Goal: Task Accomplishment & Management: Manage account settings

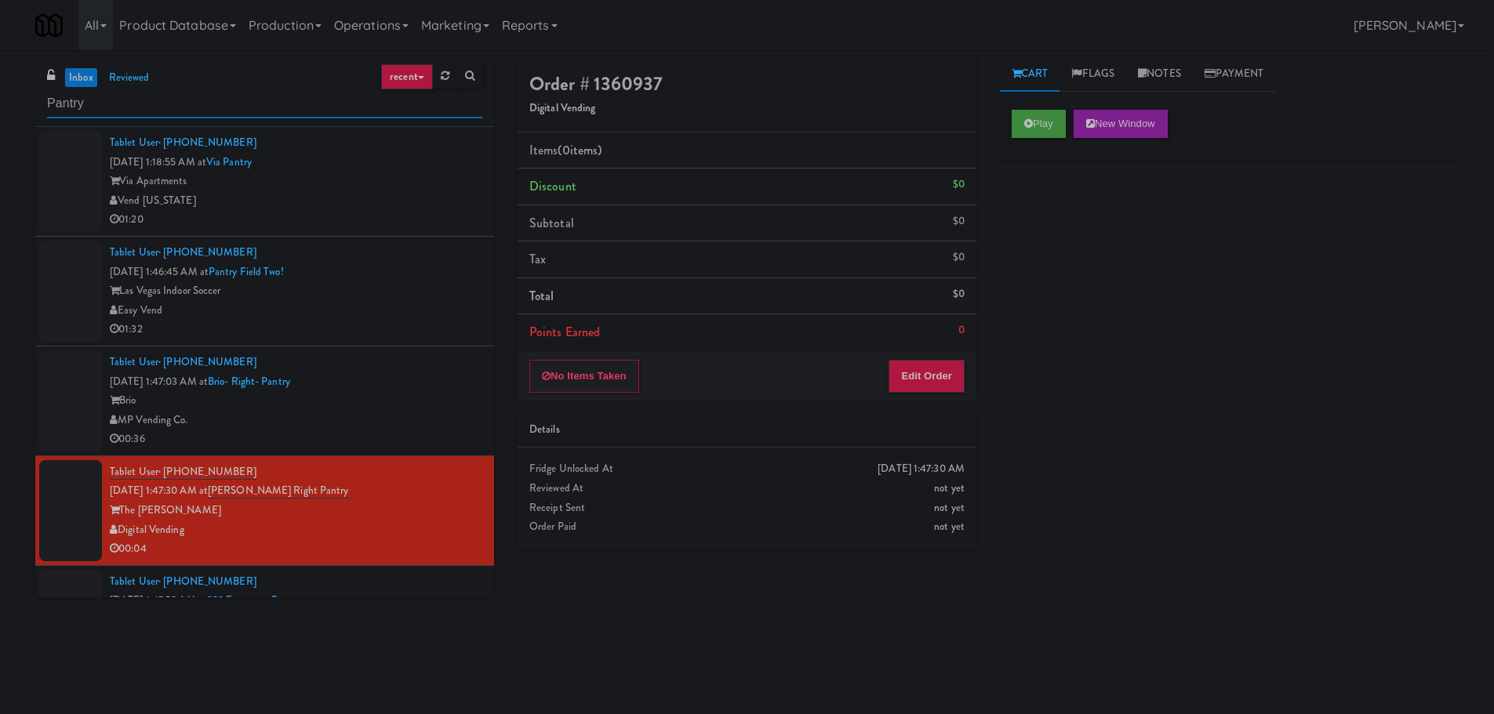
click at [107, 100] on input "Pantry" at bounding box center [264, 103] width 435 height 29
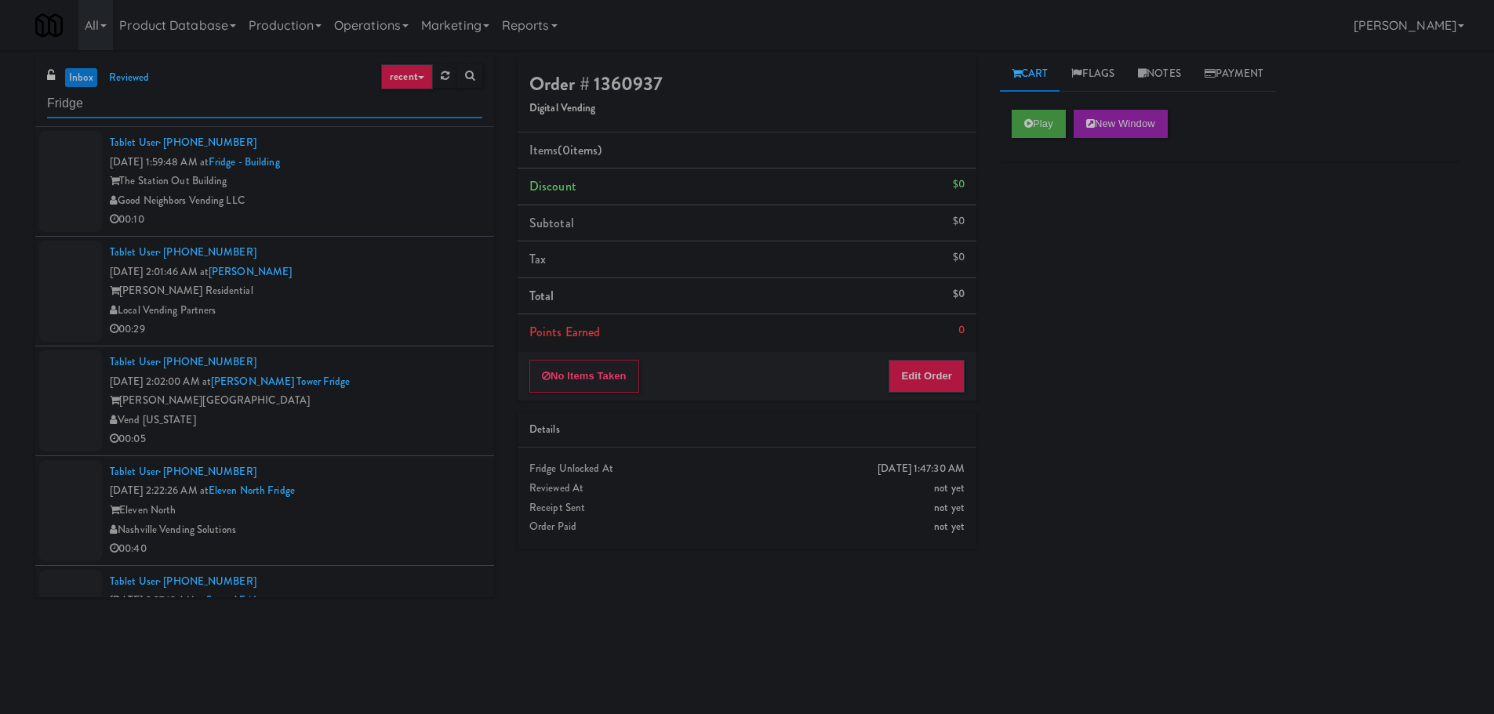
type input "Fridge"
click at [322, 198] on div "Good Neighbors Vending LLC" at bounding box center [296, 201] width 373 height 20
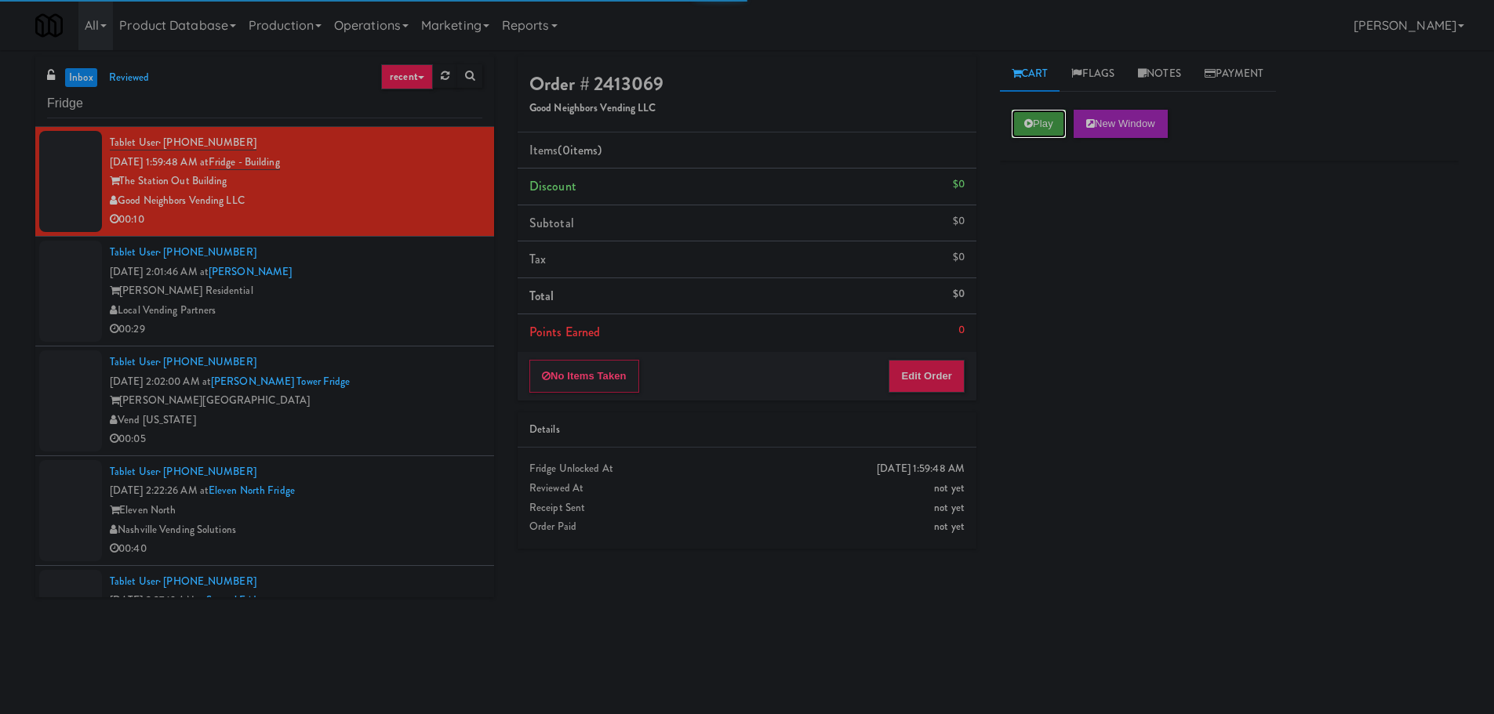
click at [1015, 111] on button "Play" at bounding box center [1039, 124] width 54 height 28
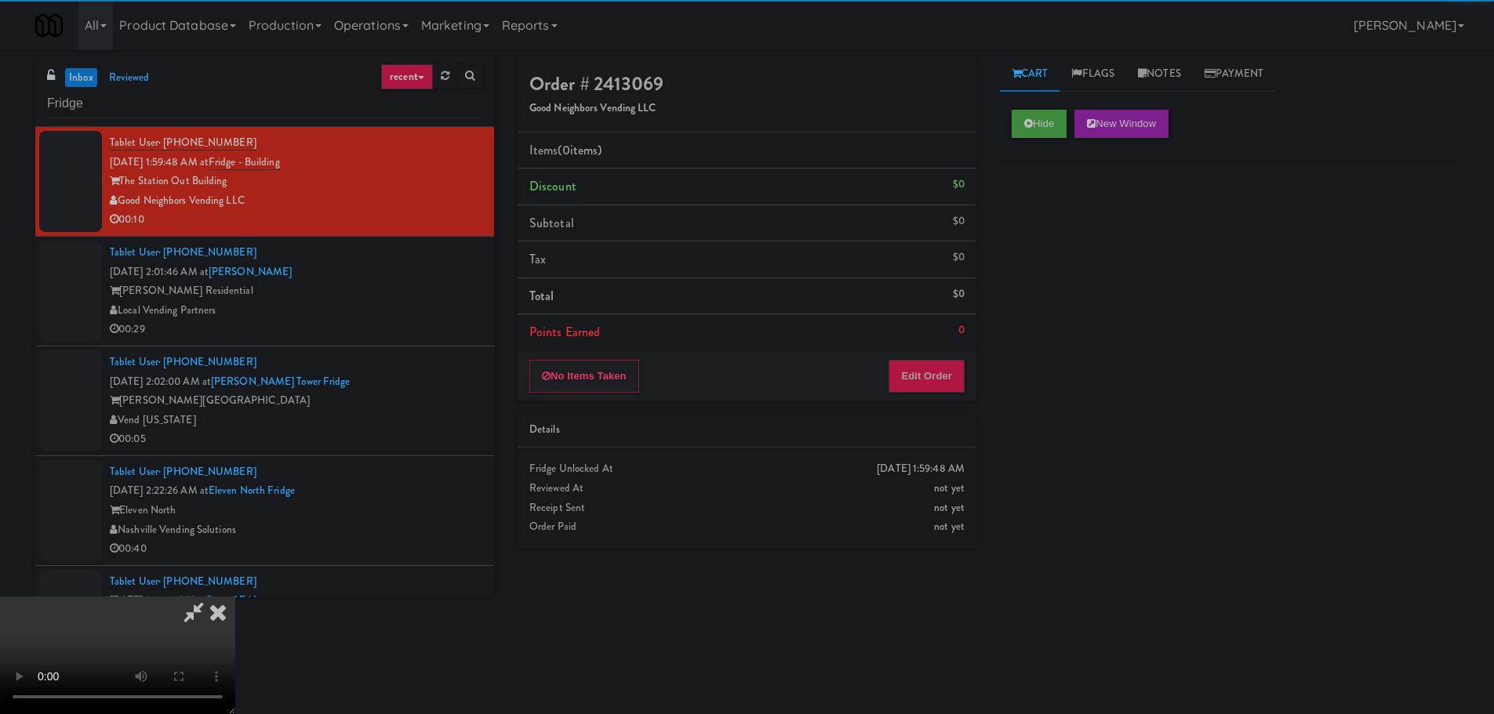
click at [924, 394] on div "No Items Taken Edit Order" at bounding box center [747, 376] width 459 height 49
click at [929, 377] on button "Edit Order" at bounding box center [927, 376] width 76 height 33
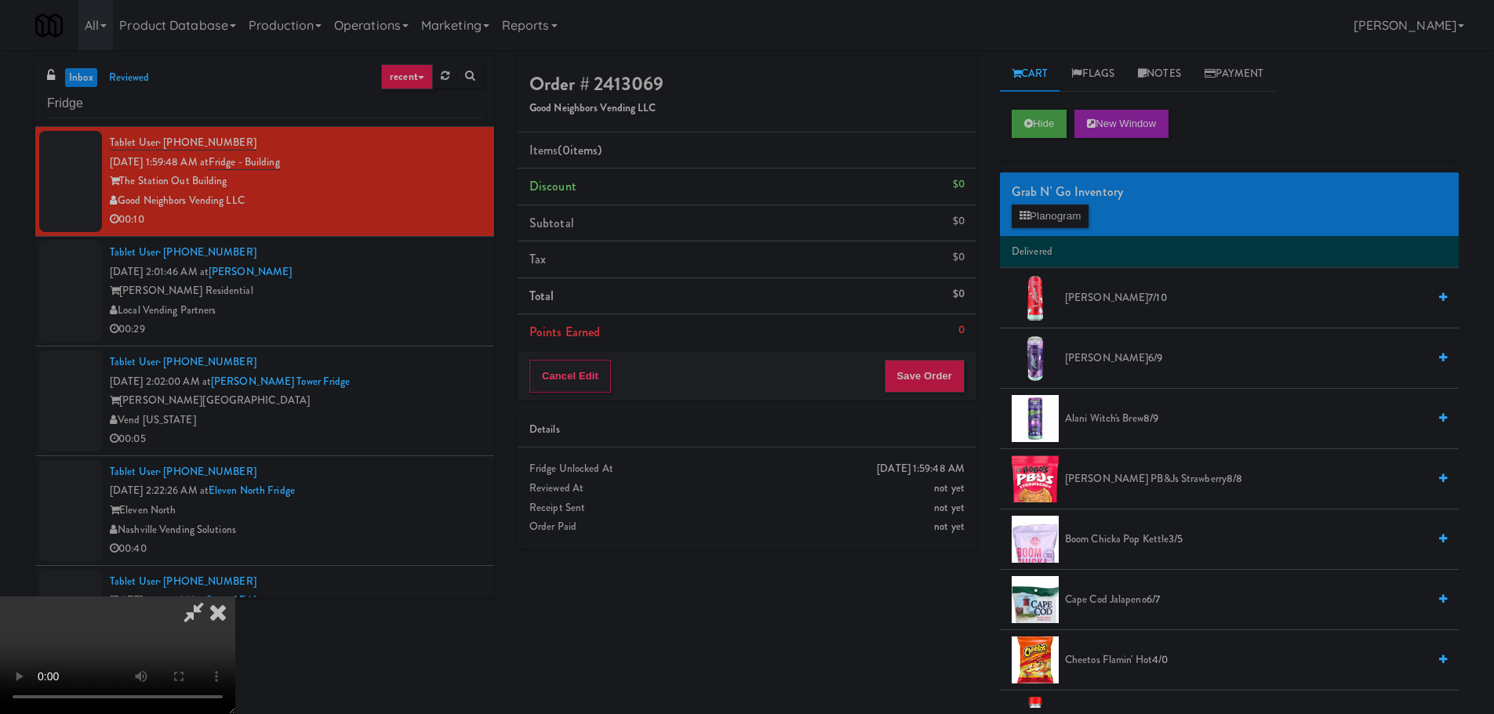
drag, startPoint x: 623, startPoint y: 431, endPoint x: 675, endPoint y: 441, distance: 53.4
click at [235, 597] on video at bounding box center [117, 656] width 235 height 118
click at [1067, 209] on button "Planogram" at bounding box center [1050, 217] width 77 height 24
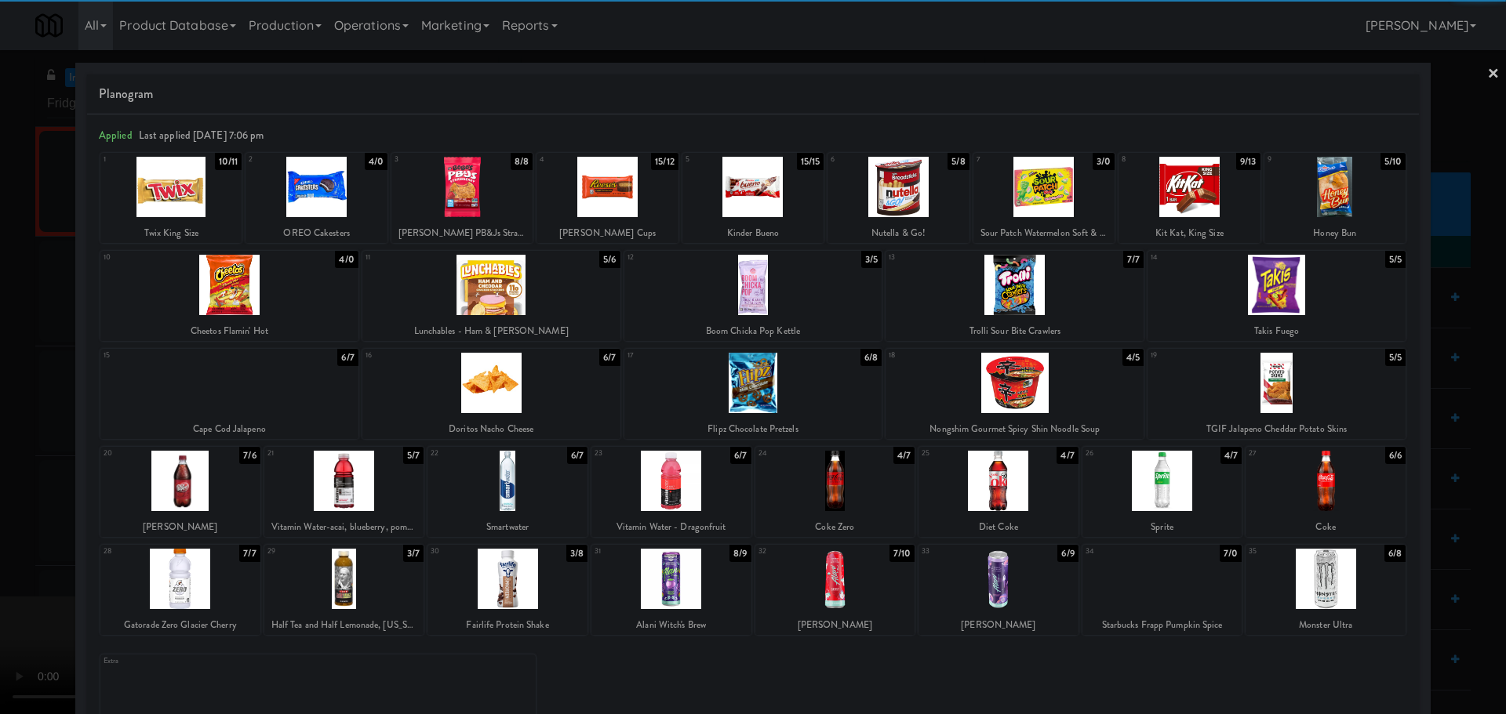
click at [617, 196] on div at bounding box center [606, 187] width 141 height 60
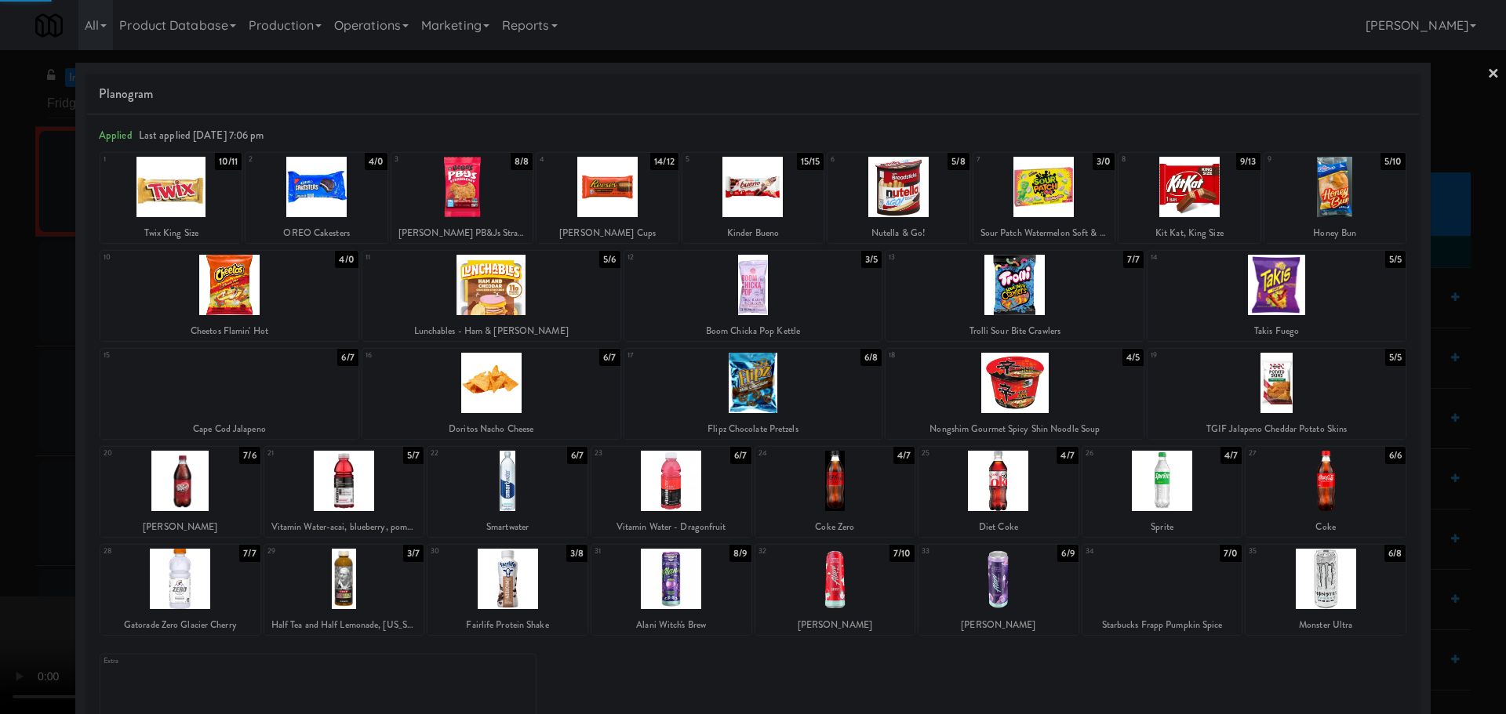
drag, startPoint x: 13, startPoint y: 401, endPoint x: 97, endPoint y: 398, distance: 84.0
click at [29, 401] on div at bounding box center [753, 357] width 1506 height 714
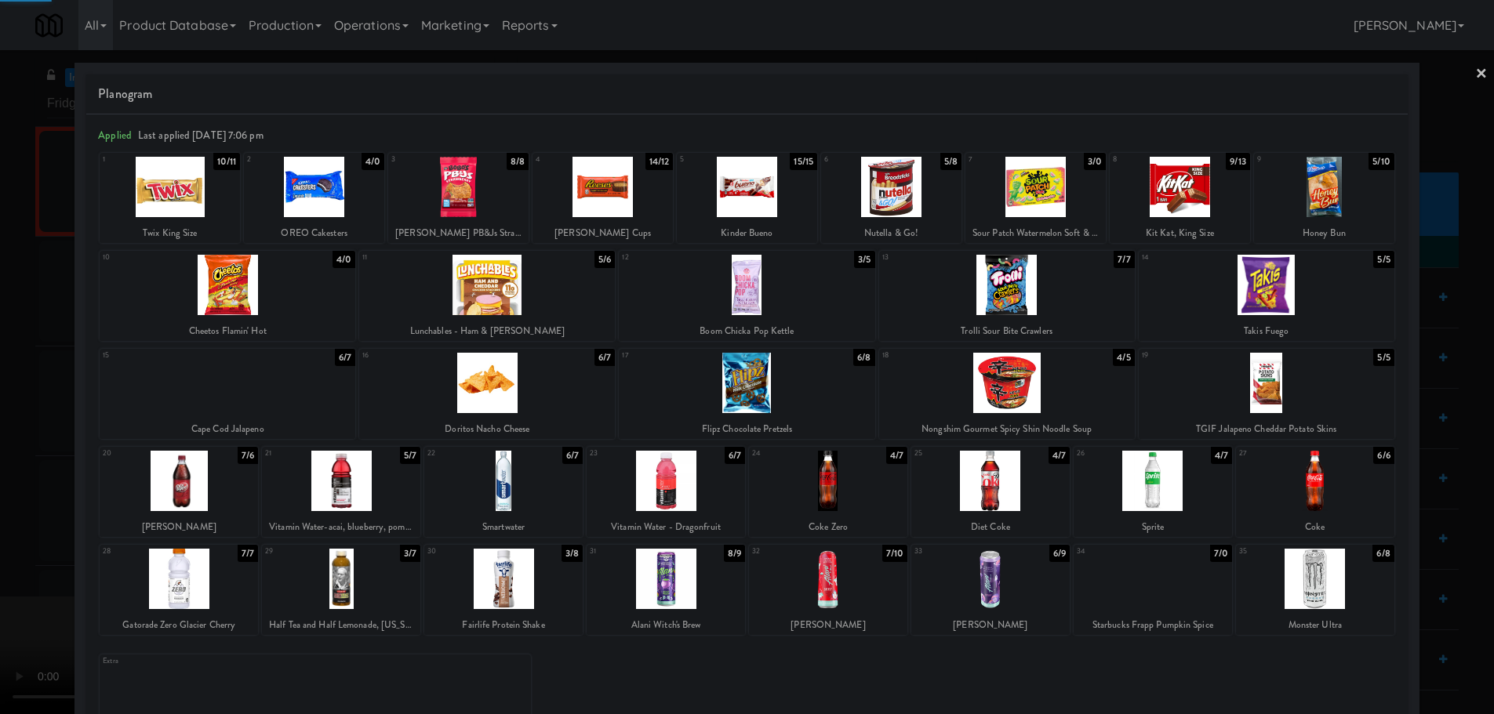
click at [235, 597] on video at bounding box center [117, 656] width 235 height 118
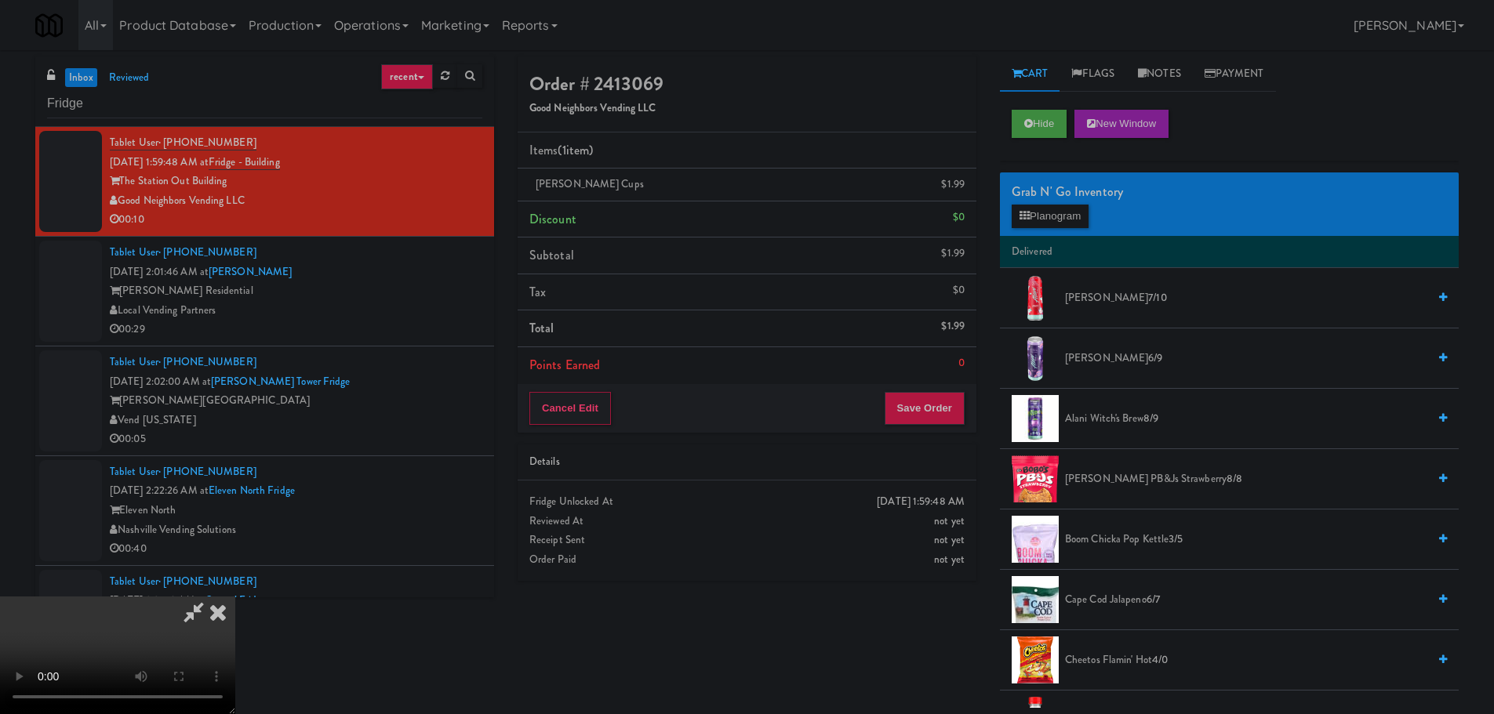
click at [235, 597] on video at bounding box center [117, 656] width 235 height 118
drag, startPoint x: 632, startPoint y: 514, endPoint x: 653, endPoint y: 502, distance: 24.6
click at [235, 597] on video at bounding box center [117, 656] width 235 height 118
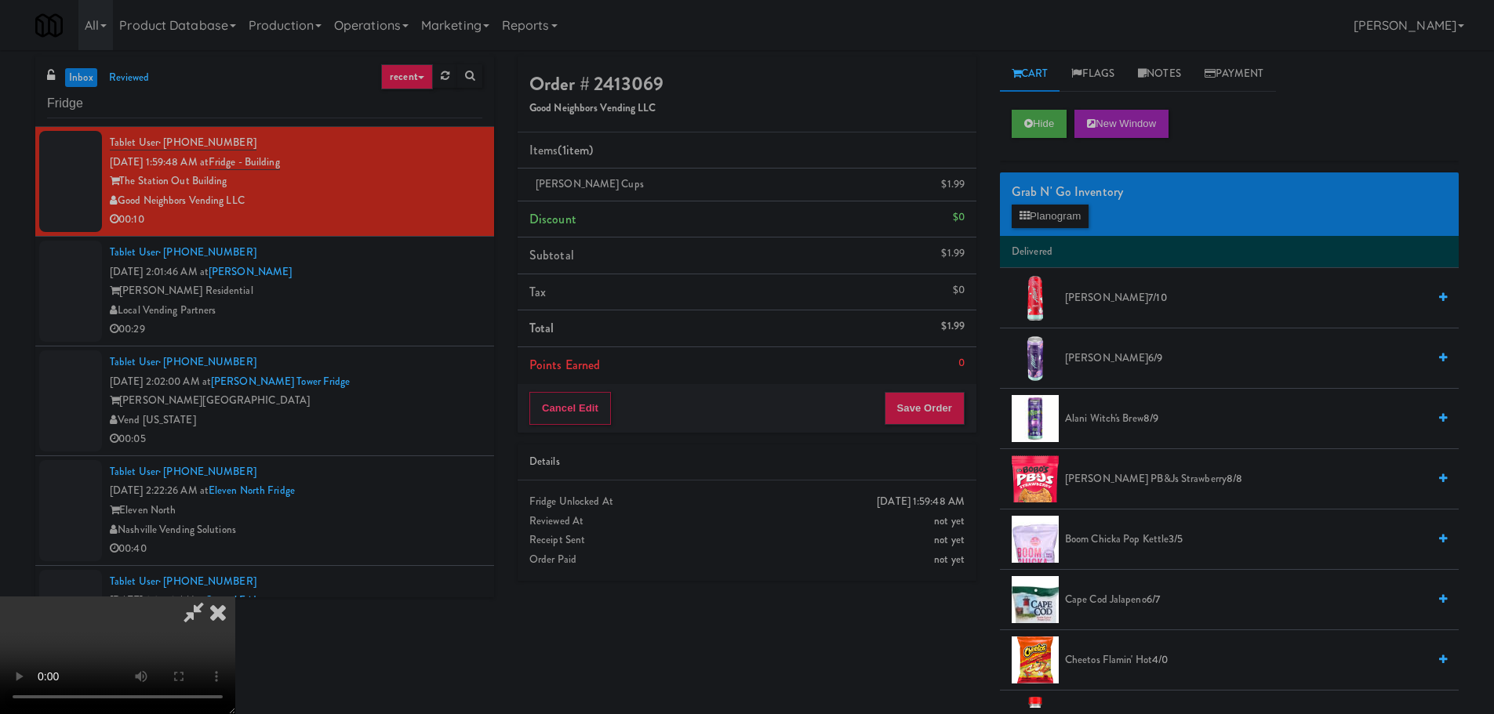
click at [235, 597] on video at bounding box center [117, 656] width 235 height 118
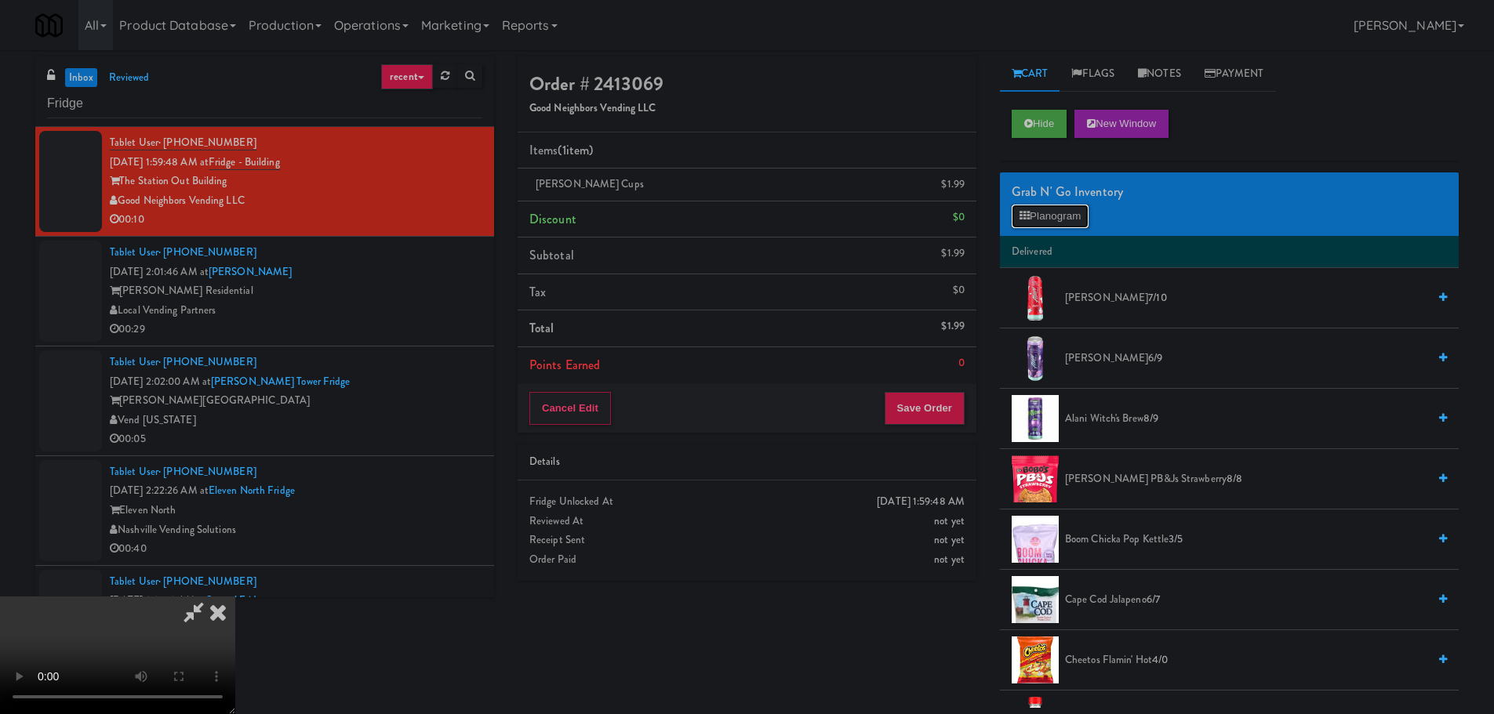
click at [1042, 222] on button "Planogram" at bounding box center [1050, 217] width 77 height 24
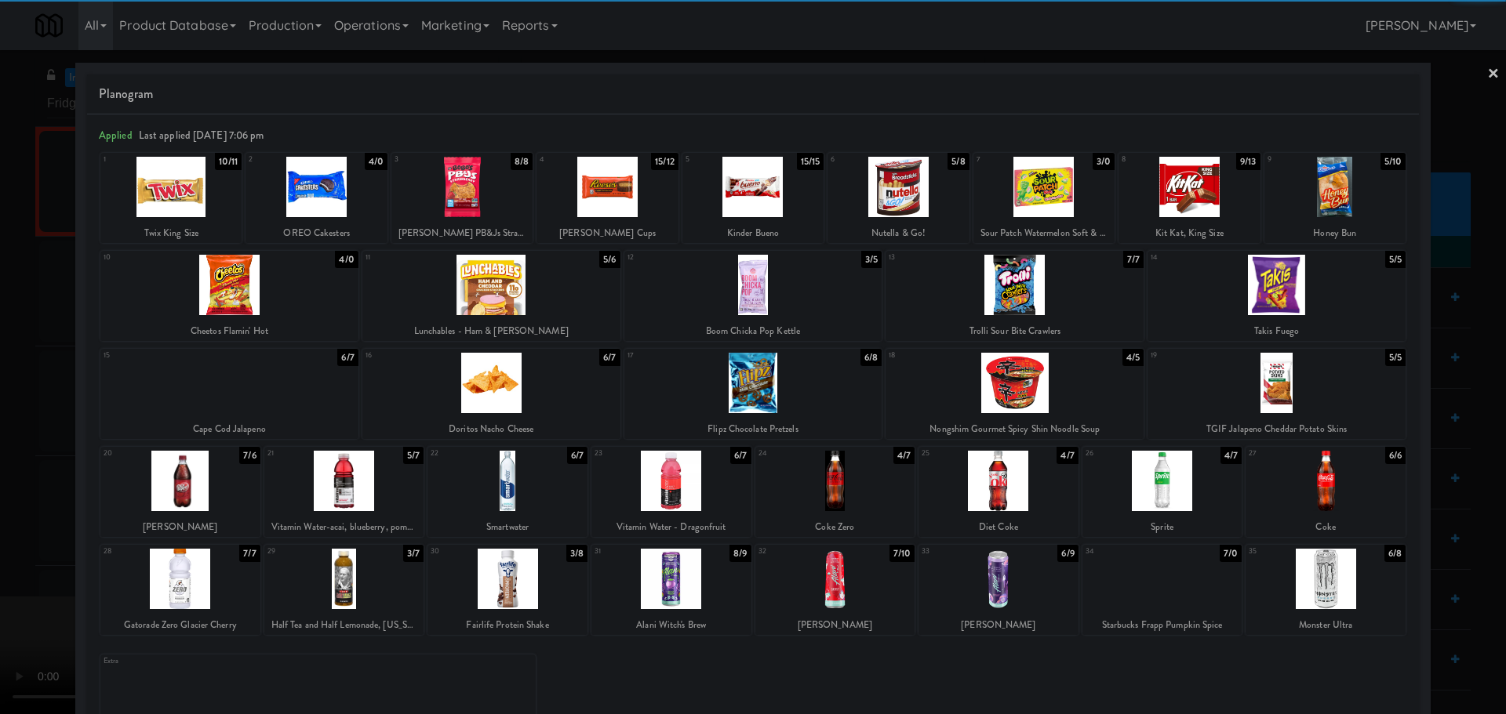
click at [1180, 206] on div at bounding box center [1188, 187] width 141 height 60
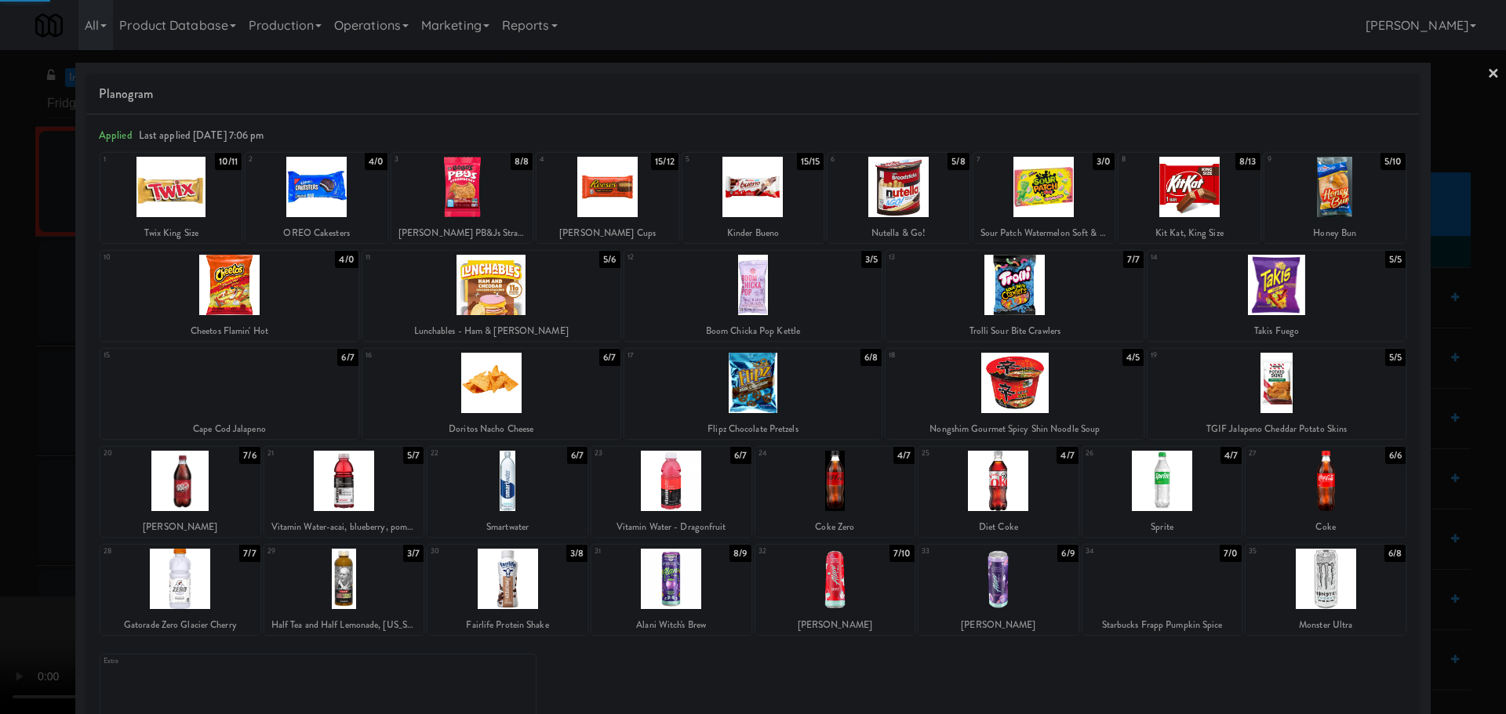
drag, startPoint x: 0, startPoint y: 412, endPoint x: 384, endPoint y: 354, distance: 388.6
click at [16, 413] on div at bounding box center [753, 357] width 1506 height 714
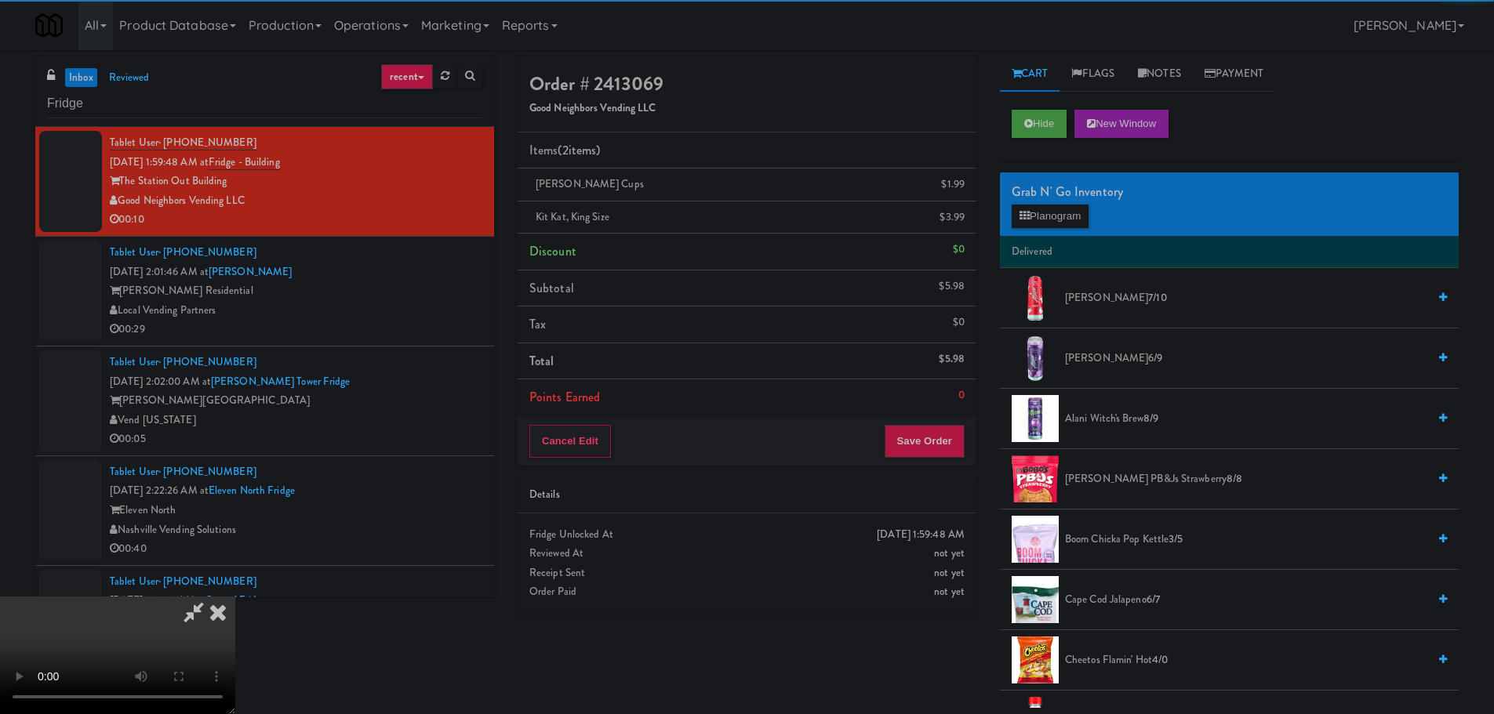
drag, startPoint x: 384, startPoint y: 354, endPoint x: 451, endPoint y: 354, distance: 66.7
click at [235, 597] on video at bounding box center [117, 656] width 235 height 118
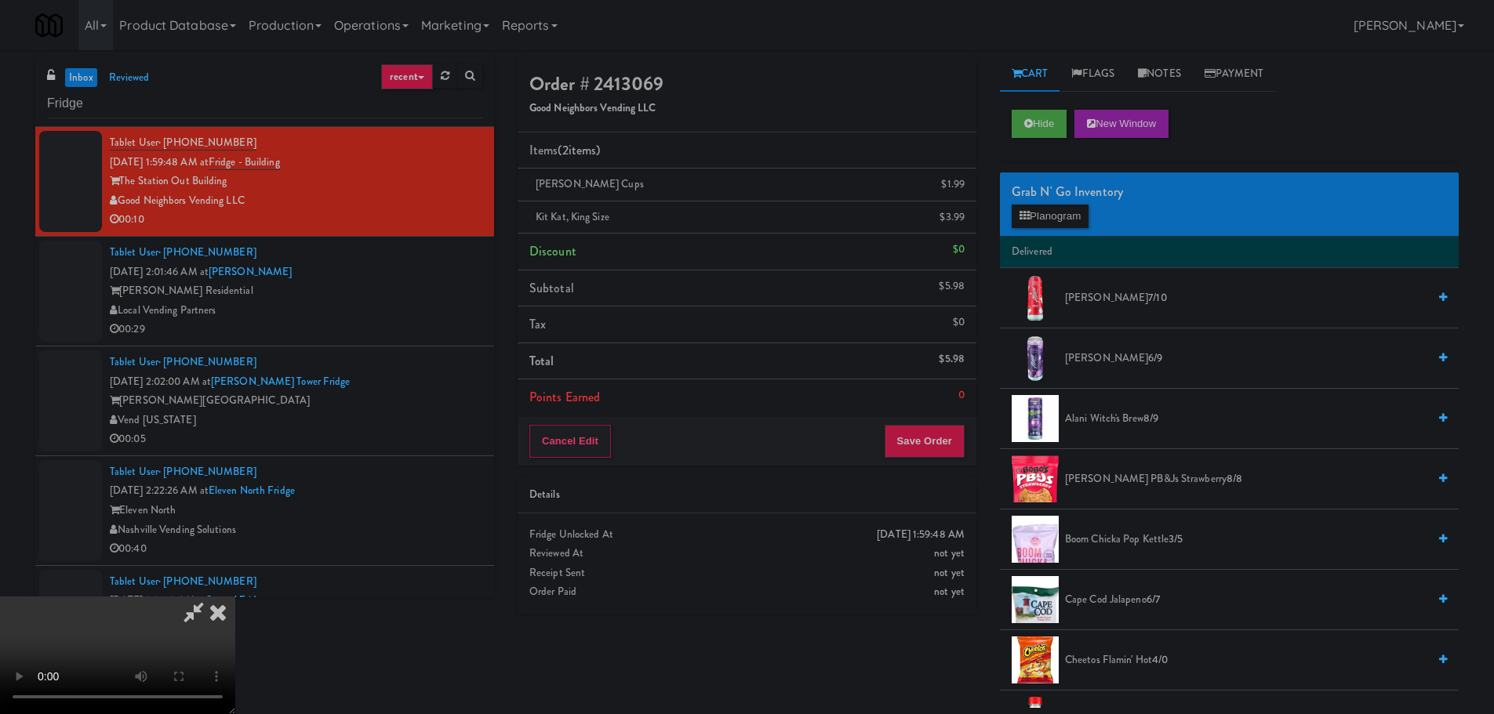
click at [235, 597] on video at bounding box center [117, 656] width 235 height 118
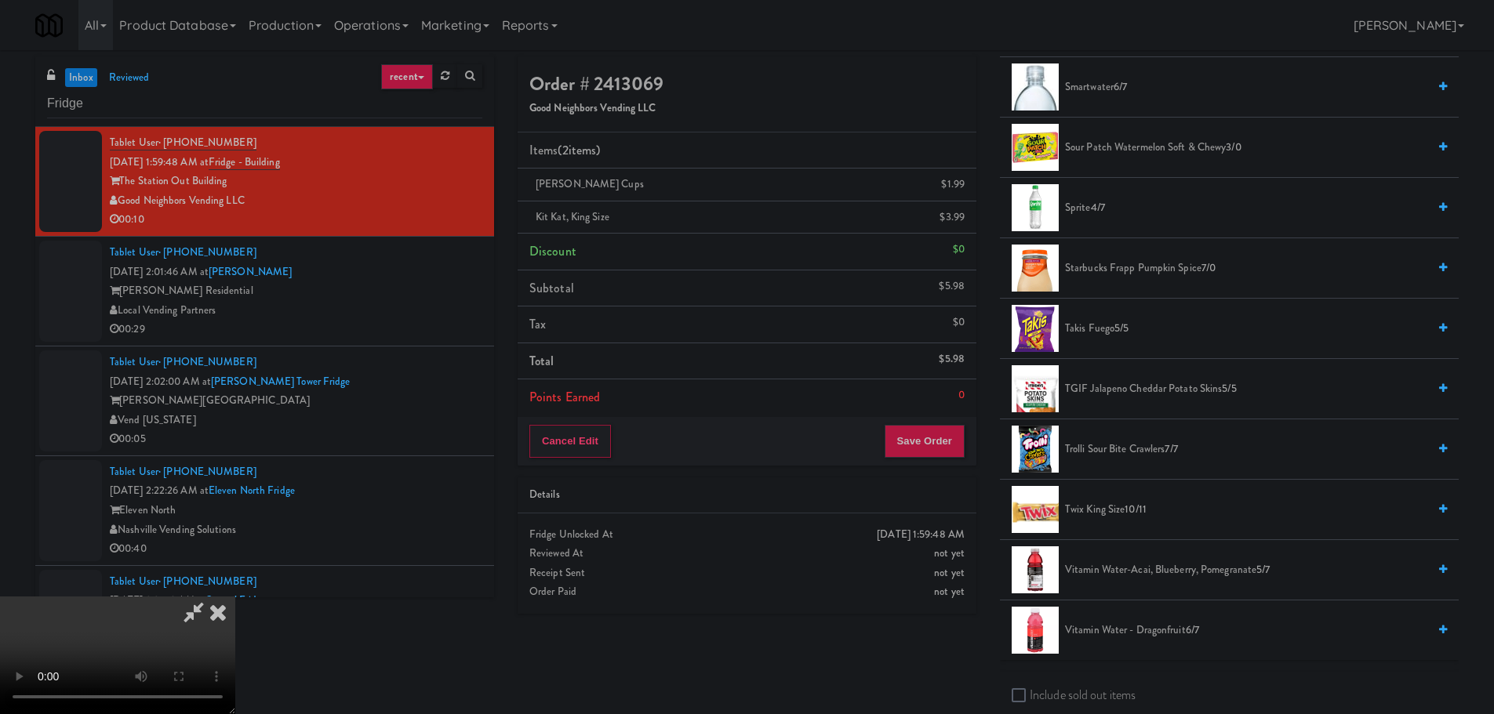
scroll to position [1725, 0]
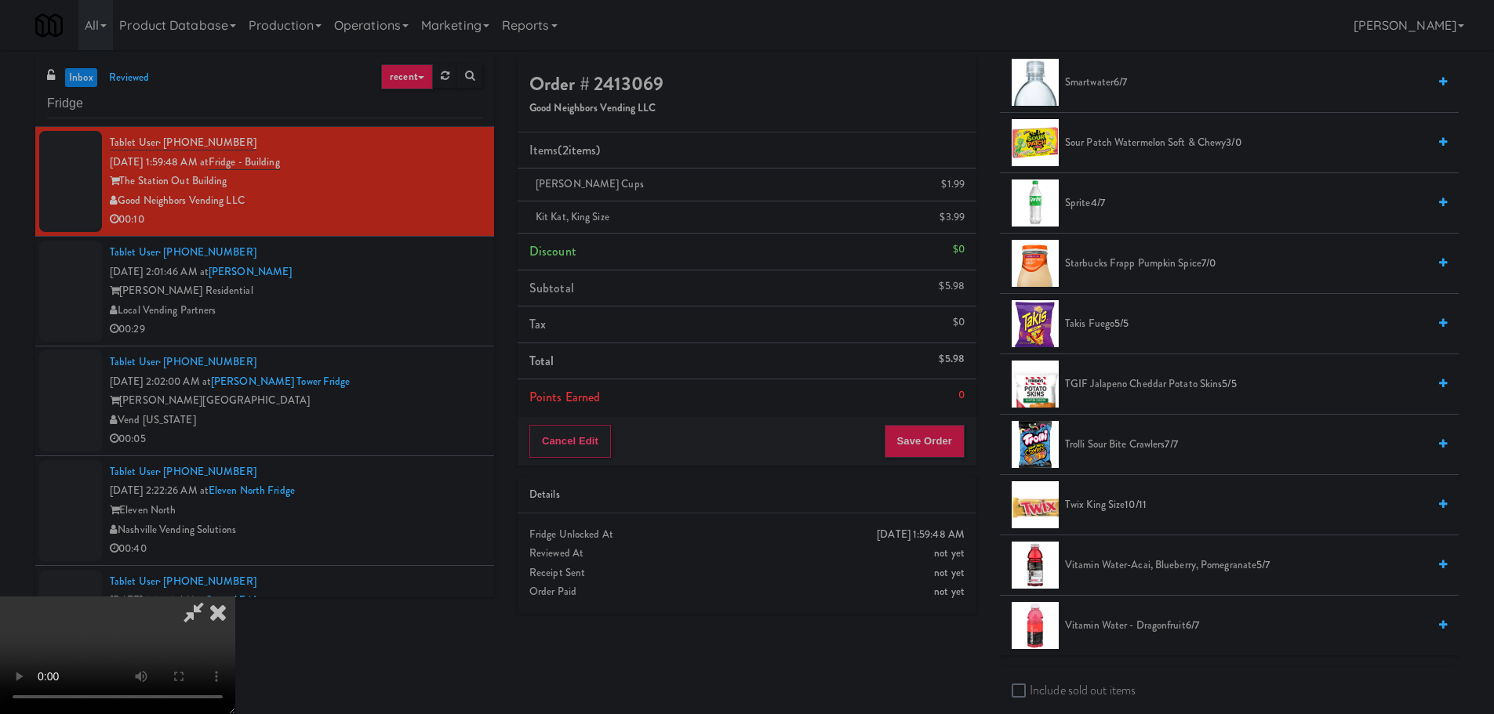
click at [1126, 509] on span "10/11" at bounding box center [1136, 504] width 22 height 15
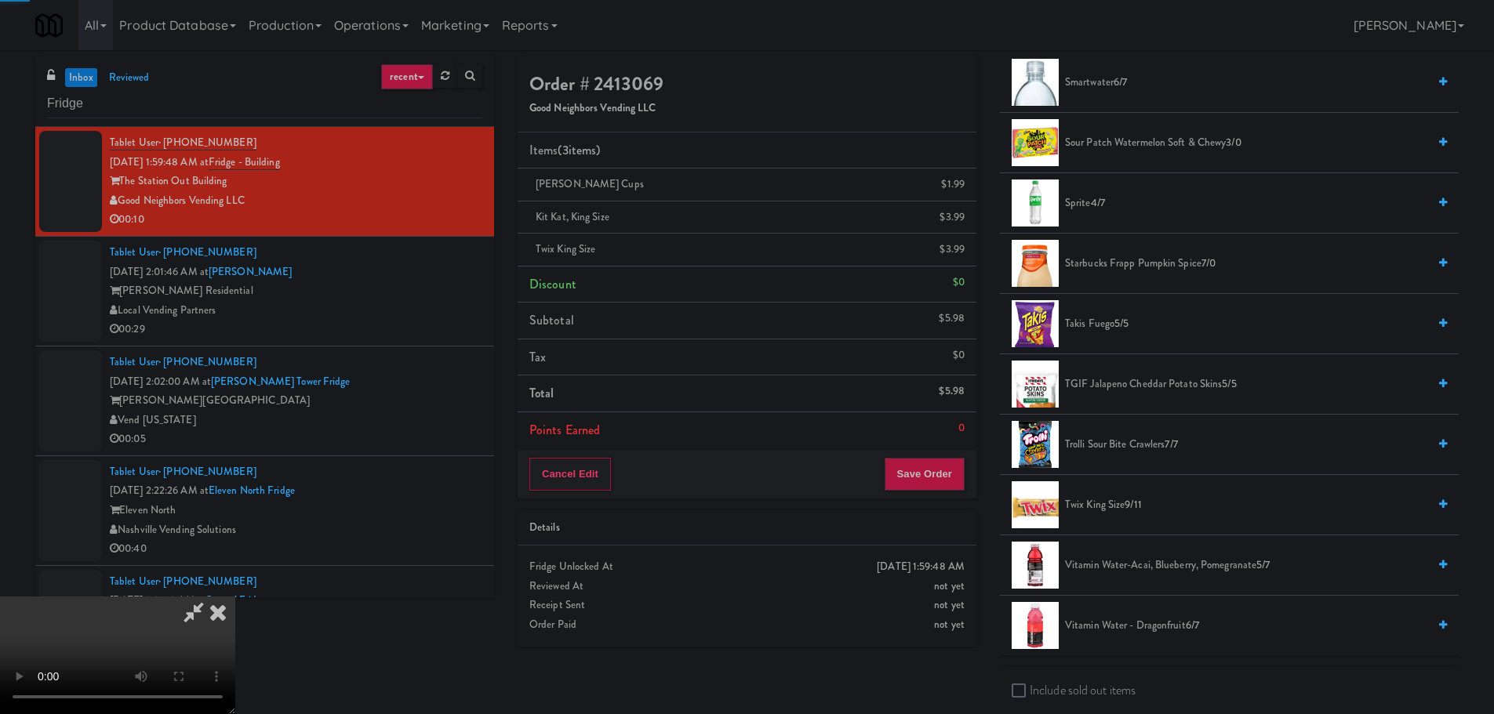
drag, startPoint x: 667, startPoint y: 558, endPoint x: 680, endPoint y: 558, distance: 13.3
click at [235, 597] on video at bounding box center [117, 656] width 235 height 118
click at [929, 488] on button "Save Order" at bounding box center [925, 474] width 80 height 33
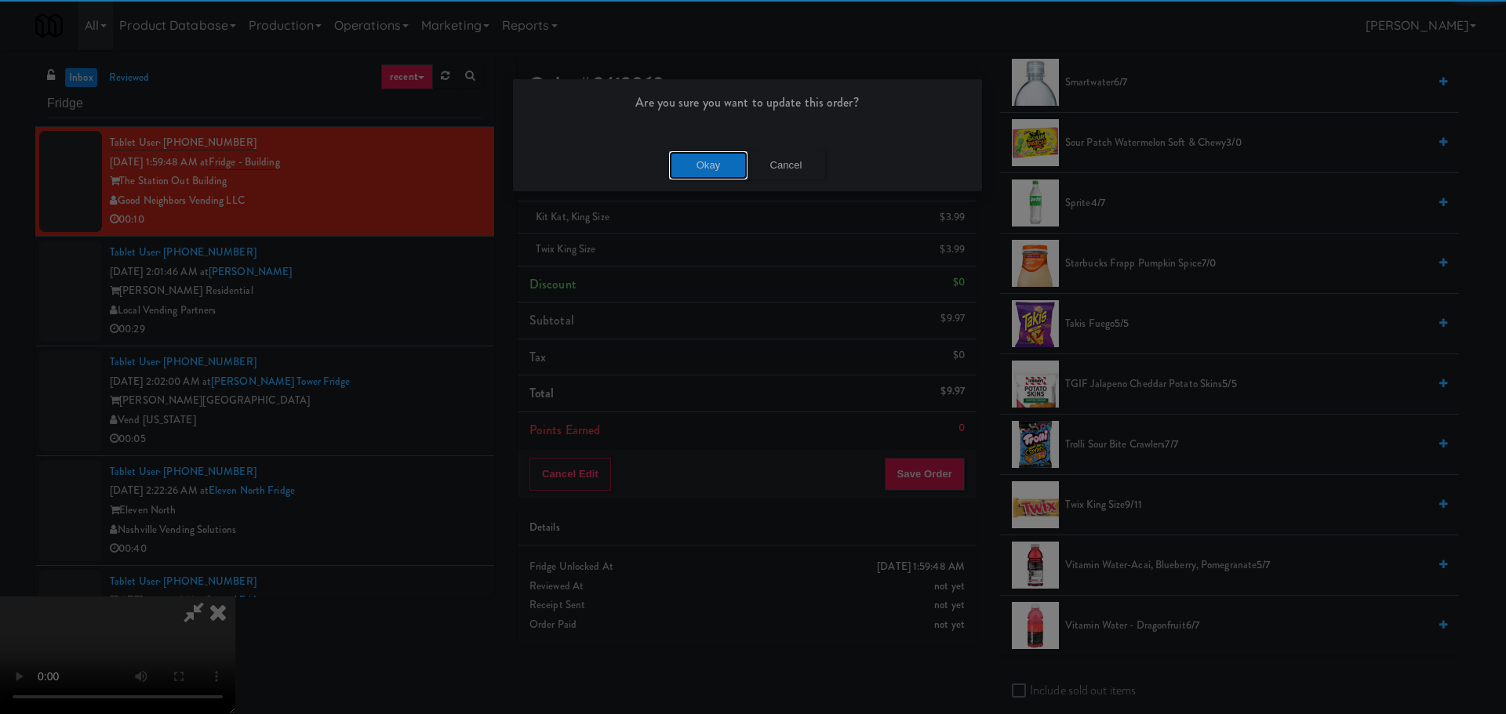
click at [689, 163] on button "Okay" at bounding box center [708, 165] width 78 height 28
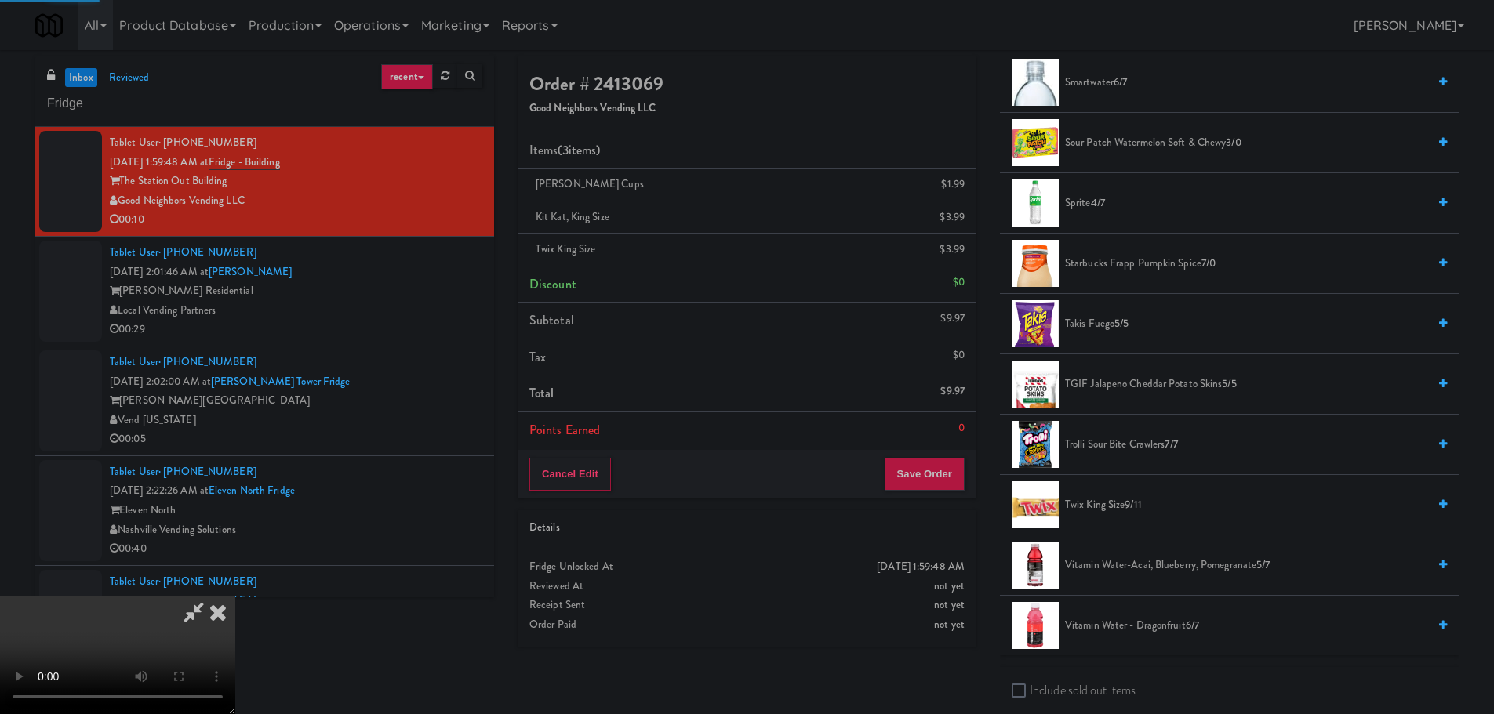
scroll to position [0, 0]
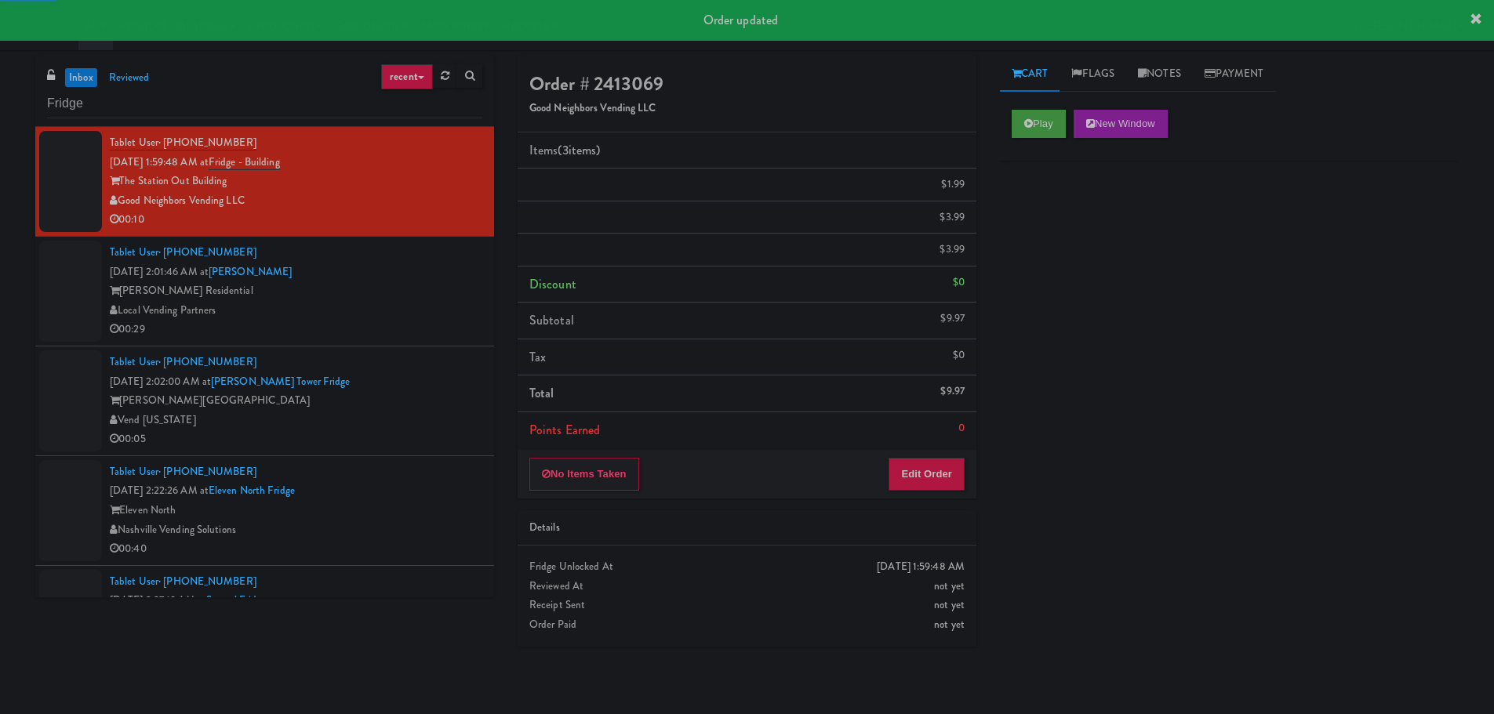
click at [416, 333] on div "00:29" at bounding box center [296, 330] width 373 height 20
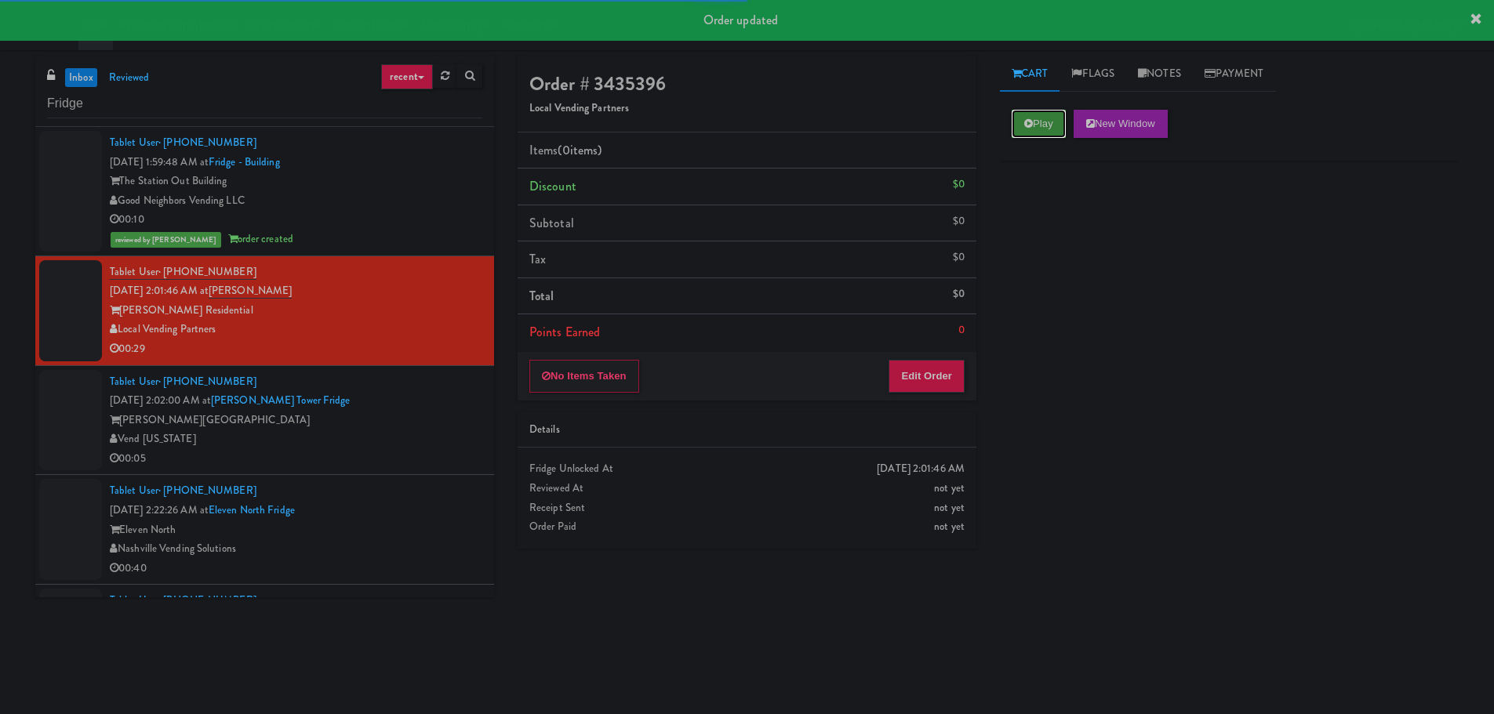
click at [1043, 116] on button "Play" at bounding box center [1039, 124] width 54 height 28
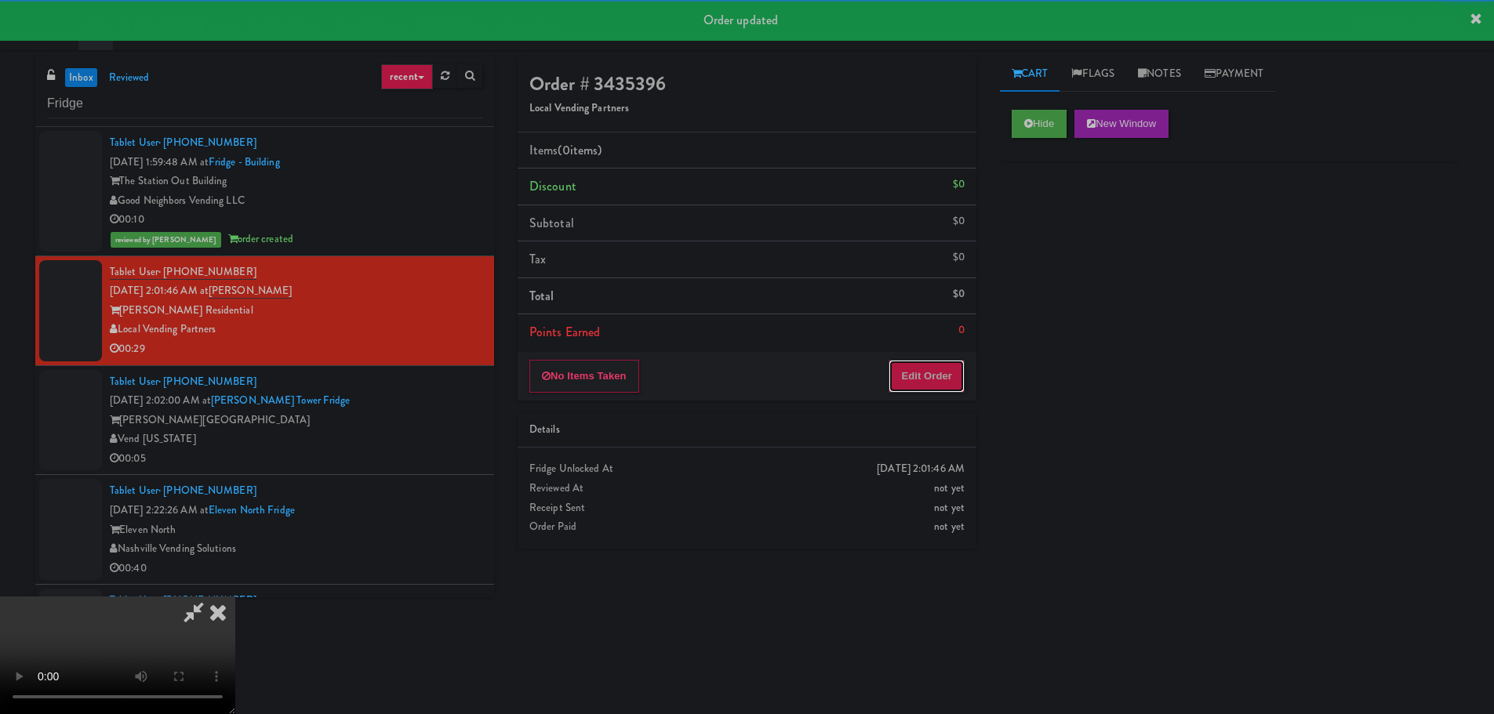
click at [917, 365] on button "Edit Order" at bounding box center [927, 376] width 76 height 33
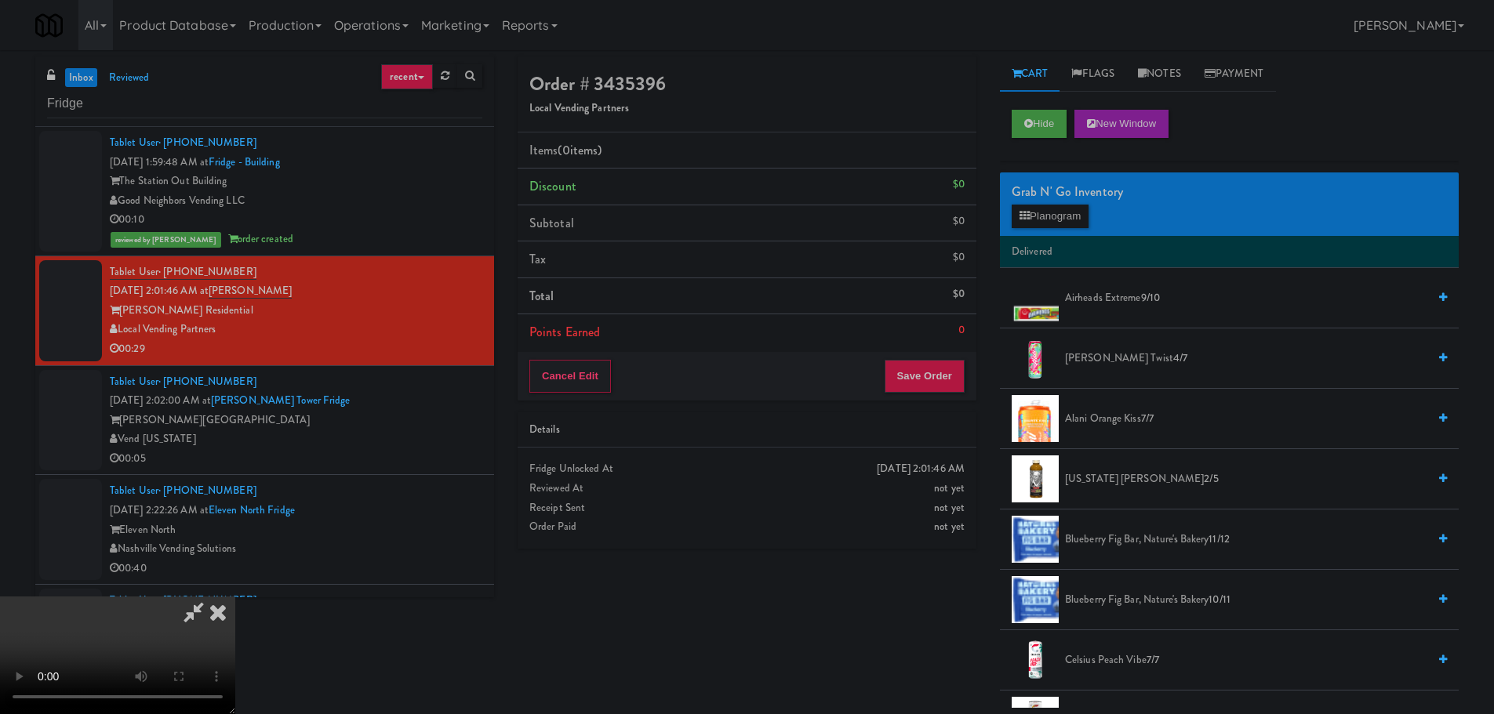
click at [235, 597] on video at bounding box center [117, 656] width 235 height 118
click at [1048, 210] on button "Planogram" at bounding box center [1050, 217] width 77 height 24
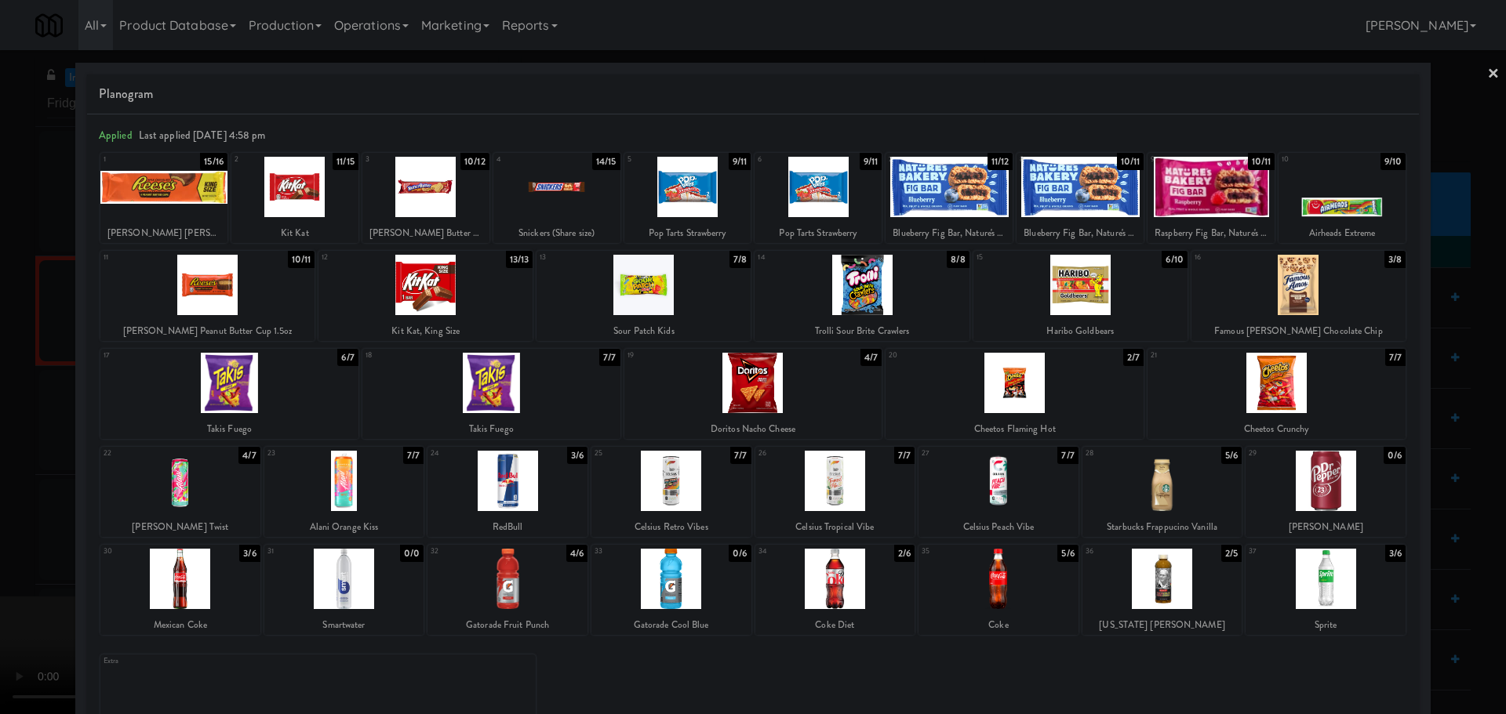
click at [564, 597] on div at bounding box center [507, 579] width 160 height 60
click at [11, 558] on div at bounding box center [753, 357] width 1506 height 714
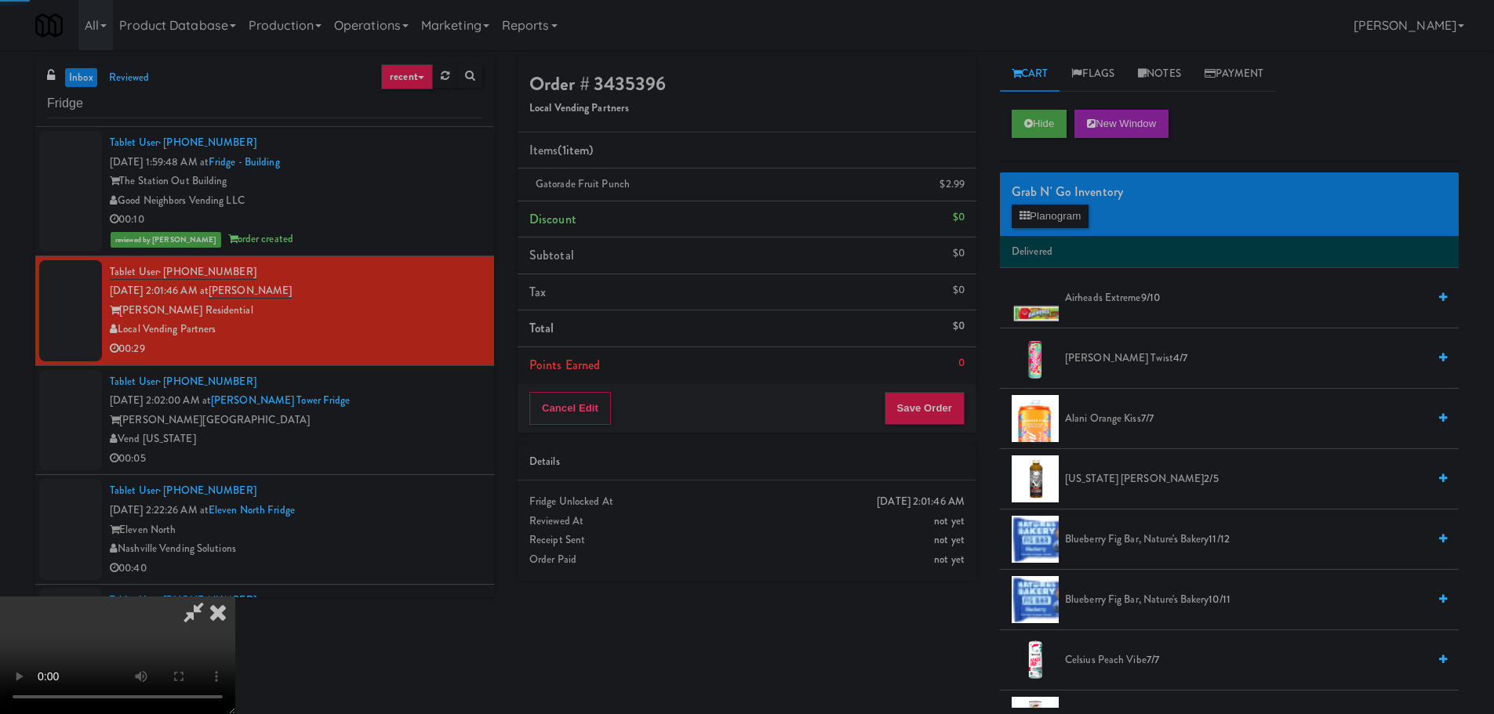
drag, startPoint x: 515, startPoint y: 428, endPoint x: 530, endPoint y: 425, distance: 15.2
click at [235, 597] on video at bounding box center [117, 656] width 235 height 118
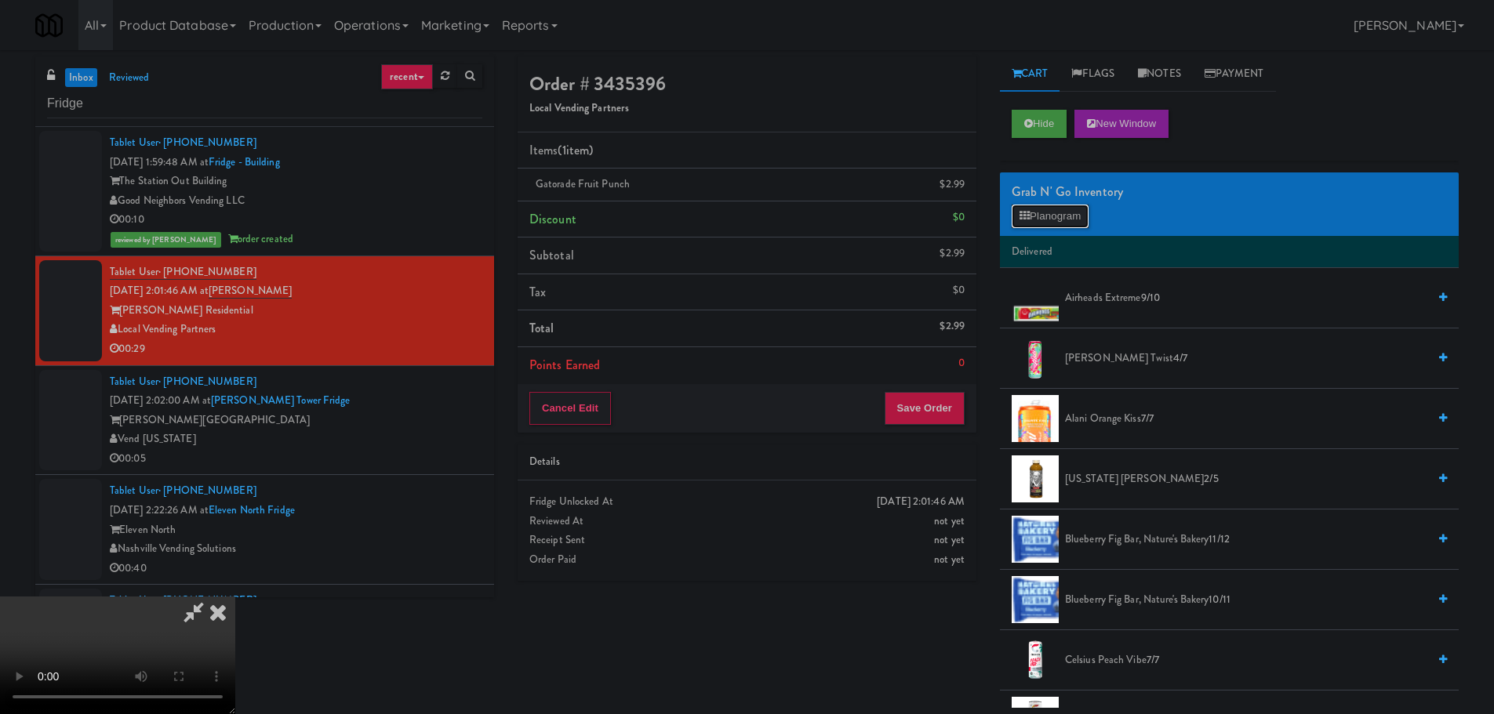
click at [1039, 226] on button "Planogram" at bounding box center [1050, 217] width 77 height 24
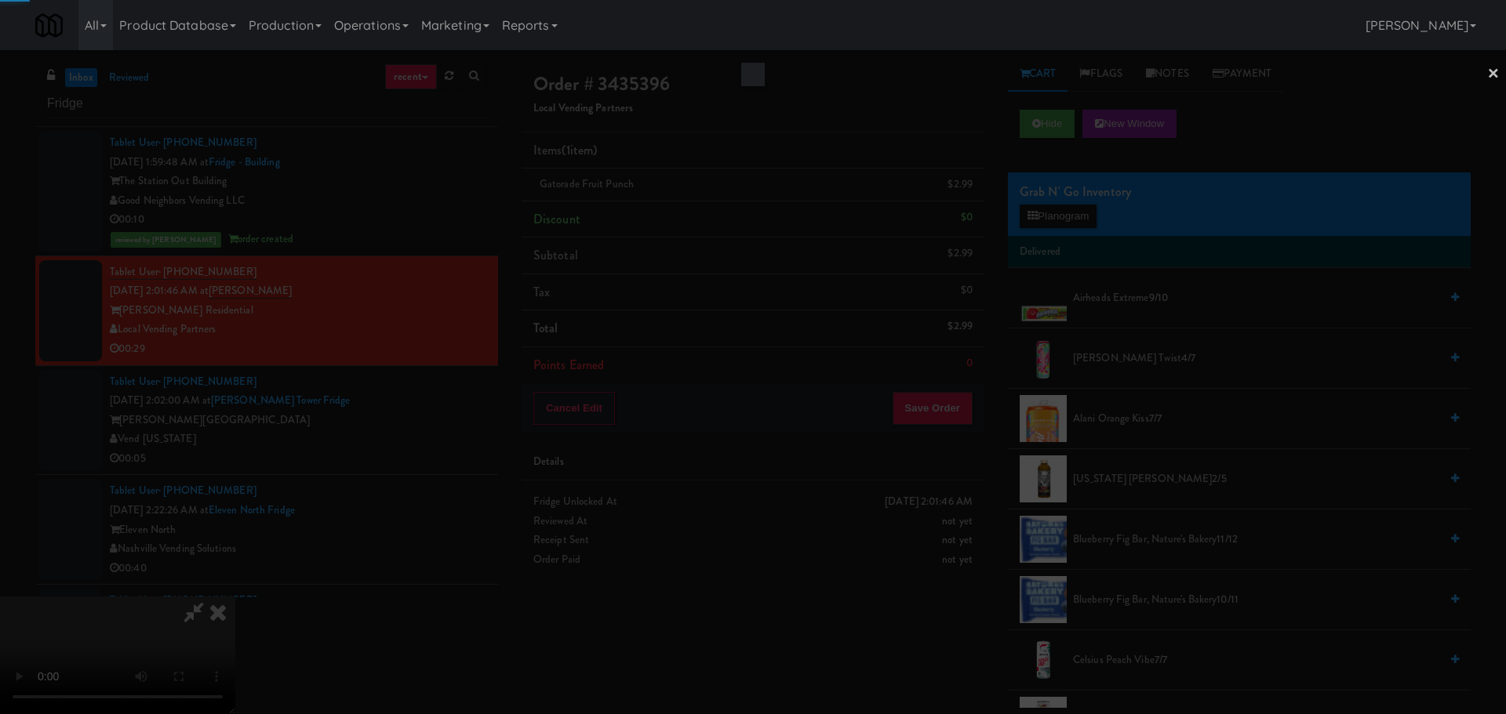
click at [1046, 212] on div at bounding box center [753, 357] width 1506 height 714
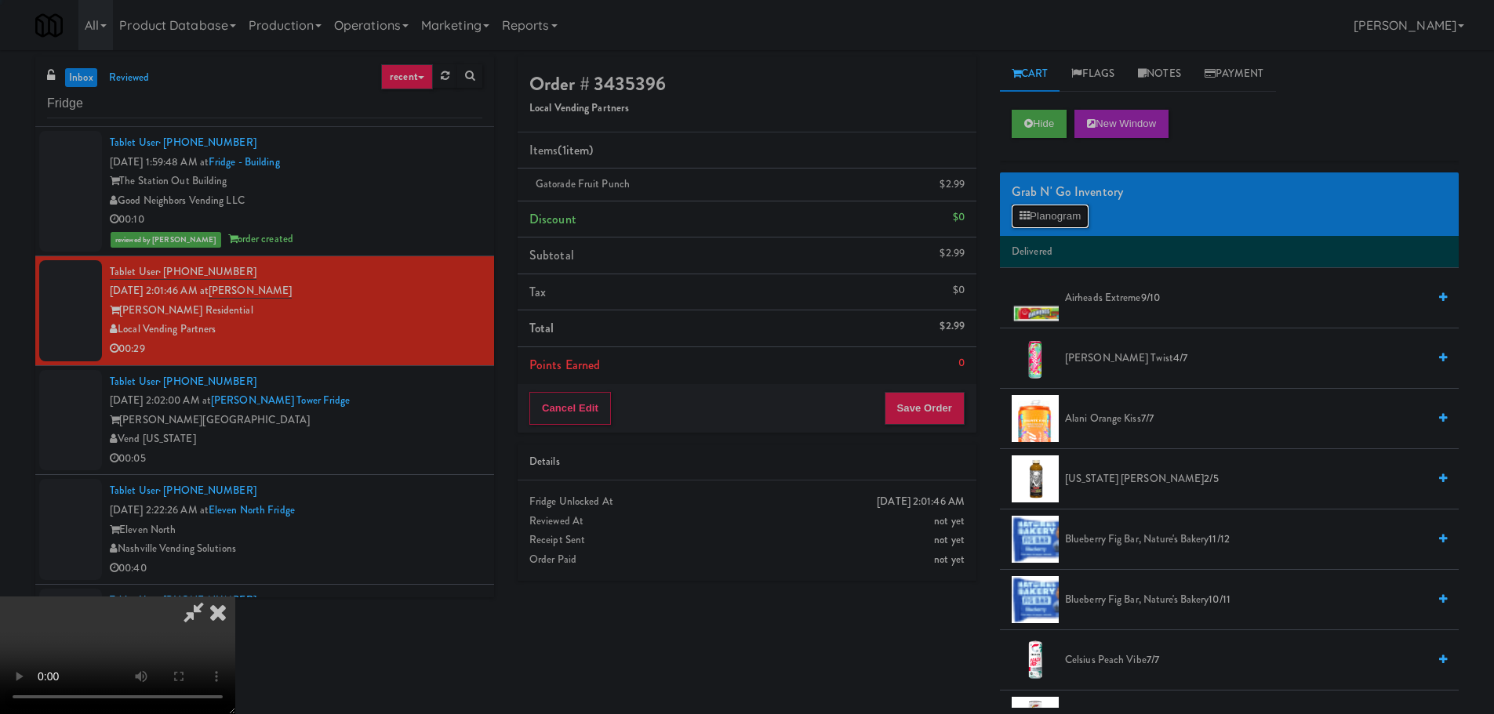
click at [1046, 212] on button "Planogram" at bounding box center [1050, 217] width 77 height 24
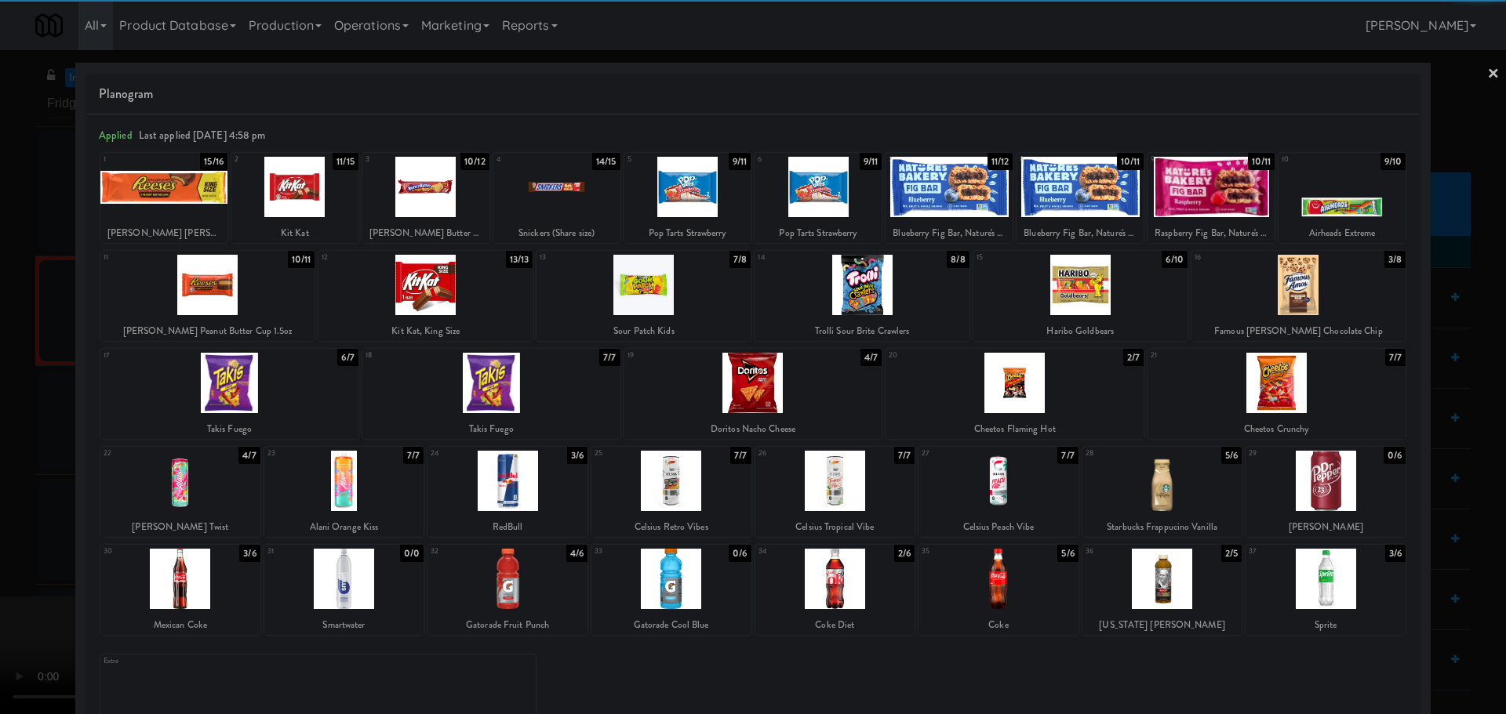
drag, startPoint x: 266, startPoint y: 304, endPoint x: 0, endPoint y: 438, distance: 297.8
click at [265, 304] on div at bounding box center [207, 285] width 214 height 60
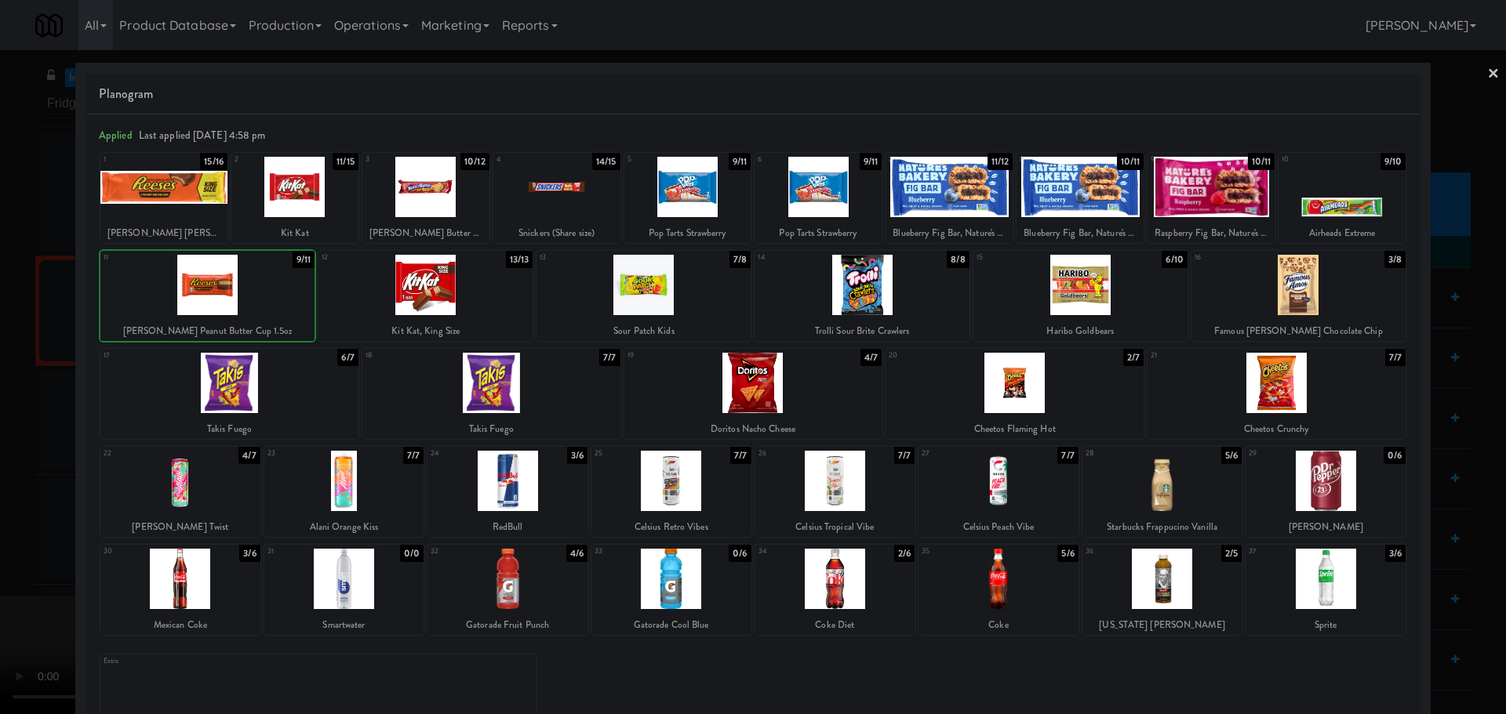
drag, startPoint x: 0, startPoint y: 453, endPoint x: 62, endPoint y: 453, distance: 62.0
click at [4, 453] on div at bounding box center [753, 357] width 1506 height 714
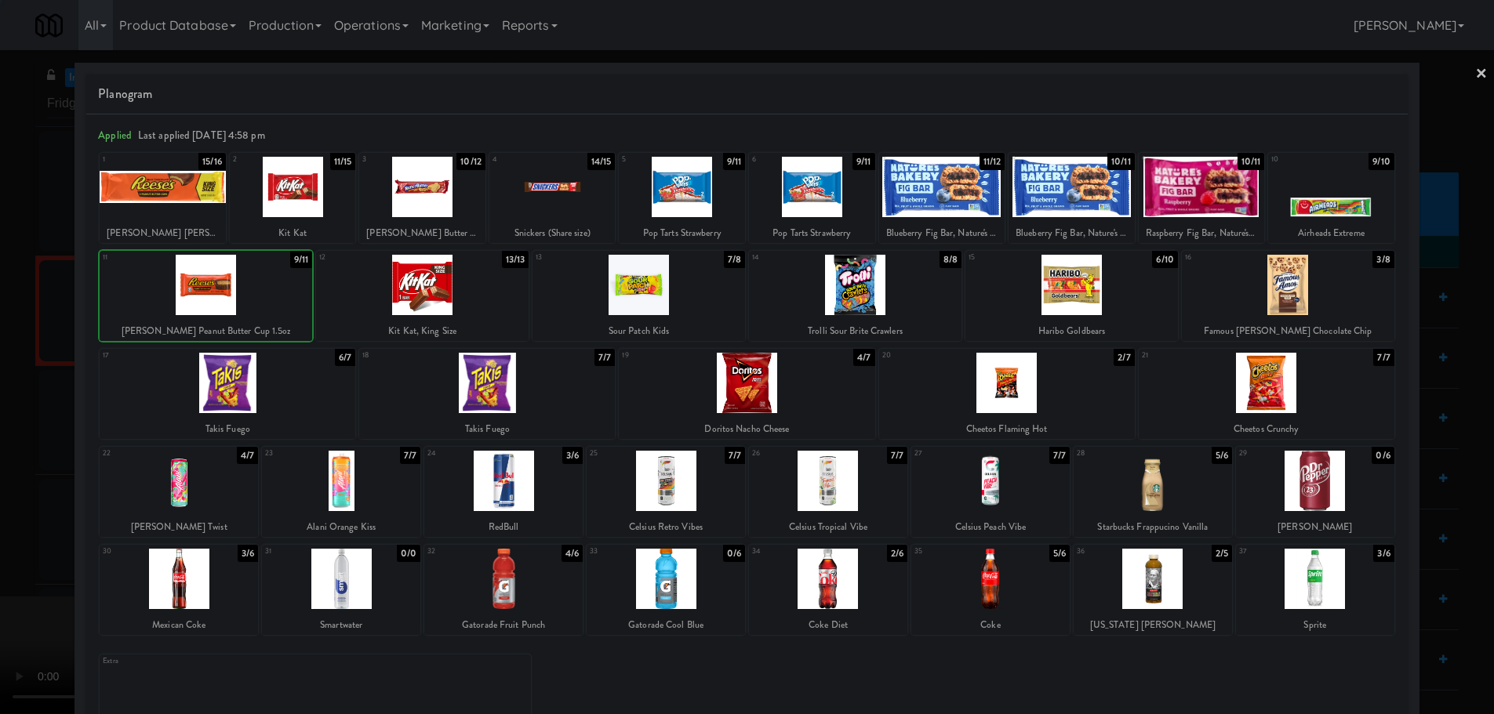
click at [235, 597] on video at bounding box center [117, 656] width 235 height 118
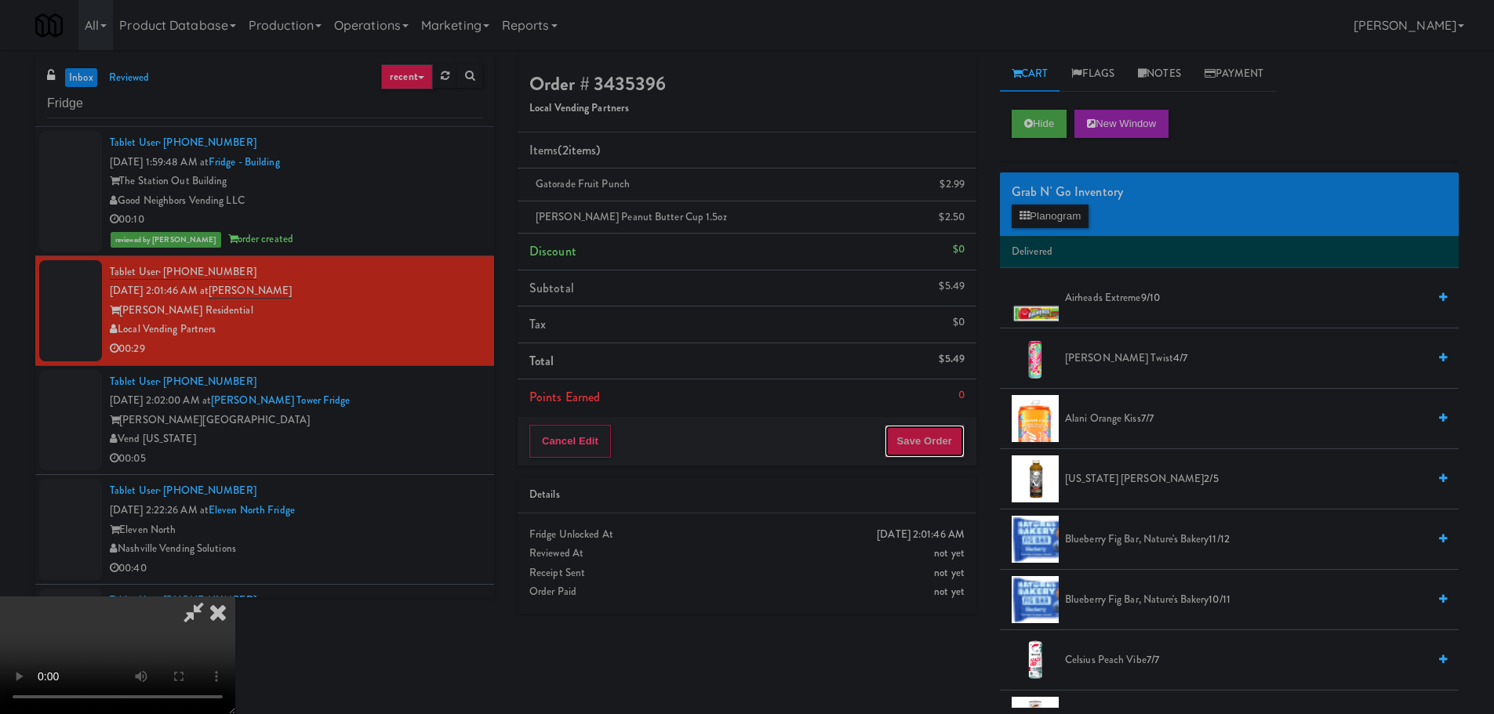
click at [905, 453] on button "Save Order" at bounding box center [925, 441] width 80 height 33
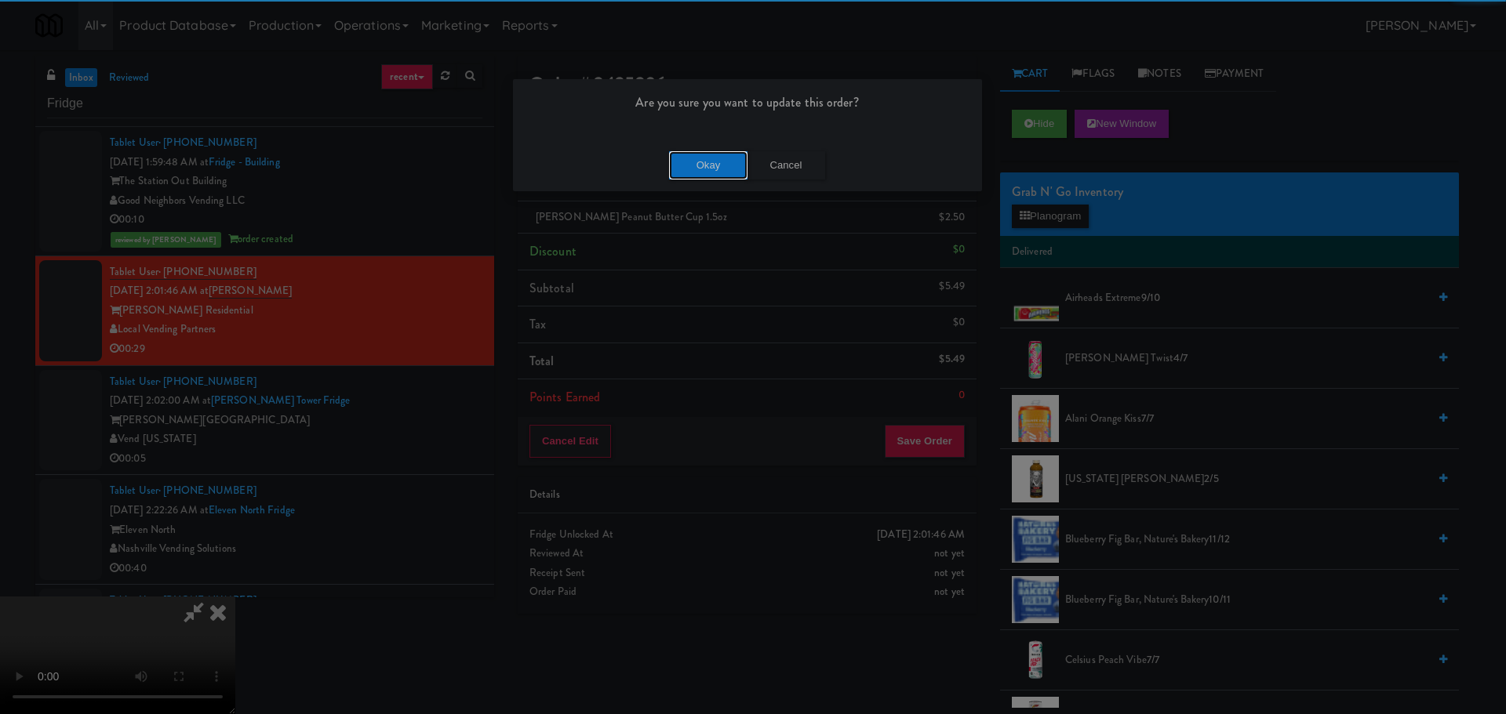
click at [690, 169] on button "Okay" at bounding box center [708, 165] width 78 height 28
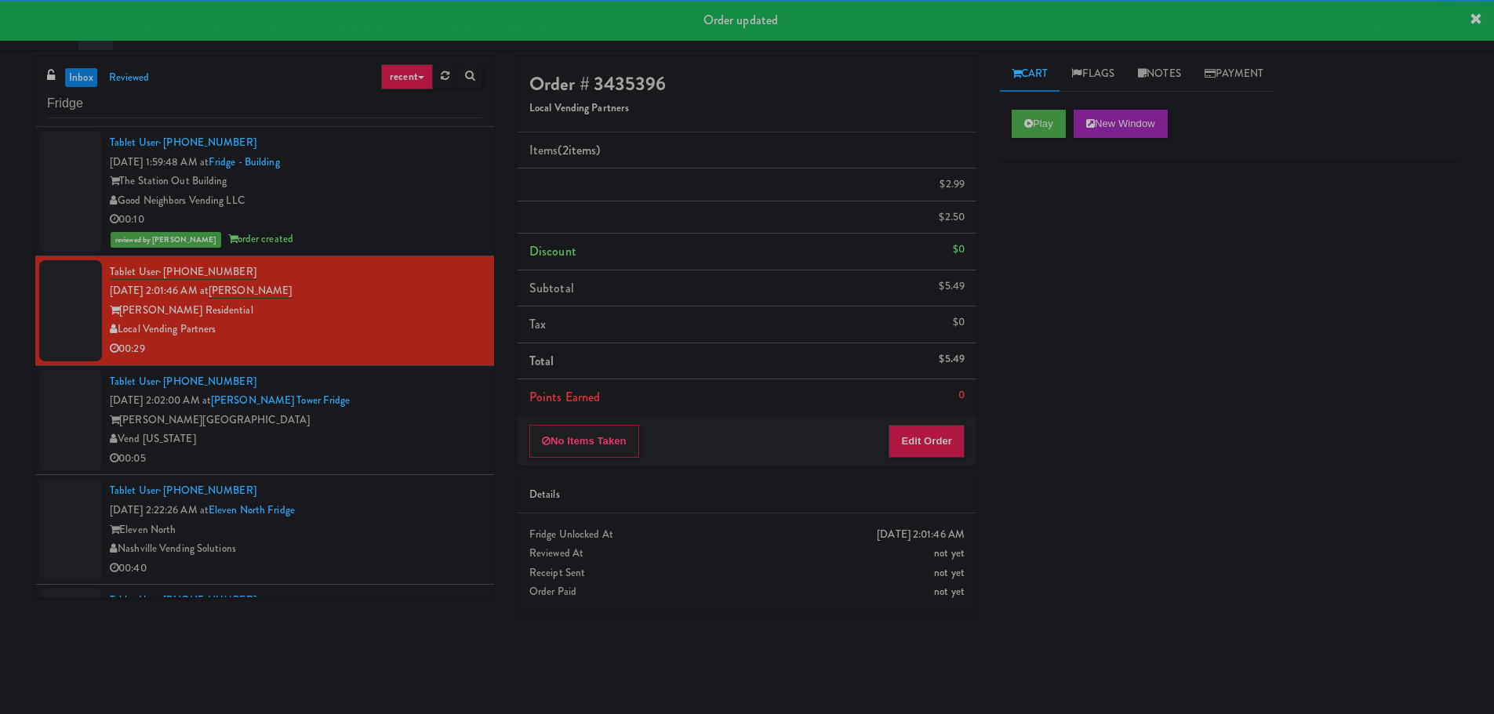
click at [416, 446] on div "Vend [US_STATE]" at bounding box center [296, 440] width 373 height 20
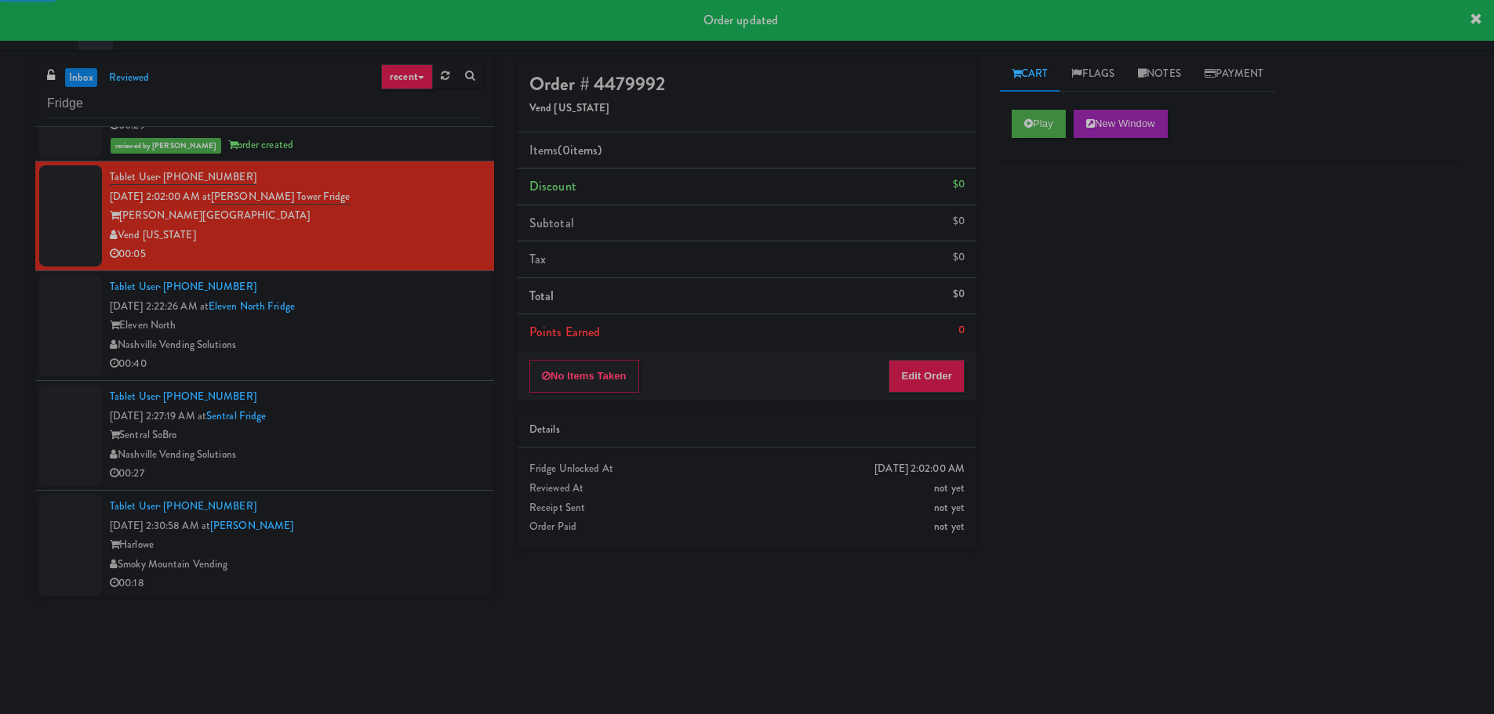
scroll to position [226, 0]
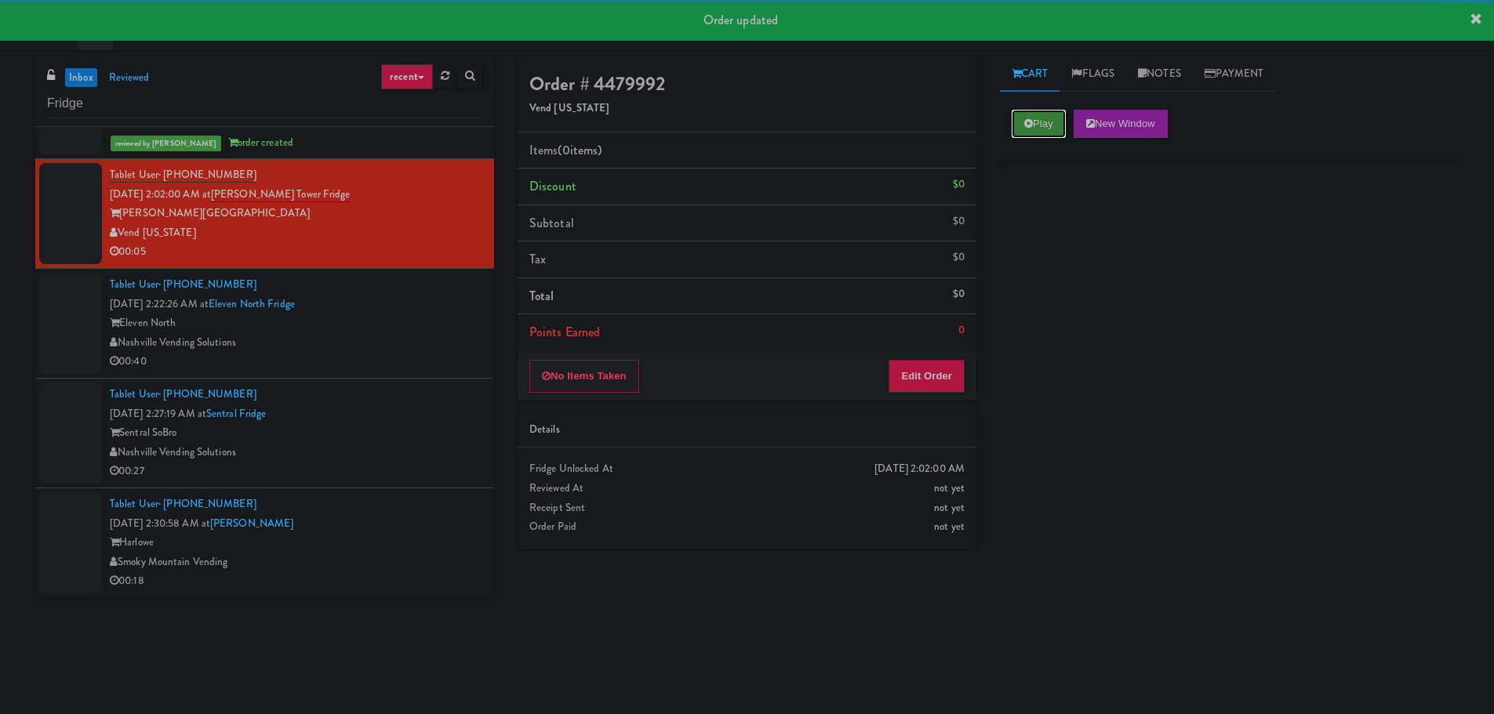
click at [1025, 132] on button "Play" at bounding box center [1039, 124] width 54 height 28
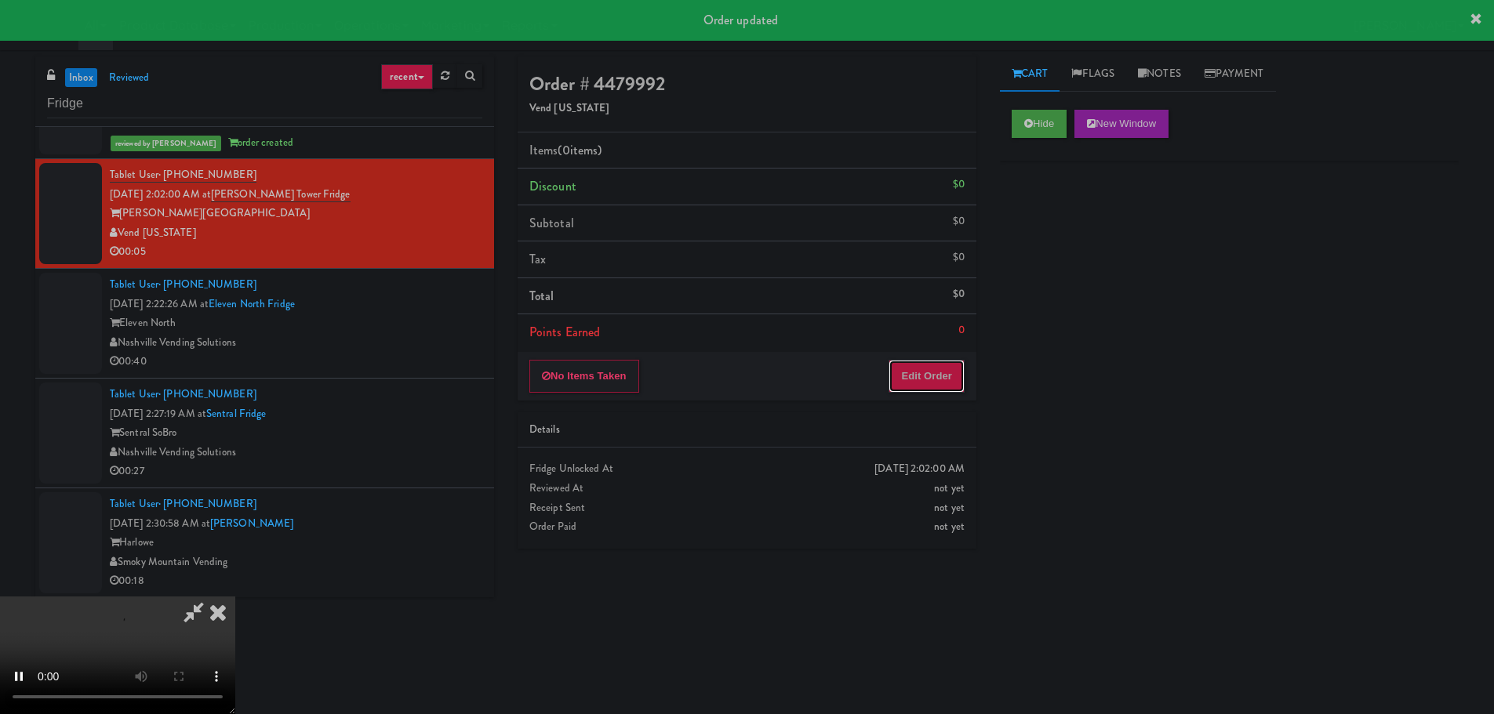
click at [922, 384] on button "Edit Order" at bounding box center [927, 376] width 76 height 33
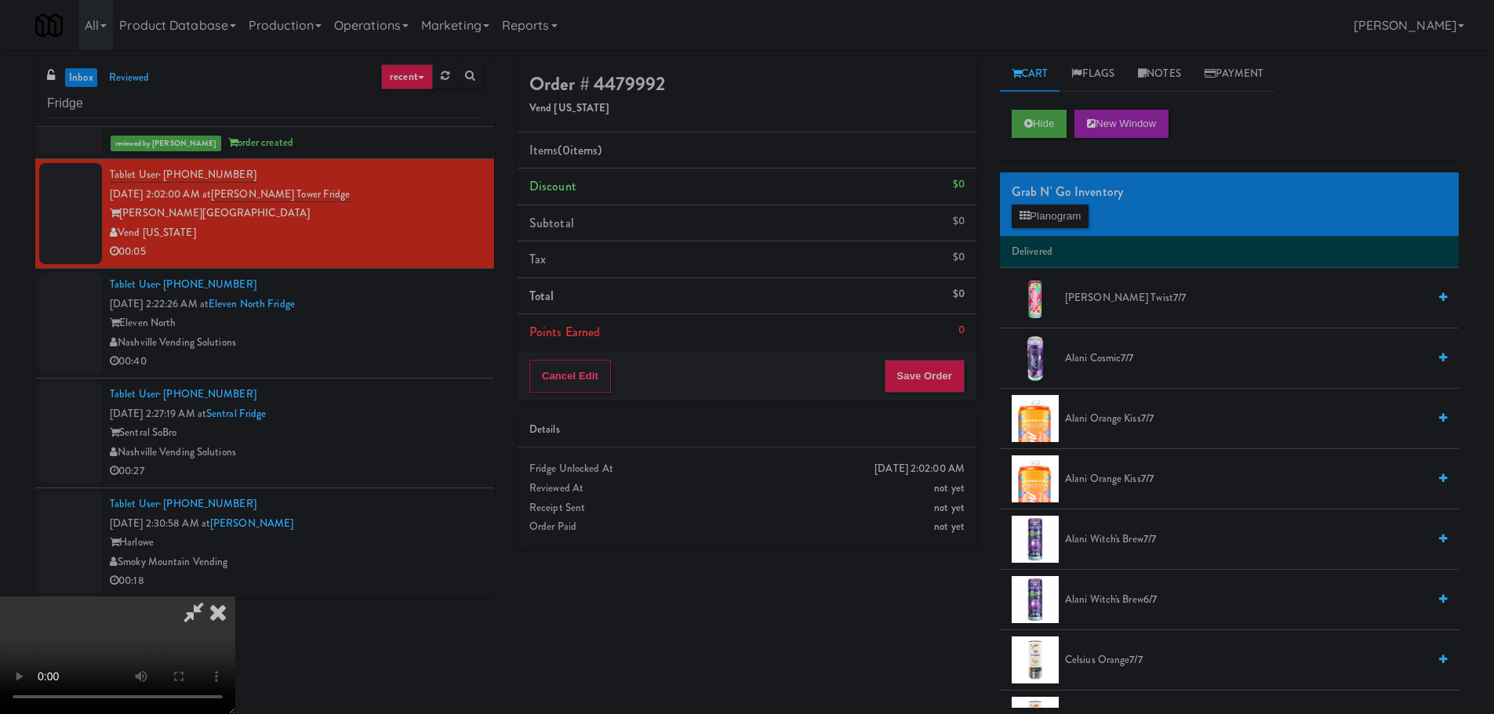
scroll to position [0, 0]
click at [235, 597] on video at bounding box center [117, 656] width 235 height 118
click at [1061, 220] on button "Planogram" at bounding box center [1050, 217] width 77 height 24
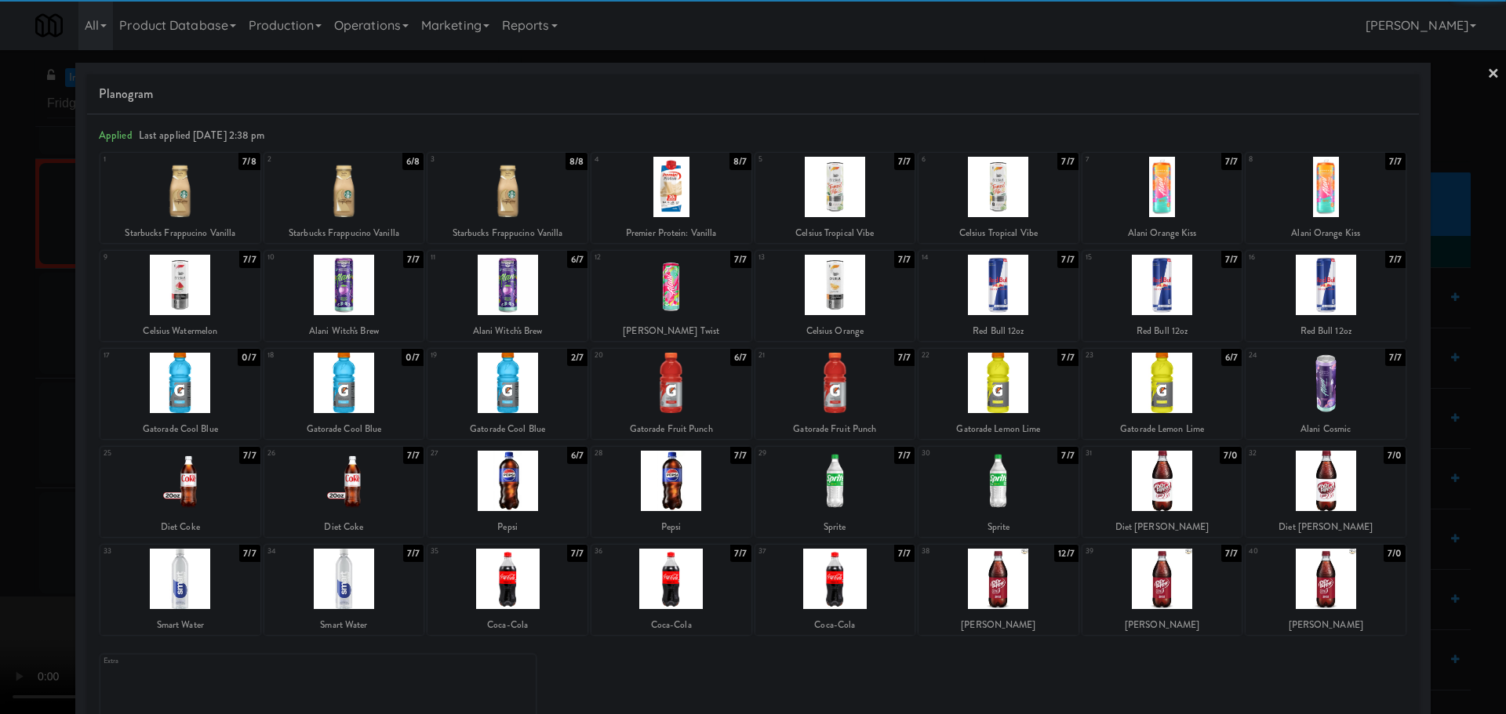
click at [1008, 565] on div at bounding box center [998, 579] width 160 height 60
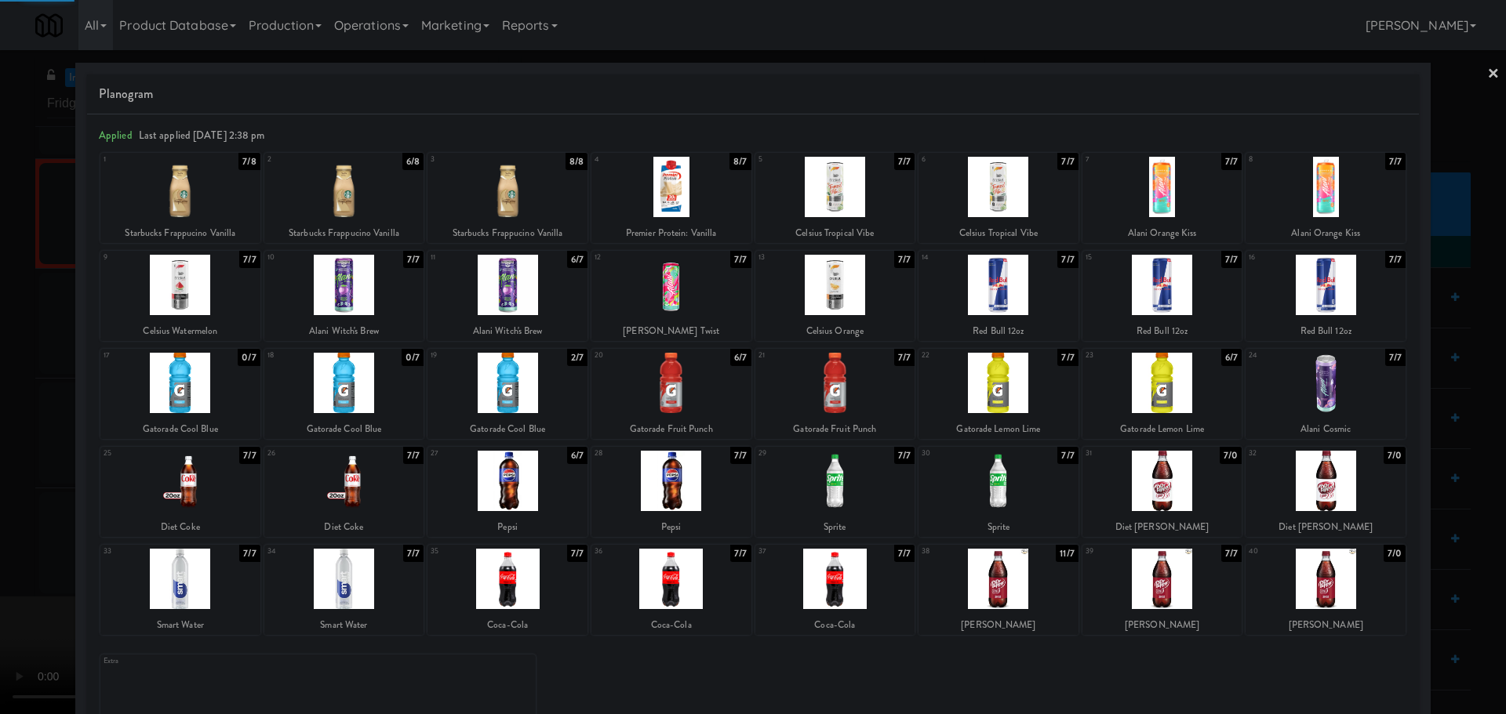
click at [5, 589] on div at bounding box center [753, 357] width 1506 height 714
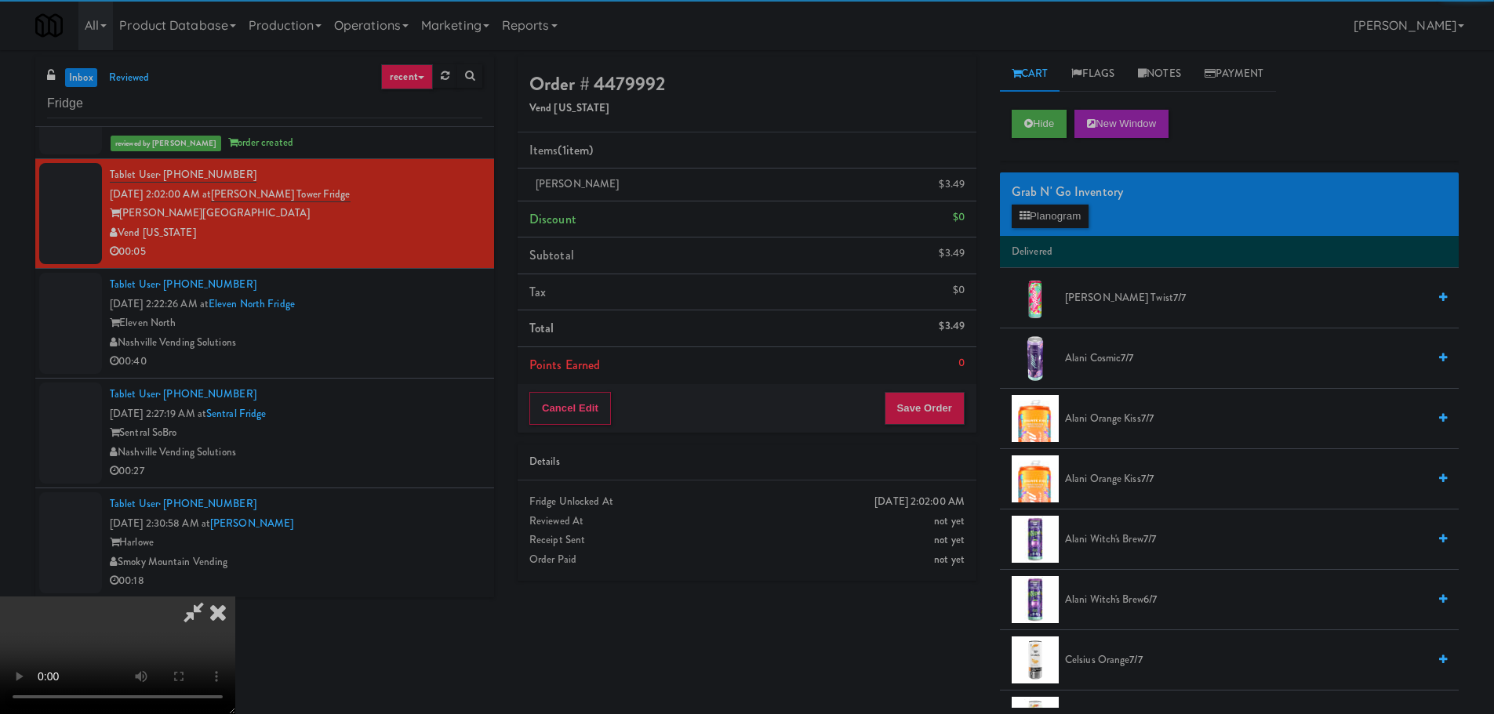
drag, startPoint x: 579, startPoint y: 392, endPoint x: 619, endPoint y: 369, distance: 46.0
click at [235, 597] on video at bounding box center [117, 656] width 235 height 118
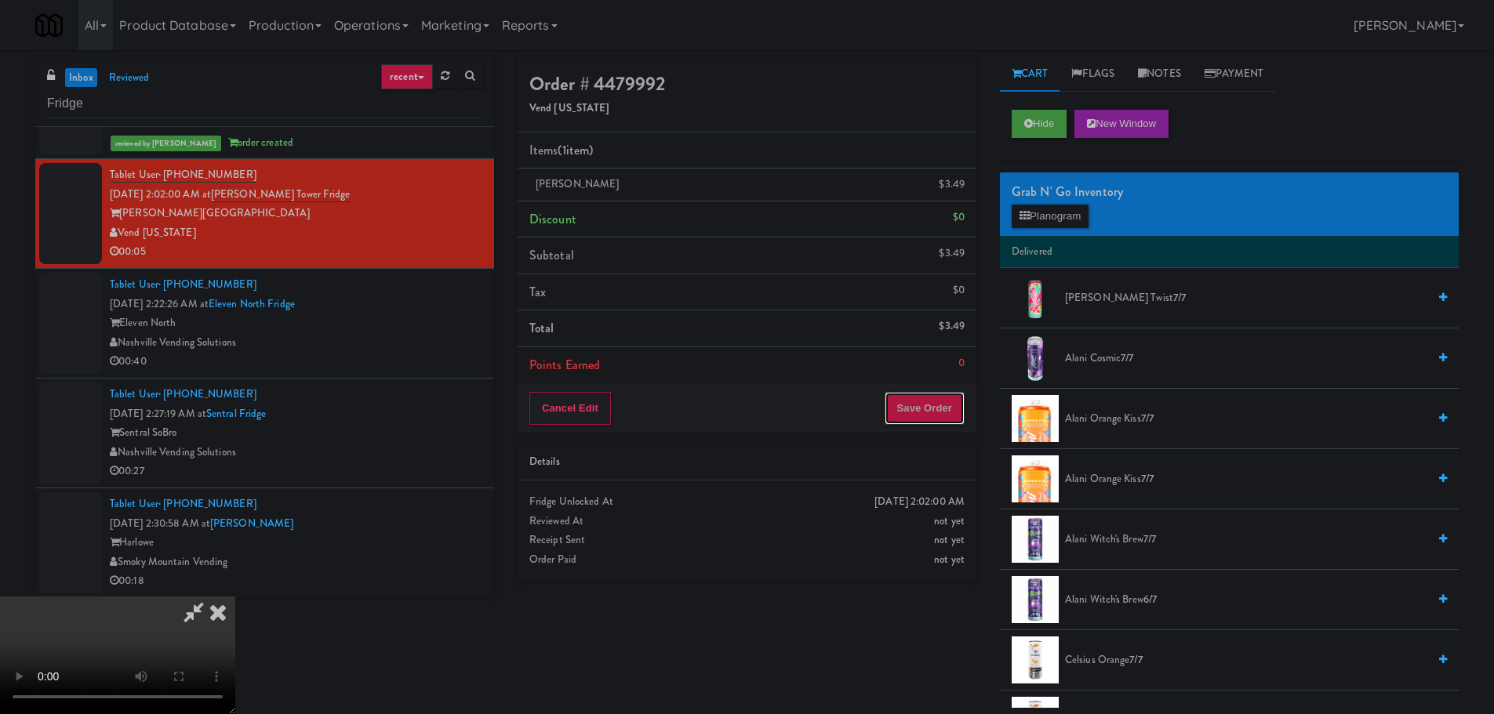
click at [947, 413] on button "Save Order" at bounding box center [925, 408] width 80 height 33
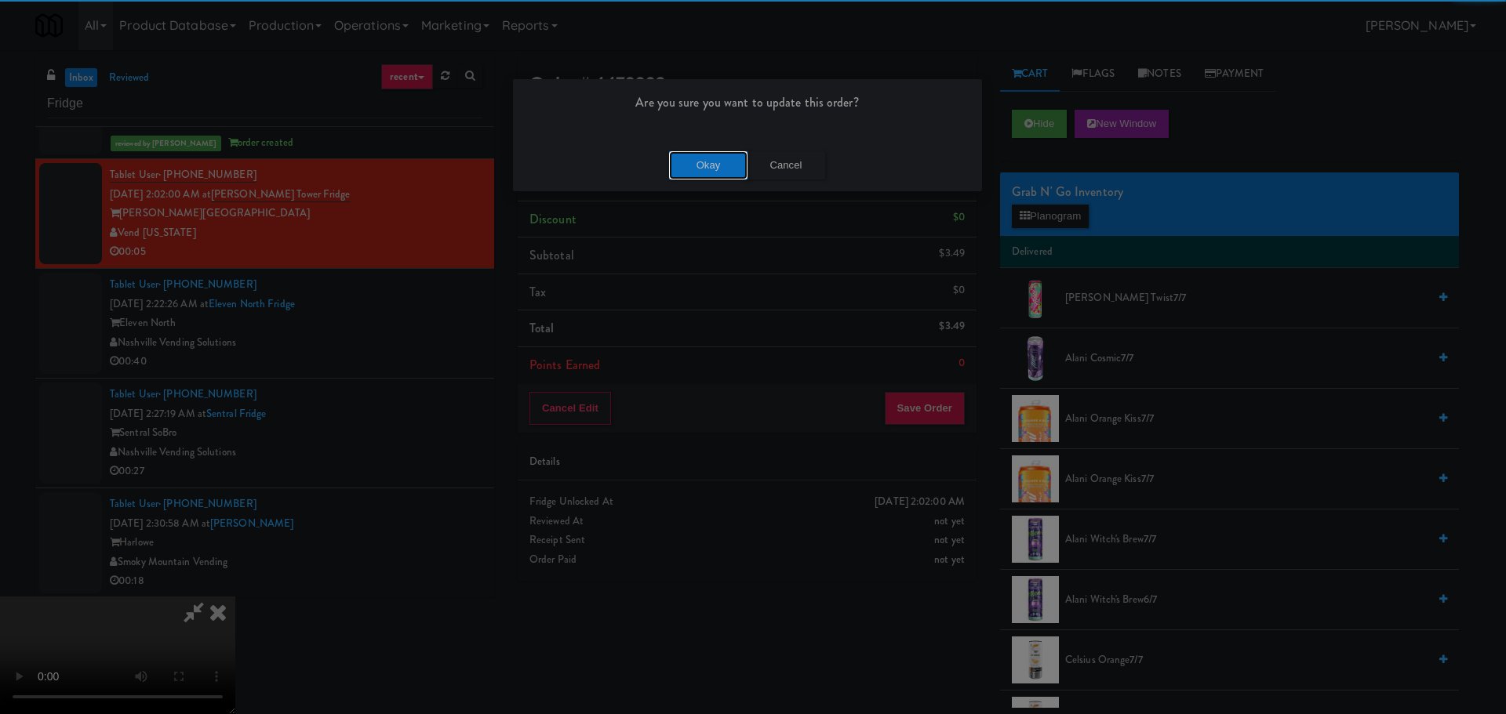
click at [698, 153] on button "Okay" at bounding box center [708, 165] width 78 height 28
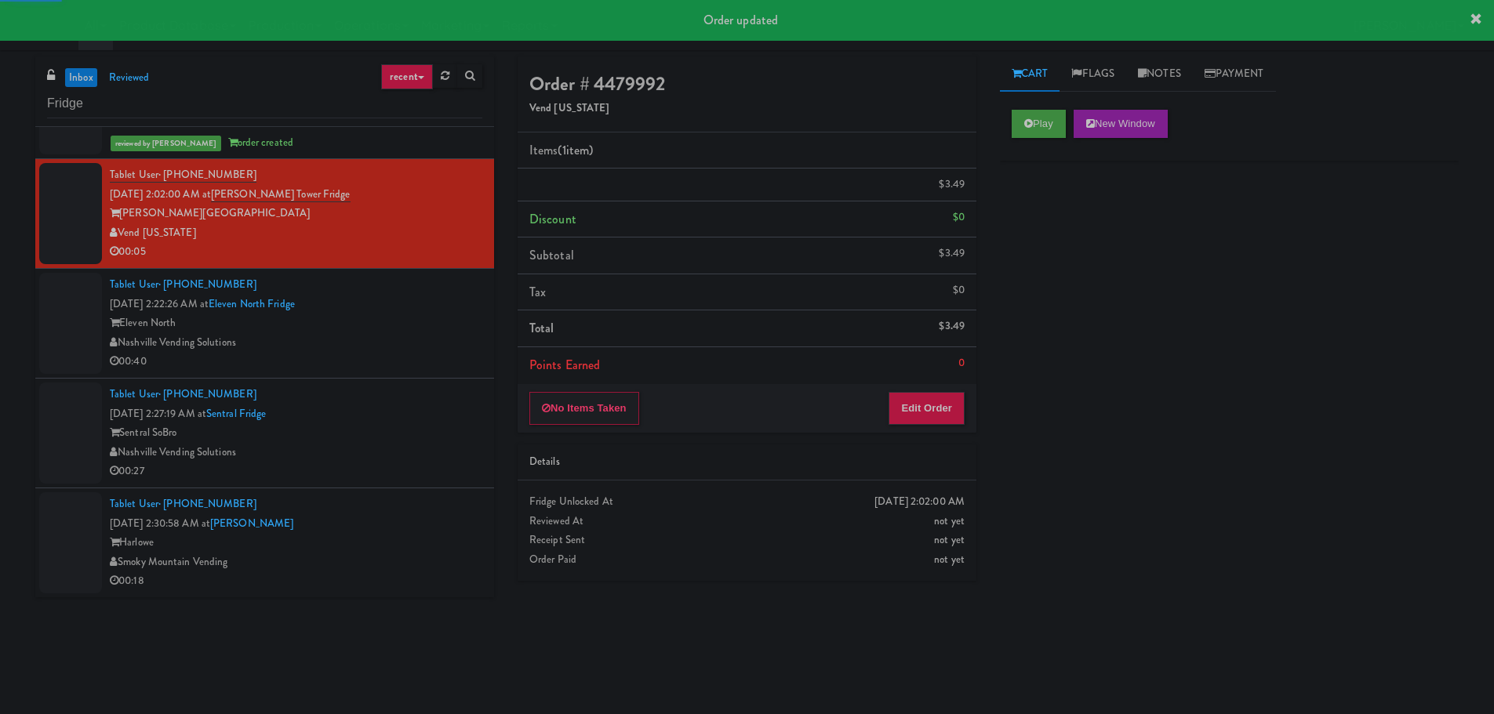
click at [437, 341] on div "Nashville Vending Solutions" at bounding box center [296, 343] width 373 height 20
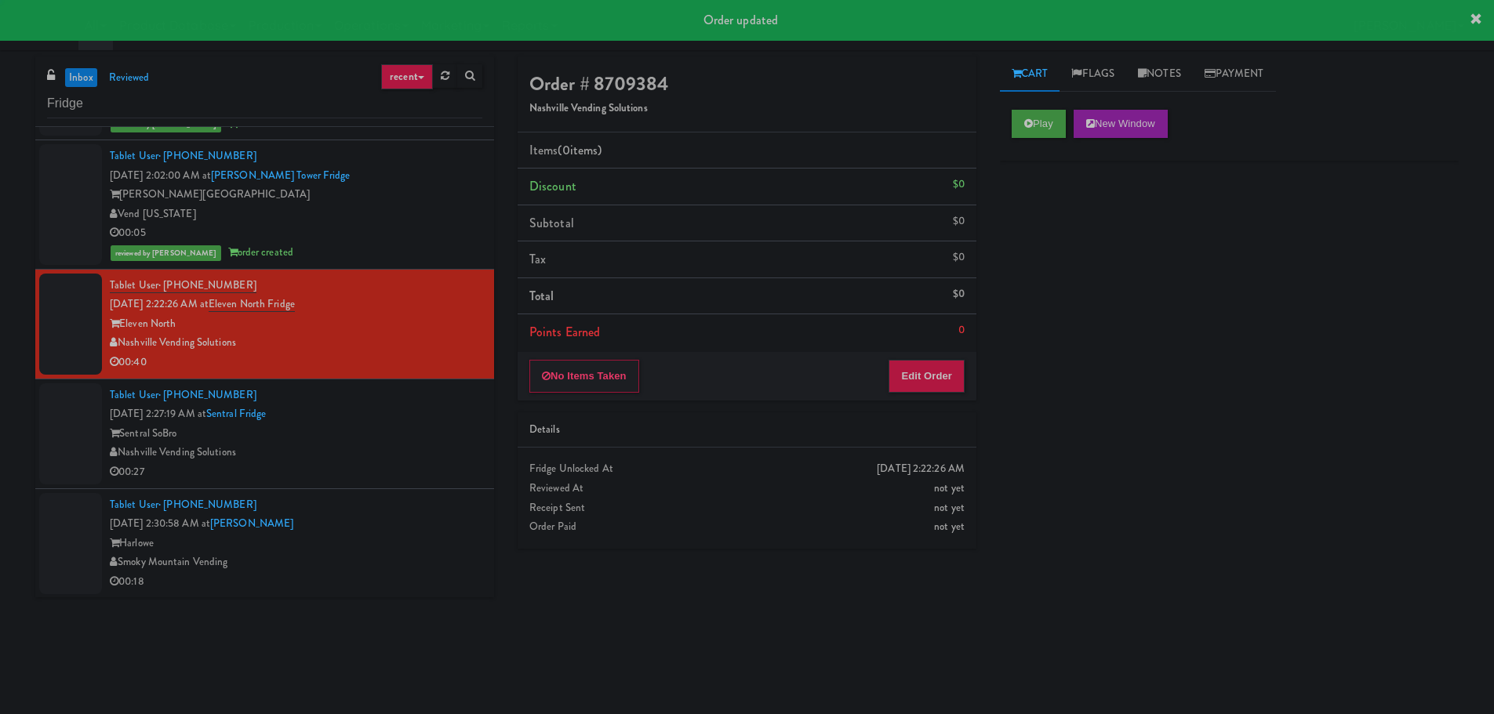
scroll to position [245, 0]
click at [1034, 123] on button "Play" at bounding box center [1039, 124] width 54 height 28
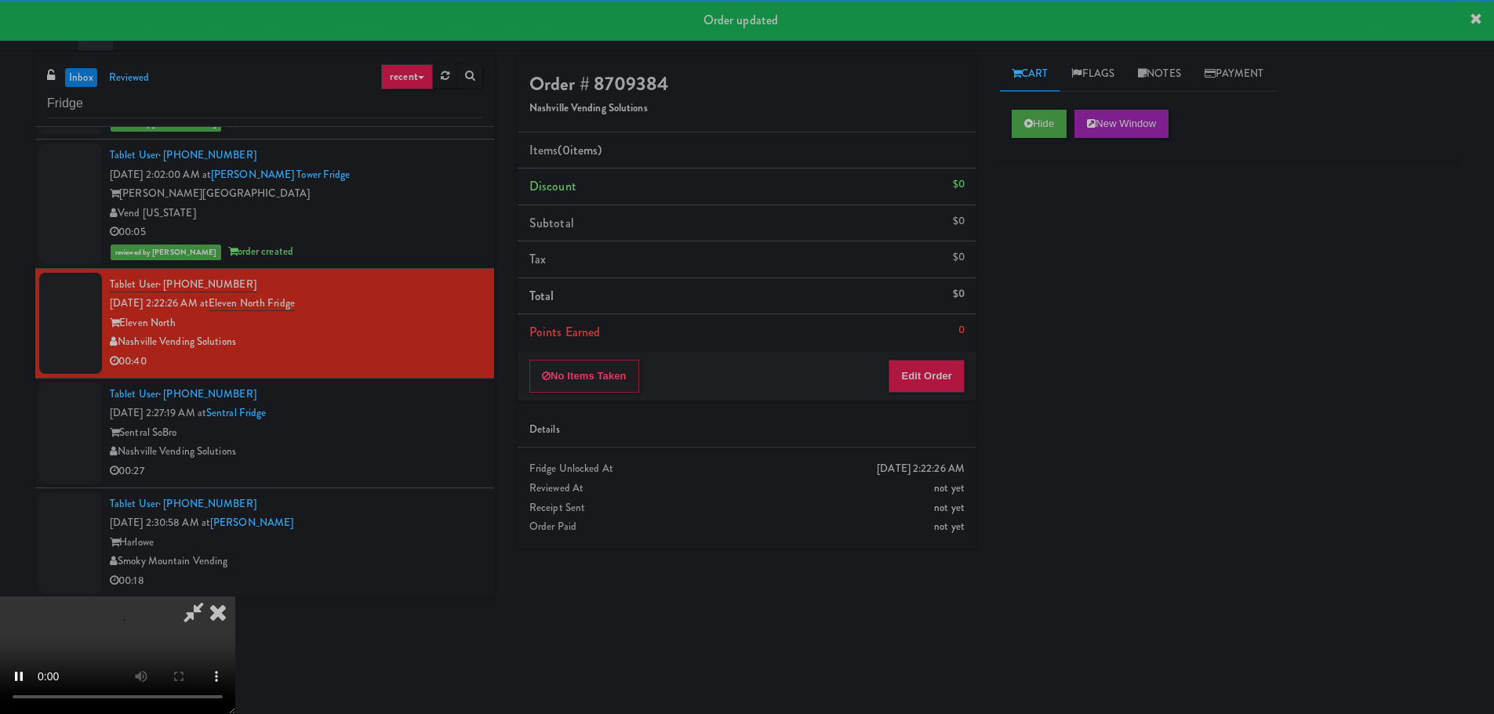
click at [950, 348] on li "Points Earned 0" at bounding box center [747, 332] width 459 height 36
click at [943, 367] on button "Edit Order" at bounding box center [927, 376] width 76 height 33
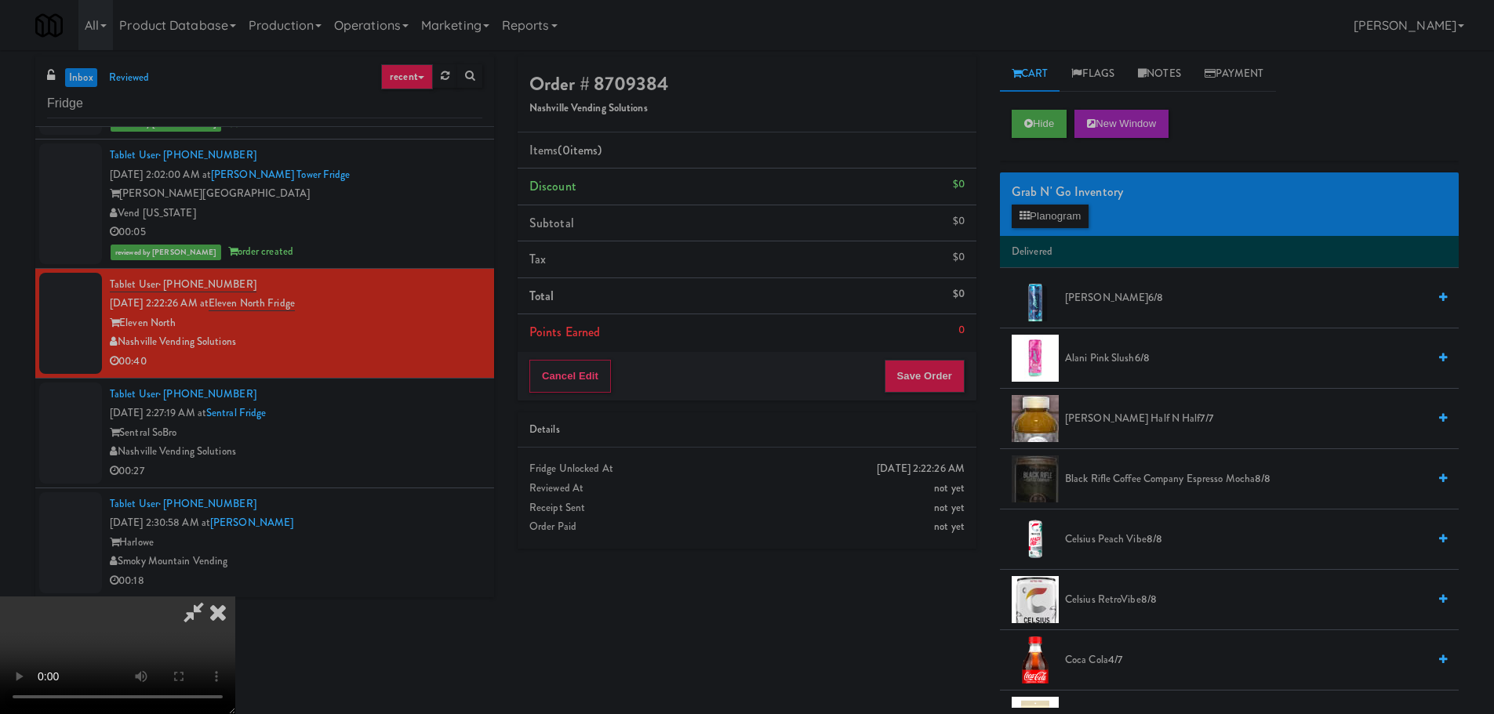
click at [235, 597] on video at bounding box center [117, 656] width 235 height 118
drag, startPoint x: 538, startPoint y: 399, endPoint x: 562, endPoint y: 407, distance: 24.8
click at [235, 597] on video at bounding box center [117, 656] width 235 height 118
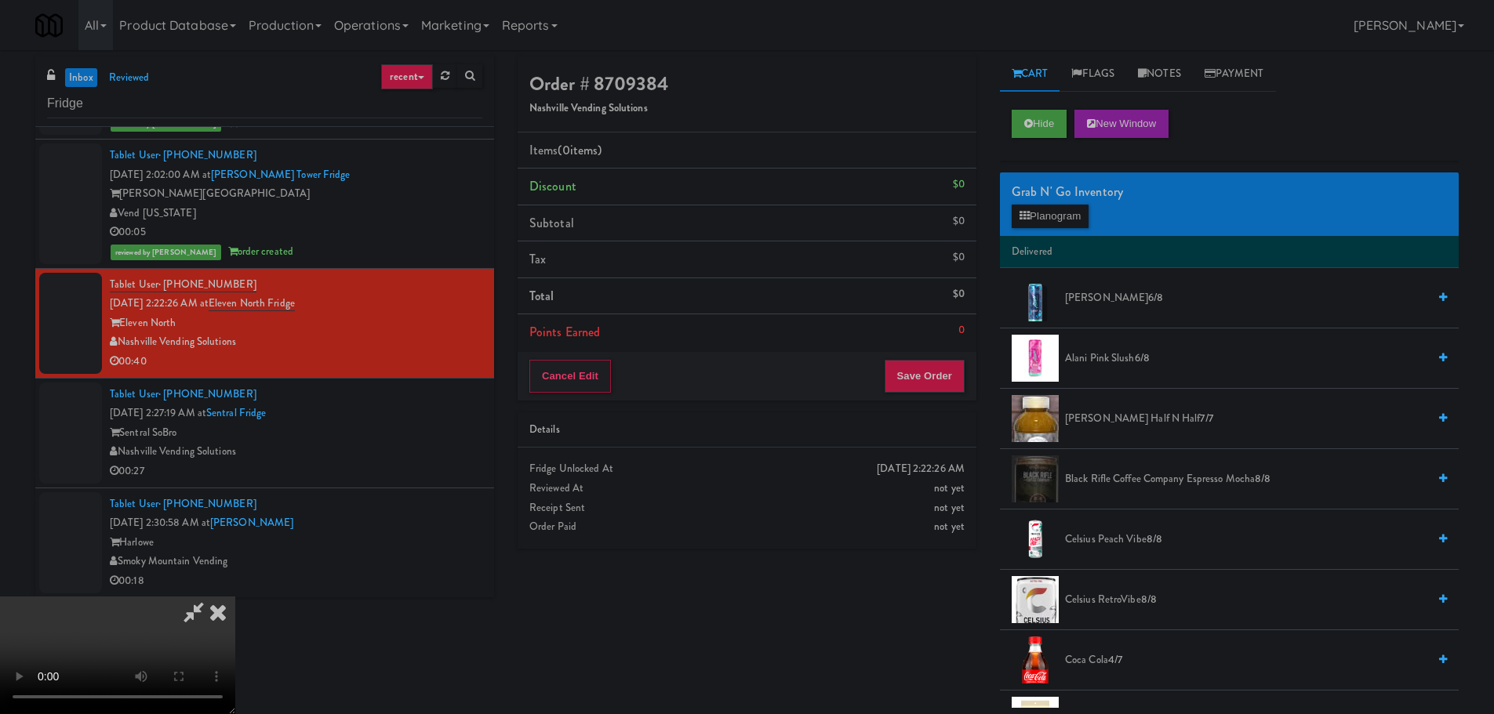
click at [235, 597] on video at bounding box center [117, 656] width 235 height 118
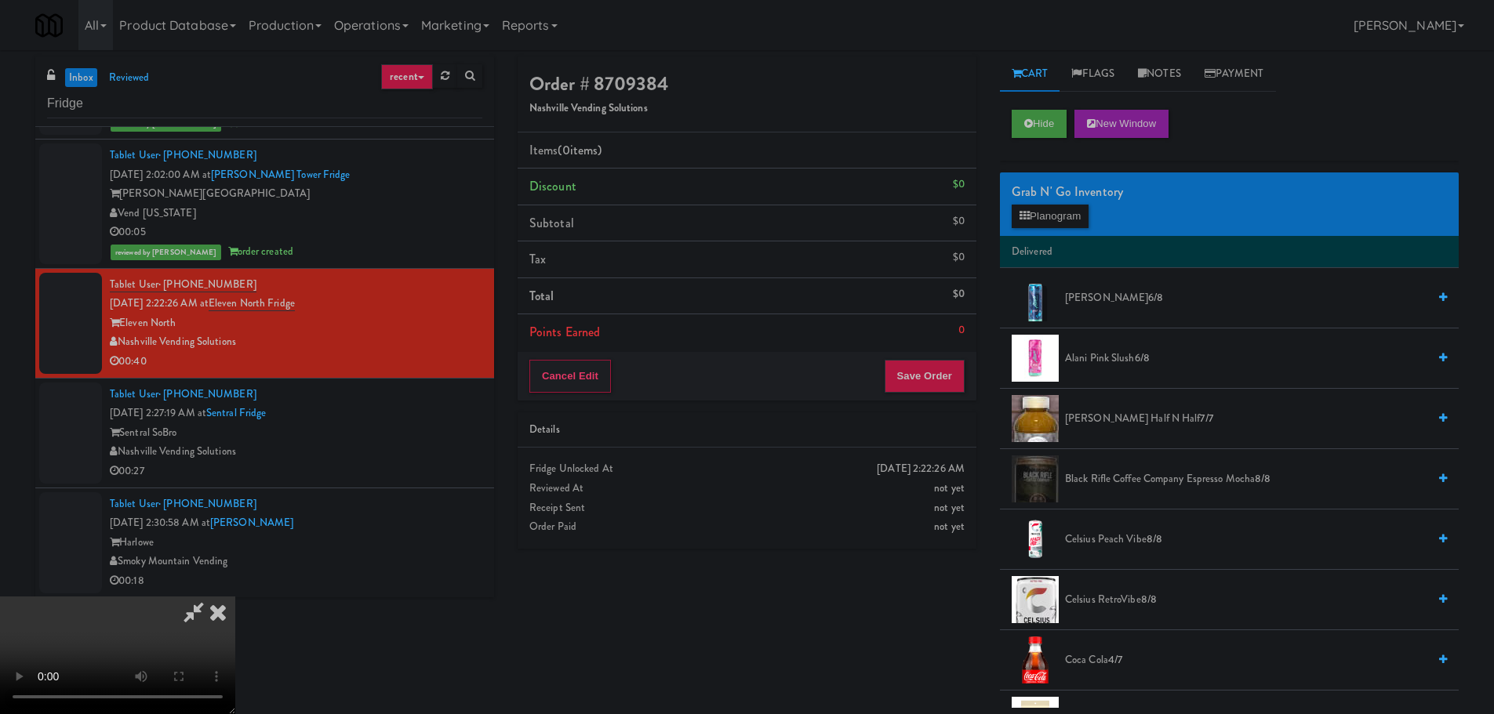
click at [235, 597] on video at bounding box center [117, 656] width 235 height 118
click at [1076, 212] on button "Planogram" at bounding box center [1050, 217] width 77 height 24
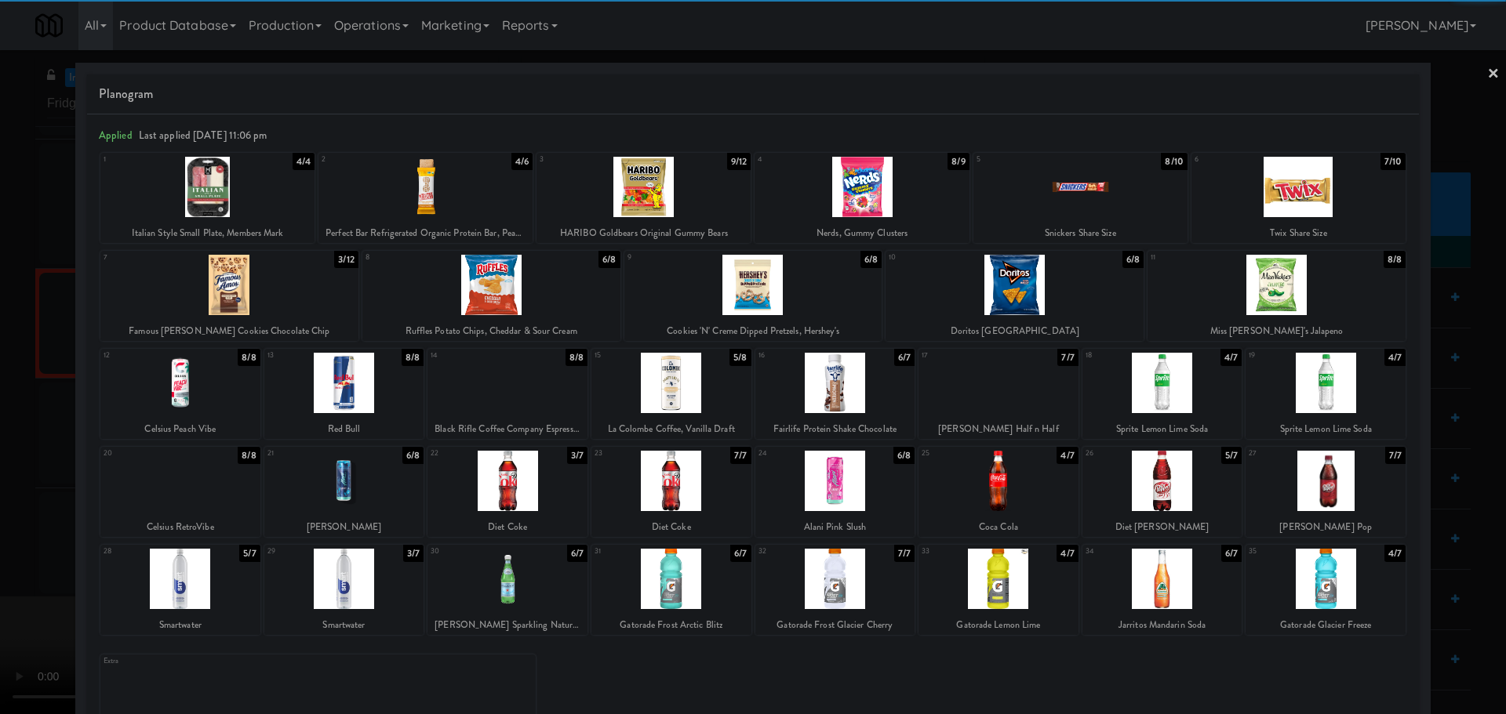
click at [842, 576] on div at bounding box center [835, 579] width 160 height 60
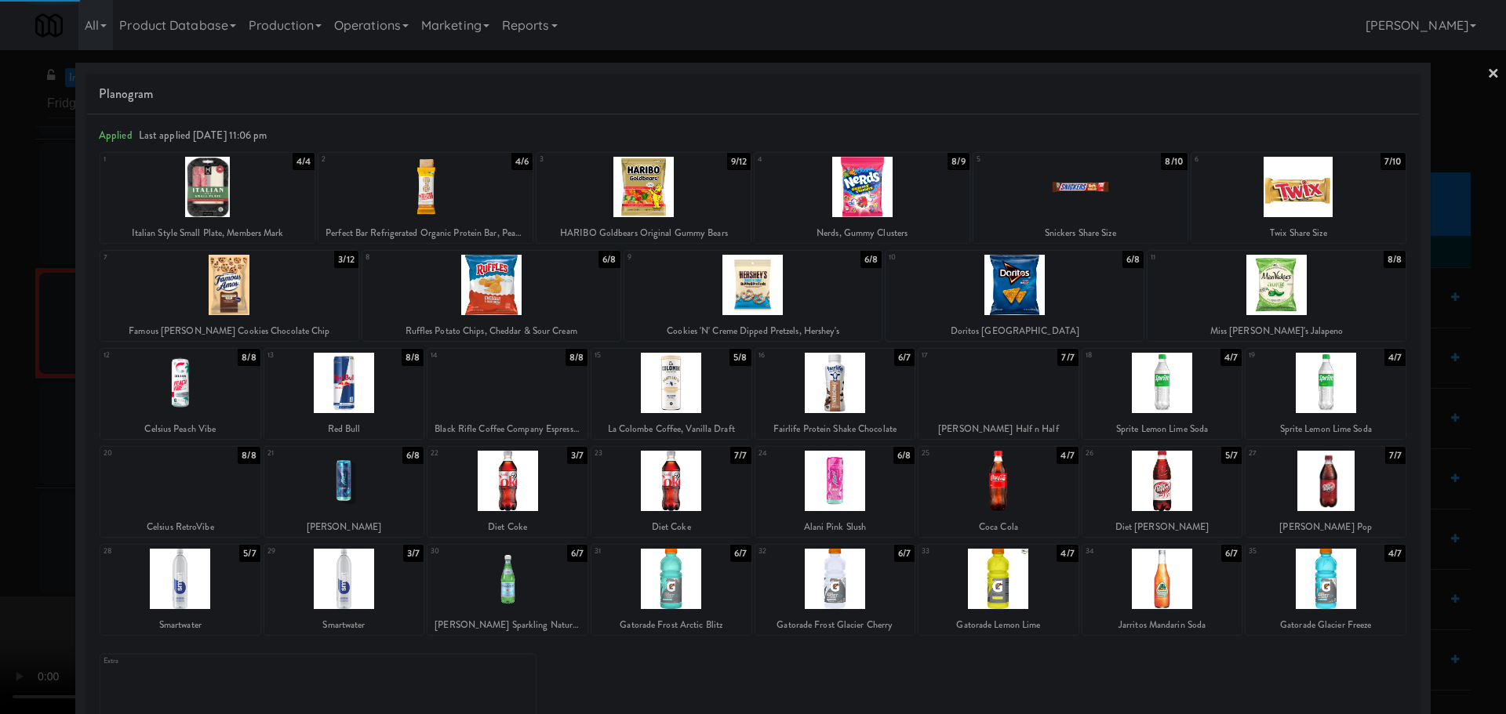
click at [9, 561] on div at bounding box center [753, 357] width 1506 height 714
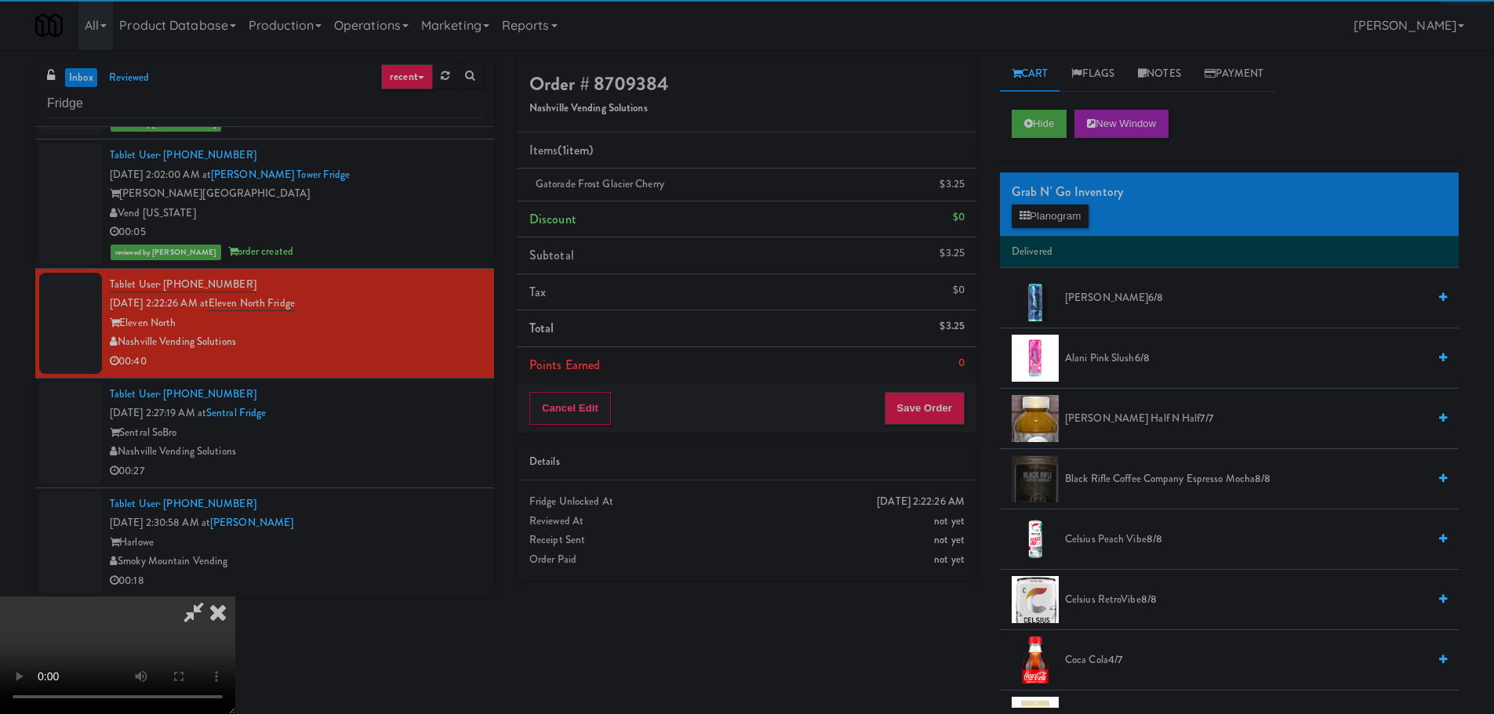
click at [235, 597] on video at bounding box center [117, 656] width 235 height 118
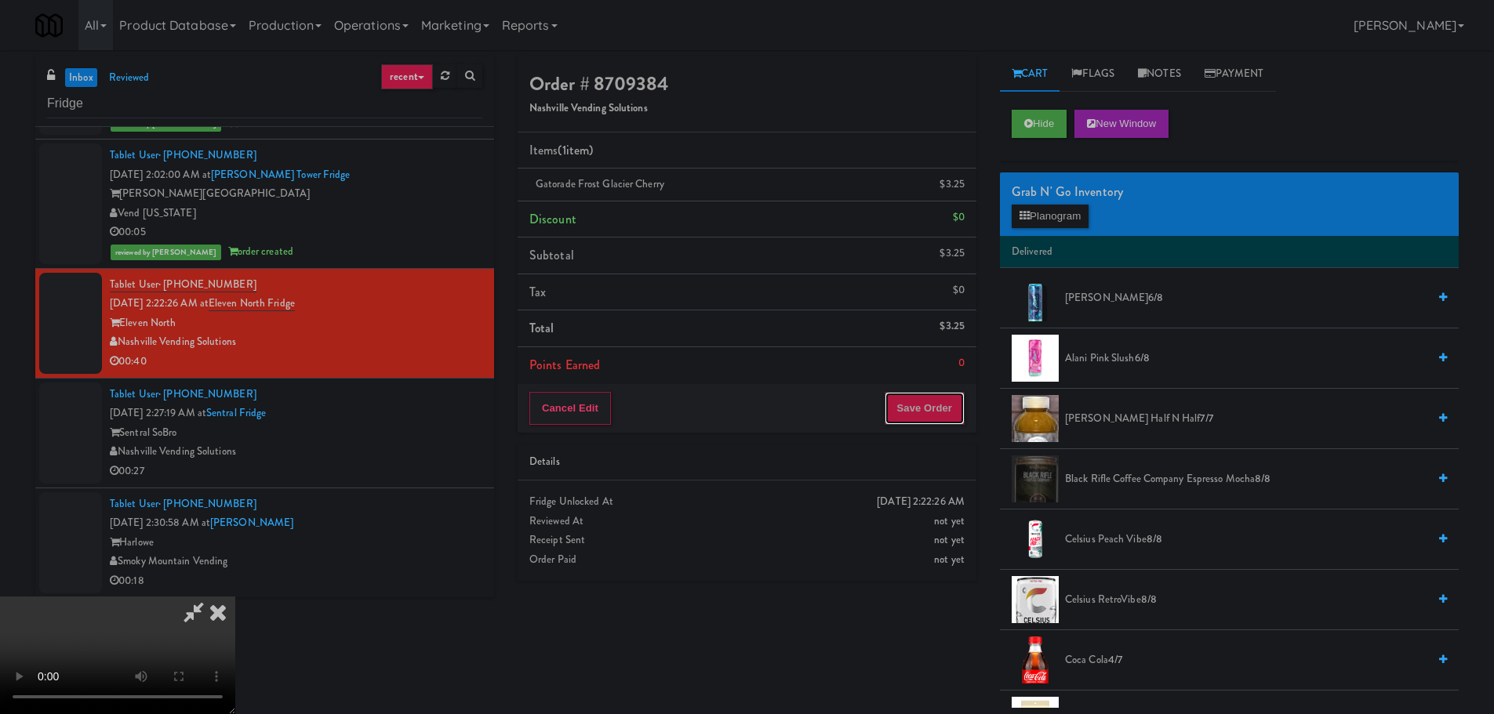
click at [936, 407] on button "Save Order" at bounding box center [925, 408] width 80 height 33
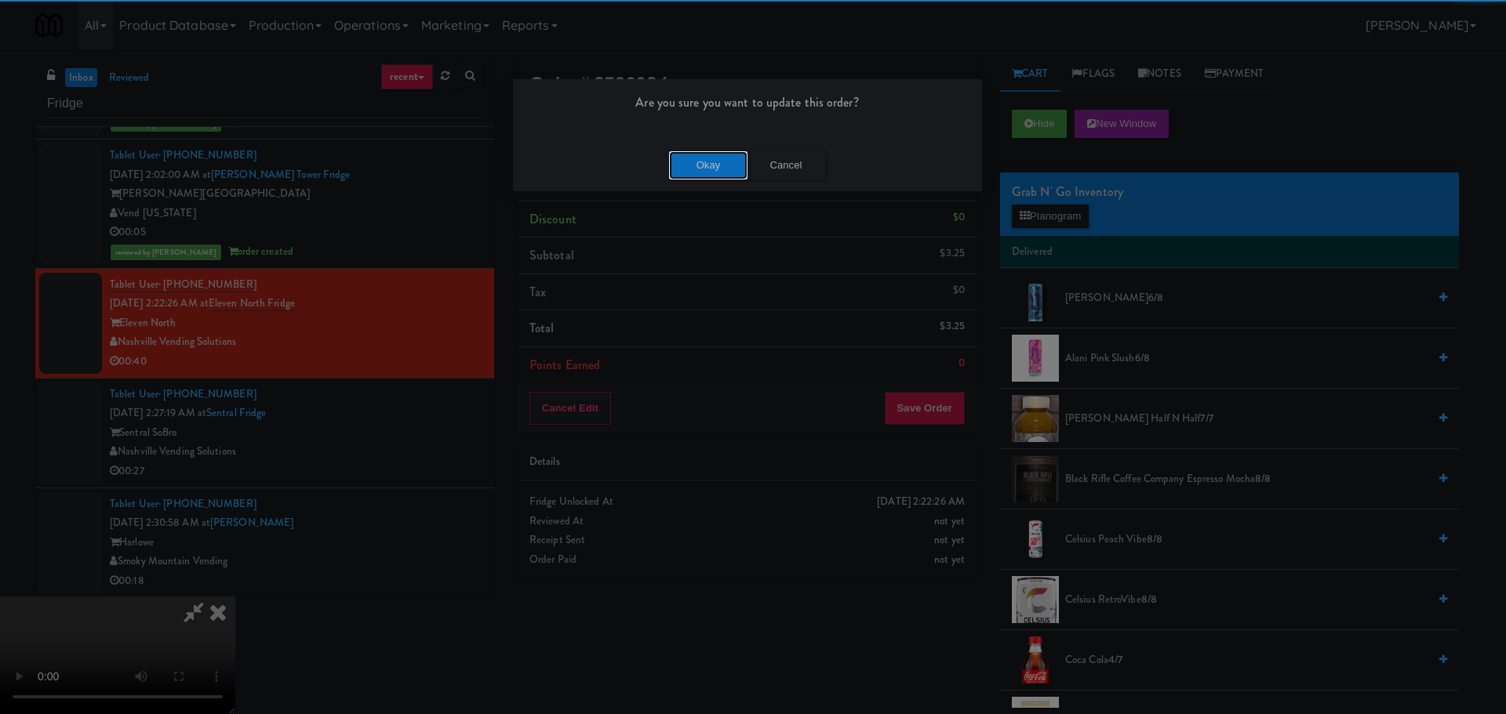
click at [700, 162] on button "Okay" at bounding box center [708, 165] width 78 height 28
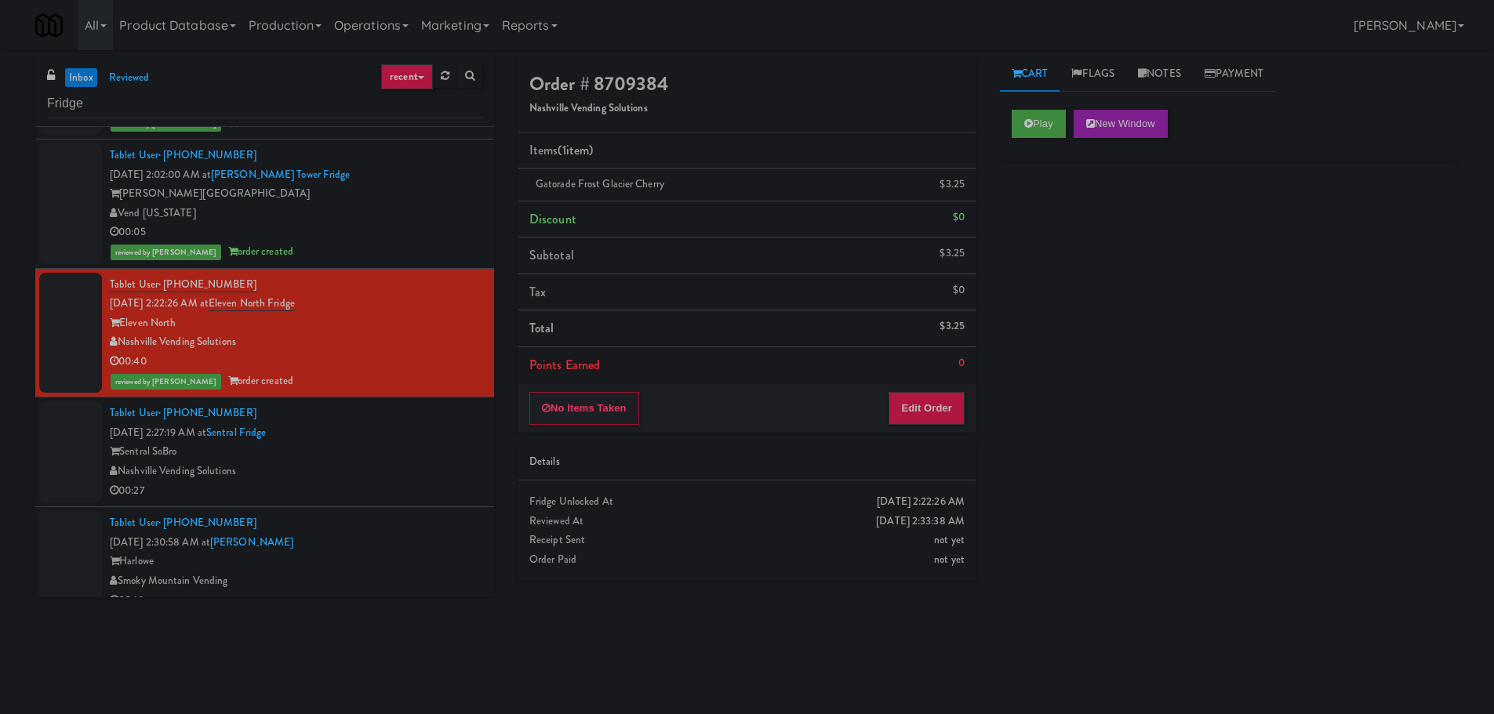
click at [379, 467] on div "Nashville Vending Solutions" at bounding box center [296, 472] width 373 height 20
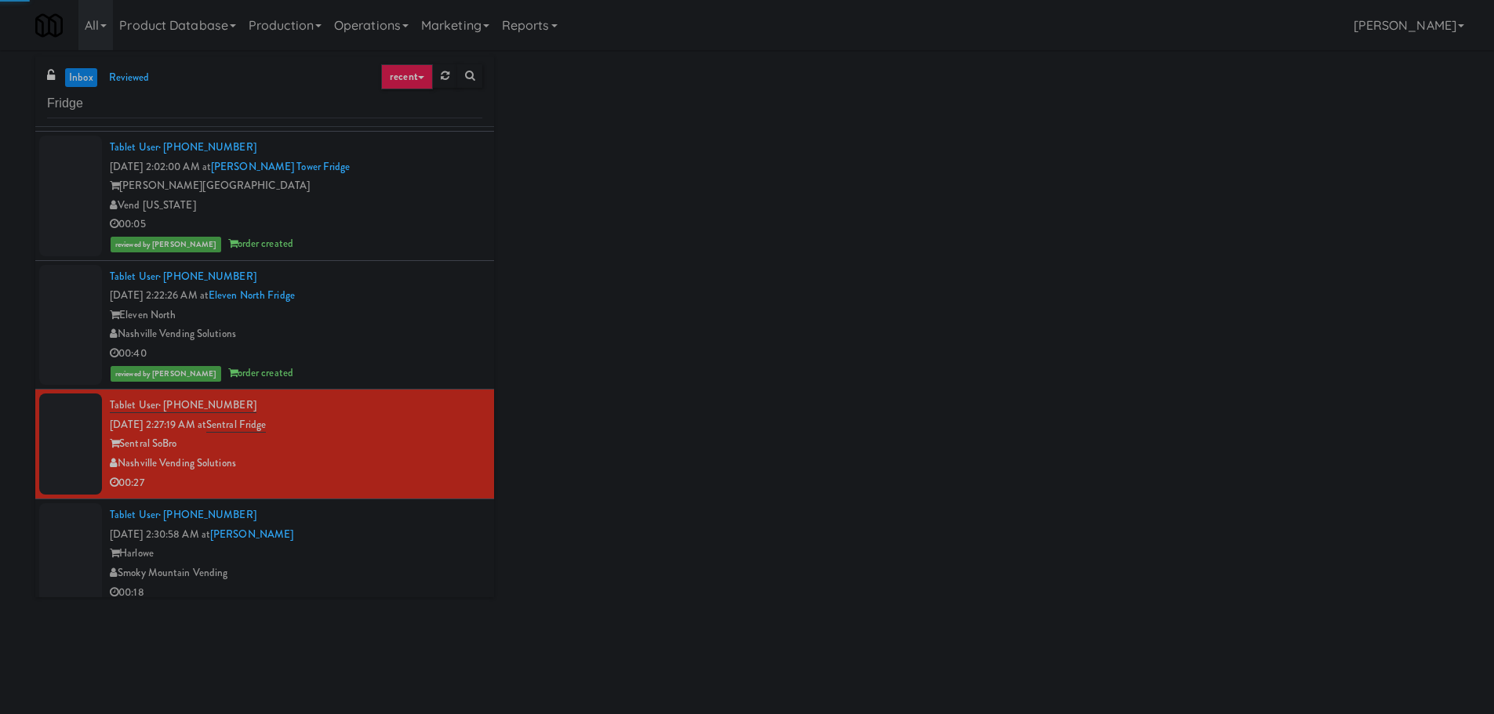
scroll to position [264, 0]
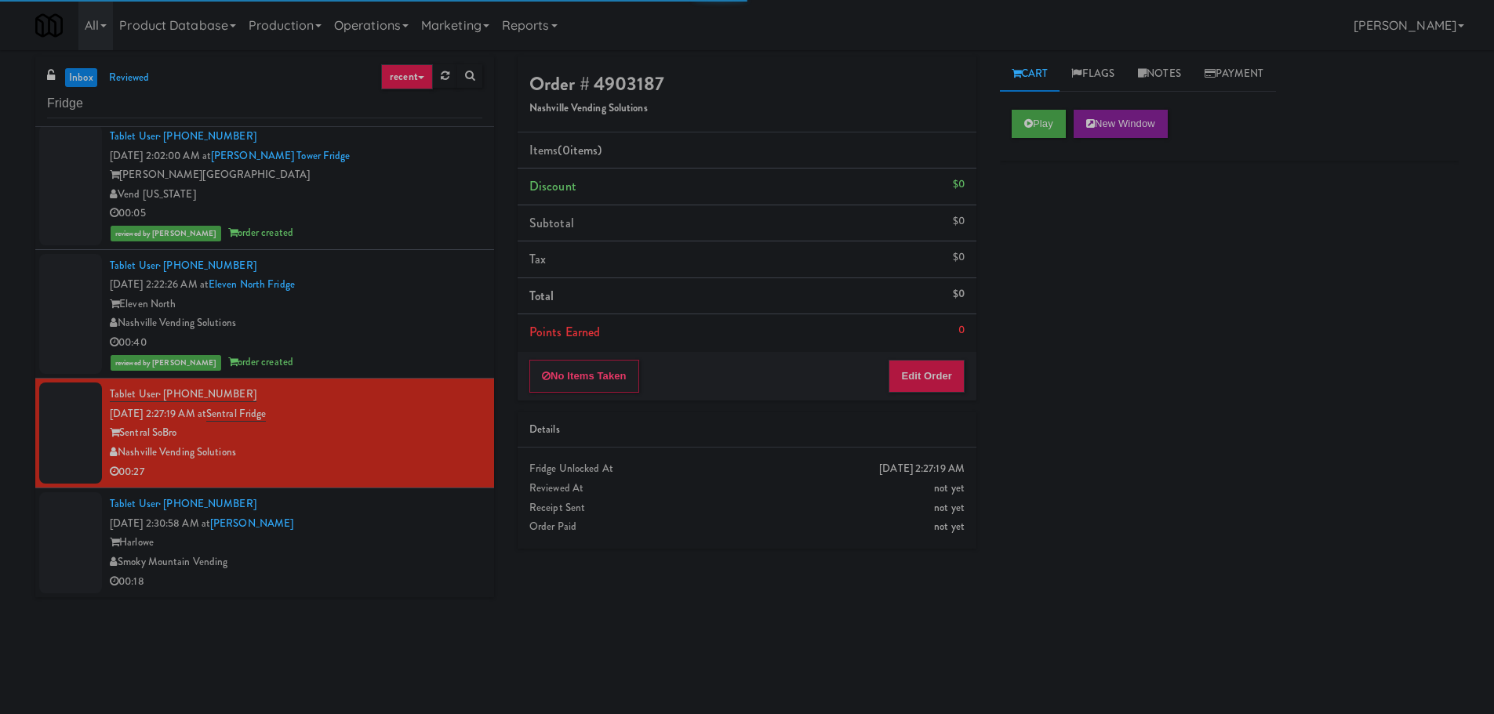
drag, startPoint x: 1102, startPoint y: 103, endPoint x: 1077, endPoint y: 119, distance: 30.0
click at [1087, 114] on div "Play New Window" at bounding box center [1229, 129] width 459 height 63
click at [1061, 125] on button "Play" at bounding box center [1039, 124] width 54 height 28
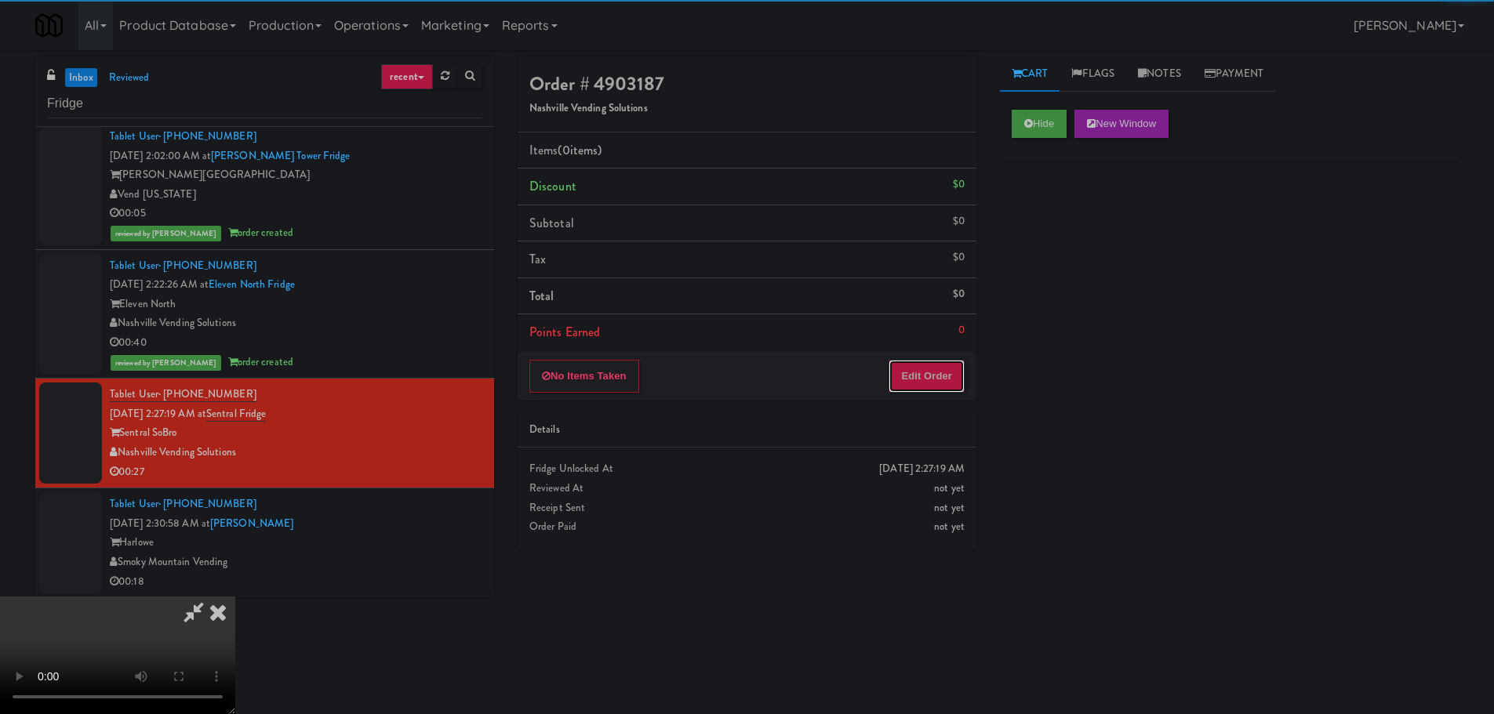
click at [936, 372] on button "Edit Order" at bounding box center [927, 376] width 76 height 33
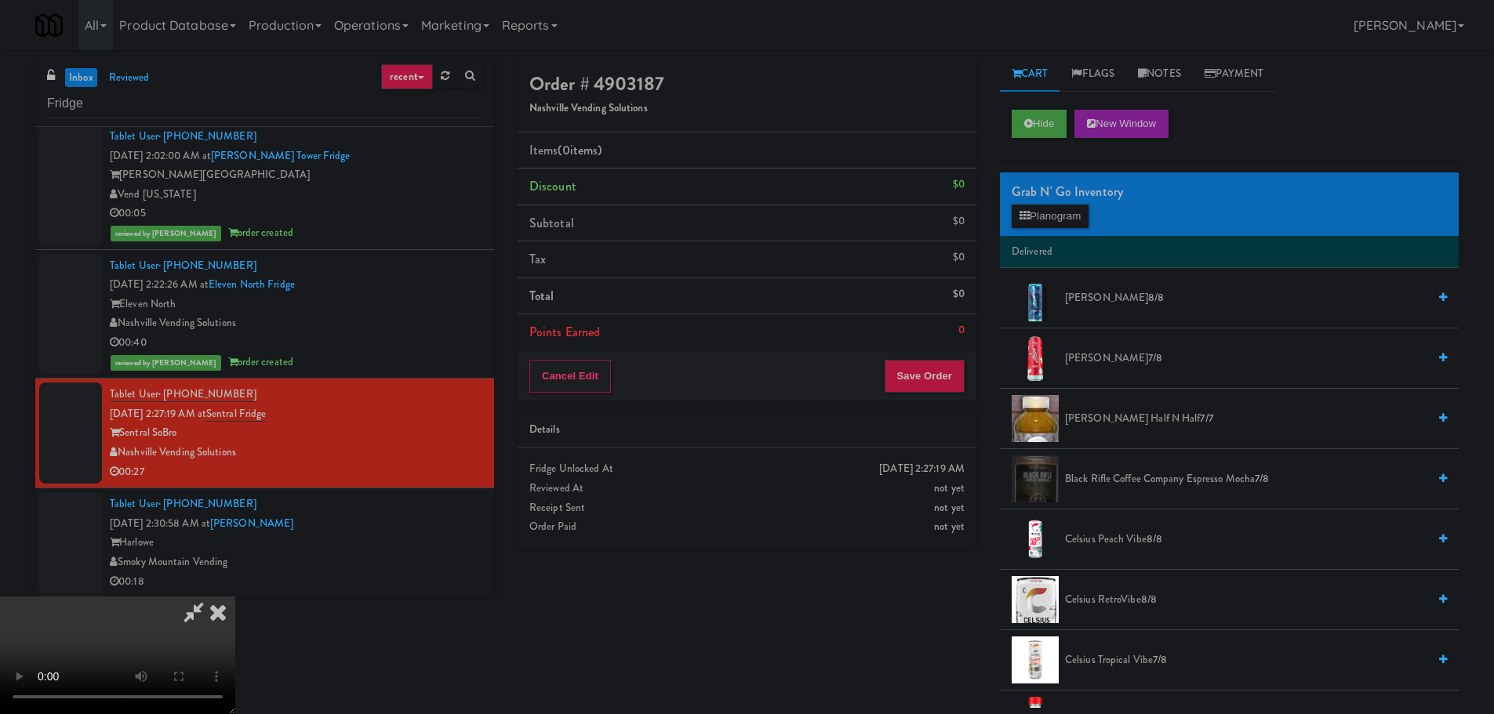
scroll to position [0, 0]
click at [235, 597] on video at bounding box center [117, 656] width 235 height 118
drag, startPoint x: 1044, startPoint y: 234, endPoint x: 1056, endPoint y: 223, distance: 16.6
click at [1045, 234] on div "Grab N' Go Inventory Planogram" at bounding box center [1229, 205] width 459 height 64
click at [1056, 222] on button "Planogram" at bounding box center [1050, 217] width 77 height 24
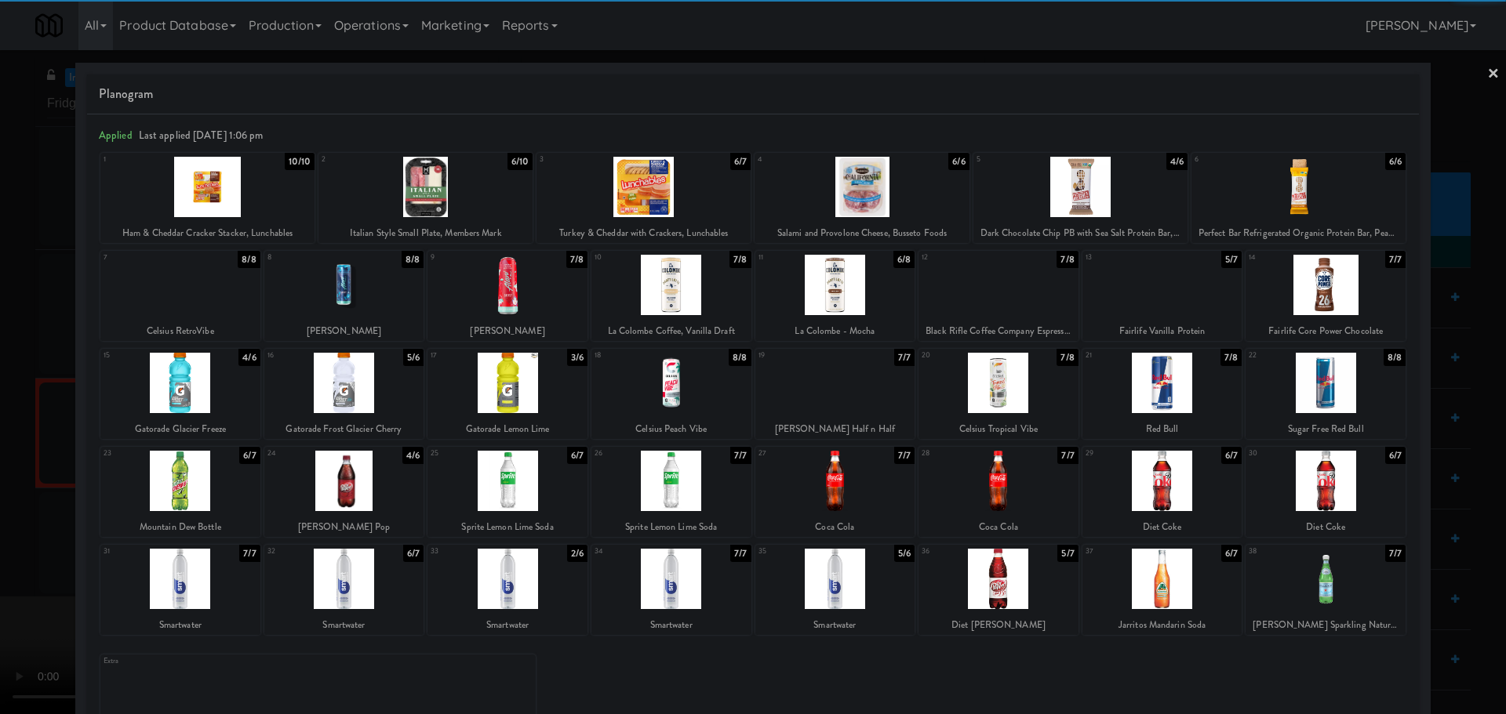
click at [688, 580] on div at bounding box center [671, 579] width 160 height 60
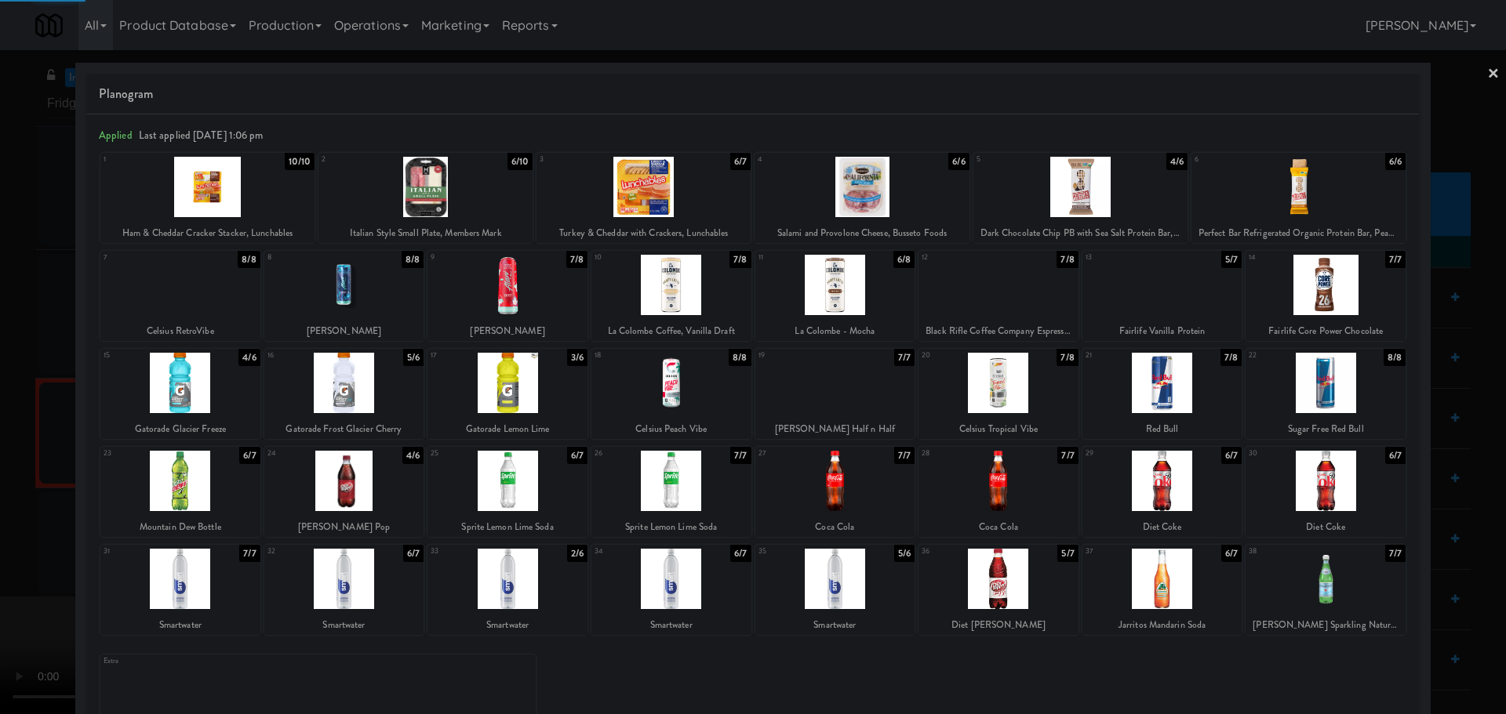
drag, startPoint x: 0, startPoint y: 597, endPoint x: 442, endPoint y: 408, distance: 480.3
click at [24, 593] on div at bounding box center [753, 357] width 1506 height 714
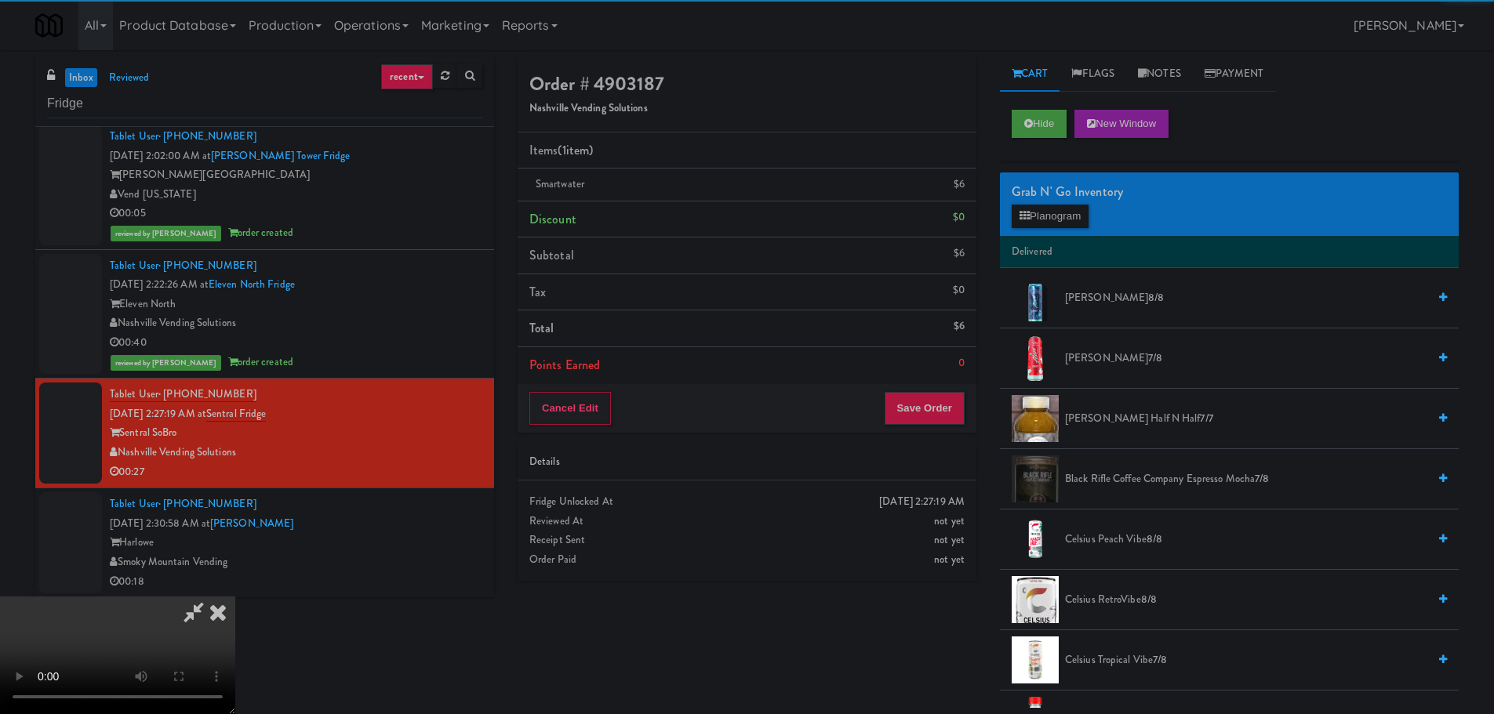
drag, startPoint x: 442, startPoint y: 408, endPoint x: 449, endPoint y: 405, distance: 8.4
click at [235, 597] on video at bounding box center [117, 656] width 235 height 118
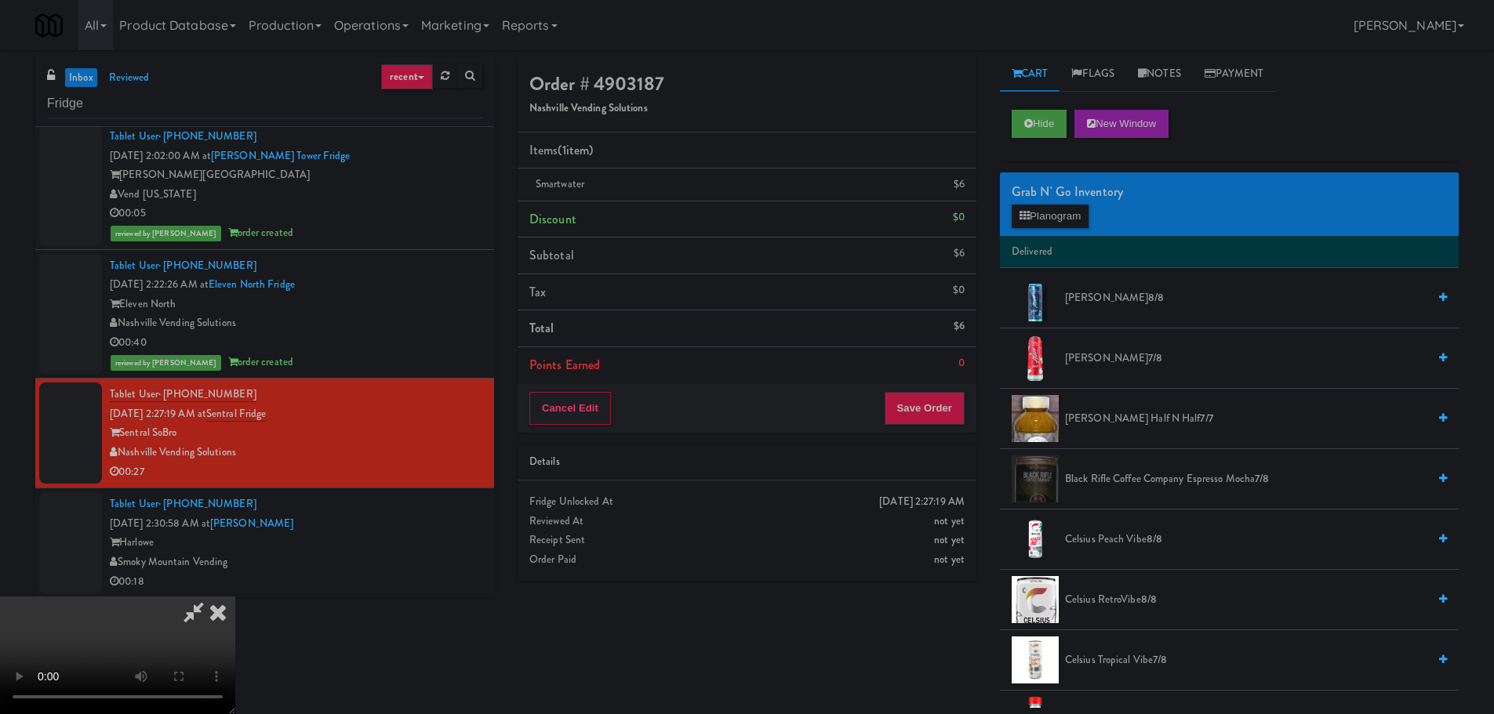
scroll to position [35, 0]
click at [235, 597] on video at bounding box center [117, 656] width 235 height 118
click at [1030, 213] on button "Planogram" at bounding box center [1050, 217] width 77 height 24
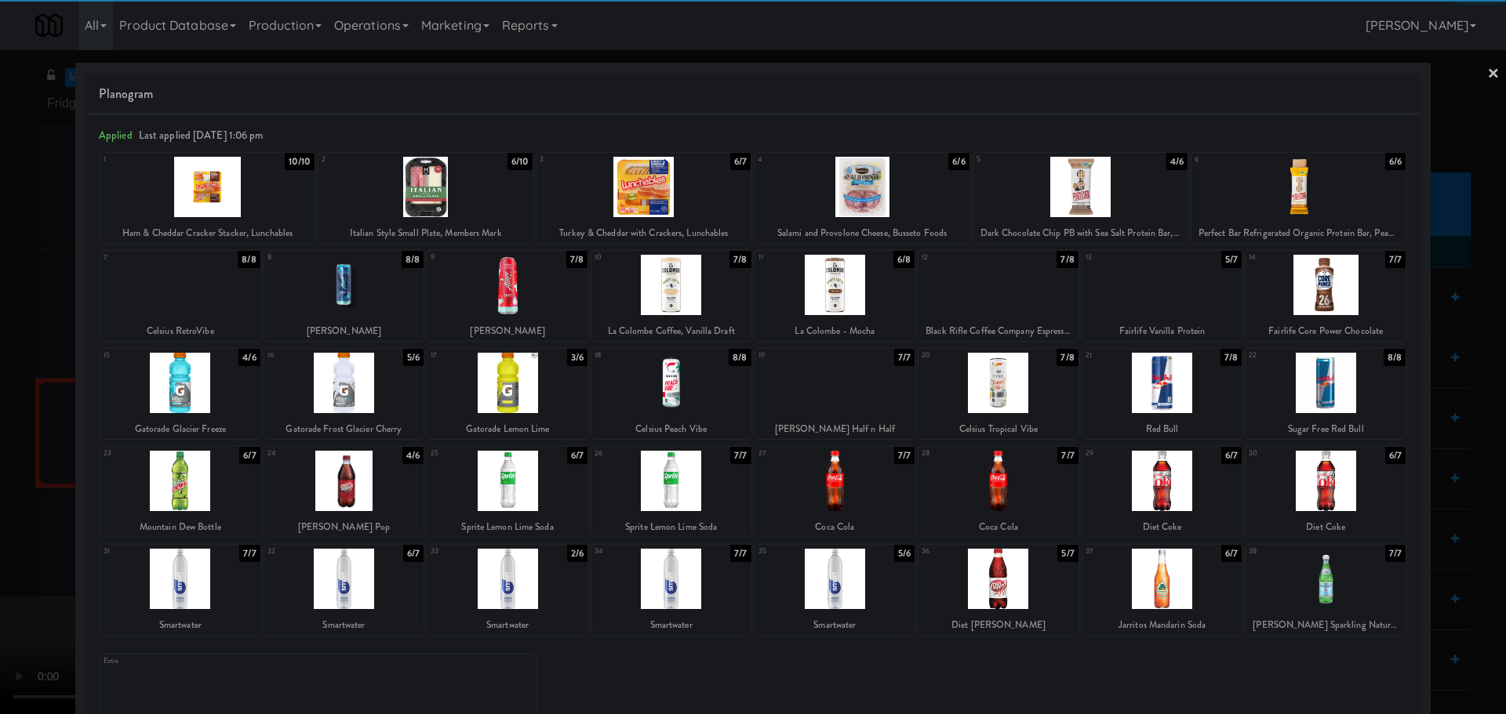
click at [696, 584] on div at bounding box center [671, 579] width 160 height 60
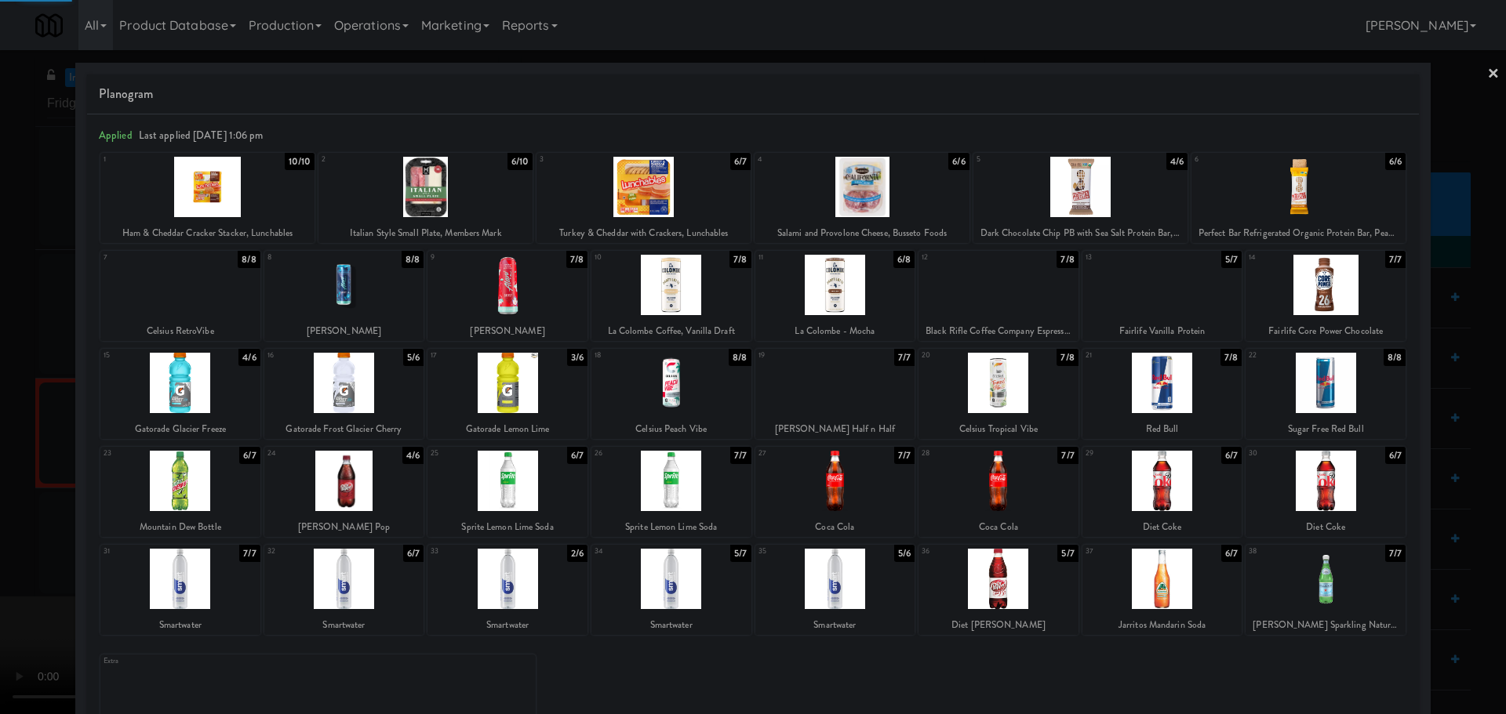
drag, startPoint x: 0, startPoint y: 538, endPoint x: 548, endPoint y: 466, distance: 552.9
click at [4, 537] on div at bounding box center [753, 357] width 1506 height 714
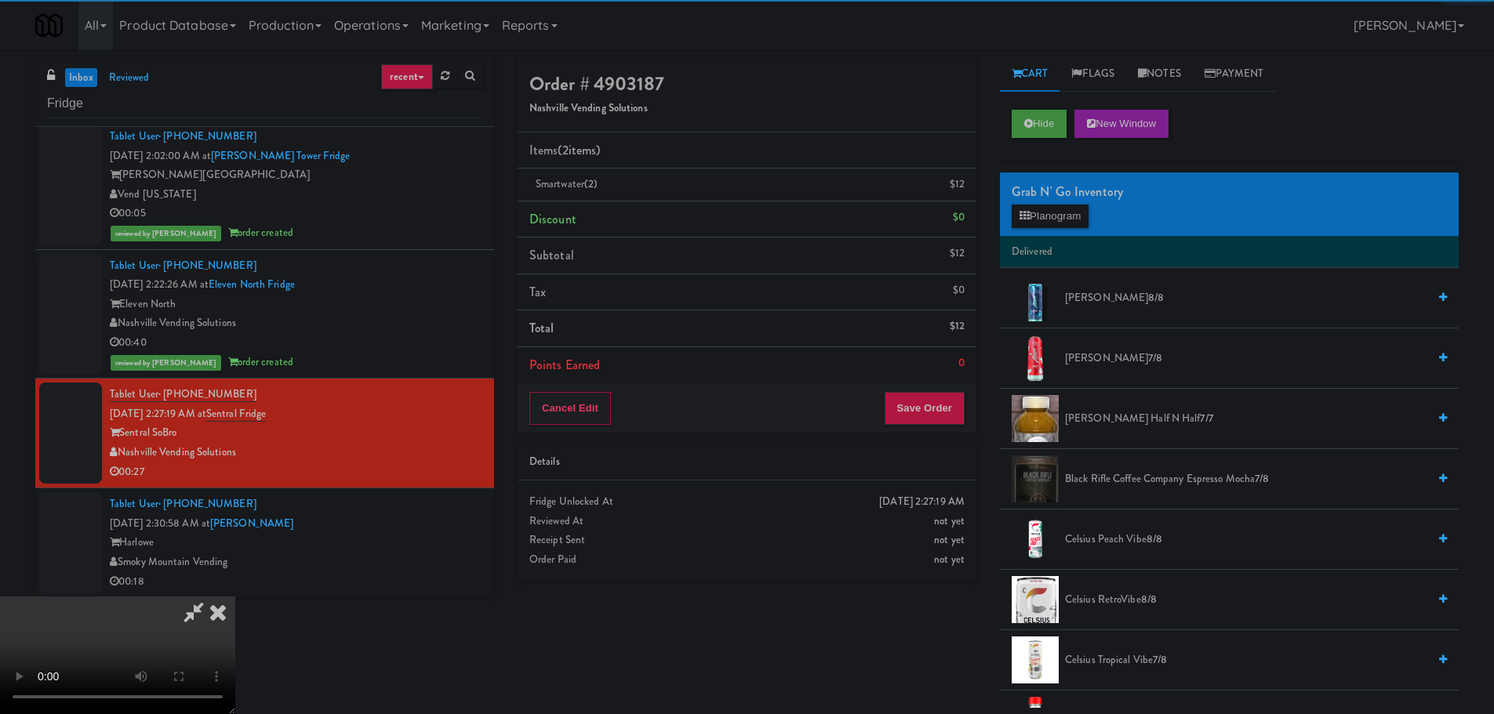
drag, startPoint x: 548, startPoint y: 466, endPoint x: 565, endPoint y: 467, distance: 17.3
click at [235, 597] on video at bounding box center [117, 656] width 235 height 118
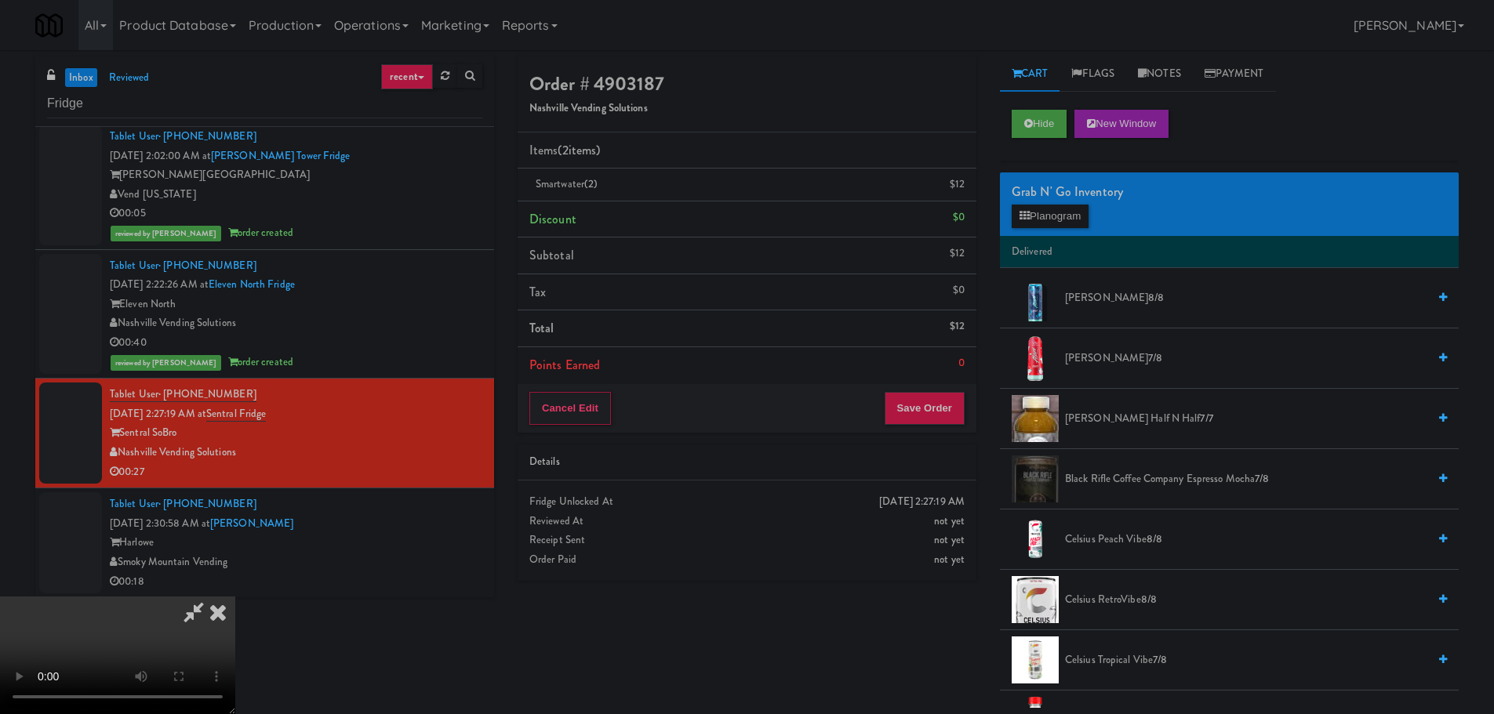
scroll to position [270, 0]
click at [941, 411] on button "Save Order" at bounding box center [925, 408] width 80 height 33
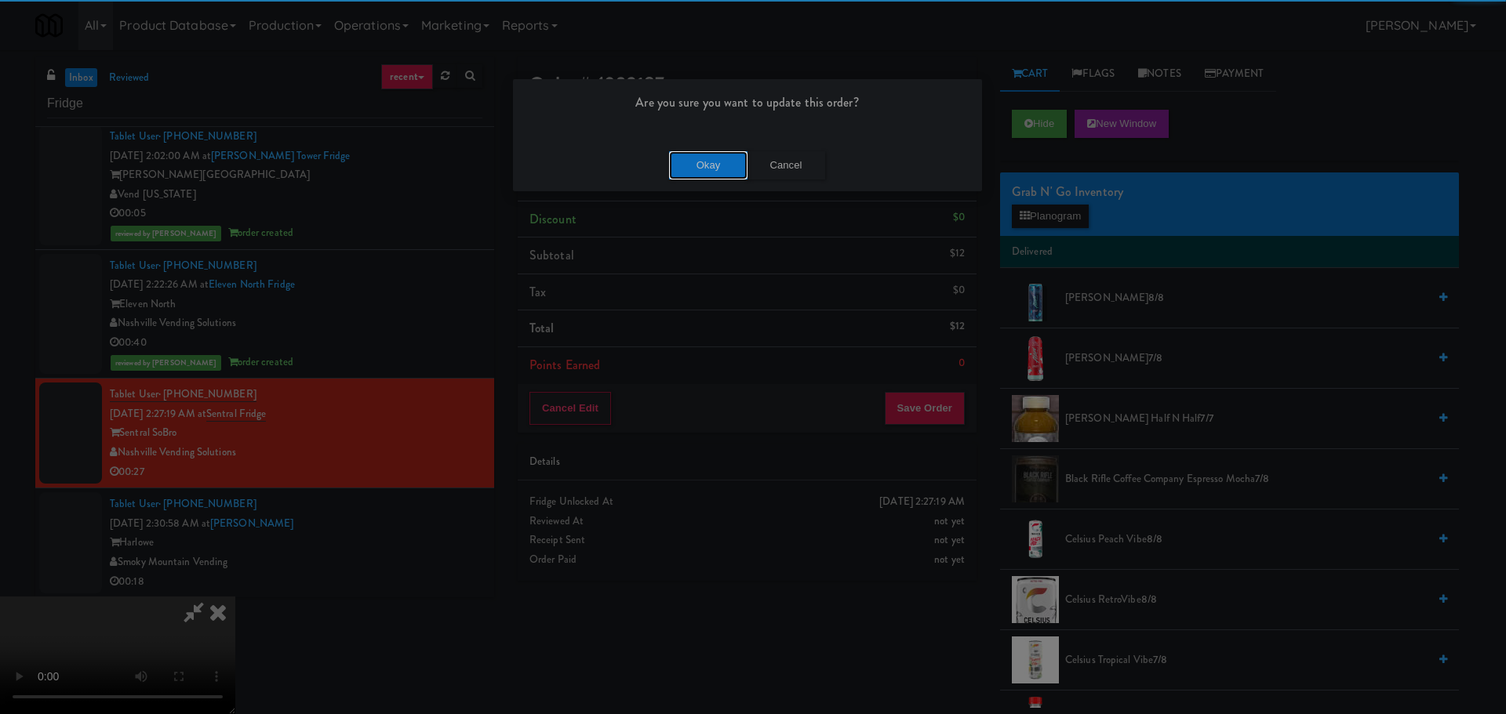
click at [698, 162] on button "Okay" at bounding box center [708, 165] width 78 height 28
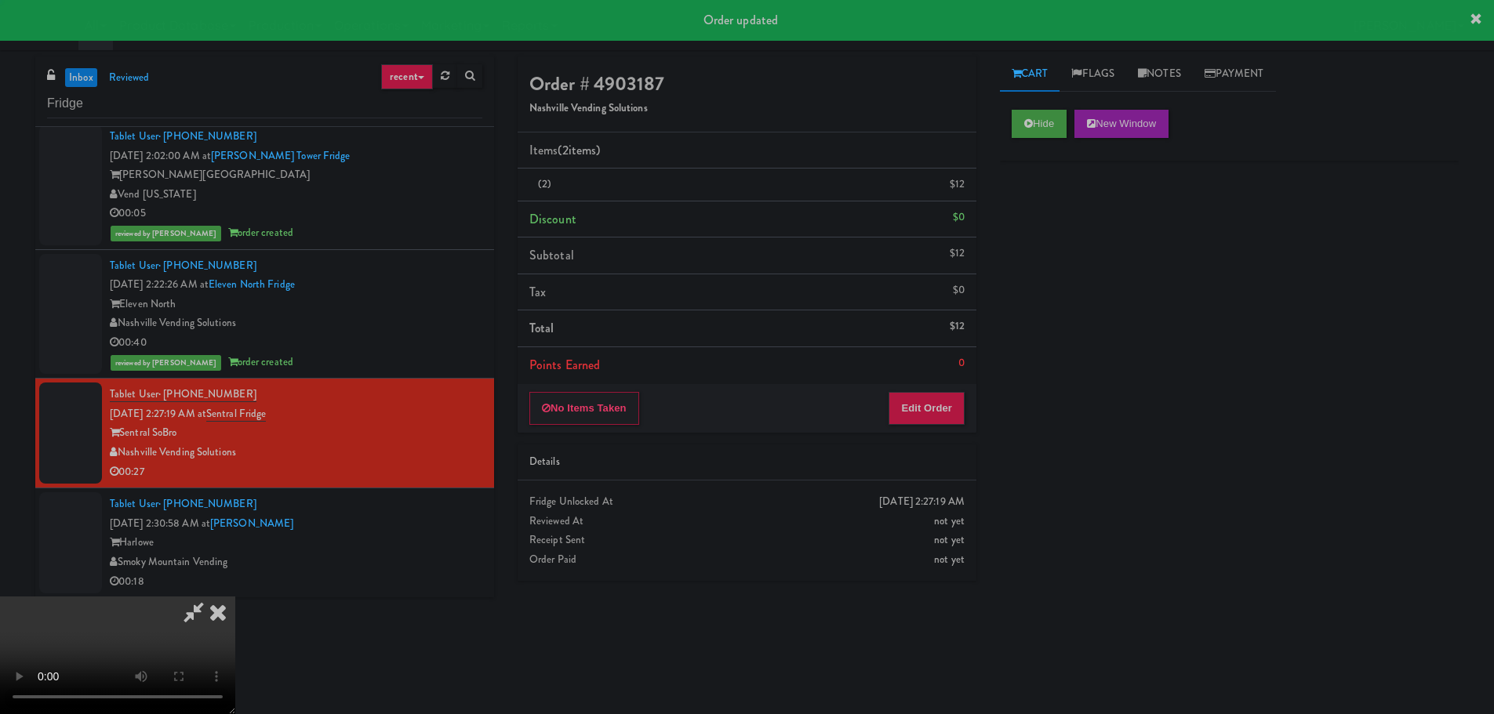
scroll to position [0, 0]
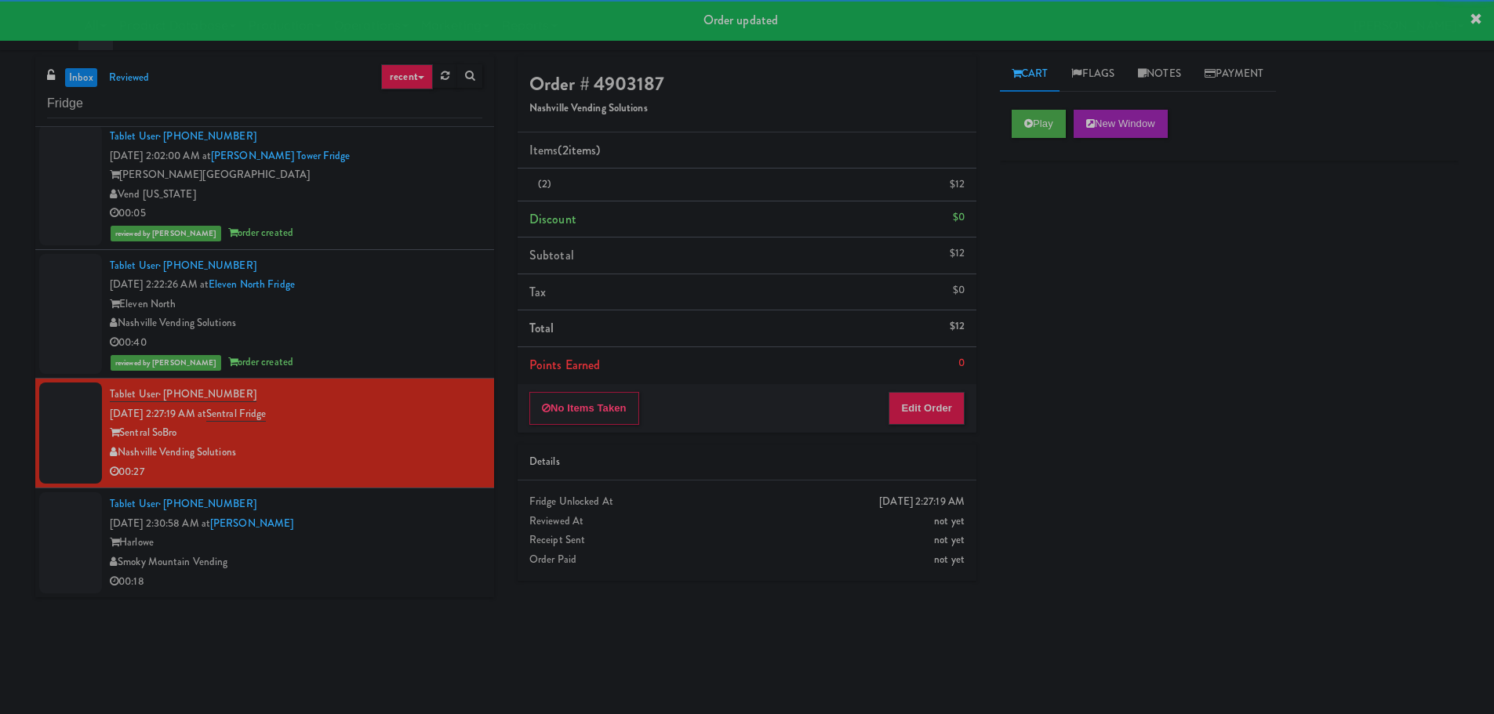
click at [429, 548] on div "Harlowe" at bounding box center [296, 543] width 373 height 20
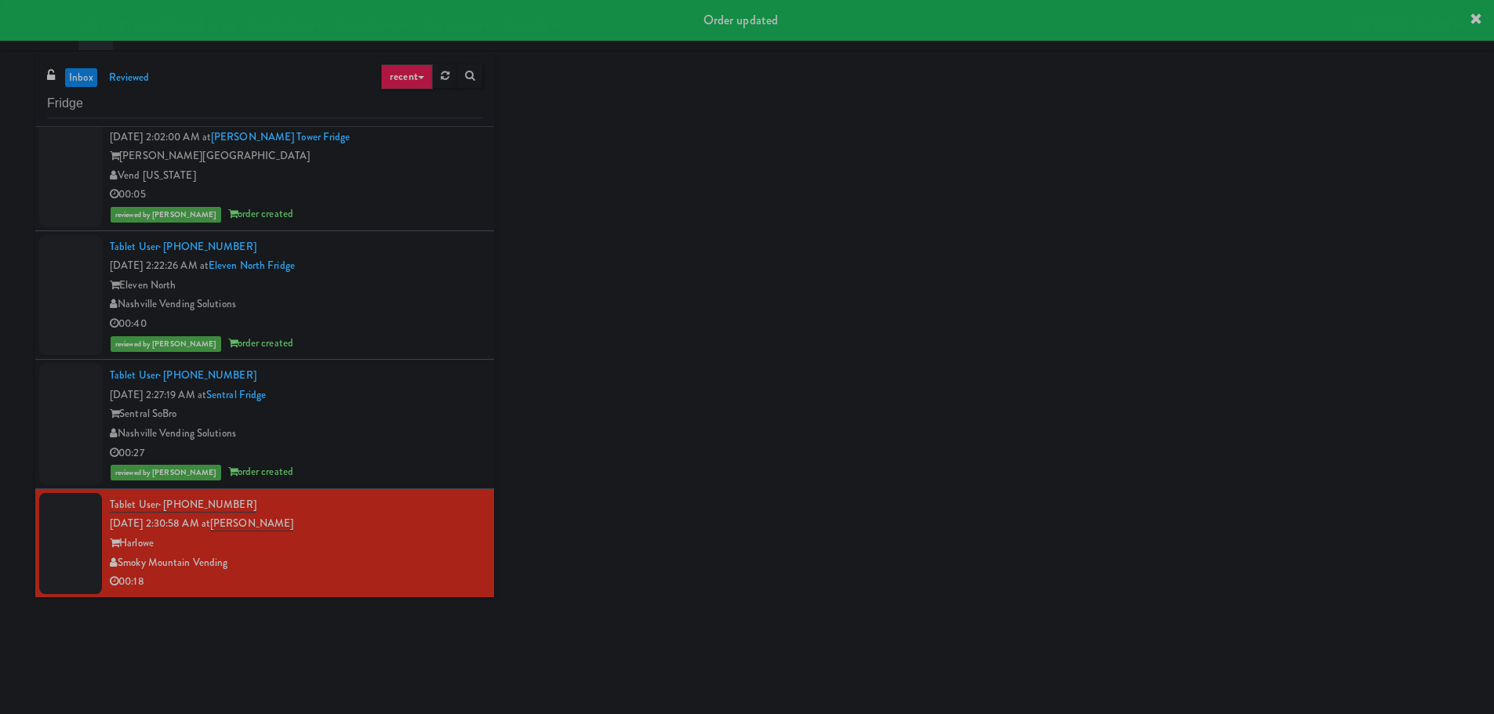
scroll to position [284, 0]
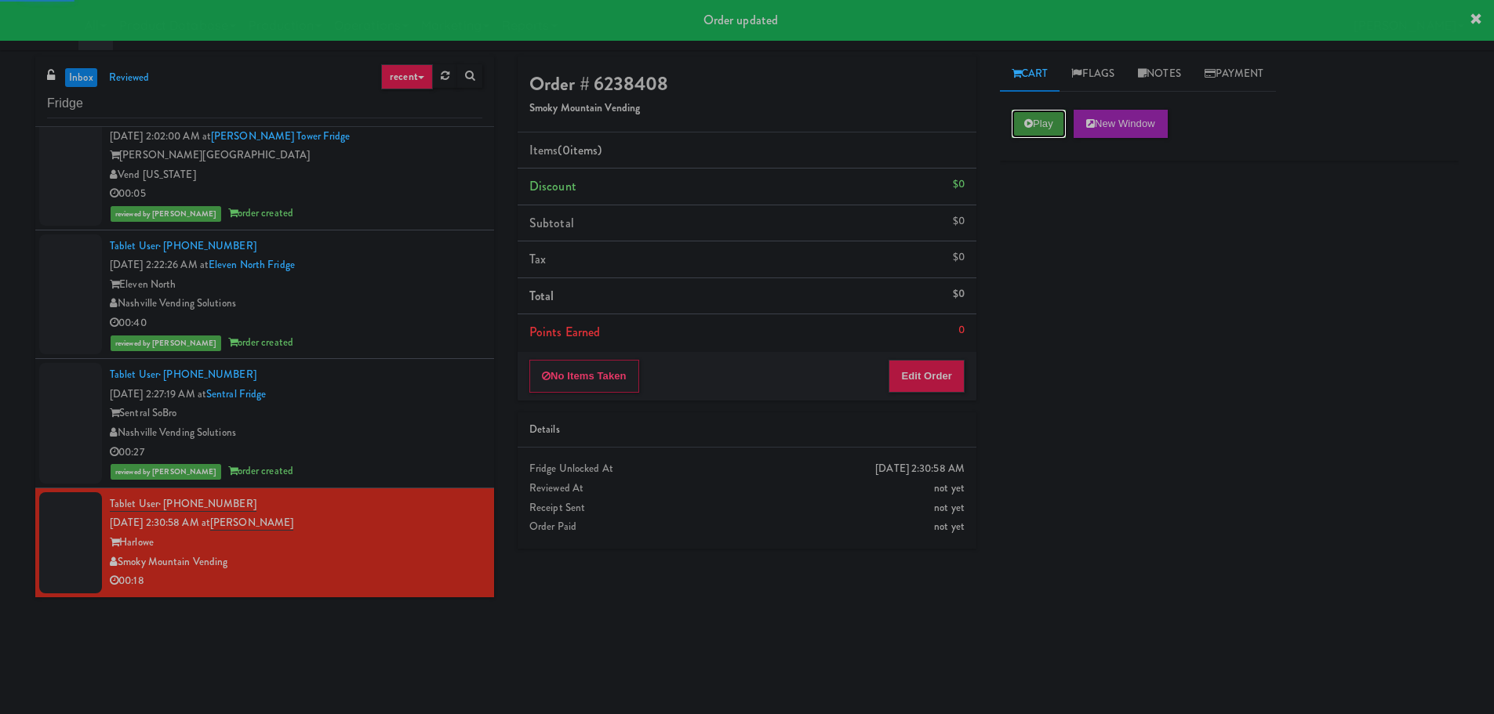
click at [1042, 118] on button "Play" at bounding box center [1039, 124] width 54 height 28
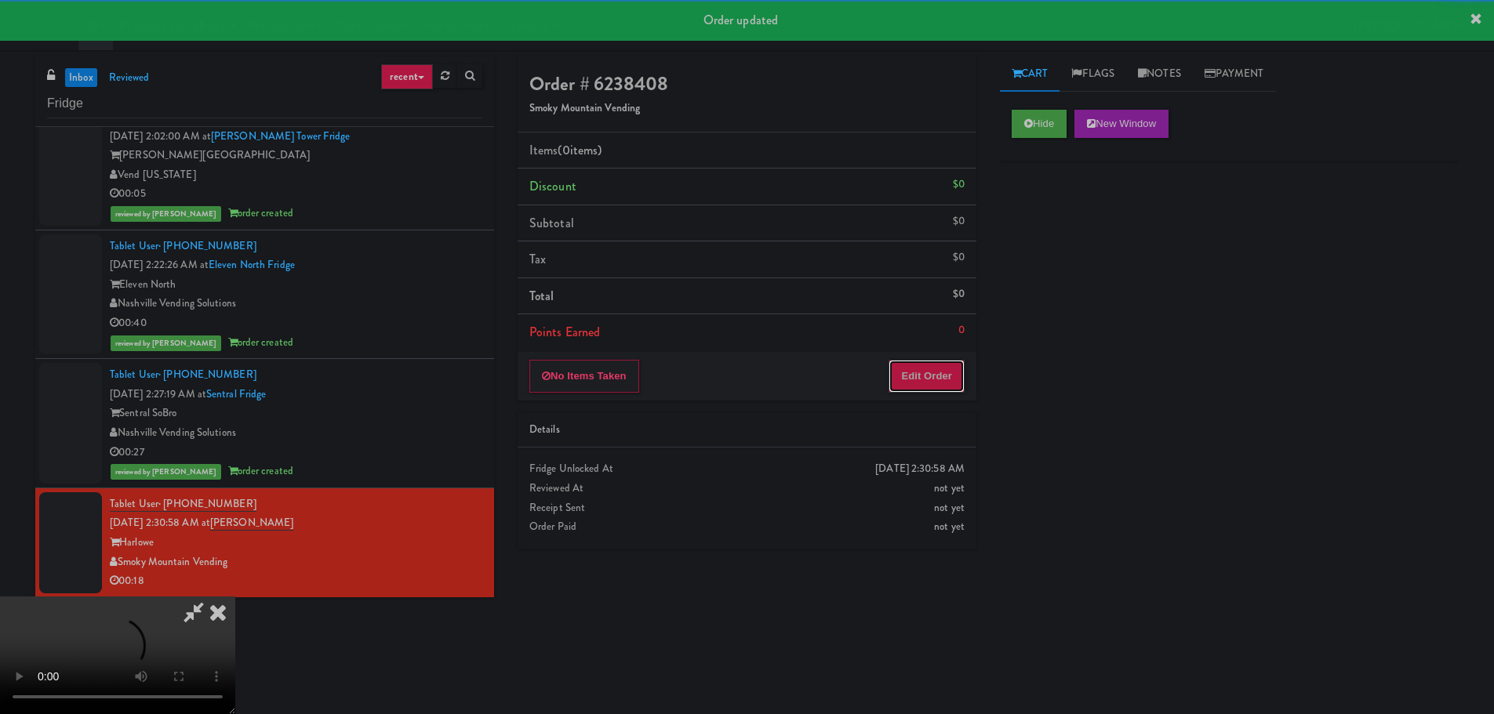
click at [963, 372] on button "Edit Order" at bounding box center [927, 376] width 76 height 33
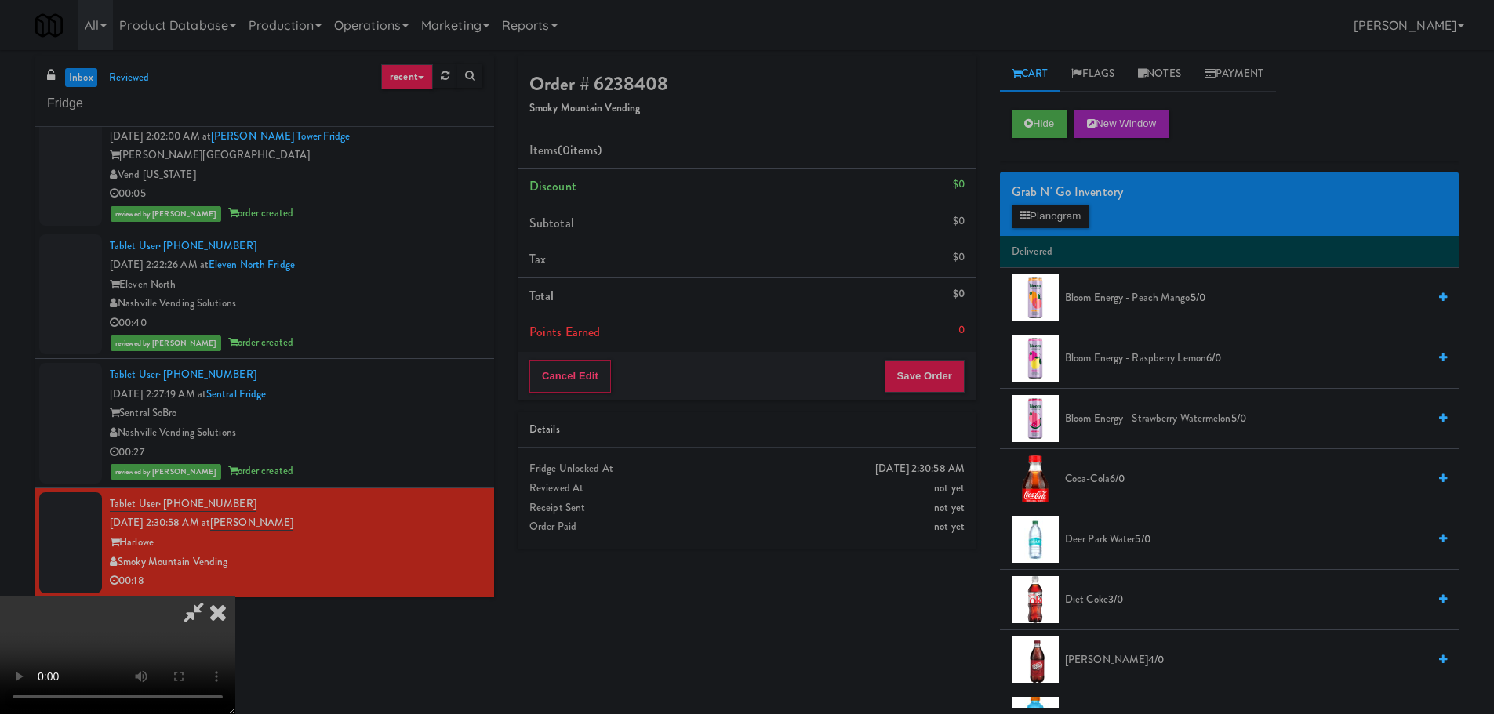
scroll to position [0, 0]
click at [235, 597] on video at bounding box center [117, 656] width 235 height 118
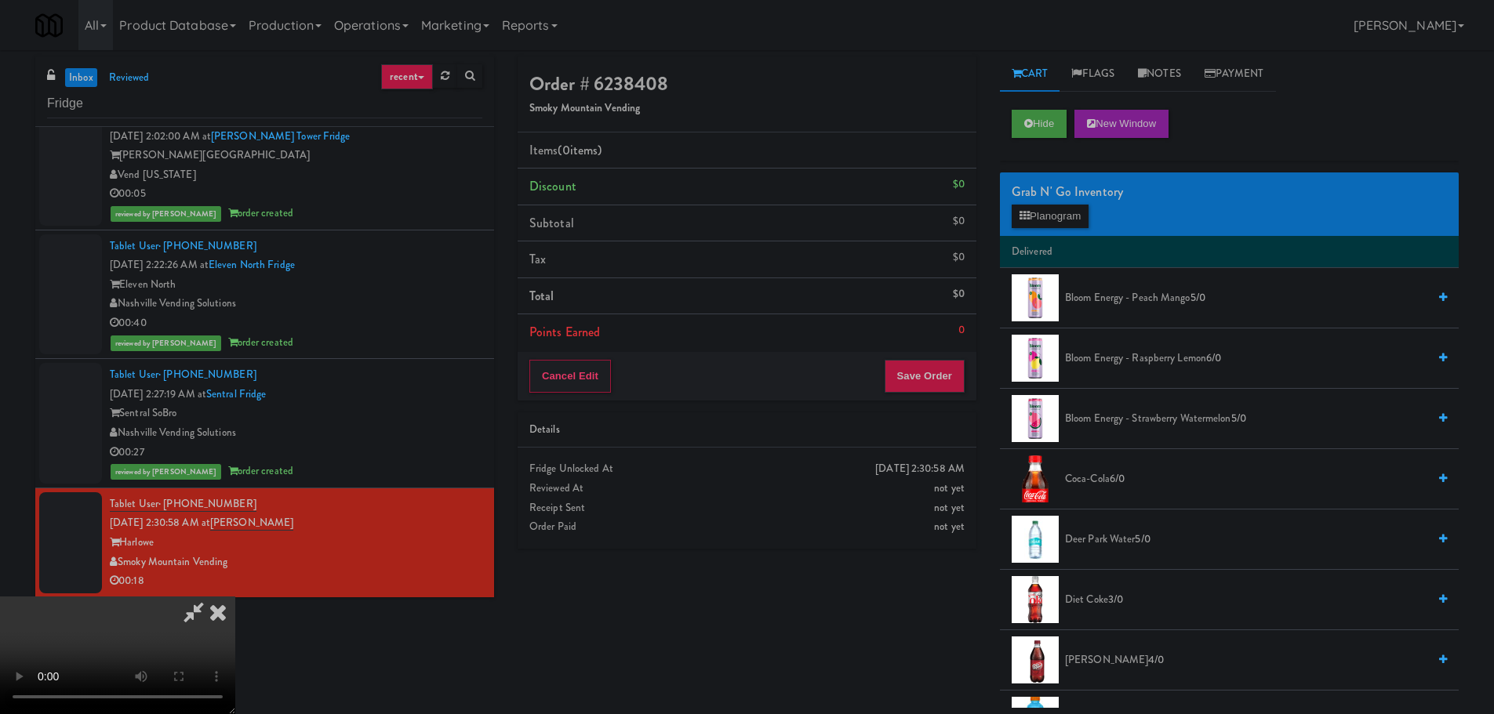
click at [235, 597] on video at bounding box center [117, 656] width 235 height 118
click at [1066, 224] on button "Planogram" at bounding box center [1050, 217] width 77 height 24
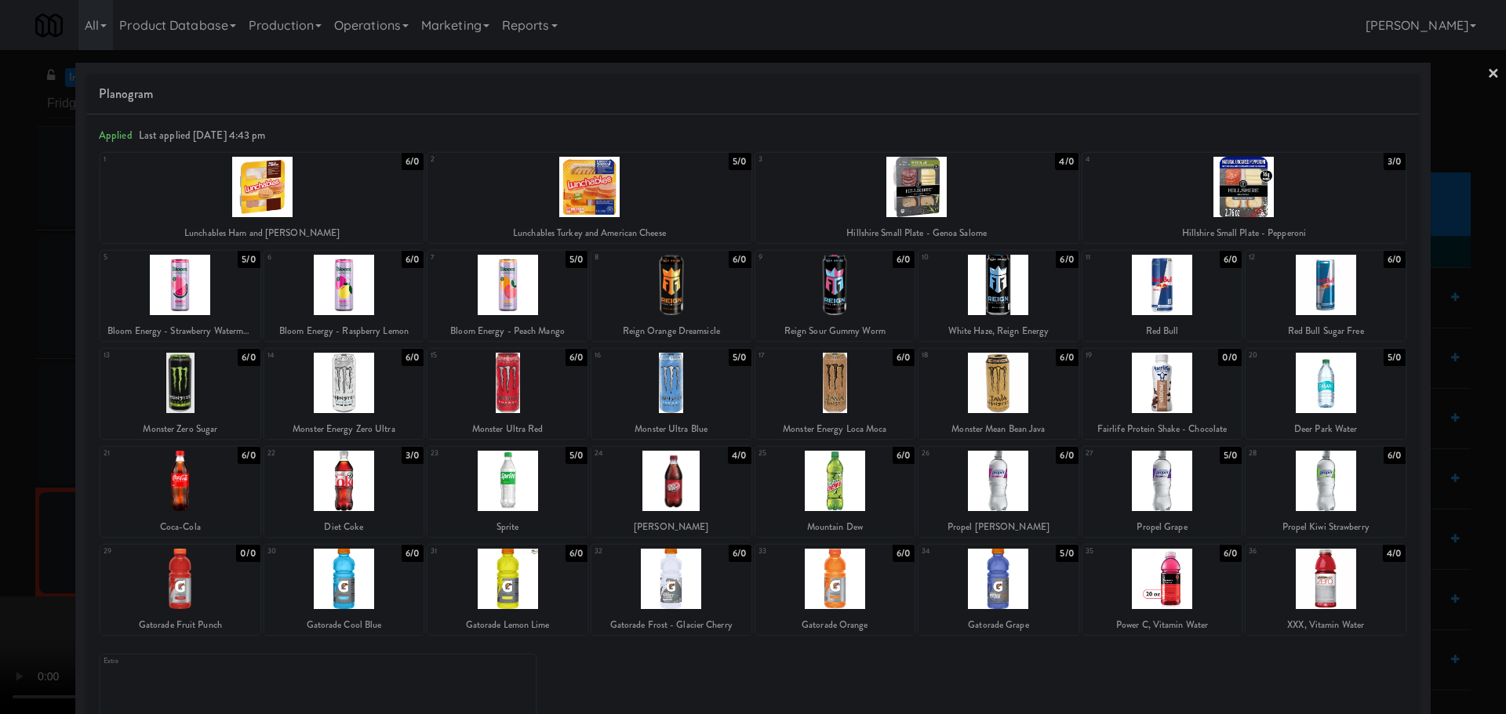
click at [1176, 406] on div at bounding box center [1162, 383] width 160 height 60
drag, startPoint x: 0, startPoint y: 485, endPoint x: 158, endPoint y: 464, distance: 159.1
click at [1, 486] on div at bounding box center [753, 357] width 1506 height 714
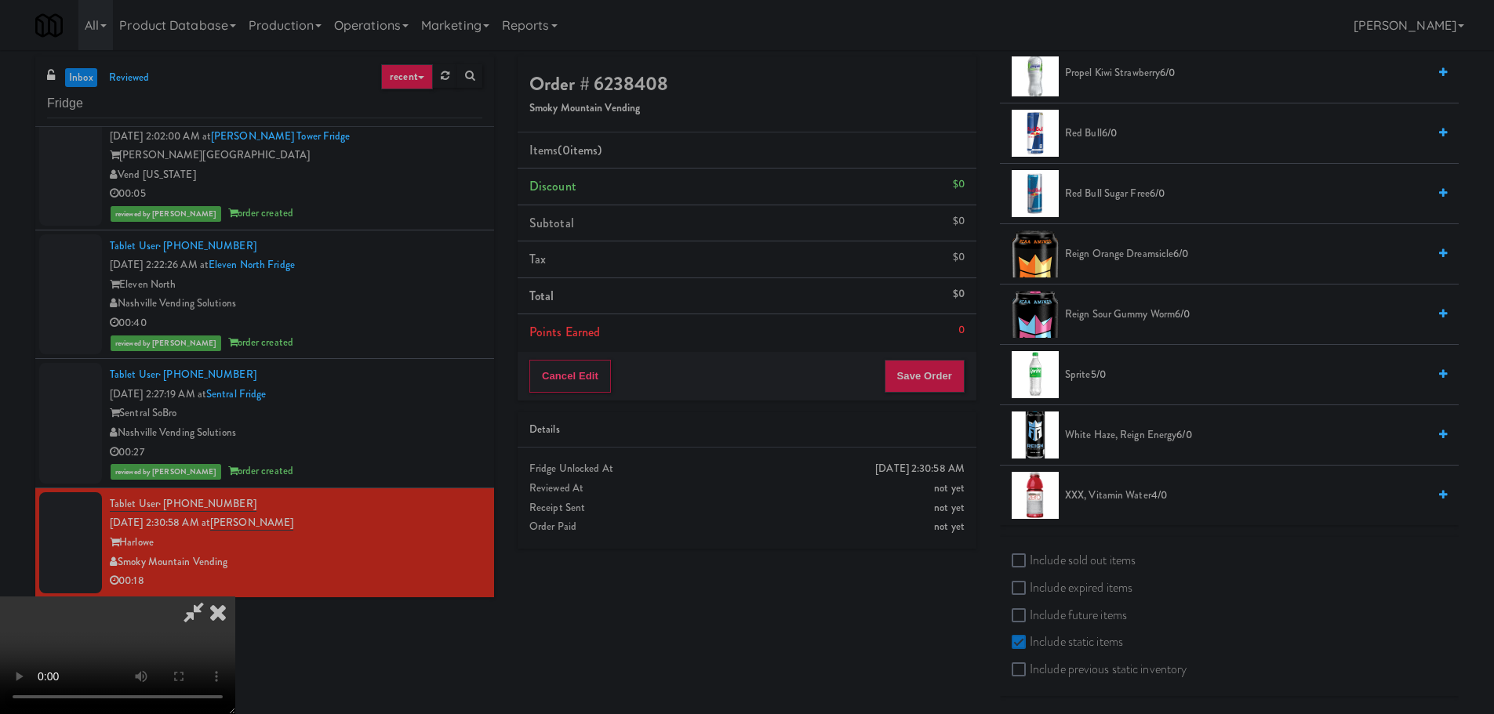
click at [1091, 554] on label "Include sold out items" at bounding box center [1074, 561] width 124 height 24
click at [1030, 555] on input "Include sold out items" at bounding box center [1021, 561] width 18 height 13
checkbox input "true"
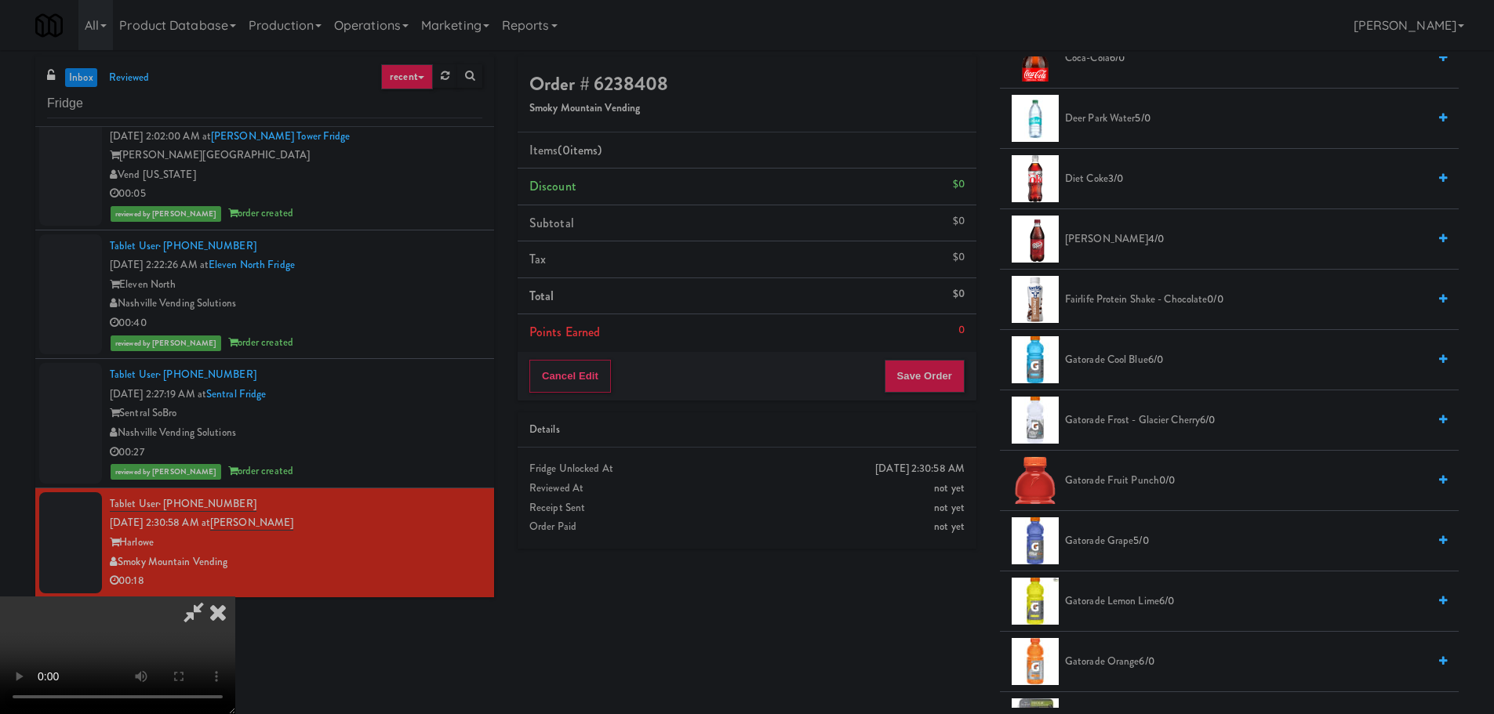
scroll to position [384, 0]
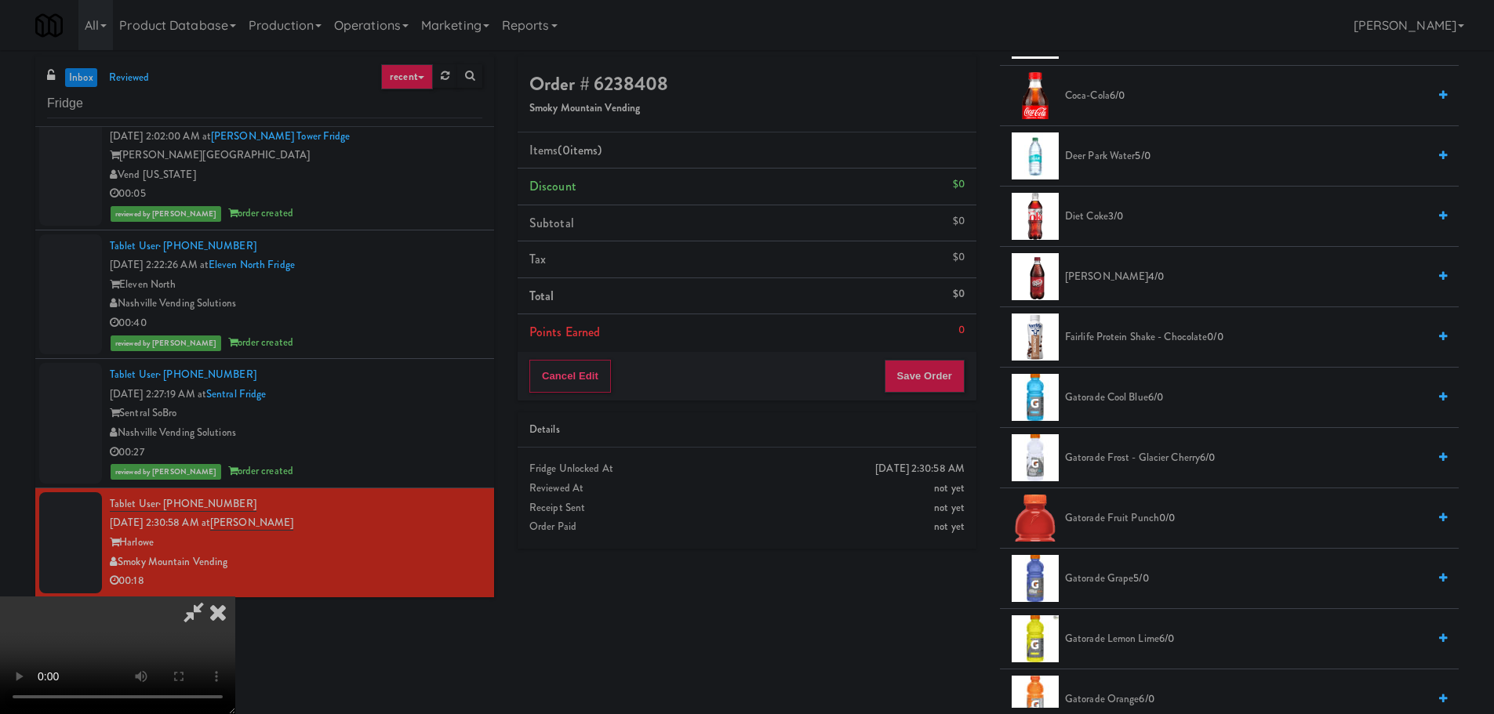
click at [1115, 344] on span "Fairlife Protein Shake - Chocolate 0/0" at bounding box center [1246, 338] width 362 height 20
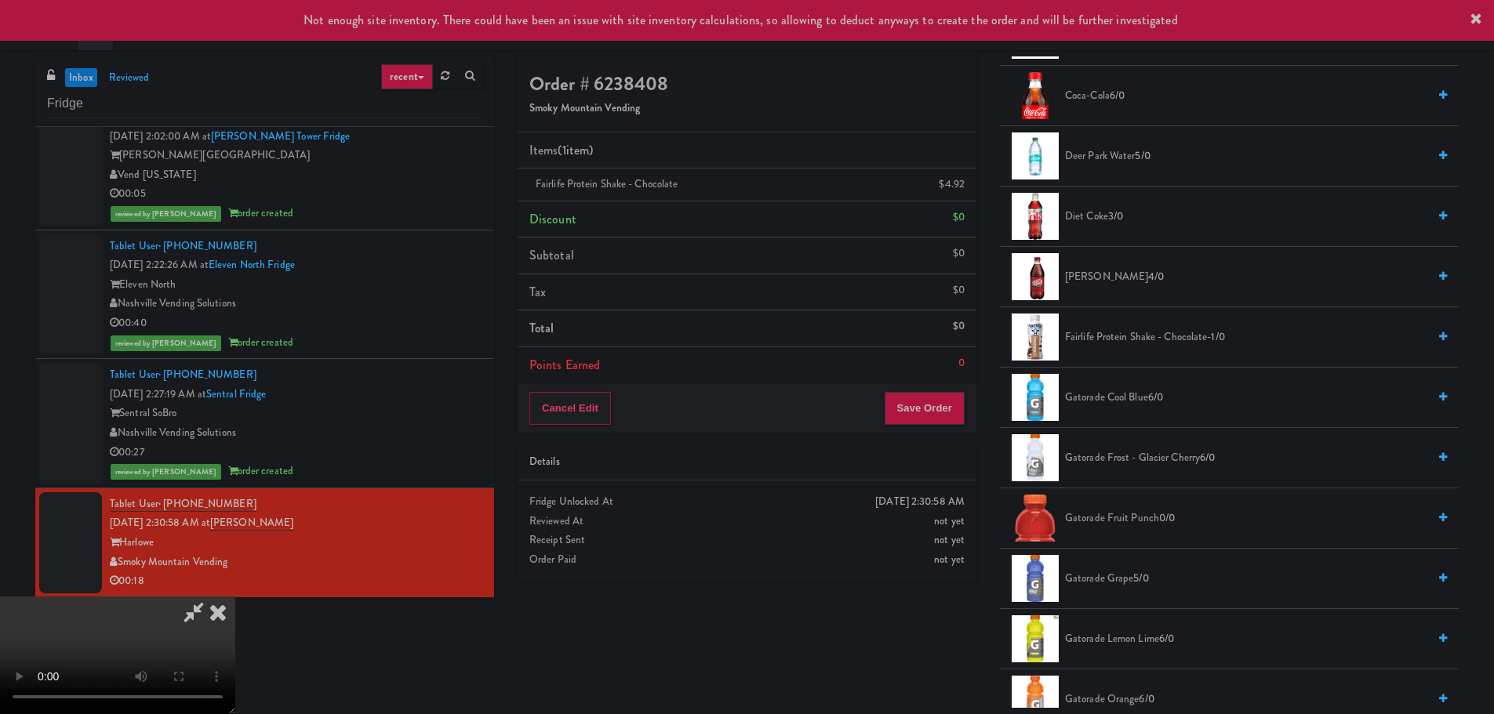
click at [235, 597] on video at bounding box center [117, 656] width 235 height 118
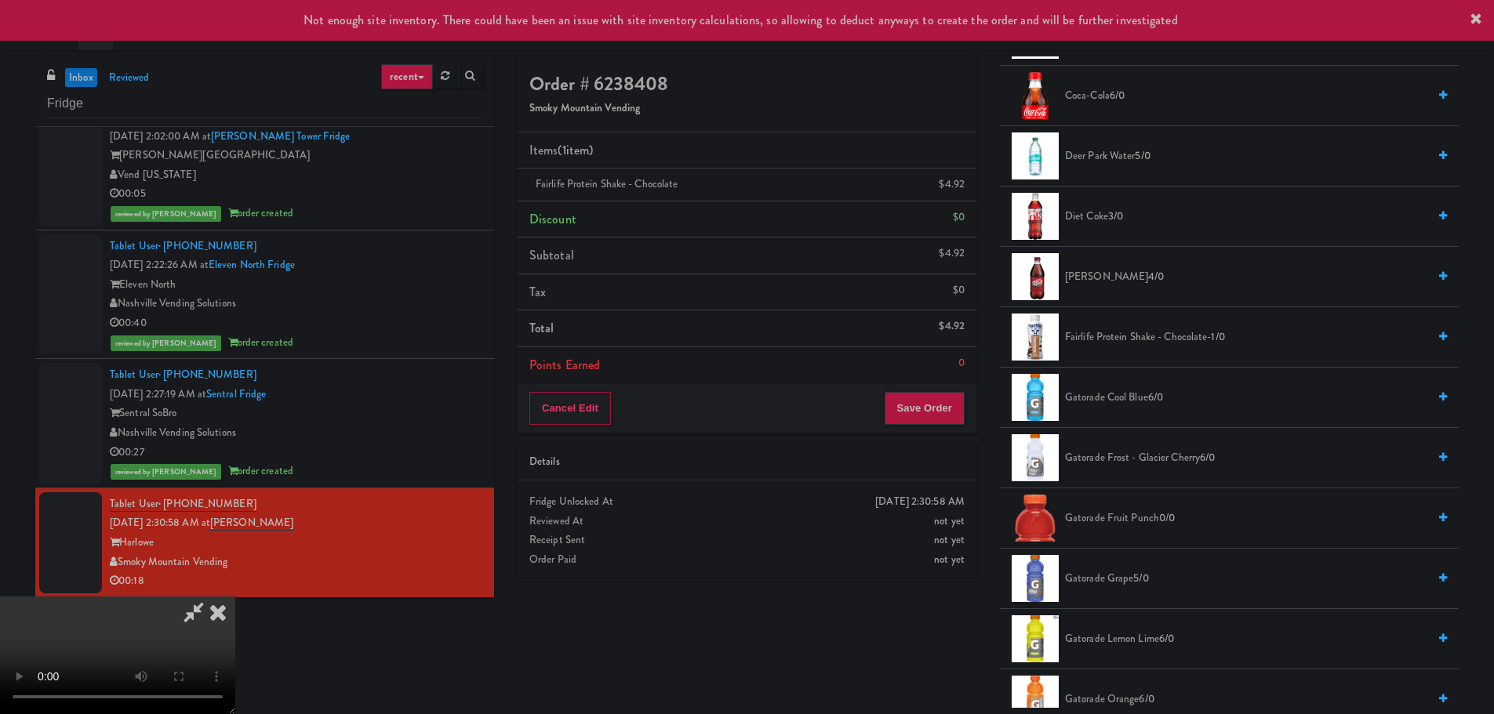
click at [235, 597] on video at bounding box center [117, 656] width 235 height 118
drag, startPoint x: 695, startPoint y: 388, endPoint x: 965, endPoint y: 343, distance: 273.6
click at [235, 597] on video at bounding box center [117, 656] width 235 height 118
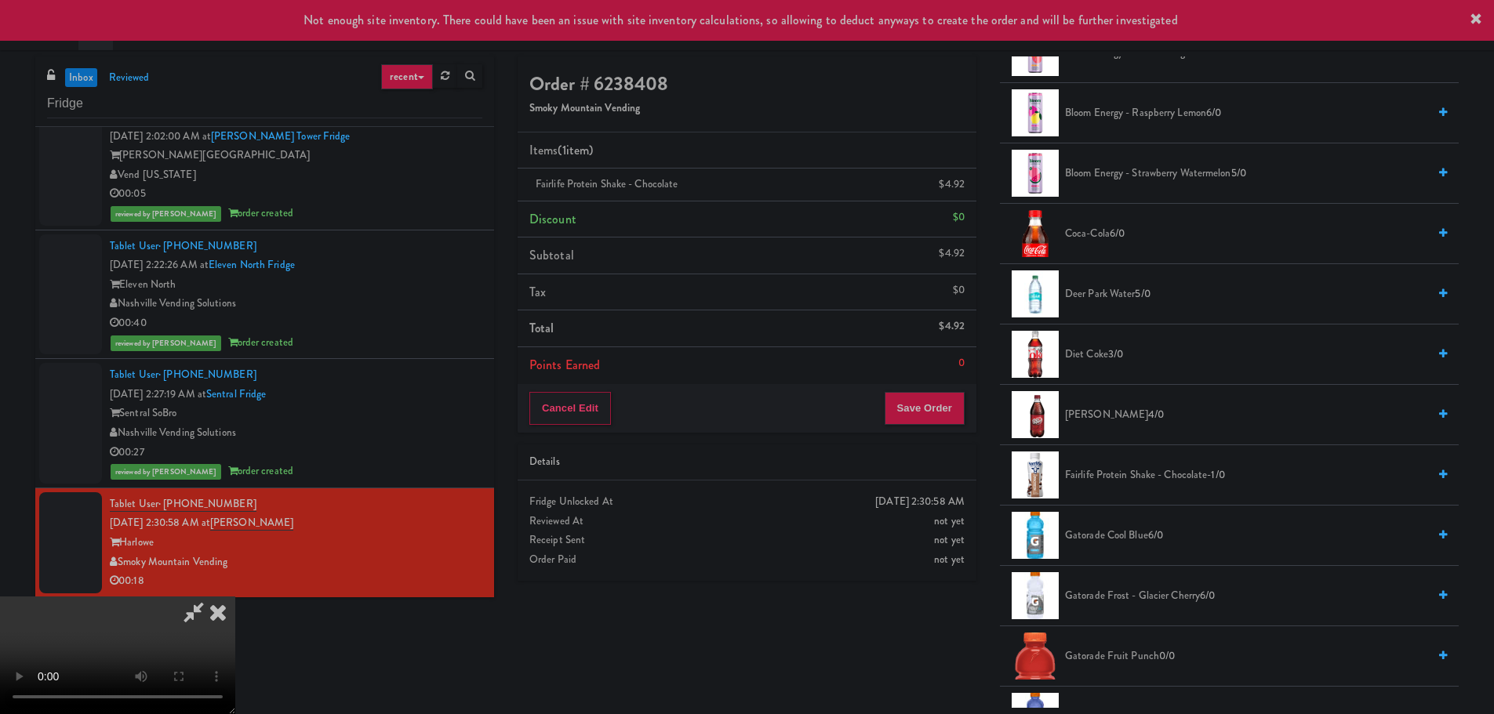
scroll to position [0, 0]
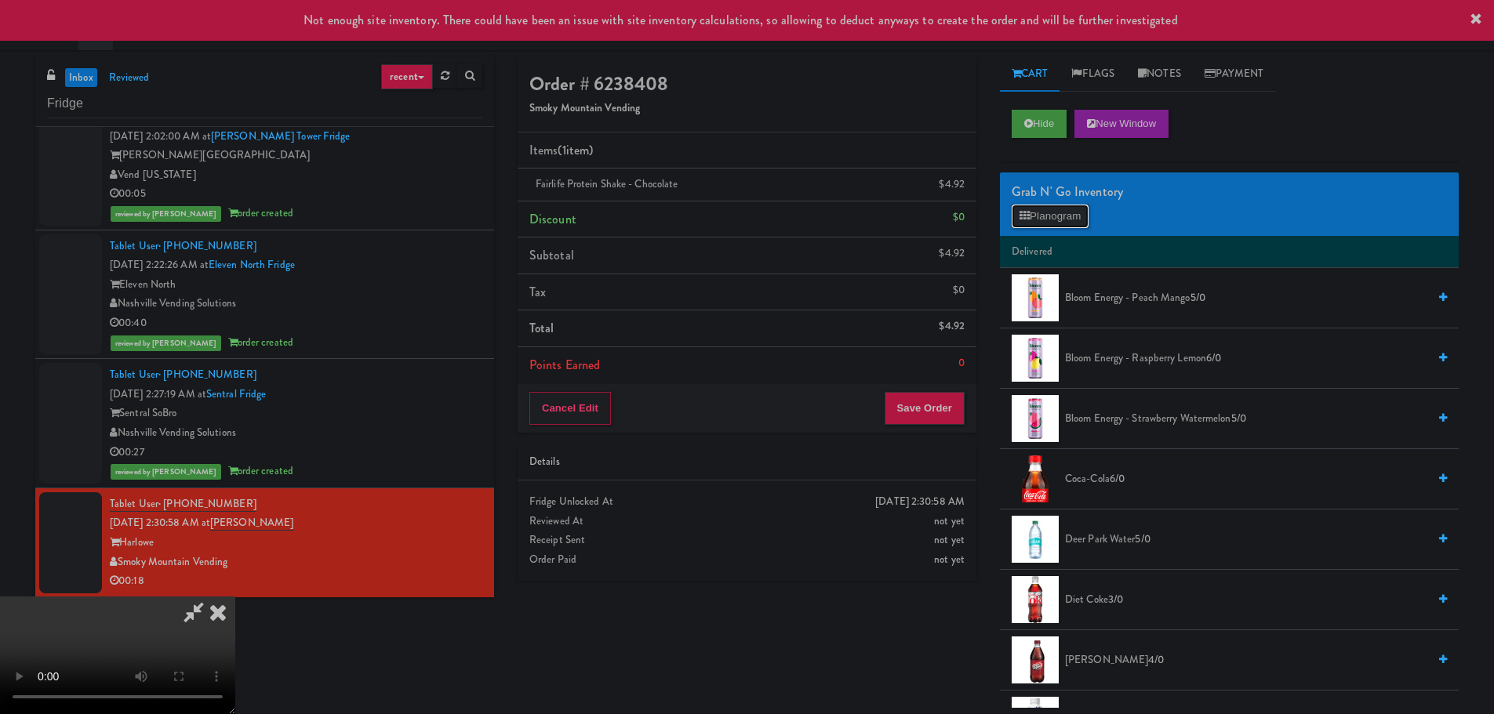
click at [1056, 215] on button "Planogram" at bounding box center [1050, 217] width 77 height 24
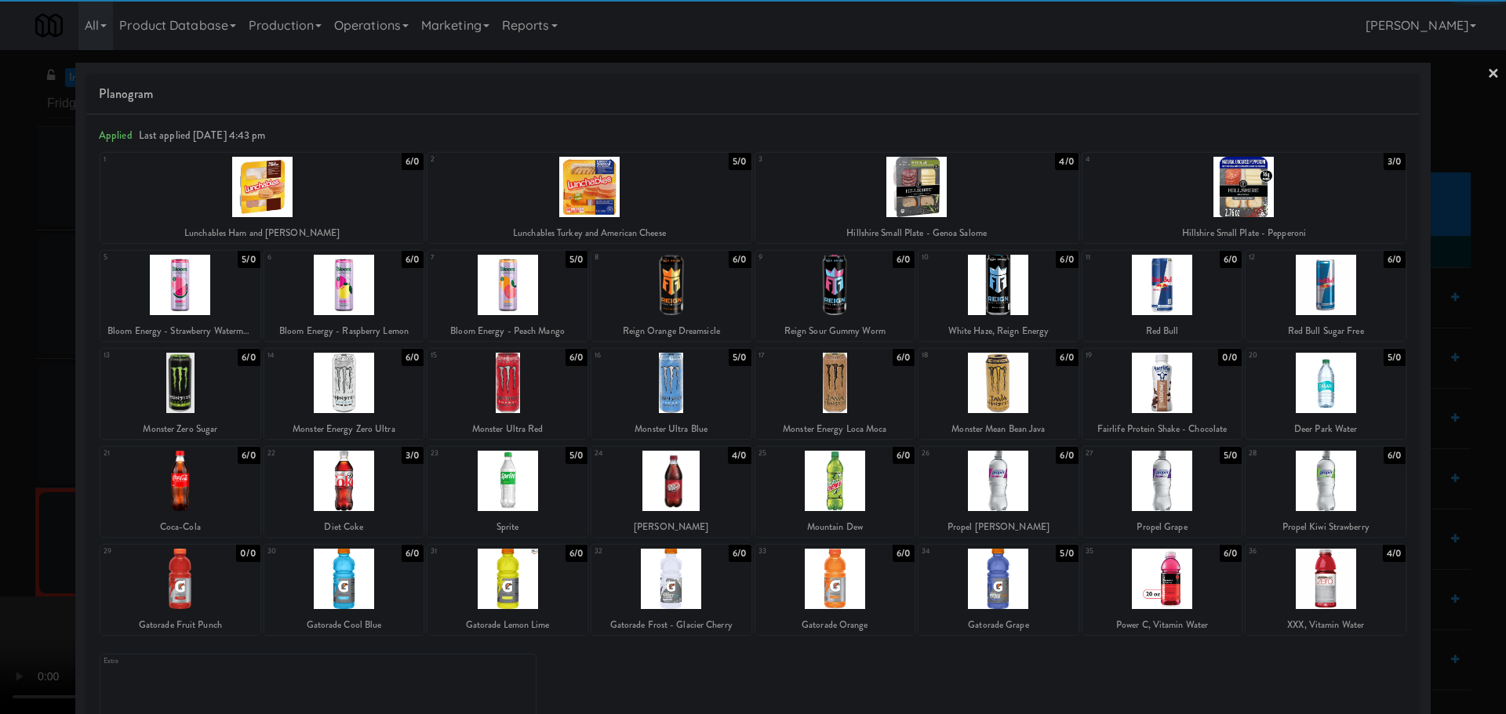
click at [387, 574] on div at bounding box center [344, 579] width 160 height 60
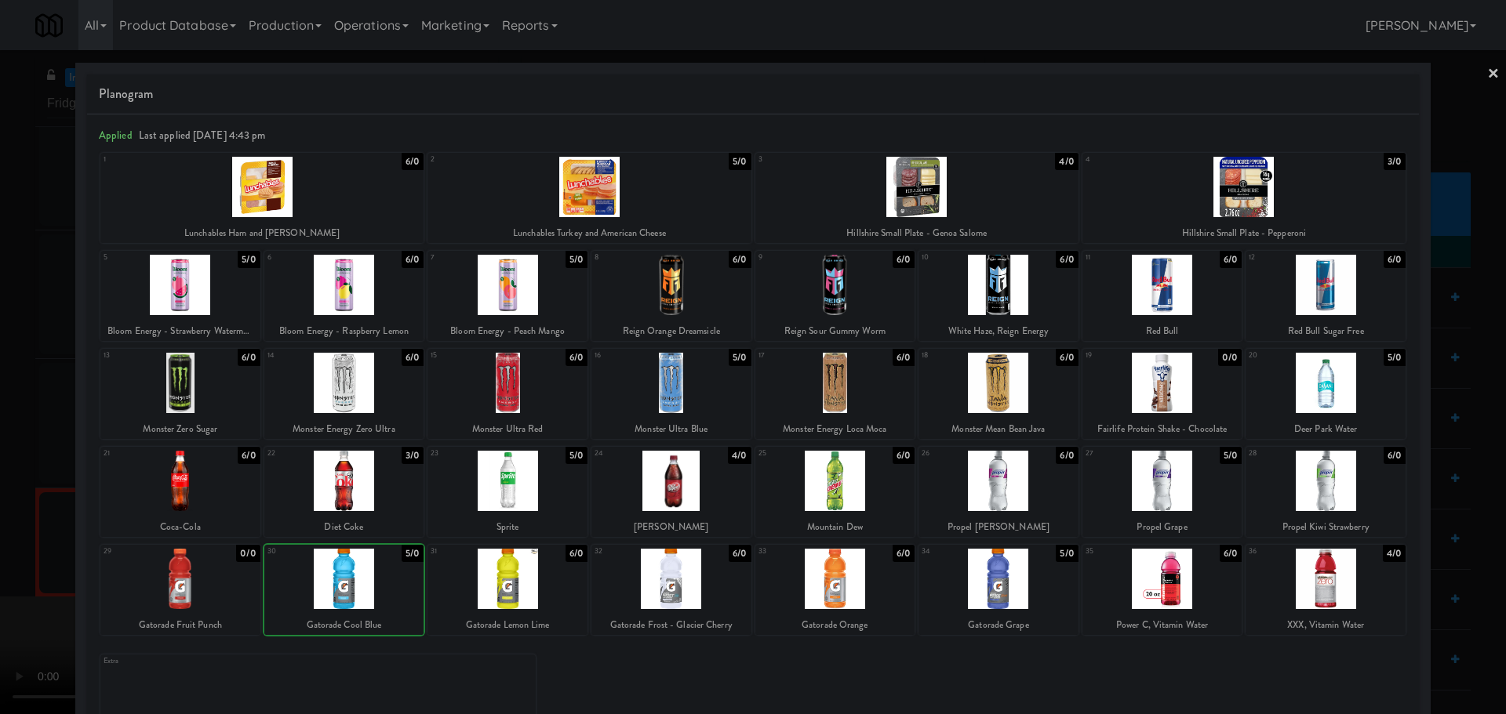
click at [24, 568] on div at bounding box center [753, 357] width 1506 height 714
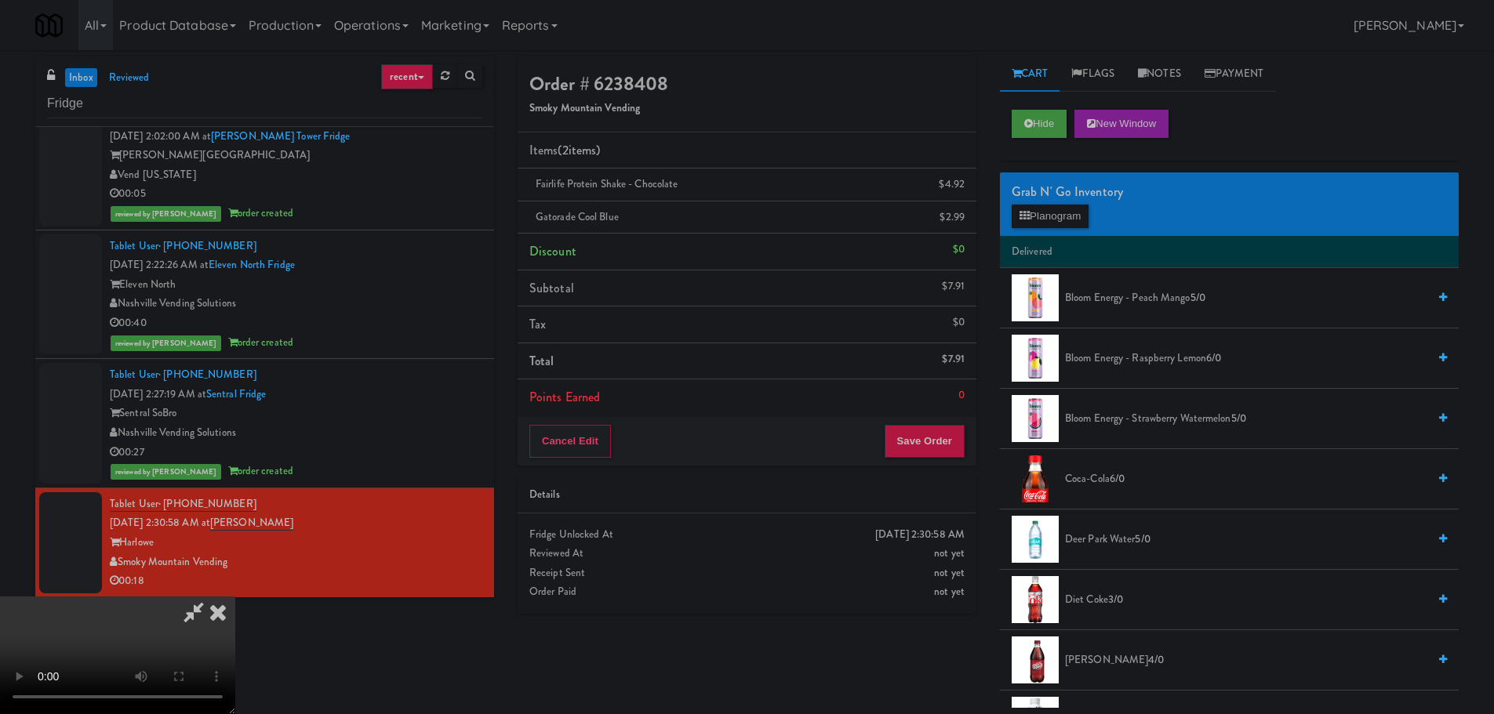
click at [235, 597] on video at bounding box center [117, 656] width 235 height 118
click at [925, 447] on button "Save Order" at bounding box center [925, 441] width 80 height 33
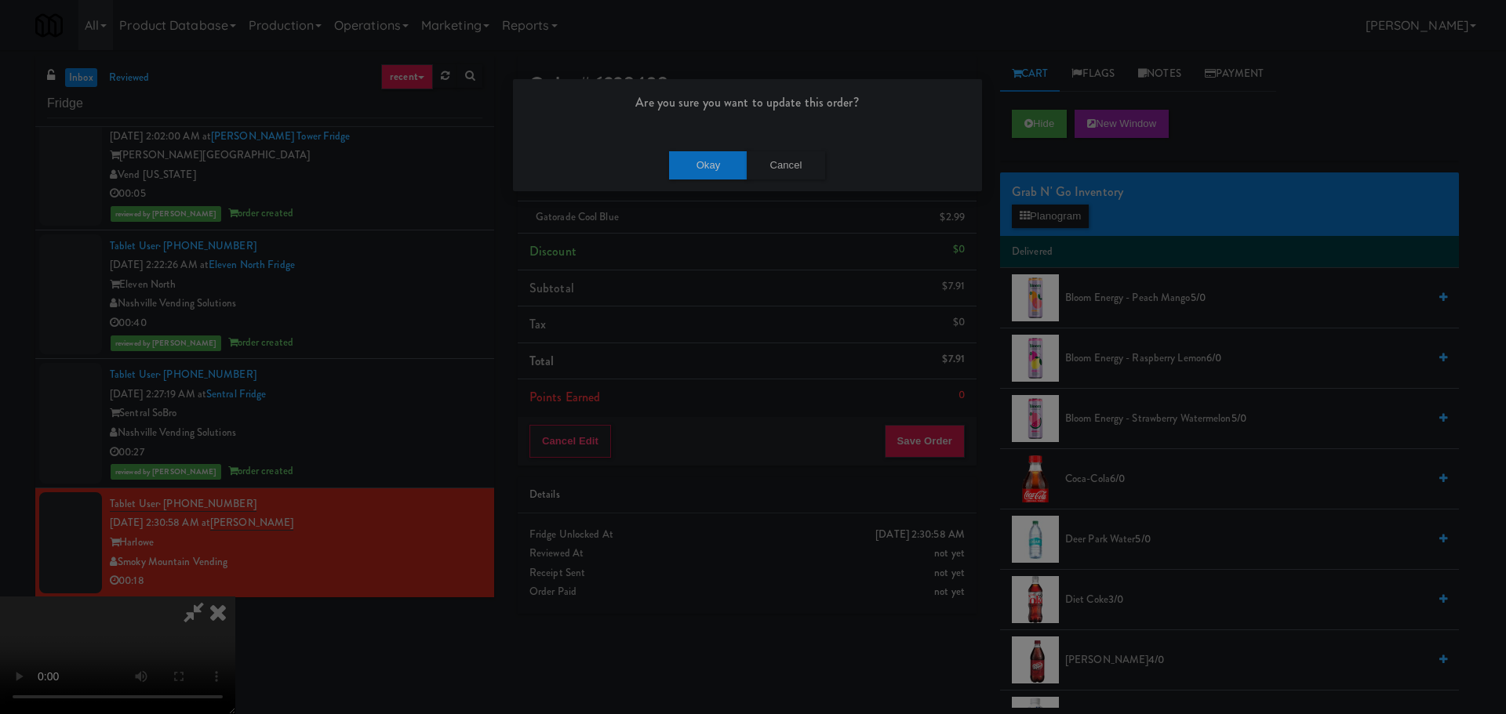
click at [710, 180] on div "Okay Cancel" at bounding box center [747, 165] width 469 height 53
click at [719, 167] on button "Okay" at bounding box center [708, 165] width 78 height 28
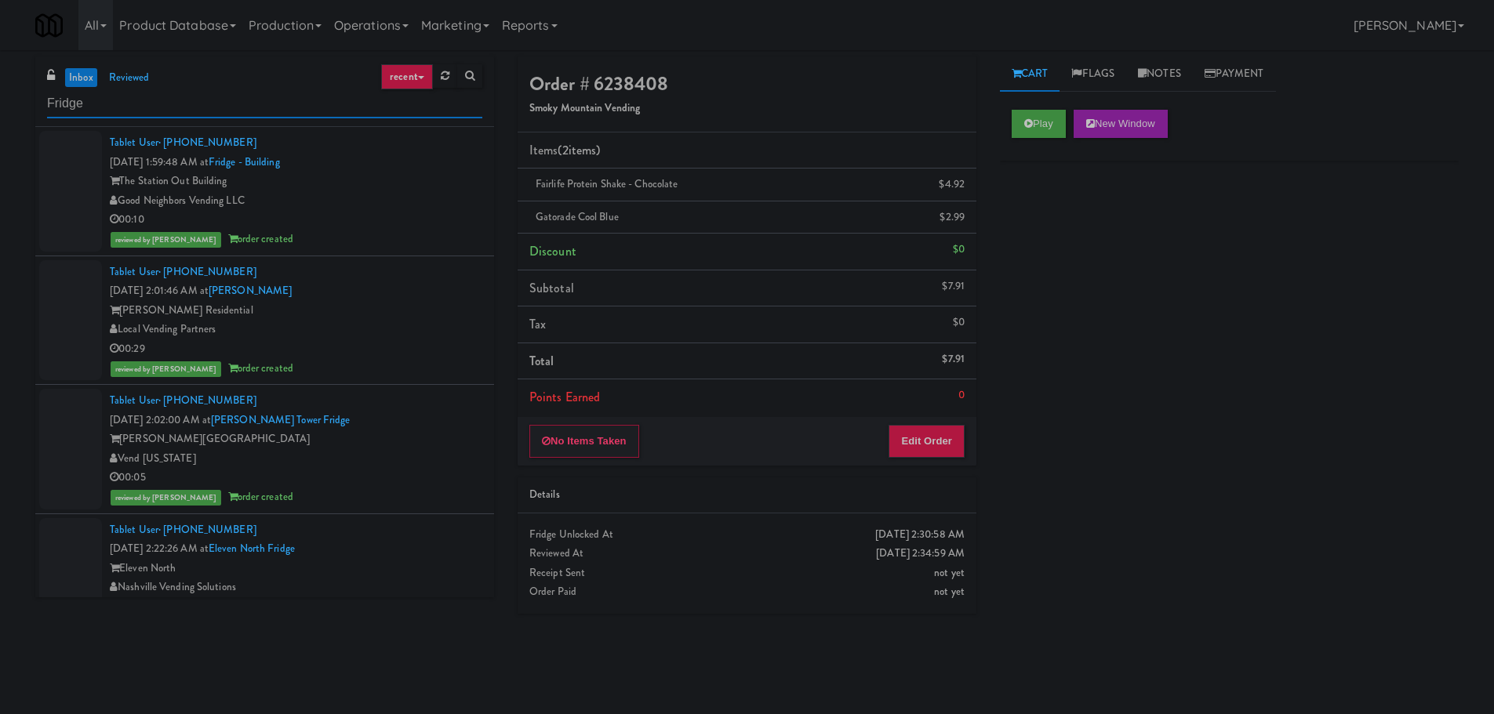
click at [158, 104] on input "Fridge" at bounding box center [264, 103] width 435 height 29
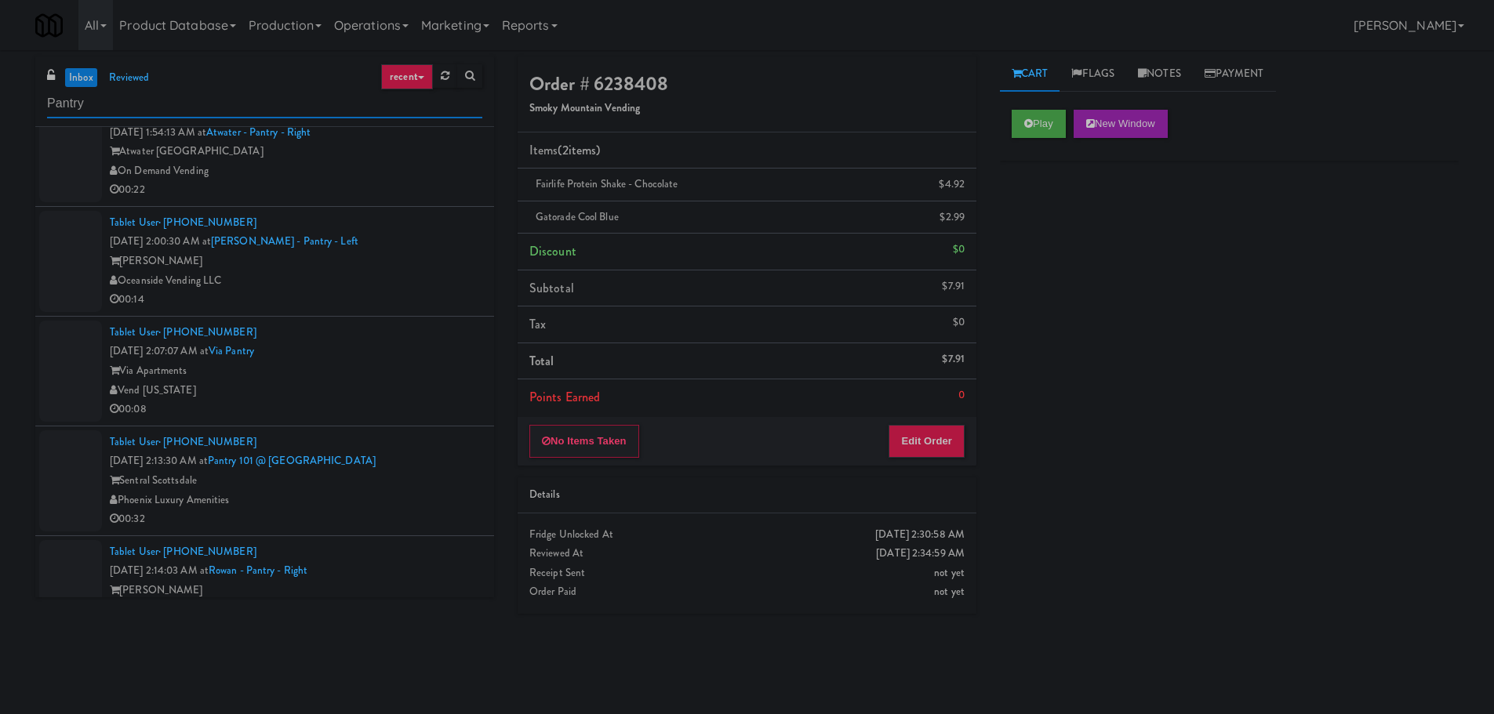
scroll to position [219, 0]
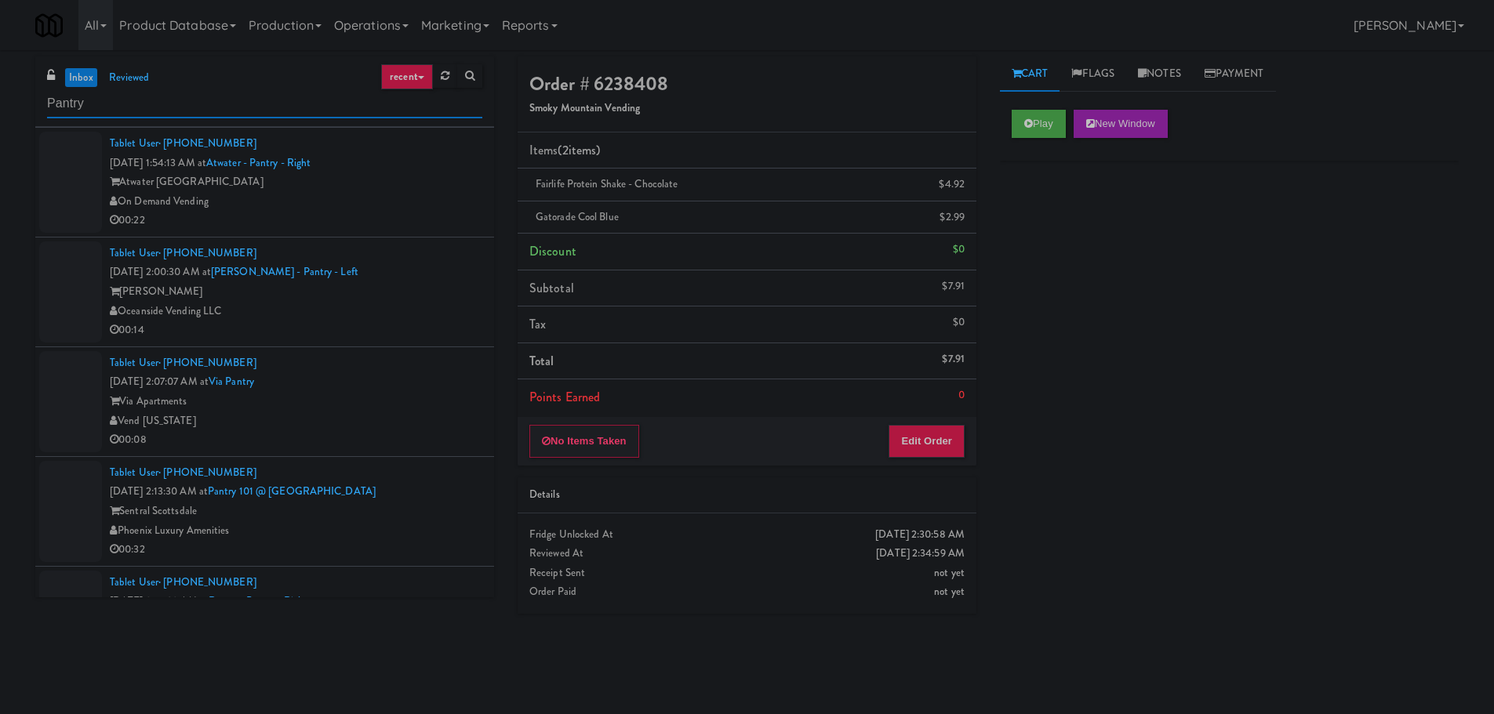
type input "Pantry"
click at [402, 142] on div "Tablet User · (850) 398-2064 [DATE] 1:54:13 AM at [GEOGRAPHIC_DATA] - Right Atw…" at bounding box center [296, 182] width 373 height 96
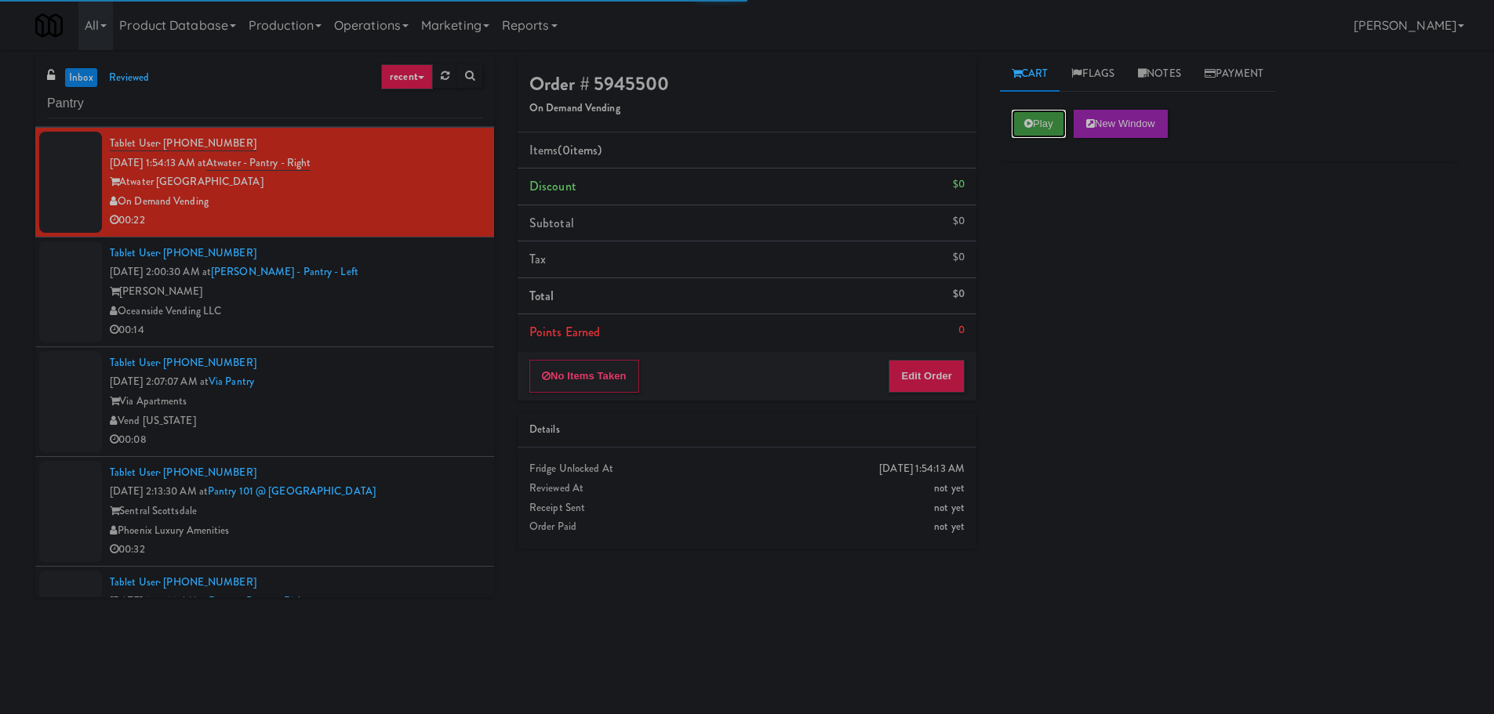
click at [1040, 126] on button "Play" at bounding box center [1039, 124] width 54 height 28
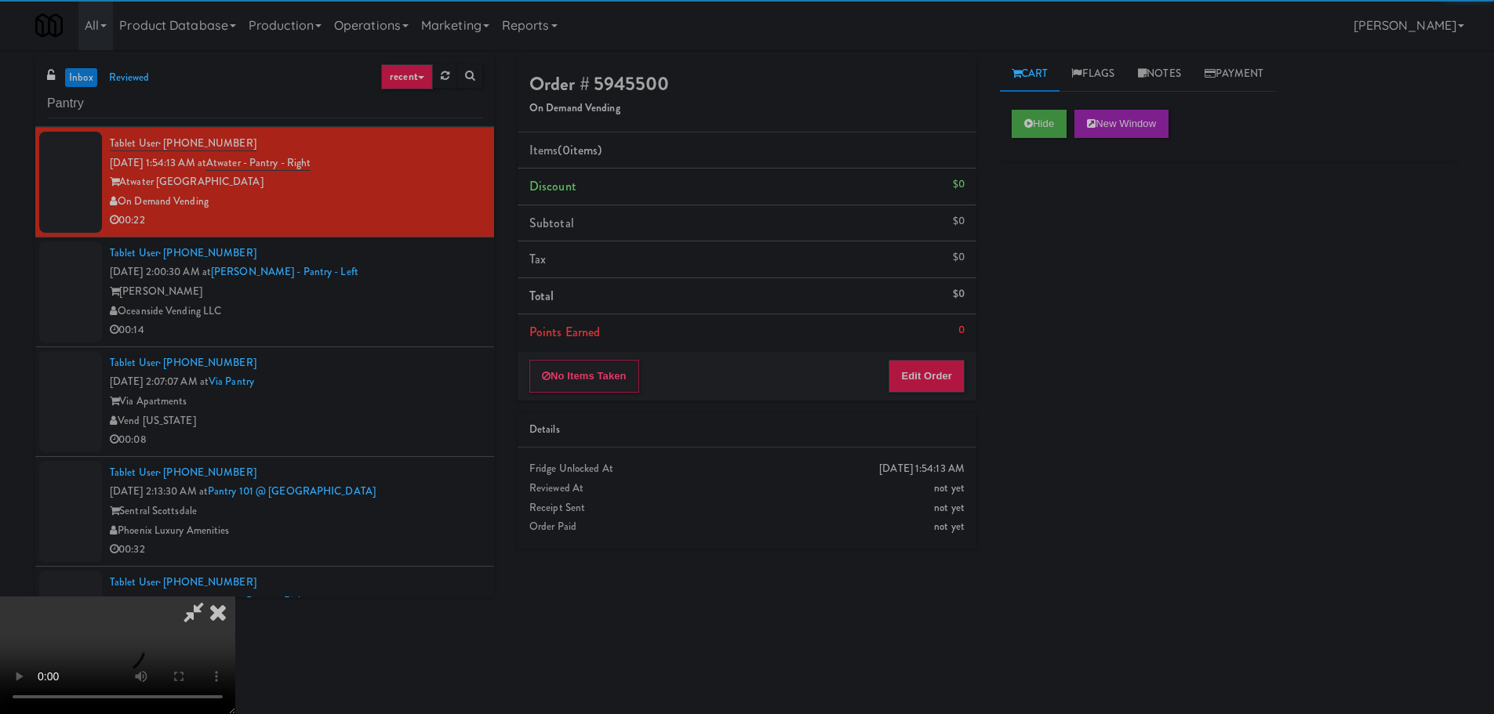
click at [943, 402] on div "Order # 5945500 On Demand Vending Items (0 items ) Discount $0 Subtotal $0 Tax …" at bounding box center [747, 308] width 482 height 504
click at [946, 380] on button "Edit Order" at bounding box center [927, 376] width 76 height 33
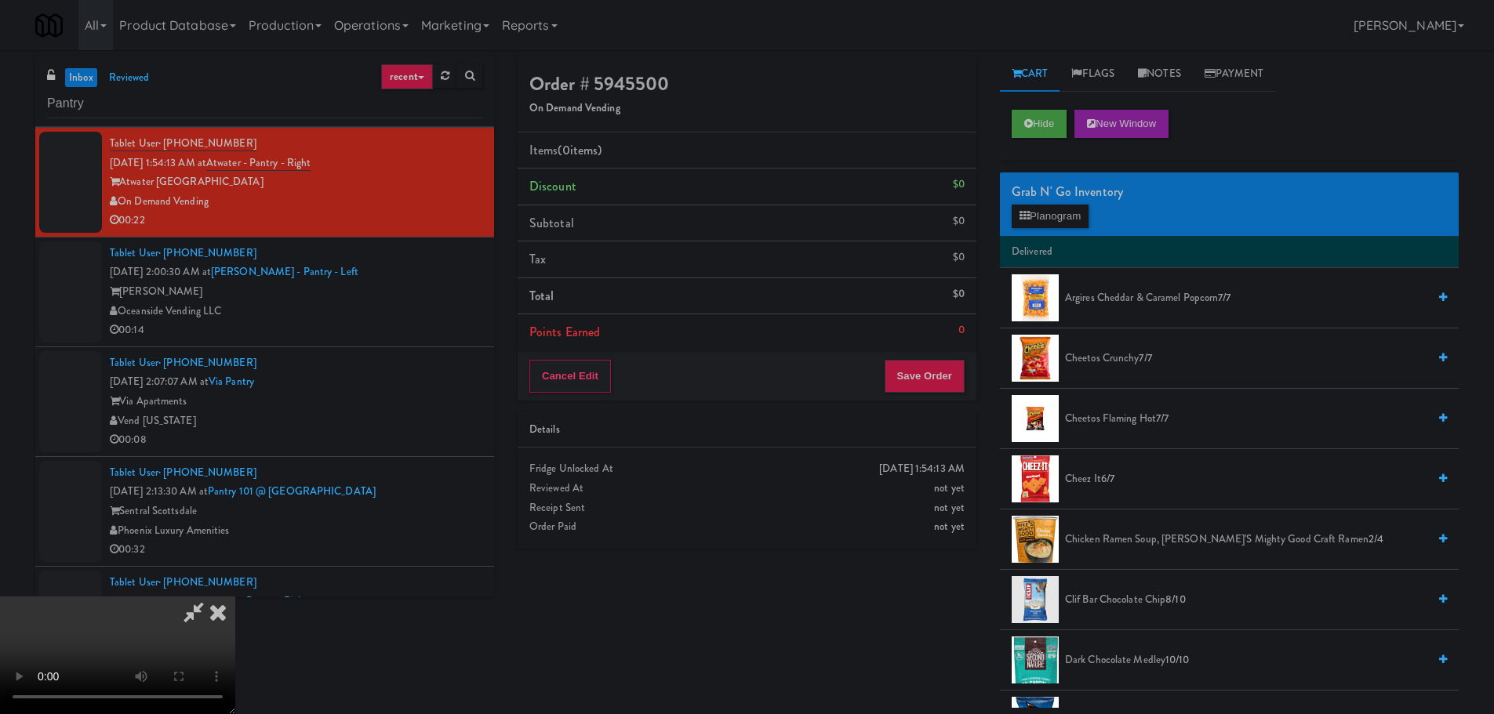
click at [235, 597] on video at bounding box center [117, 656] width 235 height 118
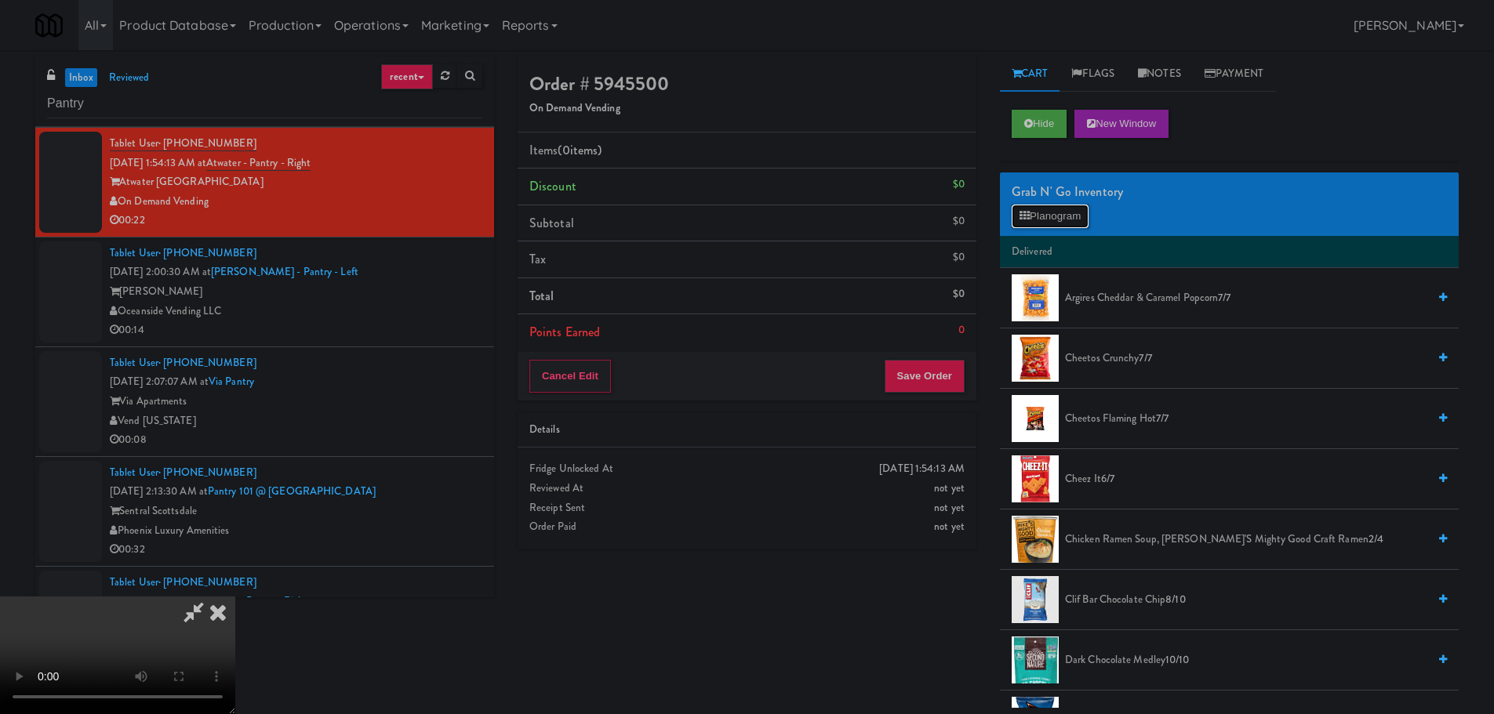
click at [1038, 222] on button "Planogram" at bounding box center [1050, 217] width 77 height 24
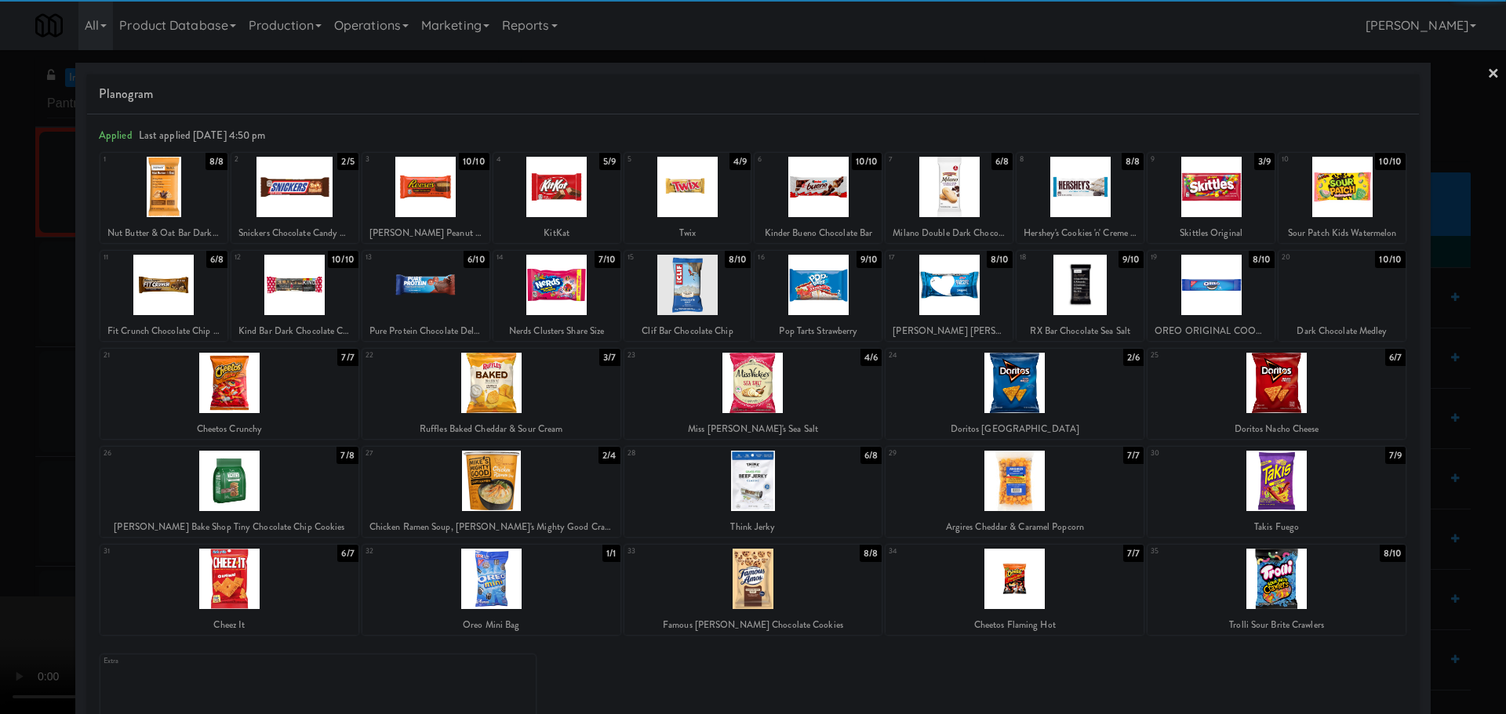
click at [1266, 576] on div at bounding box center [1276, 579] width 258 height 60
click at [5, 473] on div at bounding box center [753, 357] width 1506 height 714
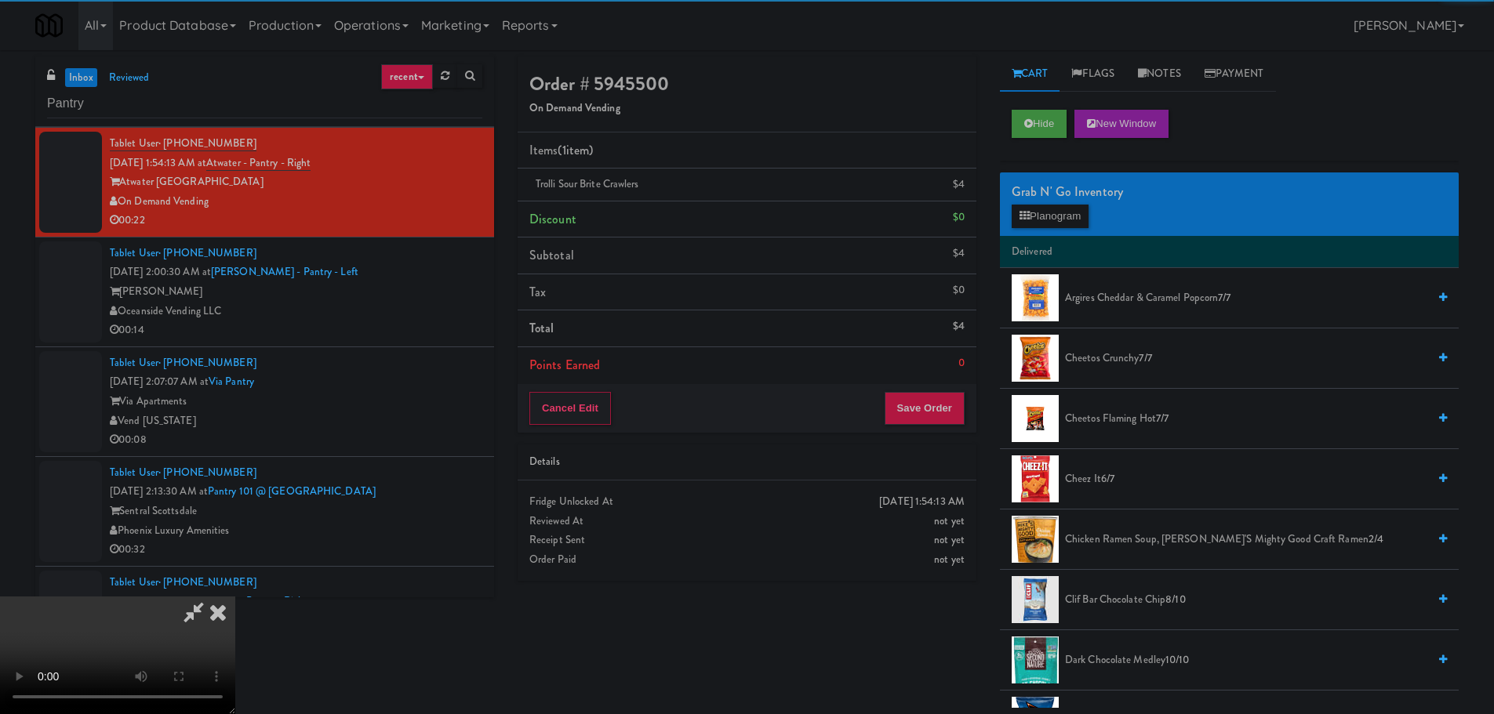
click at [235, 597] on video at bounding box center [117, 656] width 235 height 118
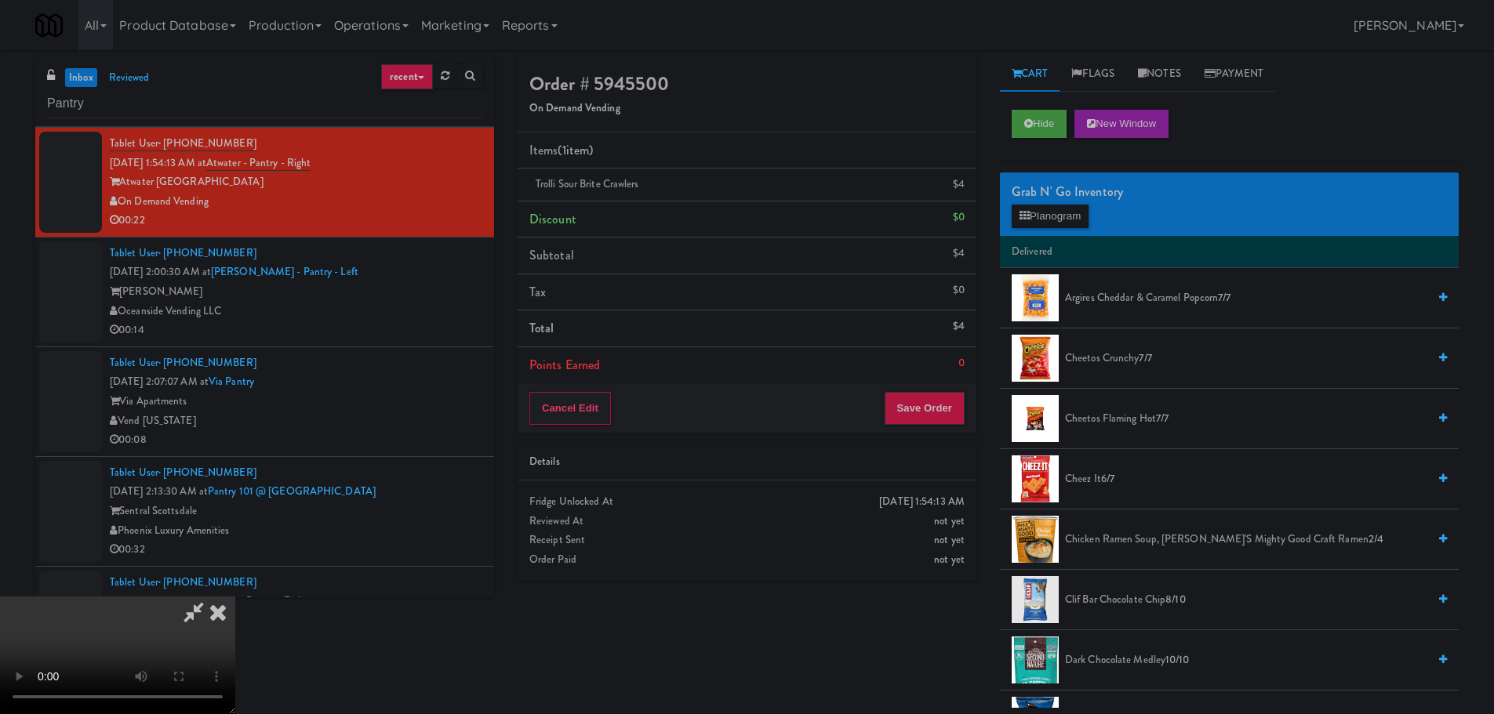
click at [235, 597] on video at bounding box center [117, 656] width 235 height 118
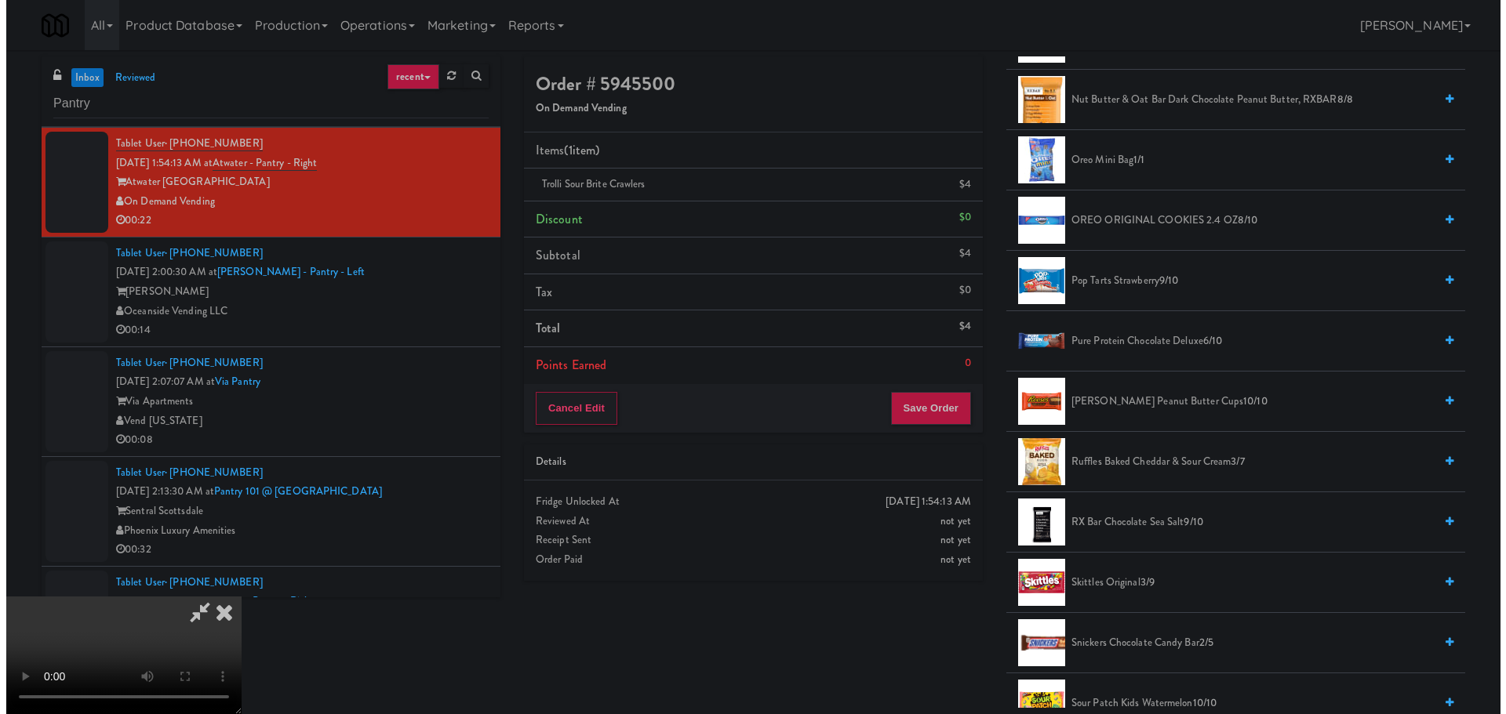
scroll to position [1569, 0]
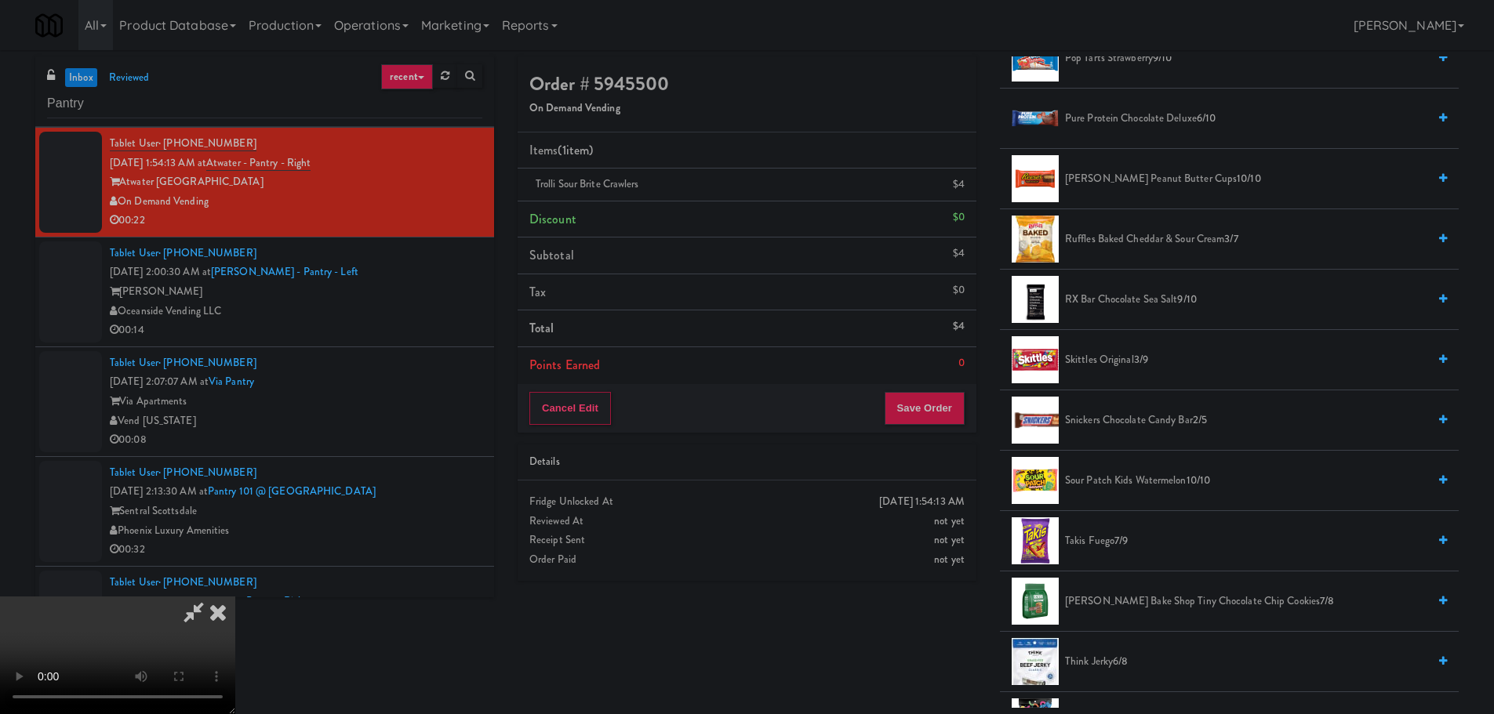
click at [1128, 419] on span "Snickers Chocolate Candy Bar 2/5" at bounding box center [1246, 421] width 362 height 20
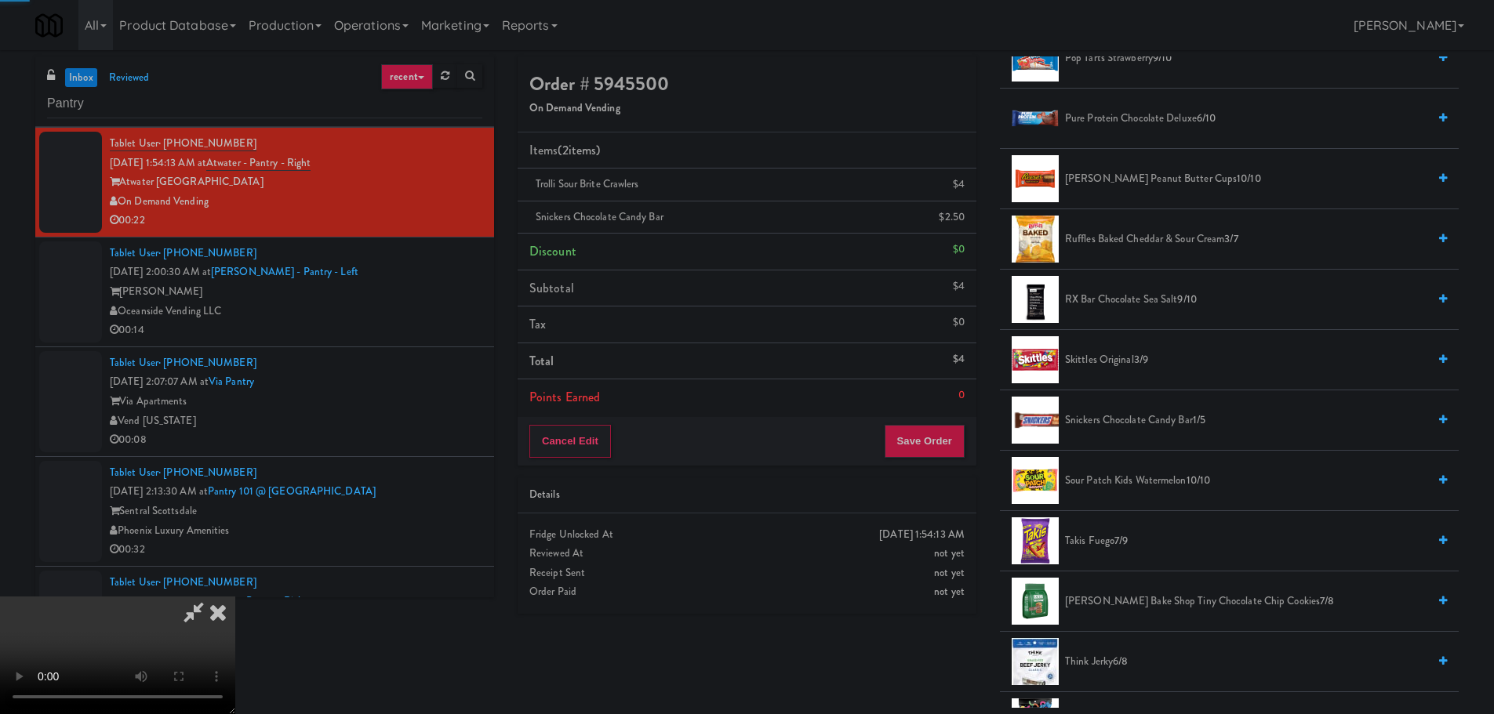
click at [235, 597] on video at bounding box center [117, 656] width 235 height 118
drag, startPoint x: 718, startPoint y: 452, endPoint x: 729, endPoint y: 476, distance: 26.7
click at [235, 597] on video at bounding box center [117, 656] width 235 height 118
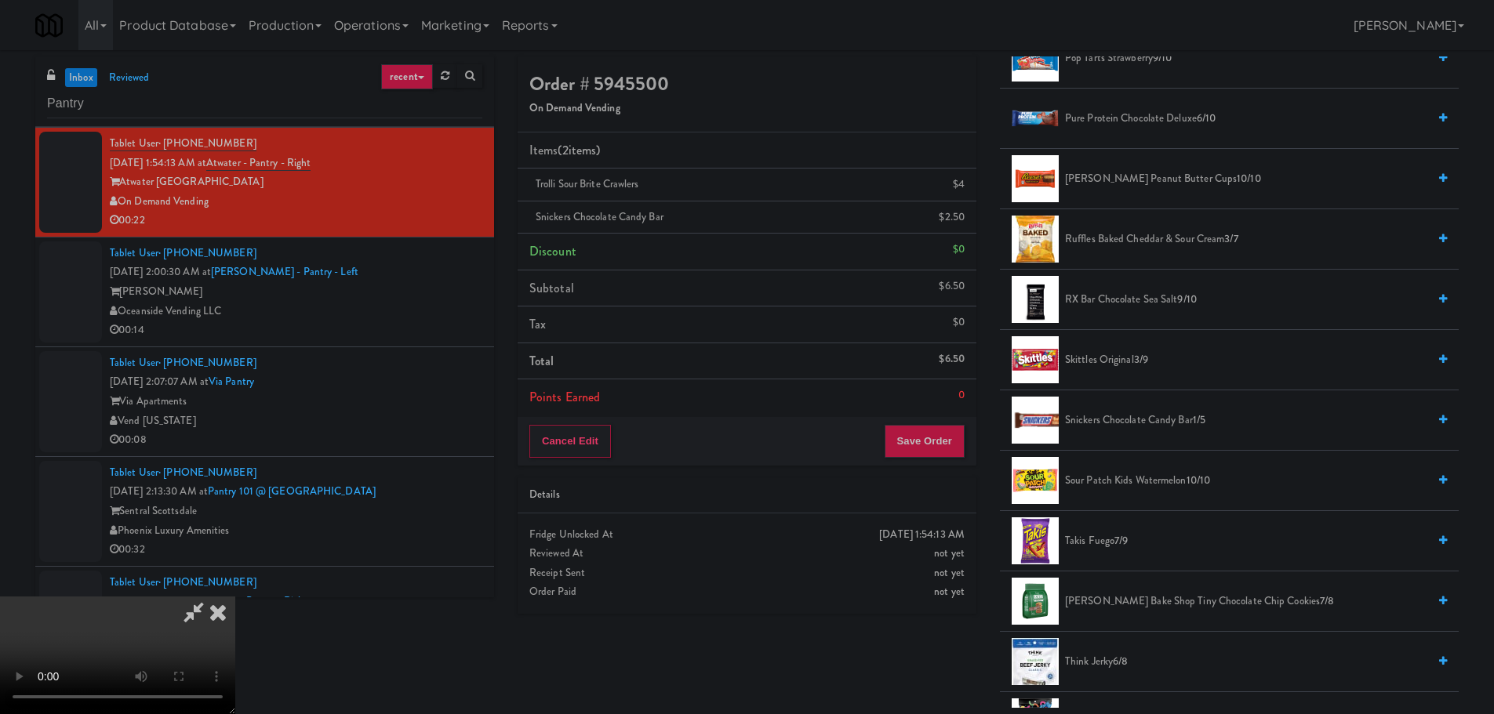
click at [235, 597] on video at bounding box center [117, 656] width 235 height 118
click at [935, 429] on button "Save Order" at bounding box center [925, 441] width 80 height 33
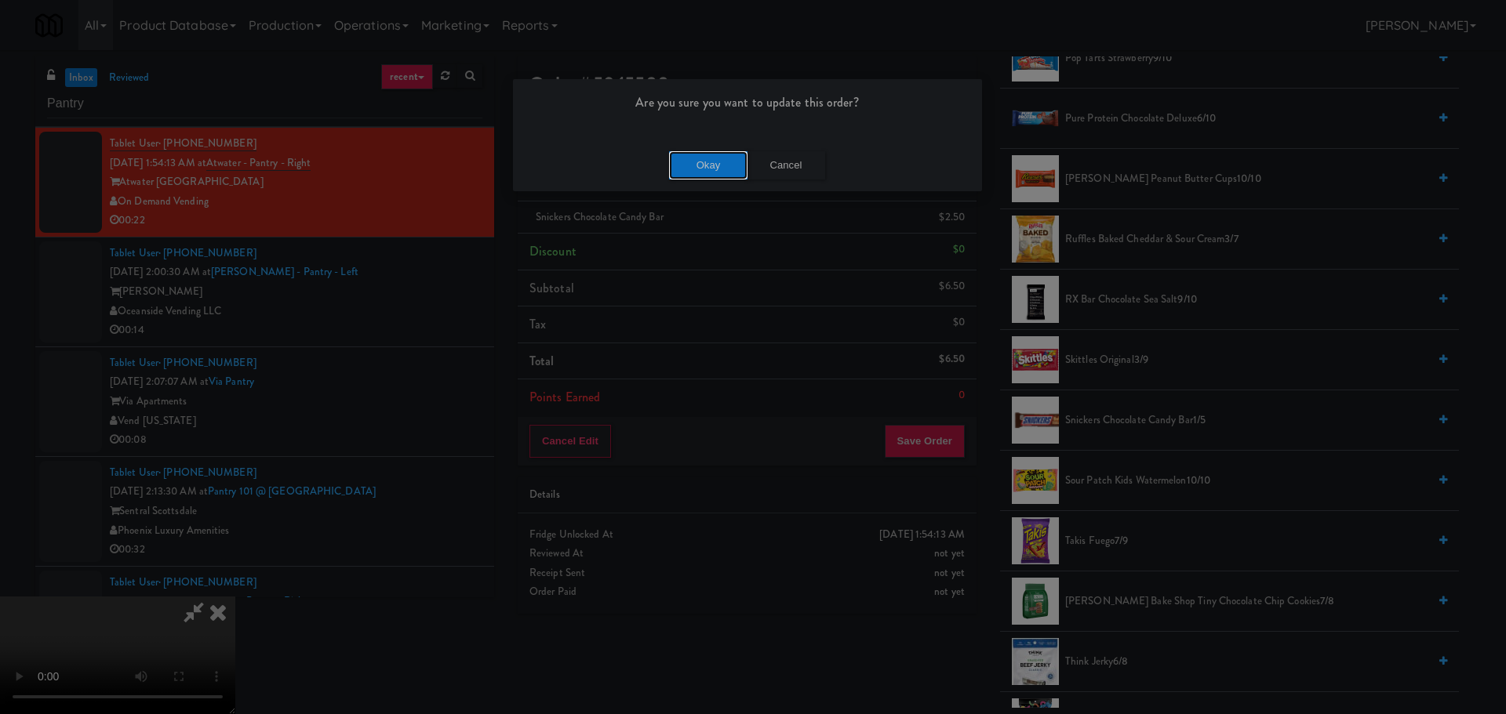
click at [705, 169] on button "Okay" at bounding box center [708, 165] width 78 height 28
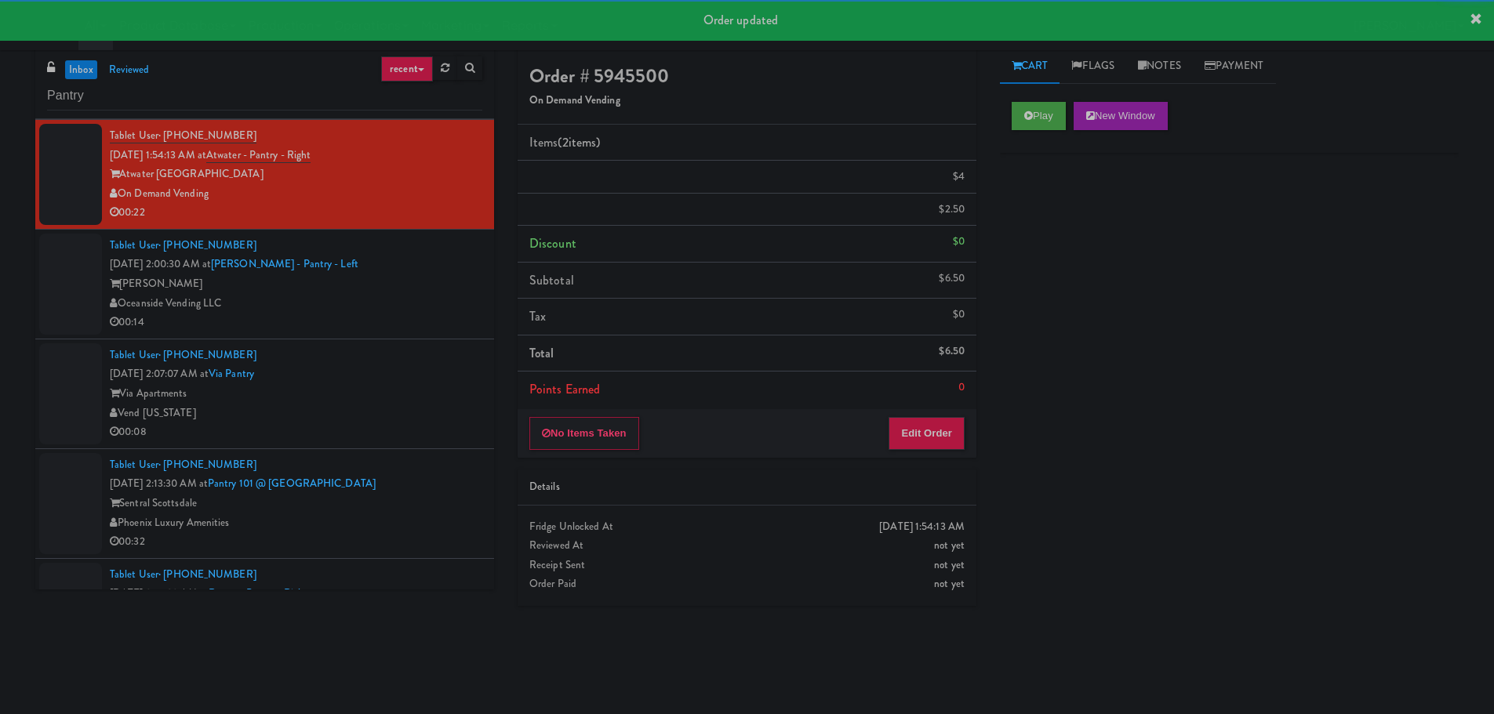
scroll to position [0, 0]
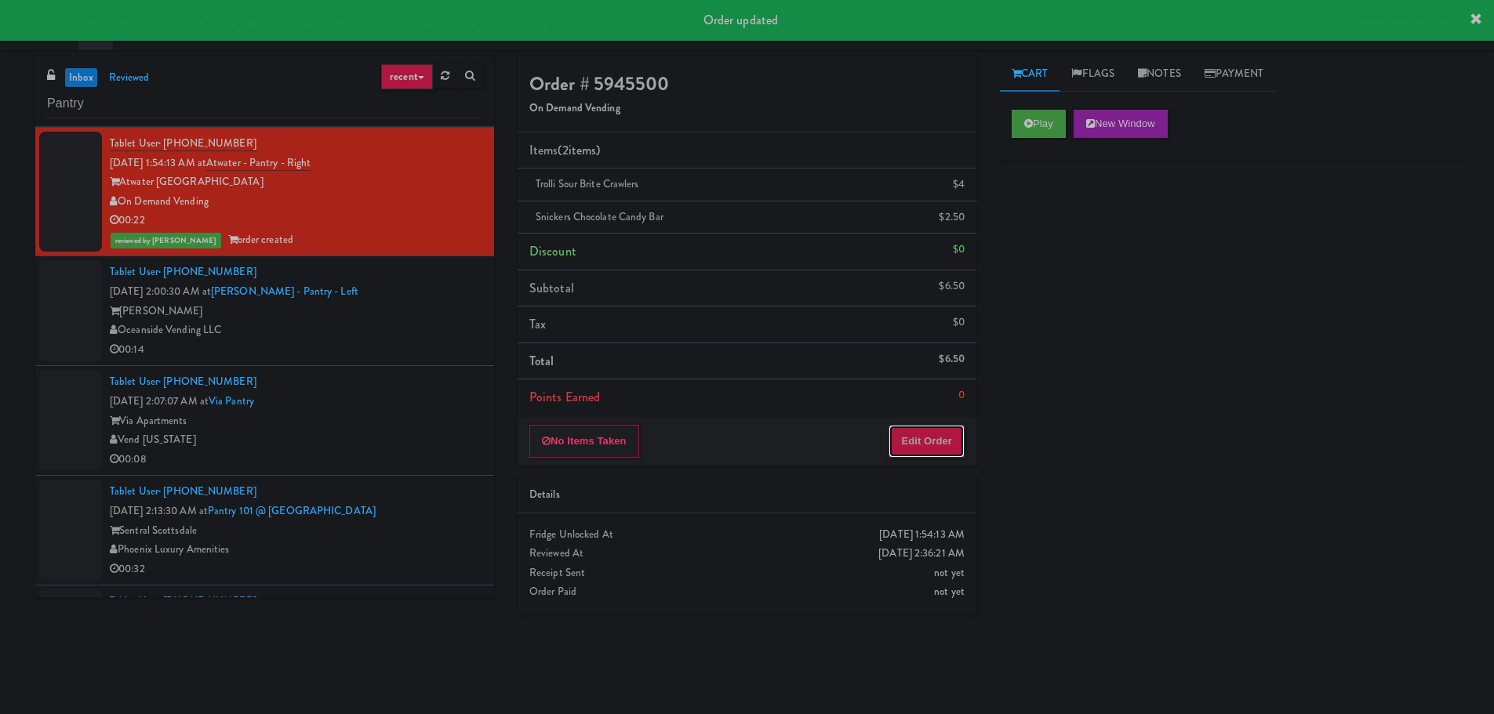
click at [948, 434] on button "Edit Order" at bounding box center [927, 441] width 76 height 33
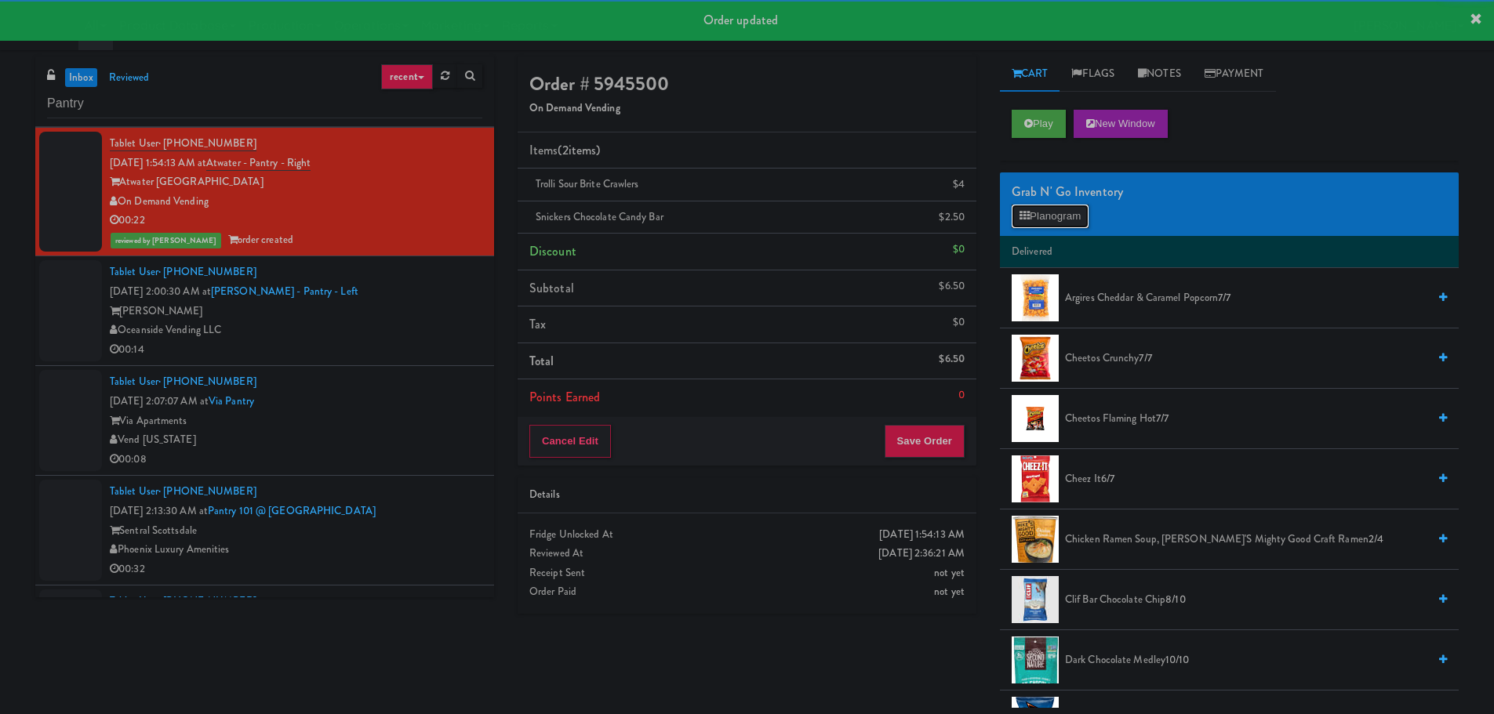
click at [1063, 215] on button "Planogram" at bounding box center [1050, 217] width 77 height 24
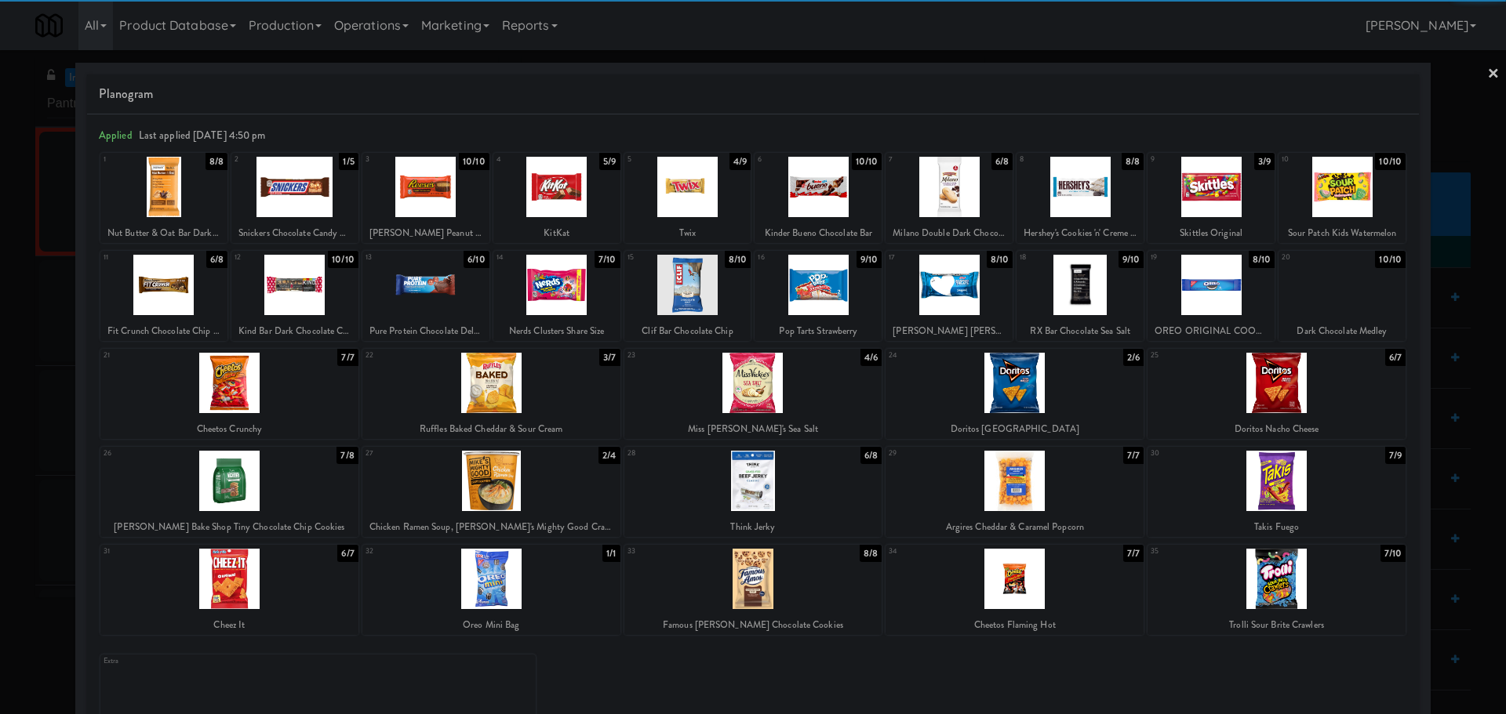
drag, startPoint x: 0, startPoint y: 530, endPoint x: 457, endPoint y: 430, distance: 468.1
click at [2, 530] on div at bounding box center [753, 357] width 1506 height 714
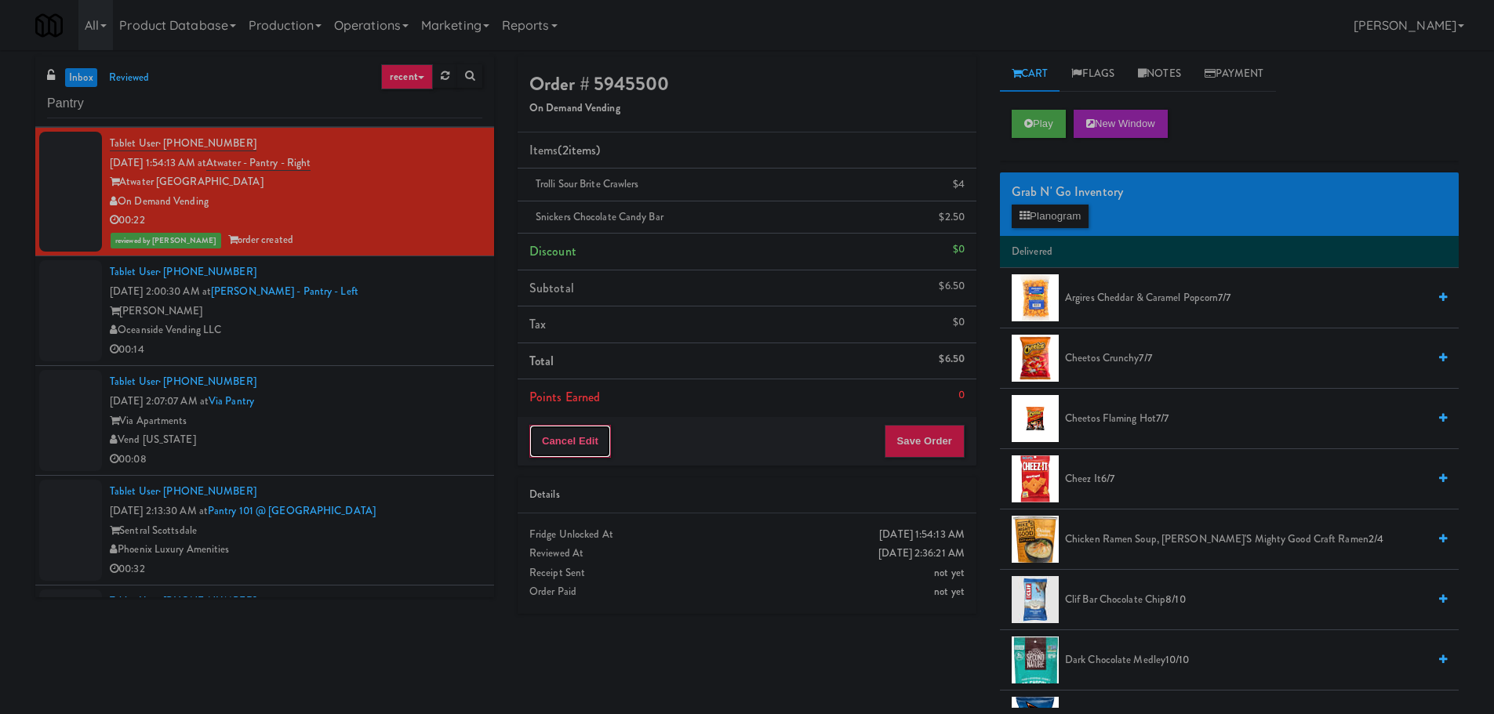
click at [580, 449] on button "Cancel Edit" at bounding box center [570, 441] width 82 height 33
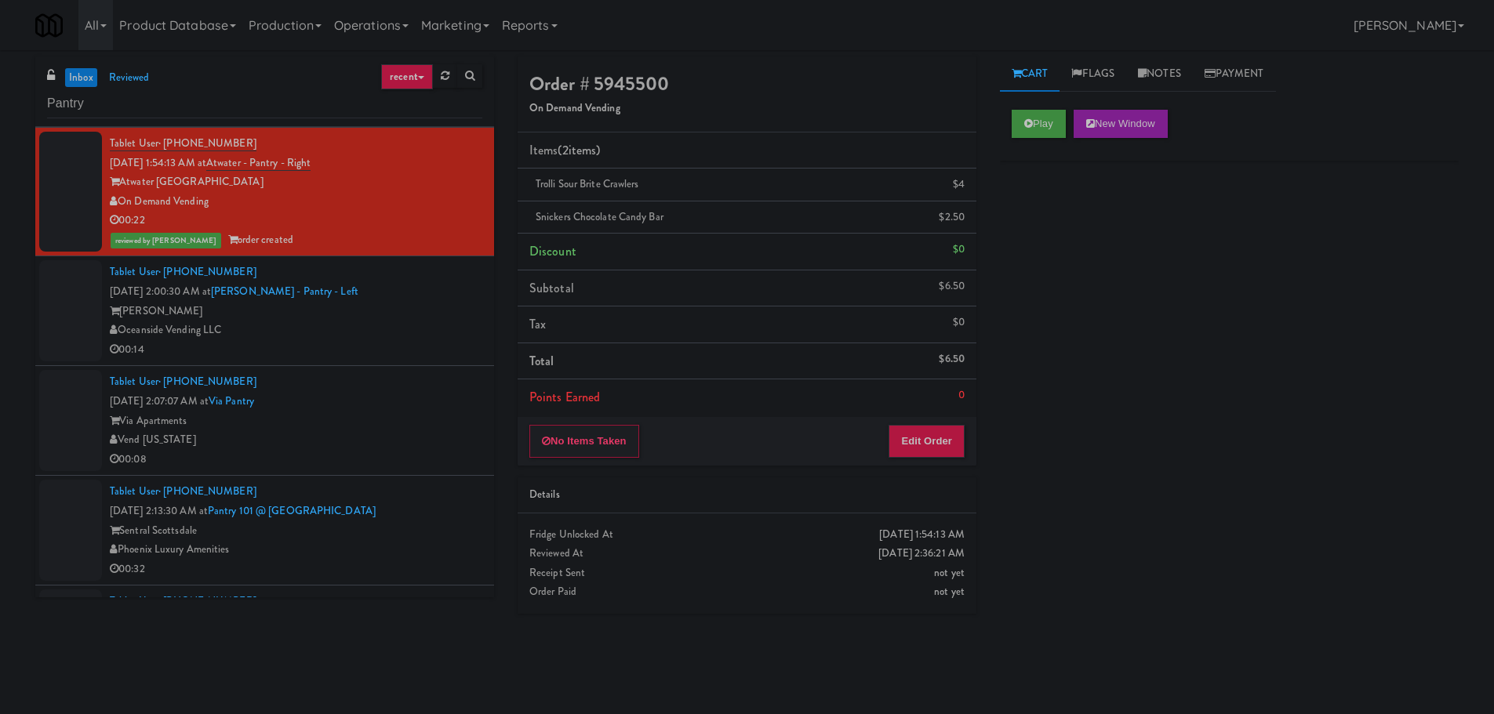
click at [366, 361] on li "Tablet User · (951) 316-4990 [DATE] 2:00:30 AM at [PERSON_NAME] - Pantry - Left…" at bounding box center [264, 311] width 459 height 110
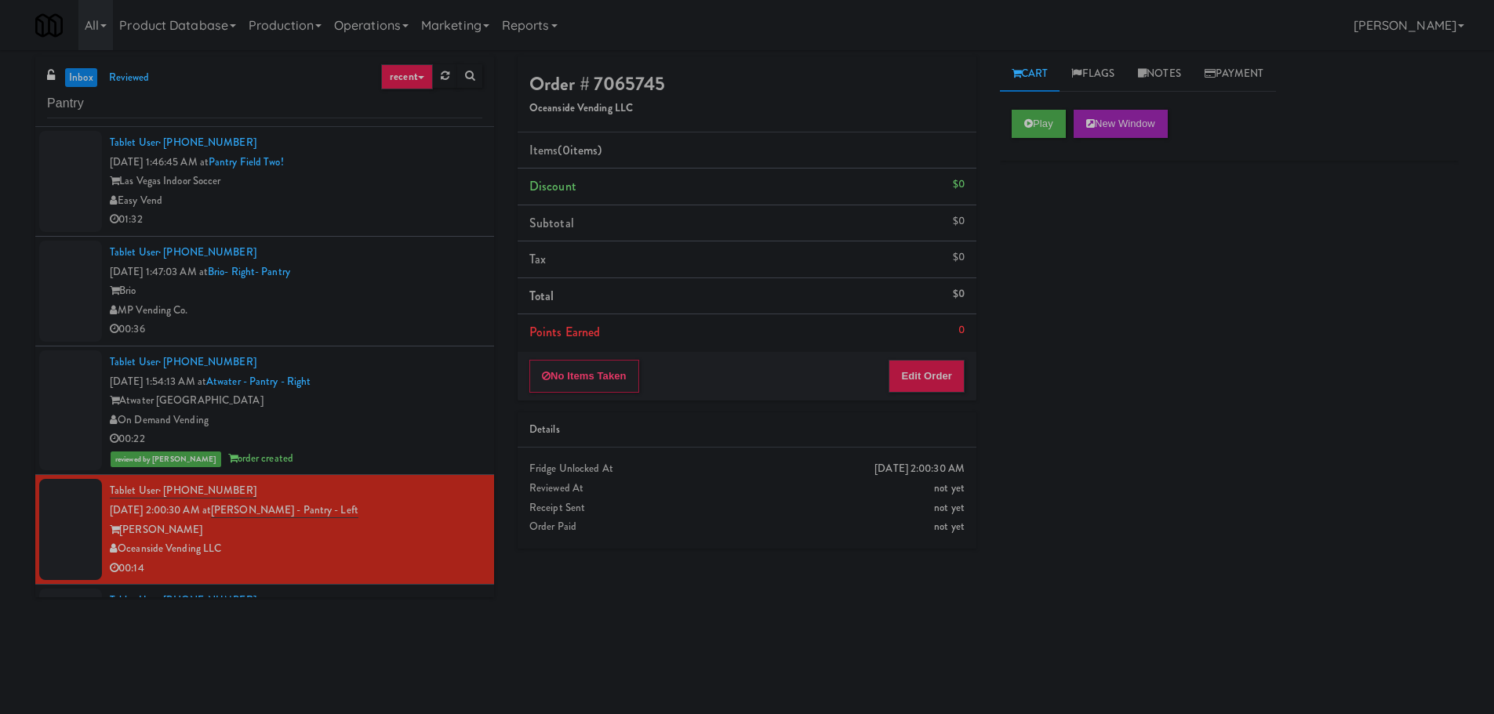
click at [400, 304] on div "MP Vending Co." at bounding box center [296, 311] width 373 height 20
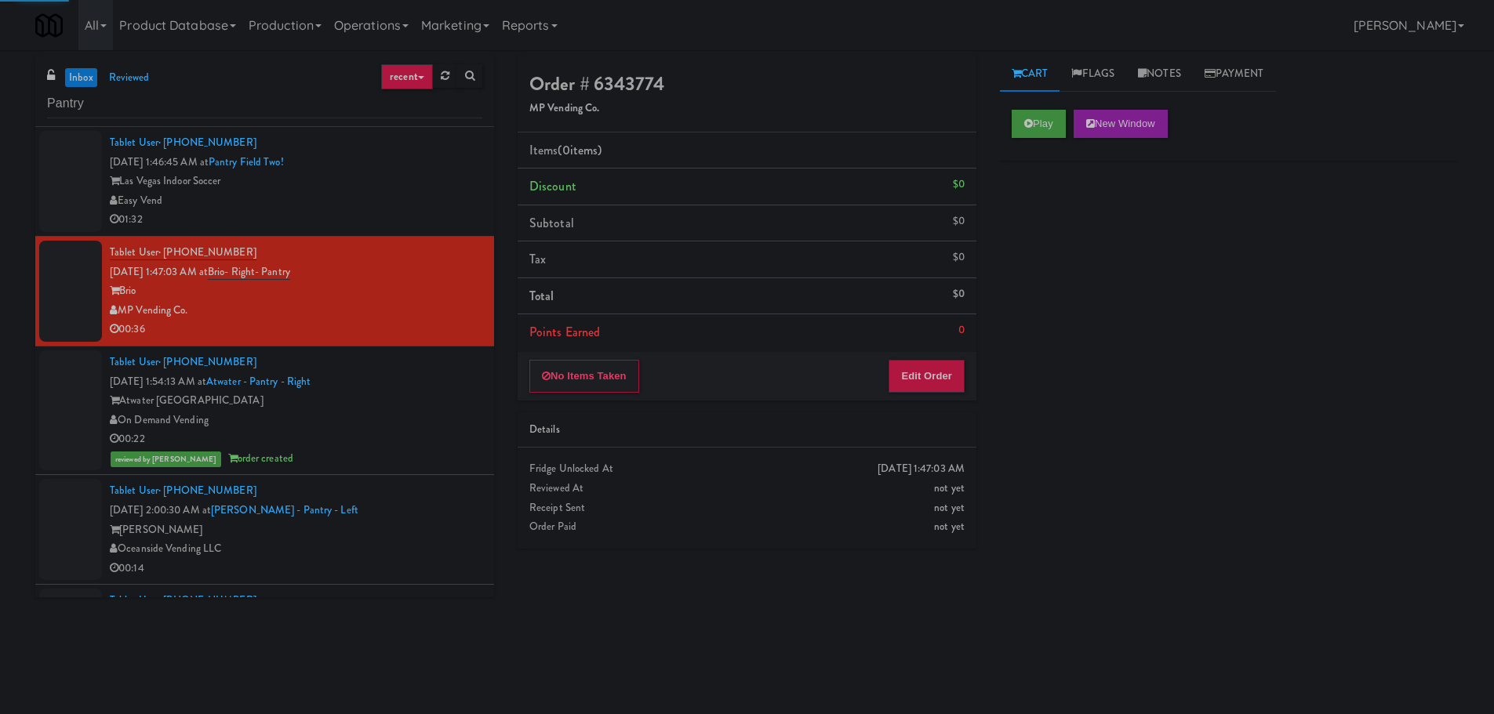
click at [424, 179] on div "Las Vegas Indoor Soccer" at bounding box center [296, 182] width 373 height 20
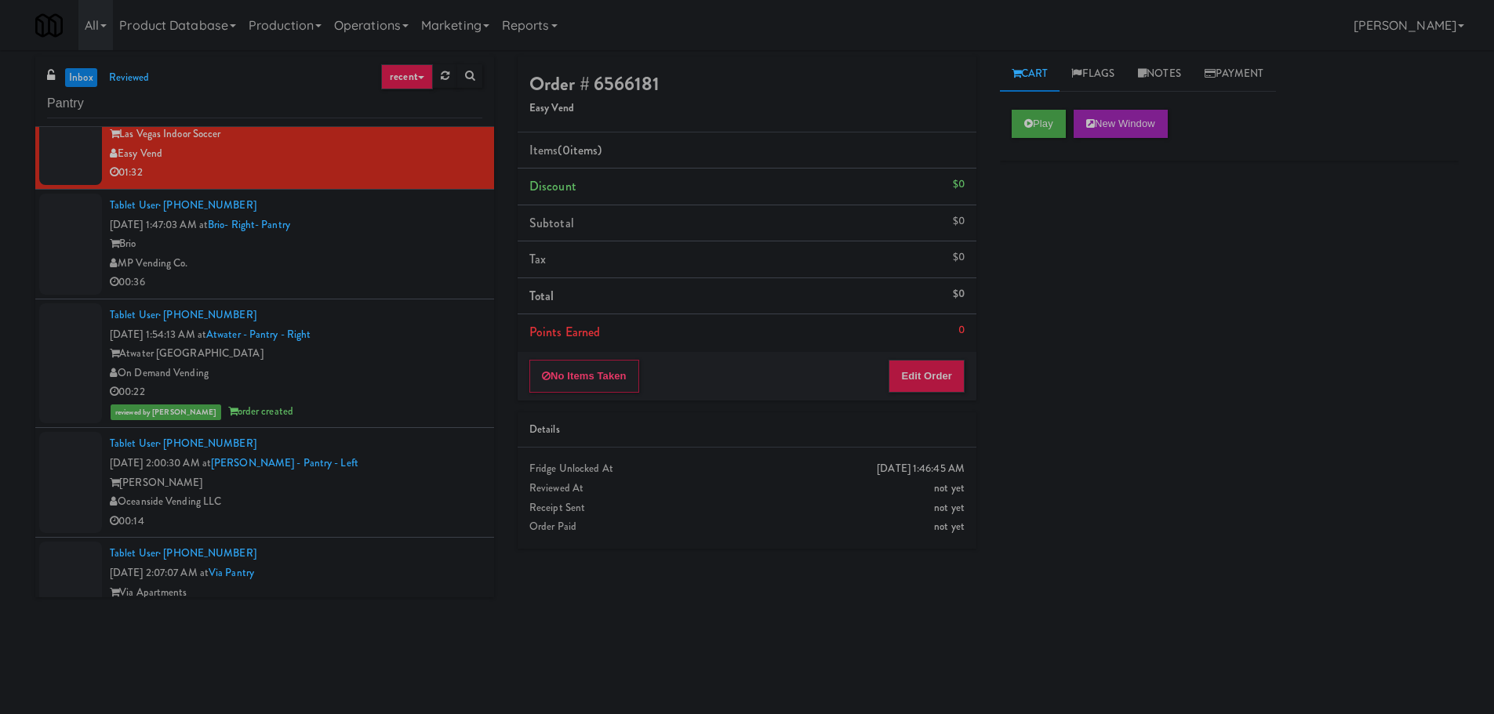
scroll to position [235, 0]
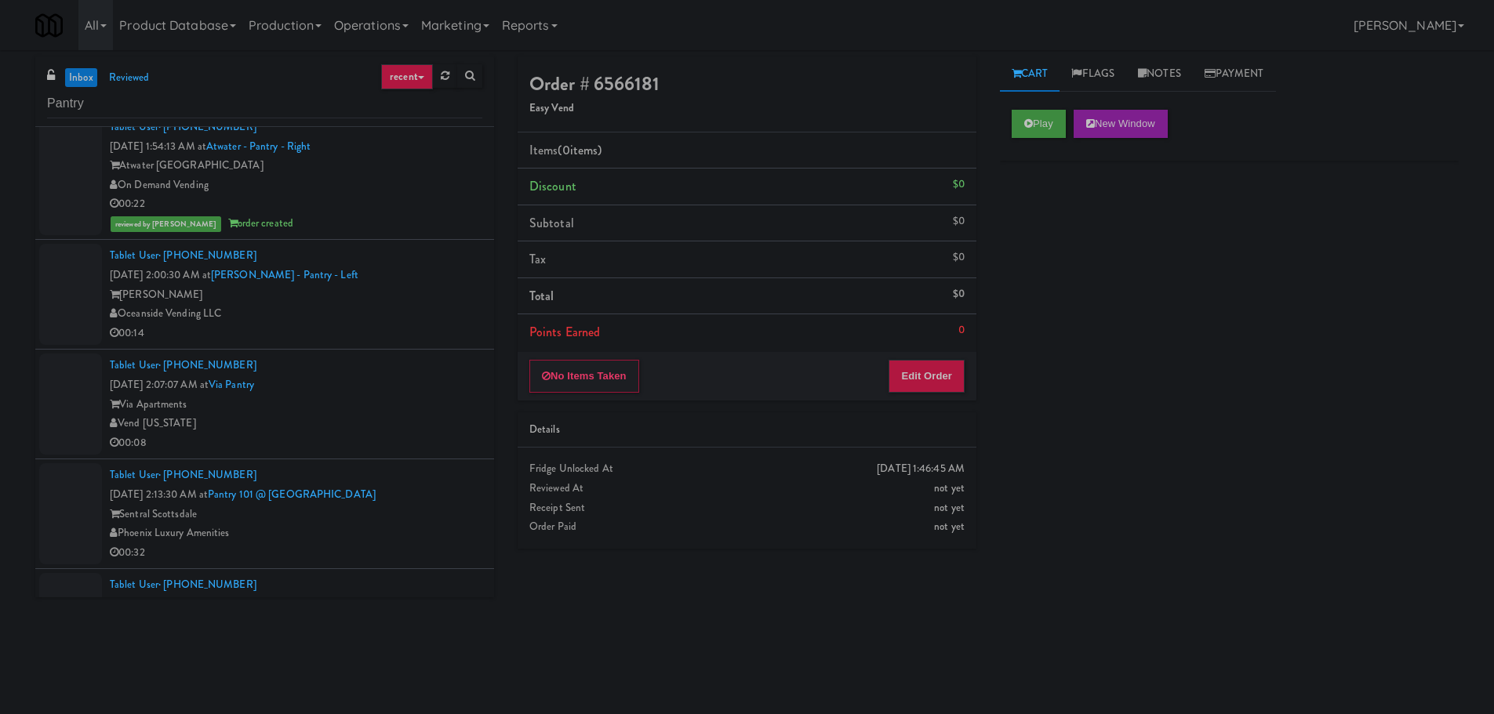
click at [411, 293] on div "[PERSON_NAME]" at bounding box center [296, 295] width 373 height 20
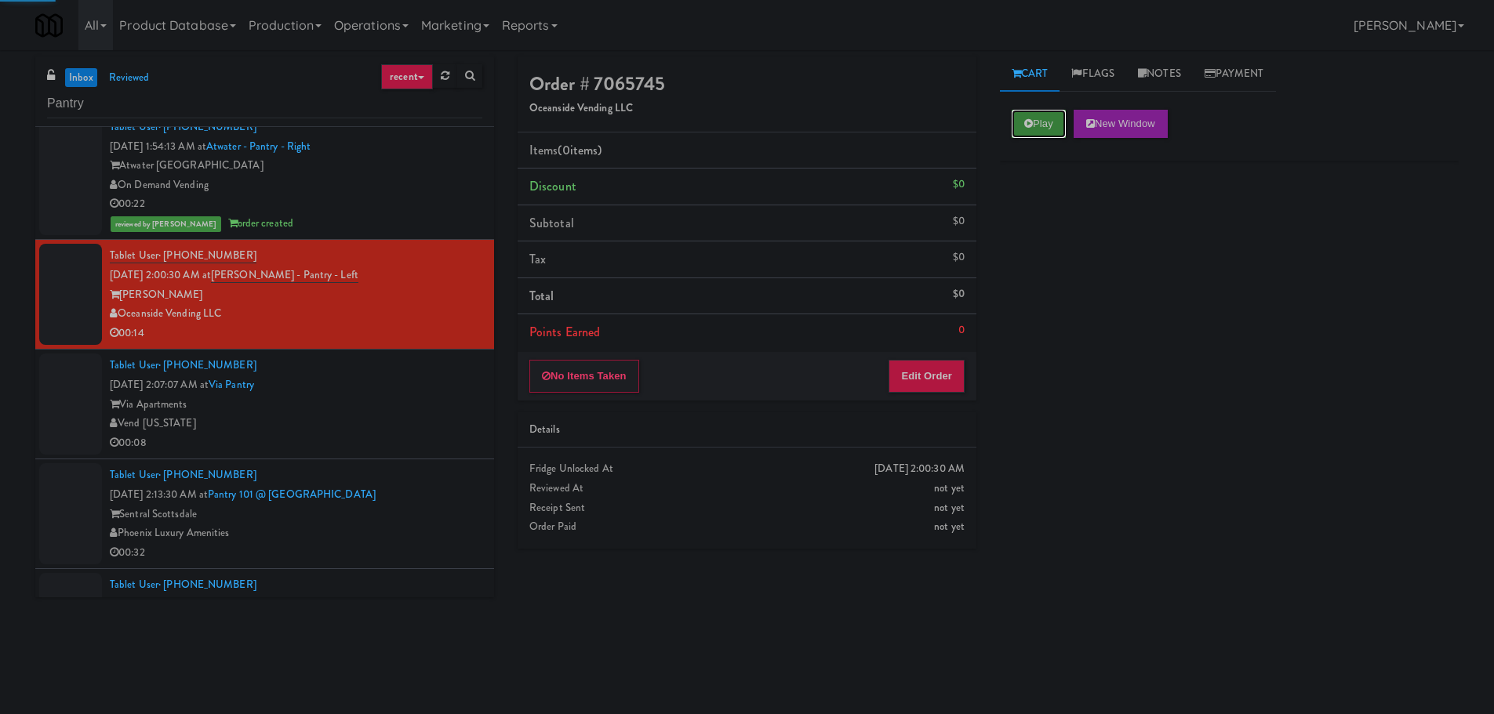
click at [1033, 134] on button "Play" at bounding box center [1039, 124] width 54 height 28
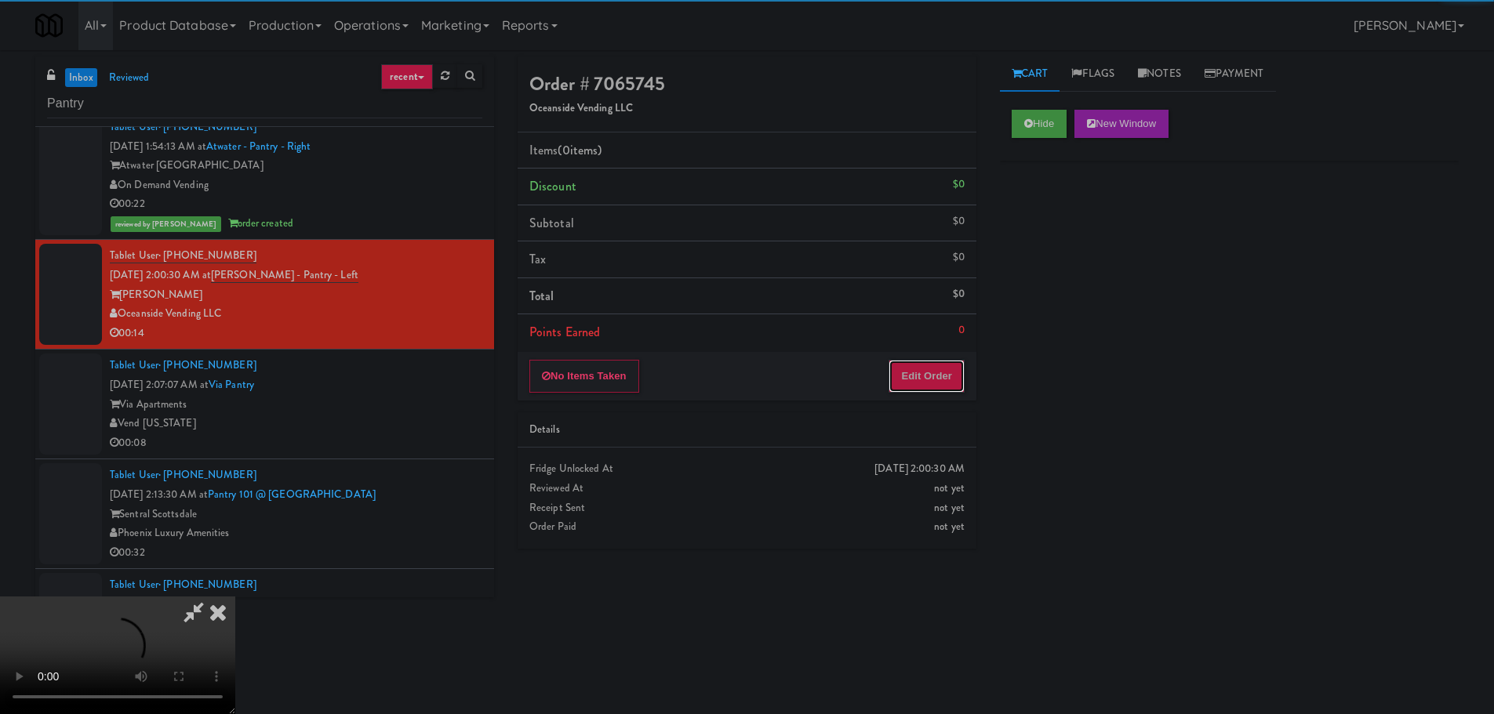
click at [947, 373] on button "Edit Order" at bounding box center [927, 376] width 76 height 33
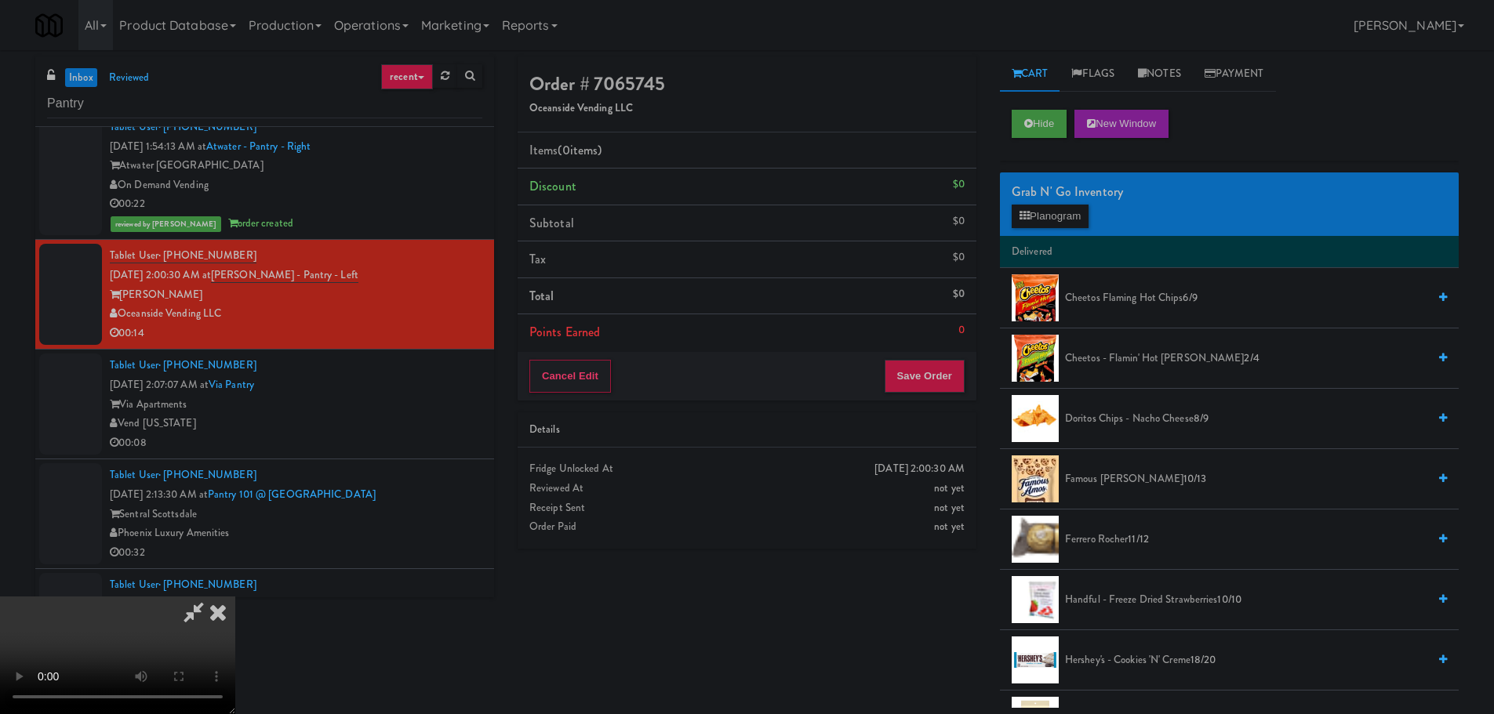
drag, startPoint x: 562, startPoint y: 389, endPoint x: 573, endPoint y: 397, distance: 12.9
click at [235, 597] on video at bounding box center [117, 656] width 235 height 118
drag, startPoint x: 638, startPoint y: 468, endPoint x: 628, endPoint y: 477, distance: 13.4
click at [235, 597] on video at bounding box center [117, 656] width 235 height 118
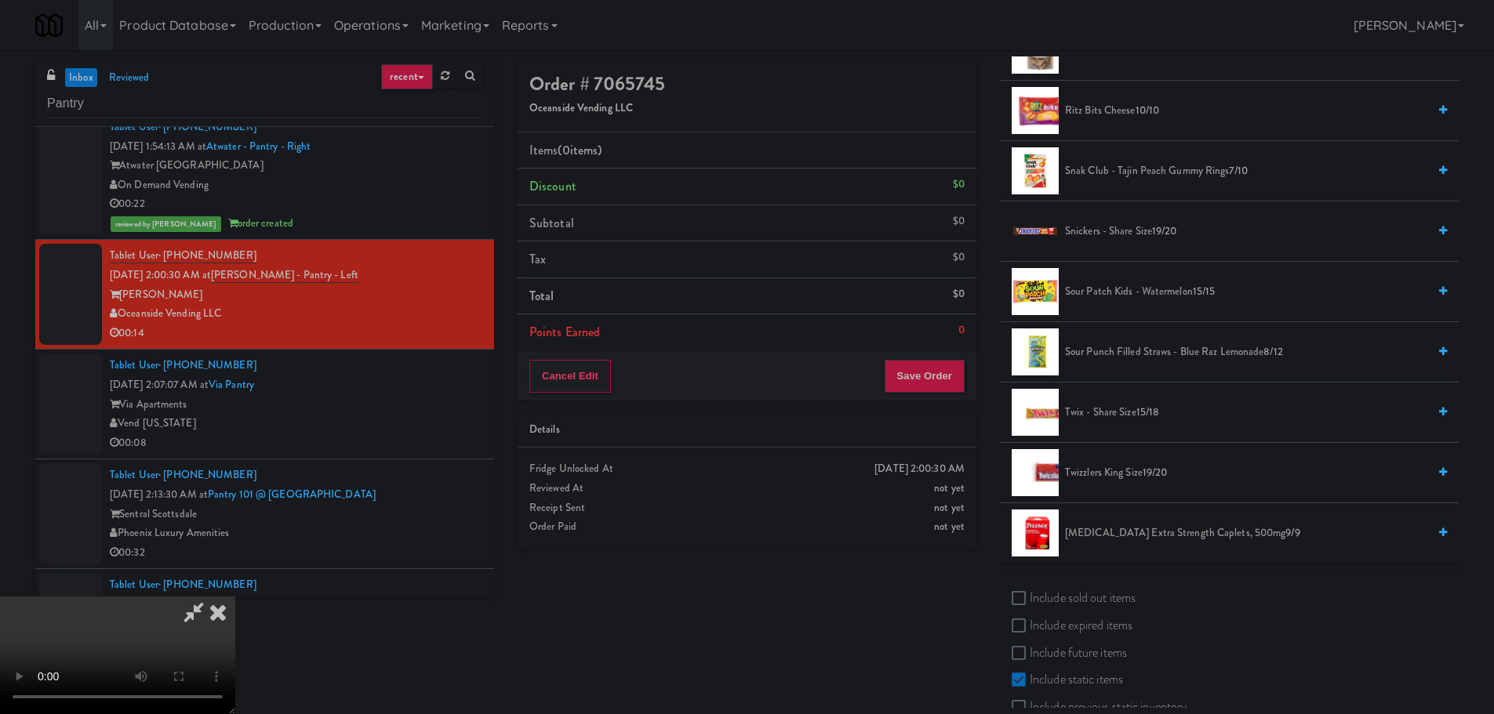
scroll to position [1647, 0]
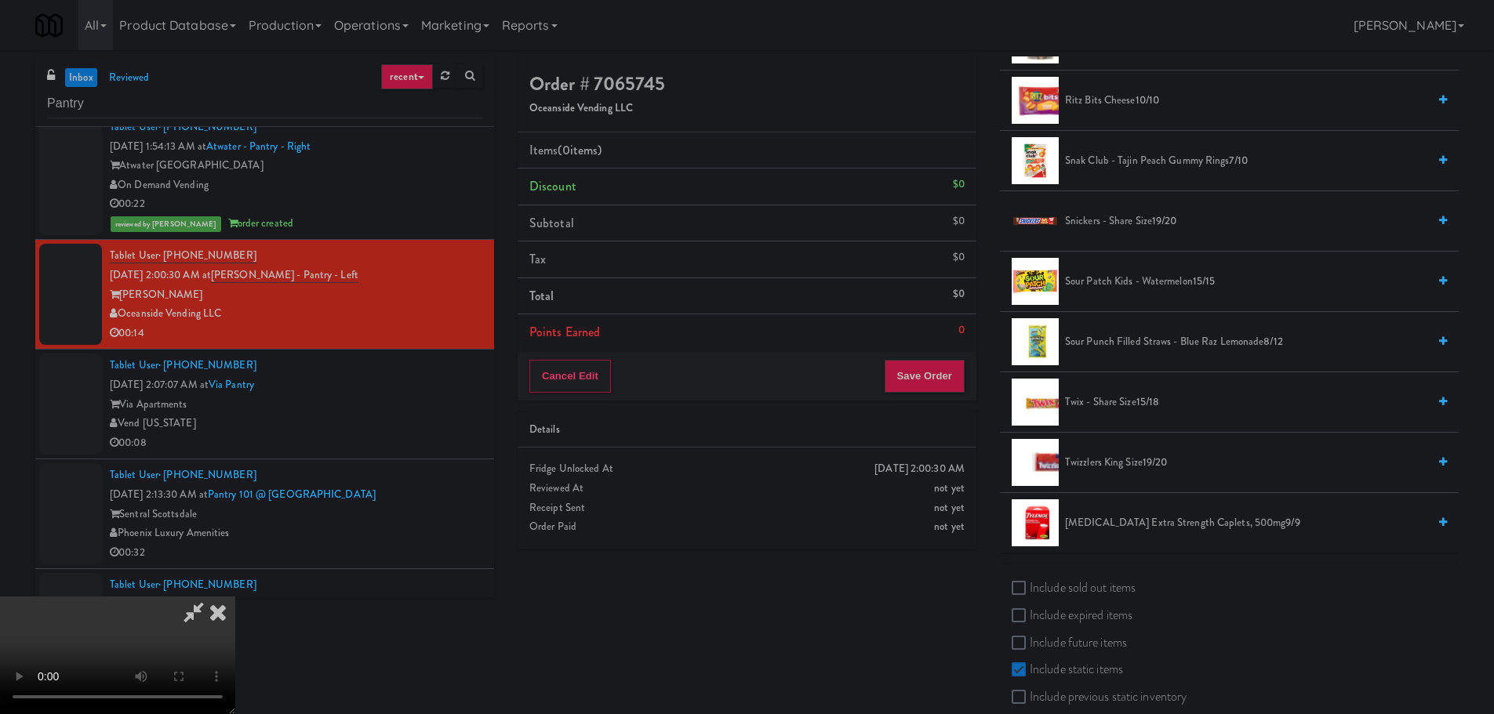
click at [1090, 403] on span "Twix - Share Size 15/18" at bounding box center [1246, 403] width 362 height 20
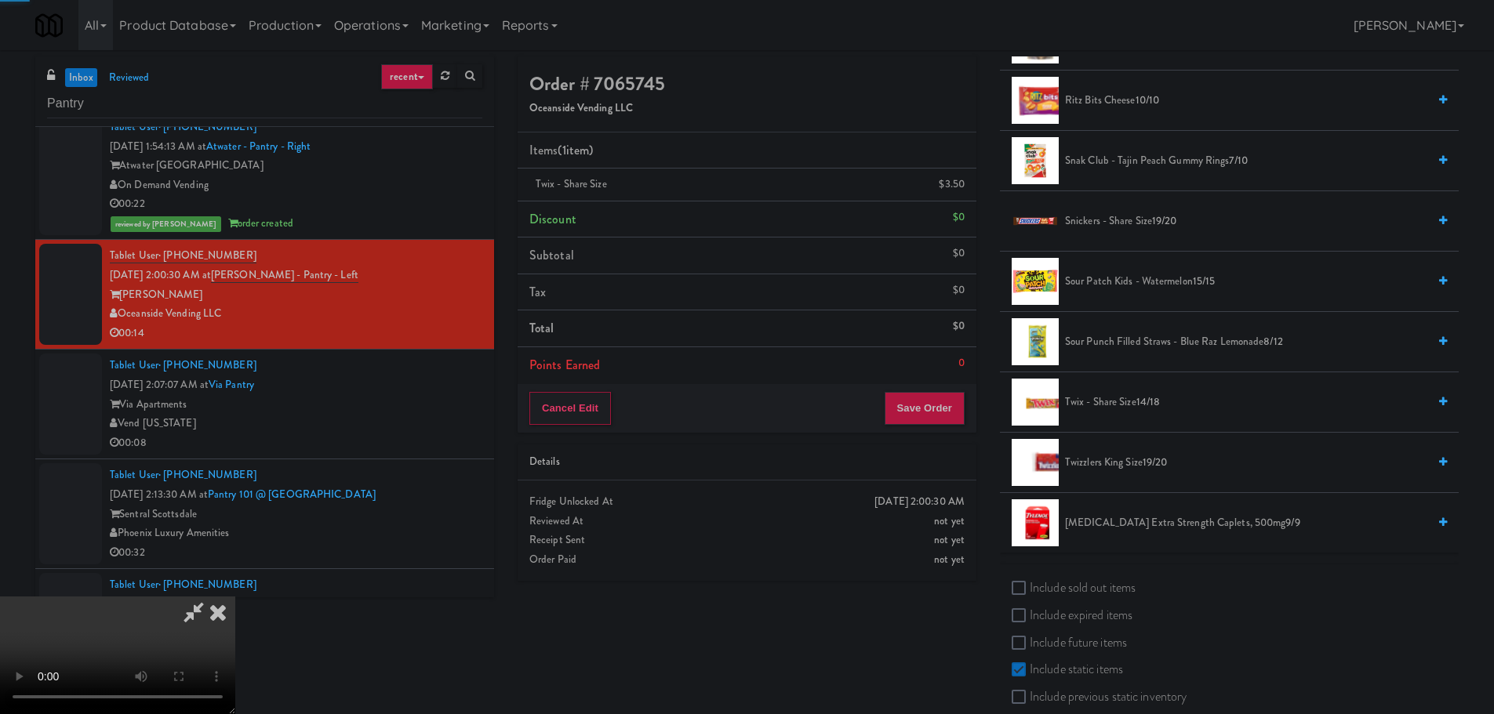
click at [235, 597] on video at bounding box center [117, 656] width 235 height 118
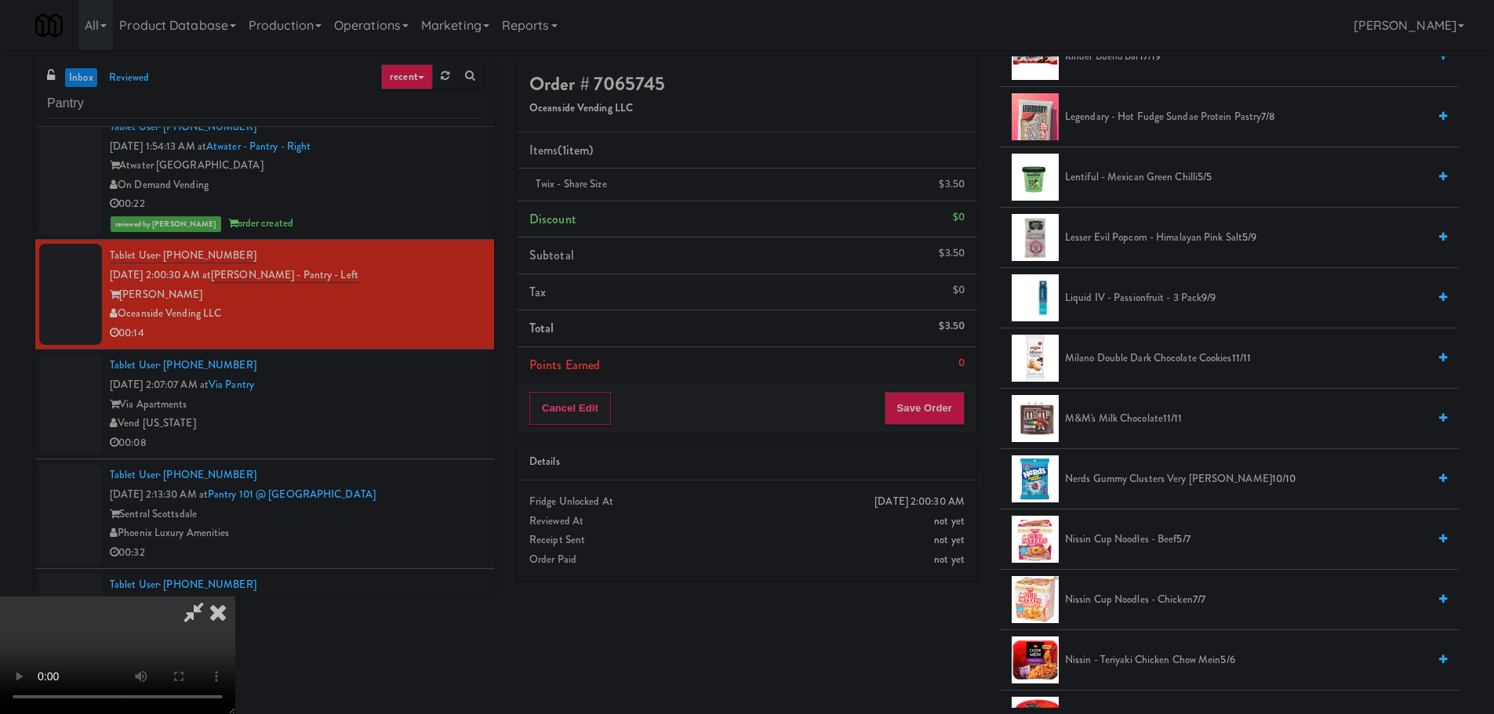
scroll to position [706, 0]
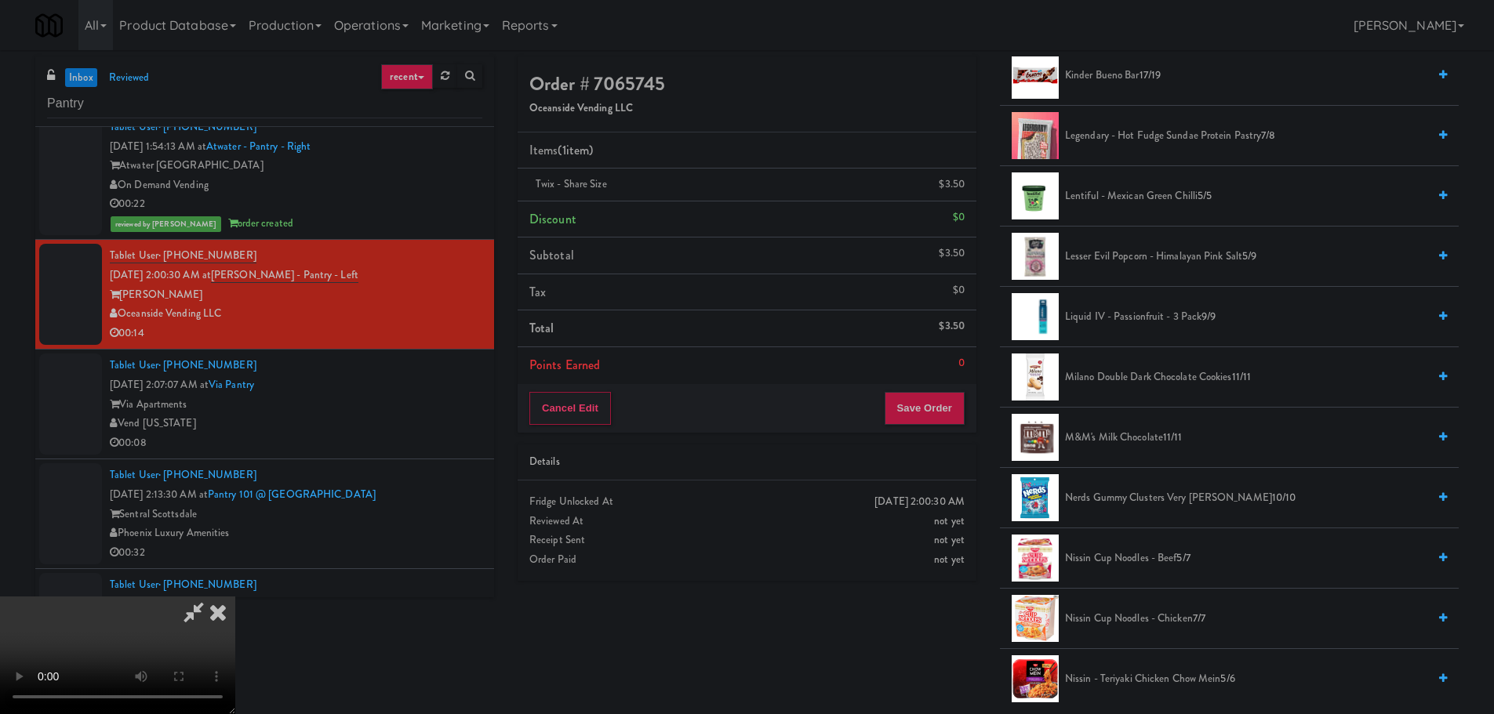
click at [1133, 491] on span "Nerds Gummy Clusters Very [PERSON_NAME] 10/10" at bounding box center [1246, 499] width 362 height 20
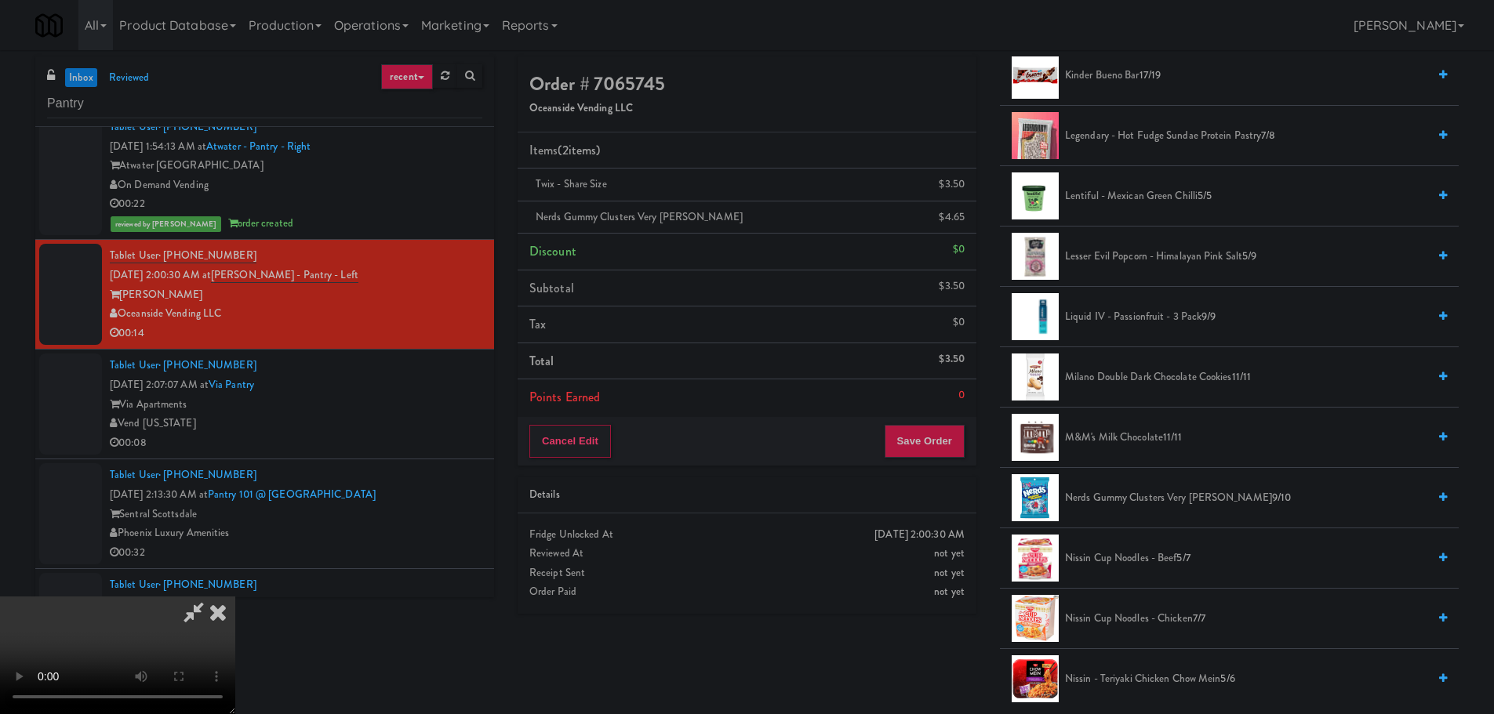
click at [235, 597] on video at bounding box center [117, 656] width 235 height 118
click at [925, 434] on button "Save Order" at bounding box center [925, 441] width 80 height 33
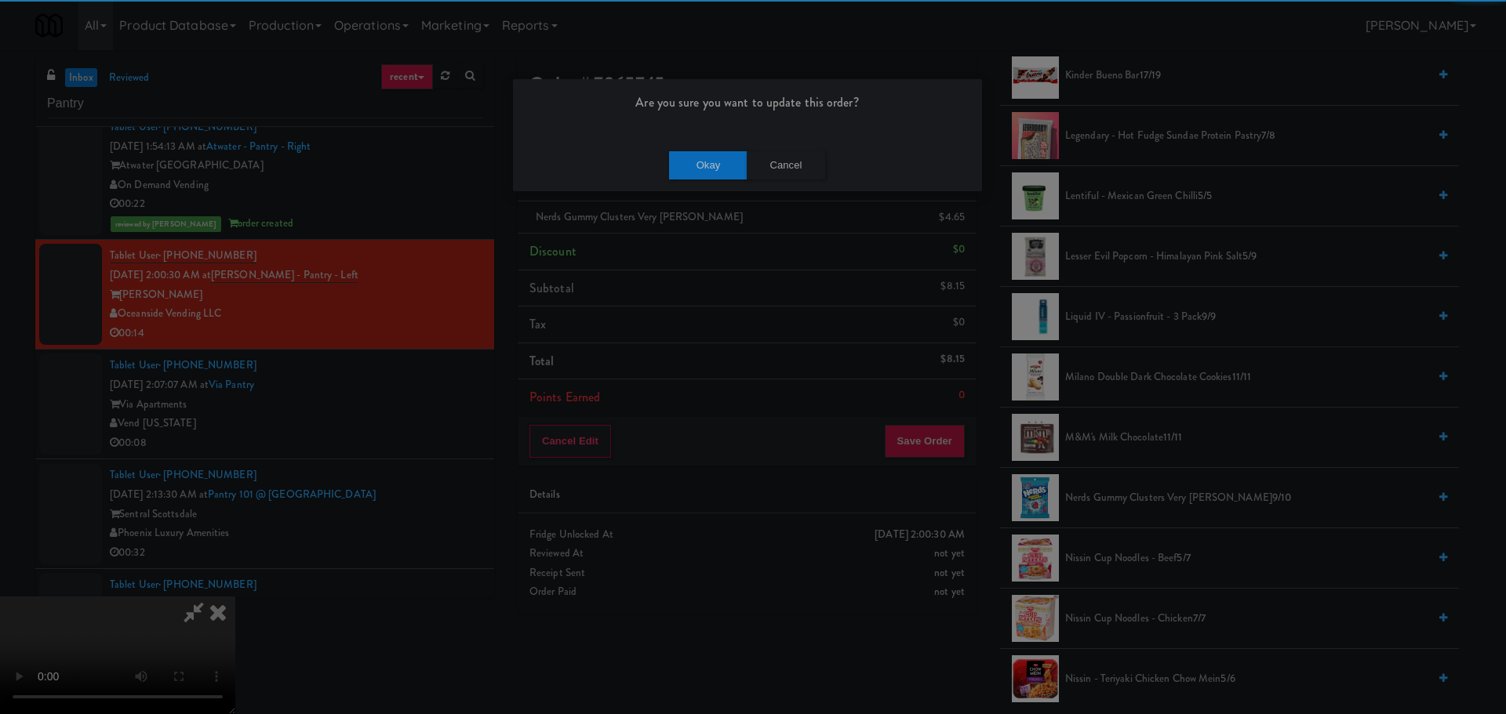
click at [693, 179] on div "Okay Cancel" at bounding box center [747, 165] width 469 height 53
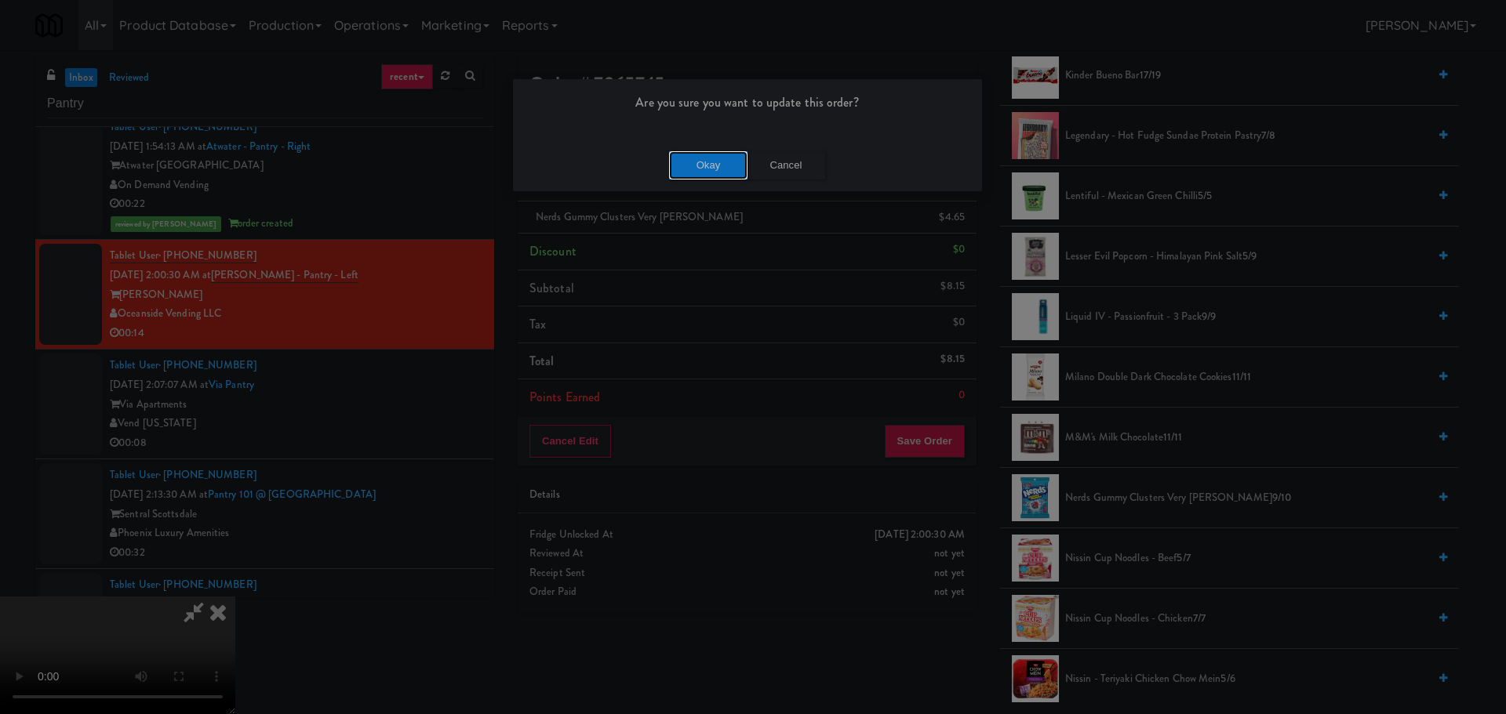
click at [697, 167] on button "Okay" at bounding box center [708, 165] width 78 height 28
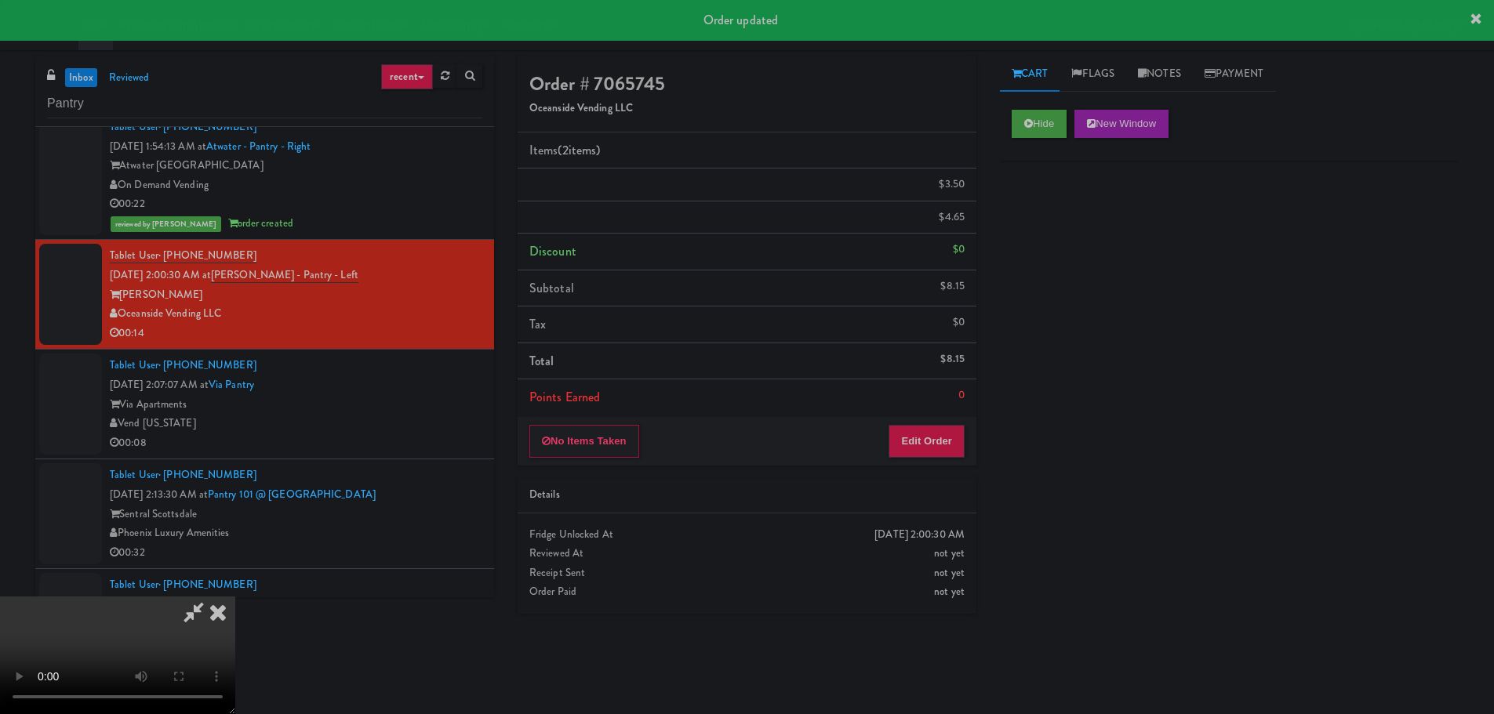
scroll to position [0, 0]
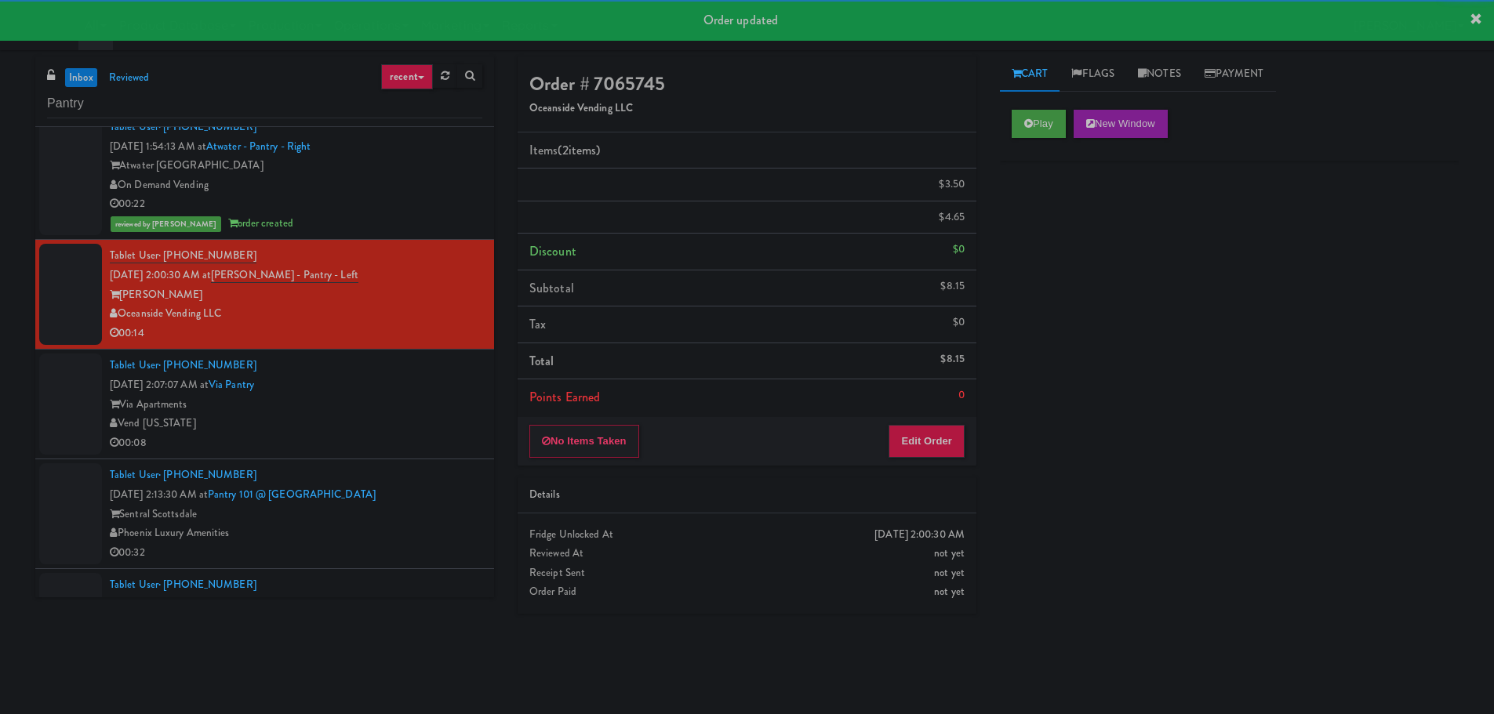
click at [416, 412] on div "Tablet User · (281) 836-1131 [DATE] 2:07:07 AM at [GEOGRAPHIC_DATA] [GEOGRAPHIC…" at bounding box center [296, 404] width 373 height 96
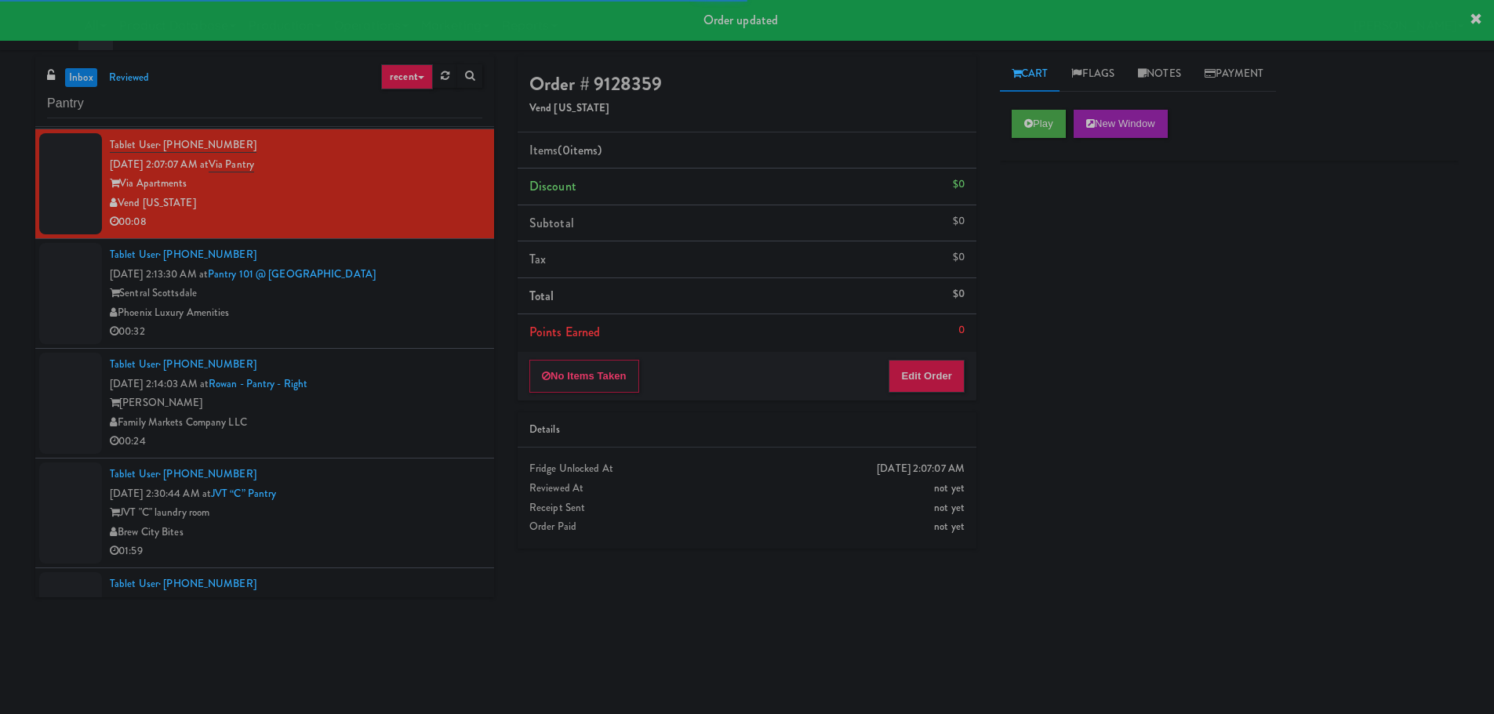
scroll to position [471, 0]
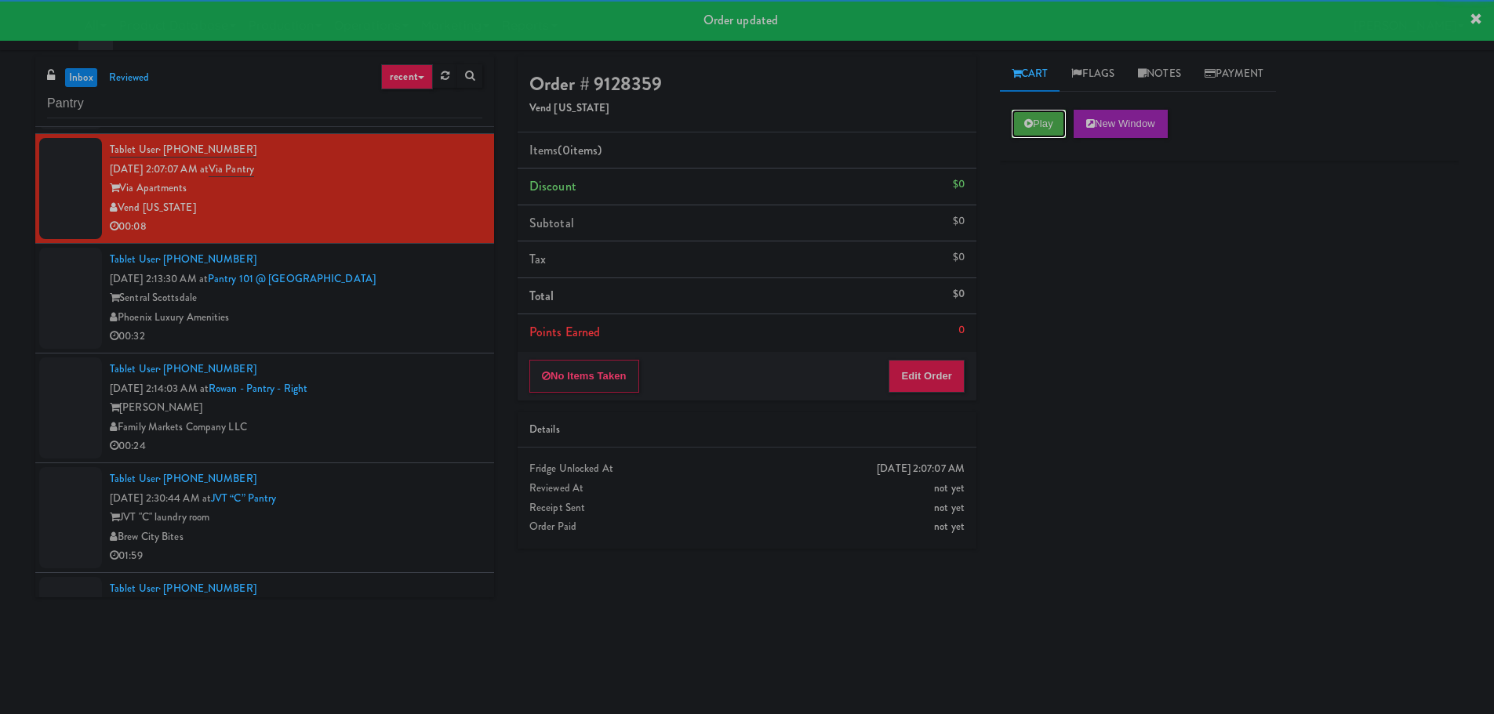
drag, startPoint x: 1042, startPoint y: 134, endPoint x: 1023, endPoint y: 167, distance: 38.3
click at [1042, 134] on button "Play" at bounding box center [1039, 124] width 54 height 28
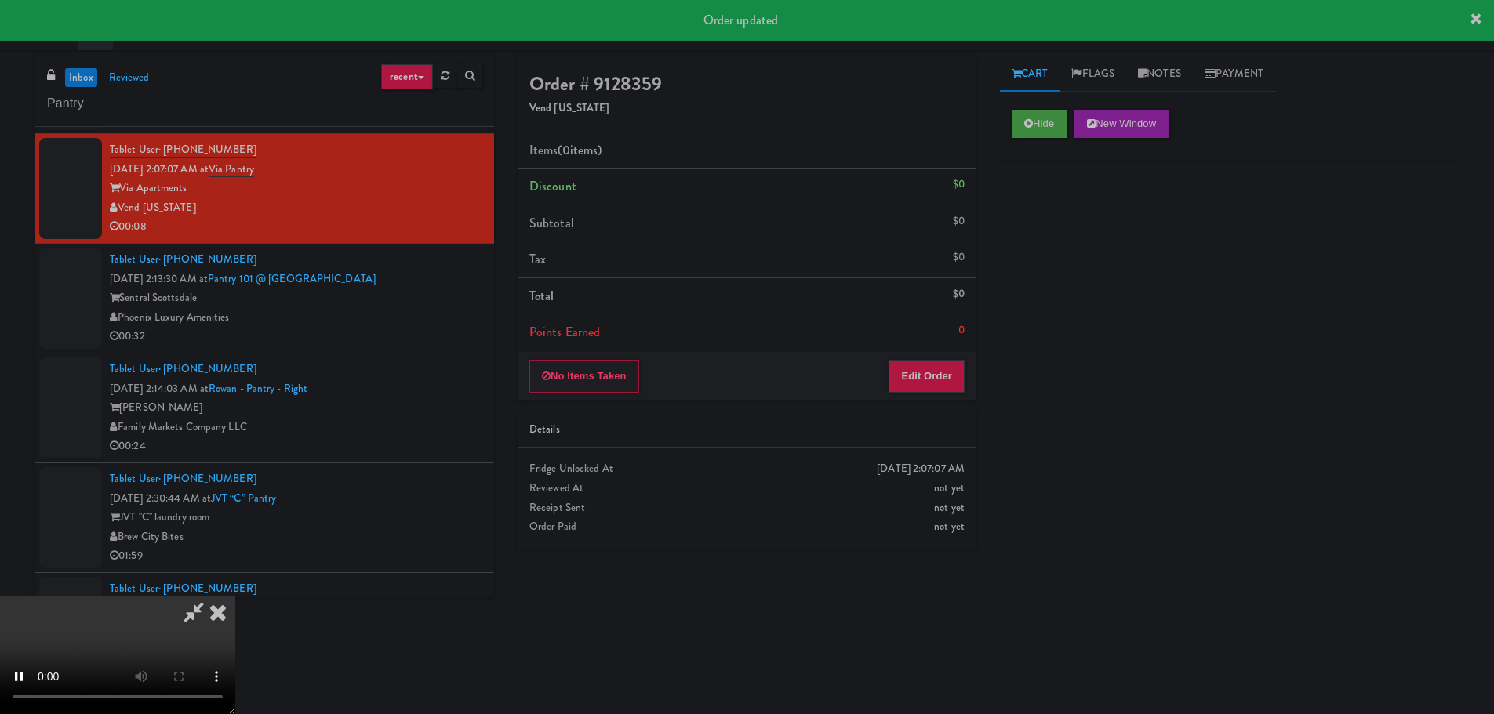
click at [925, 393] on div "No Items Taken Edit Order" at bounding box center [747, 376] width 459 height 49
click at [929, 373] on button "Edit Order" at bounding box center [927, 376] width 76 height 33
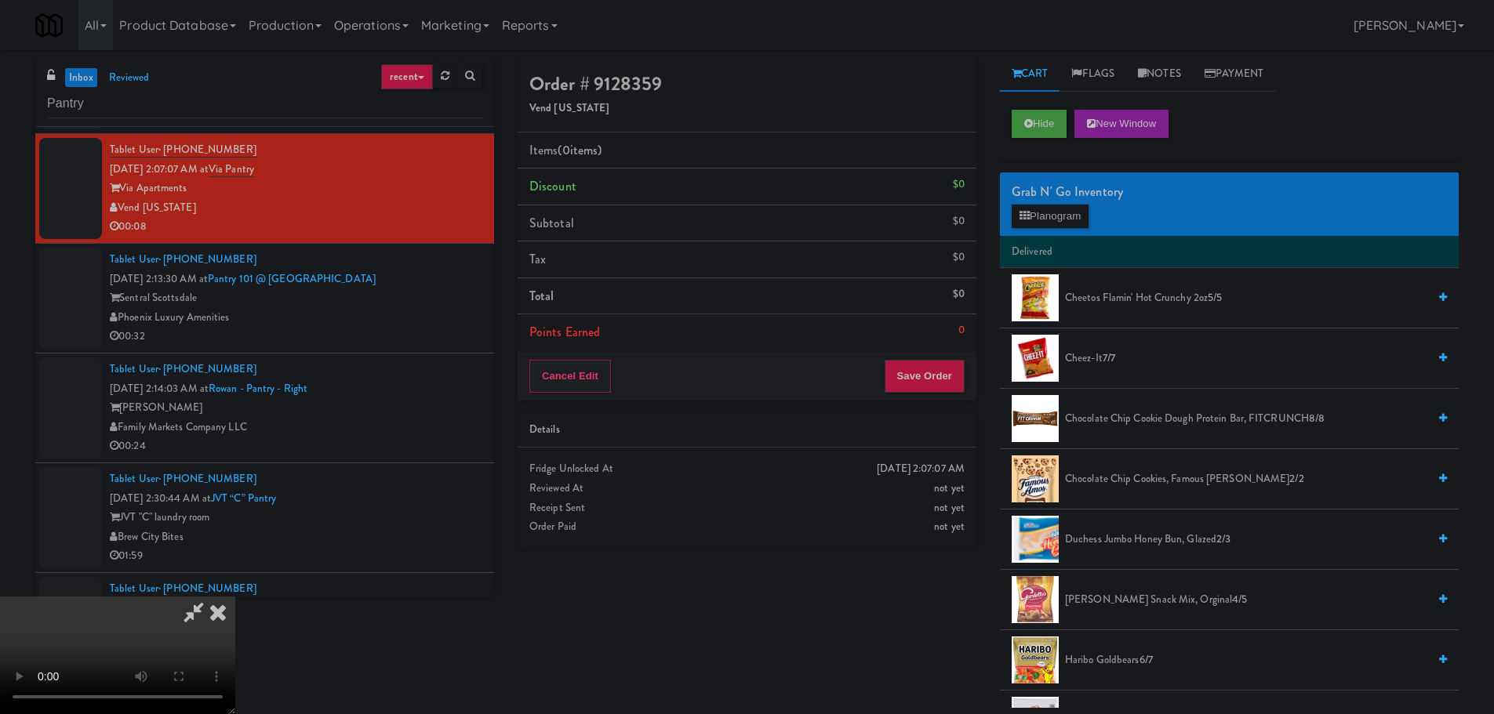
scroll to position [0, 0]
click at [235, 597] on video at bounding box center [117, 656] width 235 height 118
drag, startPoint x: 618, startPoint y: 393, endPoint x: 620, endPoint y: 403, distance: 10.3
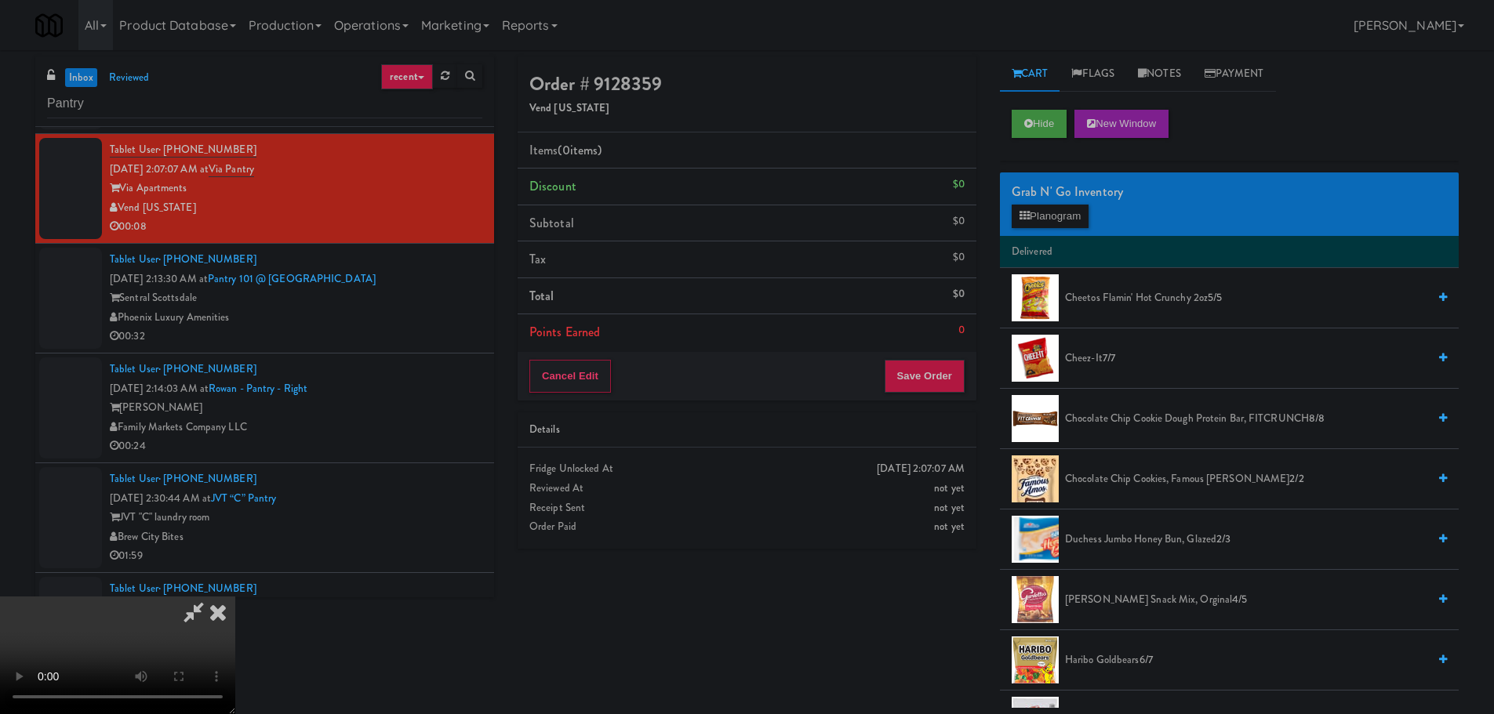
click at [235, 597] on video at bounding box center [117, 656] width 235 height 118
drag, startPoint x: 644, startPoint y: 402, endPoint x: 660, endPoint y: 402, distance: 15.7
click at [235, 597] on video at bounding box center [117, 656] width 235 height 118
drag, startPoint x: 1088, startPoint y: 203, endPoint x: 1075, endPoint y: 215, distance: 17.2
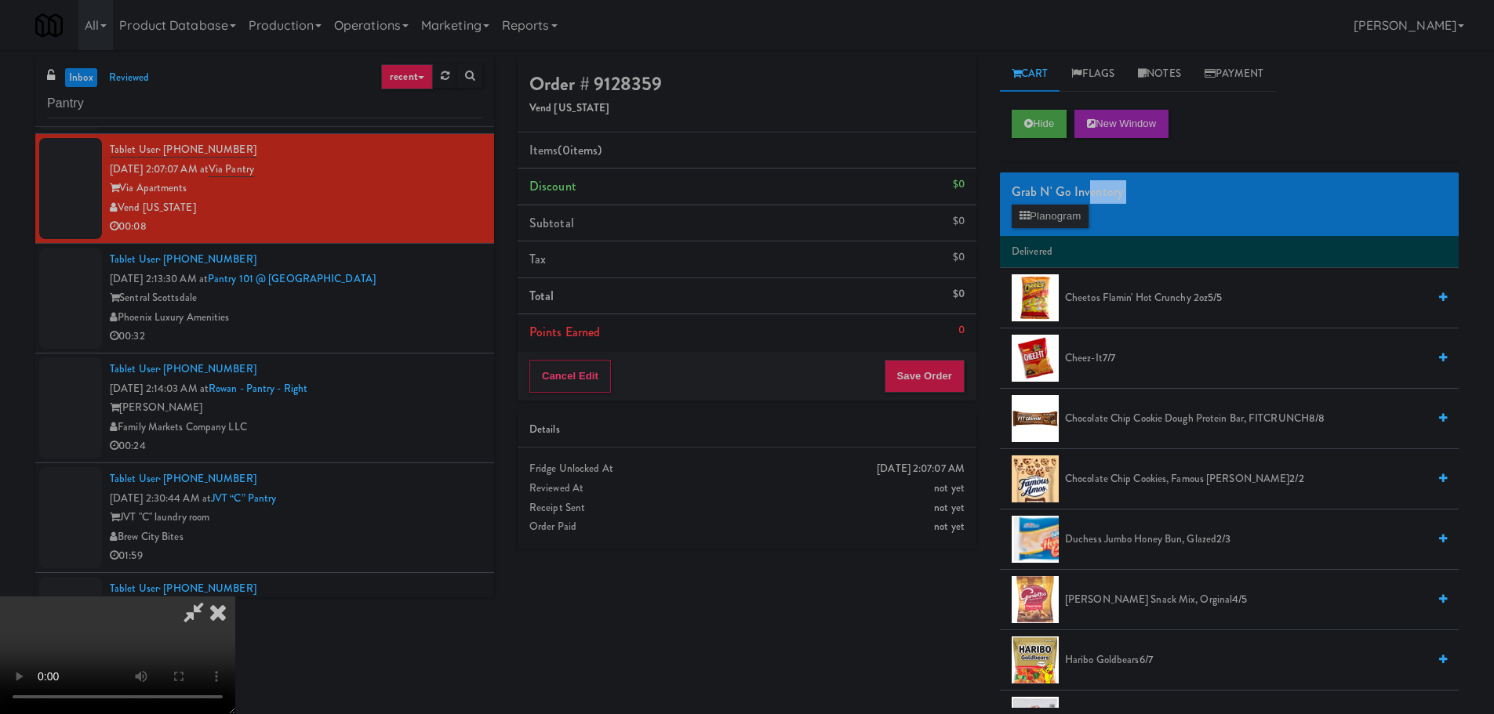
click at [1087, 204] on div "Grab N' Go Inventory Planogram" at bounding box center [1229, 205] width 459 height 64
click at [1075, 215] on button "Planogram" at bounding box center [1050, 217] width 77 height 24
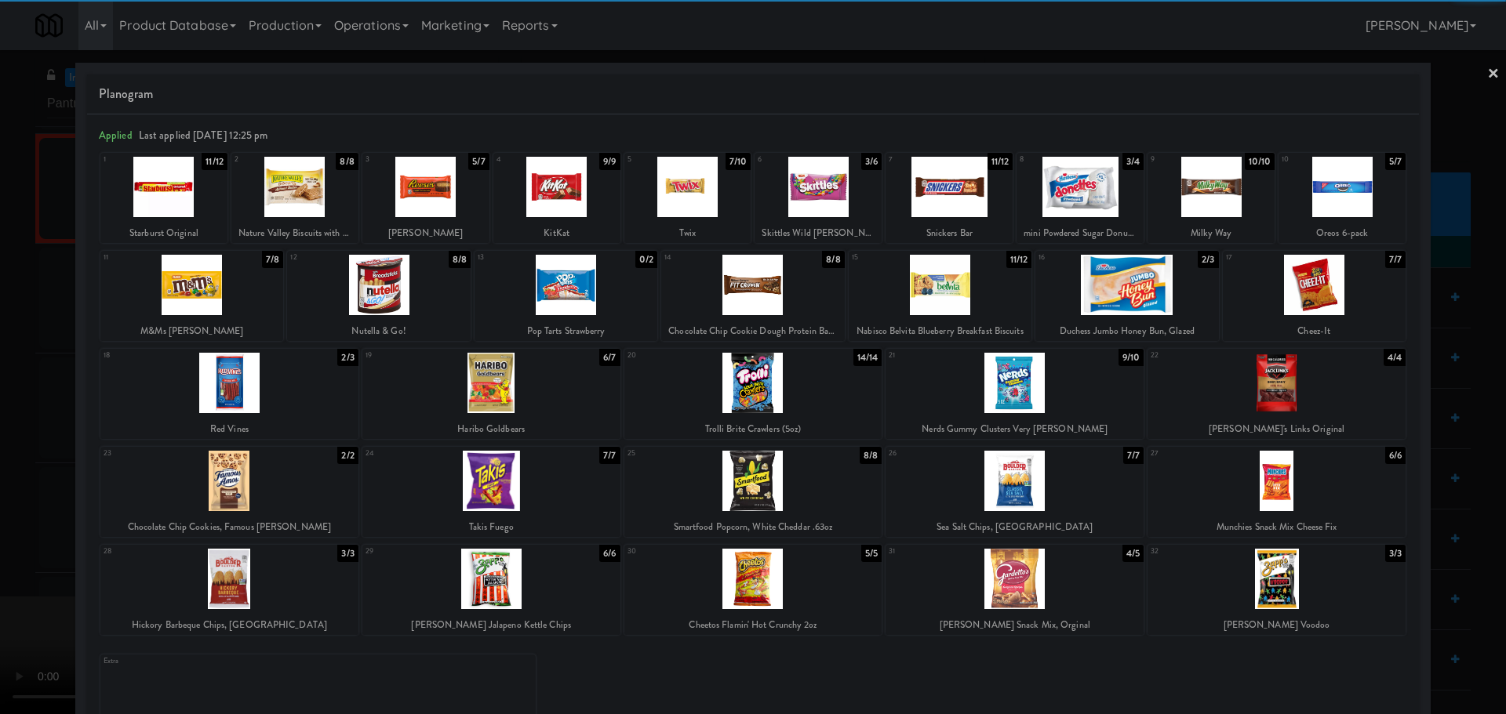
click at [734, 588] on div at bounding box center [753, 579] width 258 height 60
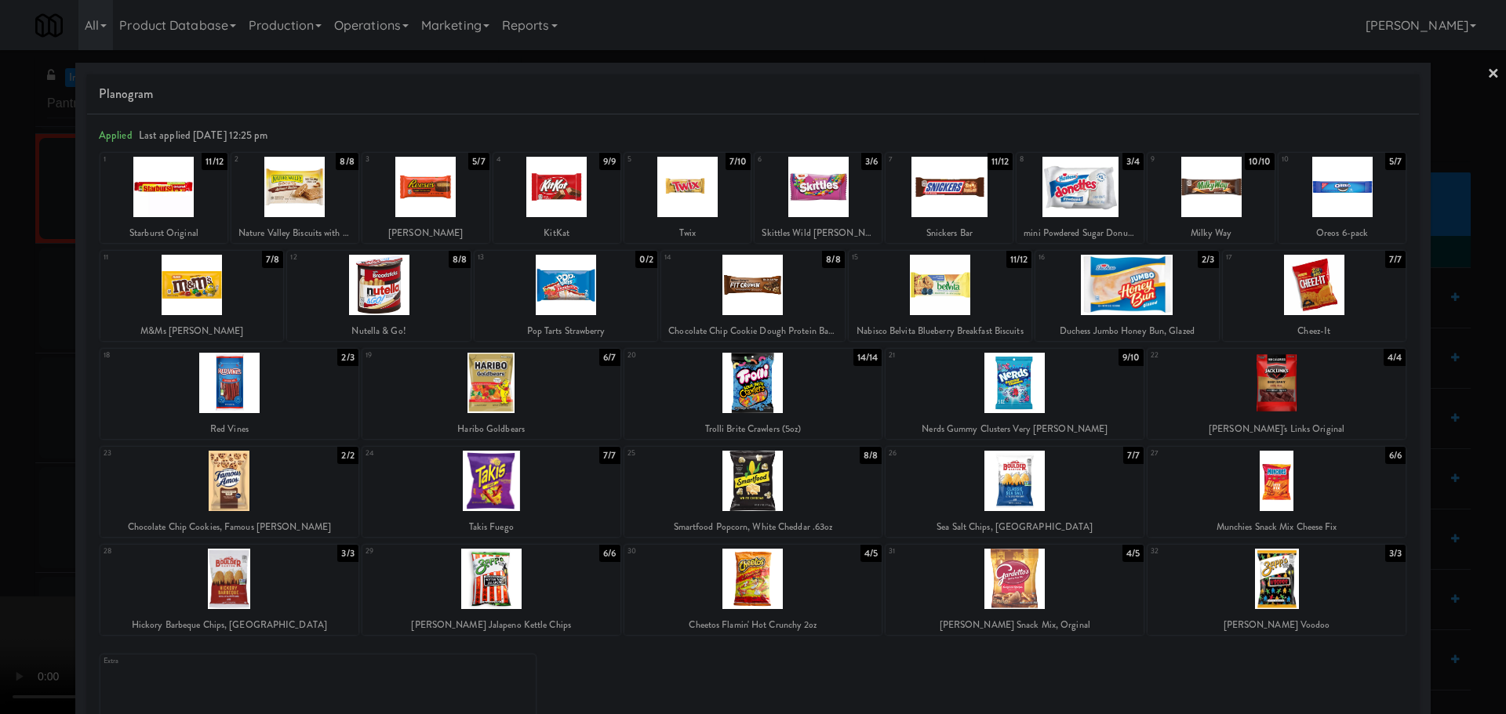
drag, startPoint x: 0, startPoint y: 573, endPoint x: 18, endPoint y: 566, distance: 19.1
click at [2, 573] on div at bounding box center [753, 357] width 1506 height 714
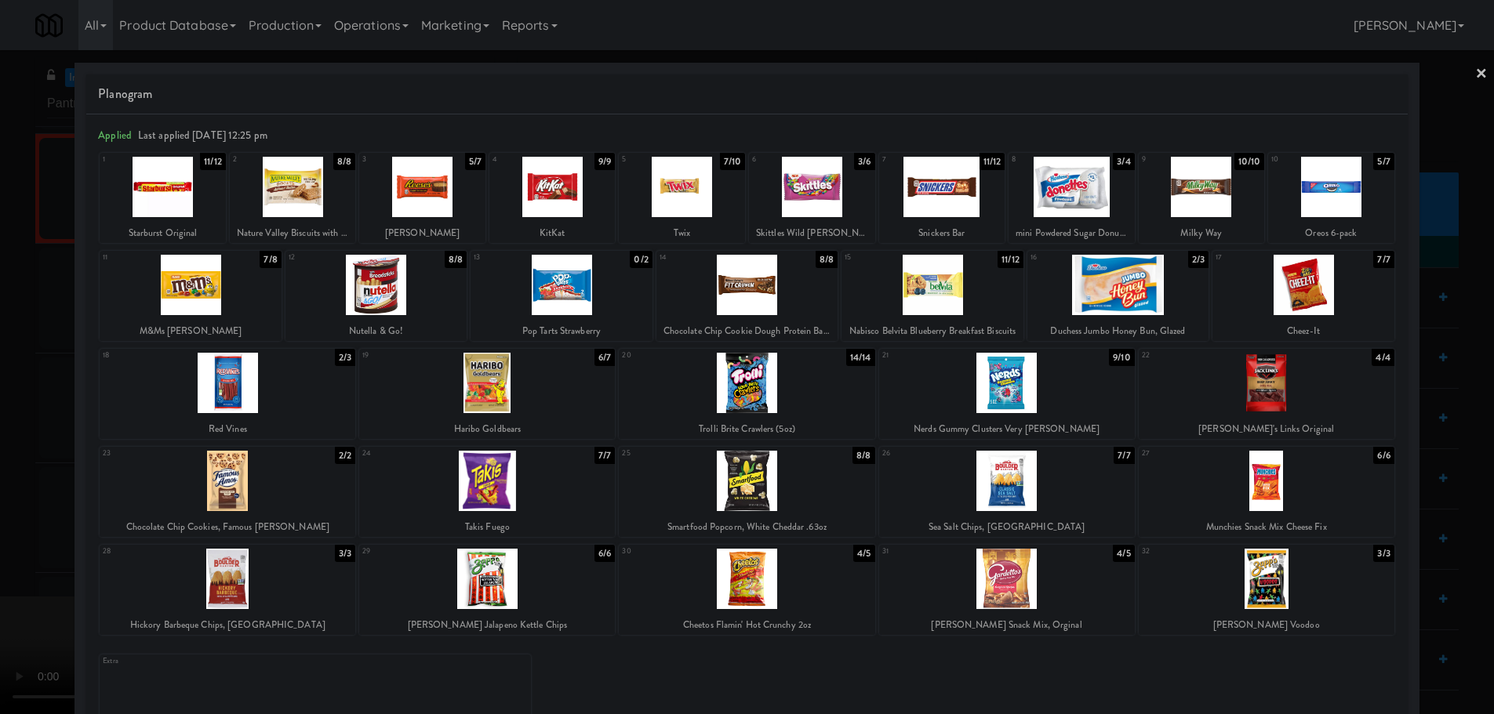
click at [235, 597] on video at bounding box center [117, 656] width 235 height 118
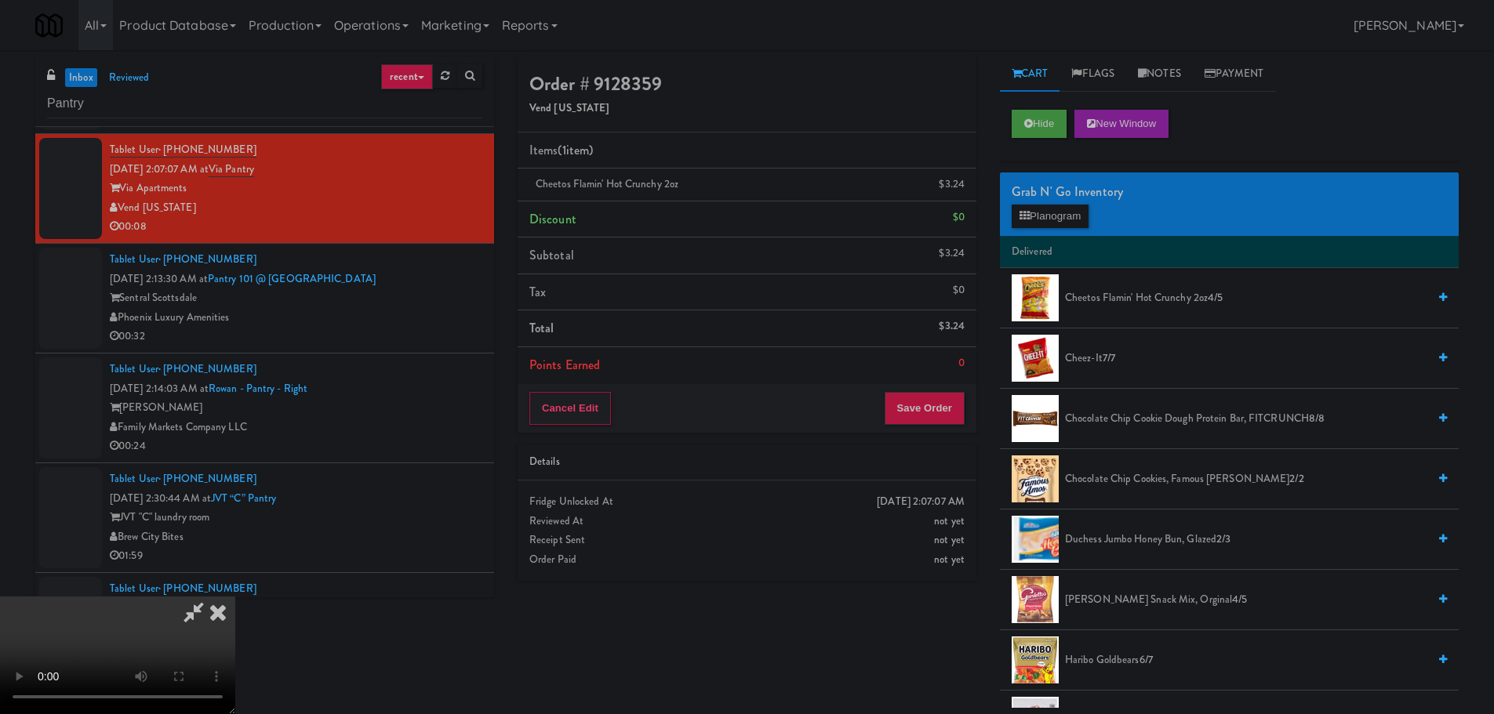
click at [235, 597] on video at bounding box center [117, 656] width 235 height 118
click at [1076, 209] on button "Planogram" at bounding box center [1050, 217] width 77 height 24
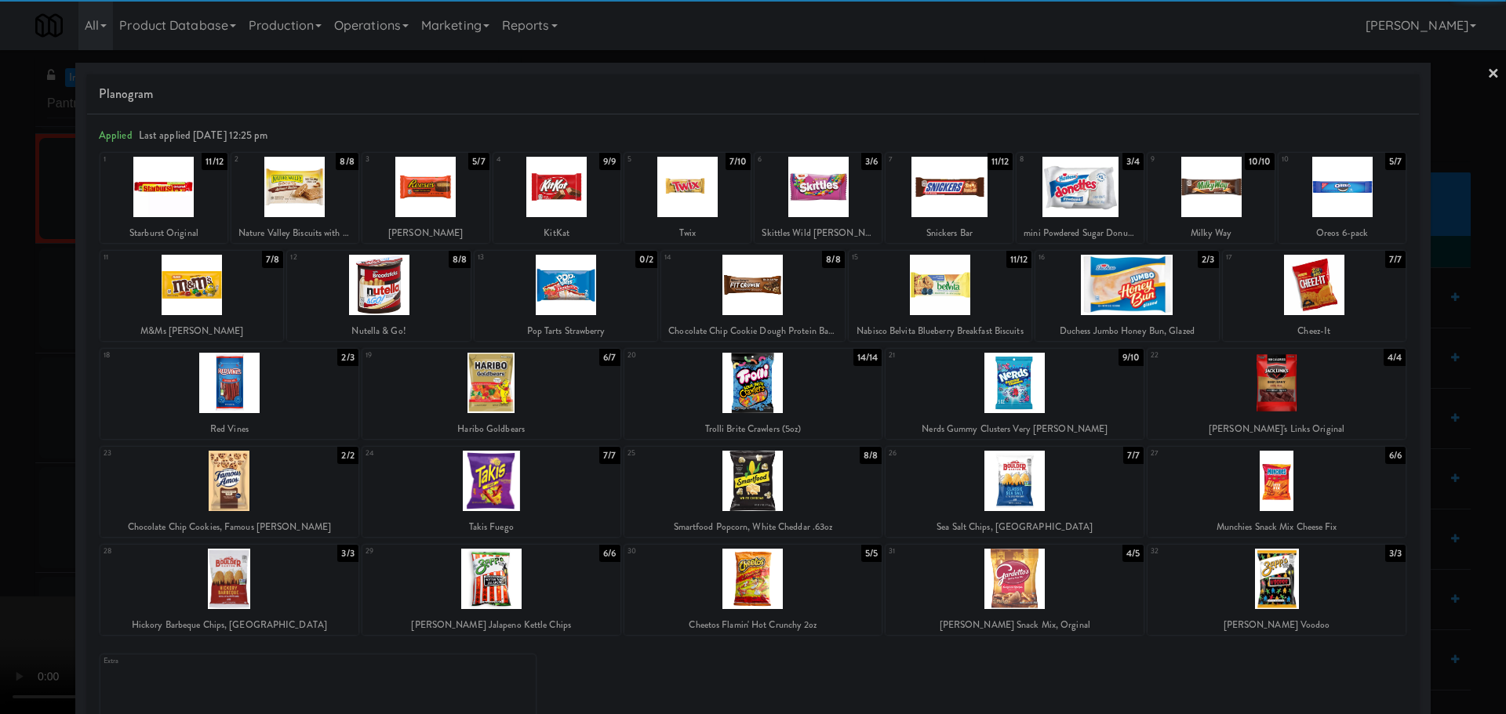
click at [280, 388] on div at bounding box center [229, 383] width 258 height 60
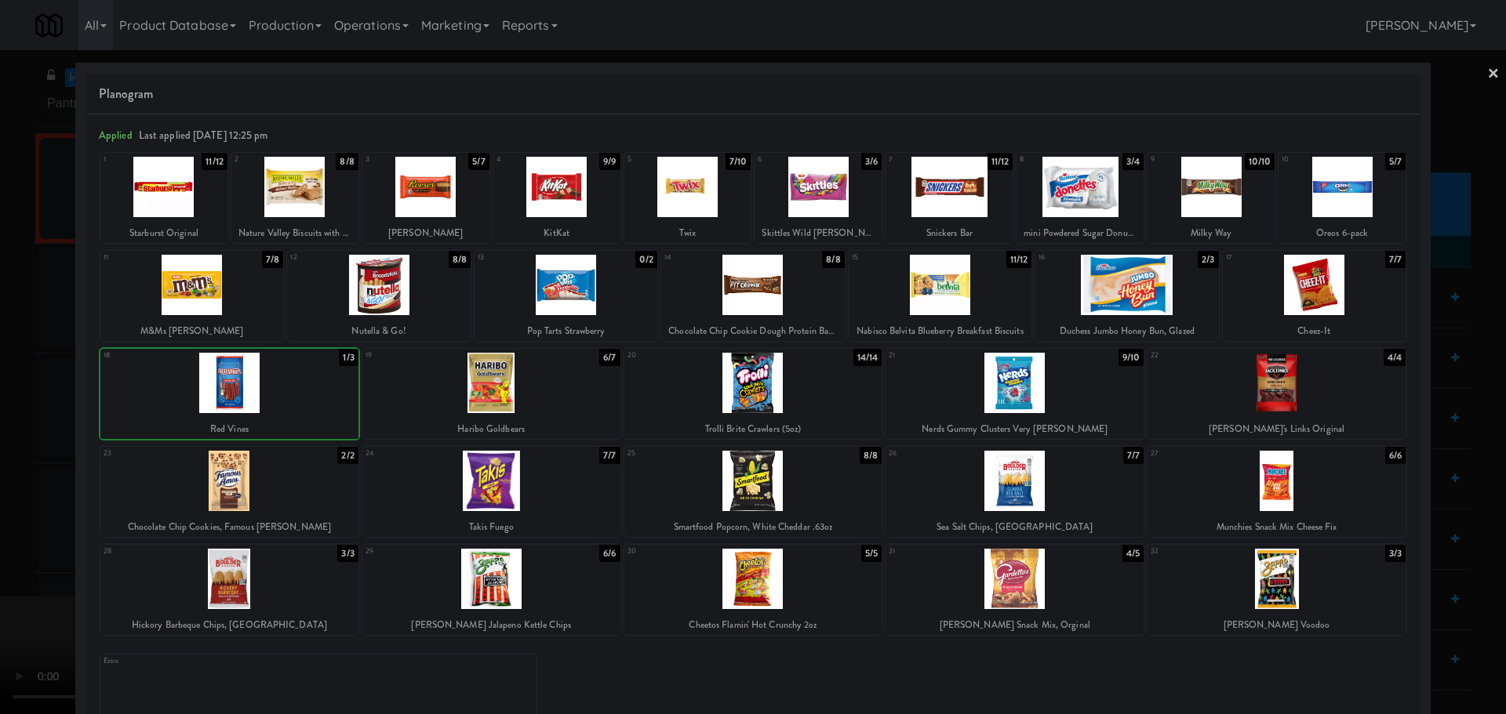
click at [0, 447] on div at bounding box center [753, 357] width 1506 height 714
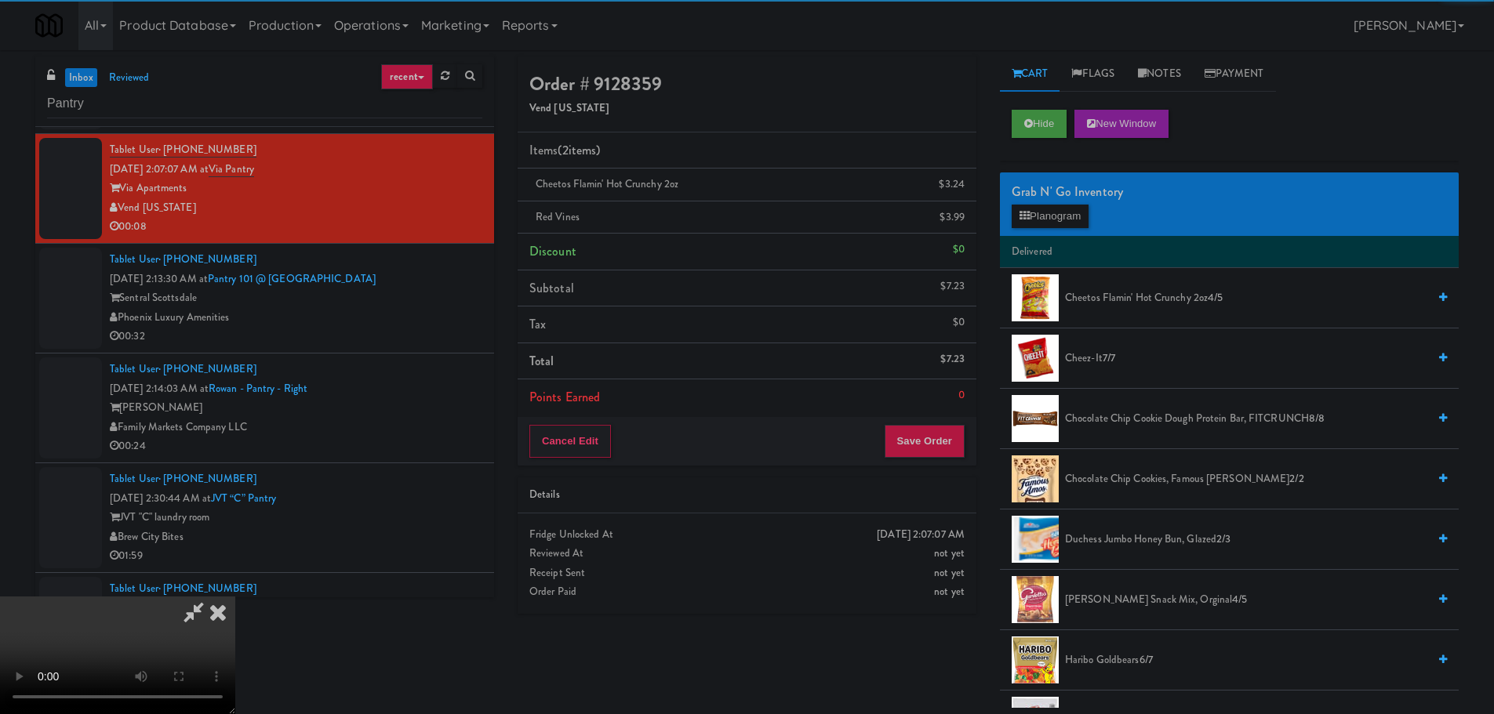
click at [235, 597] on video at bounding box center [117, 656] width 235 height 118
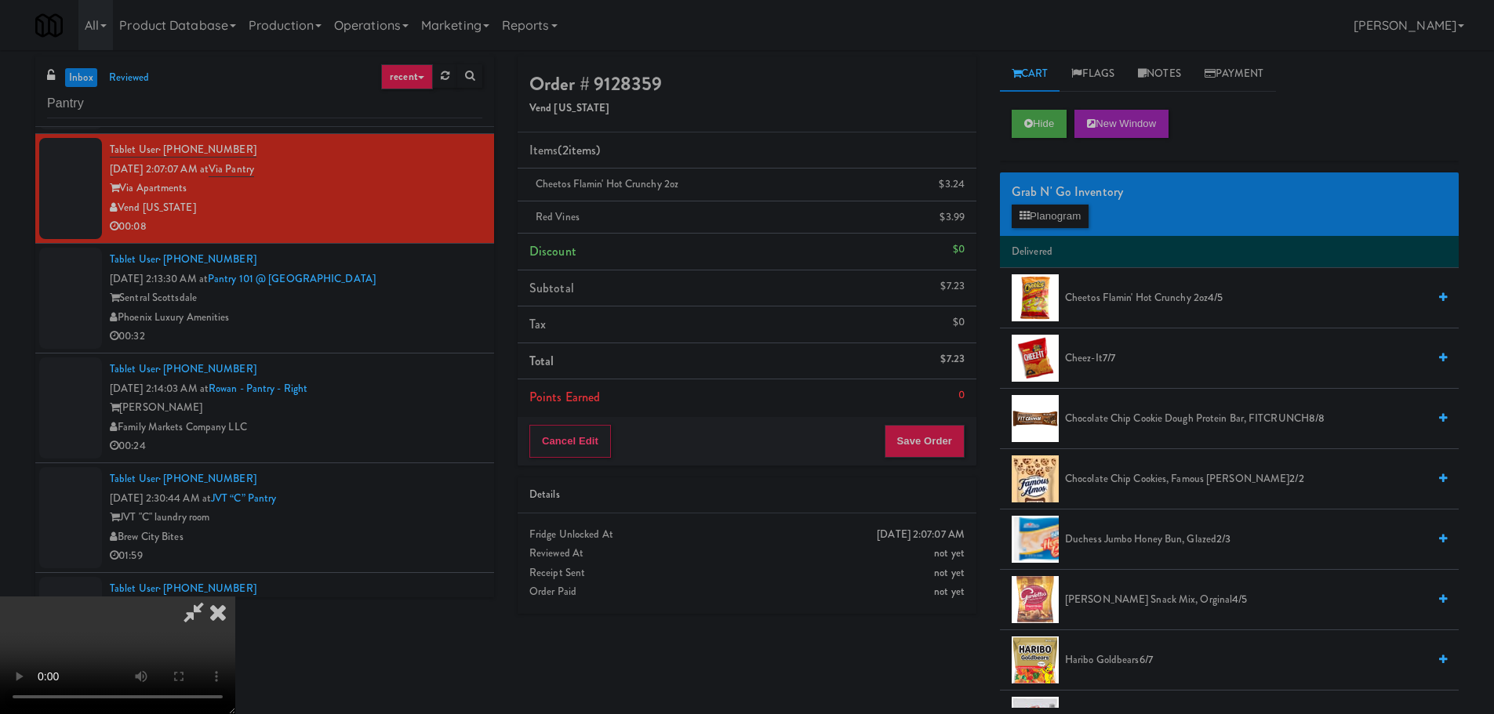
scroll to position [270, 0]
click at [940, 439] on button "Save Order" at bounding box center [925, 441] width 80 height 33
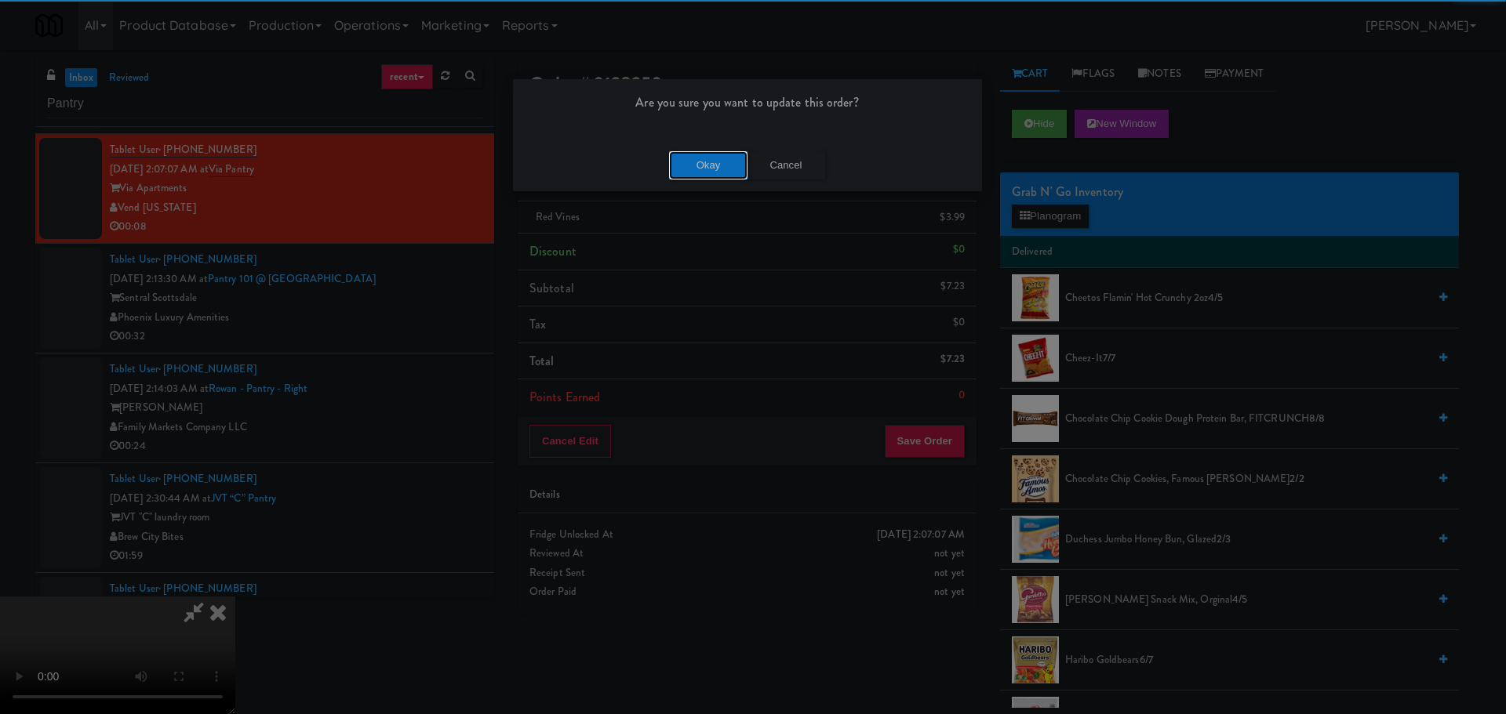
click at [671, 158] on button "Okay" at bounding box center [708, 165] width 78 height 28
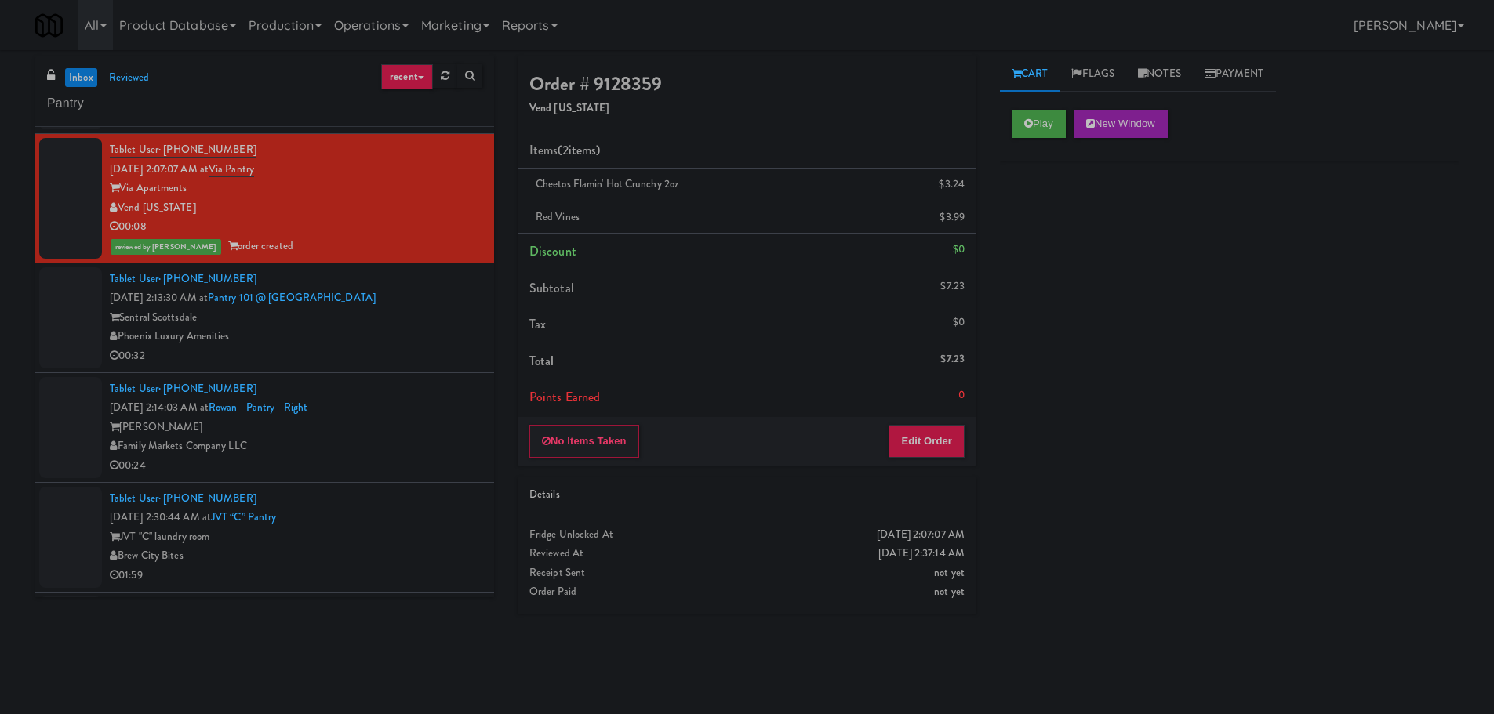
scroll to position [0, 0]
click at [425, 326] on div "Sentral Scottsdale" at bounding box center [296, 318] width 373 height 20
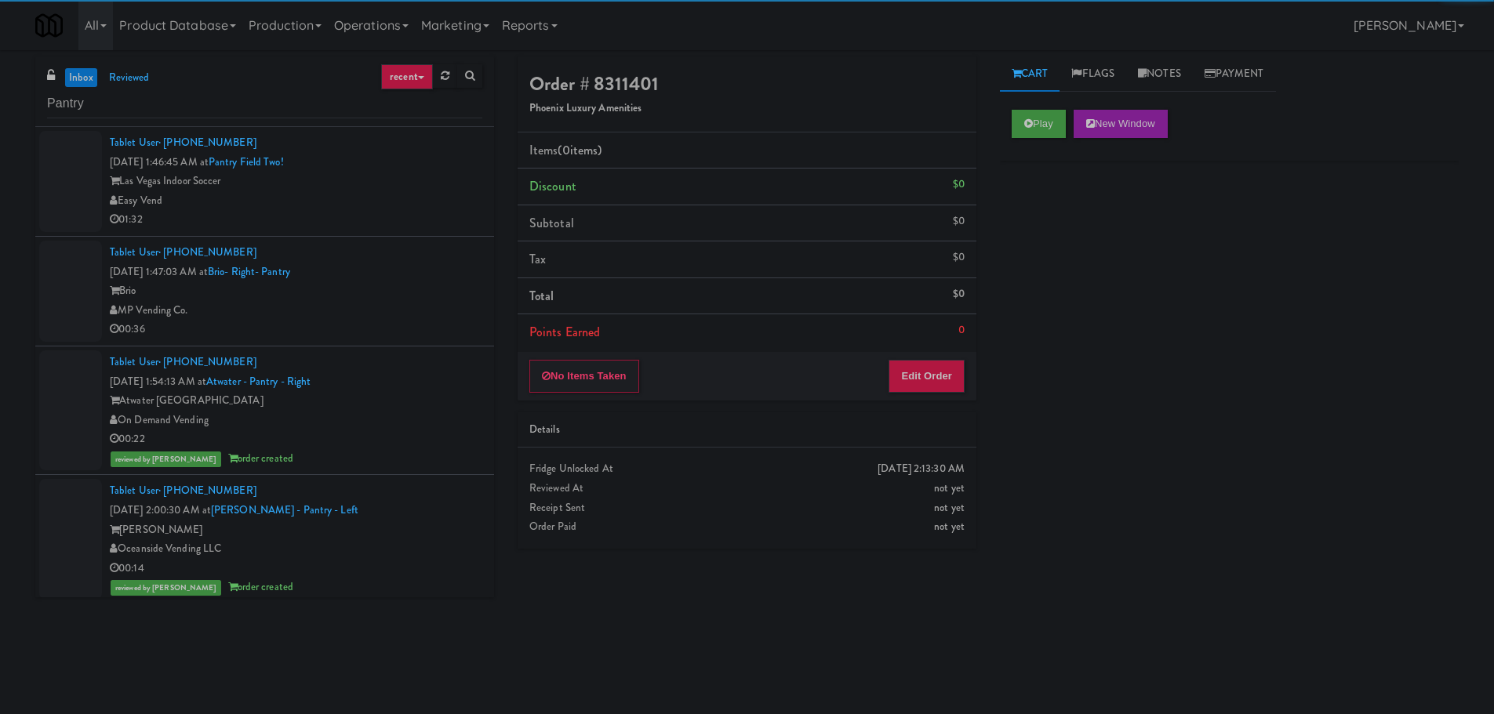
click at [435, 282] on div "Brio" at bounding box center [296, 292] width 373 height 20
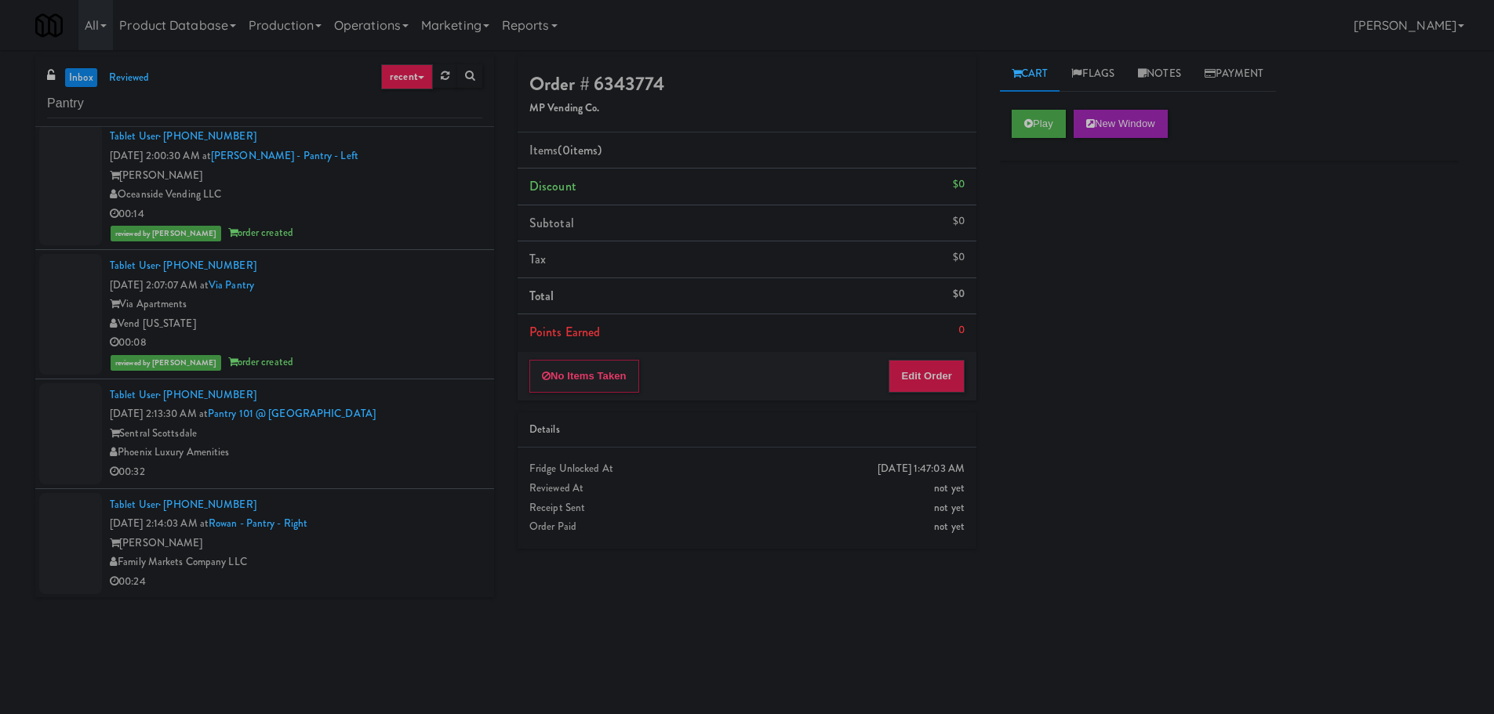
click at [412, 321] on div "Vend [US_STATE]" at bounding box center [296, 324] width 373 height 20
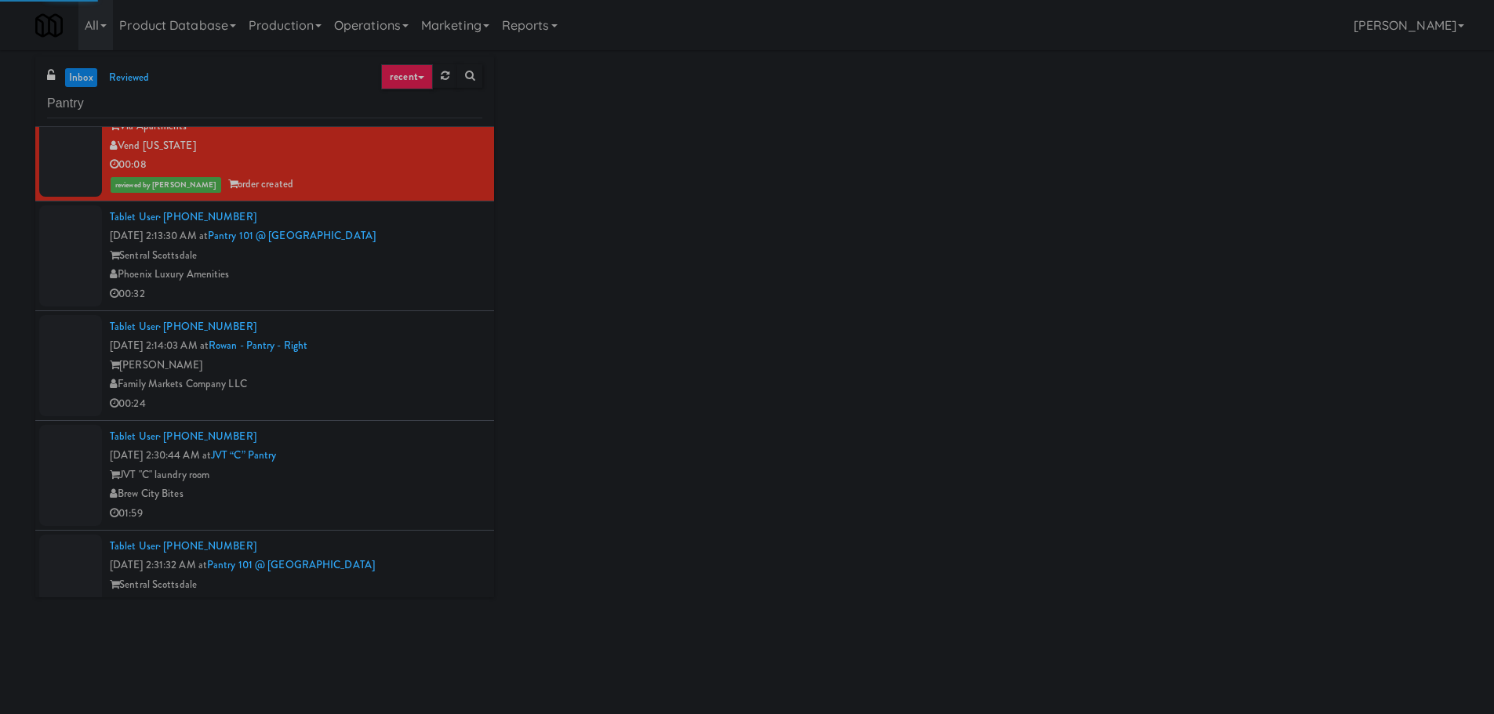
scroll to position [590, 0]
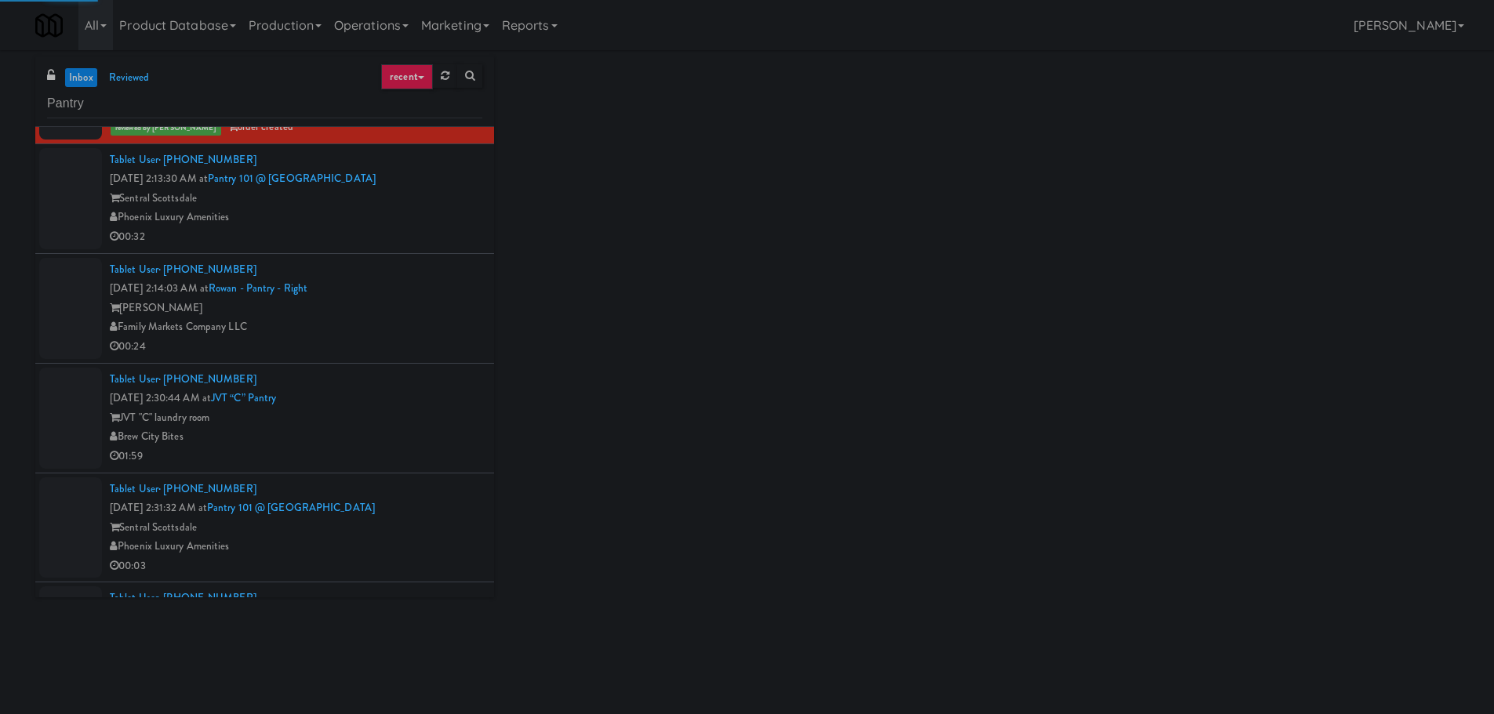
click at [428, 239] on div "00:32" at bounding box center [296, 237] width 373 height 20
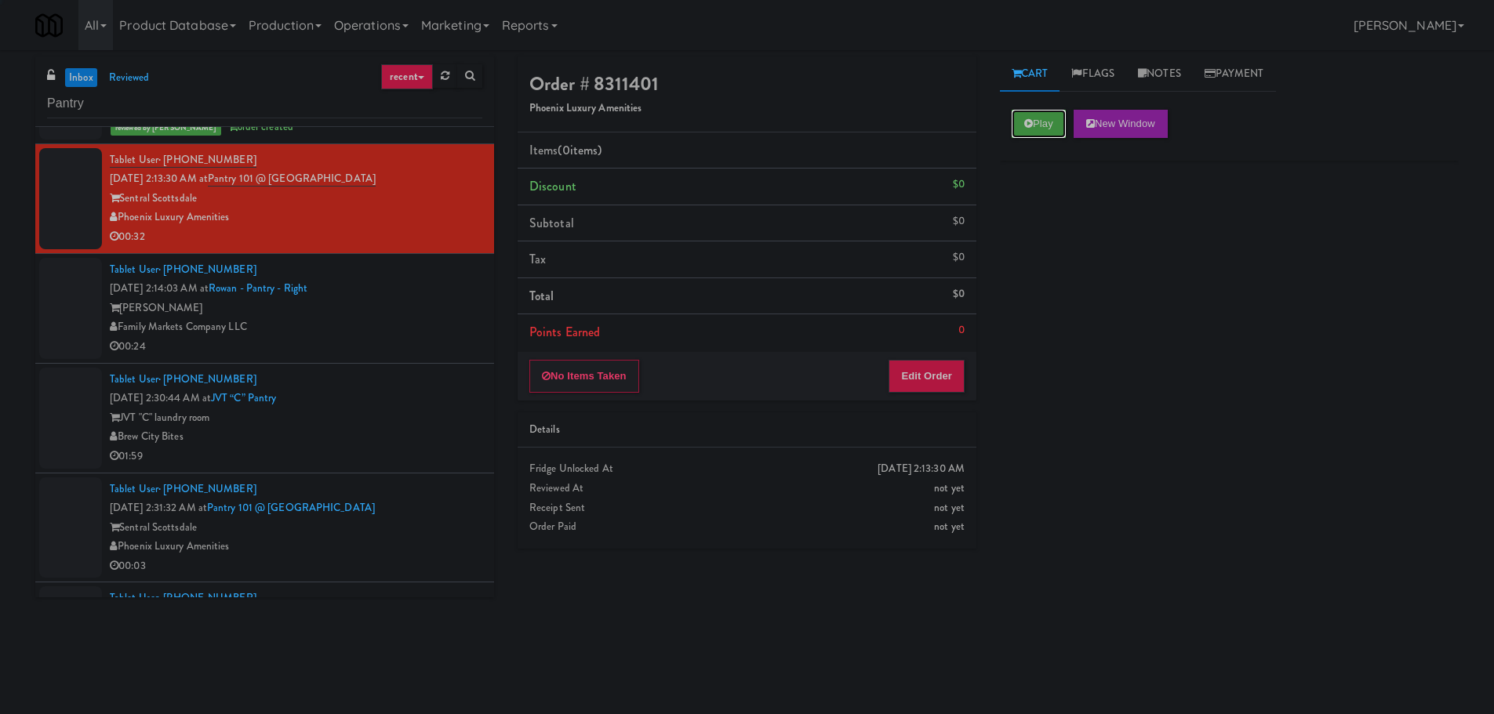
drag, startPoint x: 1049, startPoint y: 119, endPoint x: 1047, endPoint y: 140, distance: 20.5
click at [1050, 122] on button "Play" at bounding box center [1039, 124] width 54 height 28
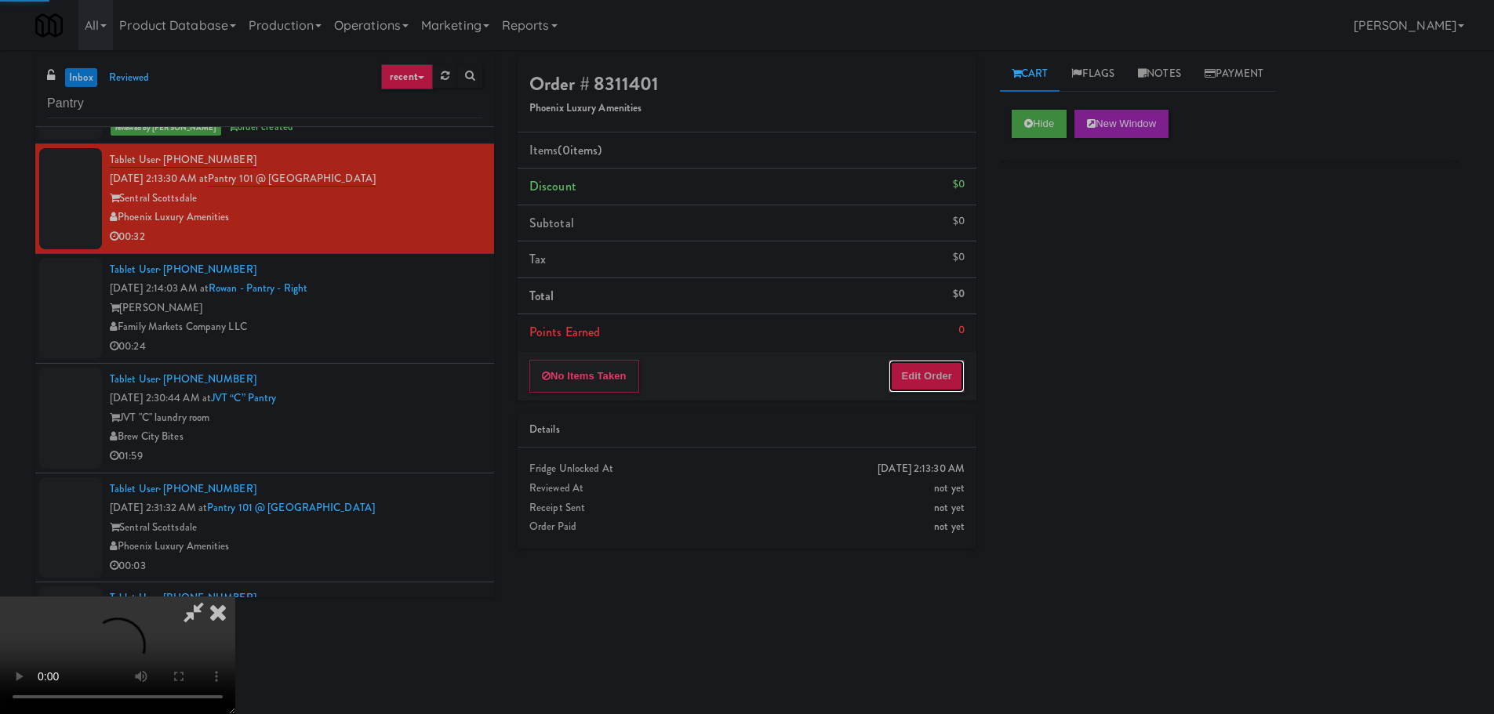
click at [957, 387] on button "Edit Order" at bounding box center [927, 376] width 76 height 33
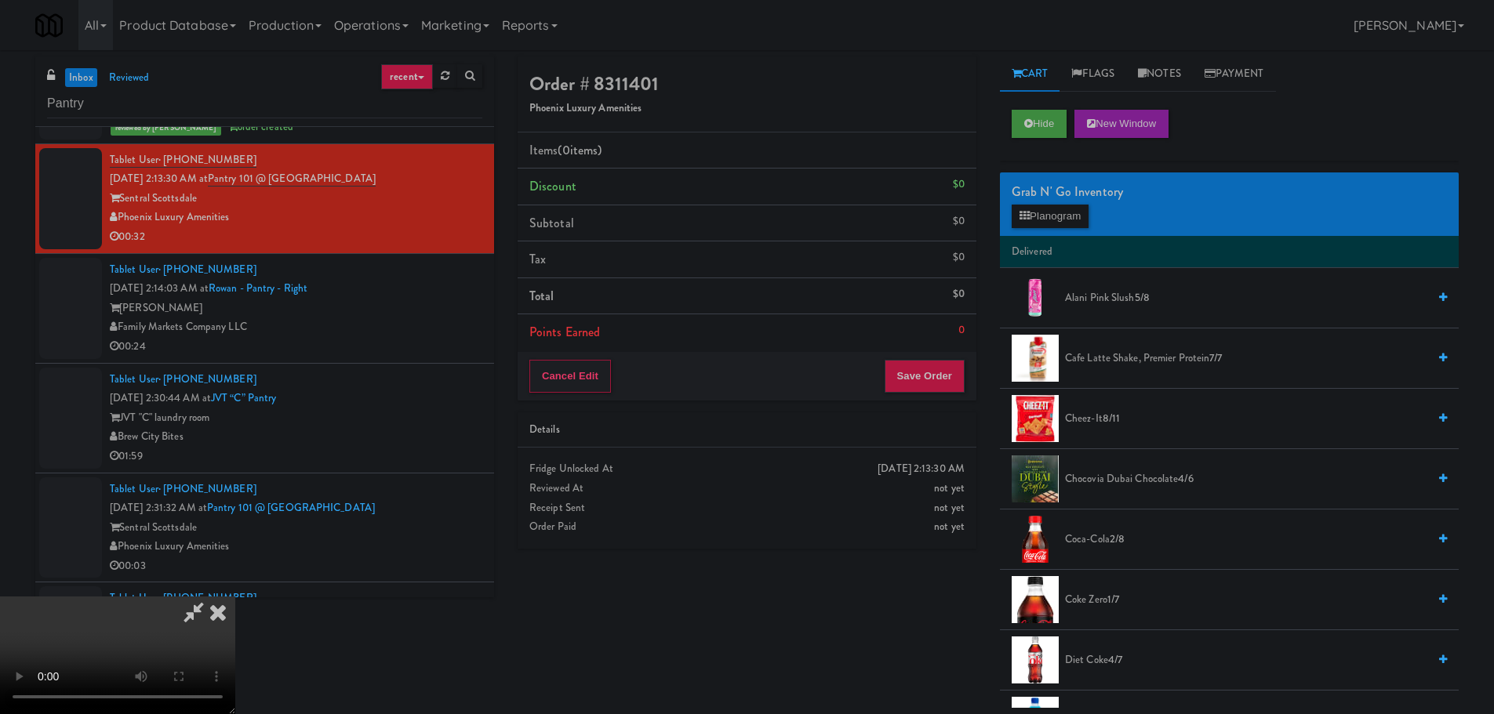
click at [235, 597] on video at bounding box center [117, 656] width 235 height 118
click at [1043, 215] on button "Planogram" at bounding box center [1050, 217] width 77 height 24
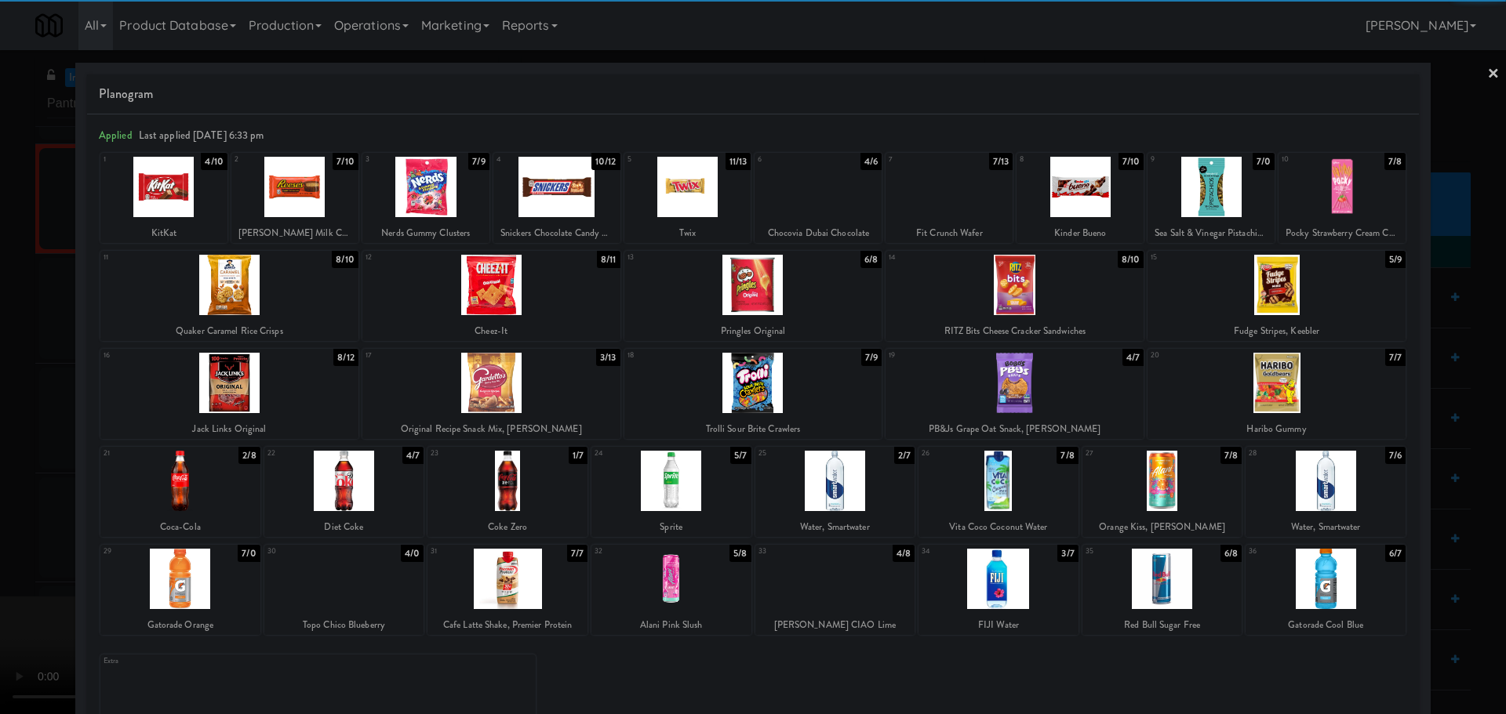
click at [1158, 497] on div at bounding box center [1162, 481] width 160 height 60
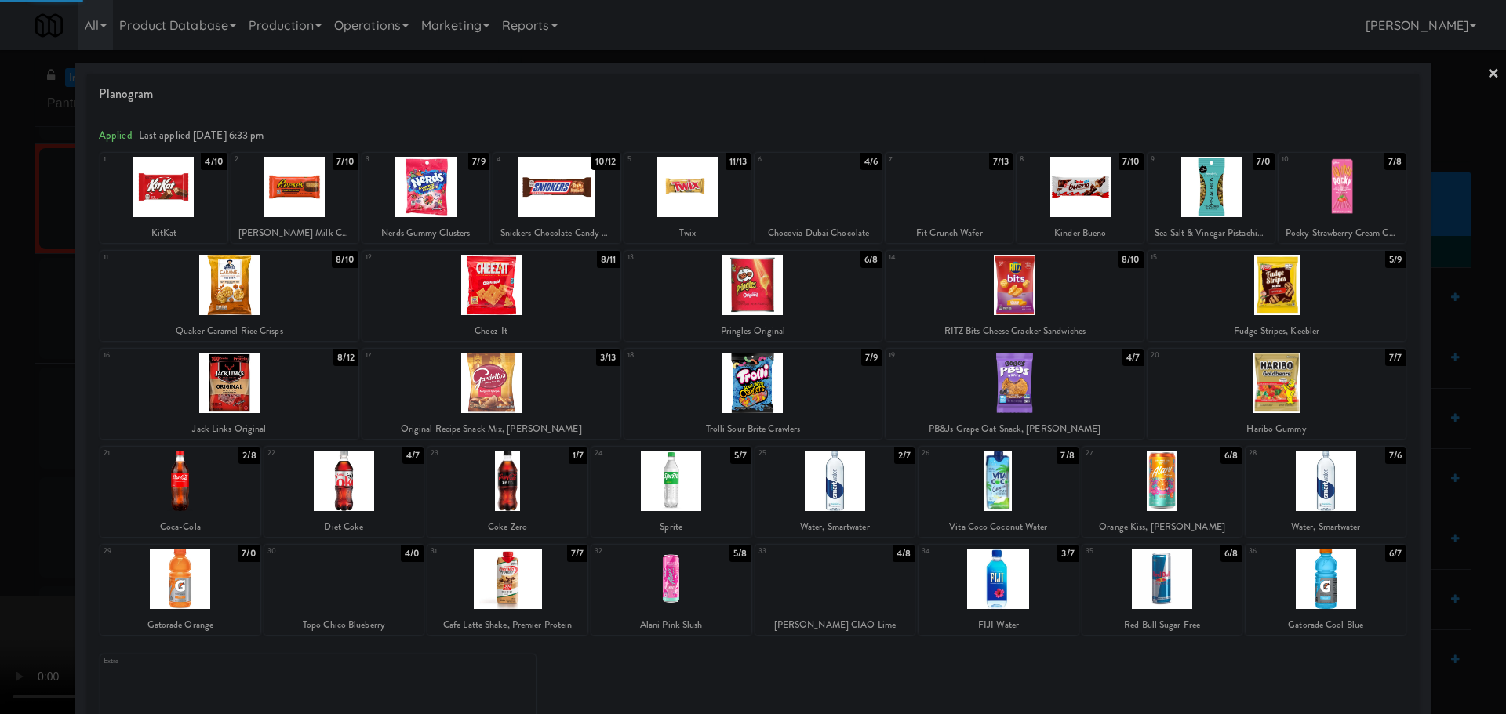
click at [2, 460] on div at bounding box center [753, 357] width 1506 height 714
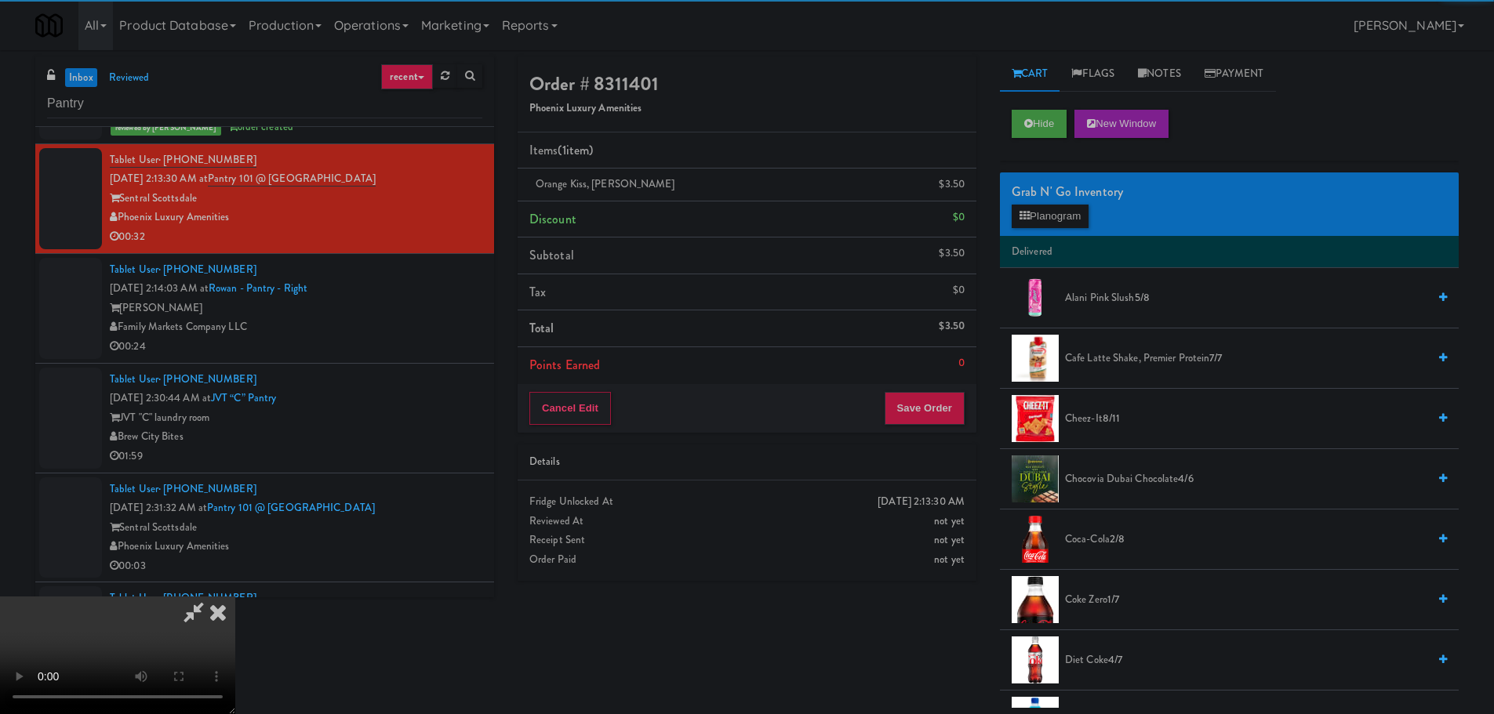
click at [235, 597] on video at bounding box center [117, 656] width 235 height 118
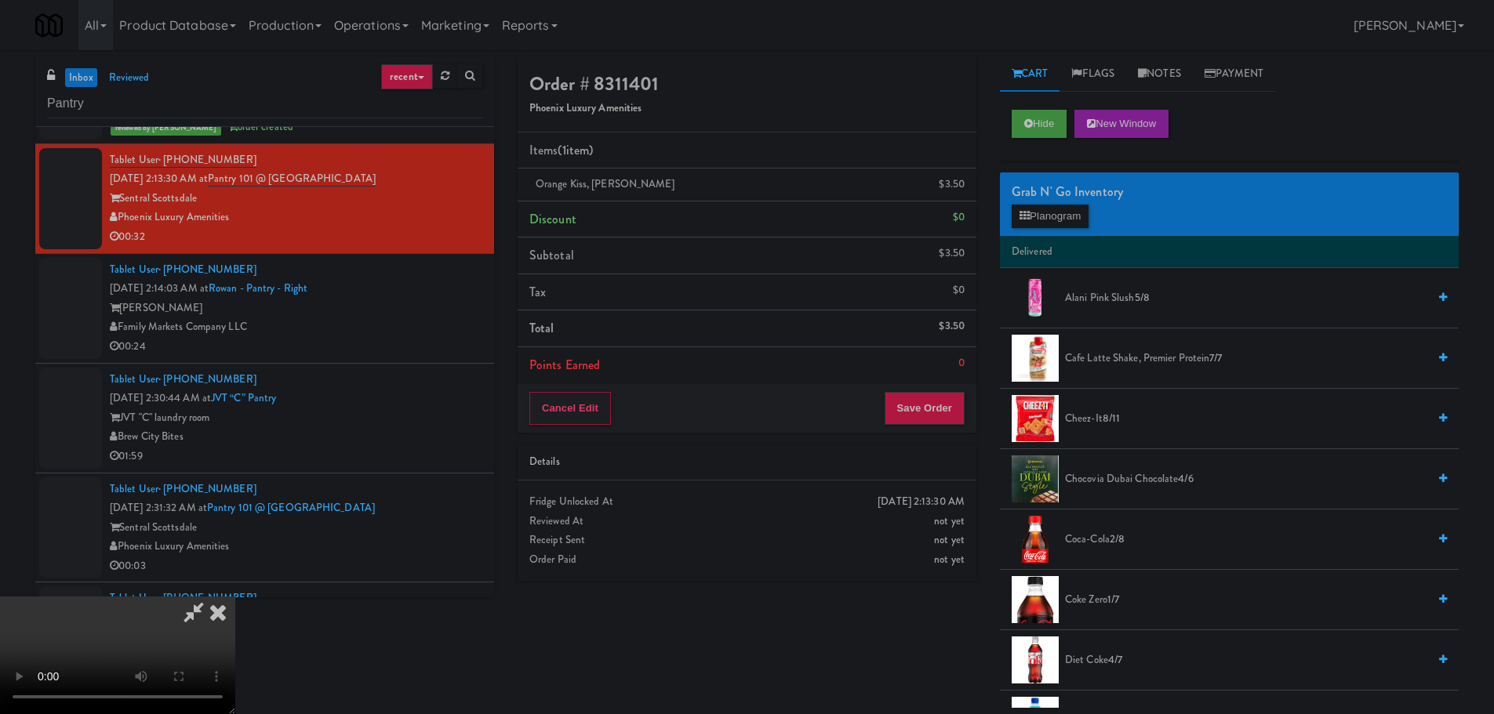
scroll to position [270, 0]
click at [908, 384] on div "Cancel Edit Save Order" at bounding box center [747, 408] width 459 height 49
click at [918, 409] on button "Save Order" at bounding box center [925, 408] width 80 height 33
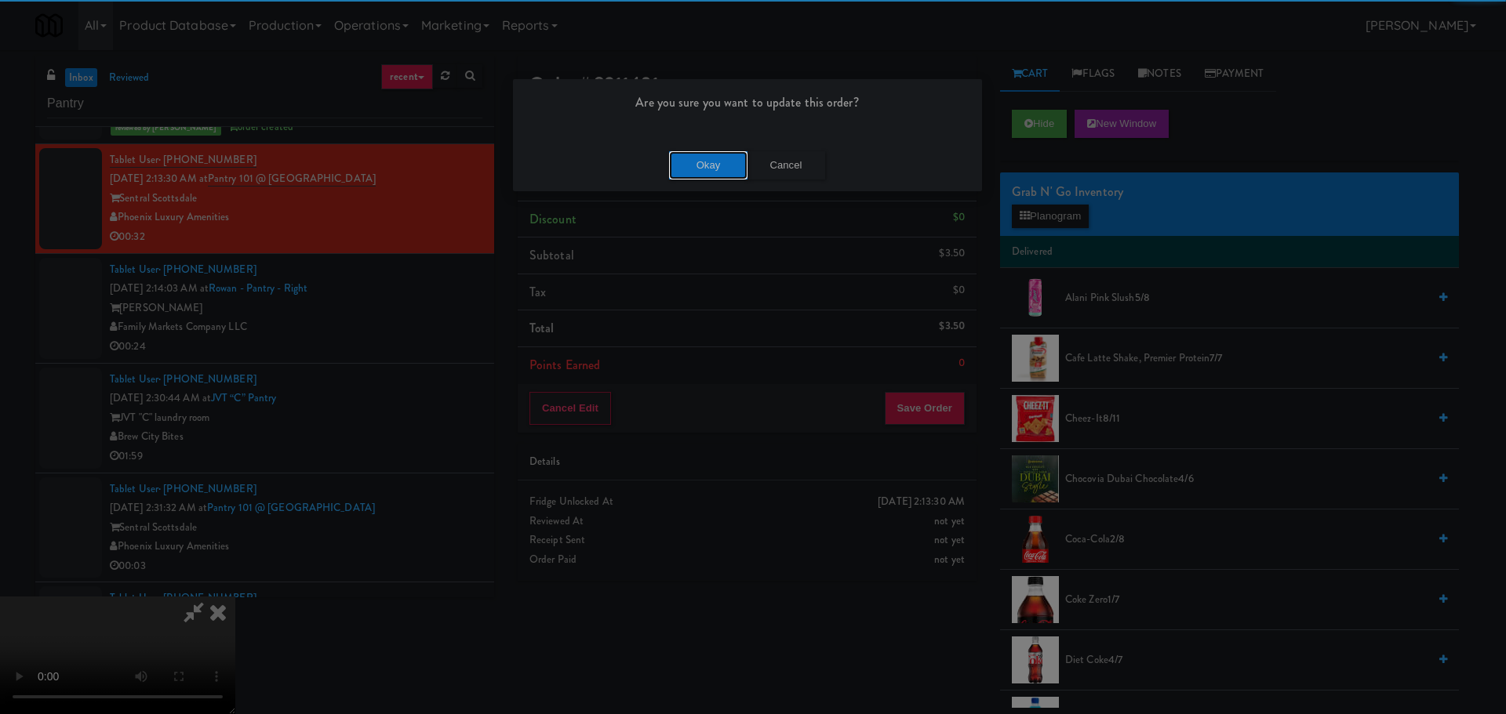
click at [713, 172] on button "Okay" at bounding box center [708, 165] width 78 height 28
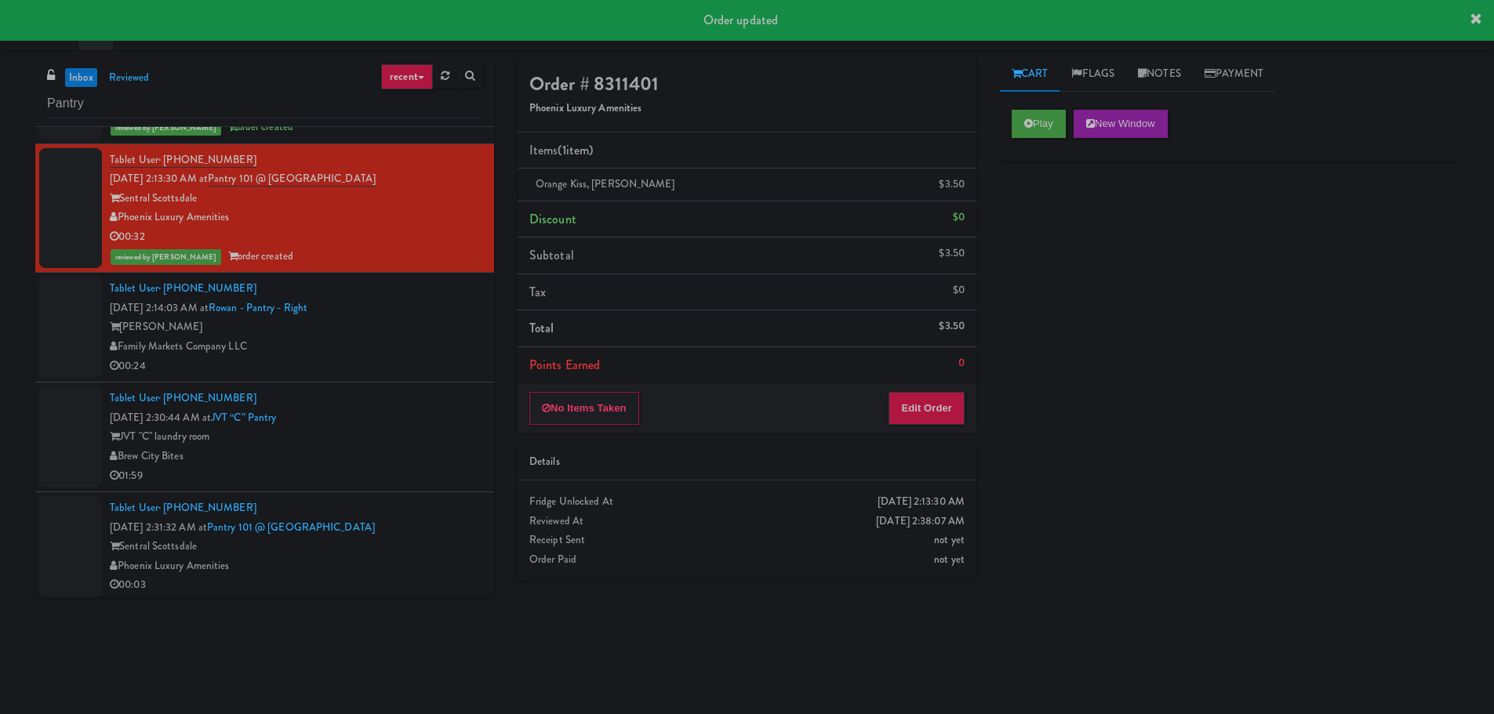
scroll to position [0, 0]
click at [428, 363] on div "00:24" at bounding box center [296, 367] width 373 height 20
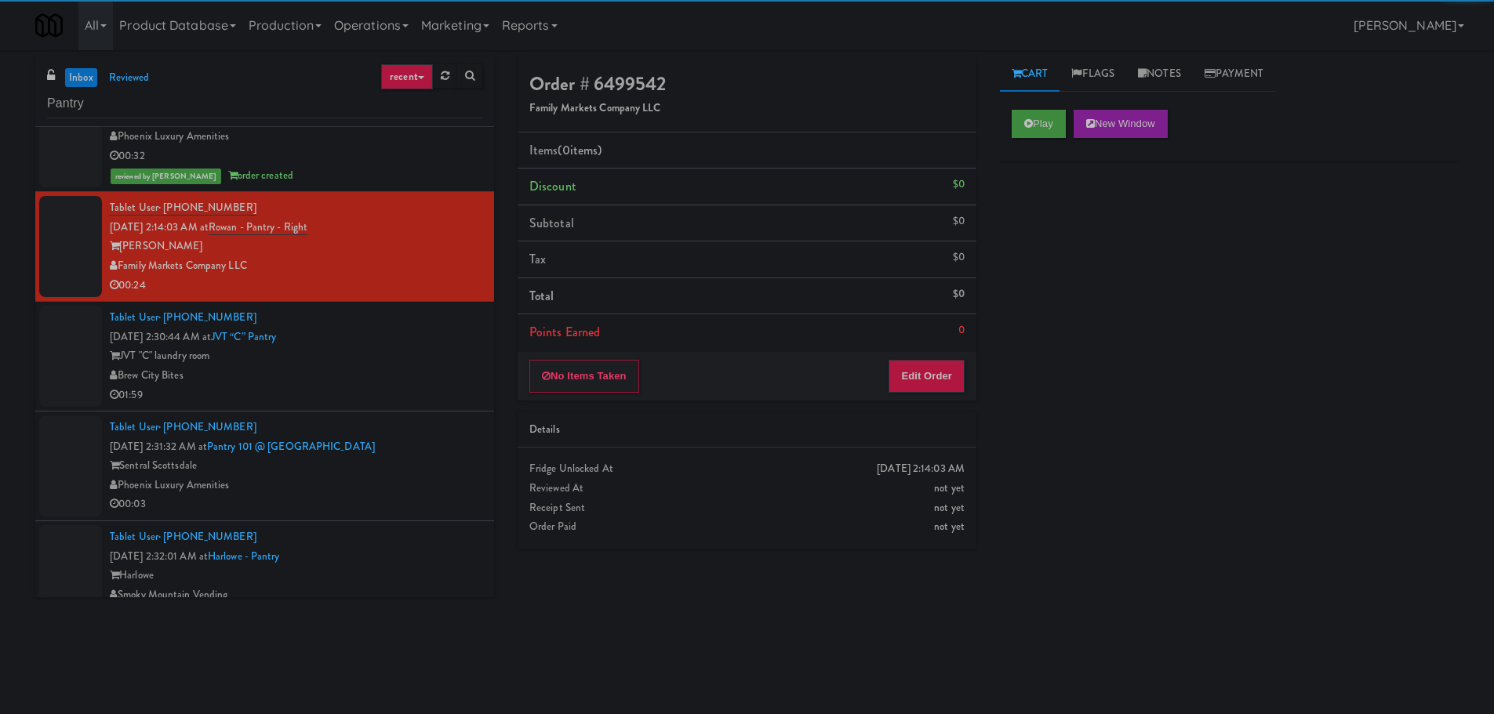
scroll to position [706, 0]
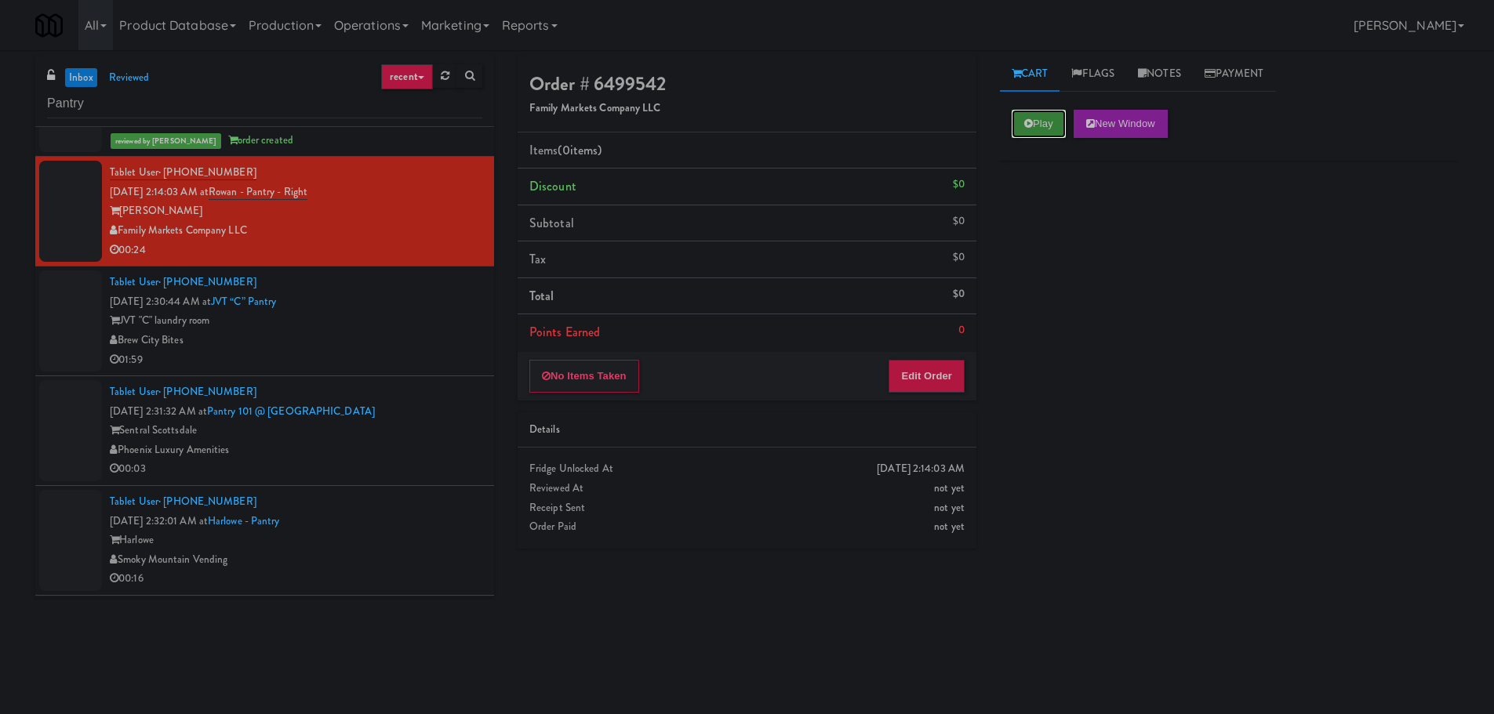
click at [1043, 122] on button "Play" at bounding box center [1039, 124] width 54 height 28
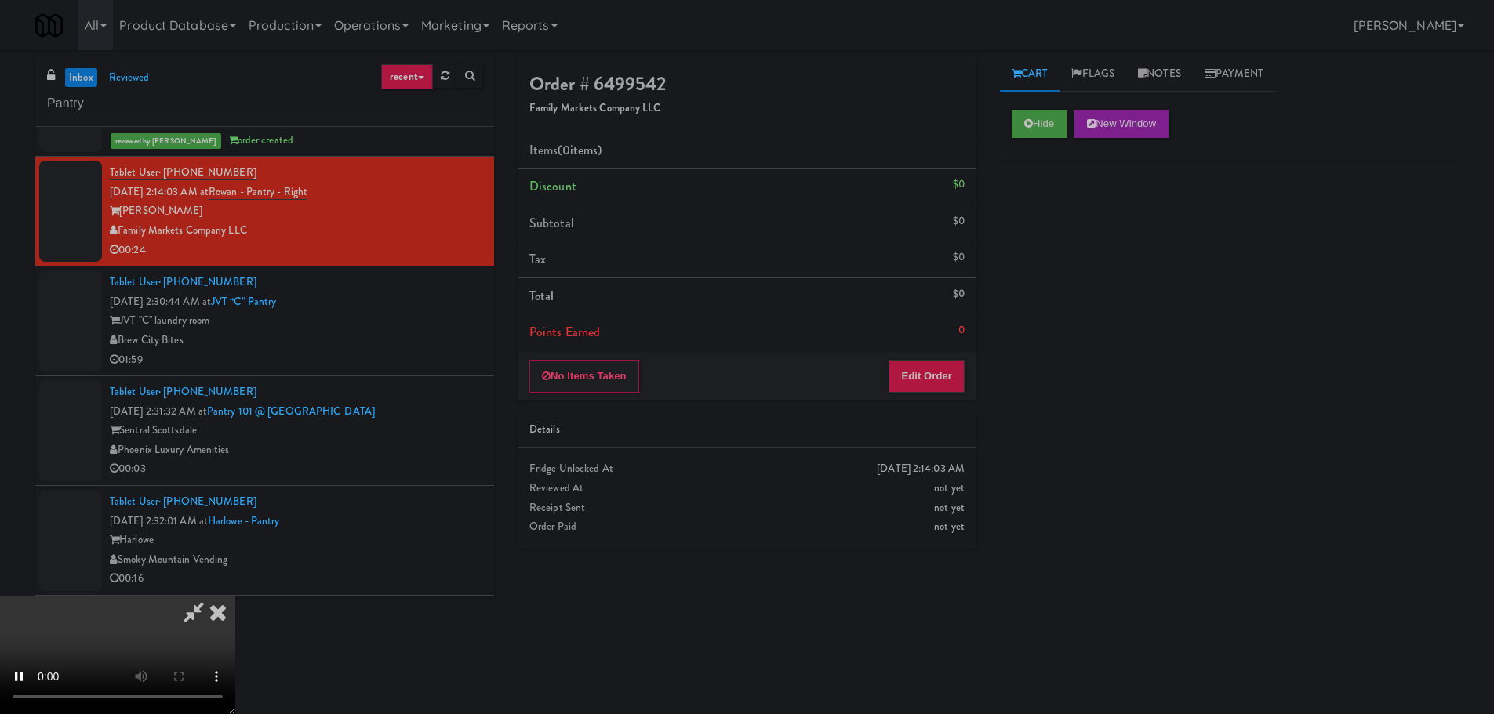
click at [912, 401] on div "Order # 6499542 Family Markets Company LLC Items (0 items ) Discount $0 Subtota…" at bounding box center [747, 308] width 482 height 504
click at [920, 391] on button "Edit Order" at bounding box center [927, 376] width 76 height 33
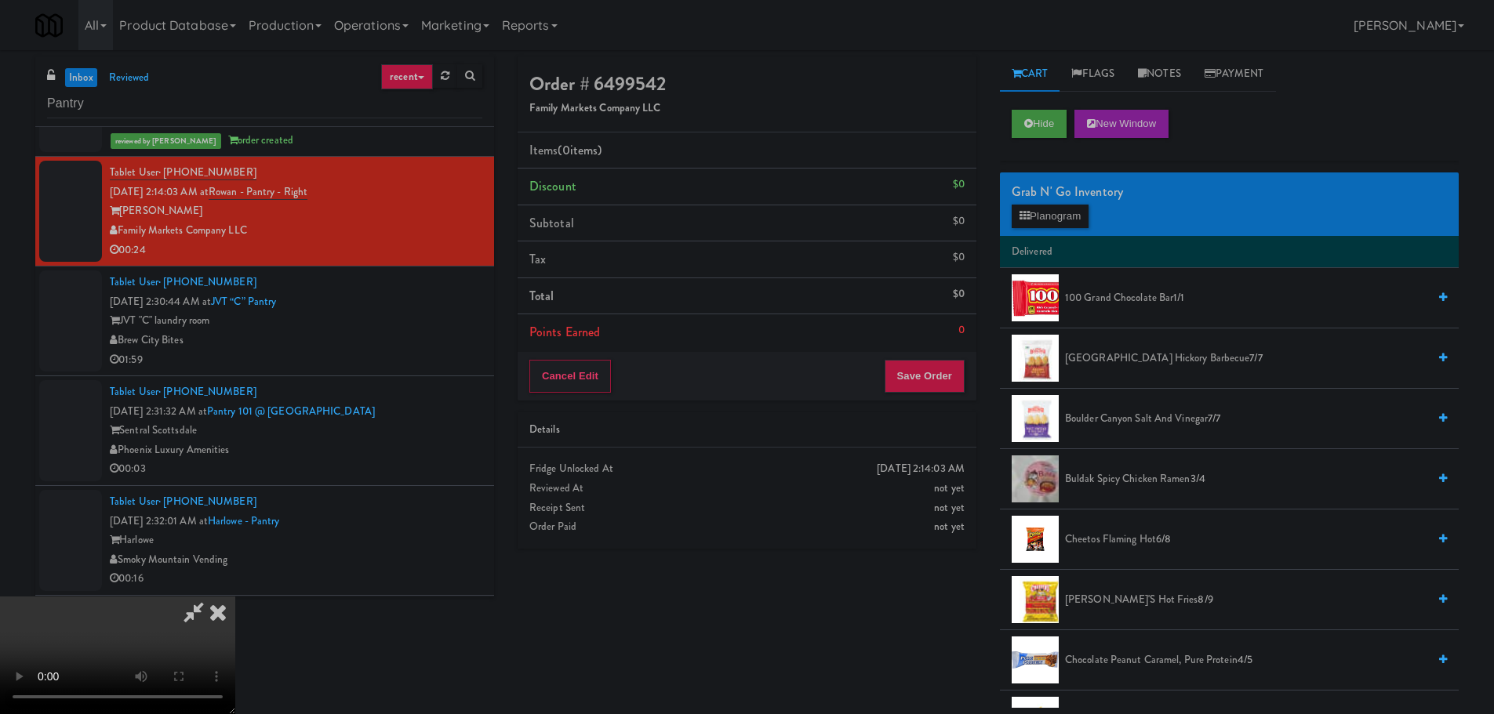
scroll to position [270, 0]
click at [235, 597] on video at bounding box center [117, 656] width 235 height 118
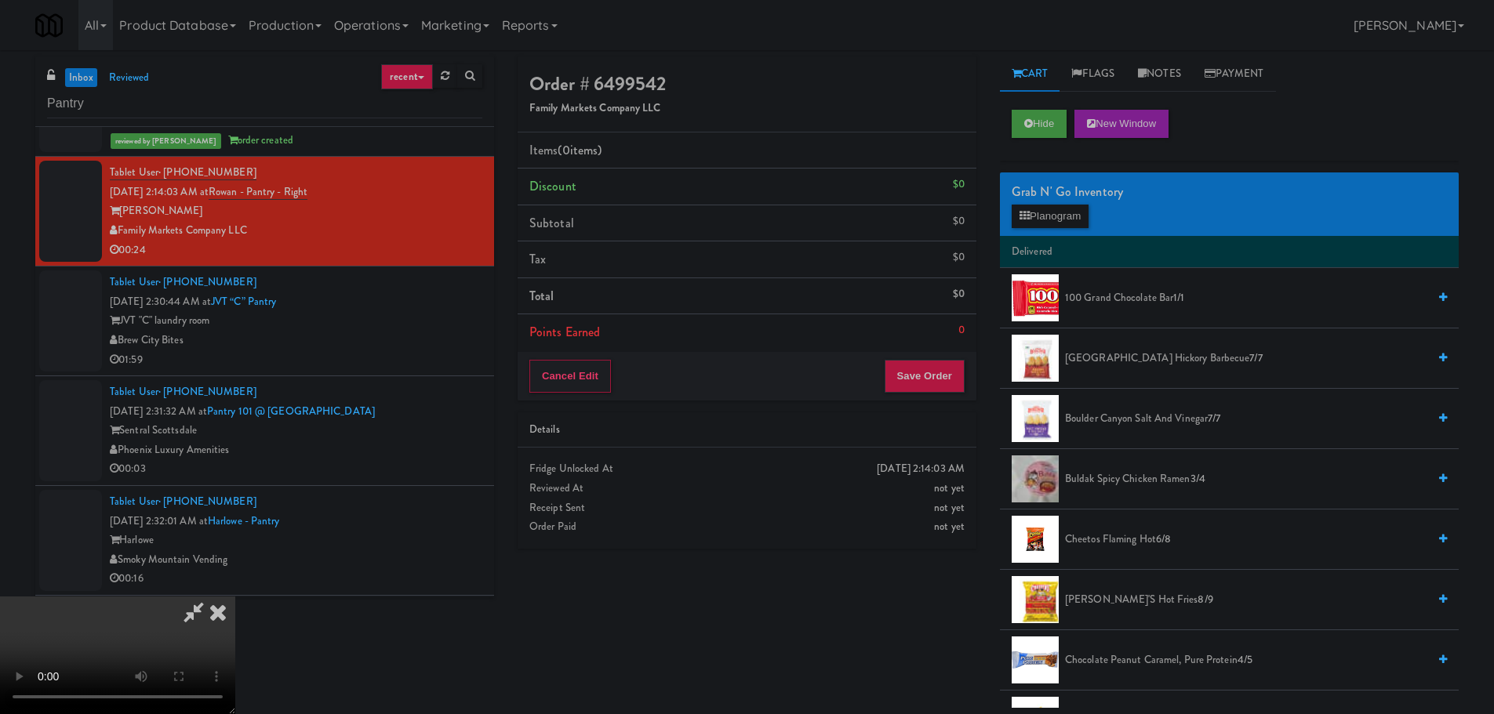
click at [235, 597] on video at bounding box center [117, 656] width 235 height 118
click at [1045, 207] on button "Planogram" at bounding box center [1050, 217] width 77 height 24
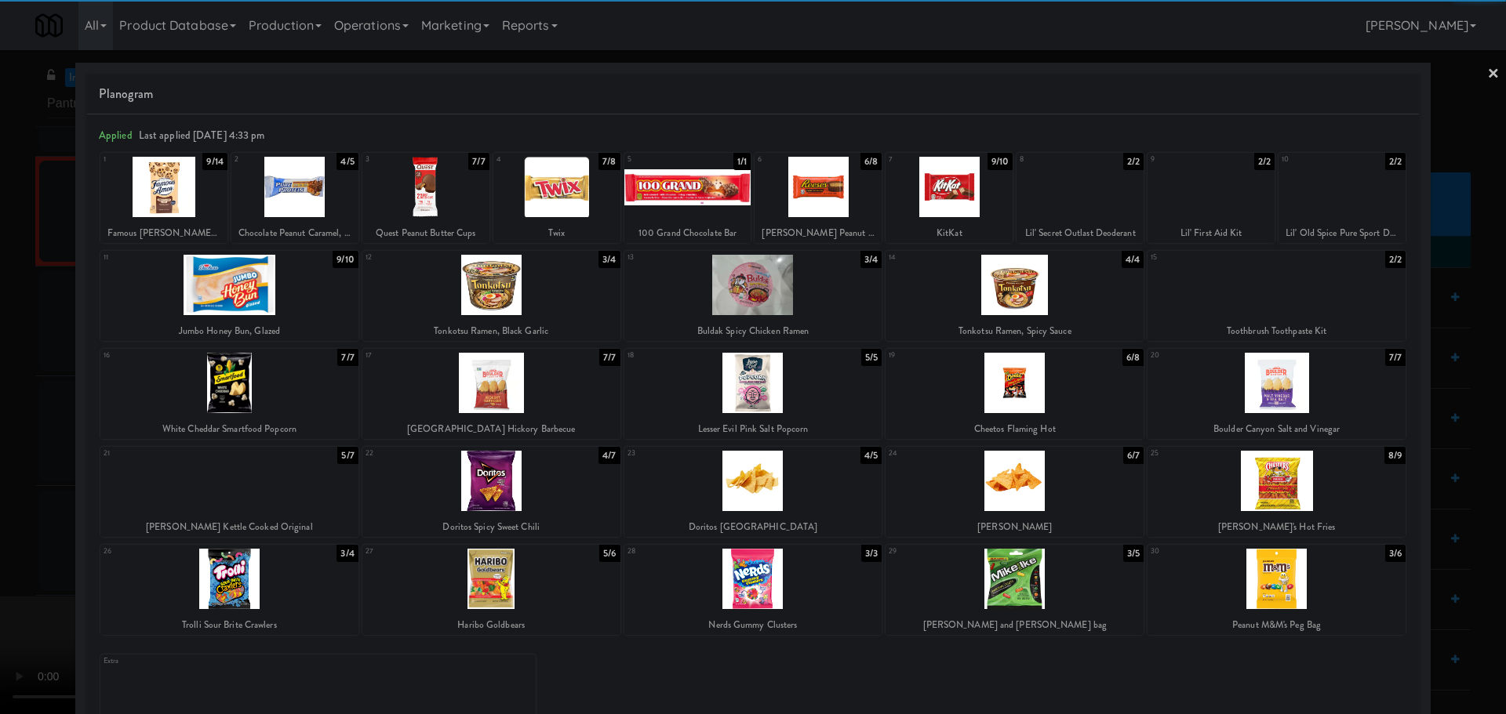
click at [551, 594] on div at bounding box center [491, 579] width 258 height 60
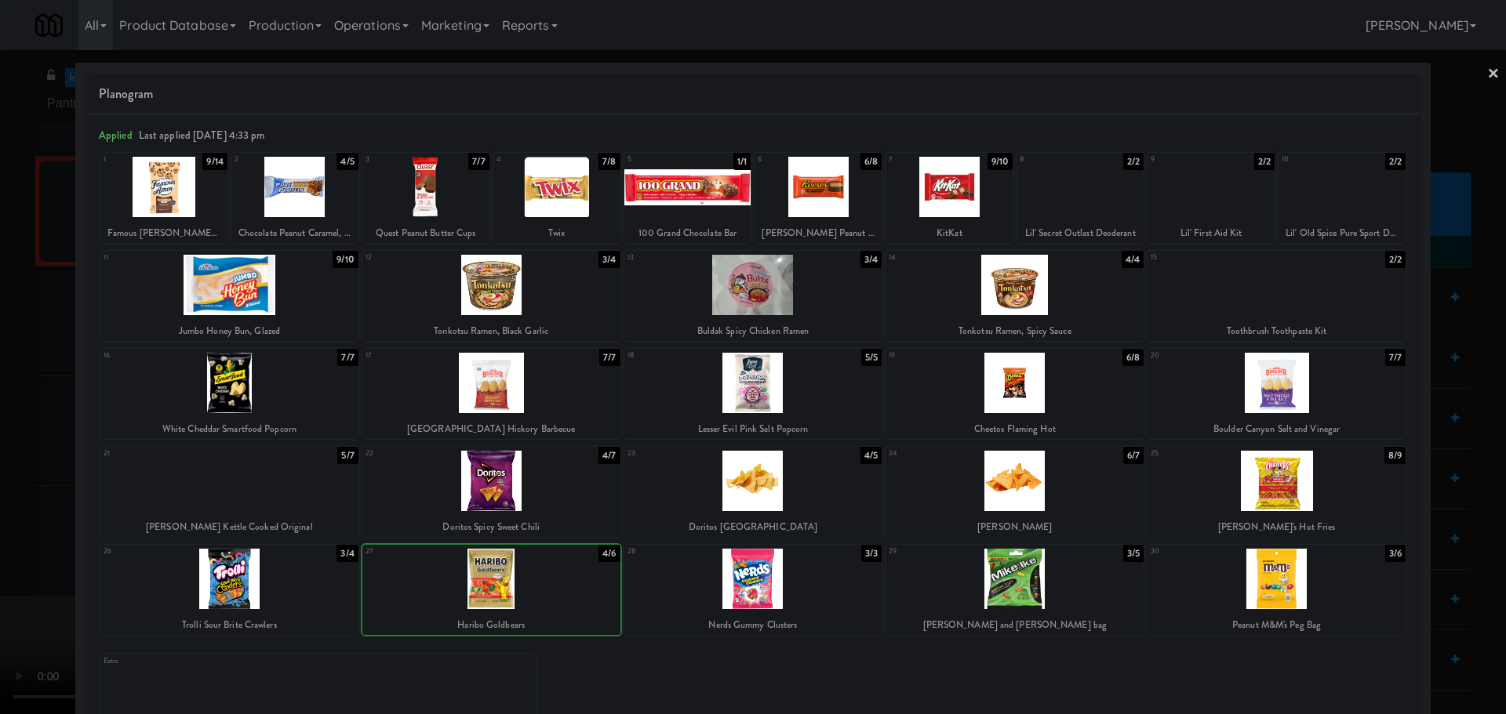
drag, startPoint x: 4, startPoint y: 549, endPoint x: 202, endPoint y: 495, distance: 204.9
click at [14, 549] on div at bounding box center [753, 357] width 1506 height 714
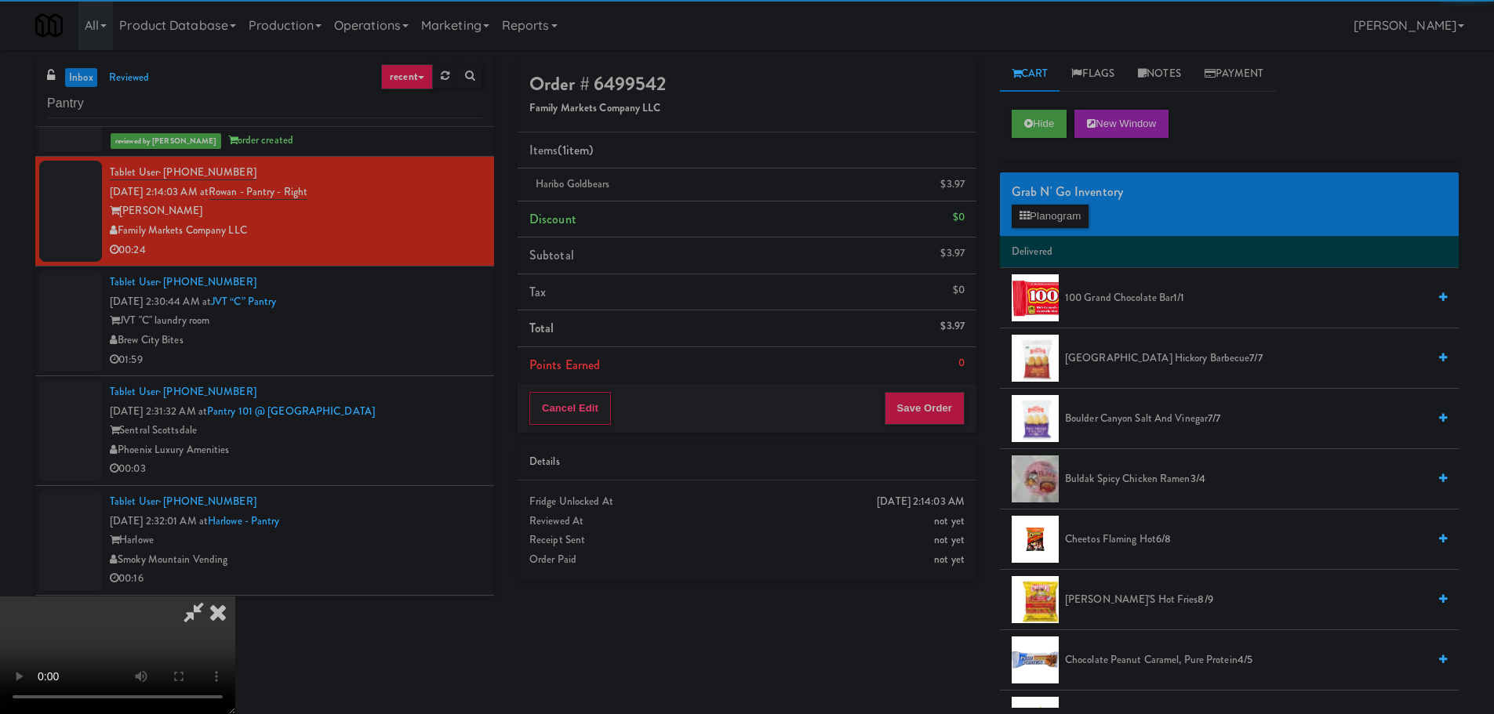
click at [235, 597] on video at bounding box center [117, 656] width 235 height 118
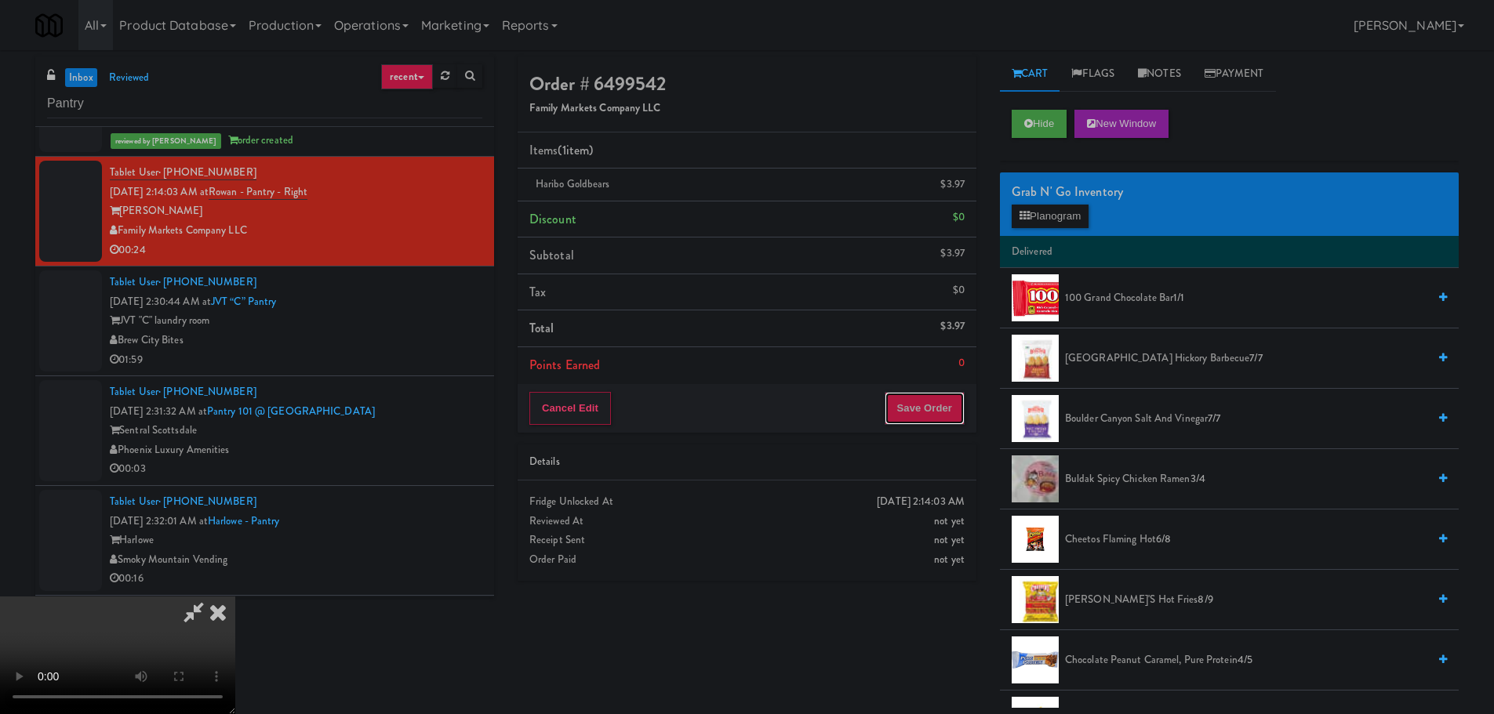
click at [931, 412] on button "Save Order" at bounding box center [925, 408] width 80 height 33
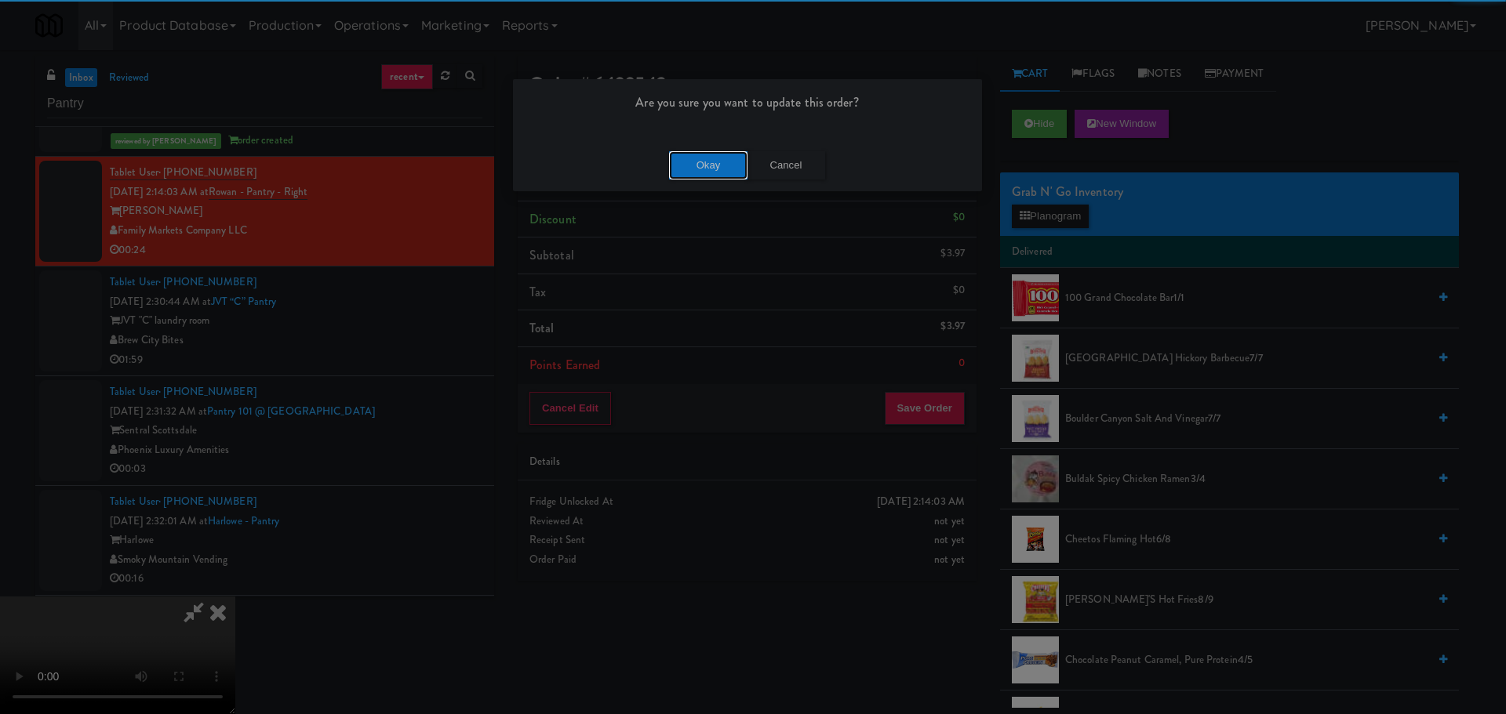
click at [715, 161] on button "Okay" at bounding box center [708, 165] width 78 height 28
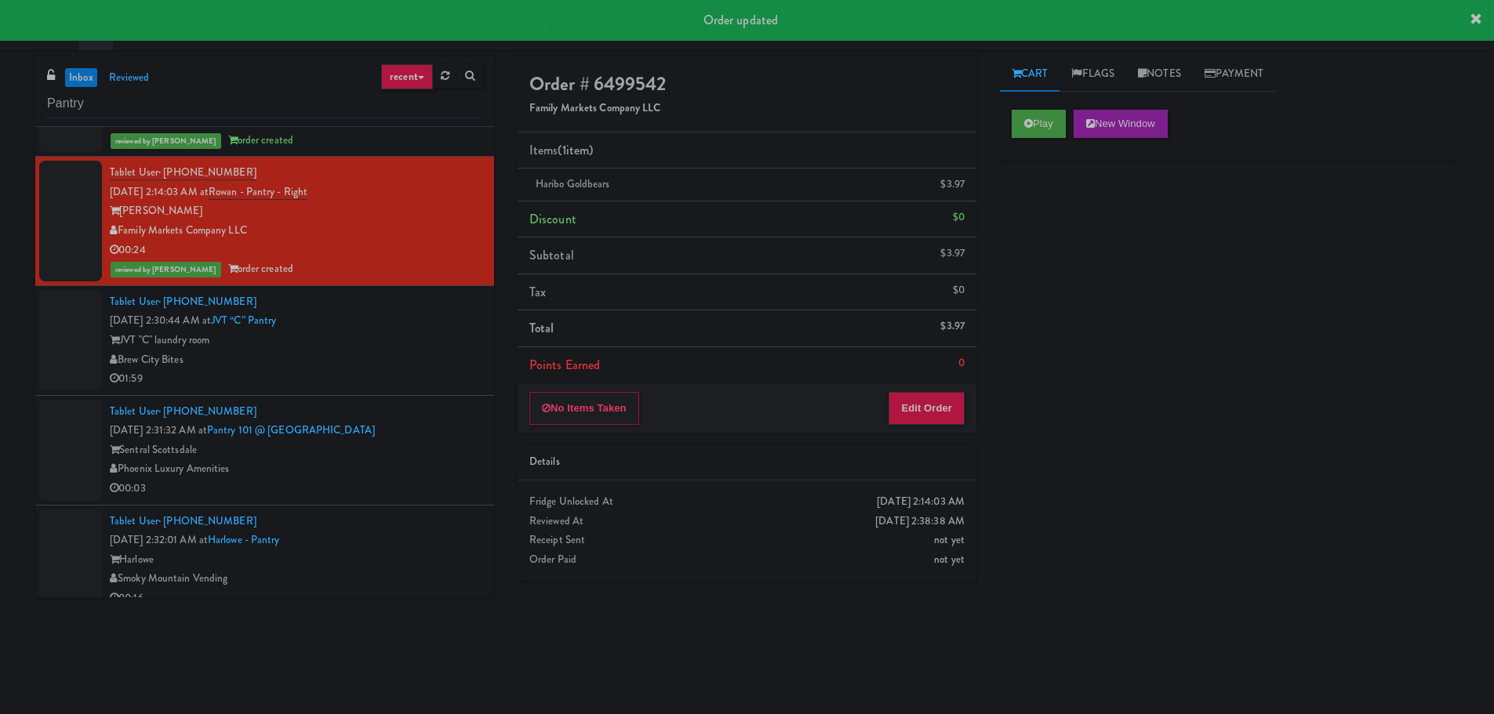
click at [386, 376] on div "01:59" at bounding box center [296, 379] width 373 height 20
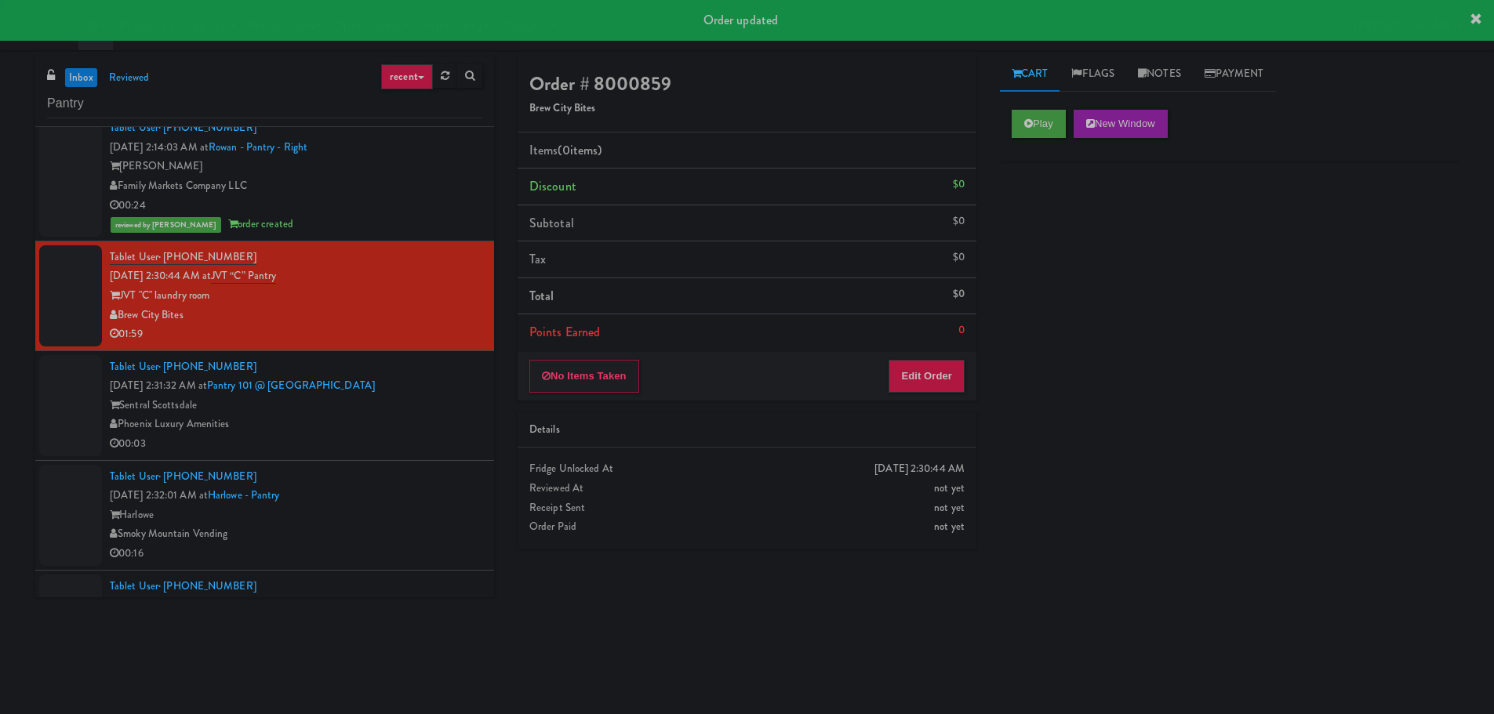
scroll to position [941, 0]
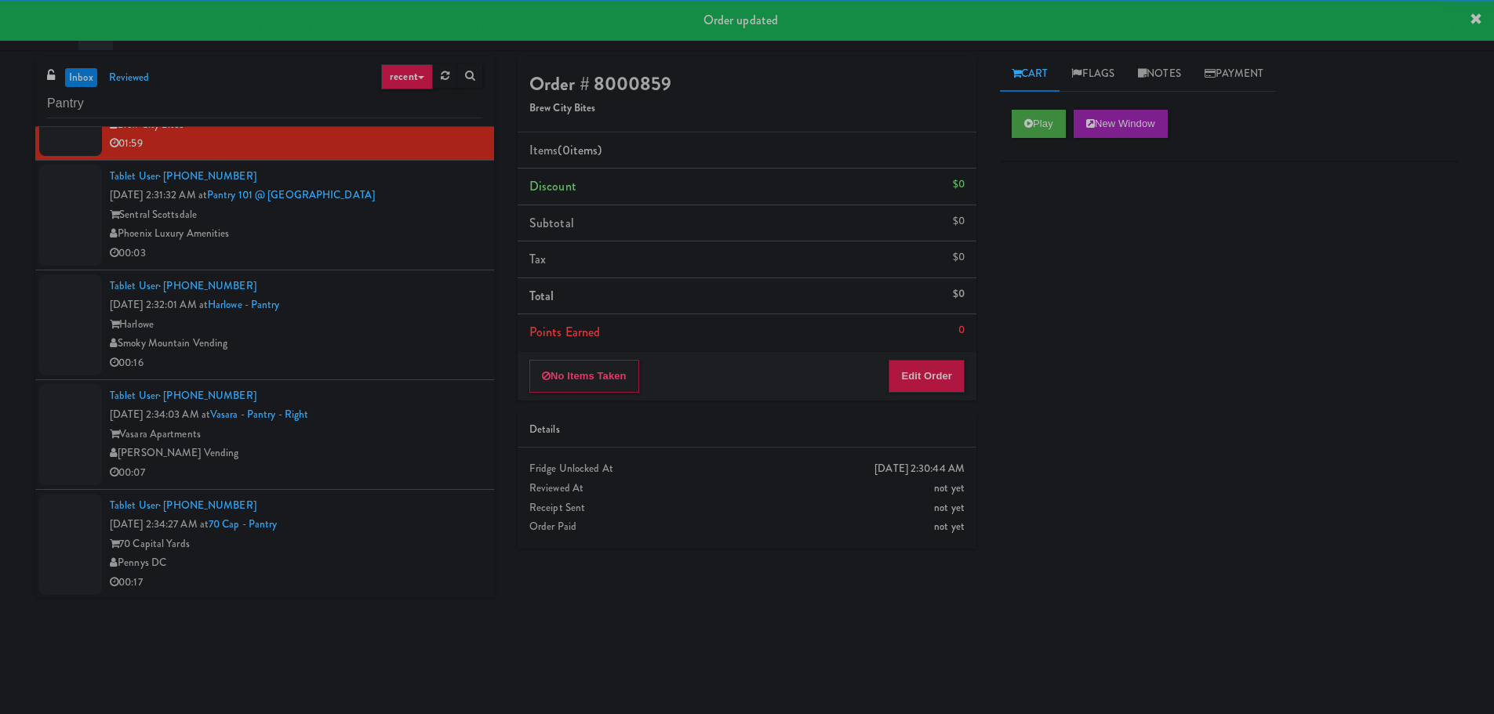
click at [413, 273] on li "Tablet User · (615) 648-6628 [DATE] 2:32:01 AM at [GEOGRAPHIC_DATA] Harlowe Smo…" at bounding box center [264, 326] width 459 height 110
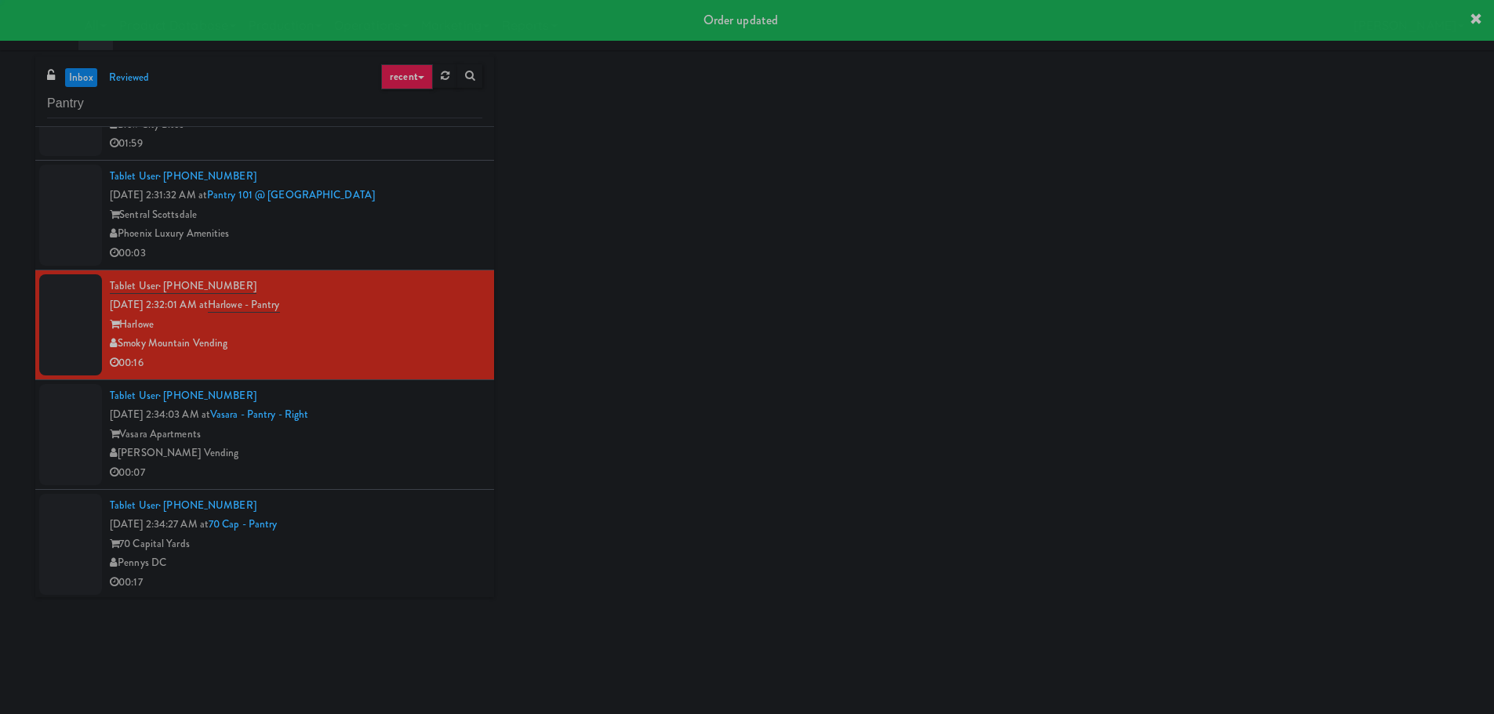
click at [420, 257] on div "00:03" at bounding box center [296, 254] width 373 height 20
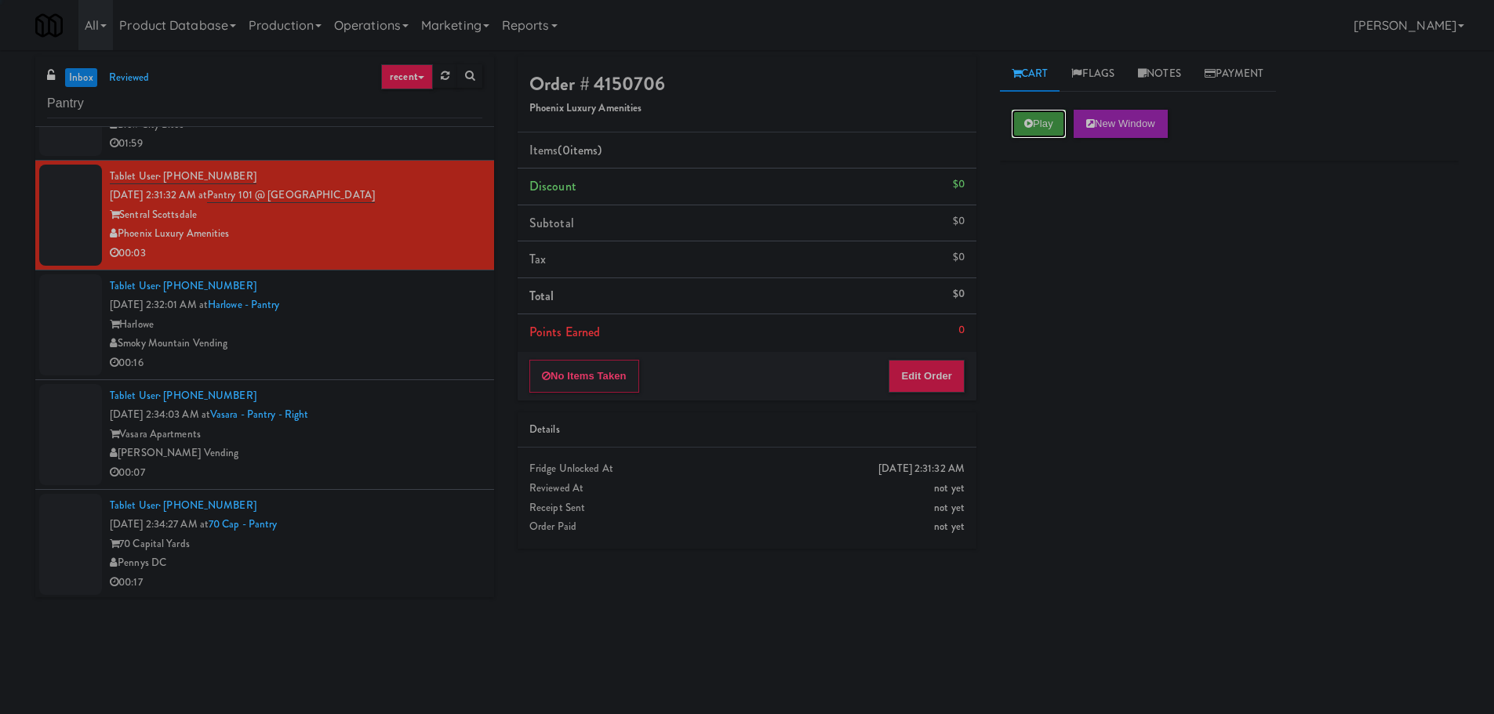
click at [1050, 111] on button "Play" at bounding box center [1039, 124] width 54 height 28
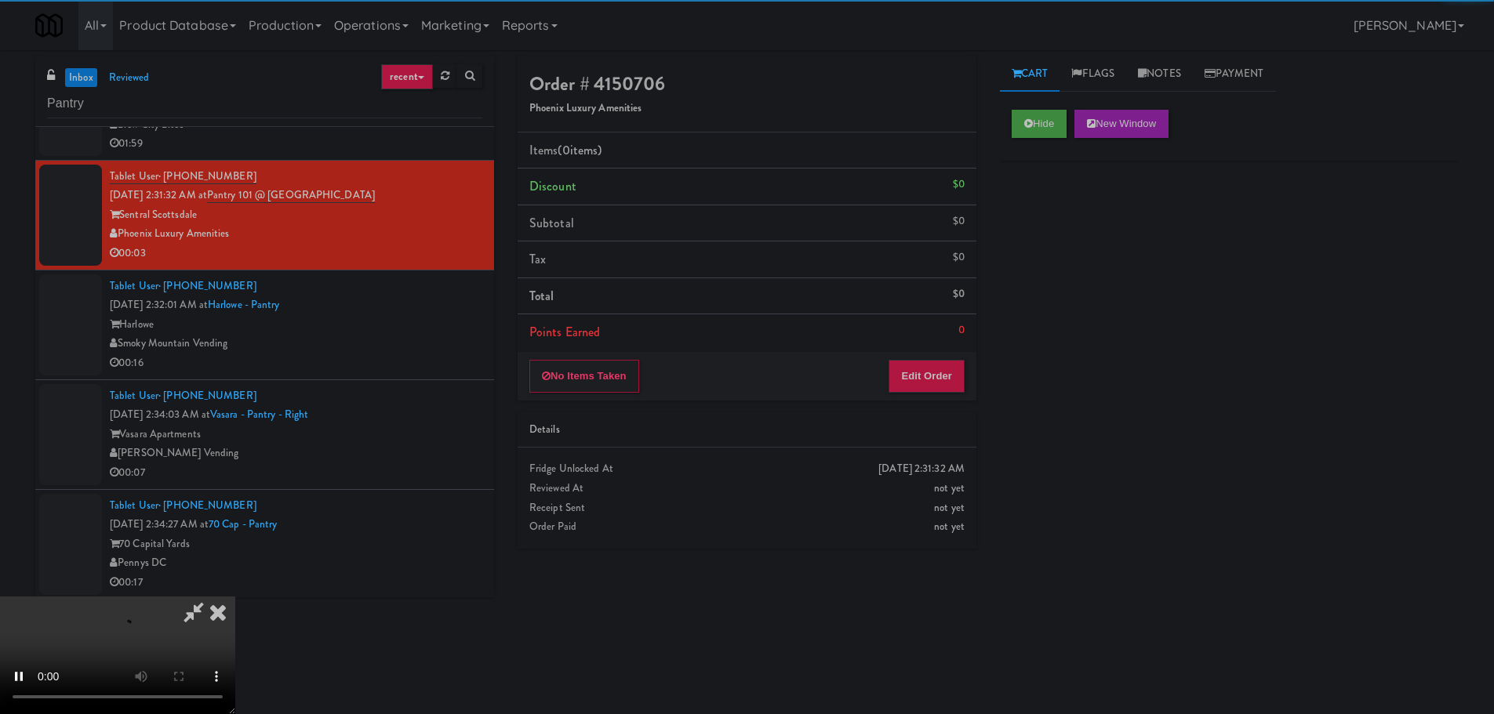
click at [935, 358] on div "No Items Taken Edit Order" at bounding box center [747, 376] width 459 height 49
click at [943, 372] on button "Edit Order" at bounding box center [927, 376] width 76 height 33
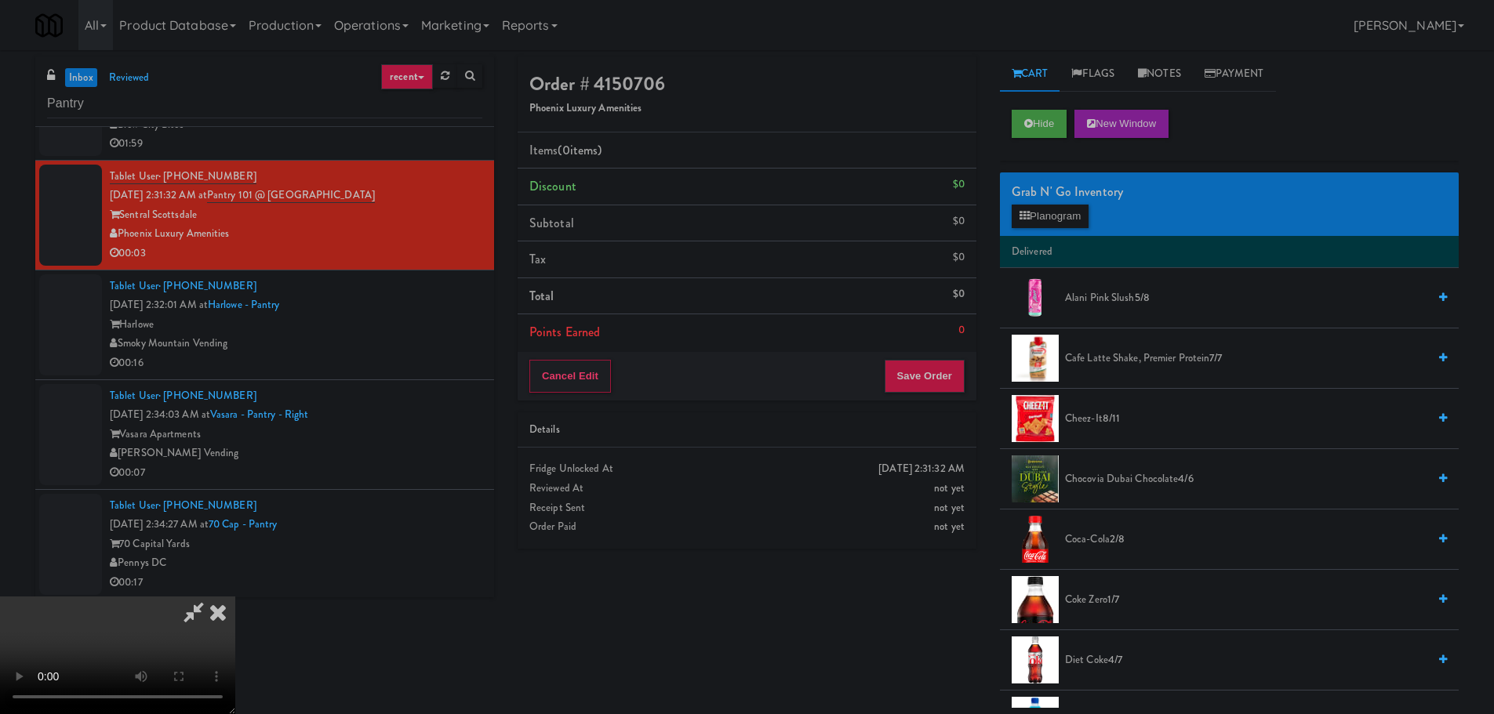
scroll to position [270, 0]
click at [235, 597] on video at bounding box center [117, 656] width 235 height 118
drag, startPoint x: 582, startPoint y: 384, endPoint x: 591, endPoint y: 391, distance: 11.8
click at [235, 597] on video at bounding box center [117, 656] width 235 height 118
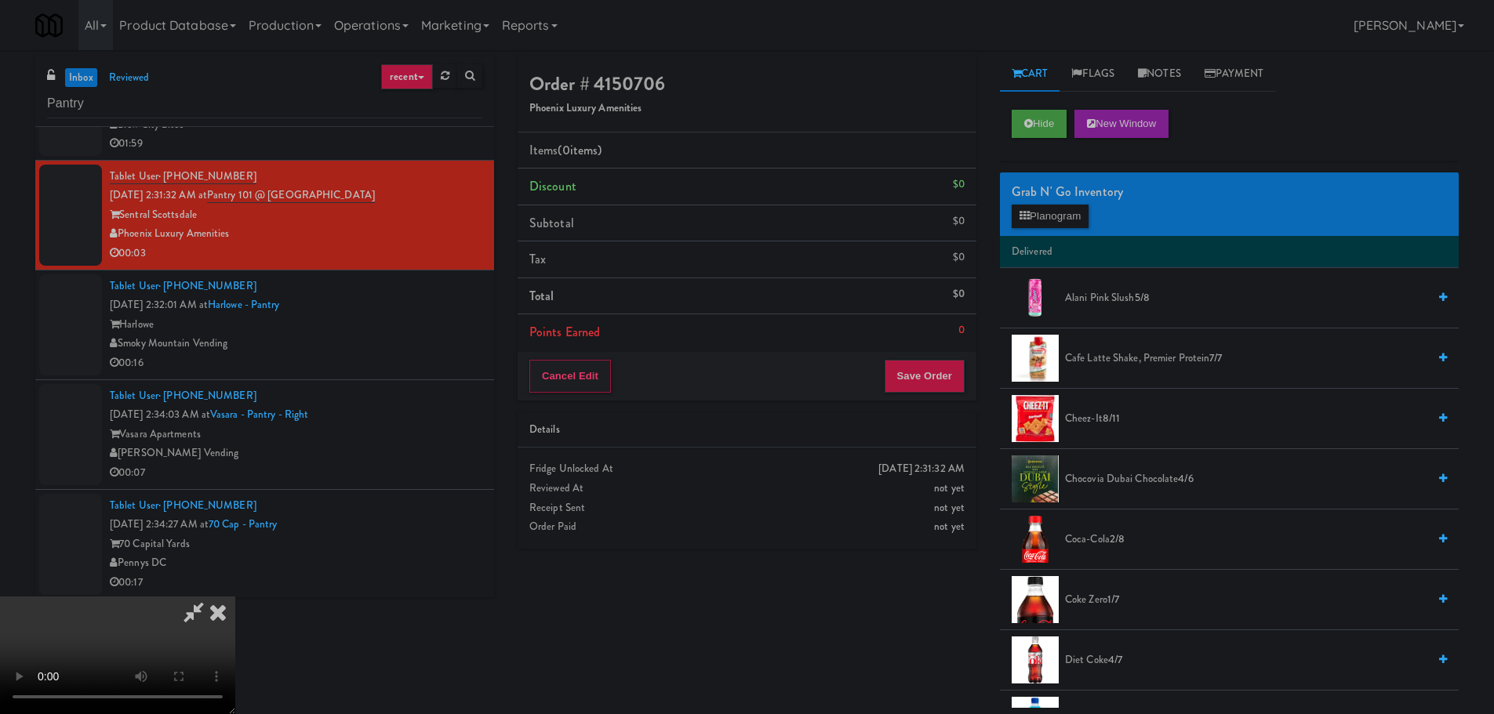
drag, startPoint x: 656, startPoint y: 485, endPoint x: 718, endPoint y: 453, distance: 69.8
click at [235, 597] on video at bounding box center [117, 656] width 235 height 118
click at [1030, 224] on button "Planogram" at bounding box center [1050, 217] width 77 height 24
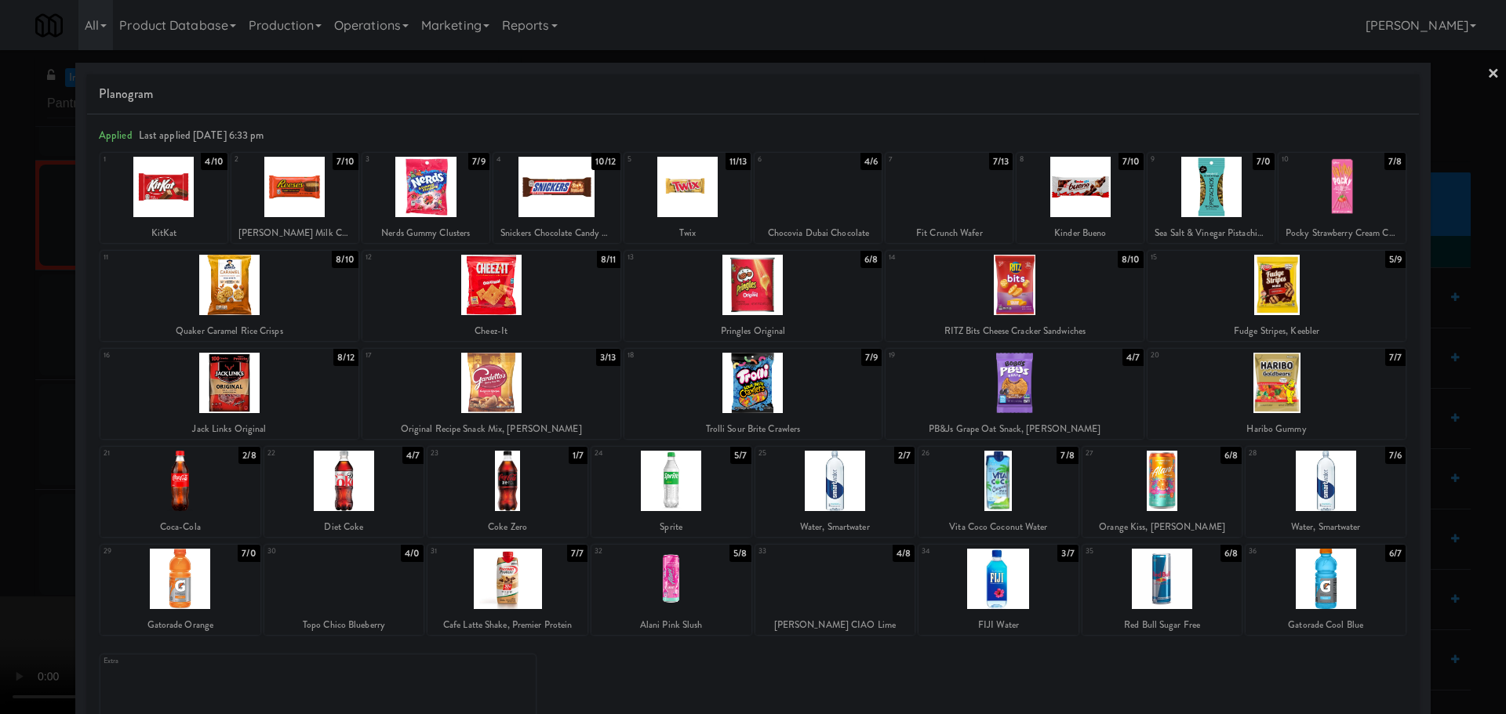
click at [216, 481] on div at bounding box center [180, 481] width 160 height 60
drag, startPoint x: 11, startPoint y: 391, endPoint x: 30, endPoint y: 391, distance: 18.8
click at [13, 391] on div at bounding box center [753, 357] width 1506 height 714
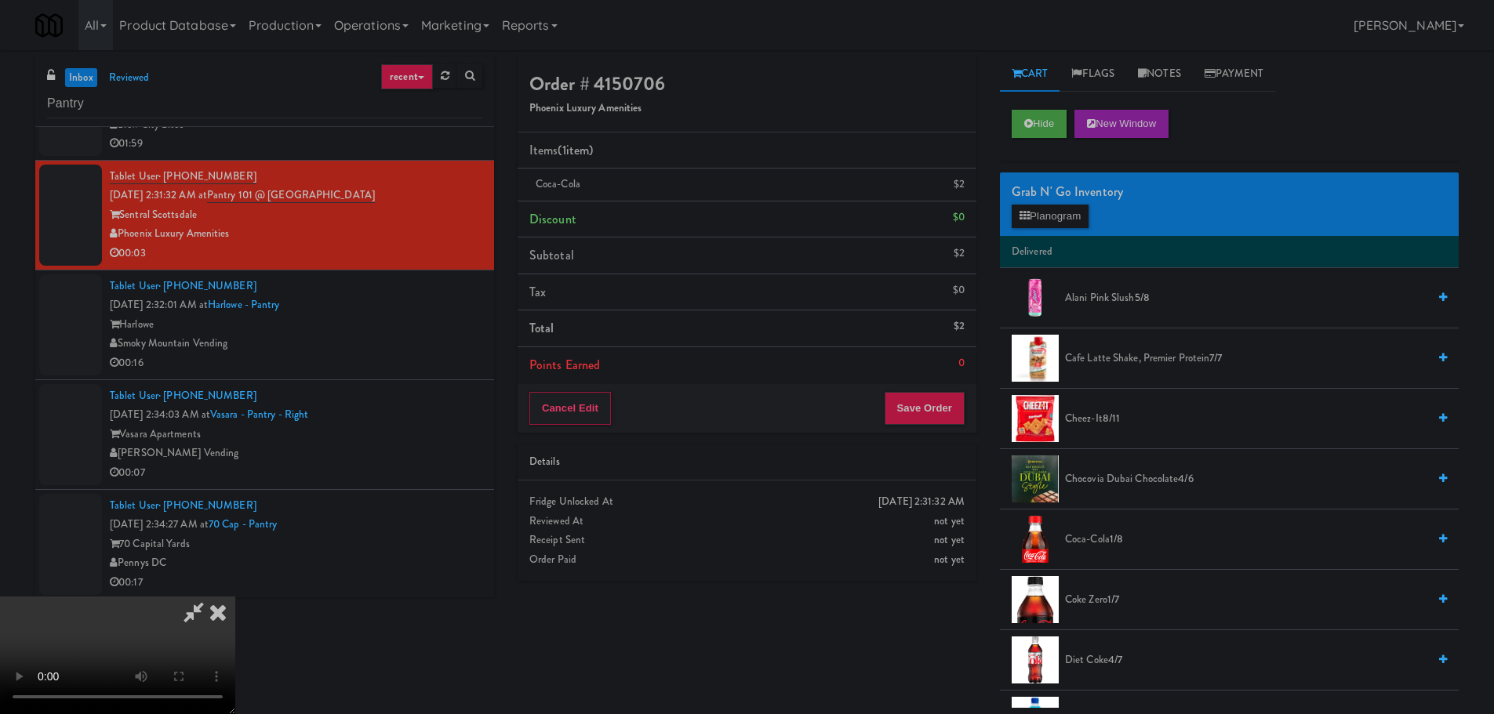
click at [235, 597] on video at bounding box center [117, 656] width 235 height 118
click at [940, 383] on li "Points Earned 0" at bounding box center [747, 365] width 459 height 36
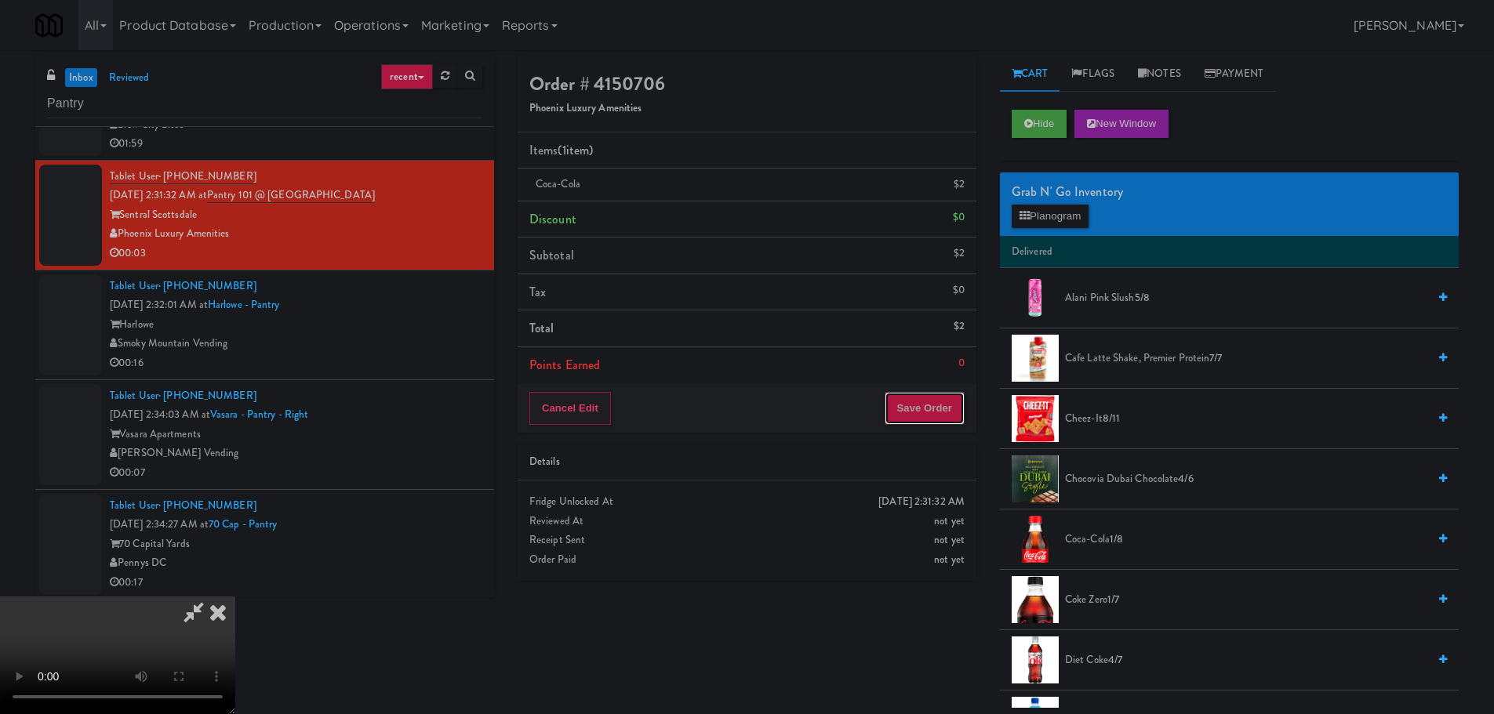
click at [926, 403] on button "Save Order" at bounding box center [925, 408] width 80 height 33
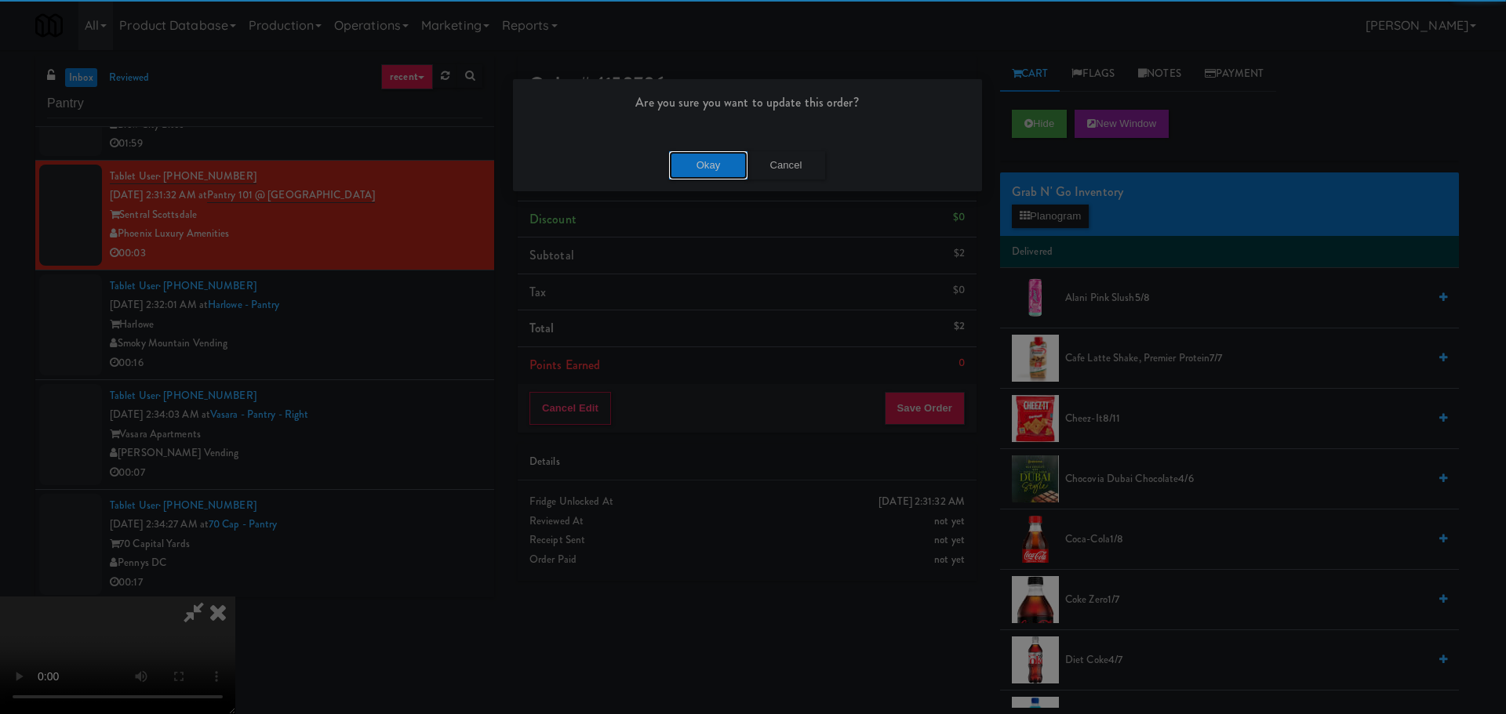
click at [718, 167] on button "Okay" at bounding box center [708, 165] width 78 height 28
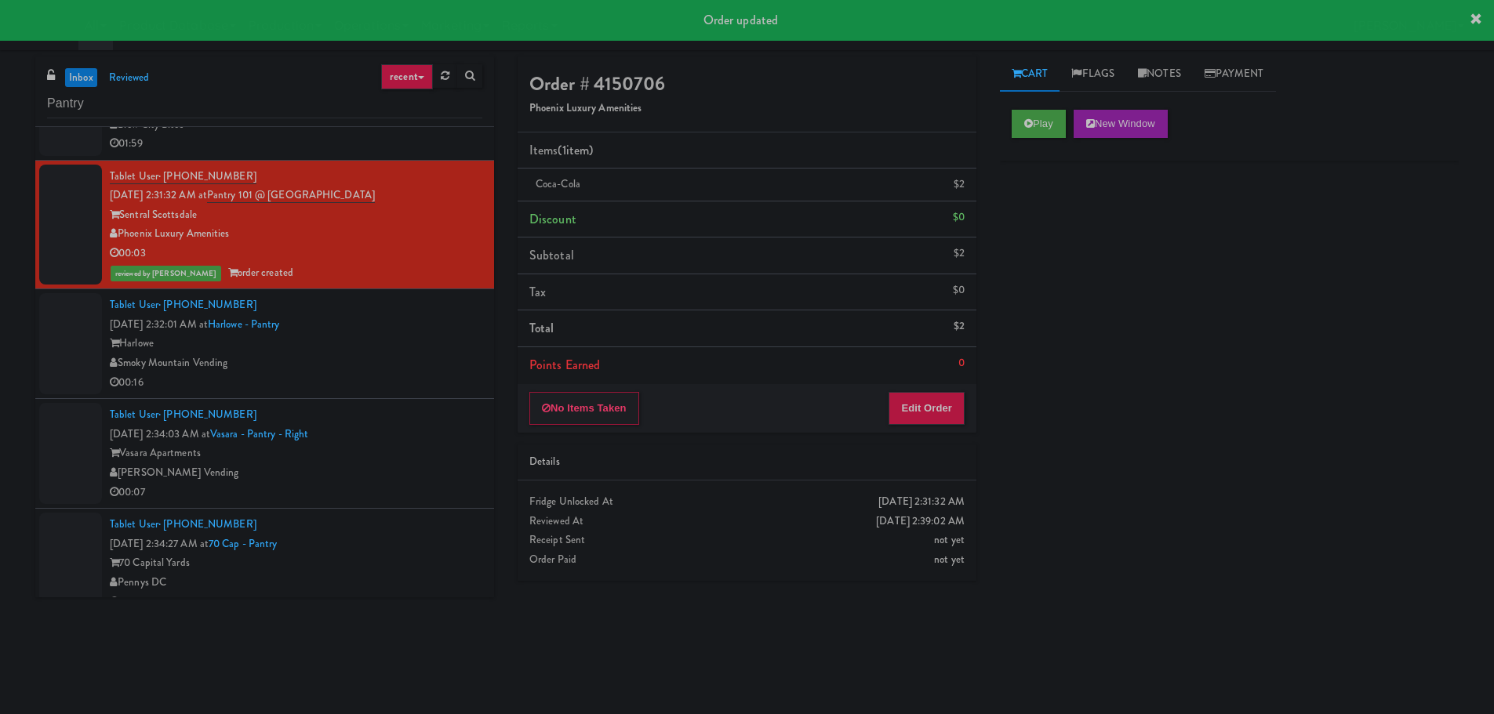
scroll to position [0, 0]
click at [393, 361] on div "Smoky Mountain Vending" at bounding box center [296, 364] width 373 height 20
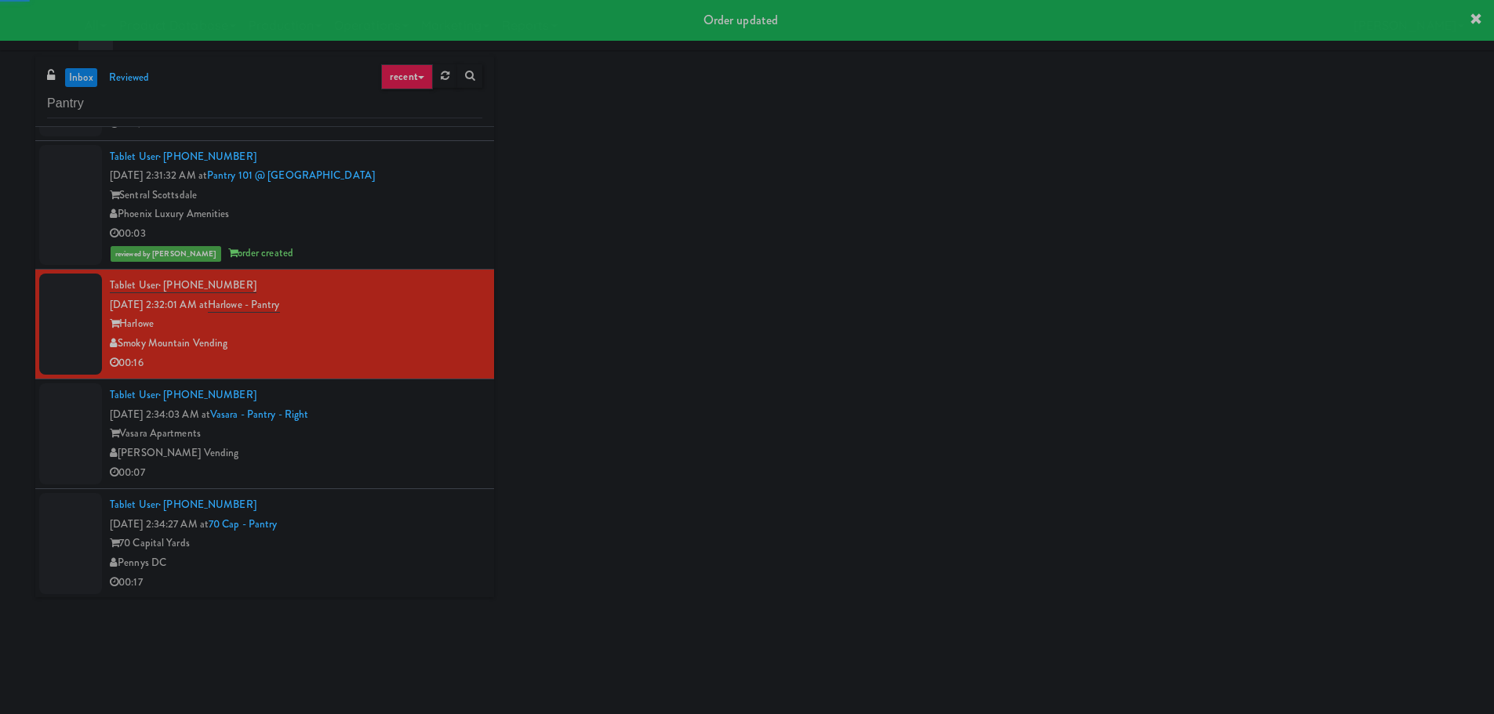
scroll to position [962, 0]
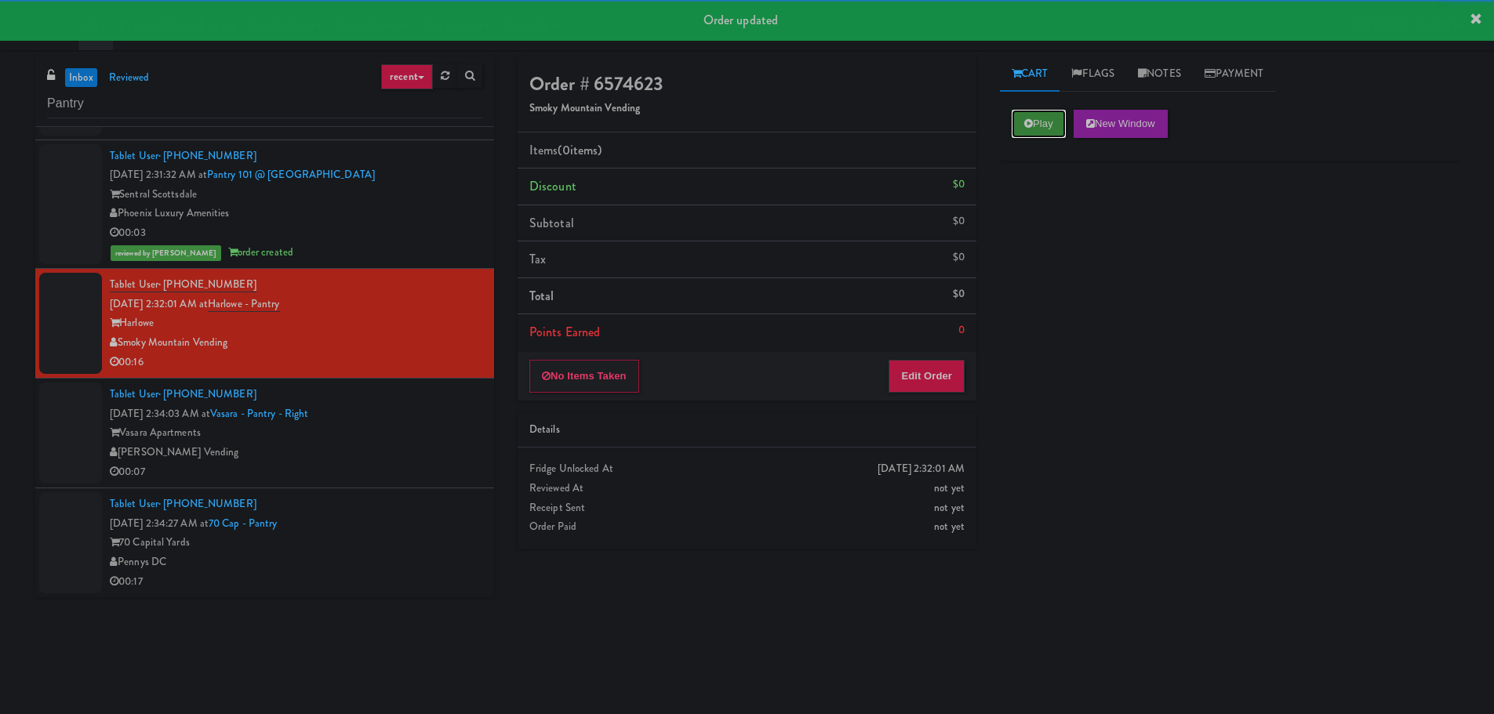
click at [1055, 136] on button "Play" at bounding box center [1039, 124] width 54 height 28
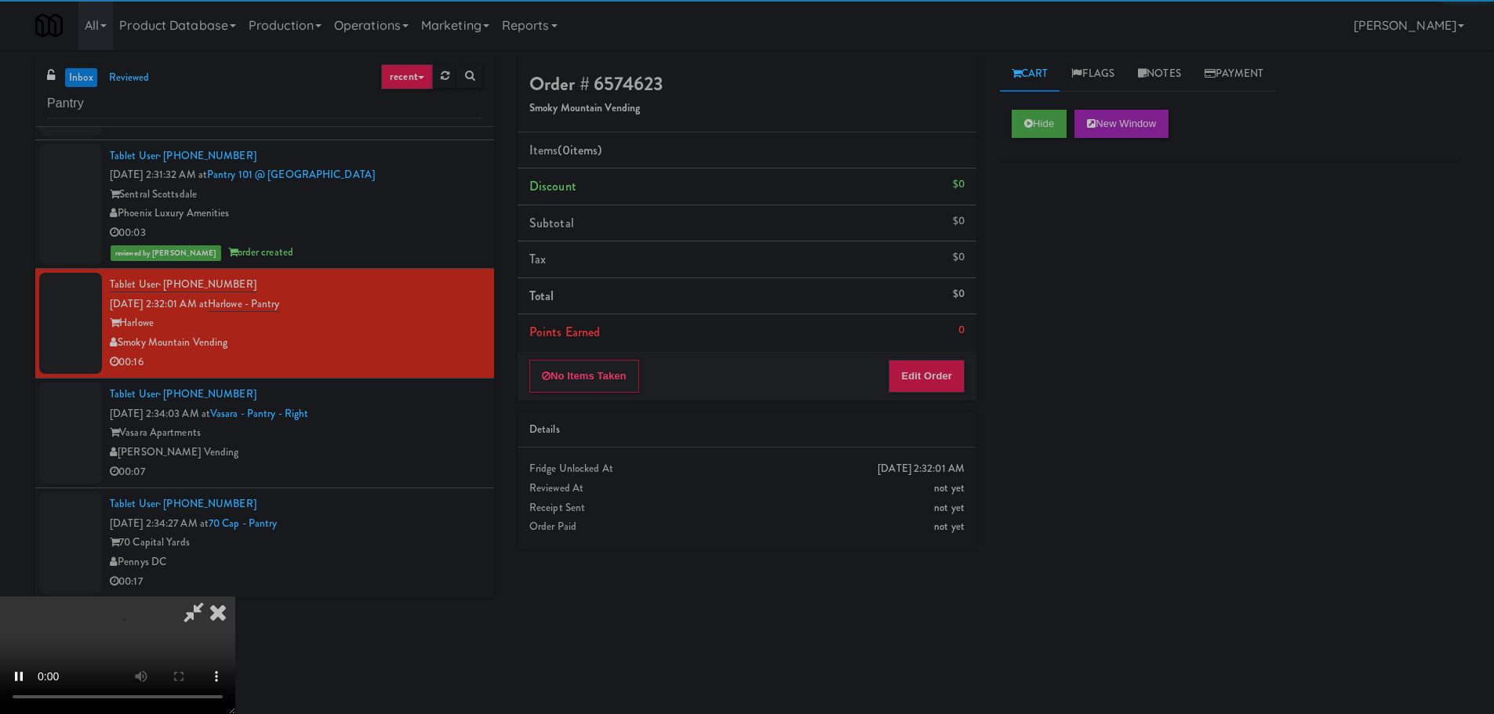
click at [940, 350] on li "Points Earned 0" at bounding box center [747, 332] width 459 height 36
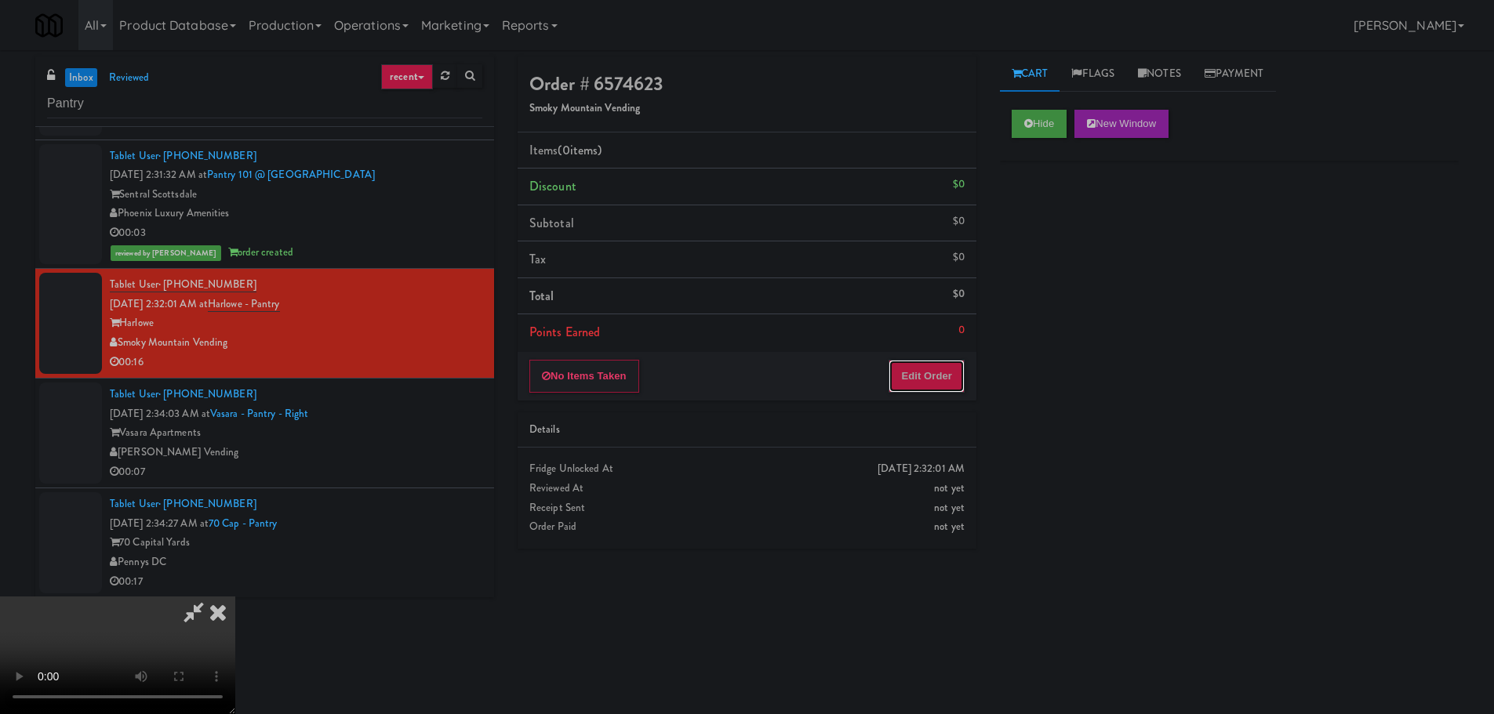
click at [934, 372] on button "Edit Order" at bounding box center [927, 376] width 76 height 33
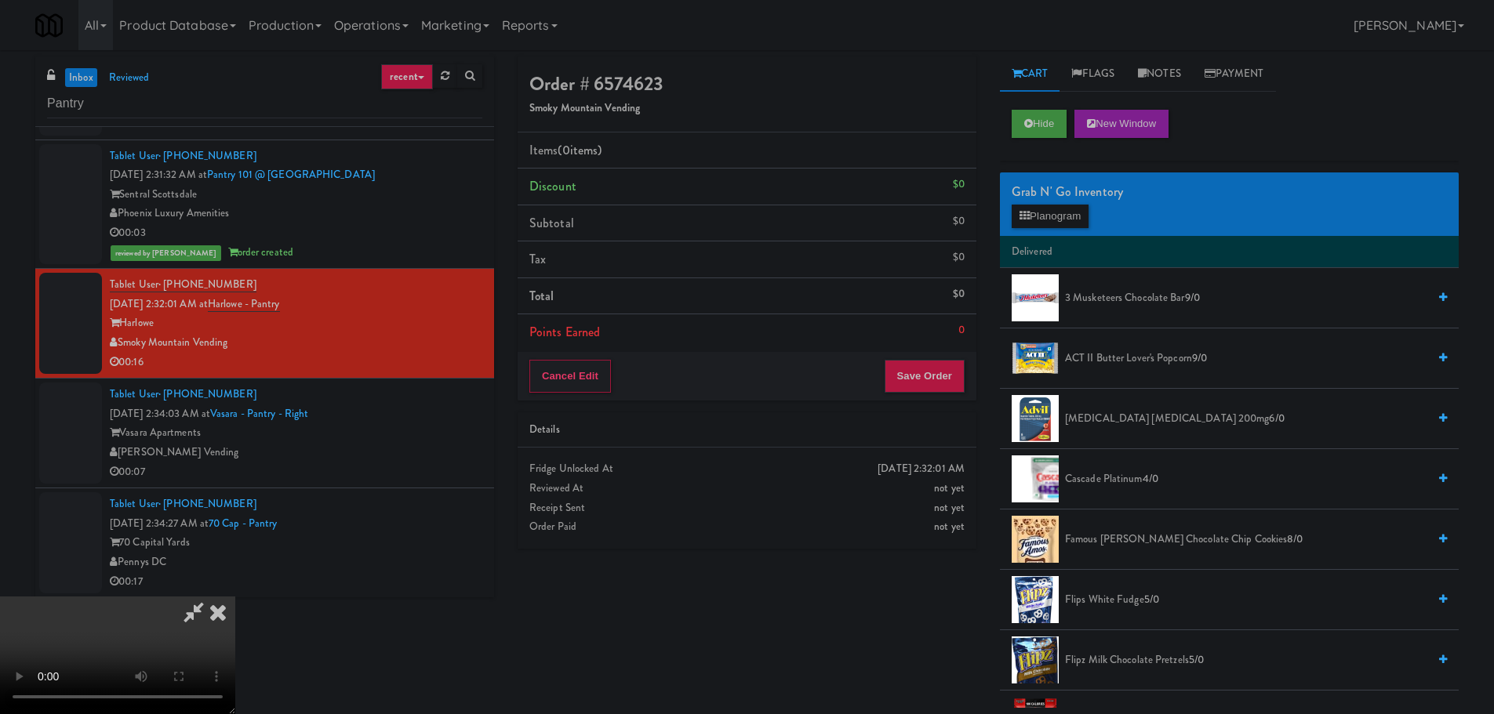
scroll to position [0, 0]
click at [235, 597] on video at bounding box center [117, 656] width 235 height 118
click at [1059, 211] on button "Planogram" at bounding box center [1050, 217] width 77 height 24
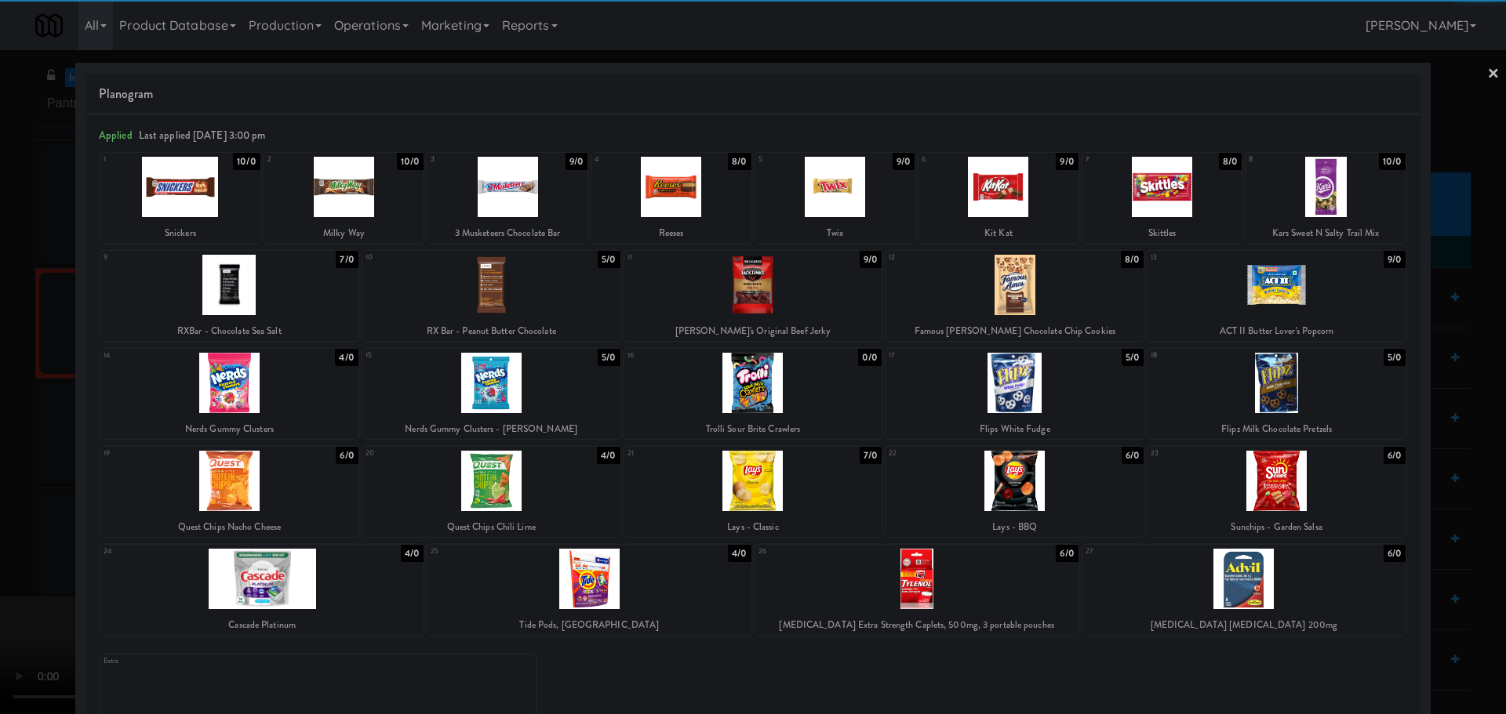
click at [775, 303] on div at bounding box center [753, 285] width 258 height 60
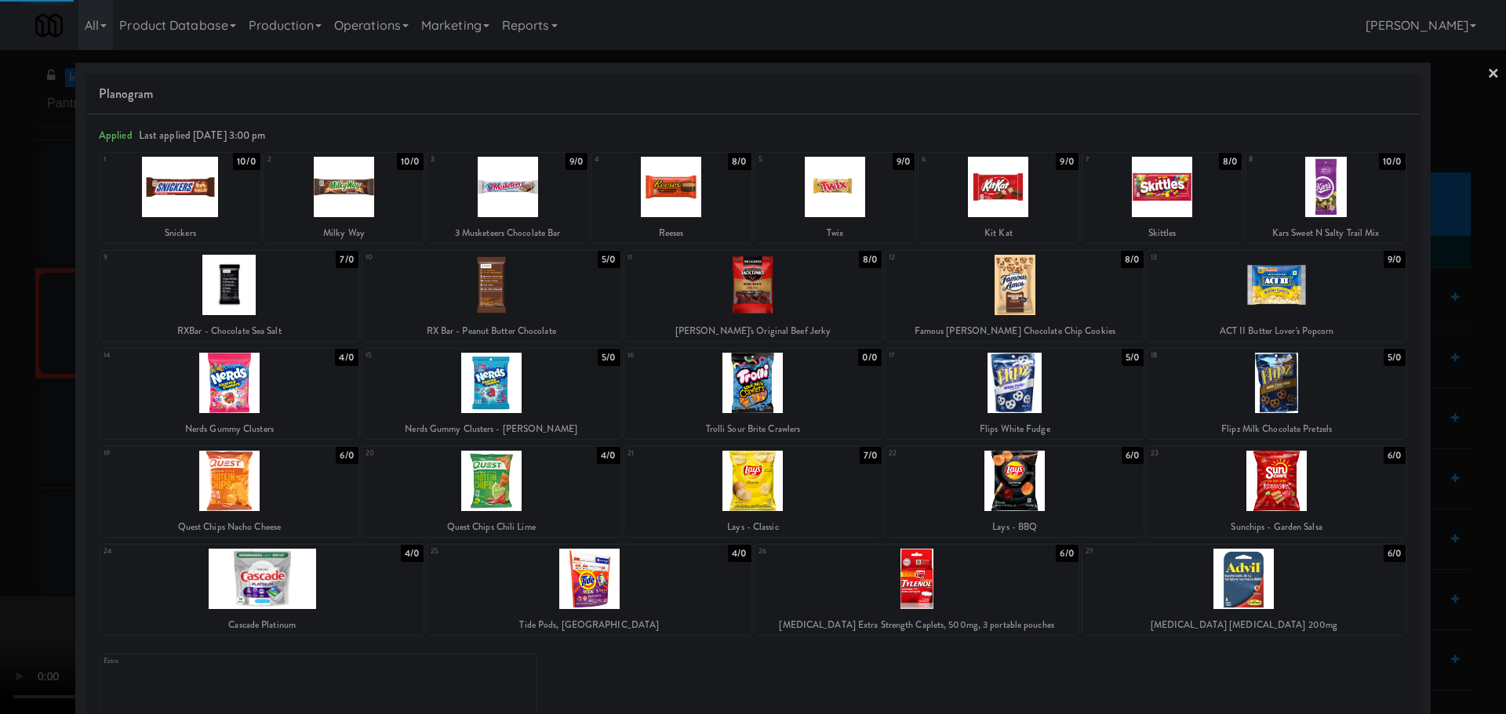
drag, startPoint x: 0, startPoint y: 469, endPoint x: 403, endPoint y: 389, distance: 411.0
click at [9, 471] on div at bounding box center [753, 357] width 1506 height 714
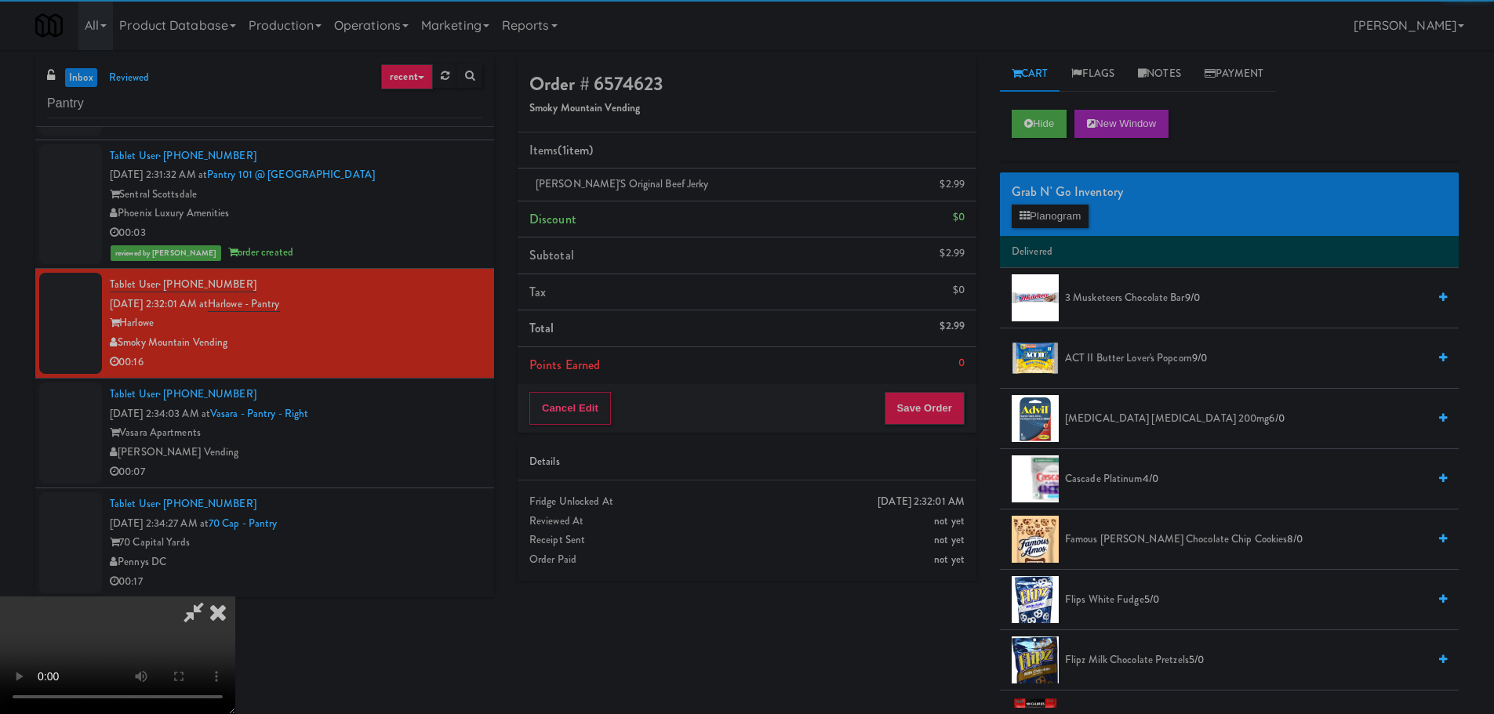
click at [235, 597] on video at bounding box center [117, 656] width 235 height 118
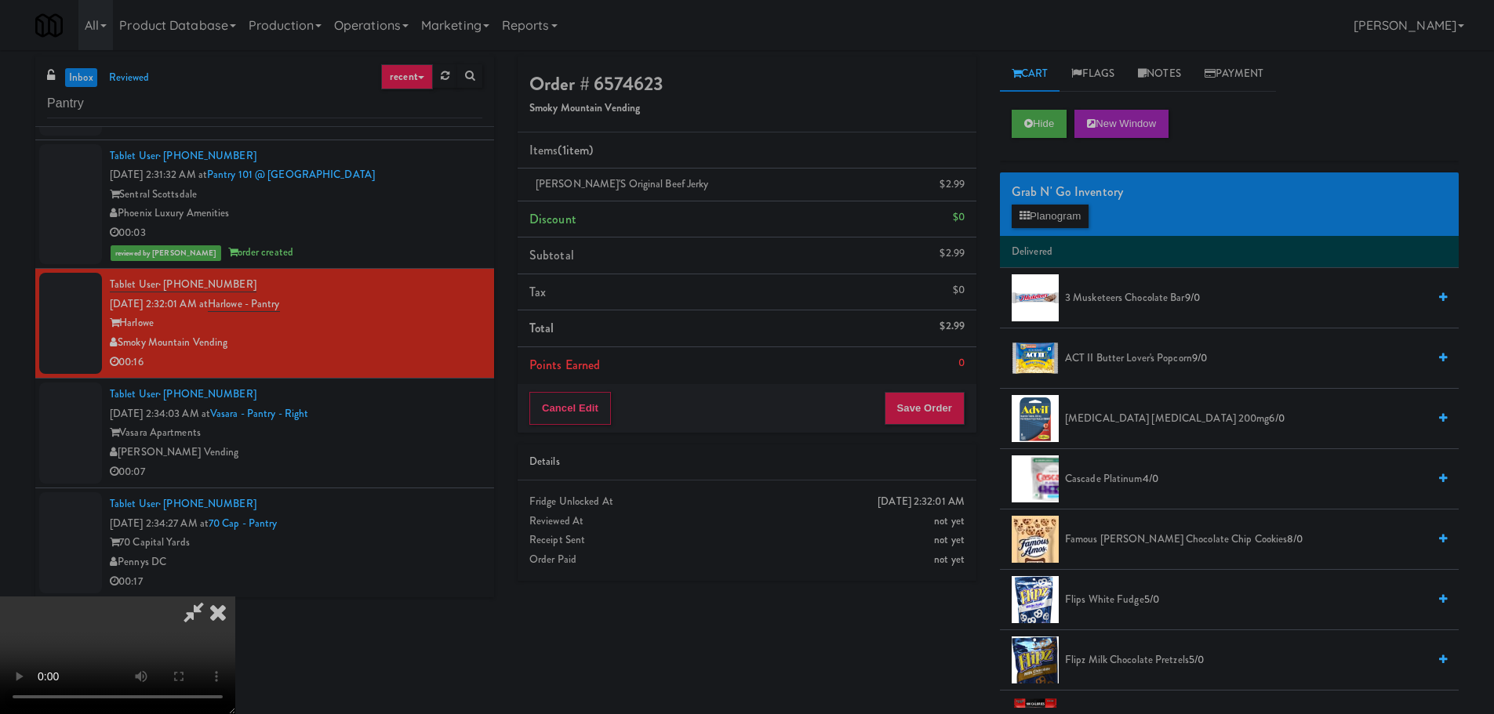
click at [235, 597] on video at bounding box center [117, 656] width 235 height 118
drag, startPoint x: 631, startPoint y: 445, endPoint x: 653, endPoint y: 454, distance: 24.3
click at [235, 597] on video at bounding box center [117, 656] width 235 height 118
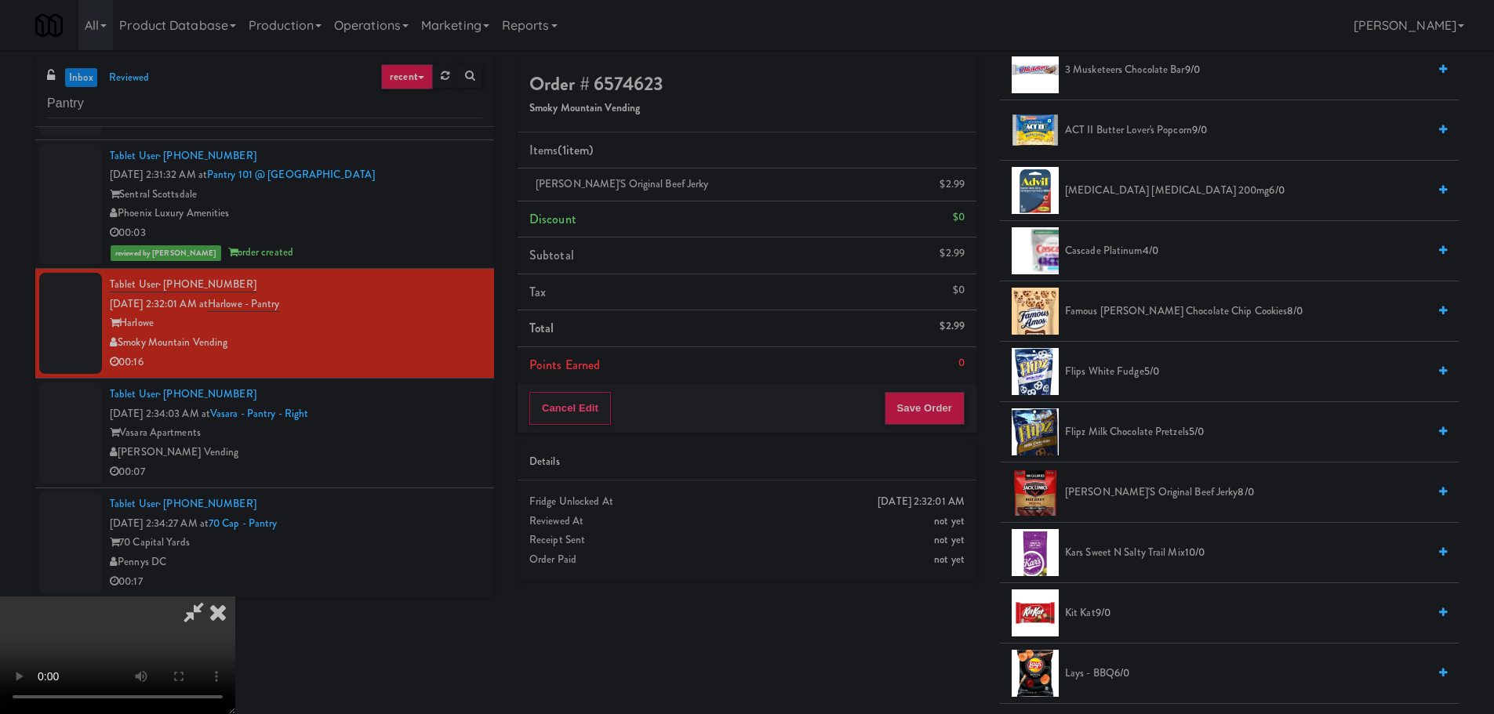
scroll to position [627, 0]
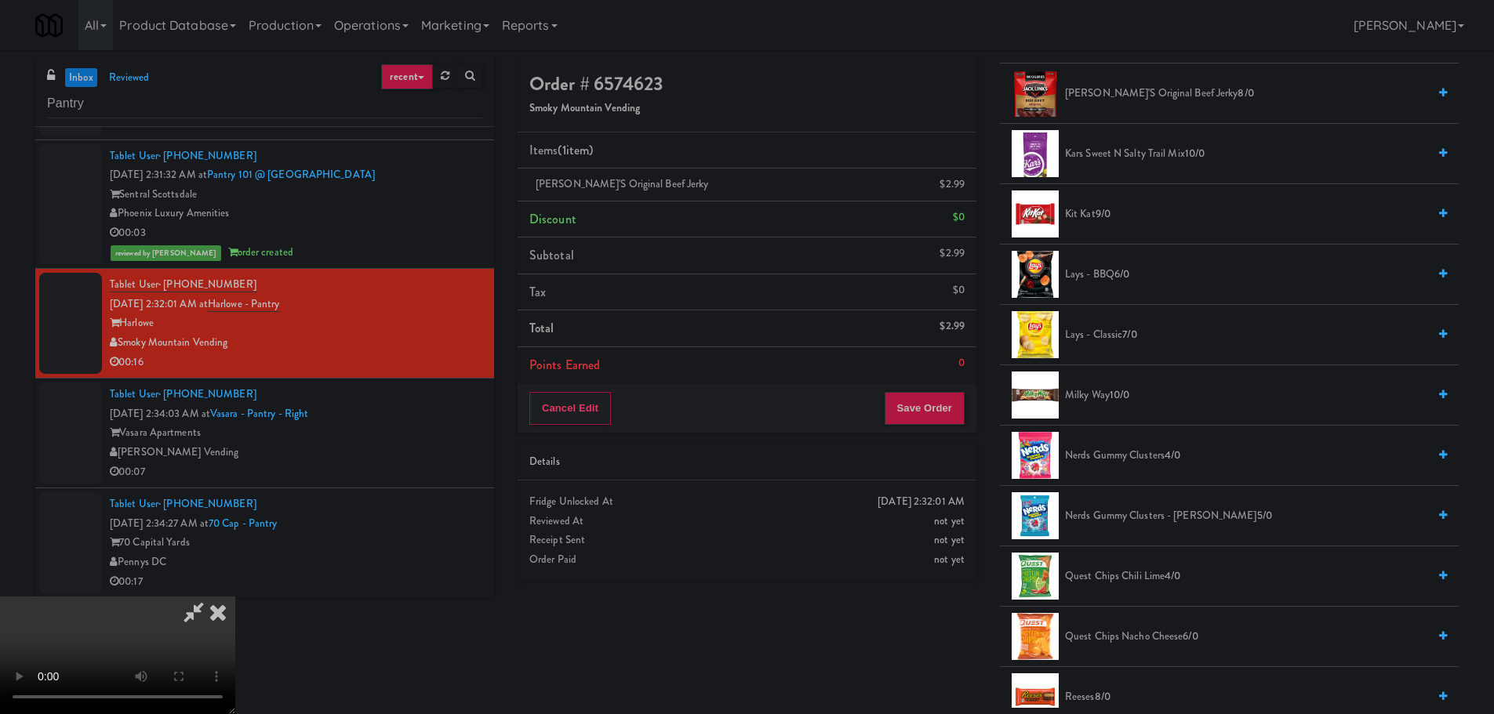
click at [1095, 217] on span "Kit Kat 9/0" at bounding box center [1246, 215] width 362 height 20
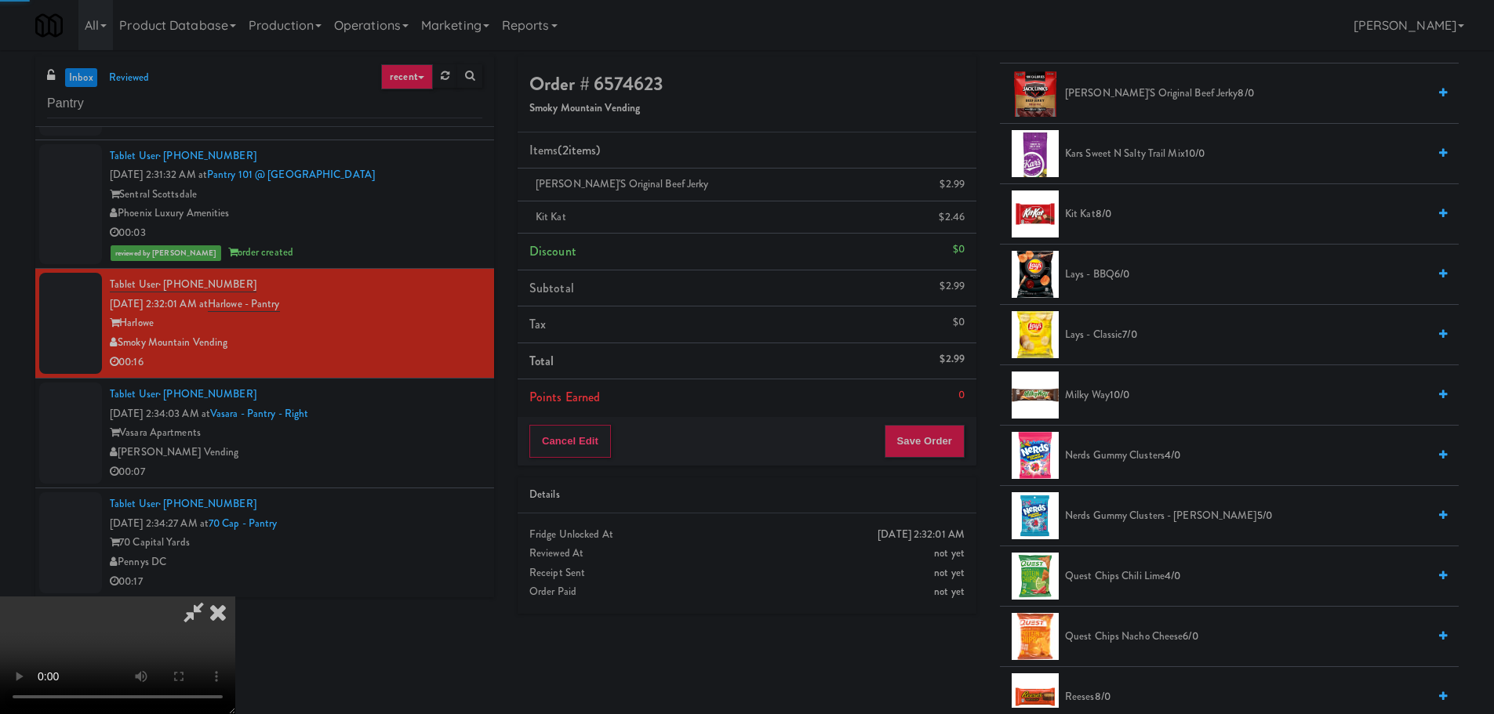
drag, startPoint x: 694, startPoint y: 310, endPoint x: 736, endPoint y: 304, distance: 41.9
click at [235, 597] on video at bounding box center [117, 656] width 235 height 118
click at [943, 438] on button "Save Order" at bounding box center [925, 441] width 80 height 33
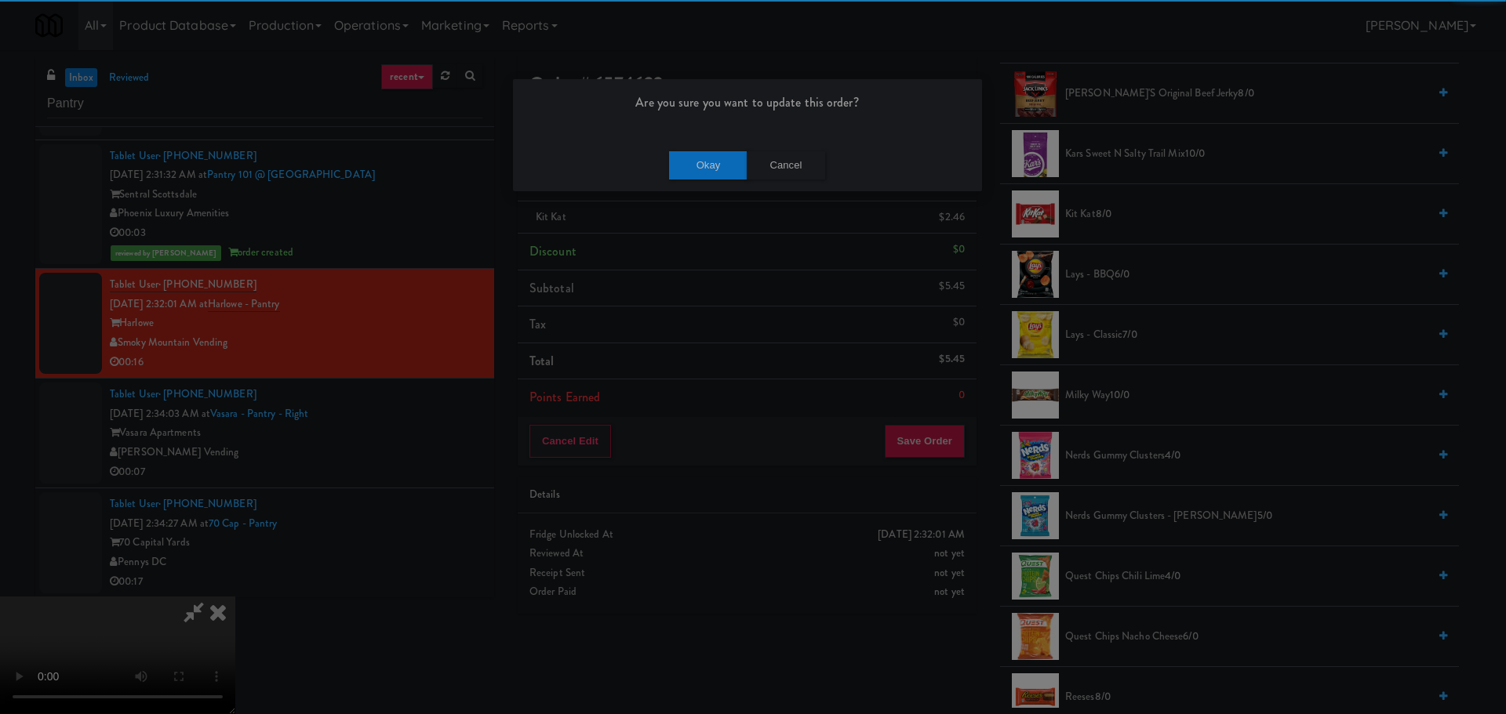
click at [718, 186] on div "Okay Cancel" at bounding box center [747, 165] width 469 height 53
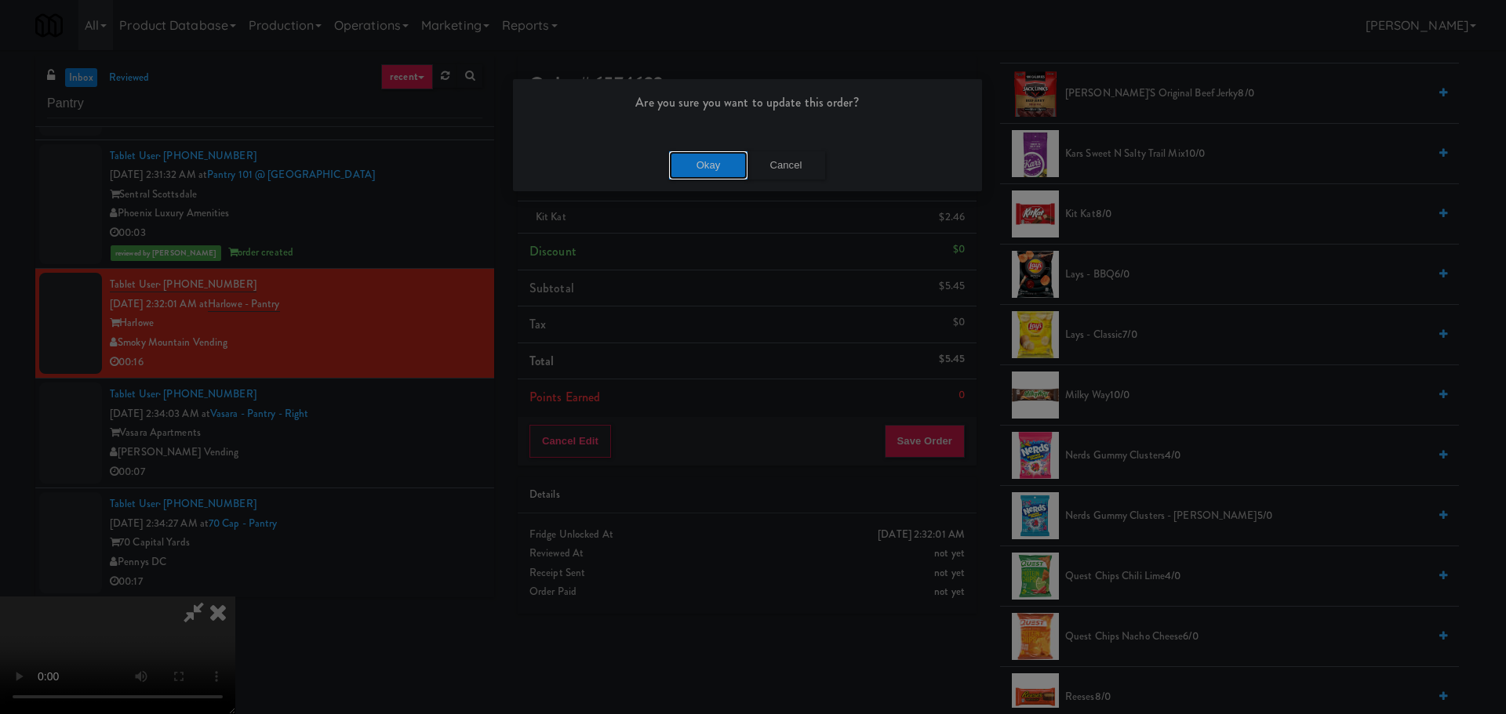
click at [714, 176] on button "Okay" at bounding box center [708, 165] width 78 height 28
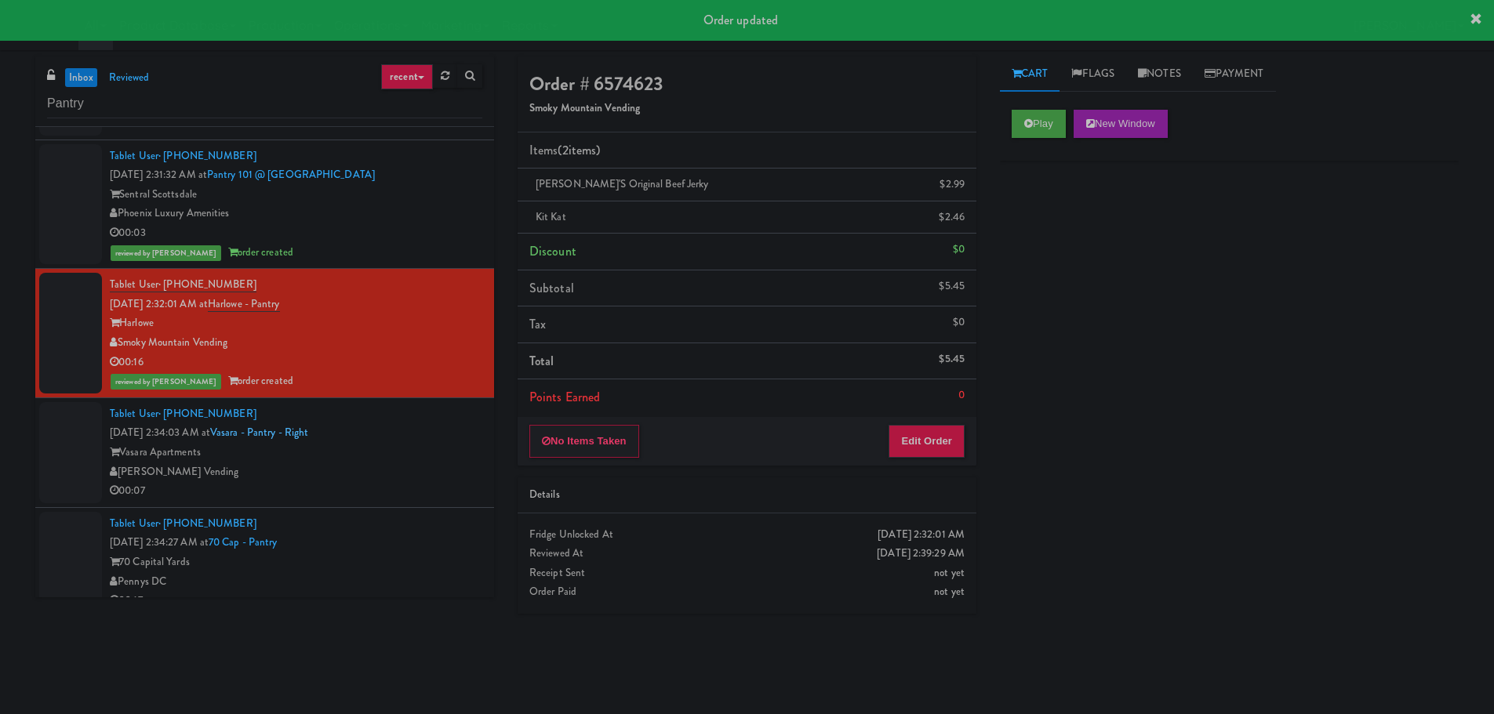
scroll to position [0, 0]
click at [410, 445] on div "Vasara Apartments" at bounding box center [296, 453] width 373 height 20
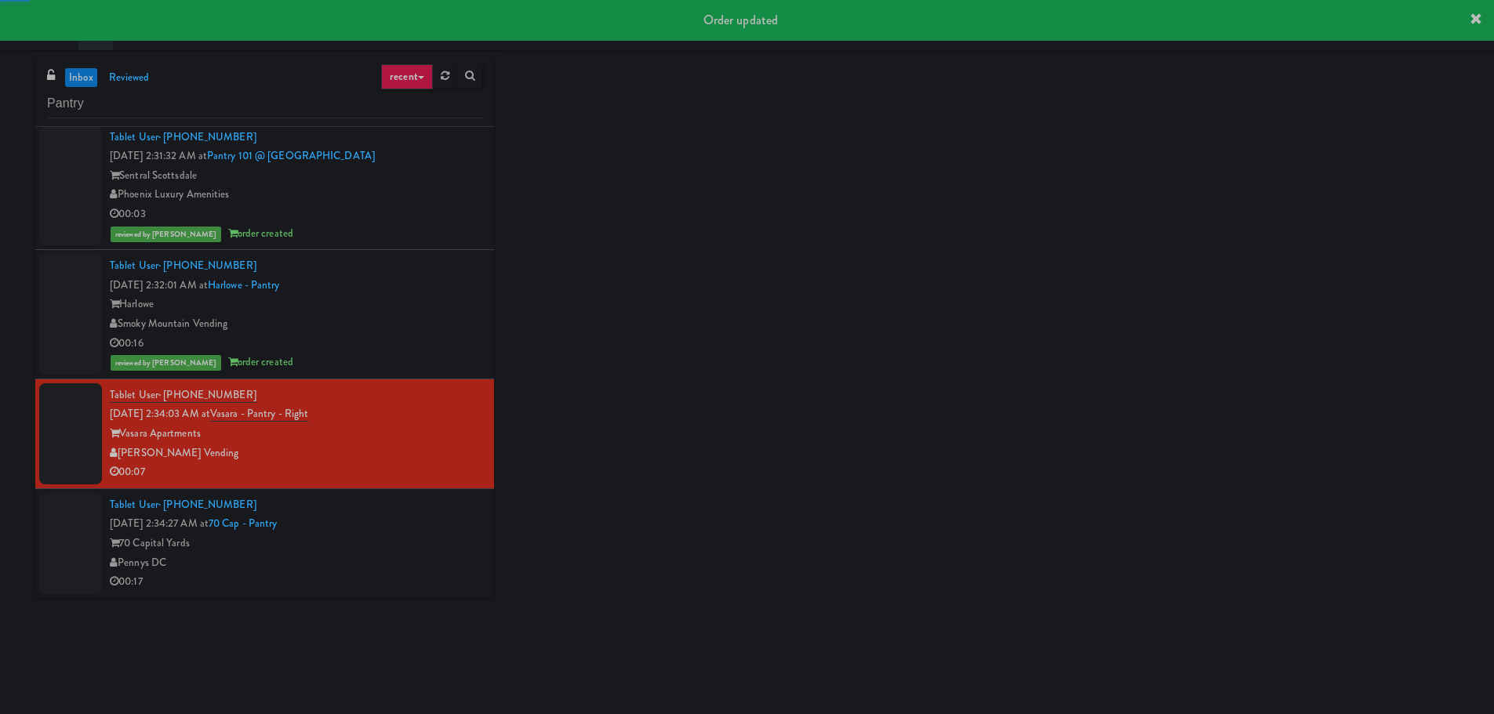
scroll to position [981, 0]
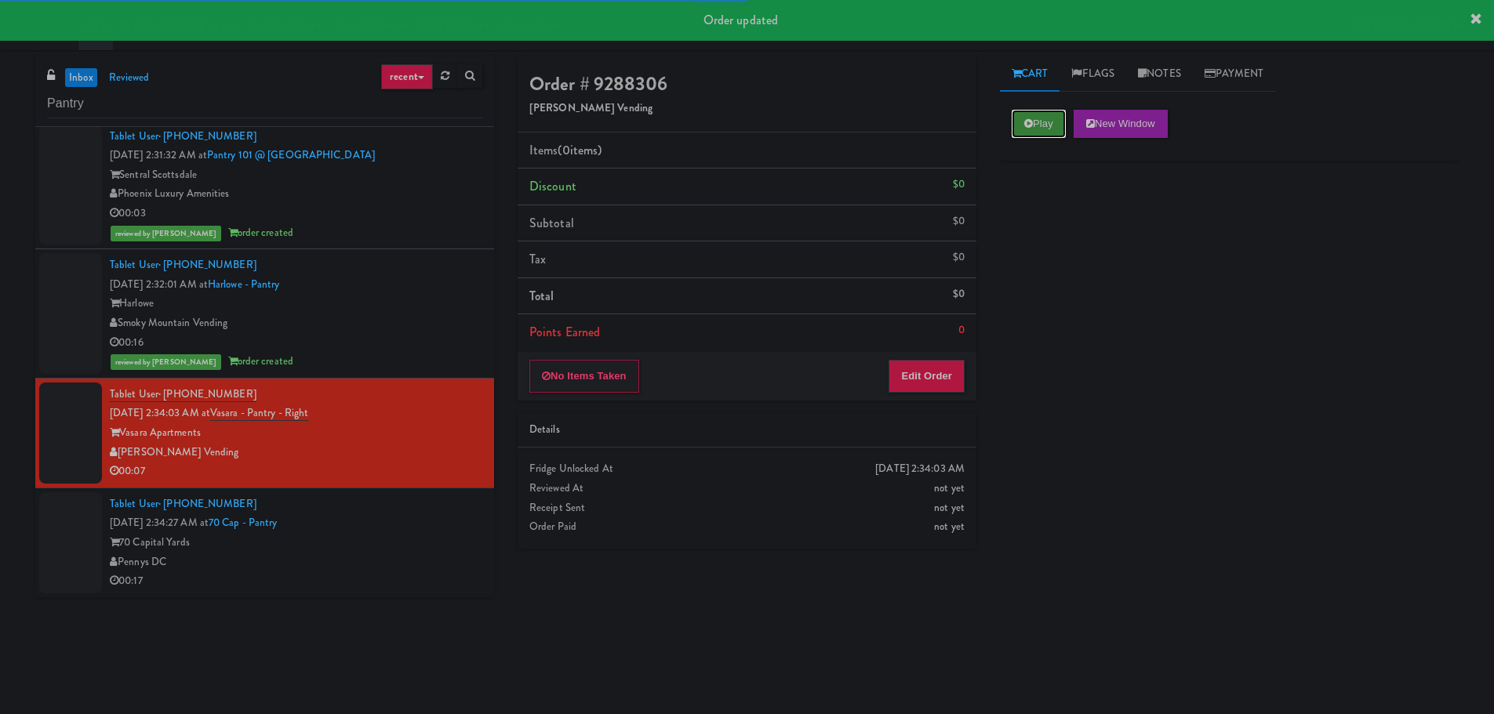
click at [1034, 118] on button "Play" at bounding box center [1039, 124] width 54 height 28
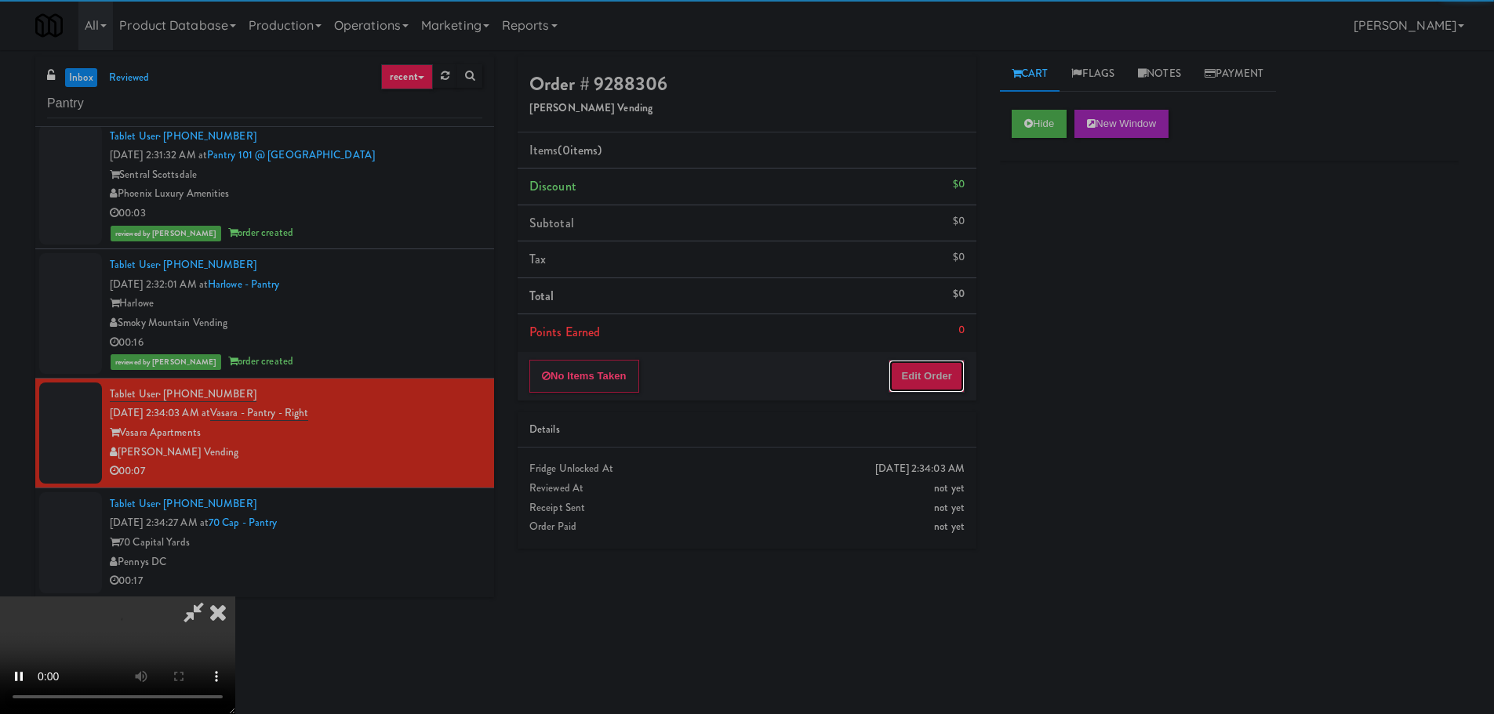
click at [929, 391] on button "Edit Order" at bounding box center [927, 376] width 76 height 33
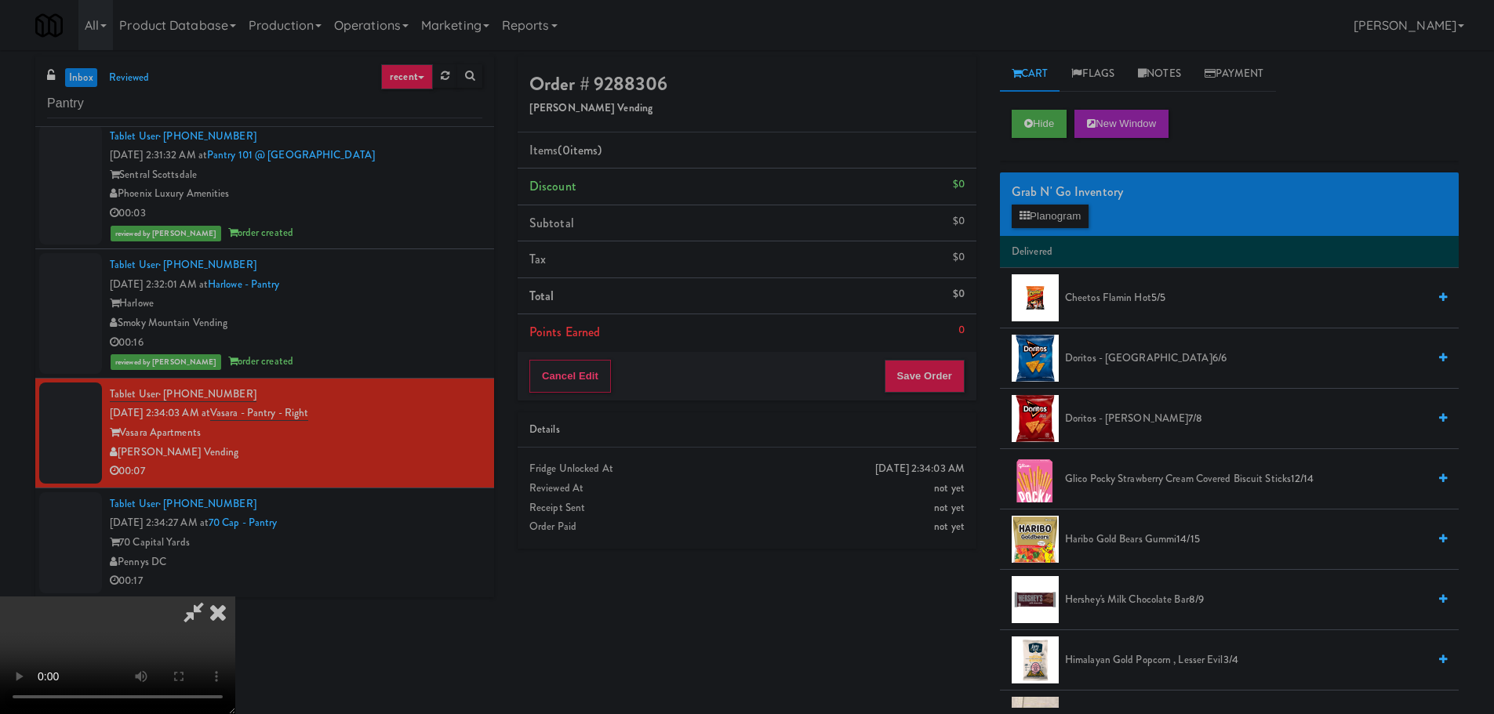
click at [235, 597] on video at bounding box center [117, 656] width 235 height 118
click at [1035, 211] on button "Planogram" at bounding box center [1050, 217] width 77 height 24
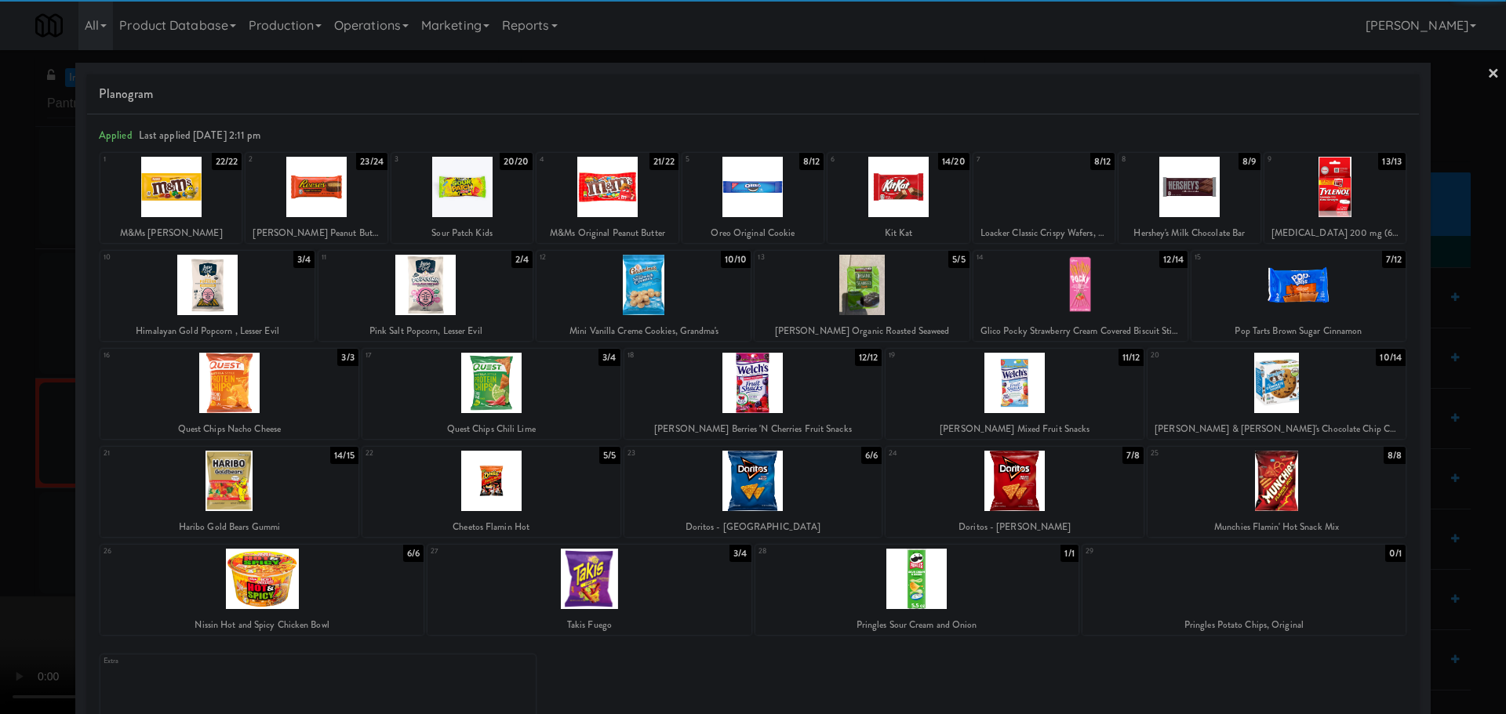
click at [536, 391] on div at bounding box center [491, 383] width 258 height 60
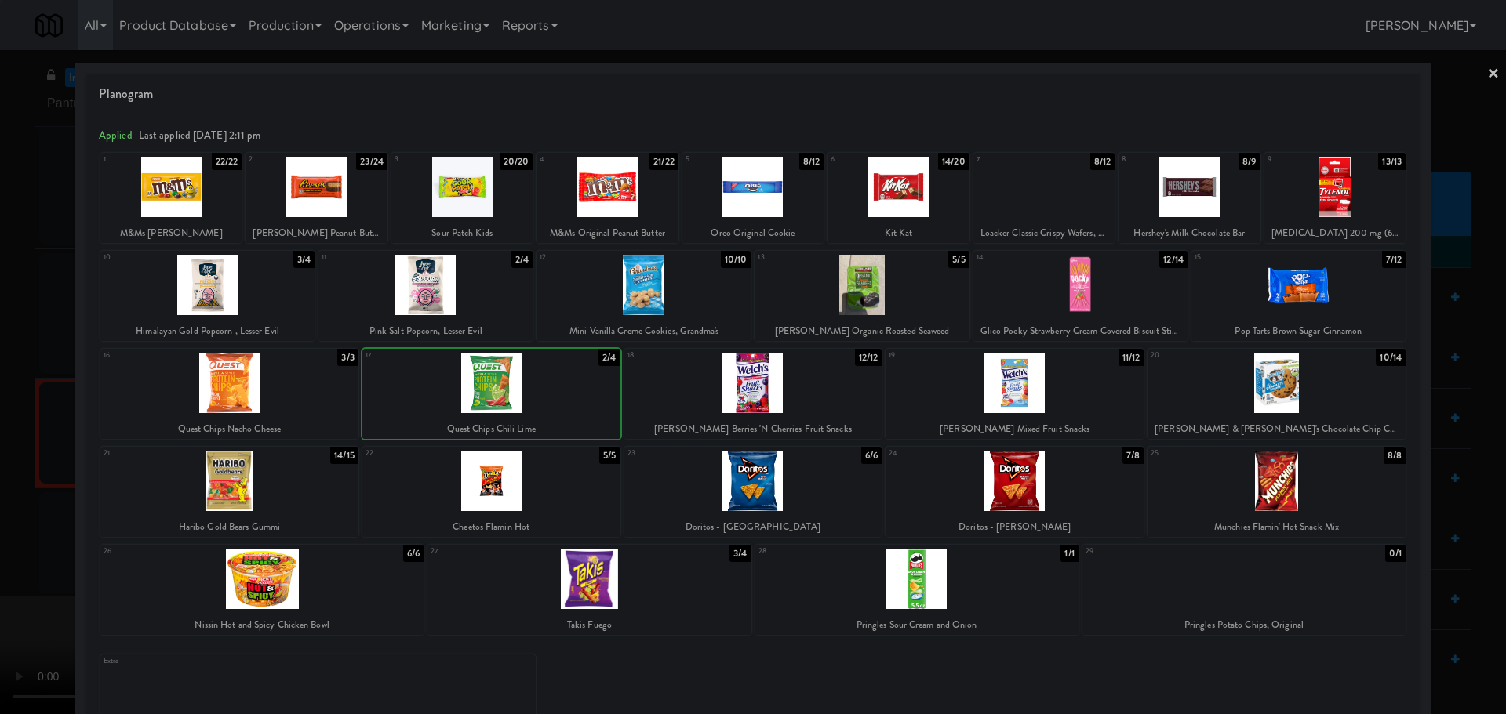
click at [26, 461] on div at bounding box center [753, 357] width 1506 height 714
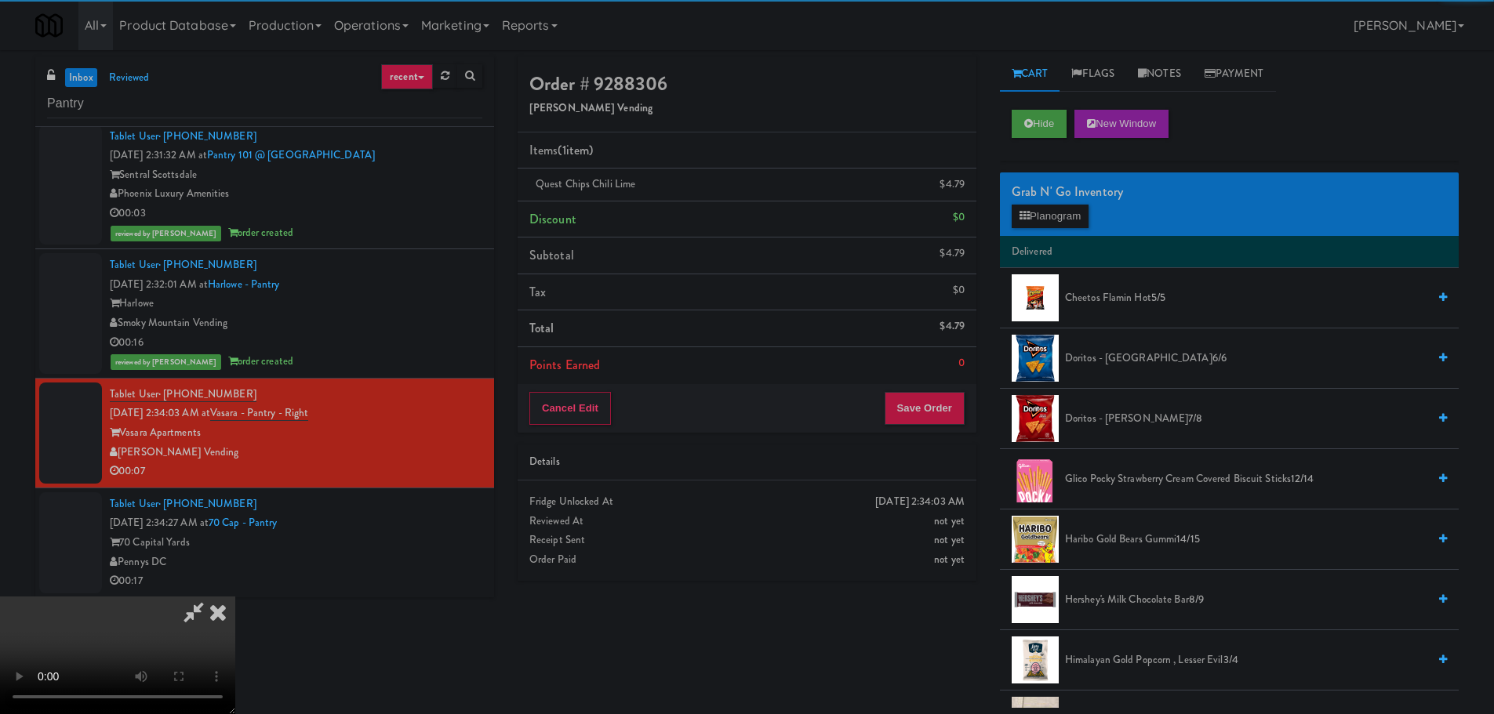
drag, startPoint x: 562, startPoint y: 375, endPoint x: 660, endPoint y: 380, distance: 98.1
click at [235, 597] on video at bounding box center [117, 656] width 235 height 118
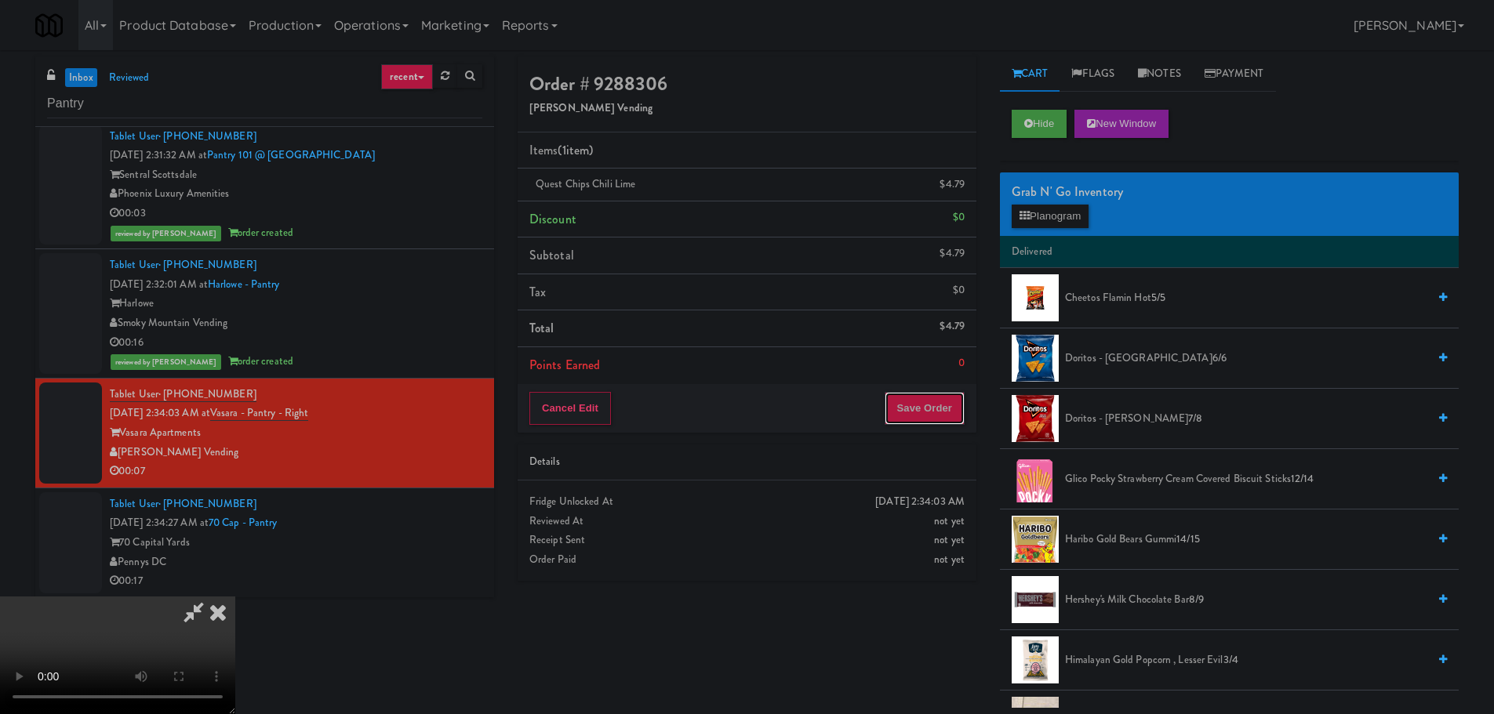
click at [911, 410] on button "Save Order" at bounding box center [925, 408] width 80 height 33
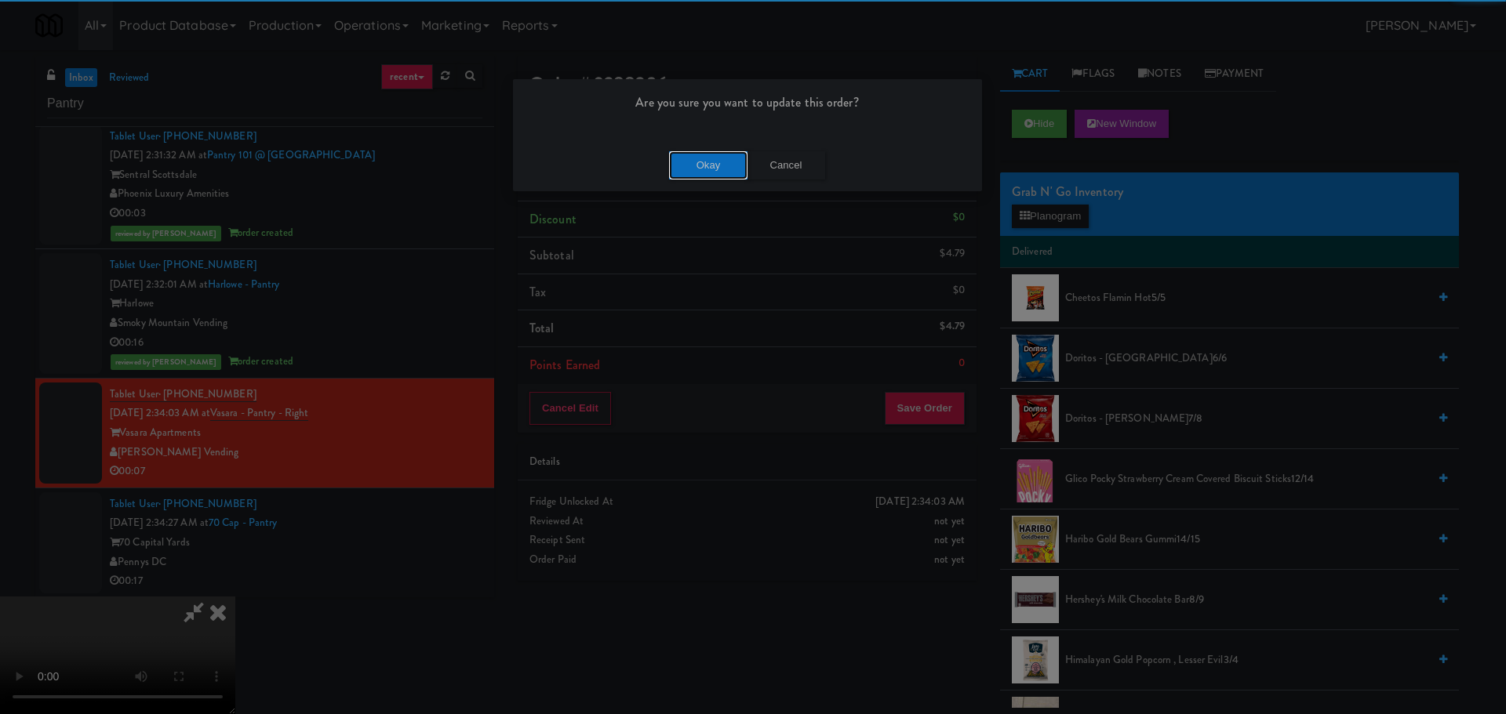
click at [713, 162] on button "Okay" at bounding box center [708, 165] width 78 height 28
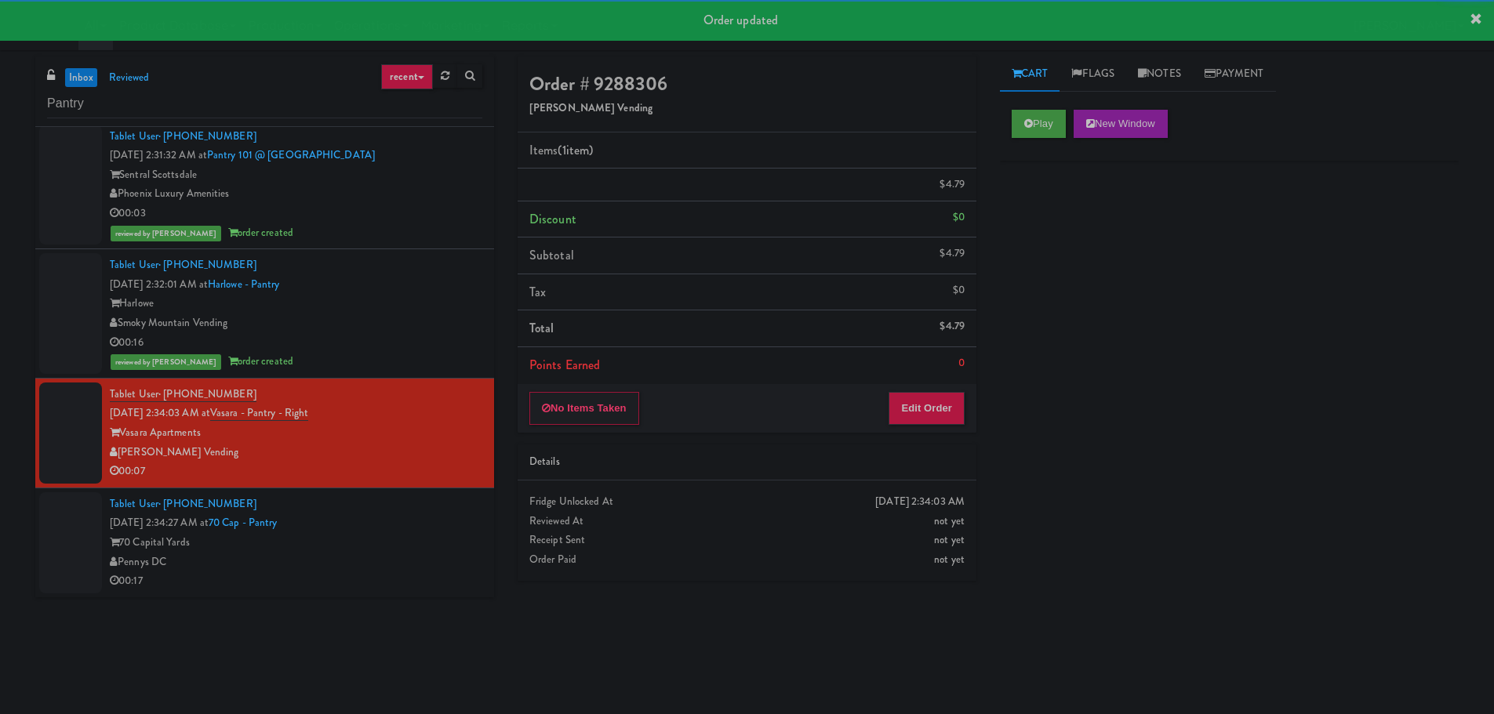
click at [425, 554] on div "Tablet User · (305) 546-3118 [DATE] 2:34:27 AM at 70 Cap - Pantry 70 Capital Ya…" at bounding box center [296, 543] width 373 height 96
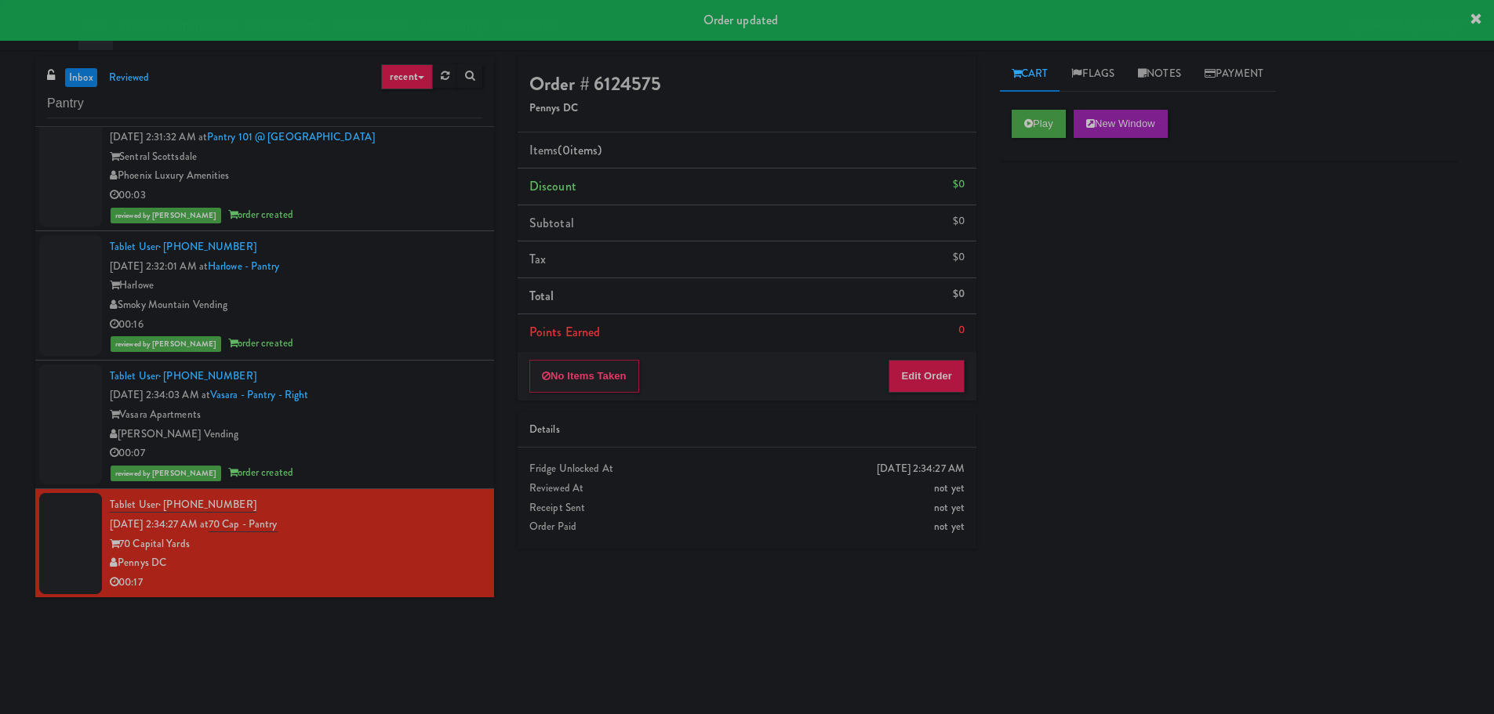
scroll to position [1000, 0]
click at [434, 518] on div "Tablet User · (305) 546-3118 [DATE] 2:34:27 AM at 70 Cap - Pantry 70 Capital Ya…" at bounding box center [296, 543] width 373 height 96
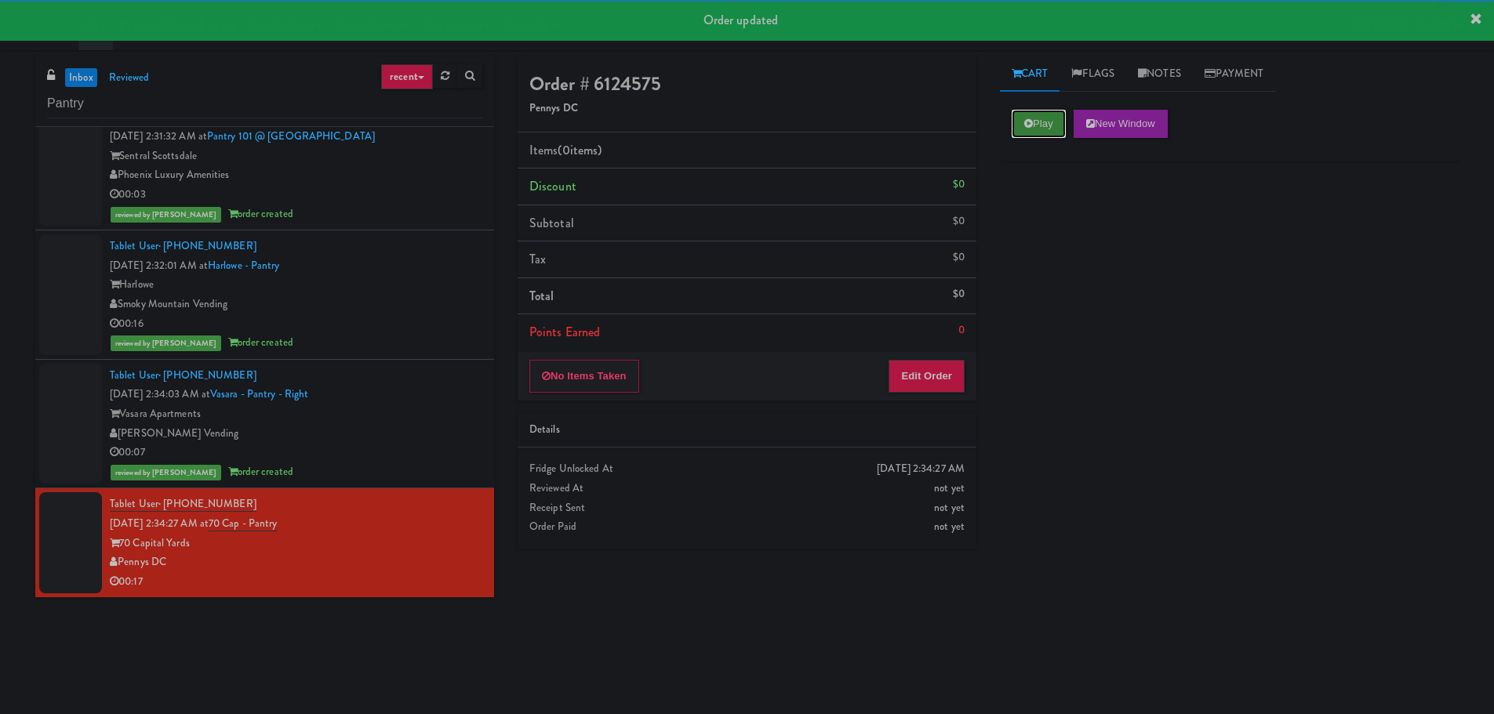
click at [1066, 137] on button "Play" at bounding box center [1039, 124] width 54 height 28
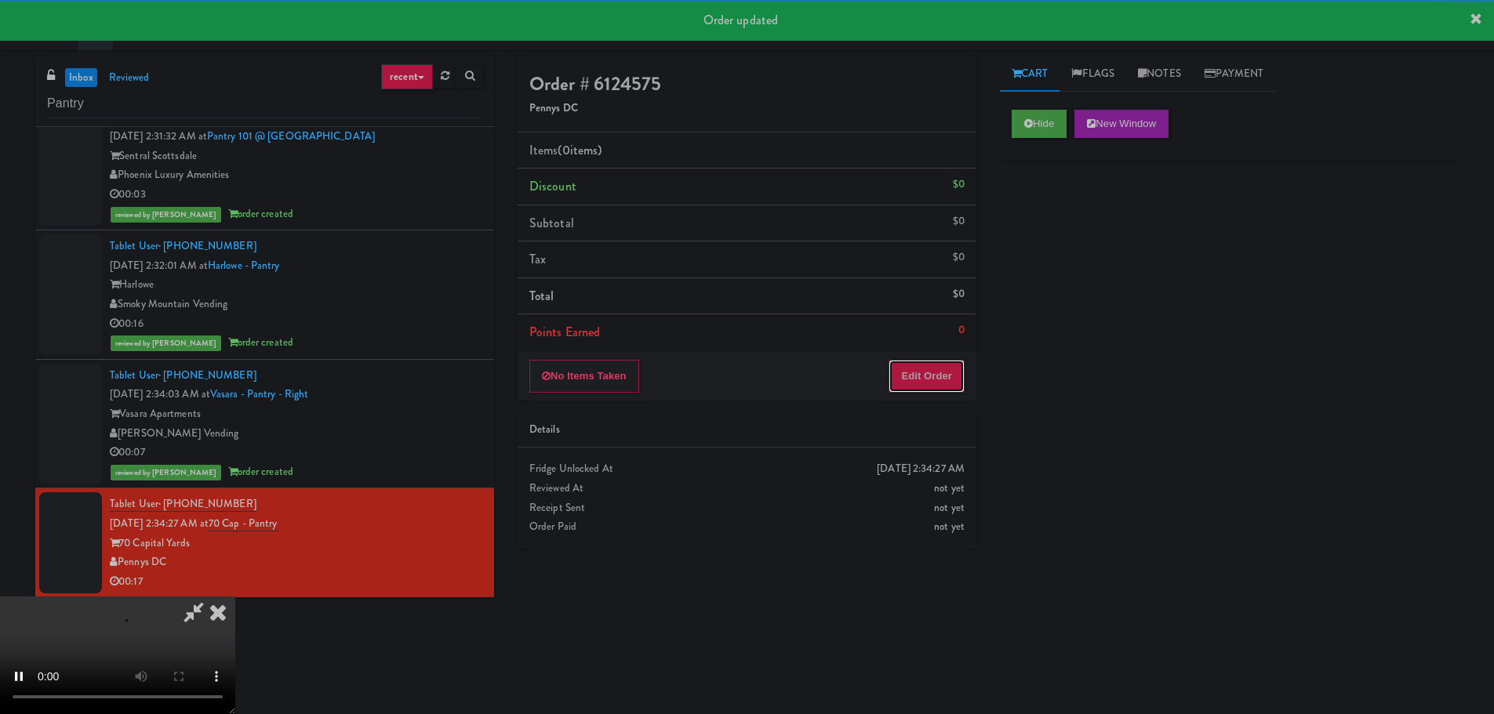
click at [936, 371] on button "Edit Order" at bounding box center [927, 376] width 76 height 33
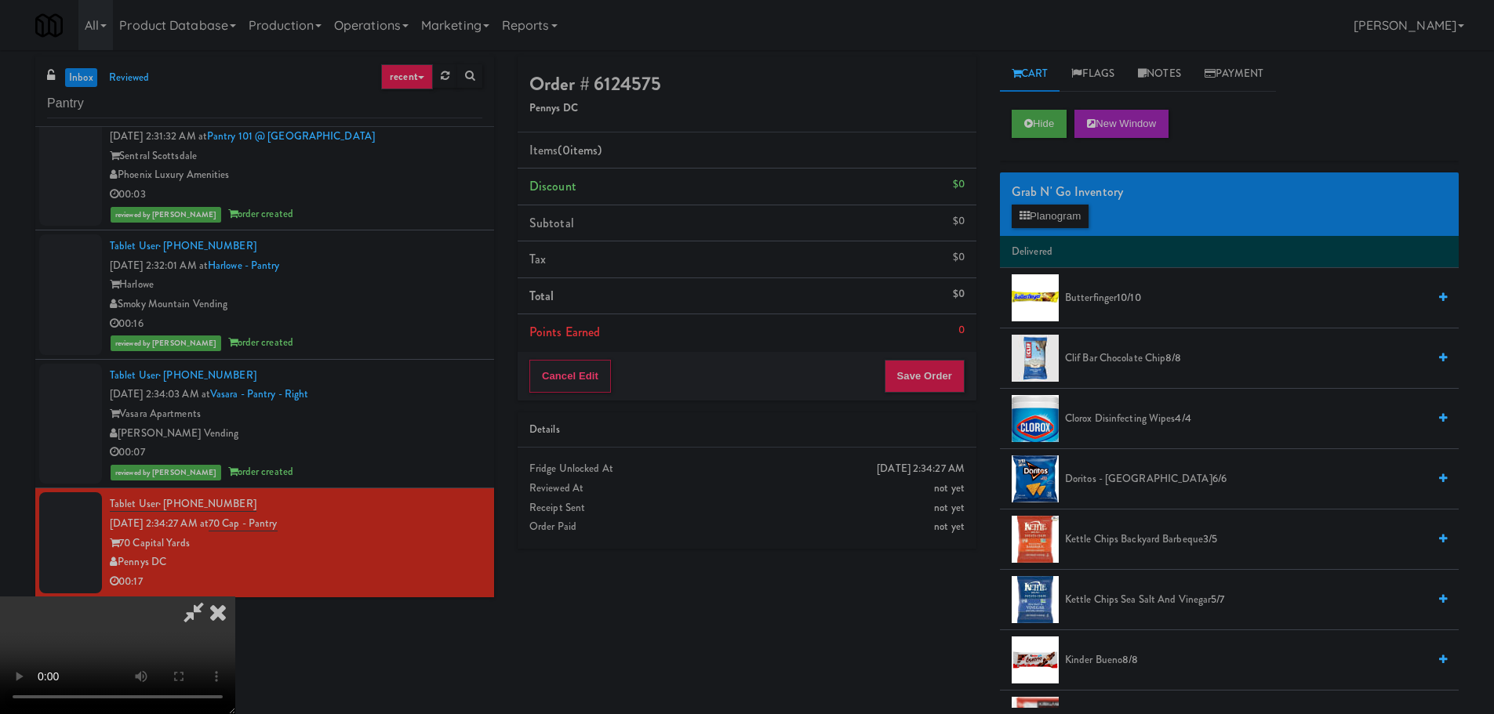
scroll to position [0, 0]
click at [235, 597] on video at bounding box center [117, 656] width 235 height 118
drag, startPoint x: 665, startPoint y: 442, endPoint x: 686, endPoint y: 439, distance: 21.3
click at [235, 597] on video at bounding box center [117, 656] width 235 height 118
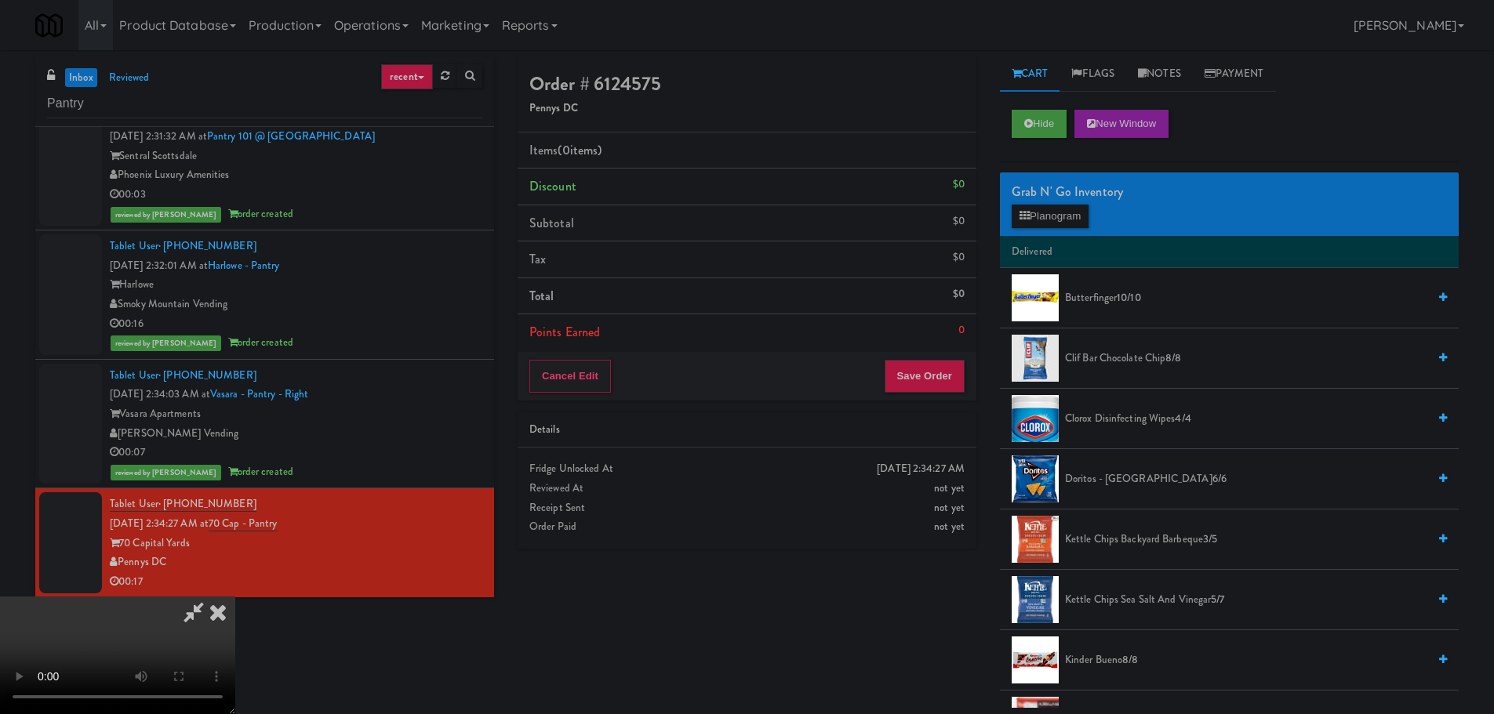
click at [235, 597] on video at bounding box center [117, 656] width 235 height 118
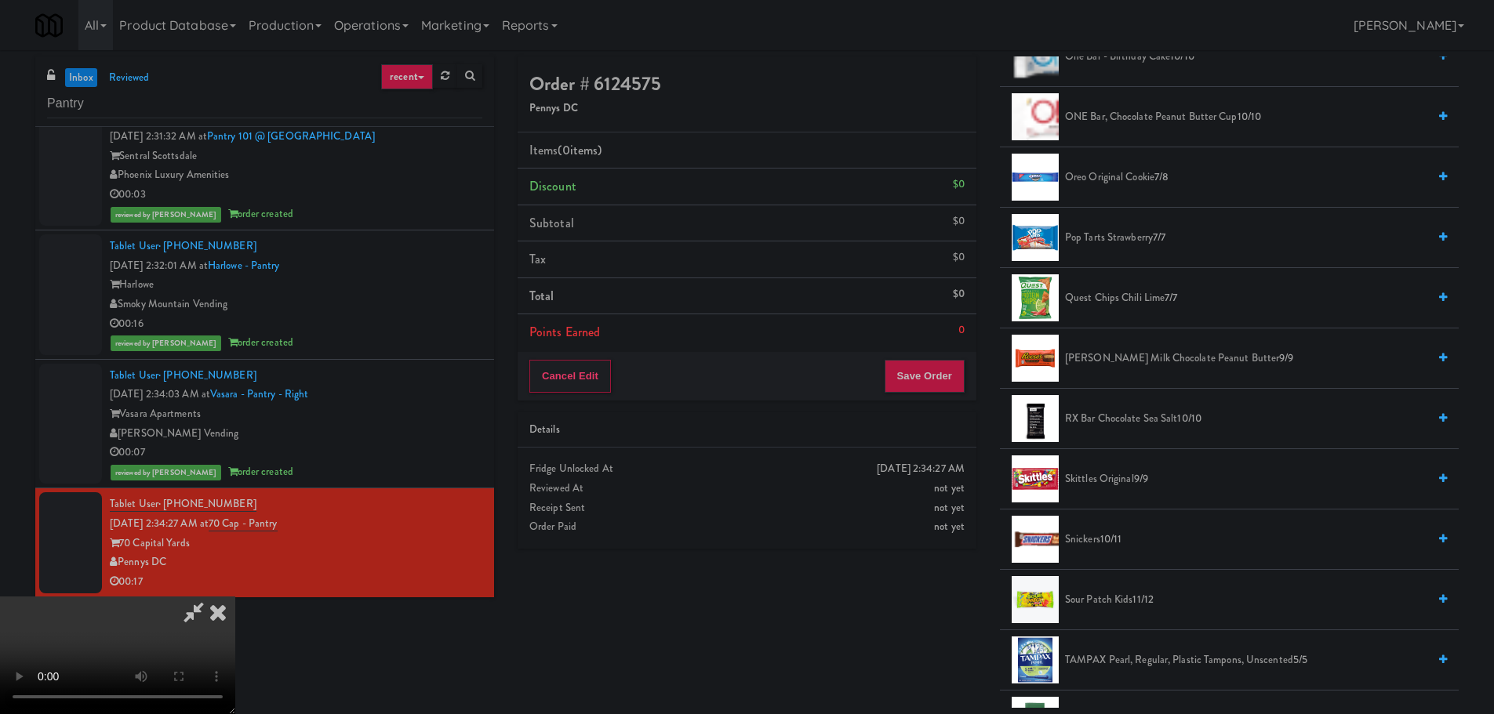
scroll to position [1333, 0]
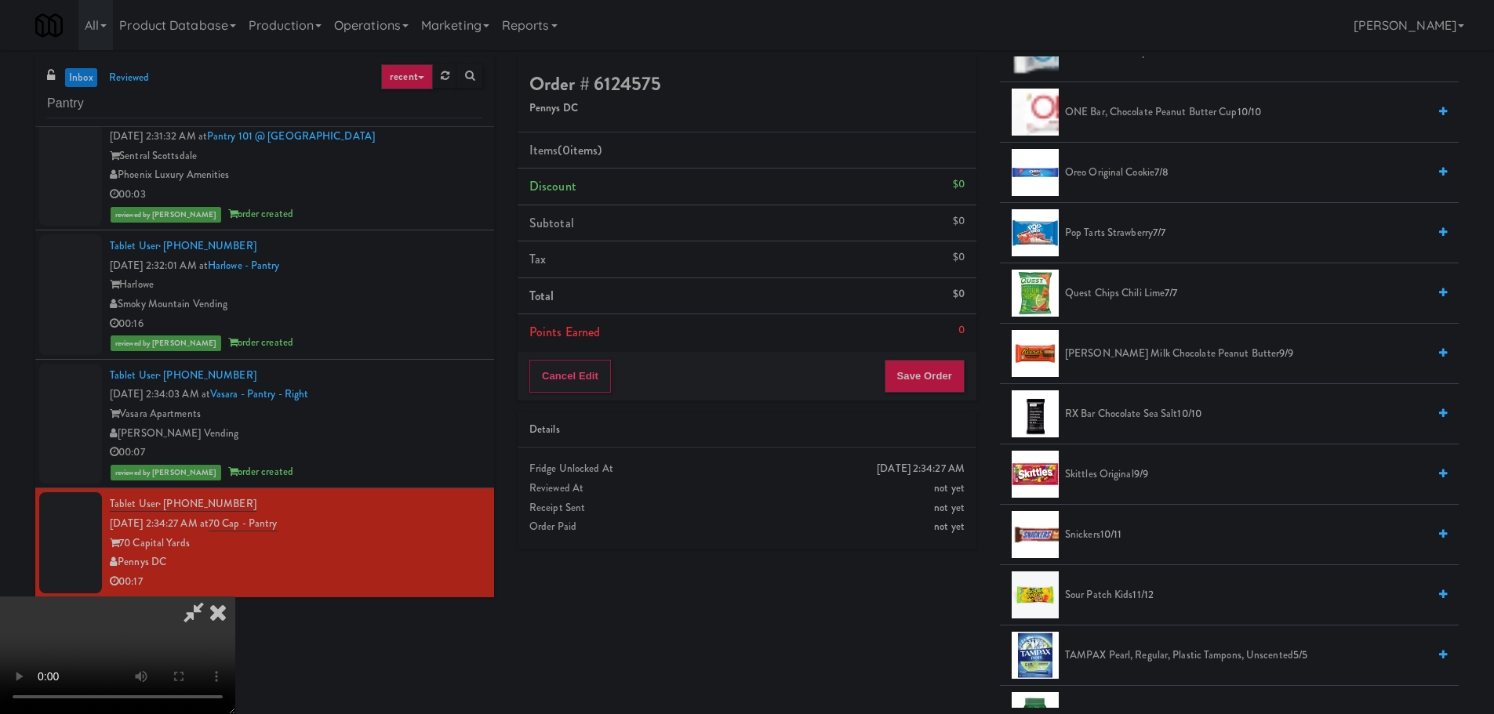
click at [1169, 349] on span "[PERSON_NAME] Milk Chocolate Peanut Butter 9/9" at bounding box center [1246, 354] width 362 height 20
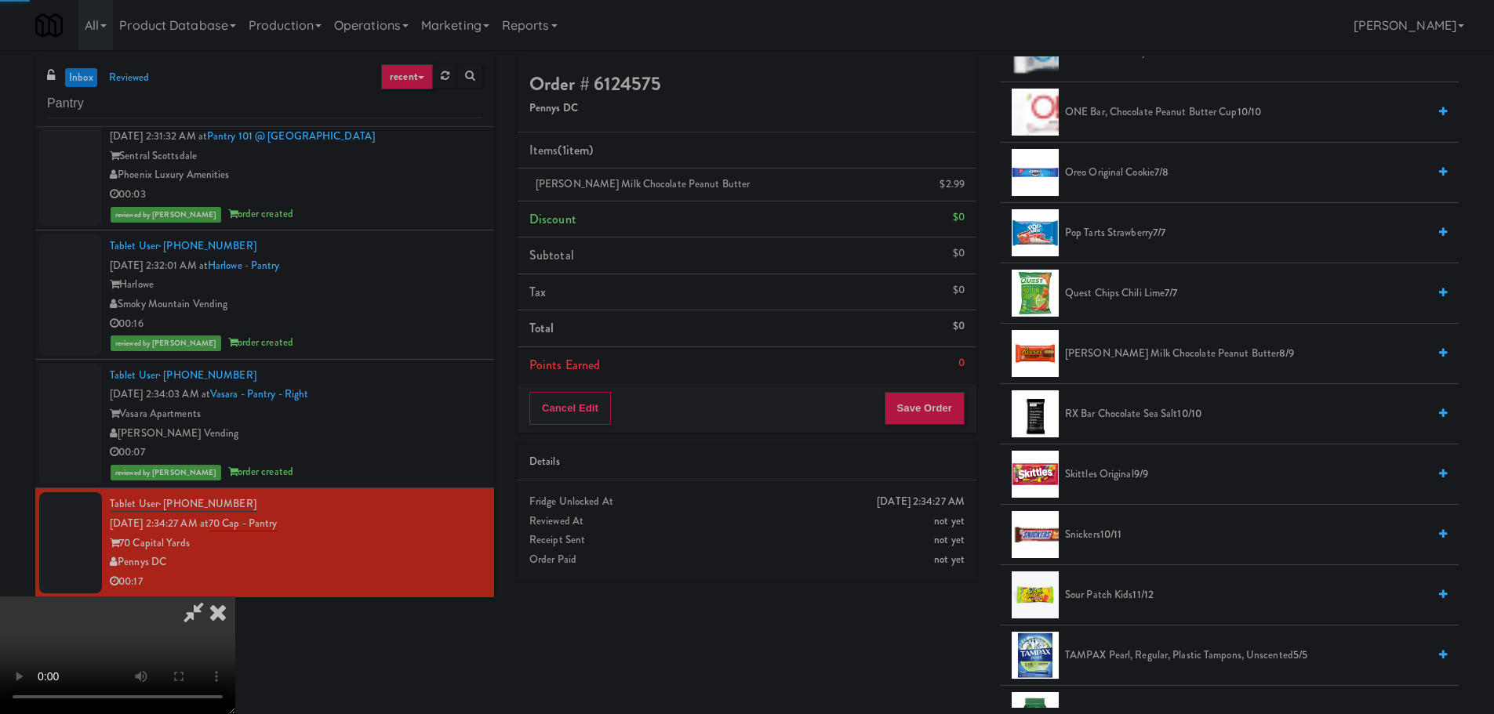
click at [235, 597] on video at bounding box center [117, 656] width 235 height 118
click at [954, 405] on button "Save Order" at bounding box center [925, 408] width 80 height 33
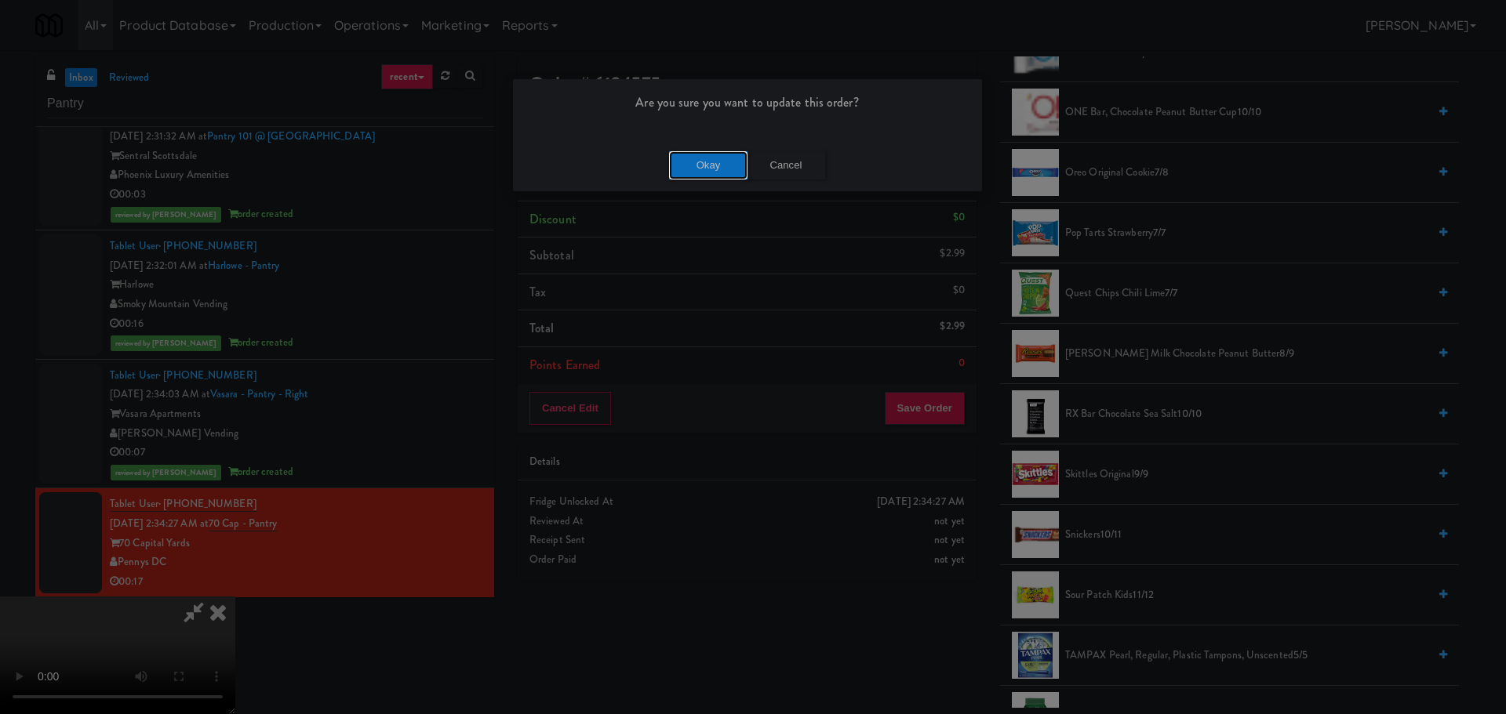
click at [742, 167] on button "Okay" at bounding box center [708, 165] width 78 height 28
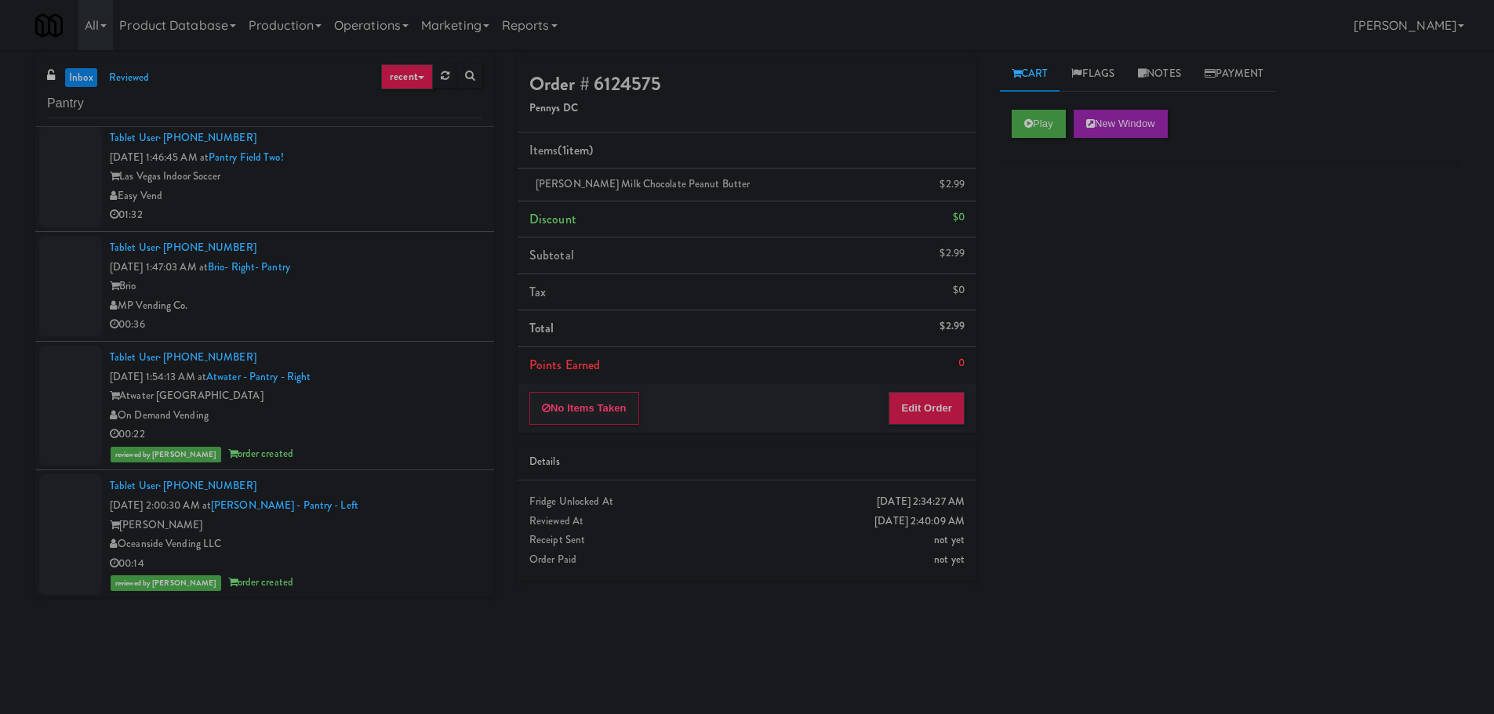
scroll to position [0, 0]
click at [403, 285] on div "Brio" at bounding box center [296, 292] width 373 height 20
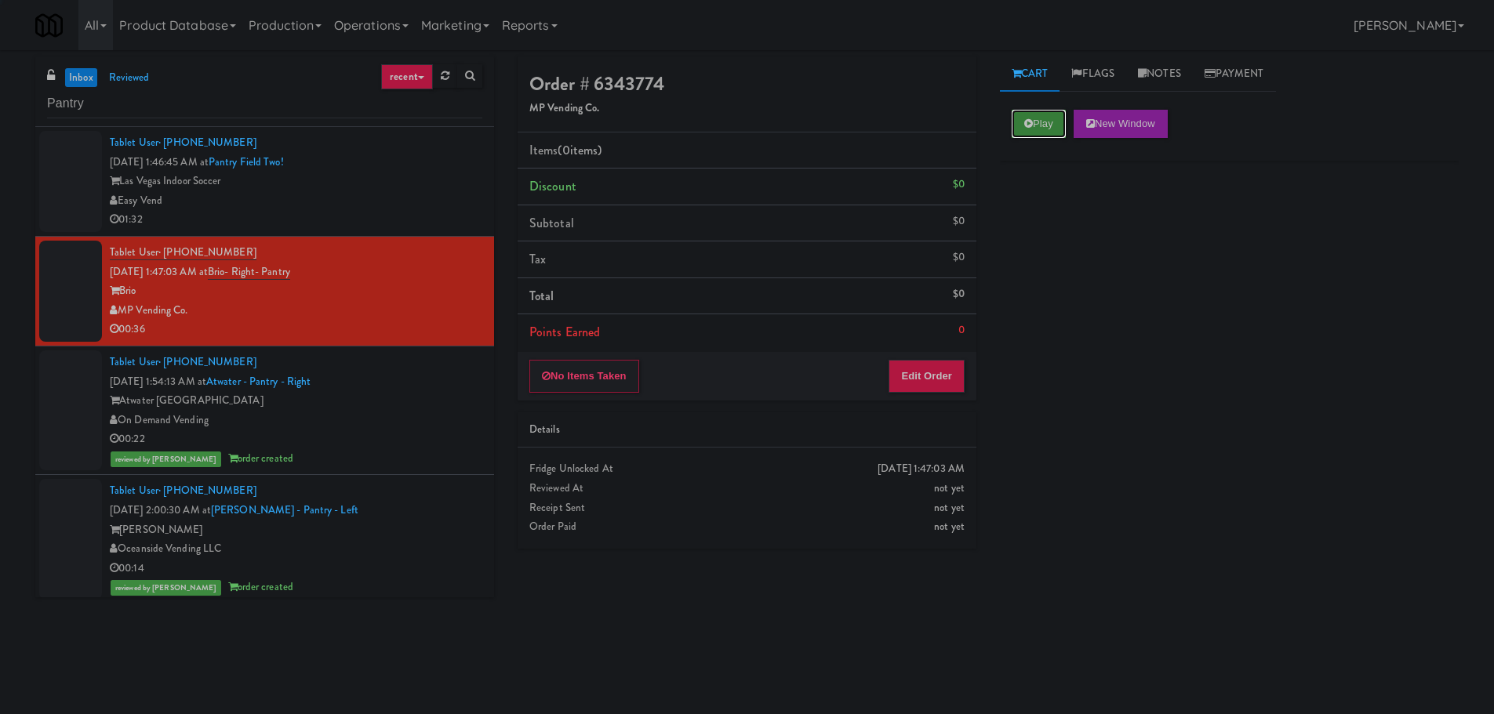
click at [1045, 131] on button "Play" at bounding box center [1039, 124] width 54 height 28
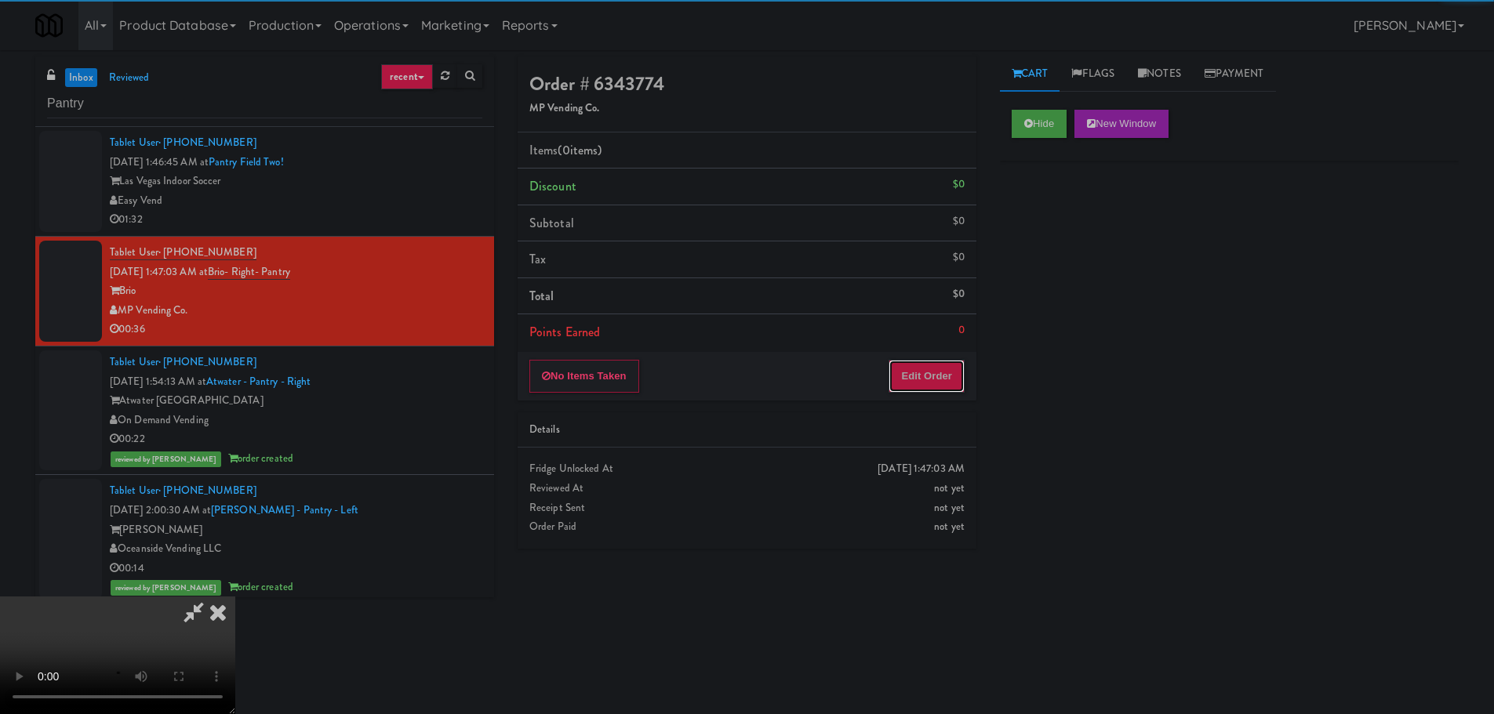
click at [950, 382] on button "Edit Order" at bounding box center [927, 376] width 76 height 33
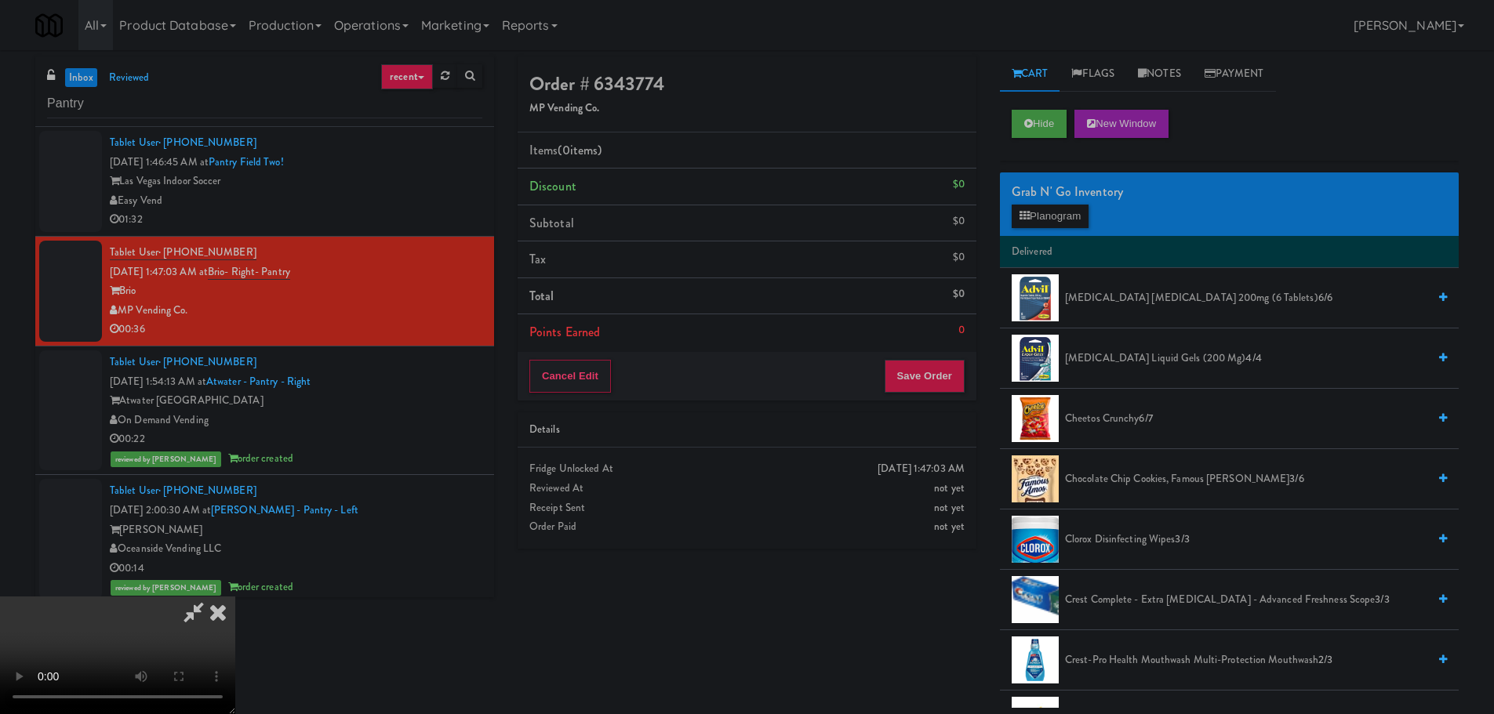
click at [235, 597] on video at bounding box center [117, 656] width 235 height 118
click at [1048, 216] on button "Planogram" at bounding box center [1050, 217] width 77 height 24
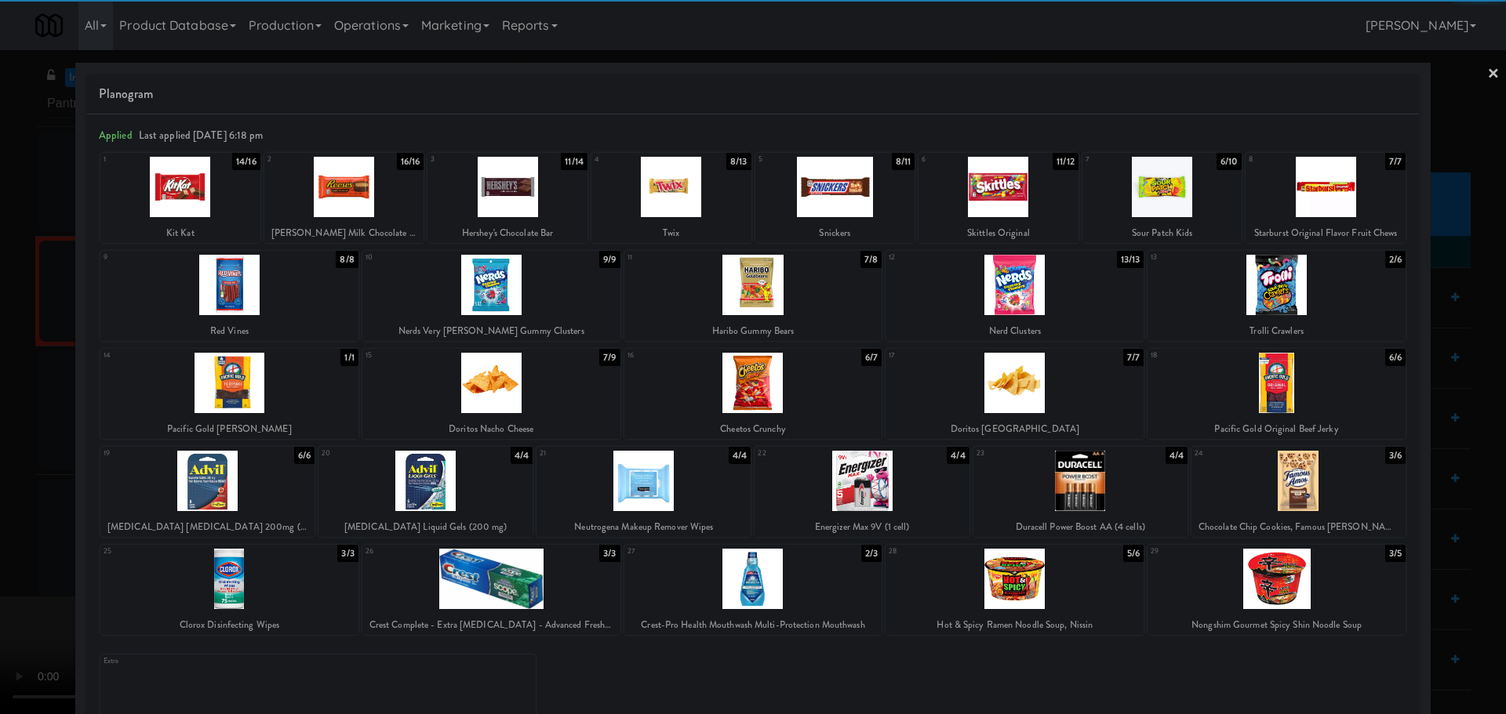
click at [271, 585] on div at bounding box center [229, 579] width 258 height 60
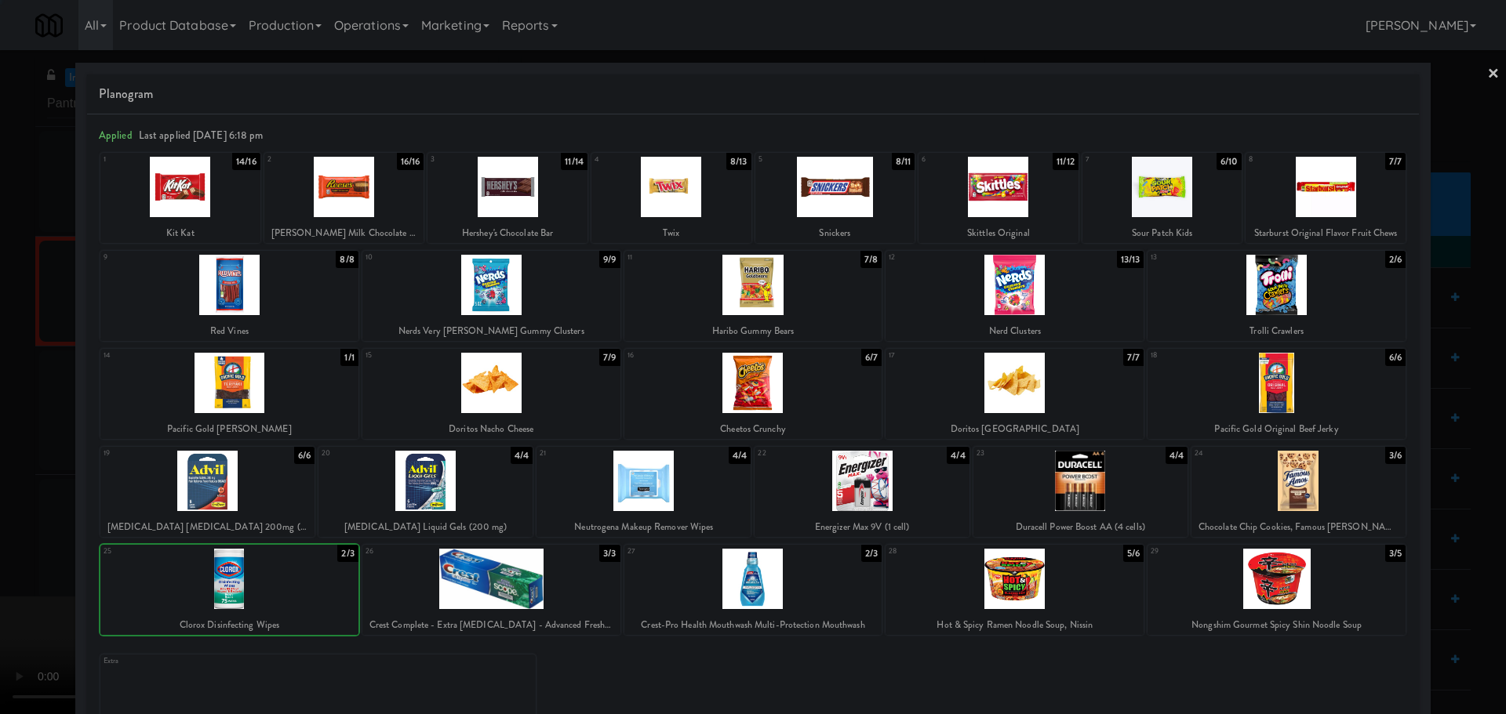
drag, startPoint x: 0, startPoint y: 571, endPoint x: 211, endPoint y: 530, distance: 214.9
click at [34, 570] on div at bounding box center [753, 357] width 1506 height 714
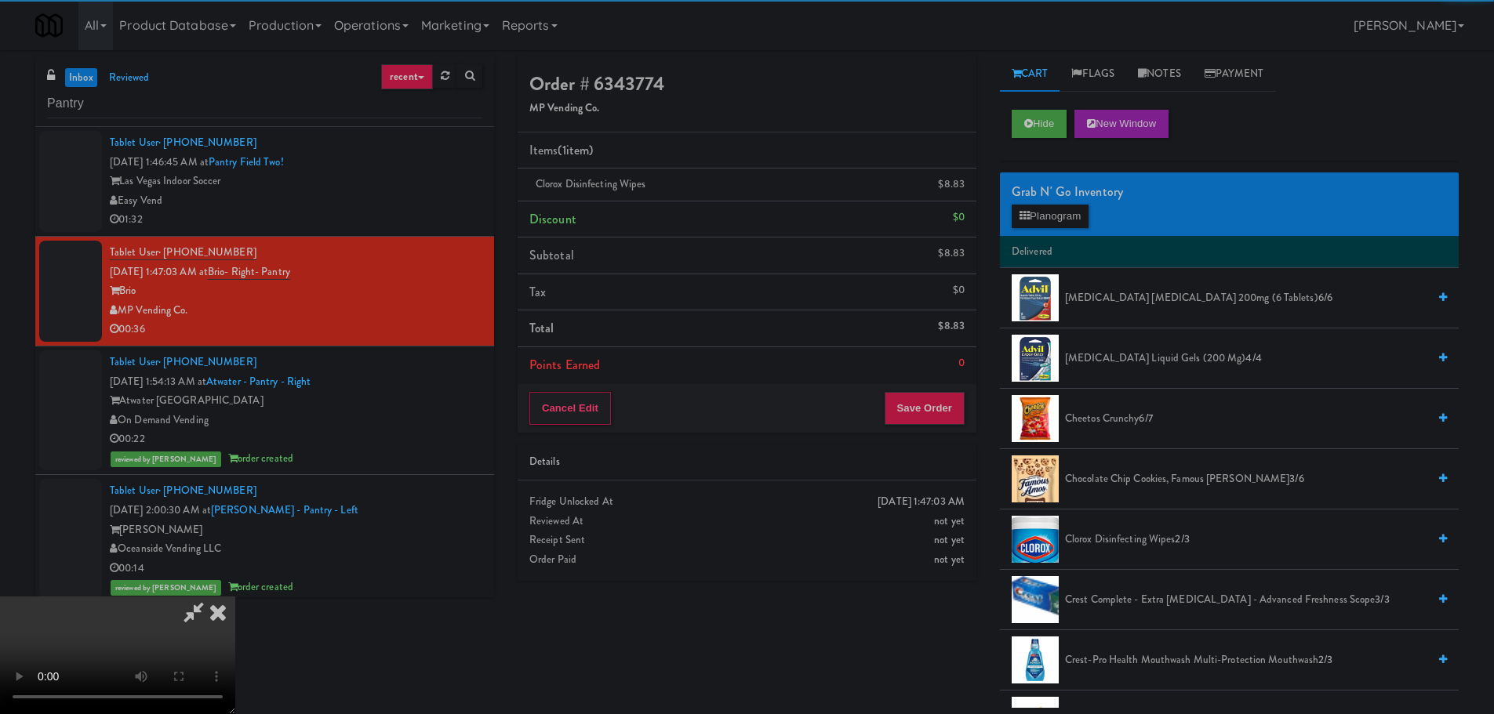
click at [235, 597] on video at bounding box center [117, 656] width 235 height 118
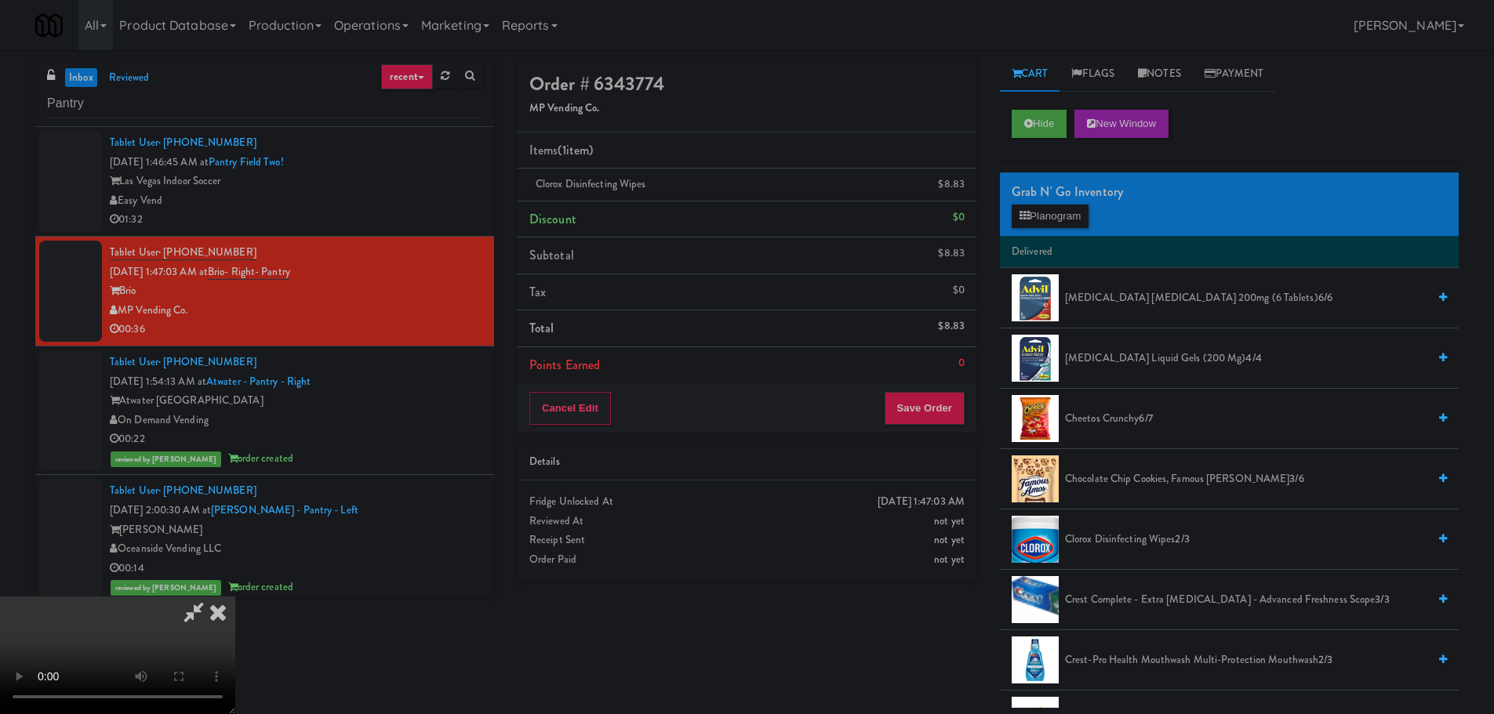
drag, startPoint x: 705, startPoint y: 456, endPoint x: 871, endPoint y: 351, distance: 195.6
click at [235, 597] on video at bounding box center [117, 656] width 235 height 118
click at [1035, 209] on button "Planogram" at bounding box center [1050, 217] width 77 height 24
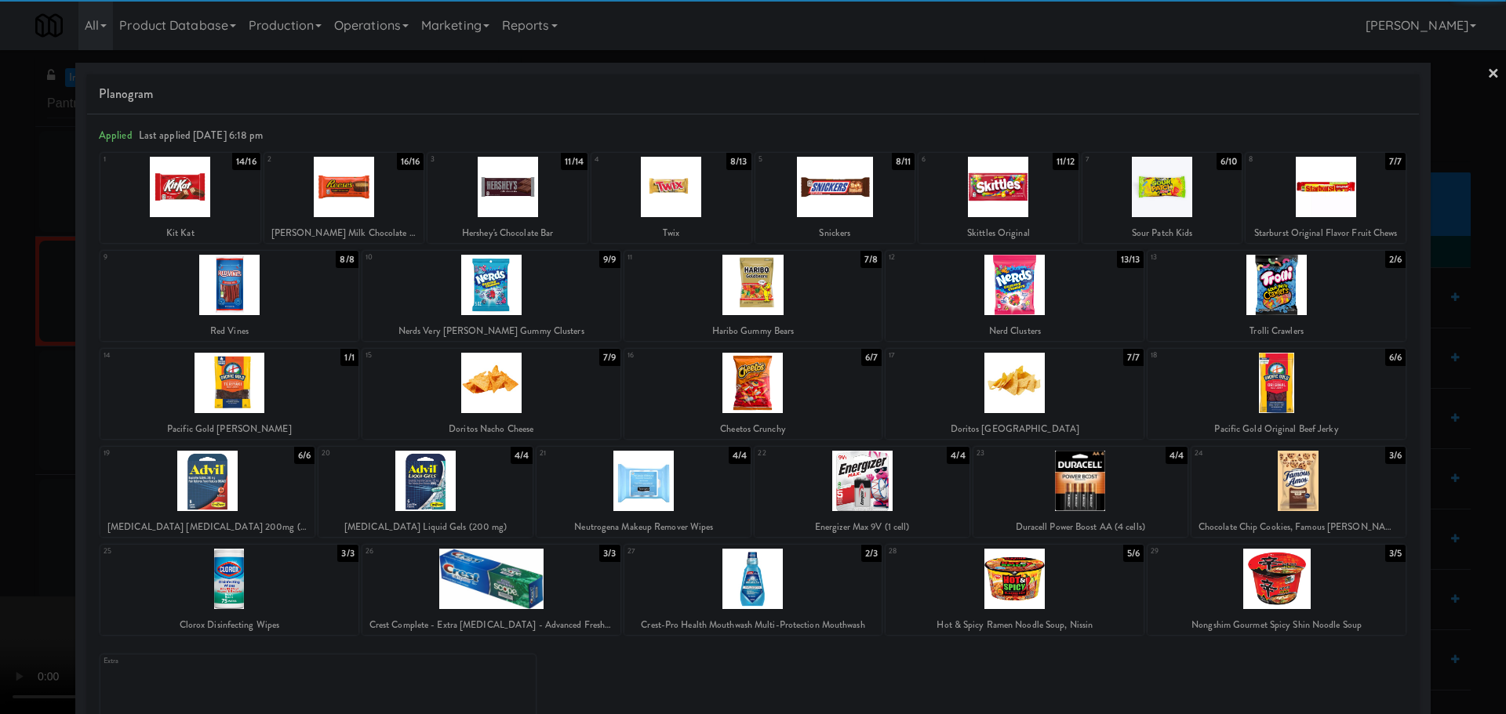
click at [262, 587] on div at bounding box center [229, 579] width 258 height 60
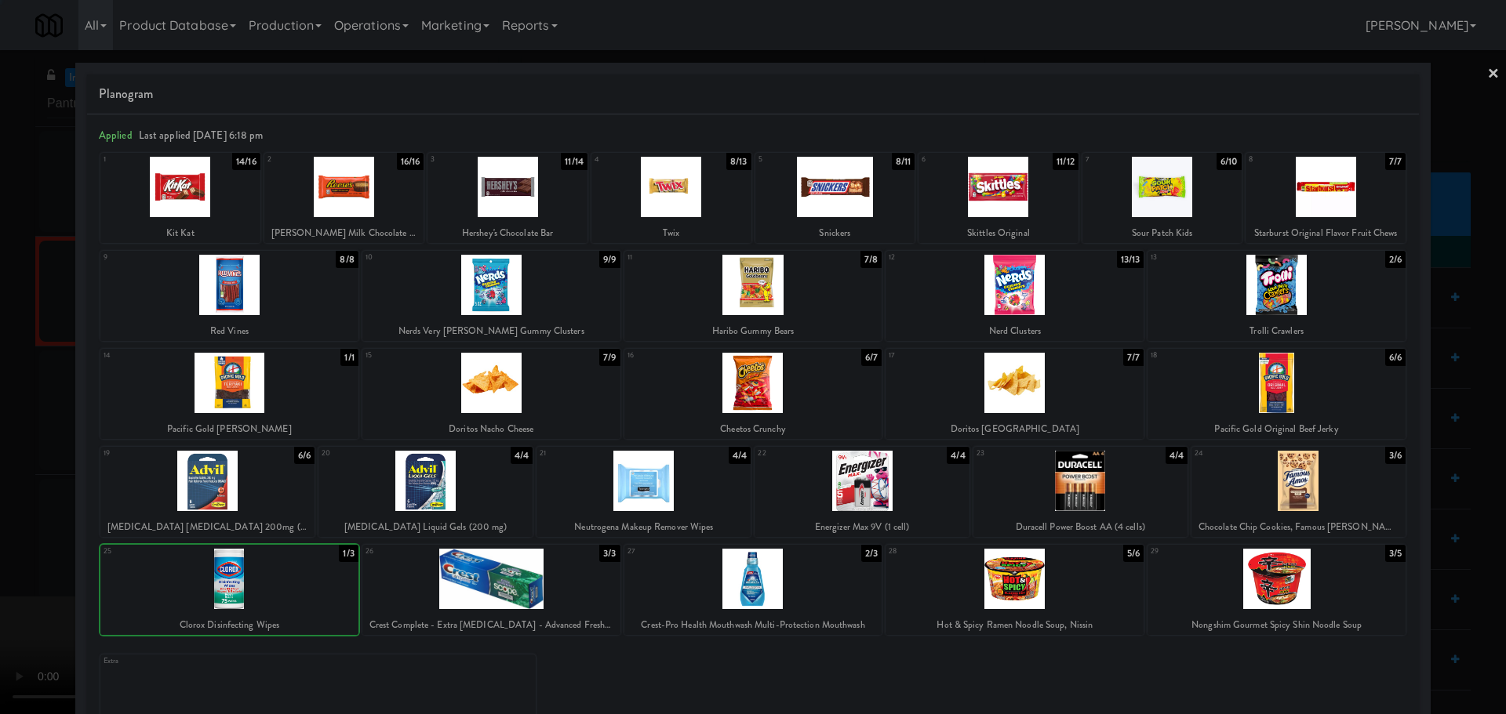
drag, startPoint x: 1, startPoint y: 613, endPoint x: 17, endPoint y: 618, distance: 17.1
click at [5, 613] on div at bounding box center [753, 357] width 1506 height 714
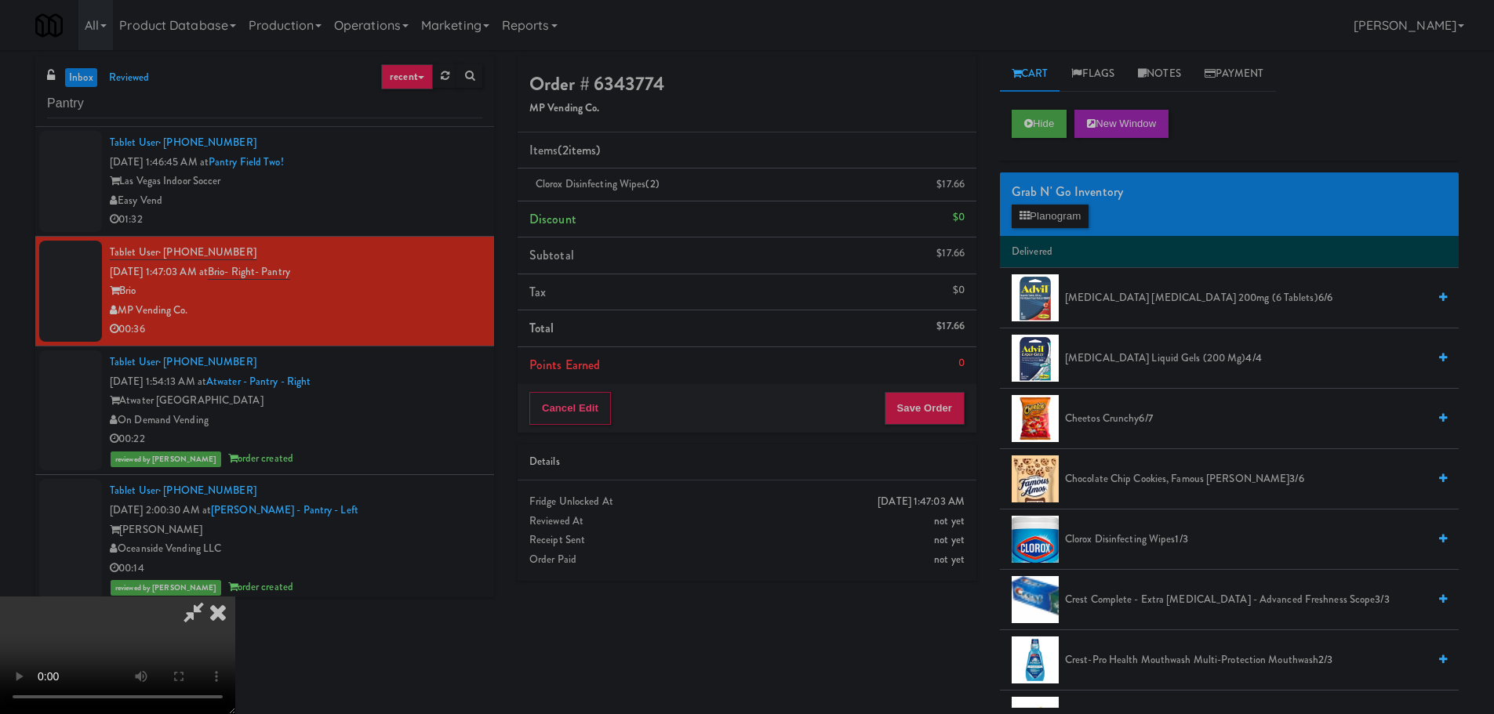
click at [235, 597] on video at bounding box center [117, 656] width 235 height 118
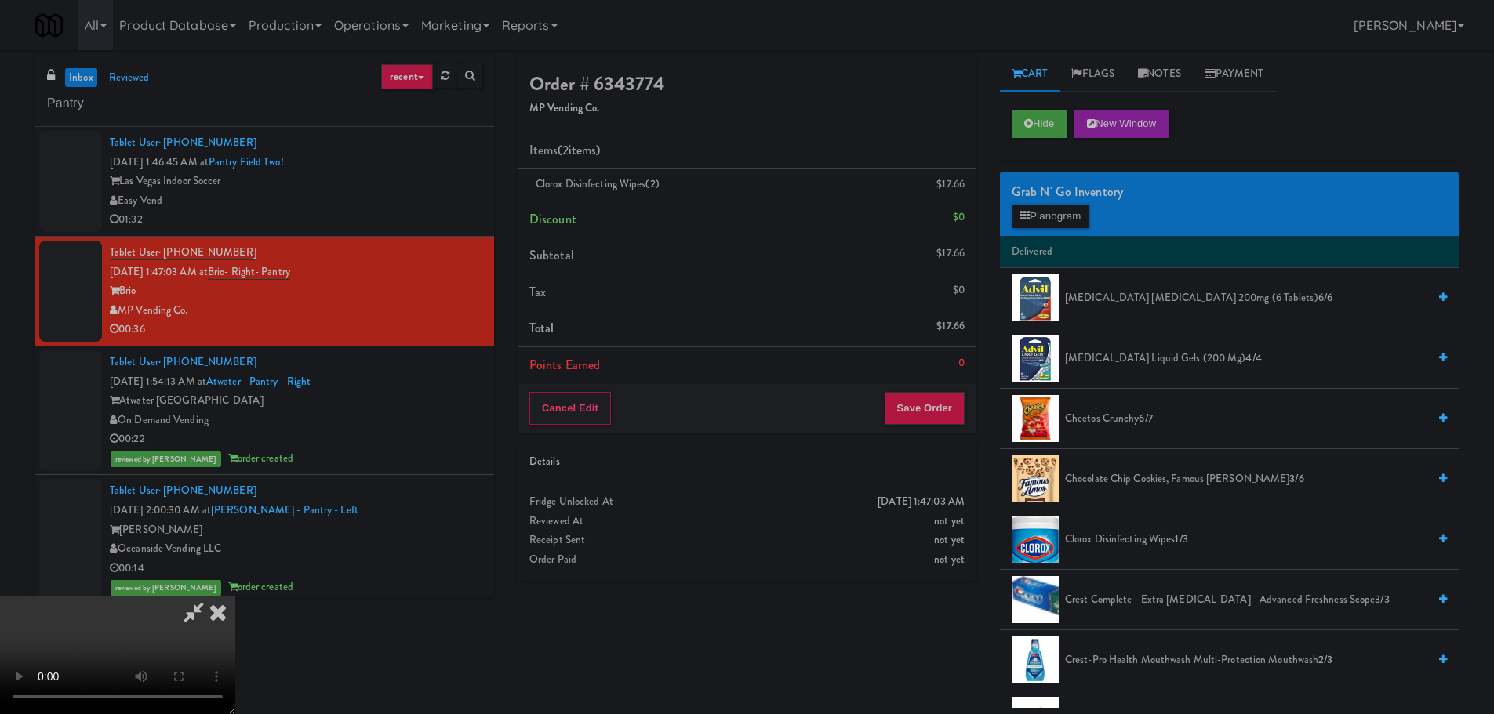
click at [235, 597] on video at bounding box center [117, 656] width 235 height 118
click at [1080, 217] on button "Planogram" at bounding box center [1050, 217] width 77 height 24
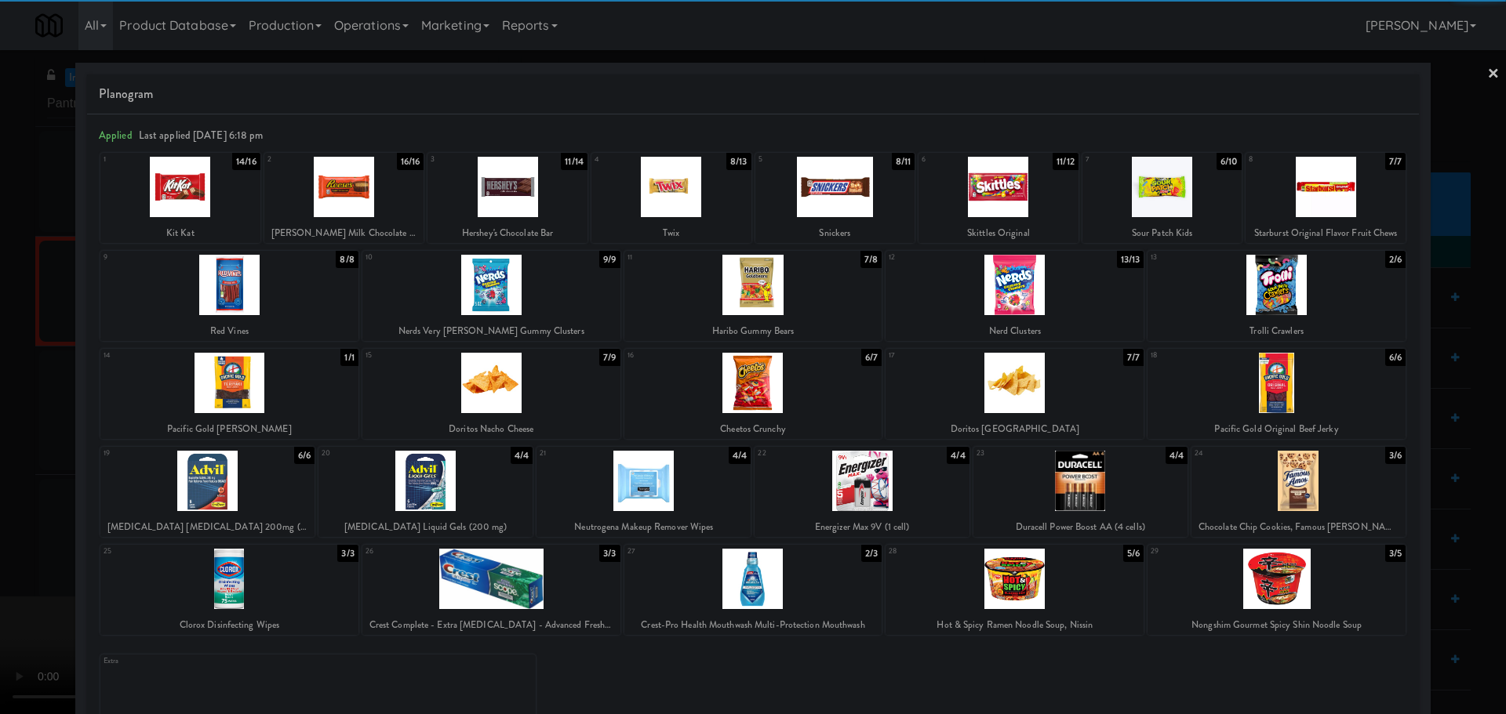
click at [664, 480] on div at bounding box center [643, 481] width 214 height 60
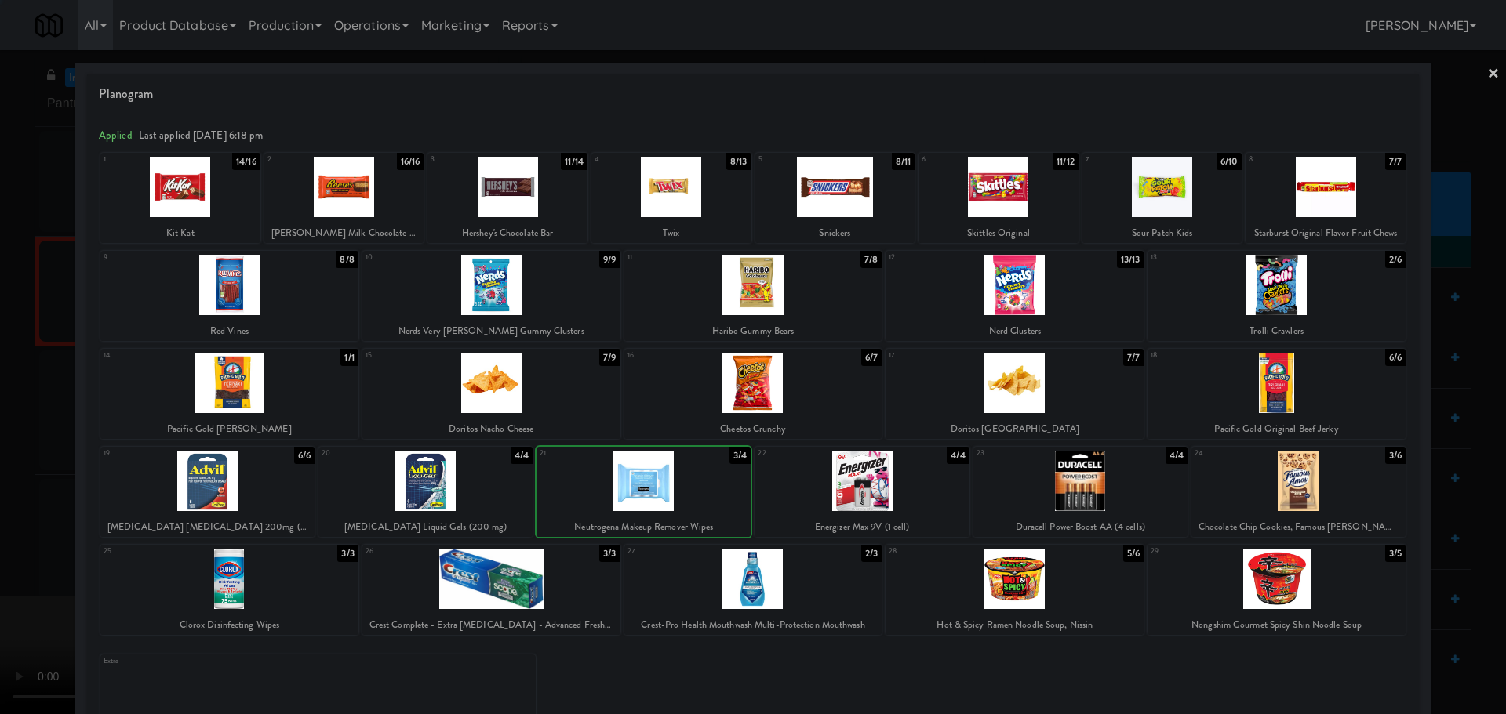
click at [635, 486] on div at bounding box center [643, 481] width 214 height 60
click at [0, 527] on div at bounding box center [753, 357] width 1506 height 714
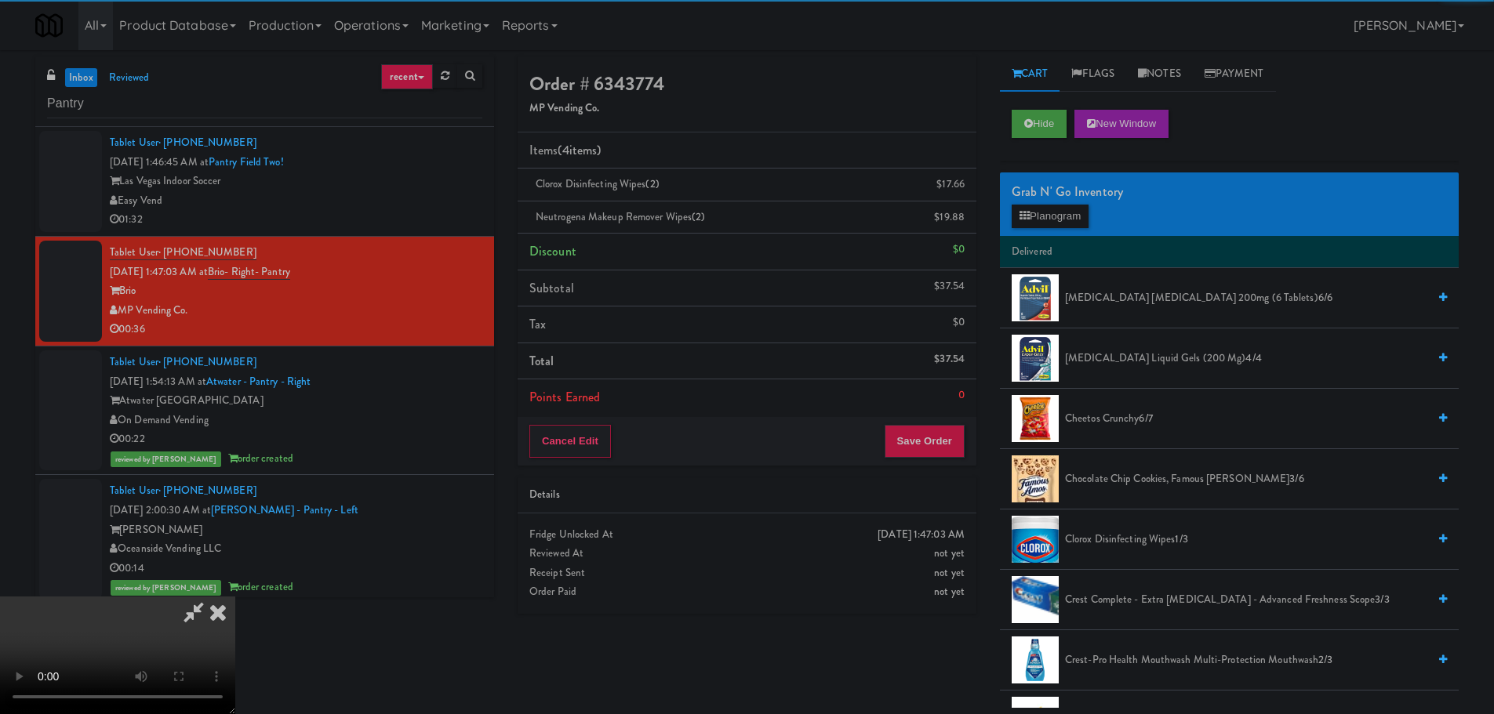
drag, startPoint x: 449, startPoint y: 425, endPoint x: 479, endPoint y: 423, distance: 29.9
click at [235, 597] on video at bounding box center [117, 656] width 235 height 118
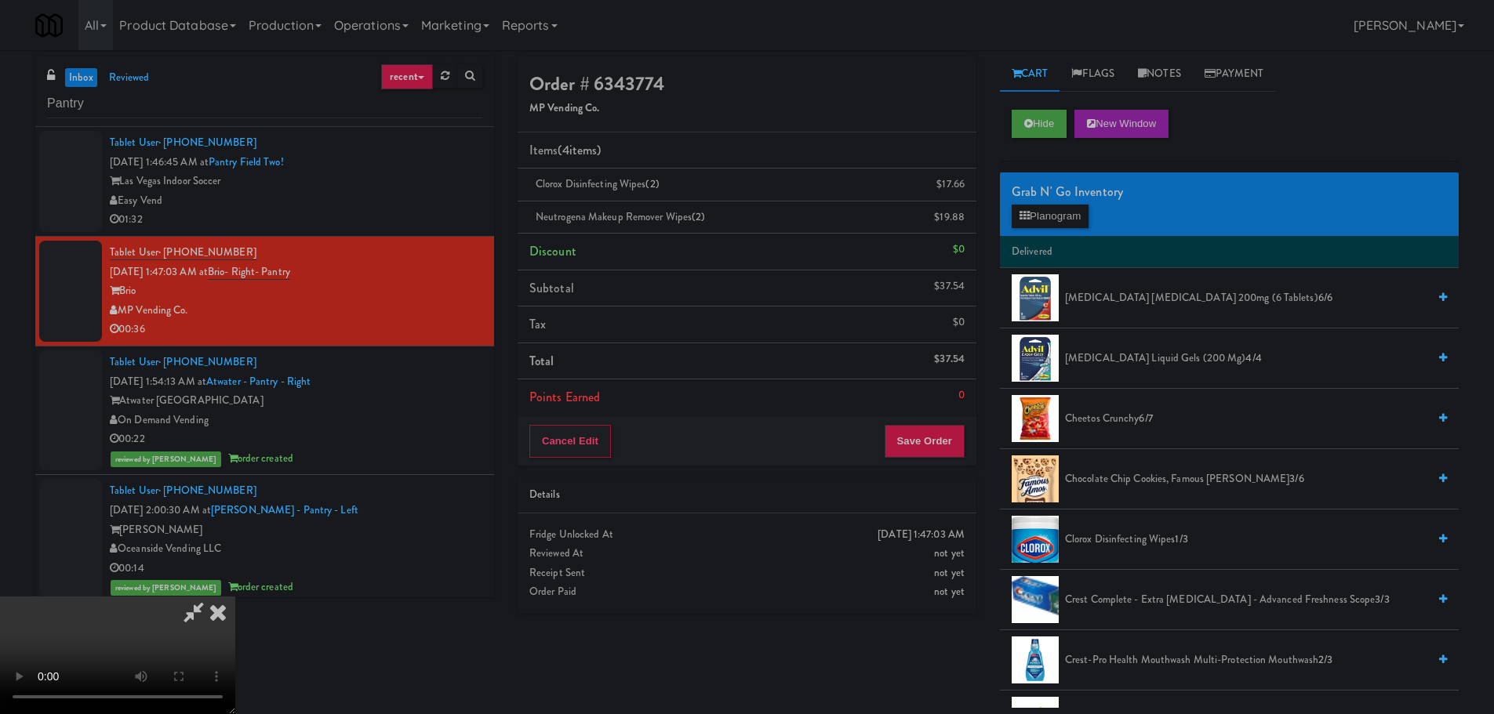
click at [235, 597] on video at bounding box center [117, 656] width 235 height 118
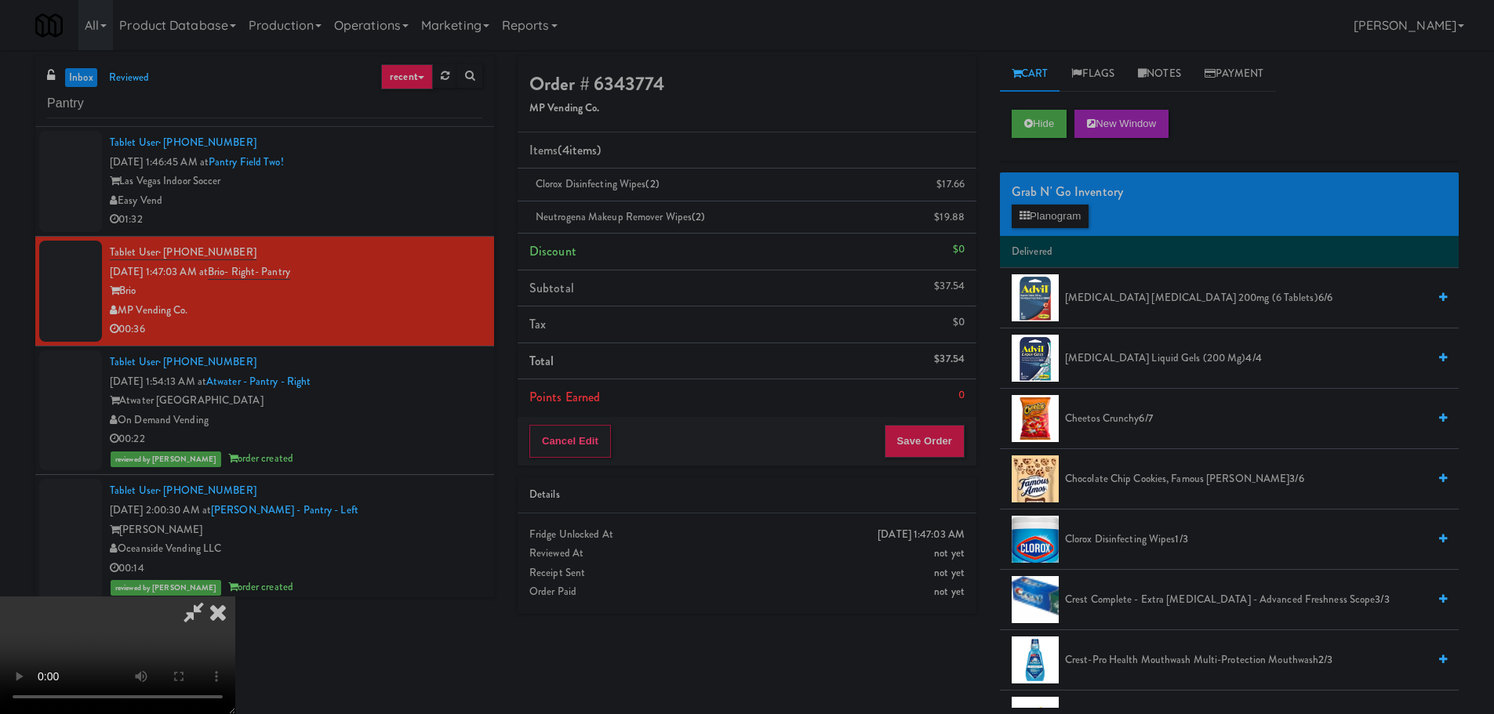
click at [235, 597] on video at bounding box center [117, 656] width 235 height 118
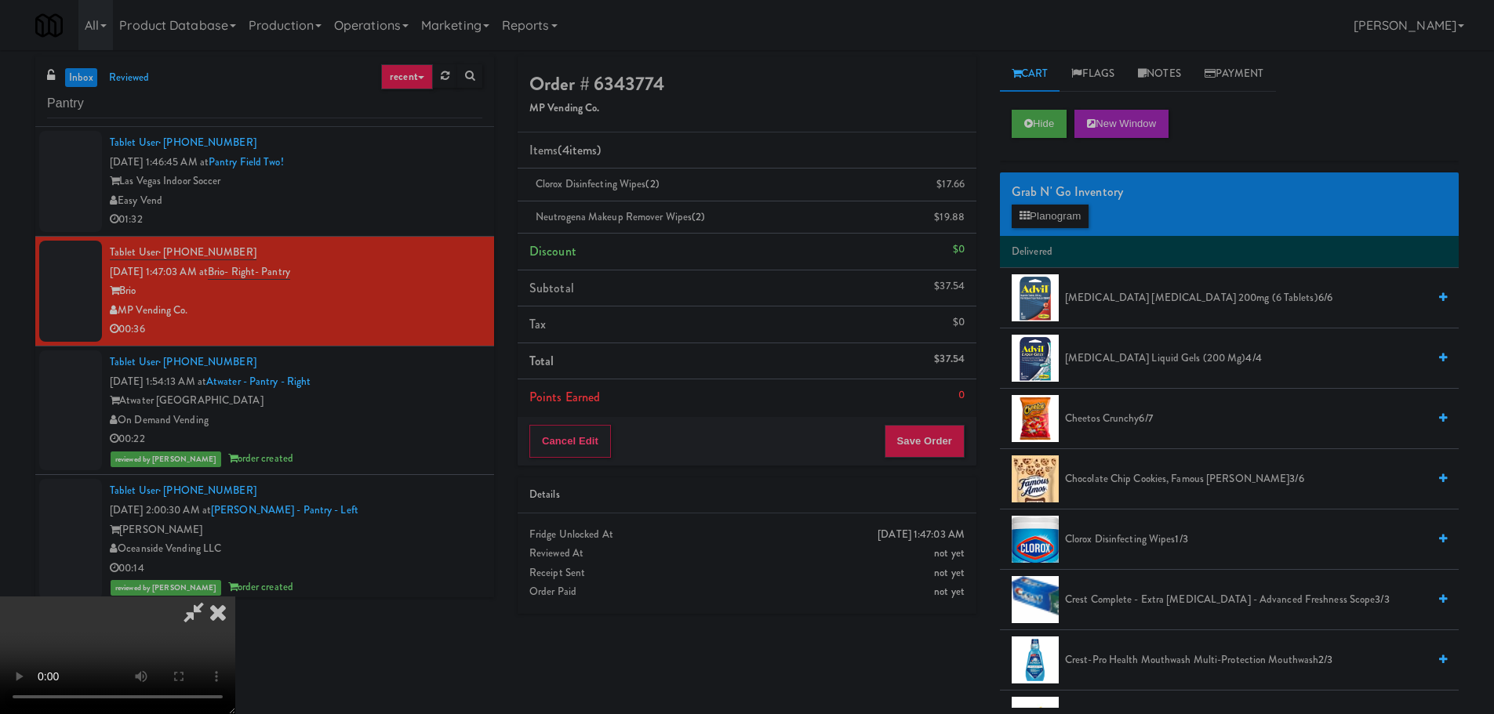
click at [235, 597] on video at bounding box center [117, 656] width 235 height 118
click at [1027, 214] on icon at bounding box center [1025, 216] width 10 height 10
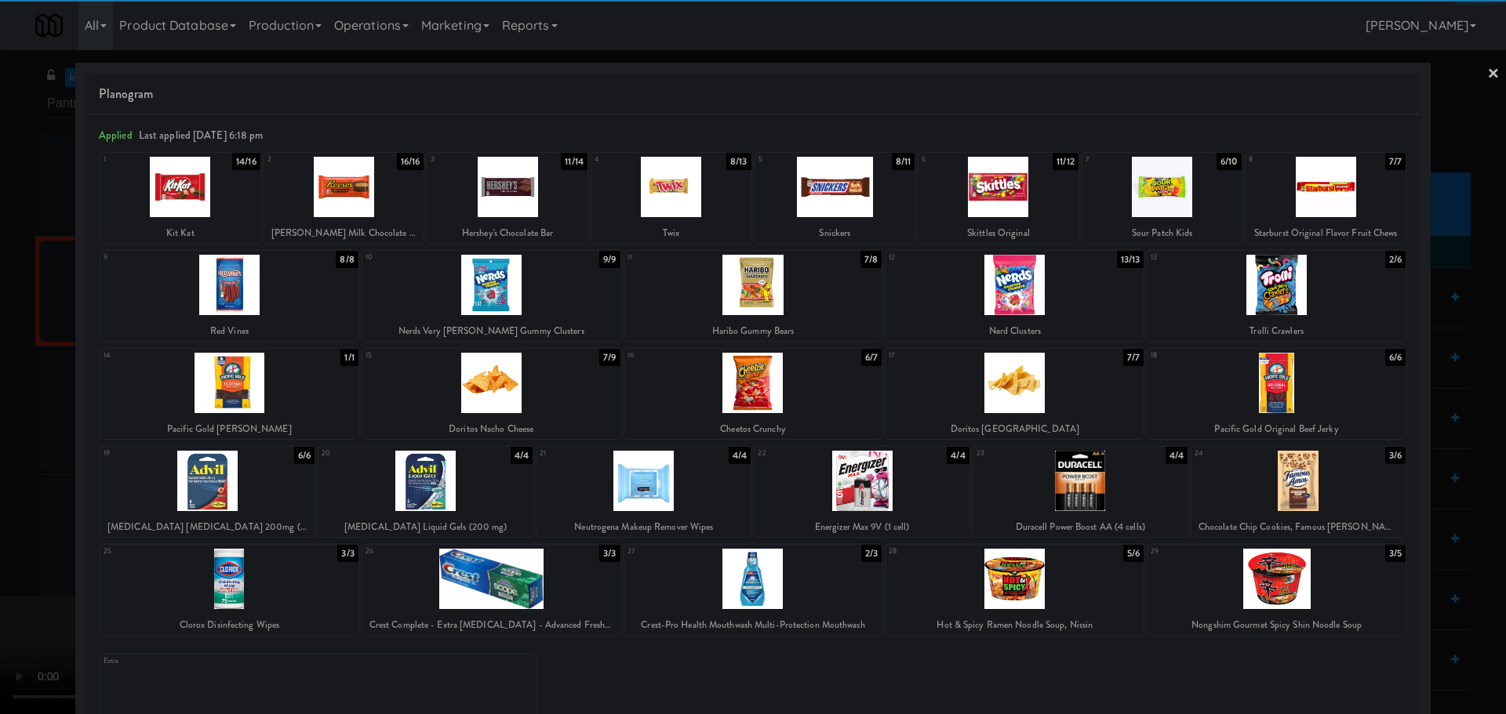
click at [677, 479] on div at bounding box center [643, 481] width 214 height 60
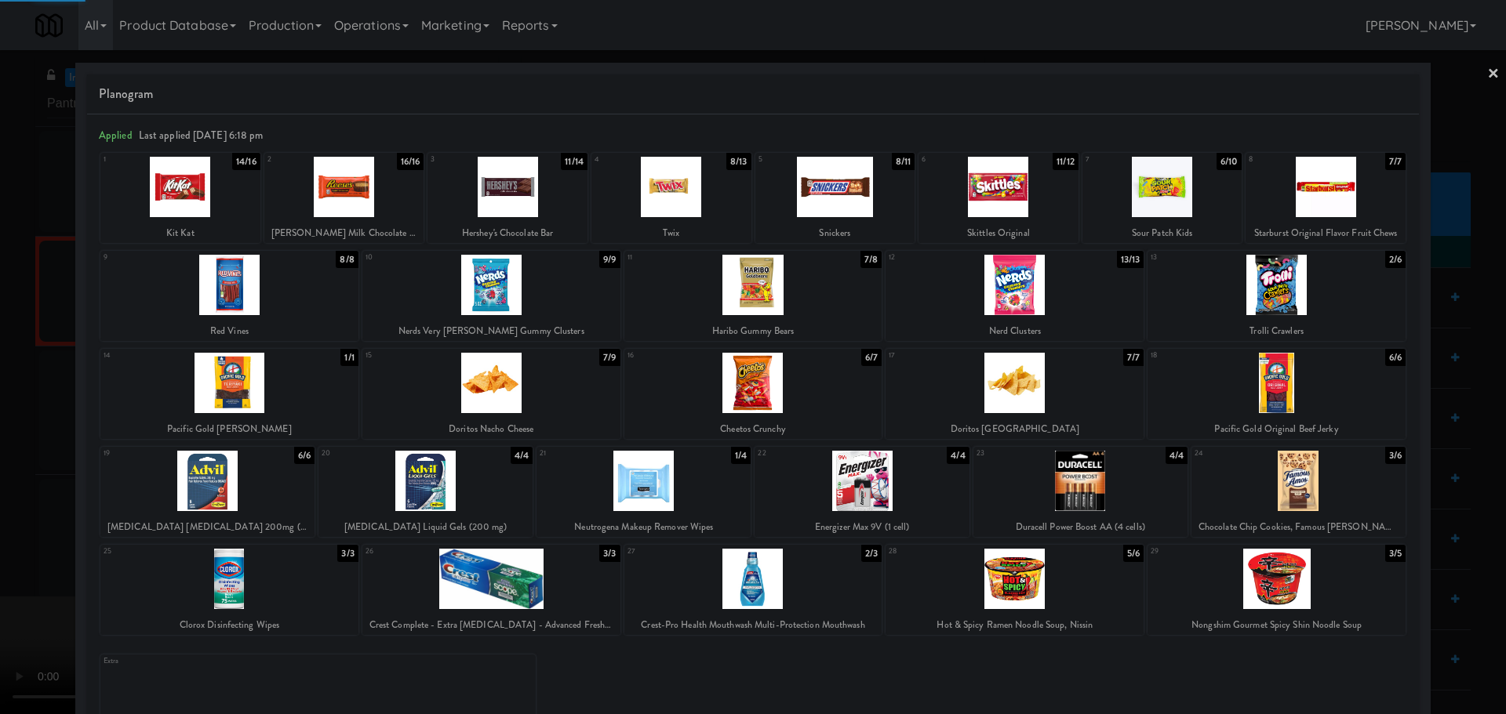
drag, startPoint x: 1, startPoint y: 554, endPoint x: 460, endPoint y: 418, distance: 479.2
click at [16, 552] on div at bounding box center [753, 357] width 1506 height 714
click at [235, 597] on video at bounding box center [117, 656] width 235 height 118
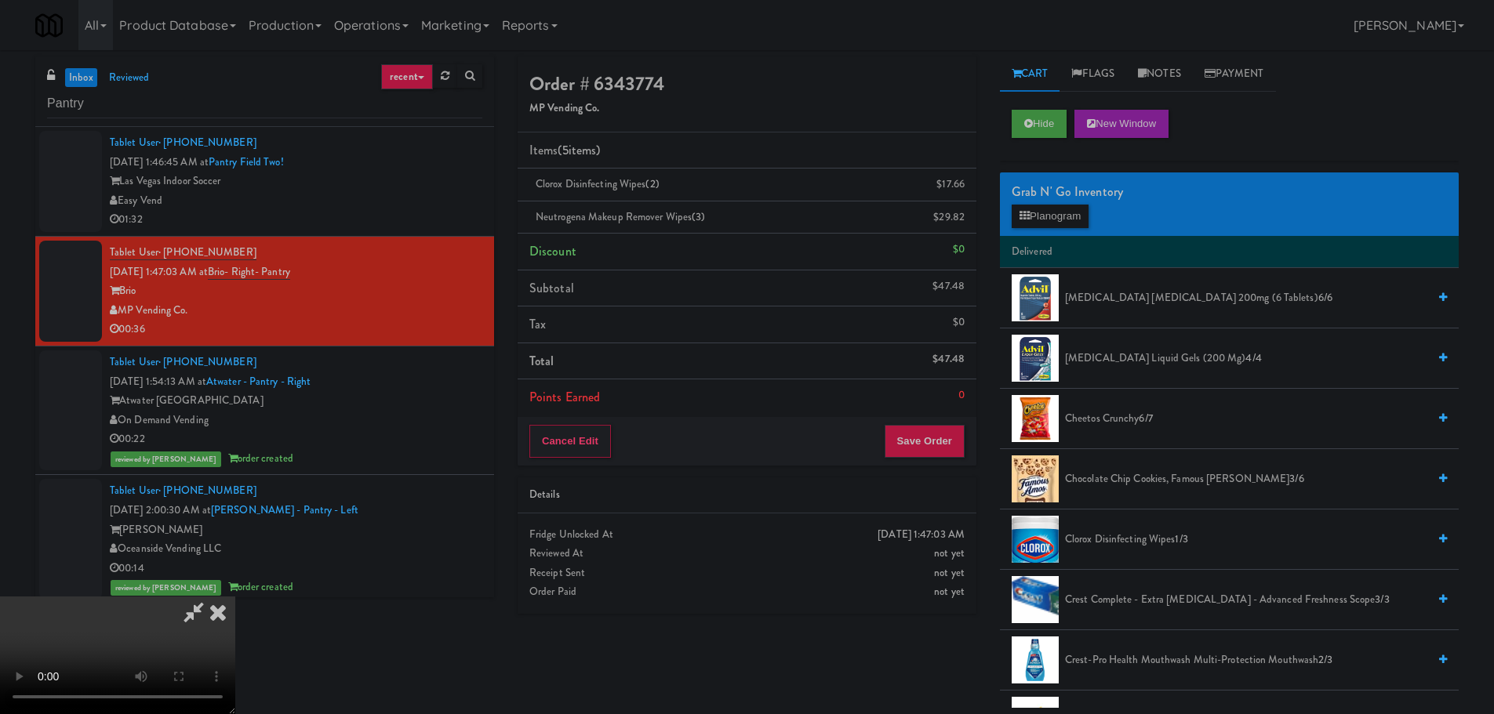
click at [235, 597] on video at bounding box center [117, 656] width 235 height 118
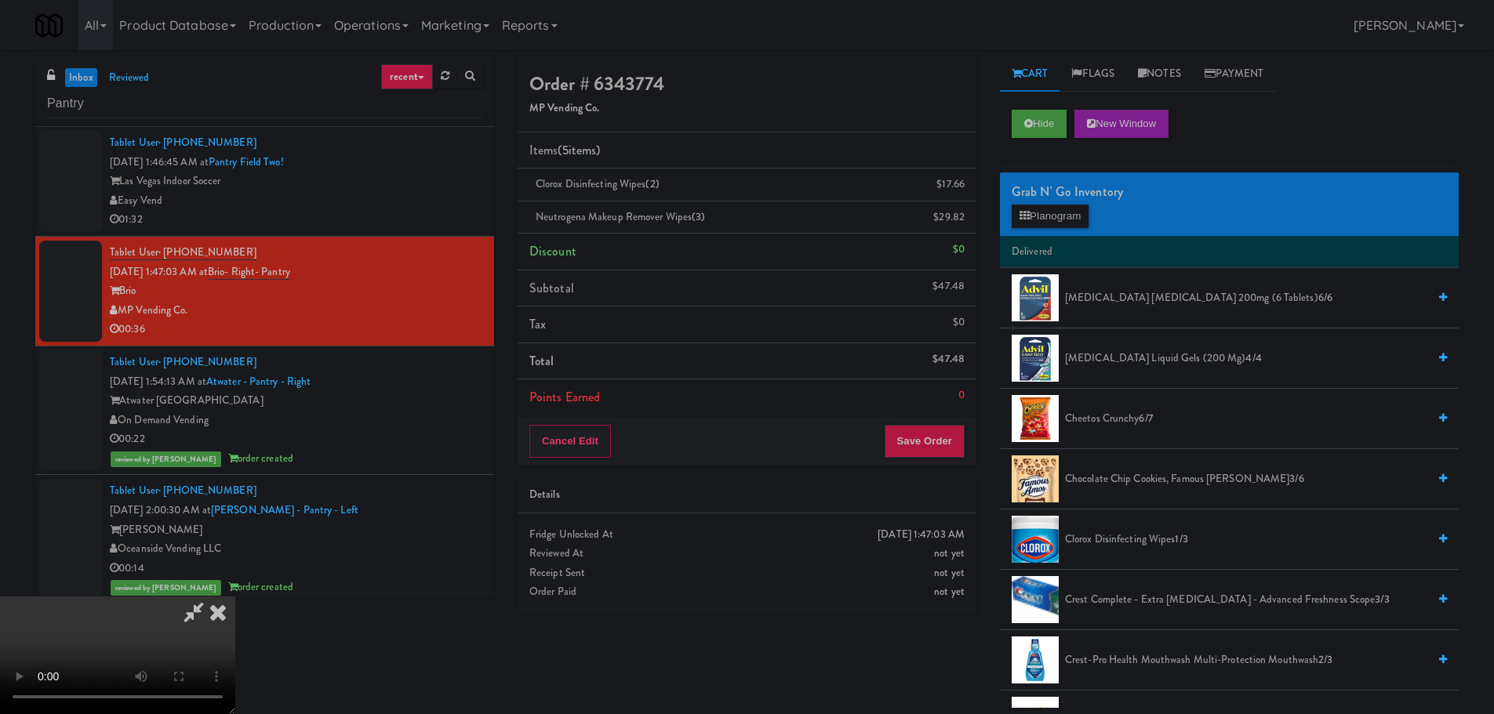
click at [235, 597] on video at bounding box center [117, 656] width 235 height 118
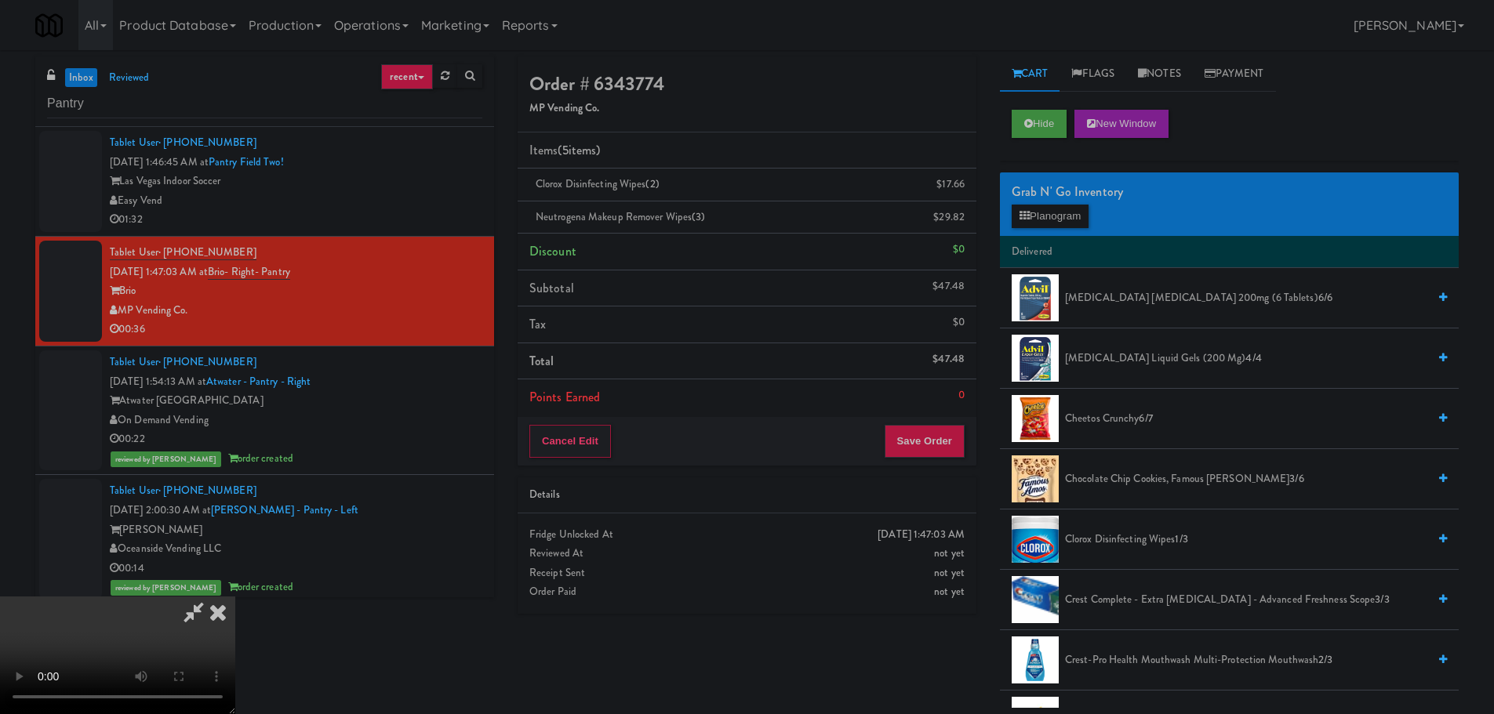
click at [235, 597] on video at bounding box center [117, 656] width 235 height 118
click at [1052, 224] on button "Planogram" at bounding box center [1050, 217] width 77 height 24
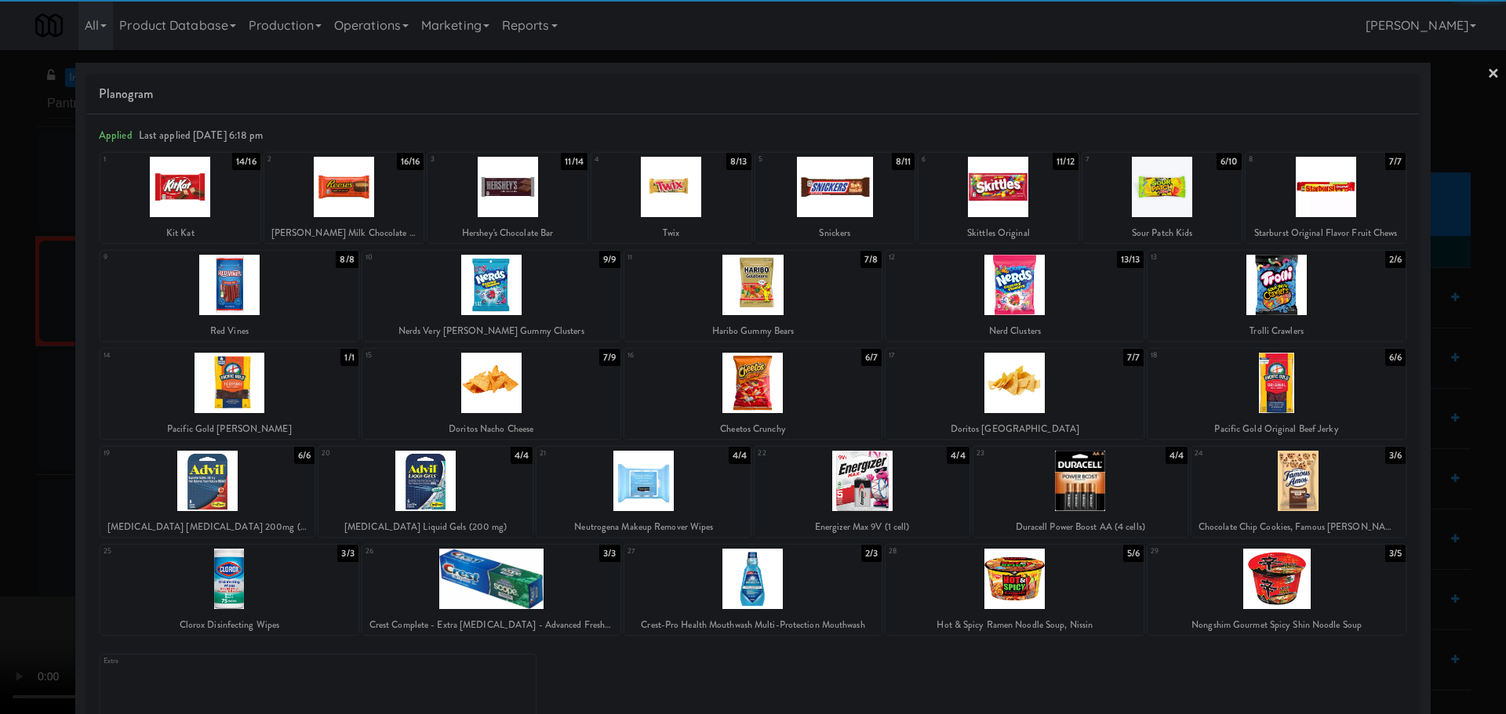
click at [755, 390] on div at bounding box center [753, 383] width 258 height 60
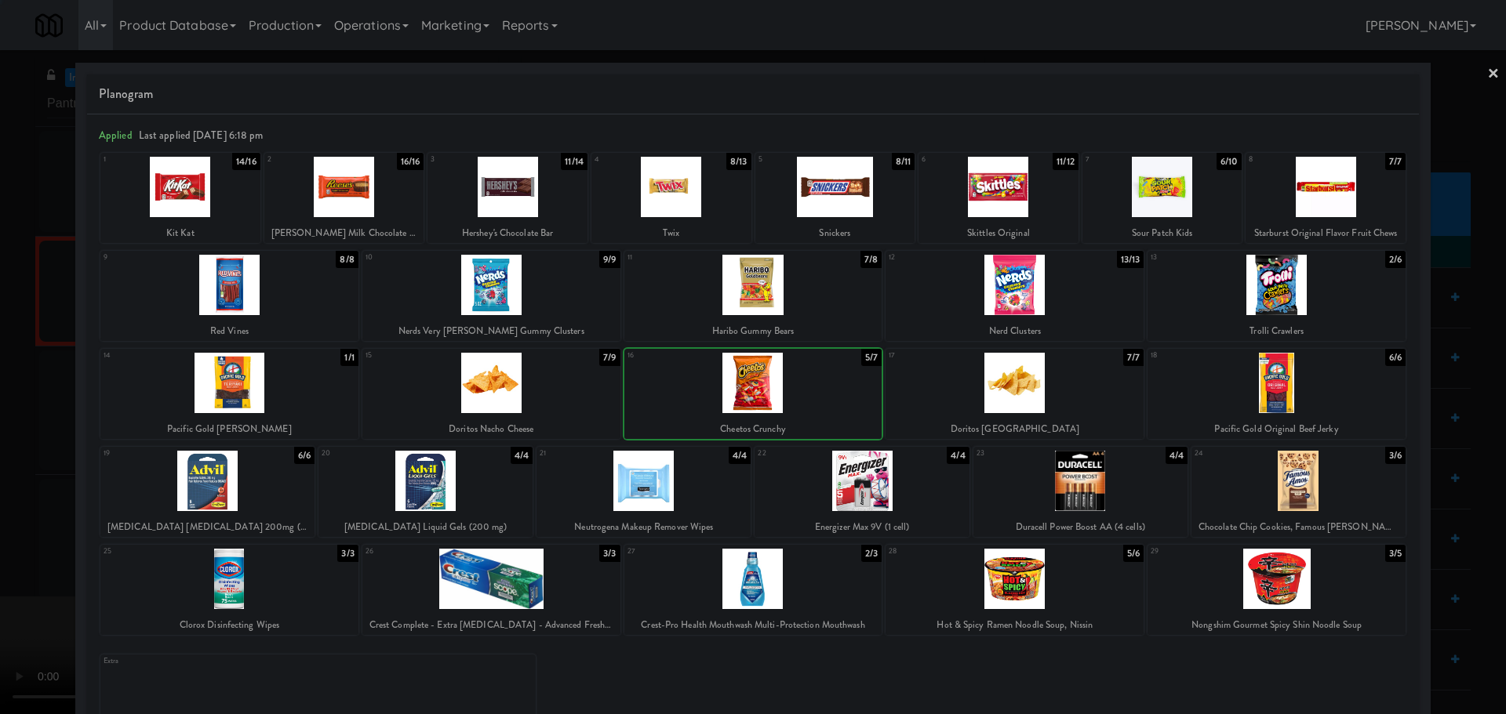
click at [713, 394] on div at bounding box center [753, 383] width 258 height 60
click at [748, 389] on div at bounding box center [753, 383] width 258 height 60
click at [772, 387] on div at bounding box center [753, 383] width 258 height 60
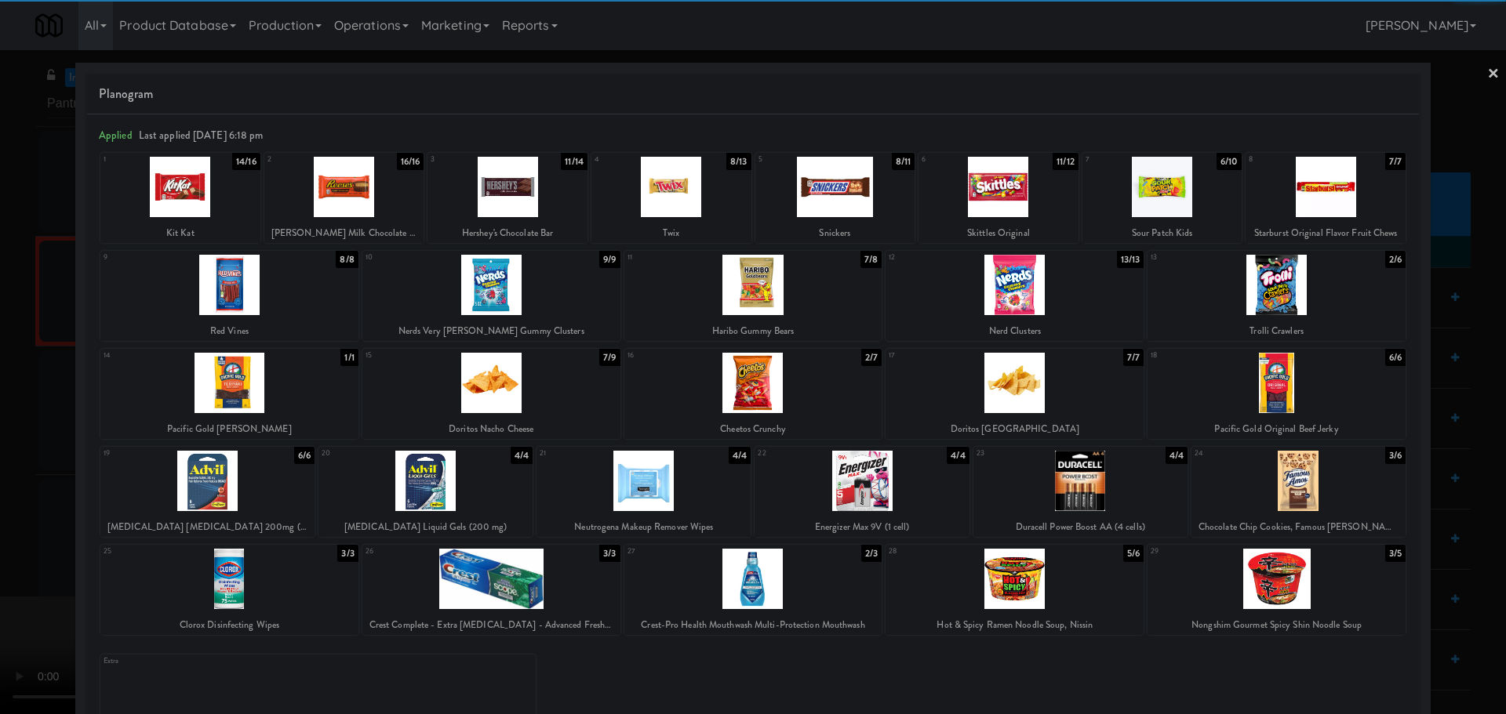
click at [0, 422] on div at bounding box center [753, 357] width 1506 height 714
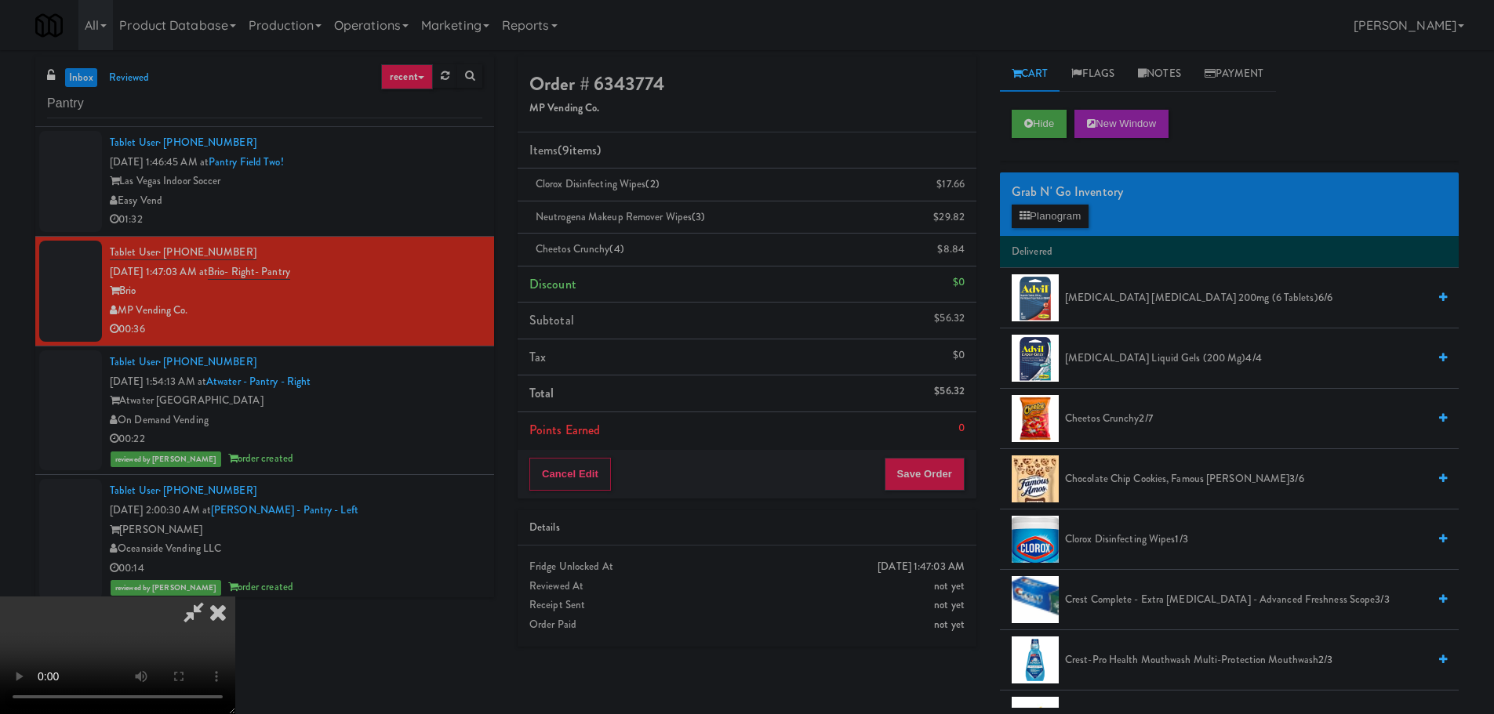
click at [212, 597] on icon at bounding box center [194, 612] width 36 height 31
click at [235, 597] on video at bounding box center [117, 656] width 235 height 118
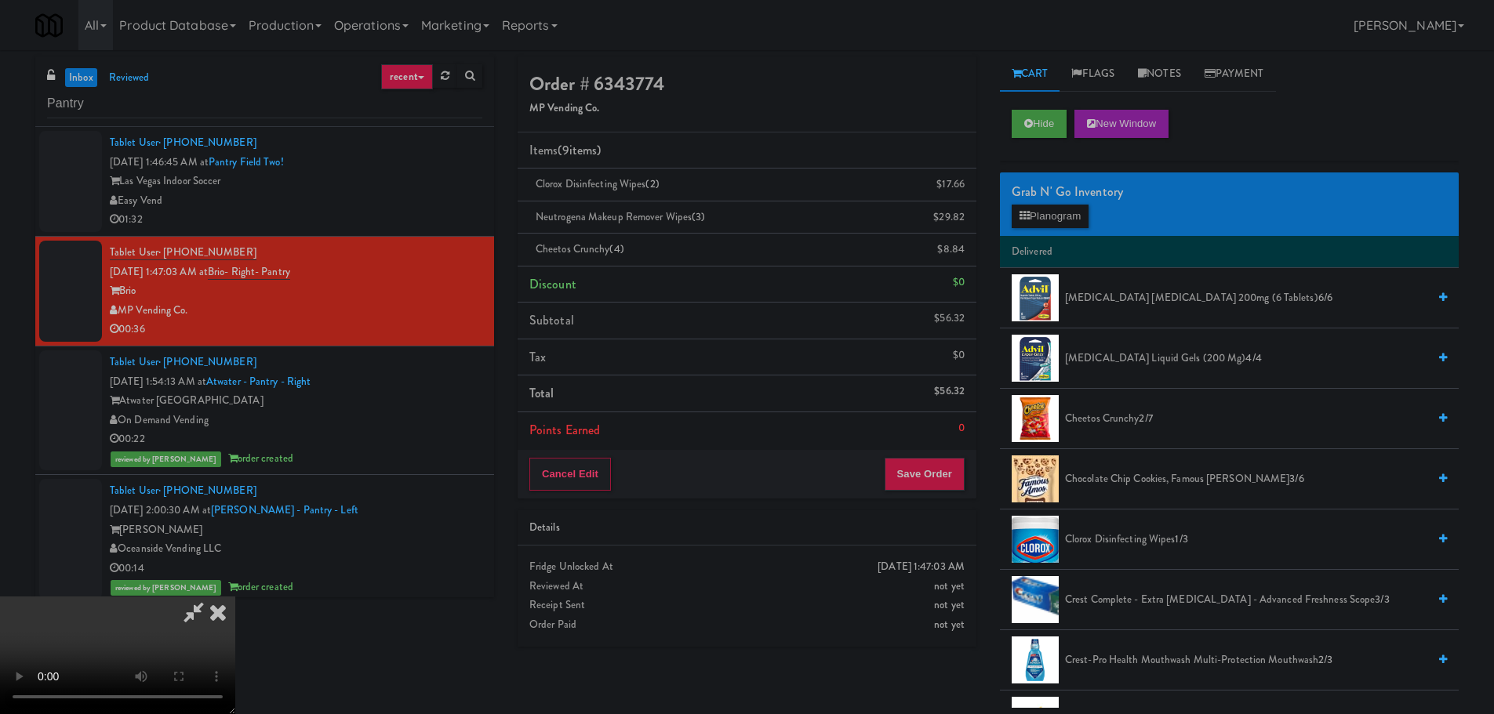
click at [235, 597] on video at bounding box center [117, 656] width 235 height 118
drag, startPoint x: 576, startPoint y: 451, endPoint x: 497, endPoint y: 487, distance: 87.0
click at [235, 597] on video at bounding box center [117, 656] width 235 height 118
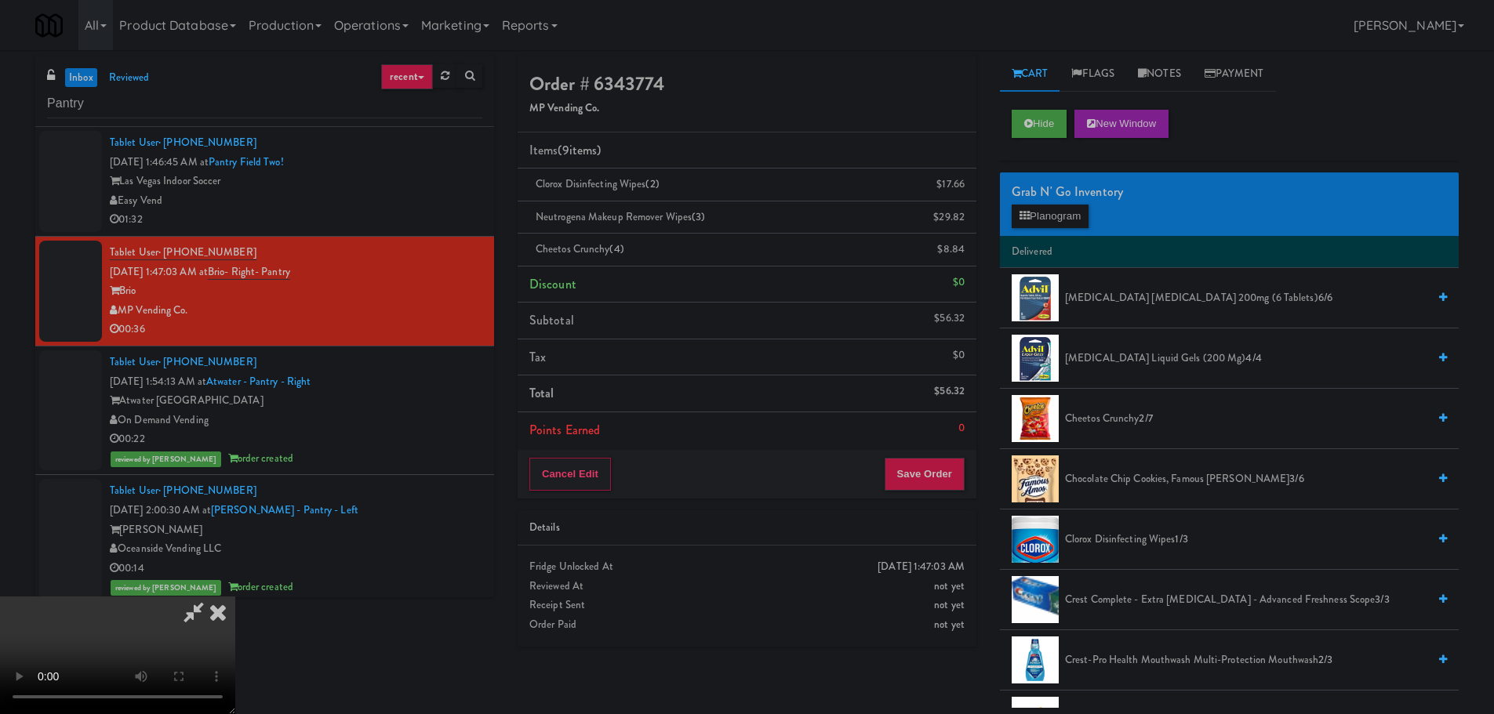
click at [235, 597] on video at bounding box center [117, 656] width 235 height 118
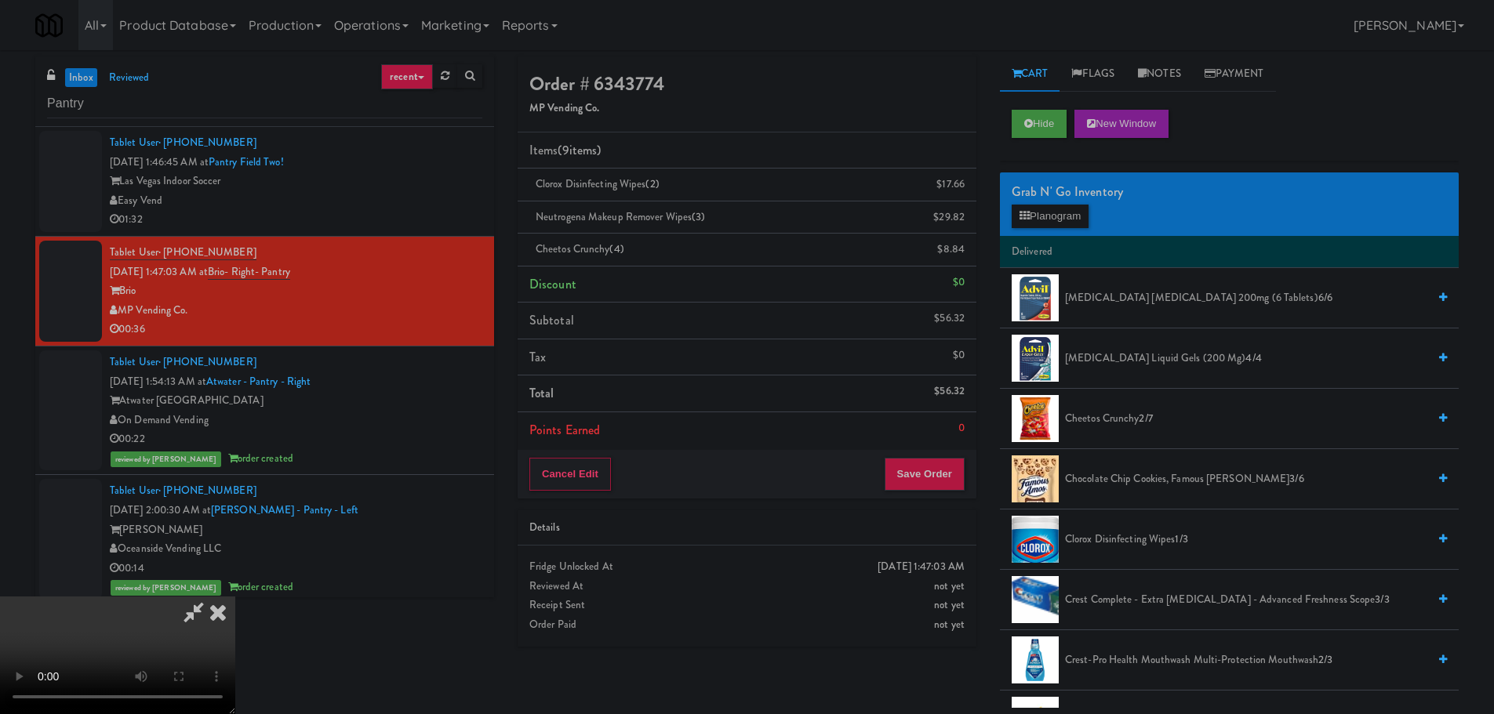
click at [235, 597] on video at bounding box center [117, 656] width 235 height 118
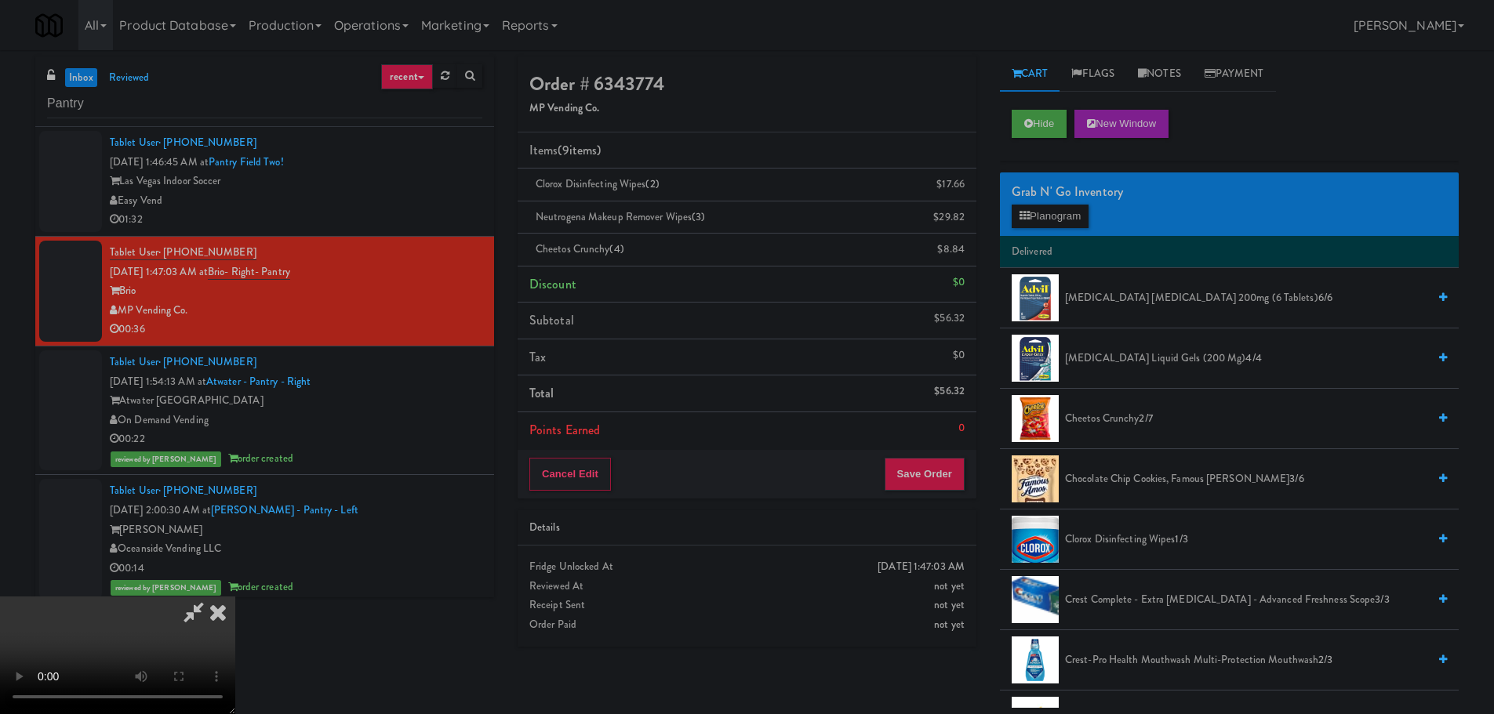
click at [235, 597] on video at bounding box center [117, 656] width 235 height 118
click at [1042, 210] on button "Planogram" at bounding box center [1050, 217] width 77 height 24
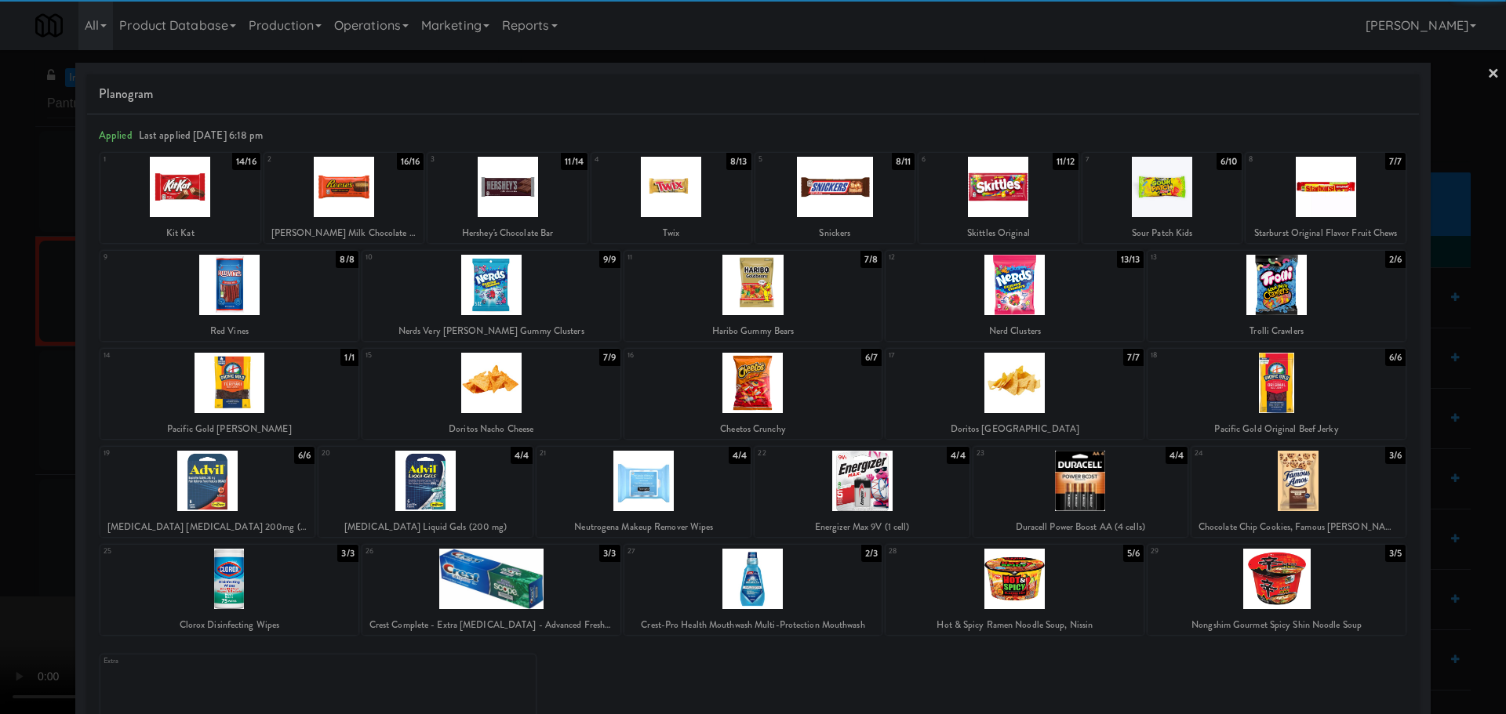
click at [499, 394] on div at bounding box center [491, 383] width 258 height 60
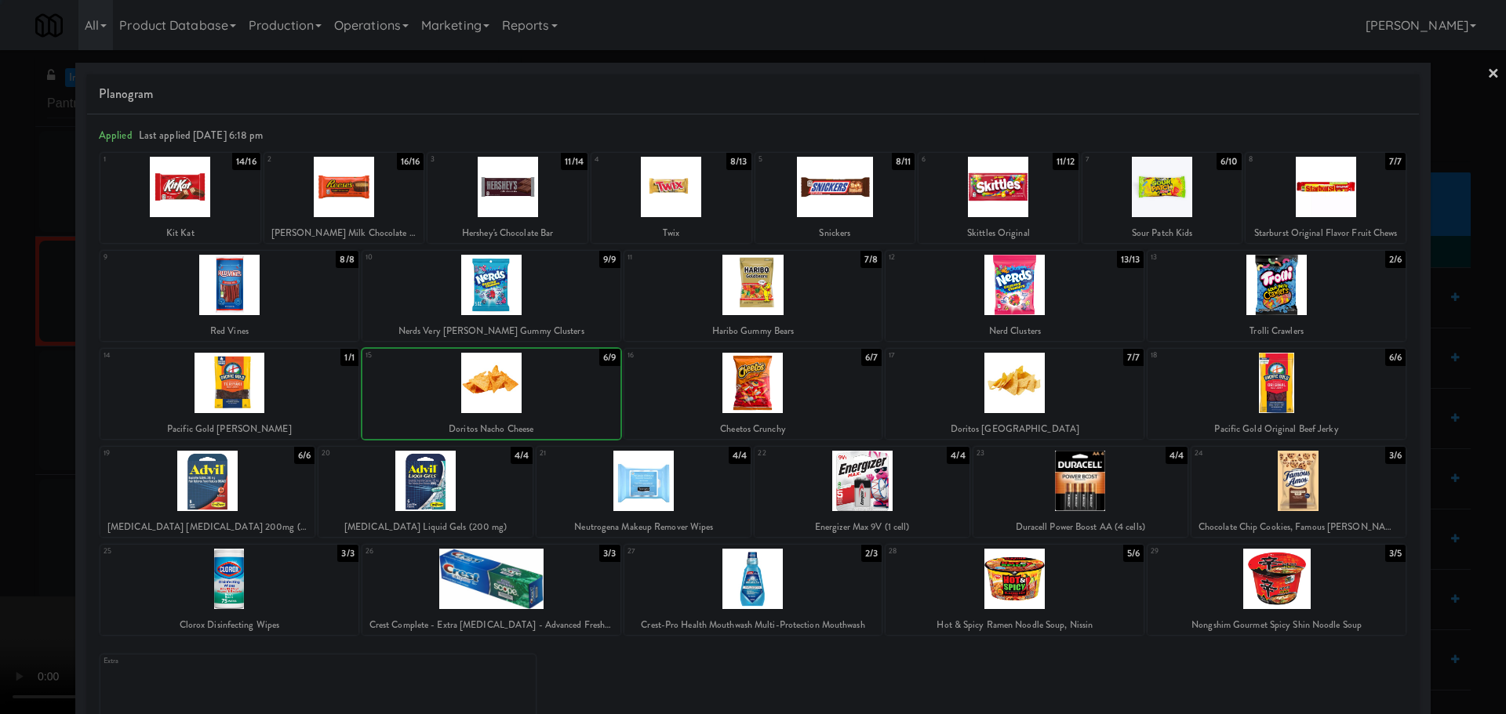
click at [5, 468] on div at bounding box center [753, 357] width 1506 height 714
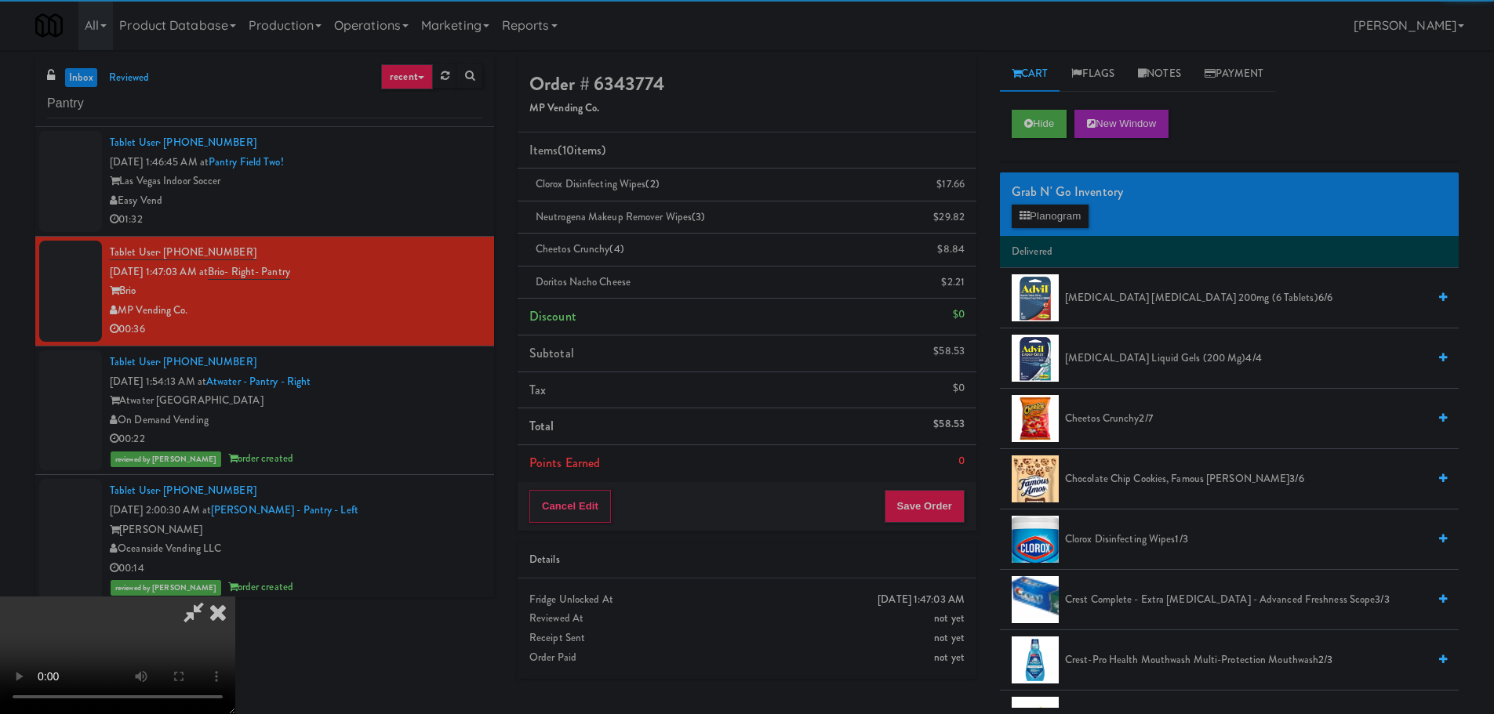
drag, startPoint x: 418, startPoint y: 373, endPoint x: 510, endPoint y: 362, distance: 92.3
click at [235, 597] on video at bounding box center [117, 656] width 235 height 118
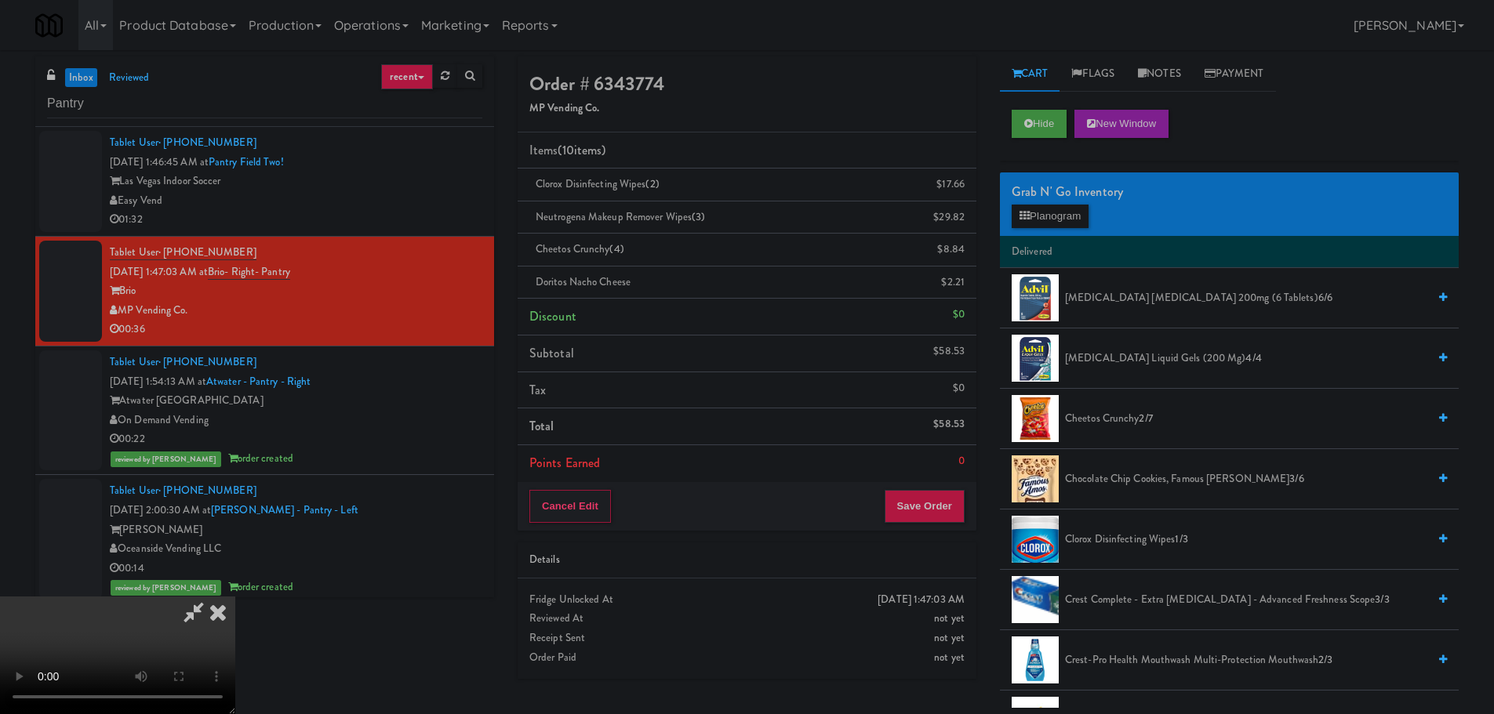
click at [235, 597] on video at bounding box center [117, 656] width 235 height 118
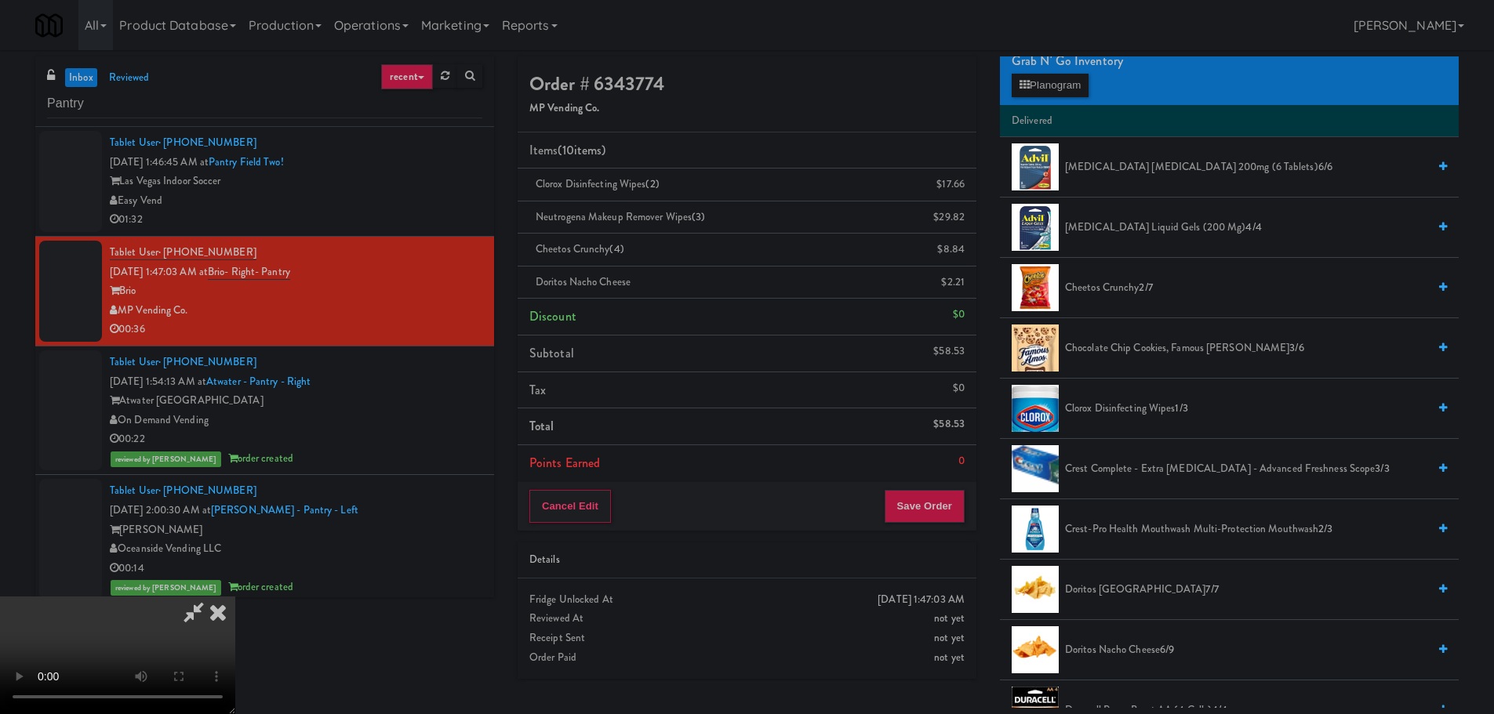
scroll to position [157, 0]
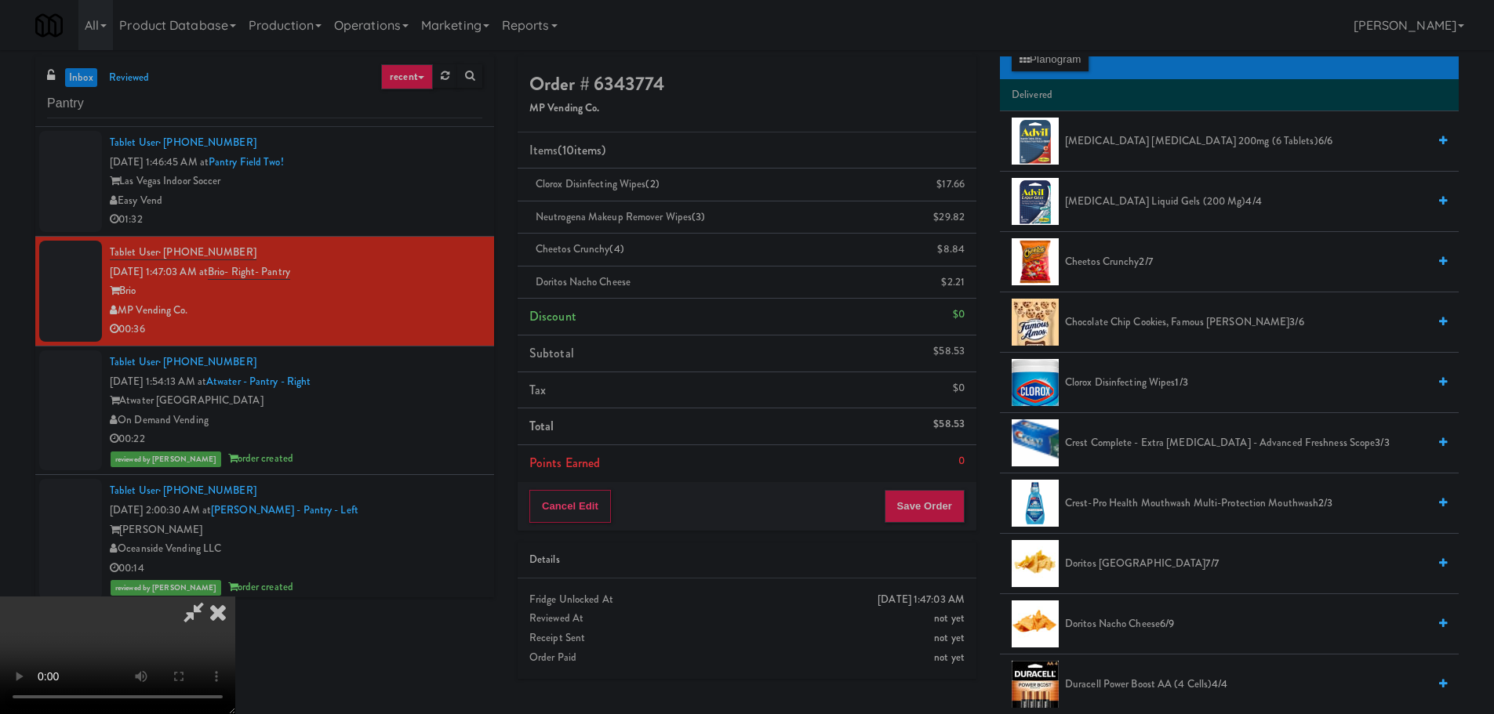
click at [1132, 262] on span "Cheetos Crunchy 2/7" at bounding box center [1246, 263] width 362 height 20
click at [235, 597] on video at bounding box center [117, 656] width 235 height 118
drag, startPoint x: 605, startPoint y: 394, endPoint x: 597, endPoint y: 399, distance: 9.1
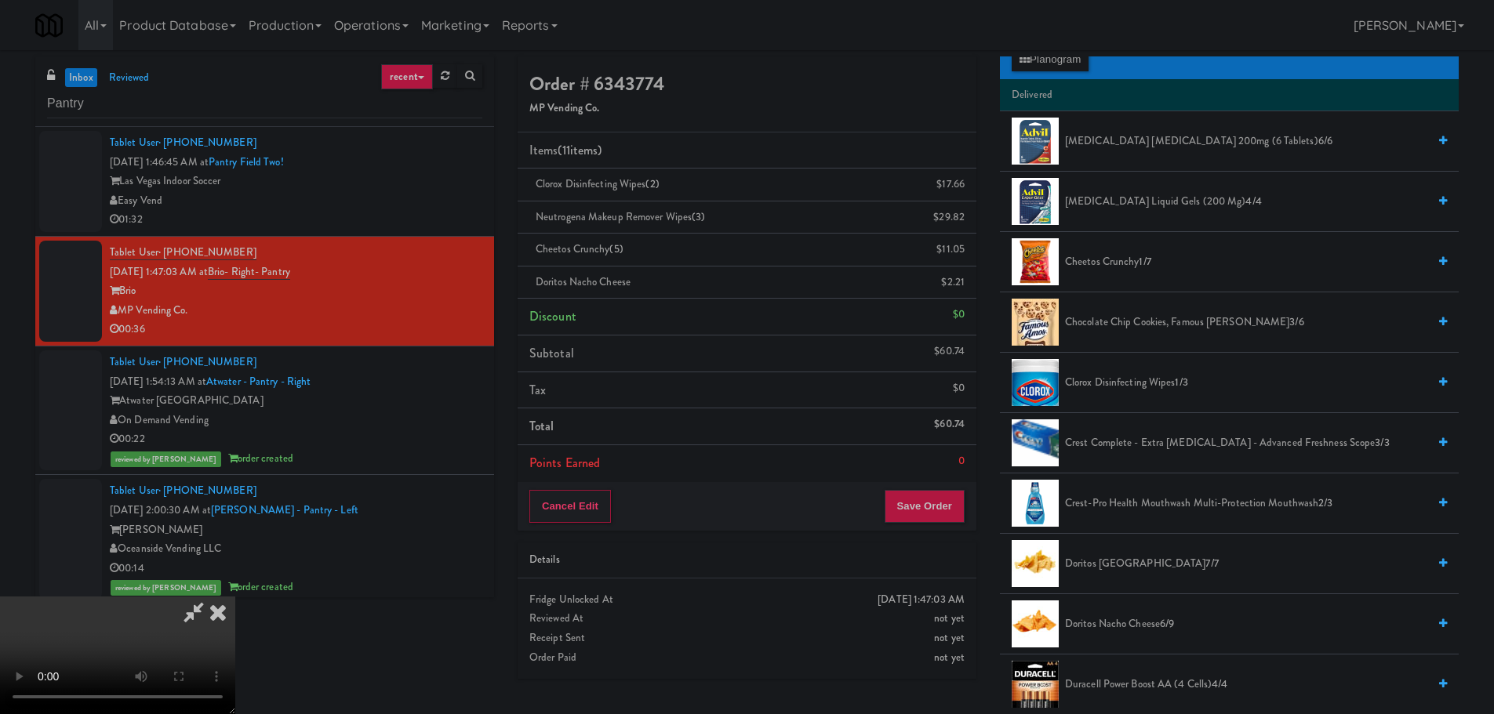
click at [235, 597] on video at bounding box center [117, 656] width 235 height 118
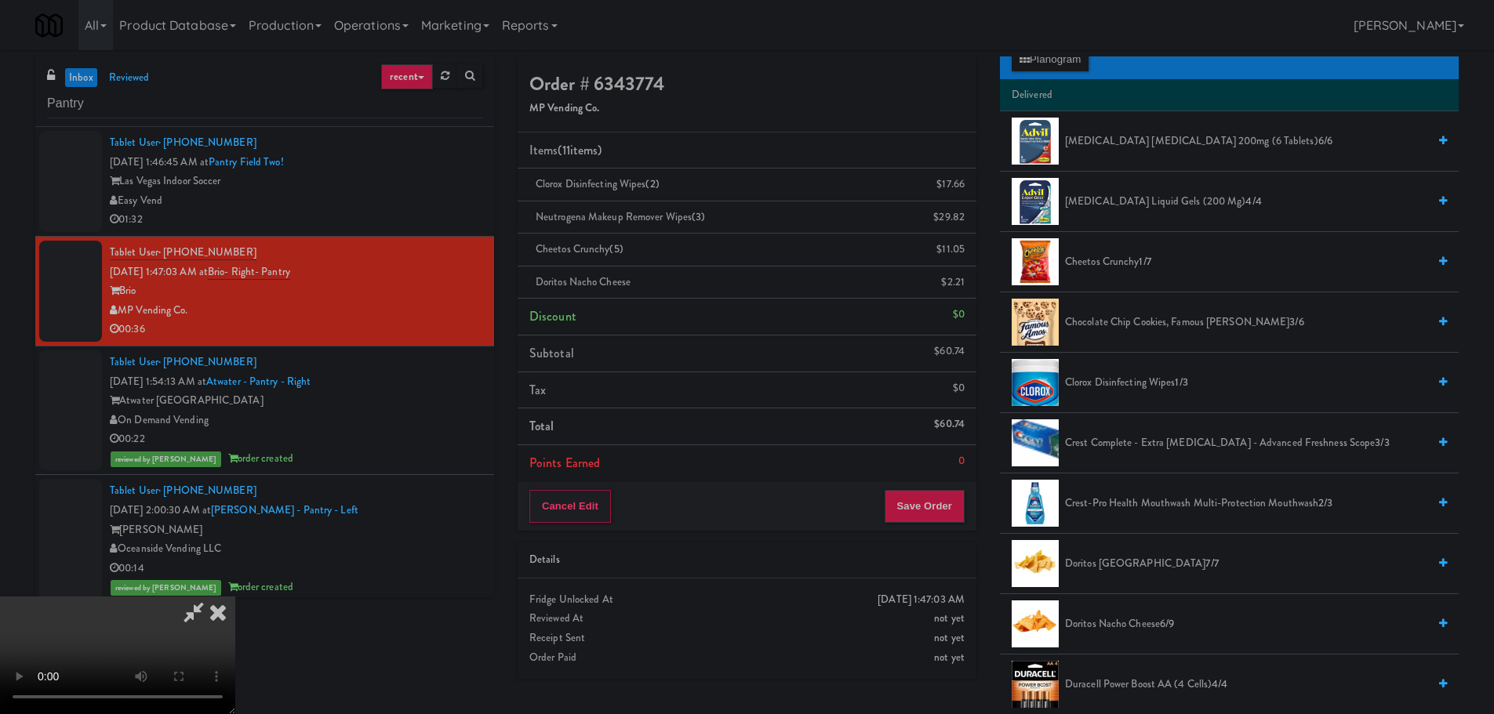
click at [235, 597] on video at bounding box center [117, 656] width 235 height 118
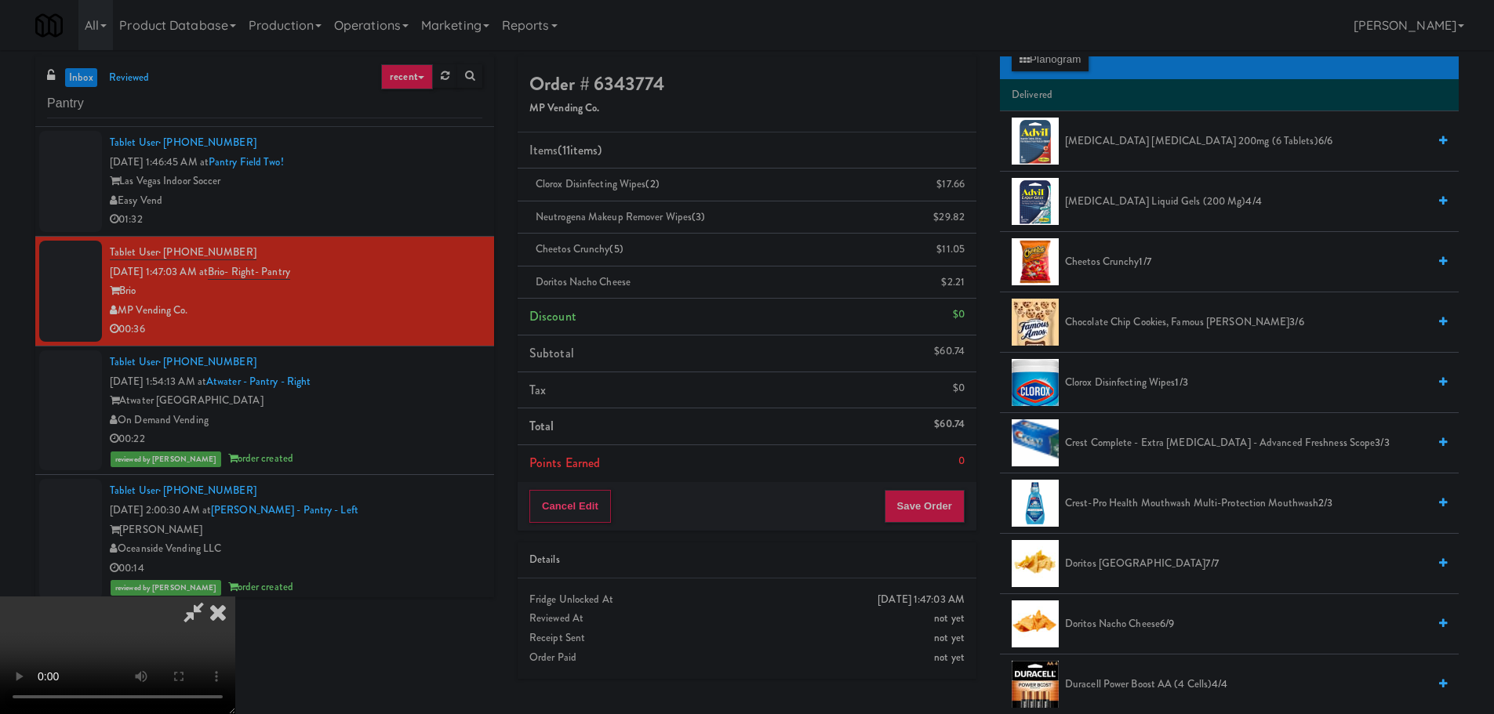
click at [235, 597] on video at bounding box center [117, 656] width 235 height 118
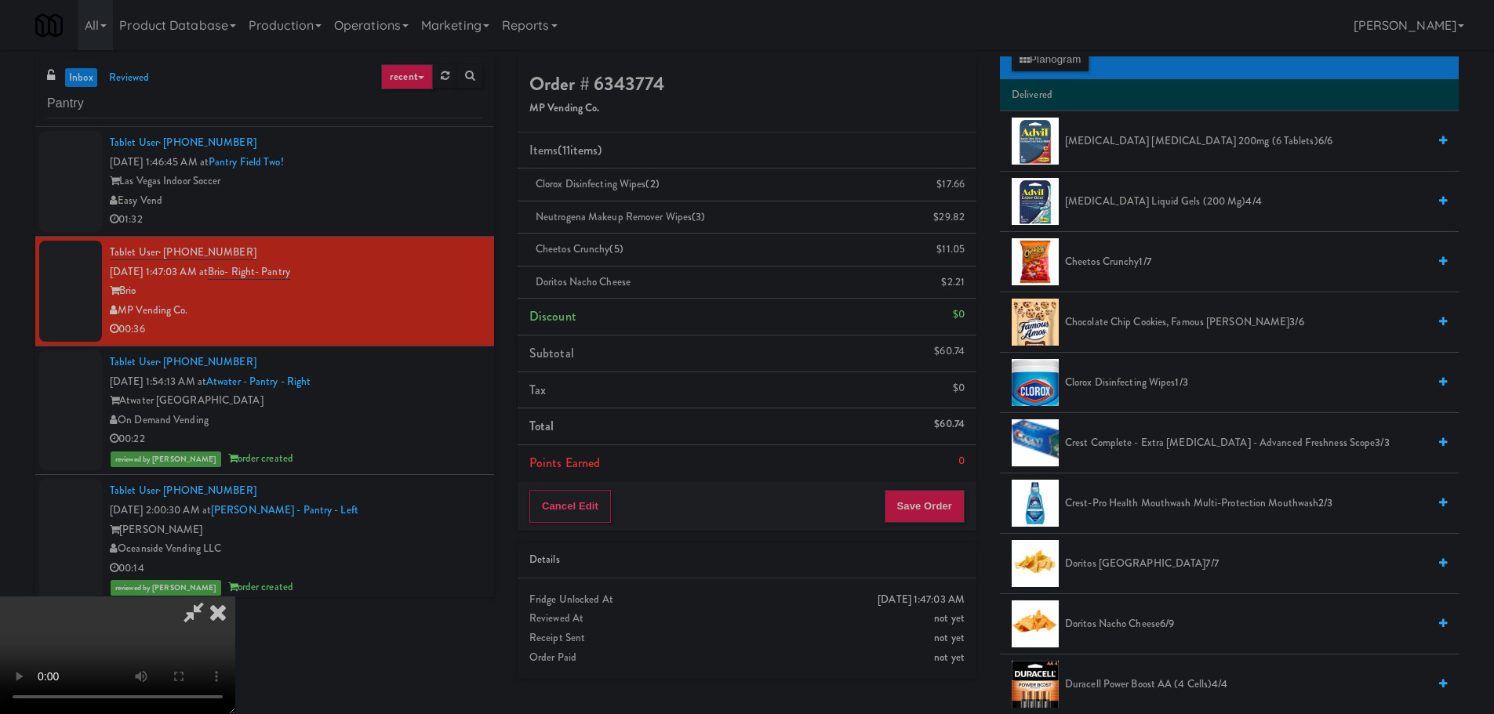
click at [235, 597] on video at bounding box center [117, 656] width 235 height 118
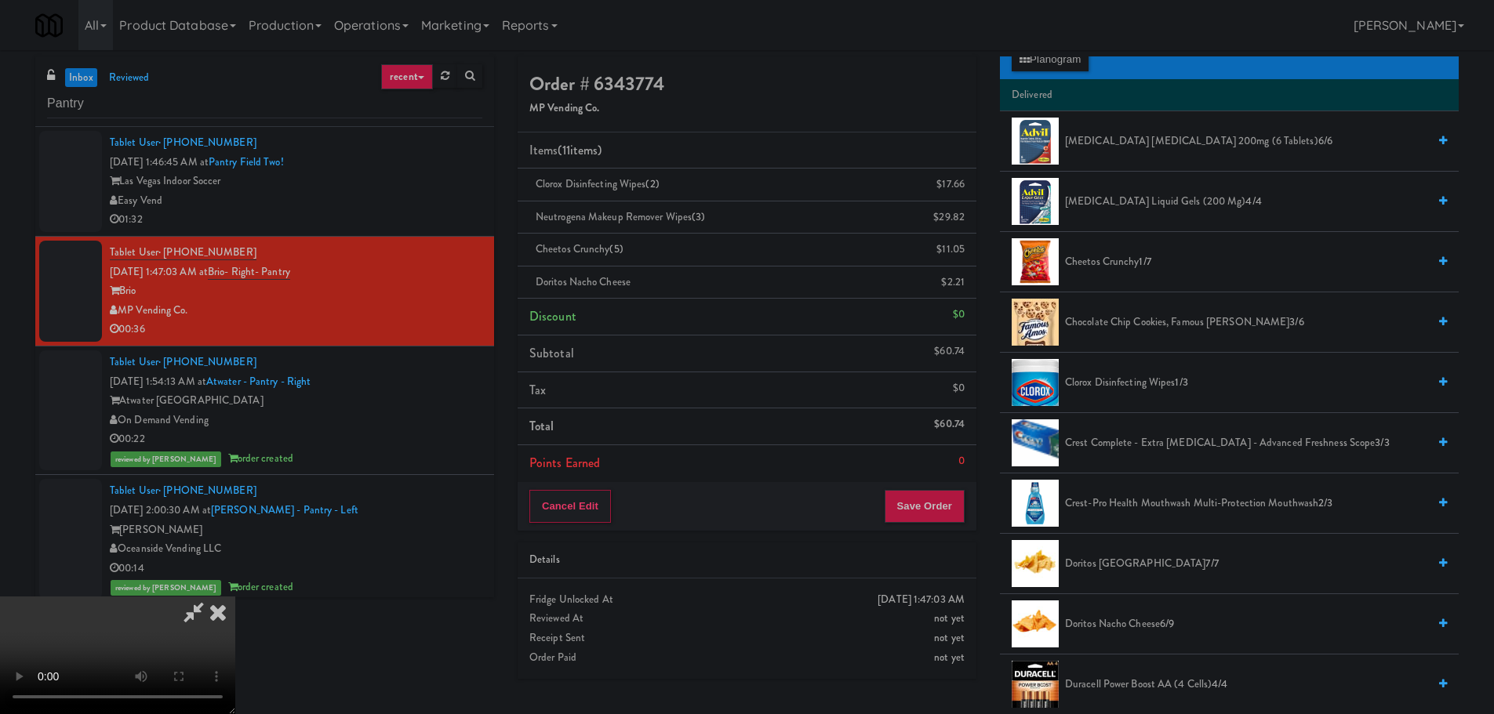
click at [235, 597] on video at bounding box center [117, 656] width 235 height 118
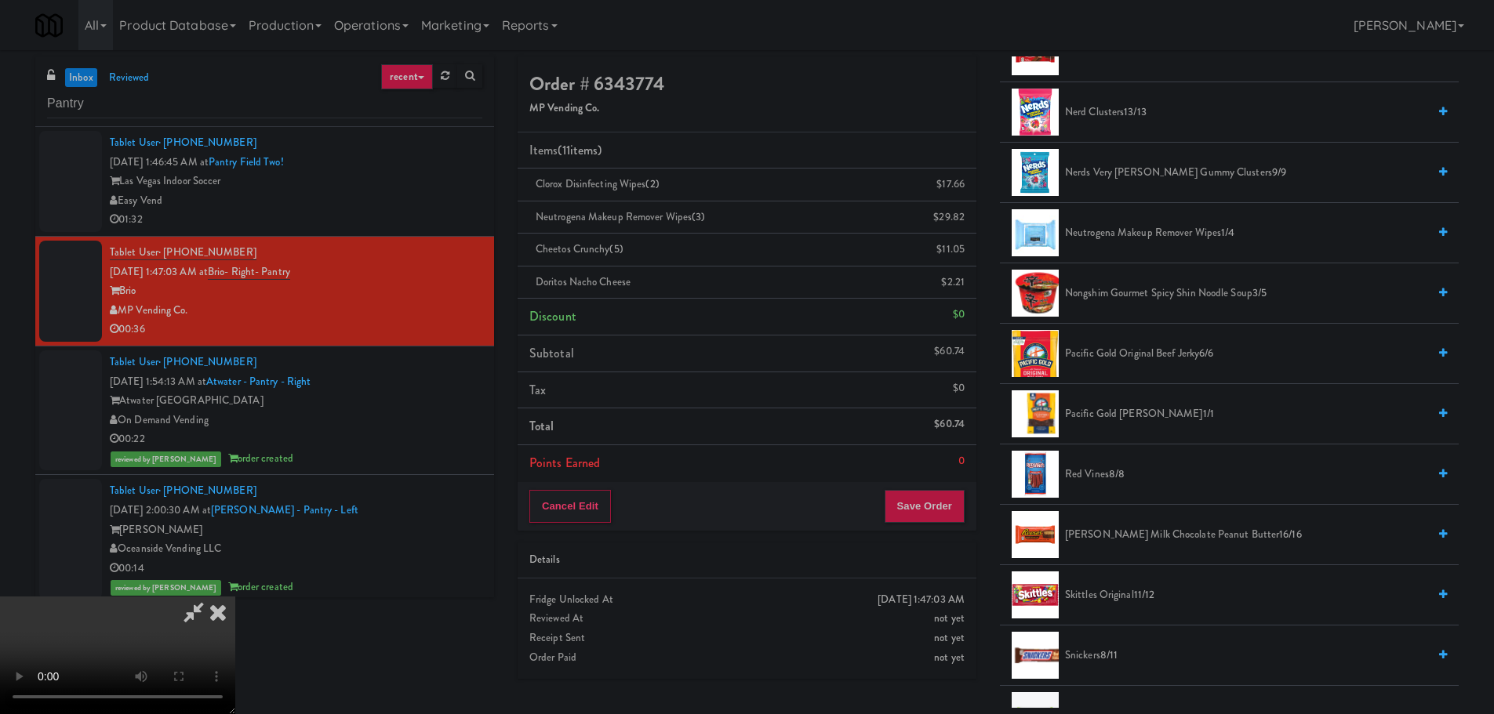
scroll to position [863, 0]
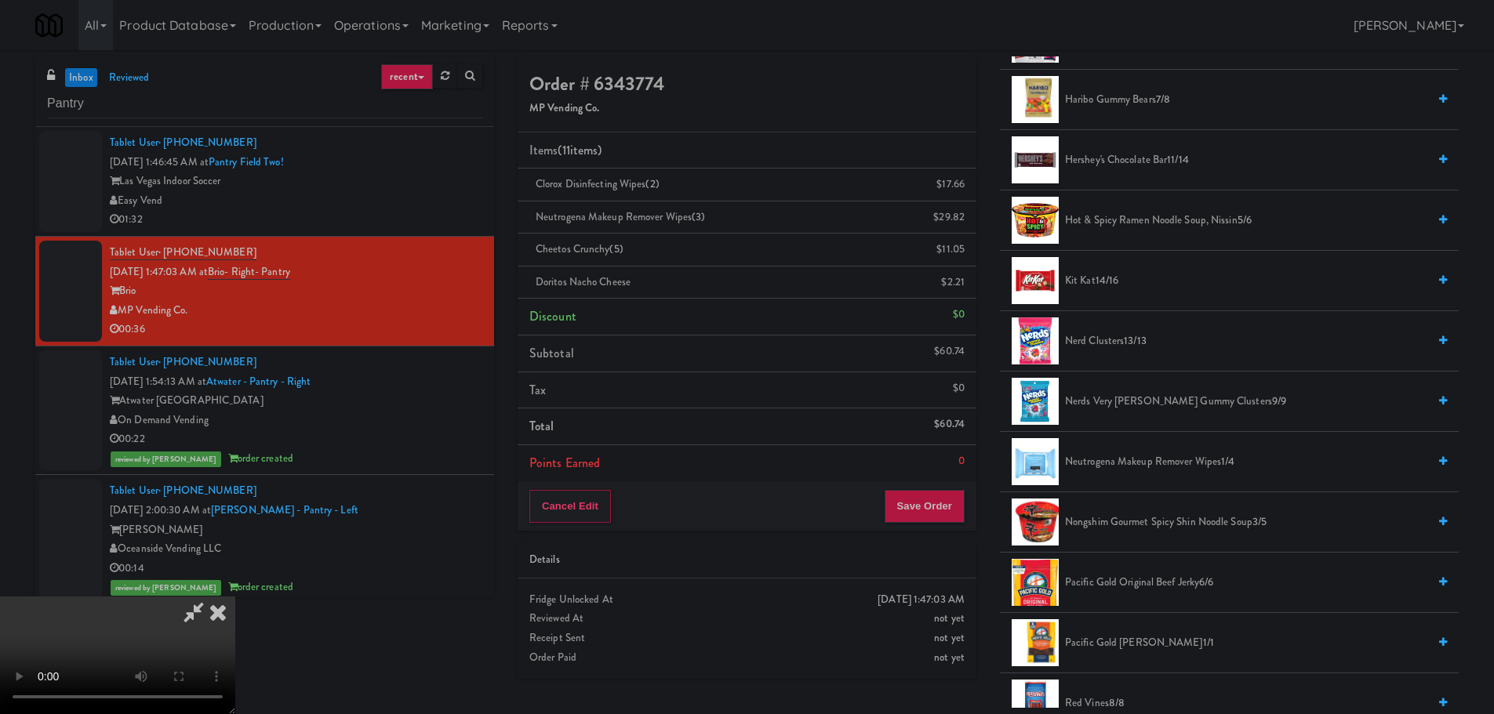
click at [1078, 277] on span "Kit Kat 14/16" at bounding box center [1246, 281] width 362 height 20
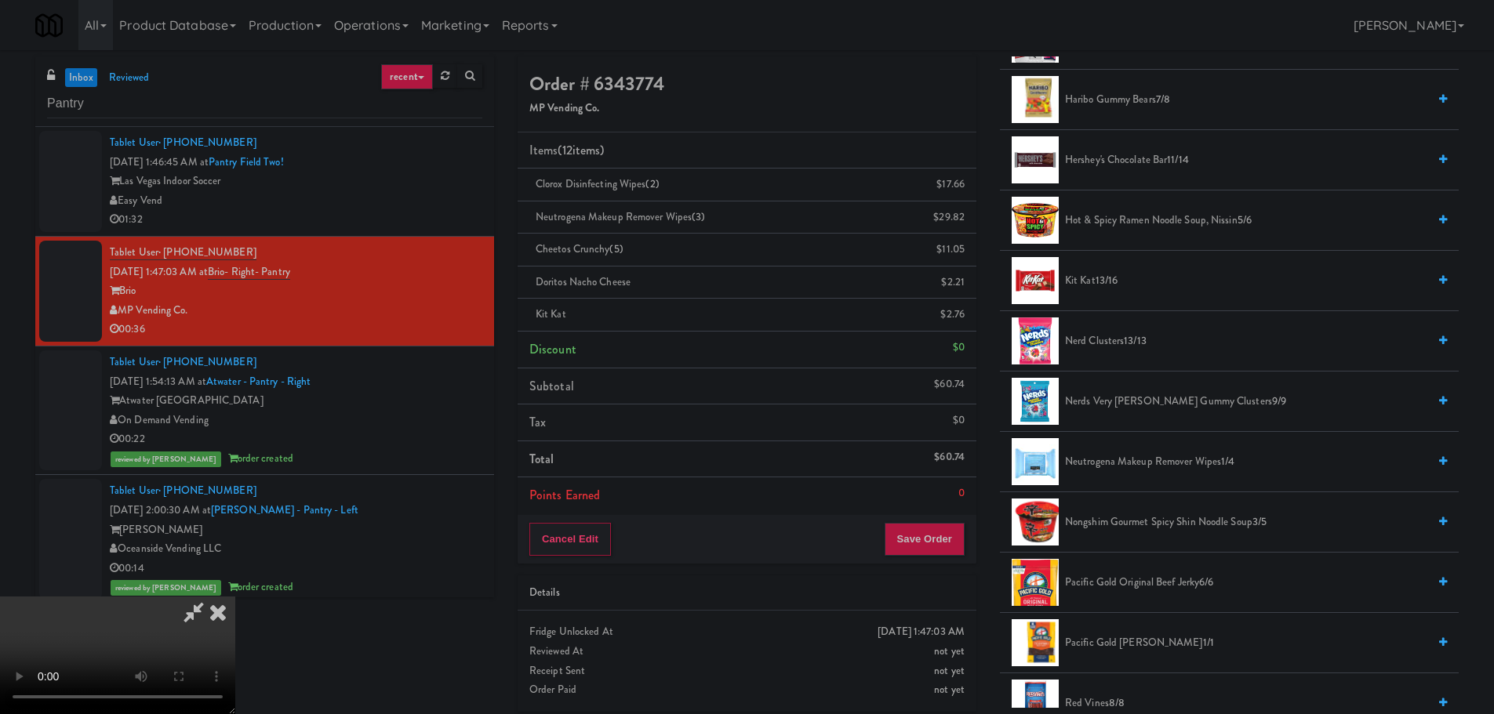
click at [1081, 277] on span "Kit Kat 13/16" at bounding box center [1246, 281] width 362 height 20
click at [1081, 278] on span "Kit Kat 12/16" at bounding box center [1246, 281] width 362 height 20
click at [1081, 278] on span "Kit Kat 11/16" at bounding box center [1246, 281] width 362 height 20
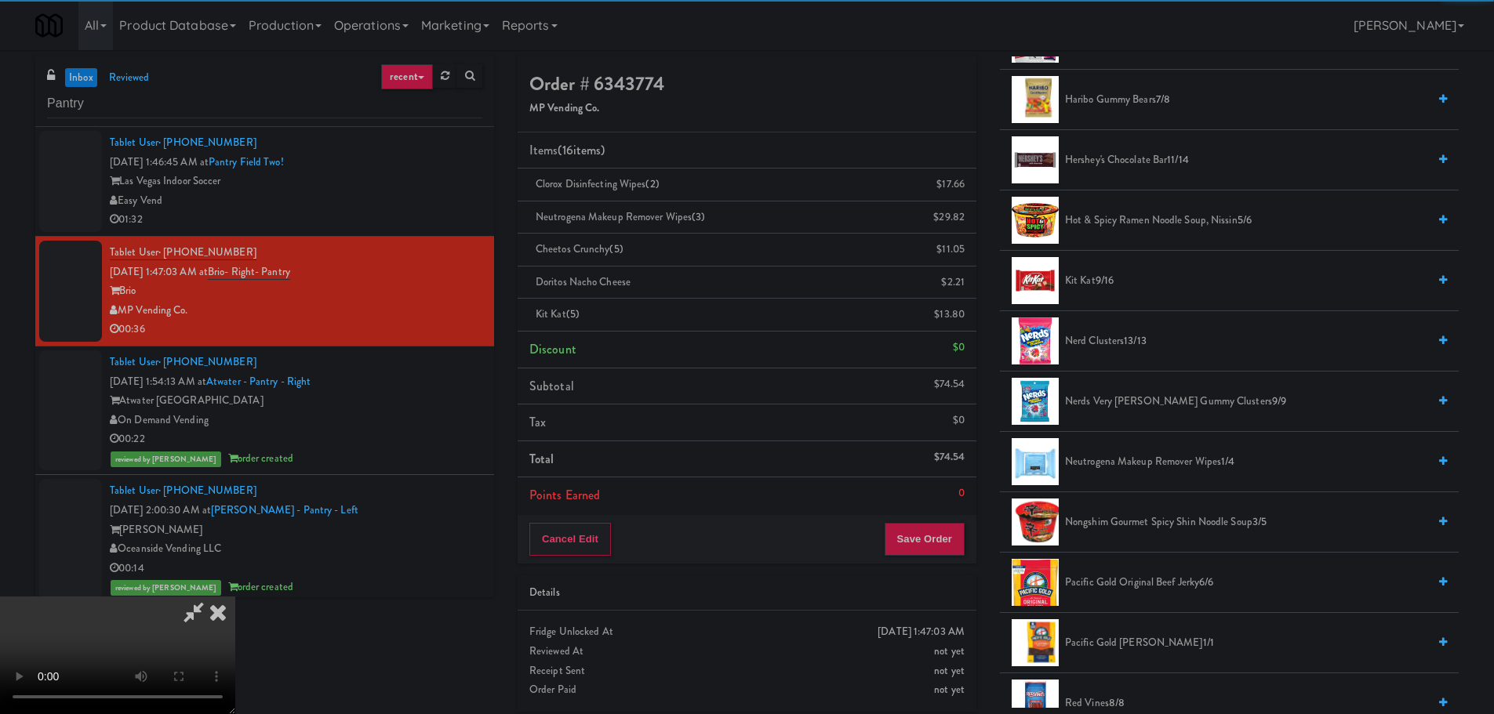
click at [959, 589] on div "Details" at bounding box center [746, 593] width 435 height 20
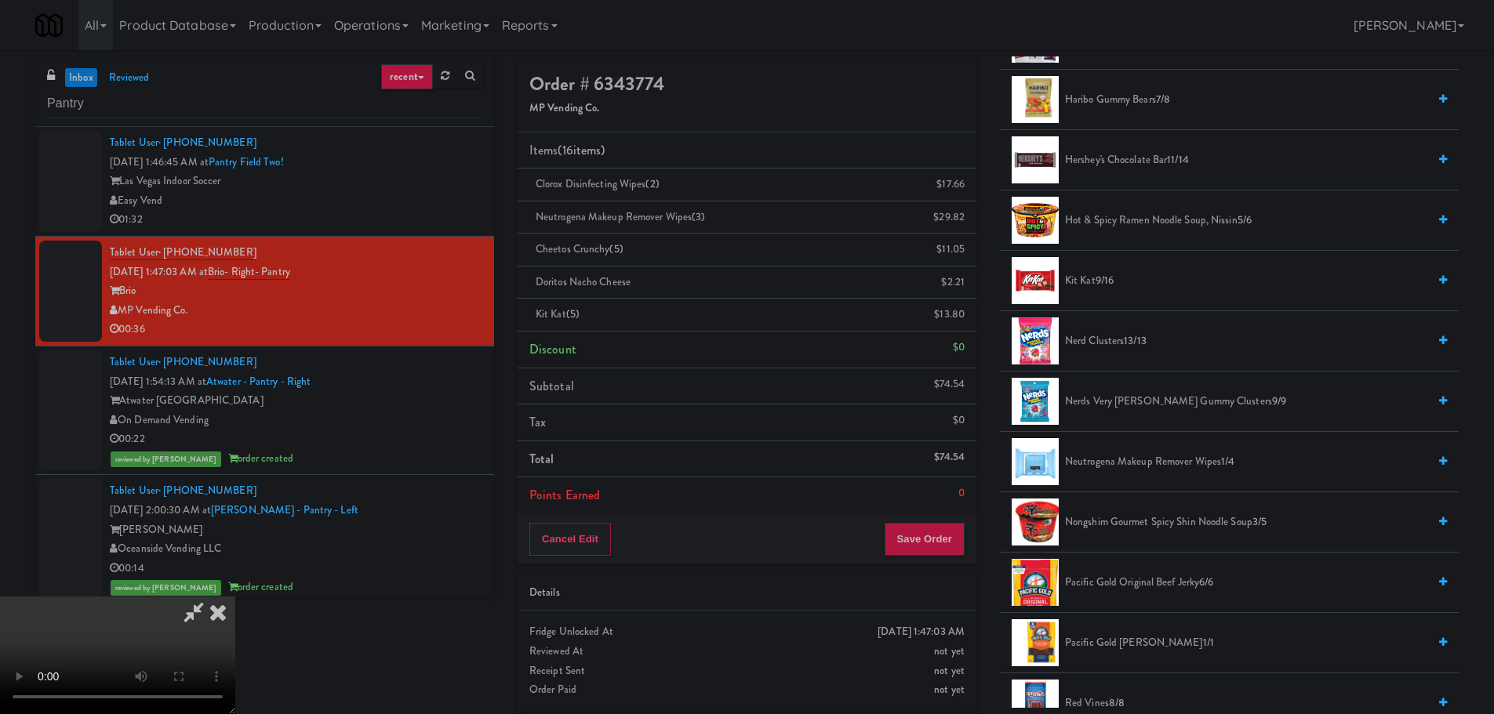
click at [235, 597] on video at bounding box center [117, 656] width 235 height 118
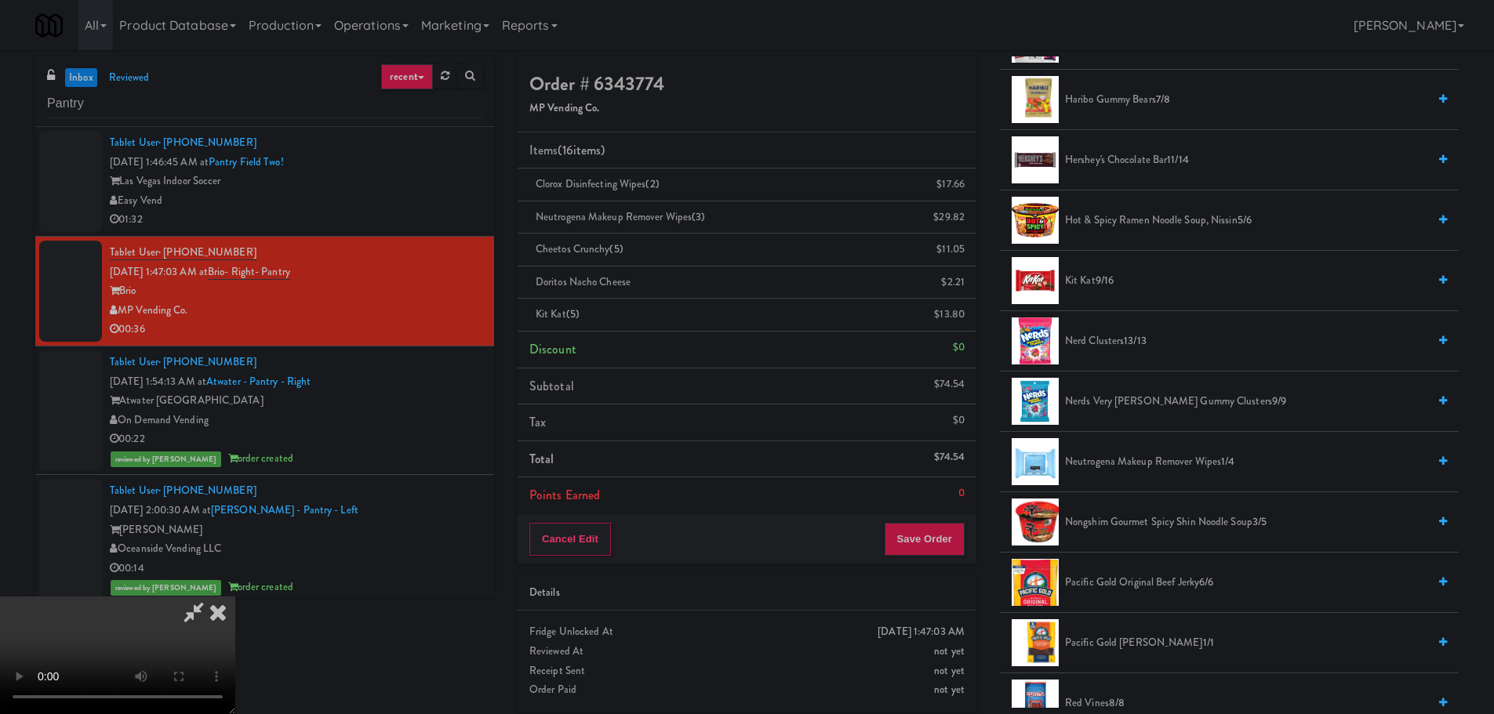
click at [235, 597] on video at bounding box center [117, 656] width 235 height 118
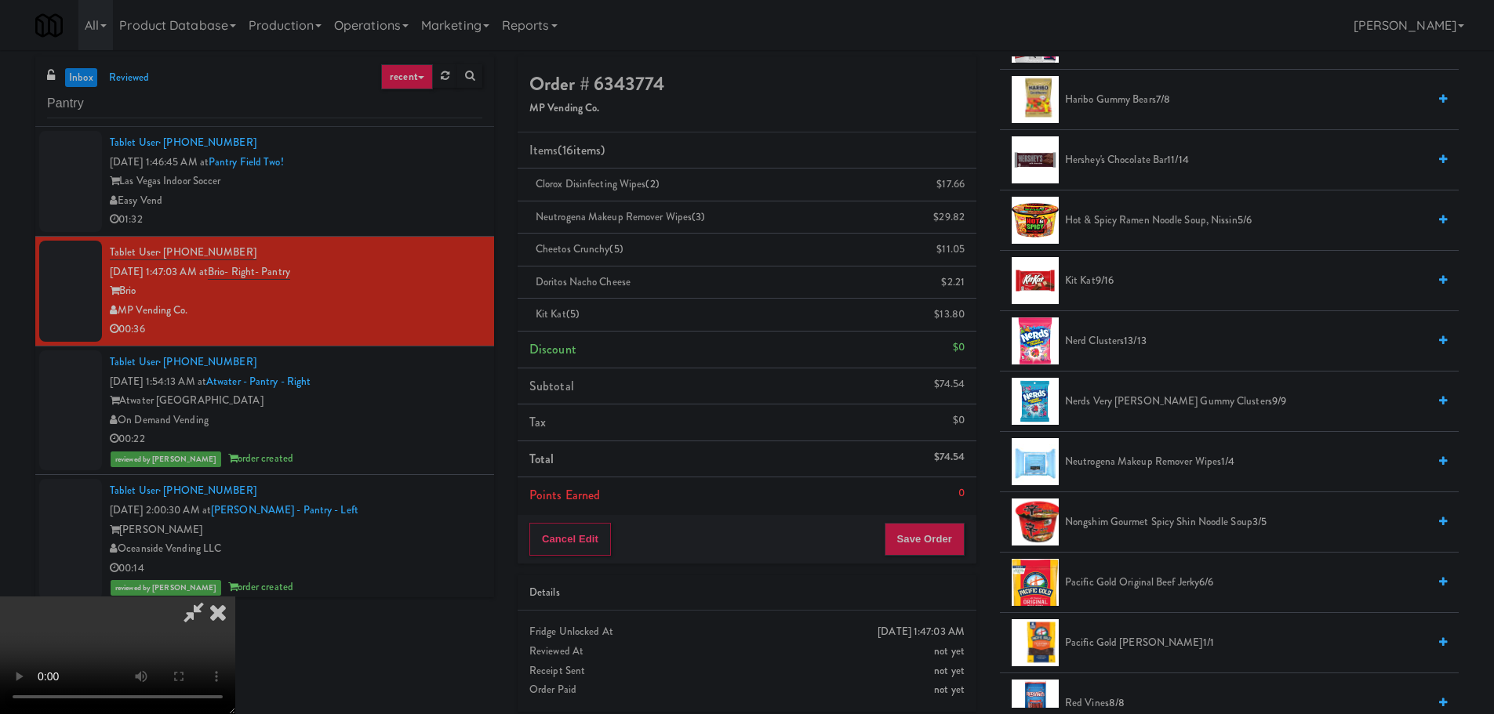
click at [235, 597] on video at bounding box center [117, 656] width 235 height 118
click at [212, 597] on icon at bounding box center [194, 612] width 36 height 31
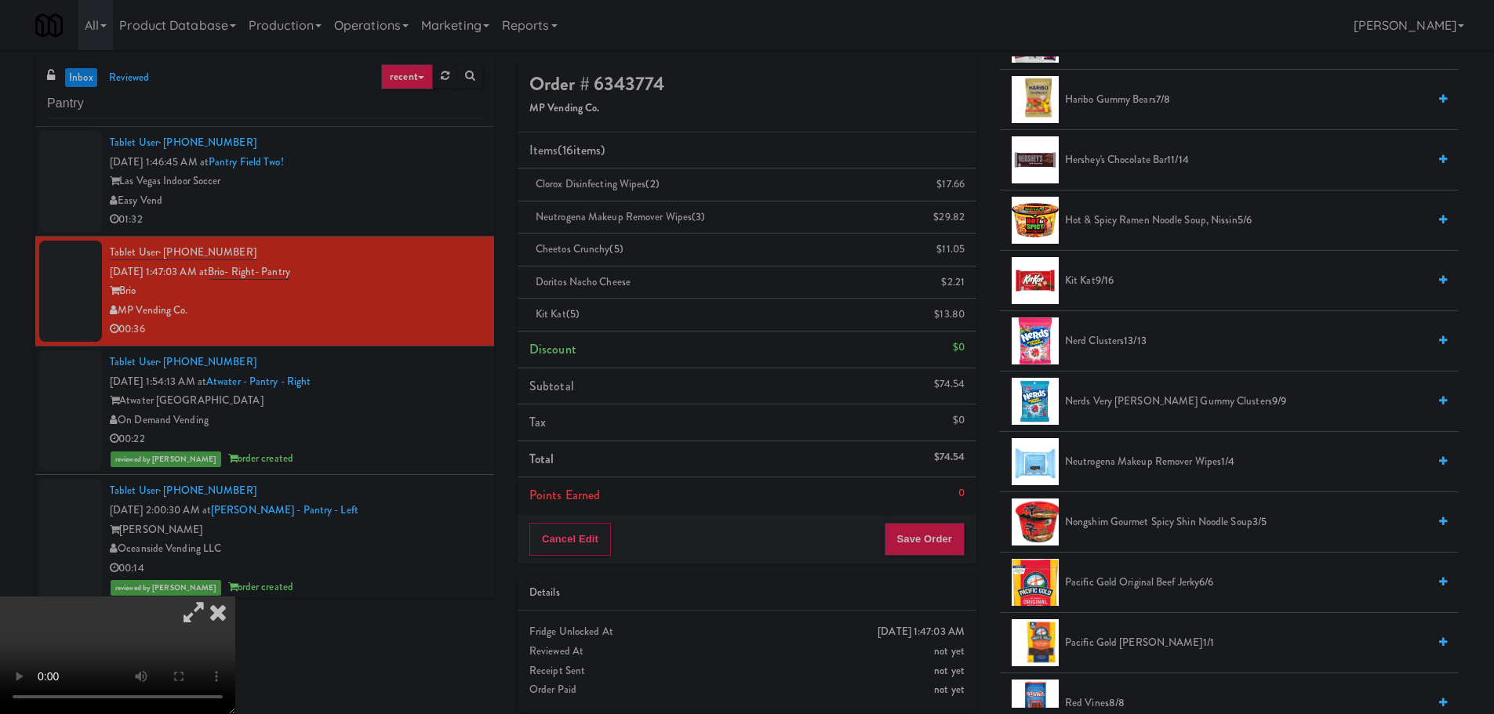
click at [212, 597] on icon at bounding box center [194, 612] width 36 height 31
click at [235, 597] on video at bounding box center [117, 656] width 235 height 118
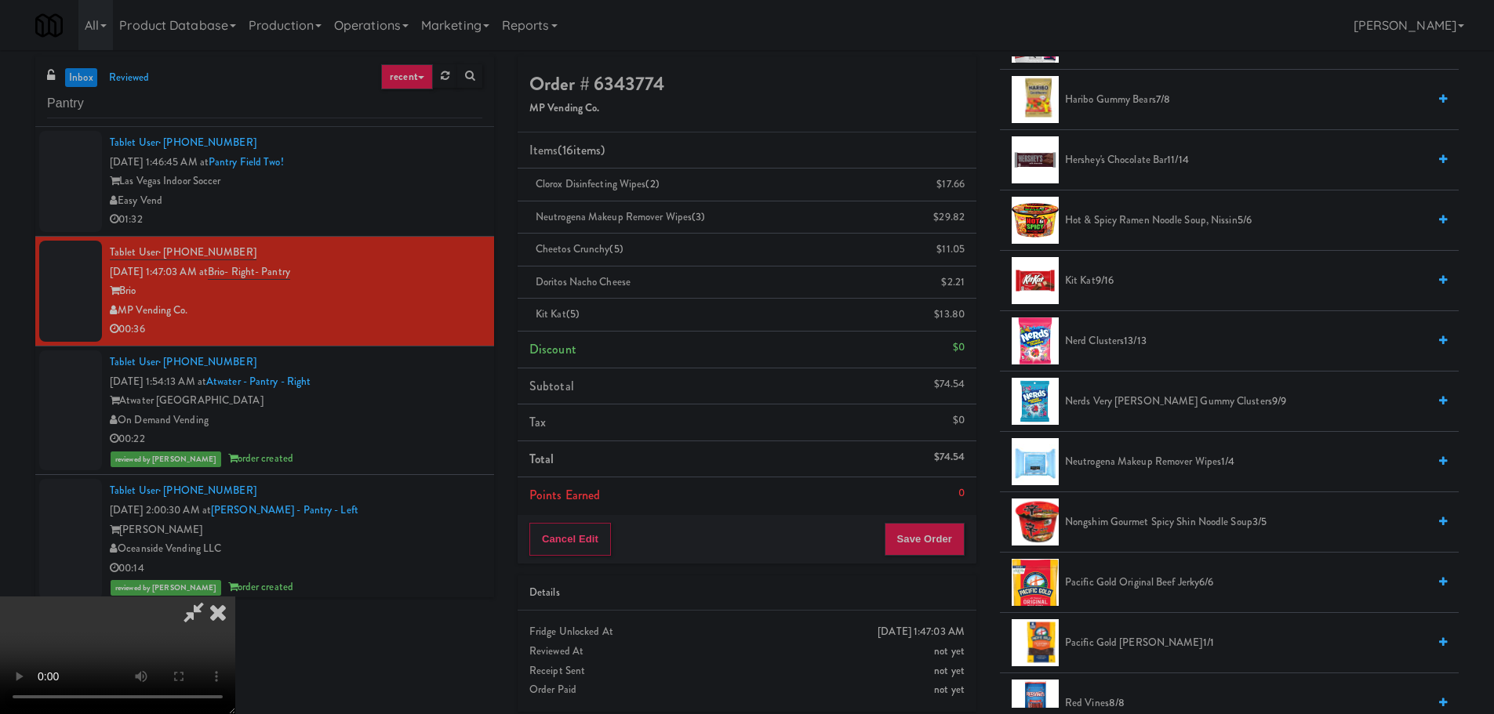
click at [235, 597] on video at bounding box center [117, 656] width 235 height 118
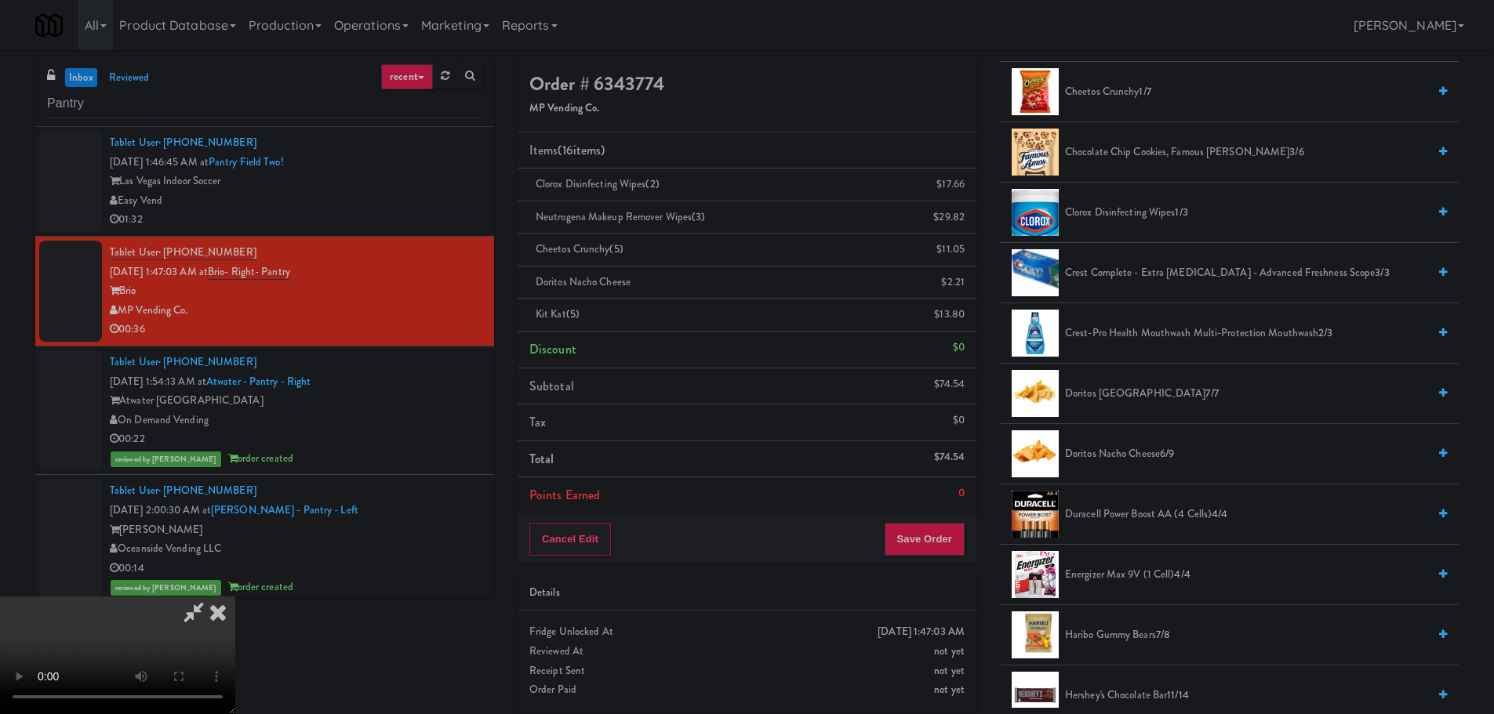
scroll to position [314, 0]
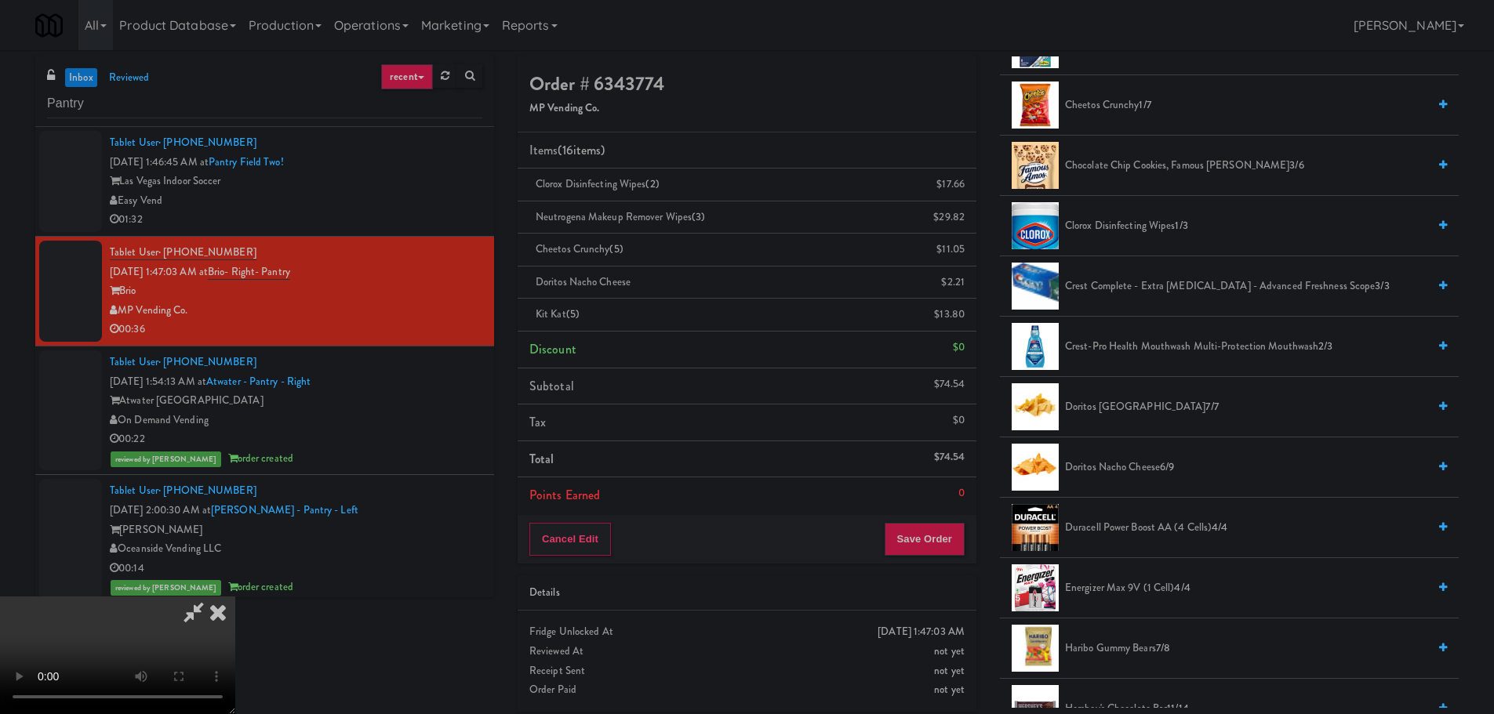
drag, startPoint x: 1136, startPoint y: 529, endPoint x: 885, endPoint y: 517, distance: 251.3
click at [1135, 529] on span "Duracell Power Boost AA (4 cells) 4/4" at bounding box center [1246, 528] width 362 height 20
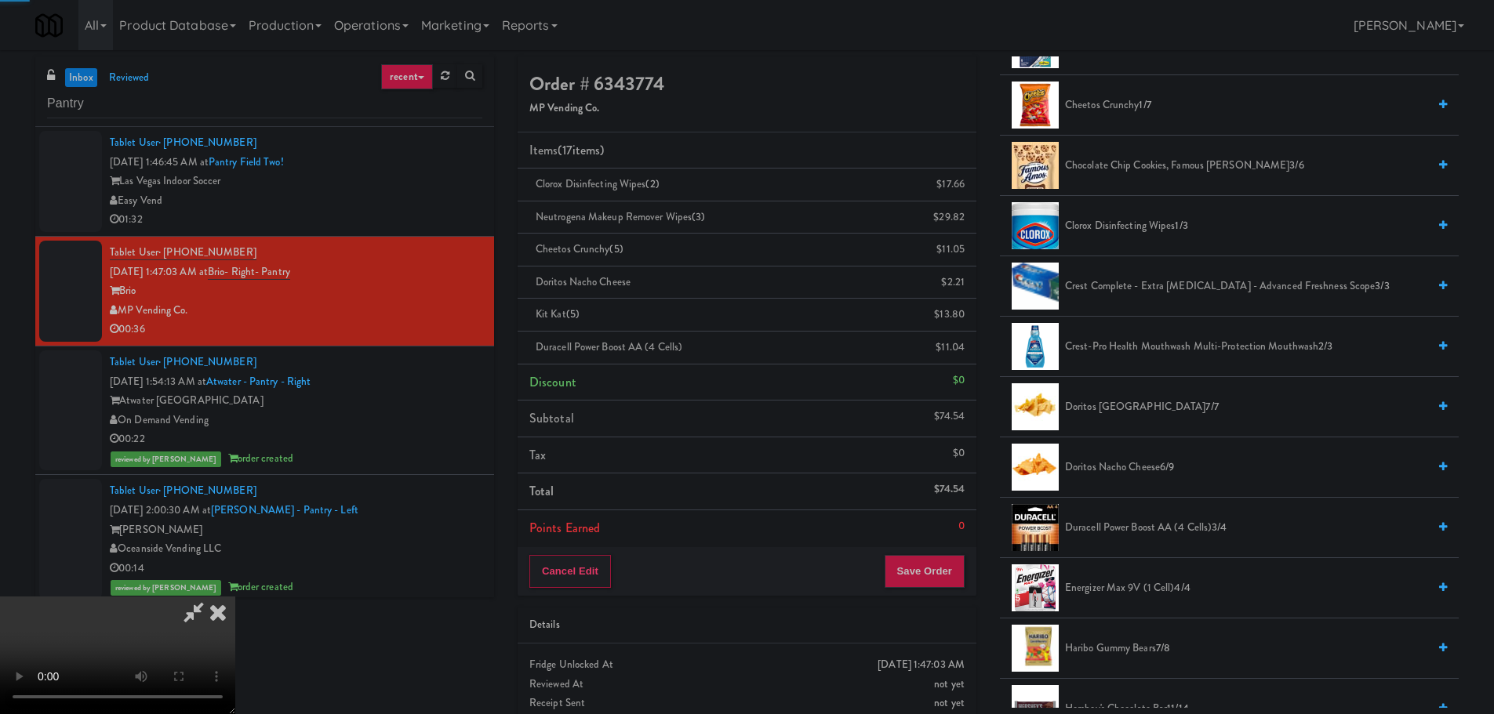
click at [235, 597] on video at bounding box center [117, 656] width 235 height 118
click at [930, 560] on button "Save Order" at bounding box center [925, 571] width 80 height 33
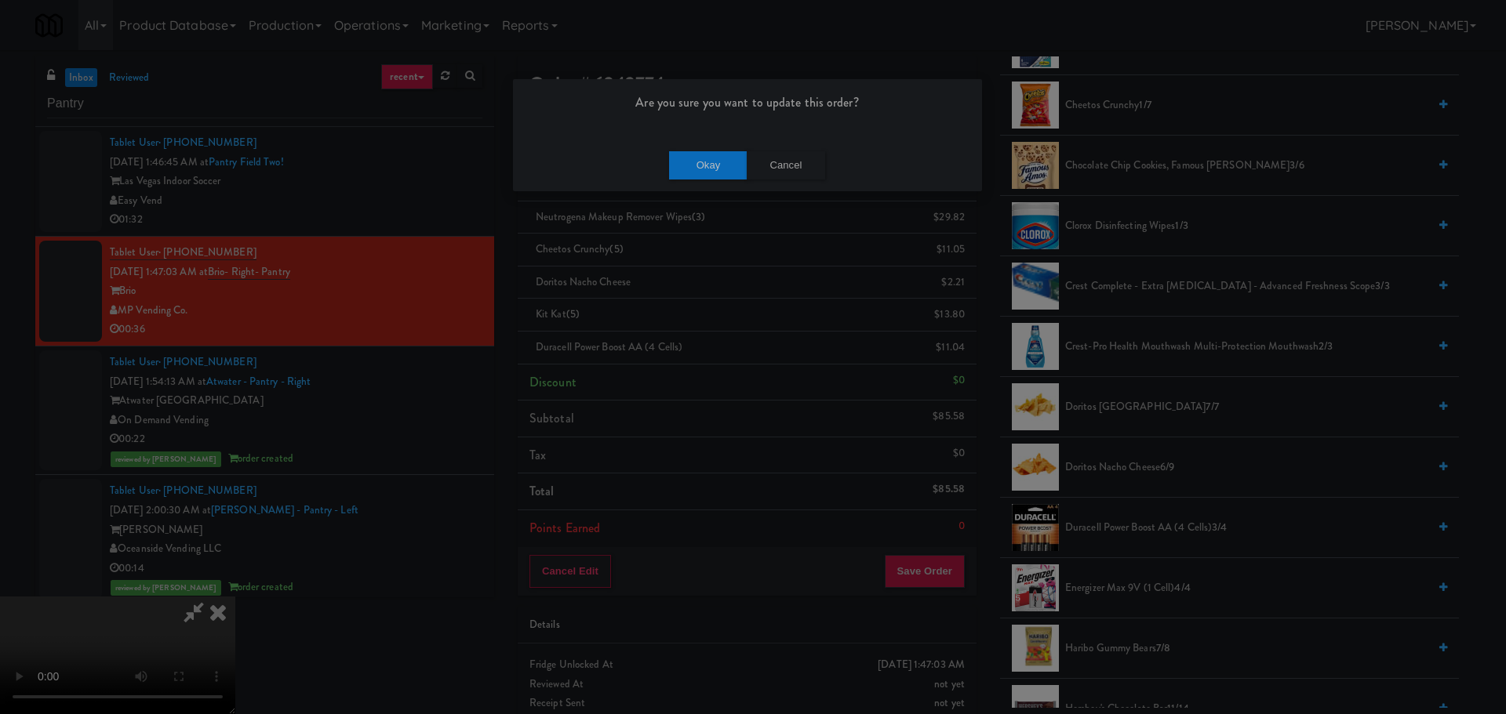
click at [714, 180] on div "Okay Cancel" at bounding box center [747, 165] width 469 height 53
click at [715, 169] on button "Okay" at bounding box center [708, 165] width 78 height 28
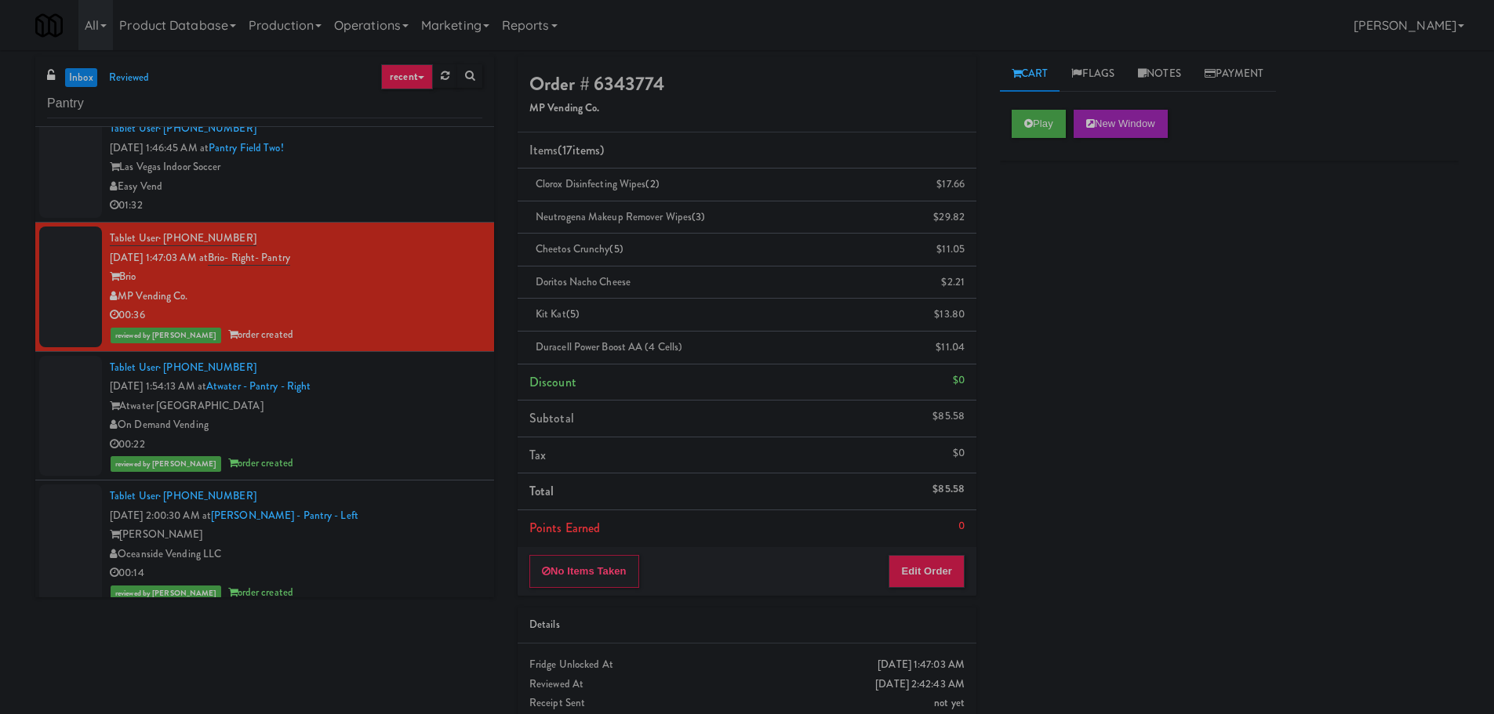
scroll to position [0, 0]
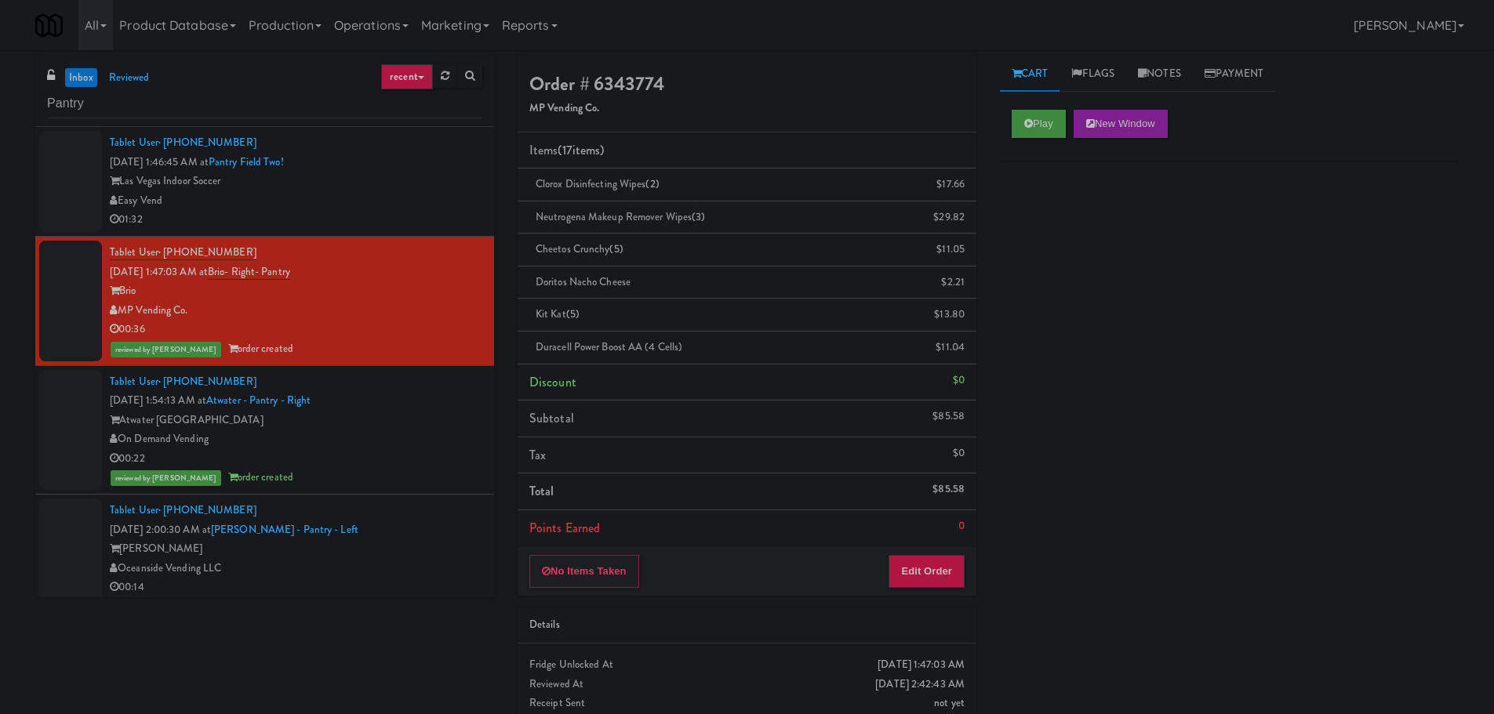
click at [420, 187] on div "Las Vegas Indoor Soccer" at bounding box center [296, 182] width 373 height 20
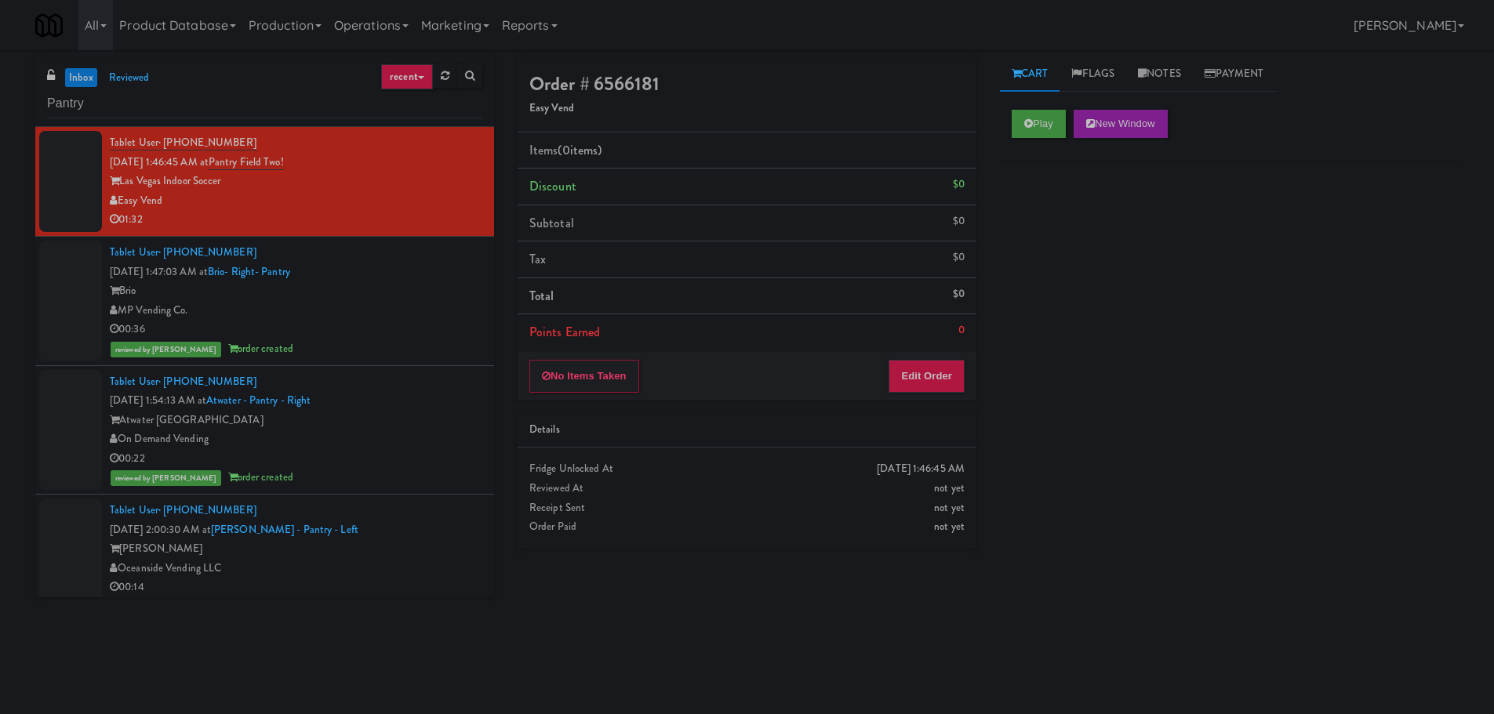
click at [369, 213] on div "01:32" at bounding box center [296, 220] width 373 height 20
click at [184, 105] on input "Pantry" at bounding box center [264, 103] width 435 height 29
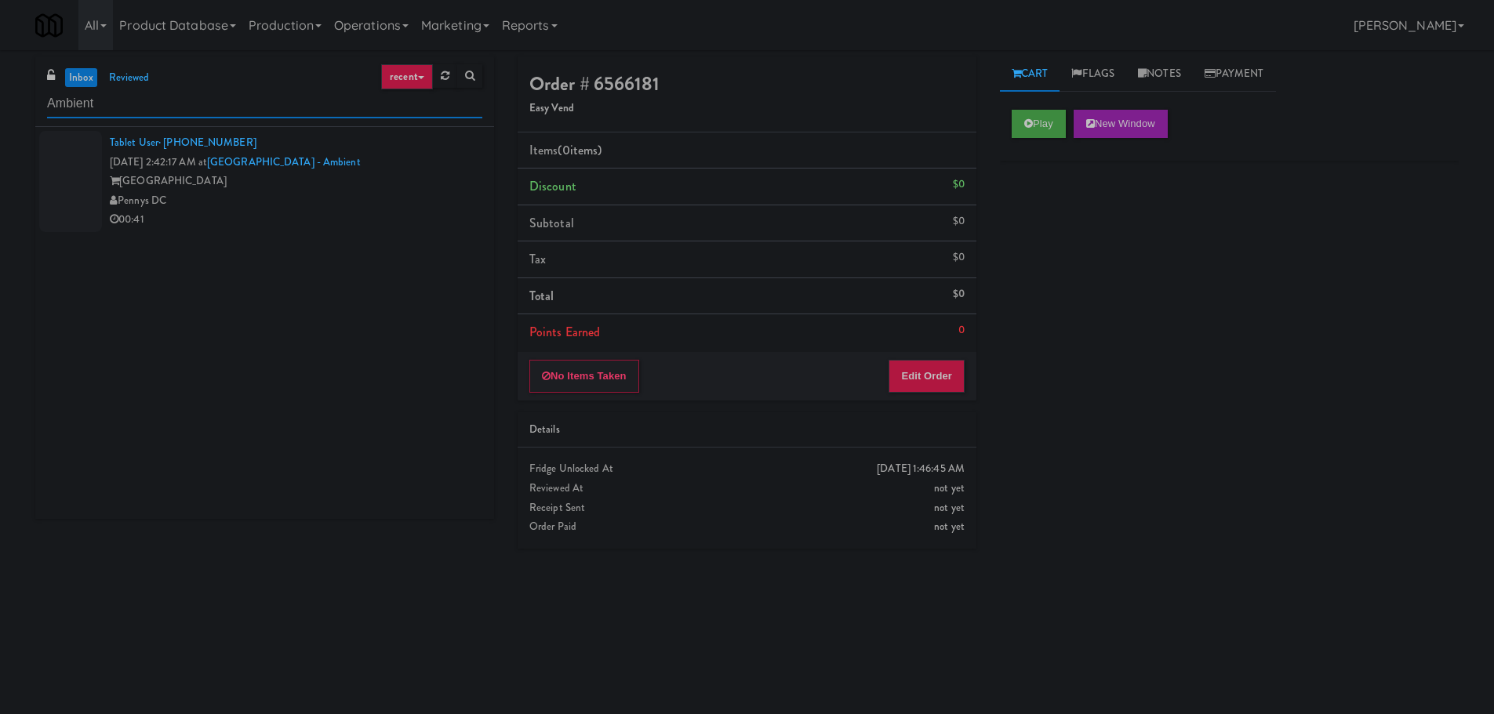
type input "Ambient"
click at [351, 211] on div "00:41" at bounding box center [296, 220] width 373 height 20
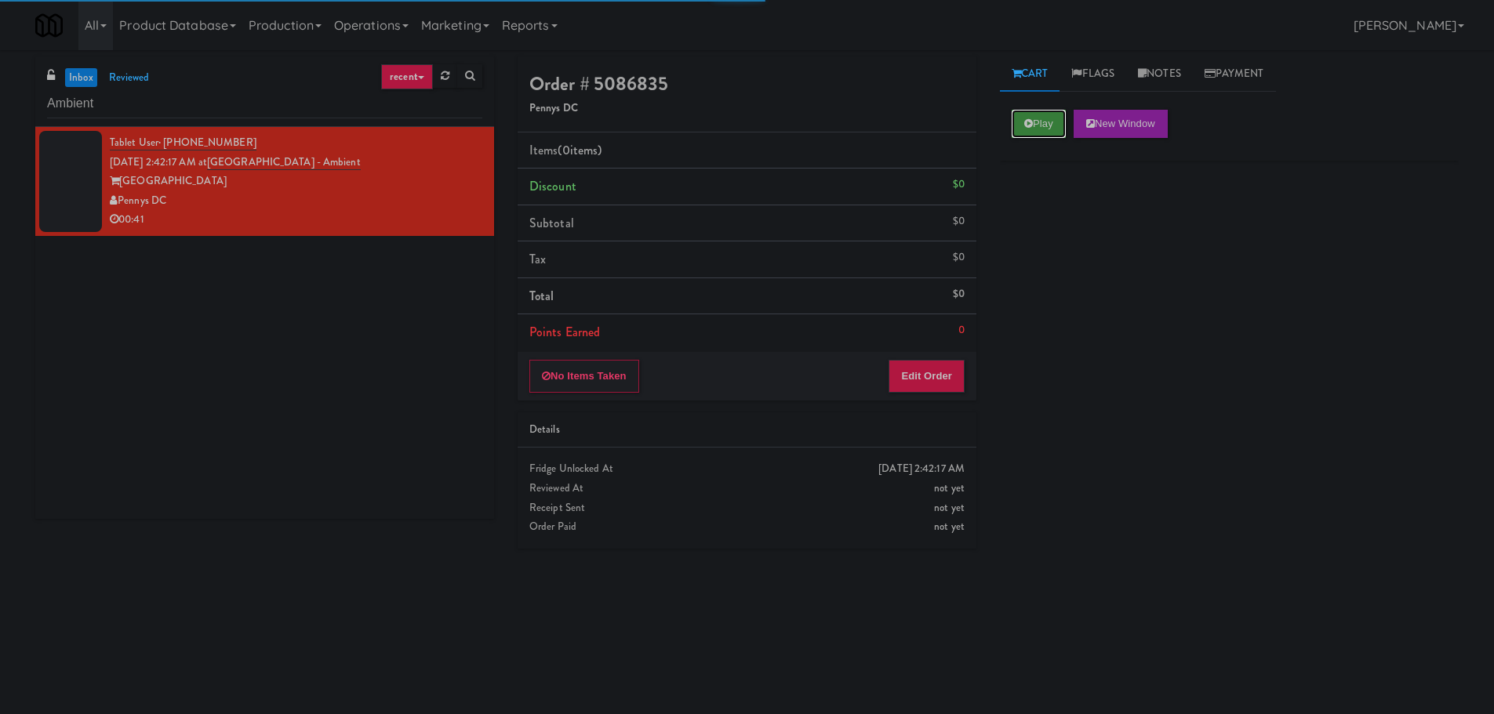
click at [1036, 129] on button "Play" at bounding box center [1039, 124] width 54 height 28
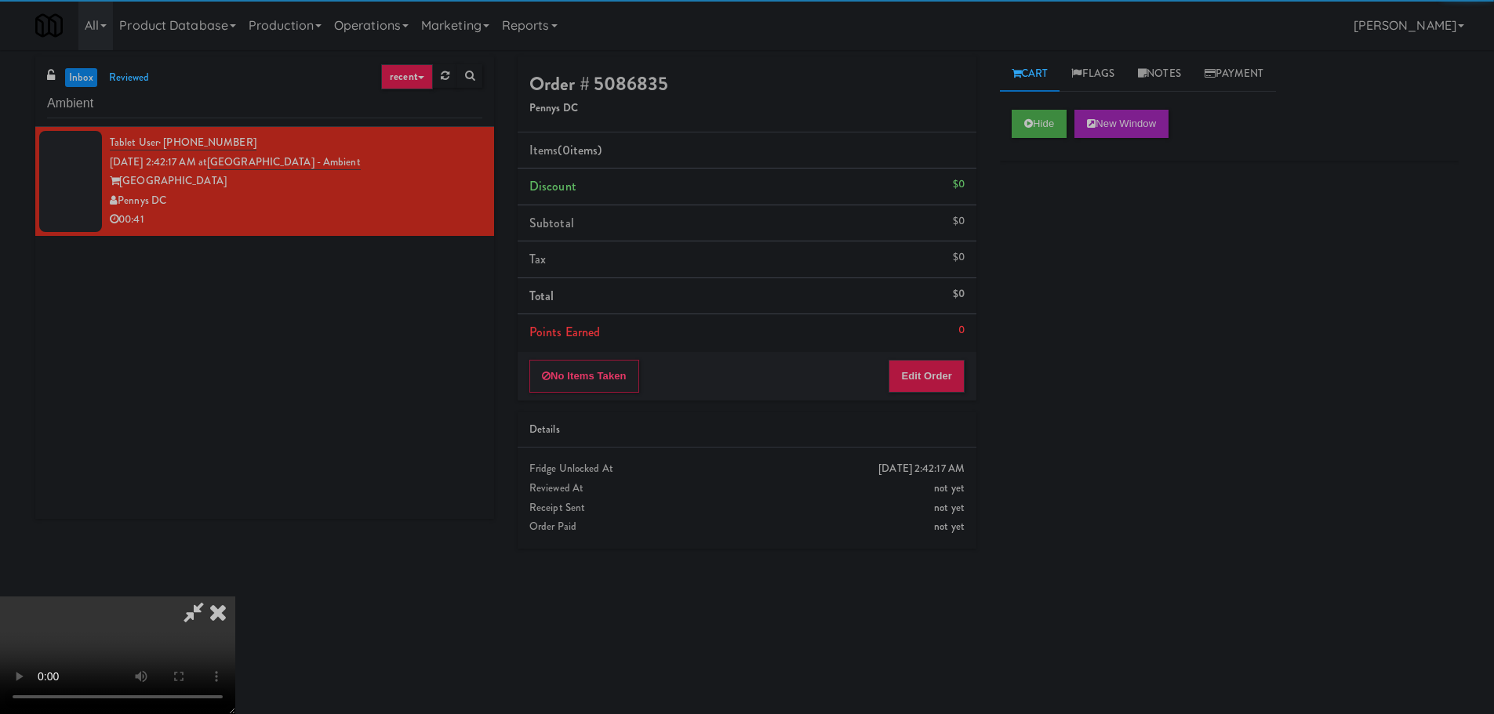
click at [948, 349] on li "Points Earned 0" at bounding box center [747, 332] width 459 height 36
click at [947, 362] on button "Edit Order" at bounding box center [927, 376] width 76 height 33
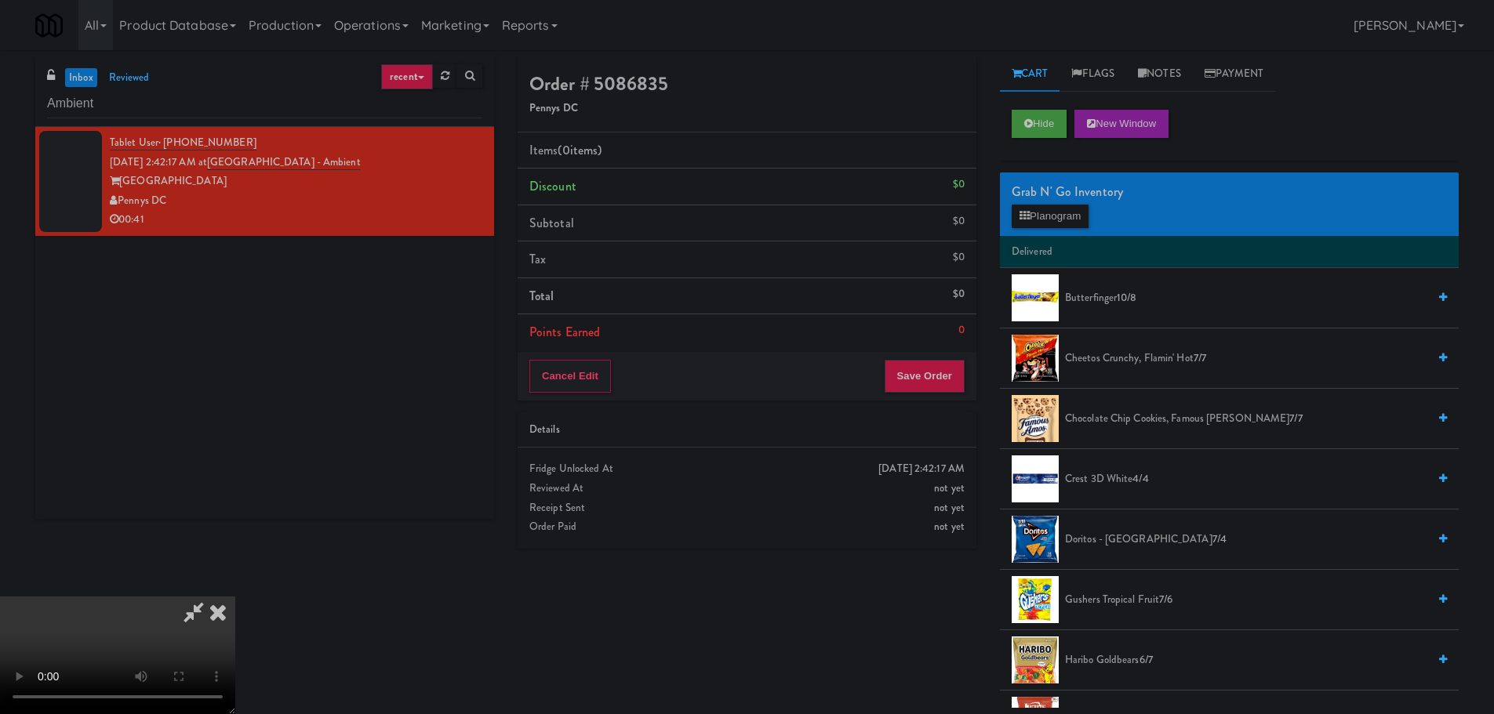
click at [235, 597] on video at bounding box center [117, 656] width 235 height 118
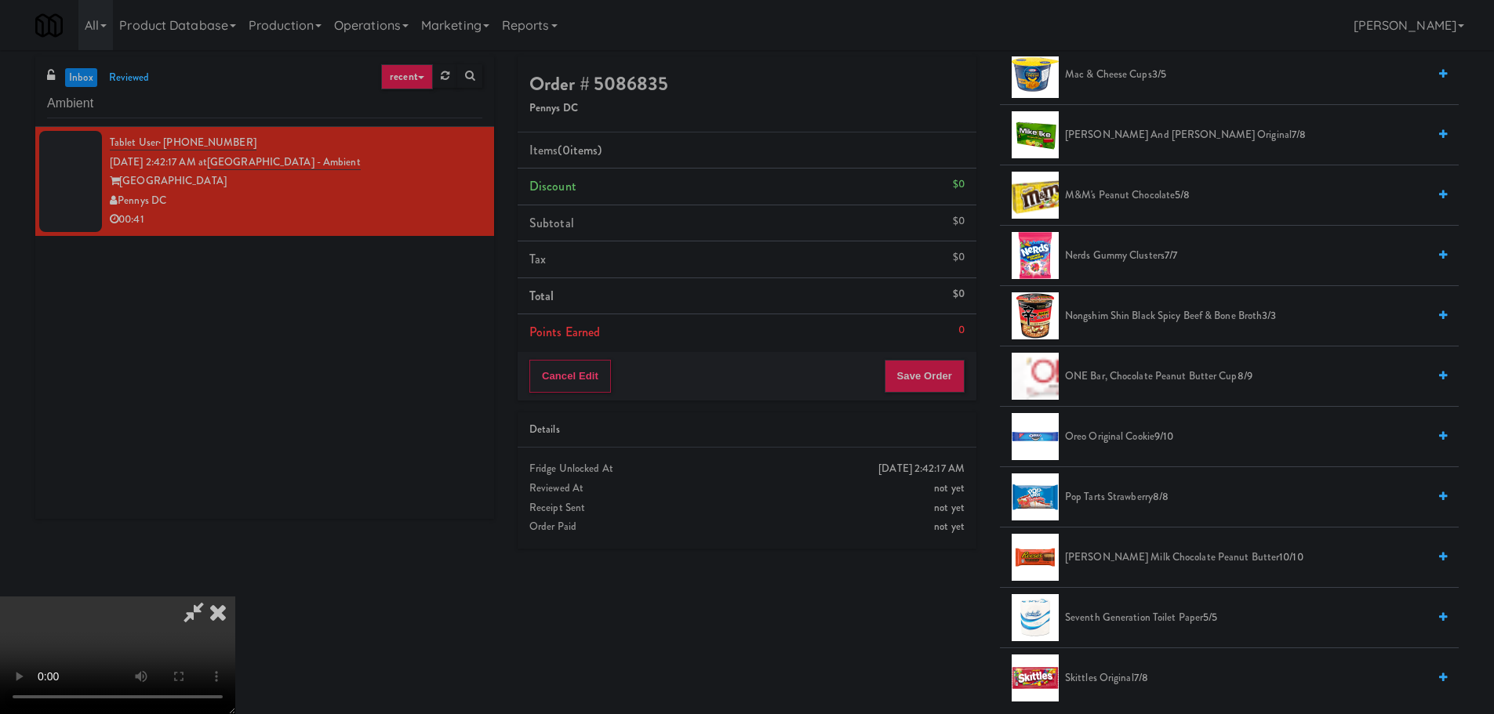
scroll to position [1176, 0]
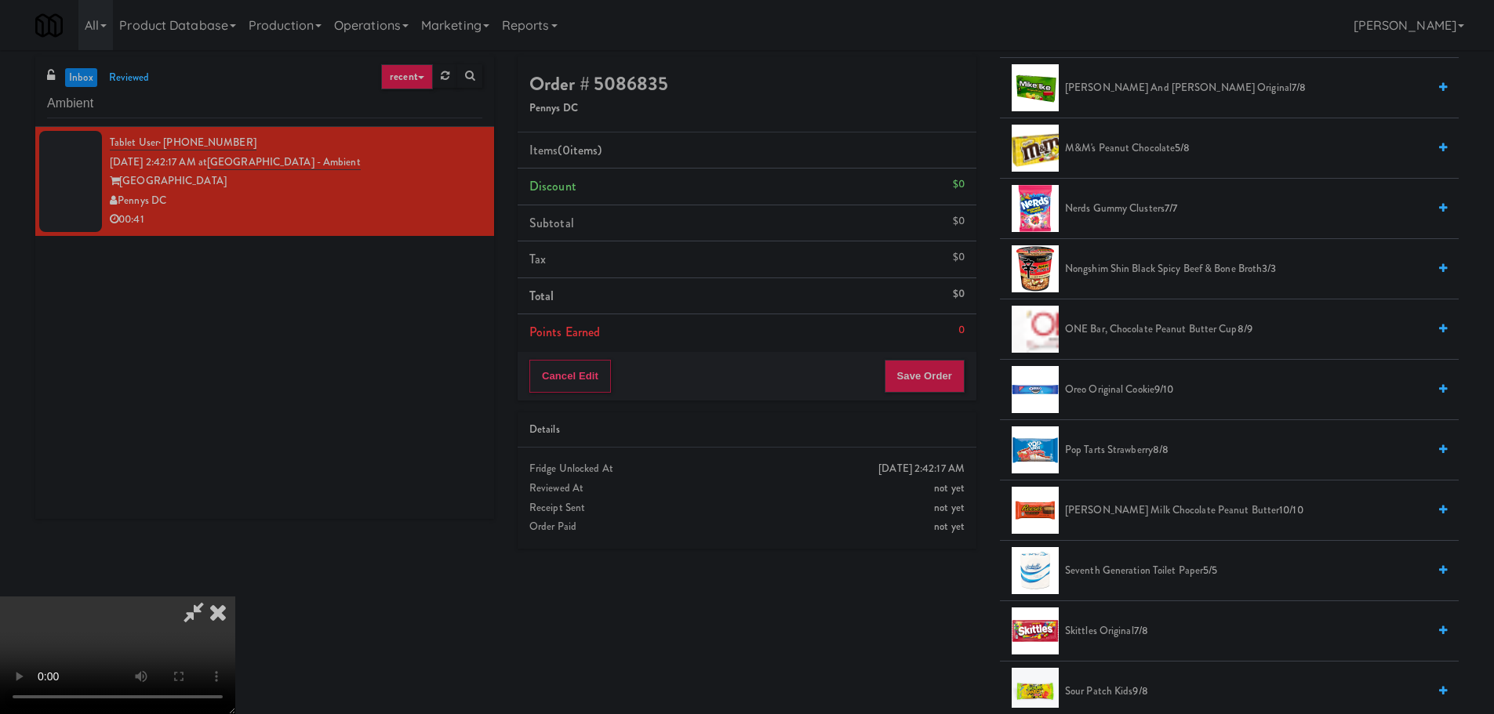
click at [1126, 447] on span "Pop Tarts Strawberry 8/8" at bounding box center [1246, 451] width 362 height 20
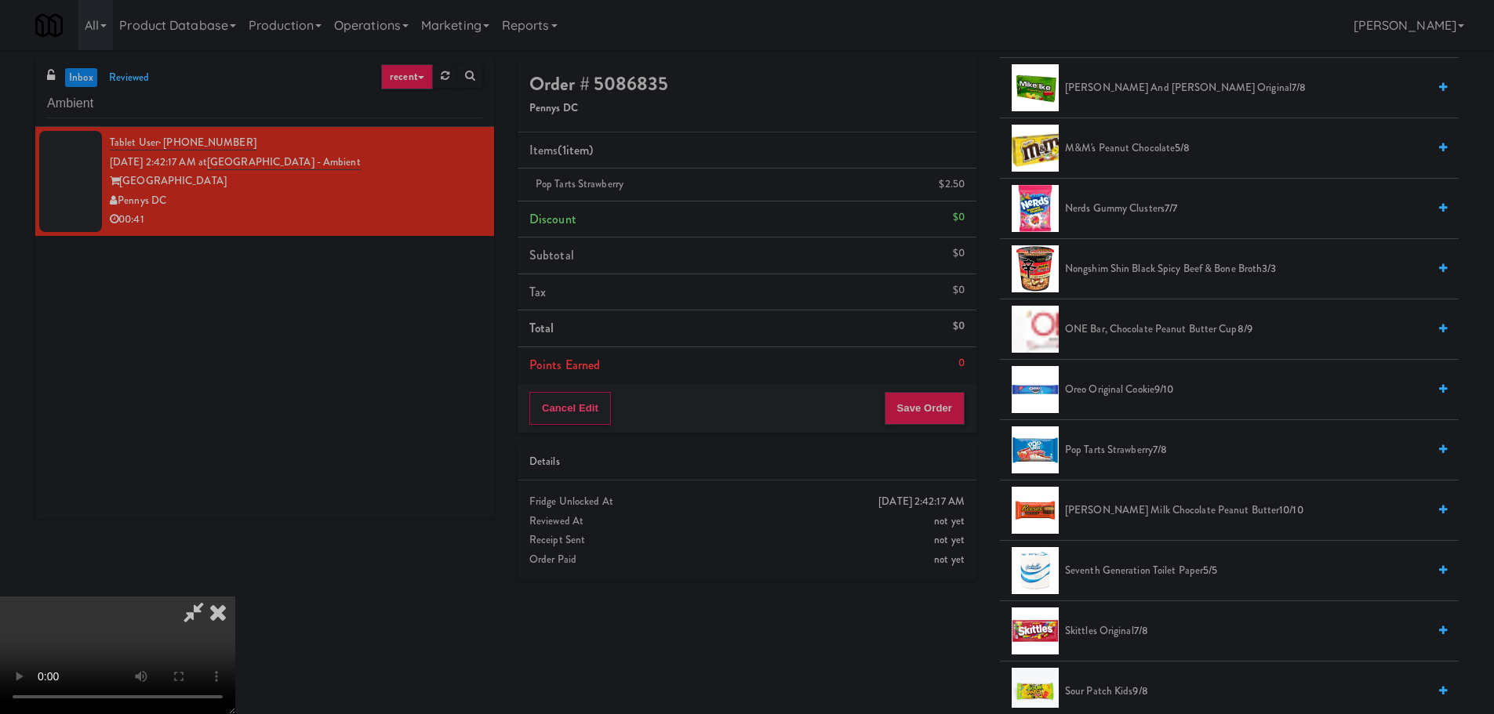
click at [235, 597] on video at bounding box center [117, 656] width 235 height 118
drag, startPoint x: 601, startPoint y: 398, endPoint x: 1039, endPoint y: 413, distance: 438.7
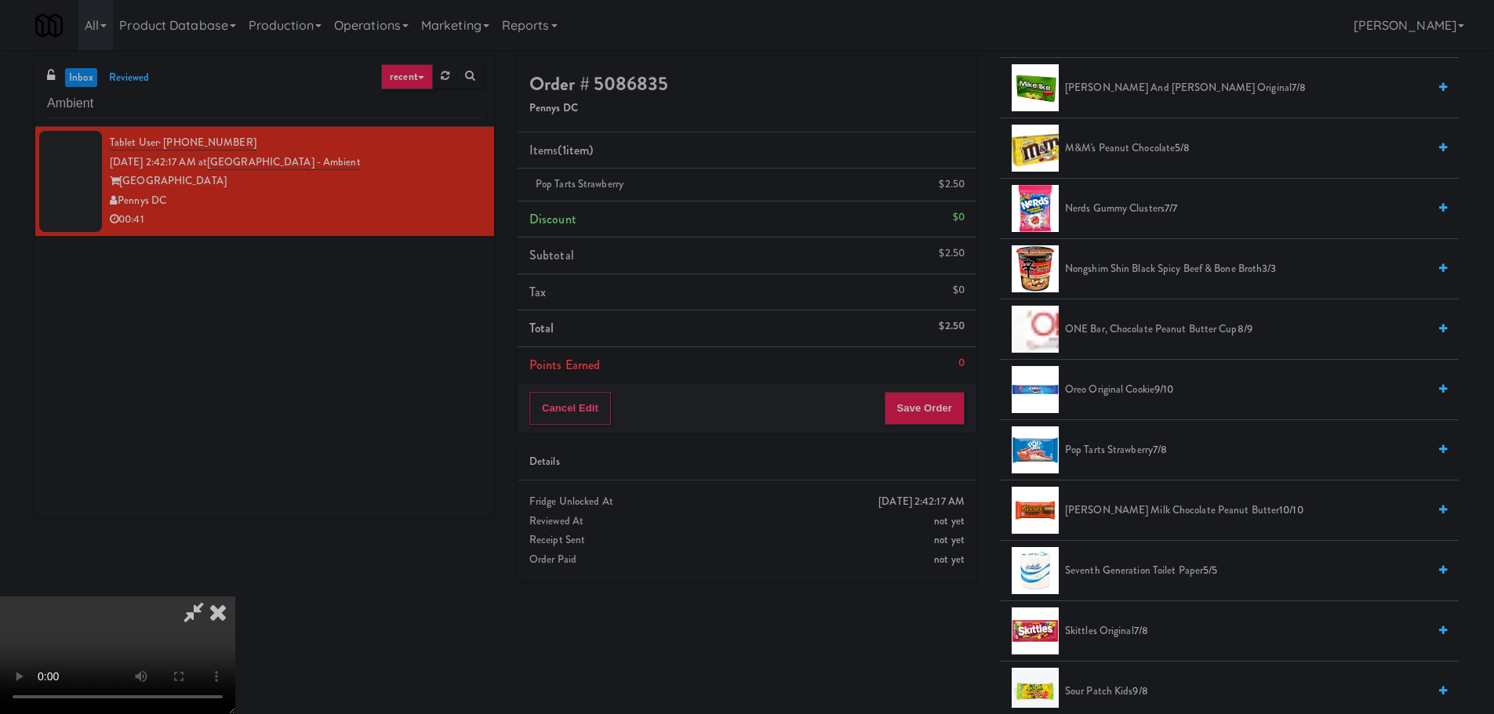
click at [235, 597] on video at bounding box center [117, 656] width 235 height 118
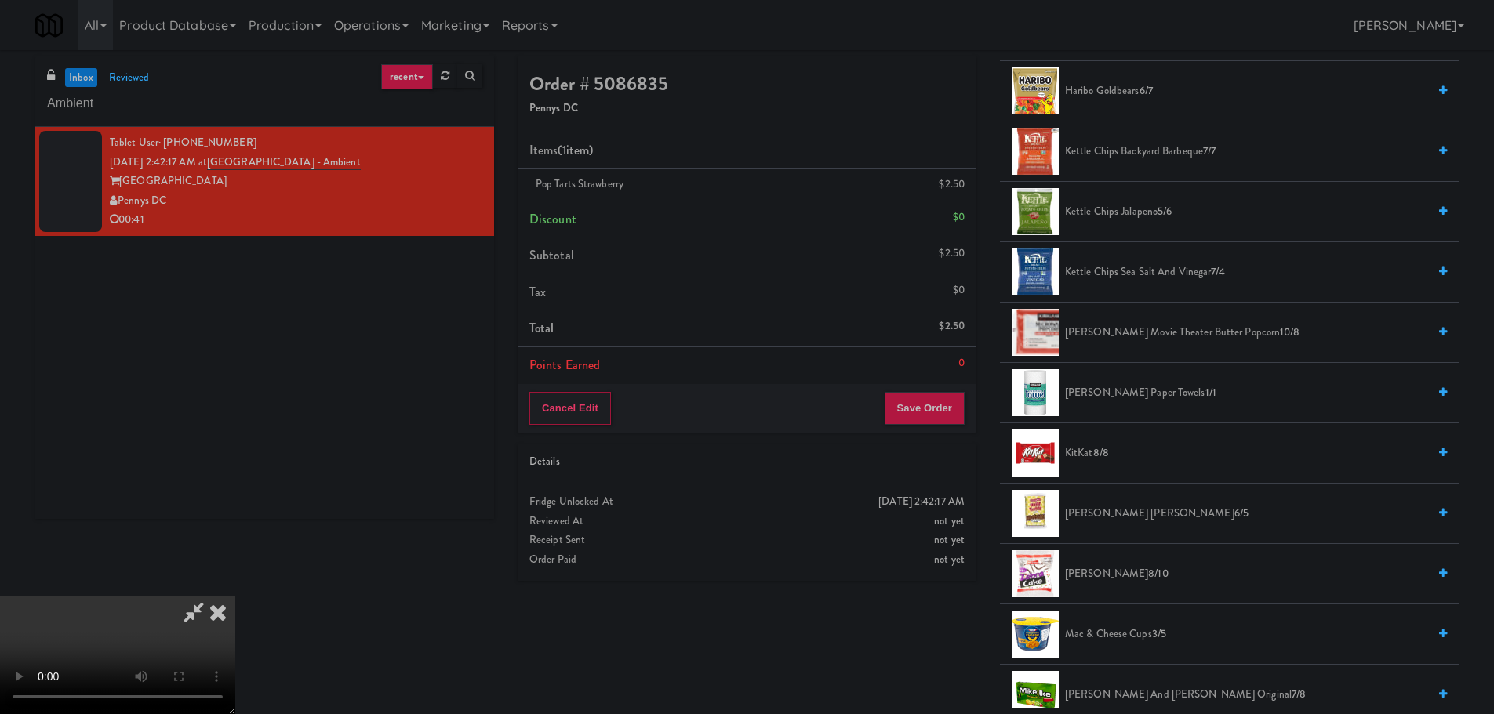
scroll to position [549, 0]
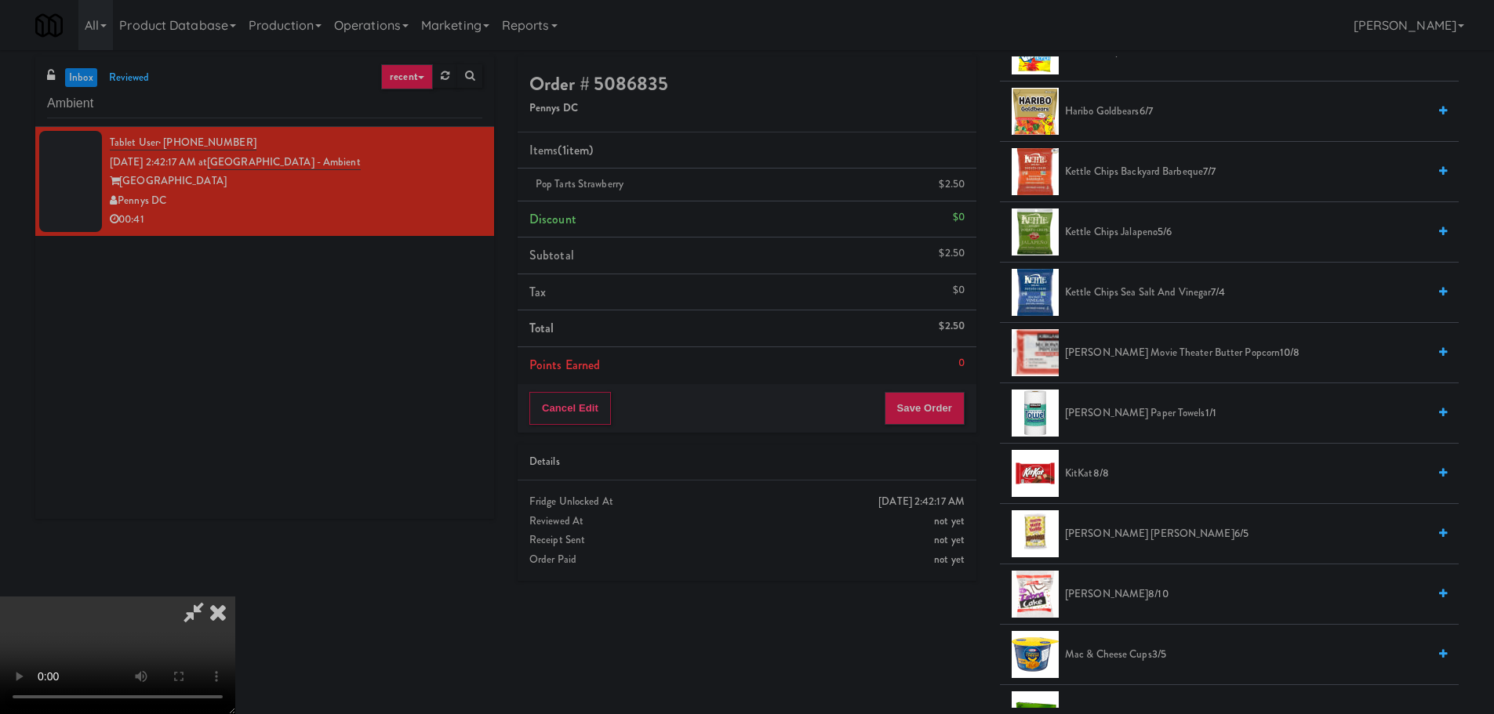
click at [1163, 172] on span "Kettle Chips Backyard Barbeque 7/7" at bounding box center [1246, 172] width 362 height 20
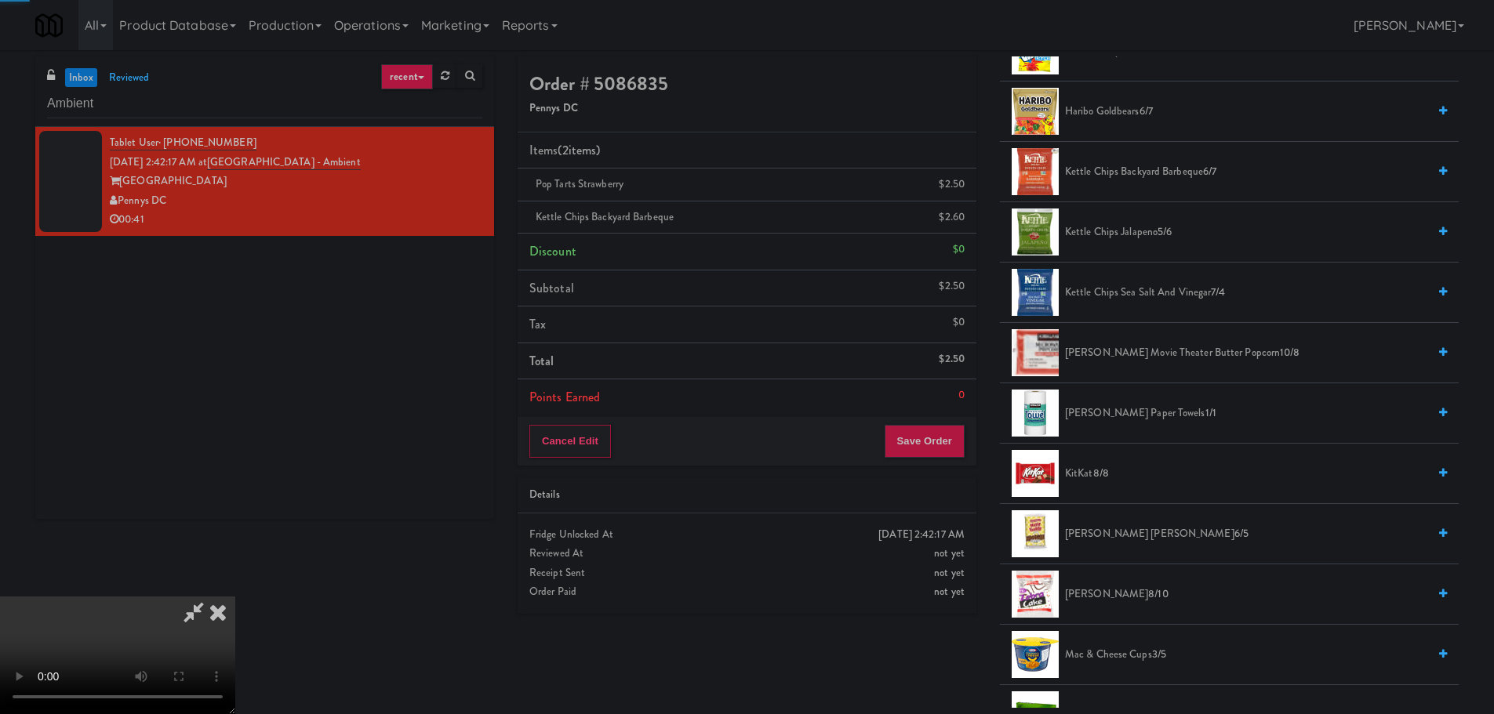
click at [235, 597] on video at bounding box center [117, 656] width 235 height 118
click at [910, 443] on button "Save Order" at bounding box center [925, 441] width 80 height 33
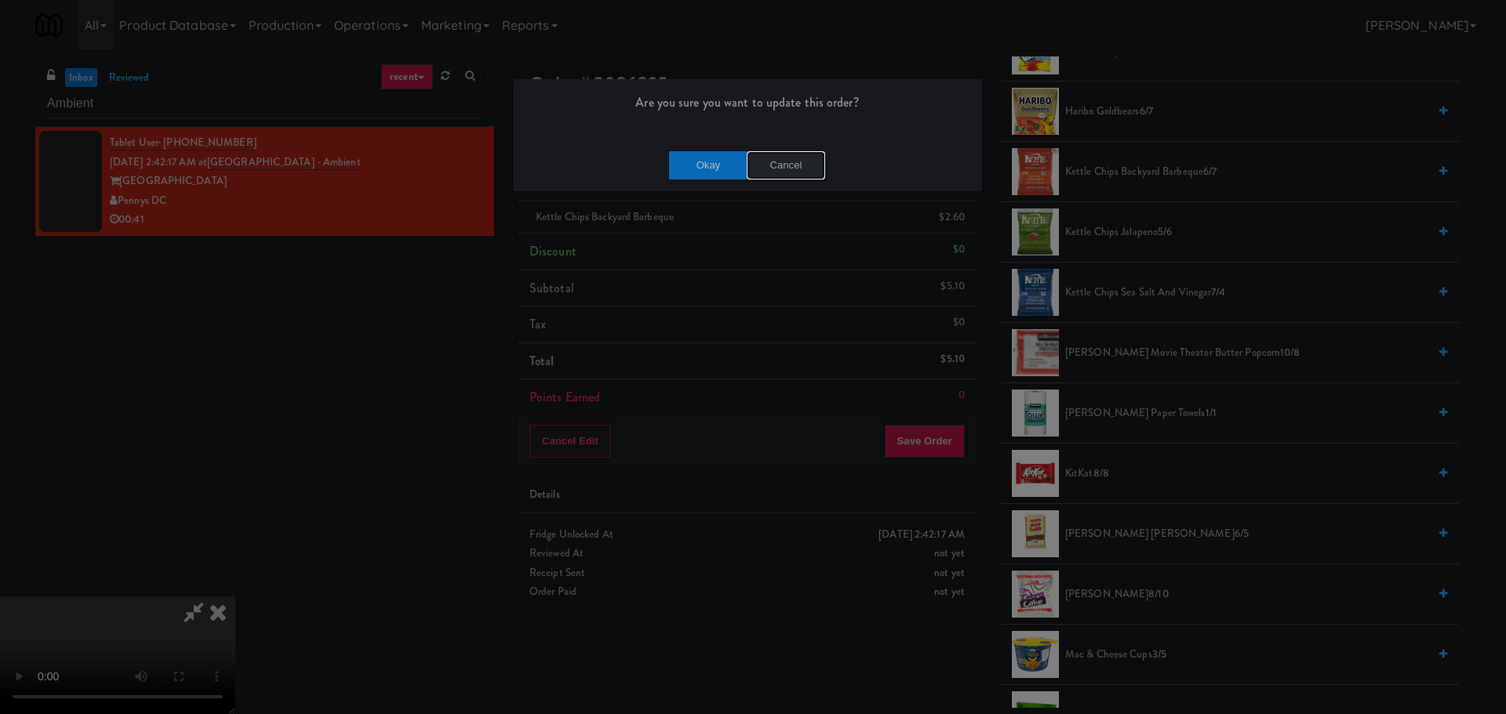
click at [787, 159] on button "Cancel" at bounding box center [786, 165] width 78 height 28
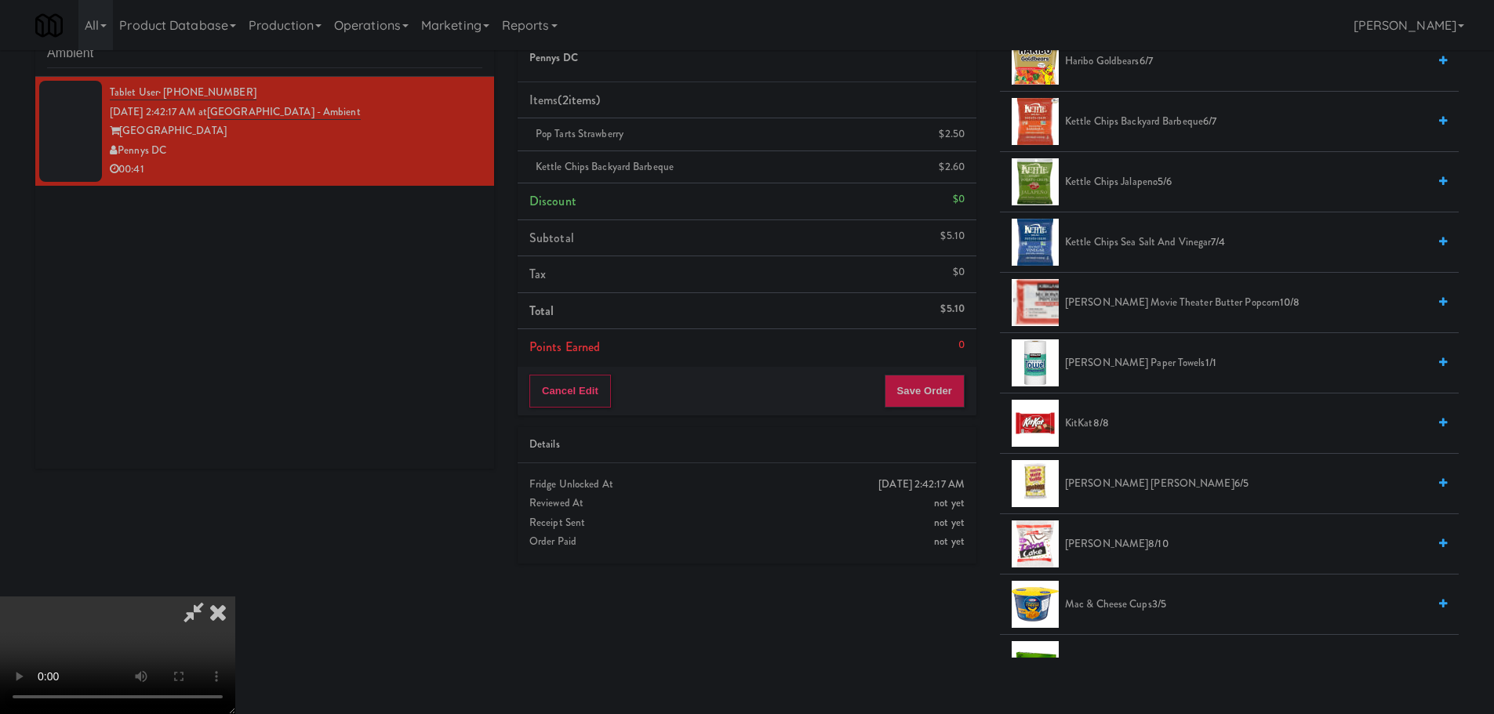
click at [925, 408] on div "Cancel Edit Save Order" at bounding box center [747, 391] width 459 height 49
click at [925, 399] on button "Save Order" at bounding box center [925, 391] width 80 height 33
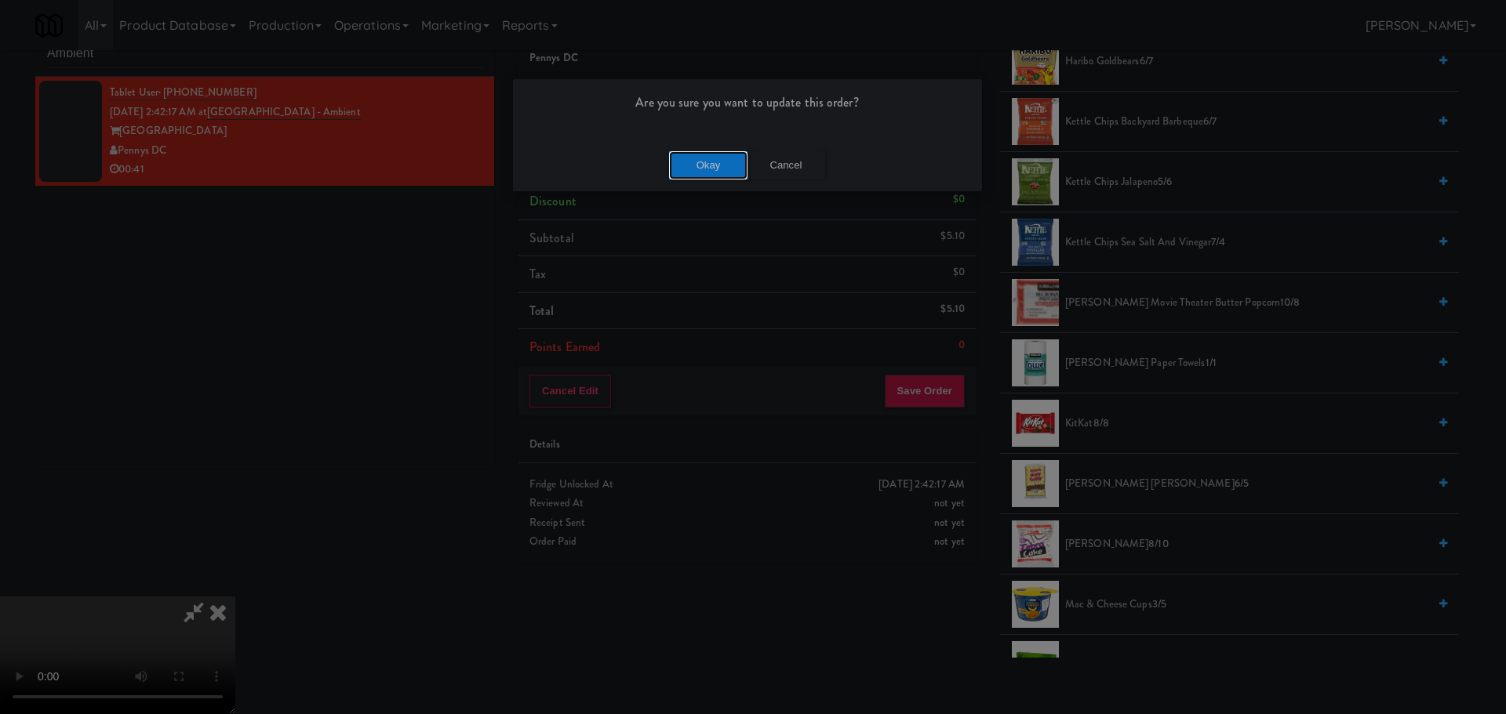
click at [703, 161] on button "Okay" at bounding box center [708, 165] width 78 height 28
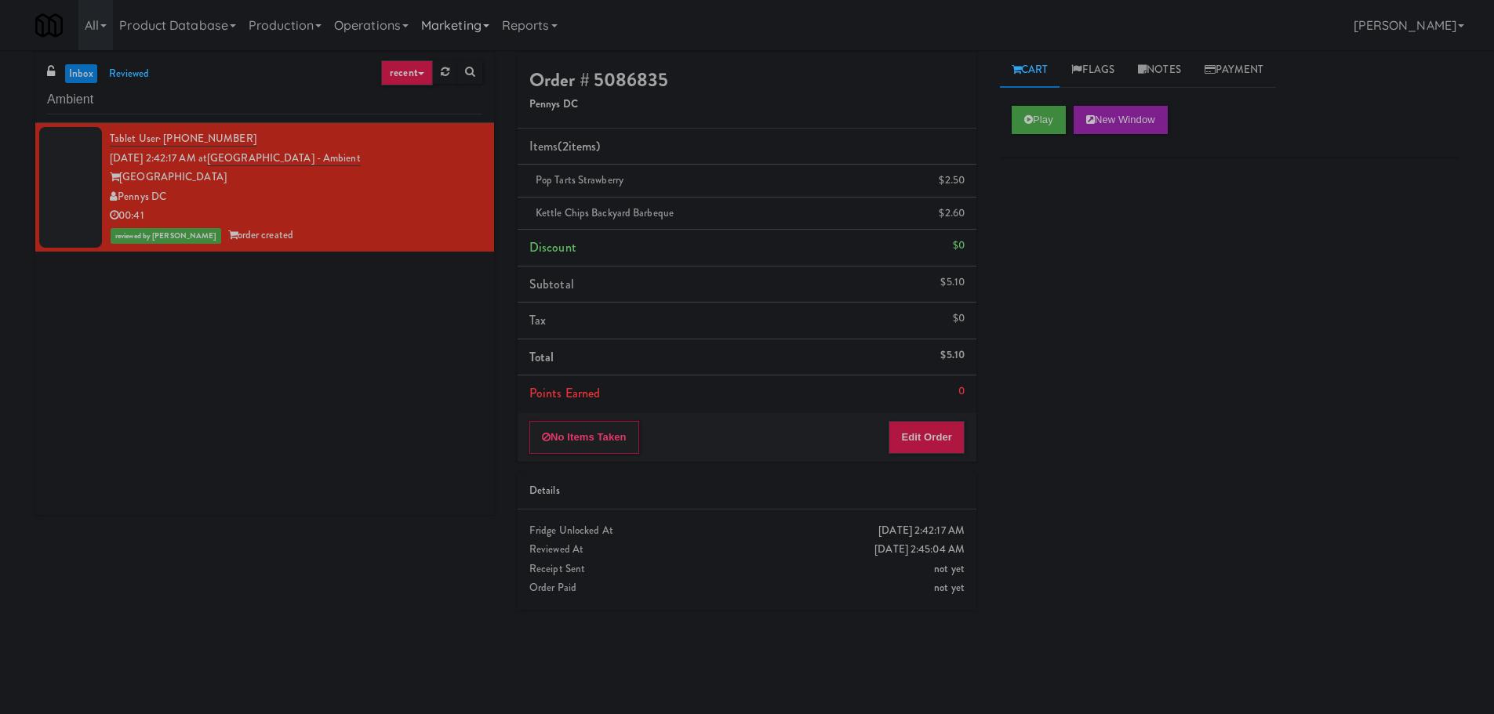
scroll to position [0, 0]
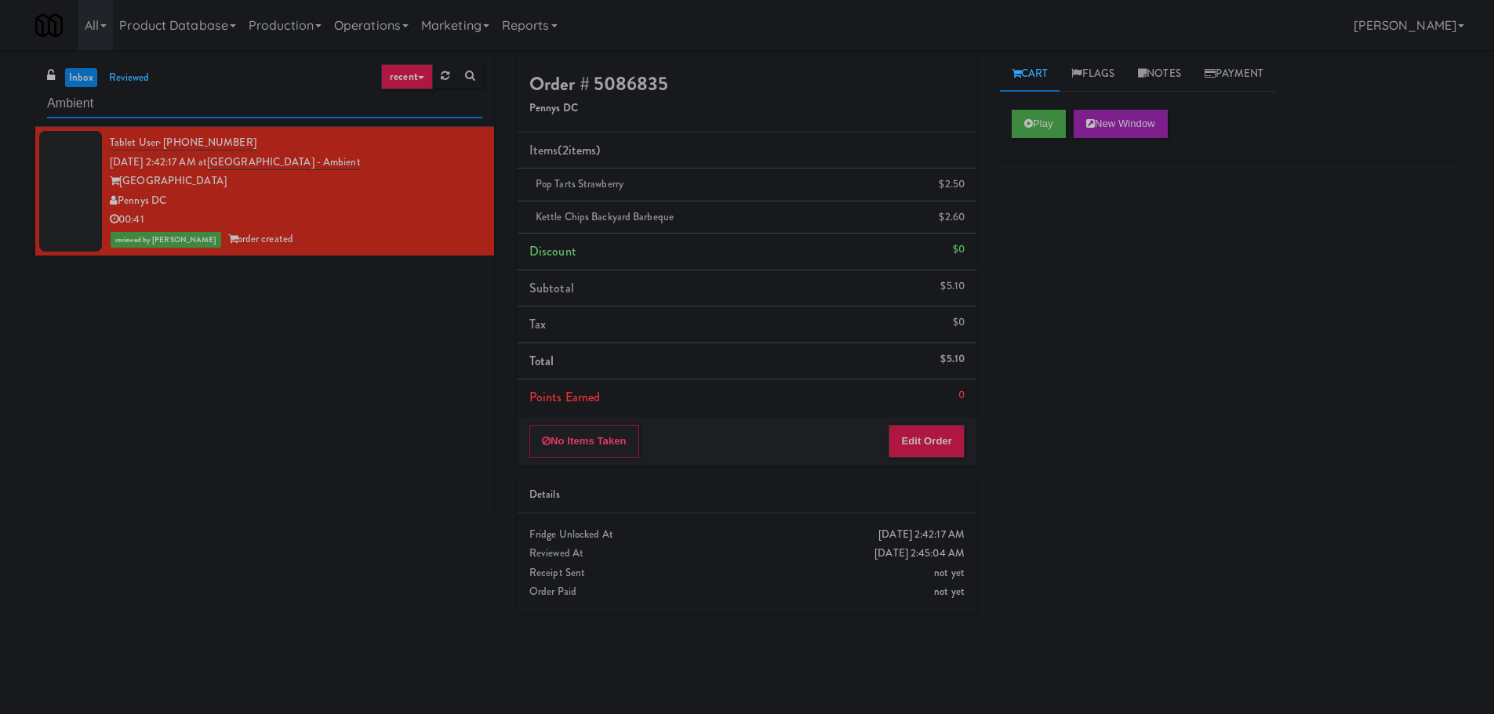
click at [291, 112] on input "Ambient" at bounding box center [264, 103] width 435 height 29
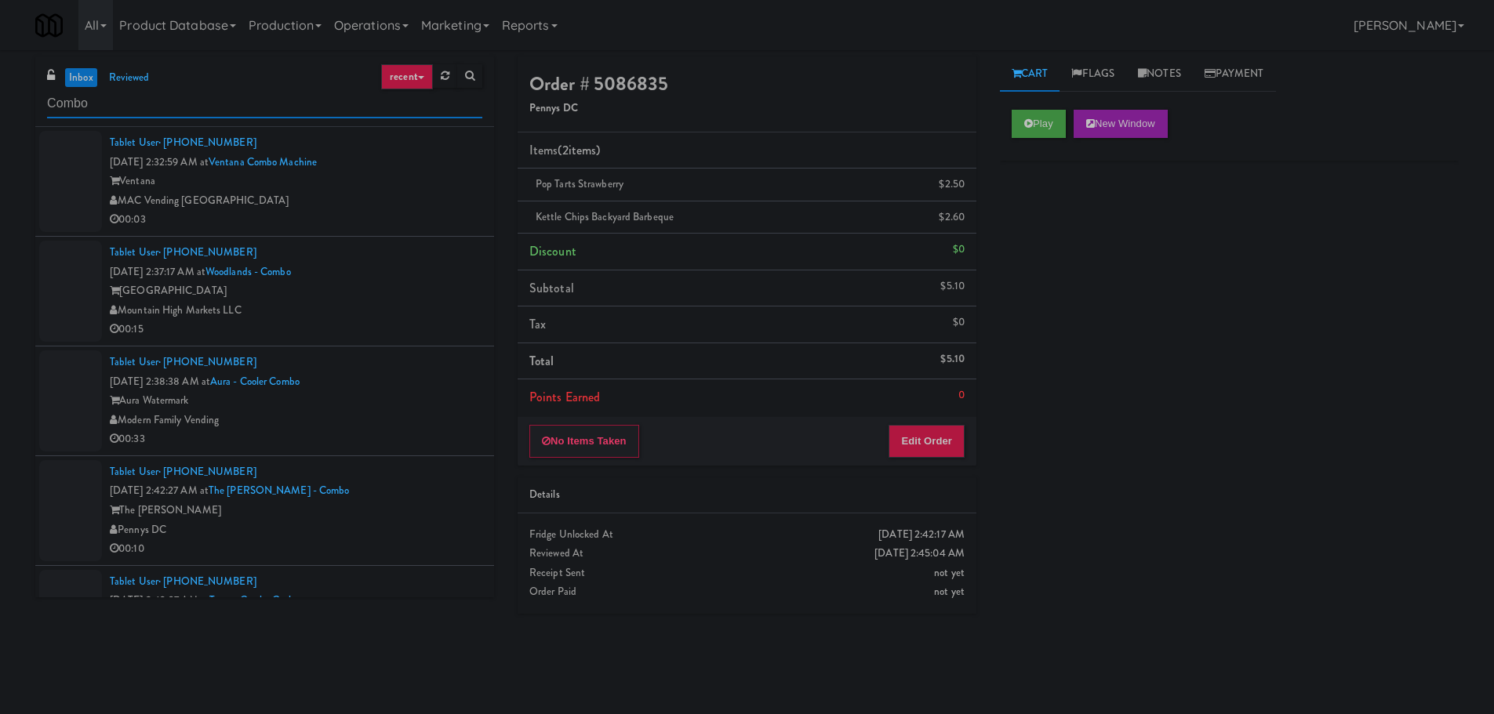
type input "Combo"
click at [400, 201] on div "MAC Vending [GEOGRAPHIC_DATA]" at bounding box center [296, 201] width 373 height 20
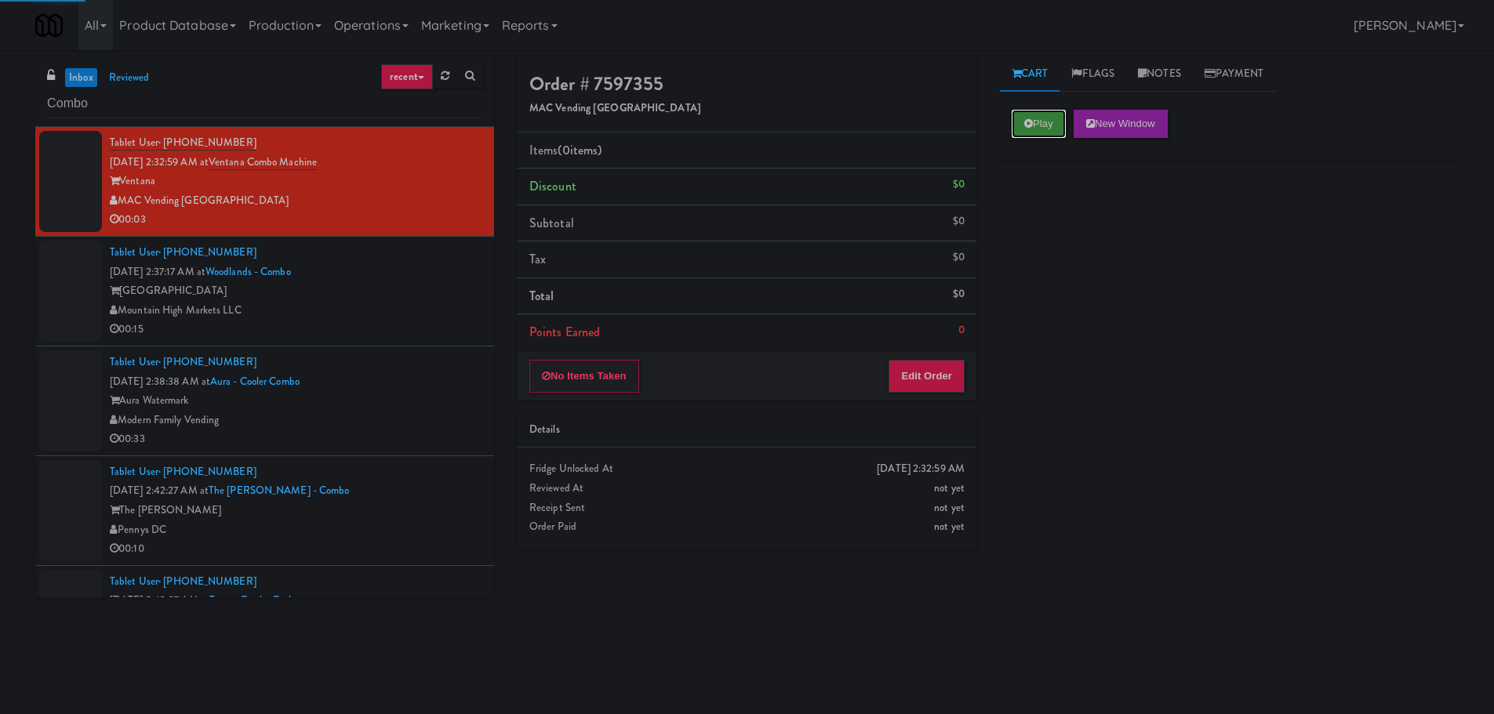
click at [1038, 133] on button "Play" at bounding box center [1039, 124] width 54 height 28
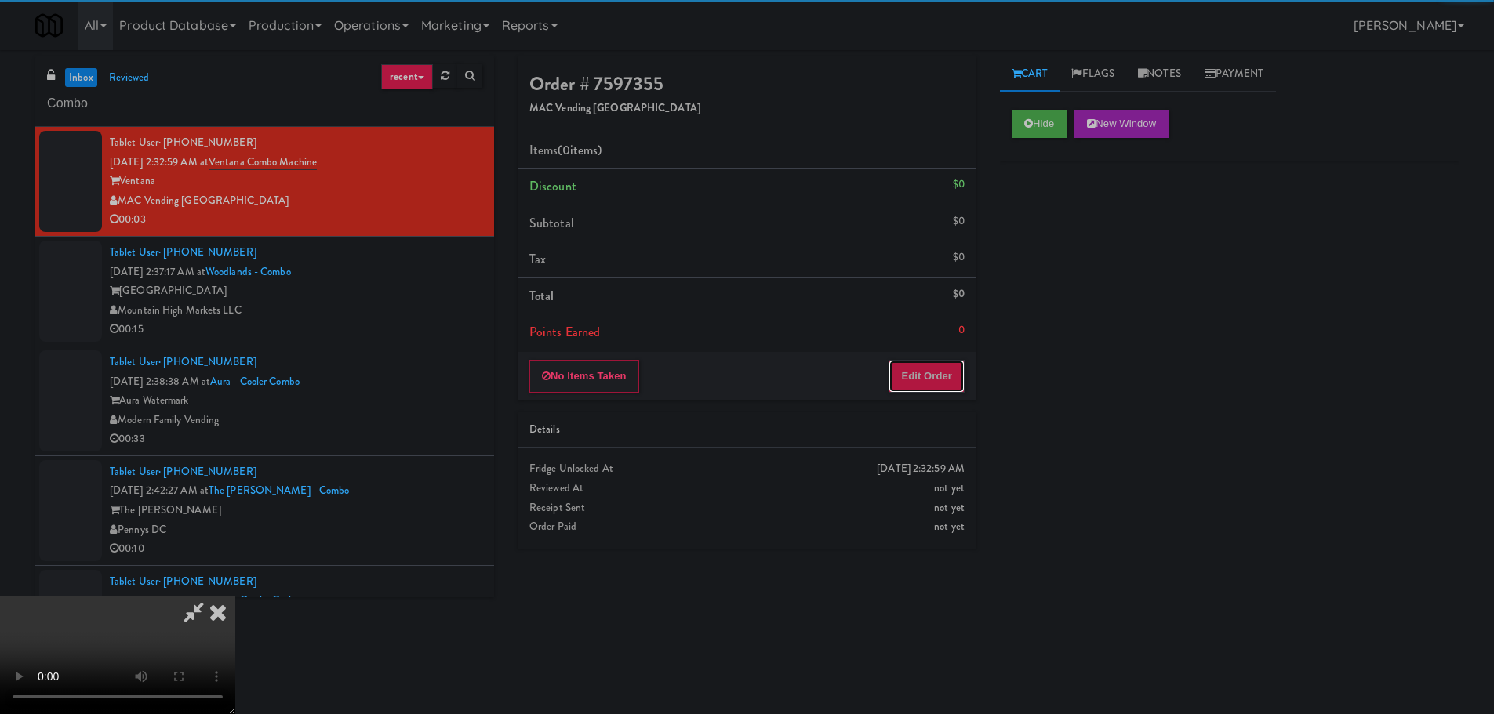
click at [940, 380] on button "Edit Order" at bounding box center [927, 376] width 76 height 33
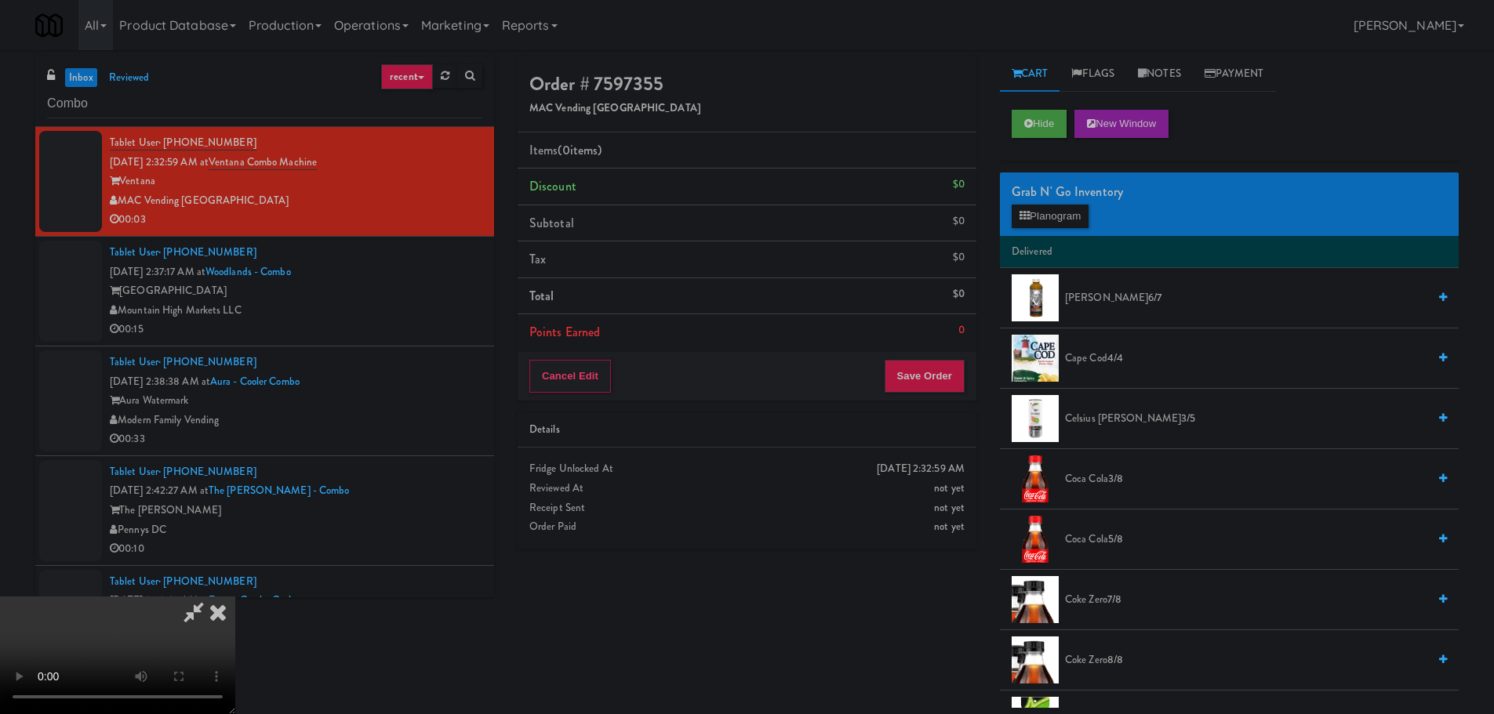
click at [235, 597] on video at bounding box center [117, 656] width 235 height 118
click at [1050, 210] on button "Planogram" at bounding box center [1050, 217] width 77 height 24
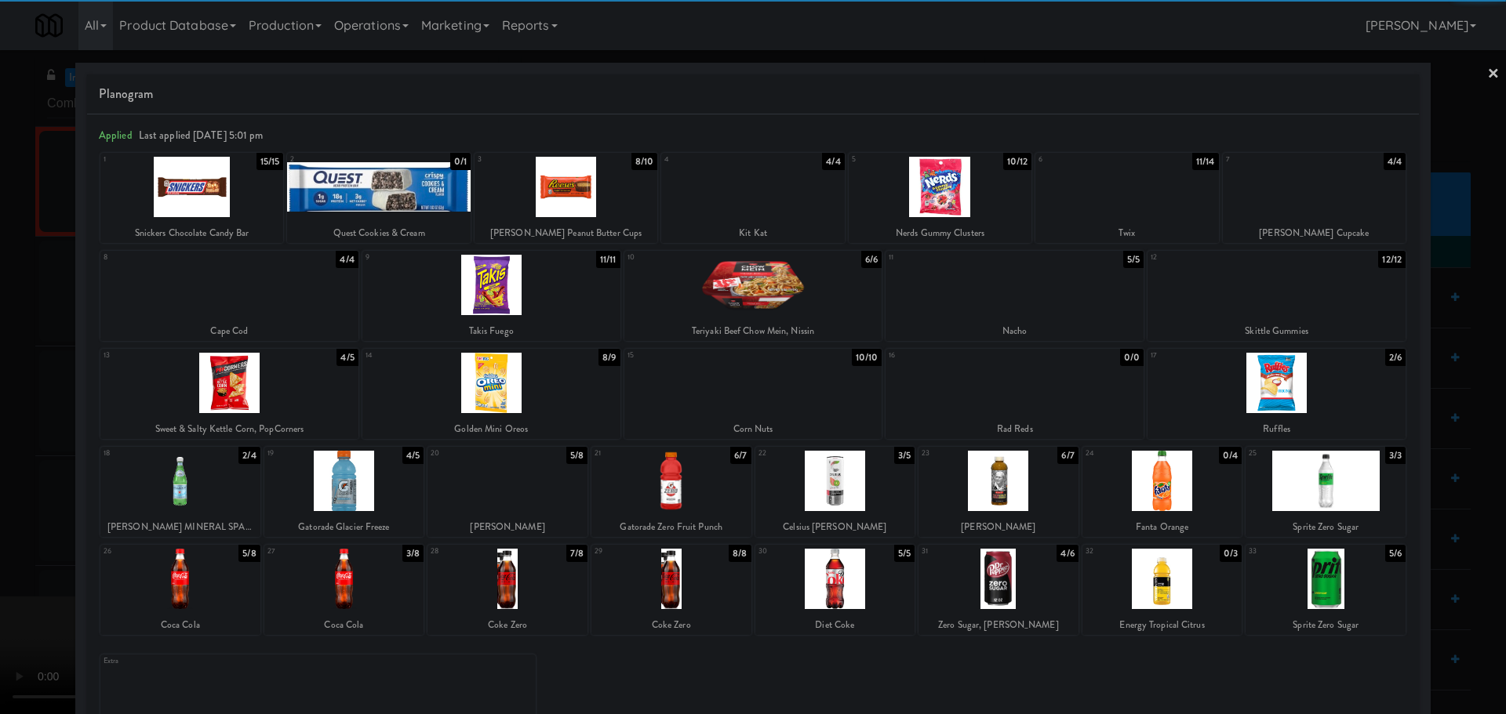
click at [524, 294] on div at bounding box center [491, 285] width 258 height 60
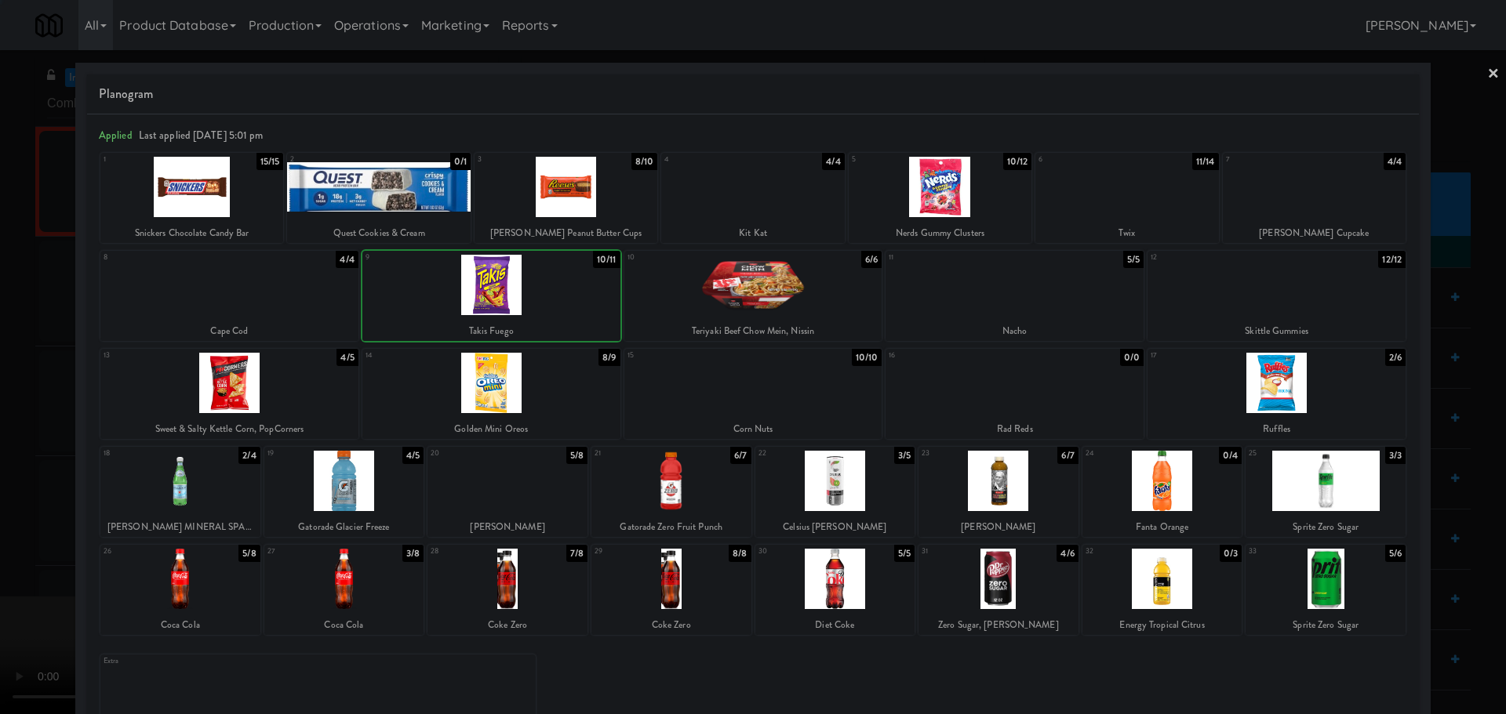
click at [9, 356] on div at bounding box center [753, 357] width 1506 height 714
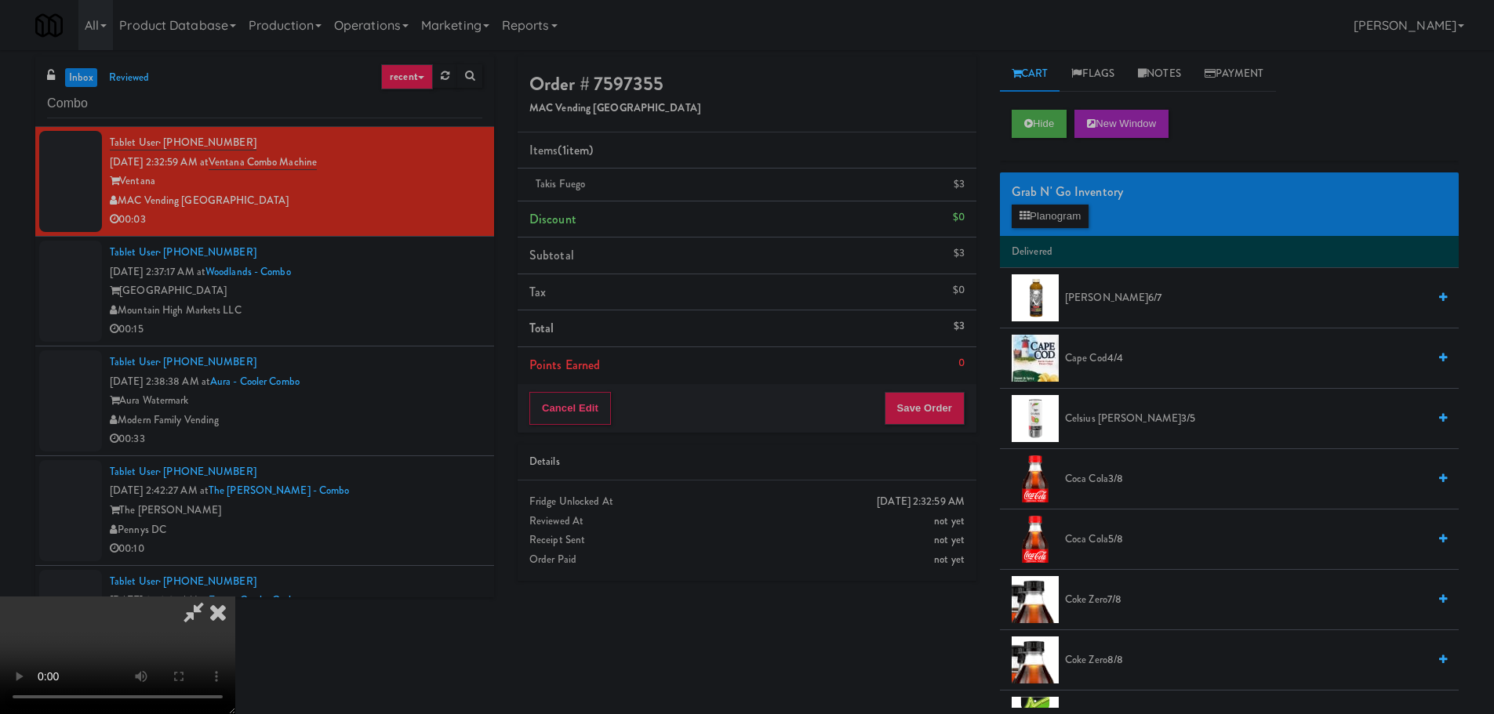
click at [235, 597] on video at bounding box center [117, 656] width 235 height 118
click at [954, 416] on button "Save Order" at bounding box center [925, 408] width 80 height 33
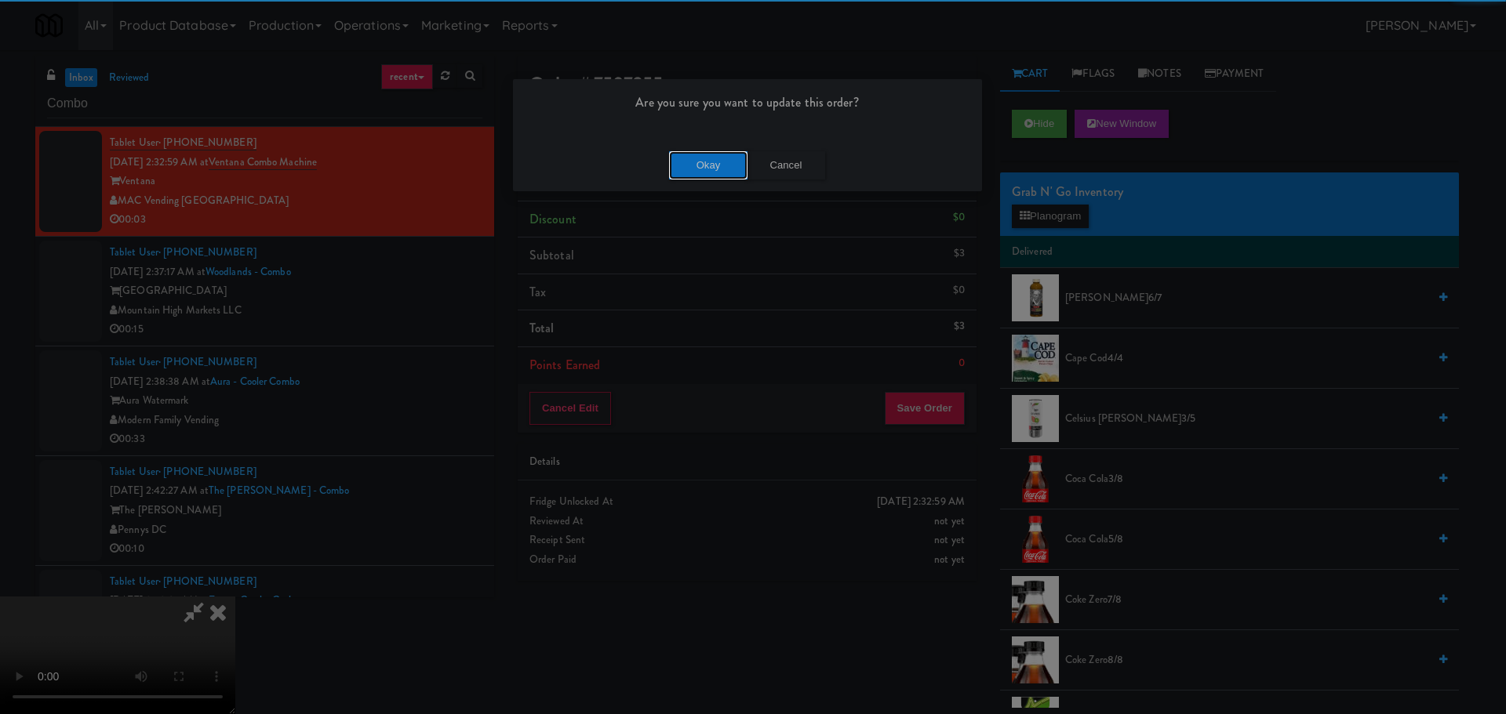
click at [688, 169] on button "Okay" at bounding box center [708, 165] width 78 height 28
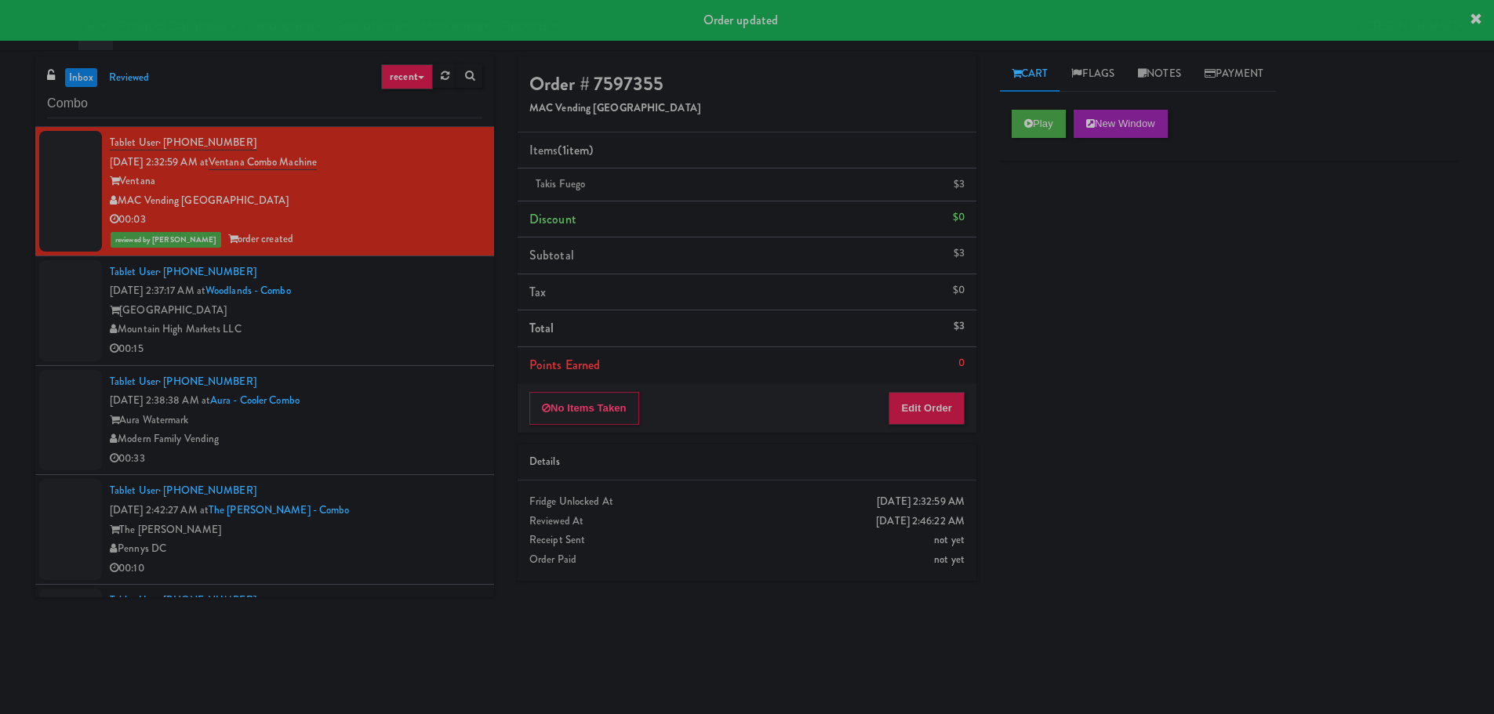
click at [355, 340] on div "00:15" at bounding box center [296, 350] width 373 height 20
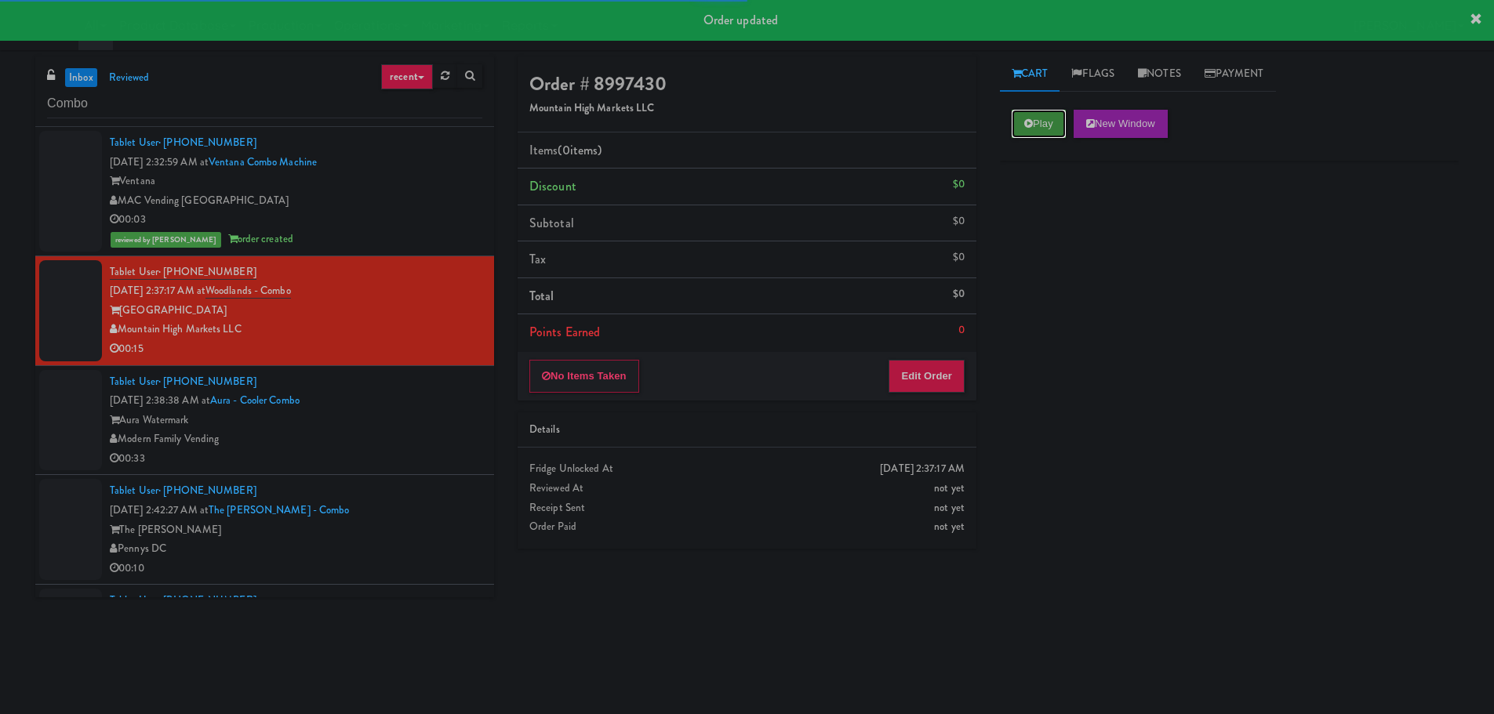
click at [1013, 122] on button "Play" at bounding box center [1039, 124] width 54 height 28
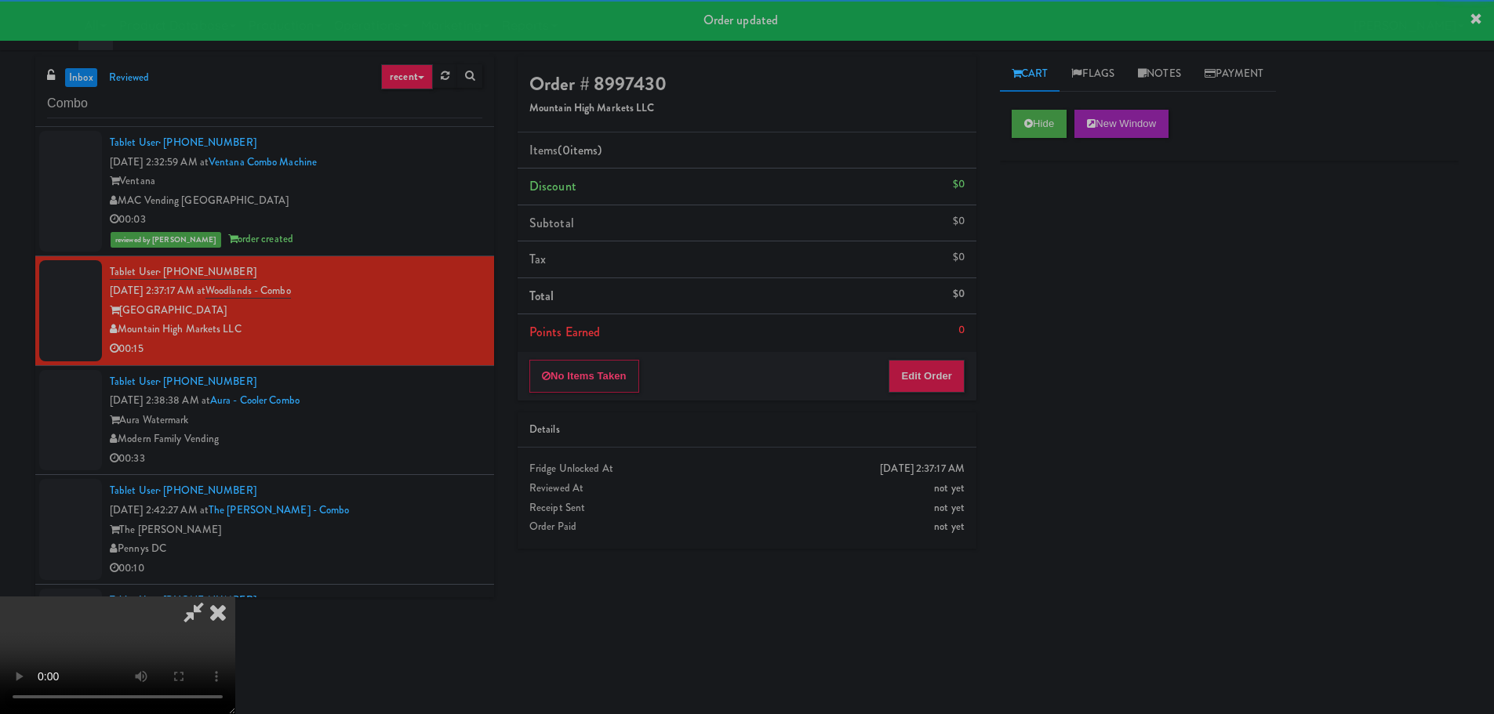
click at [911, 353] on div "No Items Taken Edit Order" at bounding box center [747, 376] width 459 height 49
click at [918, 369] on button "Edit Order" at bounding box center [927, 376] width 76 height 33
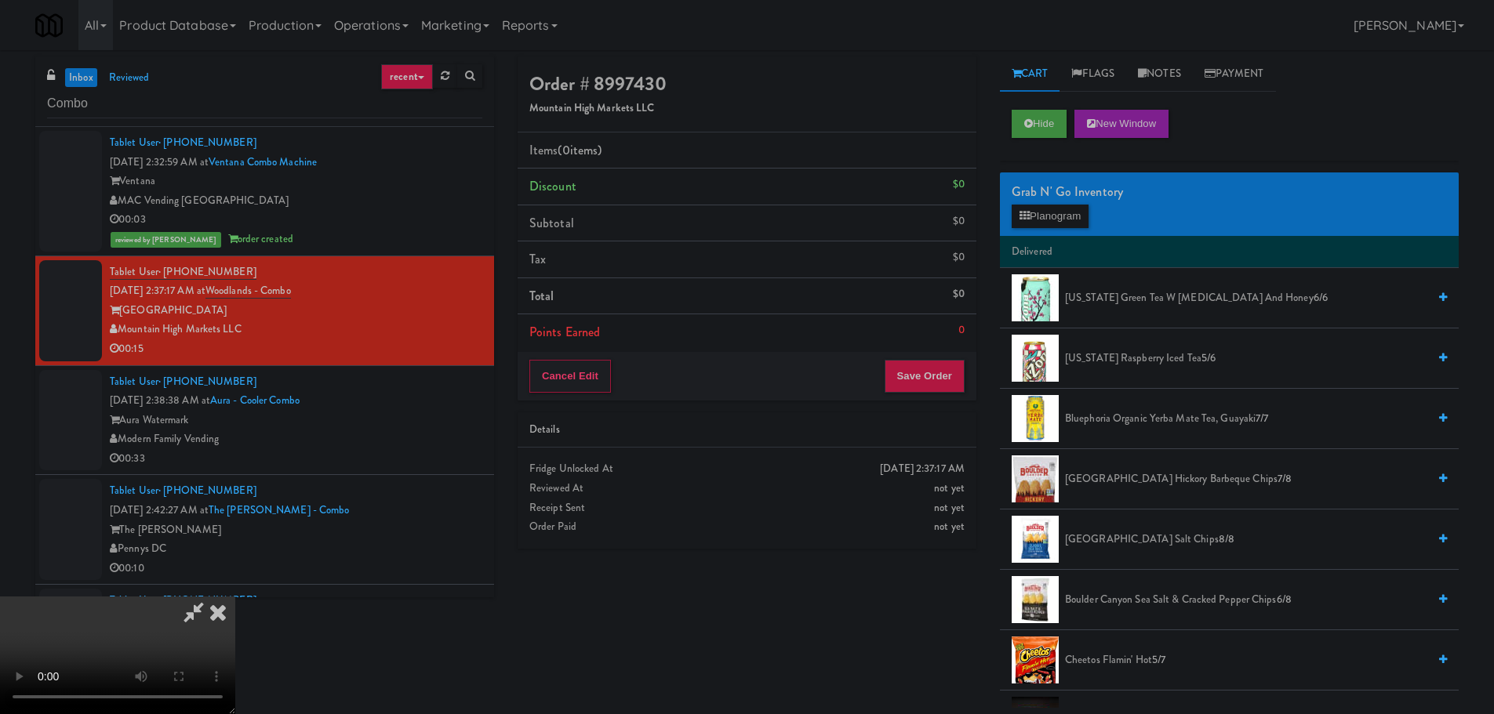
click at [235, 597] on video at bounding box center [117, 656] width 235 height 118
click at [1085, 226] on button "Planogram" at bounding box center [1050, 217] width 77 height 24
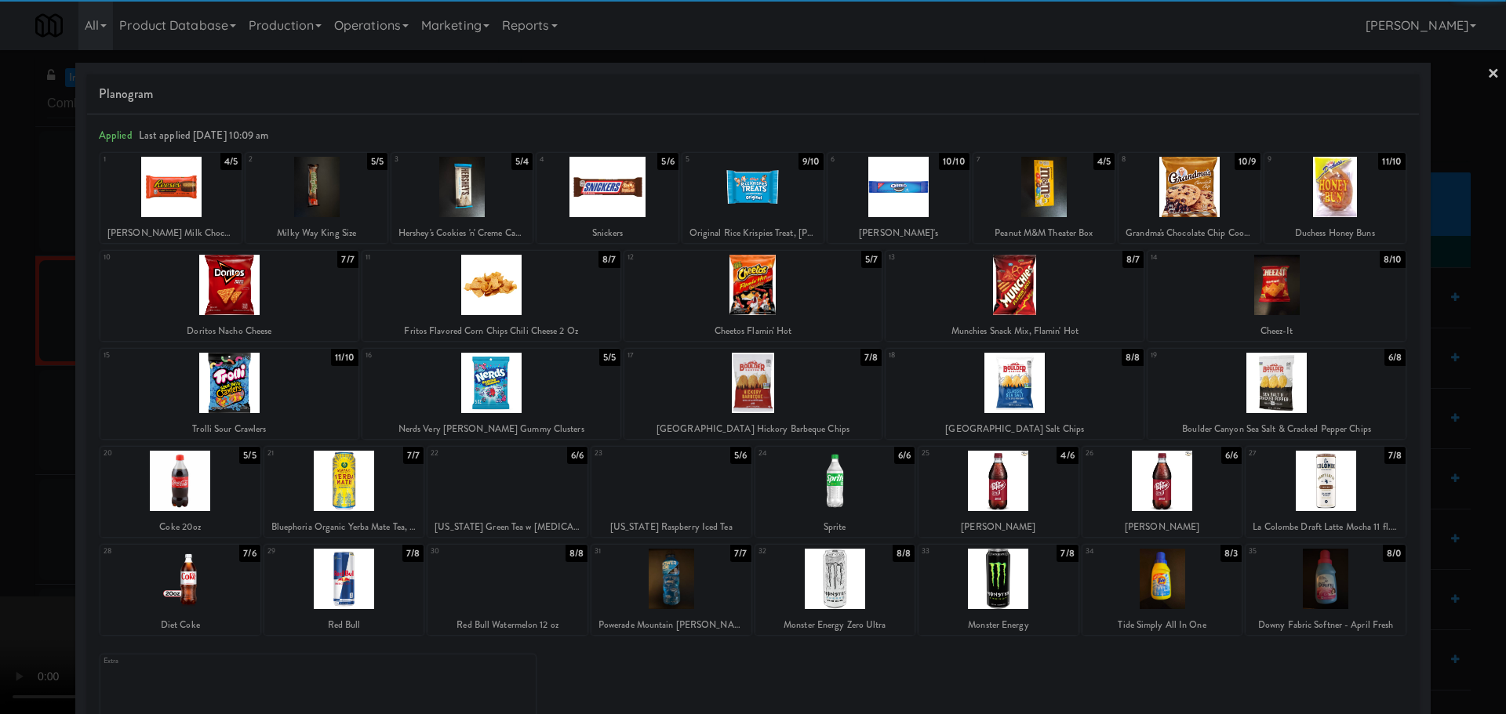
click at [1005, 489] on div at bounding box center [998, 481] width 160 height 60
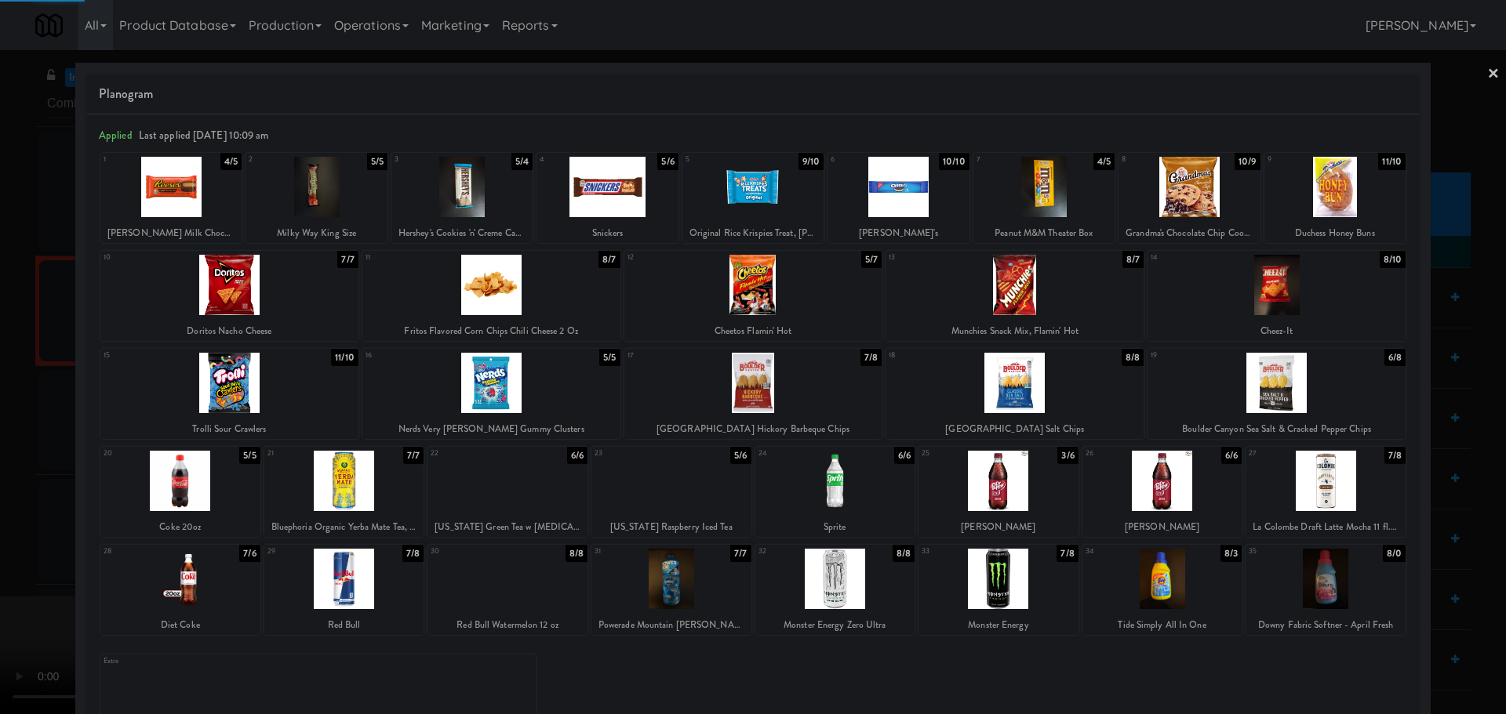
click at [0, 501] on div at bounding box center [753, 357] width 1506 height 714
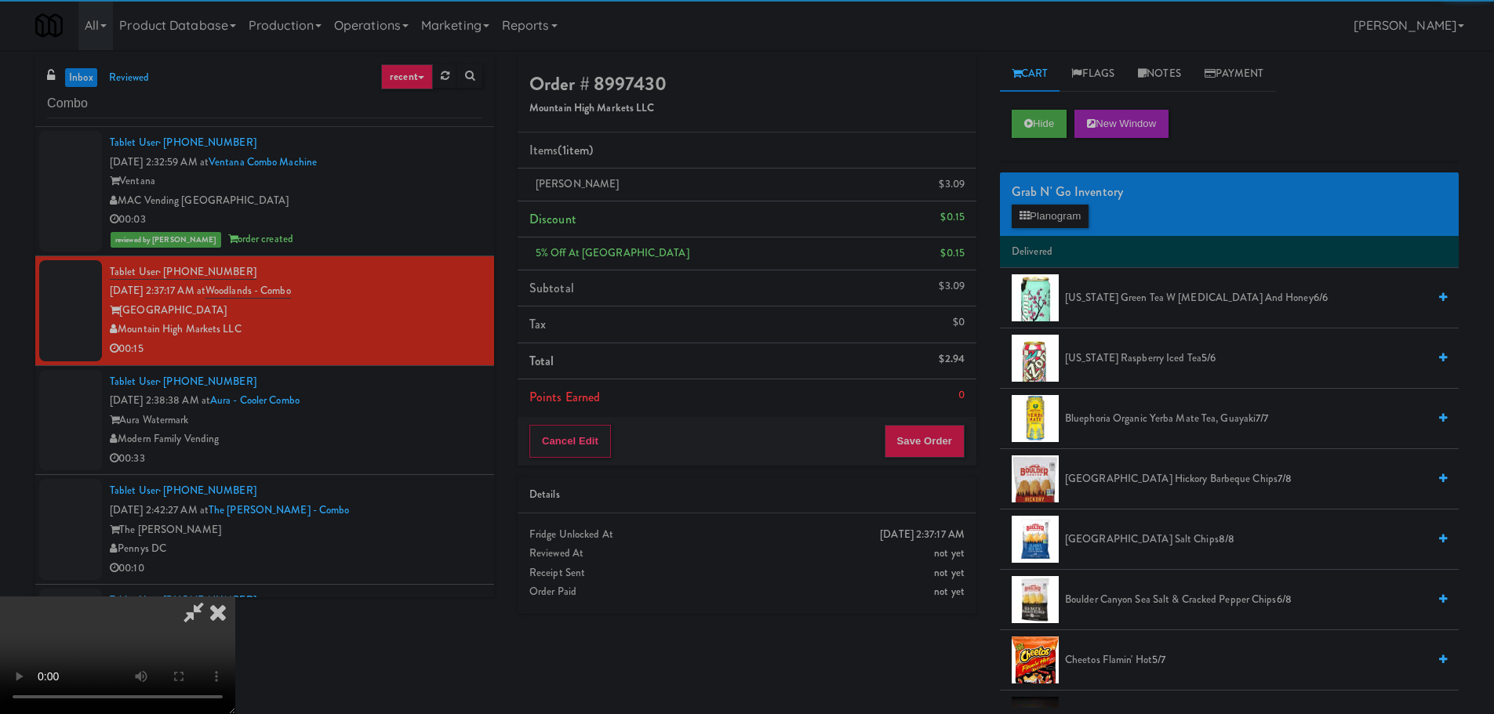
drag, startPoint x: 449, startPoint y: 420, endPoint x: 476, endPoint y: 437, distance: 32.0
click at [235, 597] on video at bounding box center [117, 656] width 235 height 118
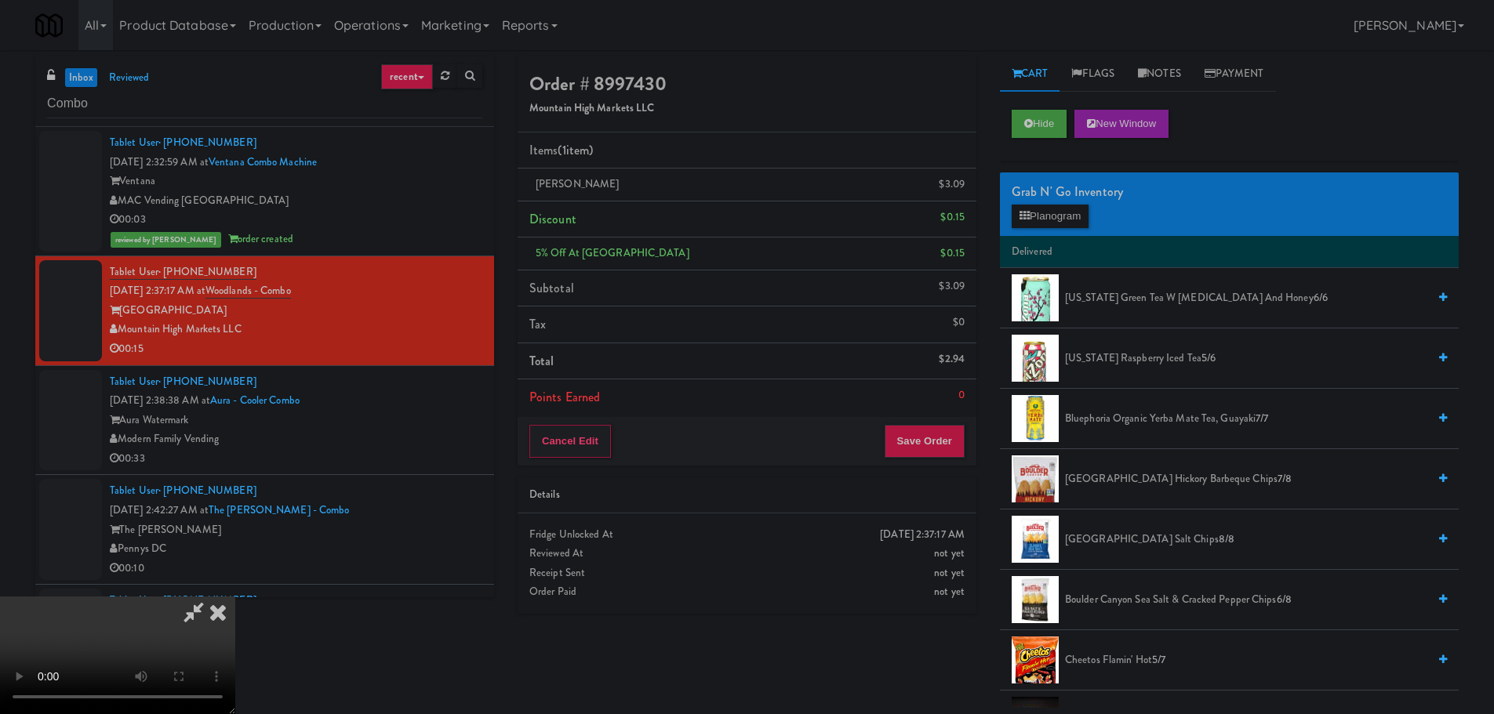
click at [235, 597] on video at bounding box center [117, 656] width 235 height 118
click at [1079, 202] on div "Grab N' Go Inventory" at bounding box center [1229, 192] width 435 height 24
click at [1075, 220] on button "Planogram" at bounding box center [1050, 217] width 77 height 24
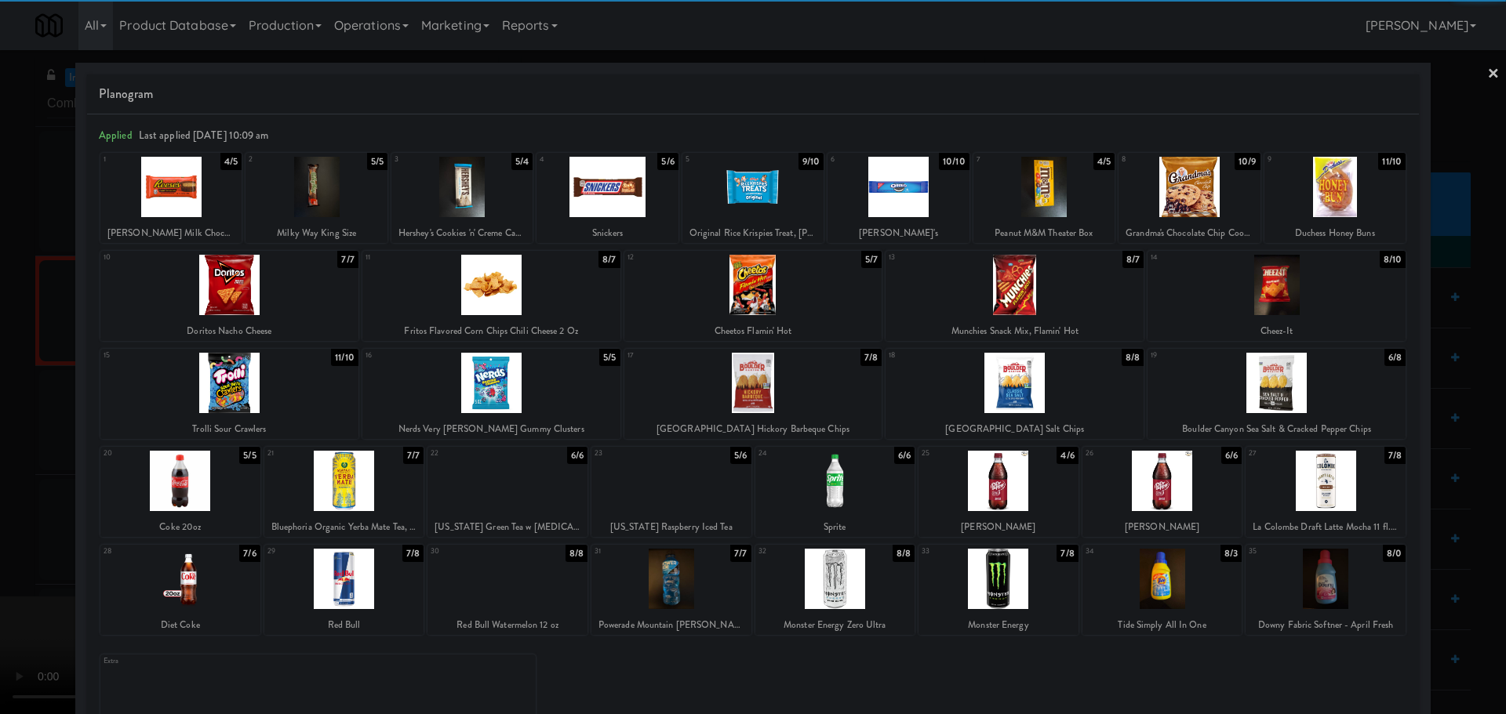
click at [1028, 311] on div at bounding box center [1014, 285] width 258 height 60
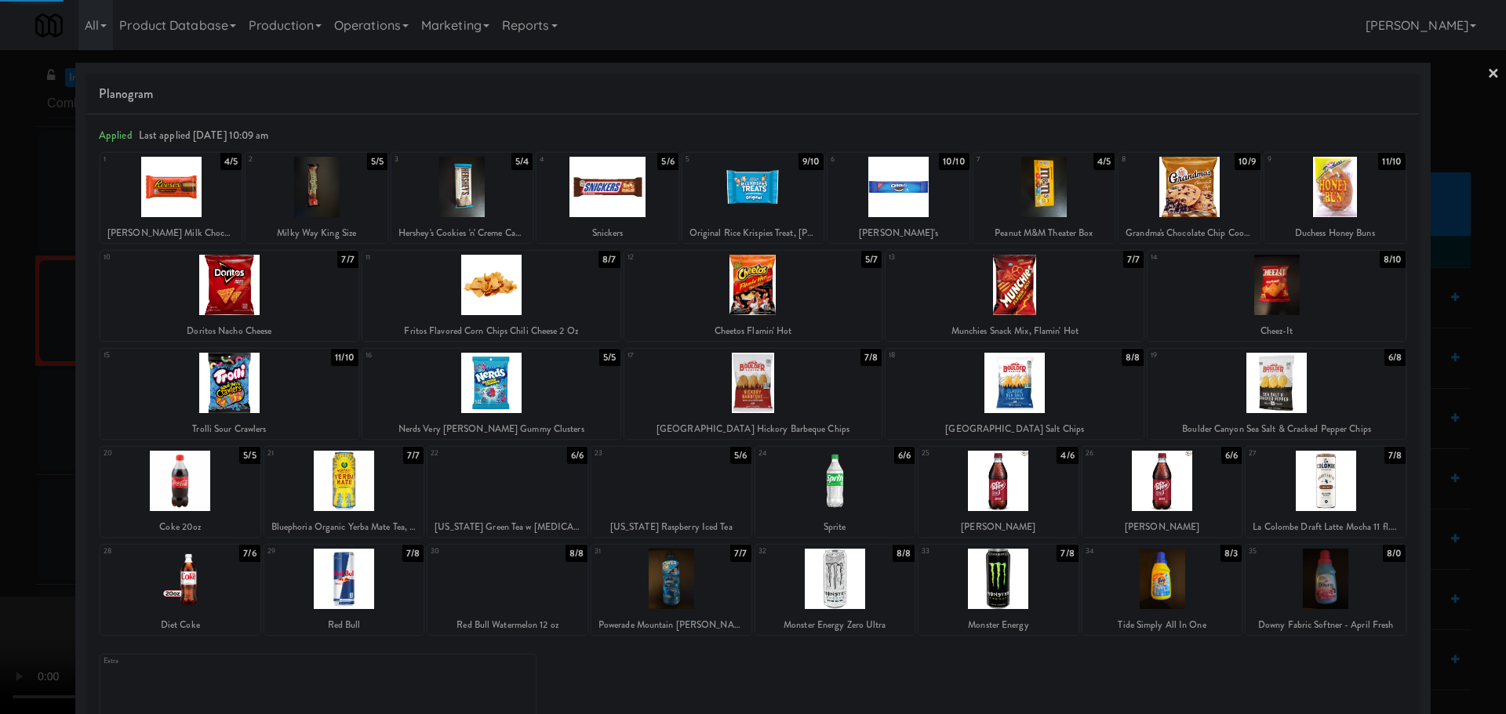
click at [3, 416] on div at bounding box center [753, 357] width 1506 height 714
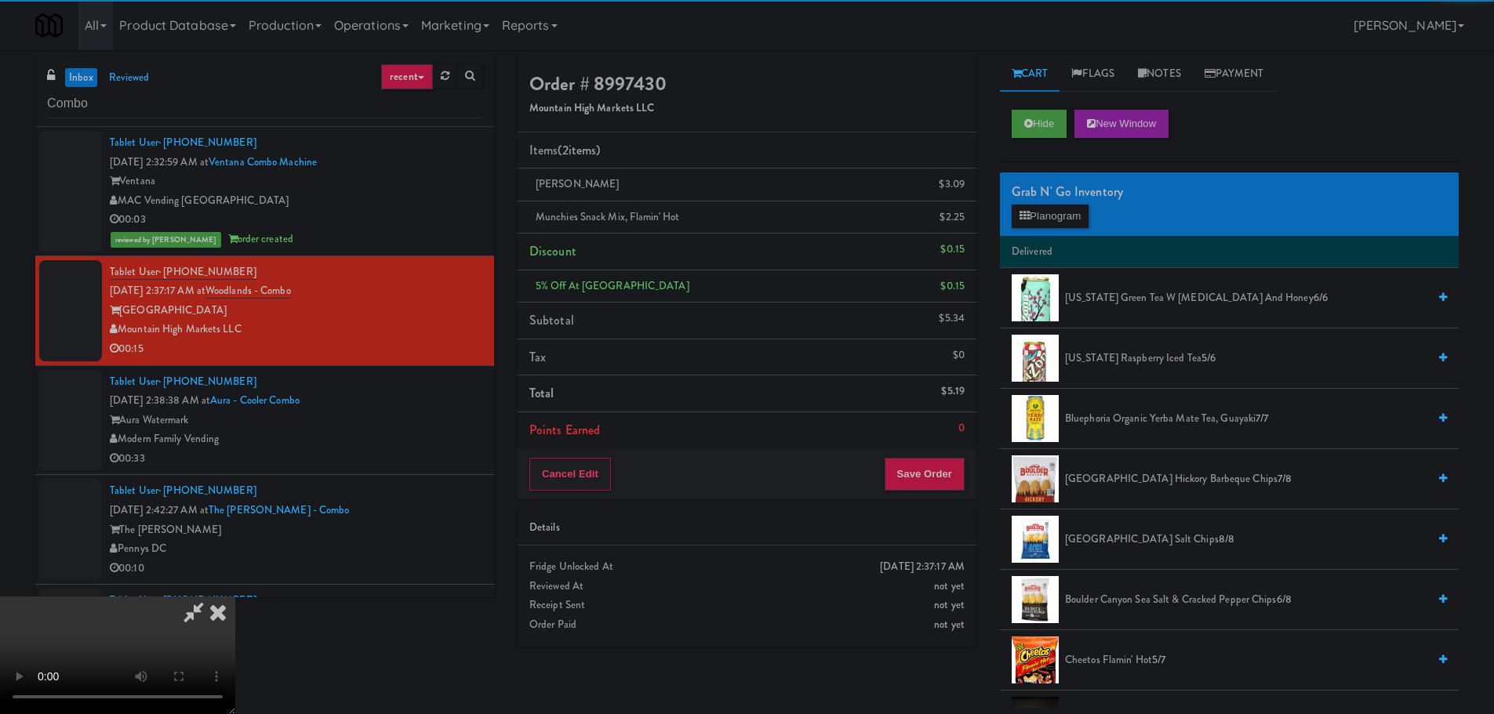
drag, startPoint x: 471, startPoint y: 335, endPoint x: 716, endPoint y: 380, distance: 249.7
click at [235, 597] on video at bounding box center [117, 656] width 235 height 118
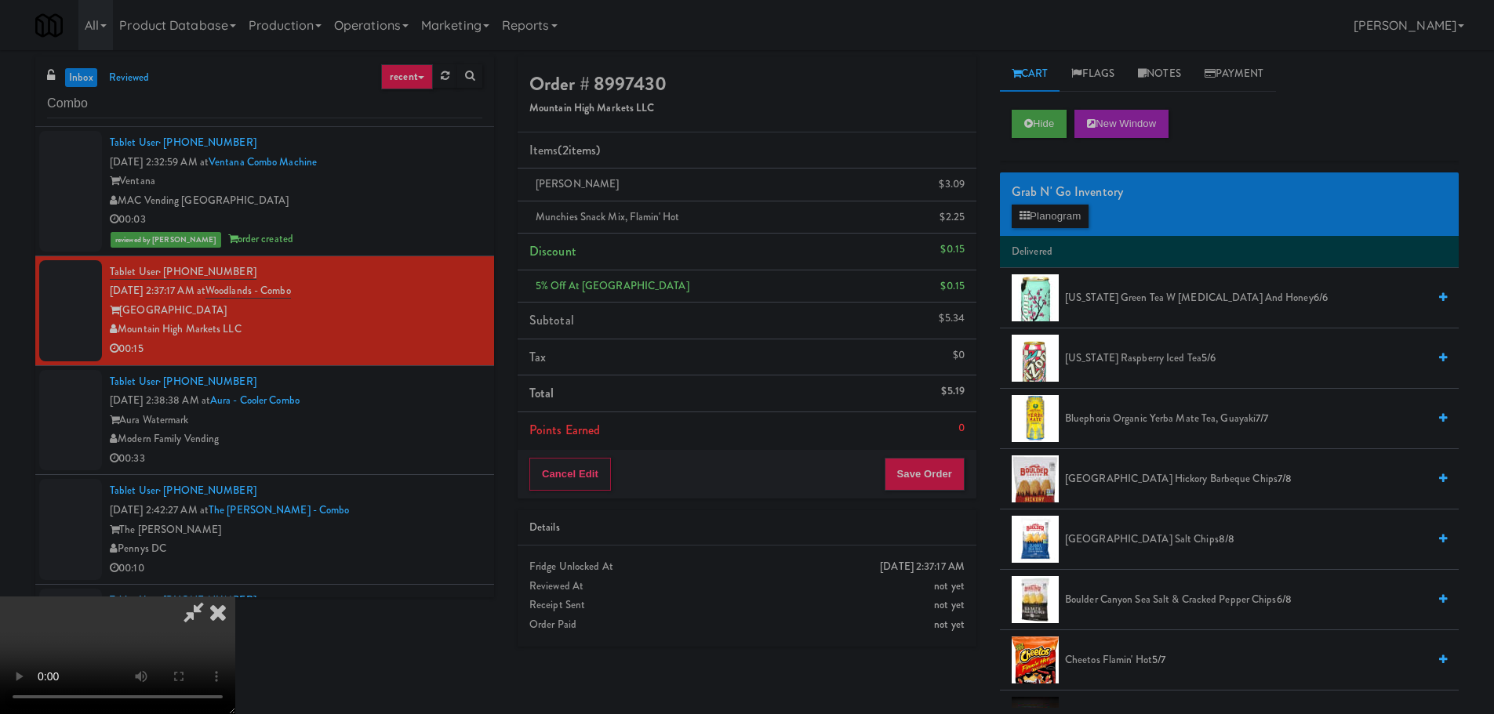
click at [235, 597] on video at bounding box center [117, 656] width 235 height 118
click at [1026, 213] on icon at bounding box center [1025, 216] width 10 height 10
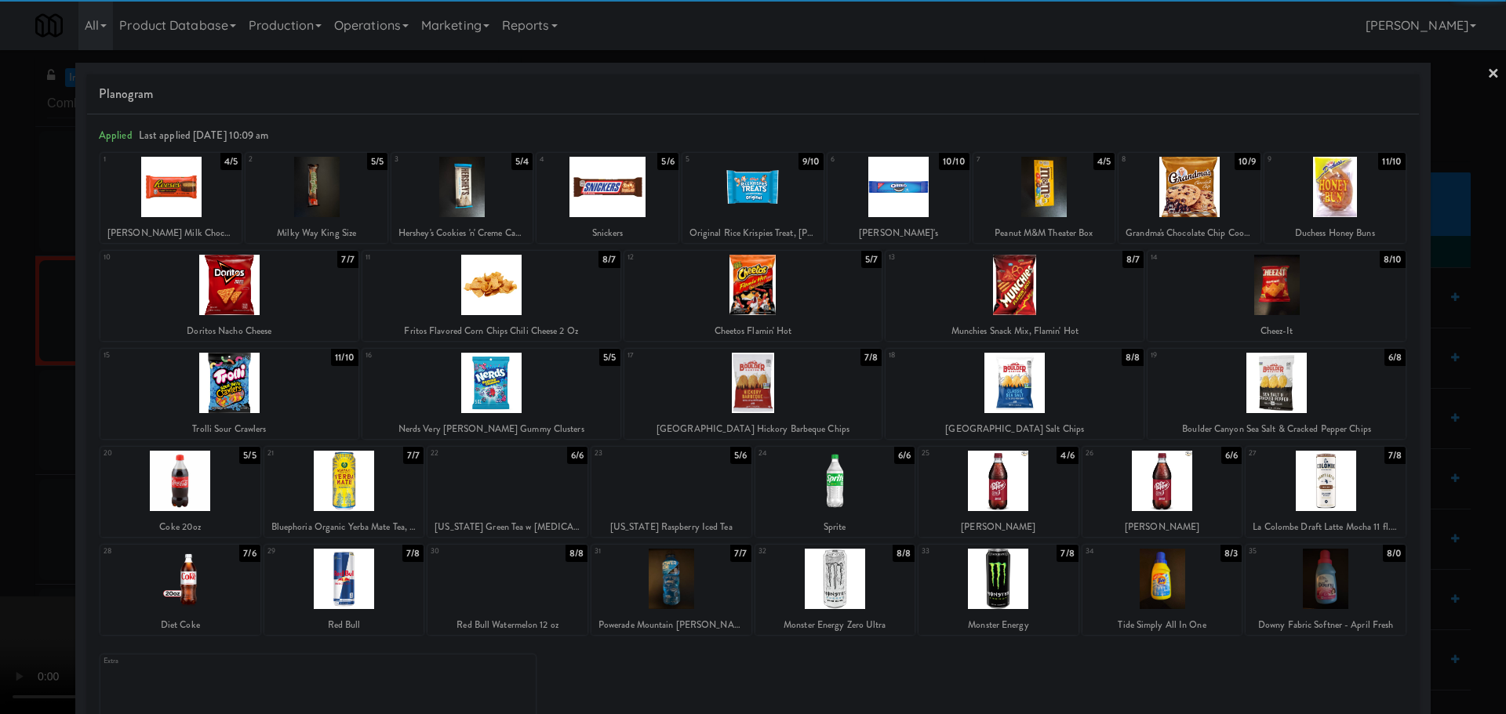
click at [176, 485] on div at bounding box center [180, 481] width 160 height 60
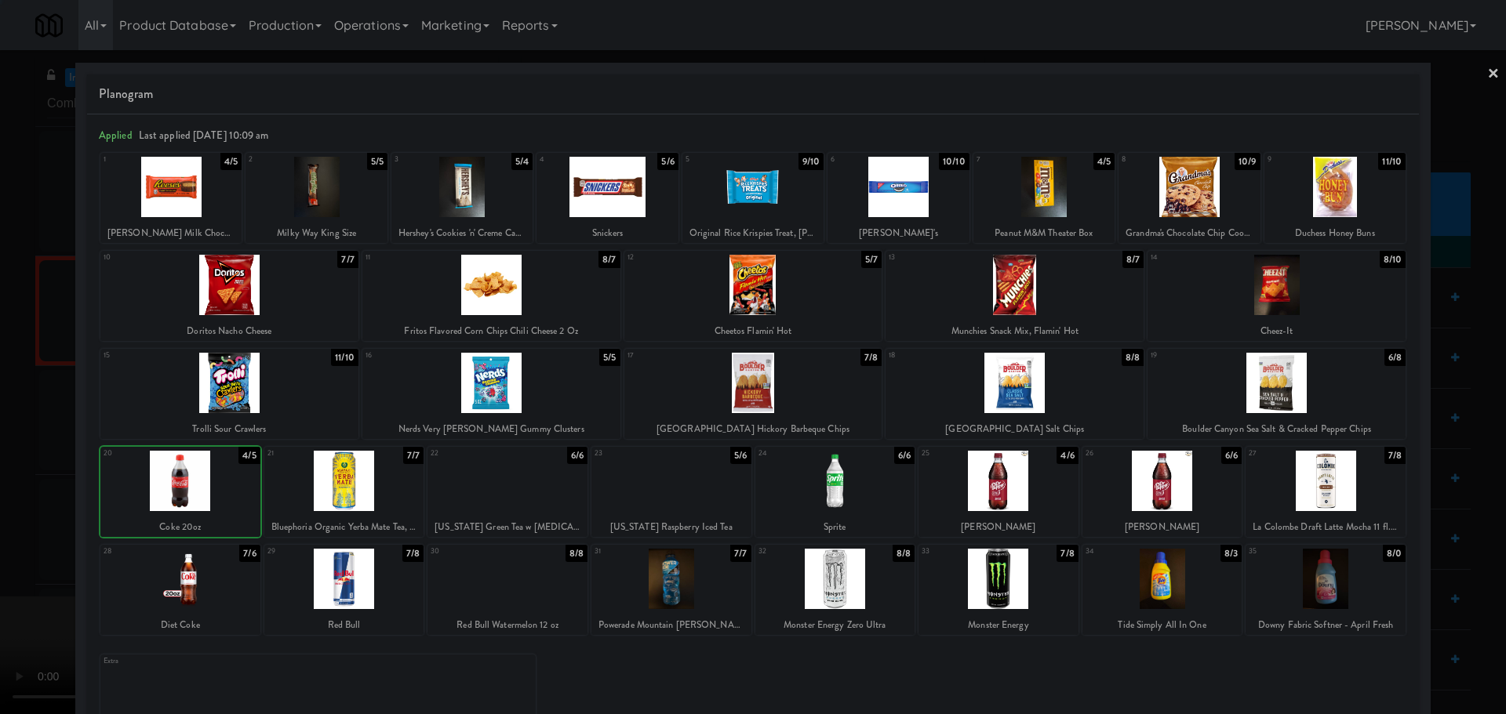
drag, startPoint x: 0, startPoint y: 541, endPoint x: 309, endPoint y: 460, distance: 319.4
click at [14, 536] on div at bounding box center [753, 357] width 1506 height 714
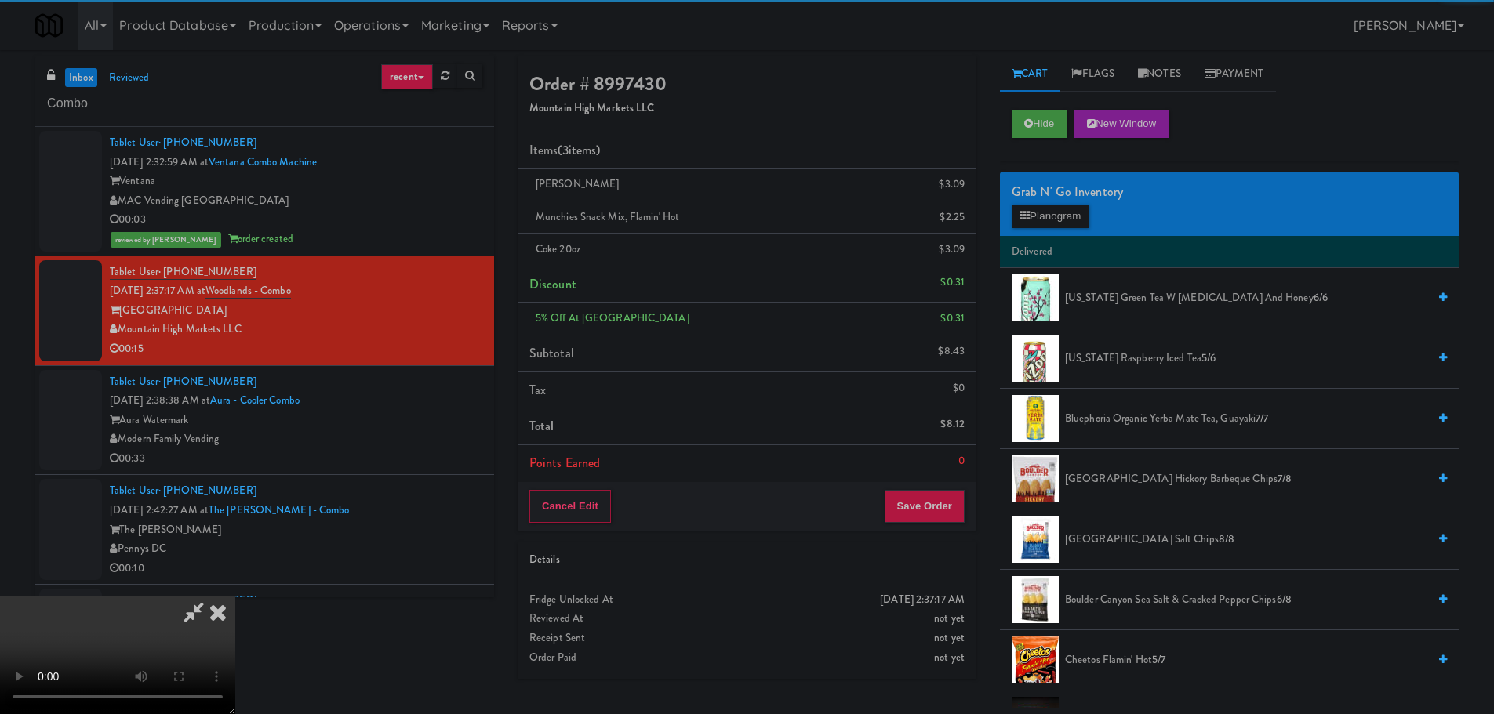
drag, startPoint x: 335, startPoint y: 456, endPoint x: 347, endPoint y: 456, distance: 12.5
click at [235, 597] on video at bounding box center [117, 656] width 235 height 118
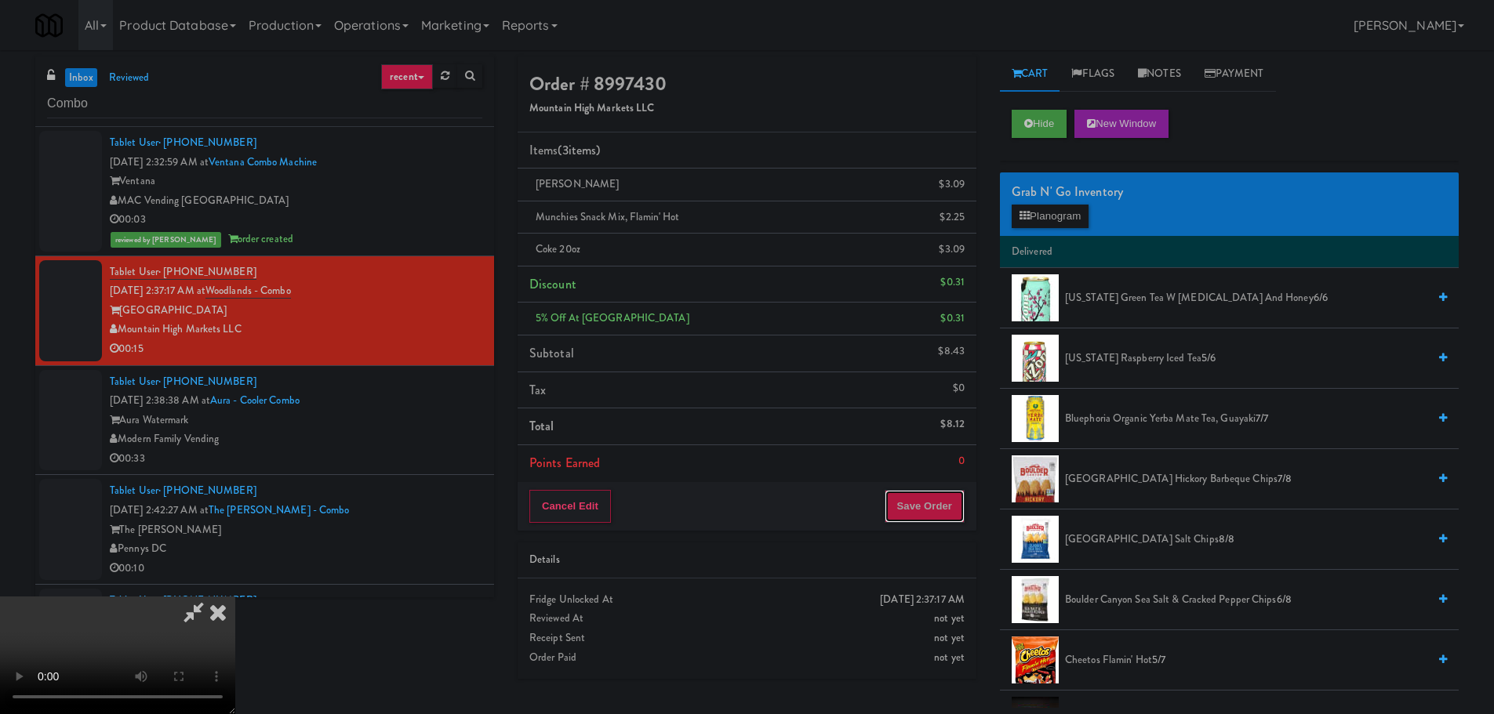
click at [918, 500] on button "Save Order" at bounding box center [925, 506] width 80 height 33
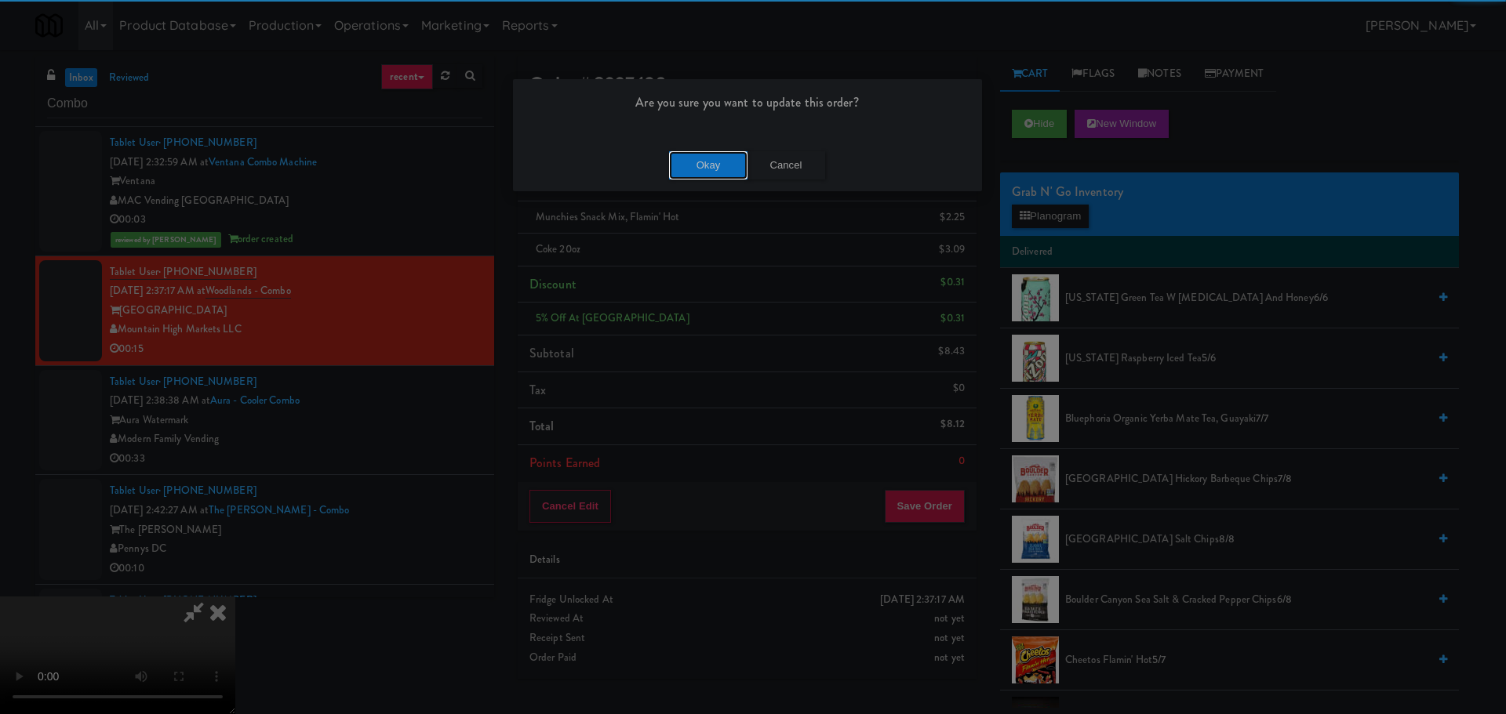
click at [697, 168] on button "Okay" at bounding box center [708, 165] width 78 height 28
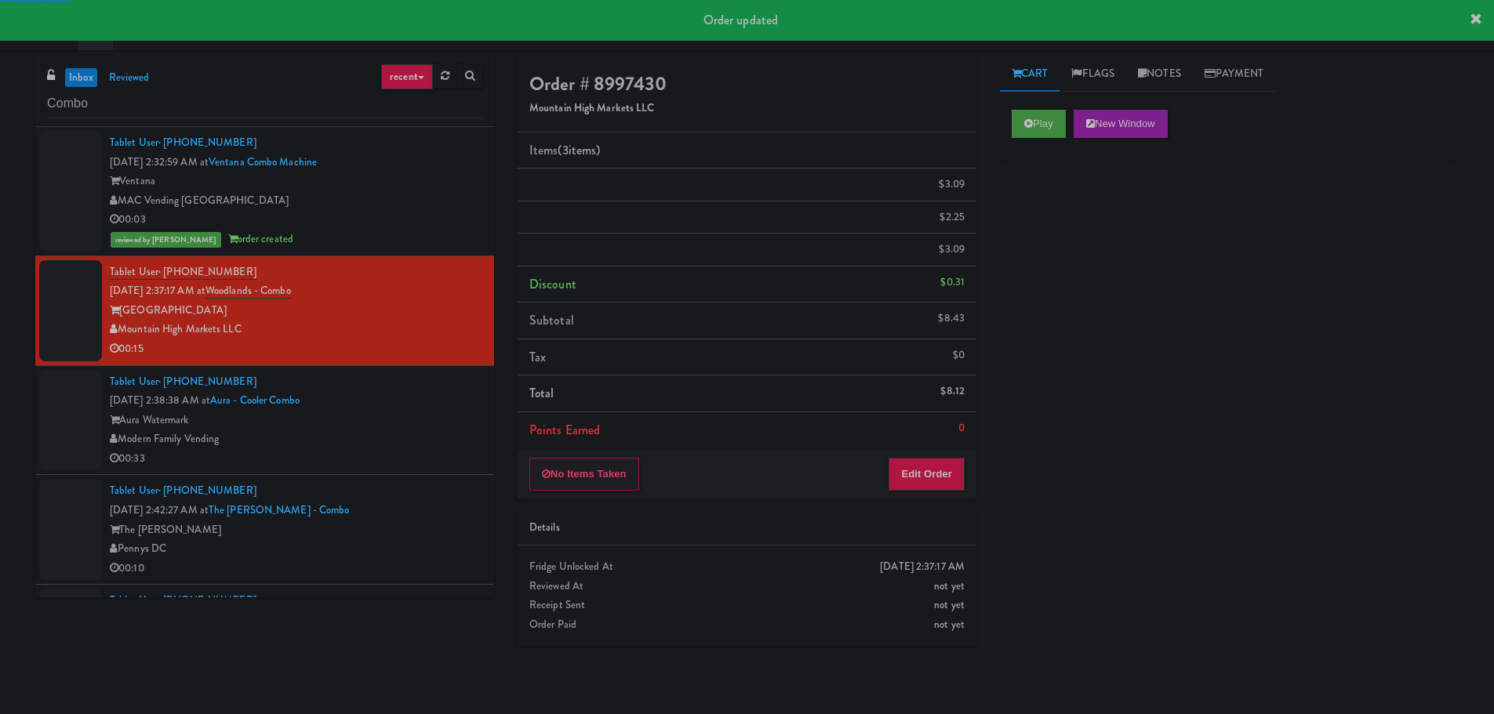
click at [415, 422] on div "Aura Watermark" at bounding box center [296, 421] width 373 height 20
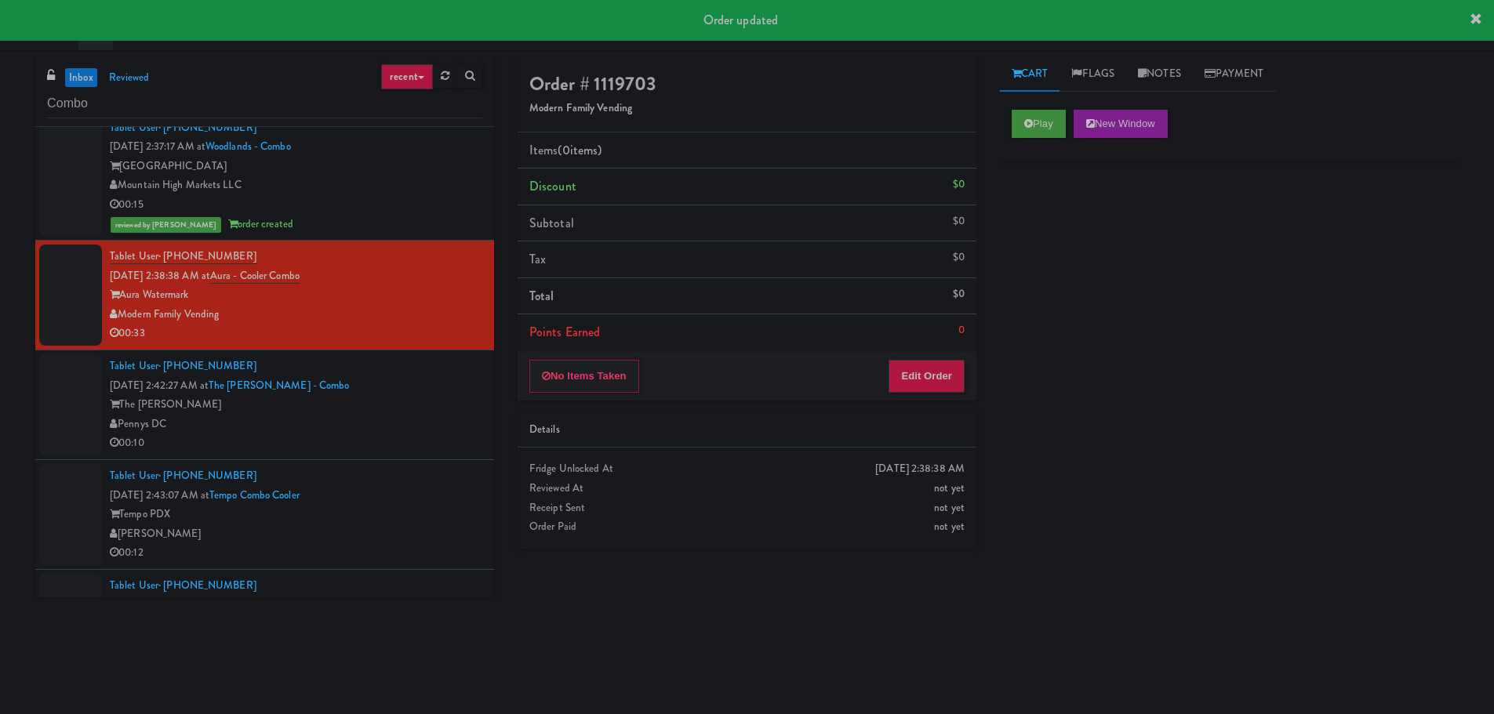
scroll to position [226, 0]
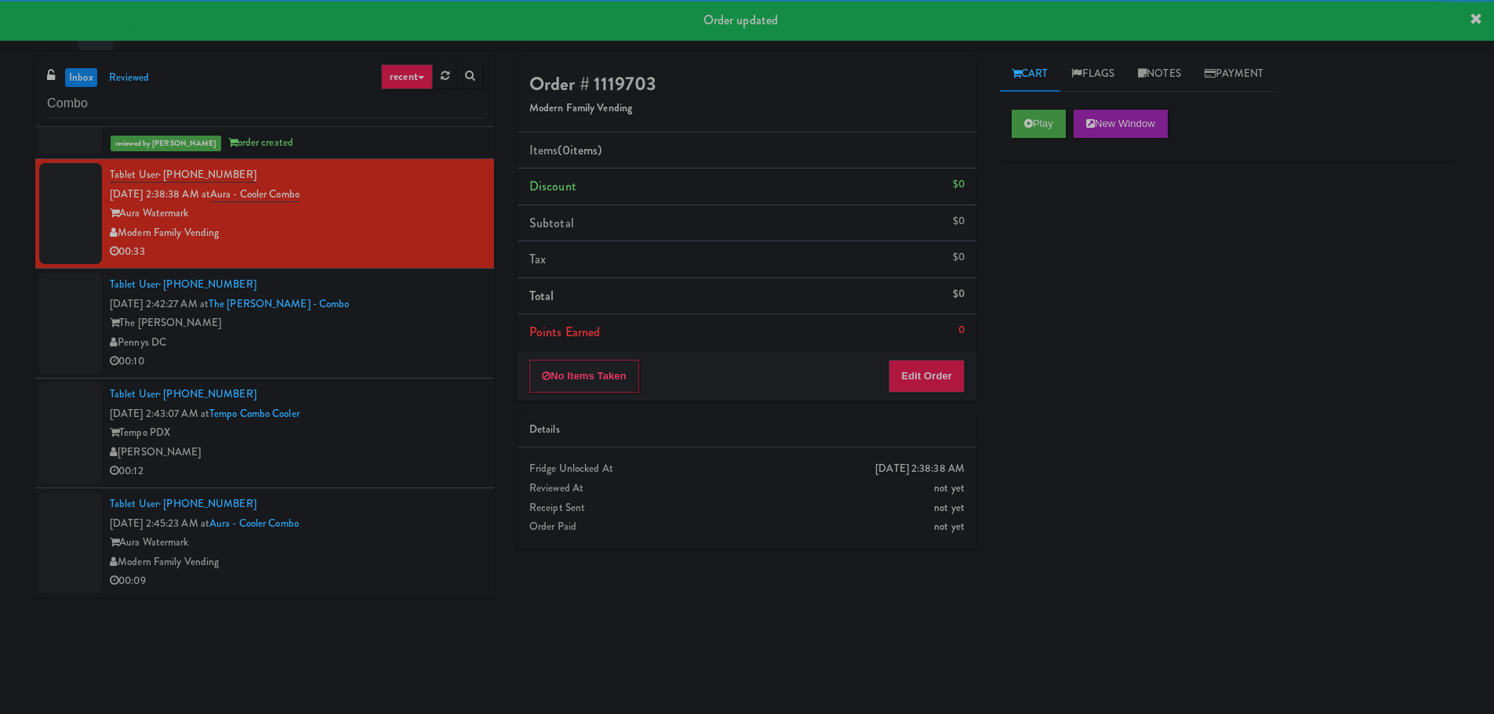
click at [1028, 140] on div "Play New Window" at bounding box center [1229, 129] width 459 height 63
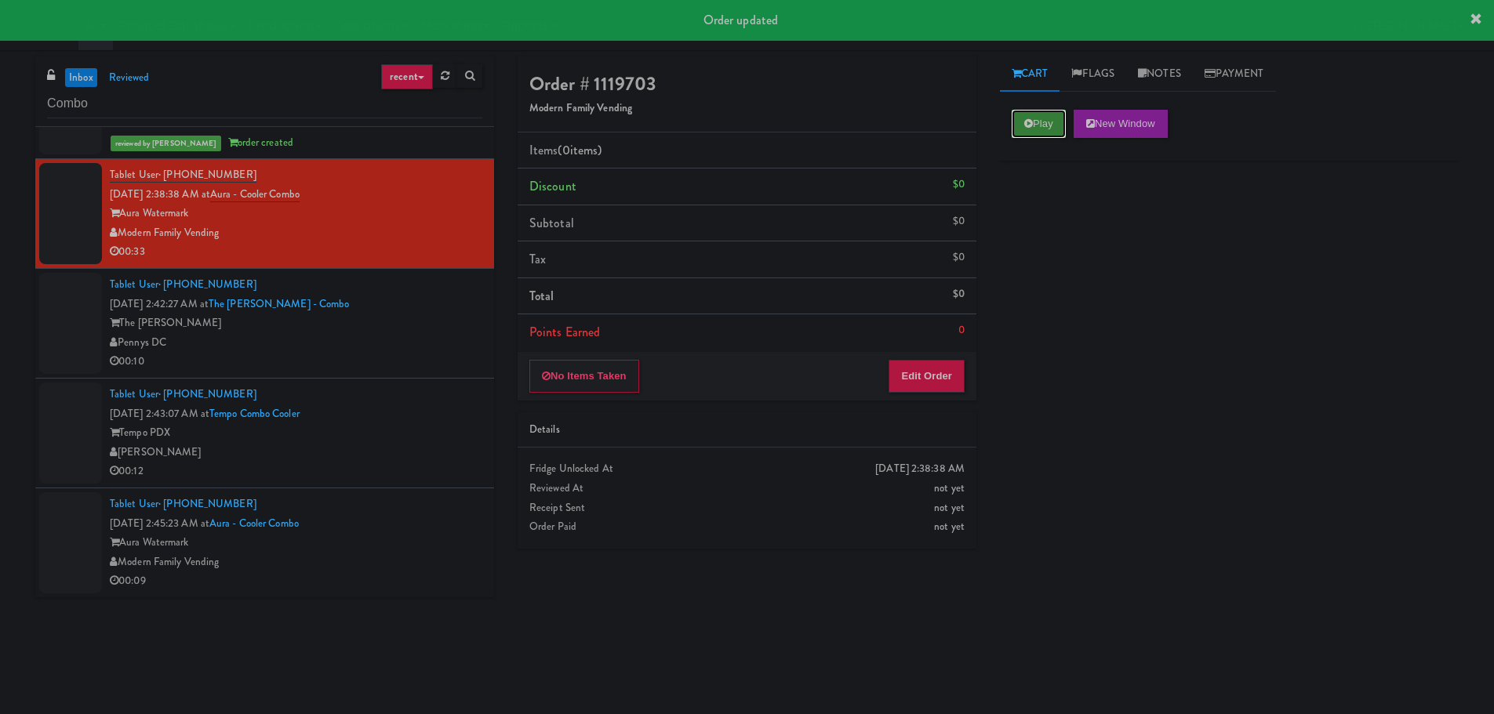
click at [1032, 135] on button "Play" at bounding box center [1039, 124] width 54 height 28
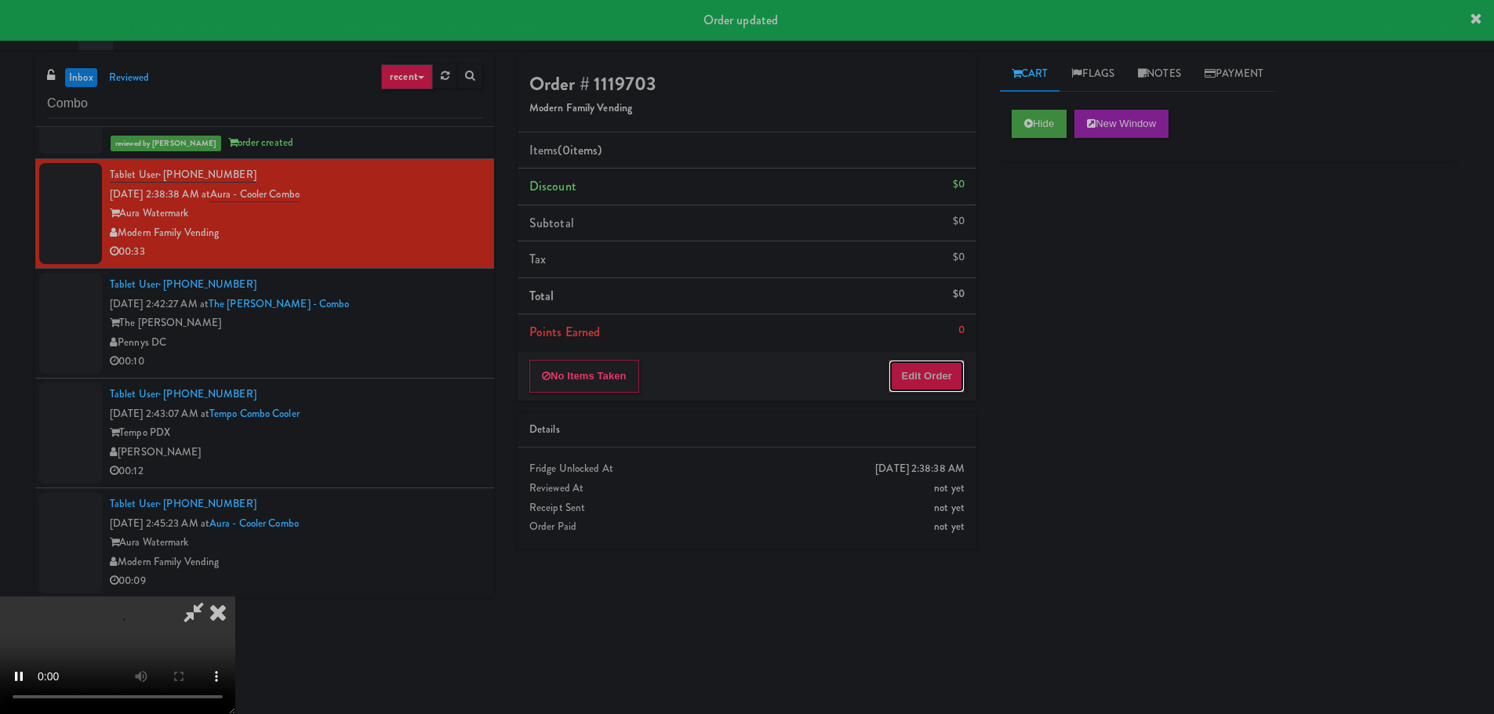
click at [954, 389] on button "Edit Order" at bounding box center [927, 376] width 76 height 33
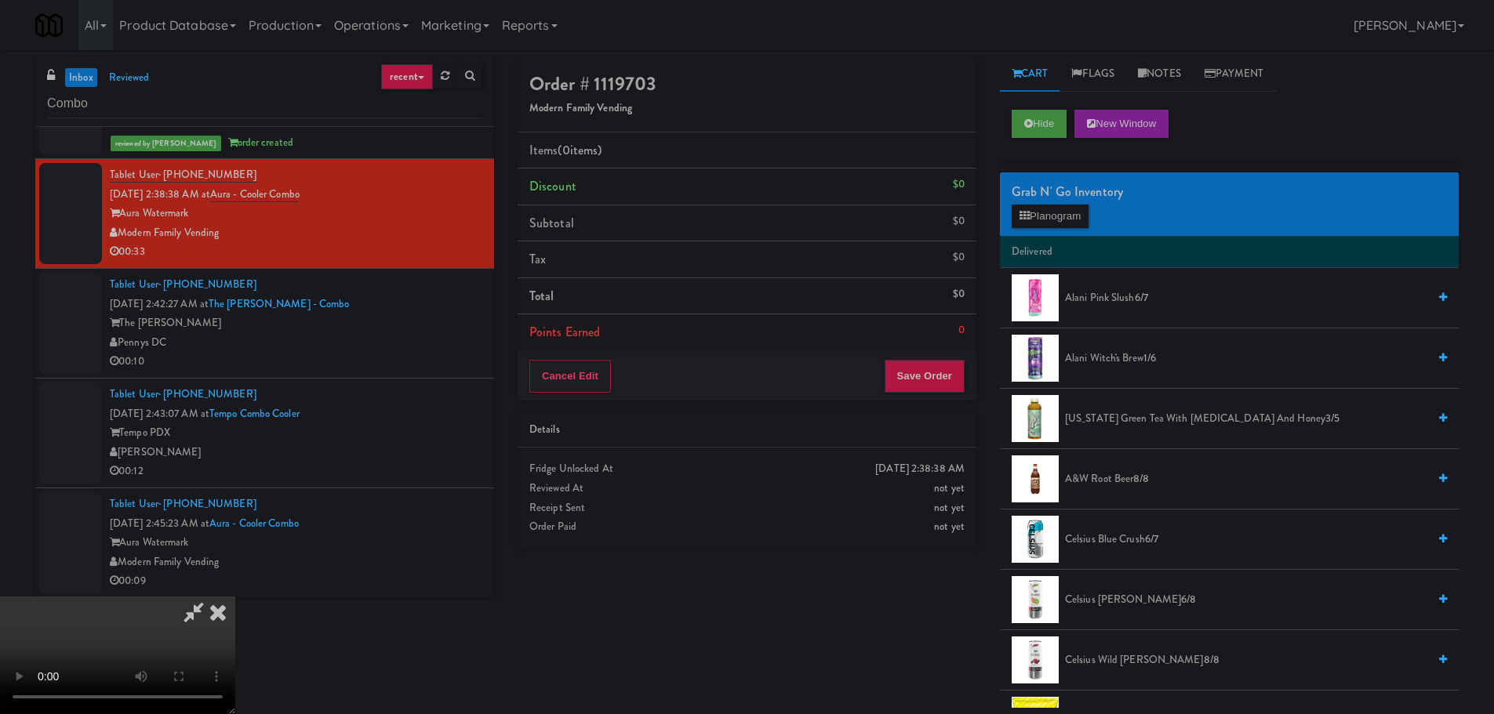
click at [235, 597] on video at bounding box center [117, 656] width 235 height 118
click at [1085, 205] on button "Planogram" at bounding box center [1050, 217] width 77 height 24
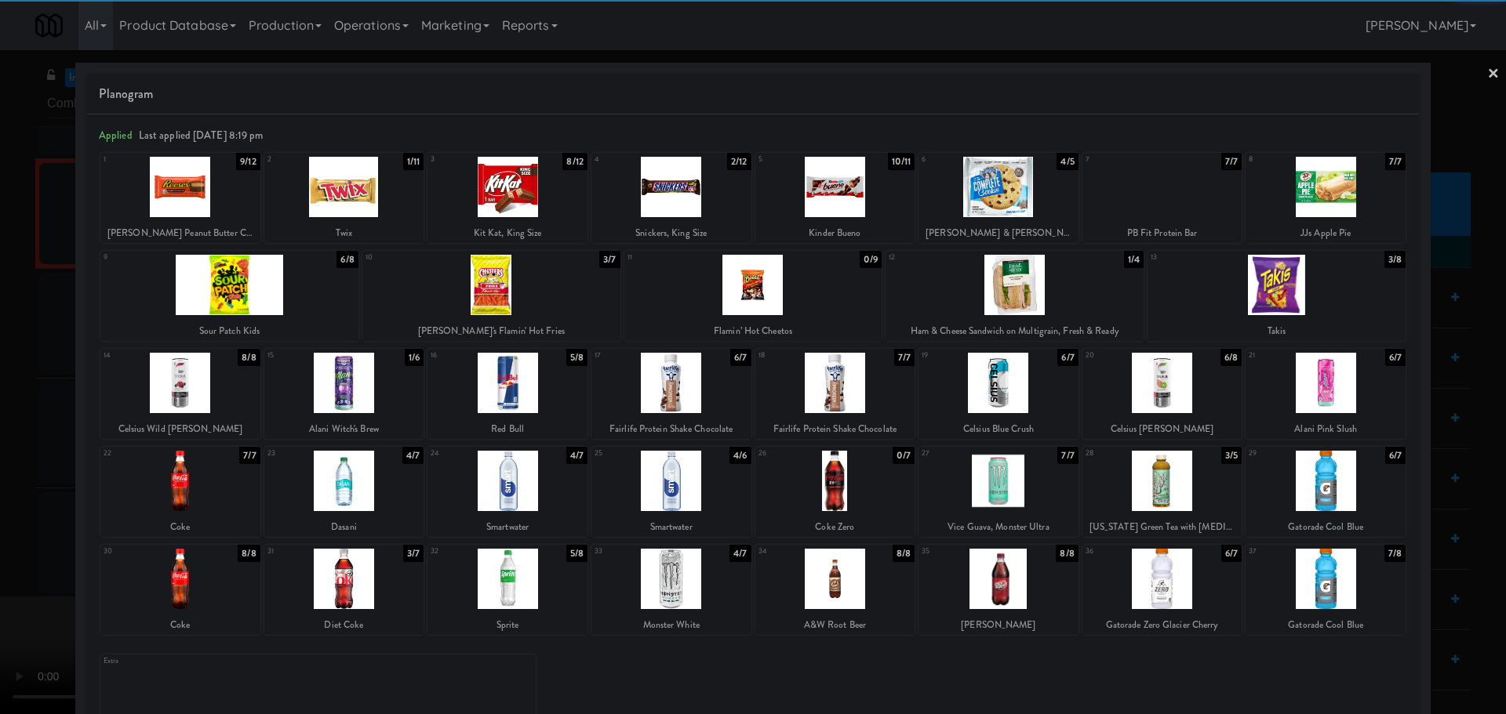
click at [493, 493] on div at bounding box center [507, 481] width 160 height 60
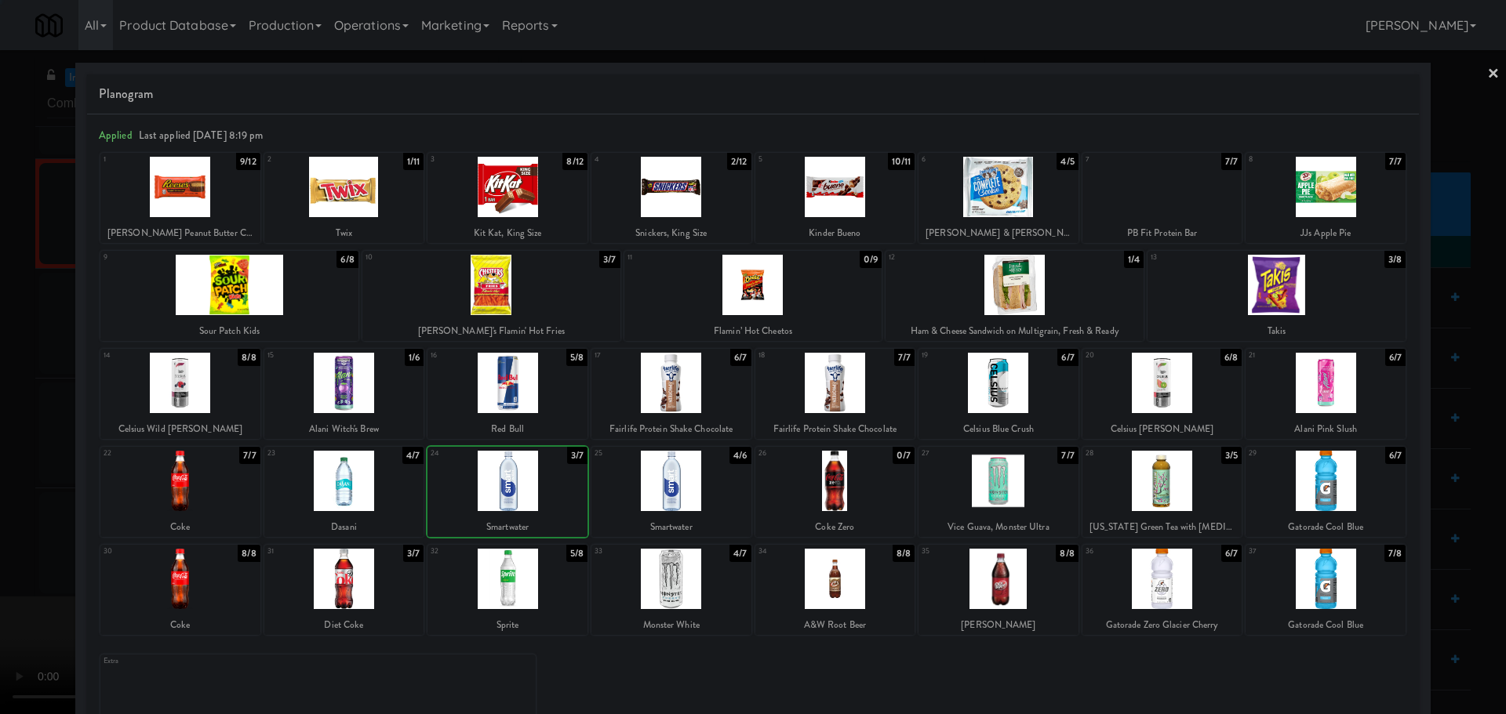
click at [0, 546] on div at bounding box center [753, 357] width 1506 height 714
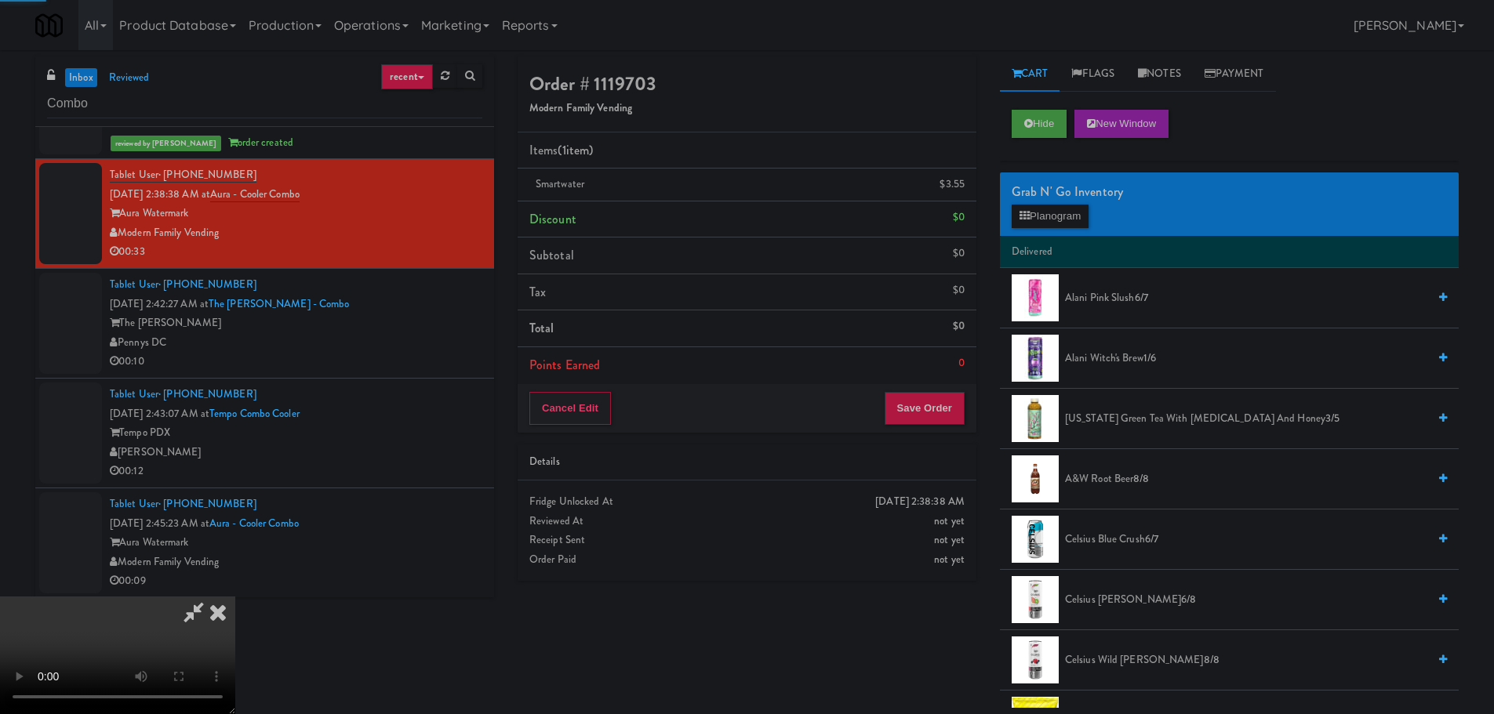
click at [235, 597] on video at bounding box center [117, 656] width 235 height 118
click at [1048, 210] on button "Planogram" at bounding box center [1050, 217] width 77 height 24
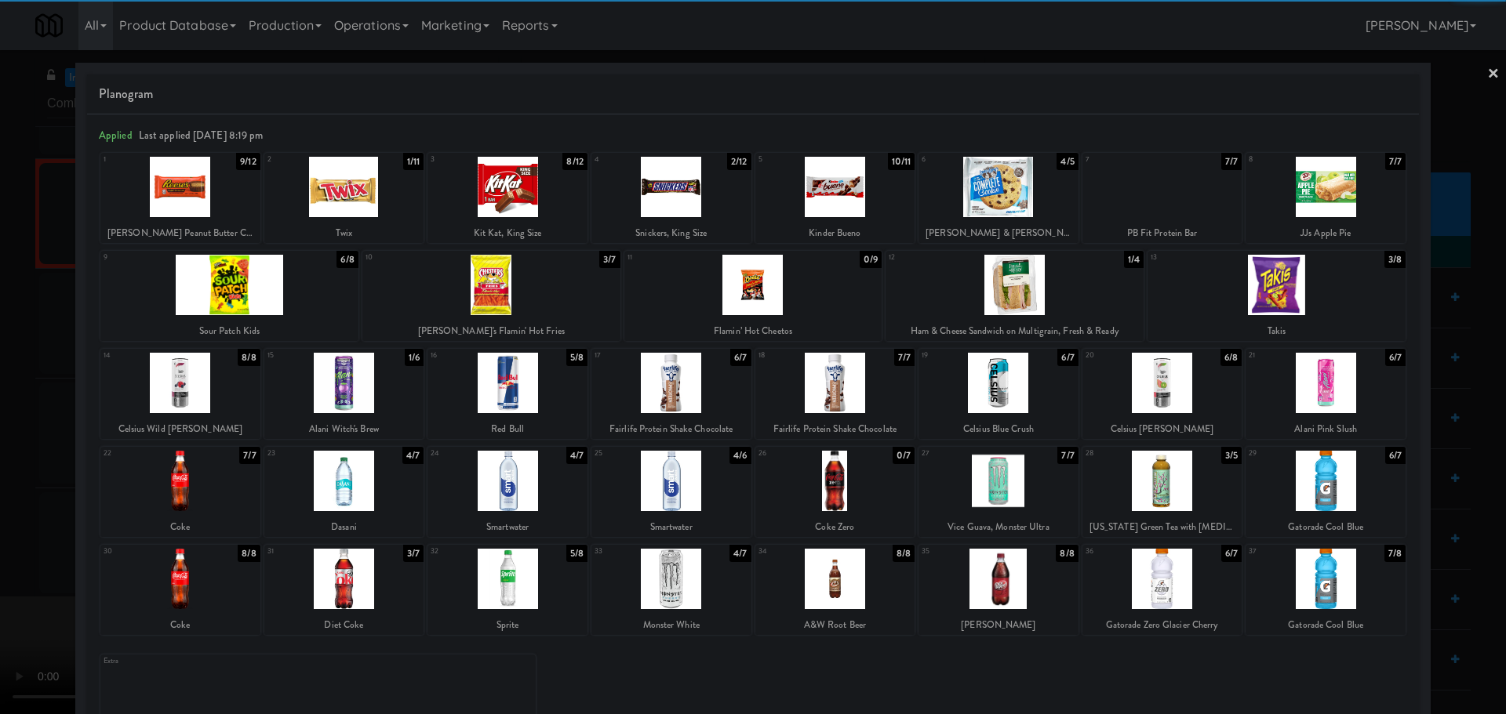
click at [671, 497] on div at bounding box center [671, 481] width 160 height 60
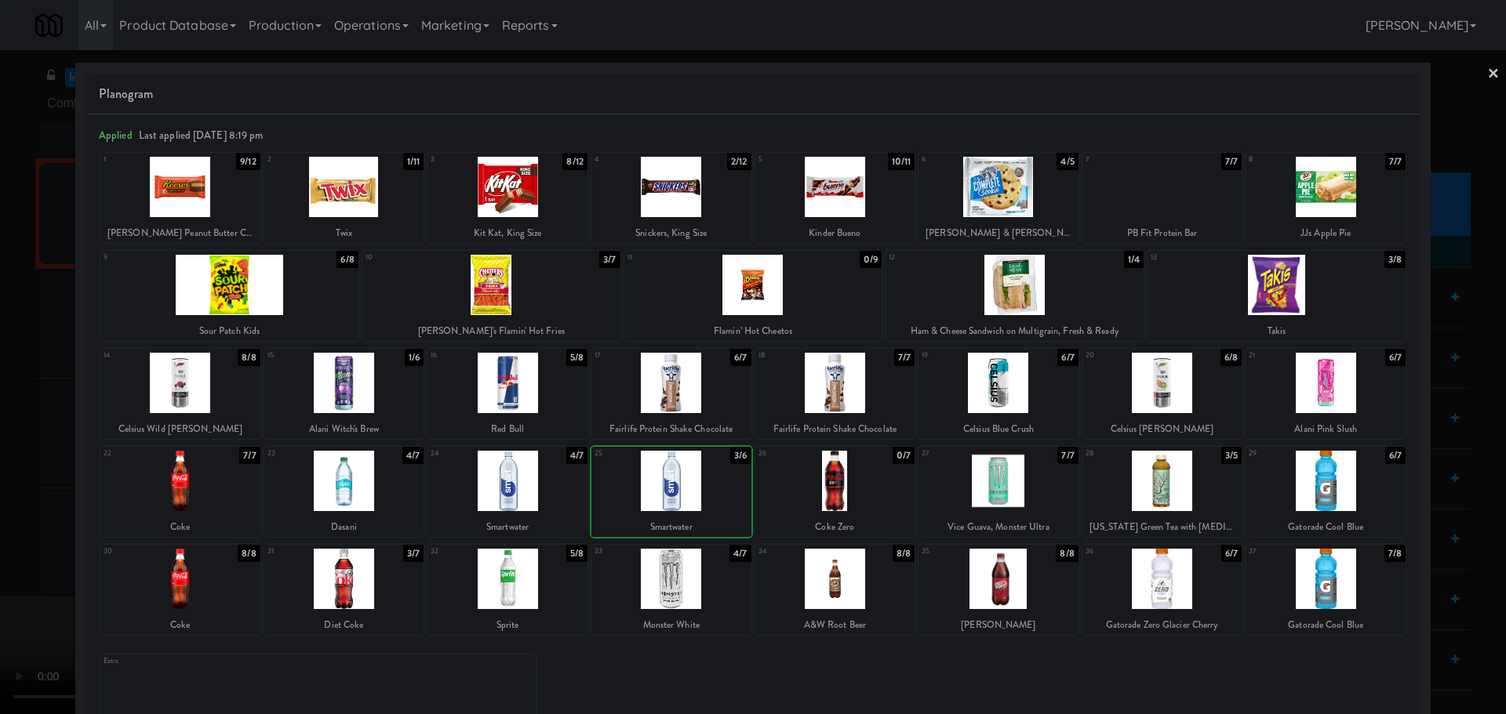
click at [27, 468] on div at bounding box center [753, 357] width 1506 height 714
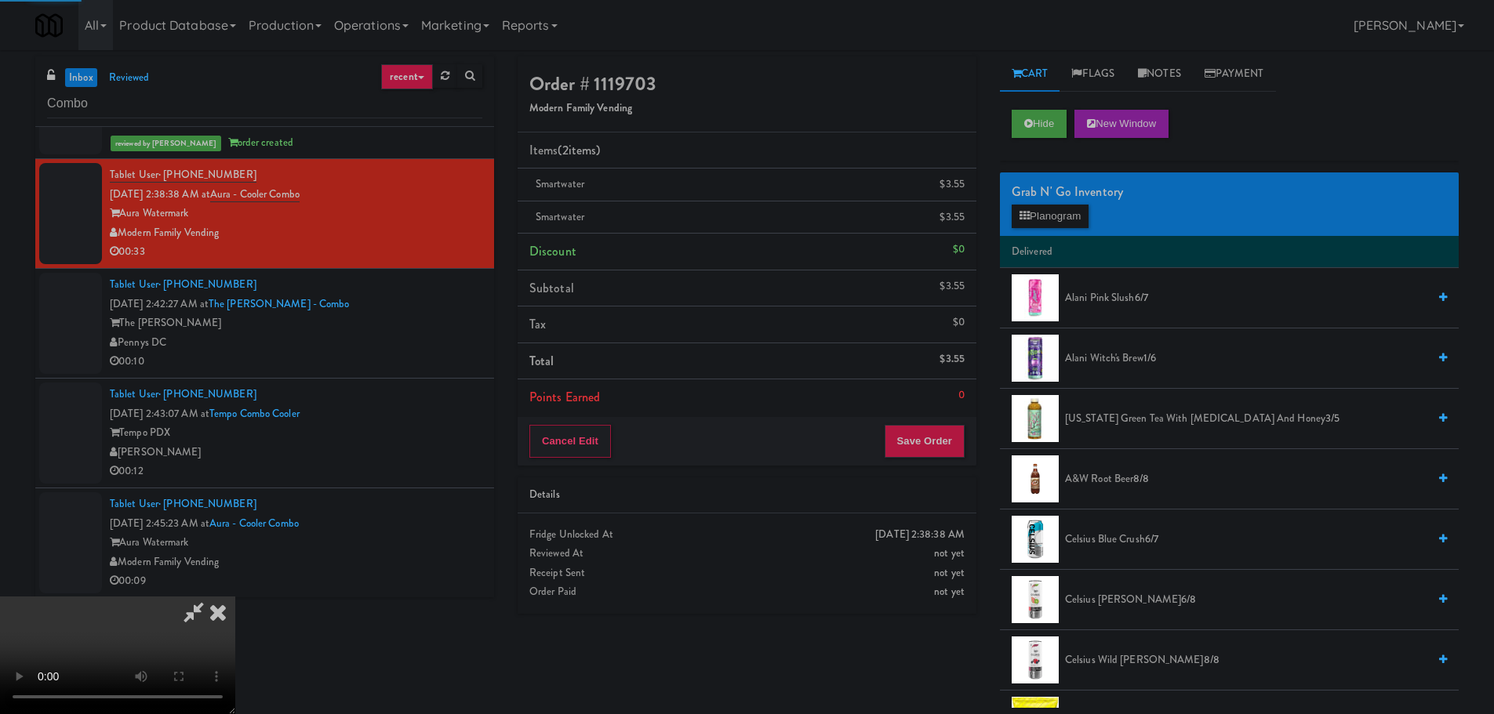
click at [235, 597] on video at bounding box center [117, 656] width 235 height 118
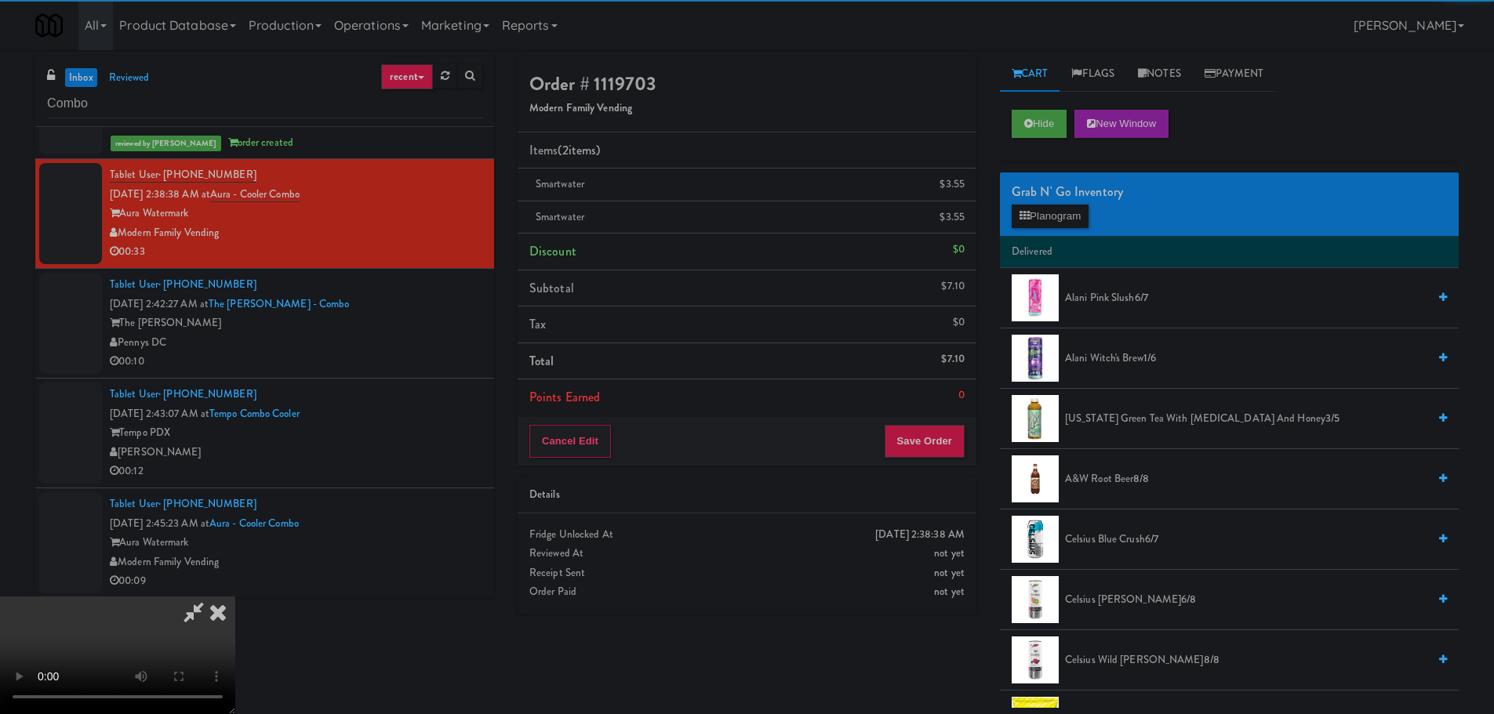
drag, startPoint x: 627, startPoint y: 416, endPoint x: 598, endPoint y: 449, distance: 43.3
click at [235, 597] on video at bounding box center [117, 656] width 235 height 118
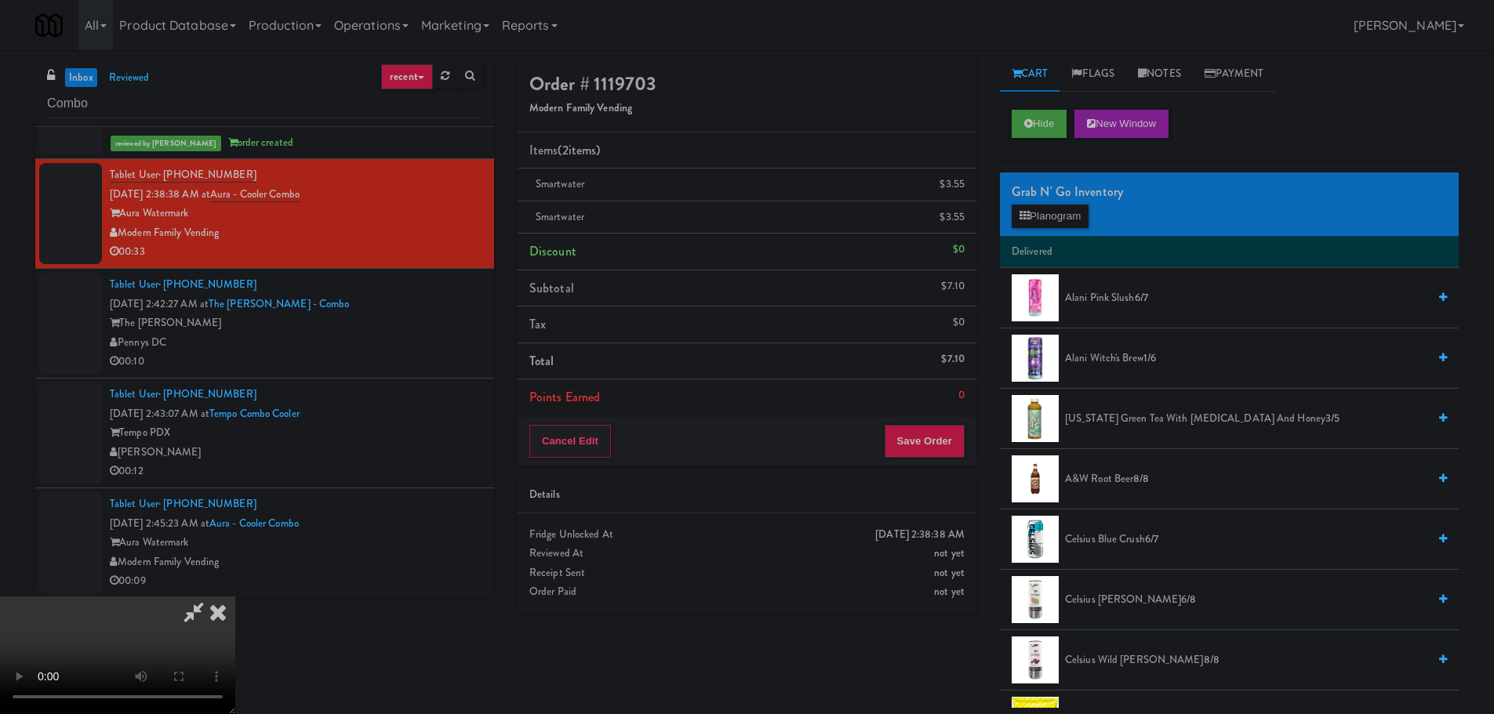
click at [235, 597] on video at bounding box center [117, 656] width 235 height 118
click at [1047, 217] on button "Planogram" at bounding box center [1050, 217] width 77 height 24
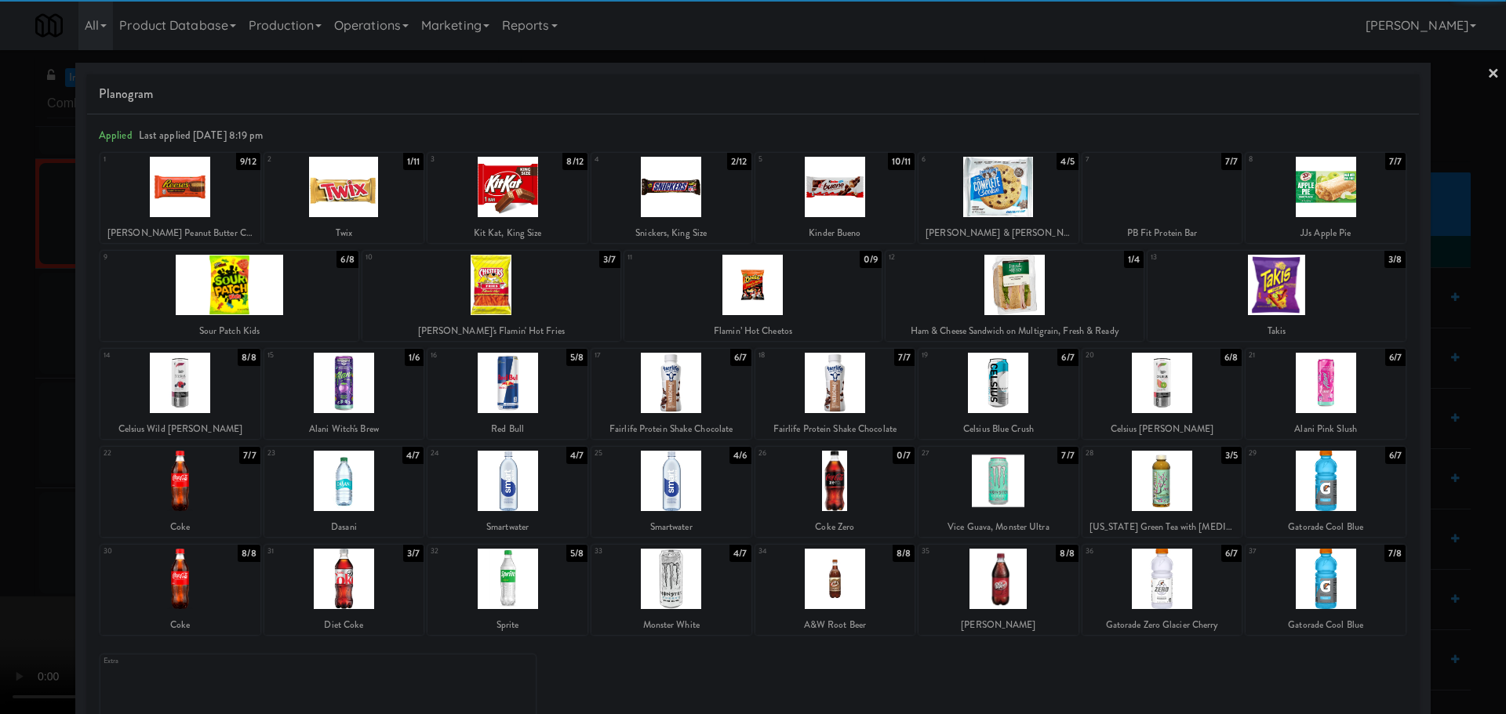
click at [1306, 580] on div at bounding box center [1325, 579] width 160 height 60
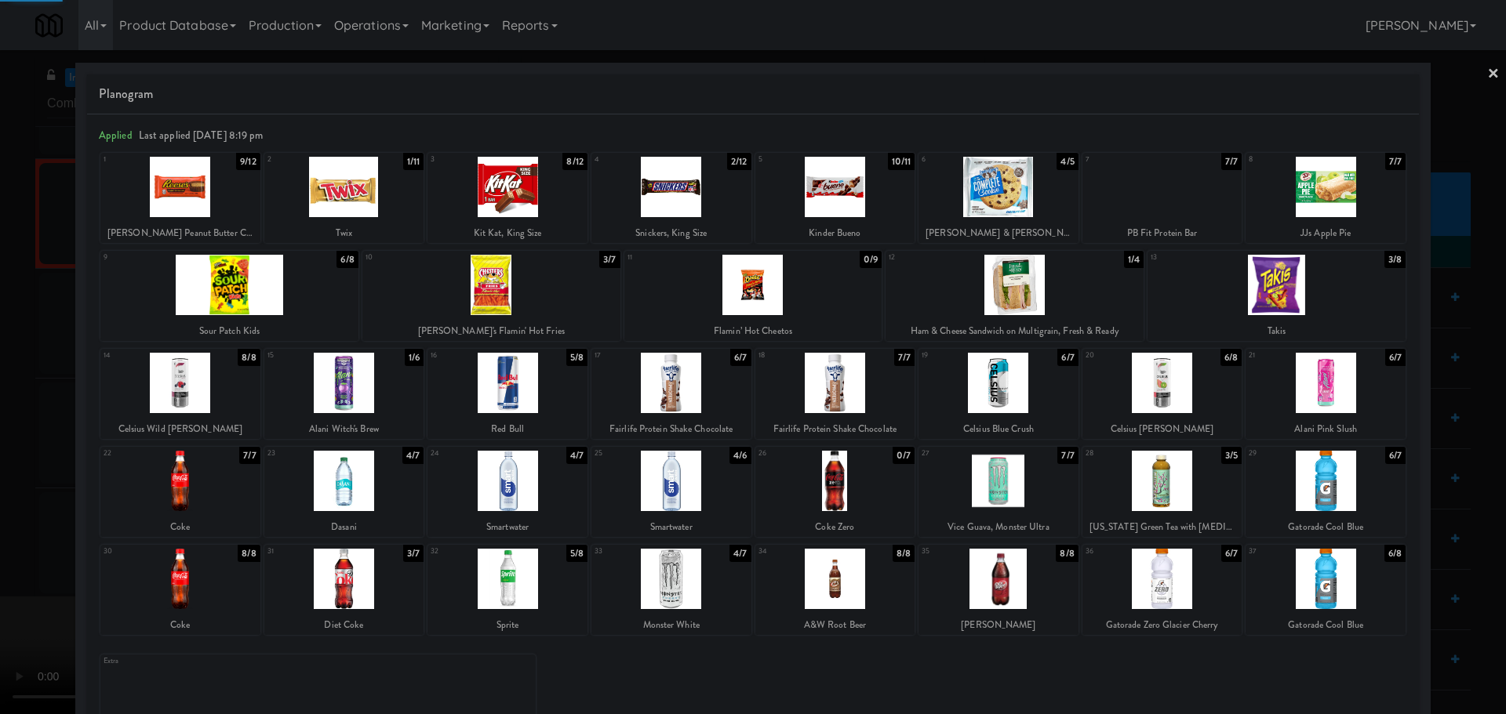
drag, startPoint x: 0, startPoint y: 568, endPoint x: 359, endPoint y: 455, distance: 376.5
click at [2, 568] on div at bounding box center [753, 357] width 1506 height 714
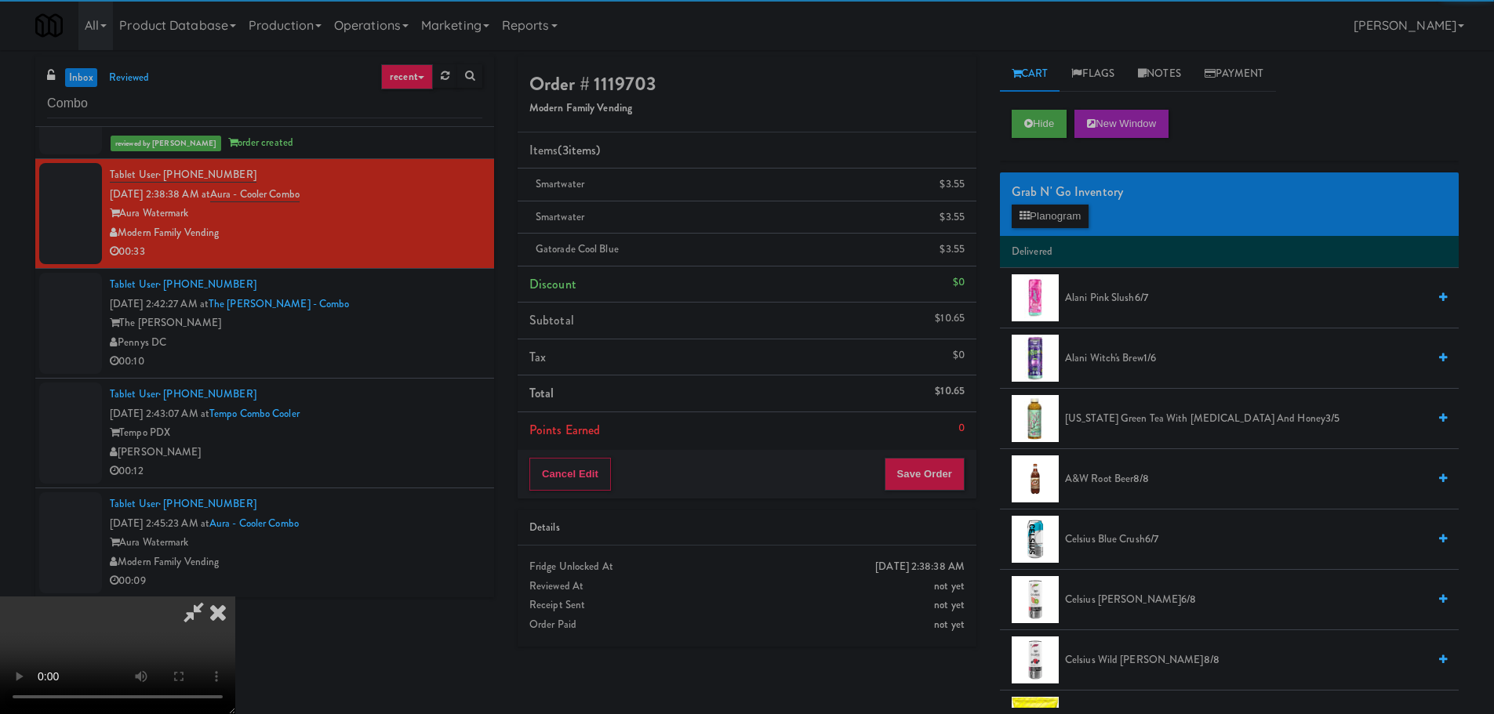
drag, startPoint x: 359, startPoint y: 455, endPoint x: 429, endPoint y: 456, distance: 69.8
click at [235, 597] on video at bounding box center [117, 656] width 235 height 118
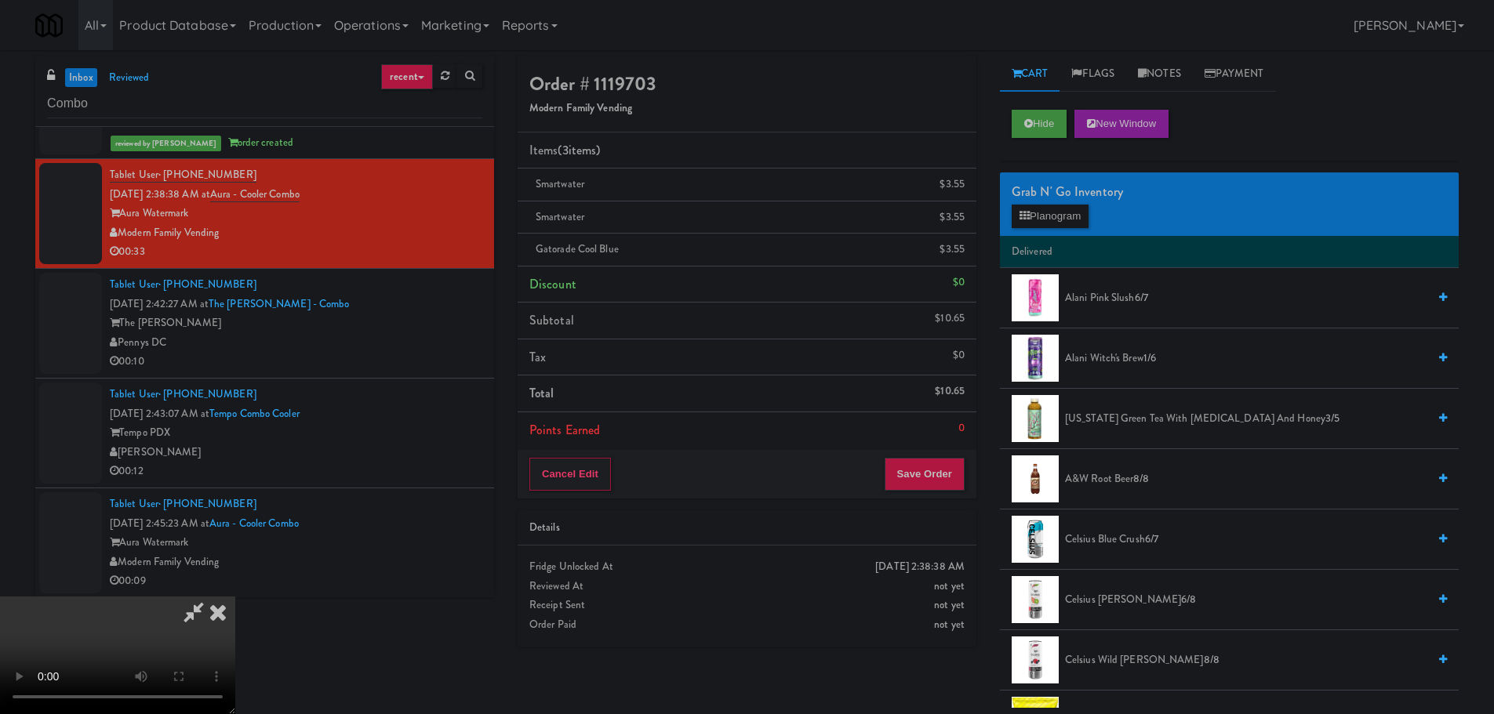
click at [235, 597] on video at bounding box center [117, 656] width 235 height 118
drag, startPoint x: 682, startPoint y: 493, endPoint x: 832, endPoint y: 416, distance: 168.4
click at [235, 597] on video at bounding box center [117, 656] width 235 height 118
click at [1038, 216] on button "Planogram" at bounding box center [1050, 217] width 77 height 24
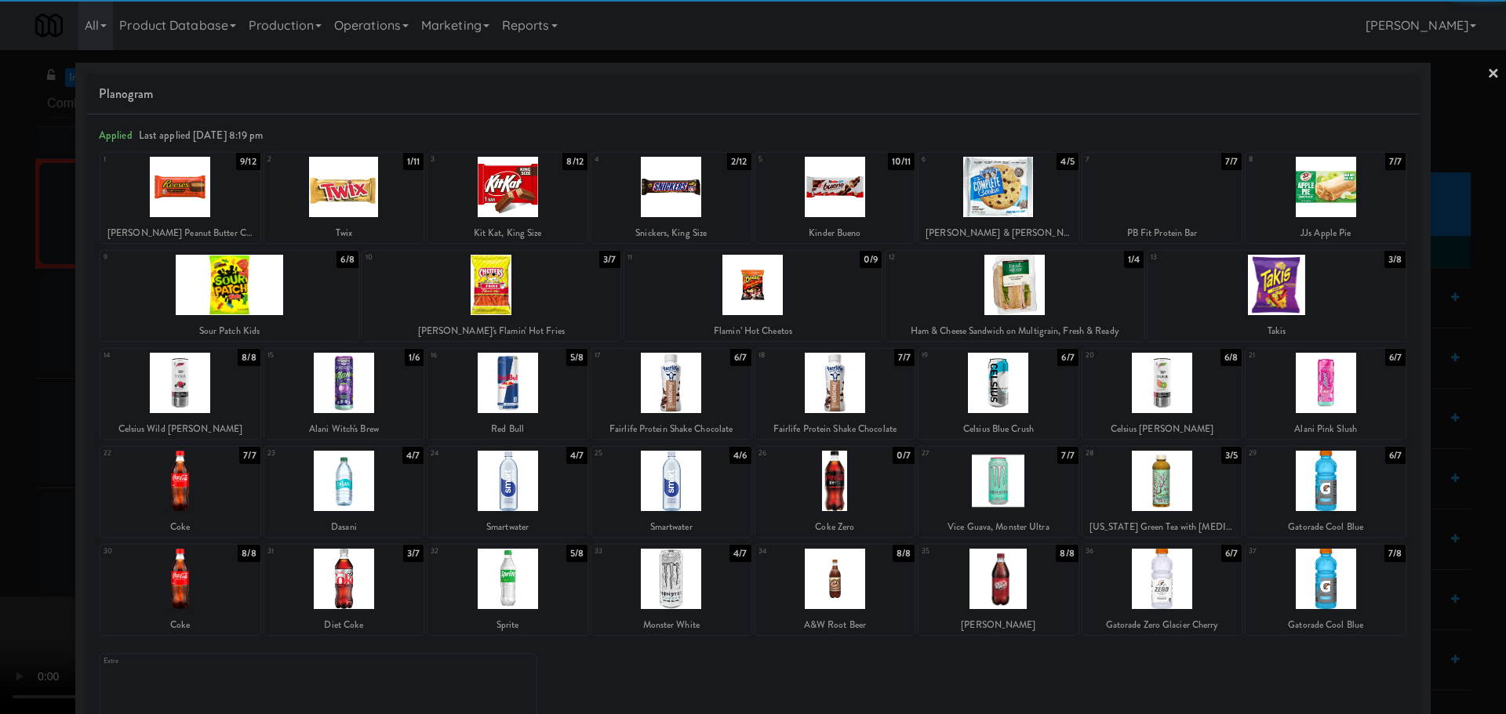
click at [536, 193] on div at bounding box center [507, 187] width 160 height 60
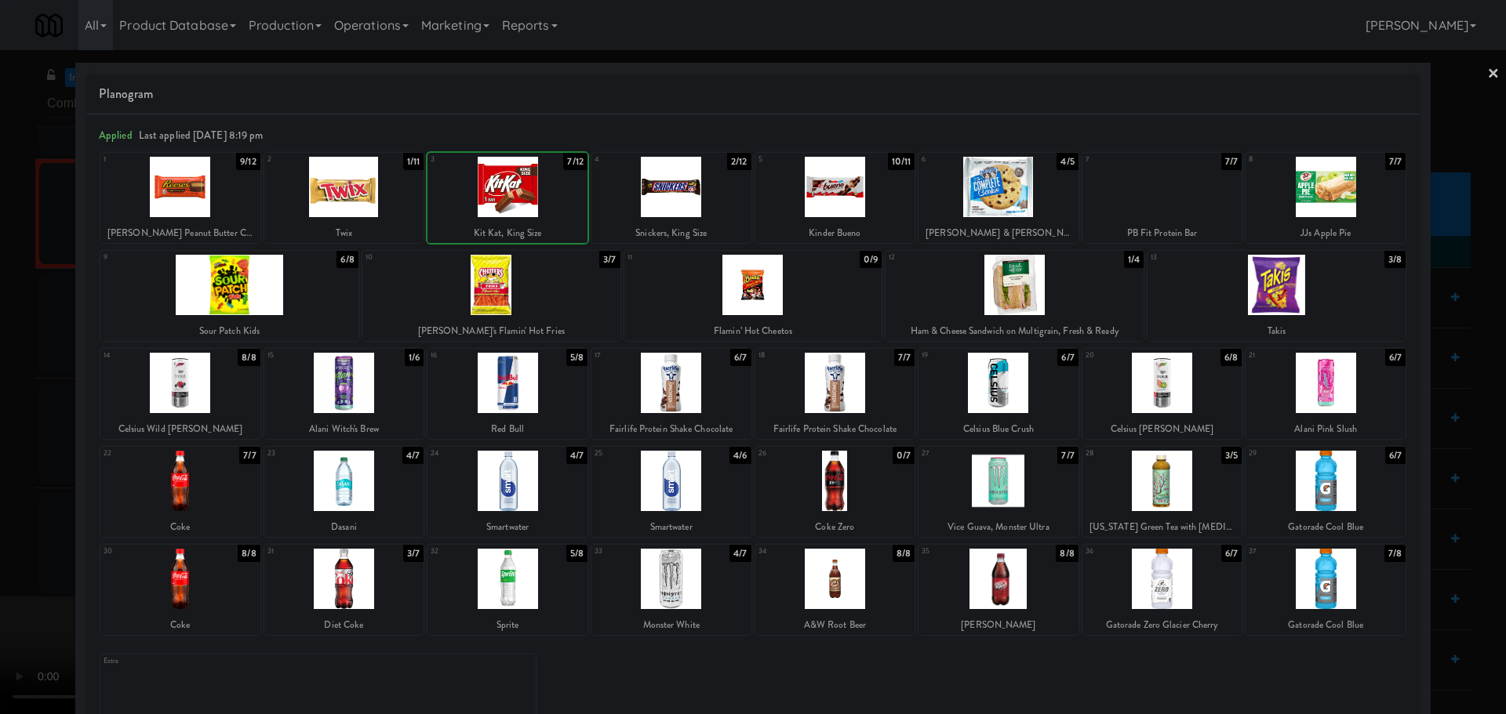
click at [6, 431] on div at bounding box center [753, 357] width 1506 height 714
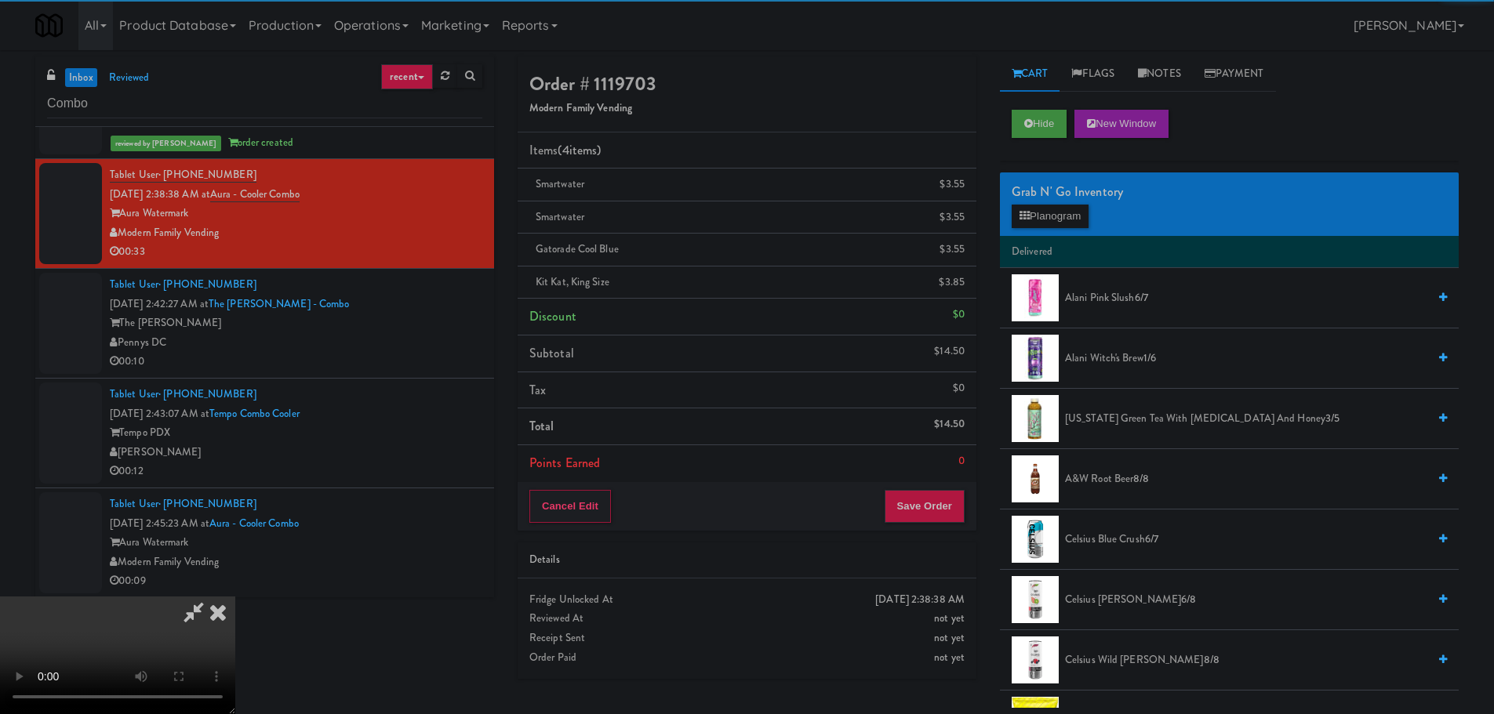
drag, startPoint x: 435, startPoint y: 410, endPoint x: 449, endPoint y: 410, distance: 14.1
click at [235, 597] on video at bounding box center [117, 656] width 235 height 118
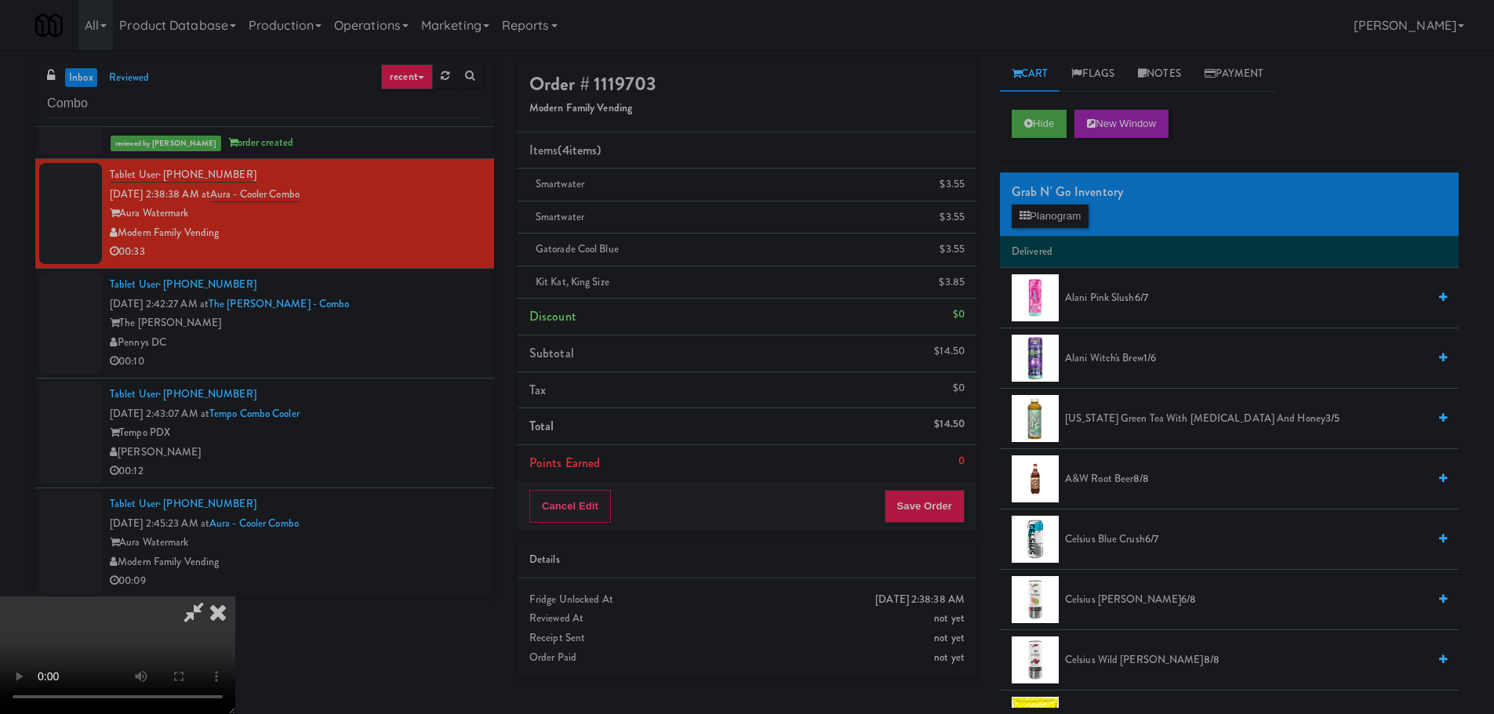
click at [235, 597] on video at bounding box center [117, 656] width 235 height 118
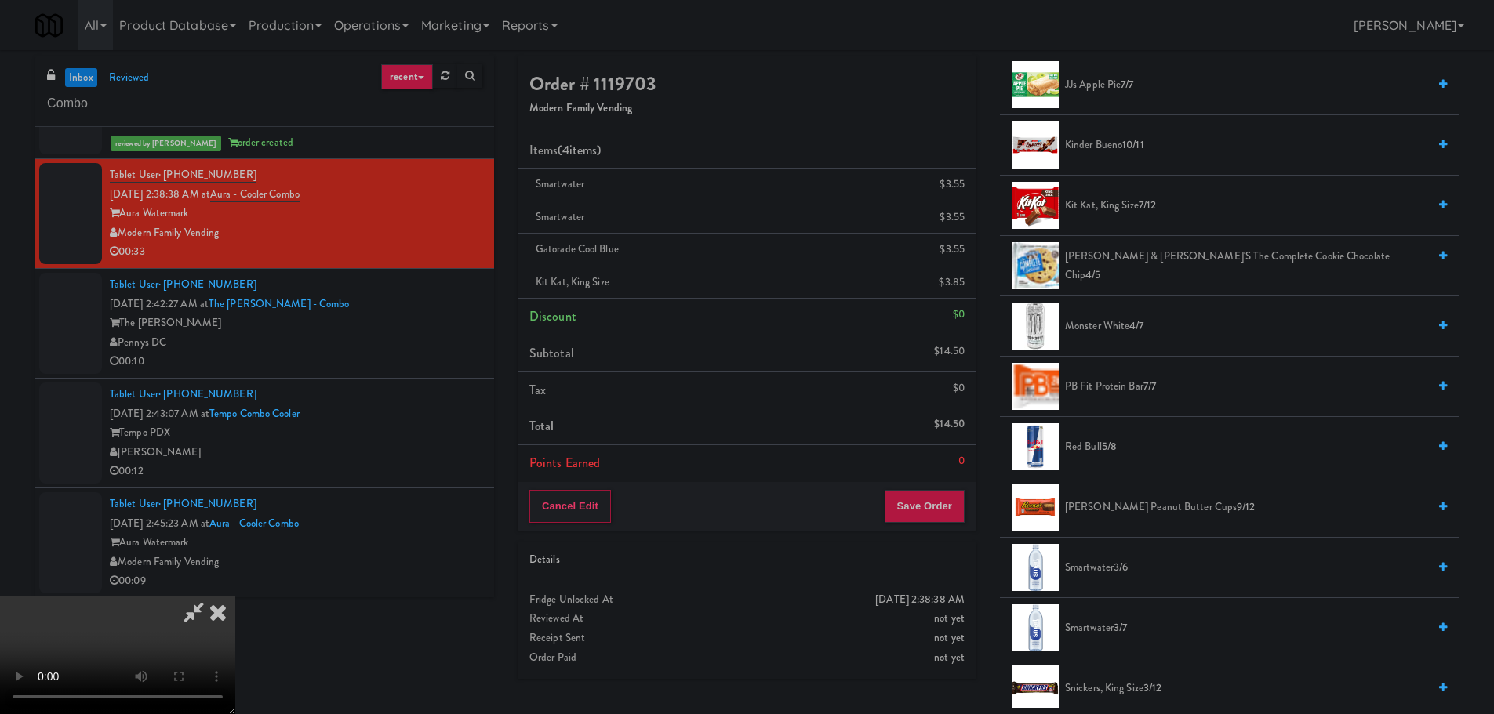
scroll to position [1725, 0]
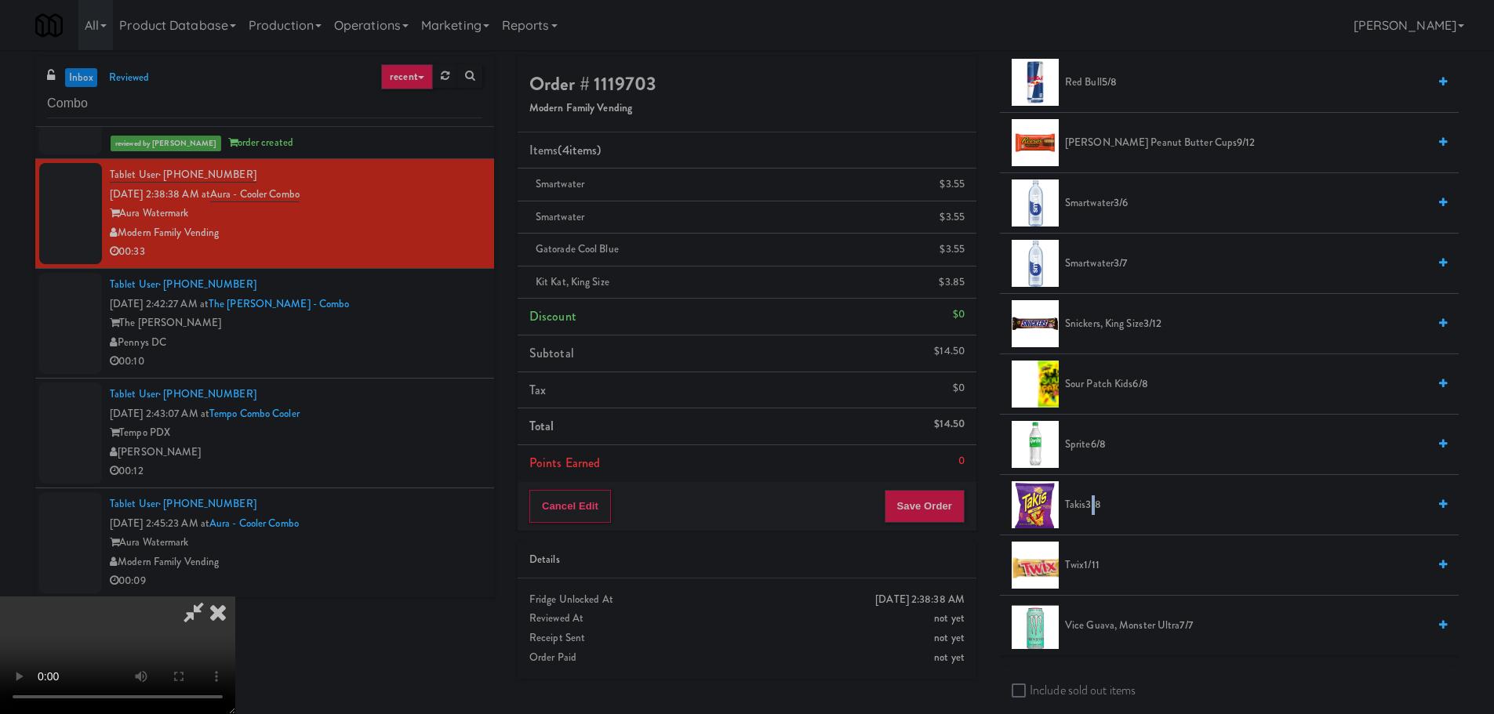
click at [1095, 509] on span "3/8" at bounding box center [1092, 504] width 15 height 15
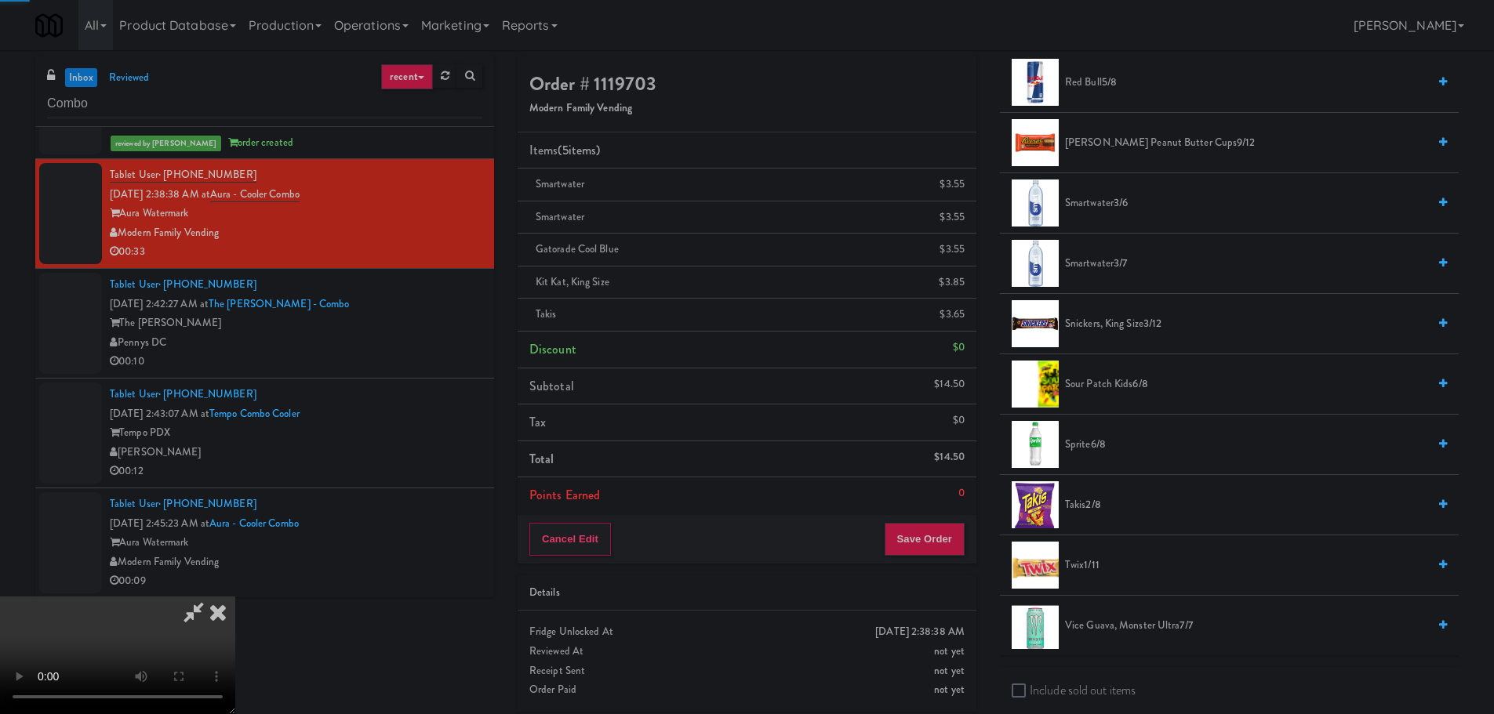
click at [235, 597] on video at bounding box center [117, 656] width 235 height 118
click at [919, 519] on div "Cancel Edit Save Order" at bounding box center [747, 539] width 459 height 49
click at [923, 529] on button "Save Order" at bounding box center [925, 539] width 80 height 33
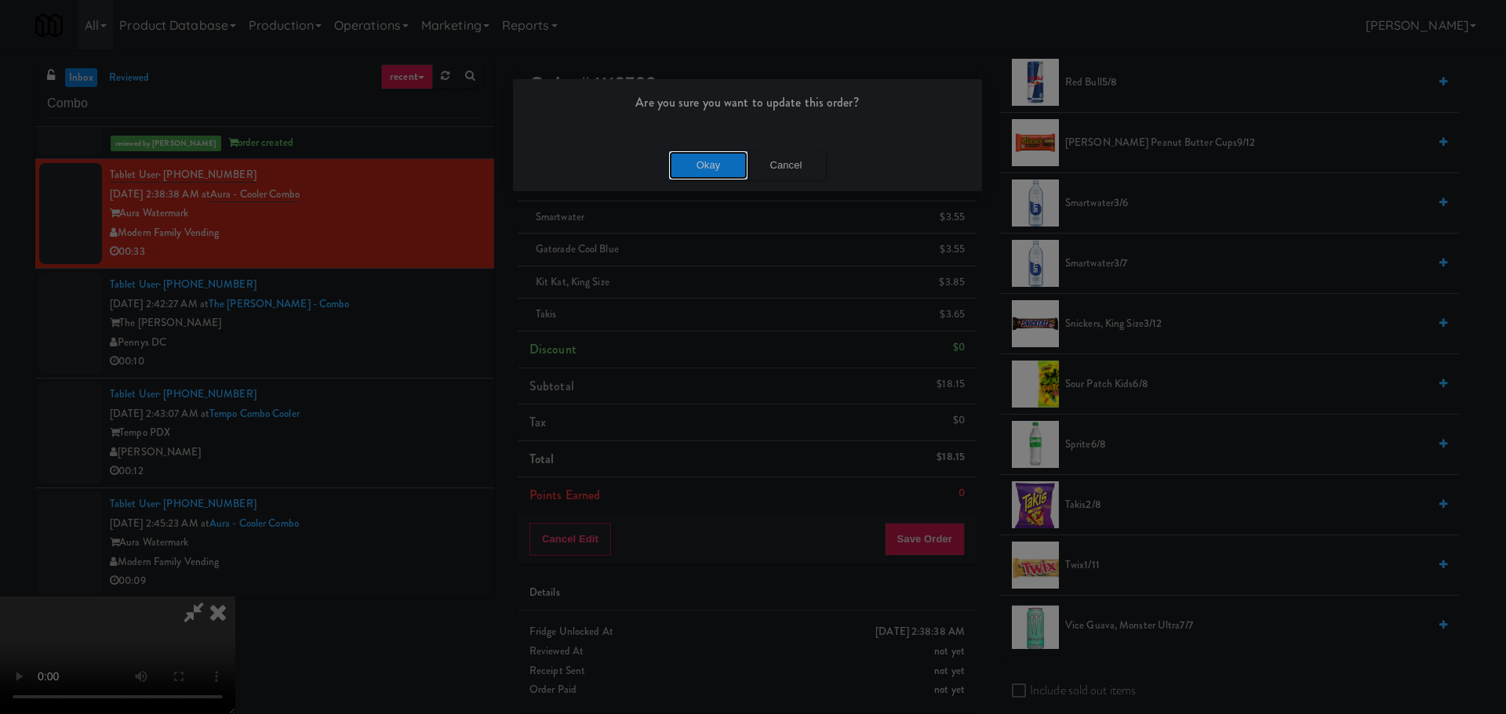
click at [712, 171] on button "Okay" at bounding box center [708, 165] width 78 height 28
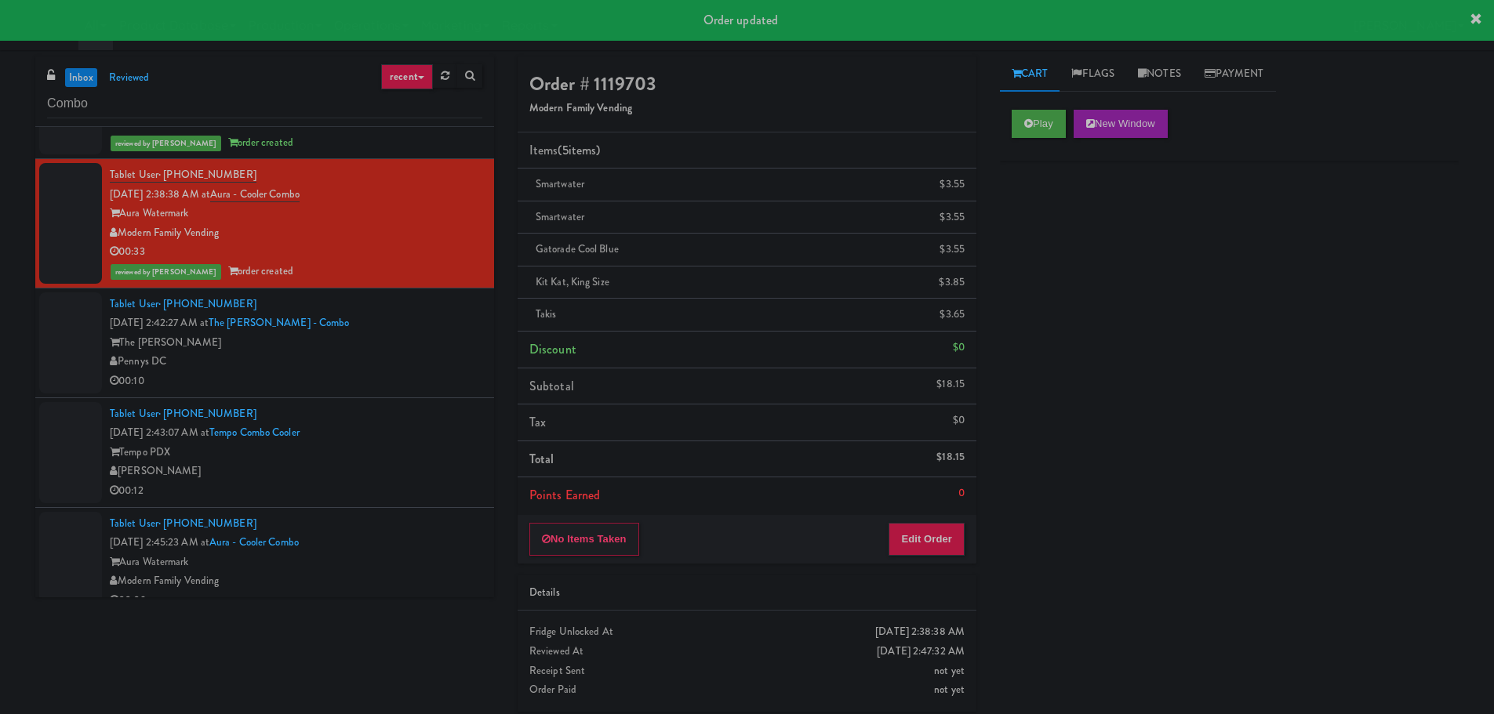
scroll to position [0, 0]
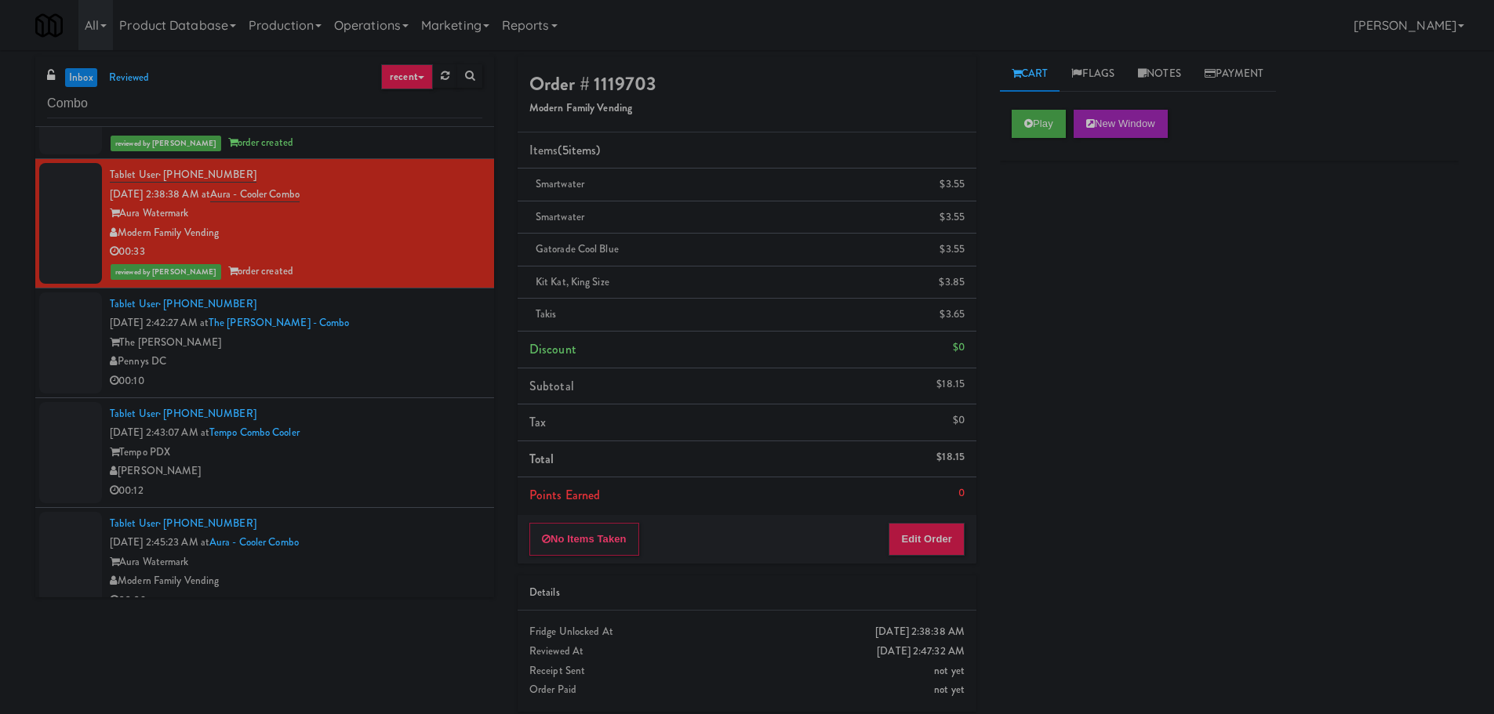
click at [413, 367] on div "Pennys DC" at bounding box center [296, 362] width 373 height 20
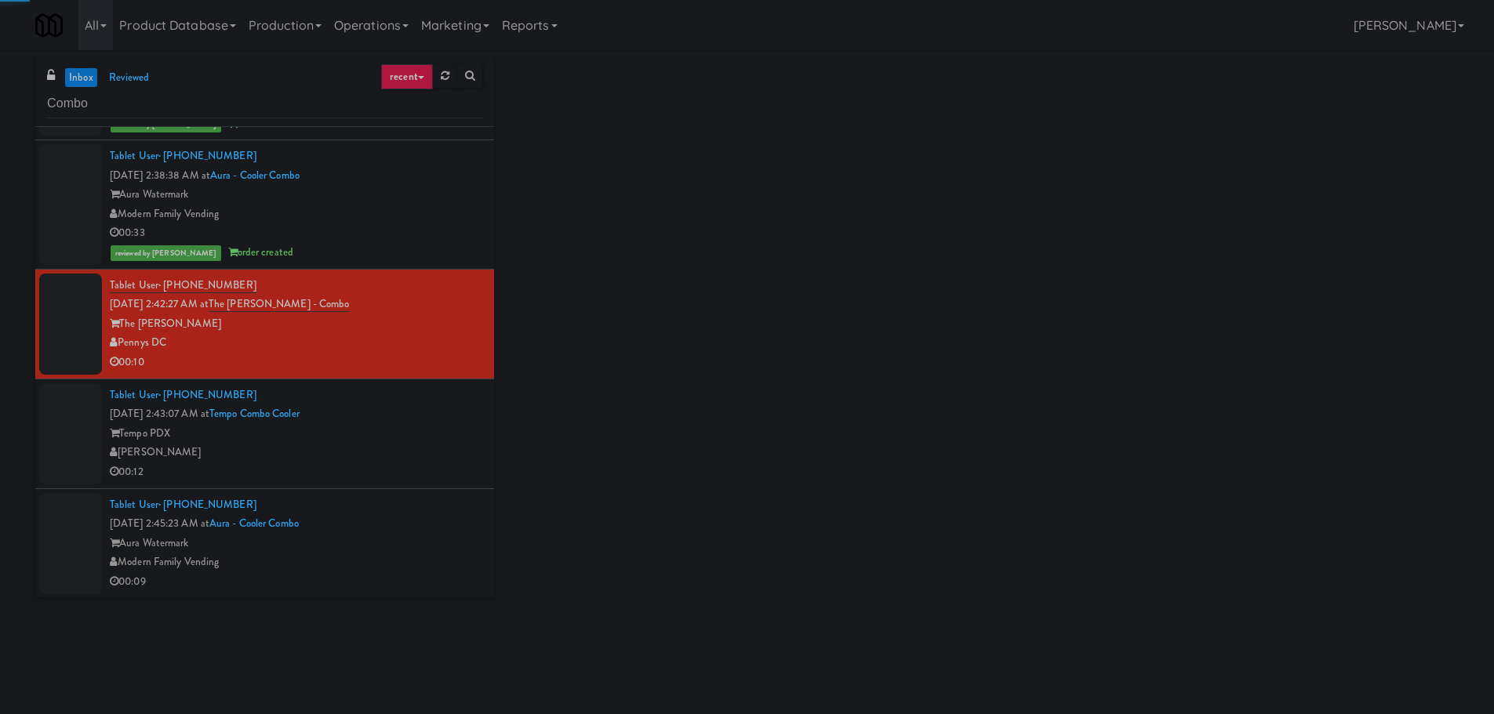
scroll to position [245, 0]
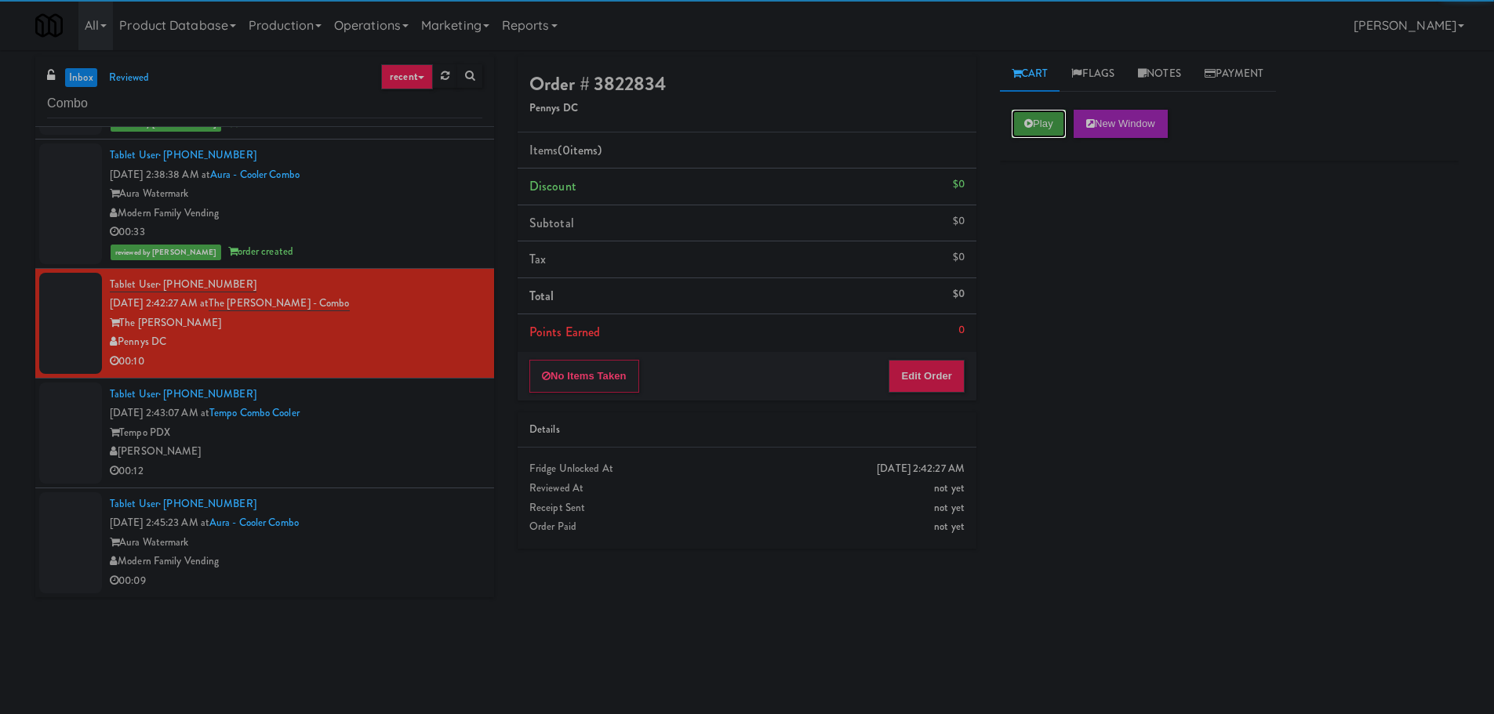
click at [1027, 136] on button "Play" at bounding box center [1039, 124] width 54 height 28
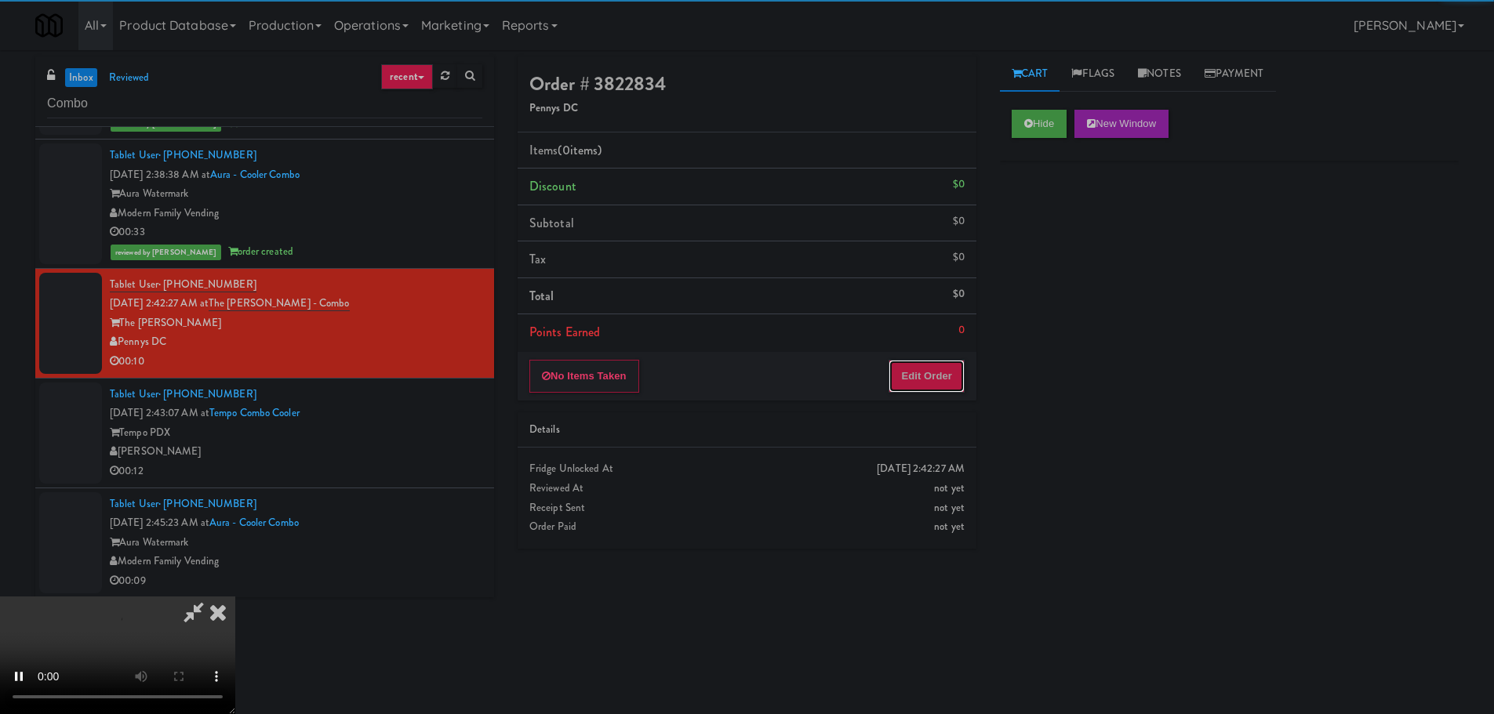
click at [926, 381] on button "Edit Order" at bounding box center [927, 376] width 76 height 33
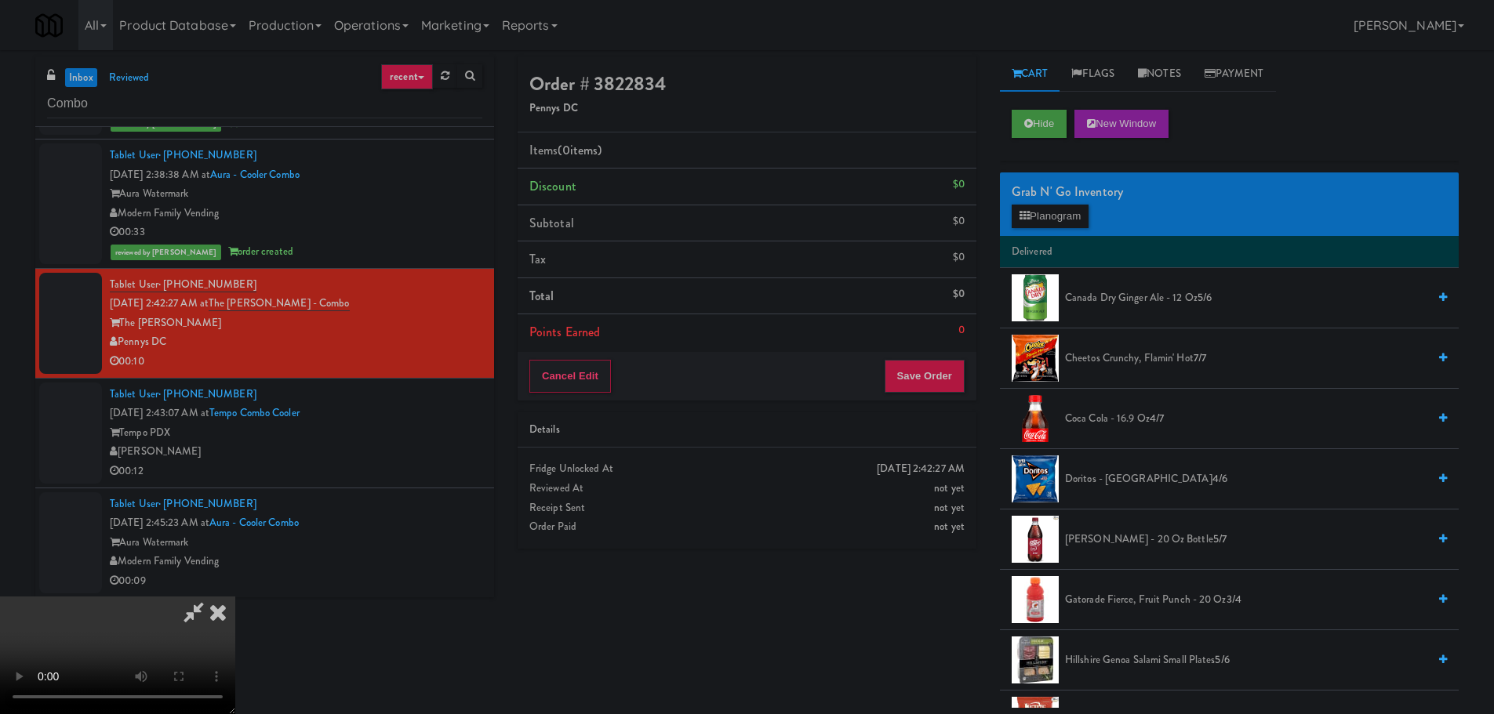
scroll to position [0, 0]
click at [235, 597] on video at bounding box center [117, 656] width 235 height 118
drag, startPoint x: 690, startPoint y: 482, endPoint x: 724, endPoint y: 484, distance: 33.8
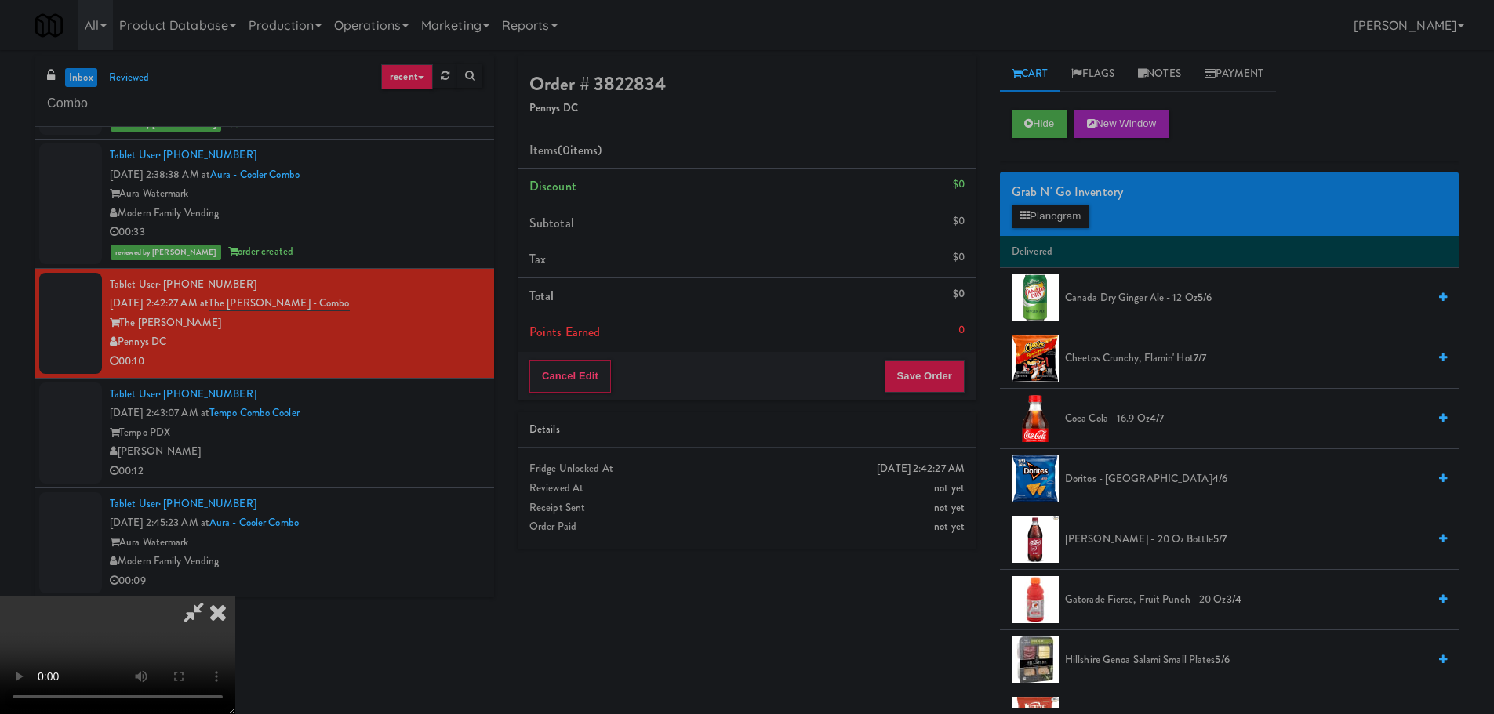
click at [235, 597] on video at bounding box center [117, 656] width 235 height 118
click at [1050, 233] on div "Grab N' Go Inventory Planogram" at bounding box center [1229, 205] width 459 height 64
click at [1055, 222] on button "Planogram" at bounding box center [1050, 217] width 77 height 24
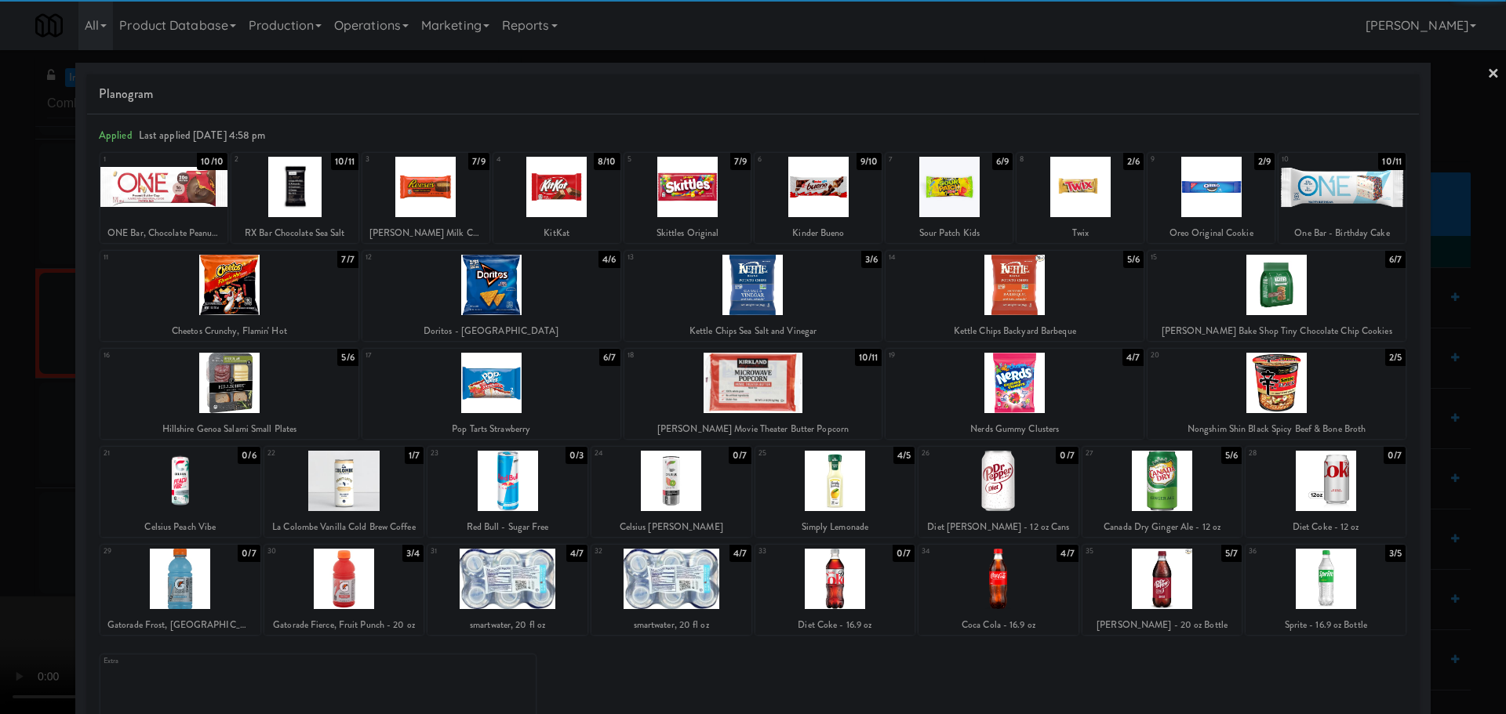
click at [1178, 593] on div at bounding box center [1162, 579] width 160 height 60
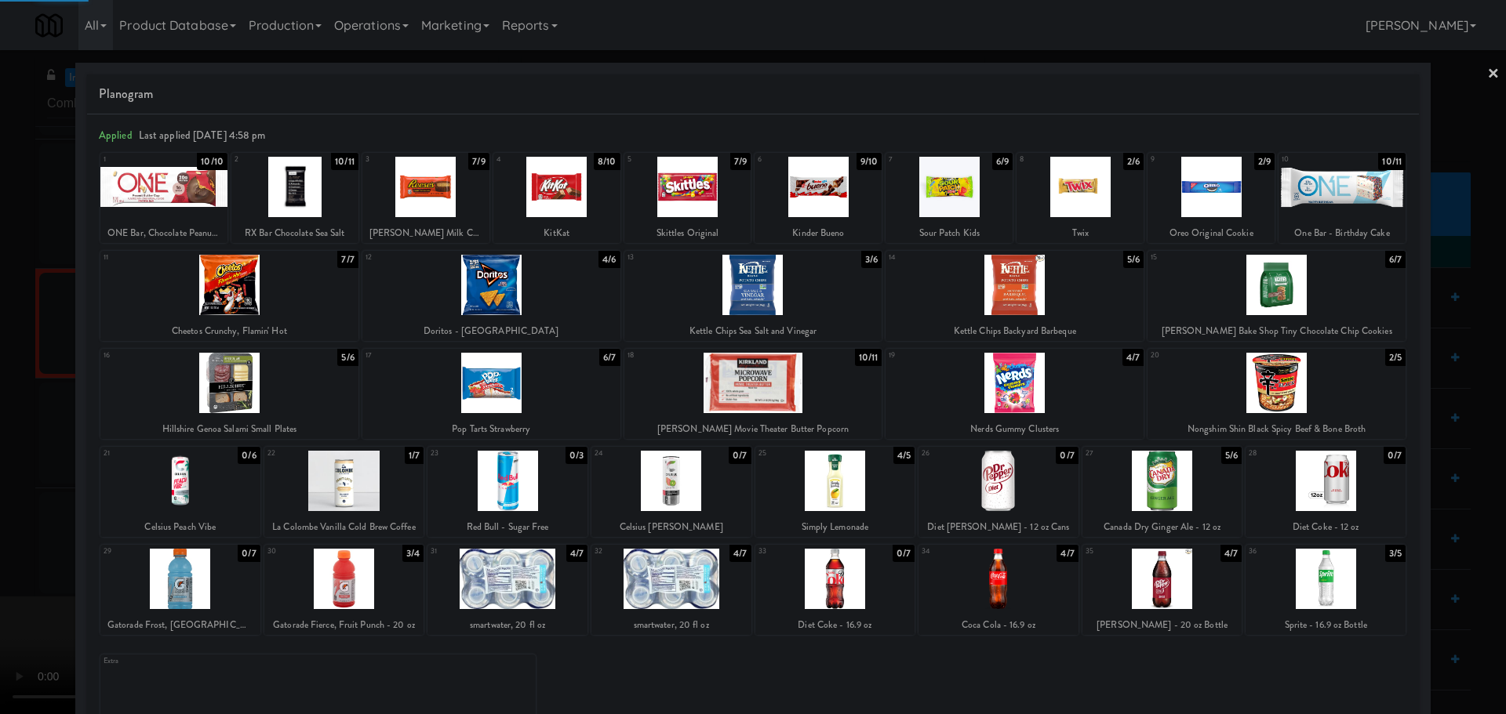
drag, startPoint x: 0, startPoint y: 527, endPoint x: 491, endPoint y: 401, distance: 506.9
click at [2, 527] on div at bounding box center [753, 357] width 1506 height 714
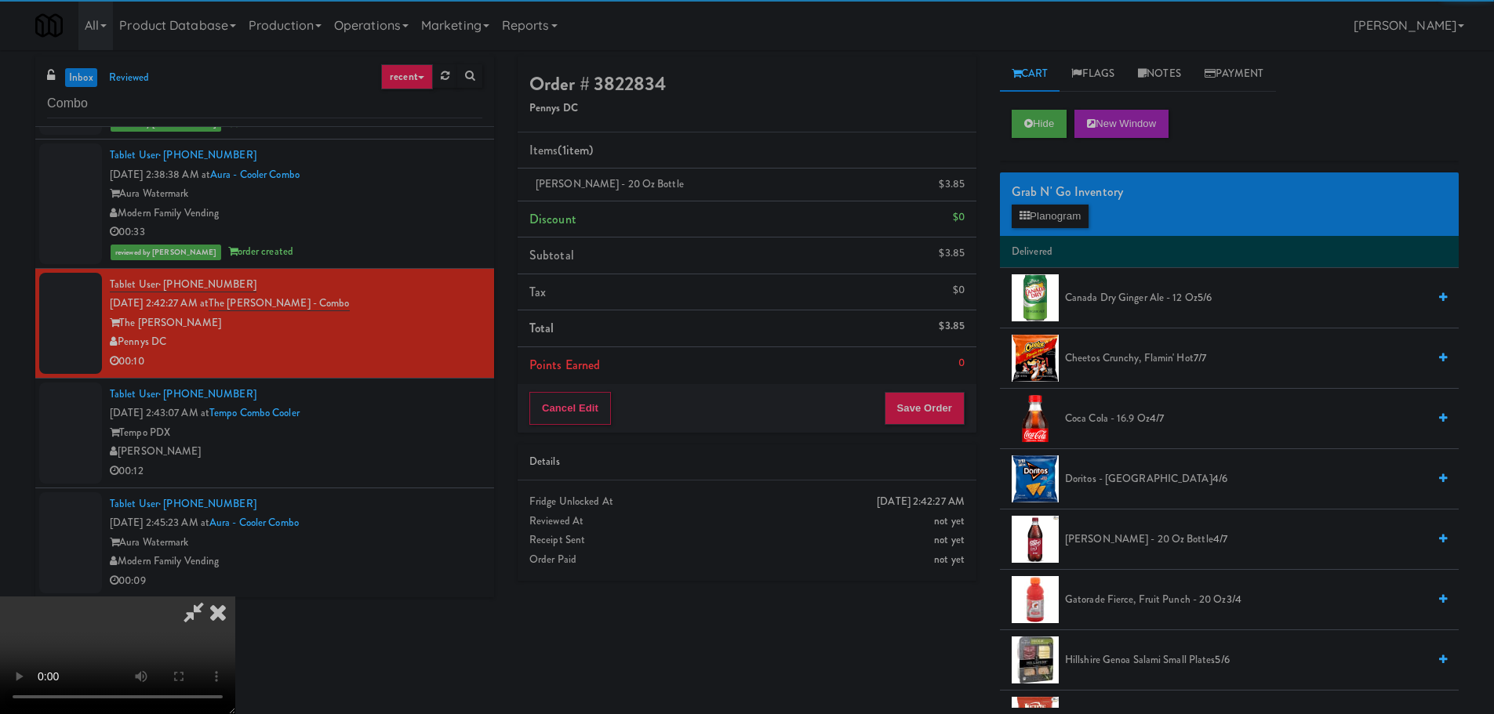
drag, startPoint x: 545, startPoint y: 398, endPoint x: 558, endPoint y: 397, distance: 13.4
click at [235, 597] on video at bounding box center [117, 656] width 235 height 118
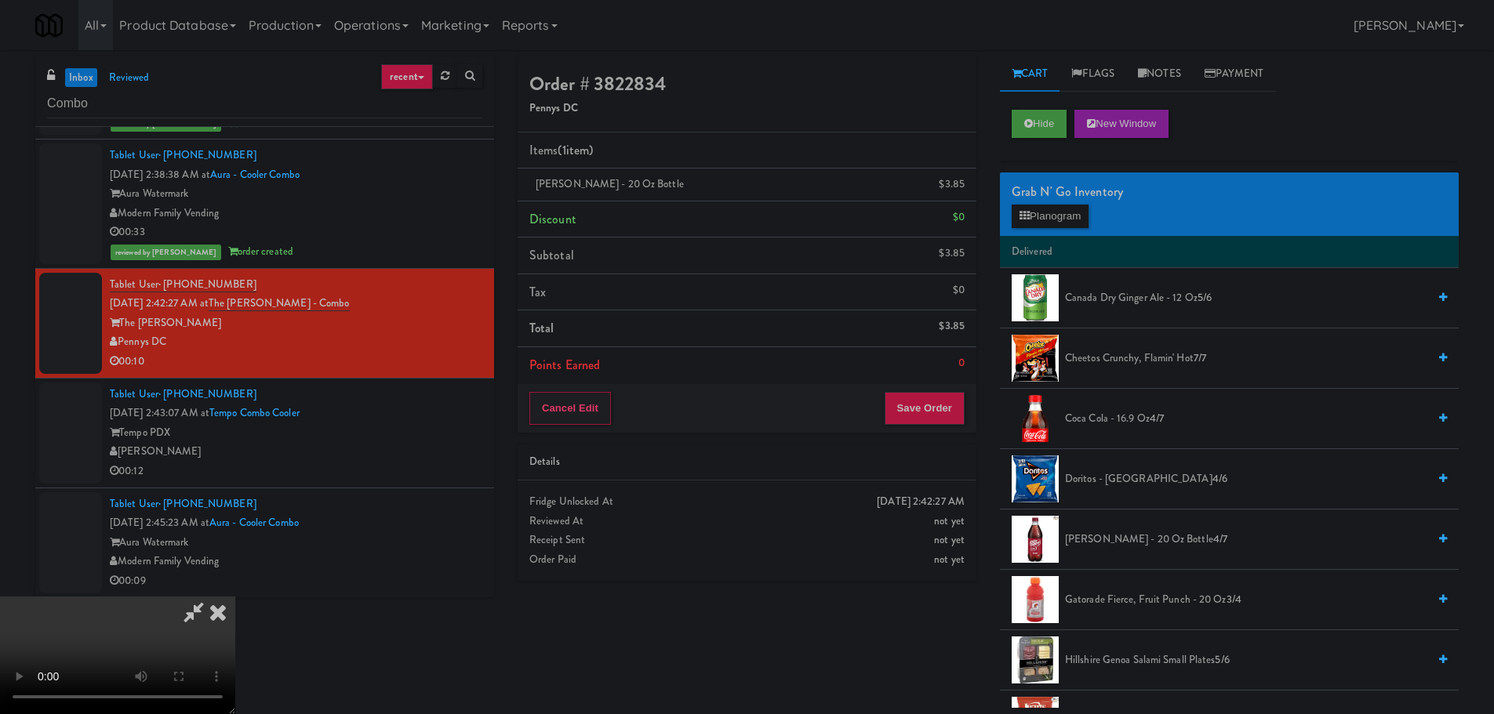
click at [235, 597] on video at bounding box center [117, 656] width 235 height 118
drag, startPoint x: 609, startPoint y: 465, endPoint x: 591, endPoint y: 471, distance: 18.1
click at [235, 597] on video at bounding box center [117, 656] width 235 height 118
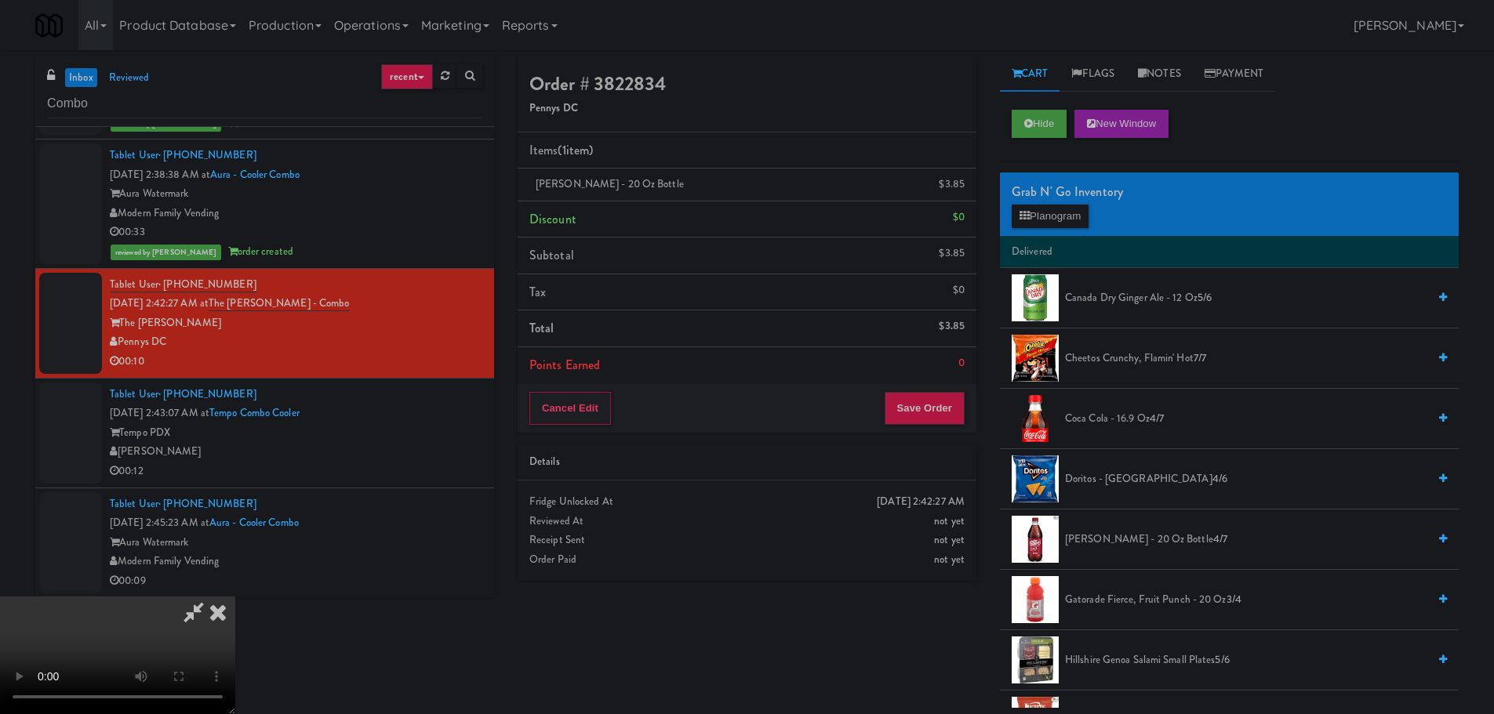
click at [235, 597] on video at bounding box center [117, 656] width 235 height 118
click at [1079, 205] on button "Planogram" at bounding box center [1050, 217] width 77 height 24
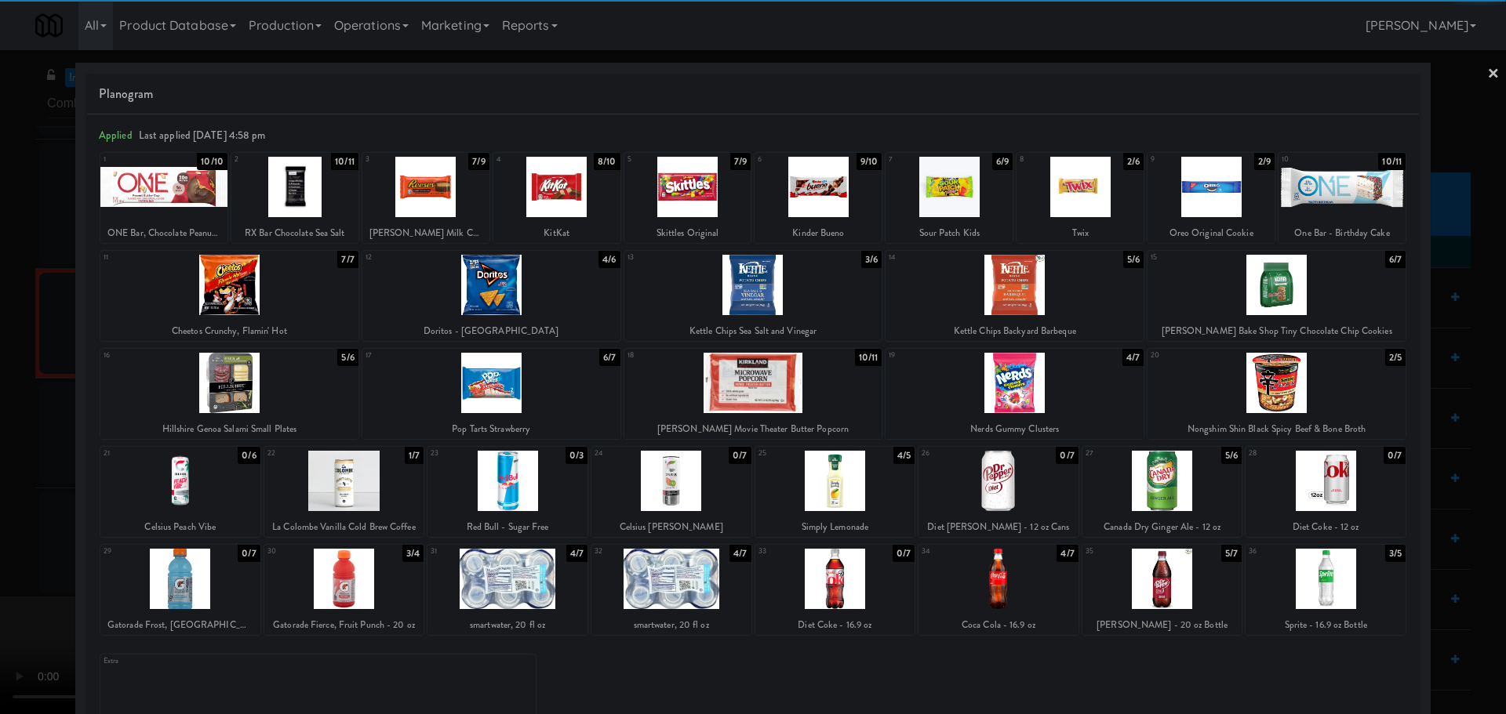
click at [569, 192] on div at bounding box center [556, 187] width 127 height 60
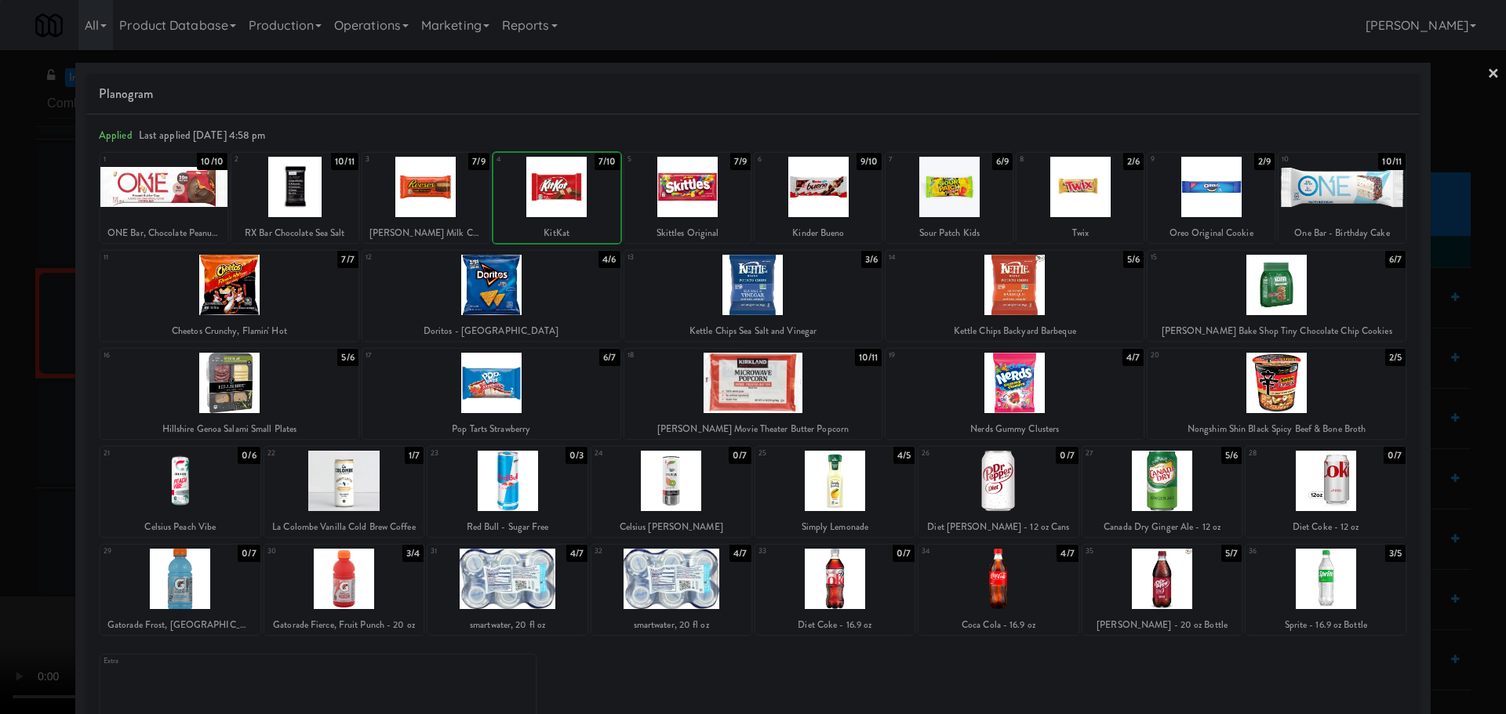
drag, startPoint x: 1, startPoint y: 449, endPoint x: 435, endPoint y: 398, distance: 437.5
click at [4, 450] on div at bounding box center [753, 357] width 1506 height 714
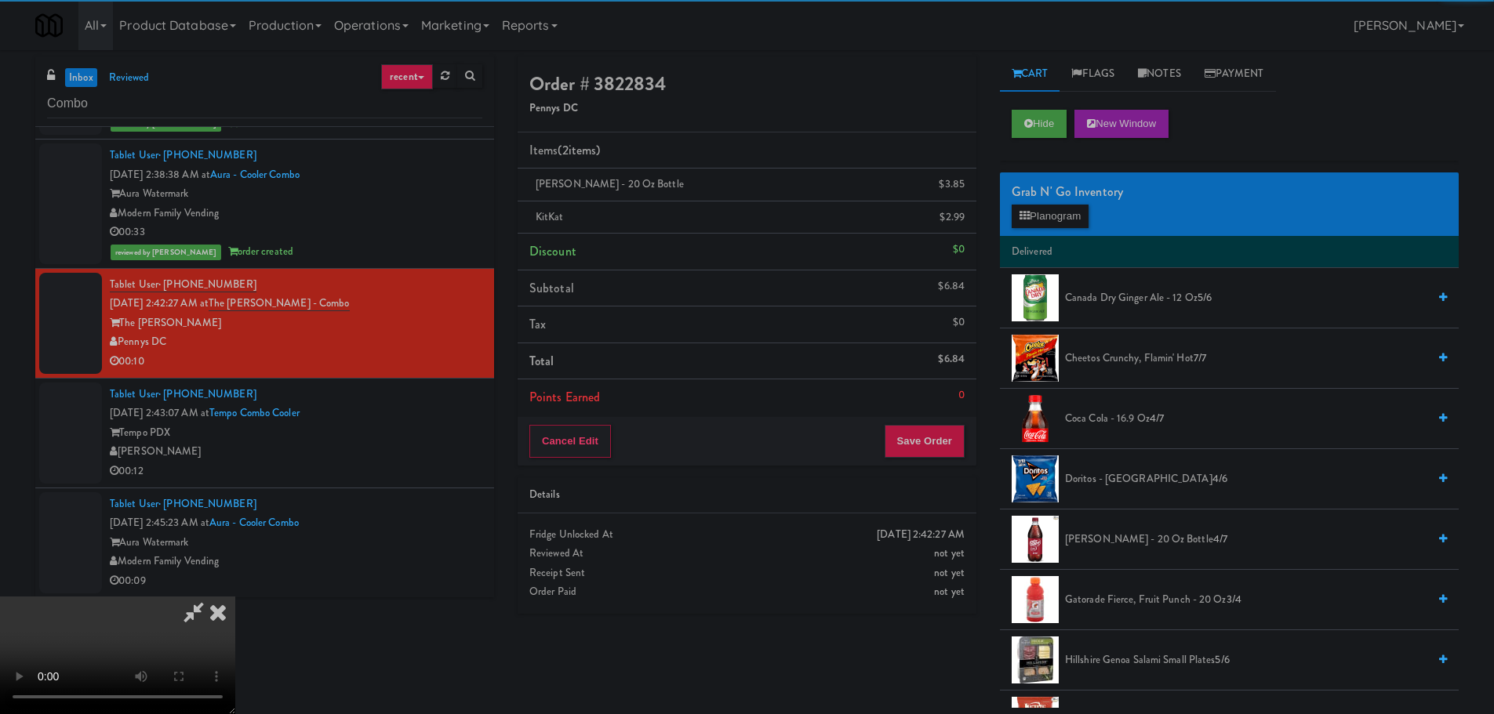
click at [235, 597] on video at bounding box center [117, 656] width 235 height 118
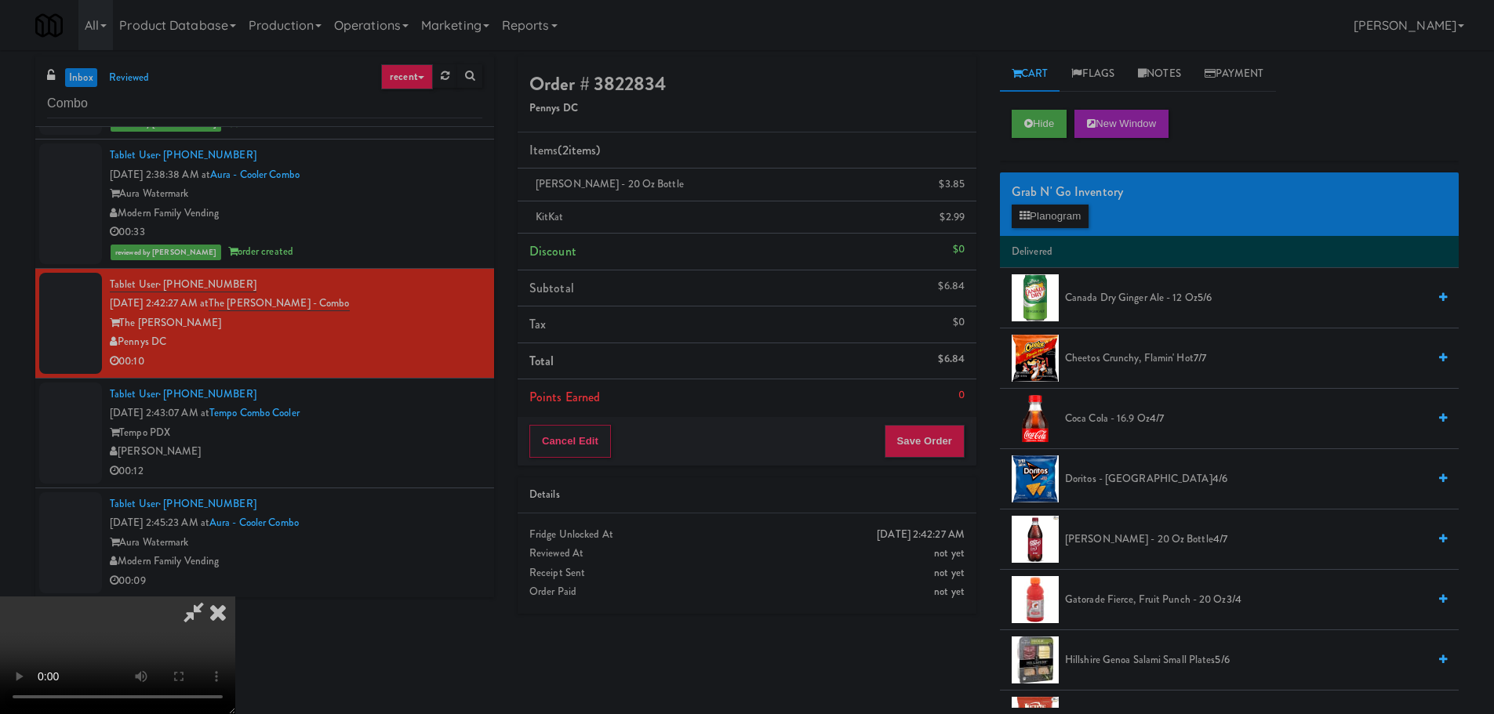
scroll to position [270, 0]
click at [926, 450] on button "Save Order" at bounding box center [925, 441] width 80 height 33
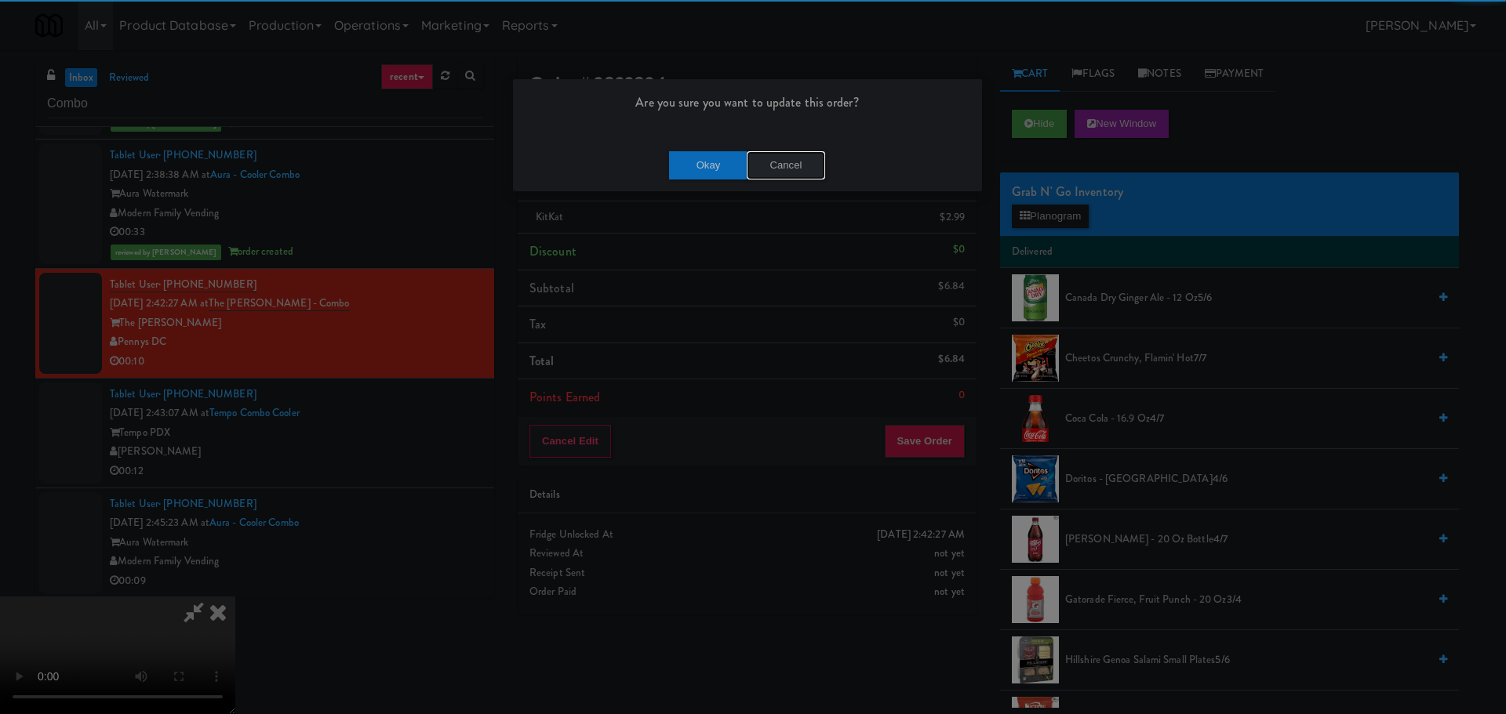
click at [782, 165] on button "Cancel" at bounding box center [786, 165] width 78 height 28
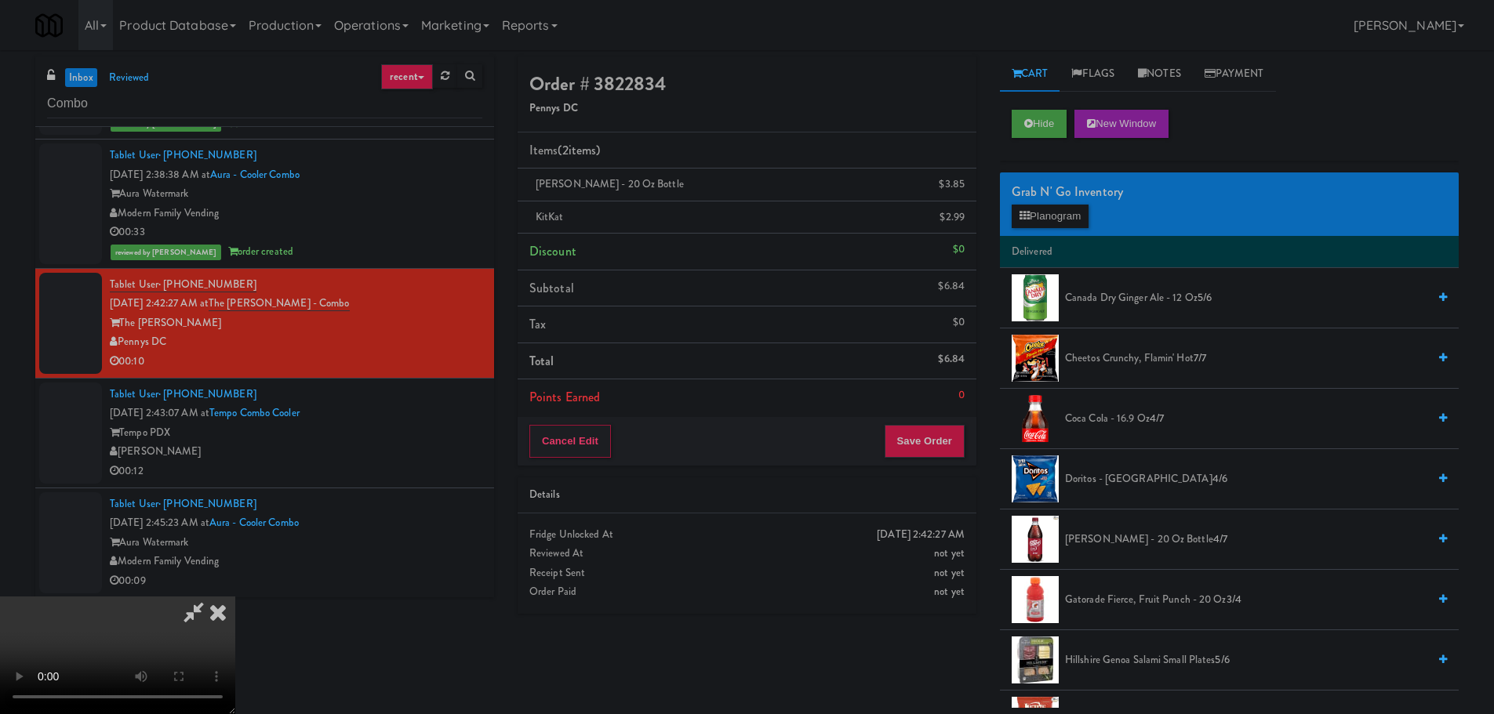
click at [235, 597] on video at bounding box center [117, 656] width 235 height 118
click at [932, 440] on button "Save Order" at bounding box center [925, 441] width 80 height 33
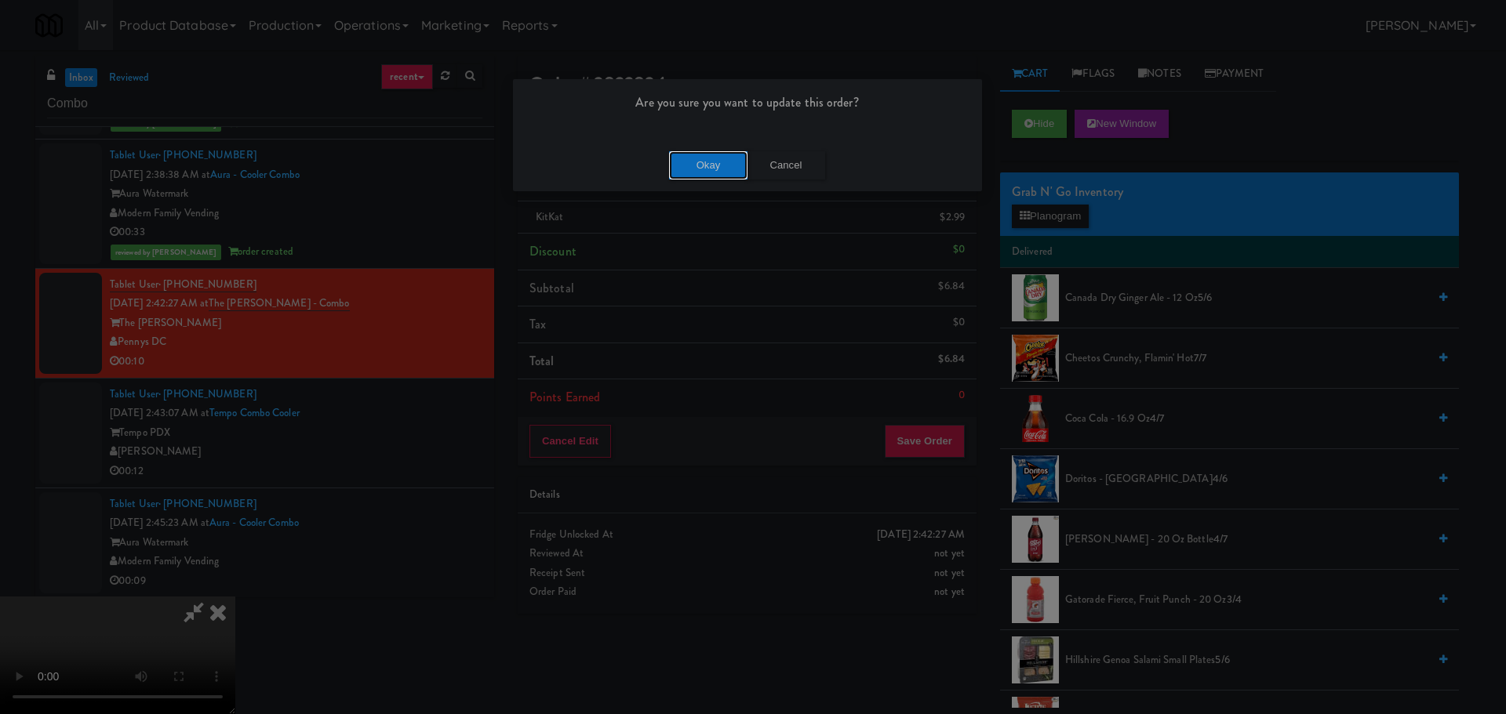
click at [702, 155] on button "Okay" at bounding box center [708, 165] width 78 height 28
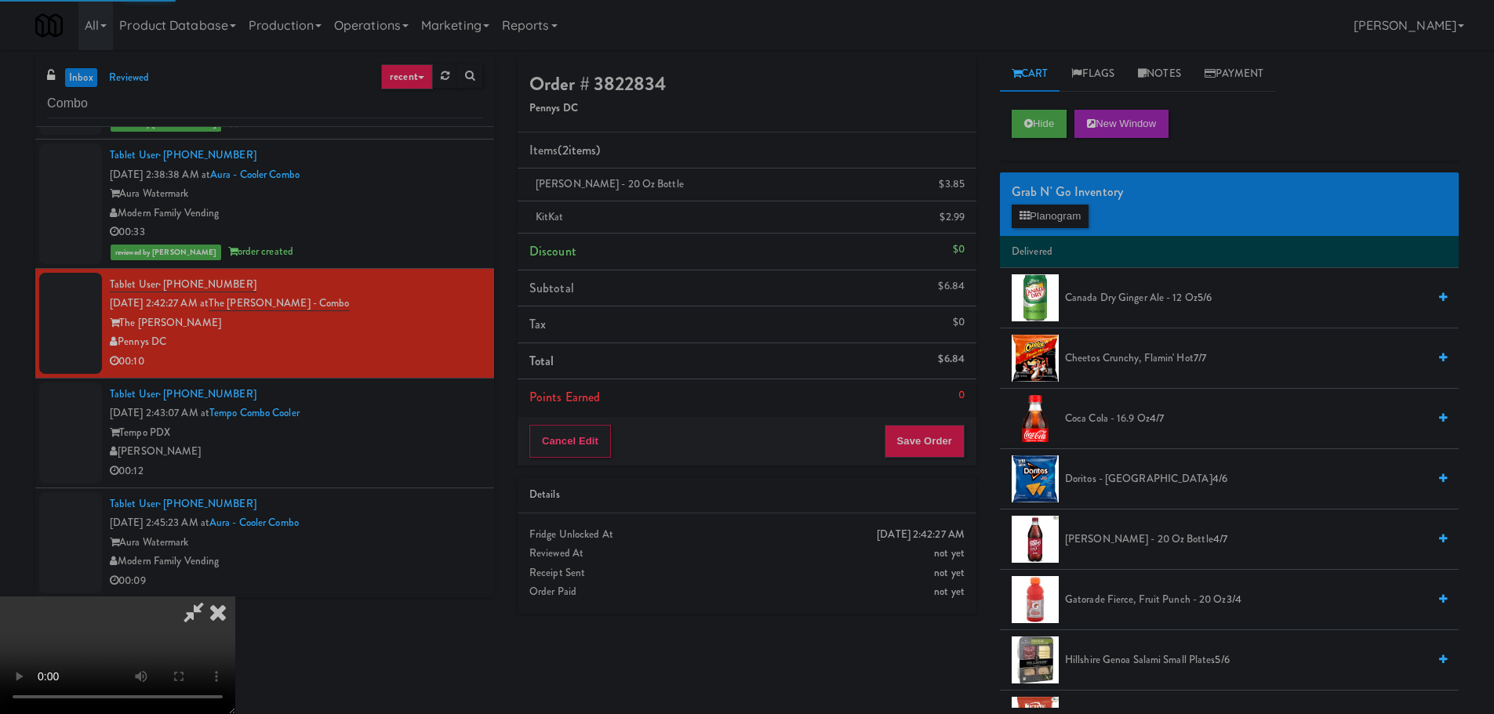
scroll to position [0, 0]
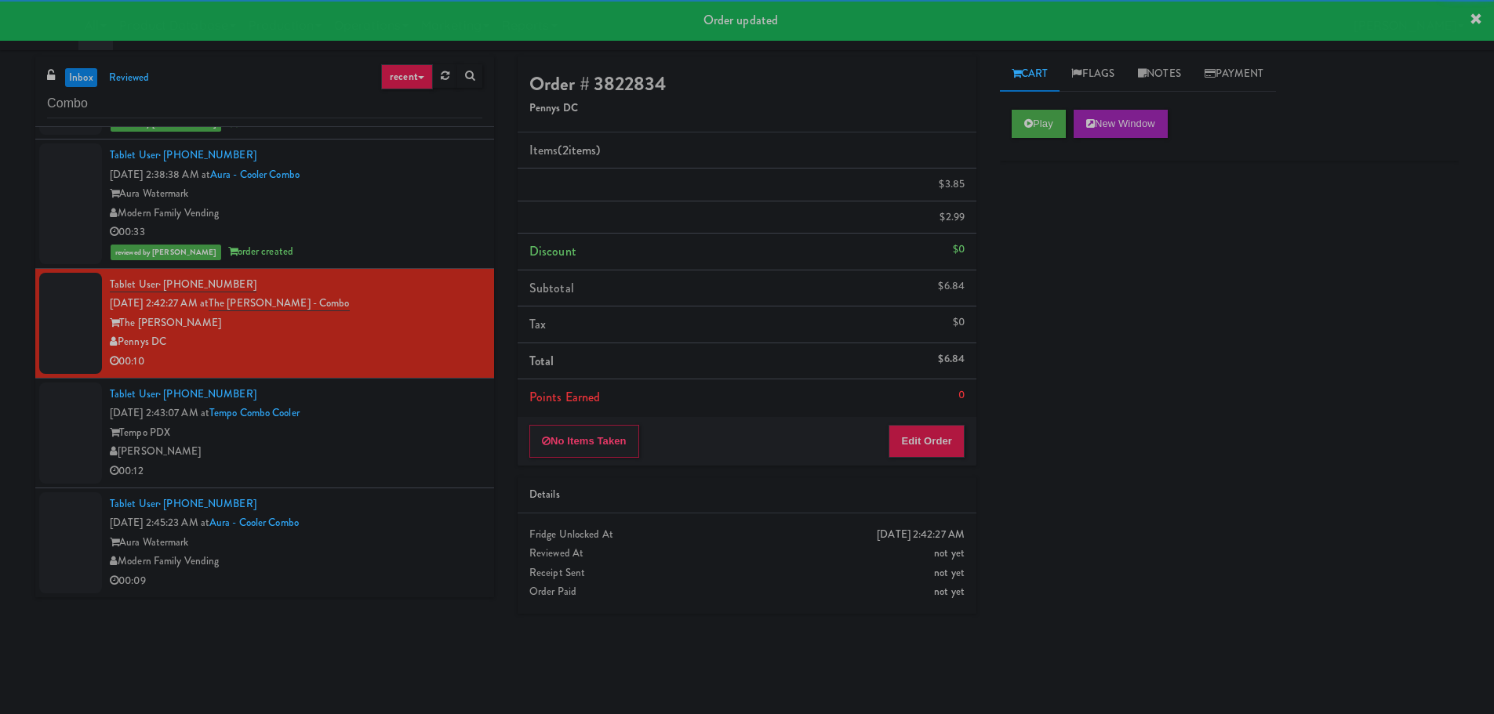
click at [449, 460] on div "[PERSON_NAME]" at bounding box center [296, 452] width 373 height 20
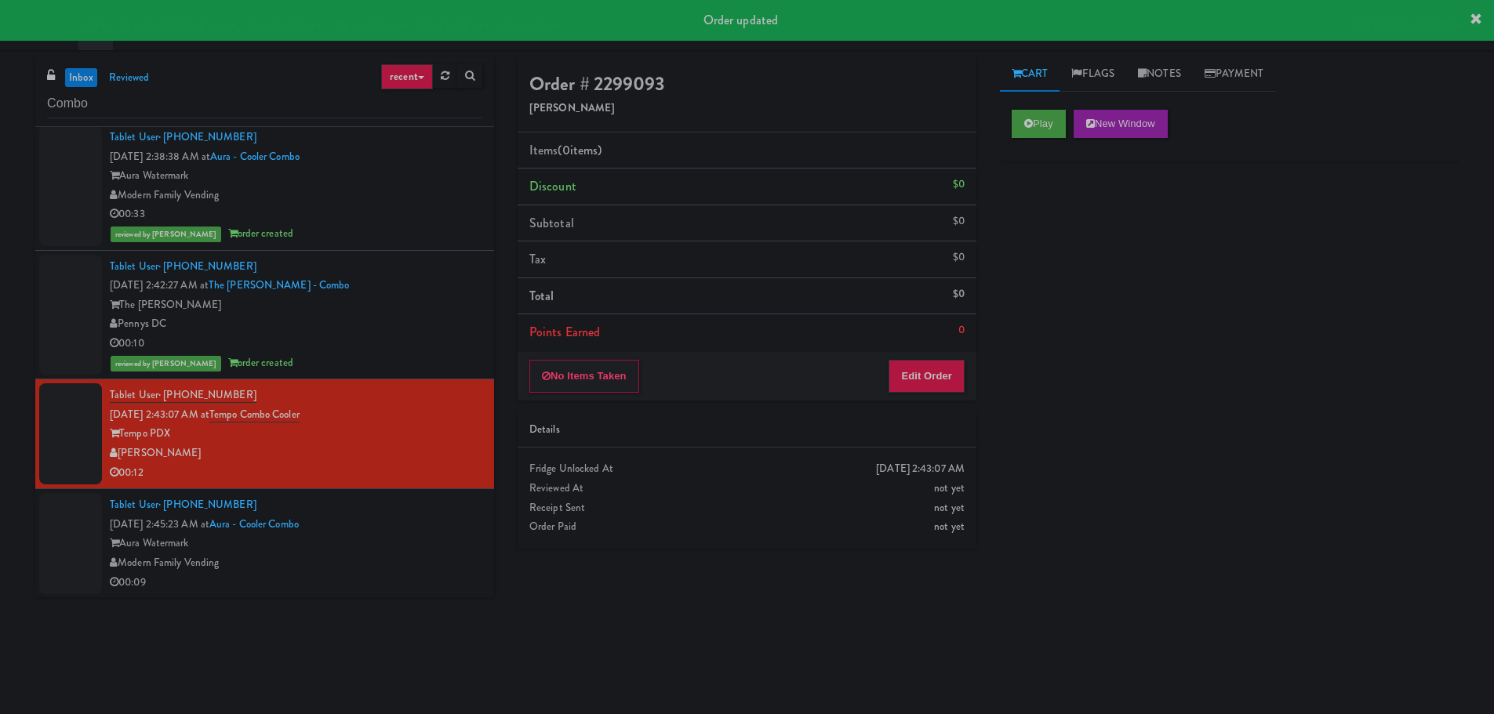
scroll to position [264, 0]
click at [1027, 123] on button "Play" at bounding box center [1039, 124] width 54 height 28
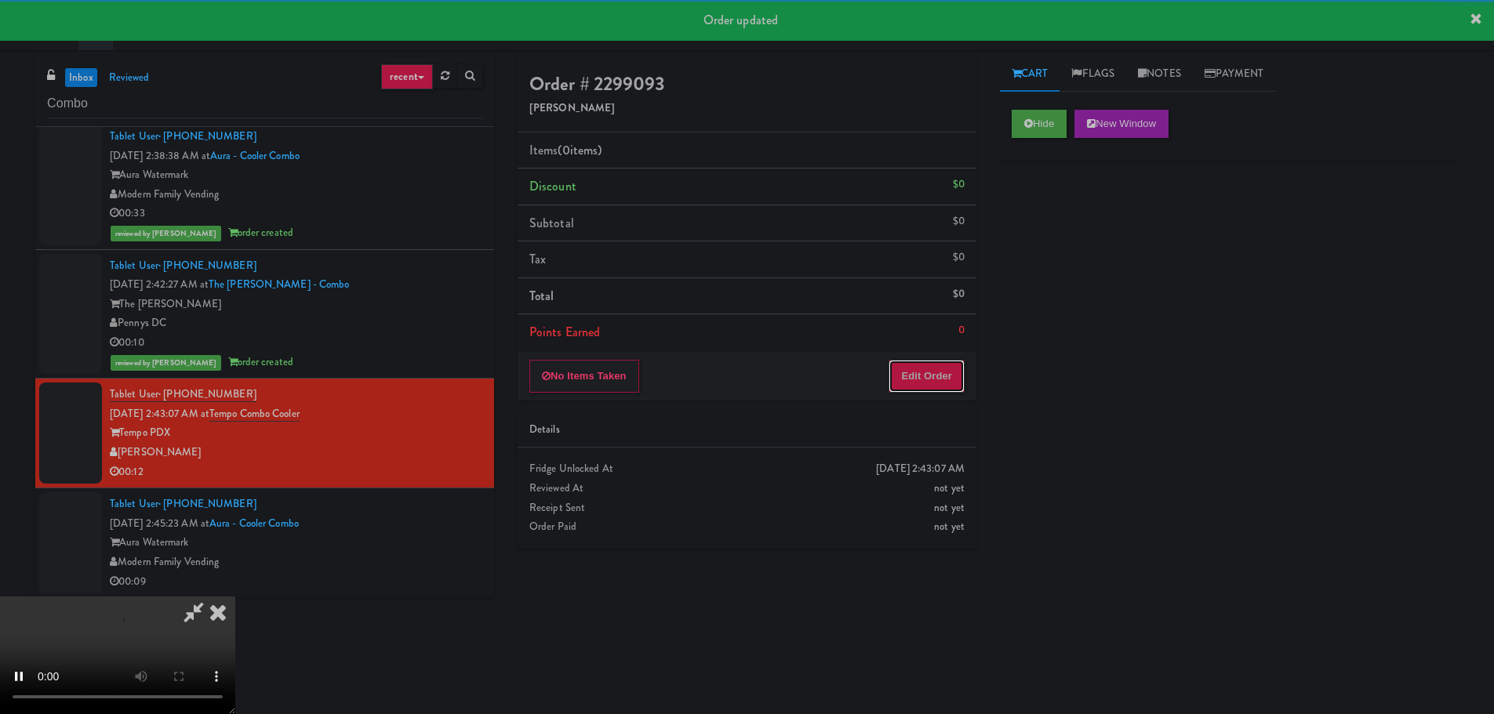
click at [926, 365] on button "Edit Order" at bounding box center [927, 376] width 76 height 33
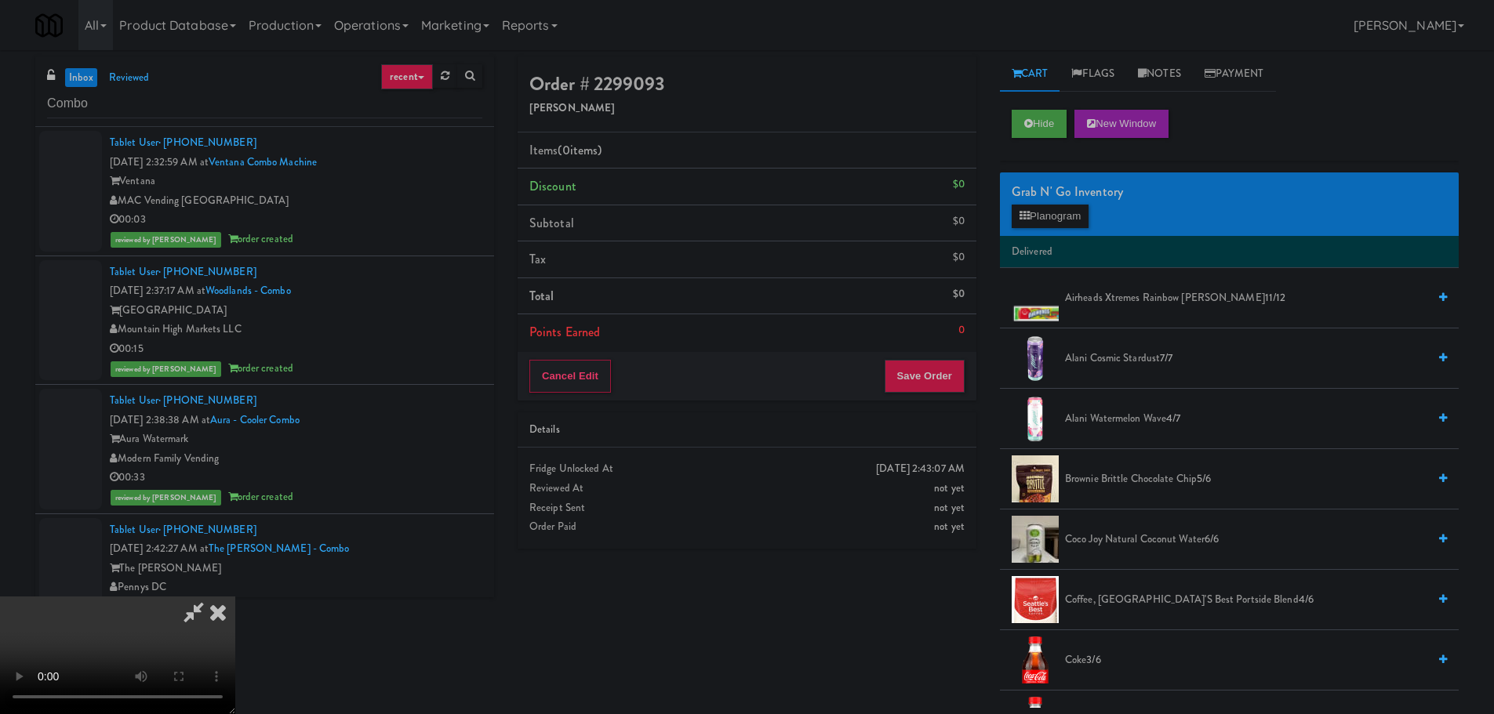
scroll to position [0, 0]
click at [235, 597] on video at bounding box center [117, 656] width 235 height 118
click at [1050, 216] on button "Planogram" at bounding box center [1050, 217] width 77 height 24
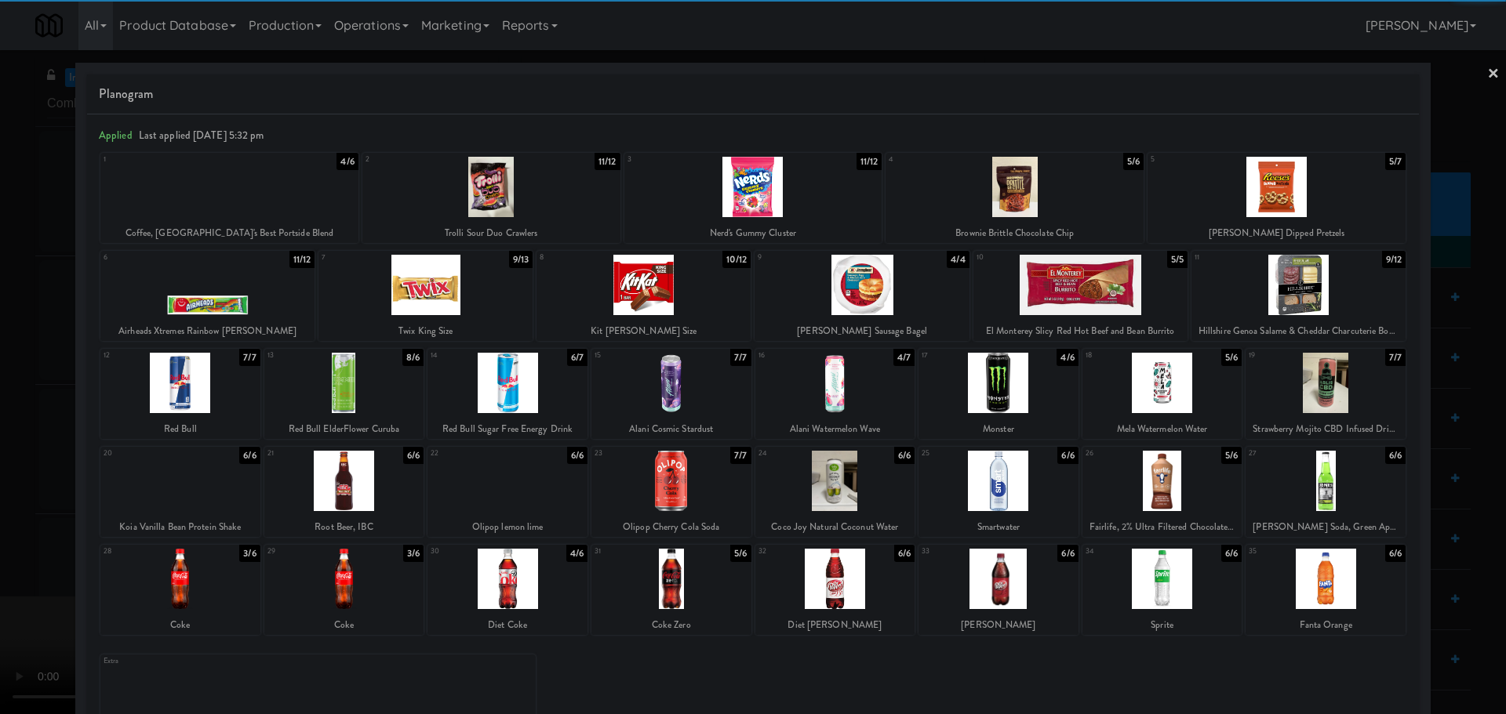
click at [1161, 579] on div at bounding box center [1162, 579] width 160 height 60
click at [0, 518] on div at bounding box center [753, 357] width 1506 height 714
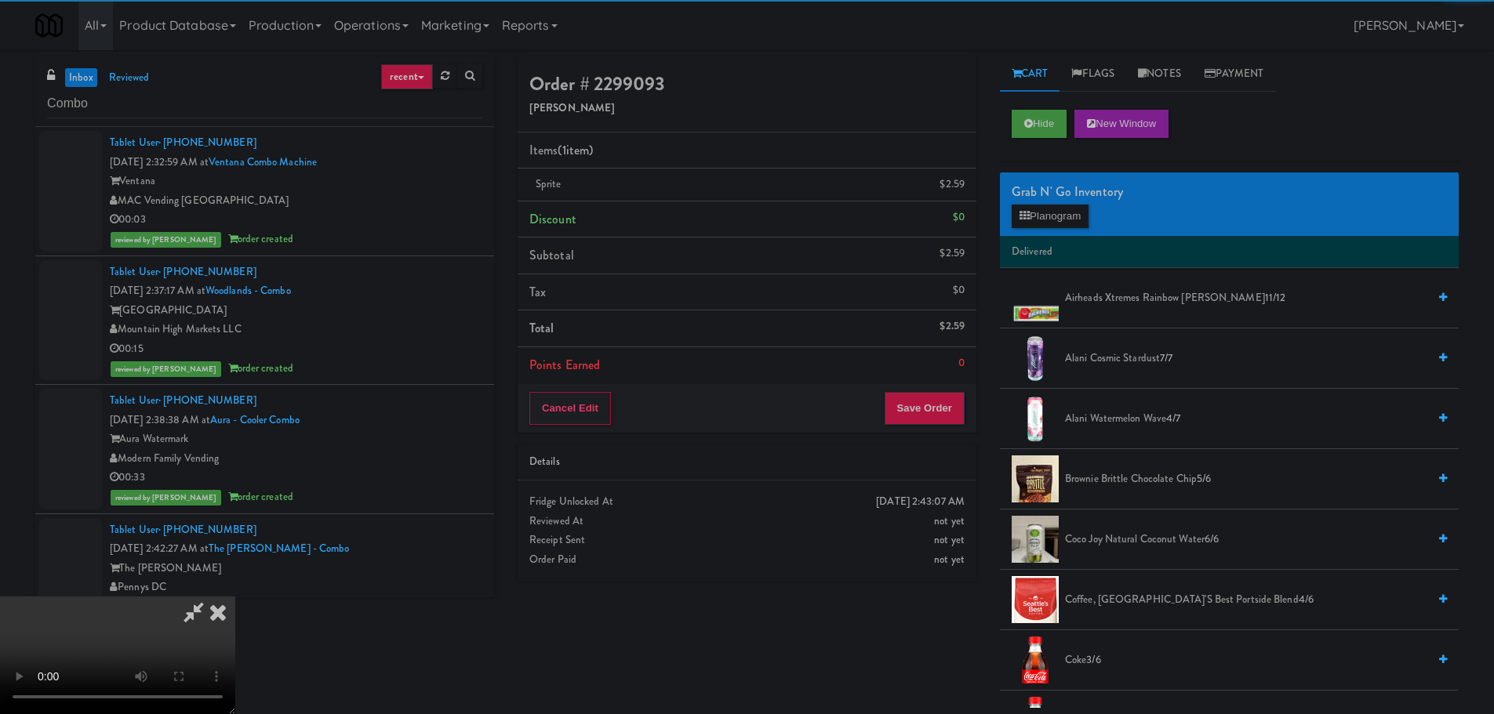
drag, startPoint x: 547, startPoint y: 358, endPoint x: 583, endPoint y: 346, distance: 37.9
click at [235, 597] on video at bounding box center [117, 656] width 235 height 118
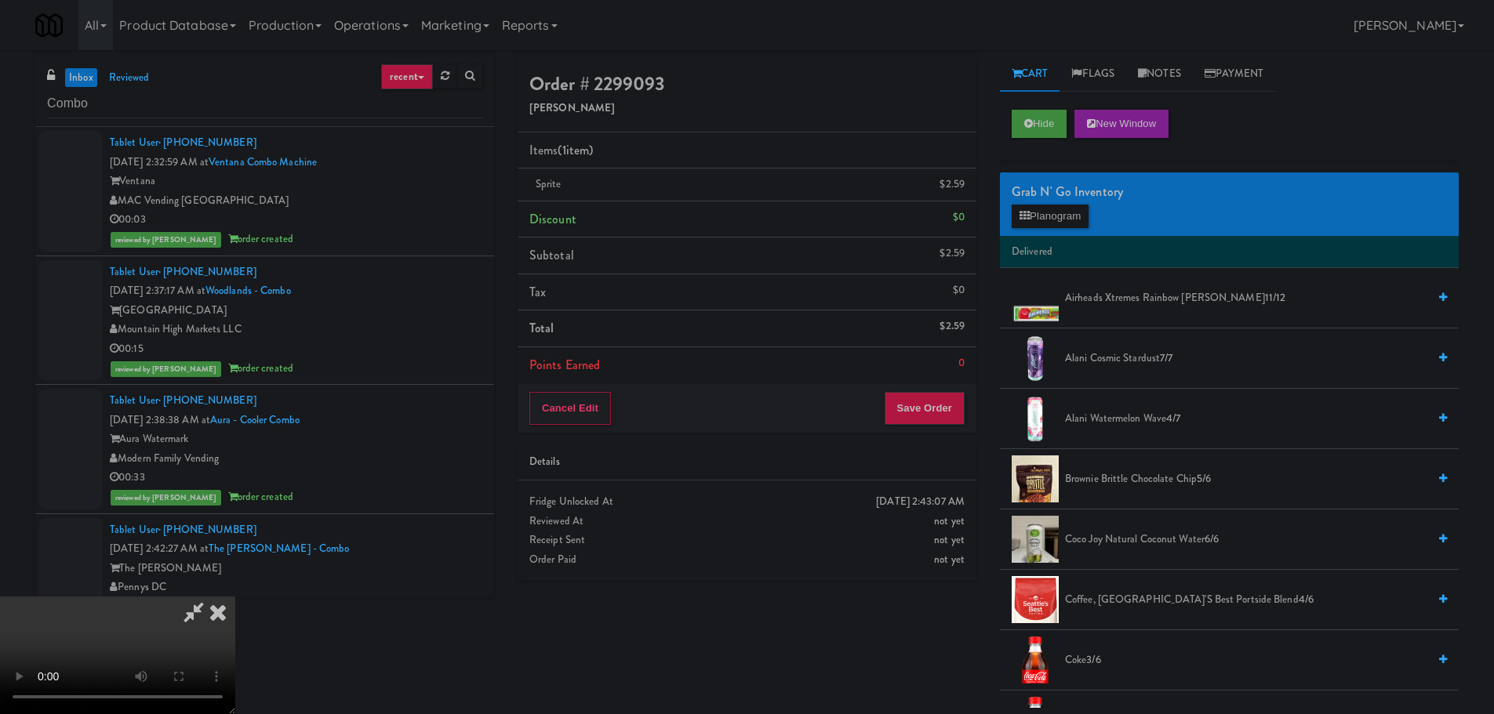
scroll to position [270, 0]
click at [932, 428] on div "Cancel Edit Save Order" at bounding box center [747, 408] width 459 height 49
click at [936, 416] on button "Save Order" at bounding box center [925, 408] width 80 height 33
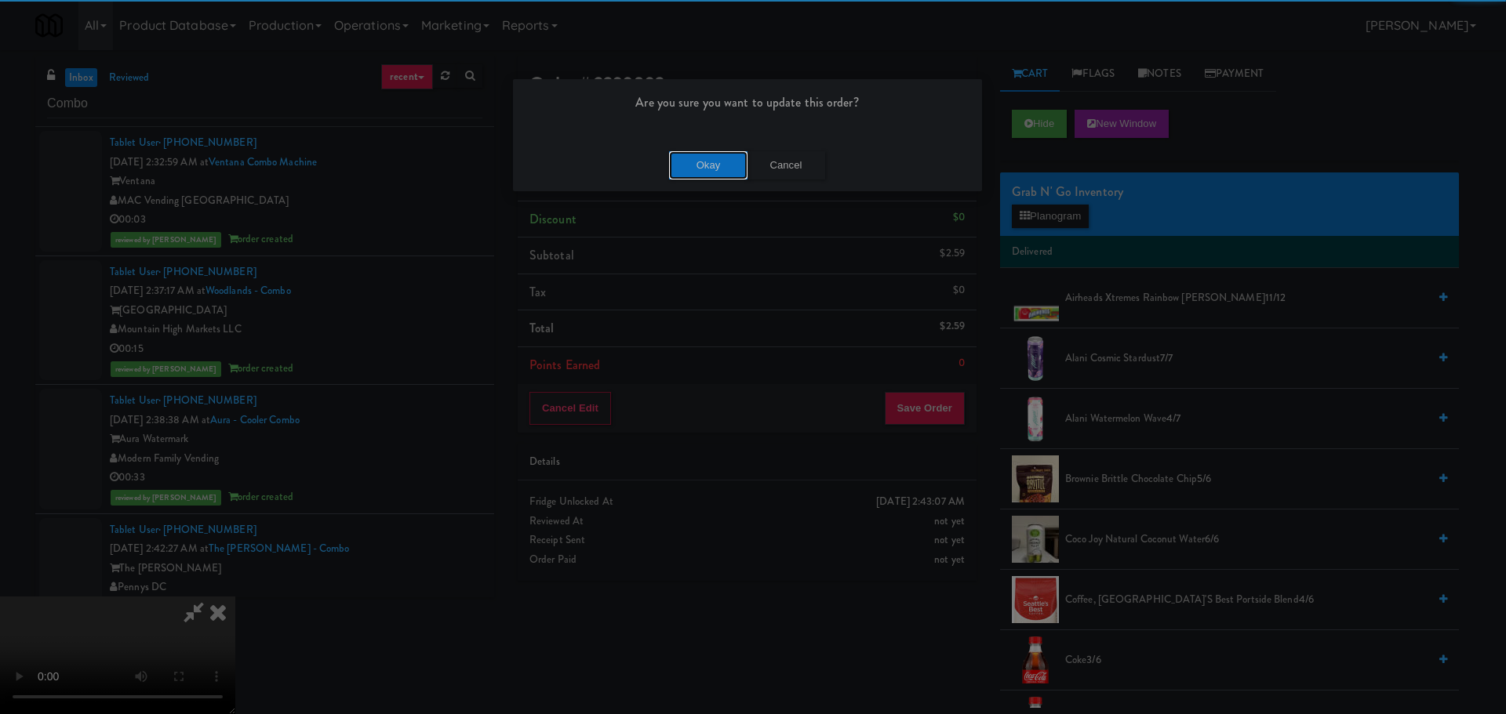
click at [715, 168] on button "Okay" at bounding box center [708, 165] width 78 height 28
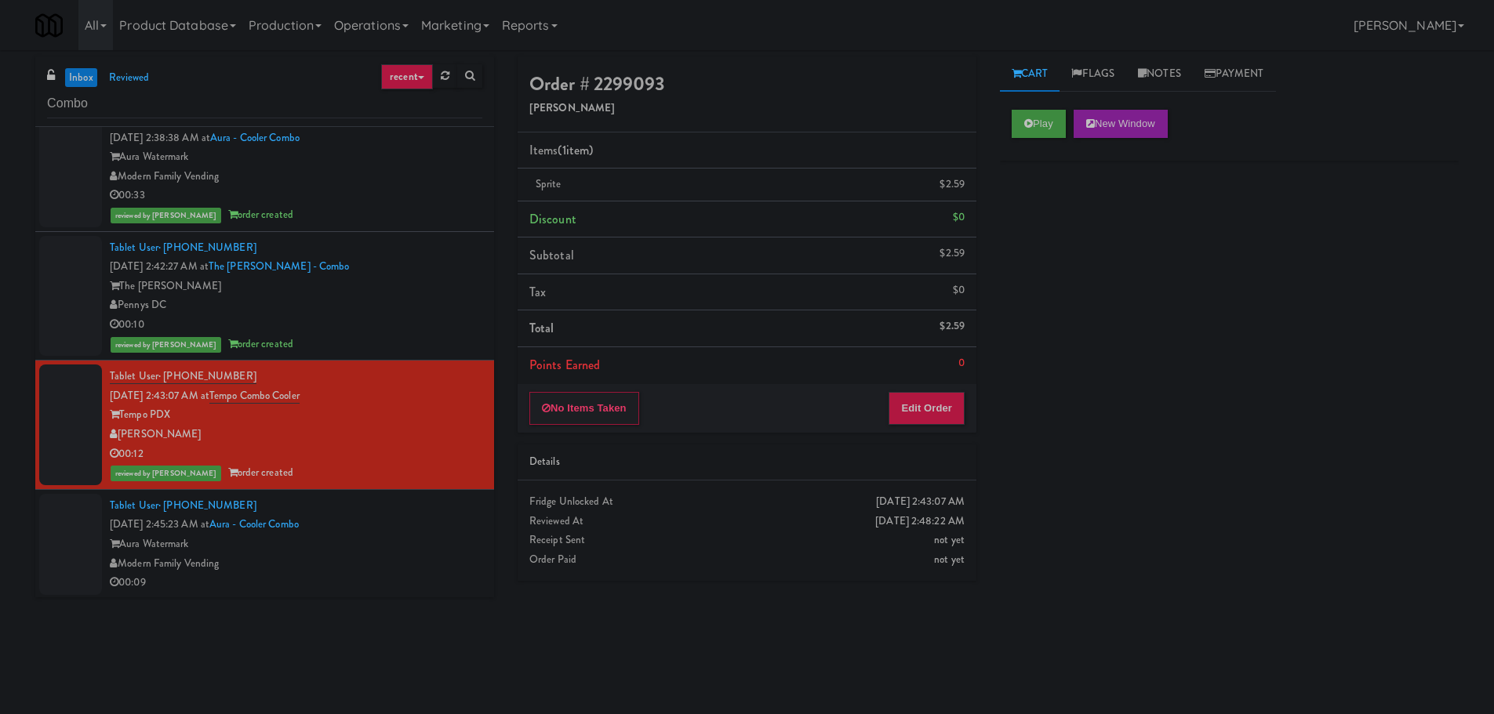
scroll to position [284, 0]
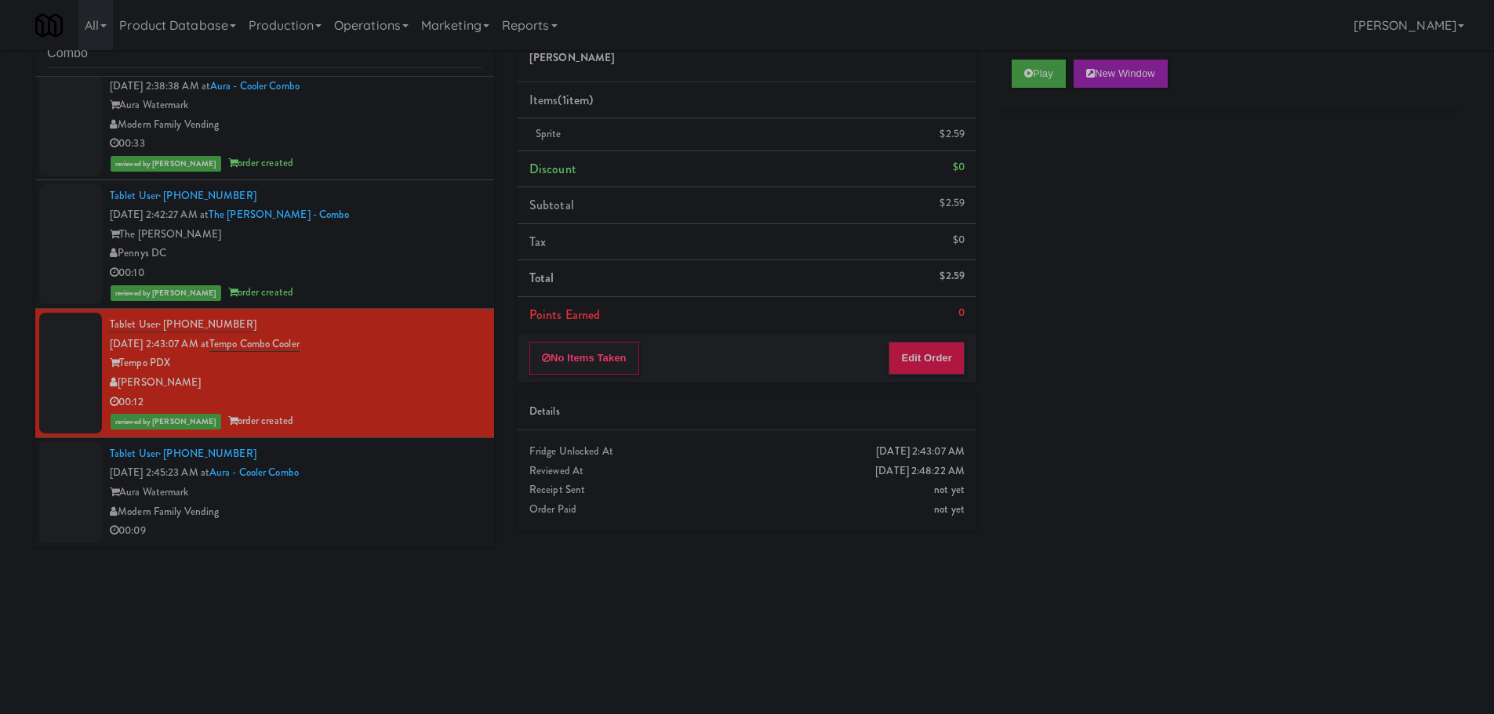
click at [420, 486] on div "Aura Watermark" at bounding box center [296, 493] width 373 height 20
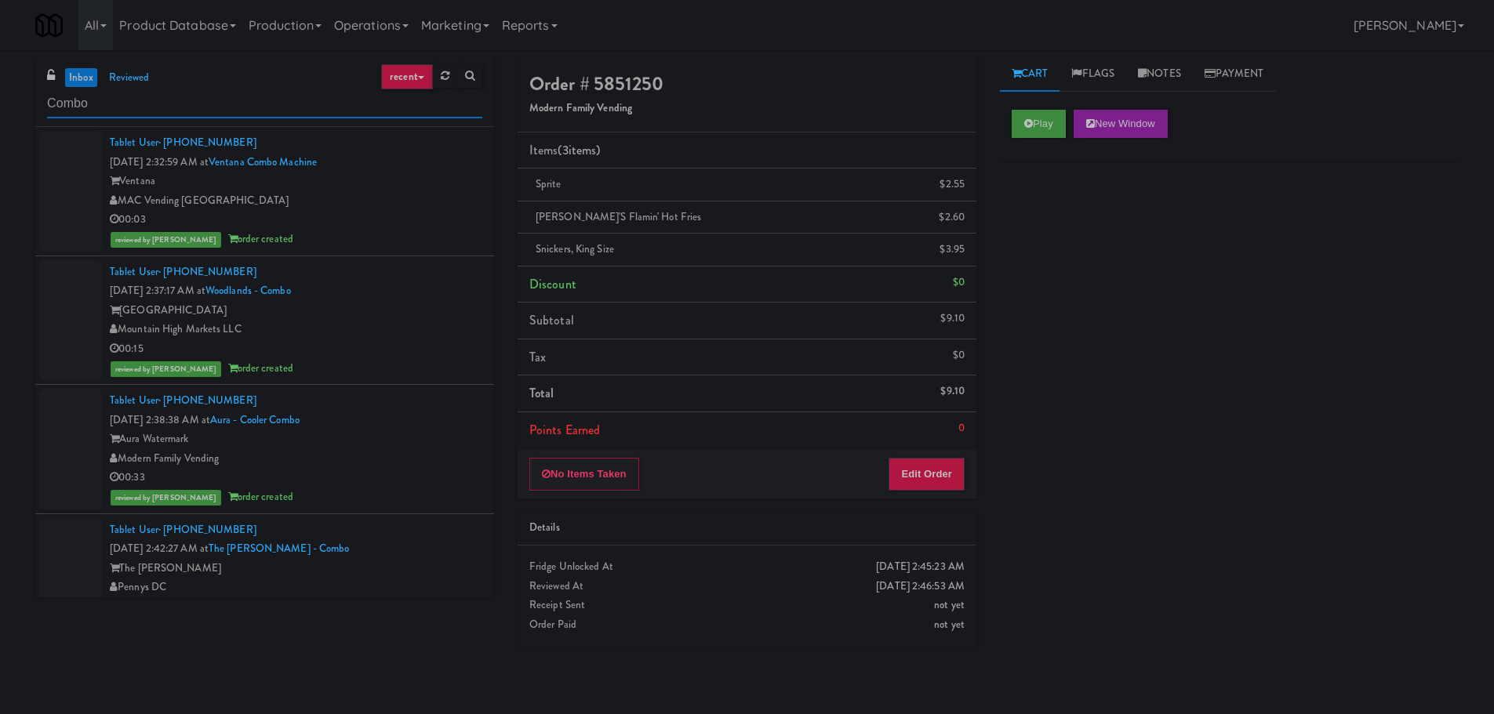
click at [230, 111] on input "Combo" at bounding box center [264, 103] width 435 height 29
click at [0, 244] on div "inbox reviewed recent all unclear take inventory issue suspicious failed recent…" at bounding box center [747, 371] width 1494 height 630
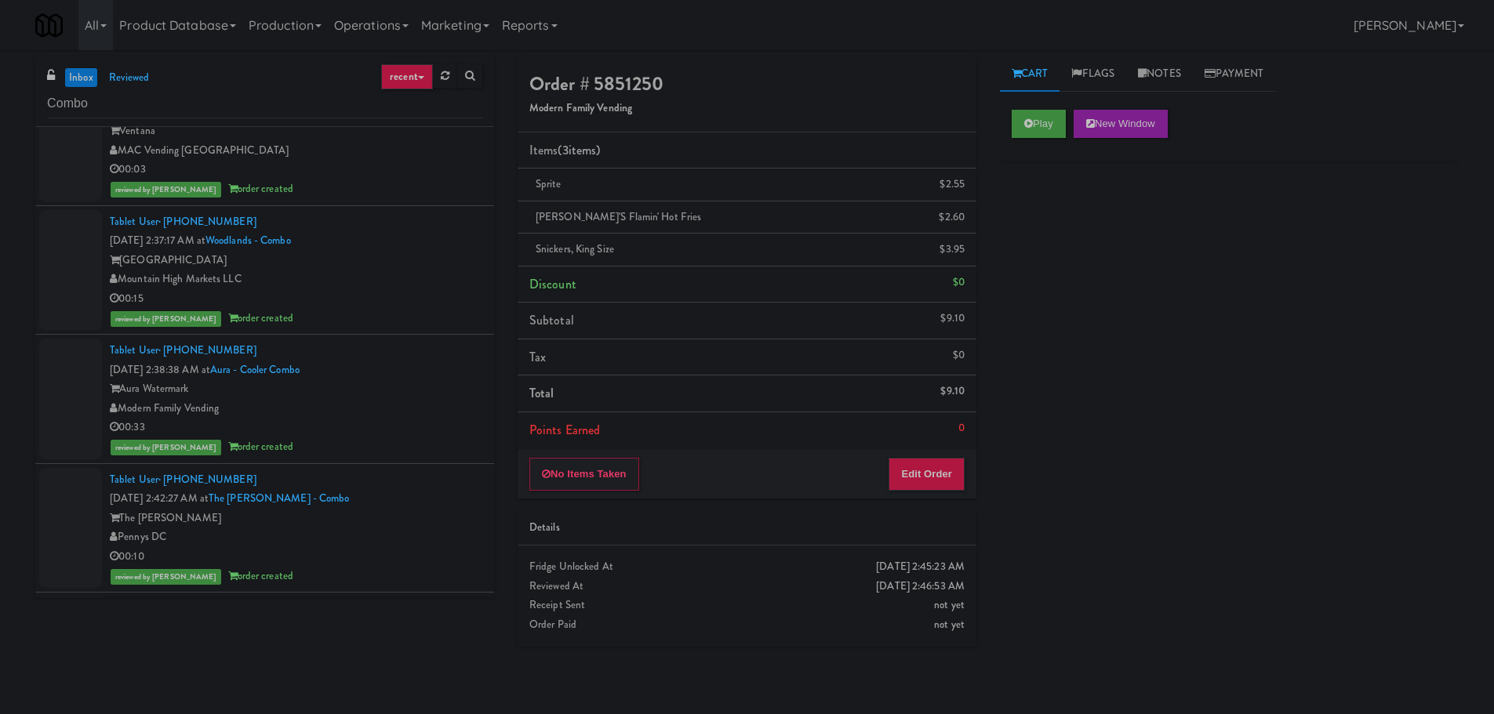
scroll to position [303, 0]
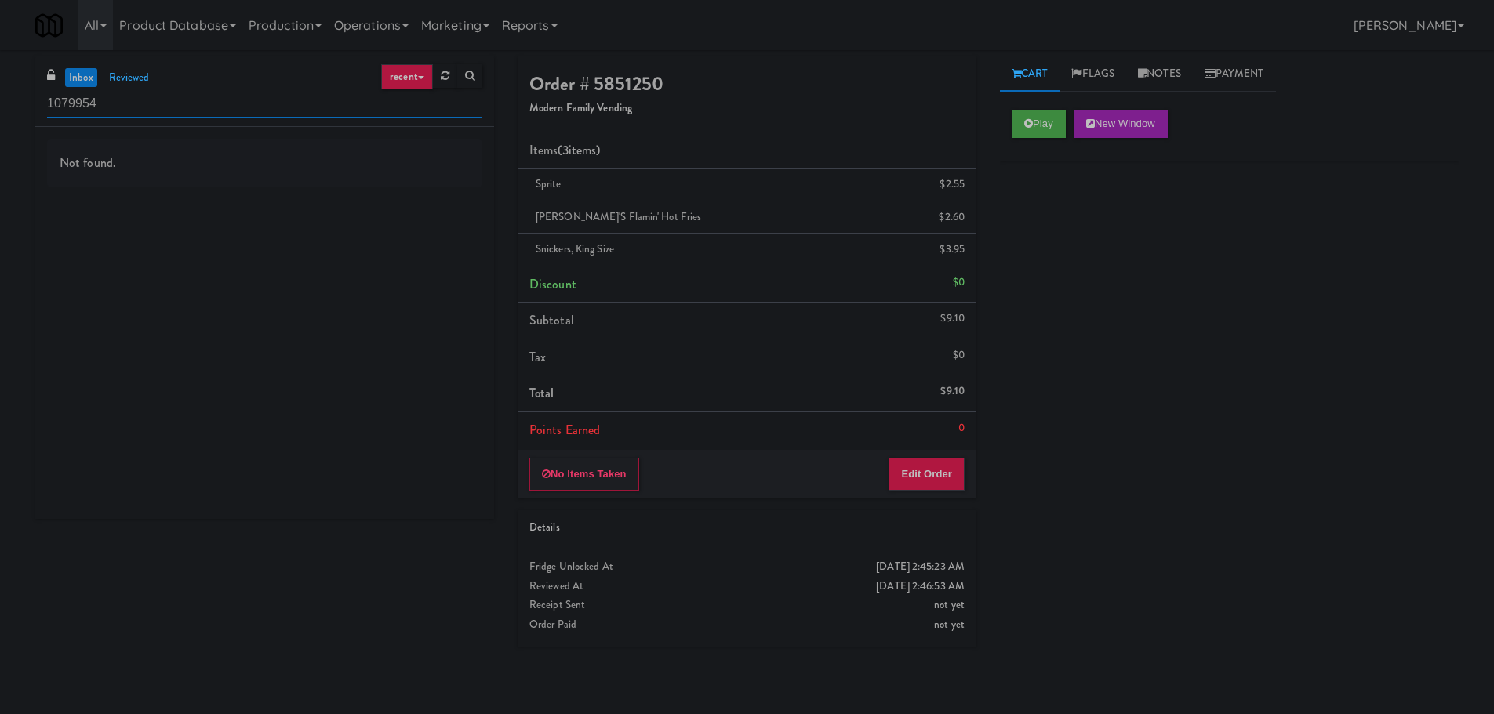
drag, startPoint x: 122, startPoint y: 104, endPoint x: 0, endPoint y: 95, distance: 121.9
click at [0, 97] on div "inbox reviewed recent all unclear take inventory issue suspicious failed recent…" at bounding box center [747, 371] width 1494 height 630
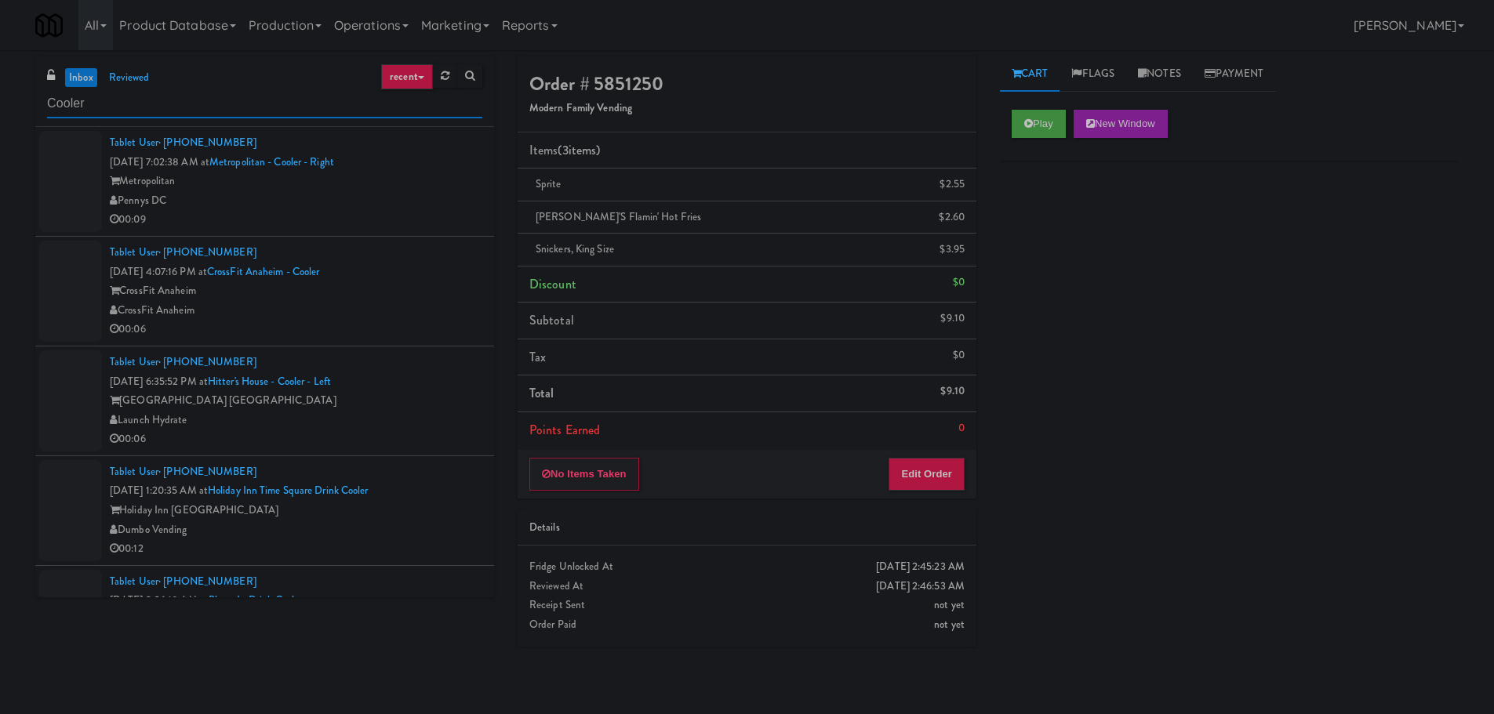
type input "Cooler"
click at [448, 192] on div "Pennys DC" at bounding box center [296, 201] width 373 height 20
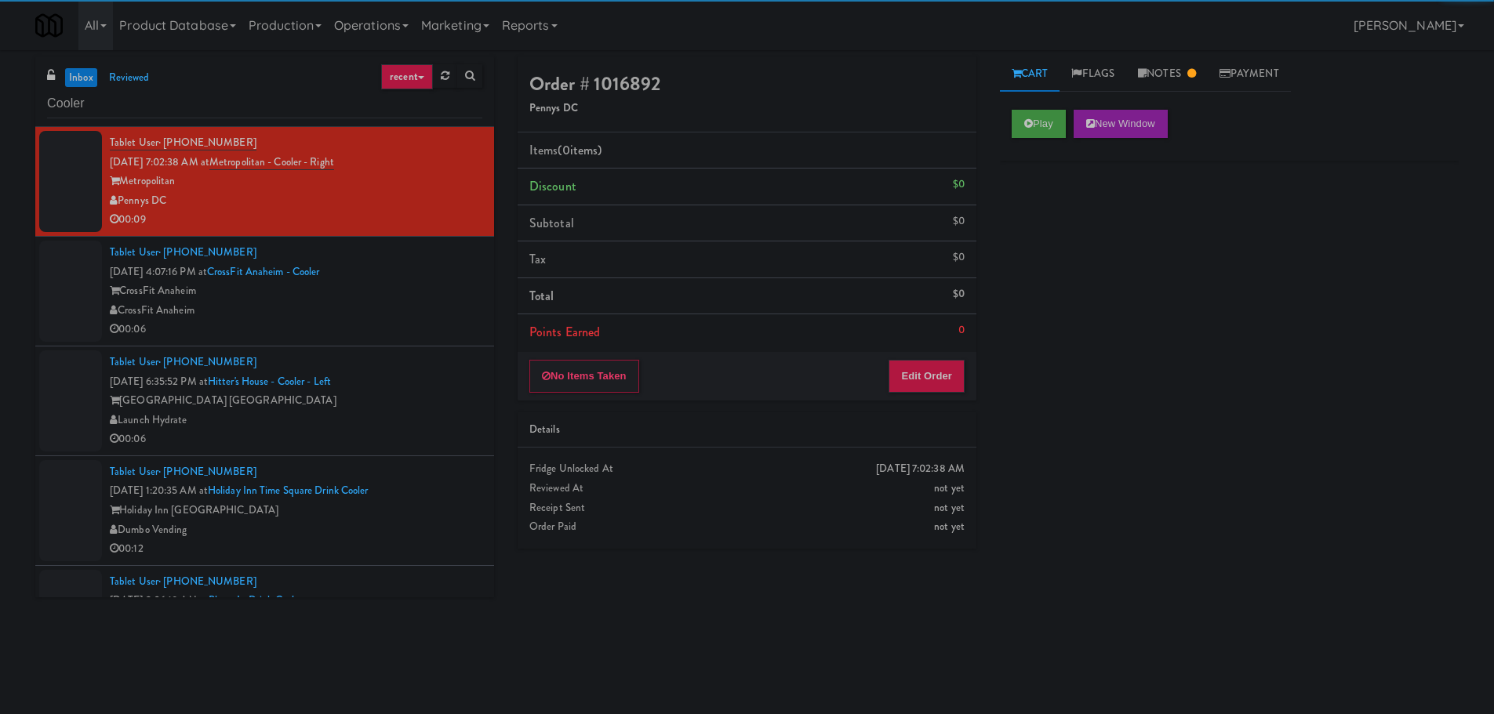
click at [434, 316] on div "CrossFit Anaheim" at bounding box center [296, 311] width 373 height 20
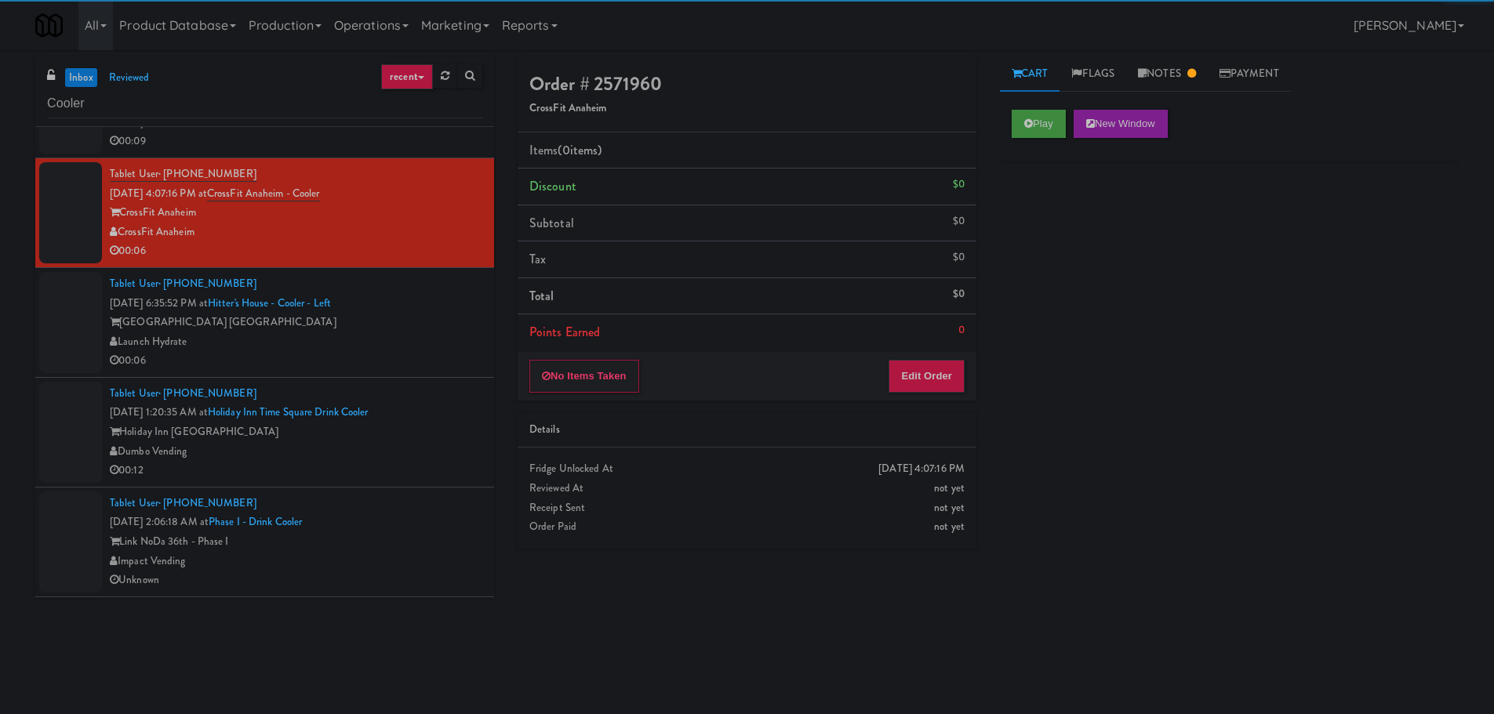
click at [425, 335] on div "Launch Hydrate" at bounding box center [296, 343] width 373 height 20
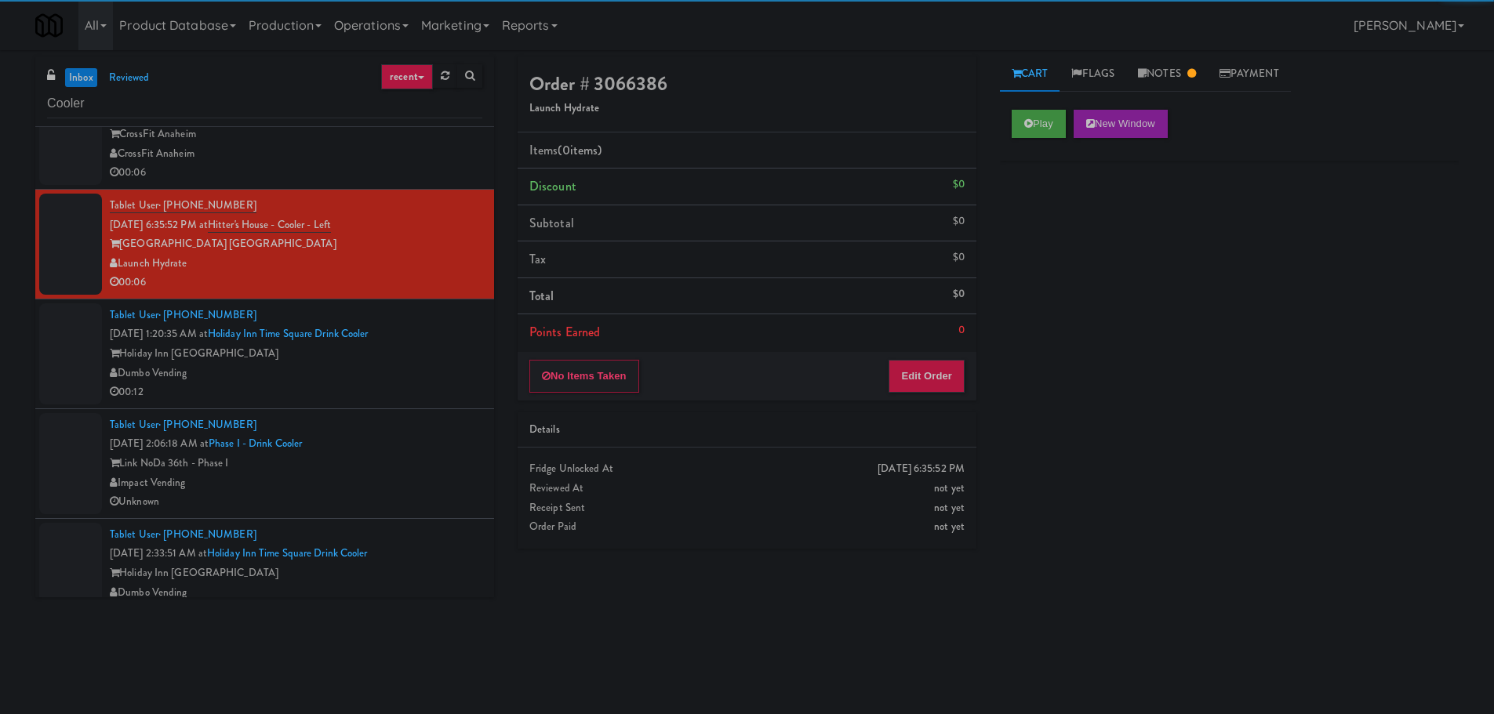
click at [427, 340] on div "Tablet User · (941) 780-3172 Sep 25, 2025 1:20:35 AM at Holiday Inn Time Square…" at bounding box center [296, 354] width 373 height 96
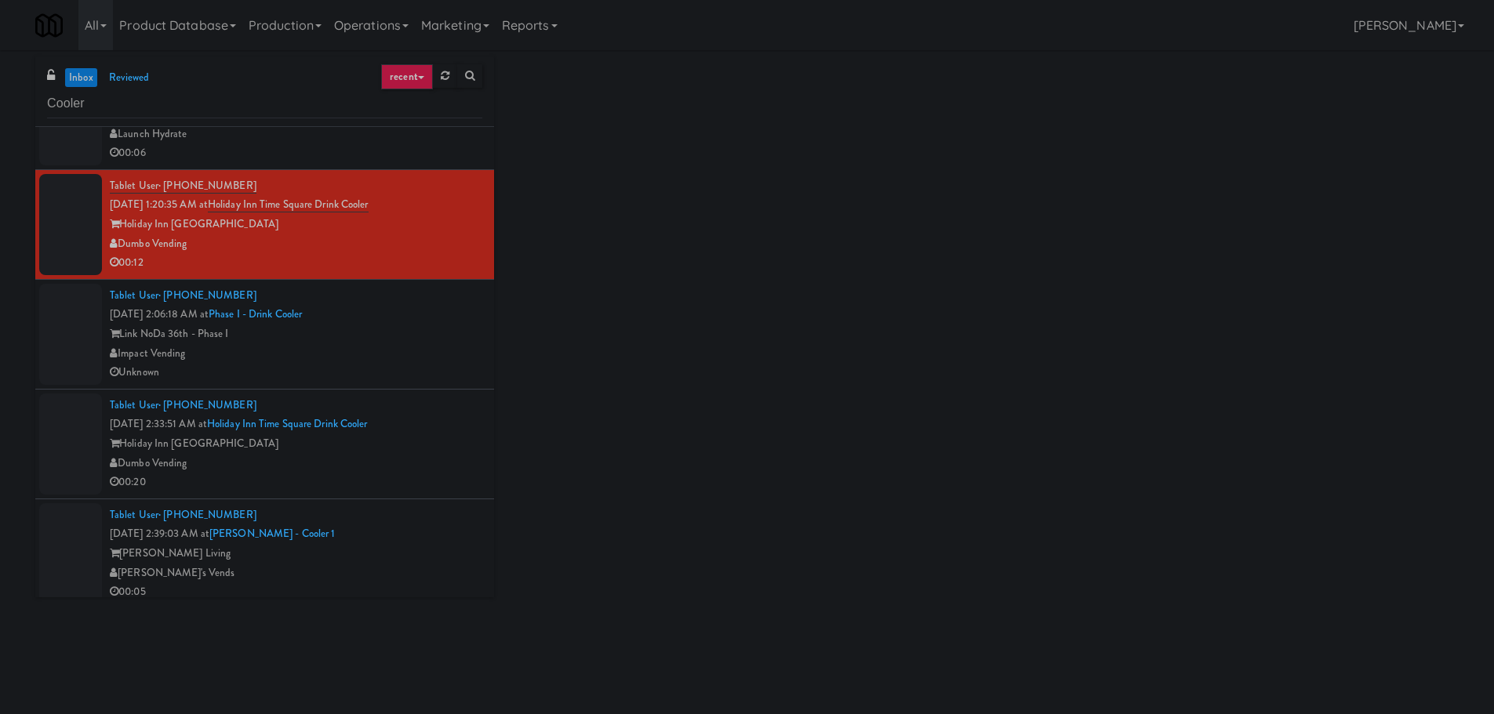
scroll to position [314, 0]
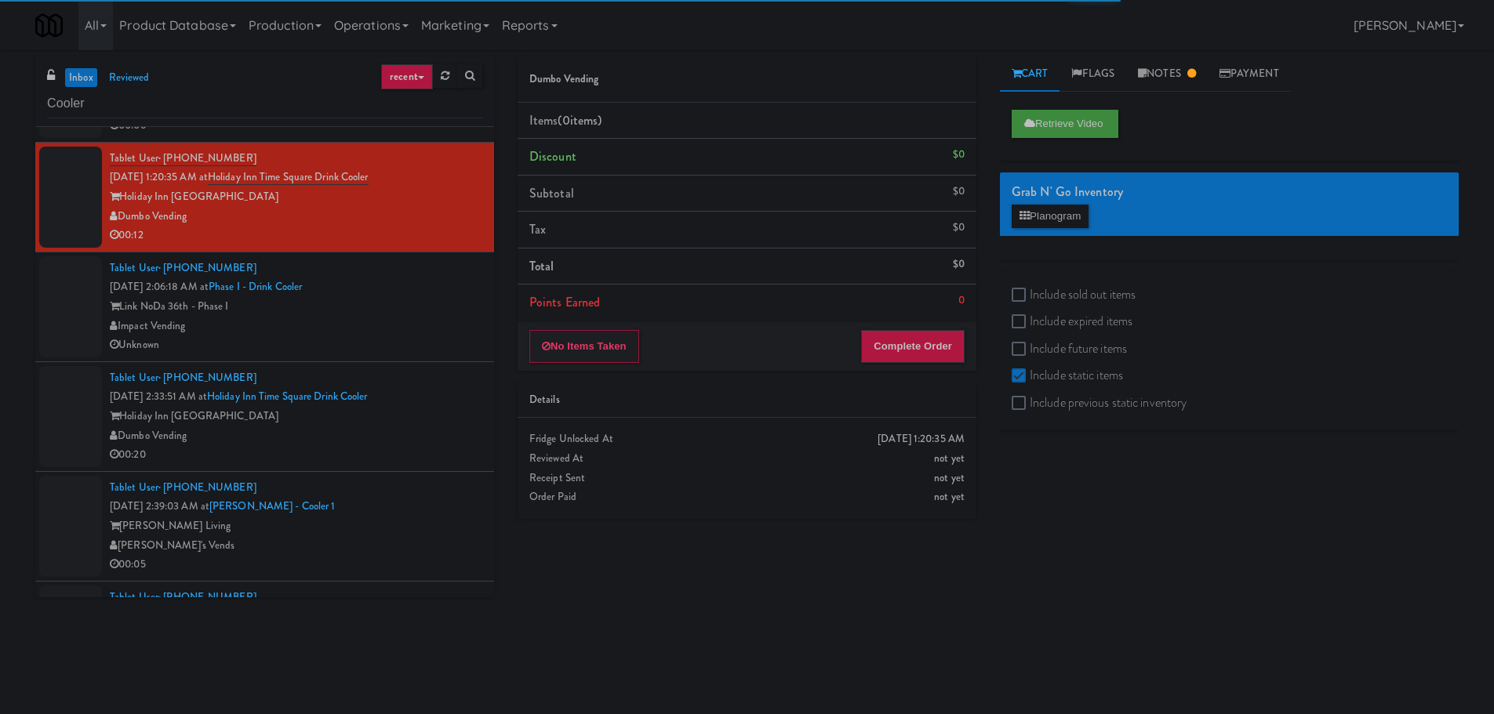
click at [402, 348] on div "Unknown" at bounding box center [296, 346] width 373 height 20
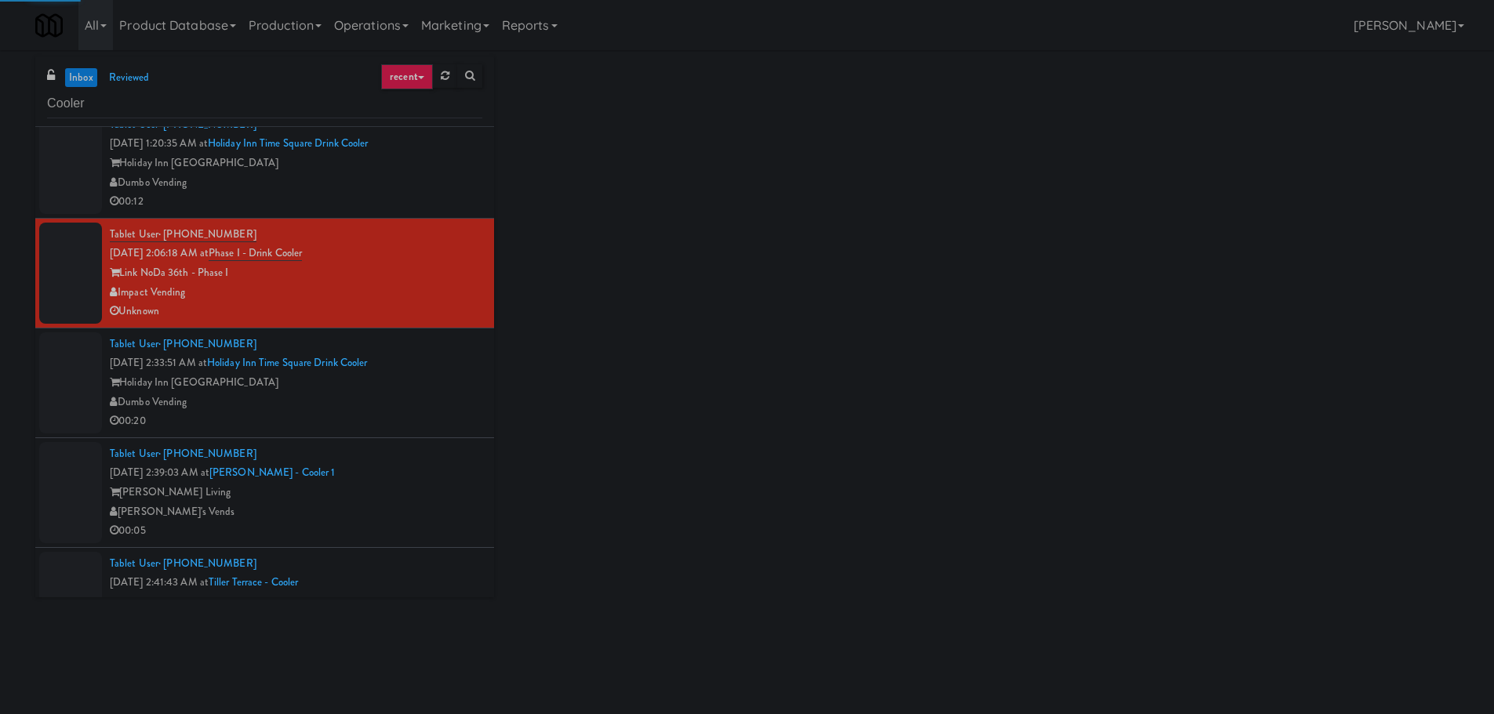
scroll to position [392, 0]
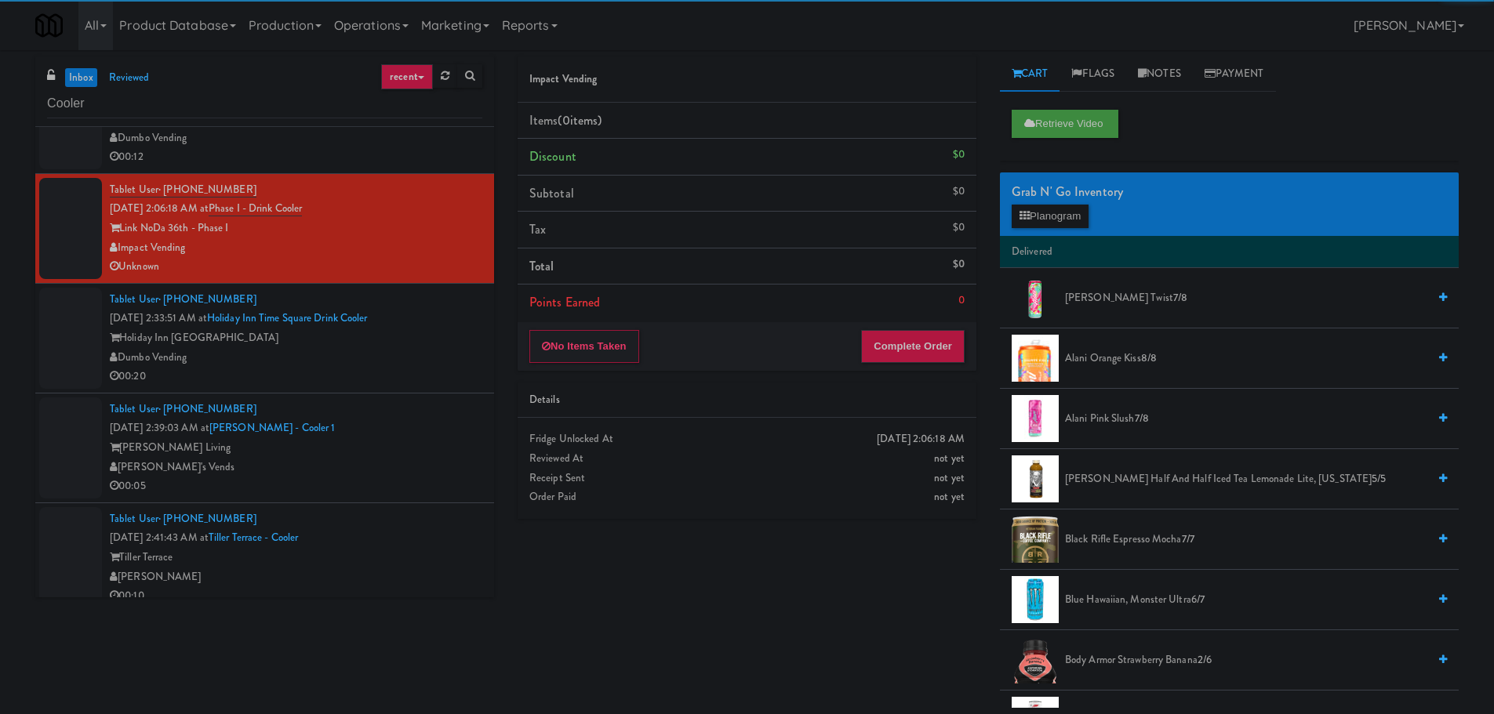
click at [434, 336] on div "Holiday Inn Time Square" at bounding box center [296, 339] width 373 height 20
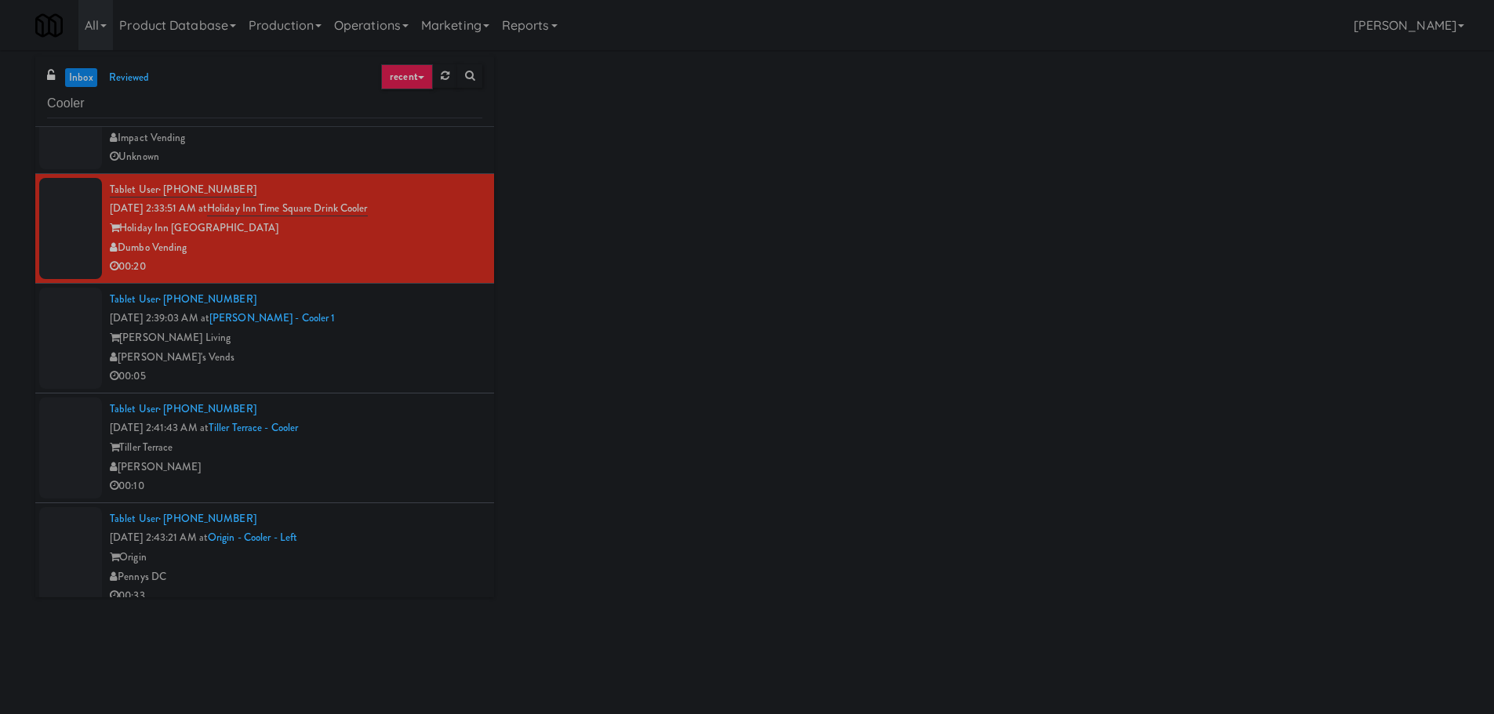
scroll to position [549, 0]
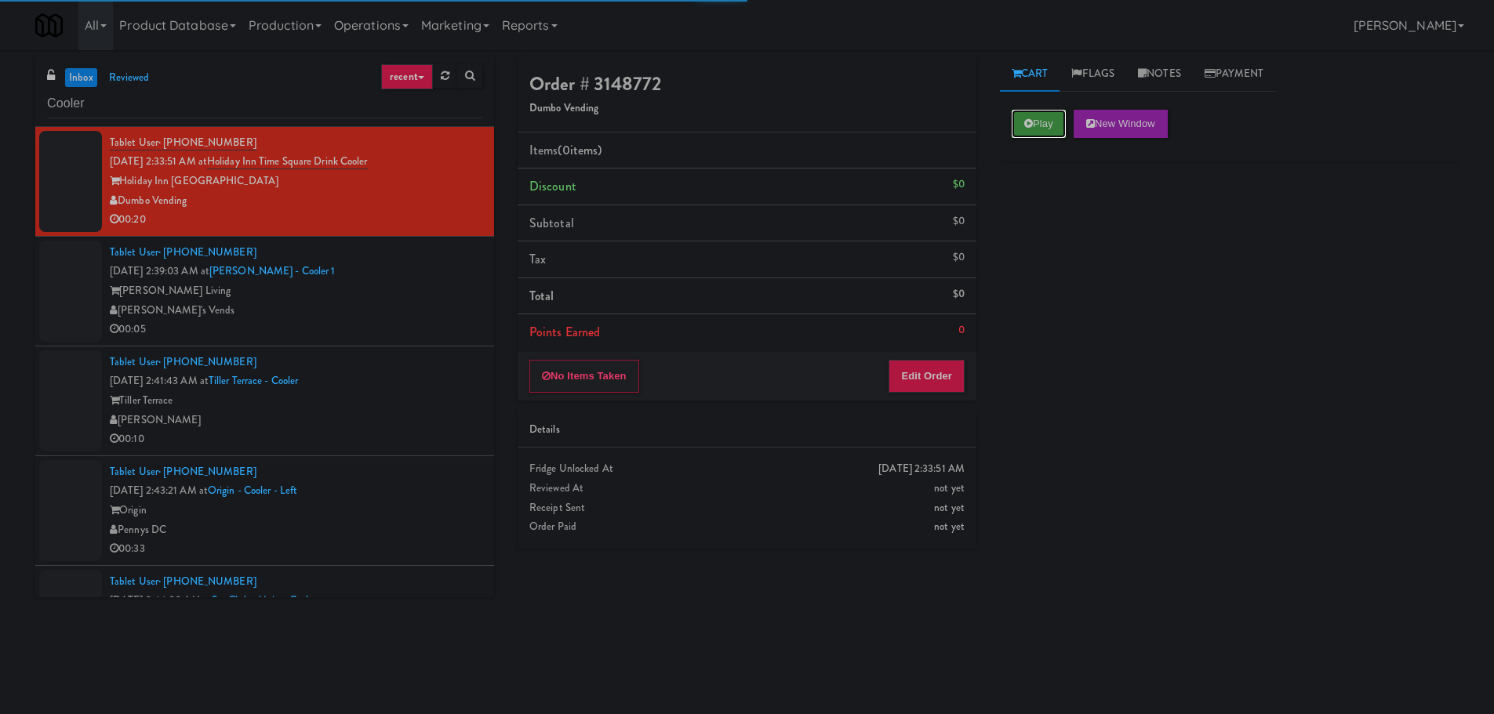
click at [1023, 132] on button "Play" at bounding box center [1039, 124] width 54 height 28
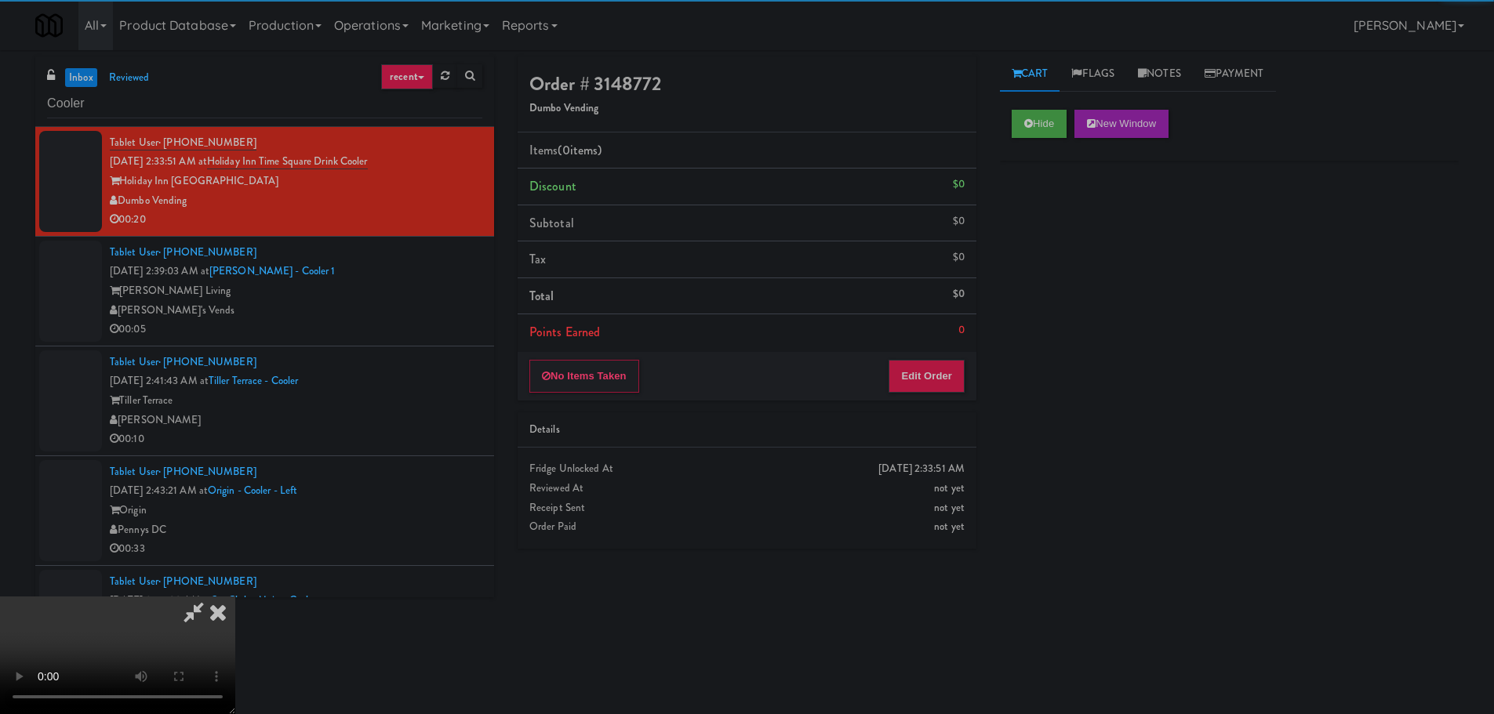
click at [896, 405] on div "Order # 3148772 Dumbo Vending Items (0 items ) Discount $0 Subtotal $0 Tax $0 T…" at bounding box center [747, 308] width 482 height 504
click at [919, 369] on button "Edit Order" at bounding box center [927, 376] width 76 height 33
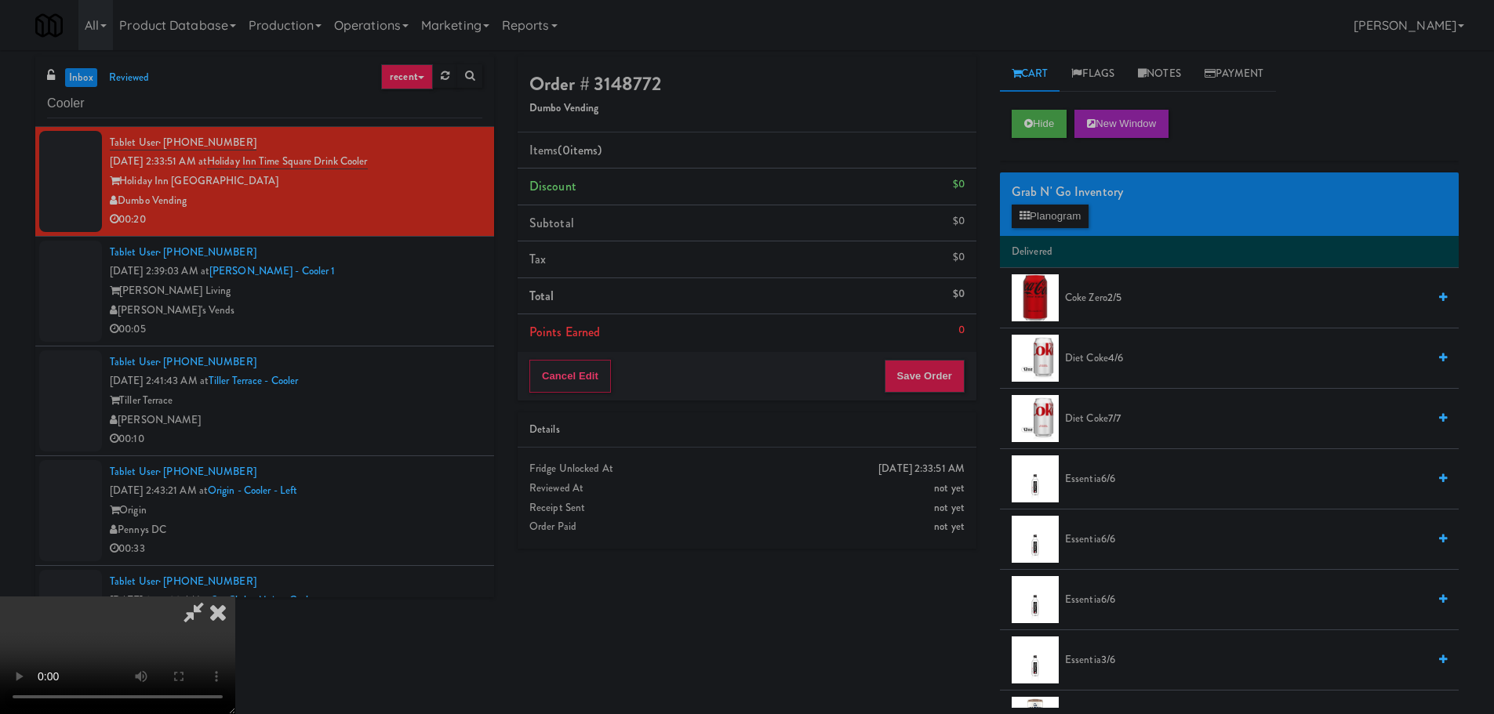
scroll to position [0, 0]
drag, startPoint x: 552, startPoint y: 445, endPoint x: 566, endPoint y: 446, distance: 14.2
click at [235, 597] on video at bounding box center [117, 656] width 235 height 118
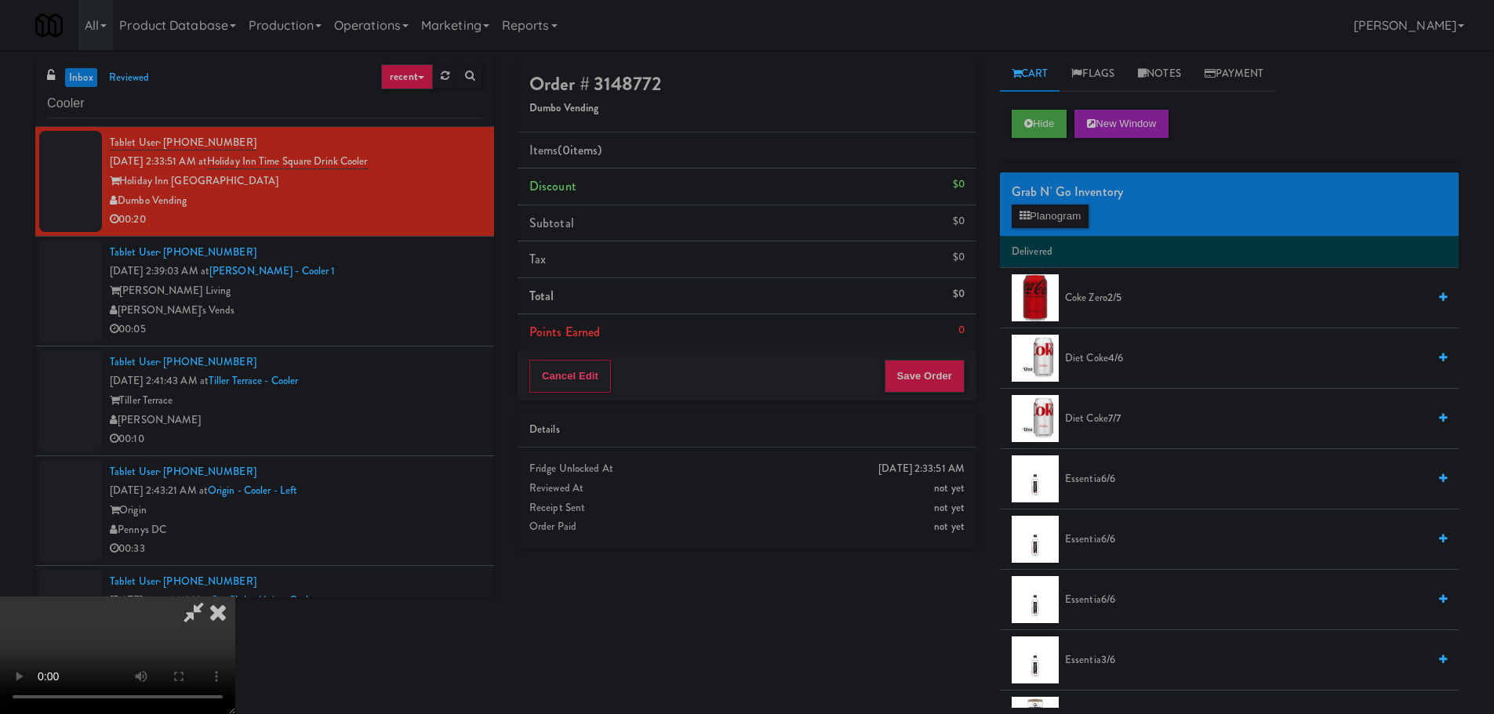
click at [235, 597] on video at bounding box center [117, 656] width 235 height 118
click at [1043, 205] on button "Planogram" at bounding box center [1050, 217] width 77 height 24
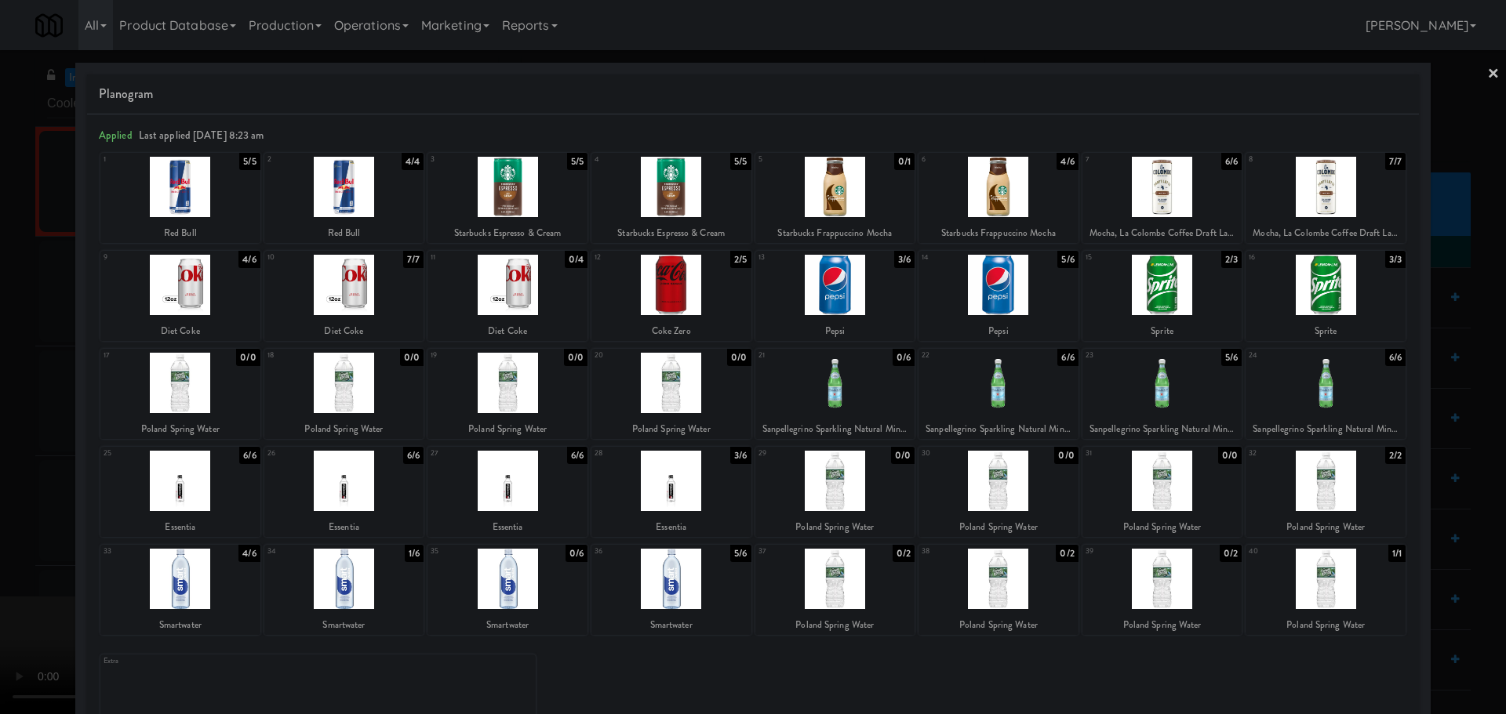
click at [716, 578] on div at bounding box center [671, 579] width 160 height 60
click at [5, 540] on div at bounding box center [753, 357] width 1506 height 714
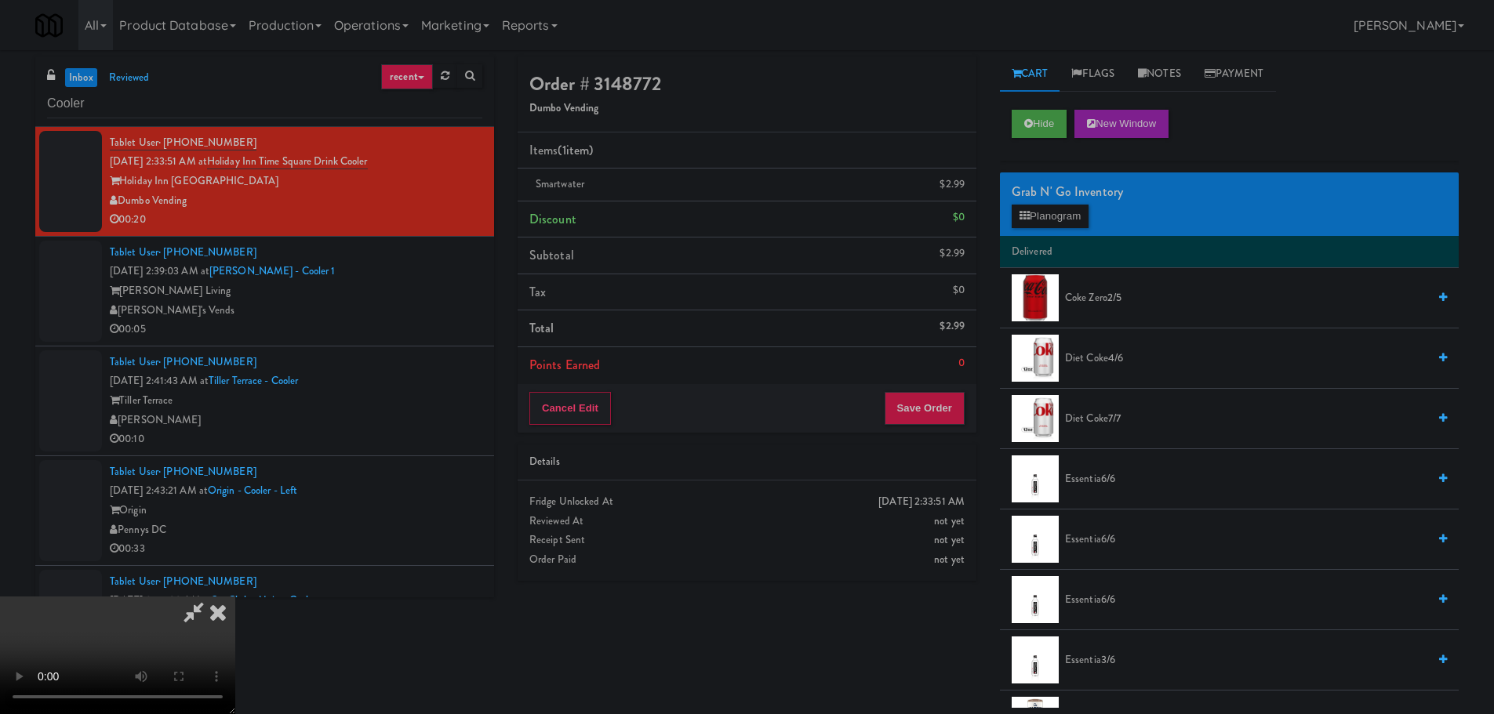
click at [235, 597] on video at bounding box center [117, 656] width 235 height 118
click at [956, 192] on link at bounding box center [963, 191] width 14 height 20
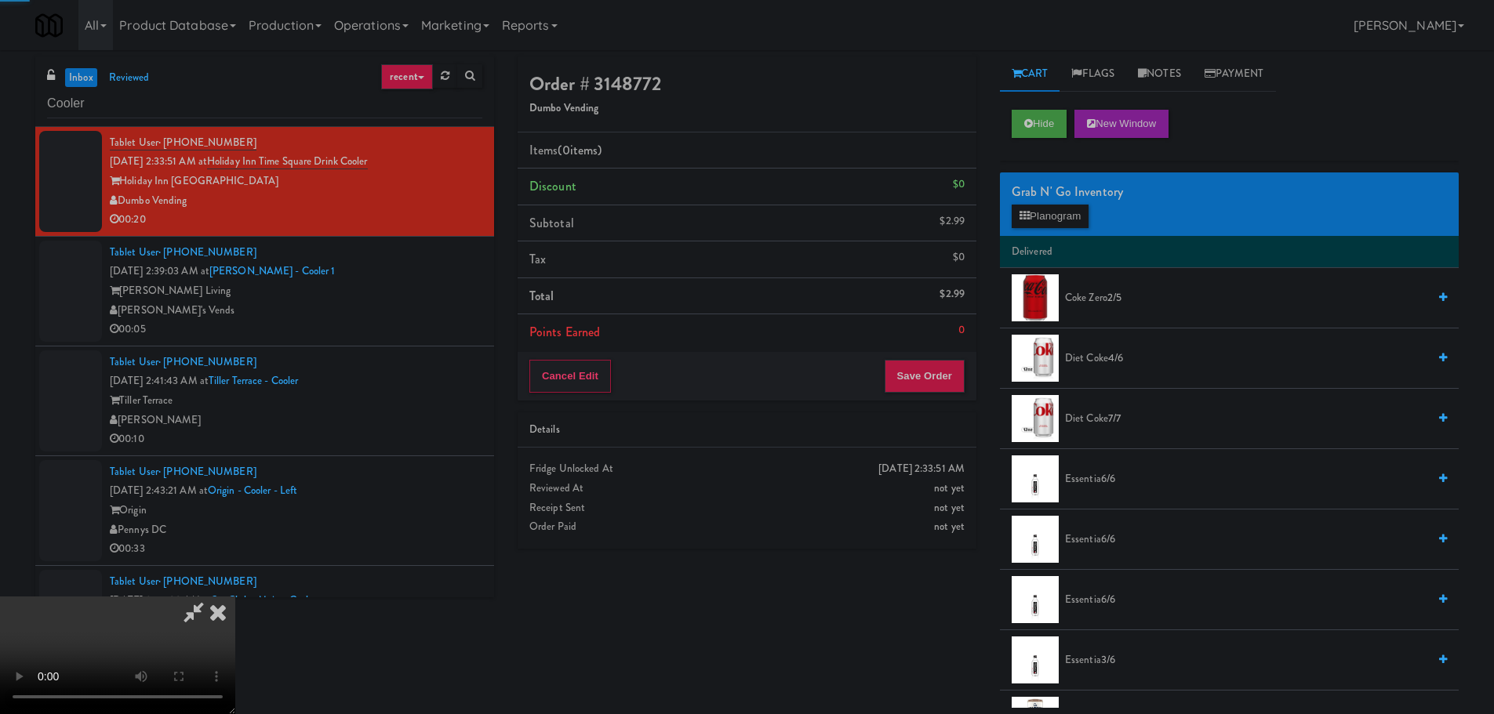
click at [235, 597] on video at bounding box center [117, 656] width 235 height 118
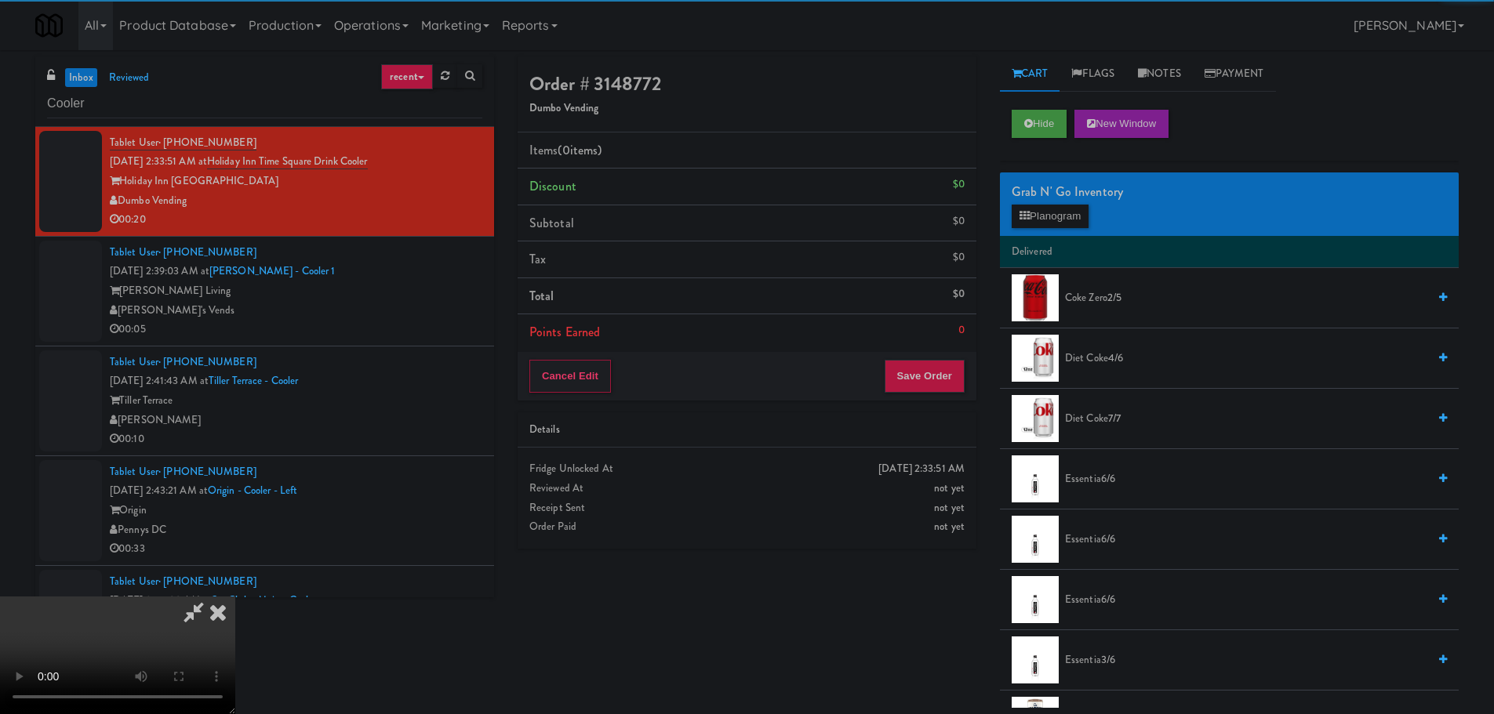
click at [235, 597] on video at bounding box center [117, 656] width 235 height 118
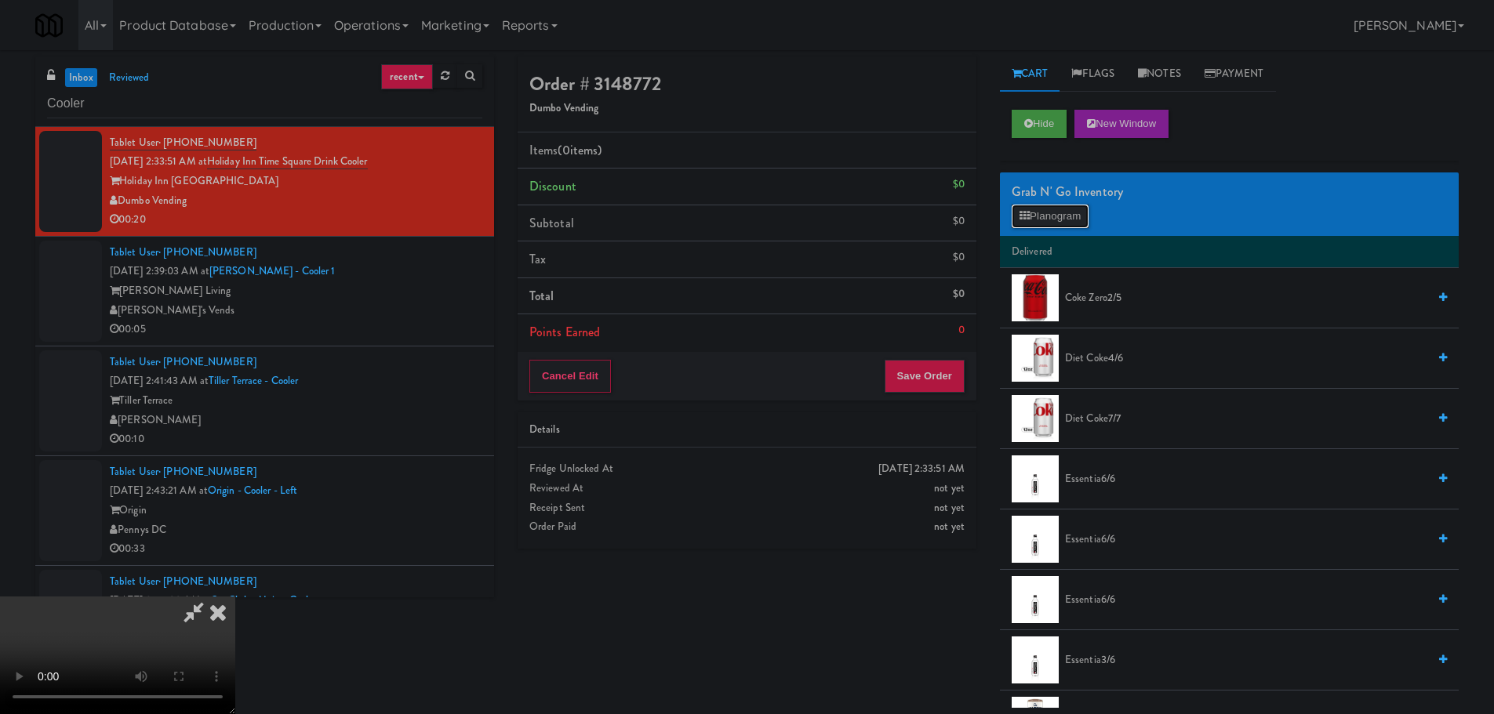
click at [1052, 223] on button "Planogram" at bounding box center [1050, 217] width 77 height 24
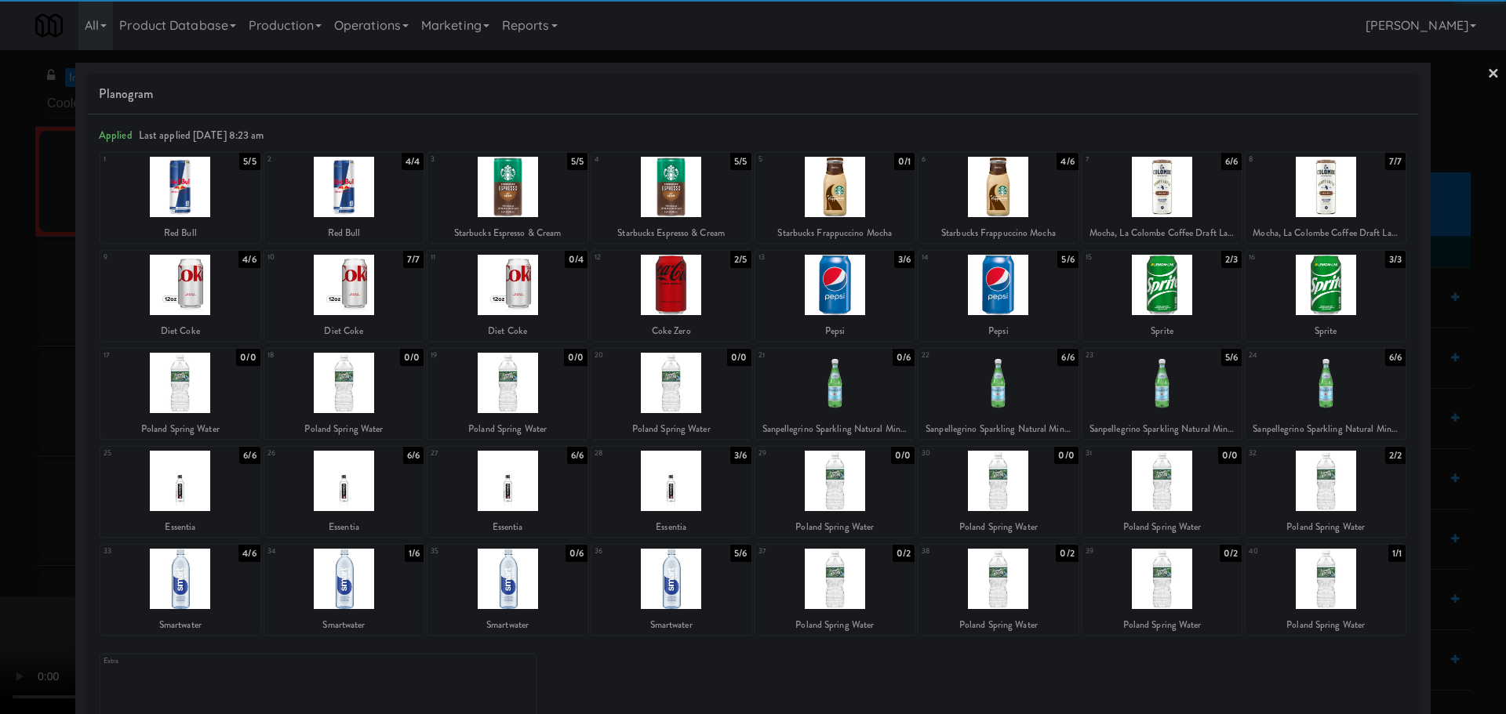
click at [1329, 583] on div at bounding box center [1325, 579] width 160 height 60
click at [0, 525] on div at bounding box center [753, 357] width 1506 height 714
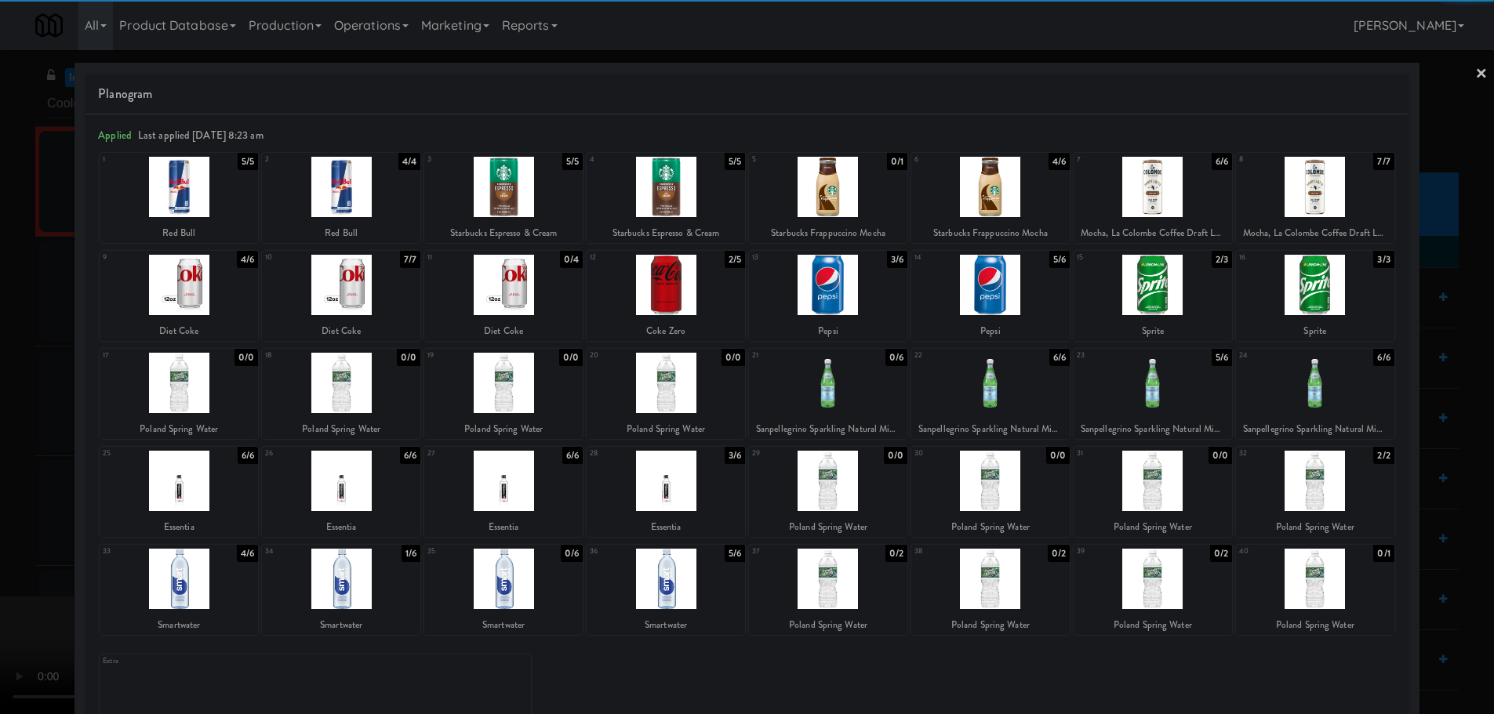
click at [235, 597] on video at bounding box center [117, 656] width 235 height 118
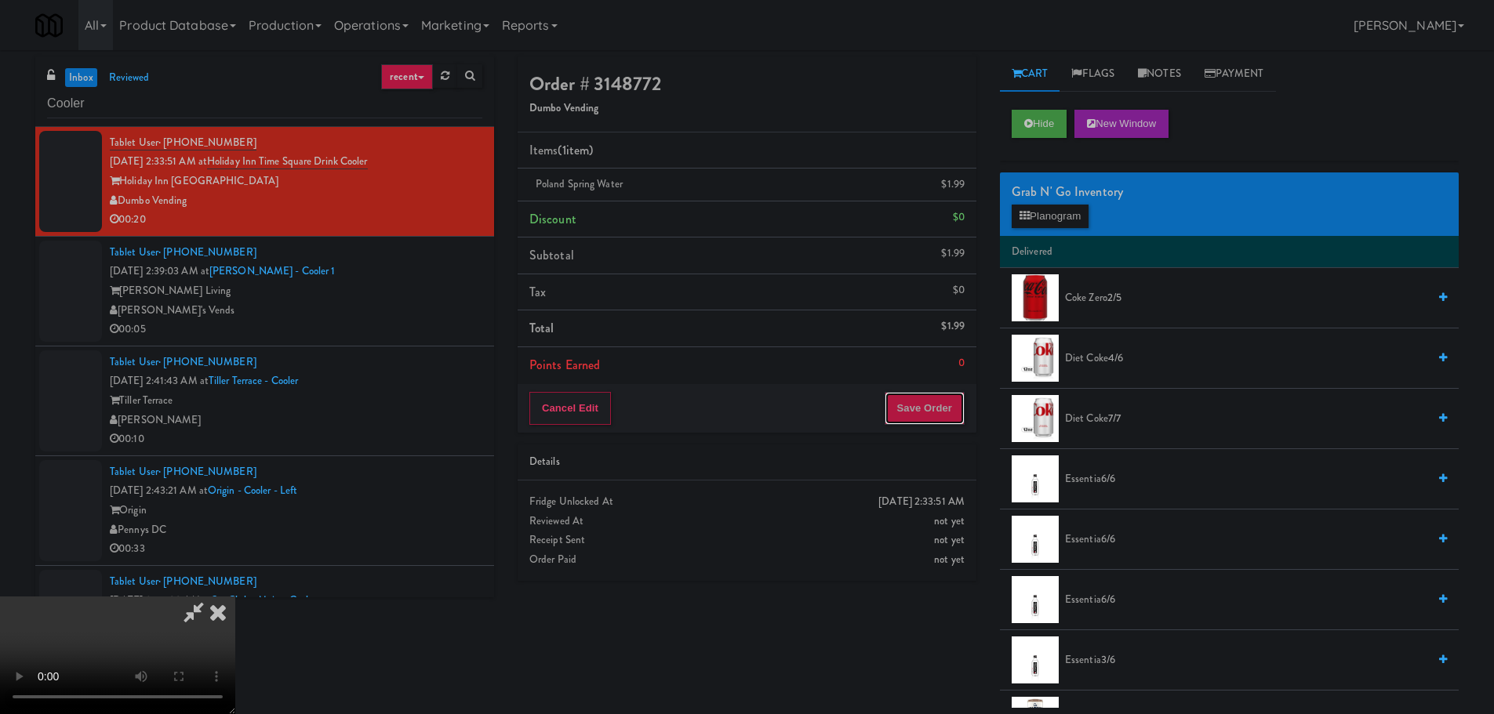
click at [952, 413] on button "Save Order" at bounding box center [925, 408] width 80 height 33
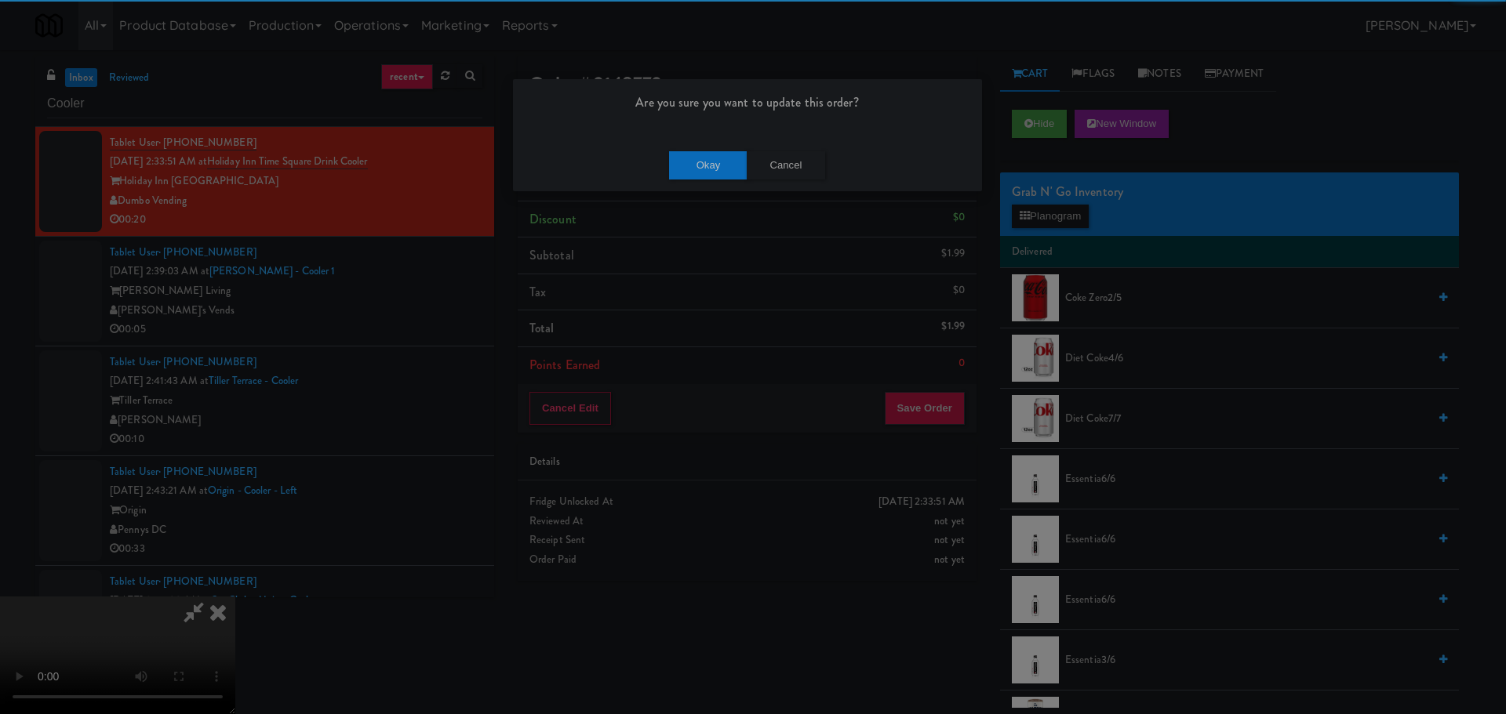
click at [690, 140] on div "Are you sure you want to update this order? Okay Cancel" at bounding box center [747, 135] width 471 height 114
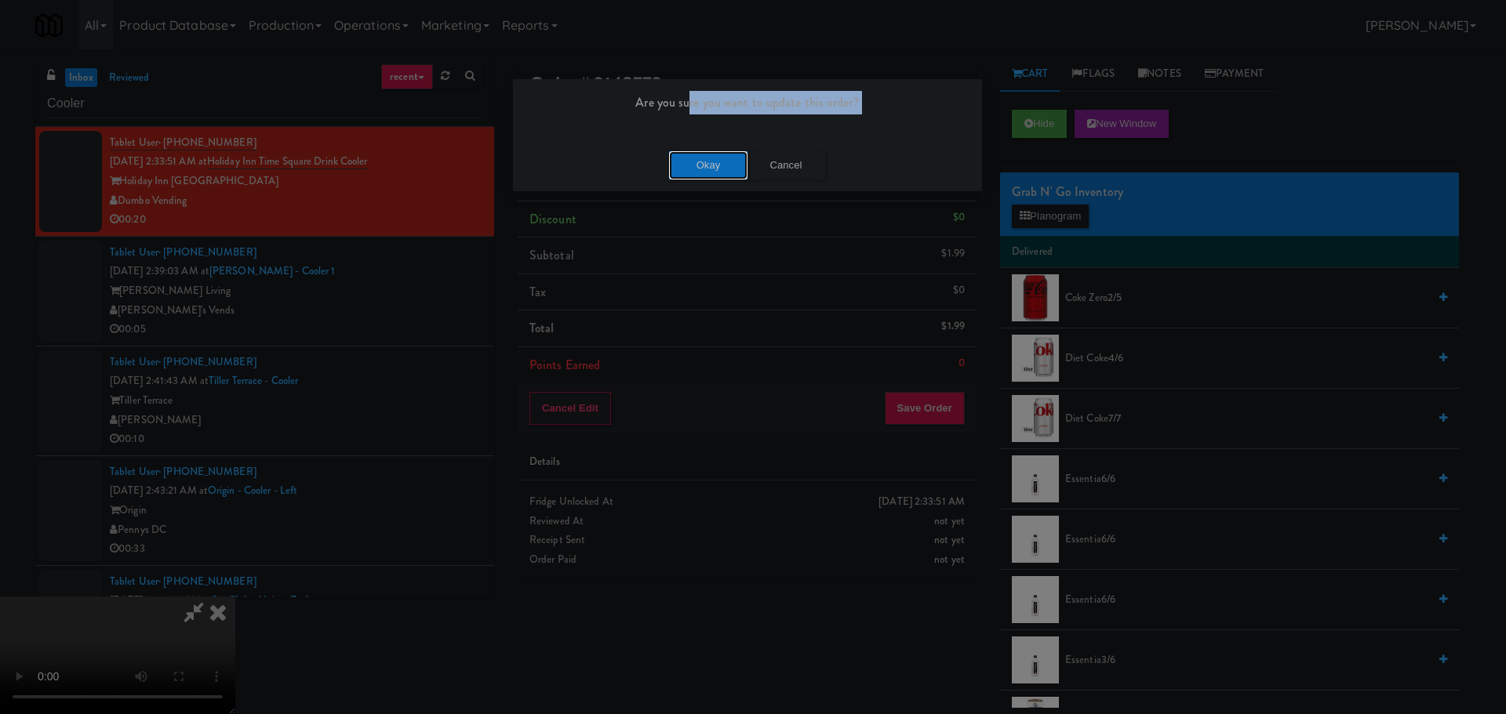
click at [696, 158] on button "Okay" at bounding box center [708, 165] width 78 height 28
click at [713, 165] on button "Okay" at bounding box center [708, 165] width 78 height 28
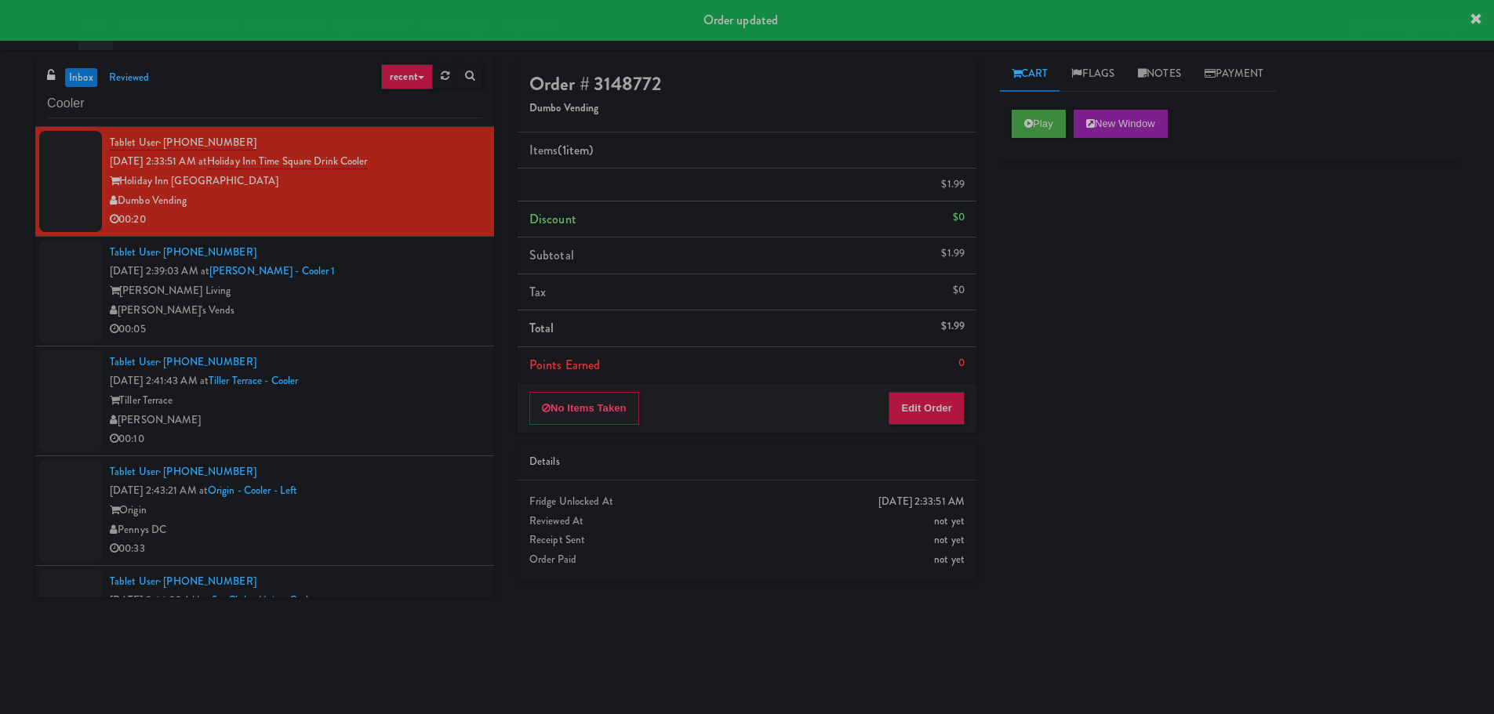
click at [390, 349] on li "Tablet User · (503) 500-4952 Sep 25, 2025 2:41:43 AM at Tiller Terrace - Cooler…" at bounding box center [264, 402] width 459 height 110
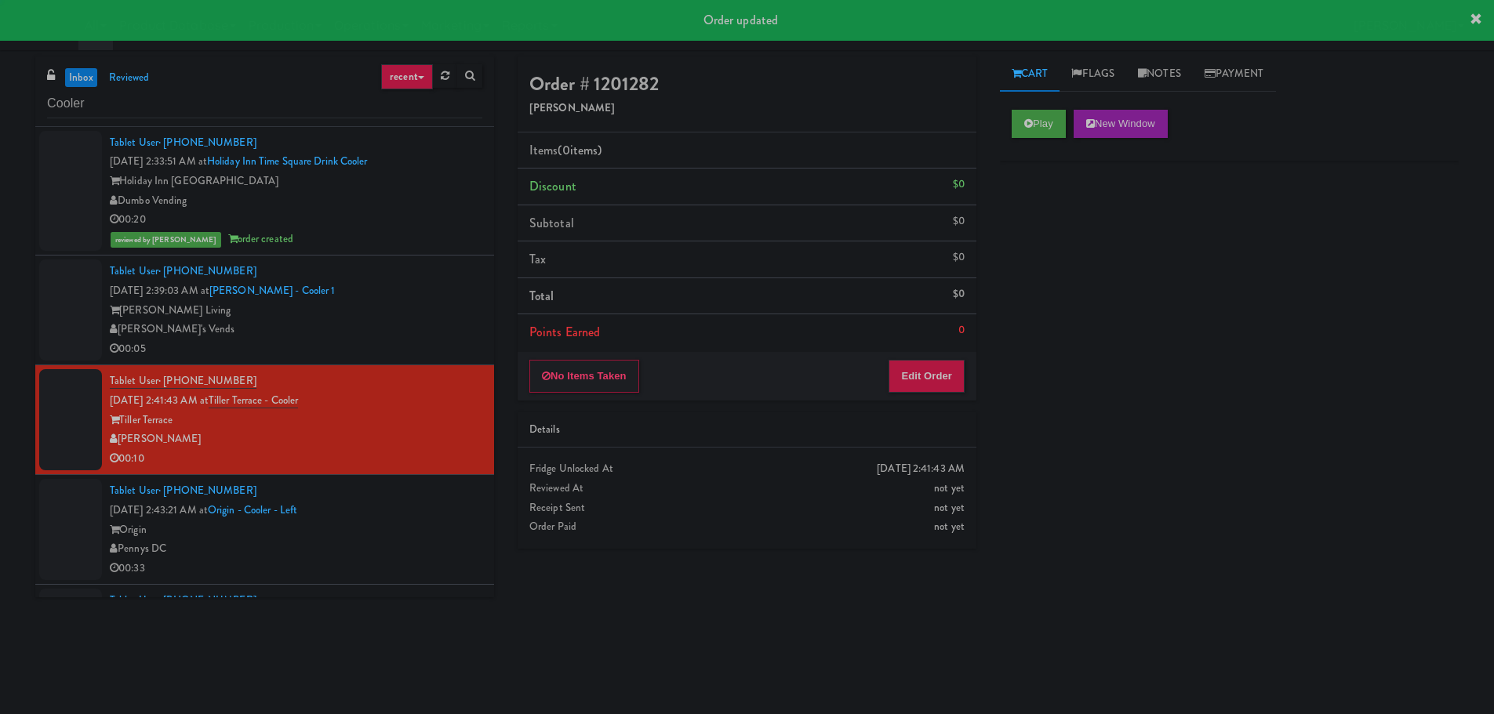
click at [387, 330] on div "[PERSON_NAME]'s Vends" at bounding box center [296, 330] width 373 height 20
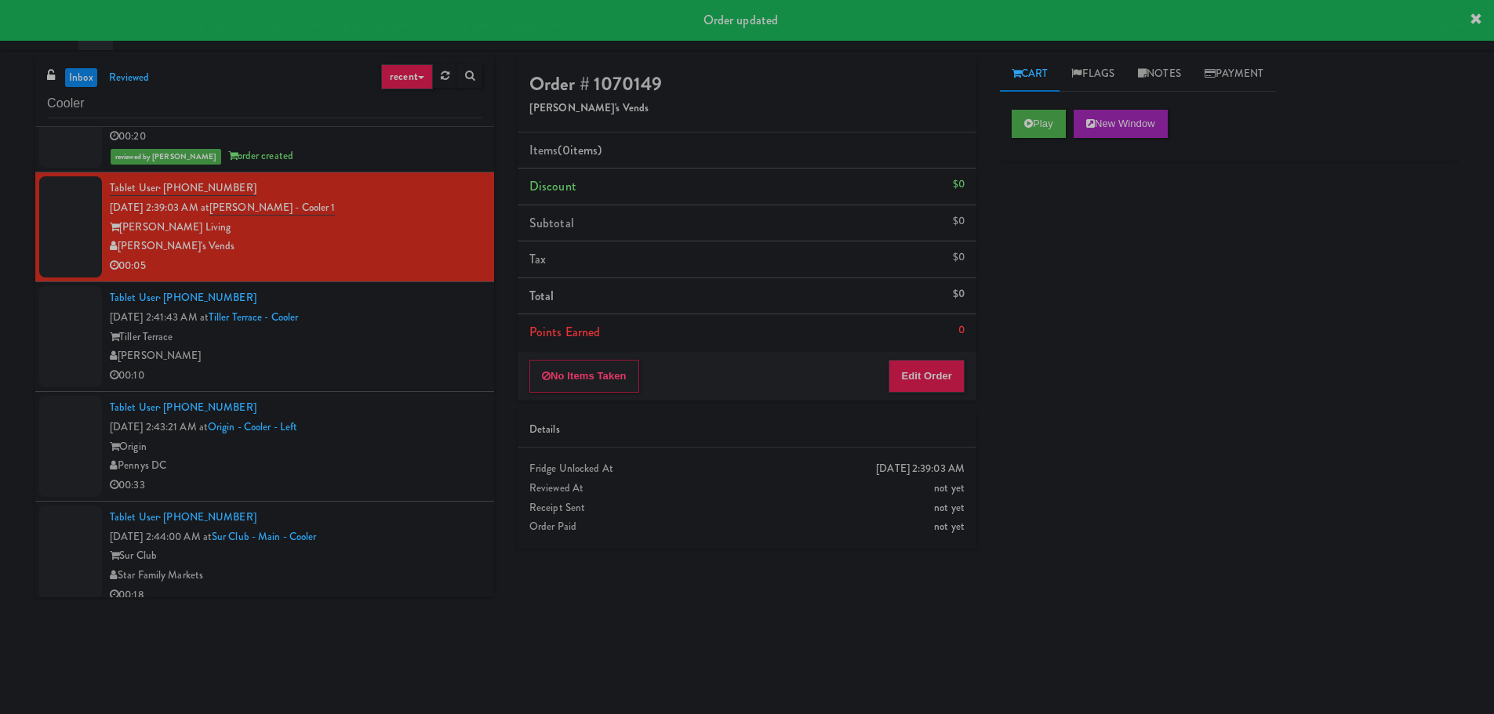
scroll to position [627, 0]
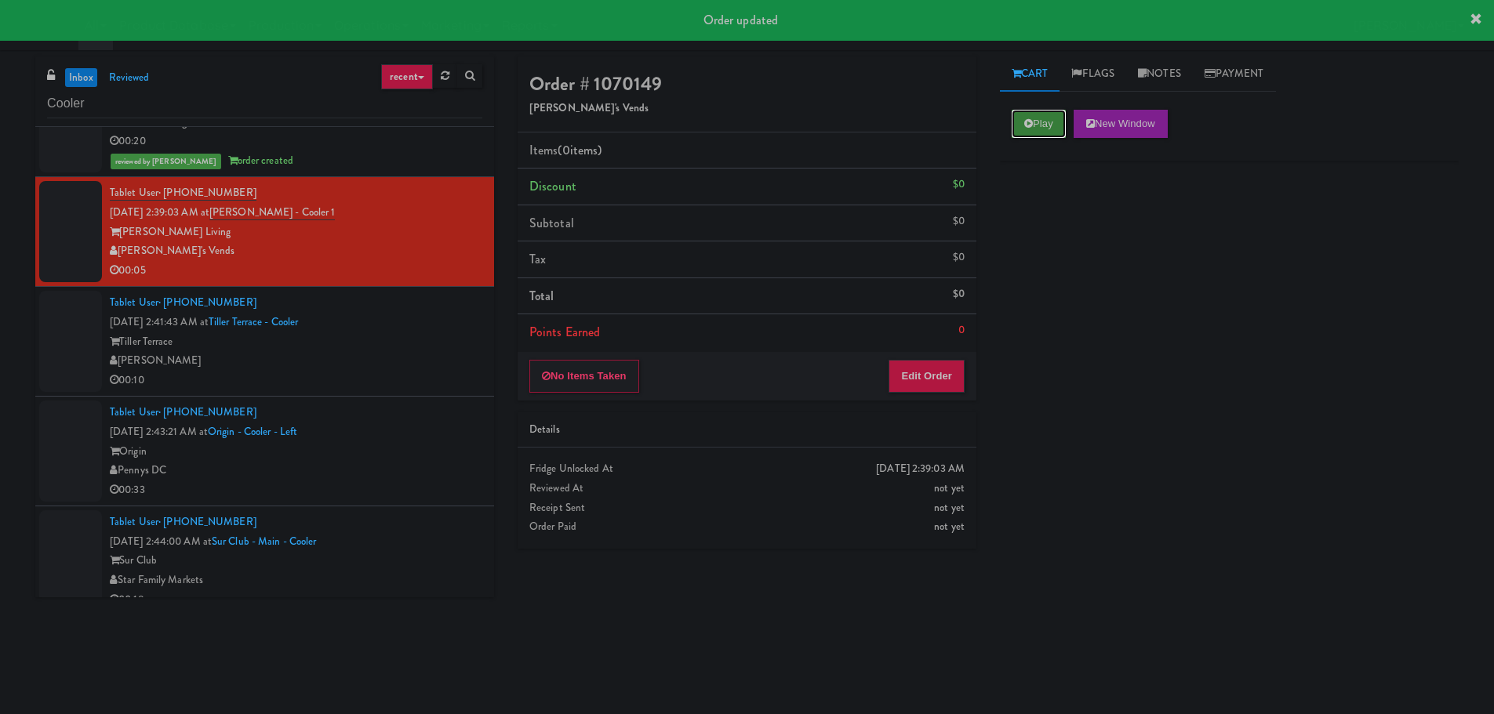
click at [1034, 118] on button "Play" at bounding box center [1039, 124] width 54 height 28
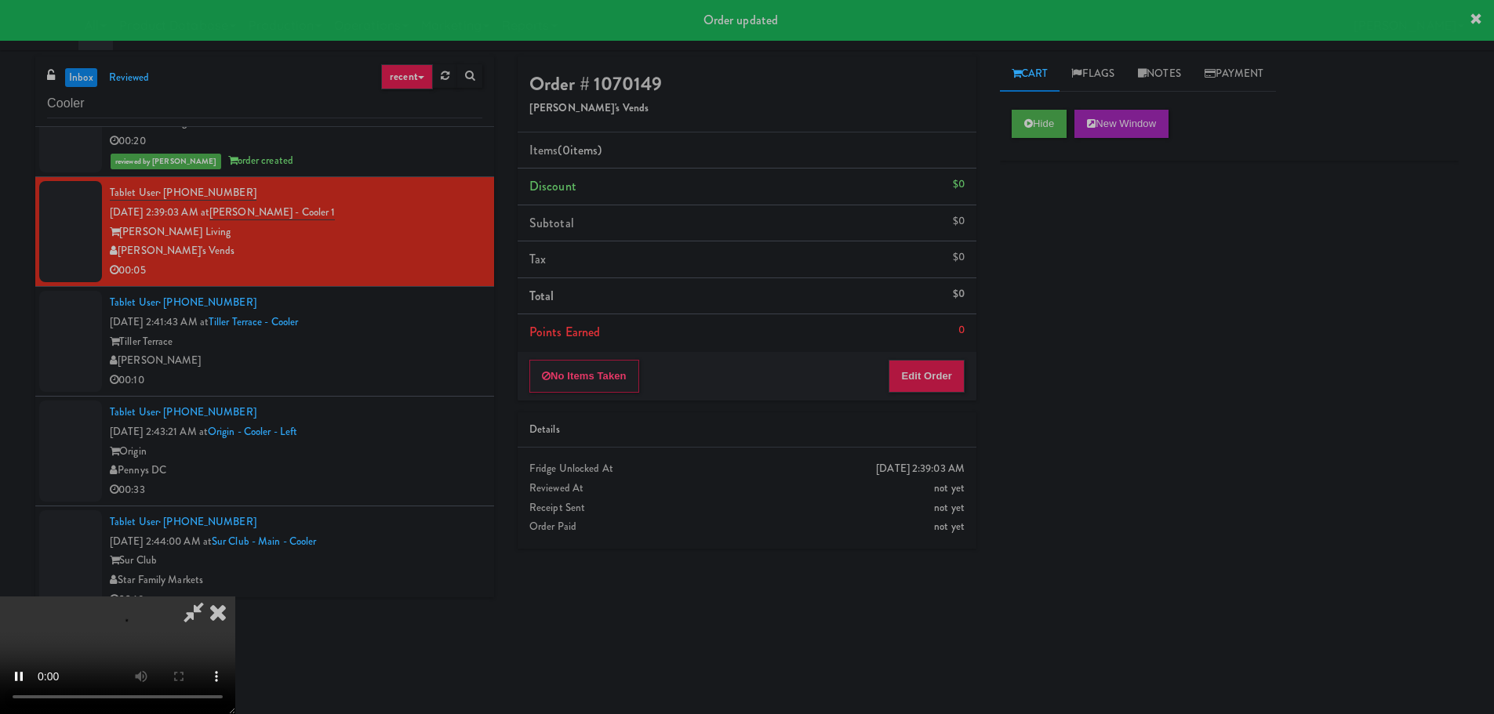
click at [948, 356] on div "No Items Taken Edit Order" at bounding box center [747, 376] width 459 height 49
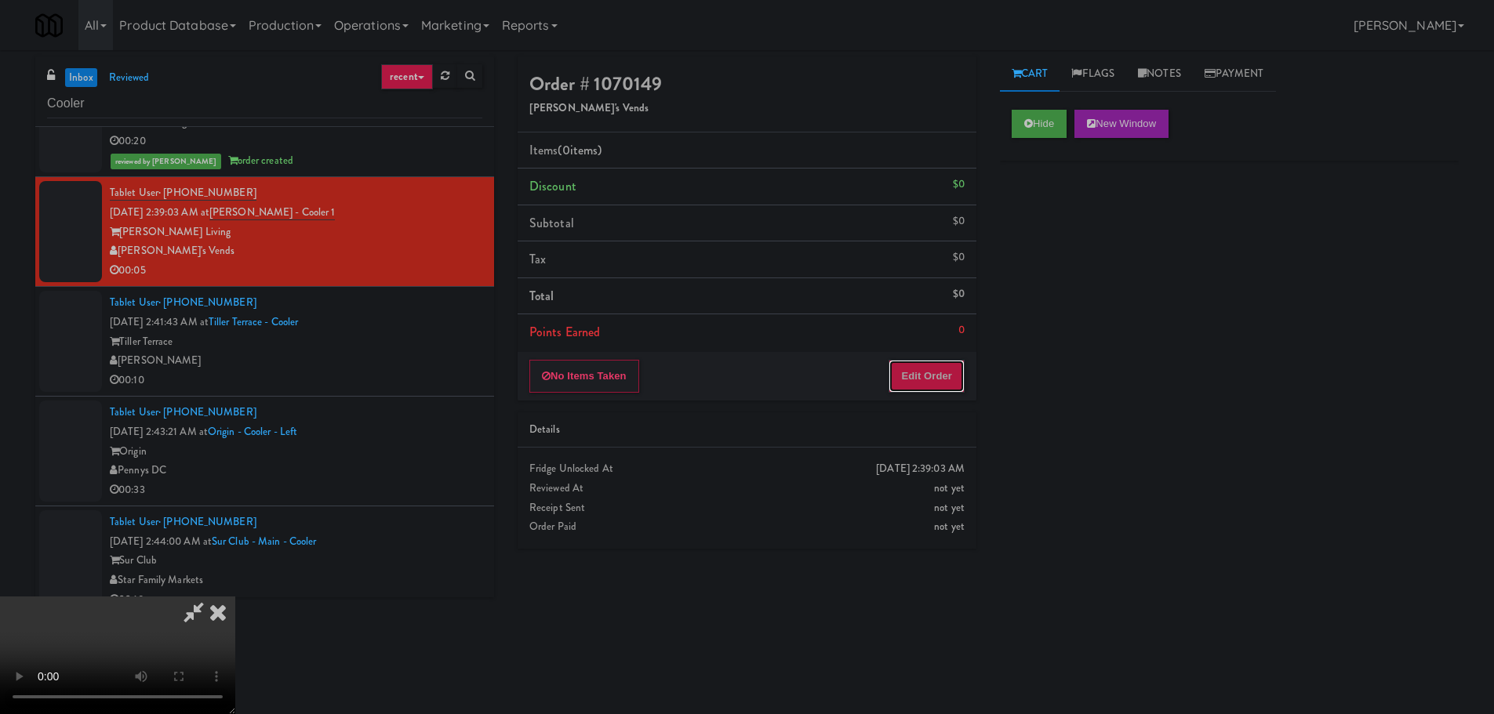
click at [943, 365] on button "Edit Order" at bounding box center [927, 376] width 76 height 33
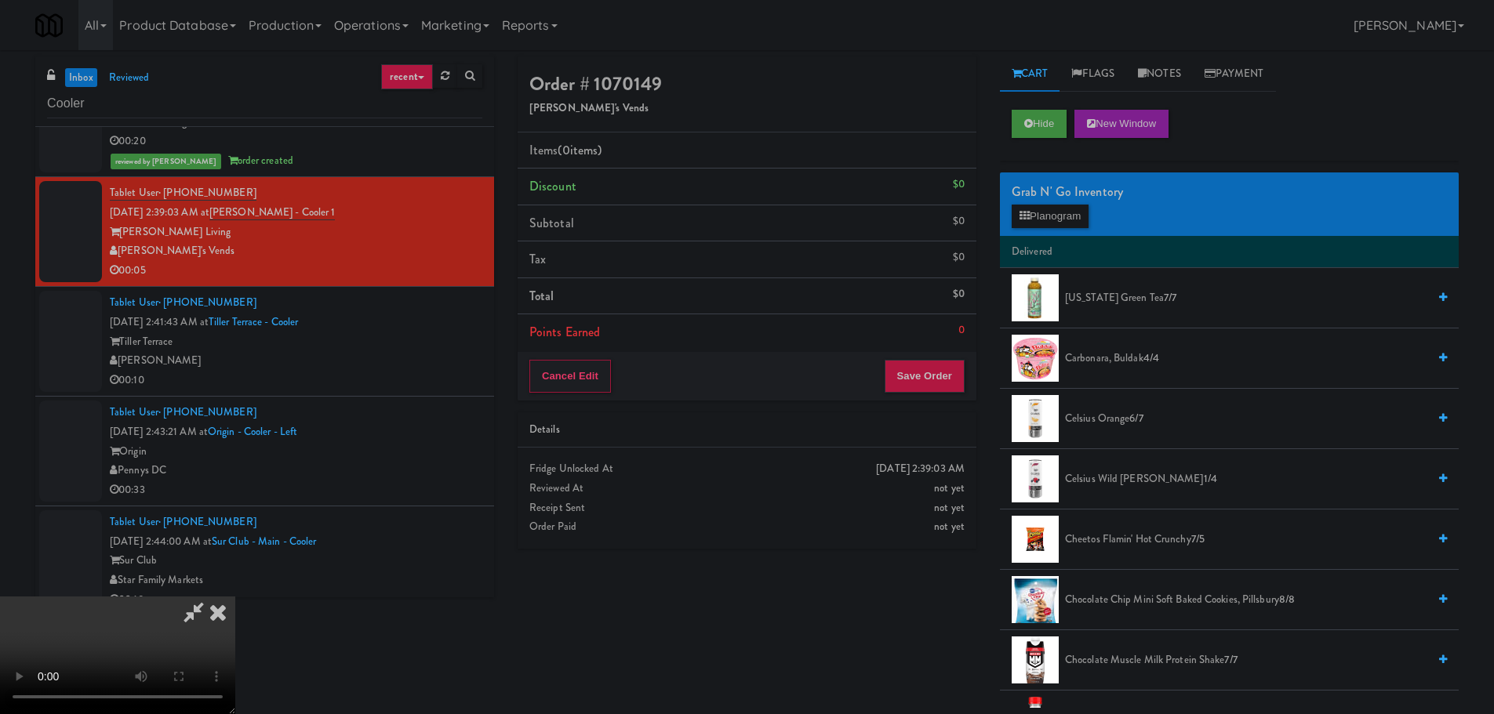
click at [235, 597] on video at bounding box center [117, 656] width 235 height 118
click at [1059, 195] on div "Grab N' Go Inventory" at bounding box center [1229, 192] width 435 height 24
click at [1061, 209] on button "Planogram" at bounding box center [1050, 217] width 77 height 24
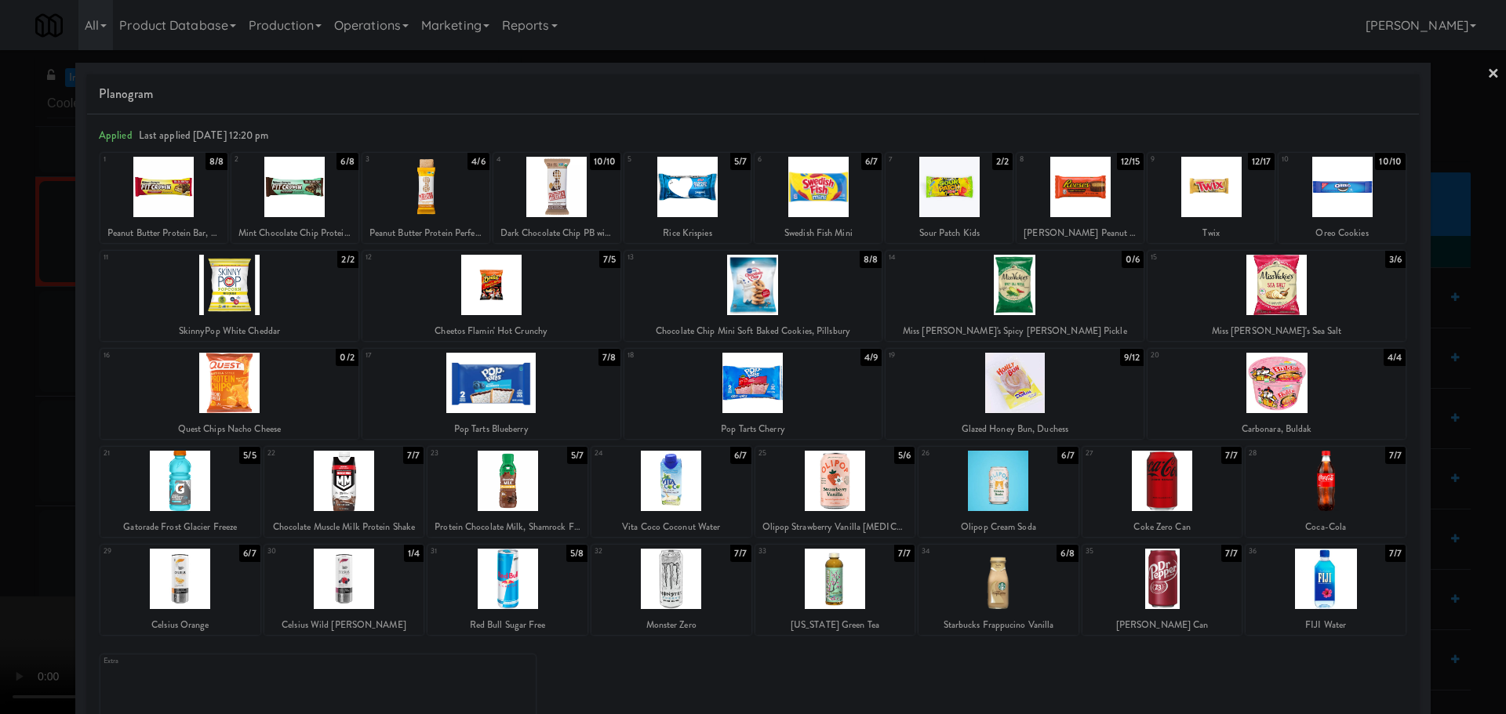
click at [1026, 289] on div at bounding box center [1014, 285] width 258 height 60
click at [1241, 282] on div at bounding box center [1276, 285] width 258 height 60
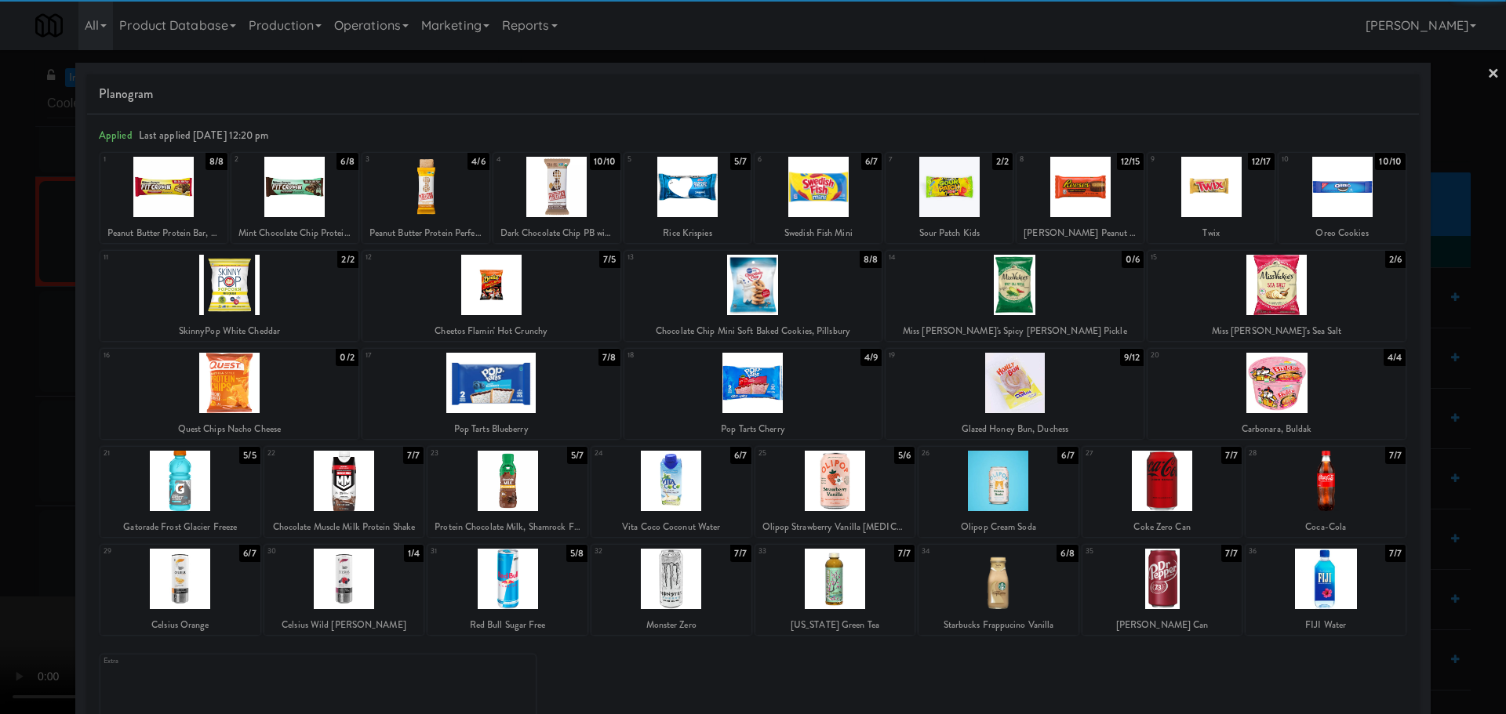
drag, startPoint x: 0, startPoint y: 373, endPoint x: 377, endPoint y: 536, distance: 411.0
click at [9, 373] on div at bounding box center [753, 357] width 1506 height 714
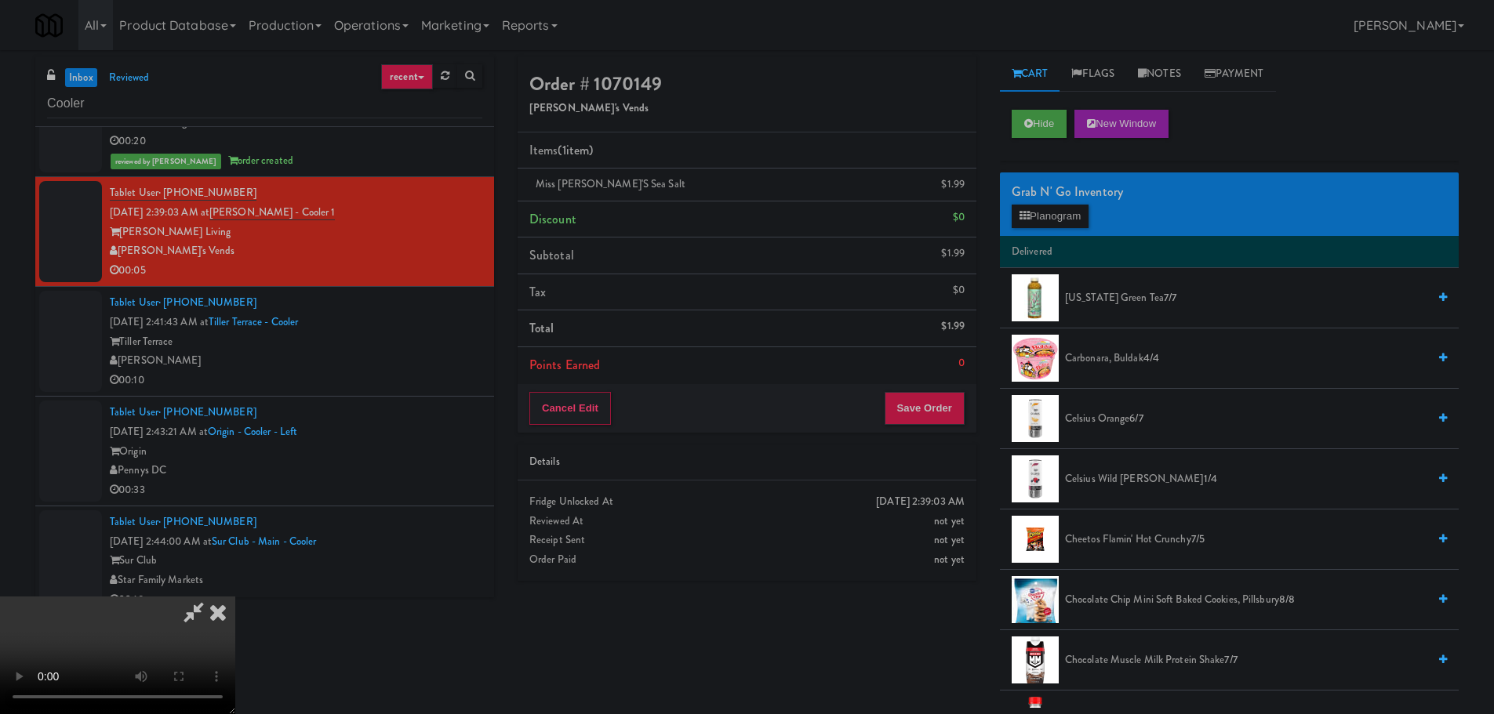
click at [235, 597] on video at bounding box center [117, 656] width 235 height 118
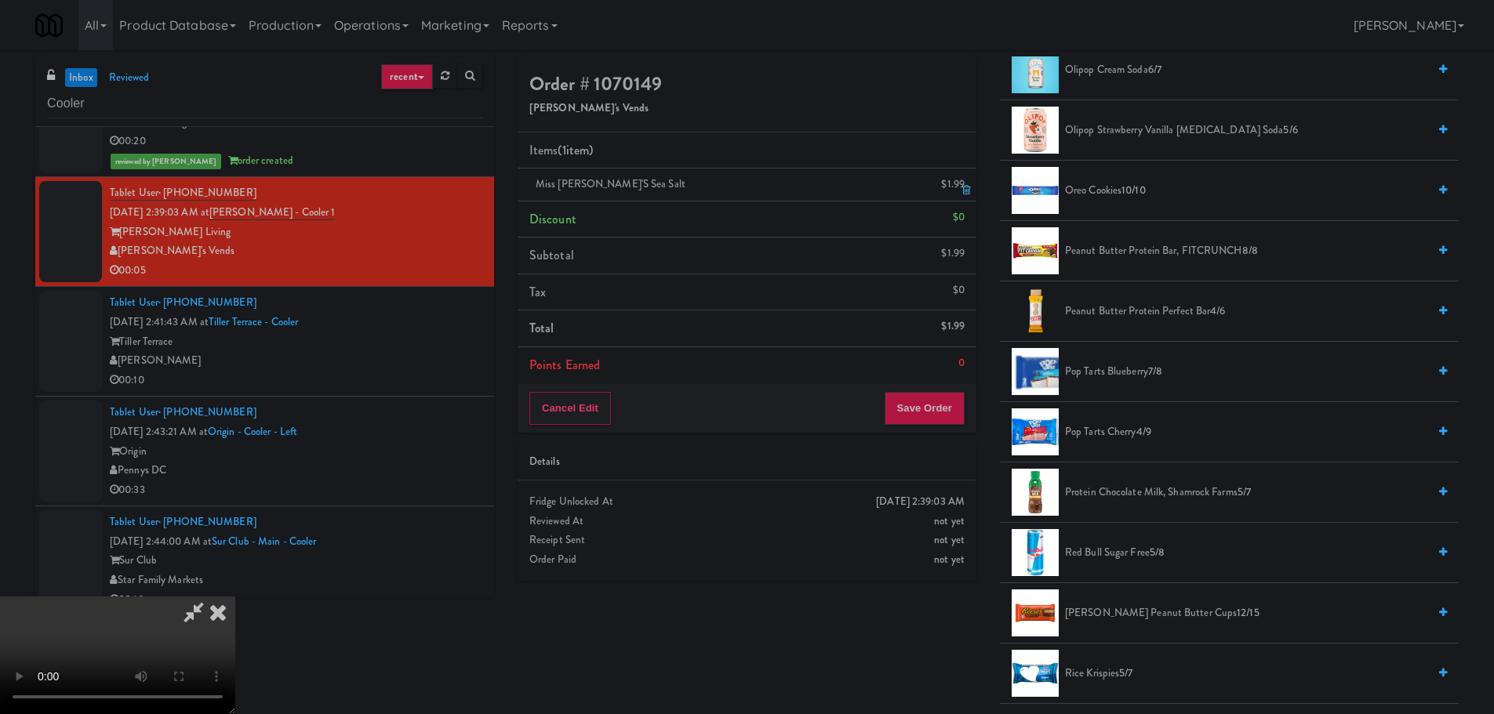
click at [963, 194] on icon at bounding box center [966, 190] width 8 height 10
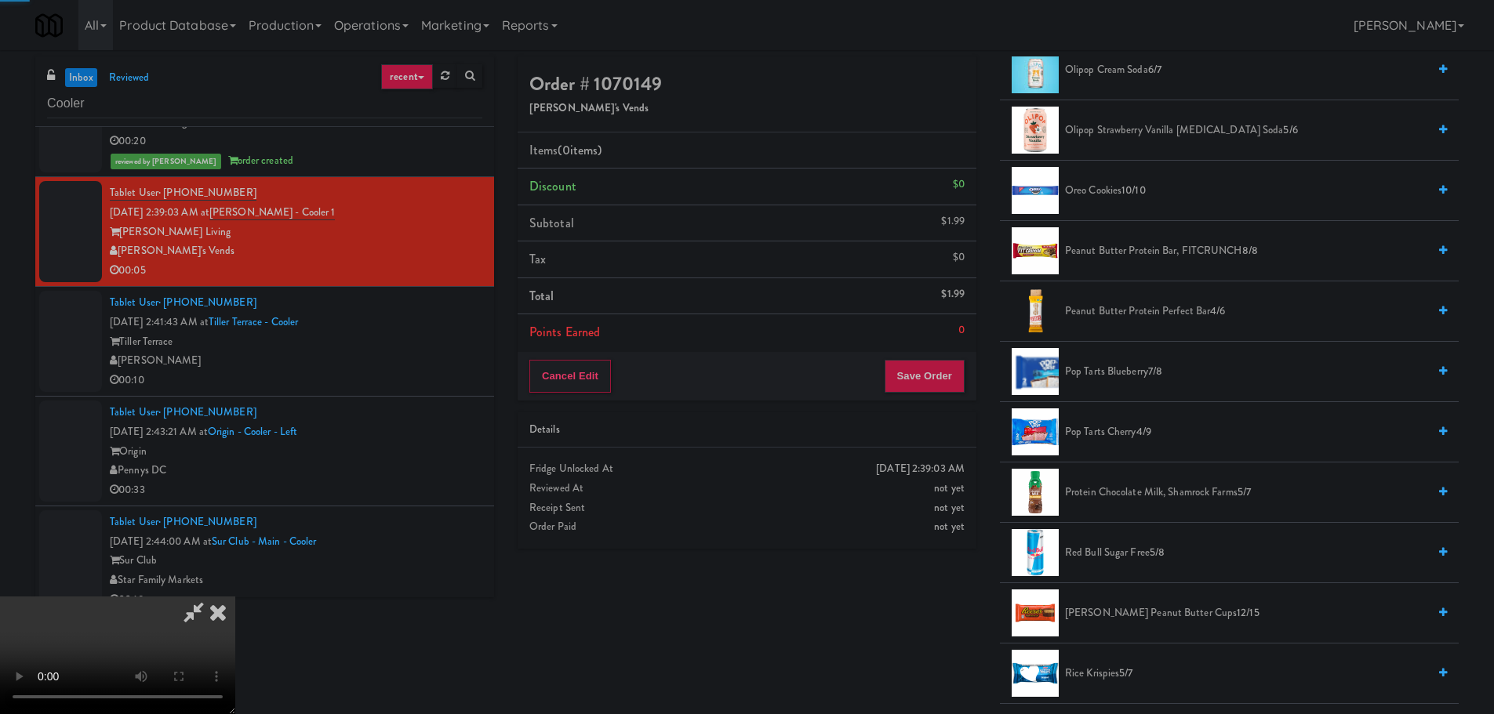
scroll to position [1795, 0]
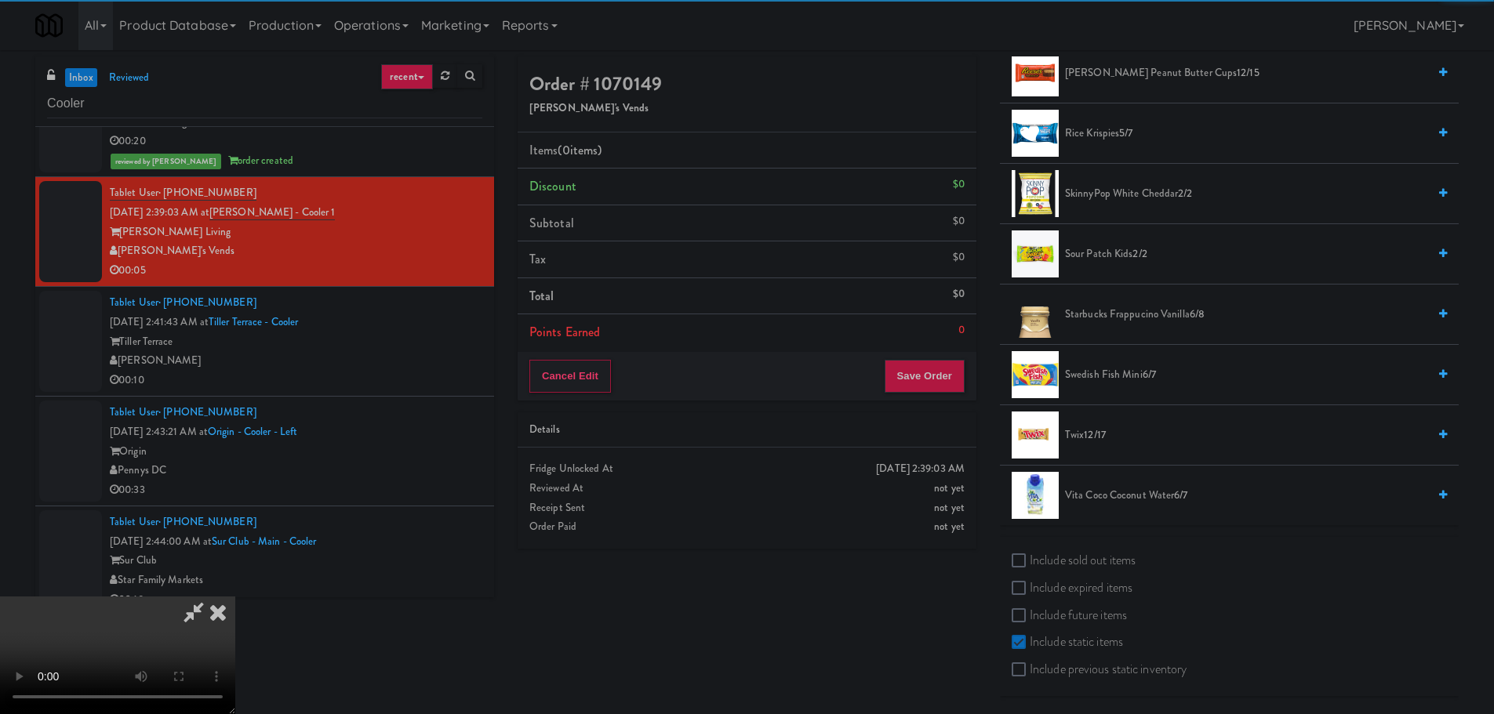
click at [1113, 568] on label "Include sold out items" at bounding box center [1074, 561] width 124 height 24
click at [1030, 568] on input "Include sold out items" at bounding box center [1021, 561] width 18 height 13
checkbox input "true"
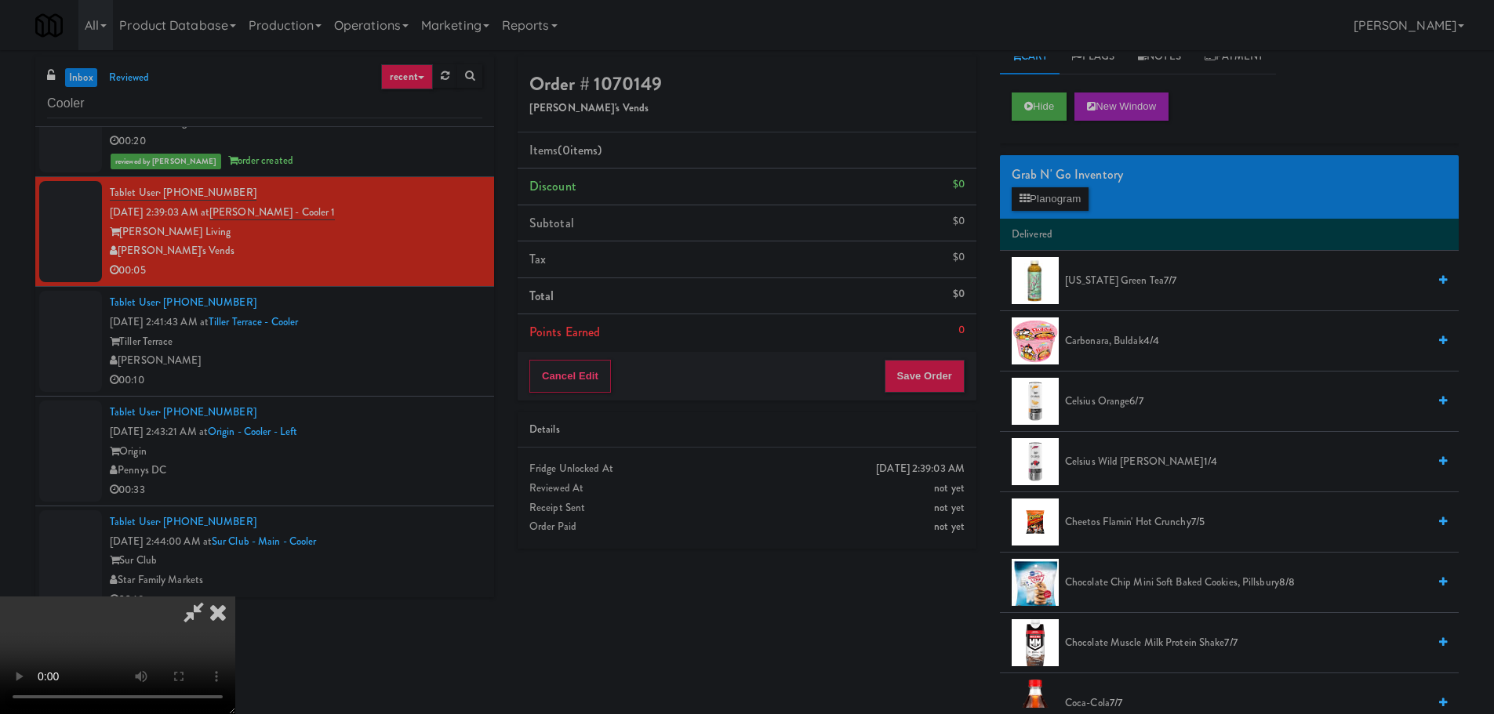
scroll to position [0, 0]
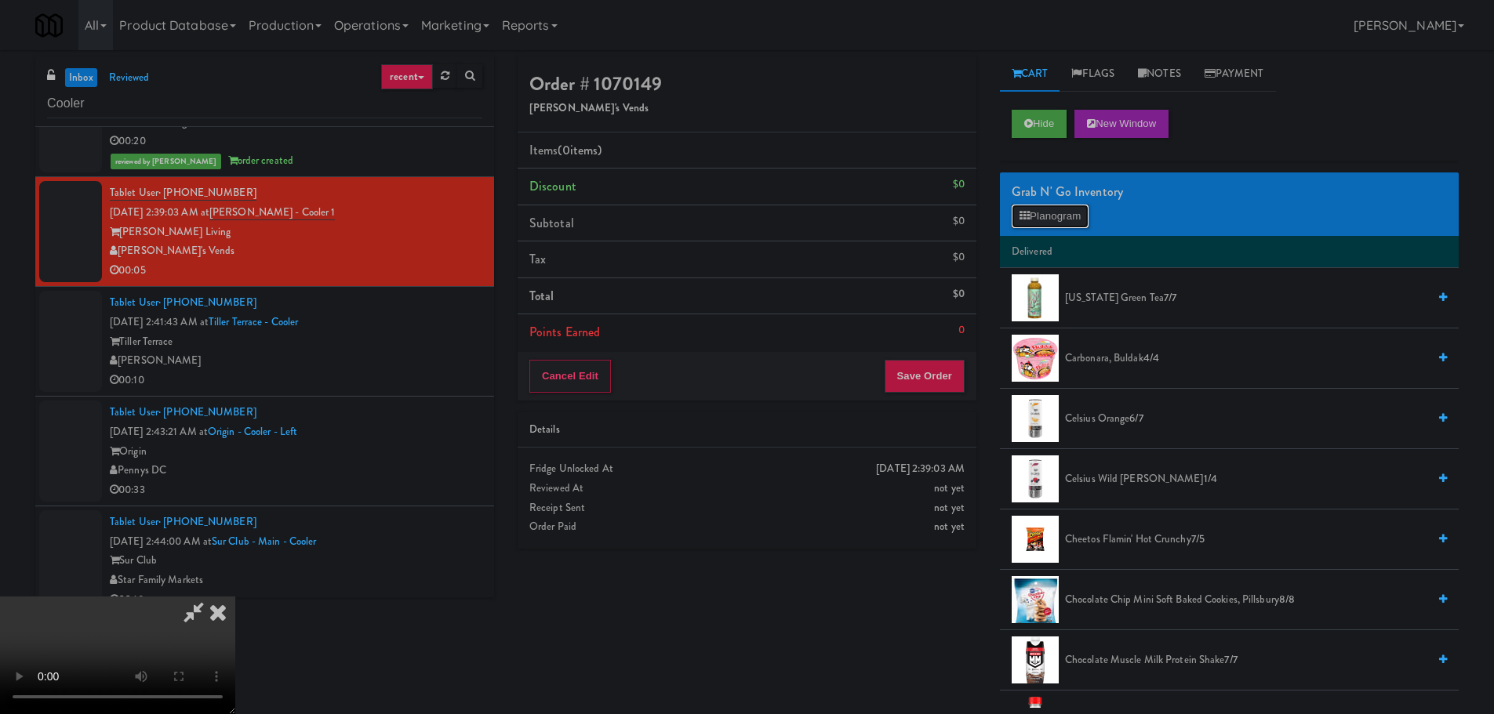
click at [1024, 211] on icon at bounding box center [1025, 216] width 10 height 10
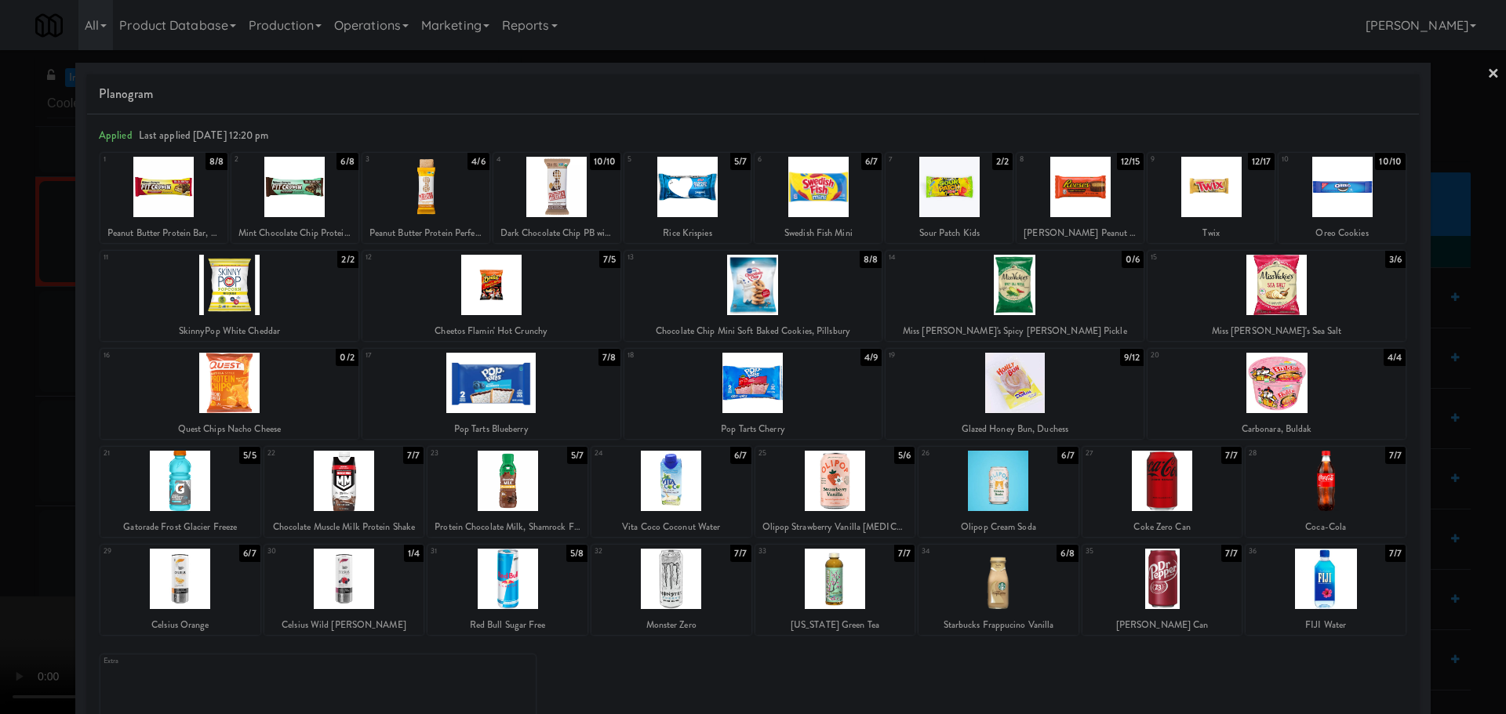
click at [990, 297] on div at bounding box center [1014, 285] width 258 height 60
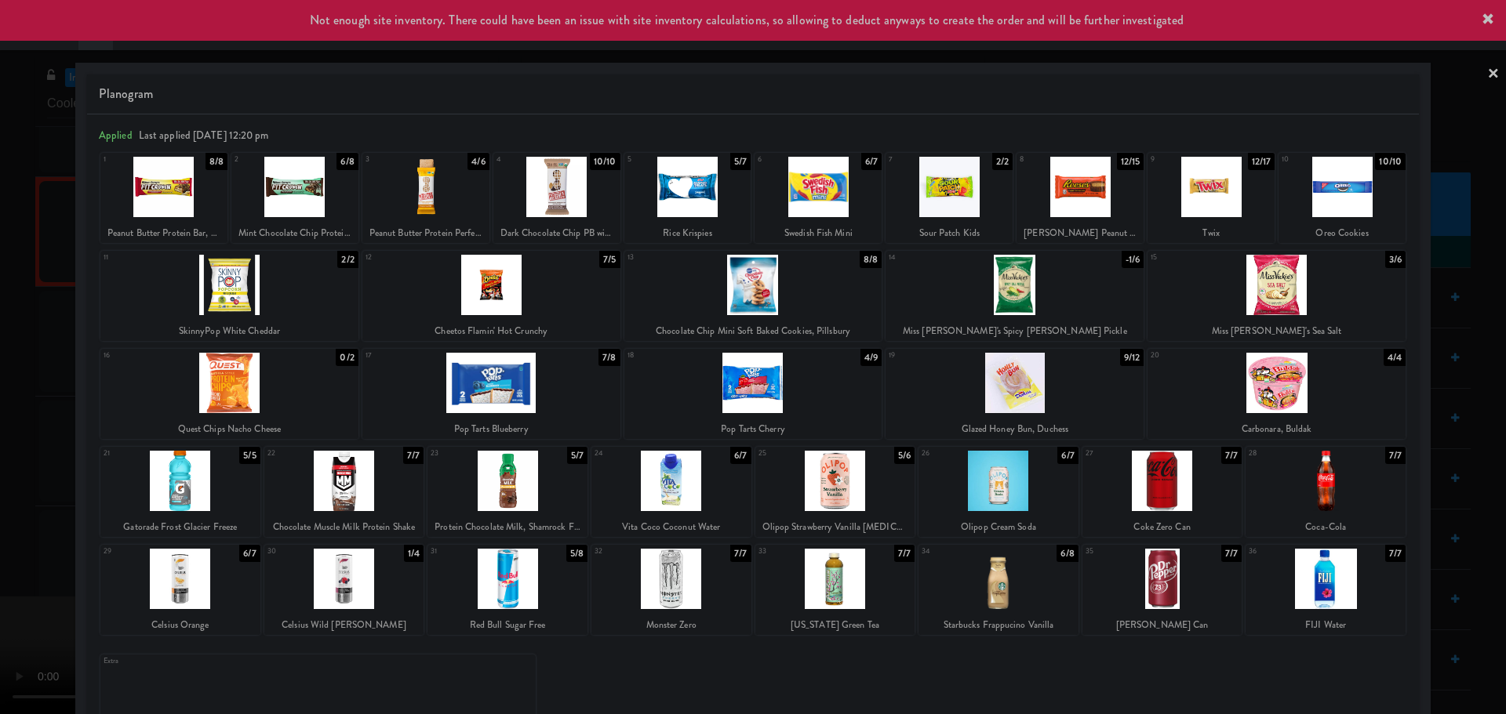
click at [18, 409] on div at bounding box center [753, 357] width 1506 height 714
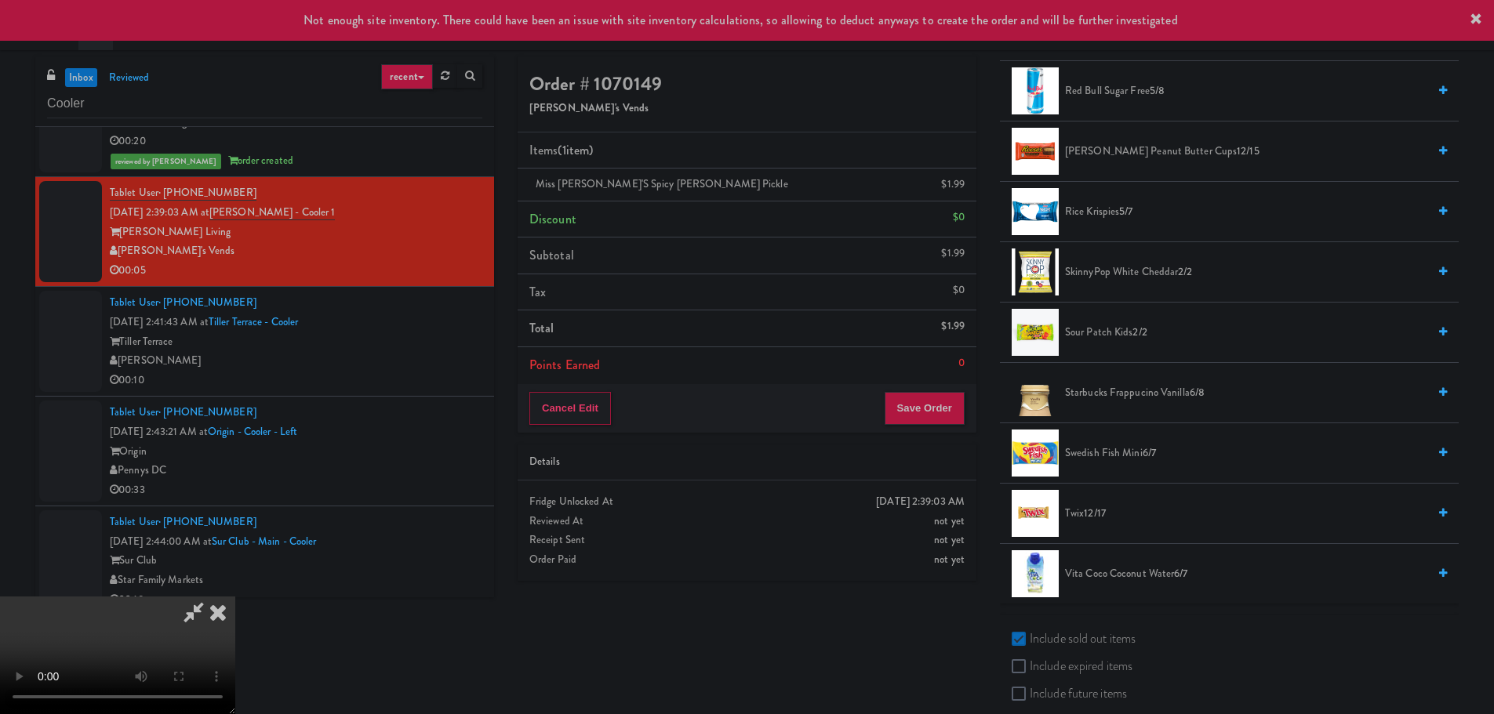
scroll to position [1916, 0]
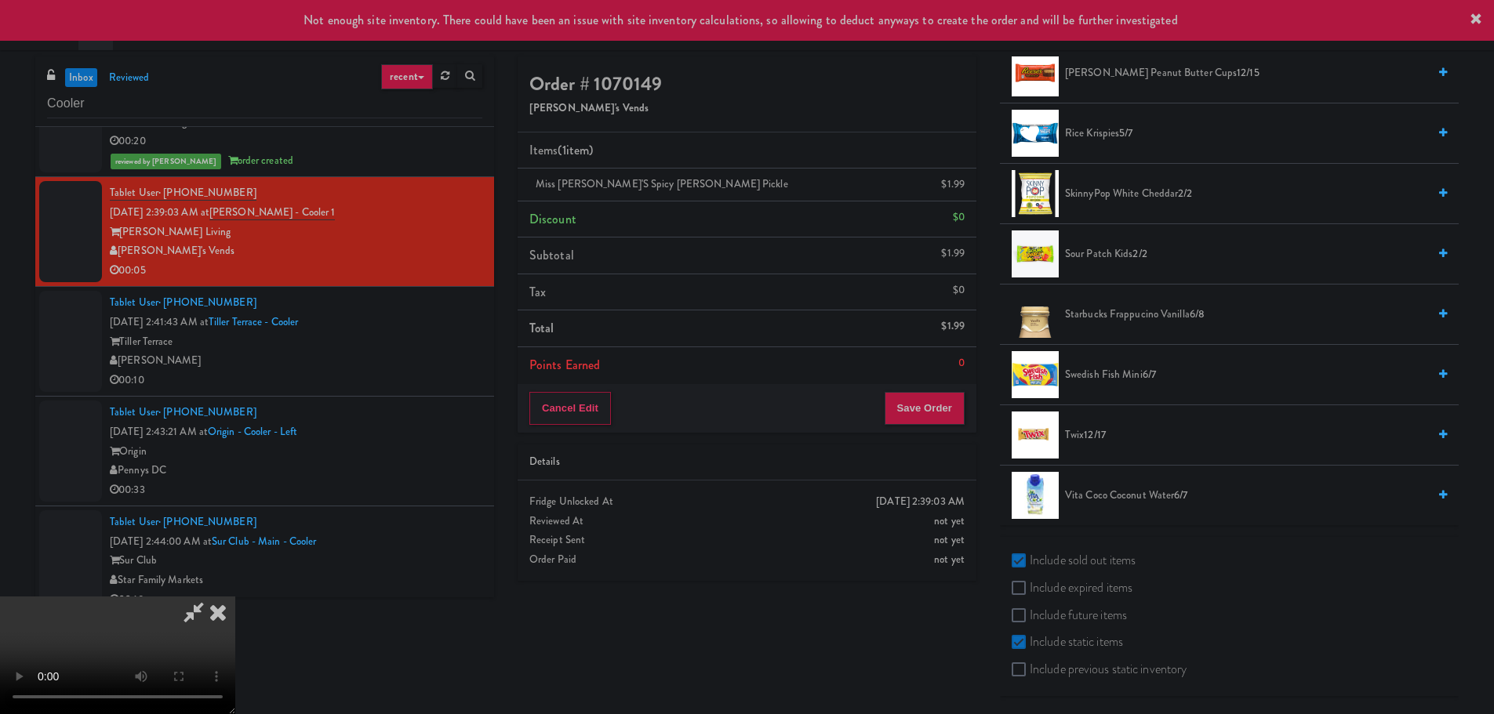
click at [1096, 667] on label "Include previous static inventory" at bounding box center [1099, 670] width 175 height 24
click at [1030, 667] on input "Include previous static inventory" at bounding box center [1021, 670] width 18 height 13
checkbox input "true"
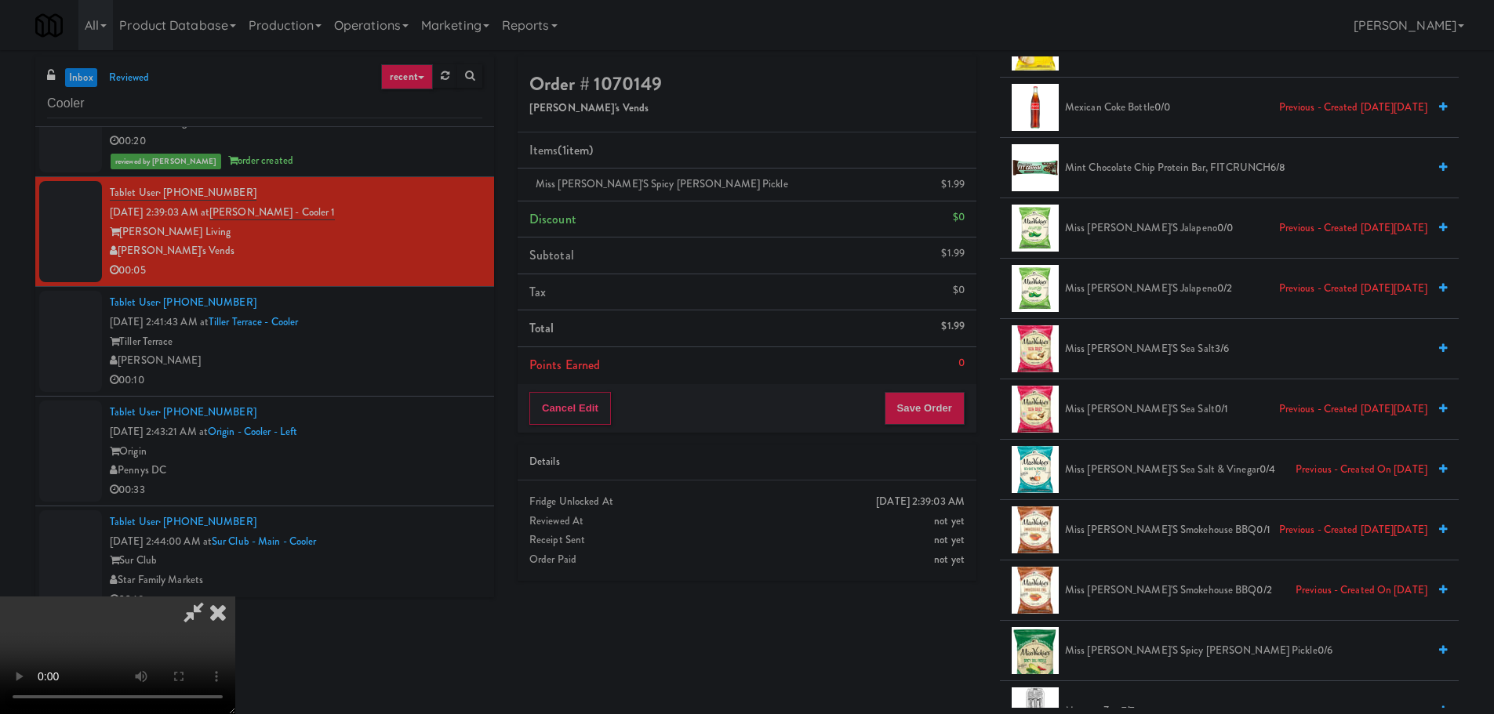
scroll to position [2935, 0]
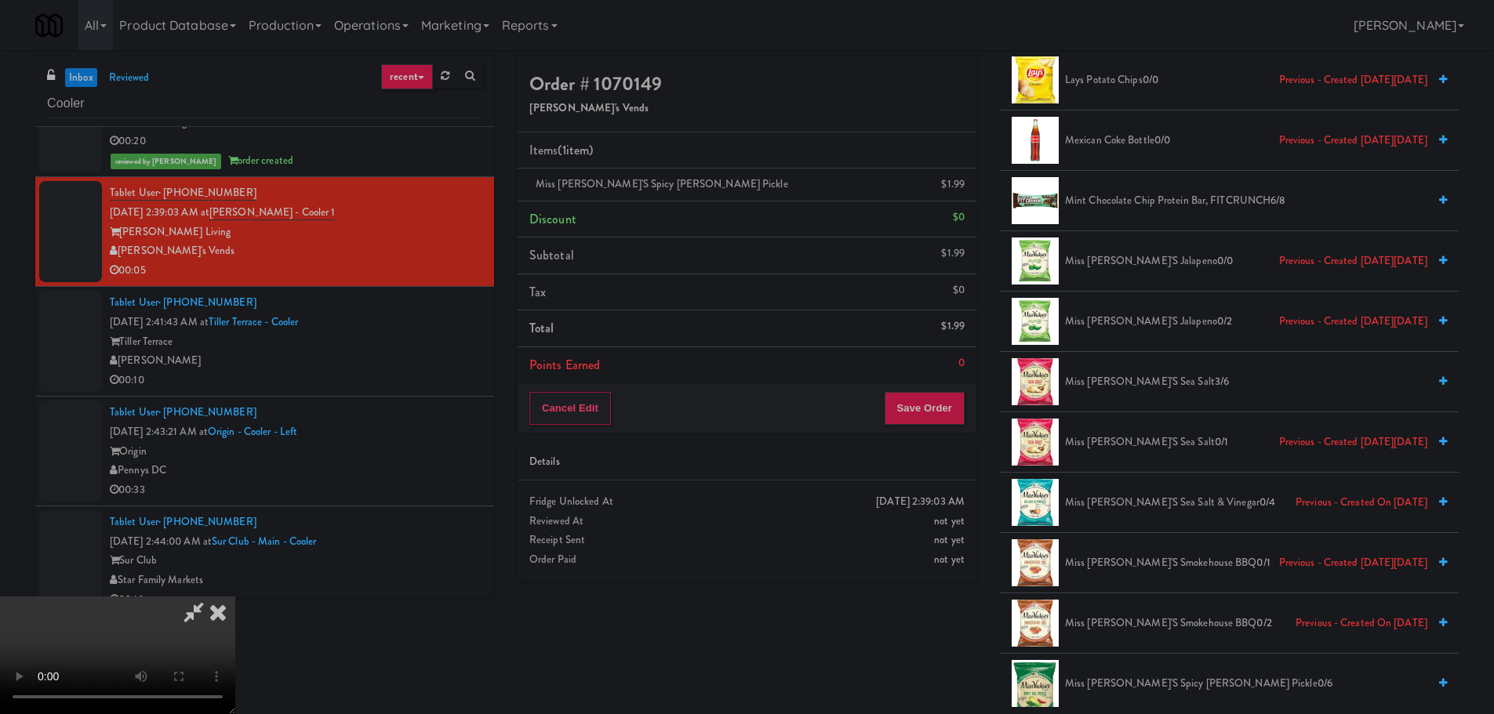
click at [1147, 565] on span "Miss Vickie's Smokehouse BBQ 0/1 Previous - Created on Thu, Aug 21st 2025" at bounding box center [1246, 564] width 362 height 20
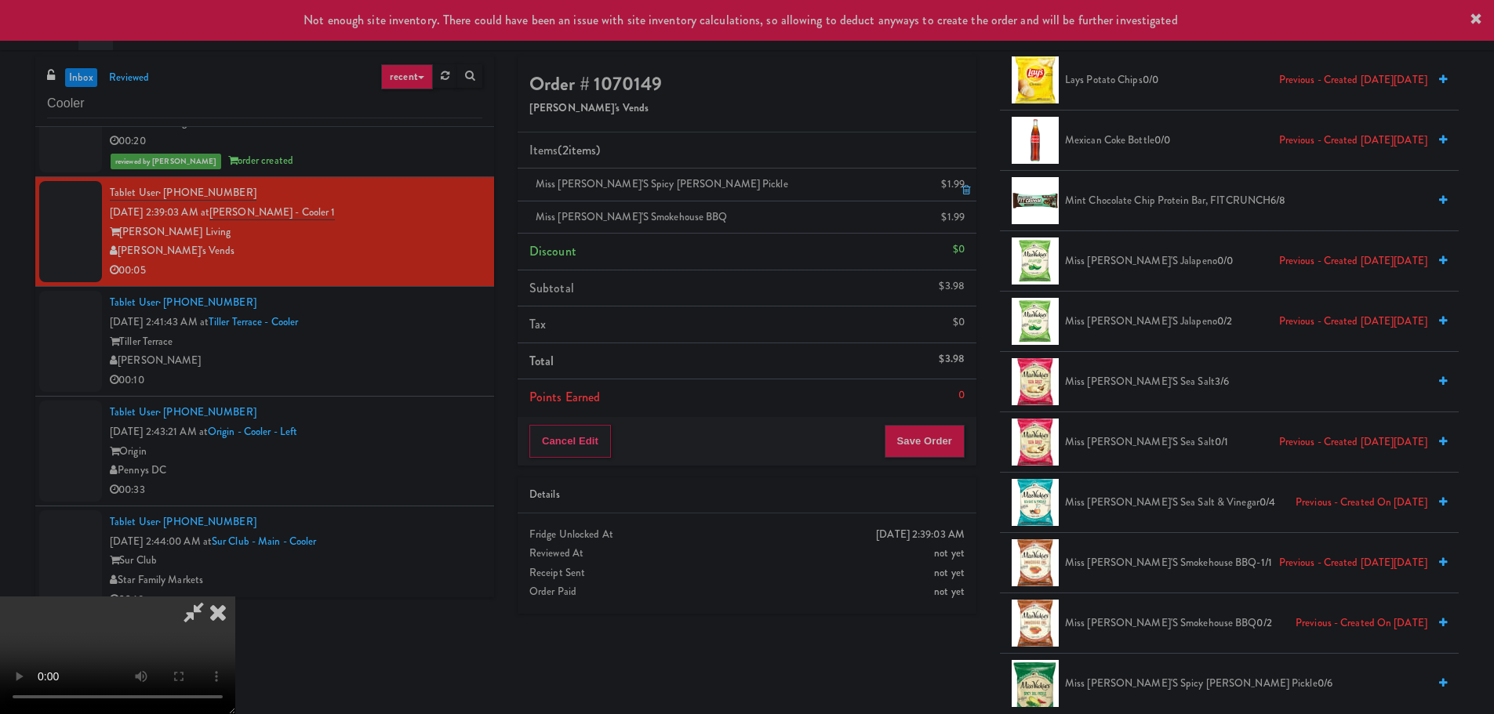
click at [965, 190] on icon at bounding box center [966, 190] width 8 height 10
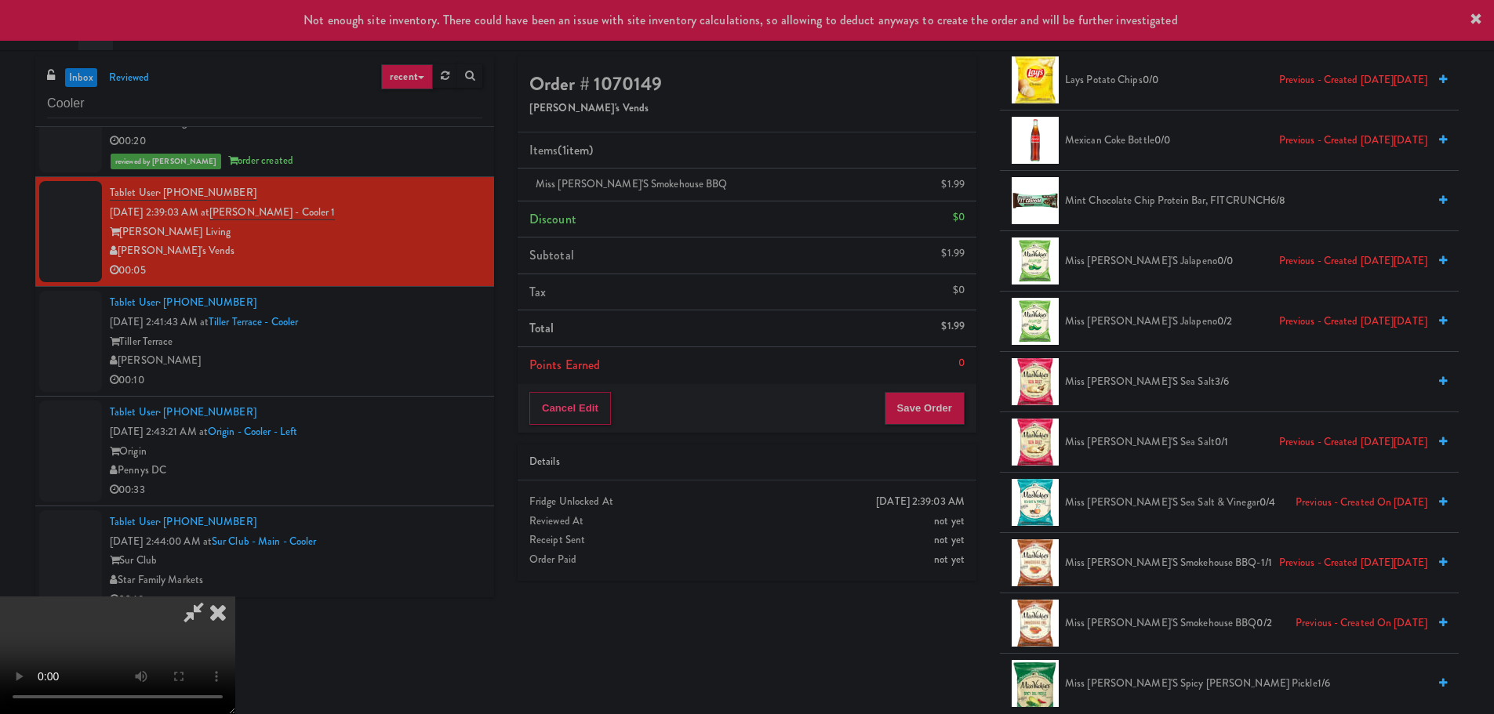
click at [235, 597] on video at bounding box center [117, 656] width 235 height 118
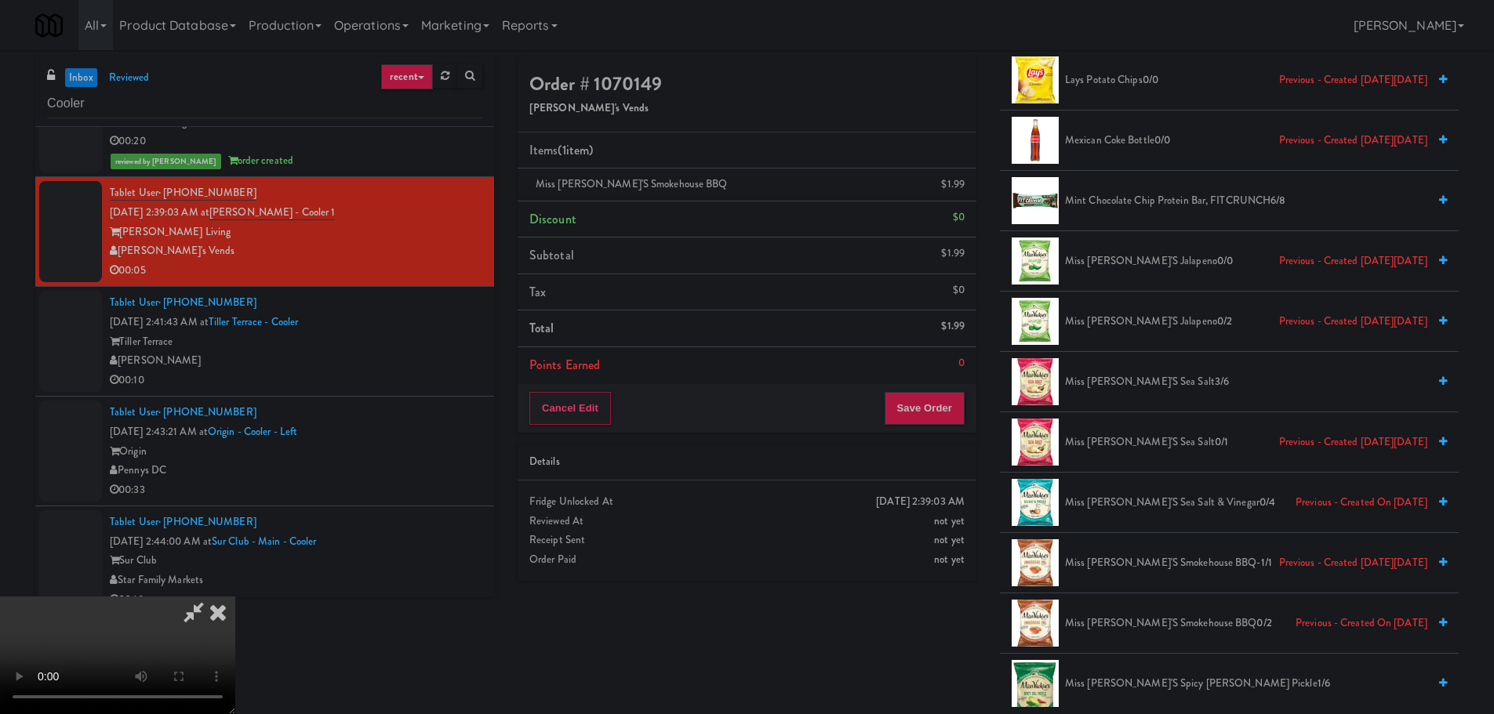
click at [235, 597] on video at bounding box center [117, 656] width 235 height 118
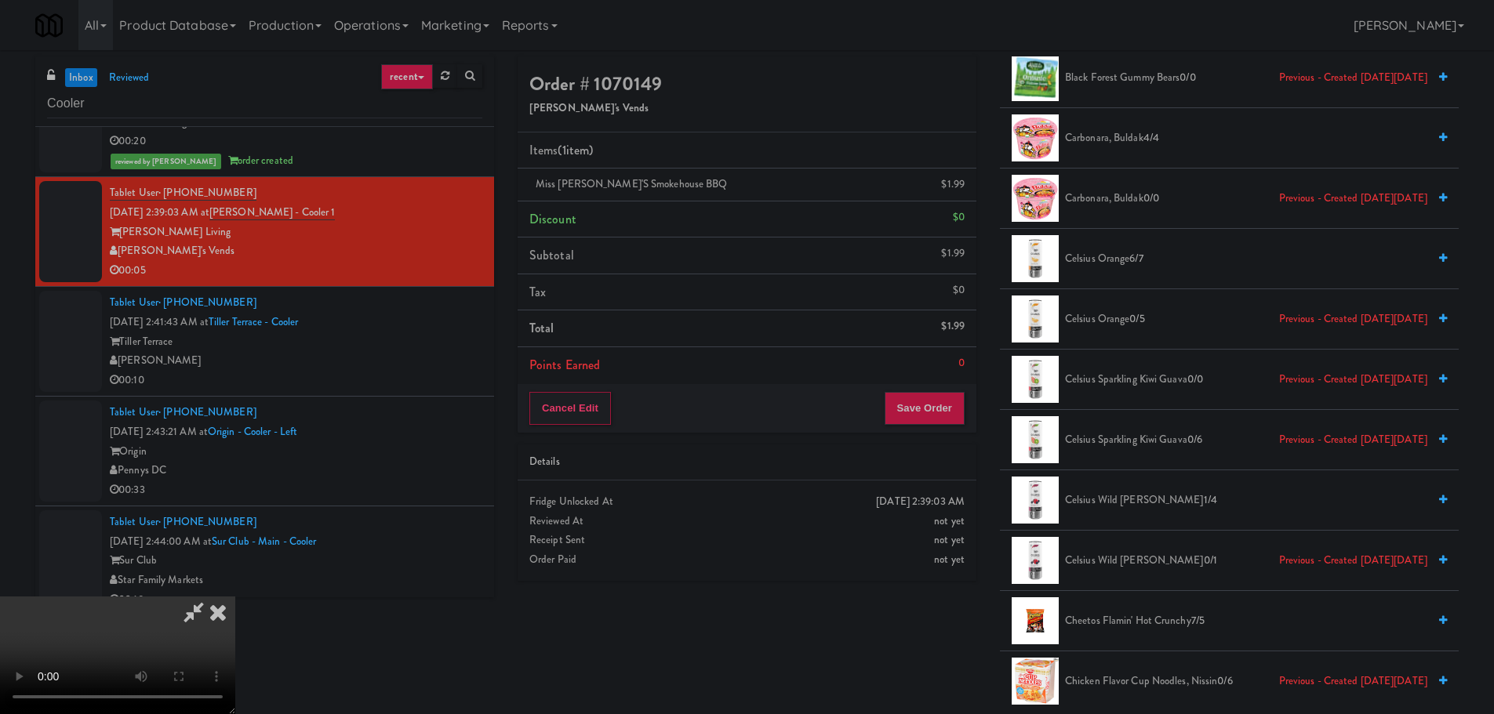
scroll to position [583, 0]
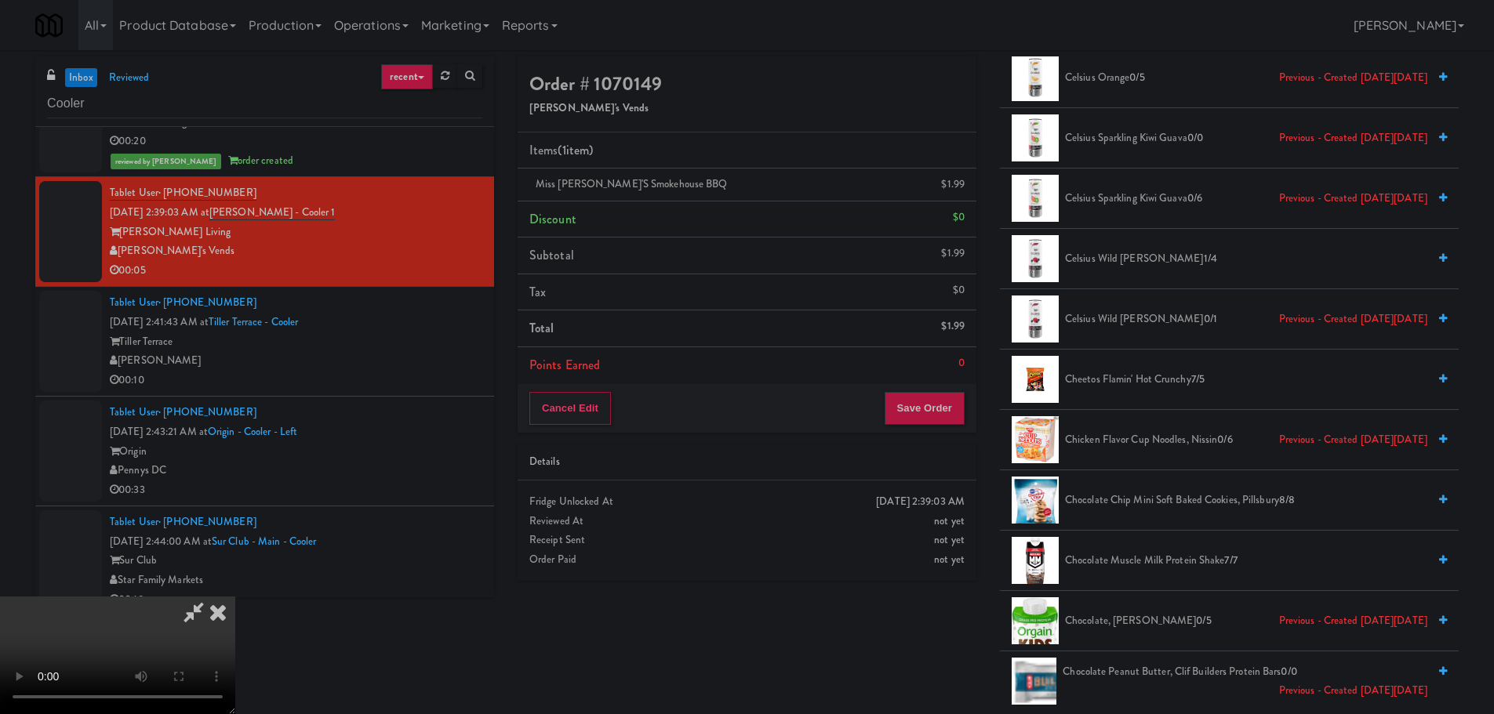
click at [1128, 372] on span "Cheetos Flamin' Hot Crunchy 7/5" at bounding box center [1246, 380] width 362 height 20
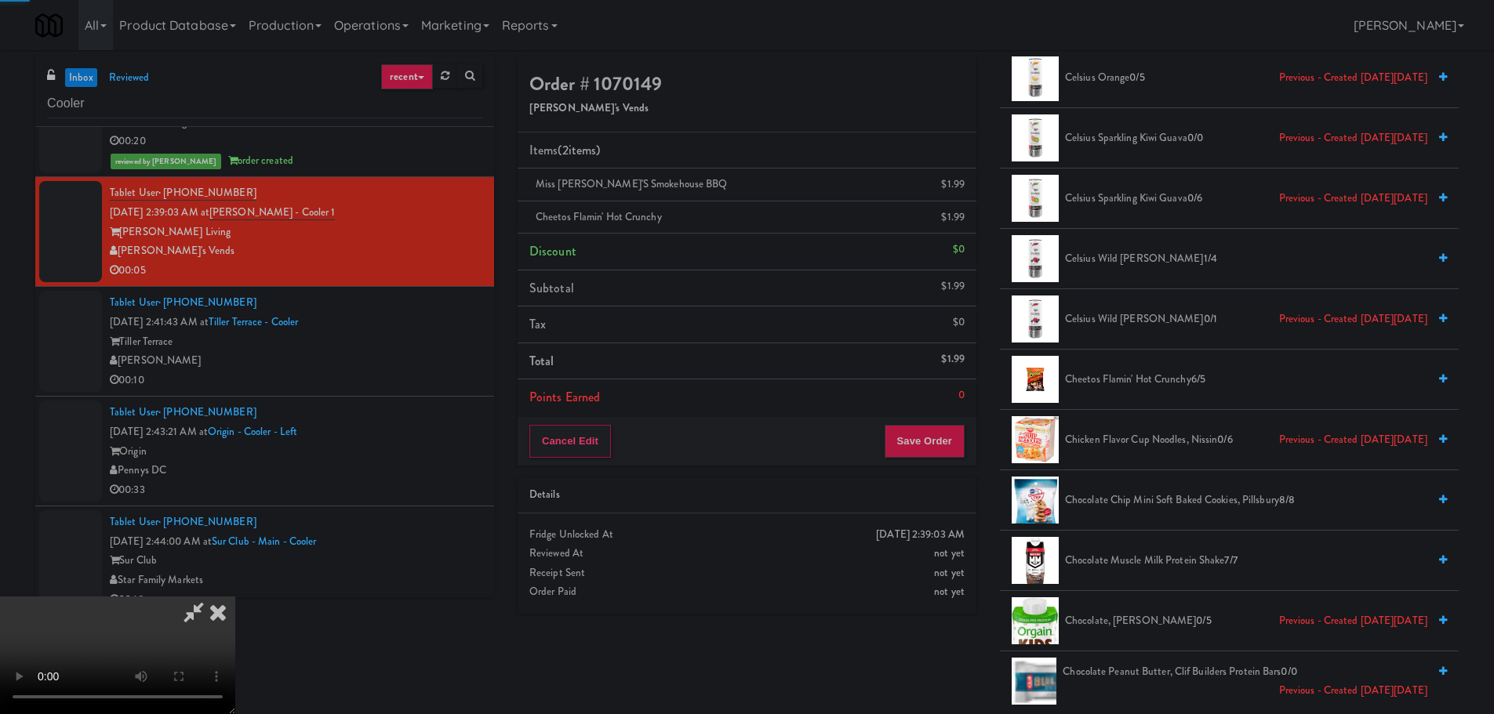
drag, startPoint x: 629, startPoint y: 383, endPoint x: 642, endPoint y: 382, distance: 13.4
click at [235, 597] on video at bounding box center [117, 656] width 235 height 118
drag, startPoint x: 726, startPoint y: 406, endPoint x: 616, endPoint y: 618, distance: 238.5
click at [235, 597] on video at bounding box center [117, 656] width 235 height 118
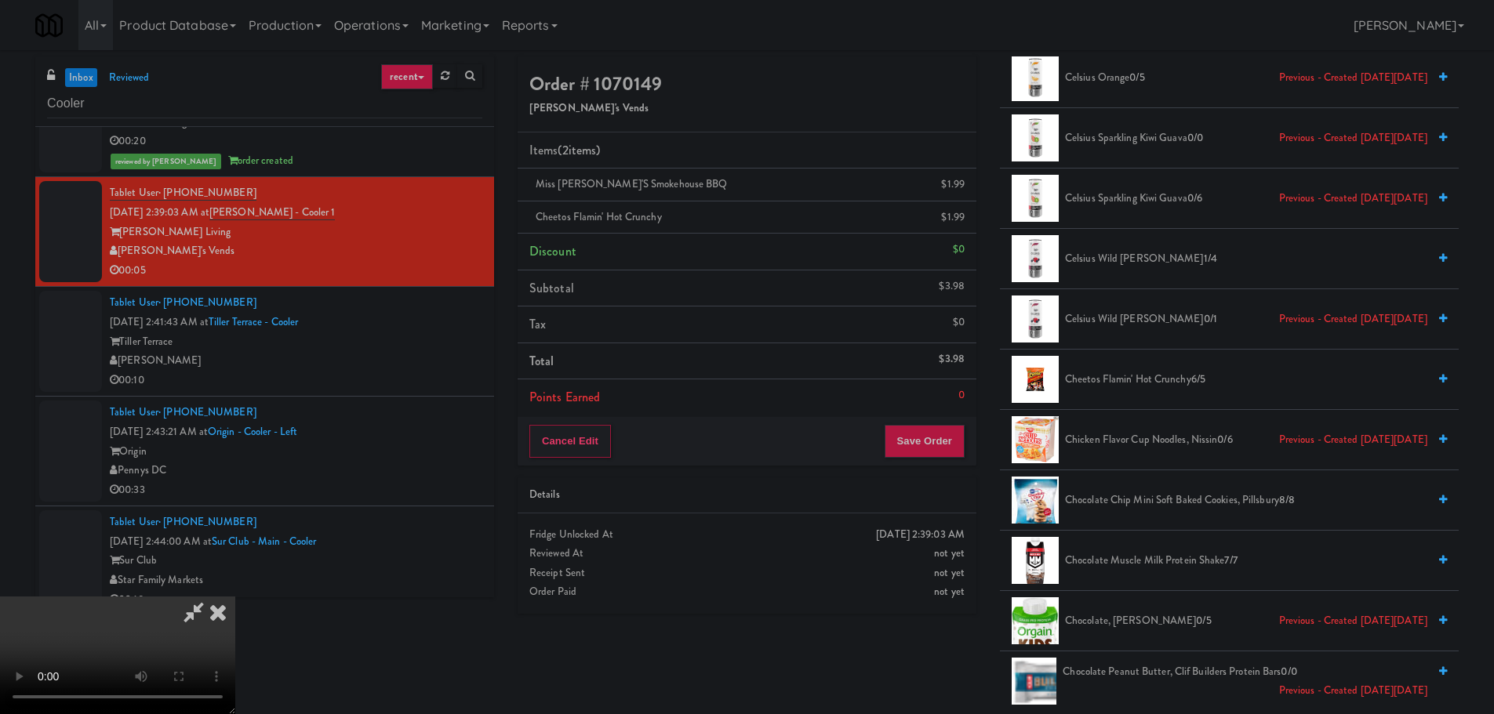
click at [958, 419] on div "Cancel Edit Save Order" at bounding box center [747, 441] width 459 height 49
click at [943, 438] on button "Save Order" at bounding box center [925, 441] width 80 height 33
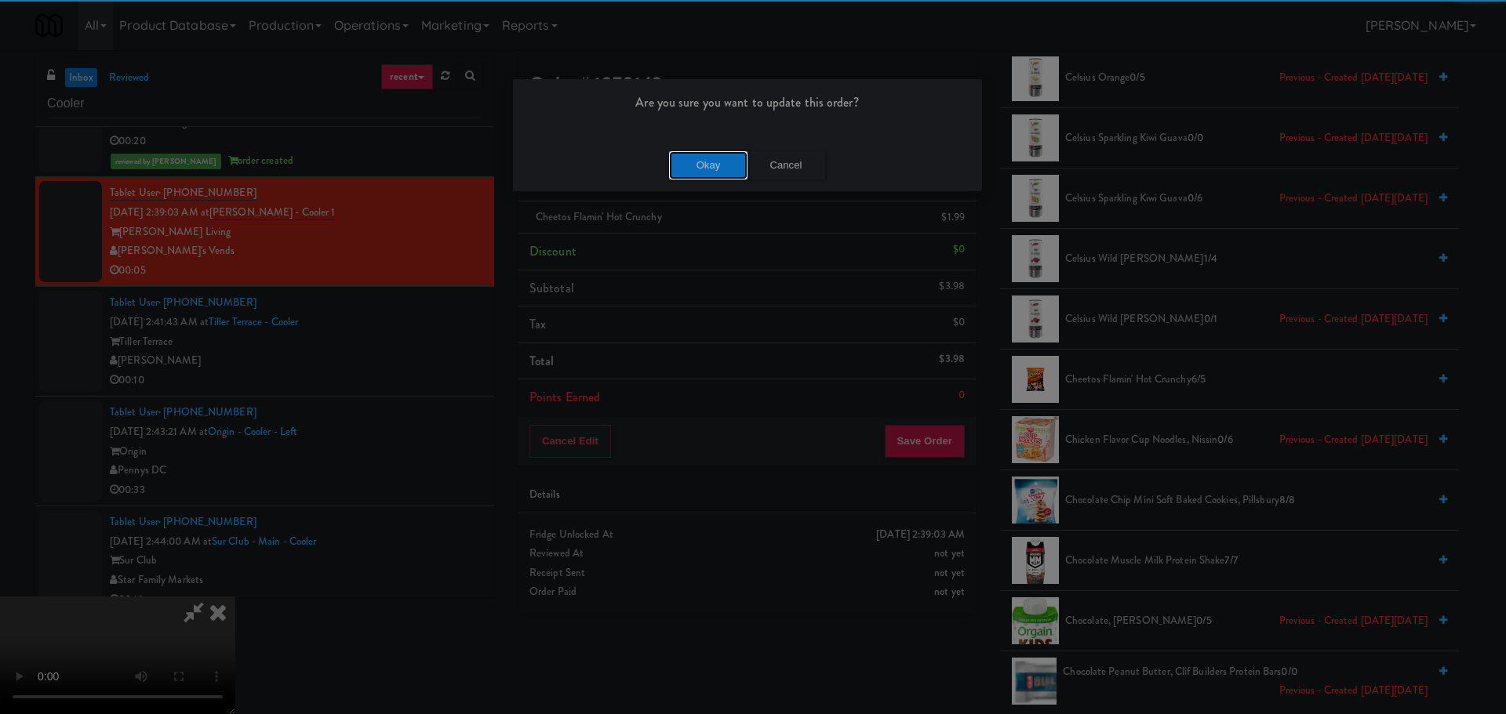
click at [700, 151] on button "Okay" at bounding box center [708, 165] width 78 height 28
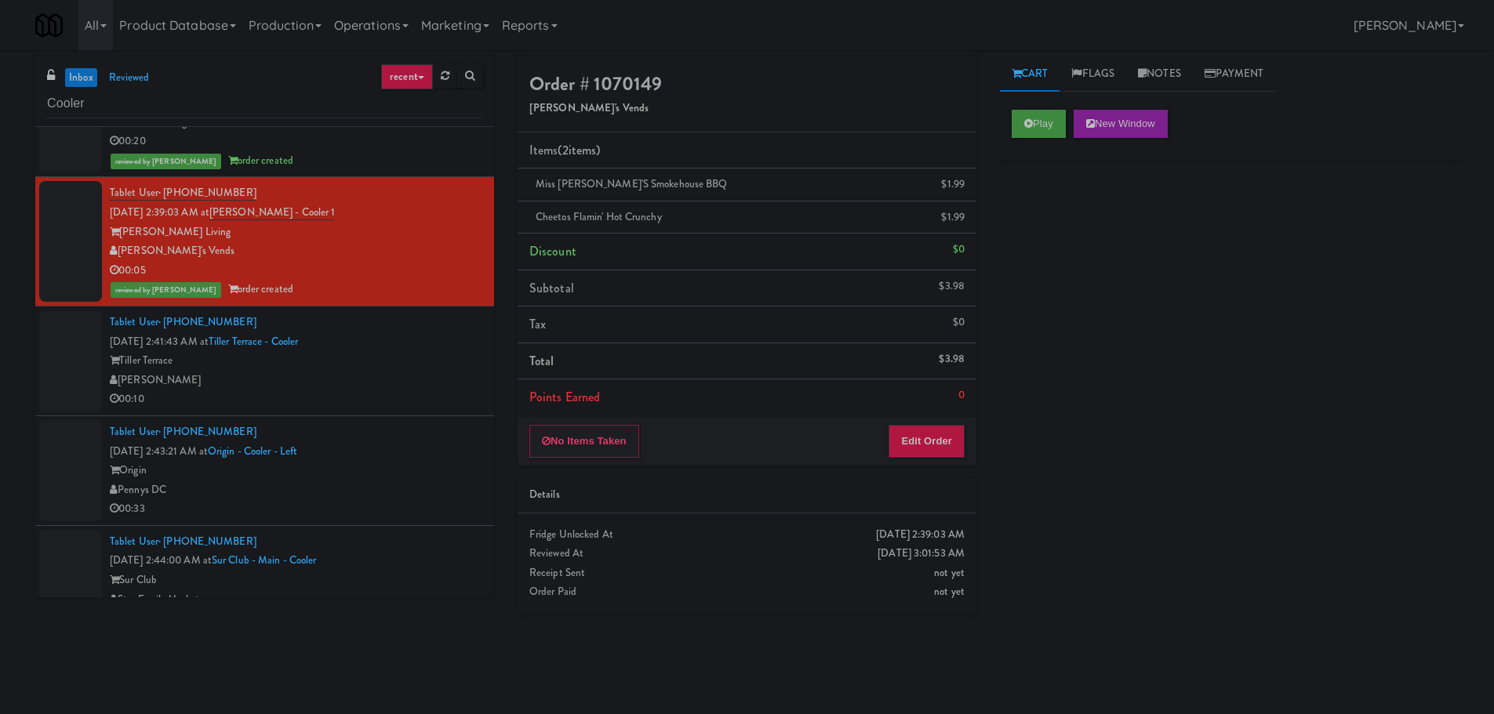
scroll to position [0, 0]
click at [391, 395] on div "00:10" at bounding box center [296, 400] width 373 height 20
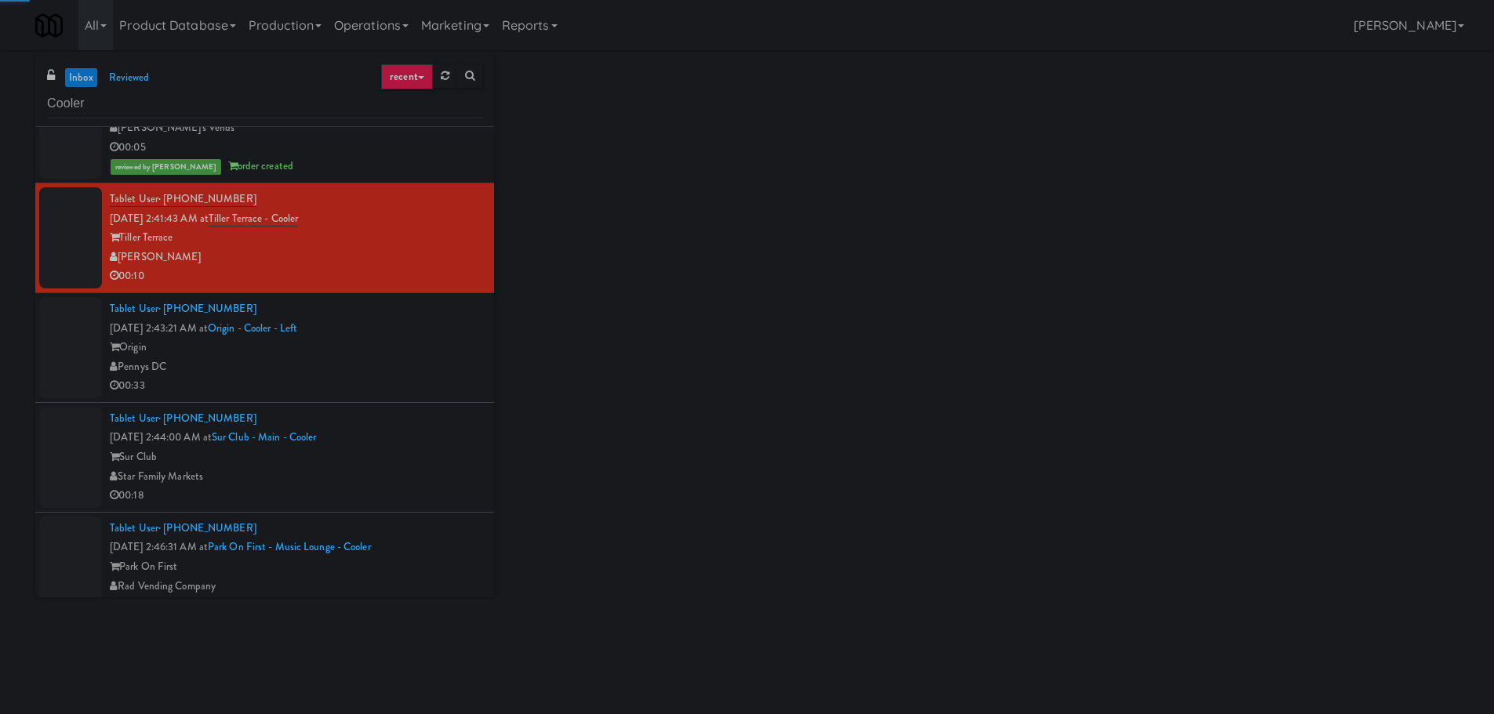
scroll to position [784, 0]
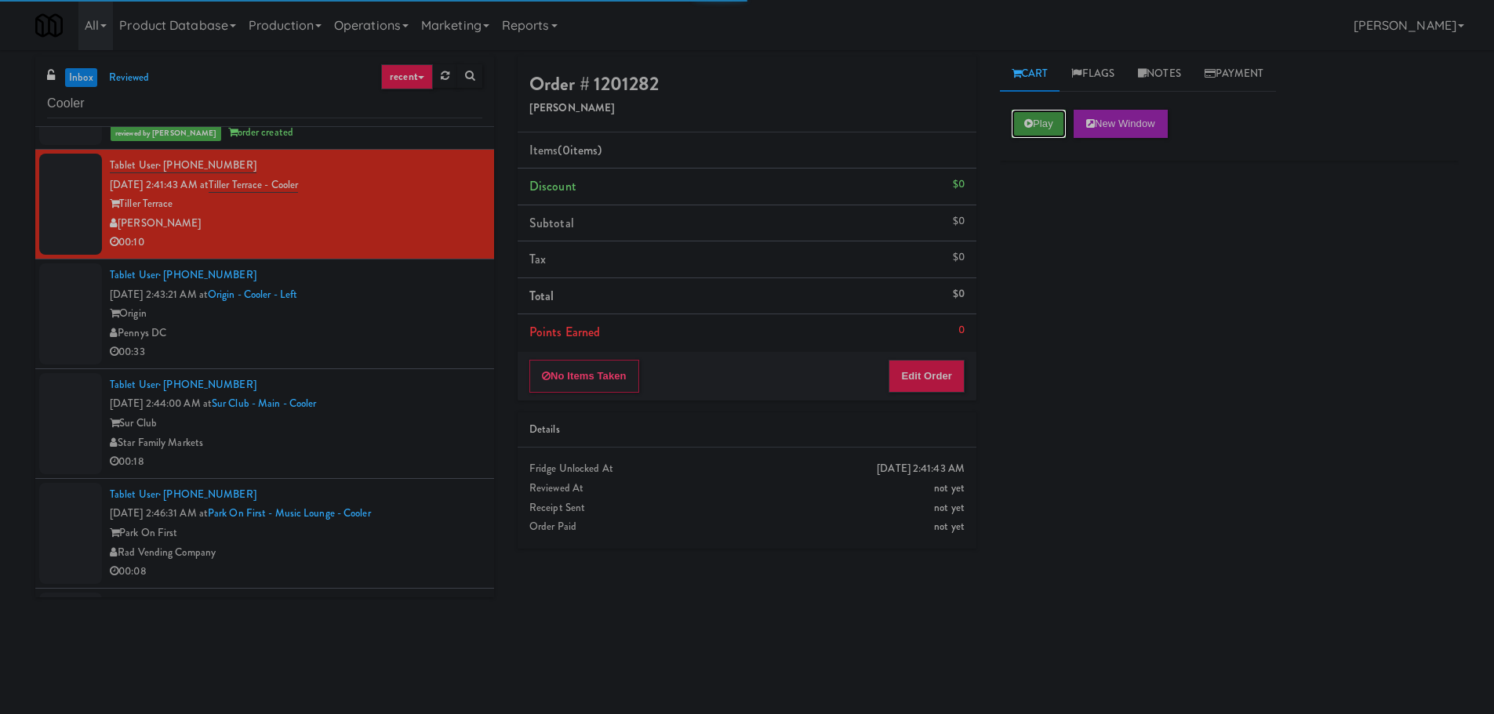
click at [1063, 133] on button "Play" at bounding box center [1039, 124] width 54 height 28
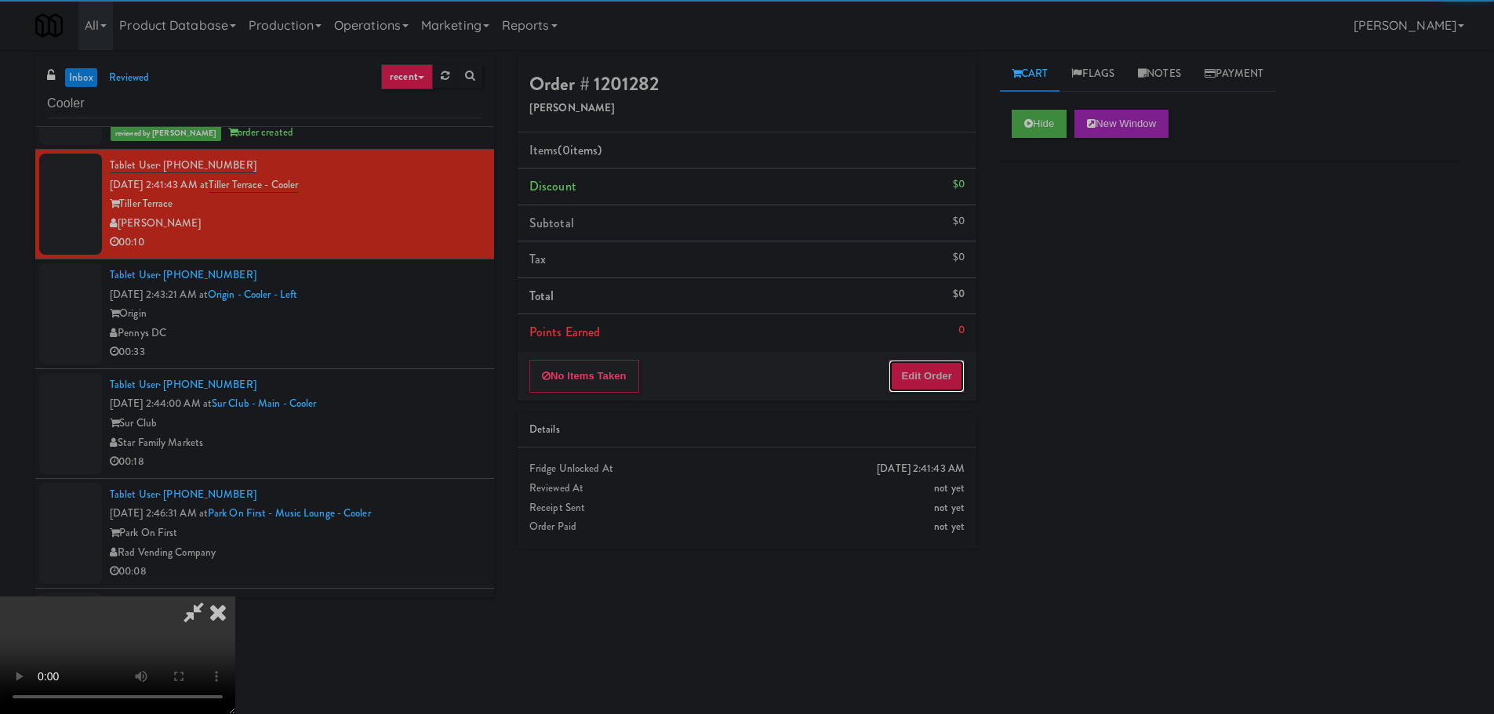
click at [916, 365] on button "Edit Order" at bounding box center [927, 376] width 76 height 33
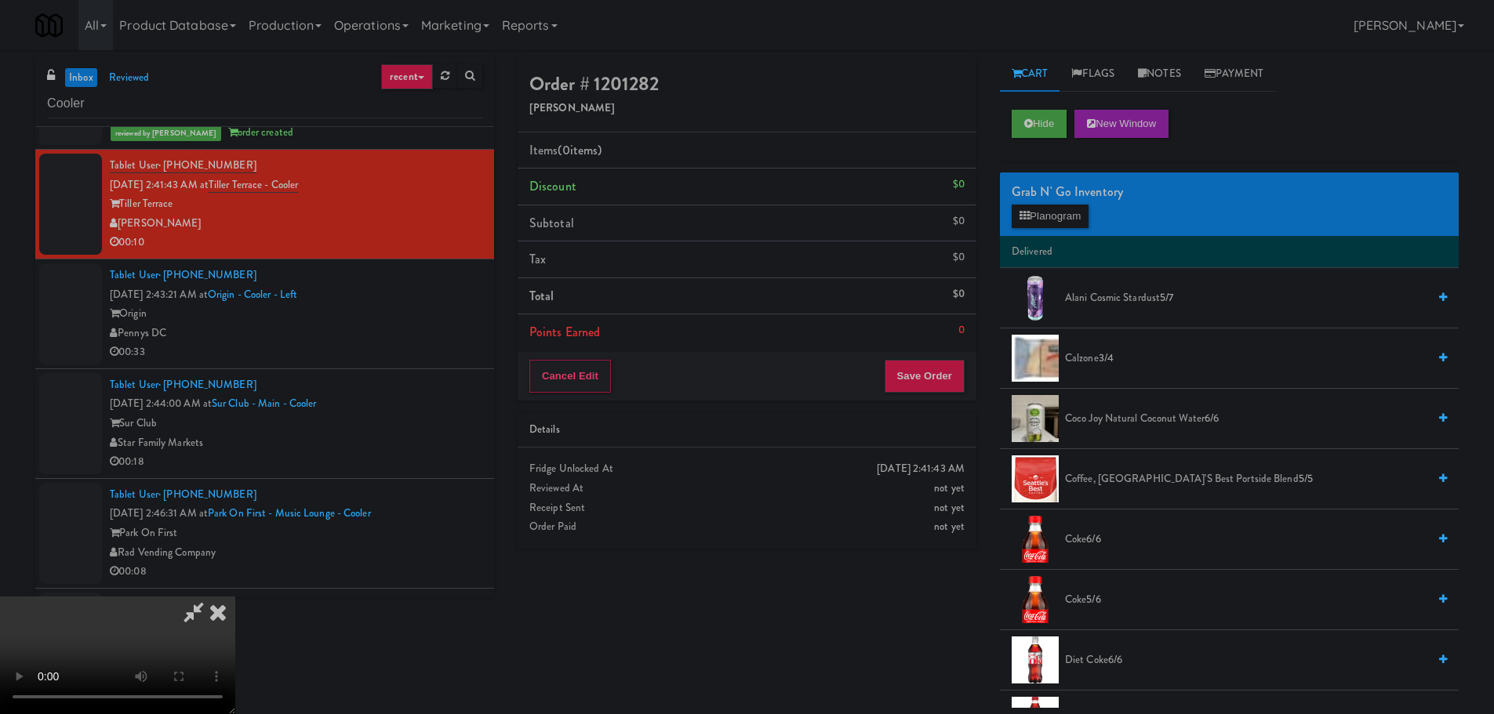
click at [235, 597] on video at bounding box center [117, 656] width 235 height 118
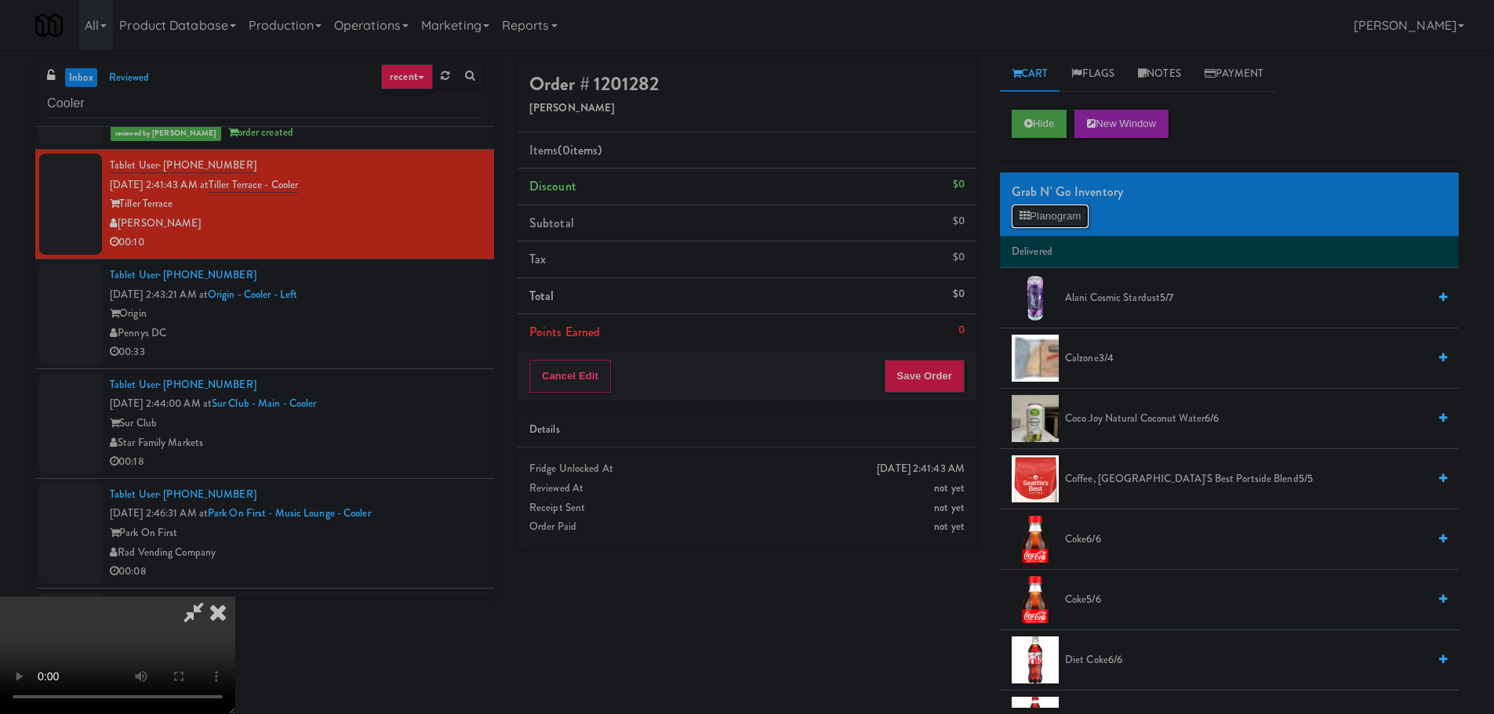
click at [1035, 209] on button "Planogram" at bounding box center [1050, 217] width 77 height 24
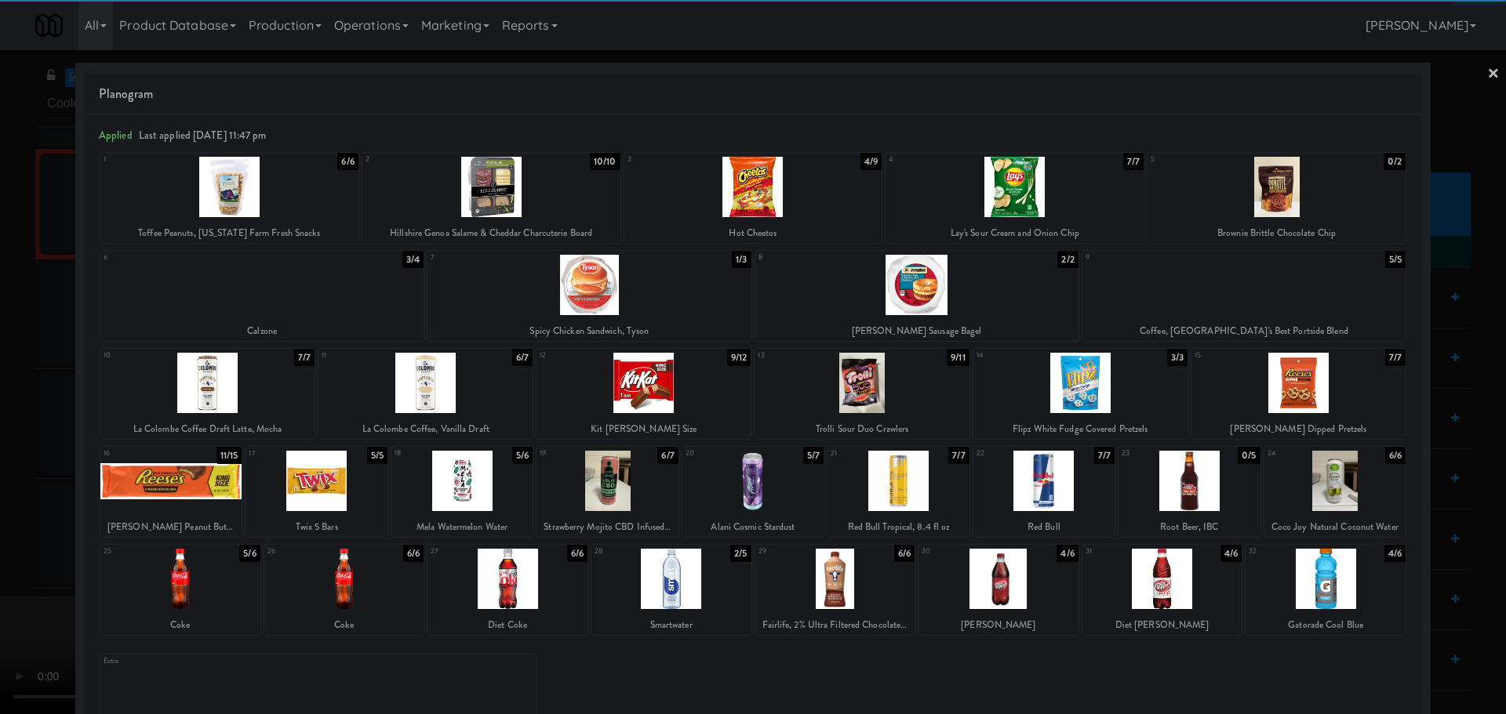
click at [1187, 496] on div at bounding box center [1188, 481] width 141 height 60
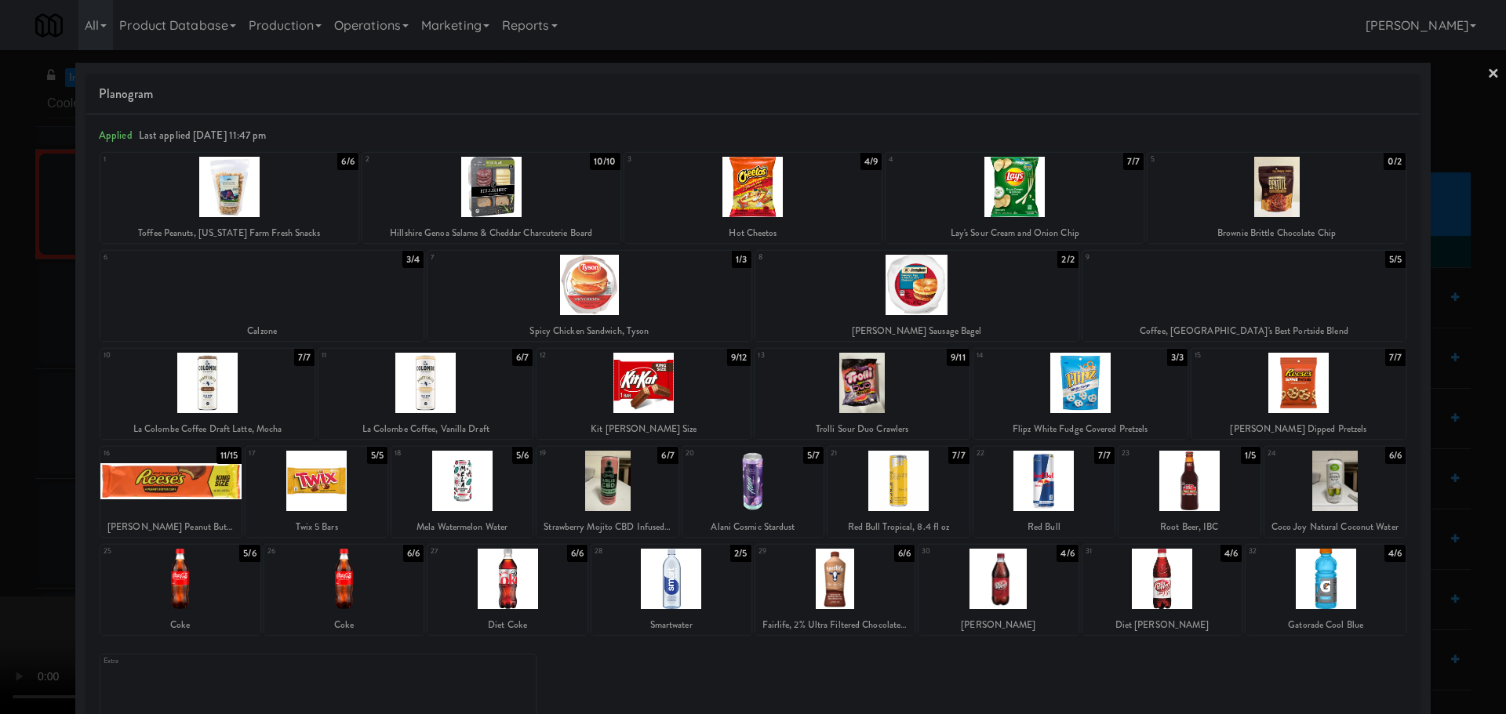
click at [1177, 499] on div at bounding box center [1188, 481] width 141 height 60
click at [0, 463] on div at bounding box center [753, 357] width 1506 height 714
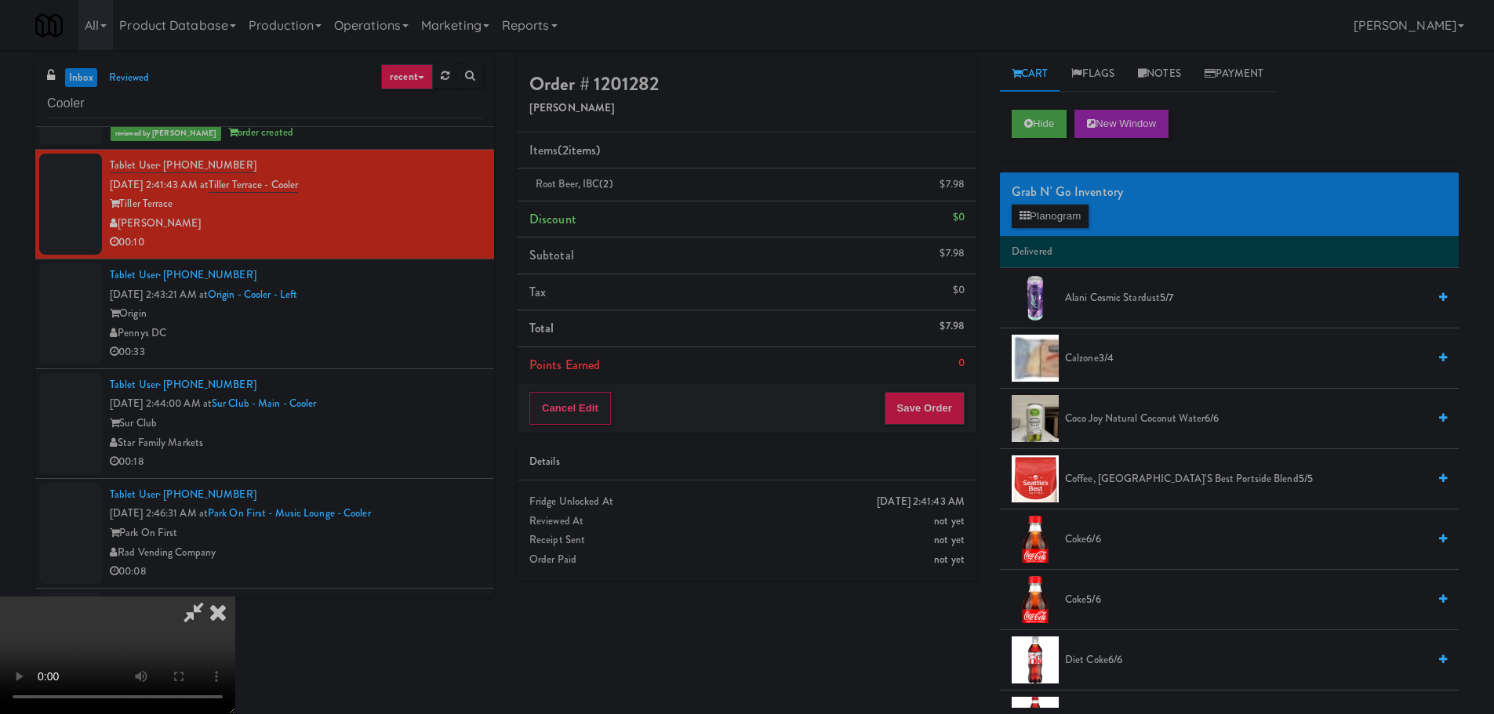
click at [235, 597] on video at bounding box center [117, 656] width 235 height 118
drag, startPoint x: 609, startPoint y: 455, endPoint x: 623, endPoint y: 455, distance: 14.1
click at [235, 597] on video at bounding box center [117, 656] width 235 height 118
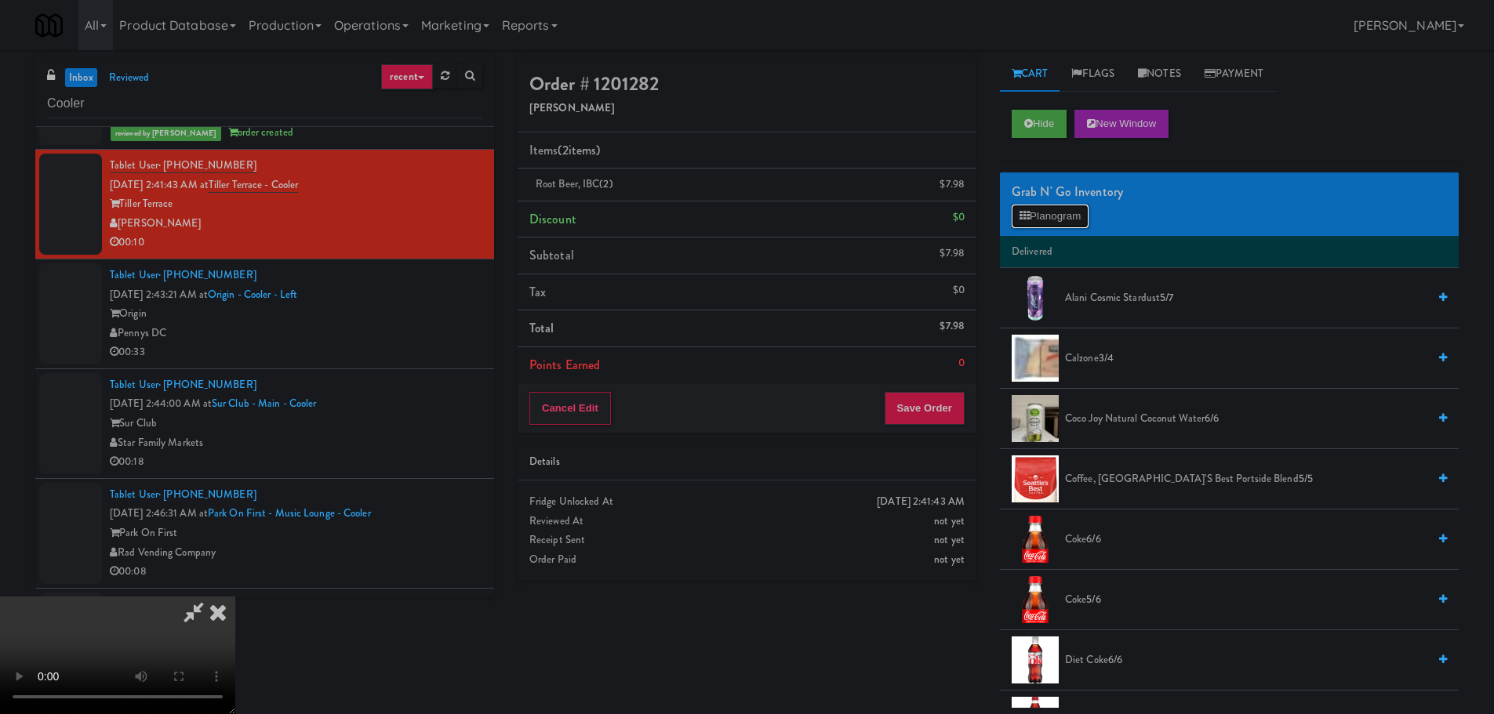
click at [1071, 205] on button "Planogram" at bounding box center [1050, 217] width 77 height 24
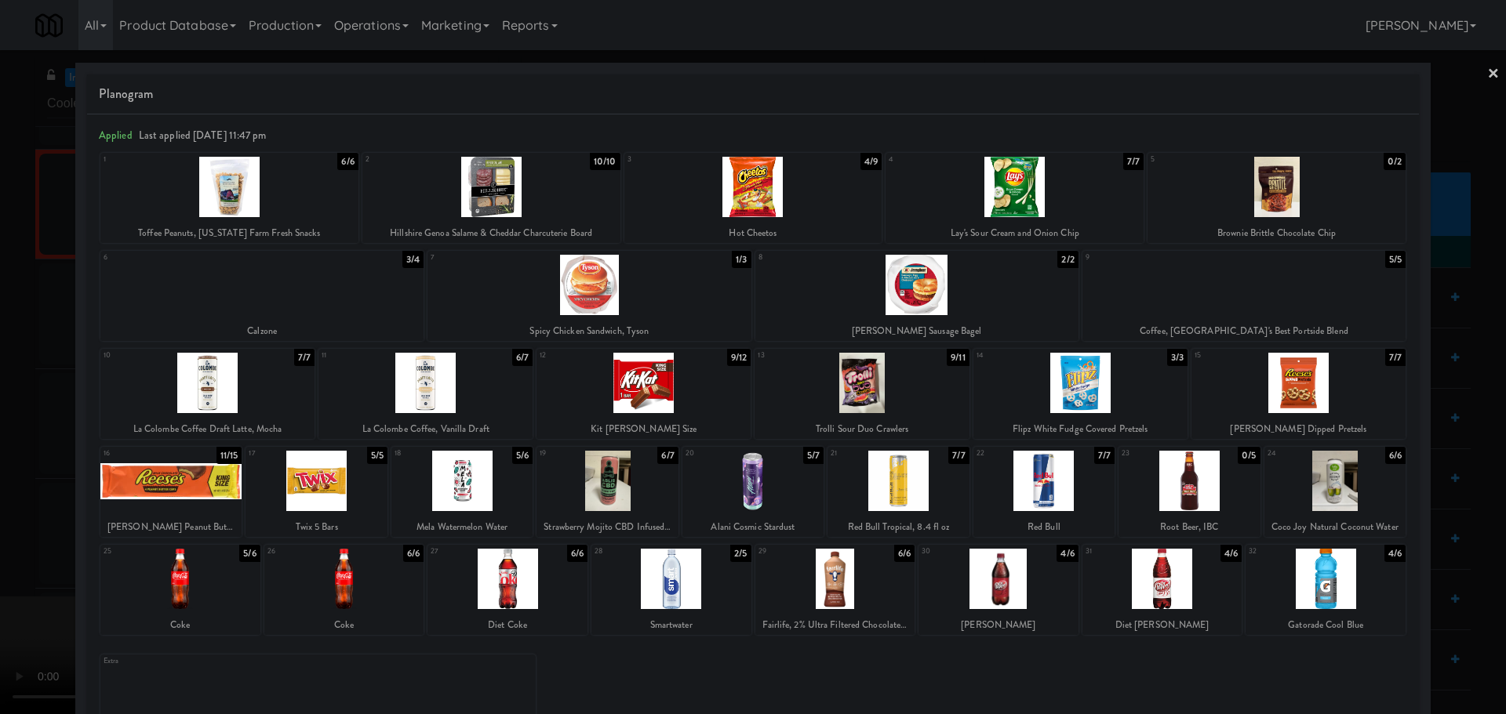
click at [0, 474] on div at bounding box center [753, 357] width 1506 height 714
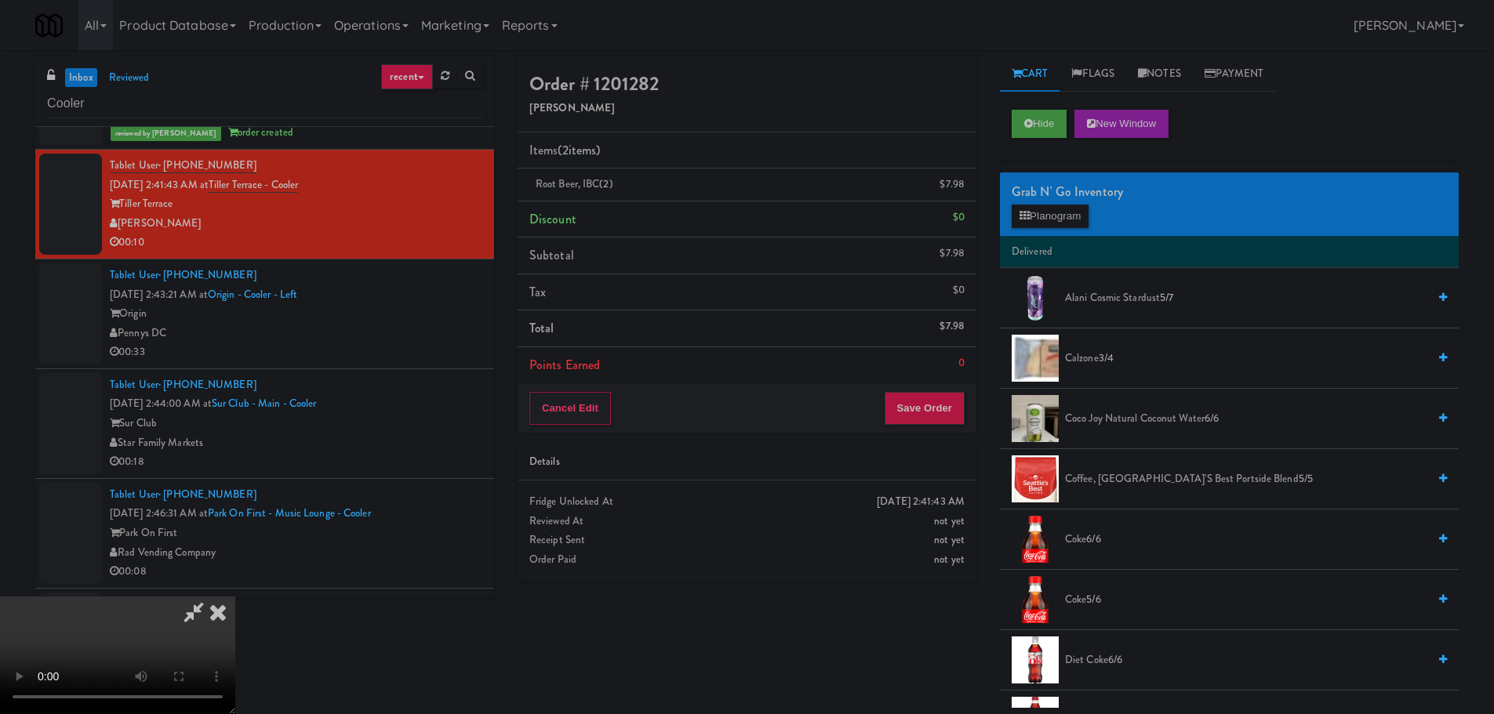
click at [235, 597] on video at bounding box center [117, 656] width 235 height 118
drag, startPoint x: 625, startPoint y: 428, endPoint x: 651, endPoint y: 473, distance: 51.7
click at [235, 597] on video at bounding box center [117, 656] width 235 height 118
click at [1052, 209] on button "Planogram" at bounding box center [1050, 217] width 77 height 24
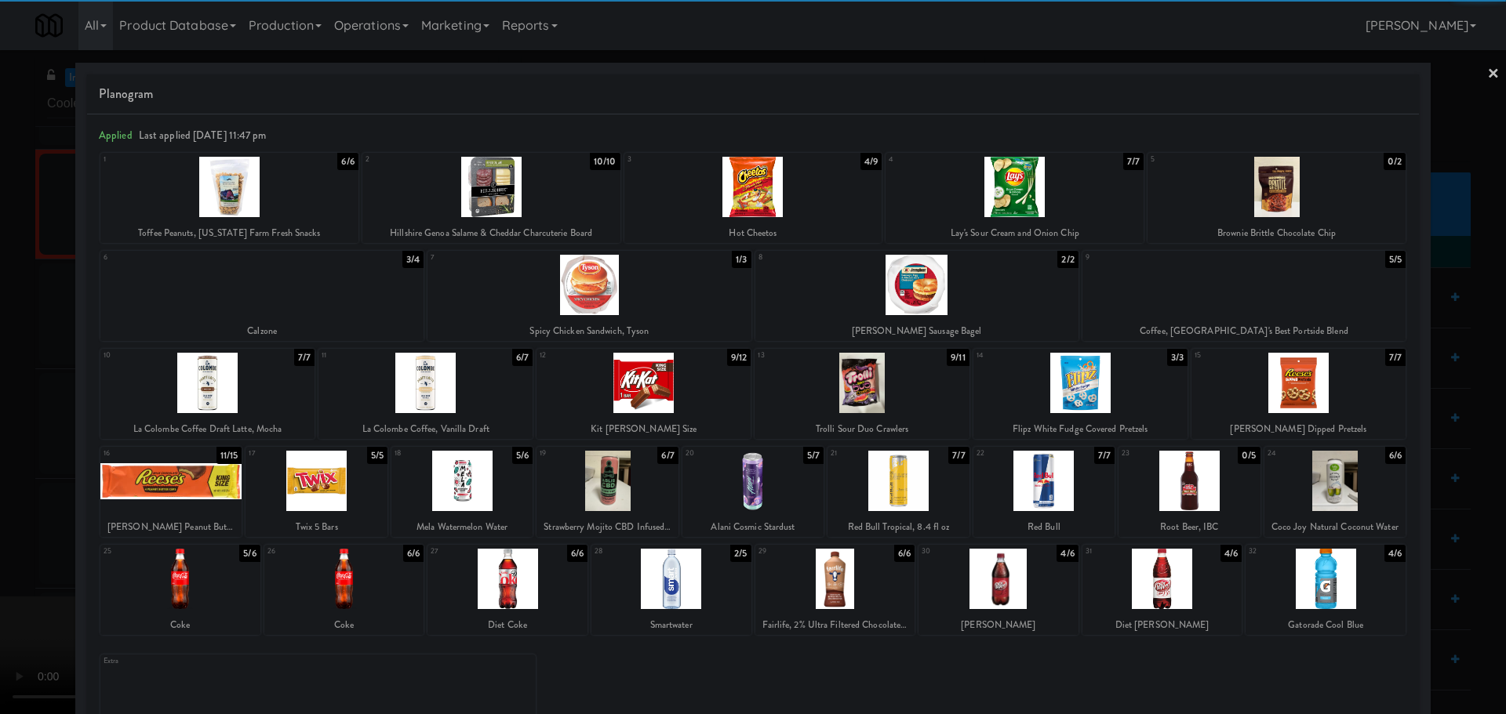
drag, startPoint x: 0, startPoint y: 509, endPoint x: 338, endPoint y: 565, distance: 342.6
click at [2, 509] on div at bounding box center [753, 357] width 1506 height 714
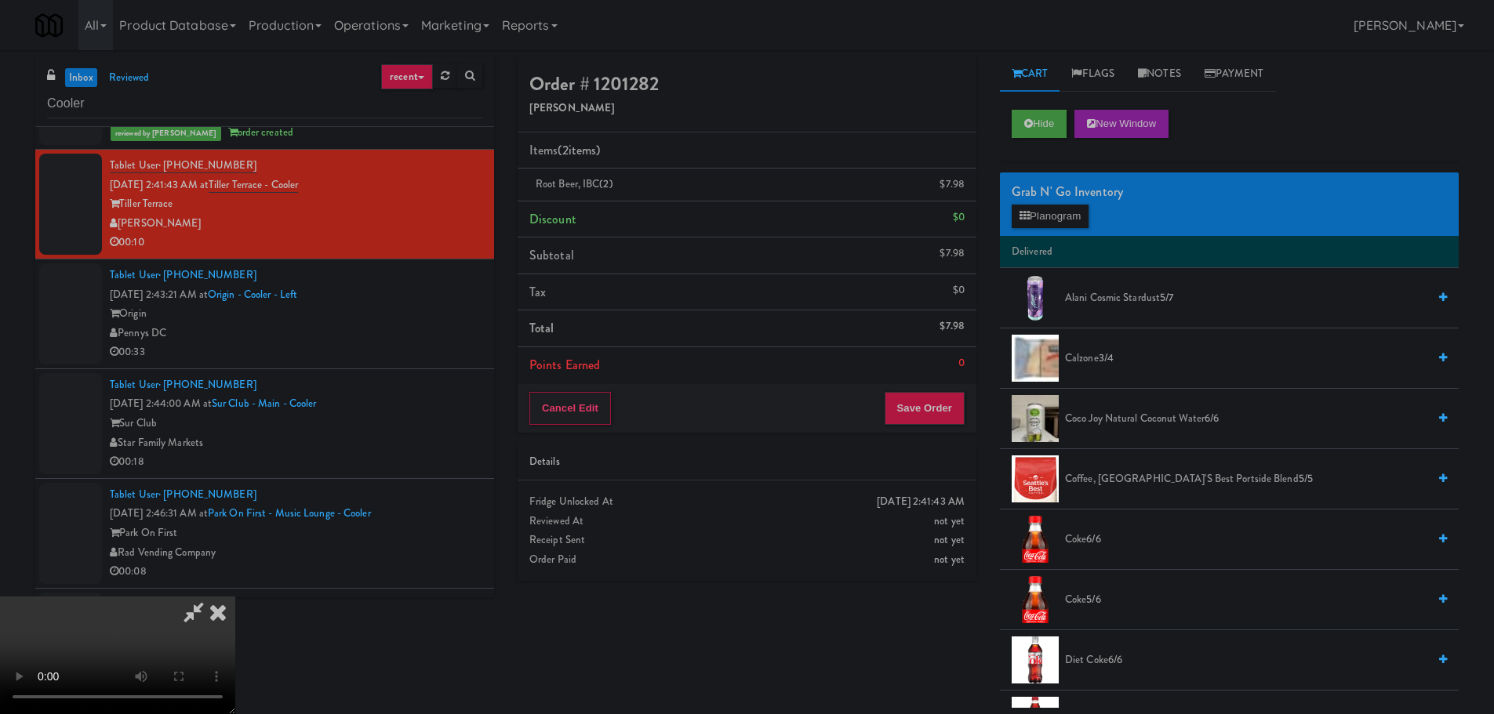
click at [235, 597] on video at bounding box center [117, 656] width 235 height 118
click at [934, 405] on button "Save Order" at bounding box center [925, 408] width 80 height 33
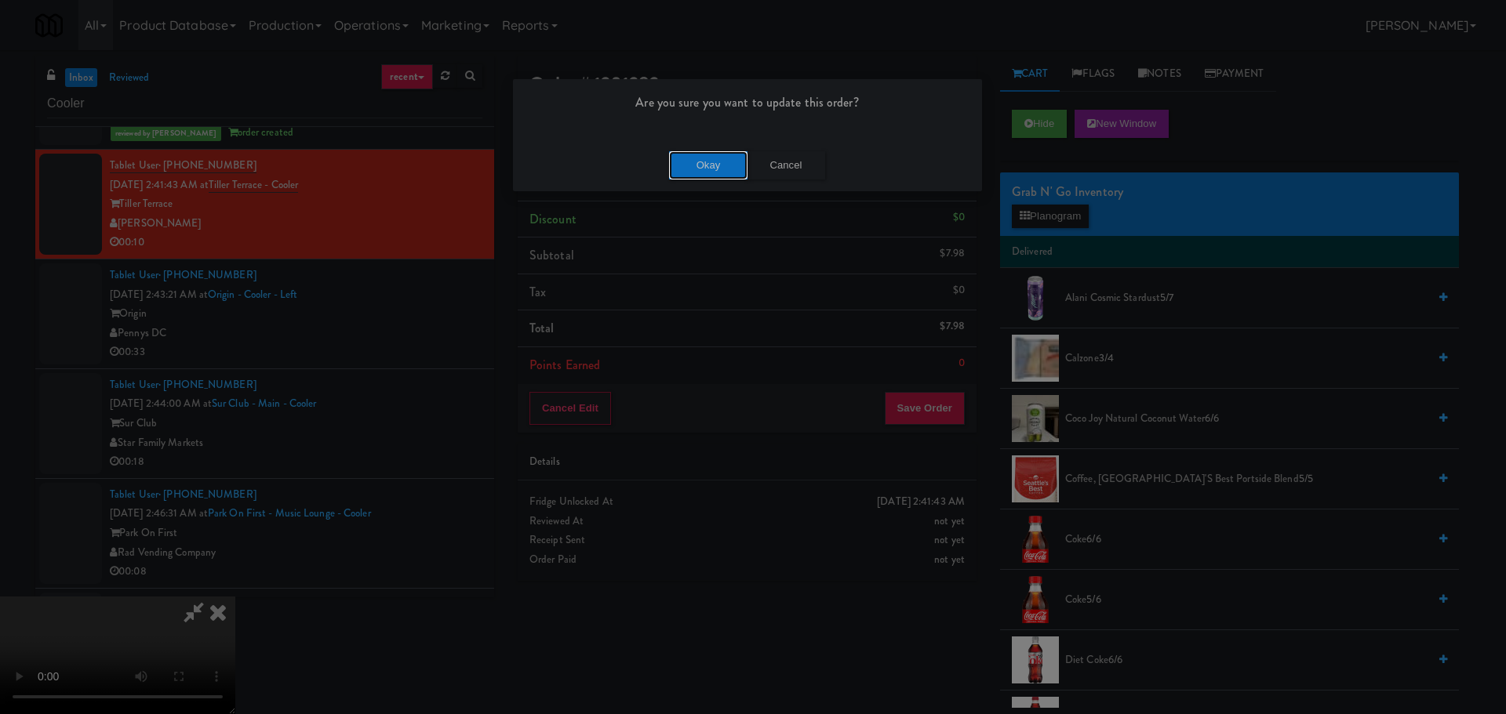
click at [712, 165] on button "Okay" at bounding box center [708, 165] width 78 height 28
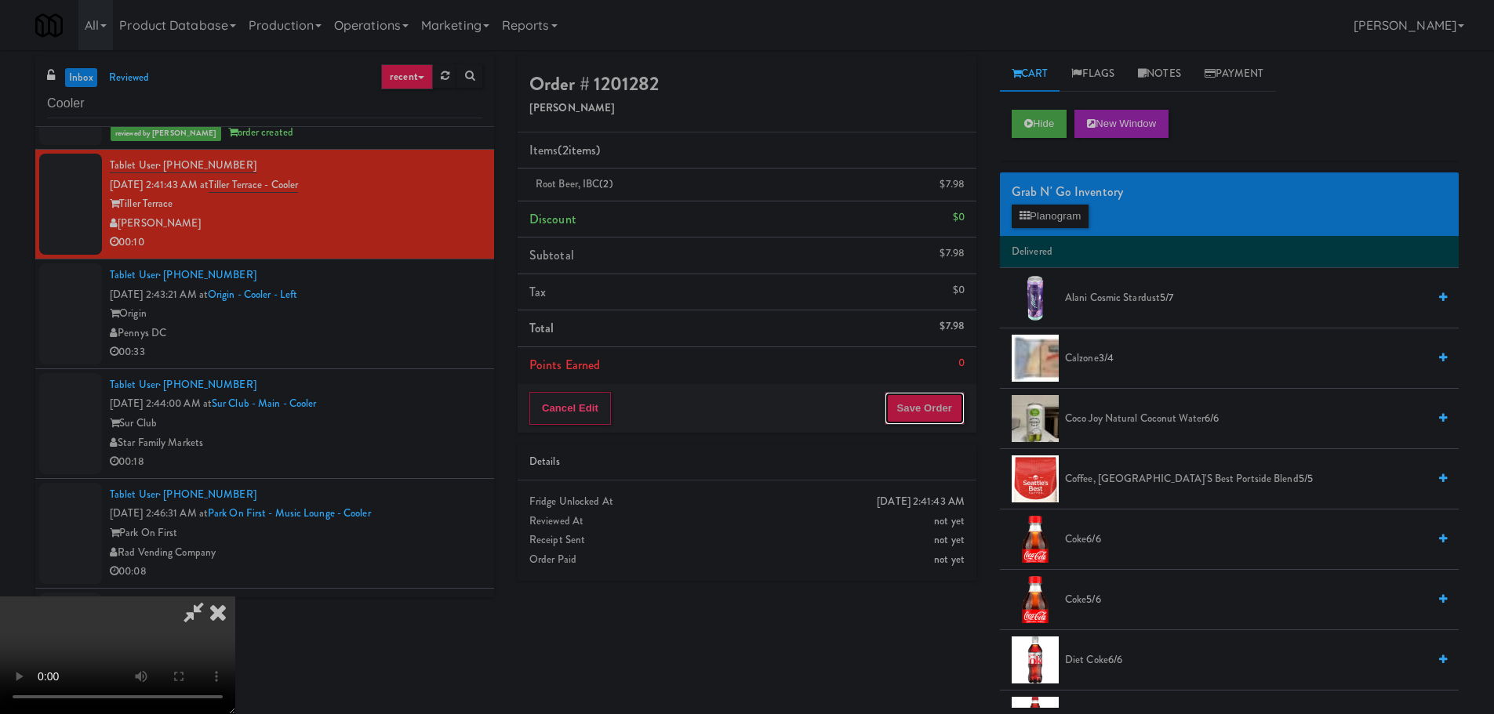
click at [935, 408] on button "Save Order" at bounding box center [925, 408] width 80 height 33
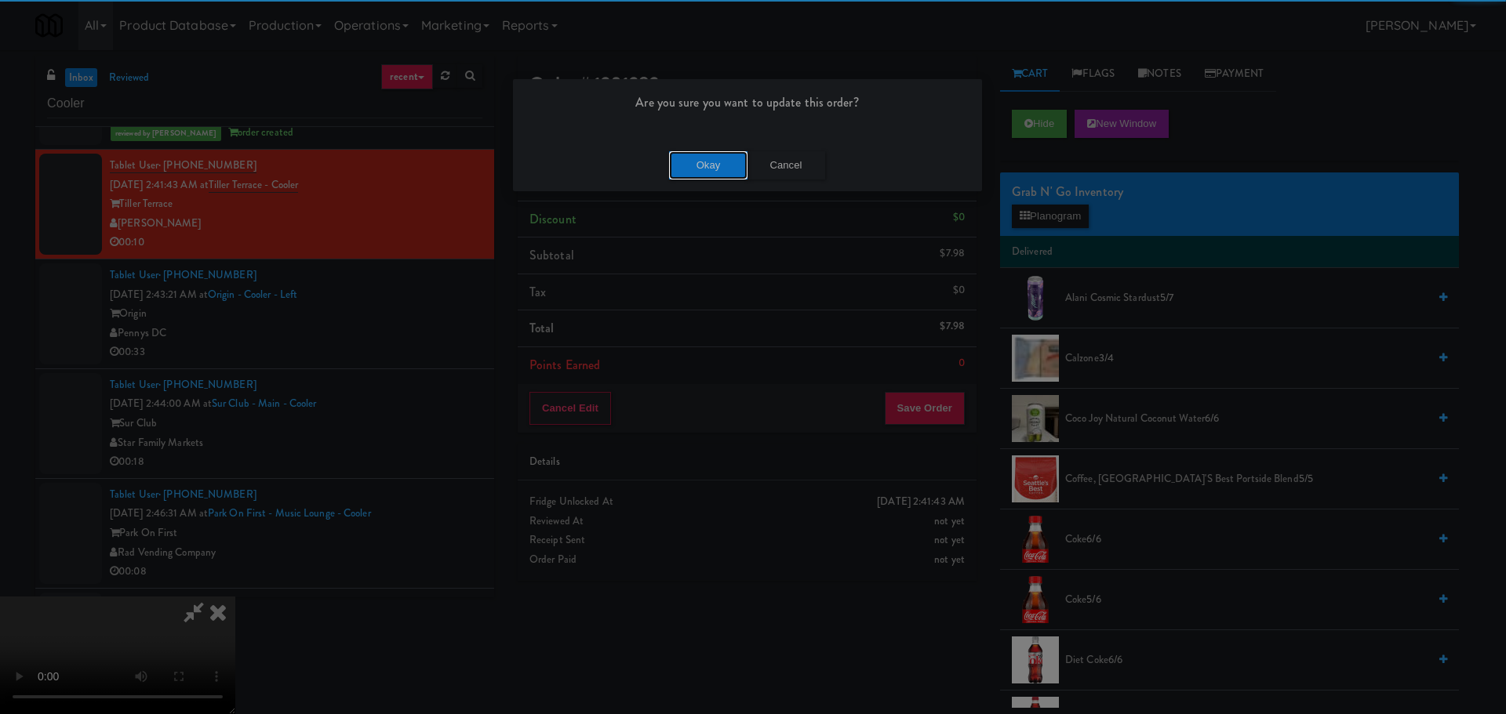
click at [711, 170] on button "Okay" at bounding box center [708, 165] width 78 height 28
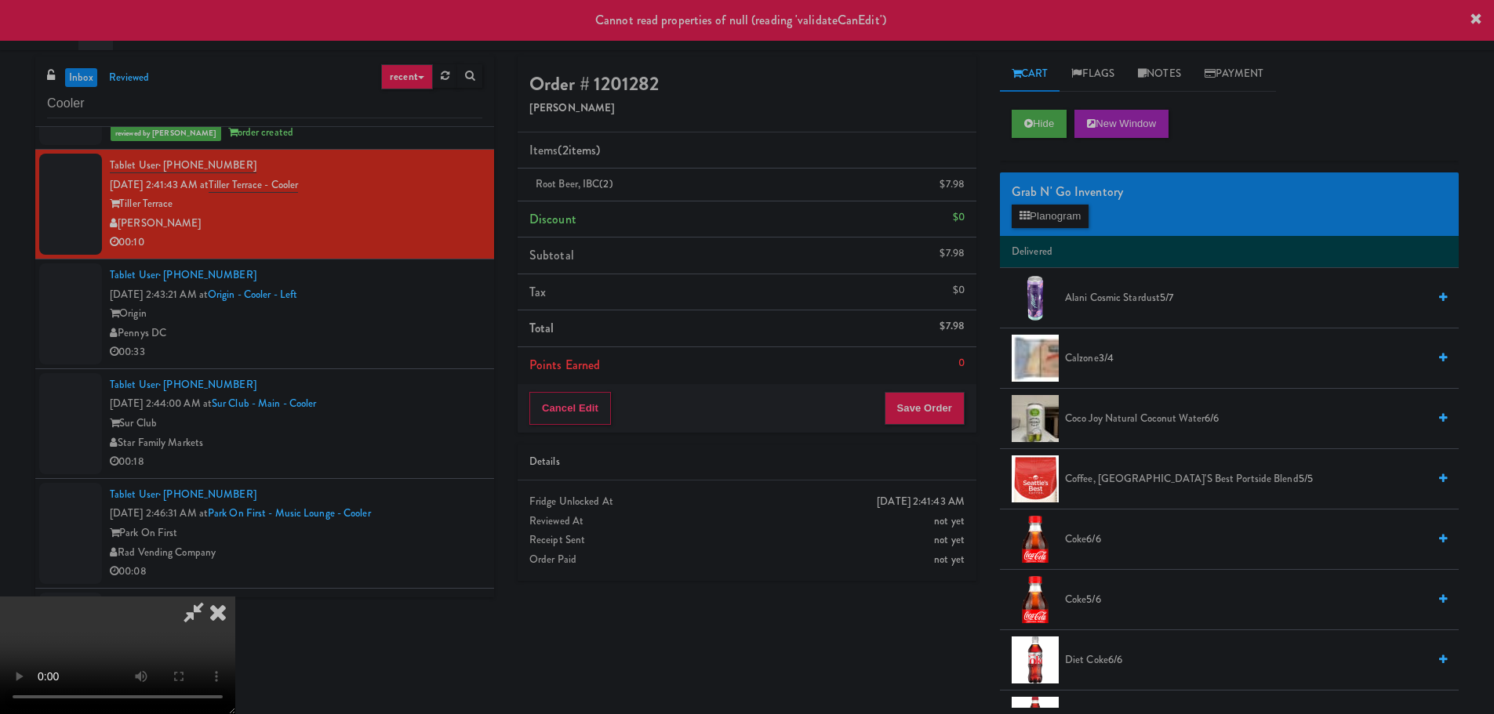
click at [235, 597] on icon at bounding box center [218, 612] width 35 height 31
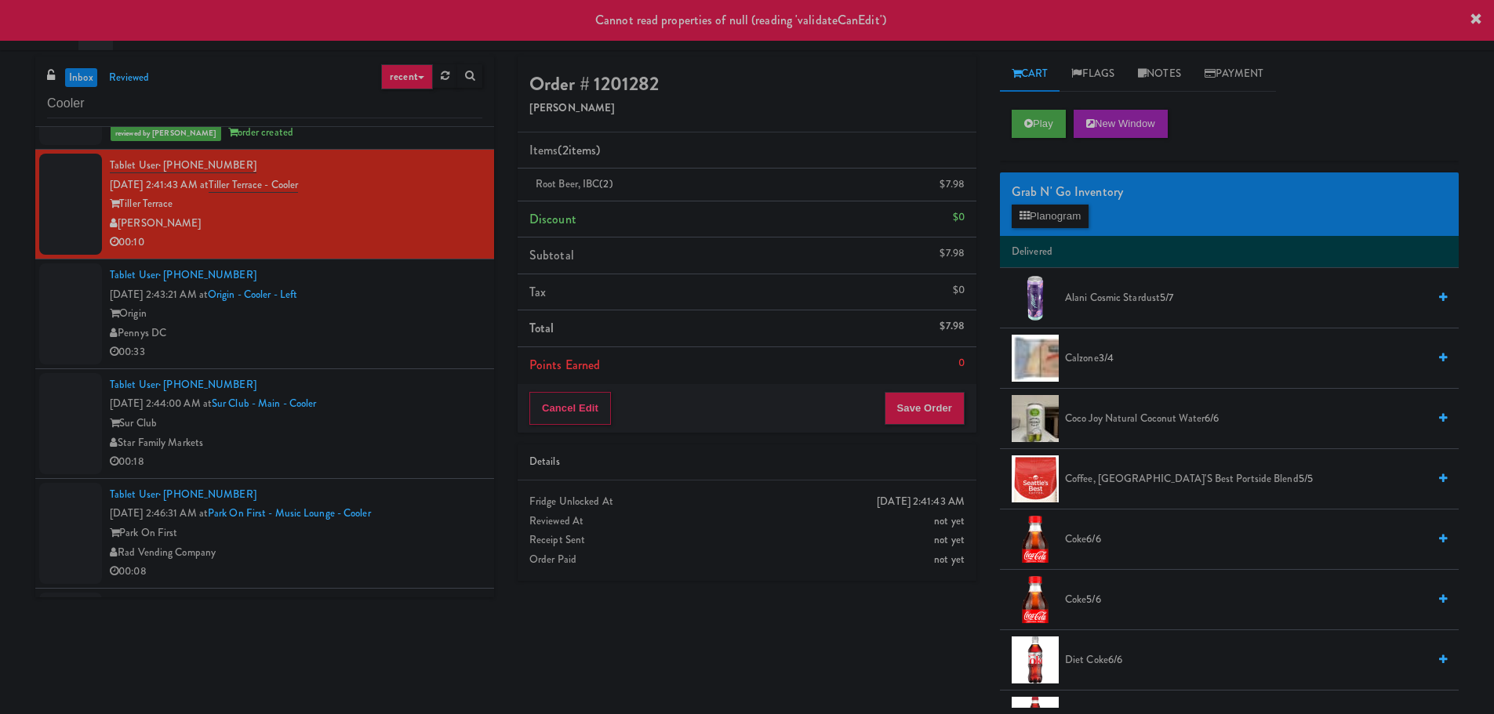
click at [388, 347] on div "00:33" at bounding box center [296, 353] width 373 height 20
click at [389, 197] on div "Tiller Terrace" at bounding box center [296, 204] width 373 height 20
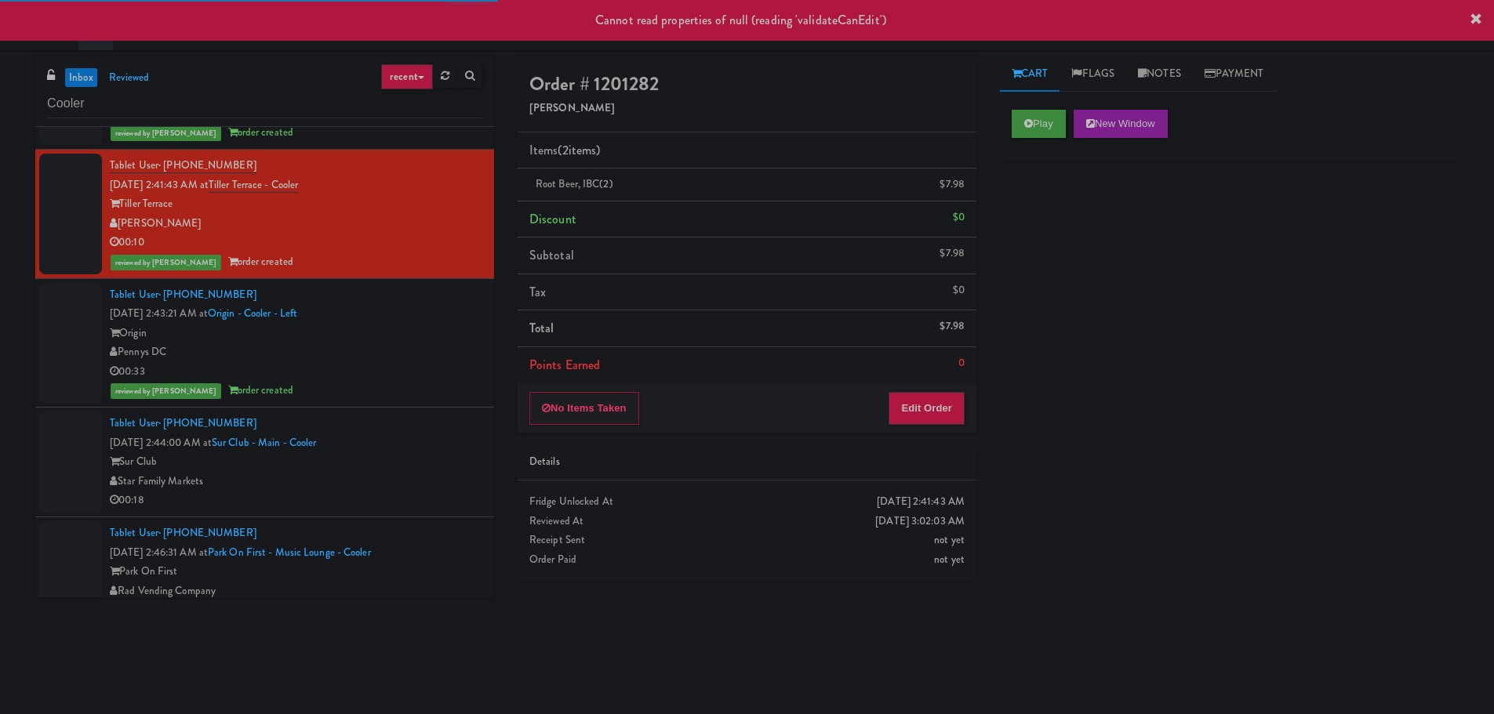
click at [406, 325] on div "Origin" at bounding box center [296, 334] width 373 height 20
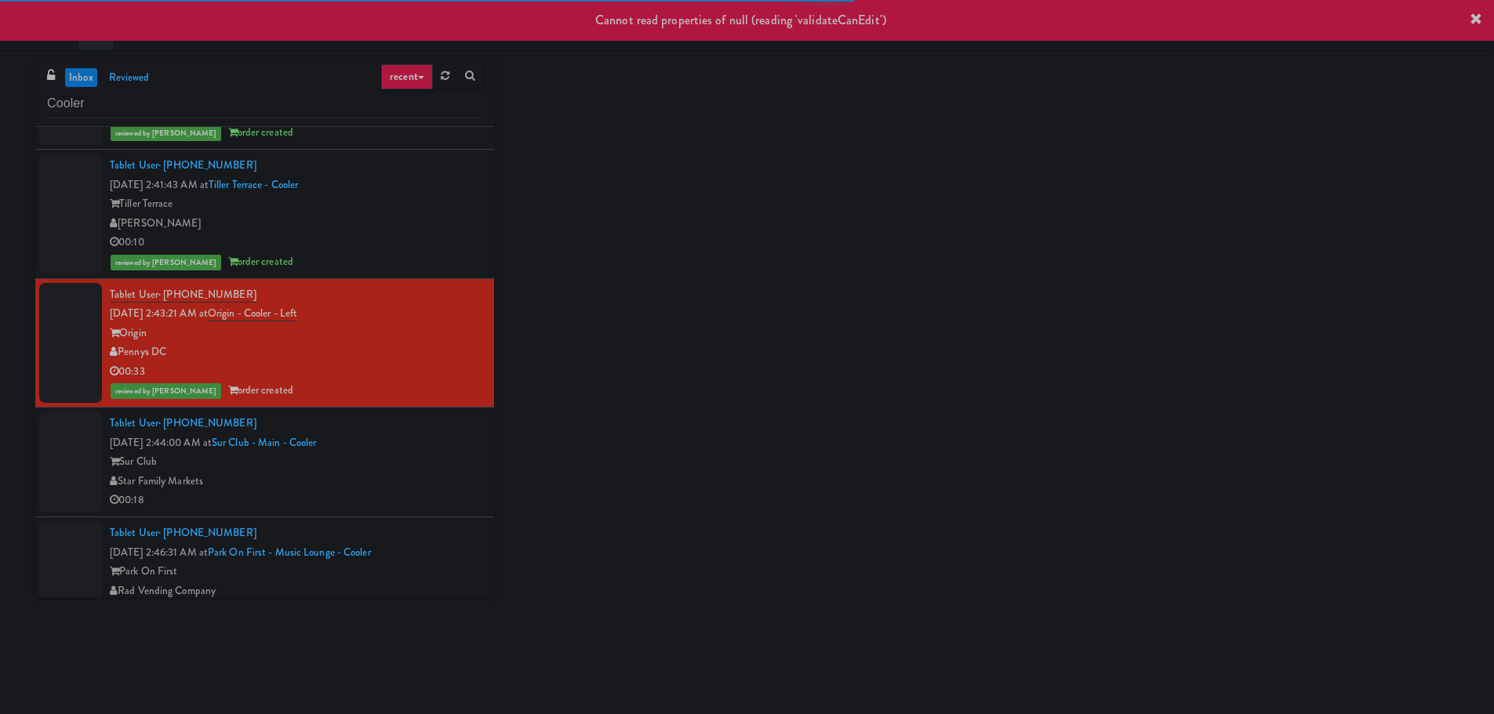
click at [427, 426] on div "Tablet User · (347) 833-9451 Sep 25, 2025 2:44:00 AM at Sur Club - Main - Coole…" at bounding box center [296, 462] width 373 height 96
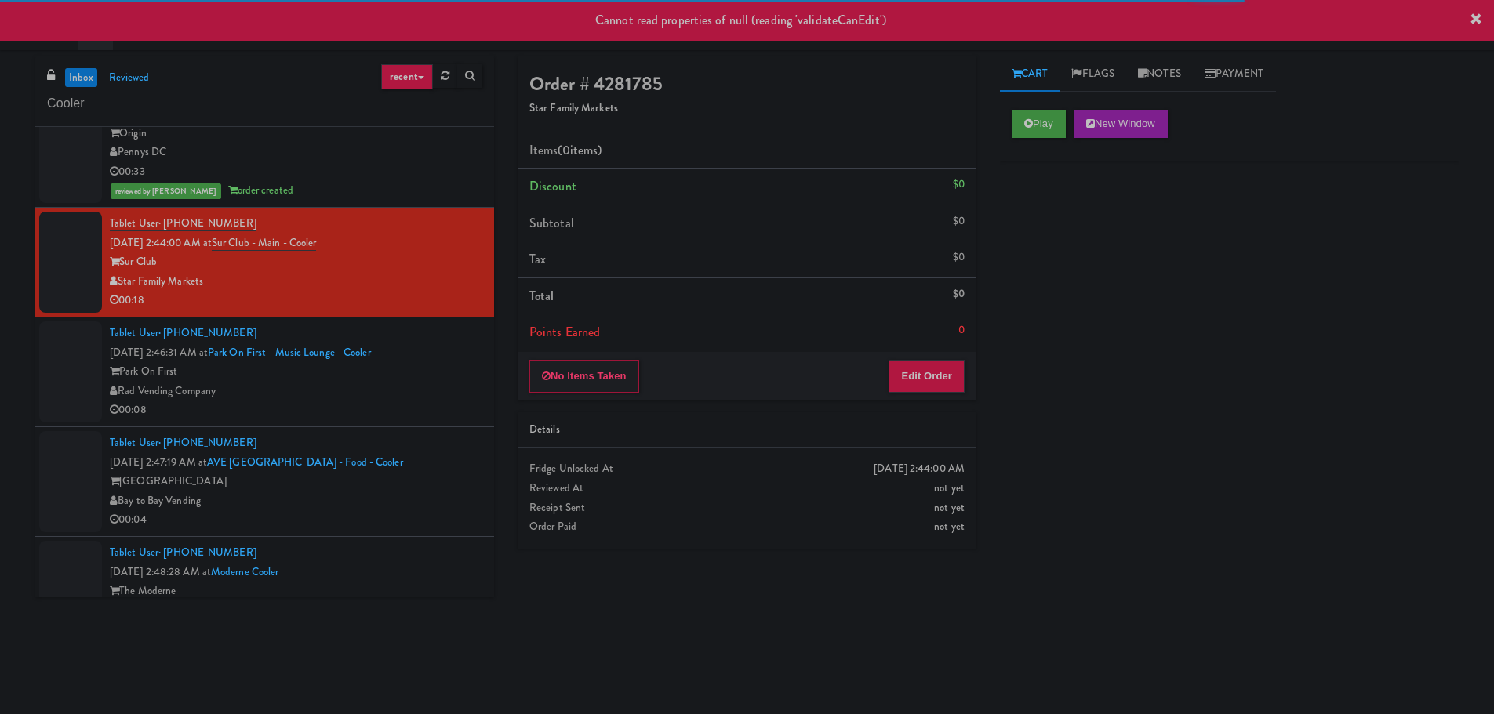
scroll to position [1020, 0]
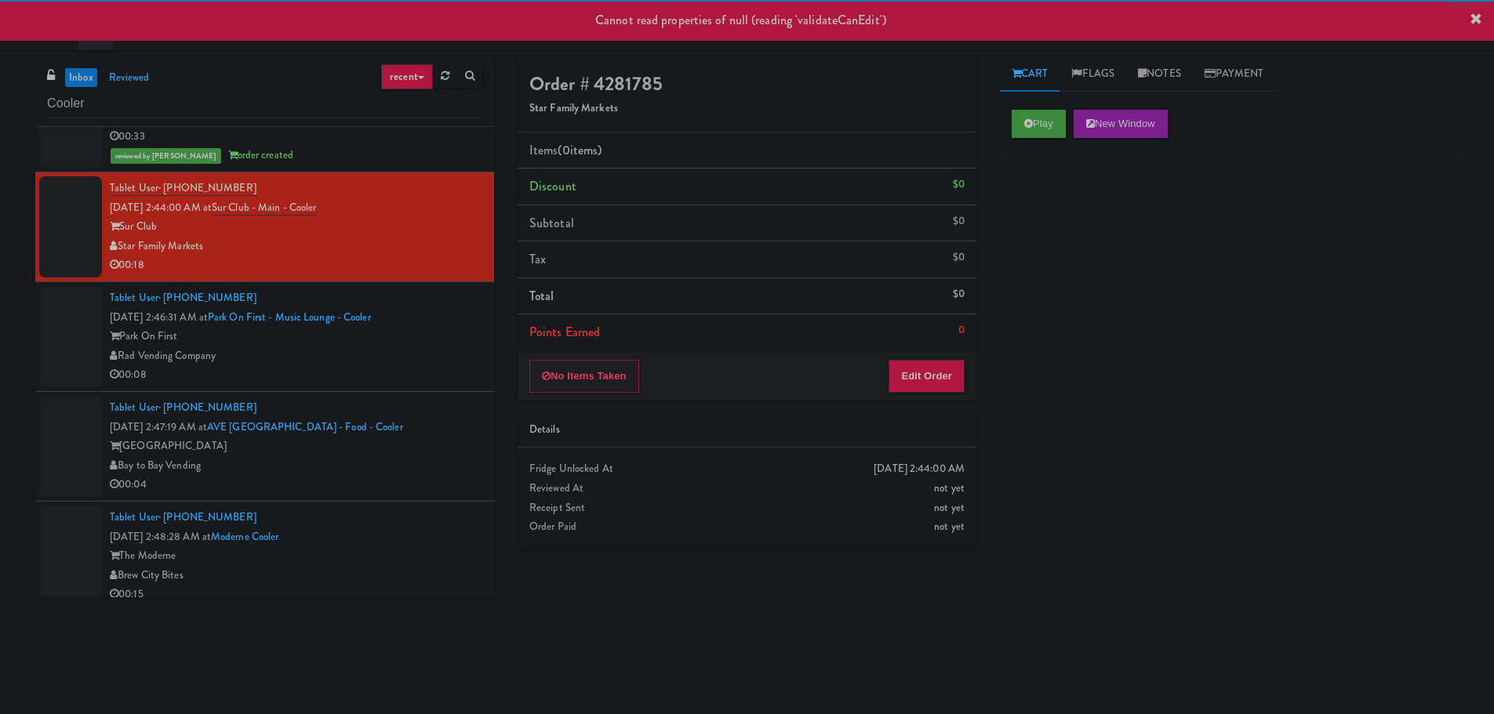
click at [1069, 117] on div "Play New Window" at bounding box center [1229, 124] width 435 height 28
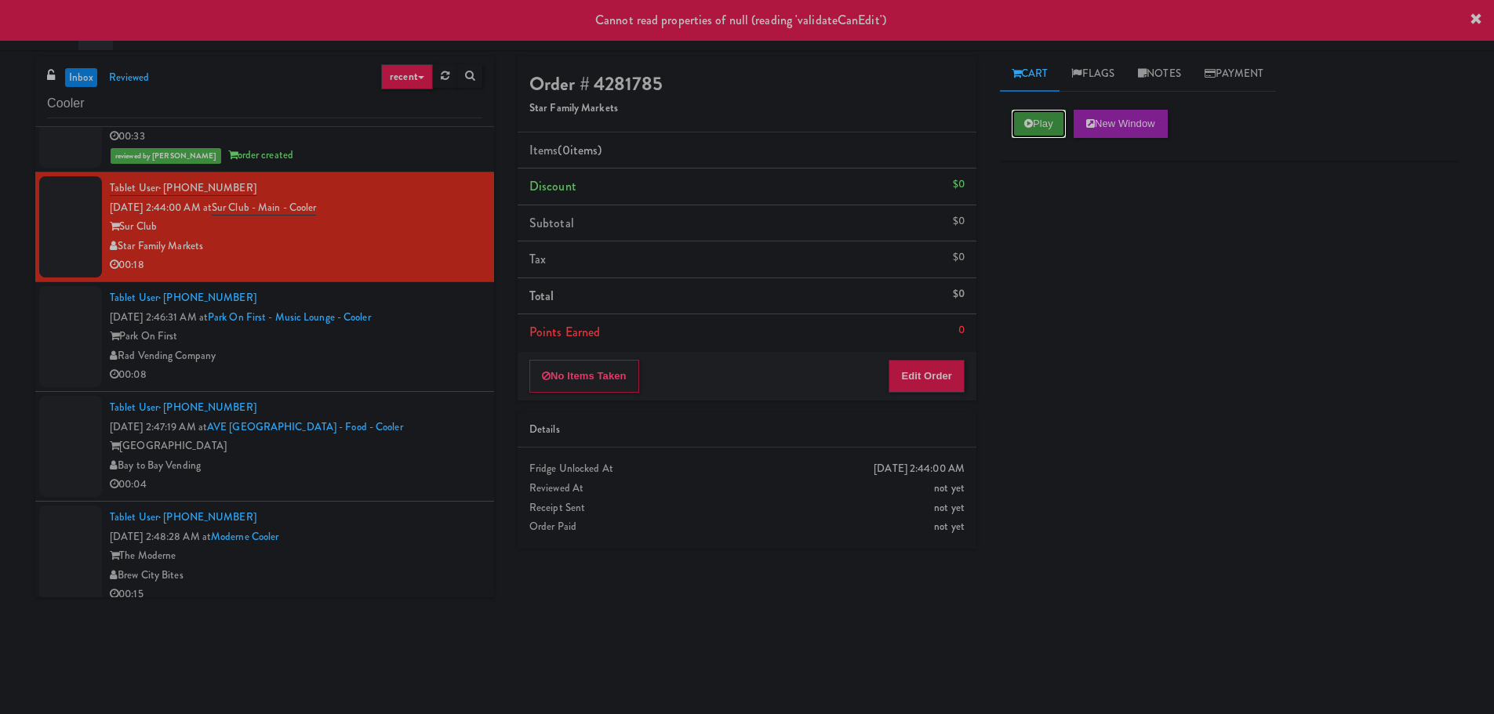
click at [1034, 123] on button "Play" at bounding box center [1039, 124] width 54 height 28
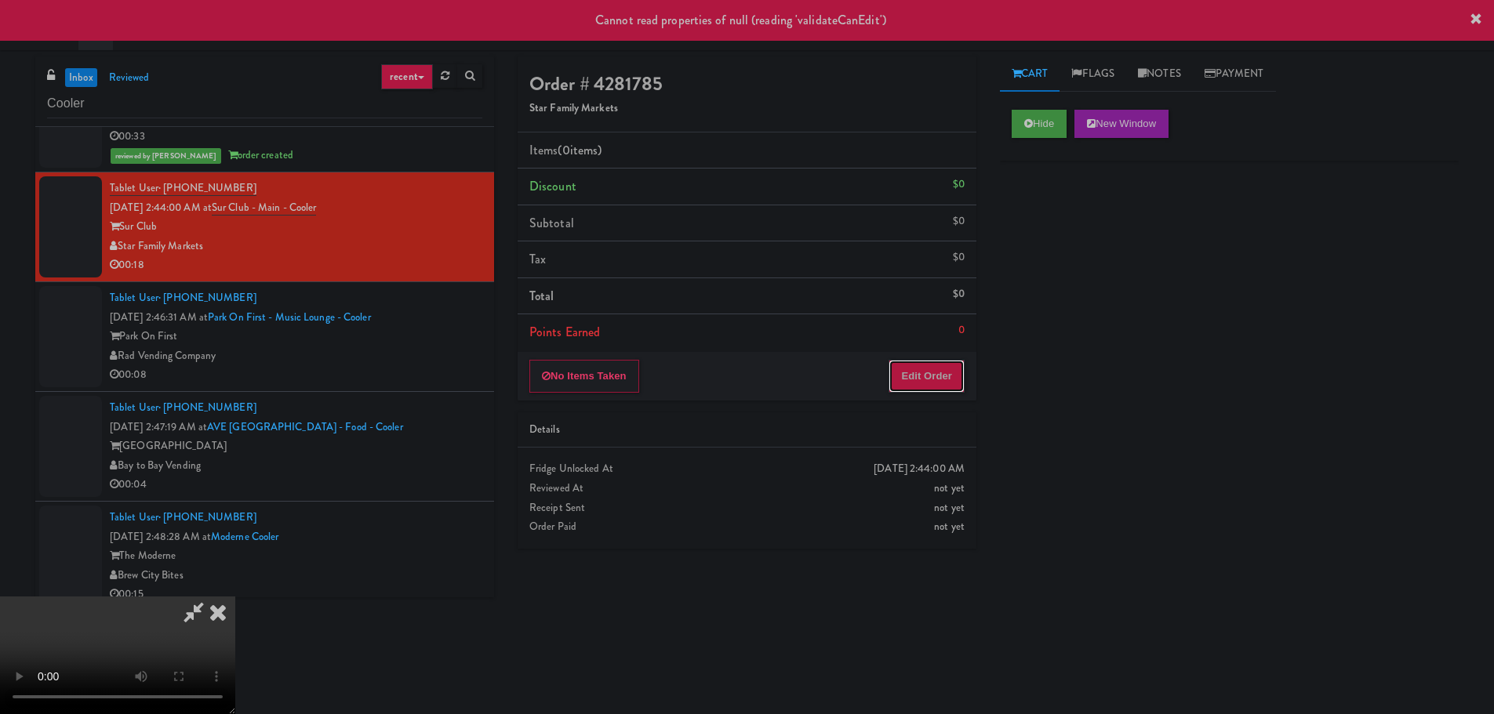
click at [935, 384] on button "Edit Order" at bounding box center [927, 376] width 76 height 33
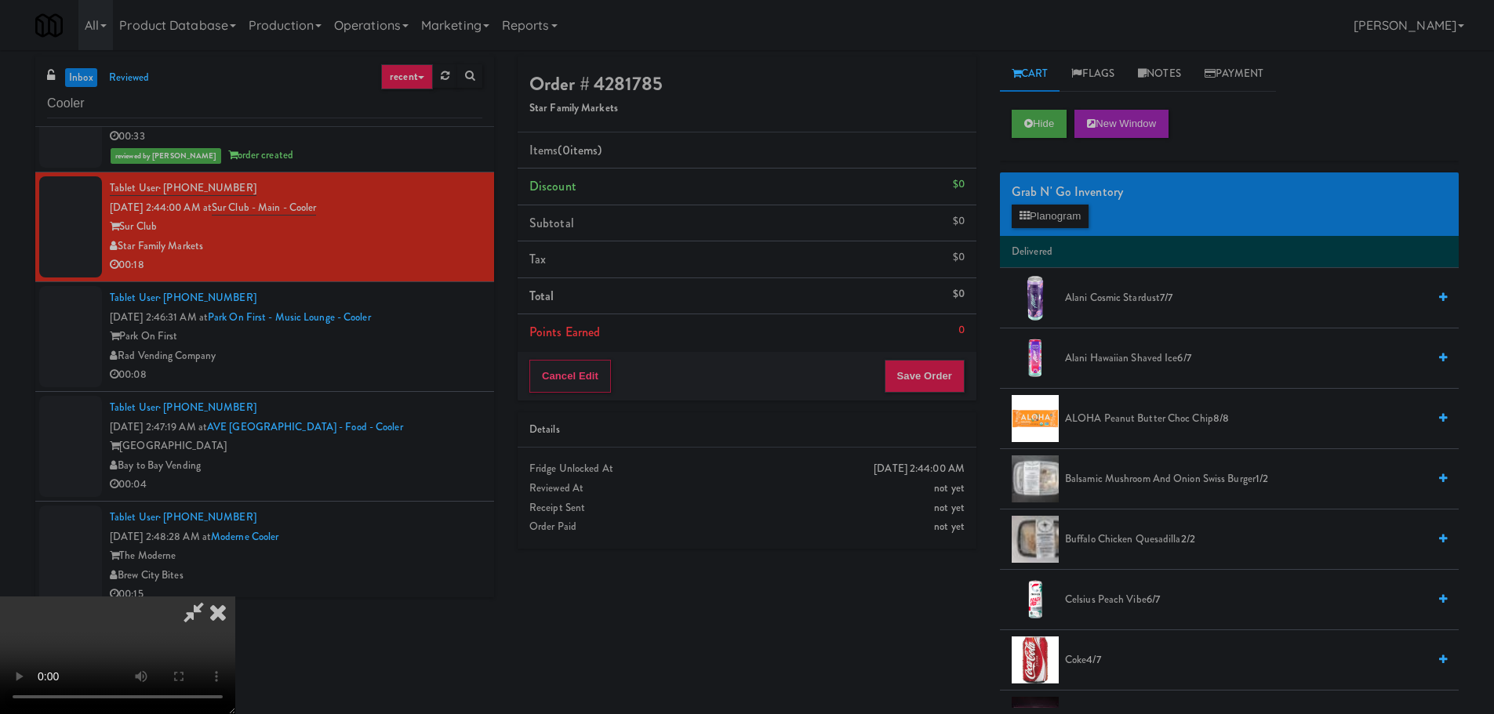
click at [235, 597] on video at bounding box center [117, 656] width 235 height 118
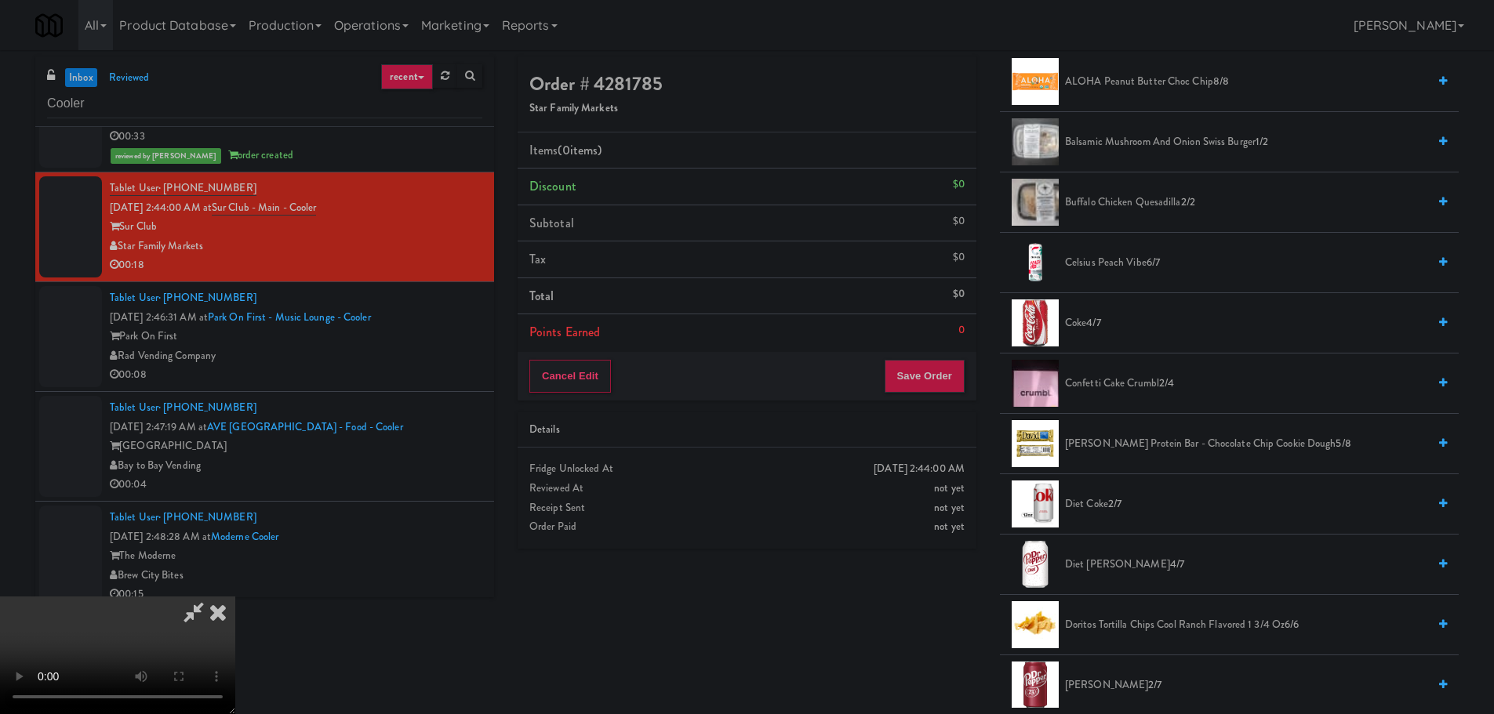
scroll to position [314, 0]
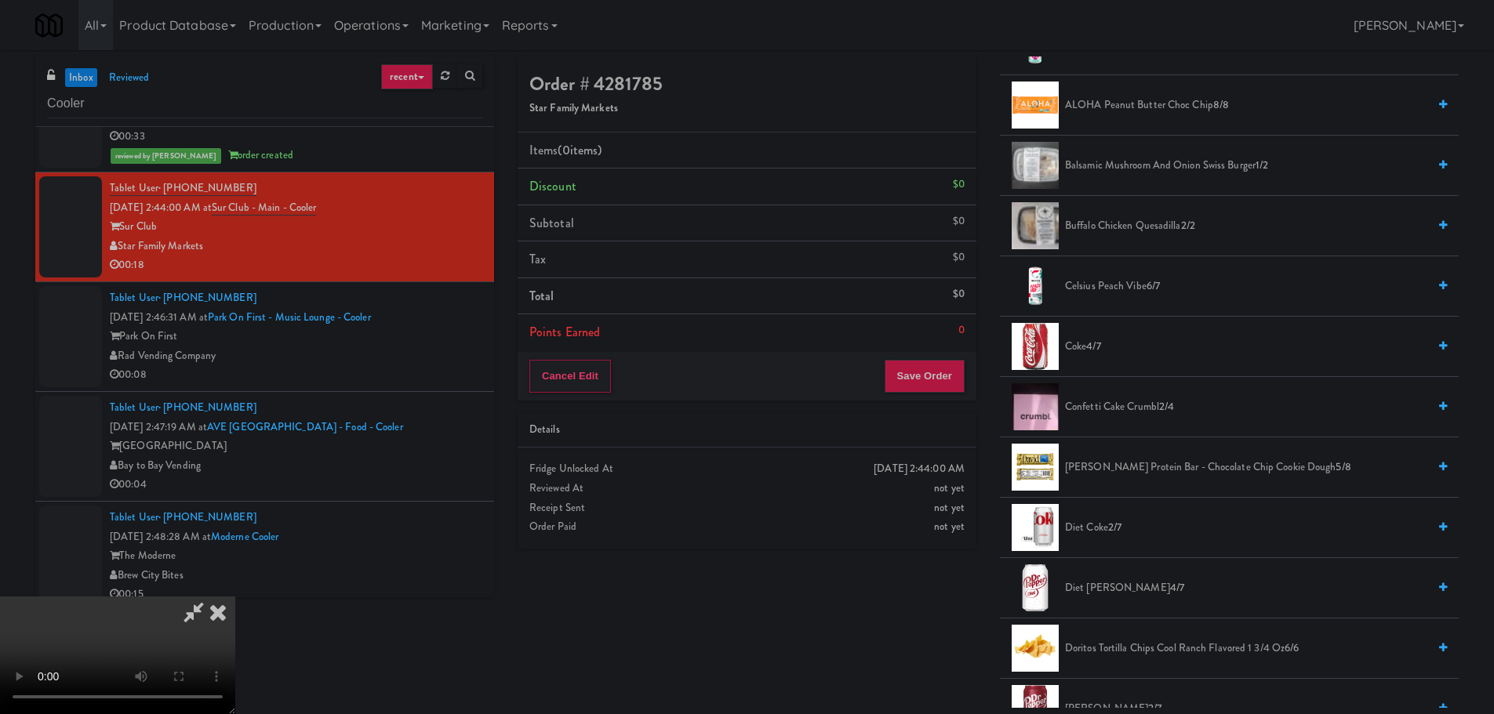
click at [1135, 397] on li "Confetti Cake Crumbl 2/4" at bounding box center [1229, 407] width 459 height 60
click at [1133, 402] on span "Confetti Cake Crumbl 2/4" at bounding box center [1246, 408] width 362 height 20
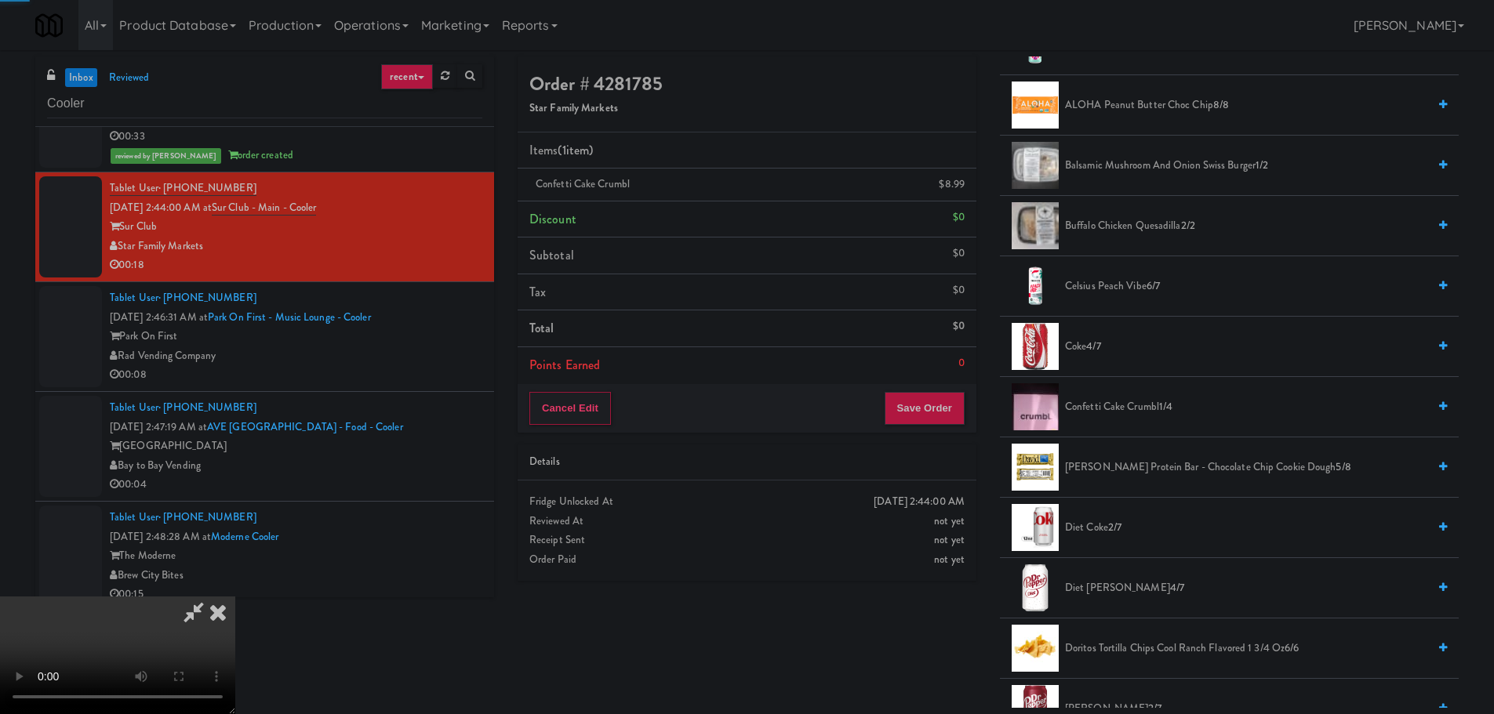
scroll to position [0, 0]
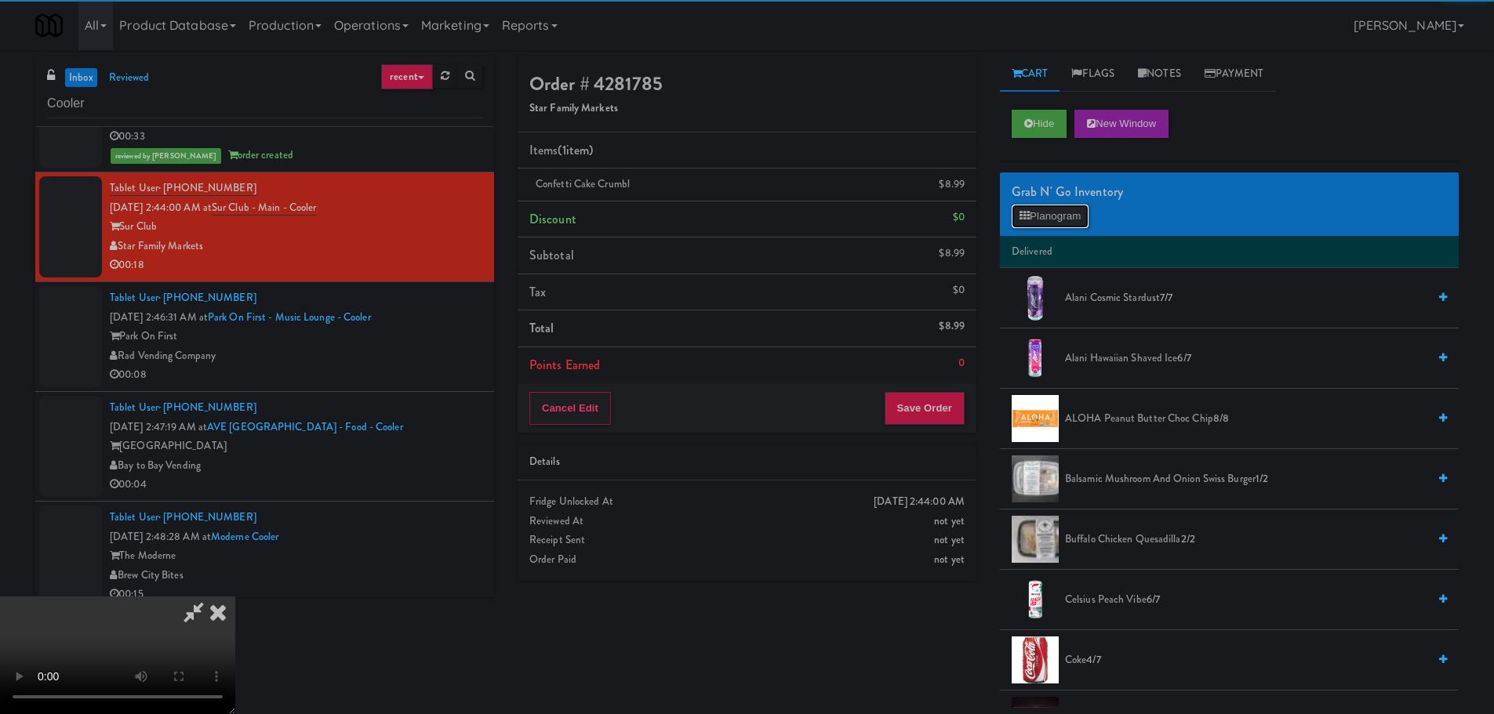
click at [1056, 213] on button "Planogram" at bounding box center [1050, 217] width 77 height 24
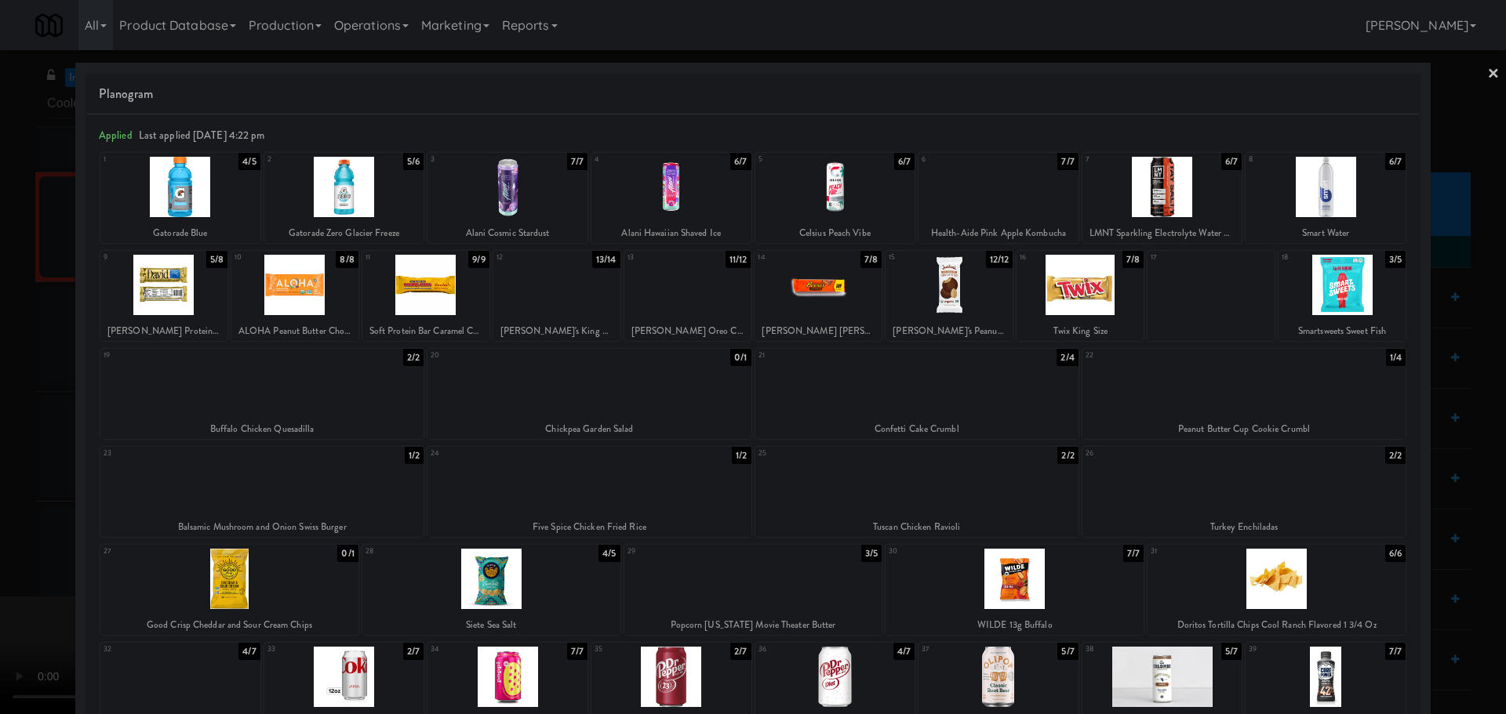
drag, startPoint x: 0, startPoint y: 459, endPoint x: 68, endPoint y: 444, distance: 69.8
click at [3, 458] on div at bounding box center [753, 357] width 1506 height 714
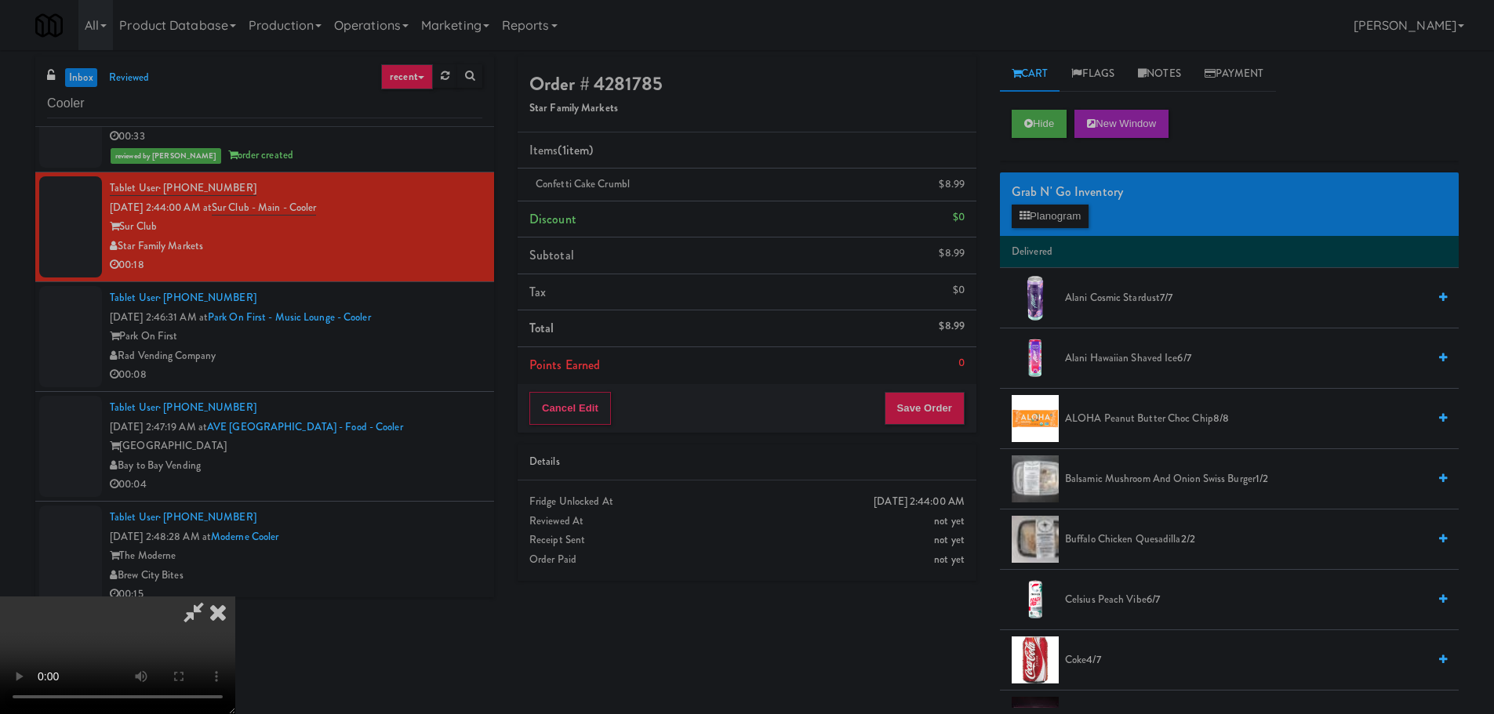
click at [235, 597] on video at bounding box center [117, 656] width 235 height 118
click at [1042, 214] on button "Planogram" at bounding box center [1050, 217] width 77 height 24
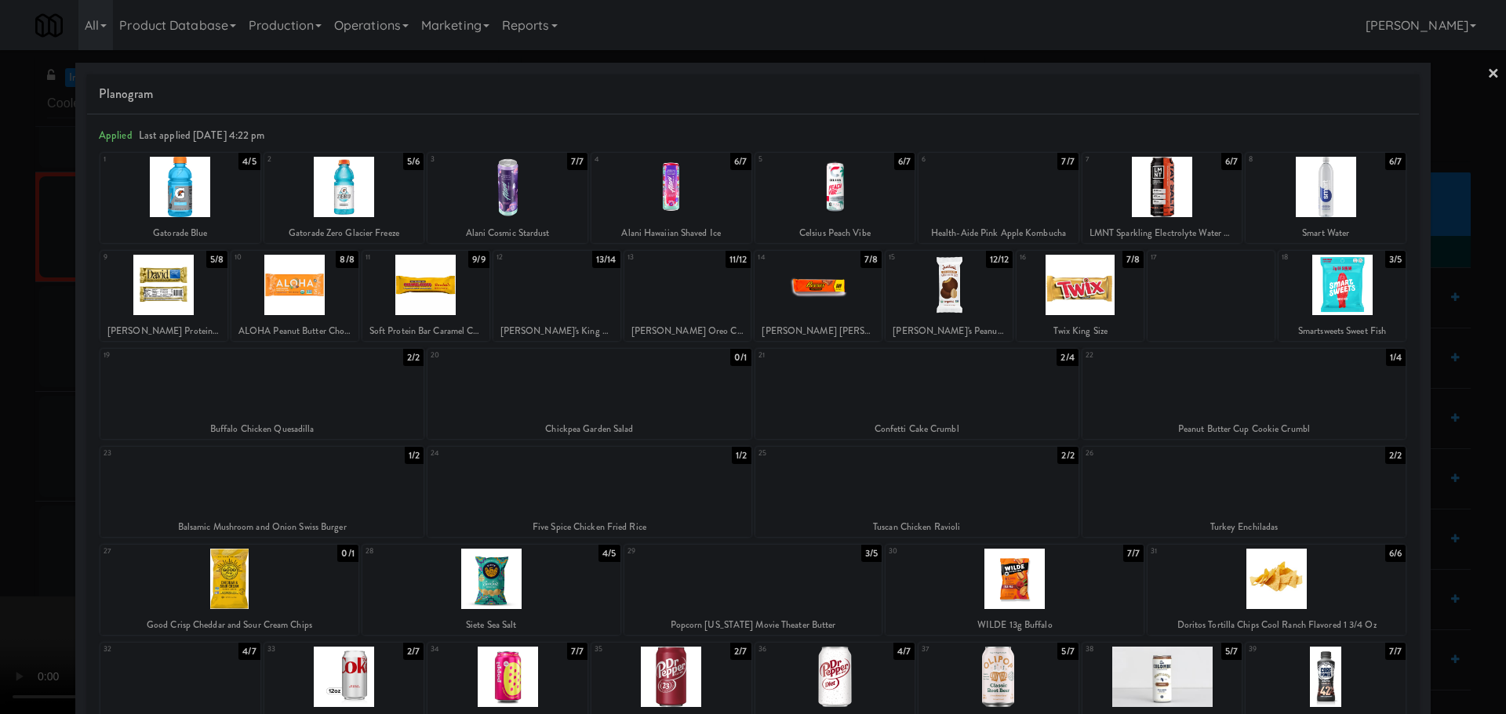
drag, startPoint x: 0, startPoint y: 537, endPoint x: 31, endPoint y: 532, distance: 31.8
click at [3, 538] on div at bounding box center [753, 357] width 1506 height 714
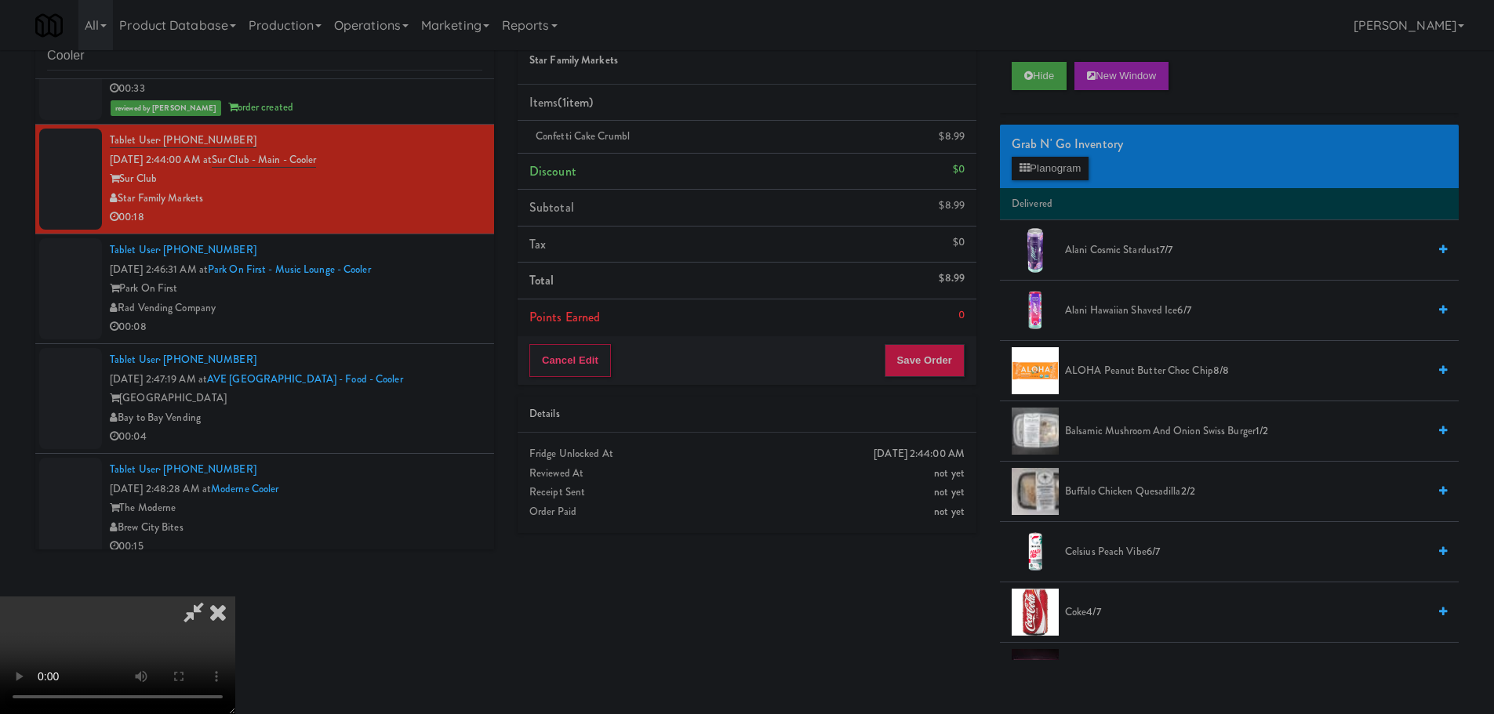
scroll to position [50, 0]
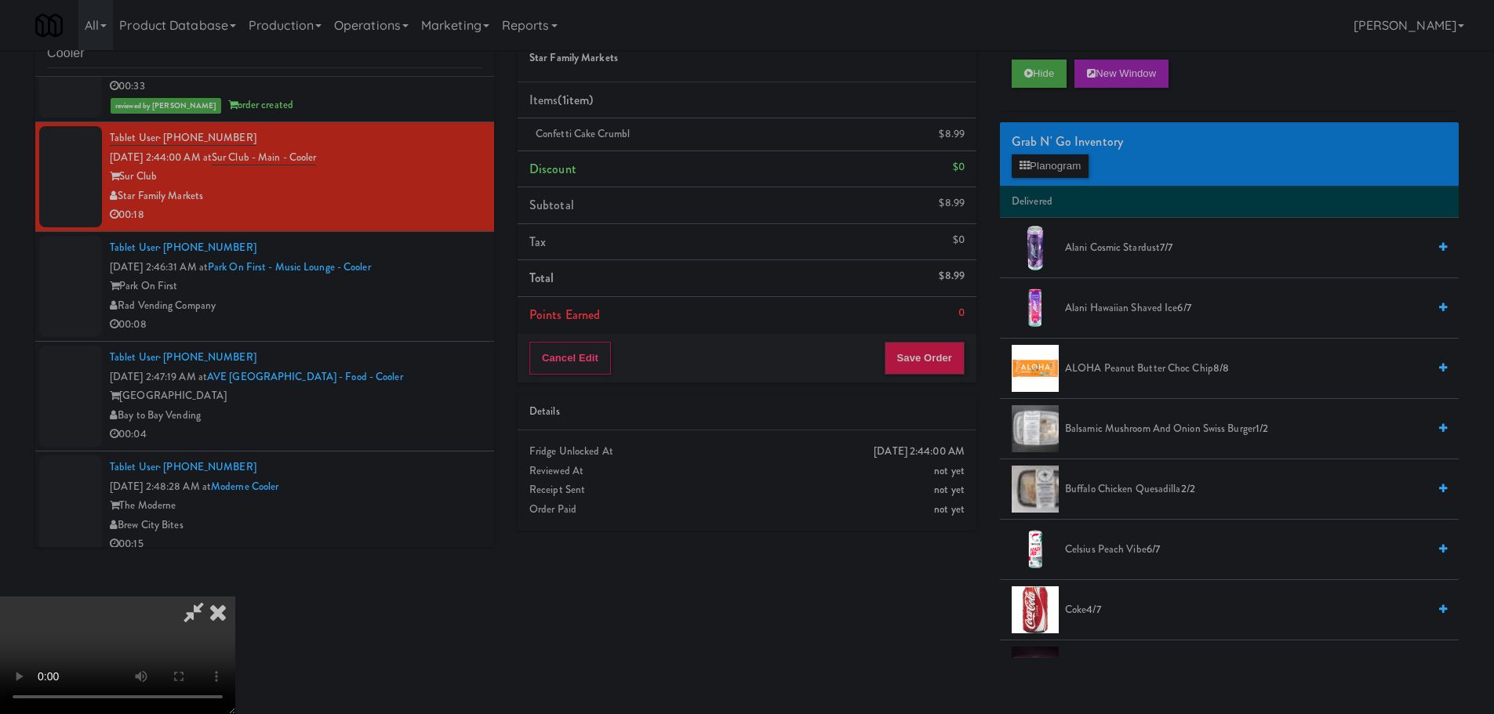
click at [235, 597] on video at bounding box center [117, 656] width 235 height 118
click at [1050, 154] on button "Planogram" at bounding box center [1050, 166] width 77 height 24
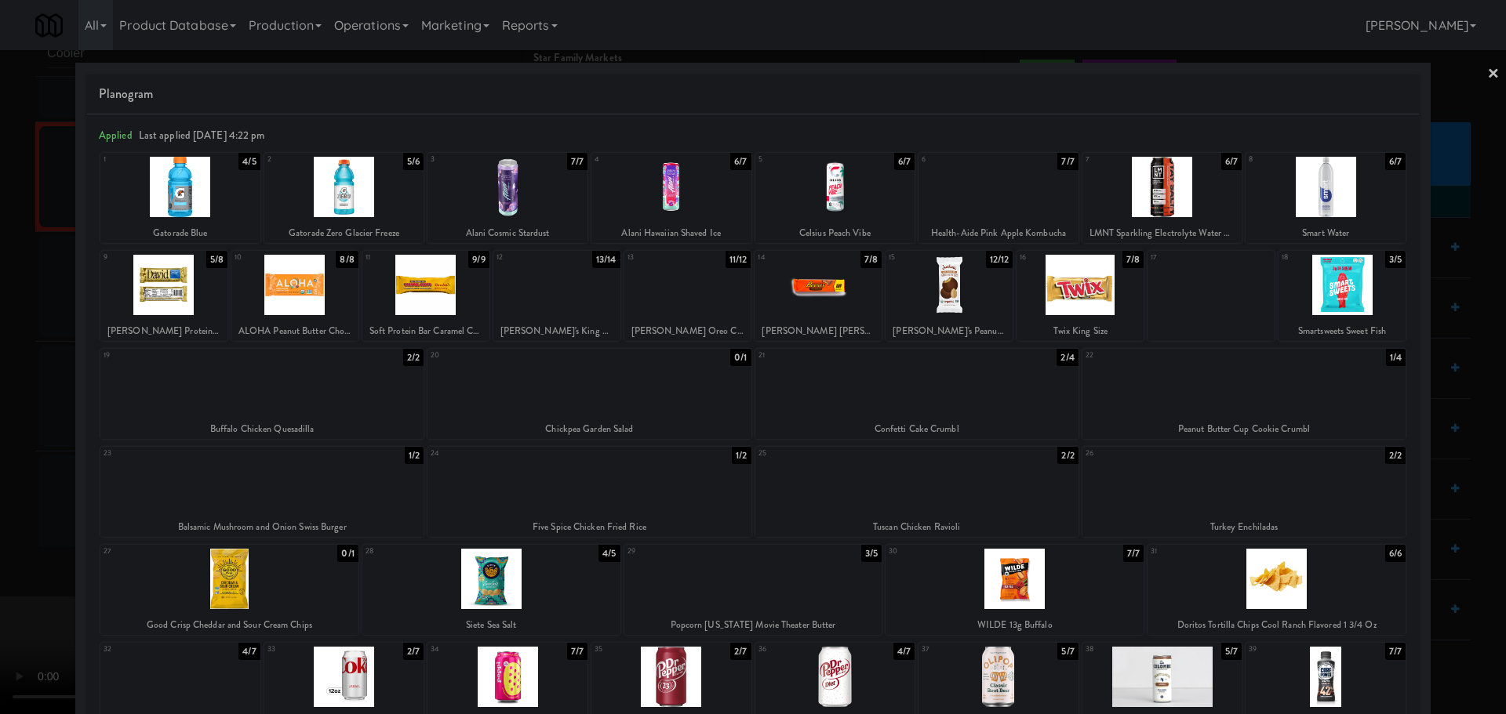
drag, startPoint x: 0, startPoint y: 438, endPoint x: 24, endPoint y: 433, distance: 24.8
click at [4, 438] on div at bounding box center [753, 357] width 1506 height 714
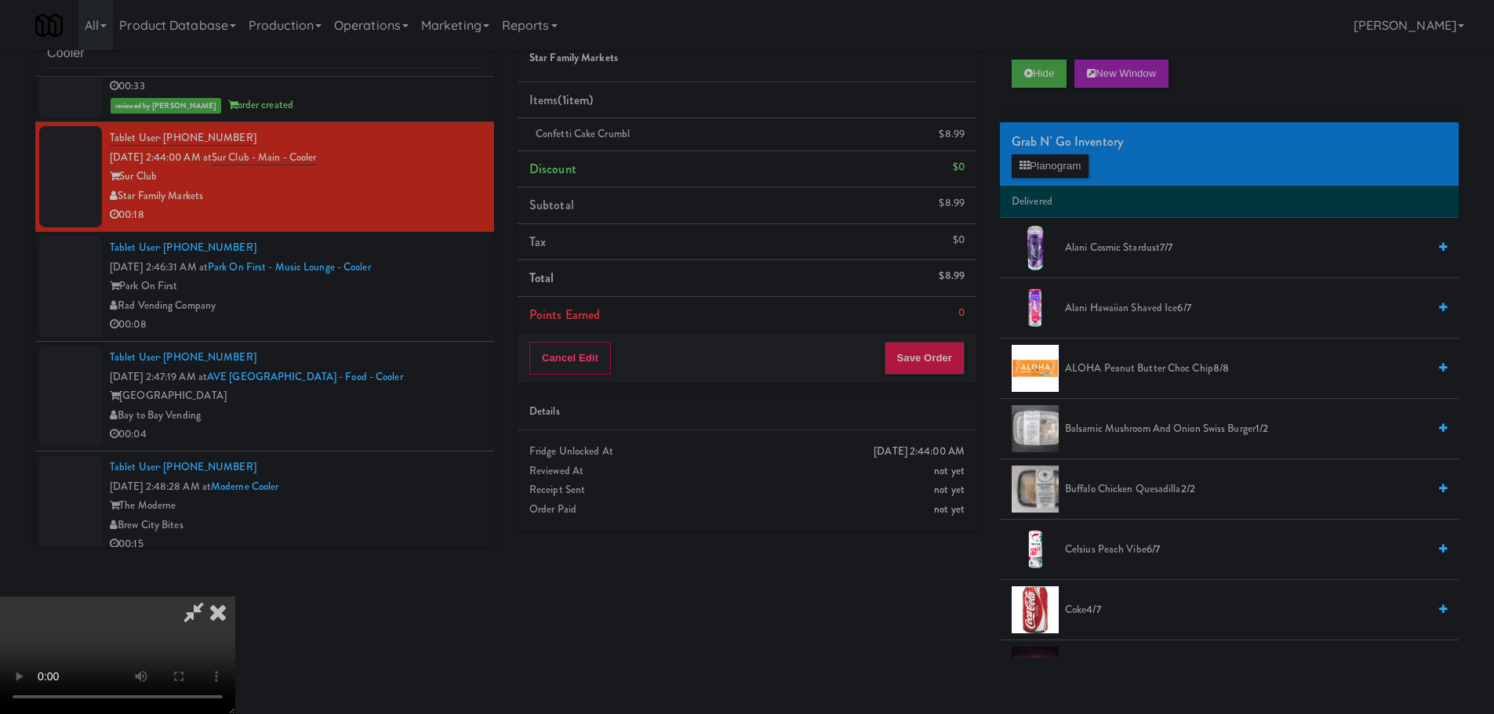
click at [235, 597] on video at bounding box center [117, 656] width 235 height 118
click at [1063, 165] on button "Planogram" at bounding box center [1050, 166] width 77 height 24
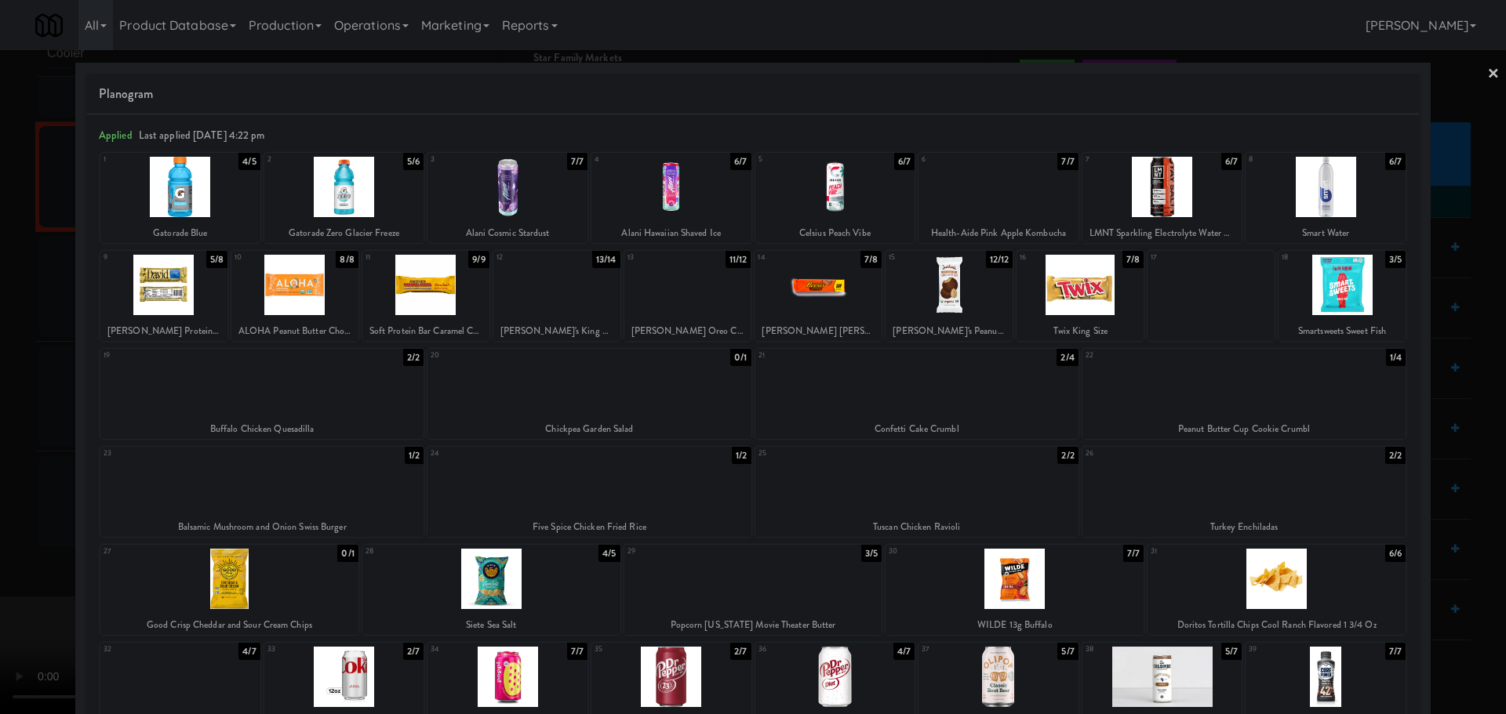
click at [0, 458] on div at bounding box center [753, 357] width 1506 height 714
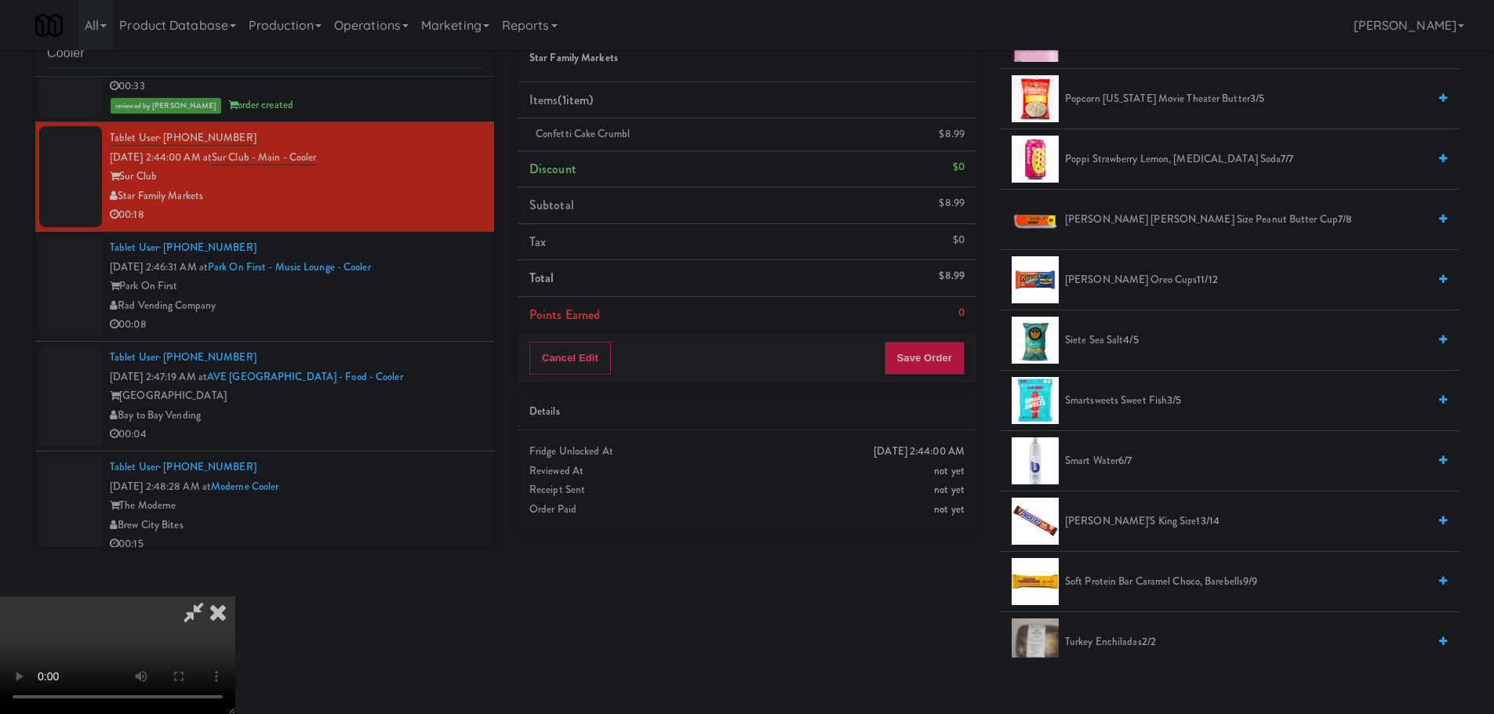
scroll to position [1916, 0]
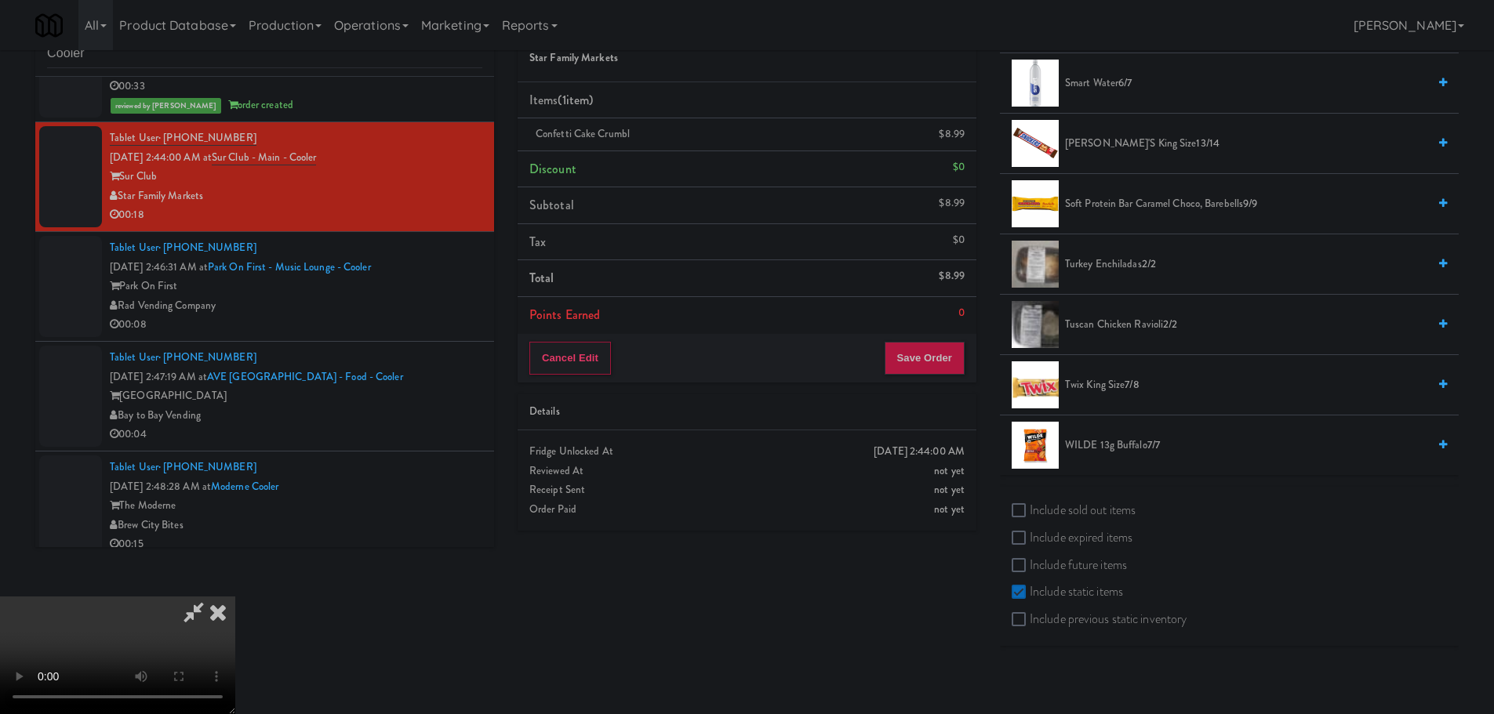
click at [1097, 619] on label "Include previous static inventory" at bounding box center [1099, 620] width 175 height 24
click at [1030, 619] on input "Include previous static inventory" at bounding box center [1021, 620] width 18 height 13
checkbox input "true"
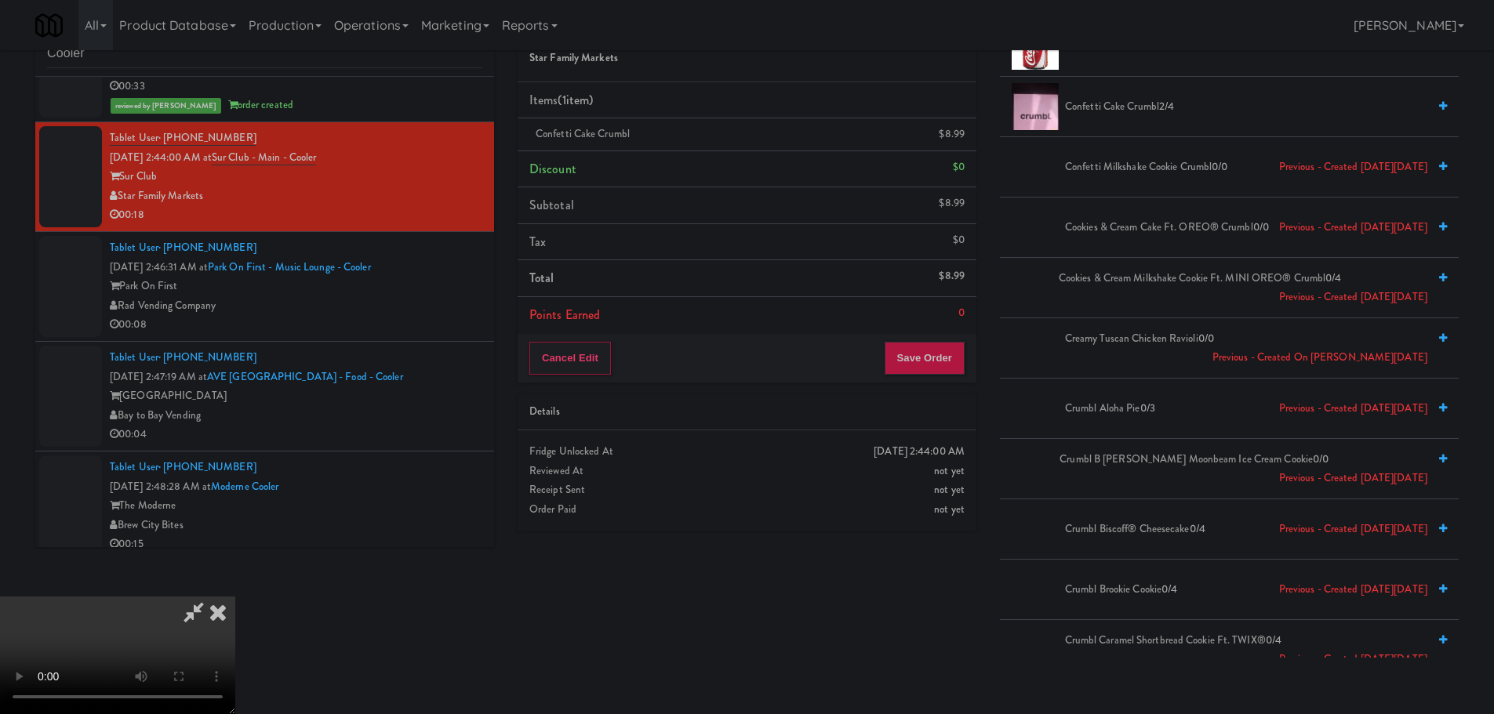
scroll to position [3641, 0]
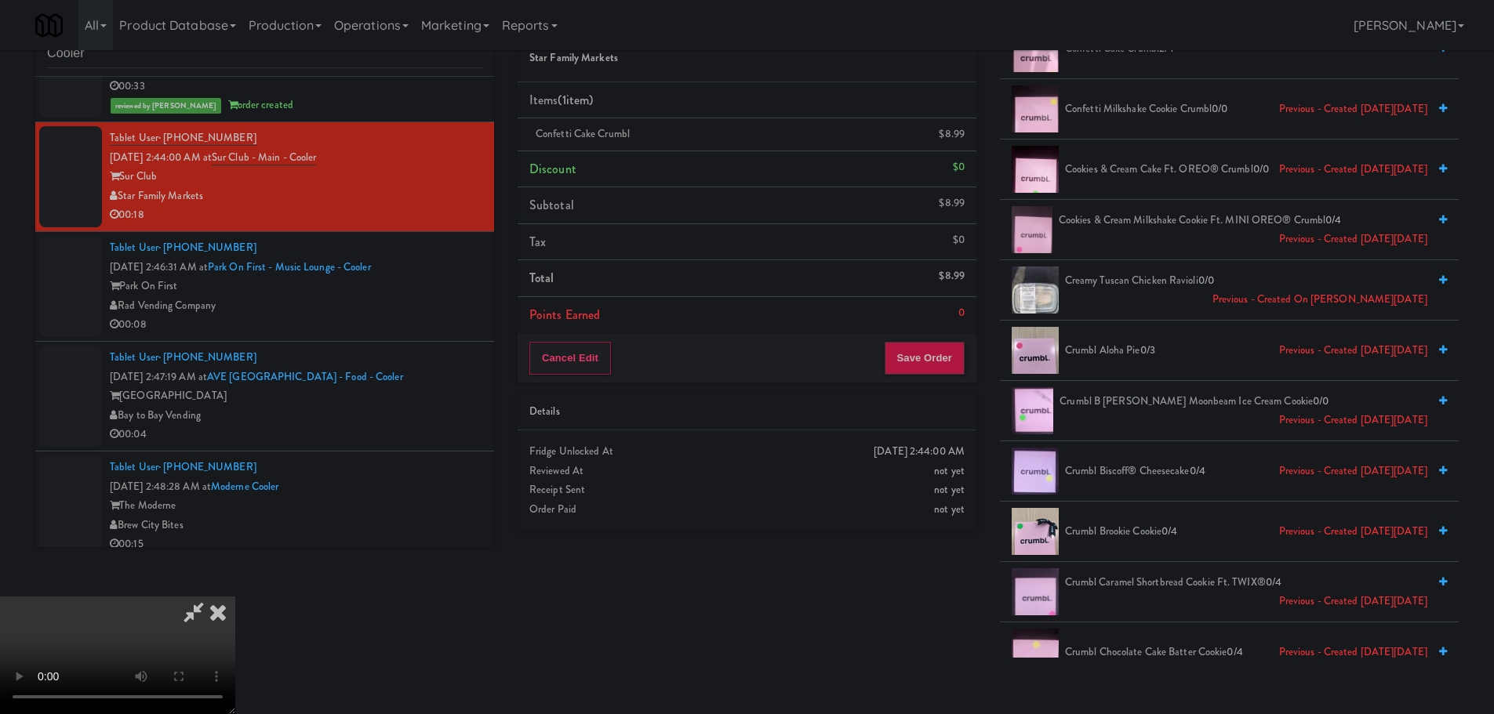
click at [1132, 298] on span "Creamy Tuscan Chicken Ravioli 0/0 Previous - Created on Sun, Jun 8th 2025" at bounding box center [1246, 290] width 362 height 38
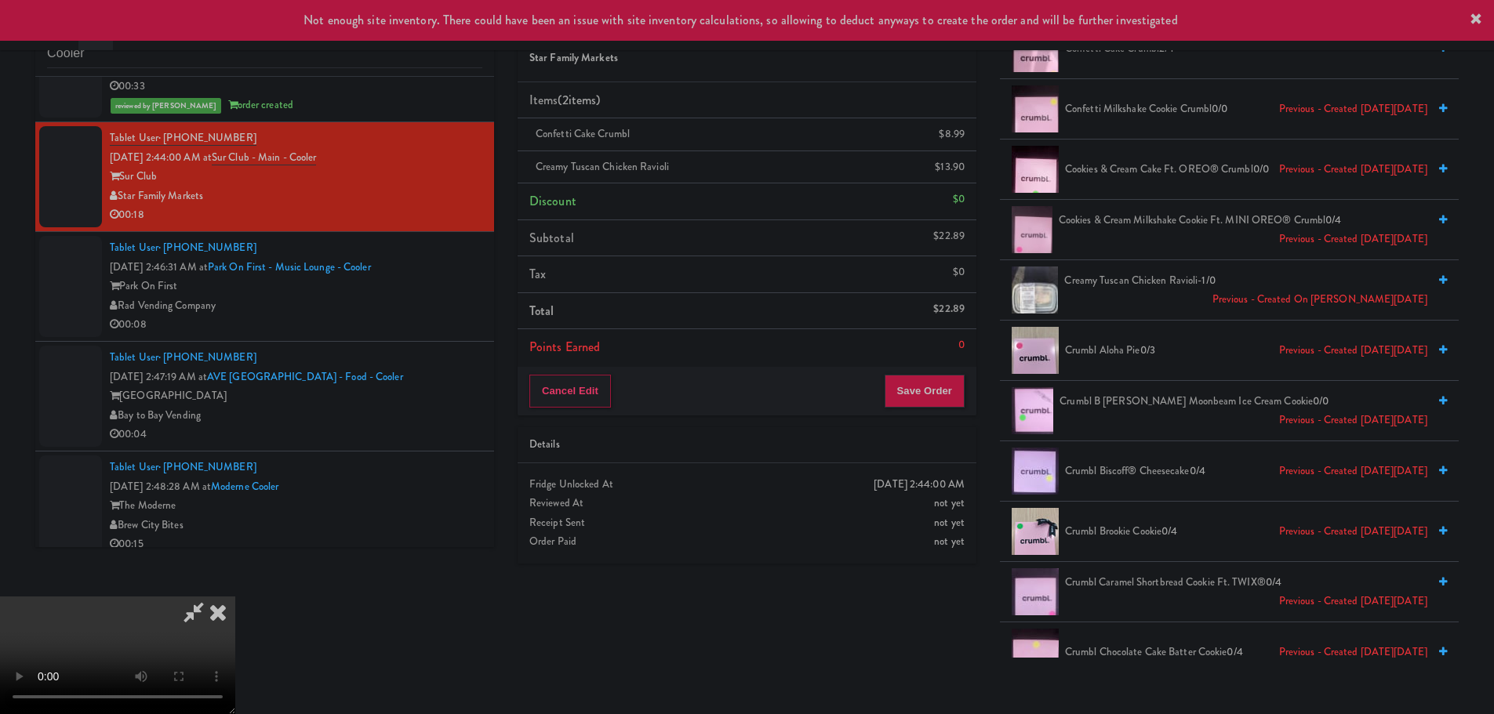
click at [235, 597] on video at bounding box center [117, 656] width 235 height 118
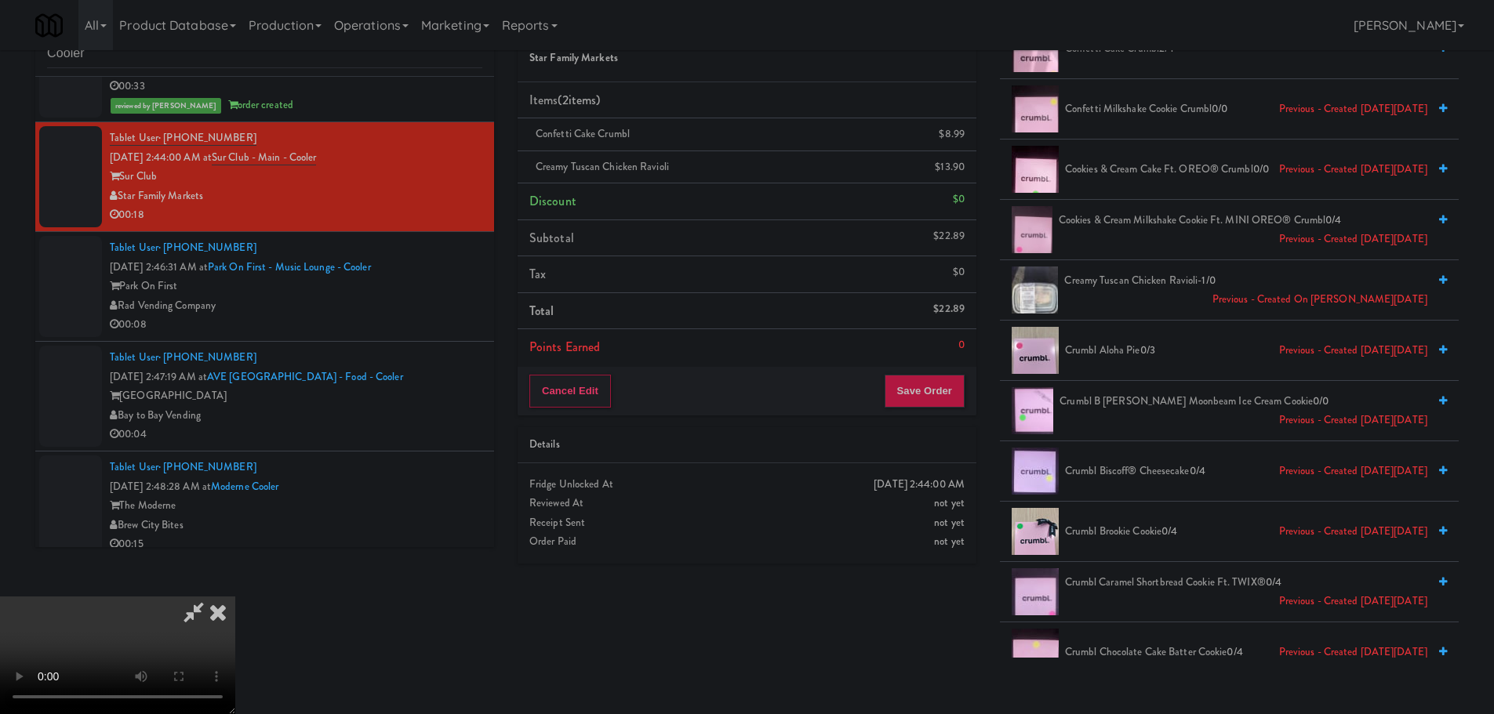
click at [235, 597] on video at bounding box center [117, 656] width 235 height 118
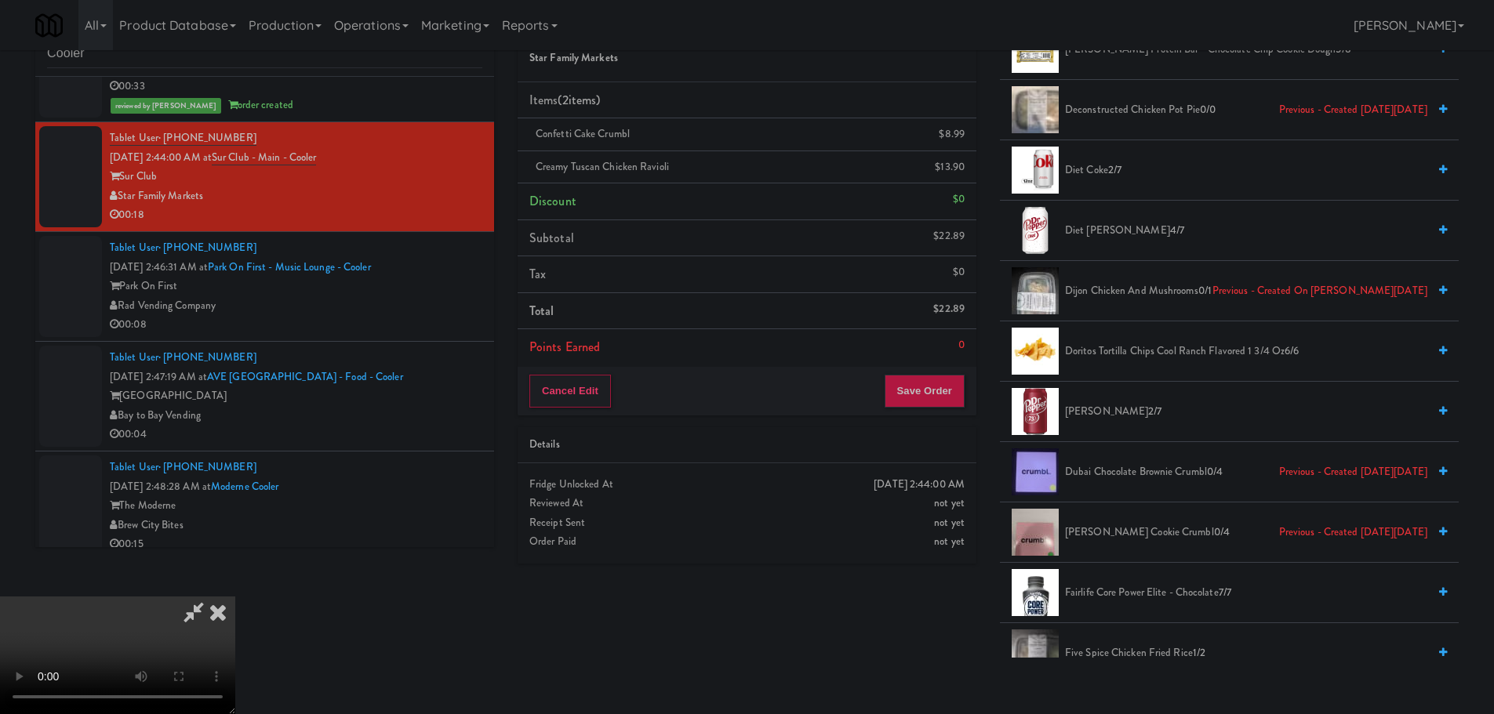
scroll to position [5837, 0]
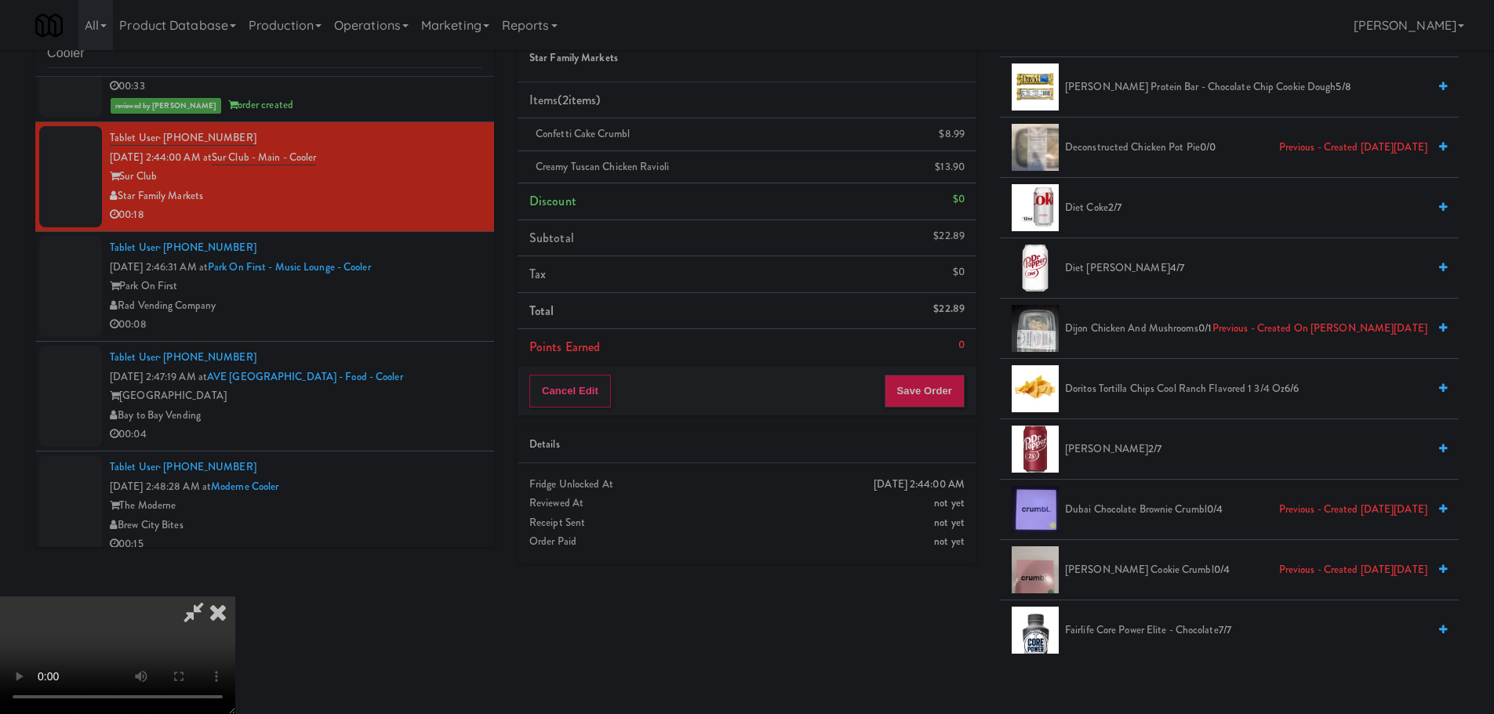
click at [1089, 449] on span "Dr Pepper 2/7" at bounding box center [1246, 450] width 362 height 20
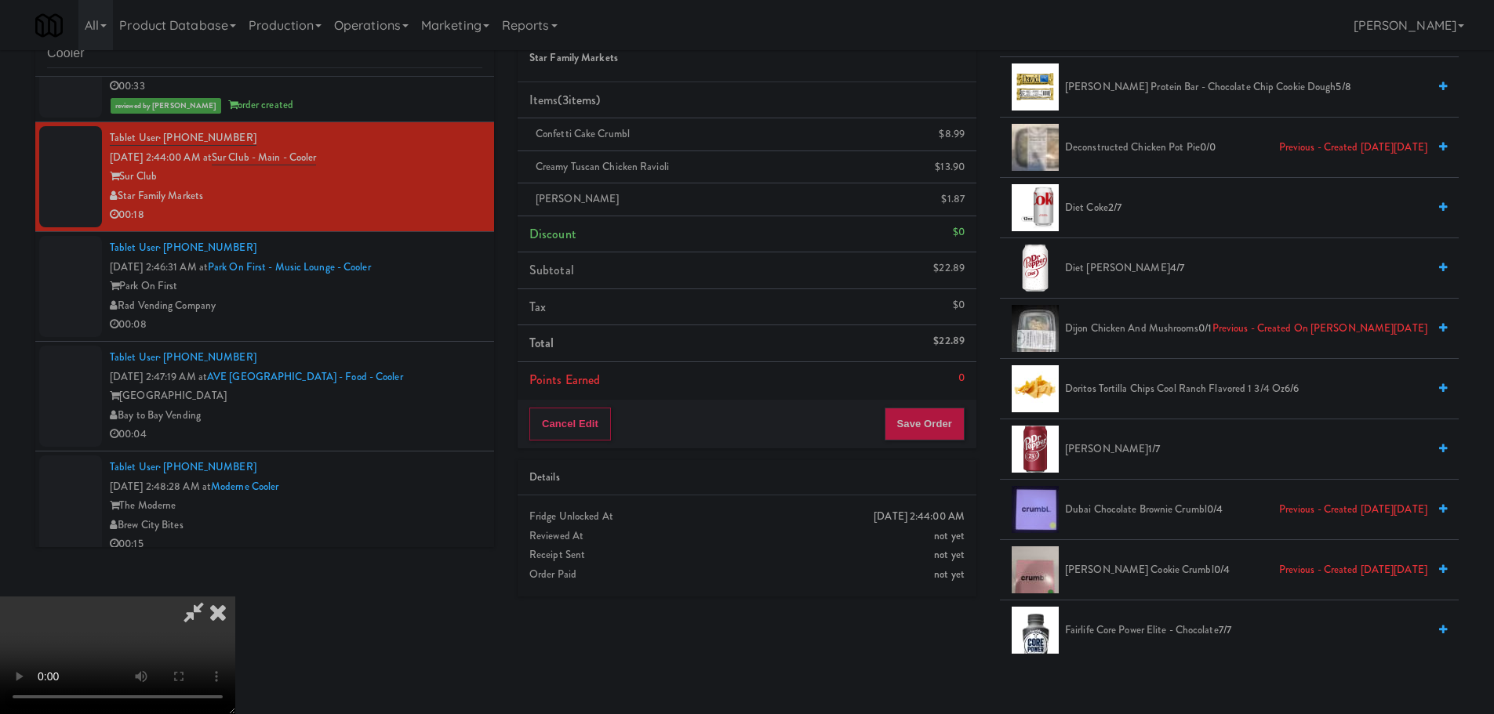
drag, startPoint x: 624, startPoint y: 418, endPoint x: 617, endPoint y: 413, distance: 8.5
click at [235, 597] on video at bounding box center [117, 656] width 235 height 118
click at [926, 452] on div "Order # 4281785 Star Family Markets Items (3 items ) Confetti Cake Crumbl $8.99…" at bounding box center [747, 307] width 482 height 602
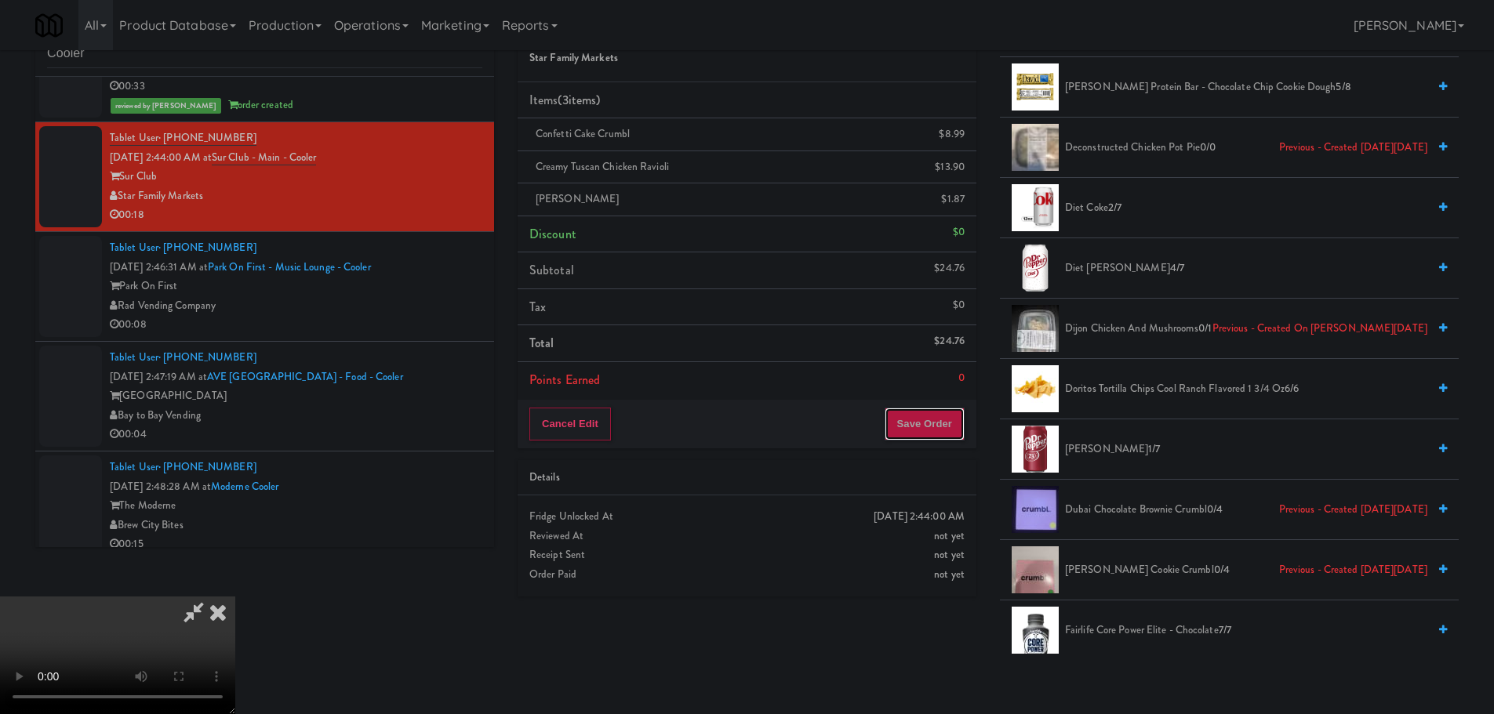
click at [932, 432] on button "Save Order" at bounding box center [925, 424] width 80 height 33
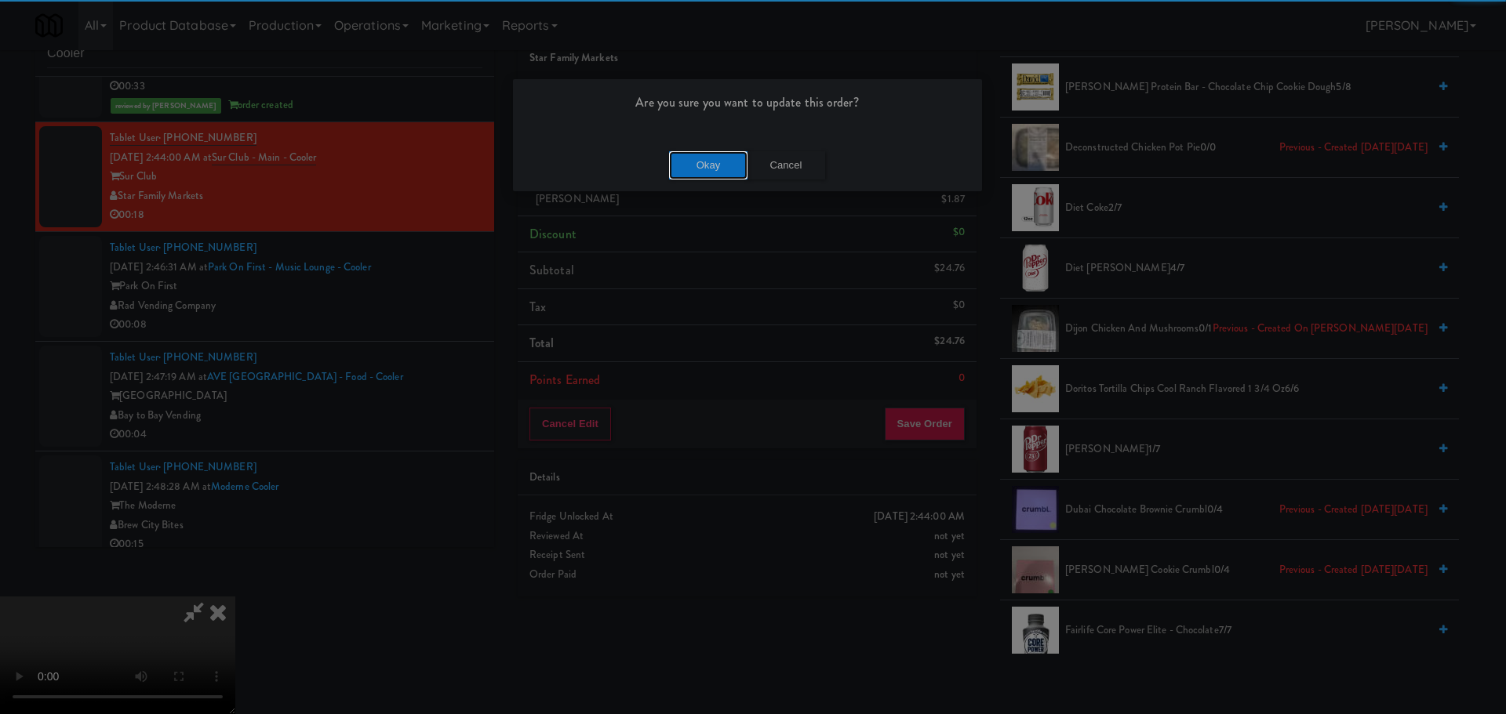
click at [722, 173] on button "Okay" at bounding box center [708, 165] width 78 height 28
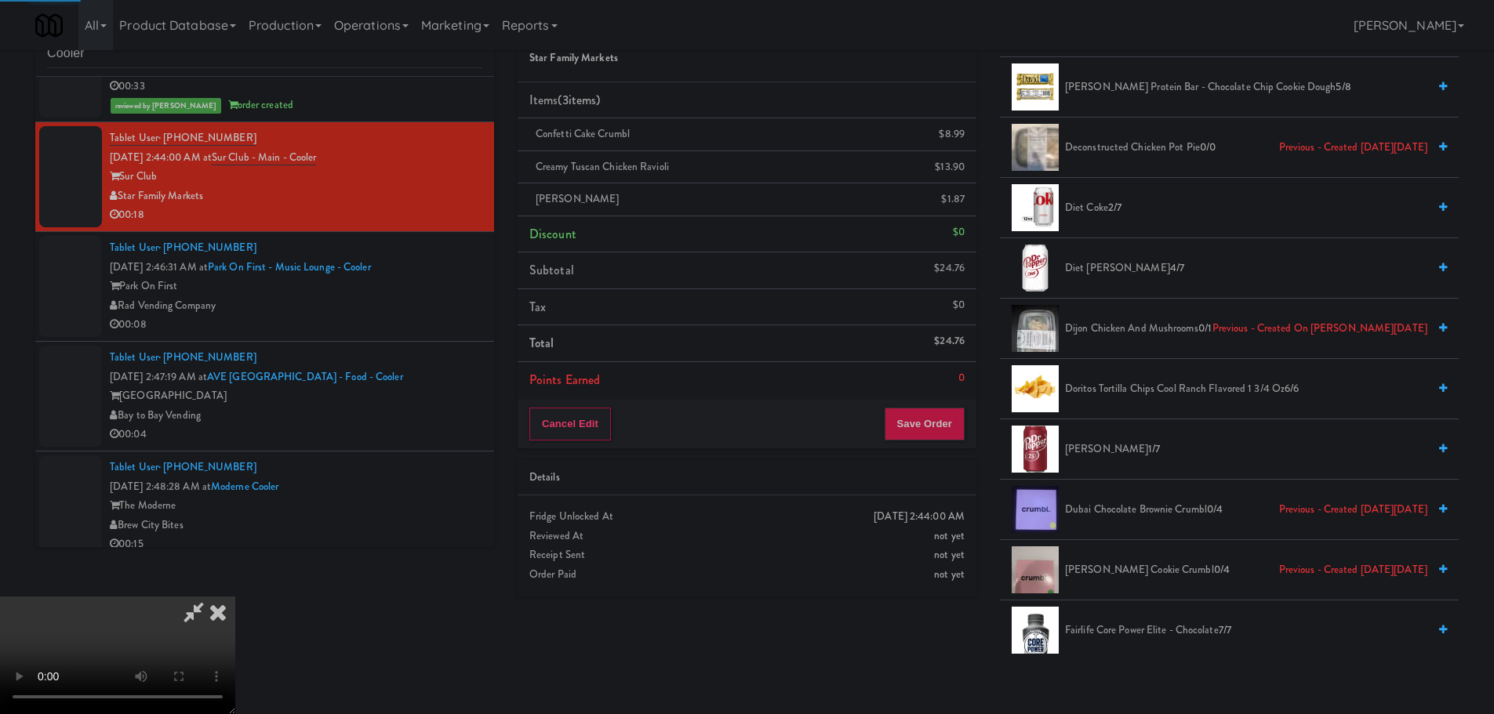
scroll to position [0, 0]
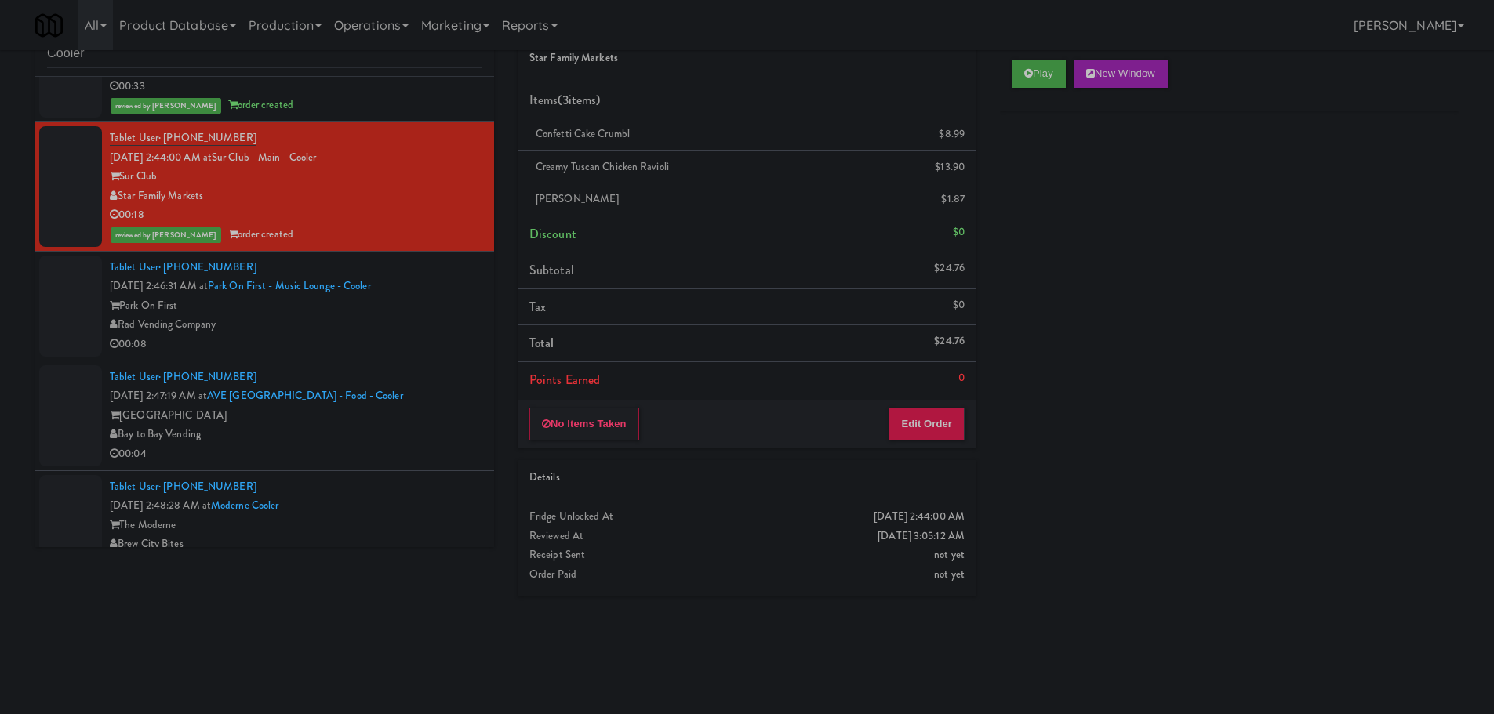
click at [406, 311] on div "Park On First" at bounding box center [296, 306] width 373 height 20
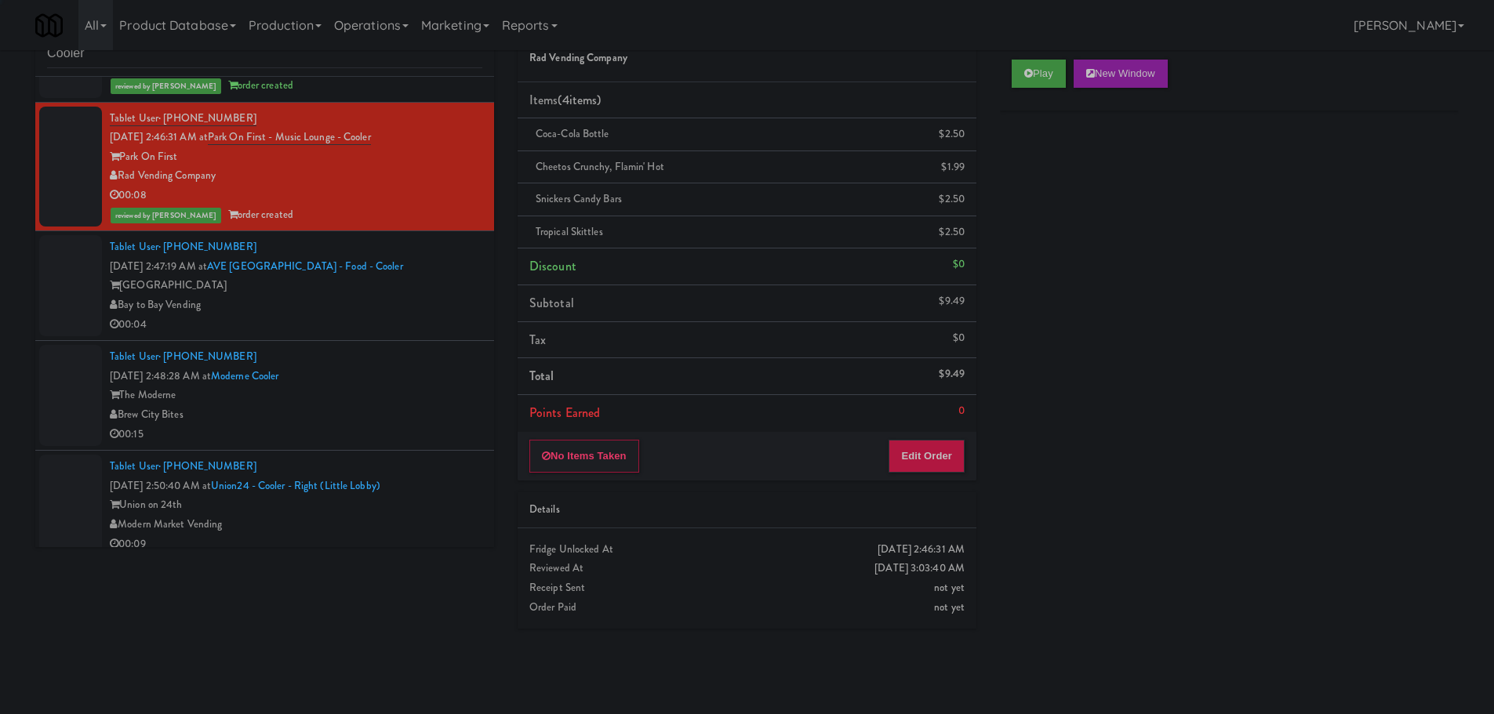
scroll to position [1176, 0]
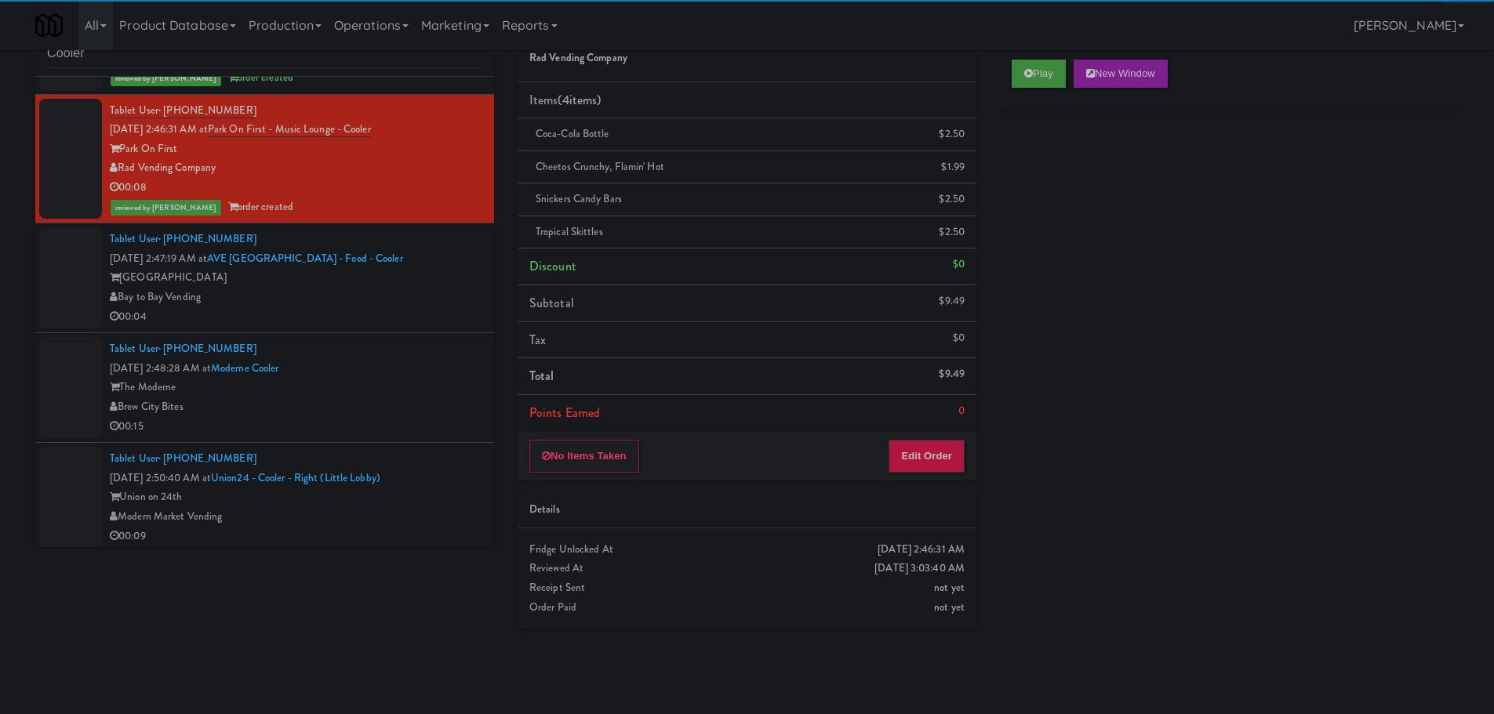
click at [423, 325] on div "00:04" at bounding box center [296, 317] width 373 height 20
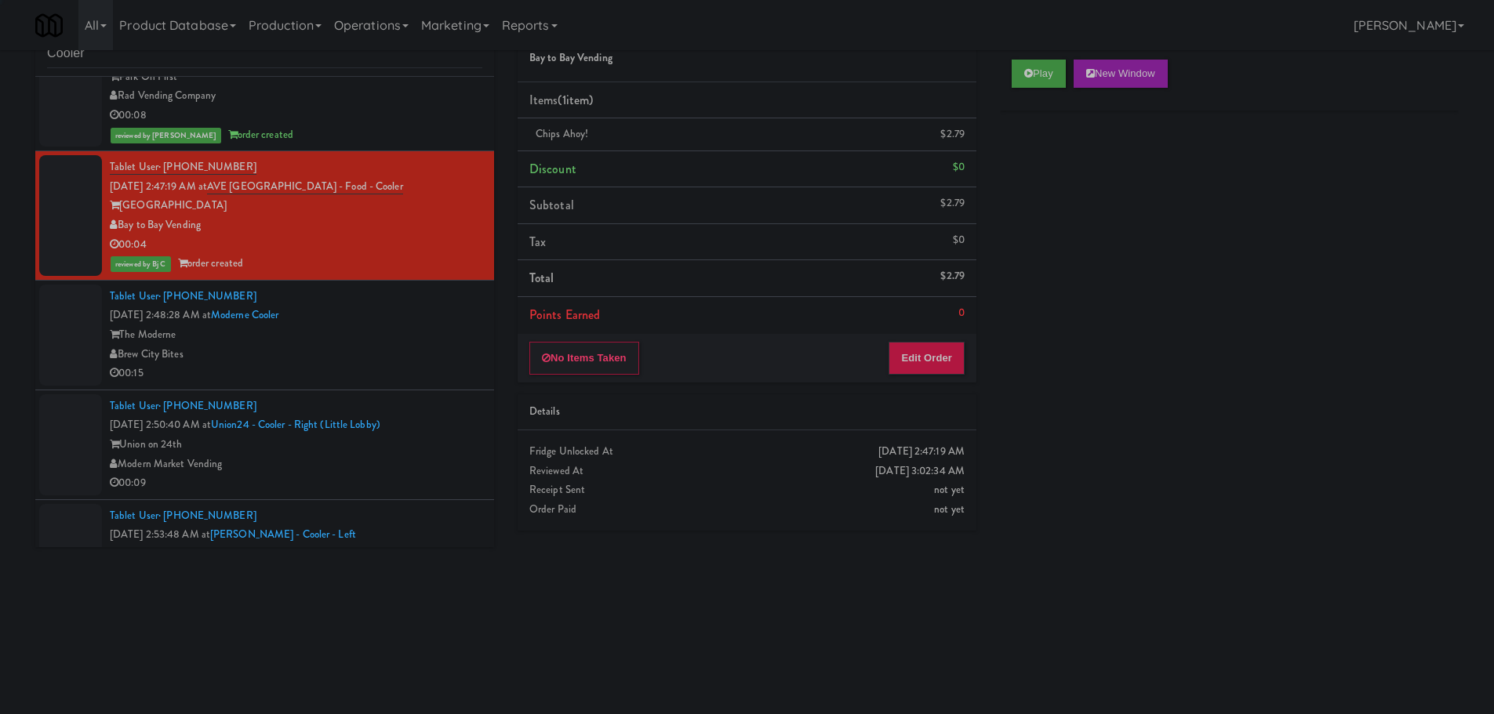
scroll to position [1255, 0]
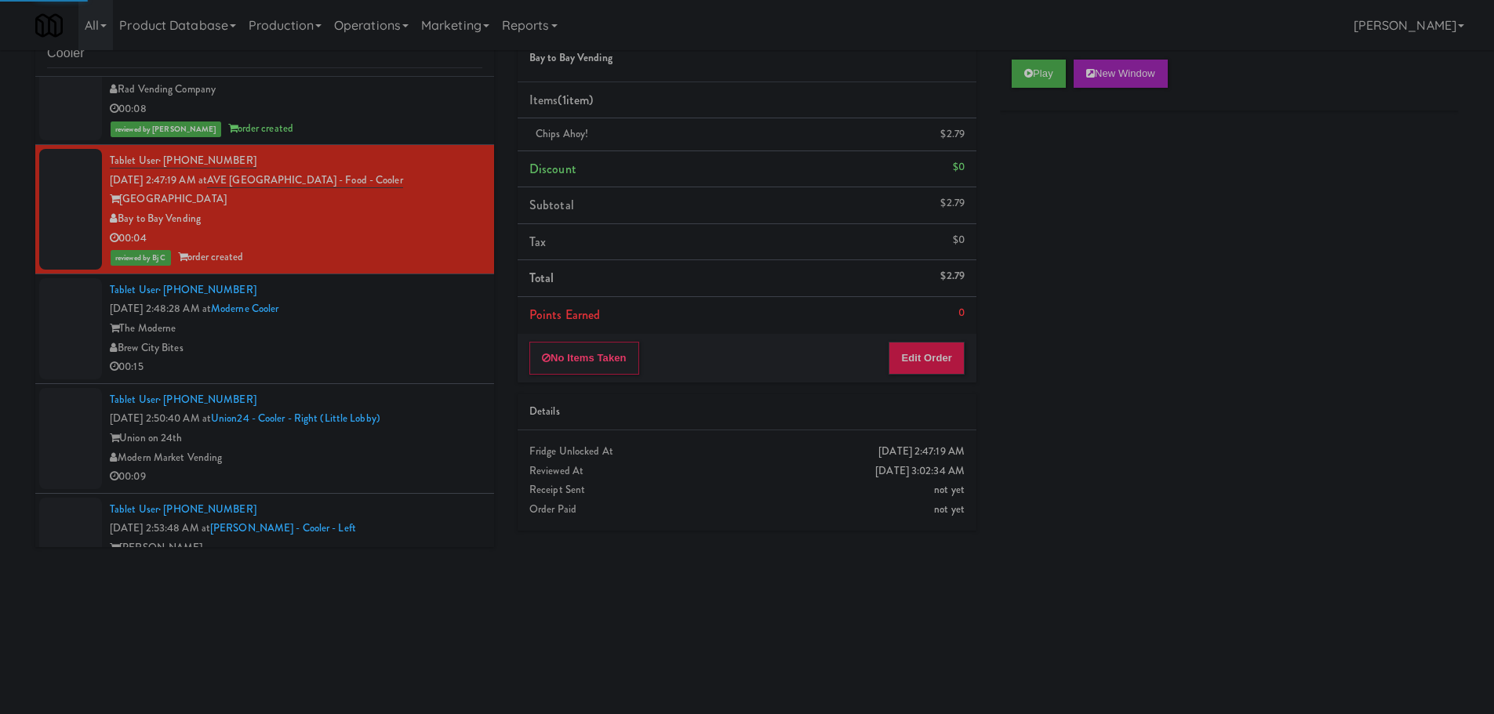
click at [412, 354] on div "Brew City Bites" at bounding box center [296, 349] width 373 height 20
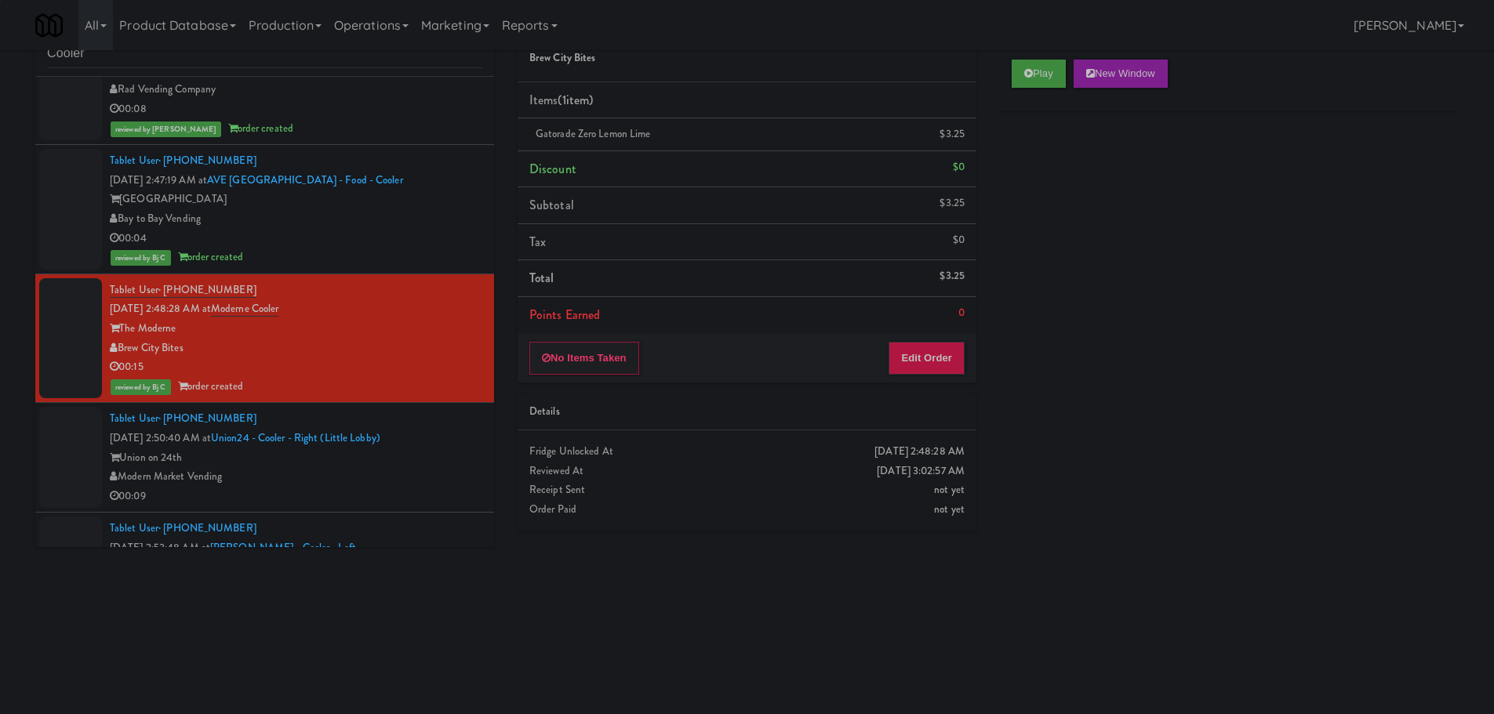
click at [434, 489] on div "00:09" at bounding box center [296, 497] width 373 height 20
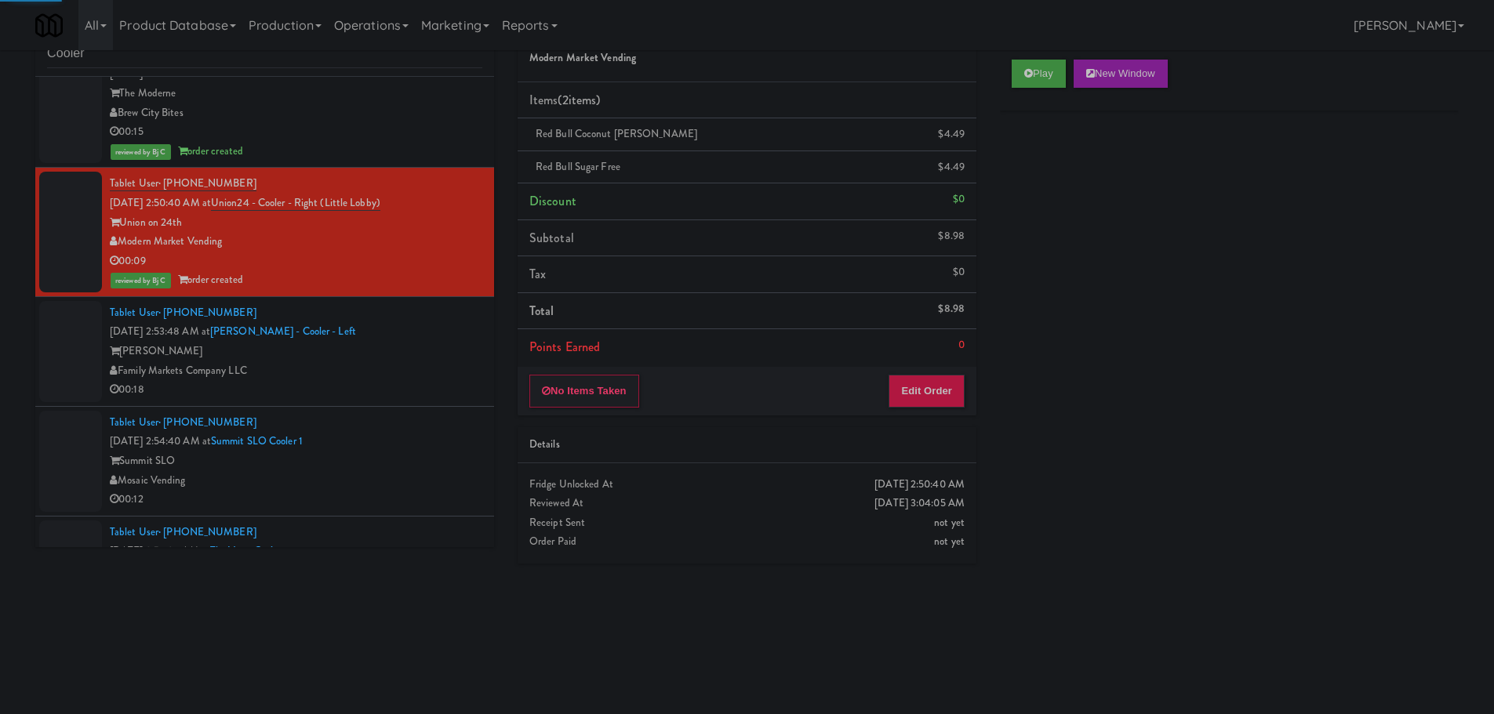
click at [441, 362] on div "Family Markets Company LLC" at bounding box center [296, 372] width 373 height 20
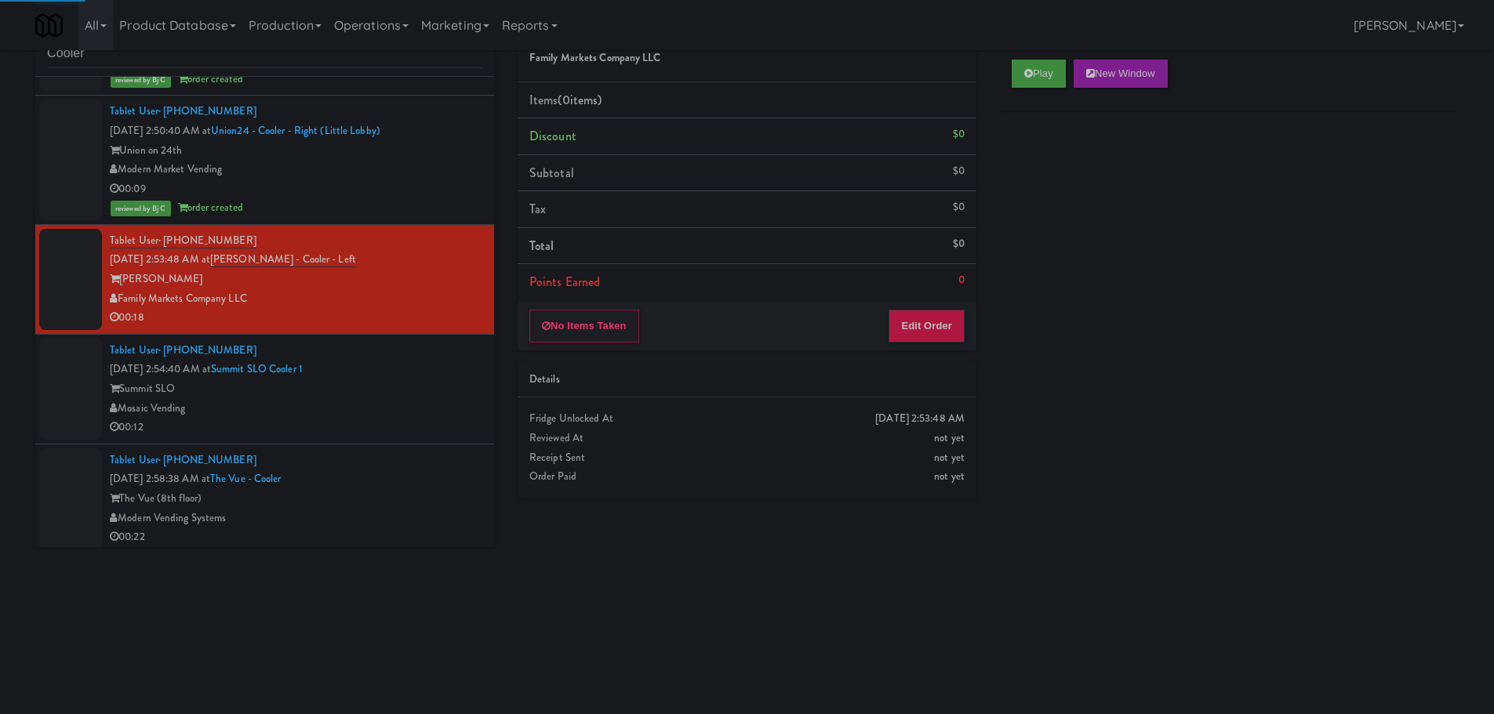
scroll to position [1569, 0]
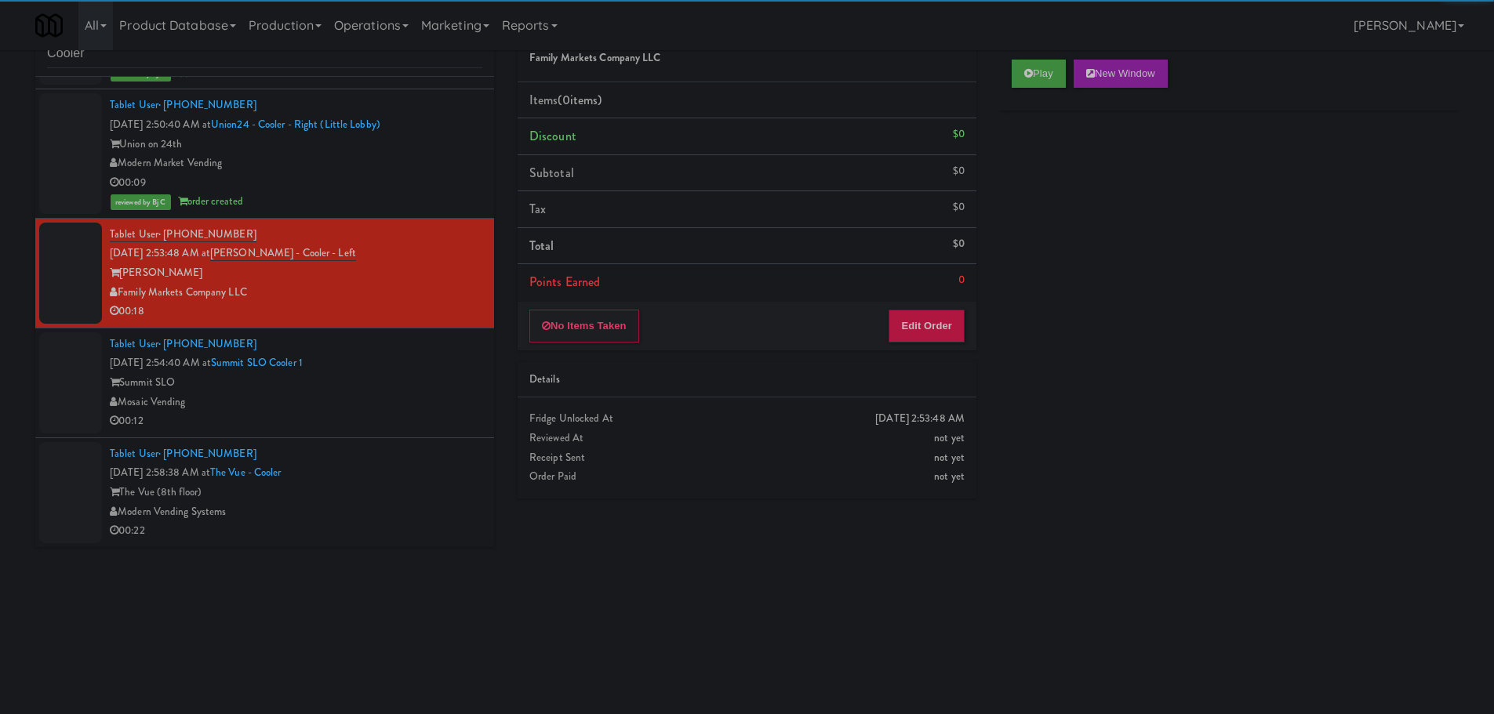
click at [438, 476] on div "Tablet User · (704) 967-5153 Sep 25, 2025 2:58:38 AM at The Vue - Cooler The Vu…" at bounding box center [296, 493] width 373 height 96
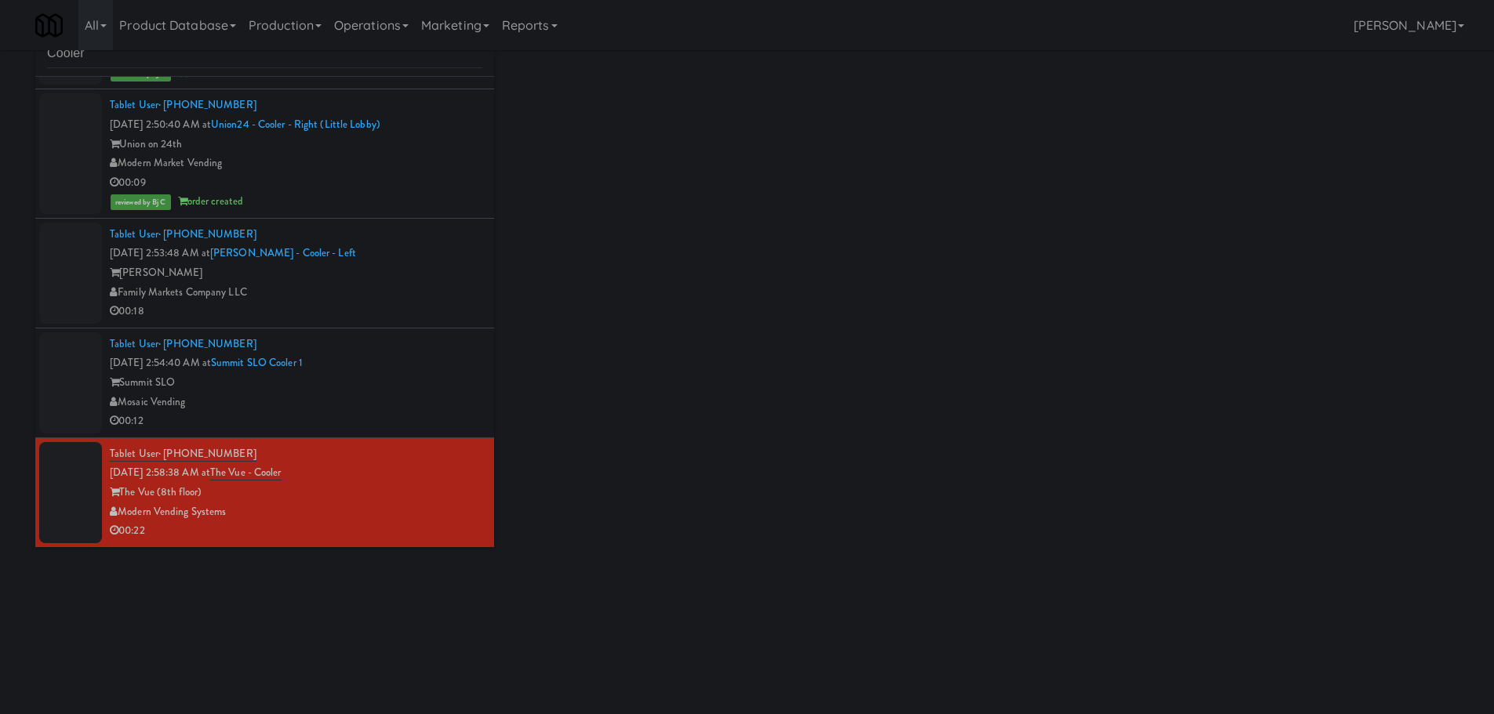
click at [442, 395] on div "Mosaic Vending" at bounding box center [296, 403] width 373 height 20
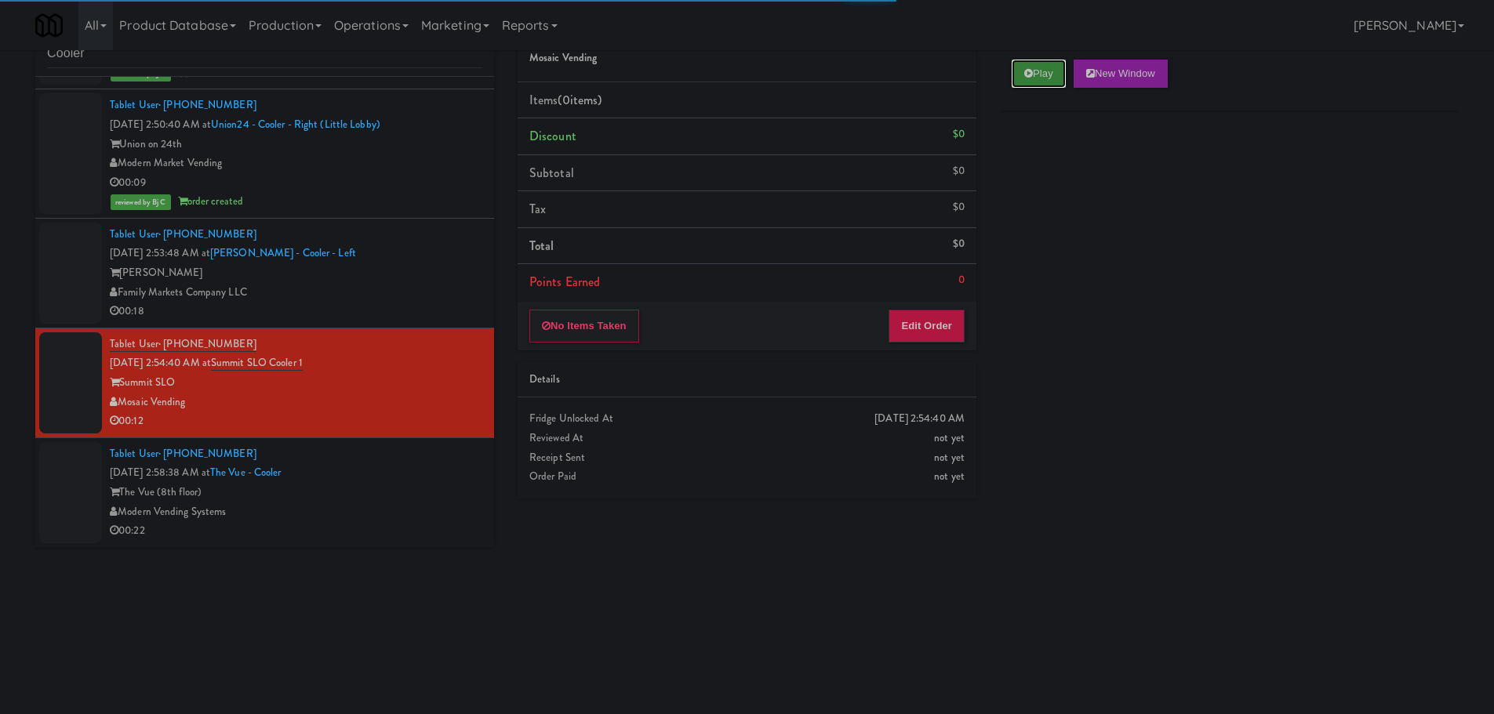
click at [1049, 78] on button "Play" at bounding box center [1039, 74] width 54 height 28
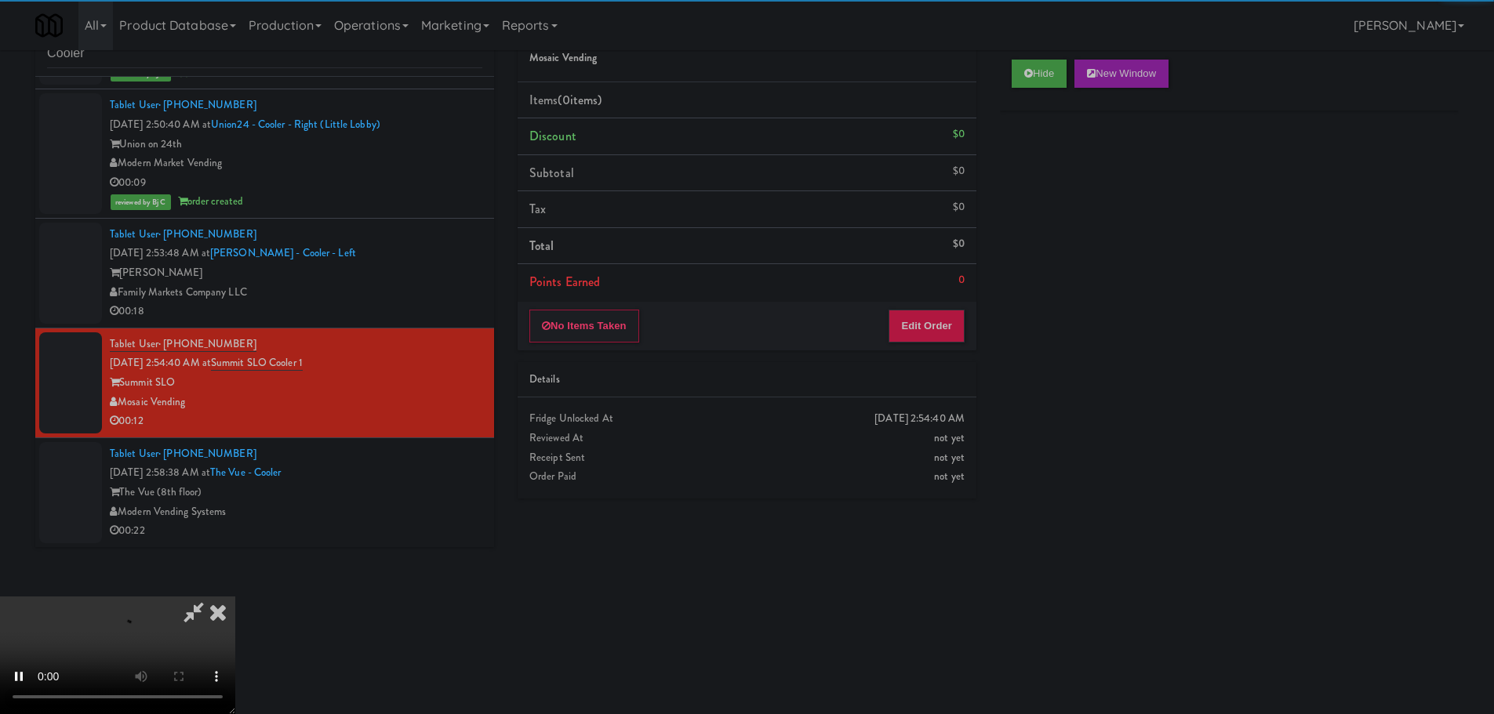
click at [948, 307] on div "No Items Taken Edit Order" at bounding box center [747, 326] width 459 height 49
click at [937, 324] on button "Edit Order" at bounding box center [927, 326] width 76 height 33
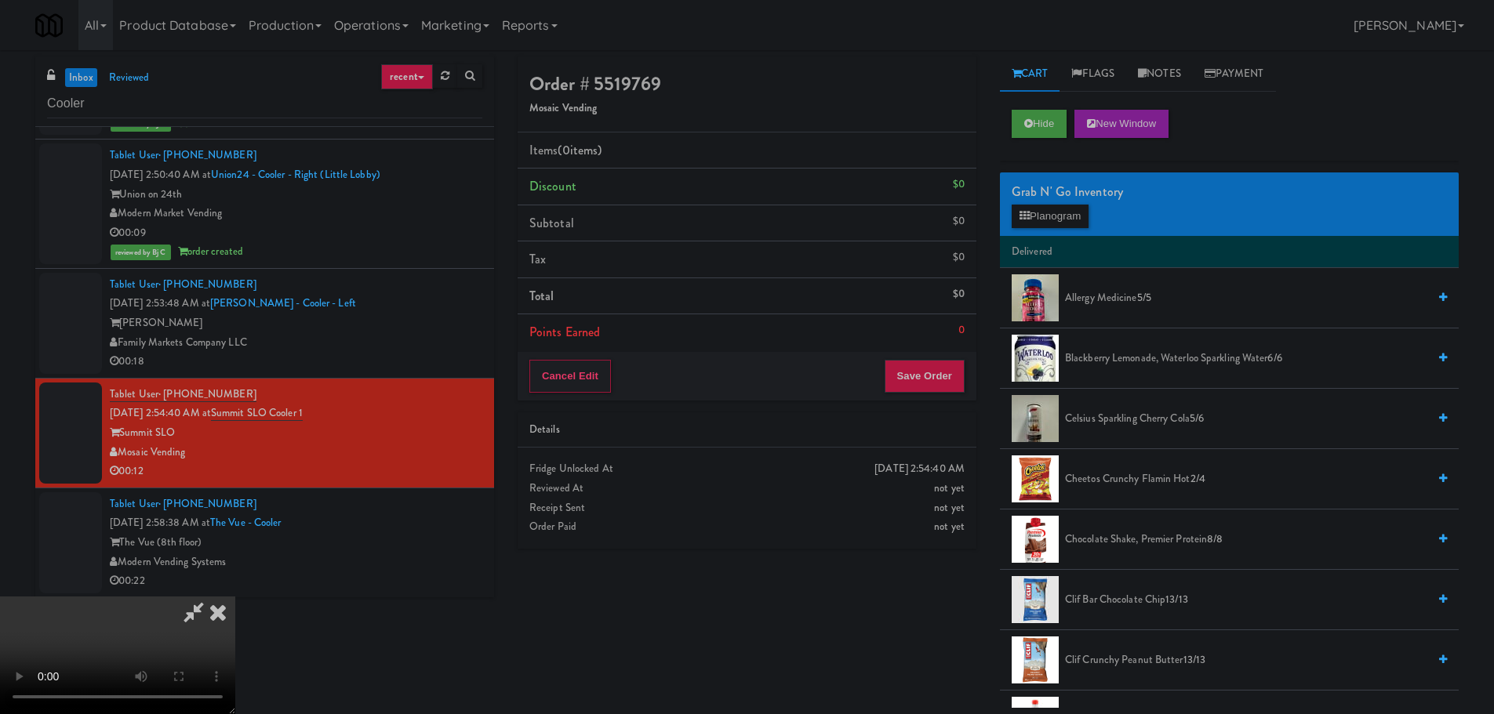
click at [235, 597] on video at bounding box center [117, 656] width 235 height 118
click at [1066, 201] on div "Grab N' Go Inventory" at bounding box center [1229, 192] width 435 height 24
click at [1069, 209] on button "Planogram" at bounding box center [1050, 217] width 77 height 24
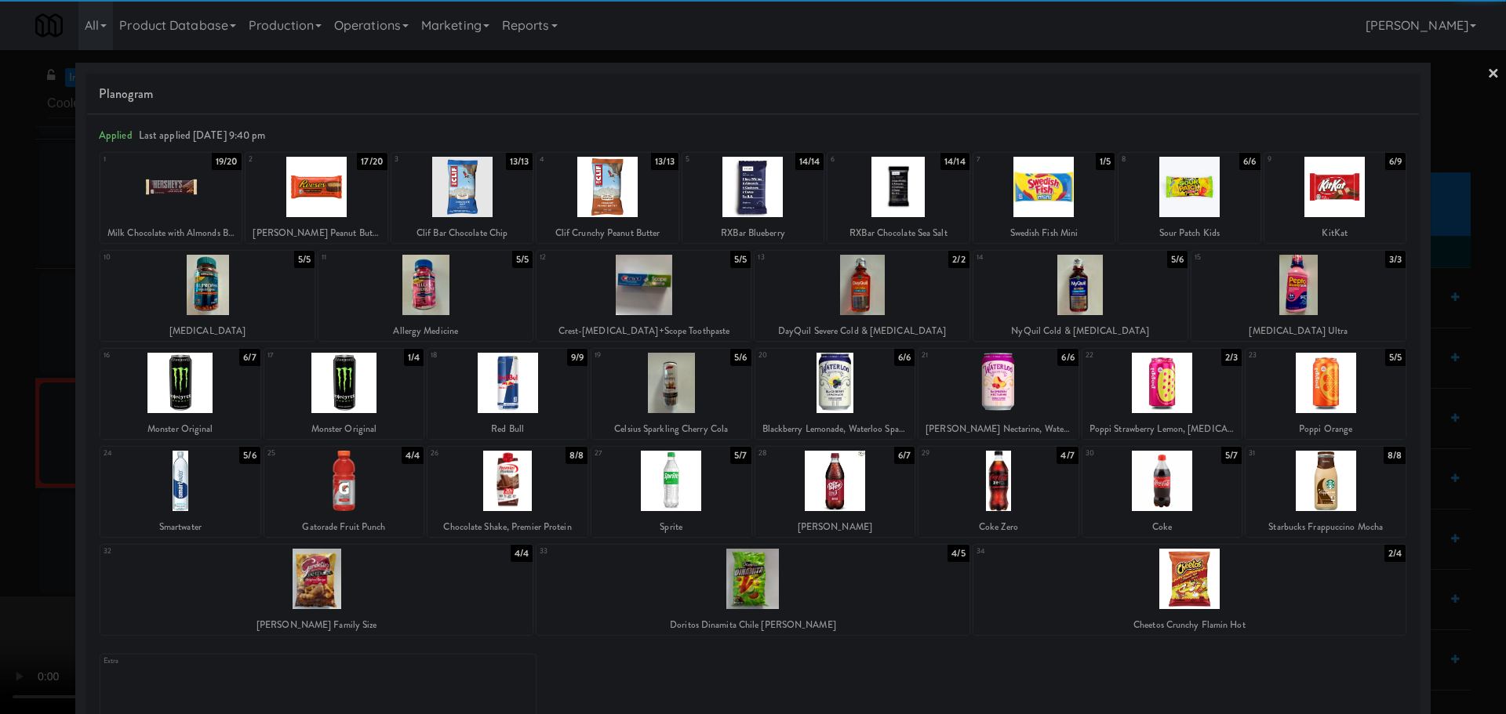
click at [1009, 478] on div at bounding box center [998, 481] width 160 height 60
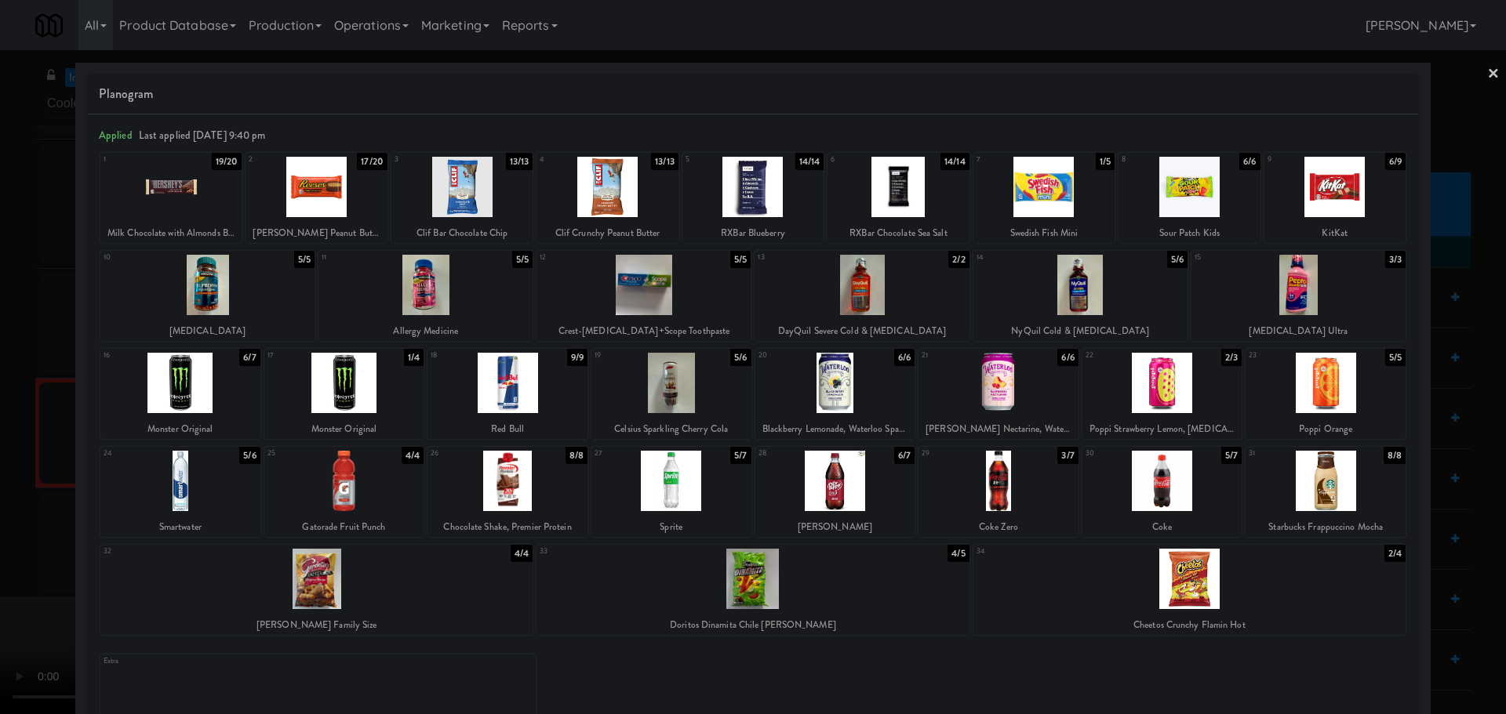
drag, startPoint x: 0, startPoint y: 480, endPoint x: 66, endPoint y: 458, distance: 69.4
click at [4, 480] on div at bounding box center [753, 357] width 1506 height 714
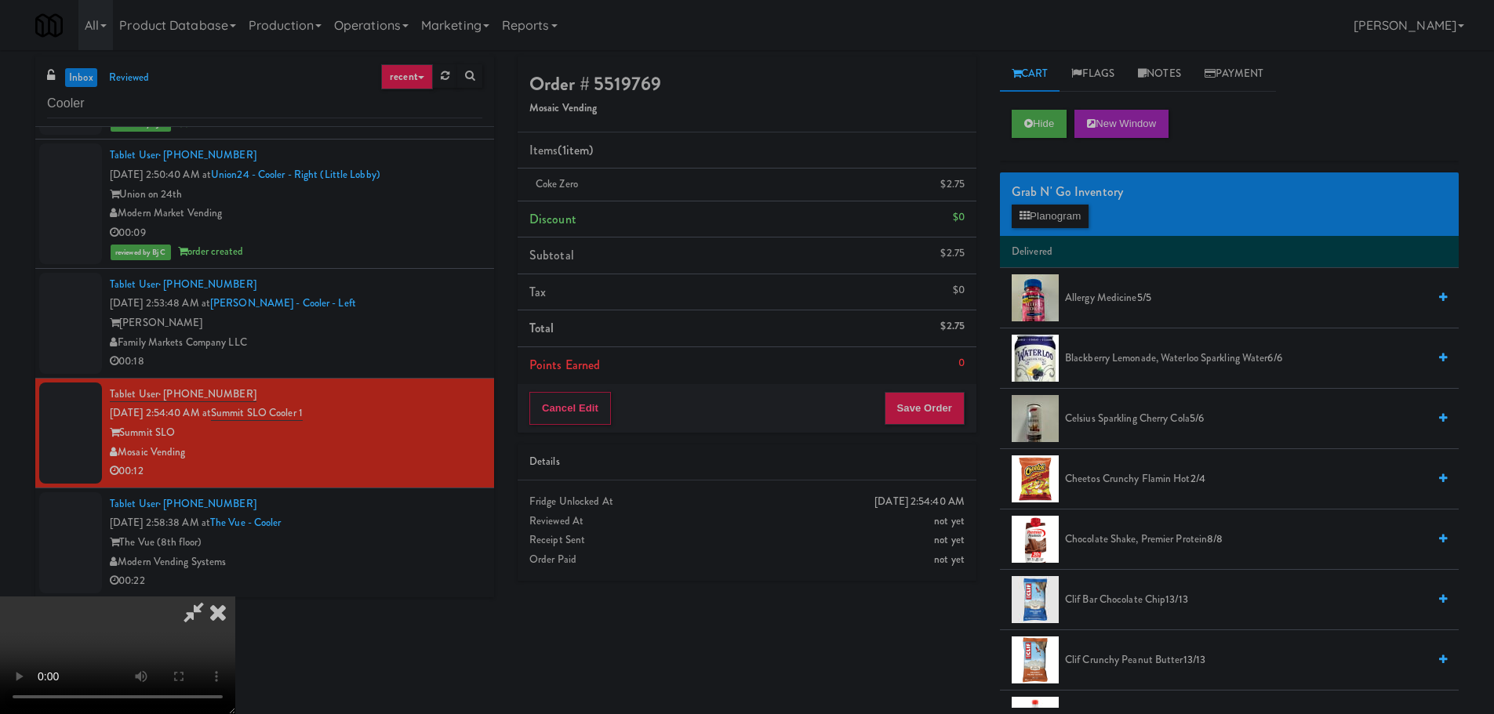
click at [235, 597] on video at bounding box center [117, 656] width 235 height 118
click at [932, 432] on div "Cancel Edit Save Order" at bounding box center [747, 408] width 459 height 49
click at [932, 417] on button "Save Order" at bounding box center [925, 408] width 80 height 33
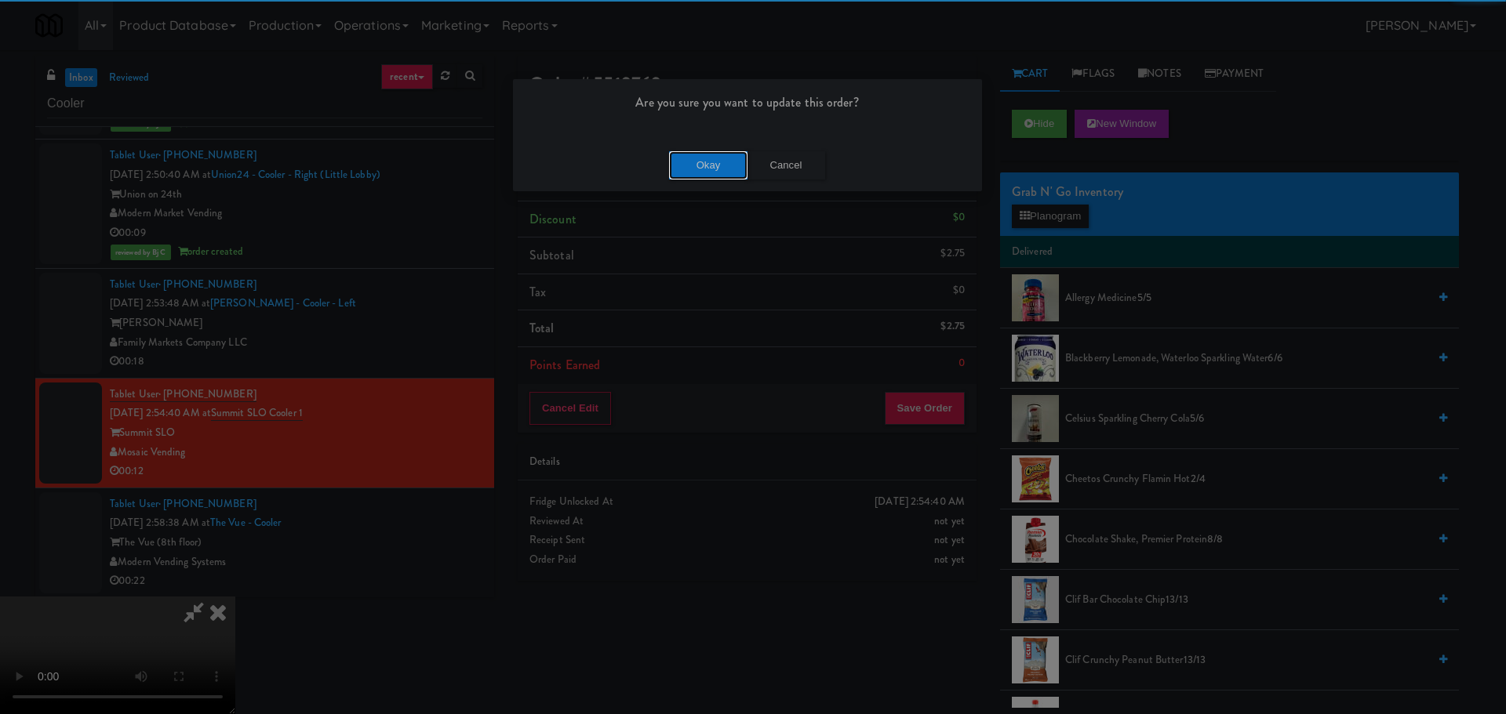
click at [720, 171] on button "Okay" at bounding box center [708, 165] width 78 height 28
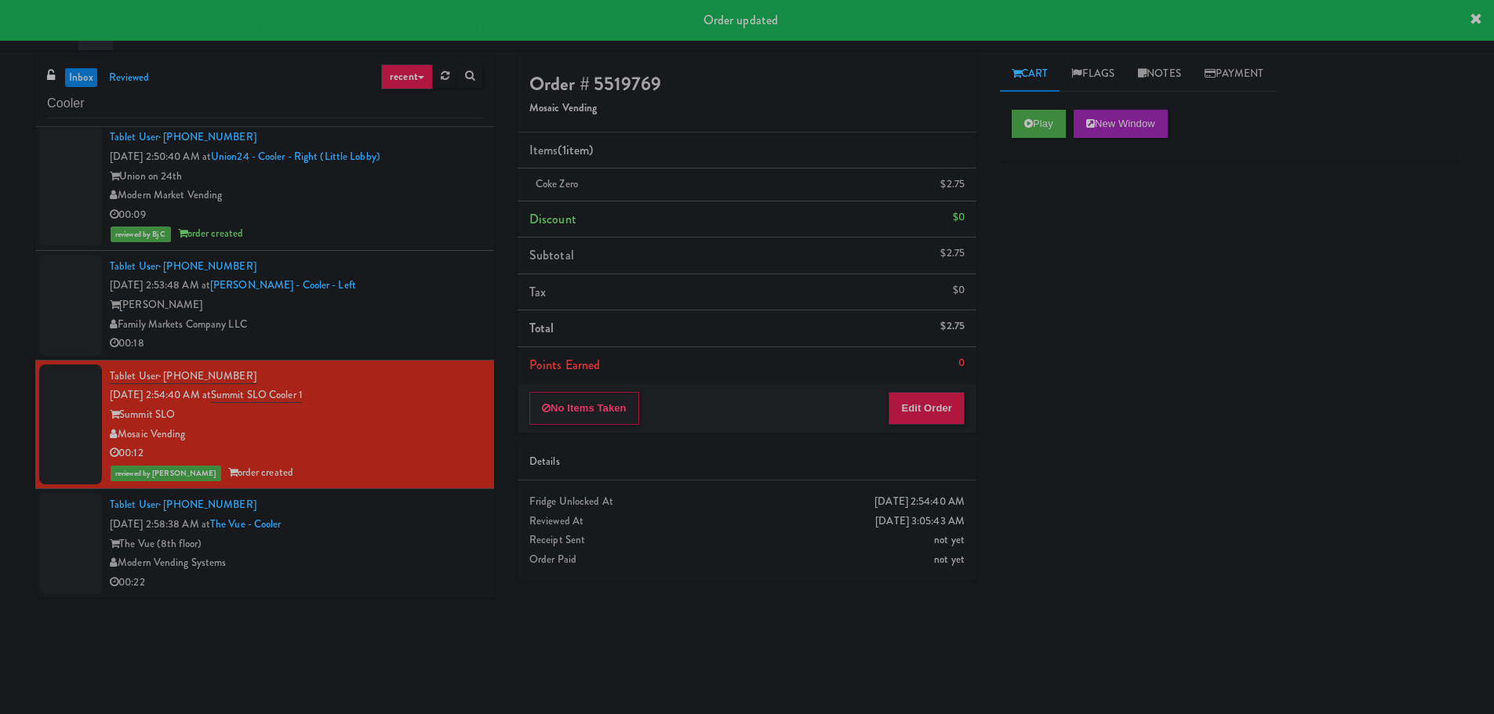
scroll to position [1587, 0]
click at [413, 489] on li "Tablet User · (704) 967-5153 Sep 25, 2025 2:58:38 AM at The Vue - Cooler The Vu…" at bounding box center [264, 543] width 459 height 109
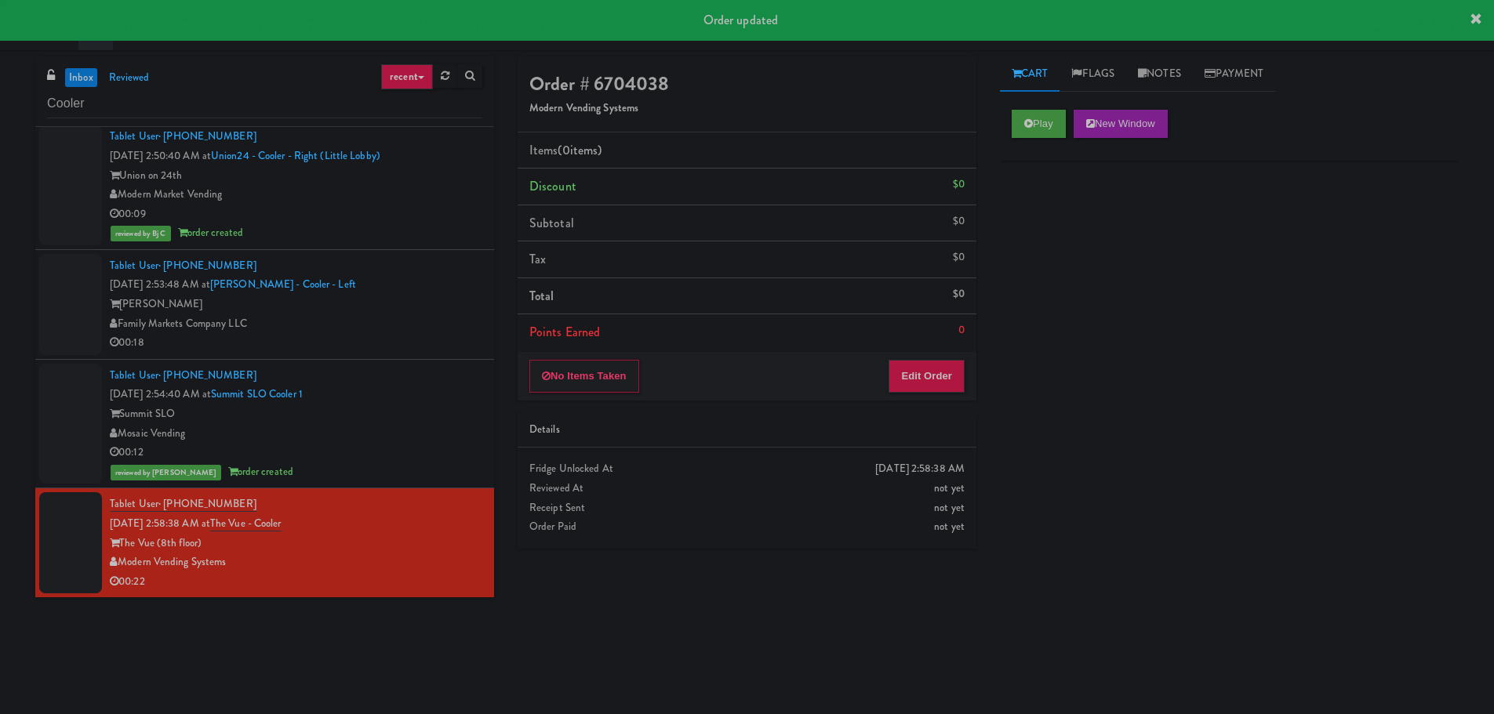
click at [457, 295] on div "[PERSON_NAME]" at bounding box center [296, 305] width 373 height 20
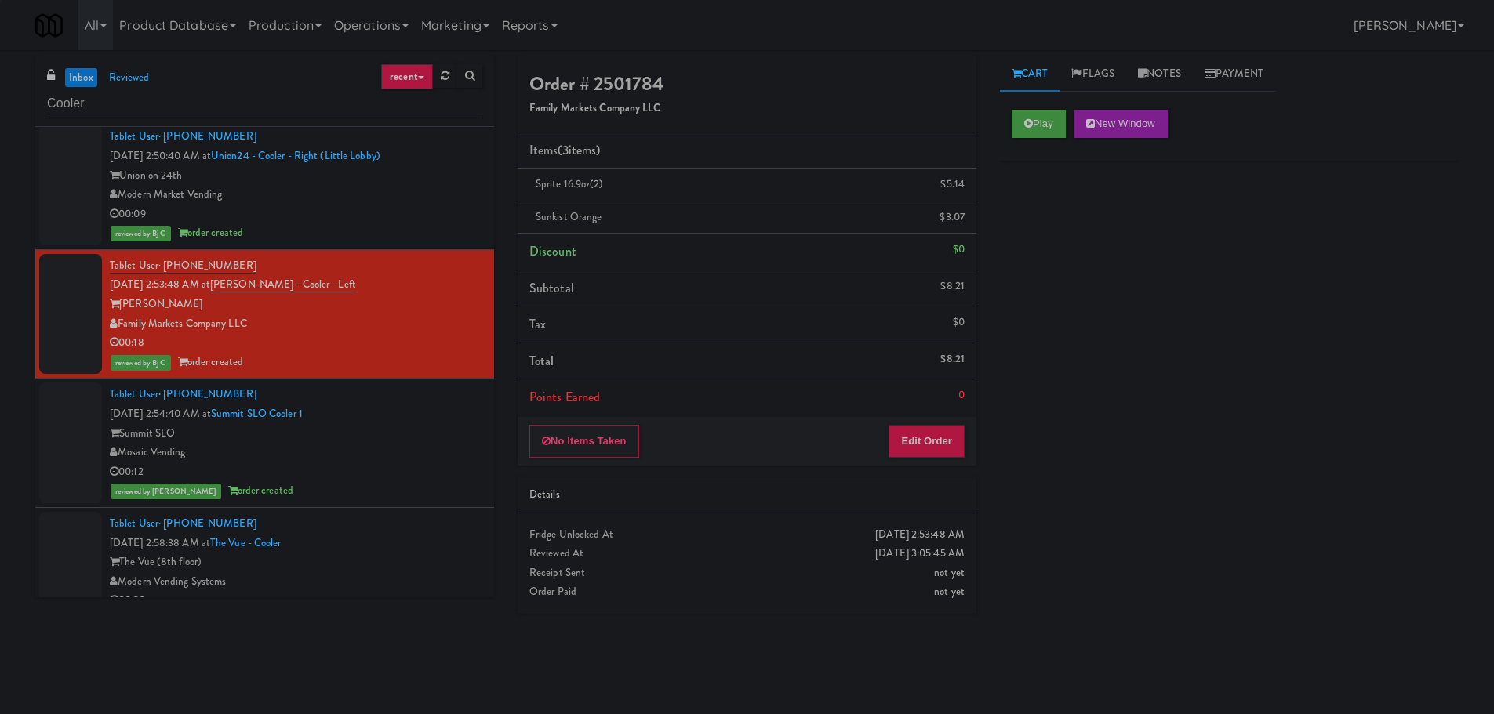
click at [1026, 104] on div "Play New Window" at bounding box center [1229, 129] width 459 height 63
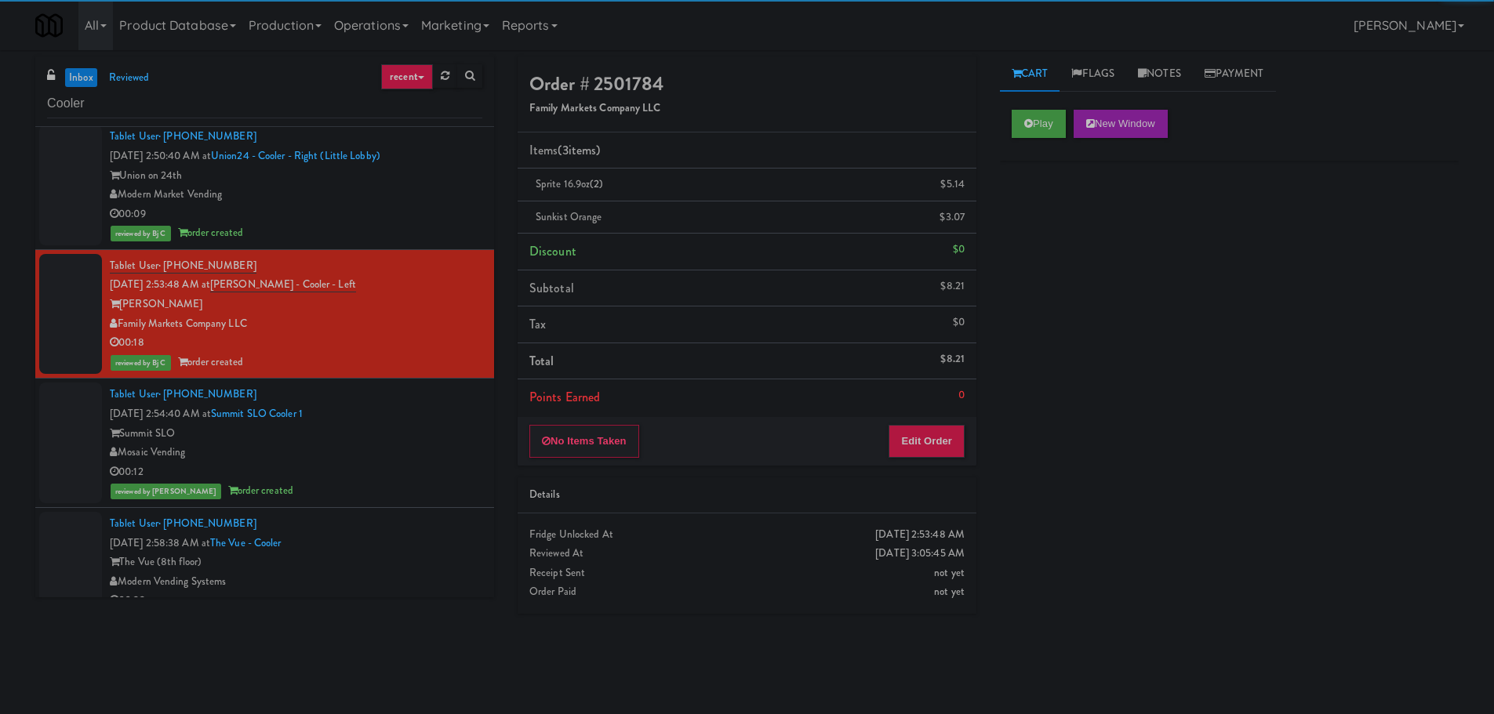
click at [415, 553] on div "The Vue (8th floor)" at bounding box center [296, 563] width 373 height 20
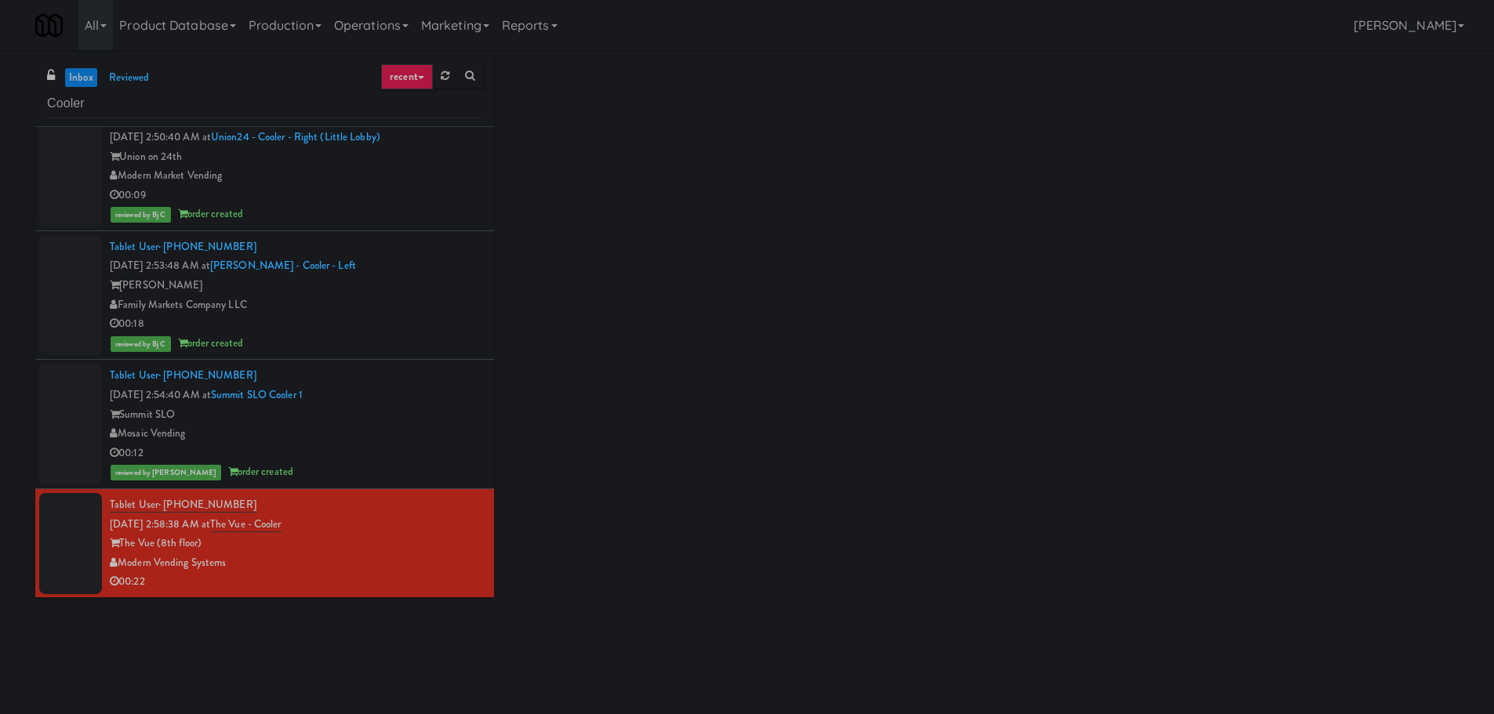
scroll to position [1607, 0]
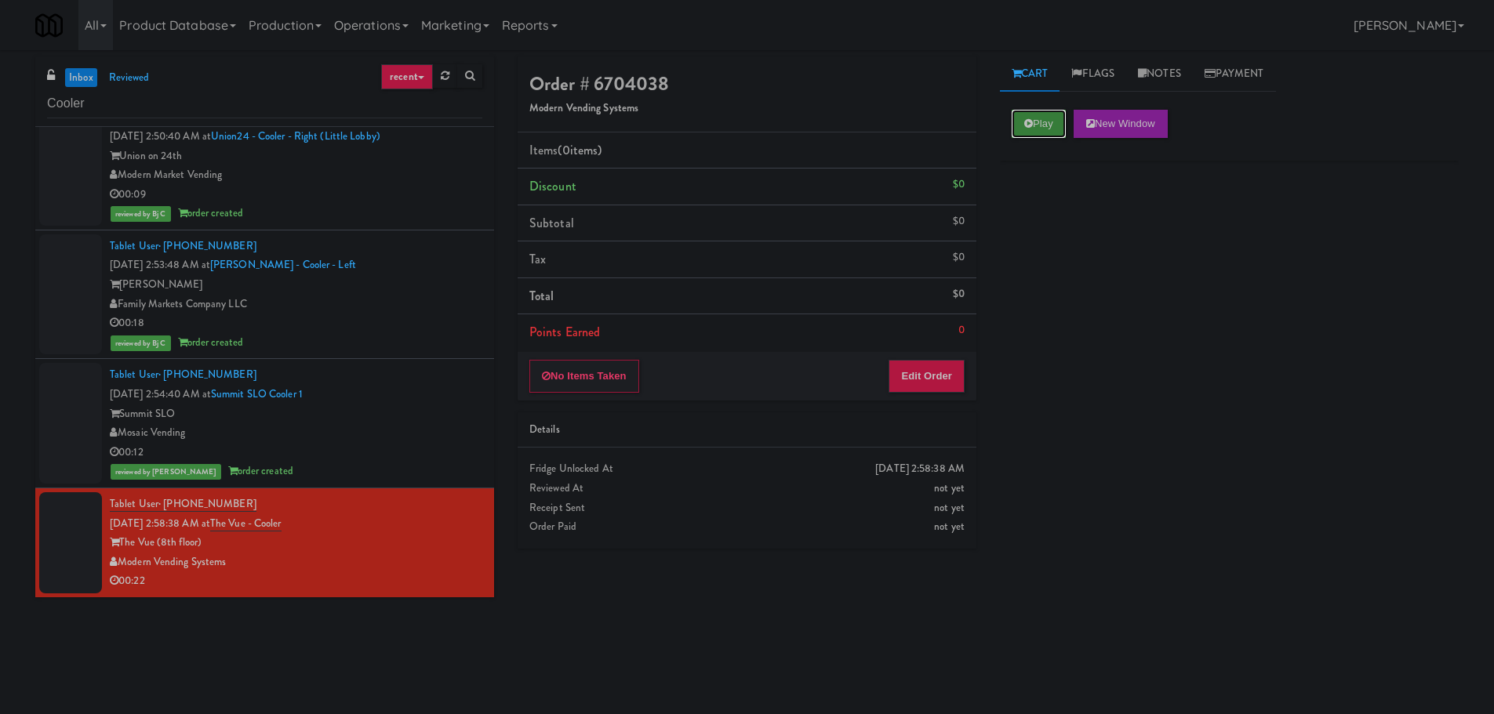
click at [1015, 118] on button "Play" at bounding box center [1039, 124] width 54 height 28
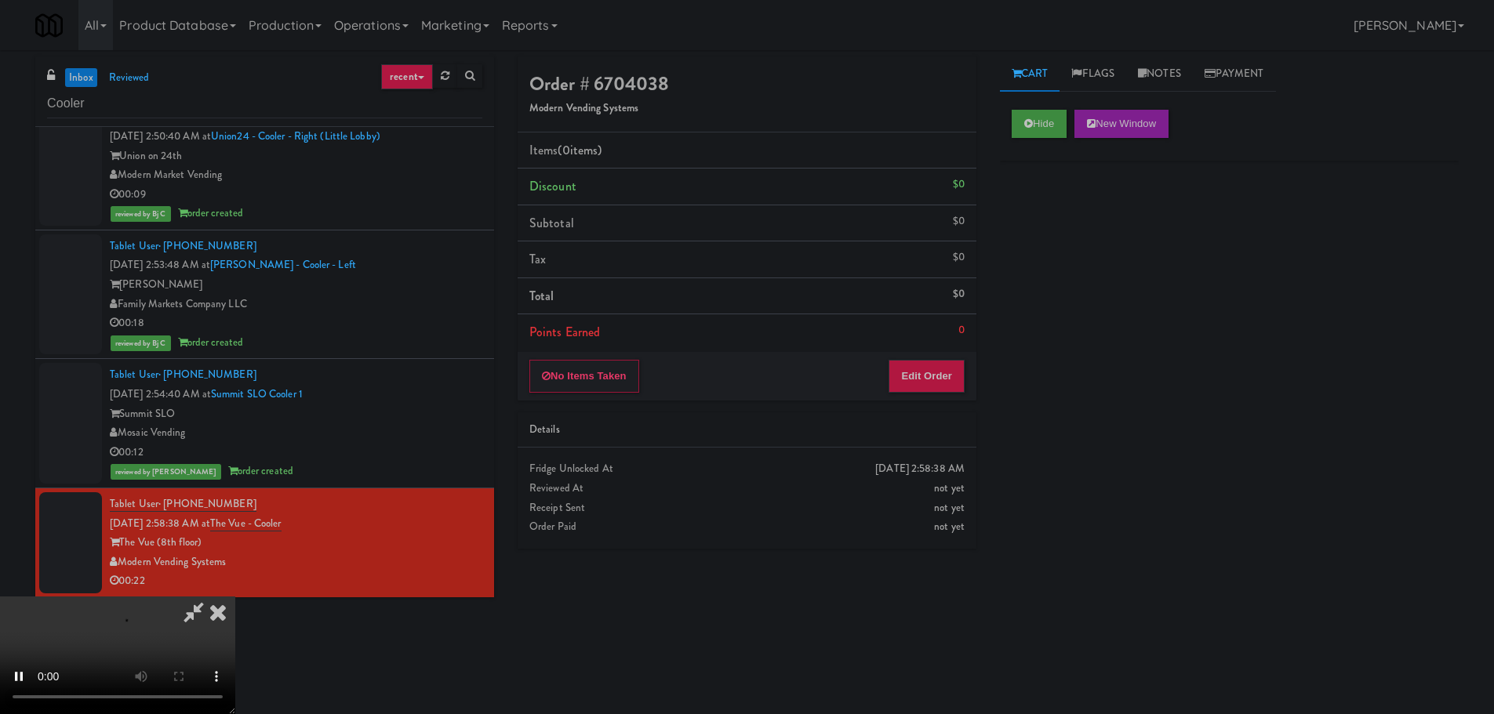
click at [973, 359] on div "No Items Taken Edit Order" at bounding box center [747, 376] width 459 height 49
click at [934, 383] on button "Edit Order" at bounding box center [927, 376] width 76 height 33
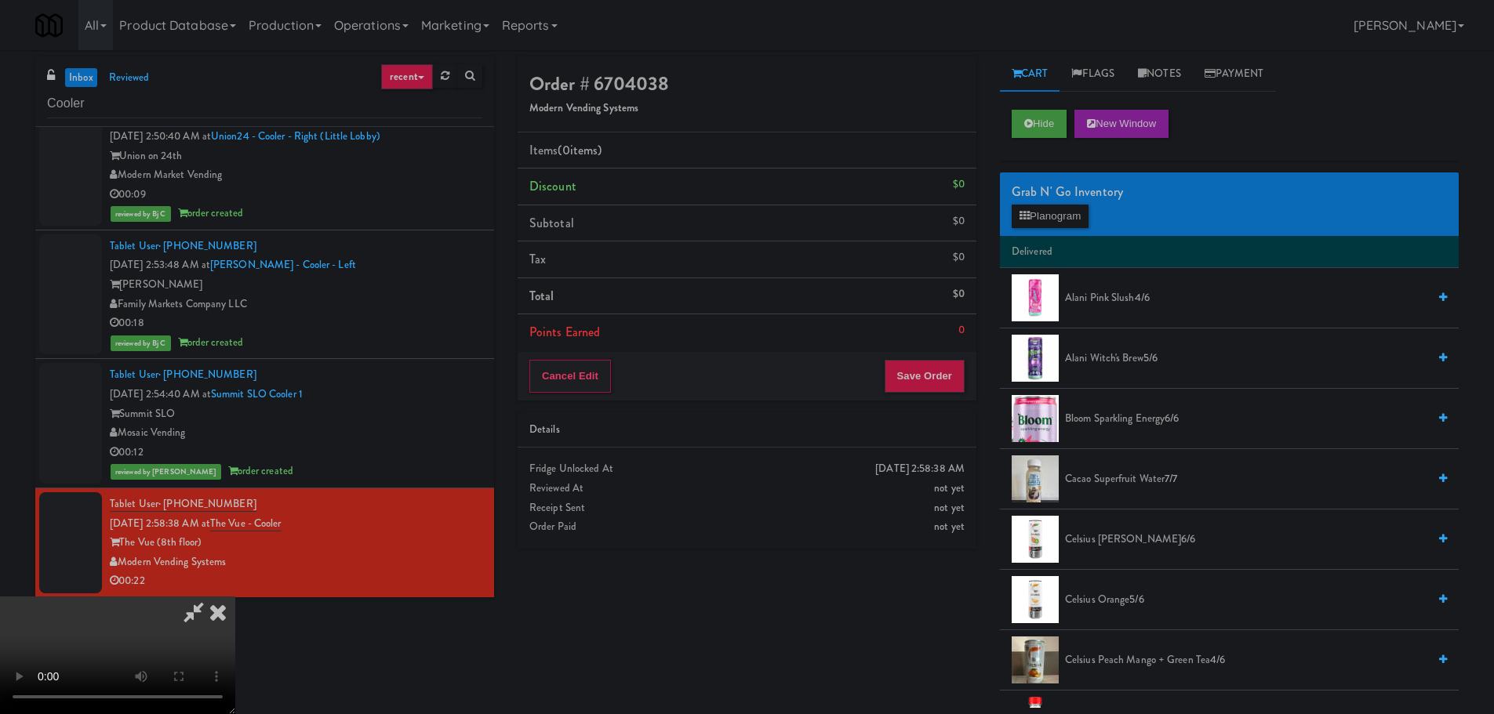
drag, startPoint x: 674, startPoint y: 470, endPoint x: 703, endPoint y: 462, distance: 30.8
click at [235, 597] on video at bounding box center [117, 656] width 235 height 118
click at [1038, 227] on button "Planogram" at bounding box center [1050, 217] width 77 height 24
click at [0, 0] on div at bounding box center [0, 0] width 0 height 0
click at [1042, 217] on button "Planogram" at bounding box center [1050, 217] width 77 height 24
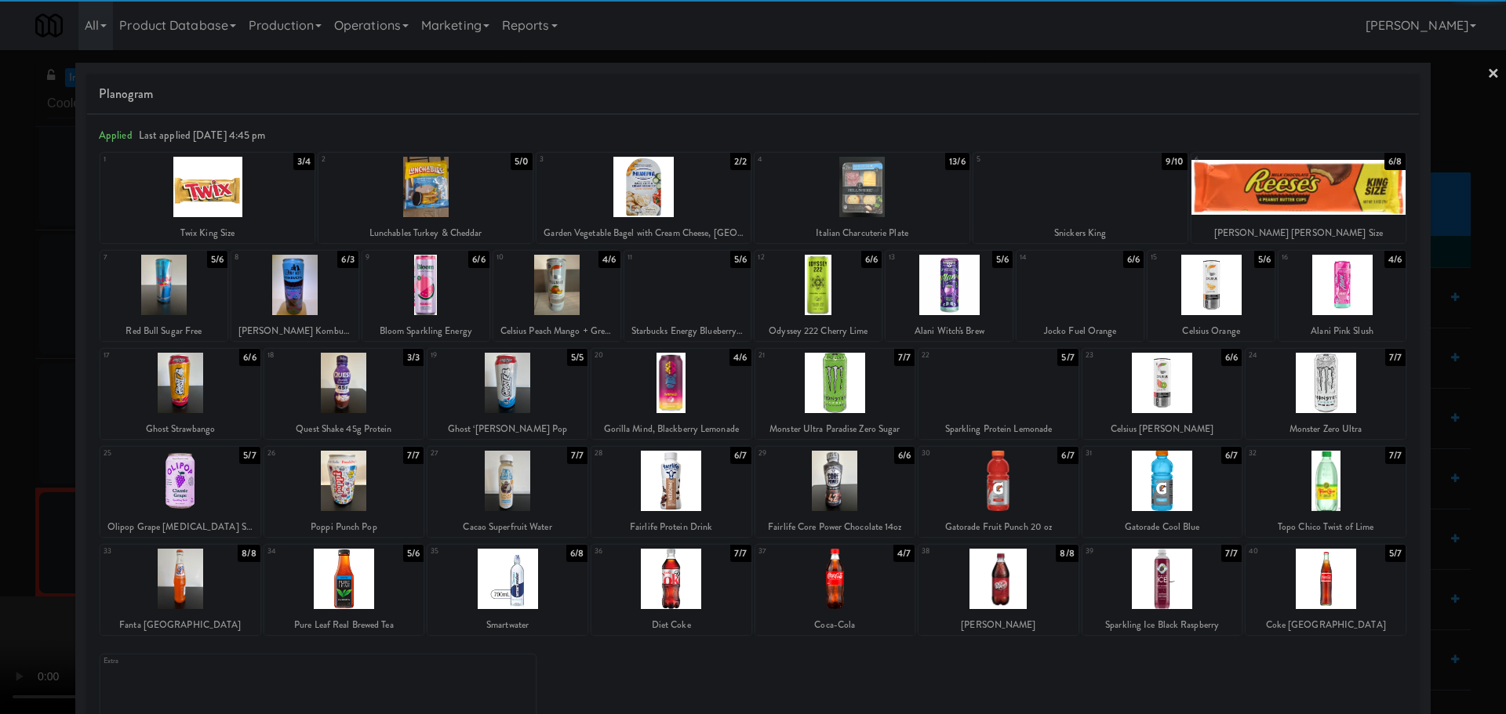
click at [666, 396] on div at bounding box center [671, 383] width 160 height 60
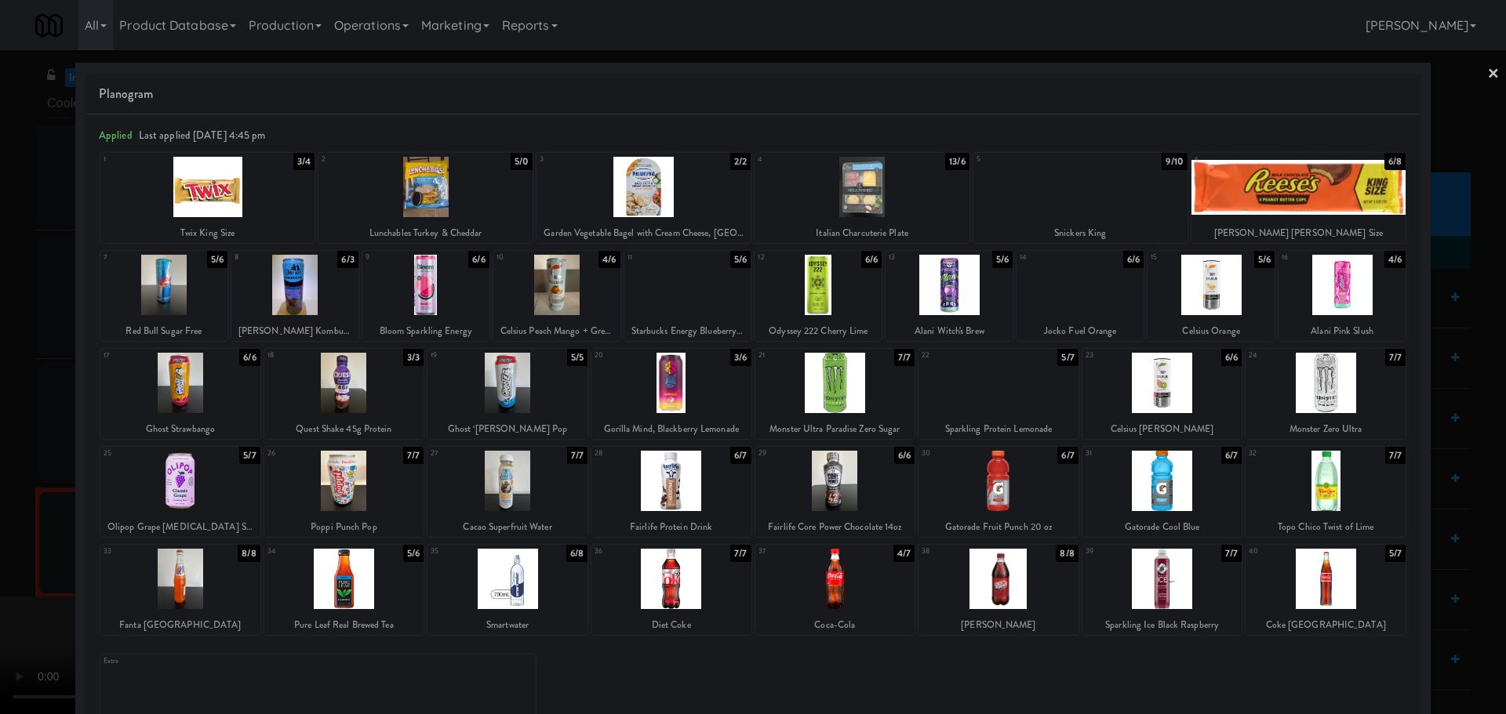
drag, startPoint x: 0, startPoint y: 486, endPoint x: 473, endPoint y: 374, distance: 486.0
click at [1, 486] on div at bounding box center [753, 357] width 1506 height 714
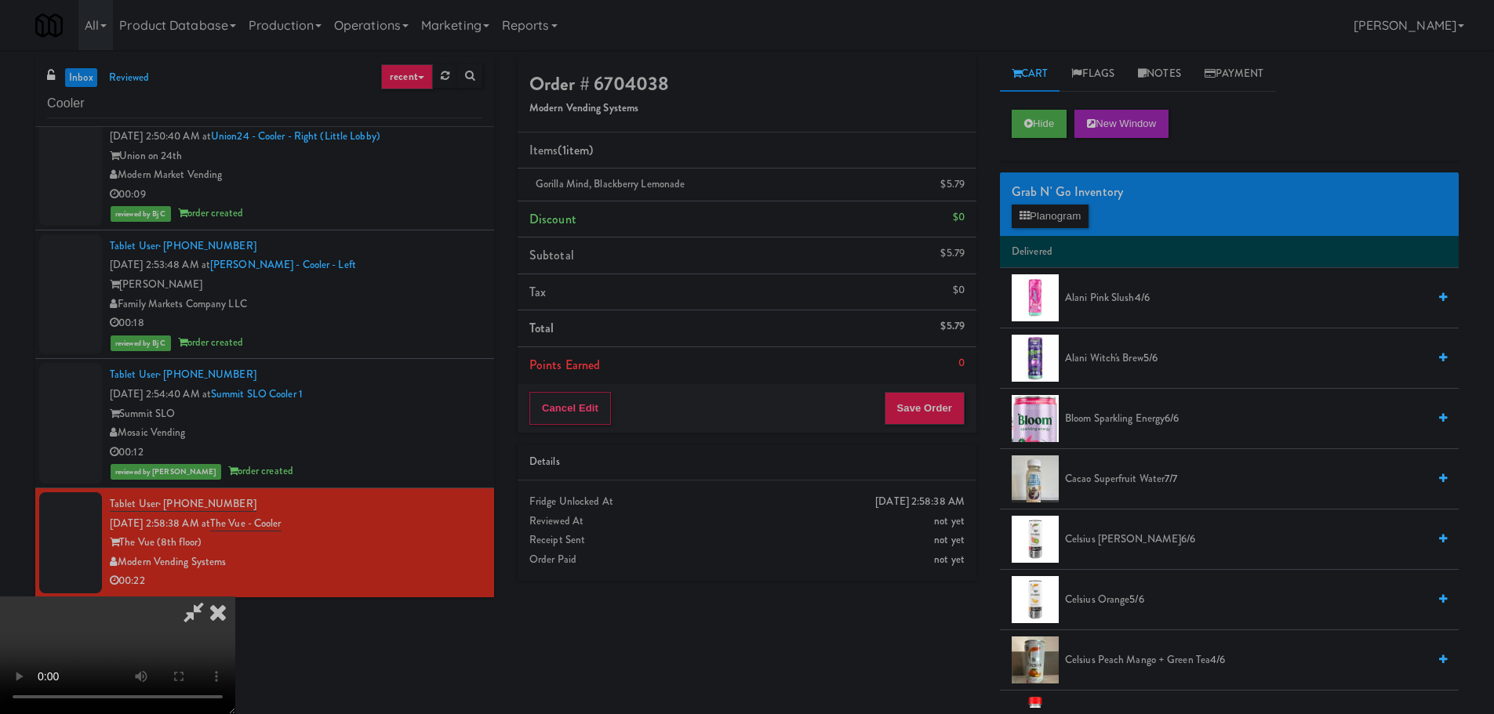
click at [235, 597] on video at bounding box center [117, 656] width 235 height 118
click at [1054, 216] on button "Planogram" at bounding box center [1050, 217] width 77 height 24
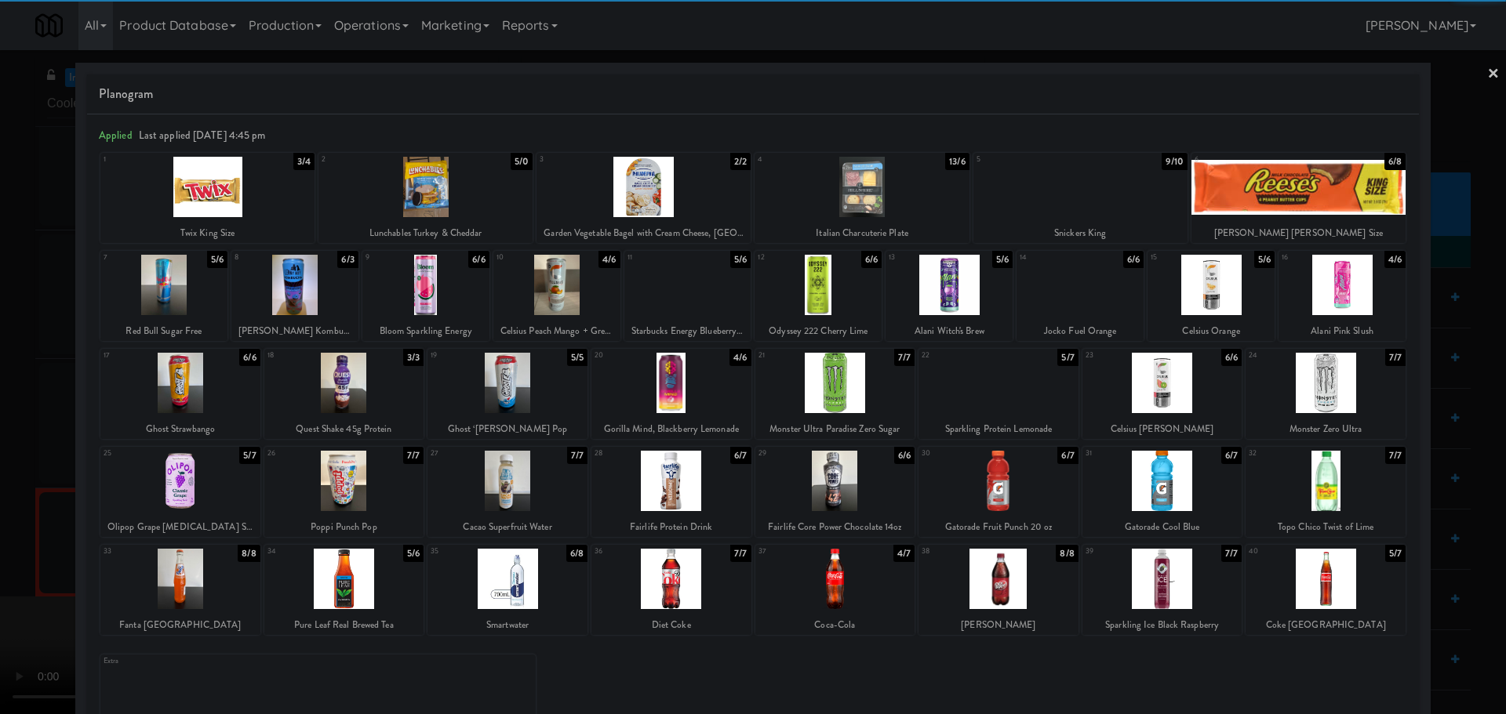
click at [460, 203] on div at bounding box center [425, 187] width 214 height 60
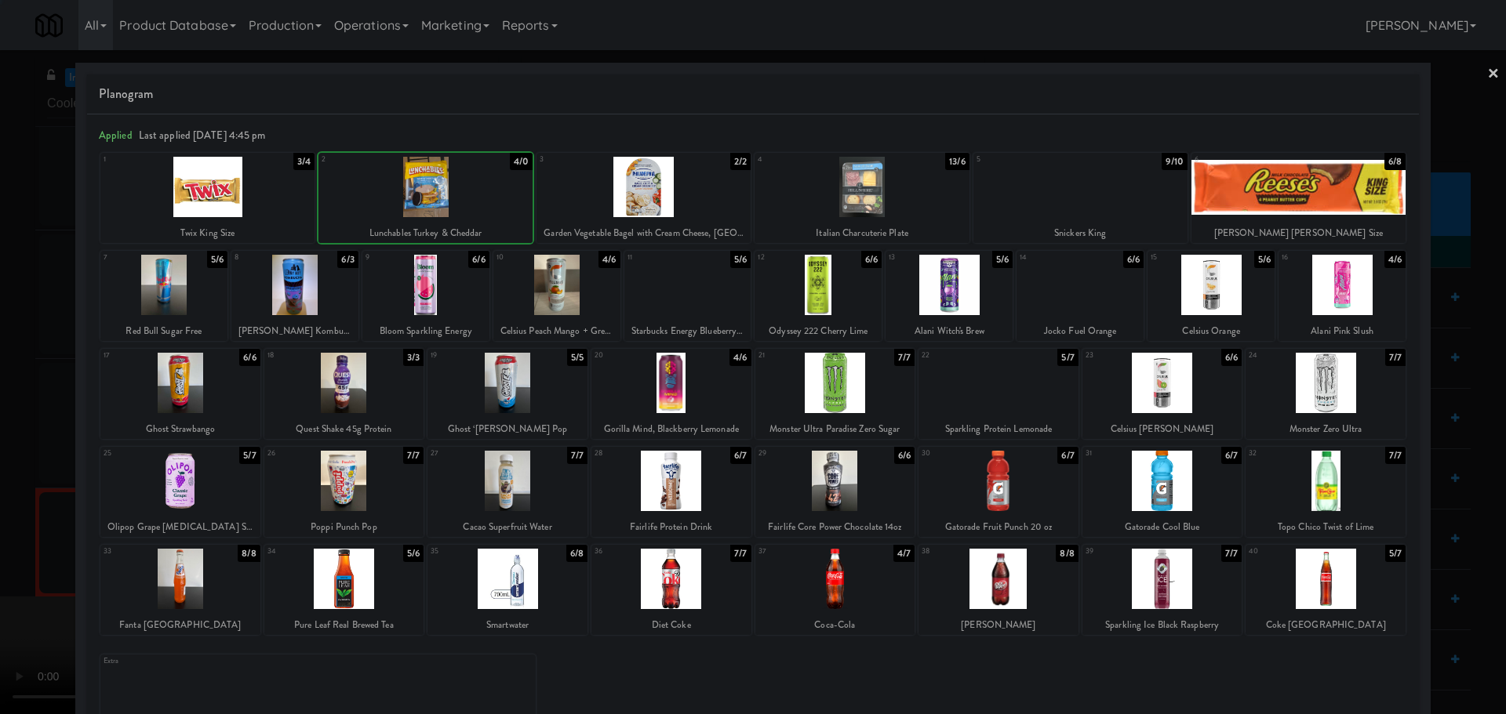
click at [0, 354] on div at bounding box center [753, 357] width 1506 height 714
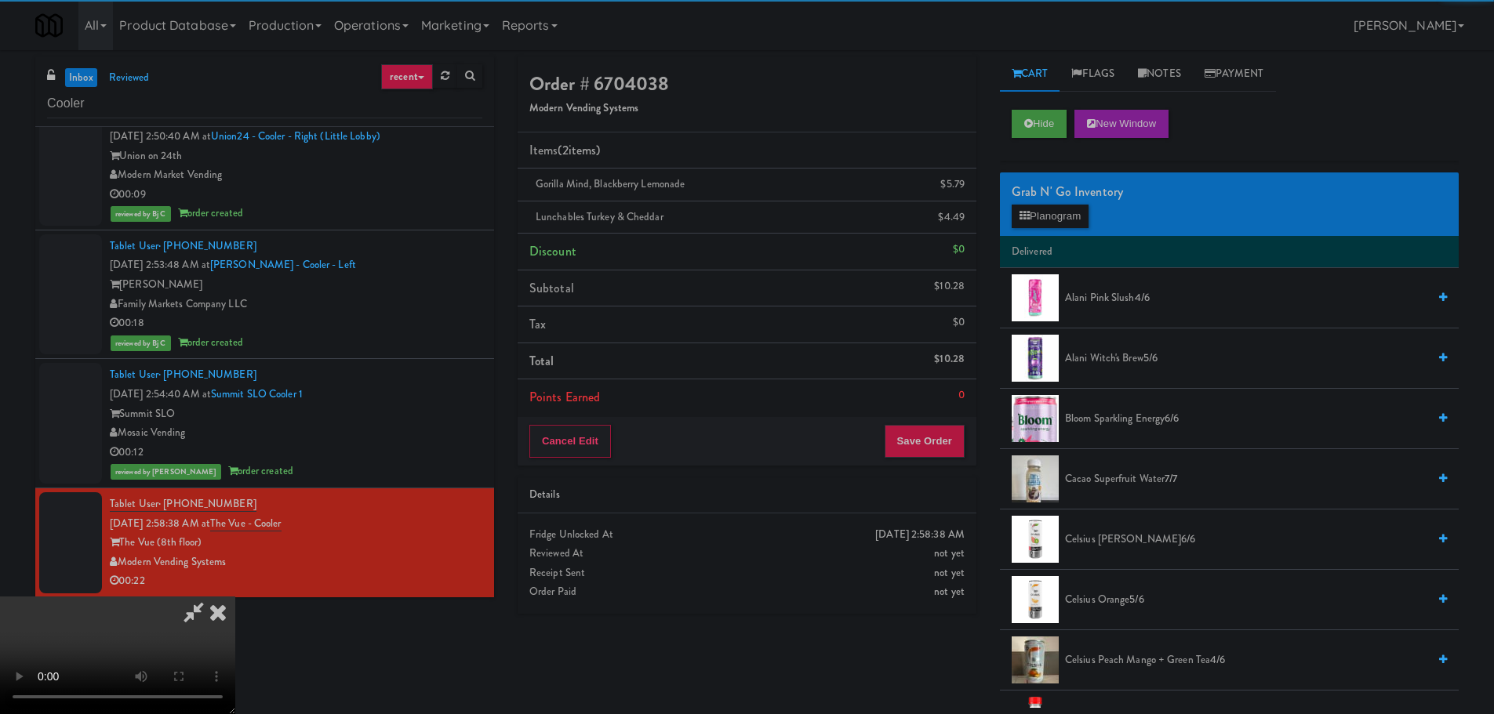
drag, startPoint x: 376, startPoint y: 369, endPoint x: 510, endPoint y: 394, distance: 136.6
click at [235, 597] on video at bounding box center [117, 656] width 235 height 118
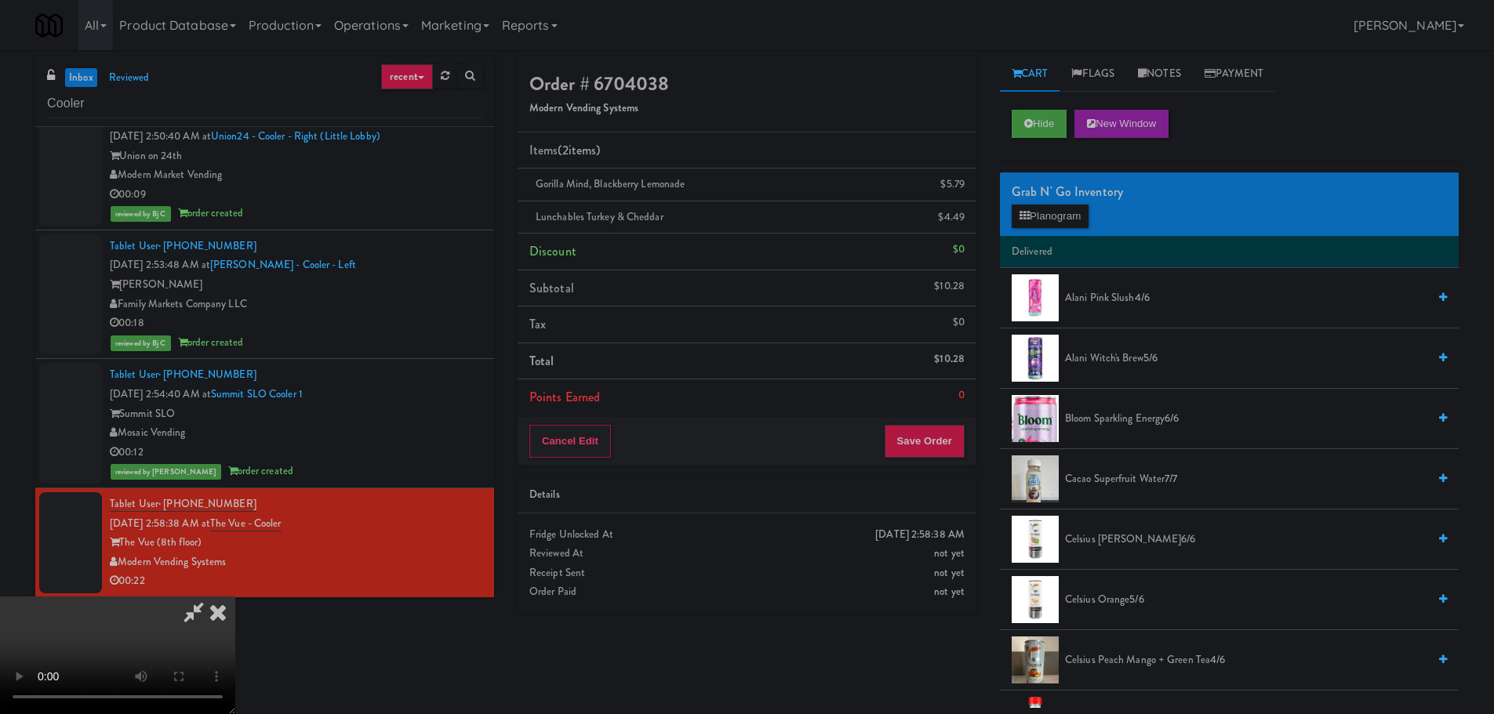
click at [937, 414] on li "Points Earned 0" at bounding box center [747, 398] width 459 height 36
click at [936, 432] on button "Save Order" at bounding box center [925, 441] width 80 height 33
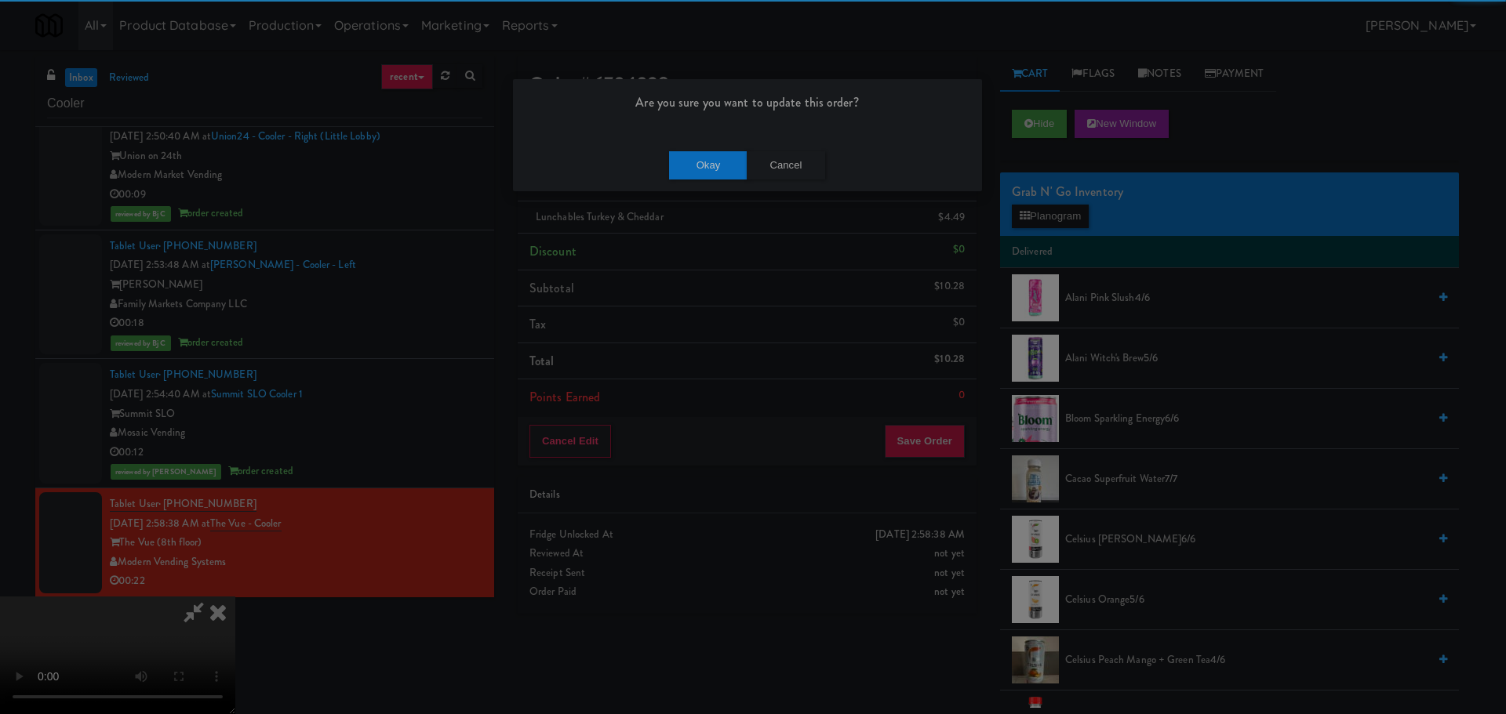
click at [710, 147] on div "Okay Cancel" at bounding box center [747, 165] width 469 height 53
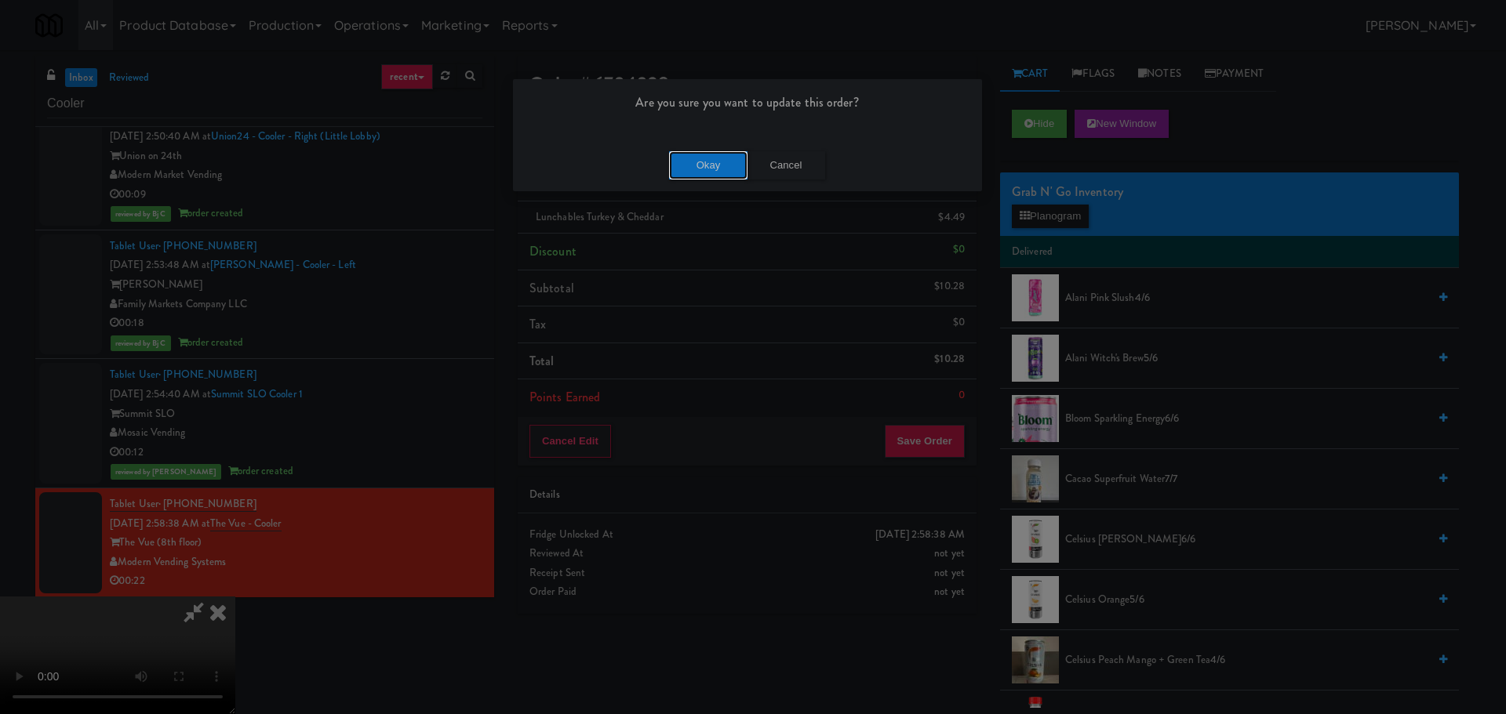
click at [707, 162] on button "Okay" at bounding box center [708, 165] width 78 height 28
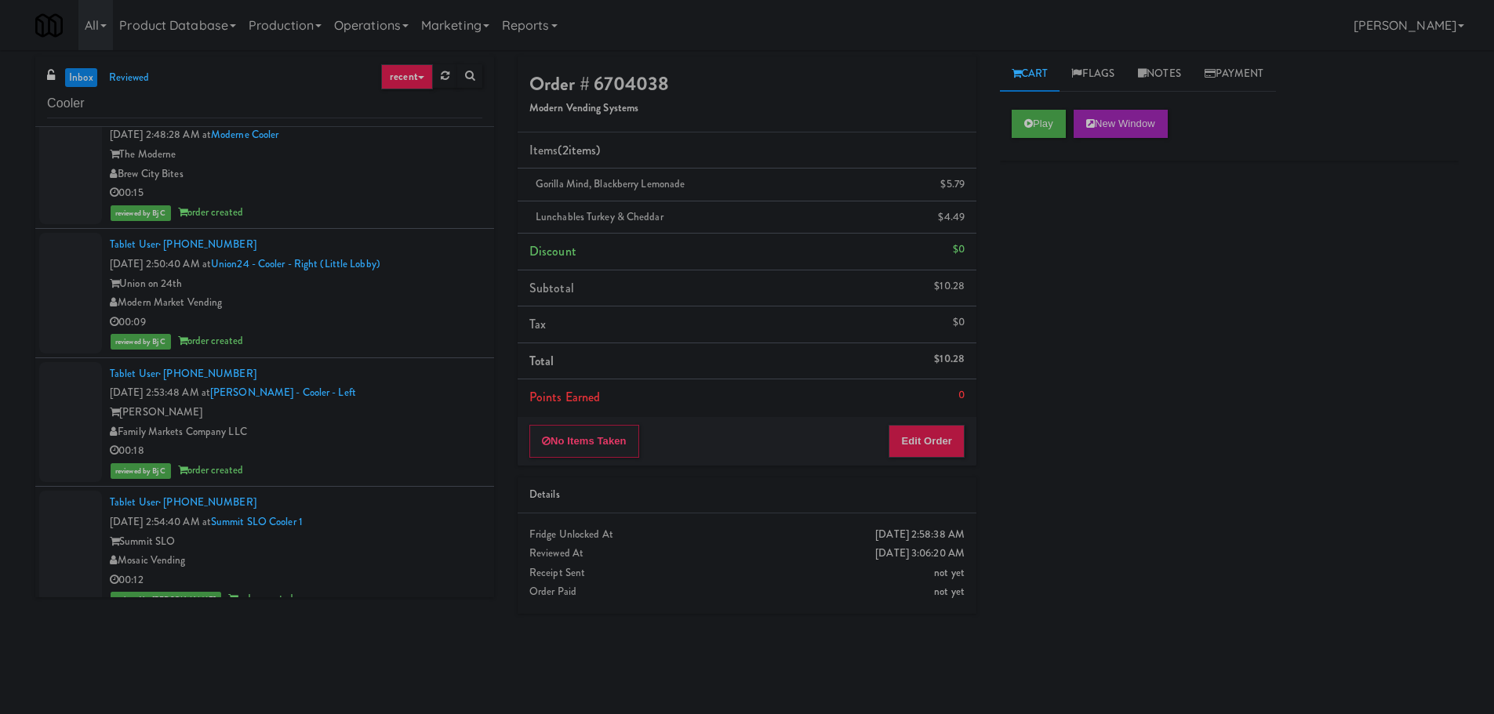
scroll to position [1627, 0]
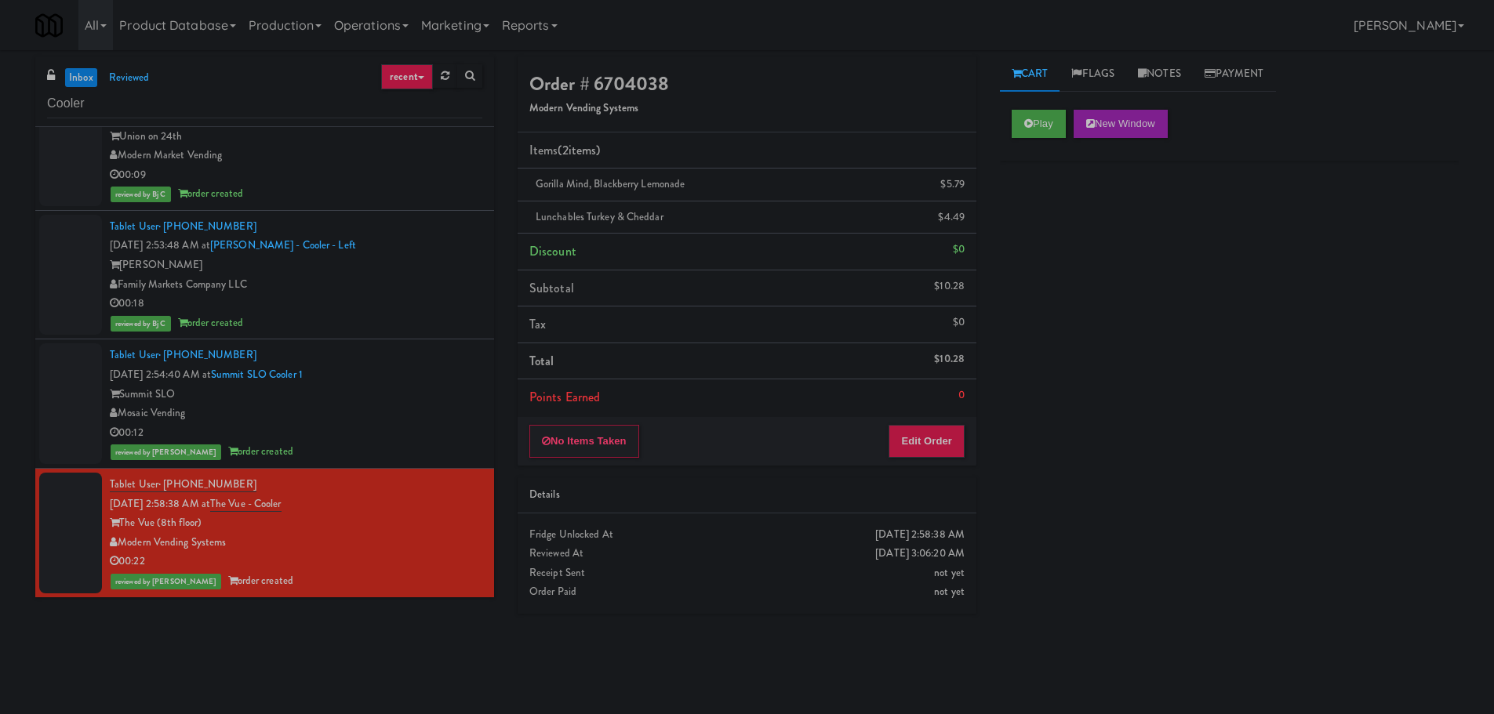
click at [3, 344] on div "inbox reviewed recent all unclear take inventory issue suspicious failed recent…" at bounding box center [747, 371] width 1494 height 630
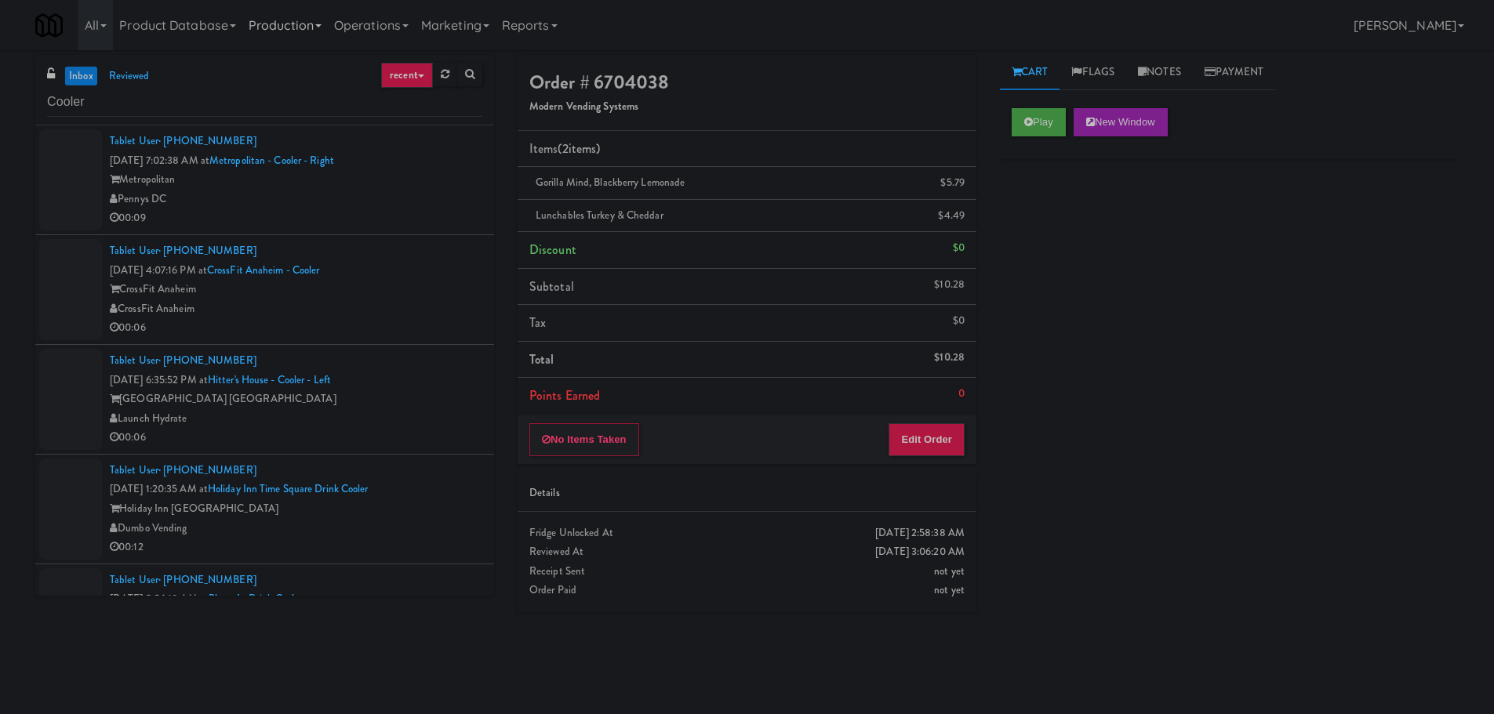
scroll to position [0, 0]
click at [237, 113] on input "Cooler" at bounding box center [264, 103] width 435 height 29
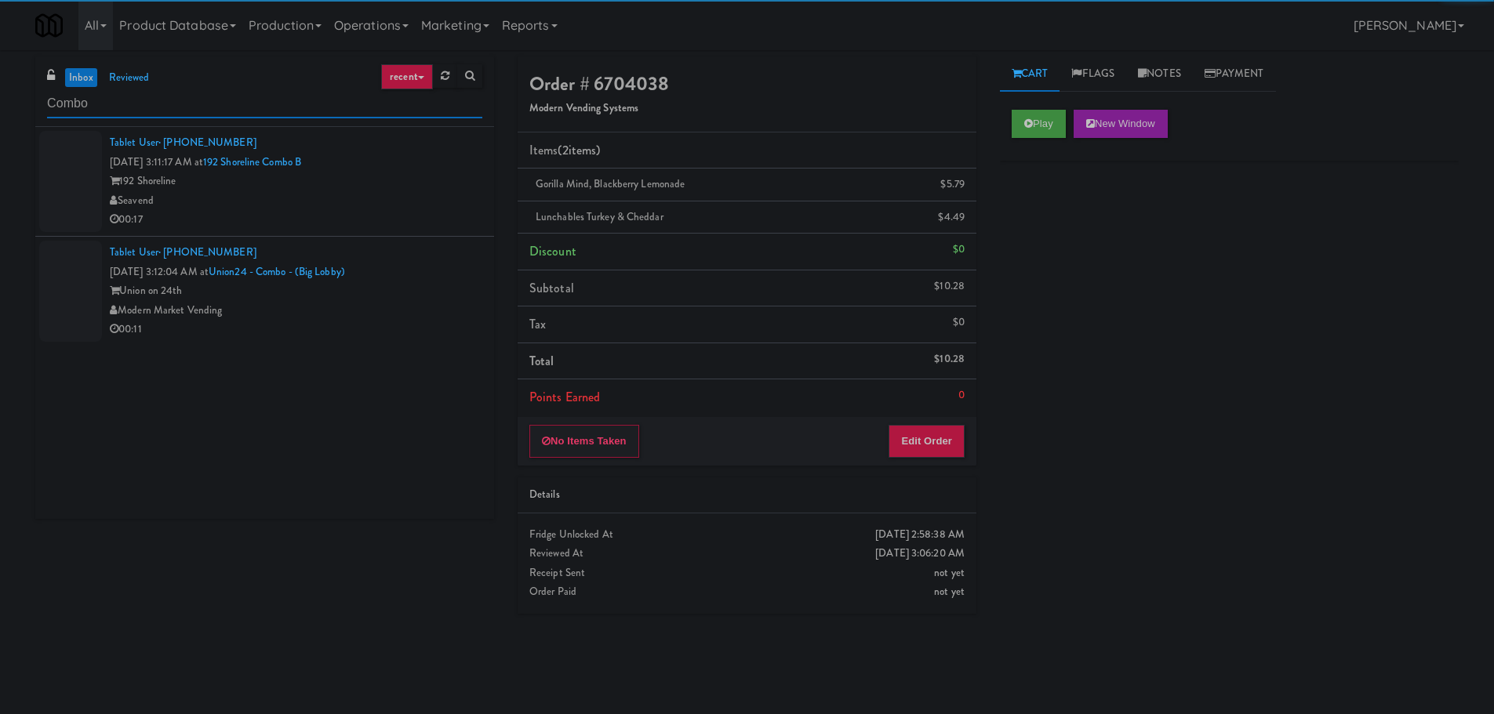
type input "Combo"
click at [411, 208] on div "Seavend" at bounding box center [296, 201] width 373 height 20
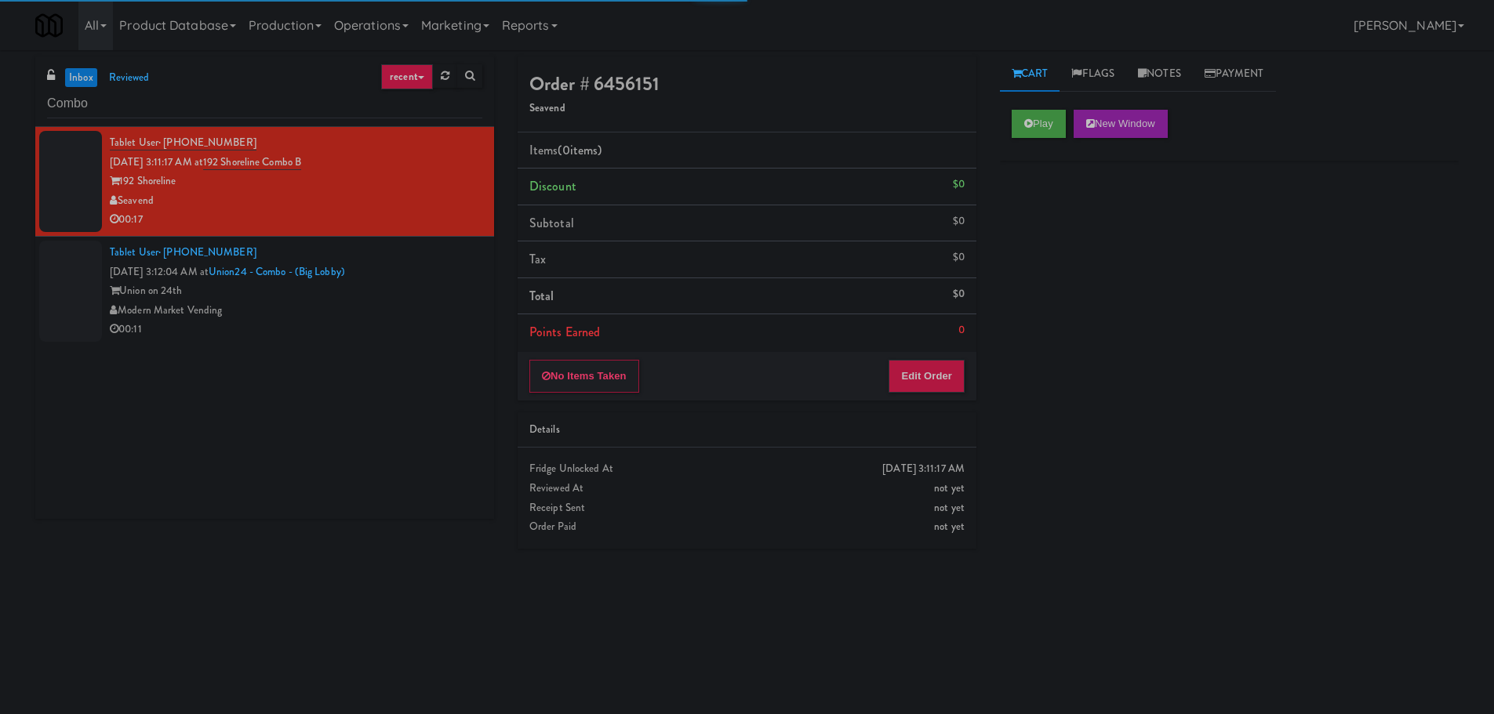
click at [1007, 124] on div "Play New Window" at bounding box center [1229, 129] width 459 height 63
click at [1018, 136] on button "Play" at bounding box center [1039, 124] width 54 height 28
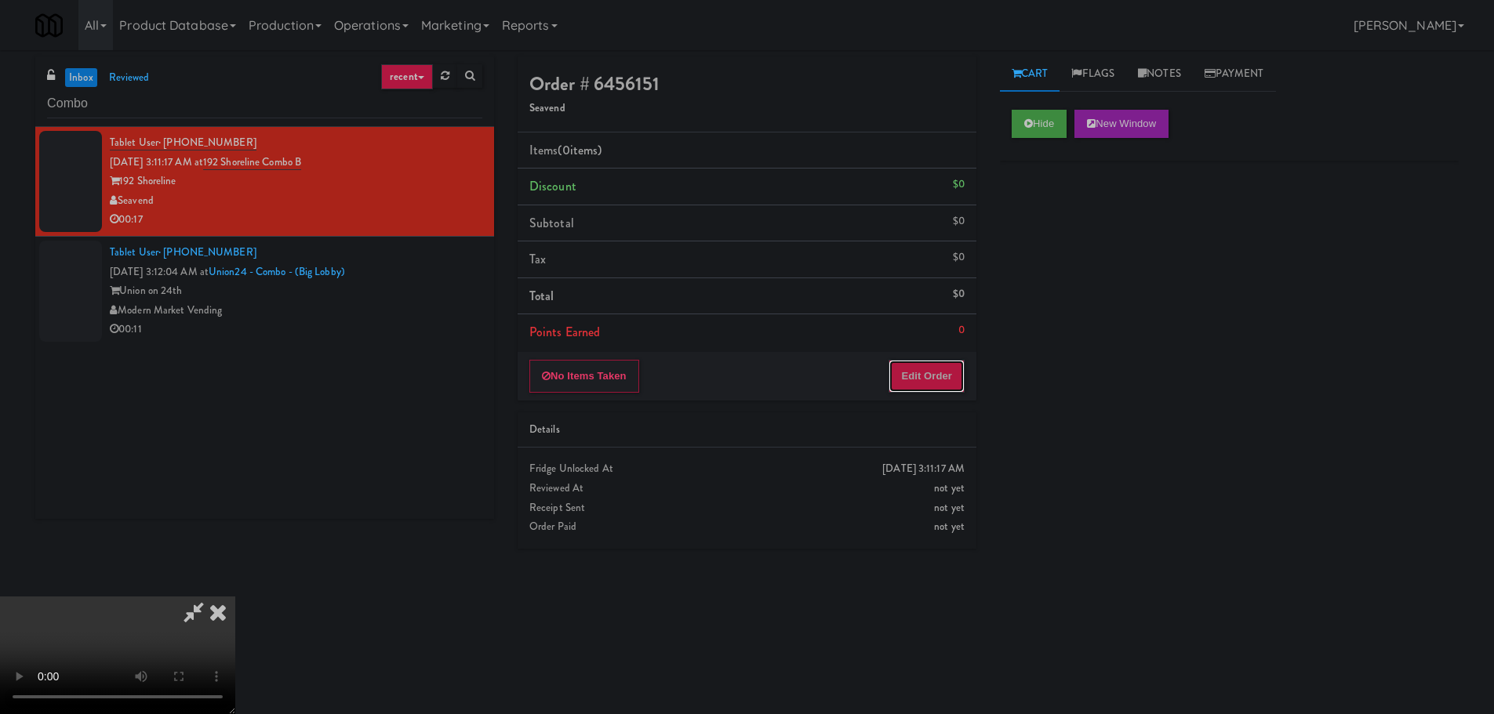
click at [932, 376] on button "Edit Order" at bounding box center [927, 376] width 76 height 33
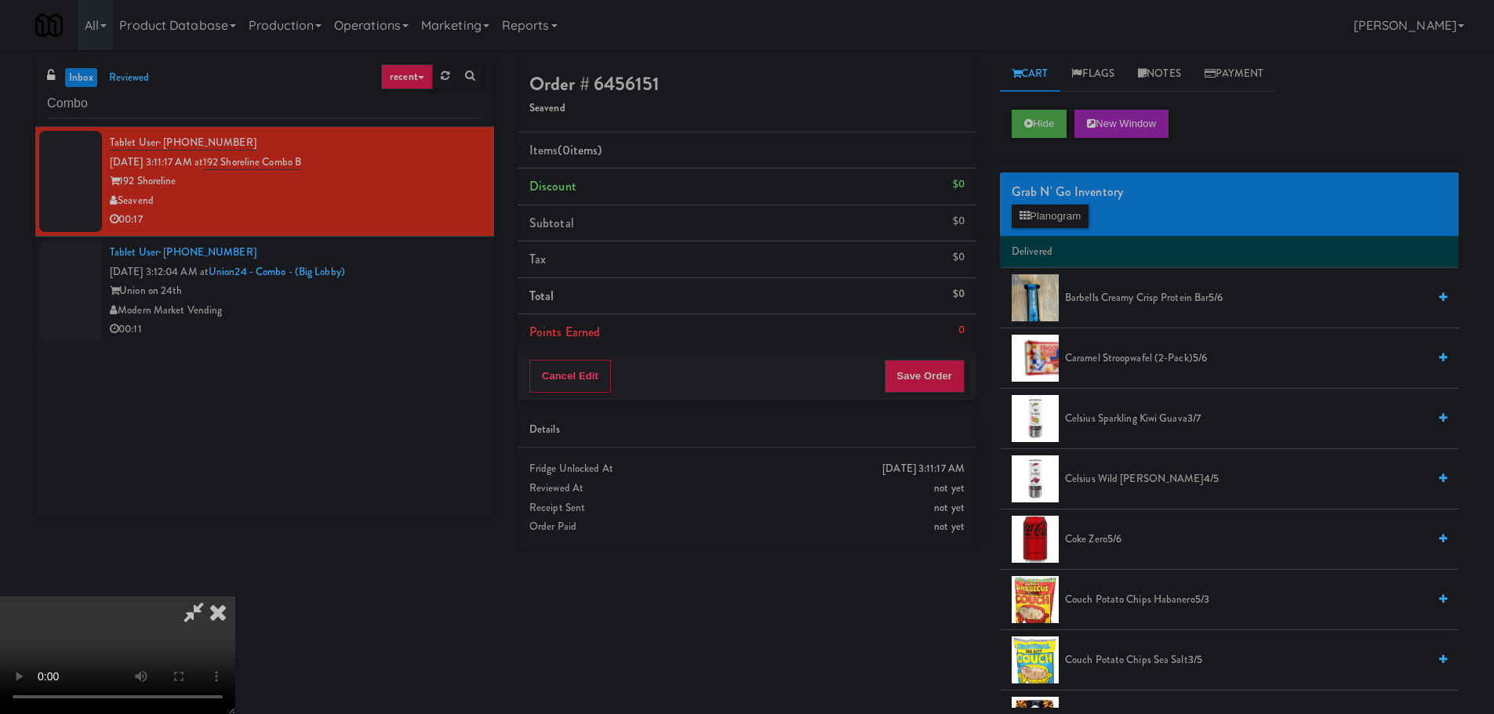
click at [235, 597] on video at bounding box center [117, 656] width 235 height 118
click at [1062, 213] on button "Planogram" at bounding box center [1050, 217] width 77 height 24
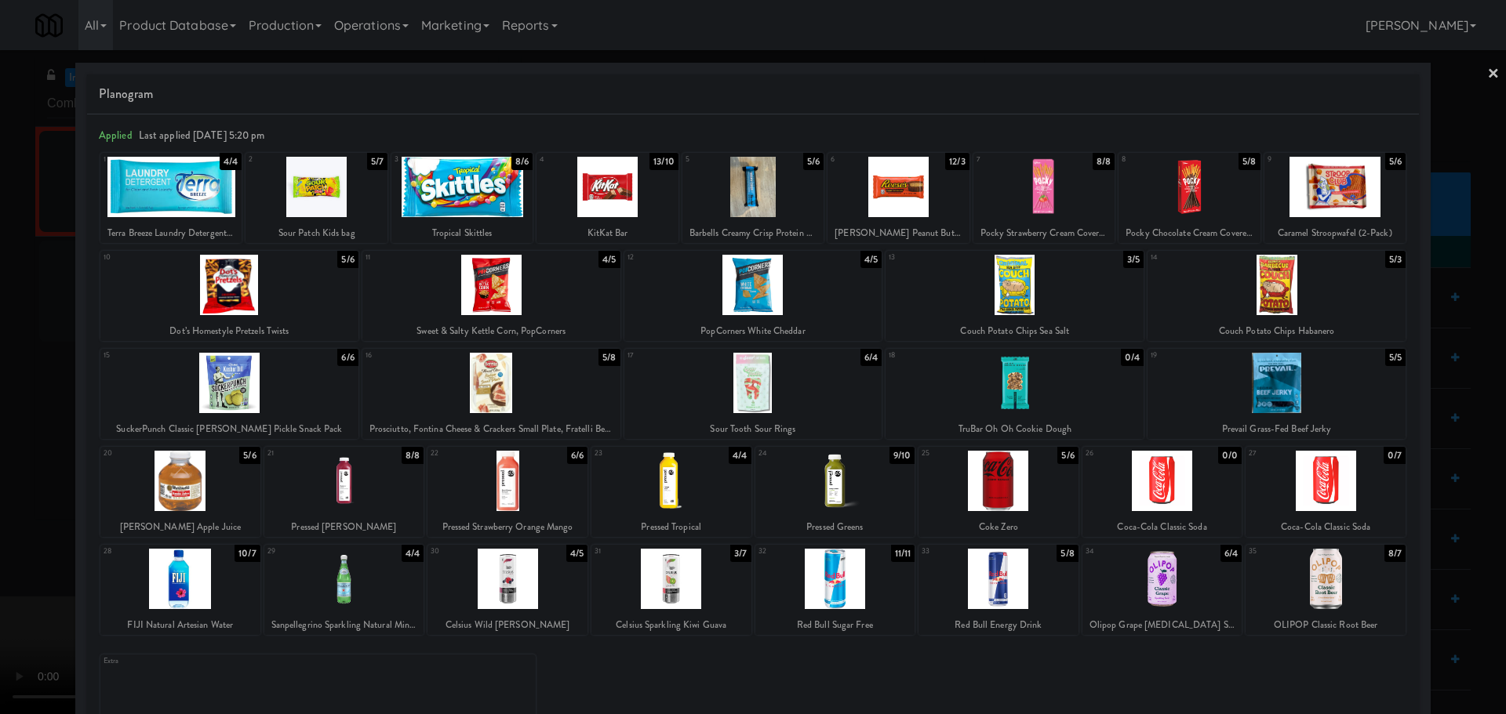
click at [480, 386] on div at bounding box center [491, 383] width 258 height 60
click at [5, 456] on div at bounding box center [753, 357] width 1506 height 714
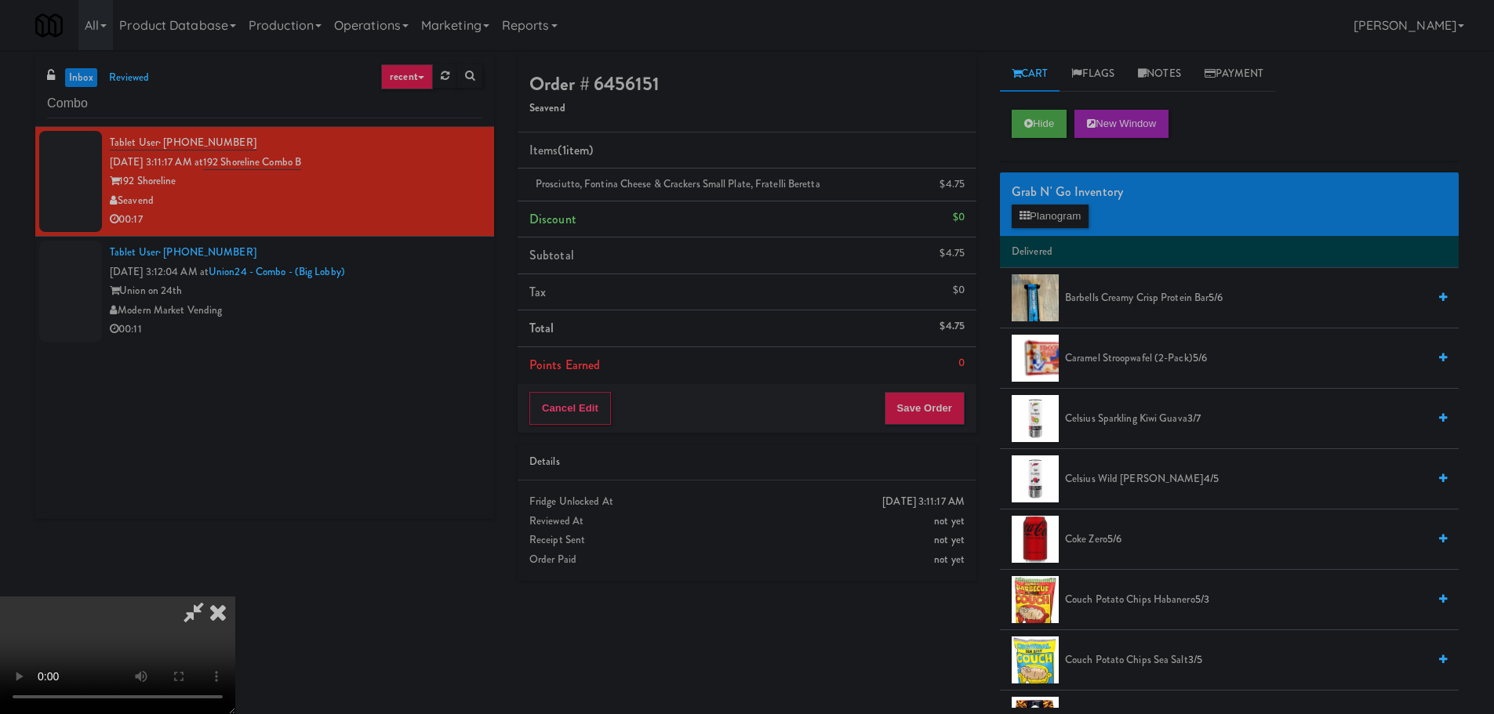
click at [235, 597] on video at bounding box center [117, 656] width 235 height 118
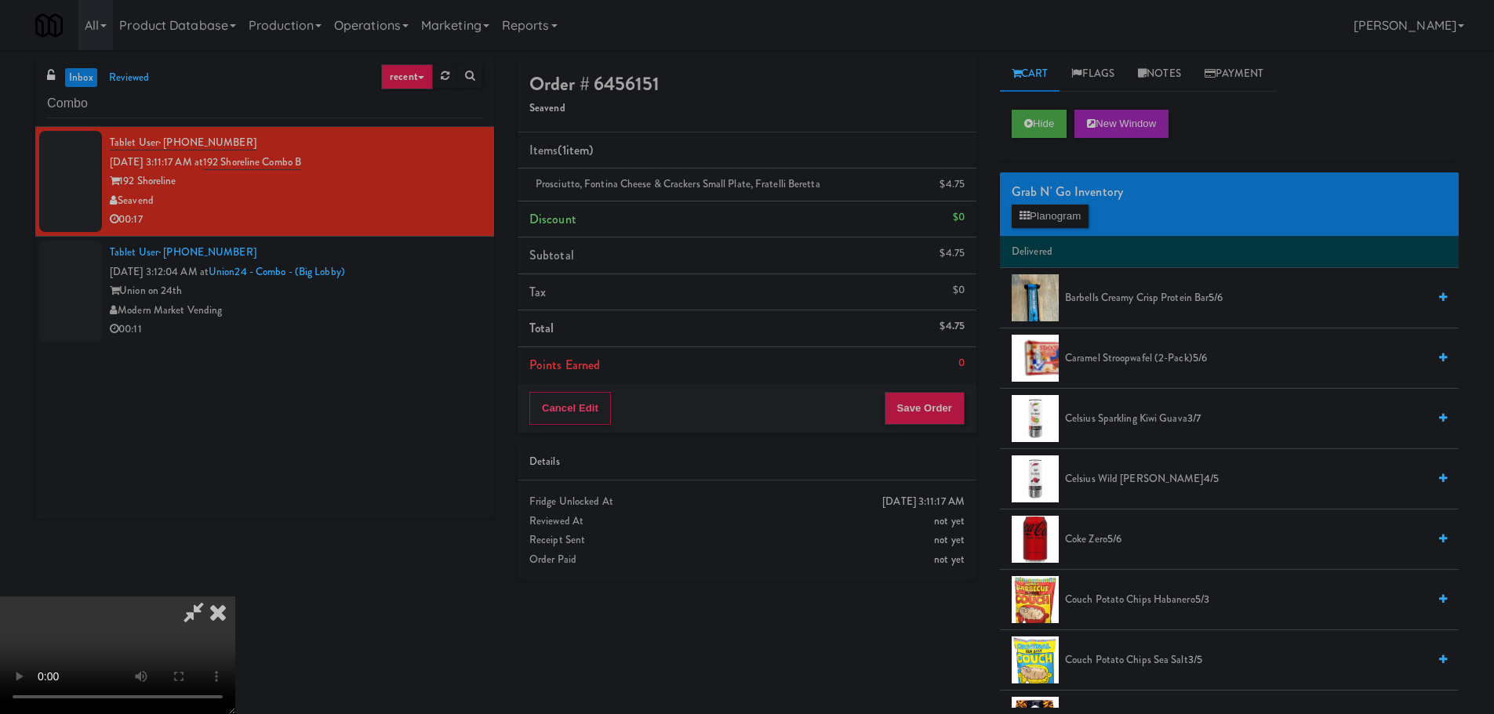
scroll to position [270, 0]
click at [922, 404] on button "Save Order" at bounding box center [925, 408] width 80 height 33
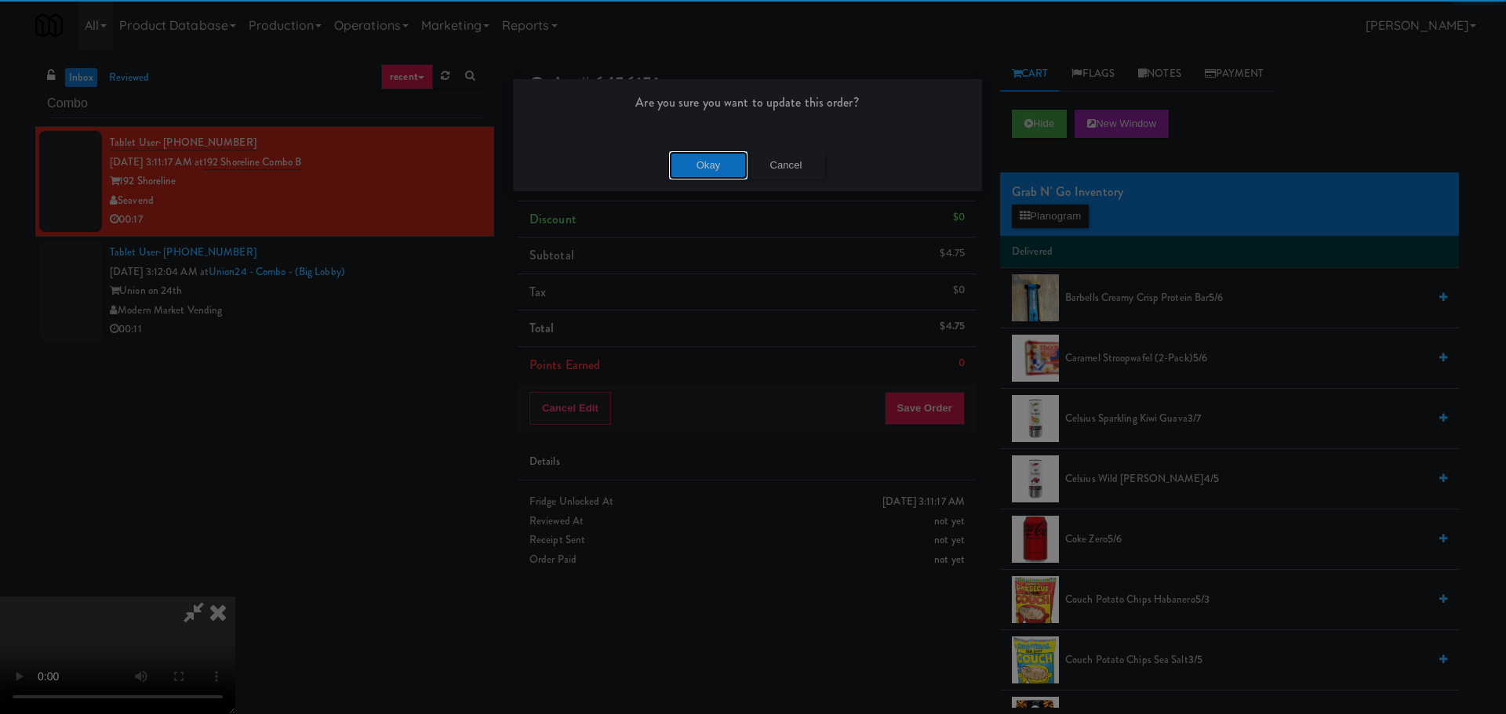
click at [707, 159] on button "Okay" at bounding box center [708, 165] width 78 height 28
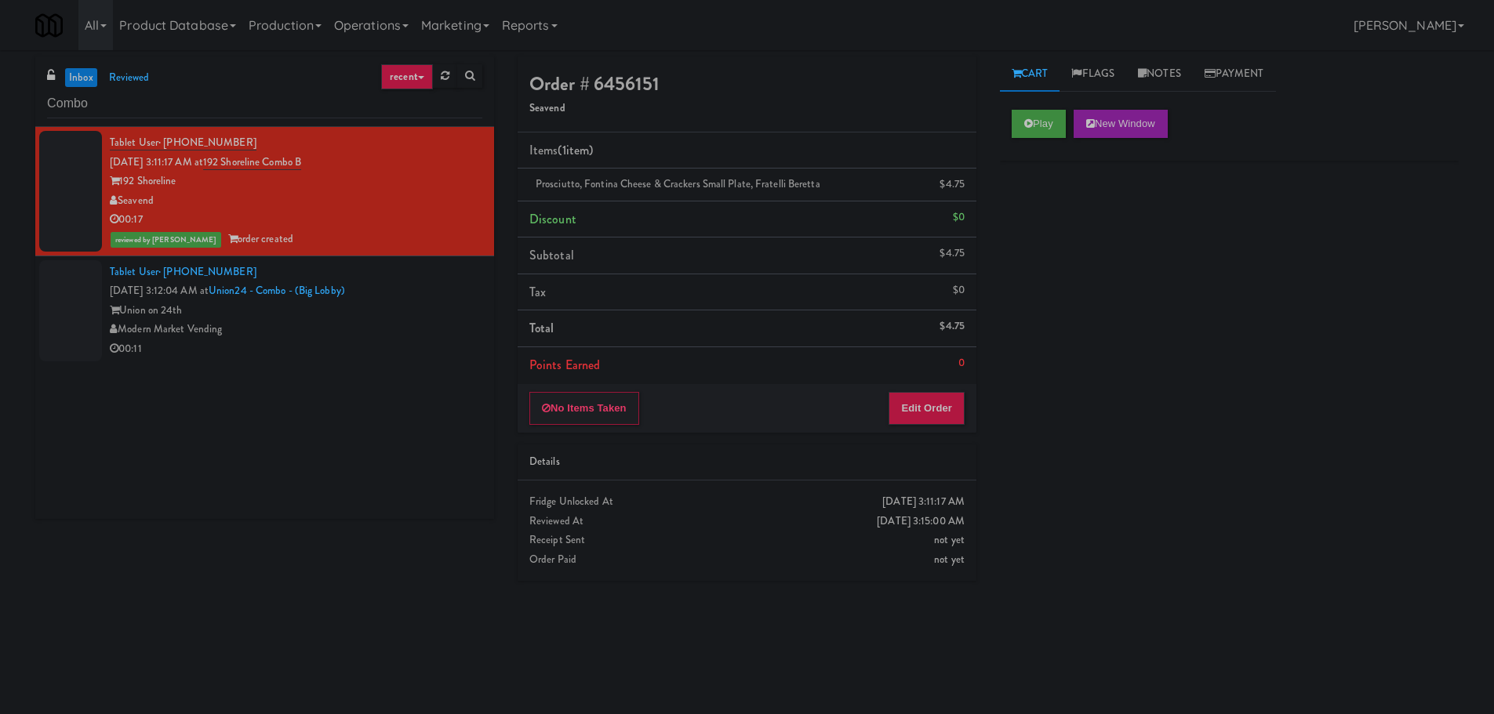
scroll to position [0, 0]
click at [349, 317] on div "Union on 24th" at bounding box center [296, 311] width 373 height 20
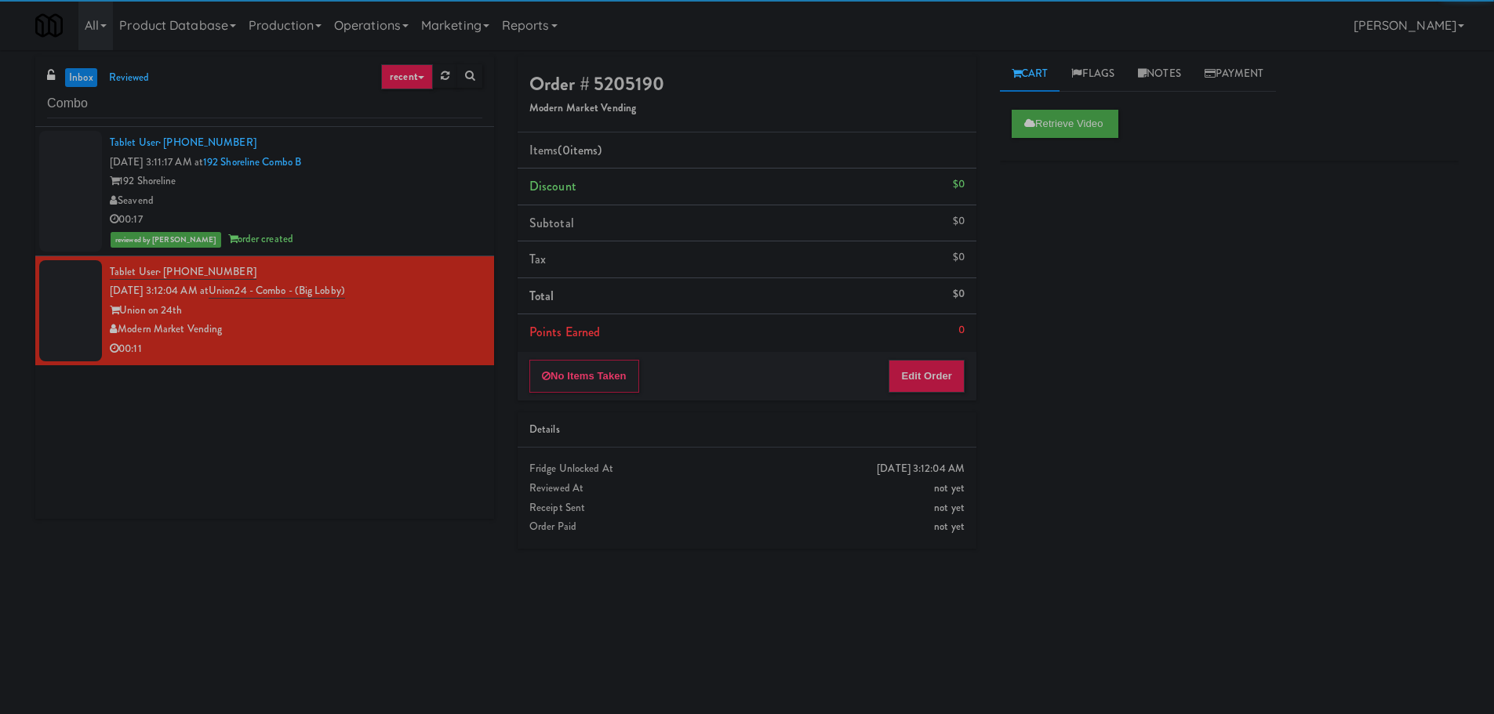
click at [422, 190] on div "192 Shoreline" at bounding box center [296, 182] width 373 height 20
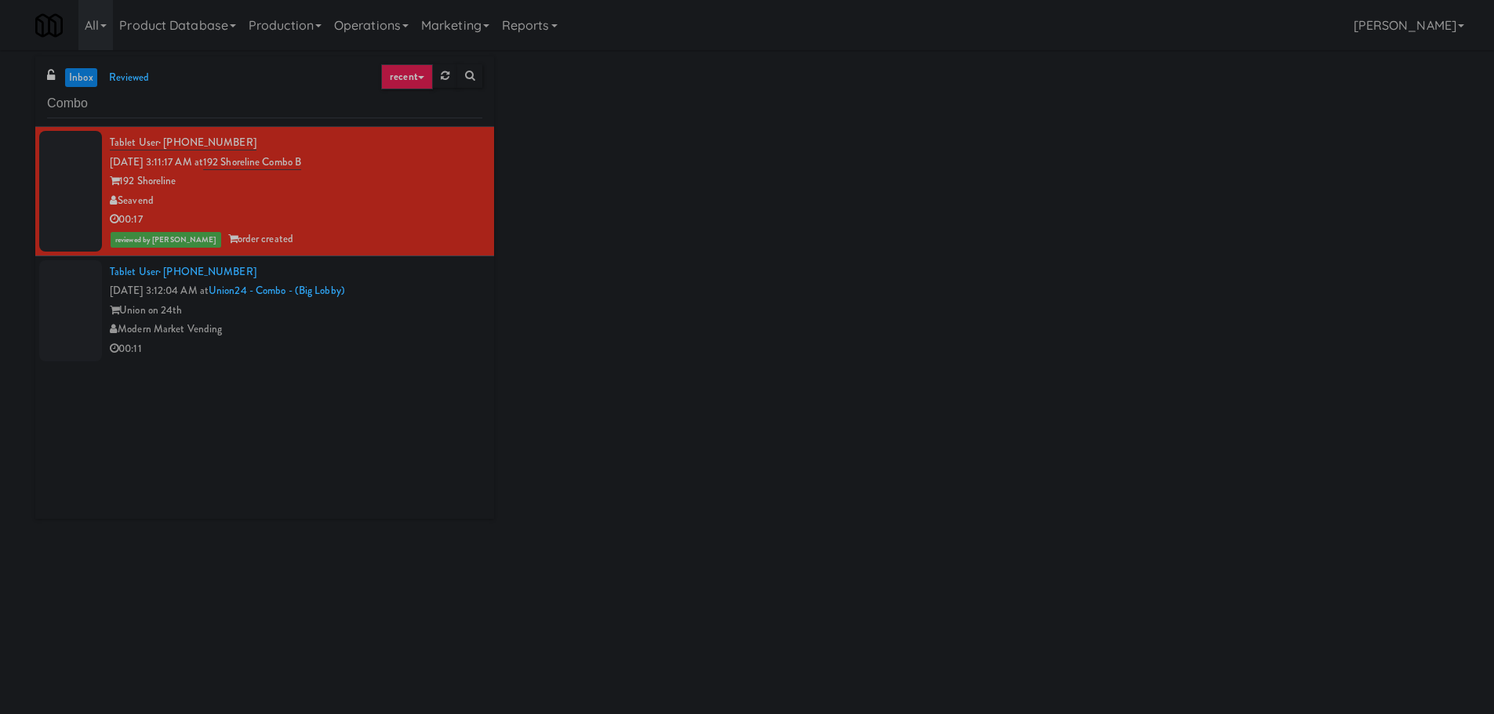
click at [439, 356] on div "00:11" at bounding box center [296, 350] width 373 height 20
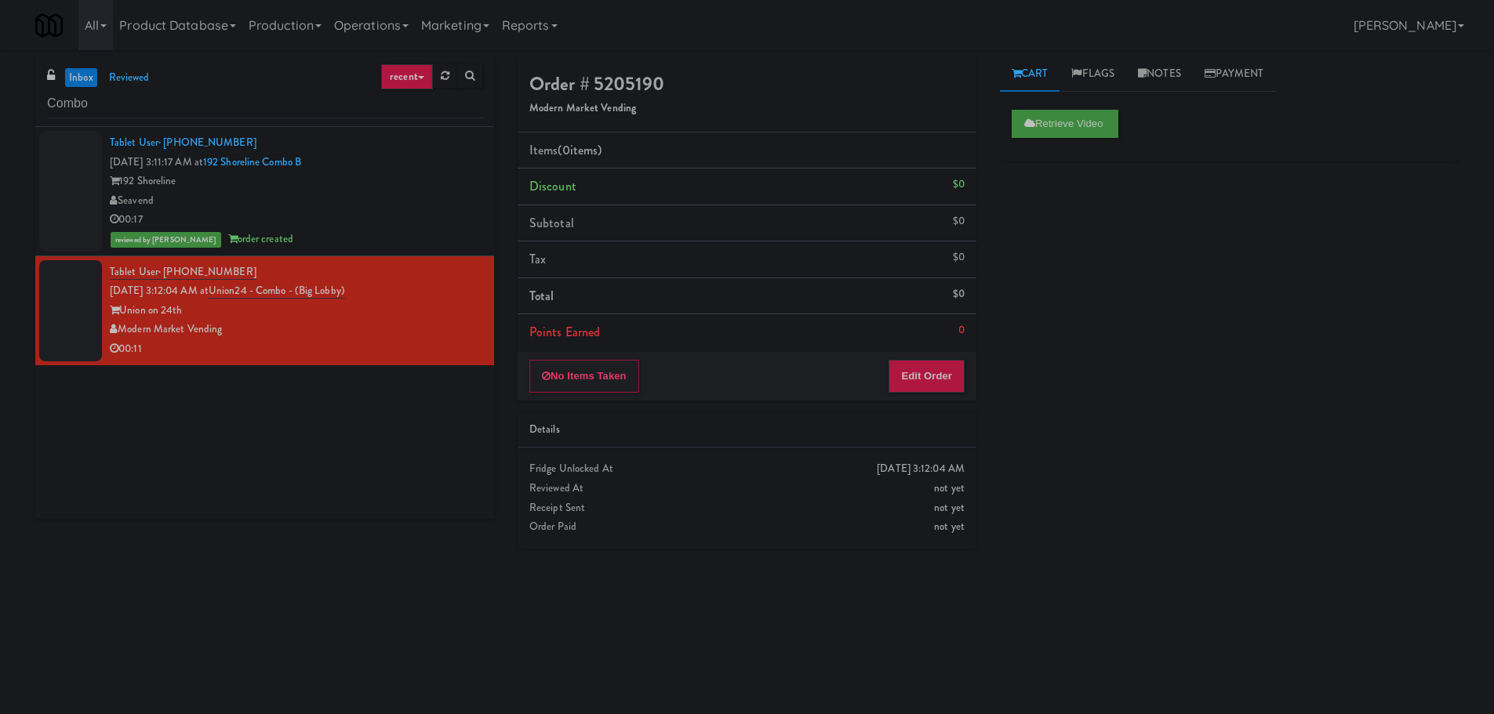
click at [391, 184] on div "192 Shoreline" at bounding box center [296, 182] width 373 height 20
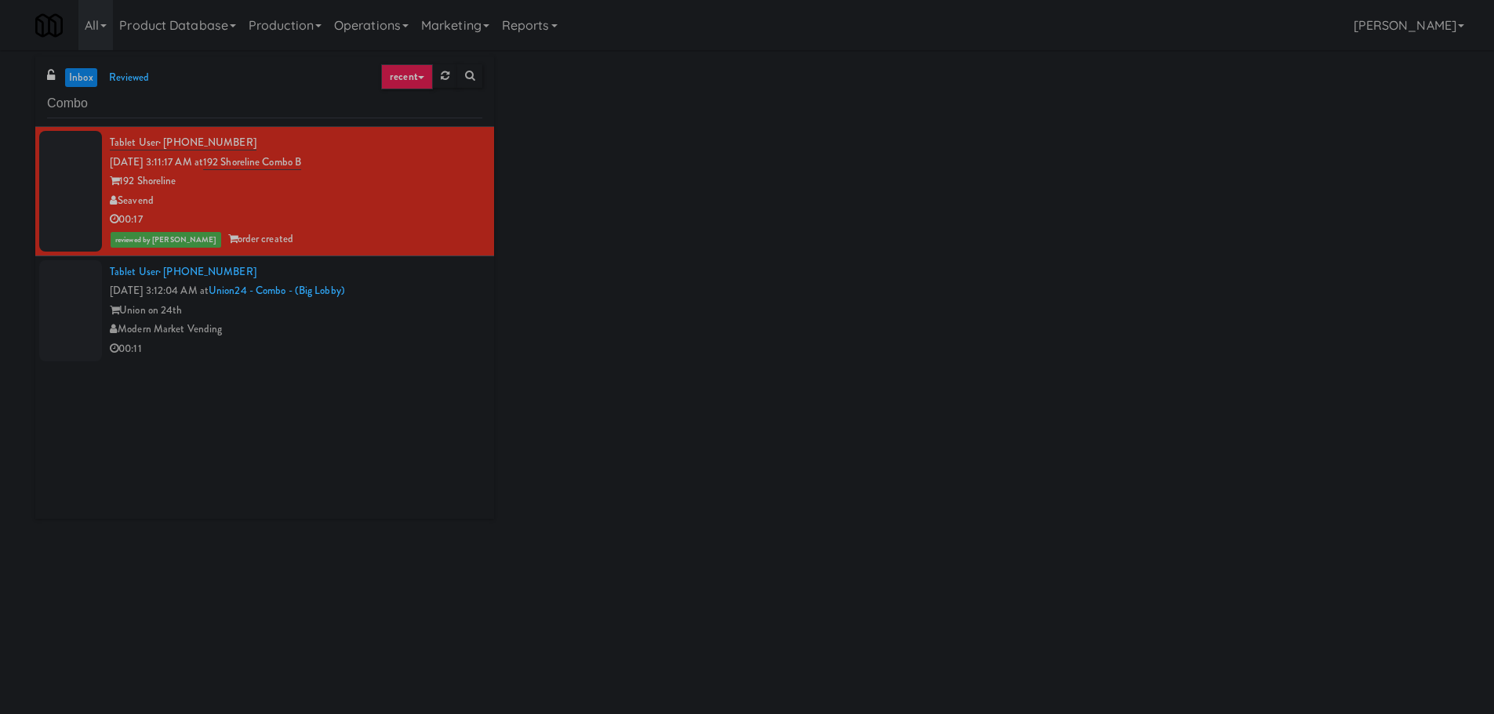
click at [417, 301] on div "Union on 24th" at bounding box center [296, 311] width 373 height 20
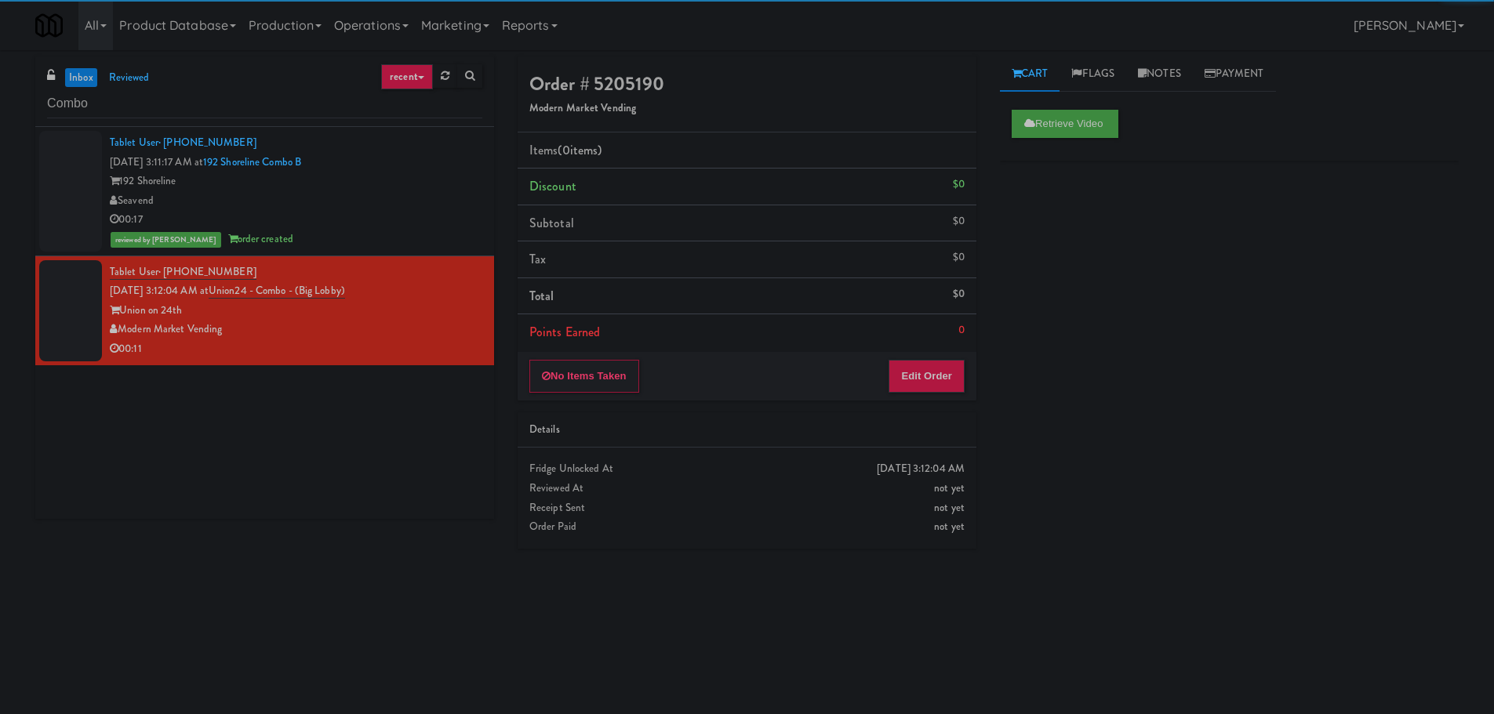
click at [441, 199] on div "Seavend" at bounding box center [296, 201] width 373 height 20
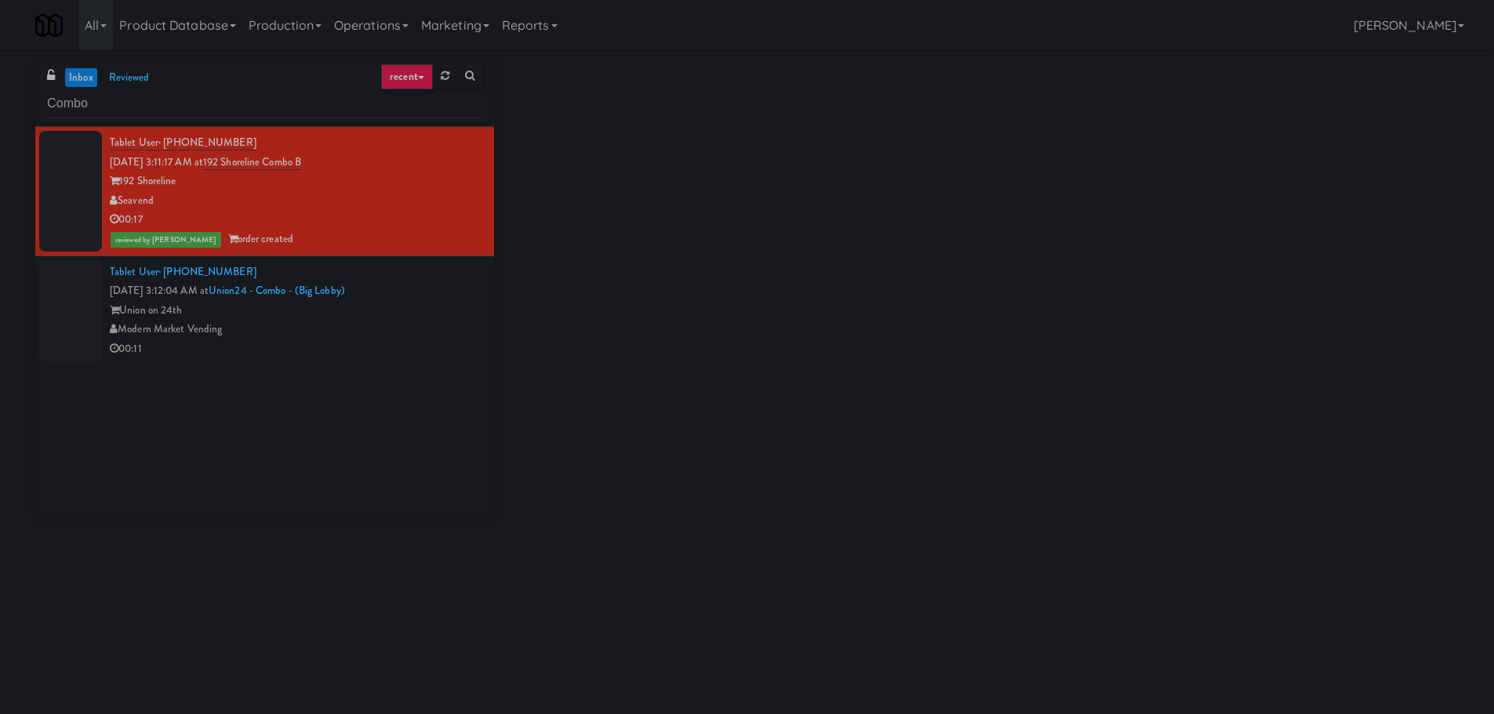
click at [436, 306] on div "Union on 24th" at bounding box center [296, 311] width 373 height 20
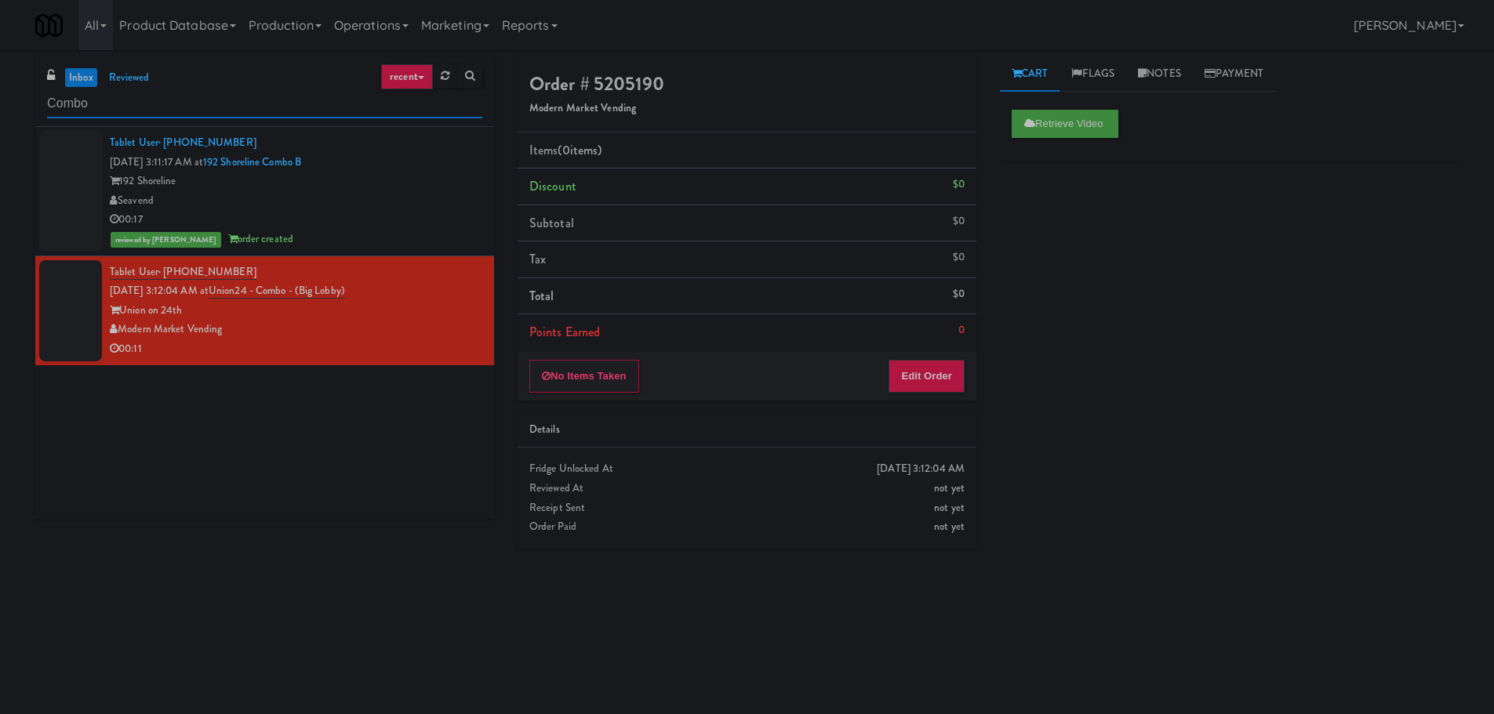
click at [320, 97] on input "Combo" at bounding box center [264, 103] width 435 height 29
click at [405, 276] on div "Tablet User · (512) 762-9956 Sep 25, 2025 3:12:04 AM at Union24 - Combo - (Big …" at bounding box center [296, 311] width 373 height 96
click at [427, 173] on div "192 Shoreline" at bounding box center [296, 182] width 373 height 20
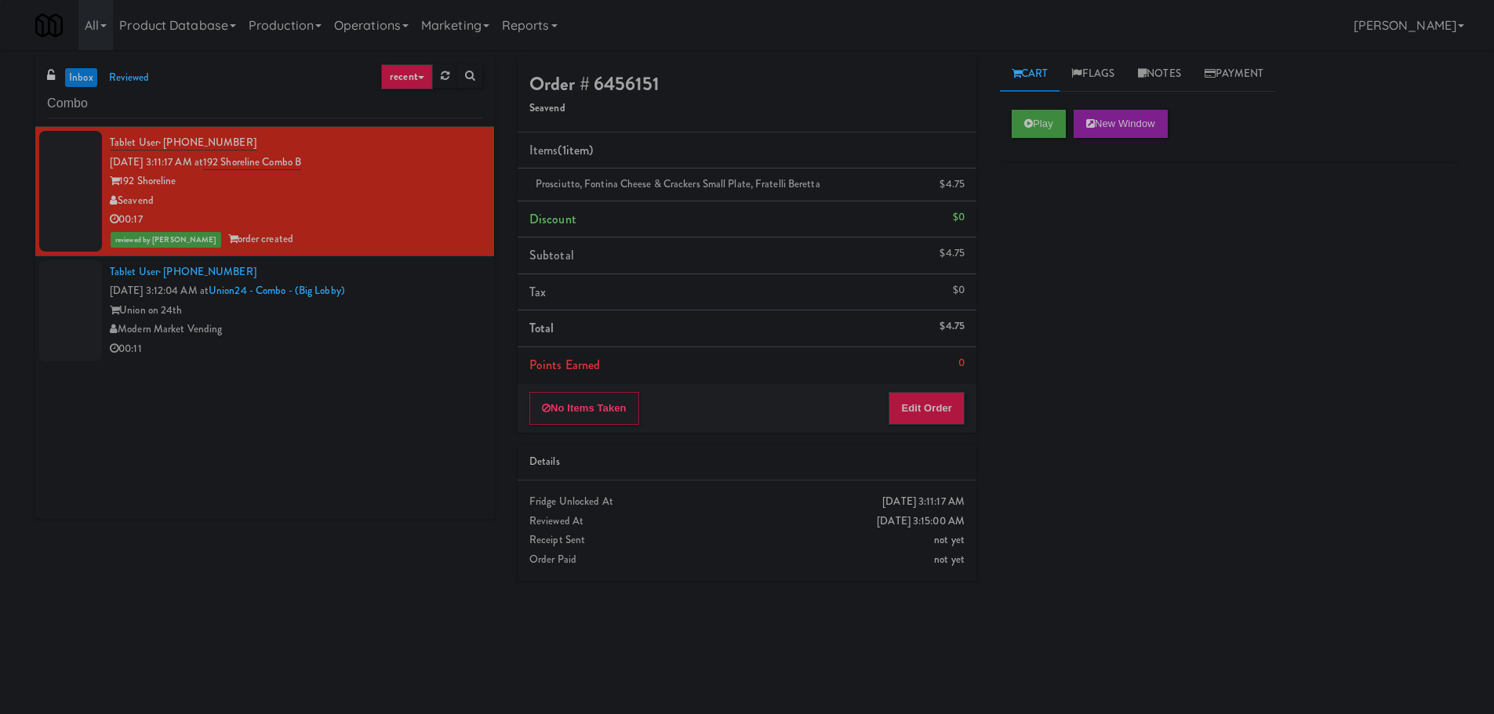
click at [432, 288] on div "Tablet User · (512) 762-9956 Sep 25, 2025 3:12:04 AM at Union24 - Combo - (Big …" at bounding box center [296, 311] width 373 height 96
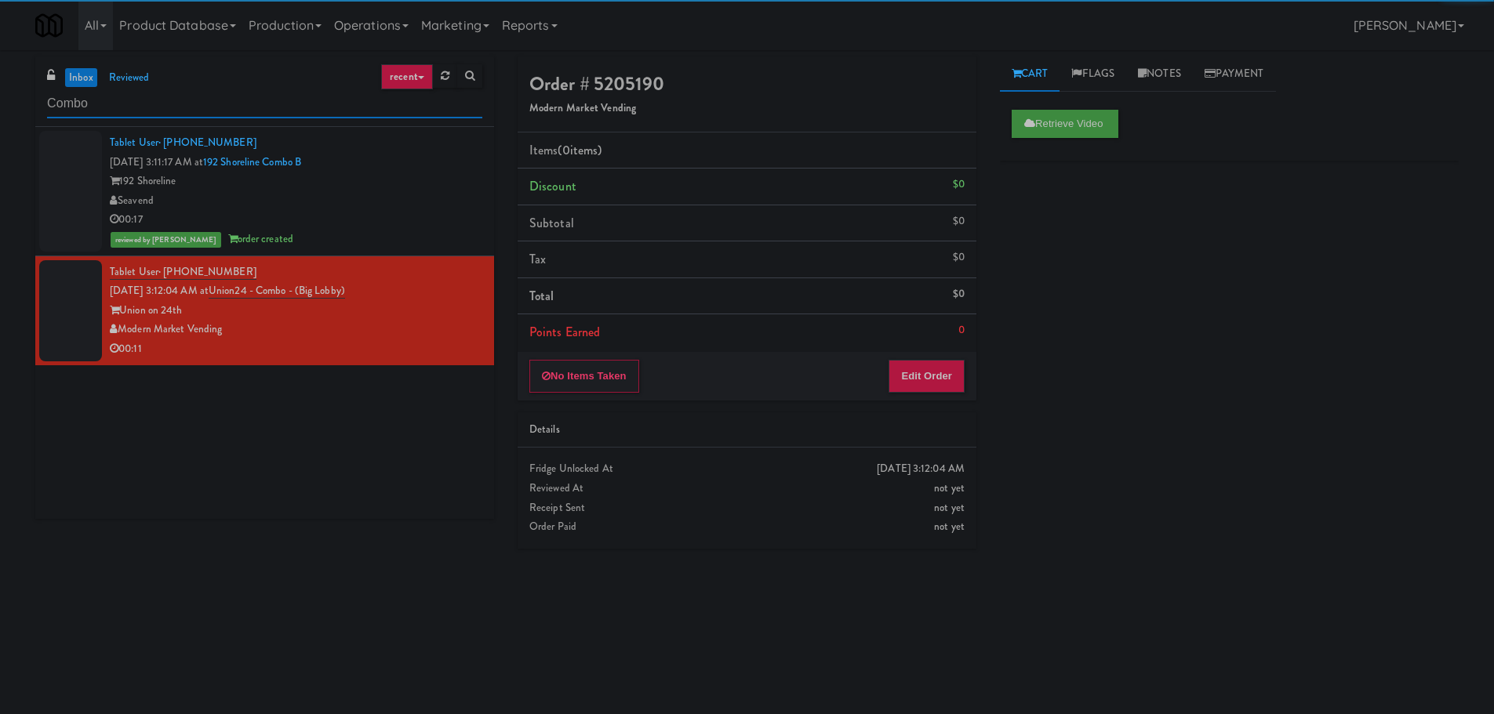
click at [298, 115] on input "Combo" at bounding box center [264, 103] width 435 height 29
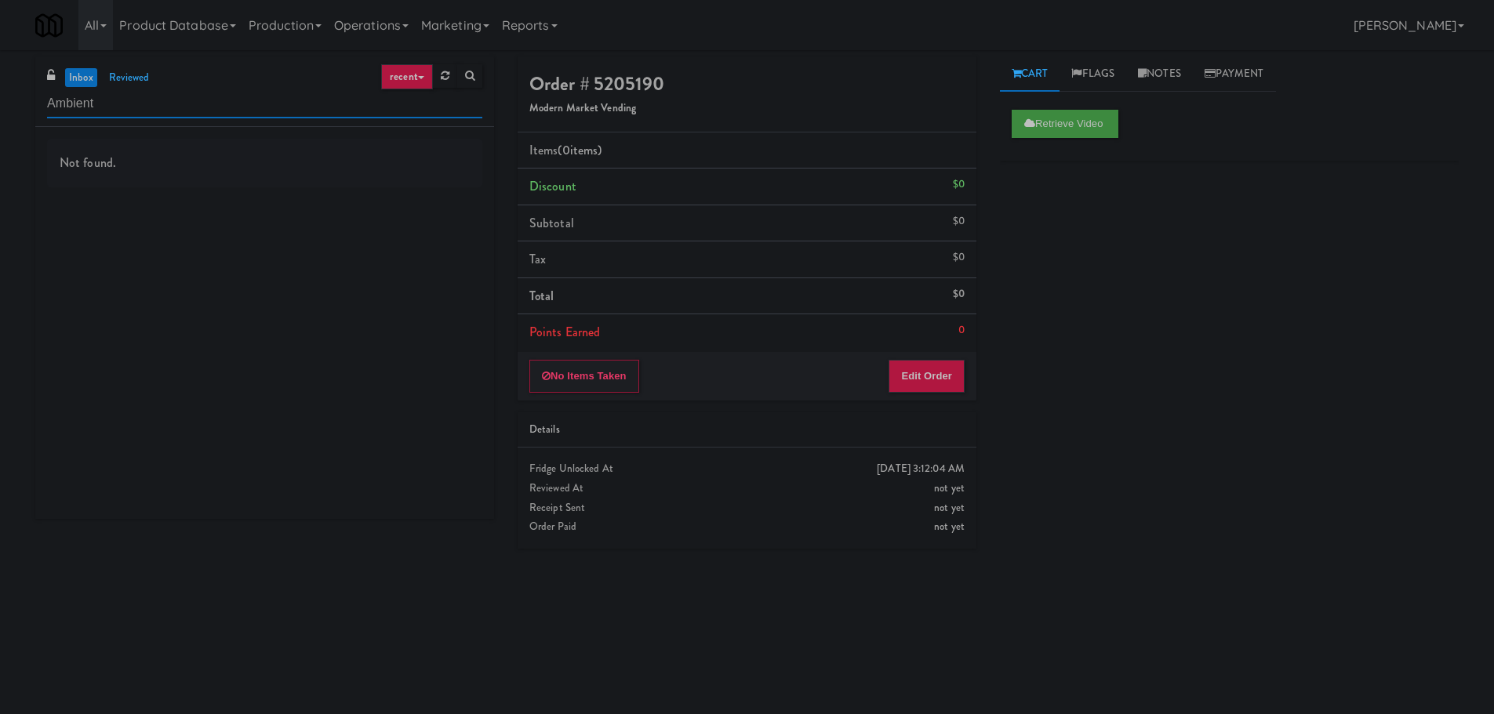
click at [320, 111] on input "Ambient" at bounding box center [264, 103] width 435 height 29
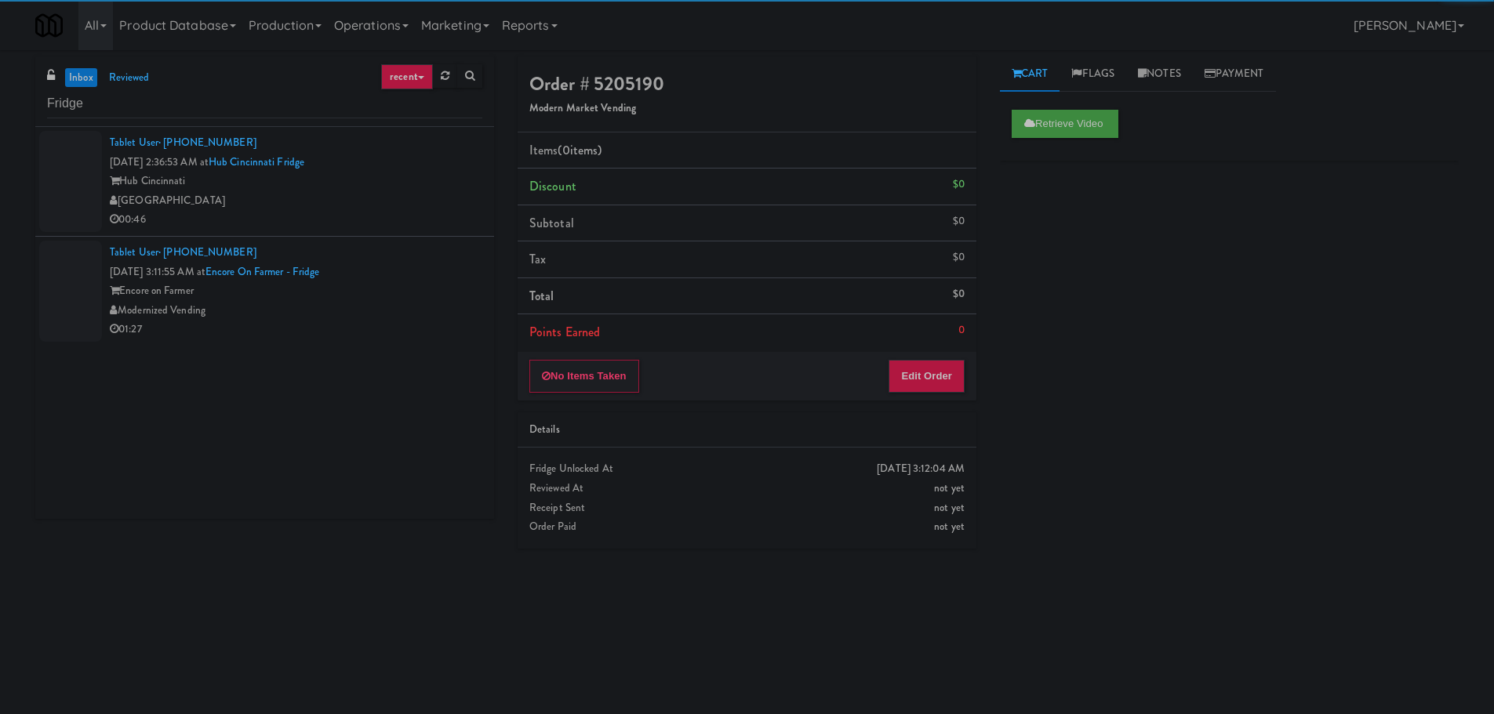
click at [437, 164] on div "Tablet User · (859) 320-2958 Sep 25, 2025 2:36:53 AM at Hub Cincinnati Fridge H…" at bounding box center [296, 181] width 373 height 96
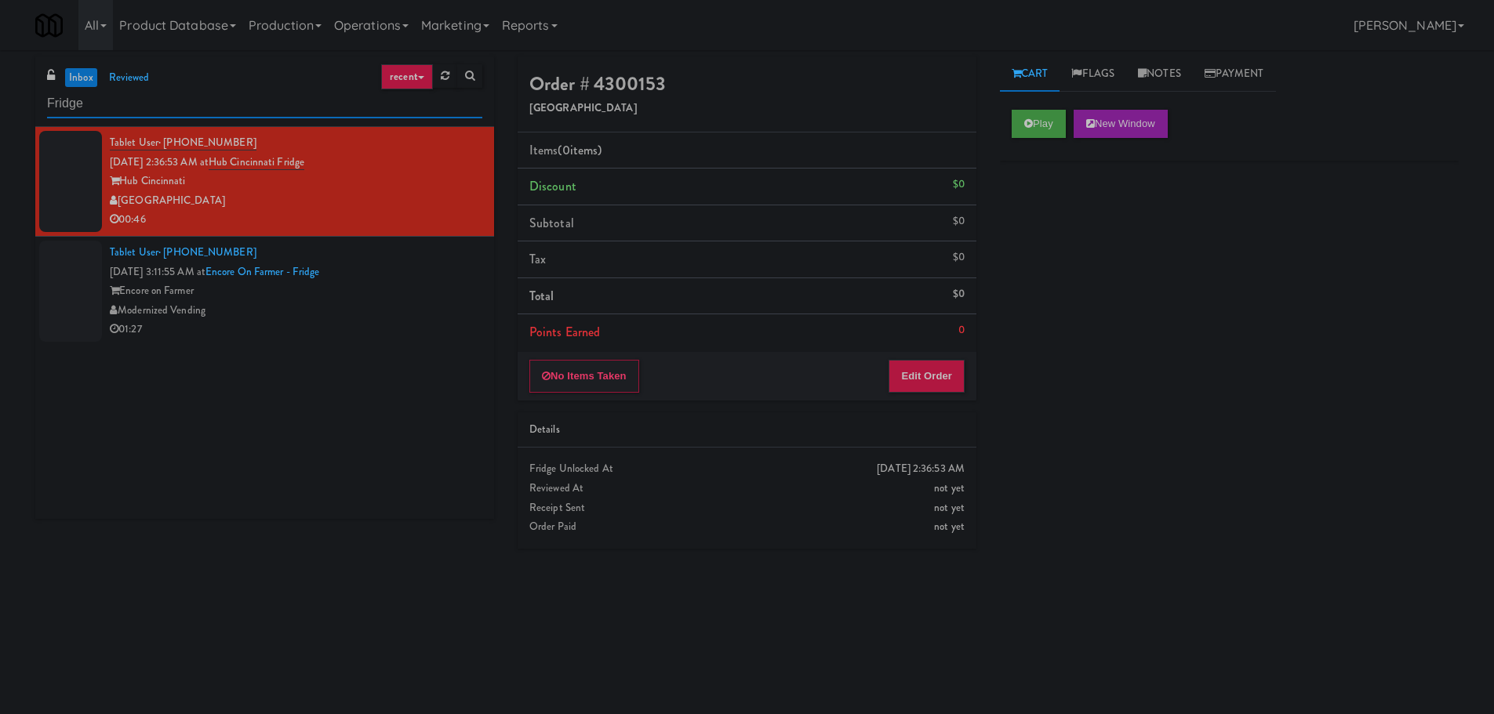
click at [224, 104] on input "Fridge" at bounding box center [264, 103] width 435 height 29
click at [453, 272] on div "Tablet User · (480) 241-2908 Sep 25, 2025 3:11:55 AM at Encore on Farmer - Frid…" at bounding box center [296, 291] width 373 height 96
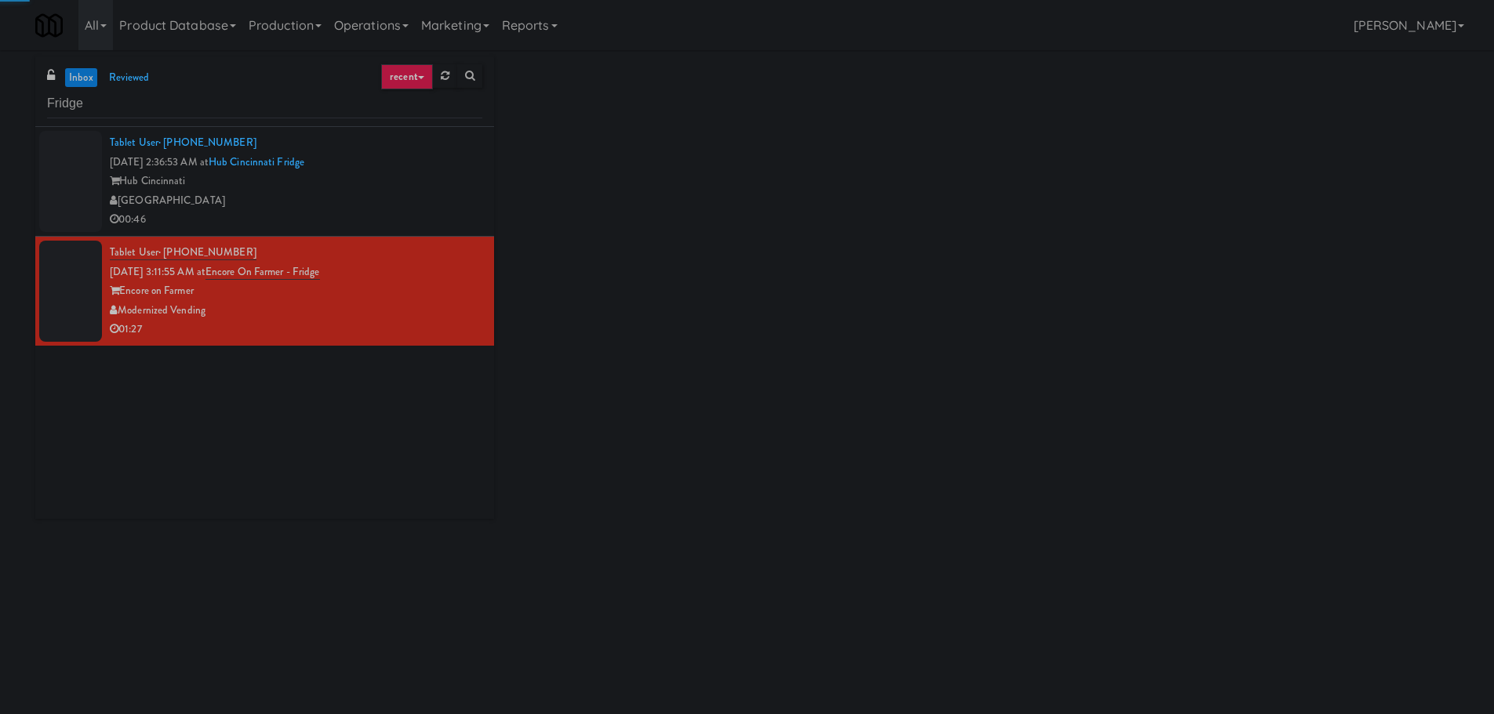
click at [445, 222] on div "00:46" at bounding box center [296, 220] width 373 height 20
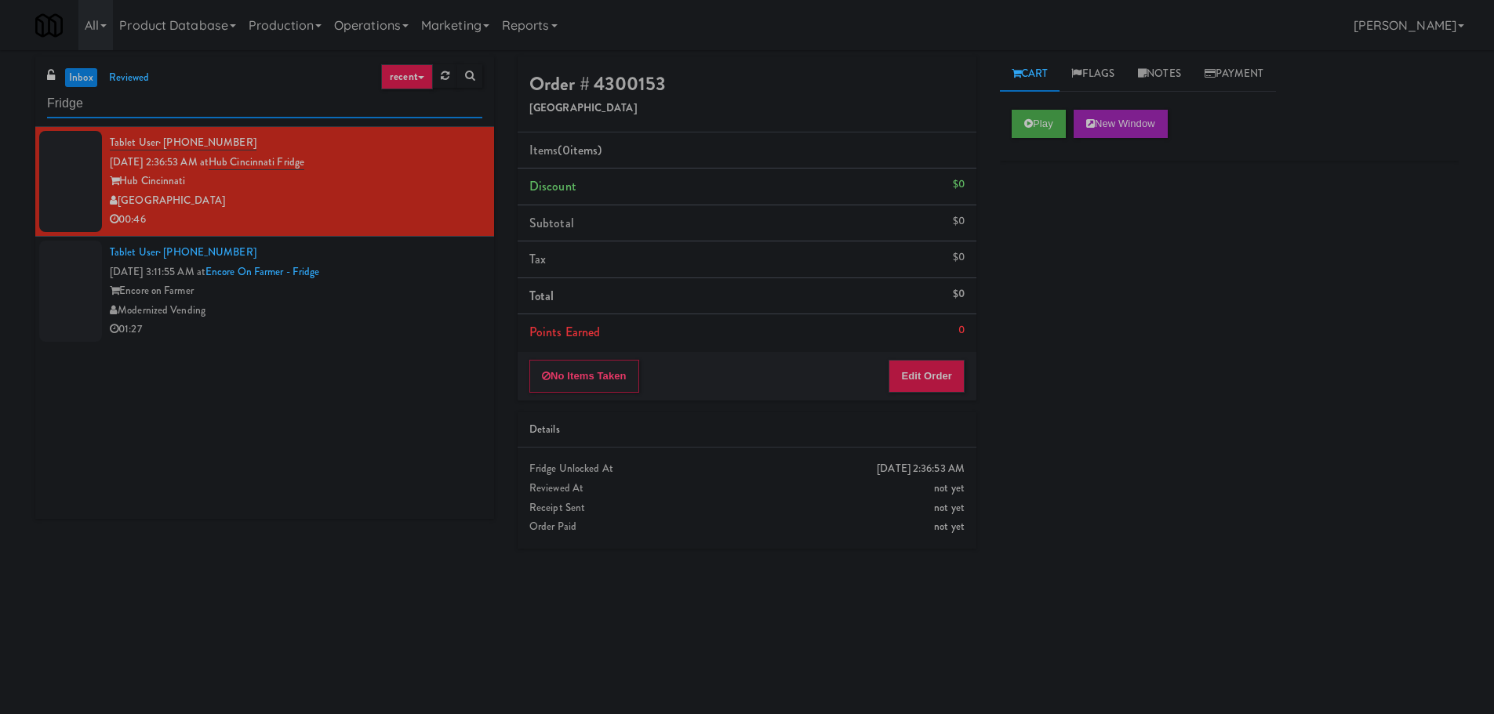
click at [172, 102] on input "Fridge" at bounding box center [264, 103] width 435 height 29
click at [60, 79] on span at bounding box center [54, 76] width 14 height 18
click at [81, 81] on link "inbox" at bounding box center [81, 78] width 32 height 20
click at [290, 115] on input "Fridge" at bounding box center [264, 103] width 435 height 29
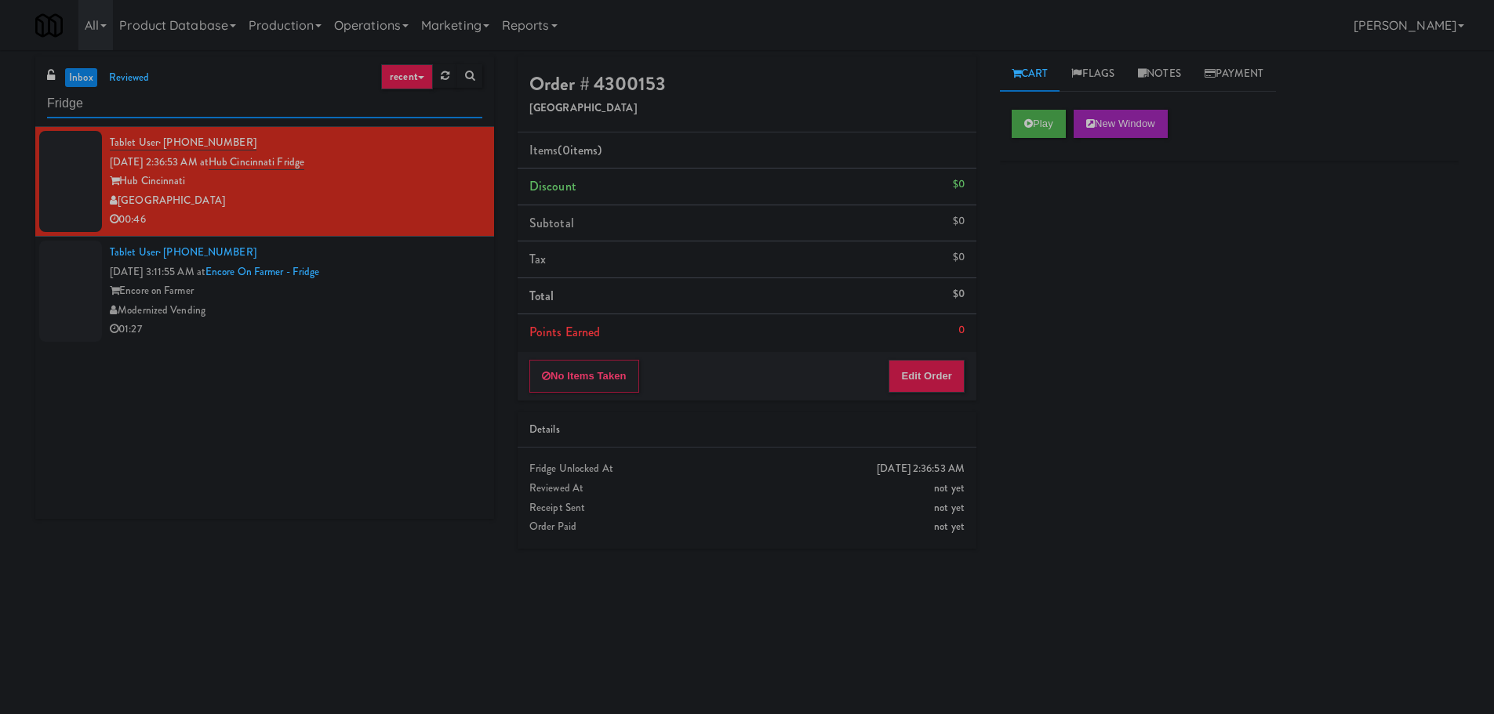
click at [289, 115] on input "Fridge" at bounding box center [264, 103] width 435 height 29
click at [231, 105] on input "Fridge" at bounding box center [264, 103] width 435 height 29
paste input "Pantry"
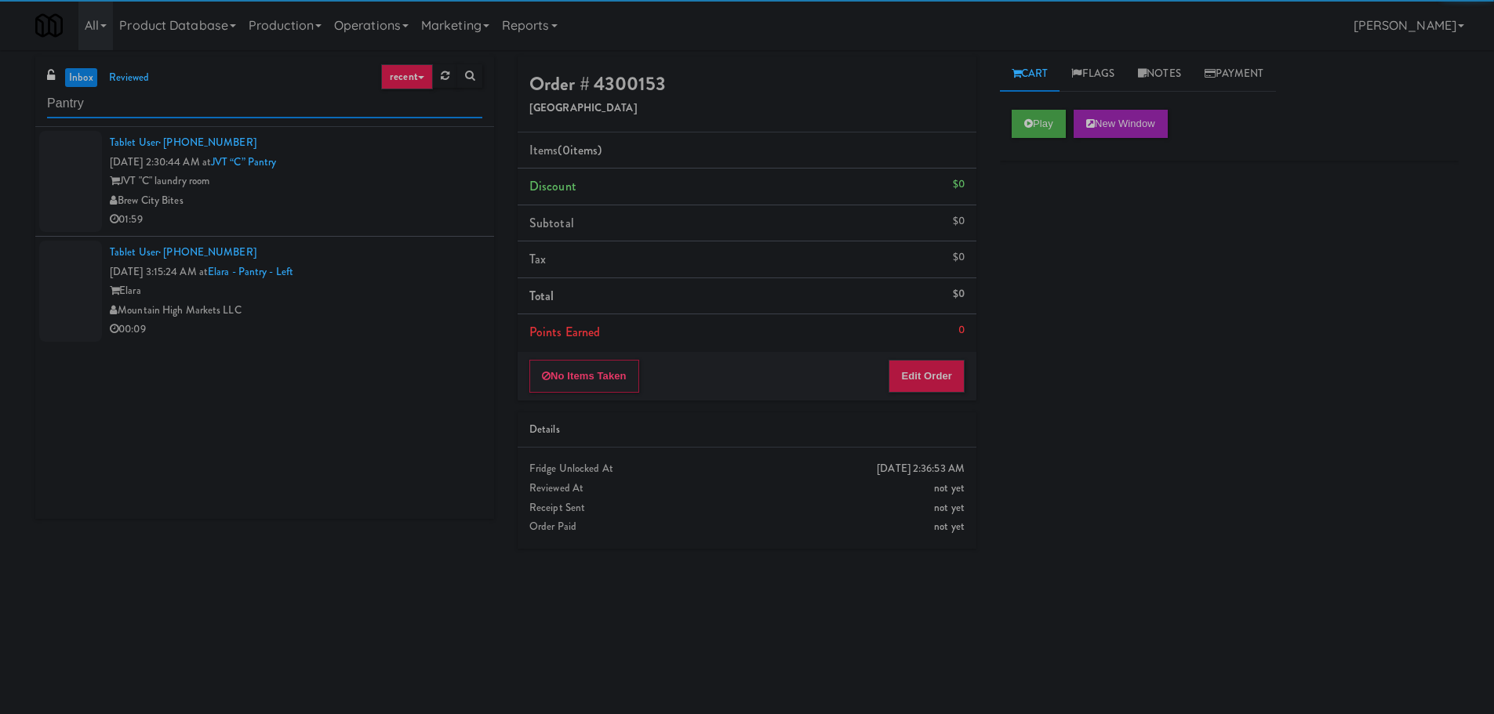
type input "Pantry"
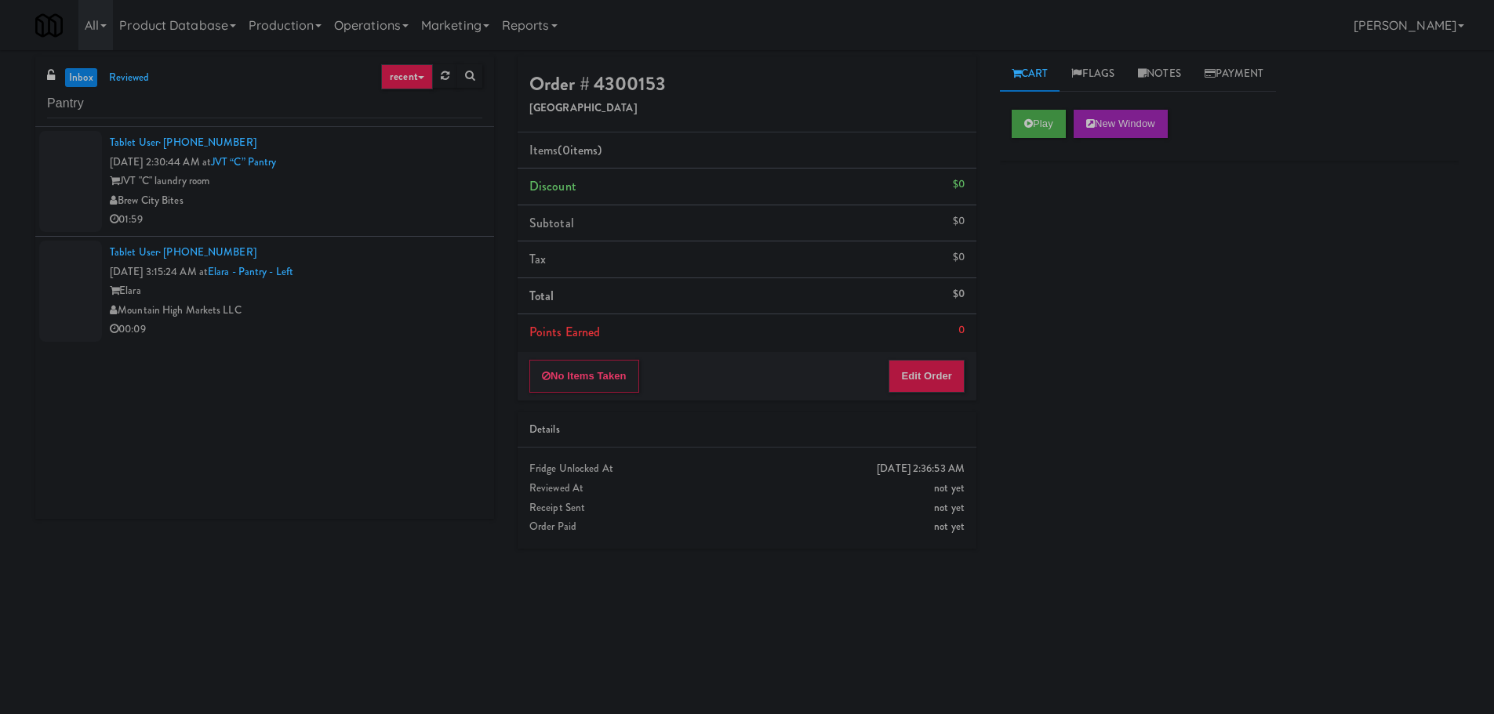
drag, startPoint x: 351, startPoint y: 183, endPoint x: 358, endPoint y: 185, distance: 8.2
click at [351, 184] on div "JVT "C" laundry room" at bounding box center [296, 182] width 373 height 20
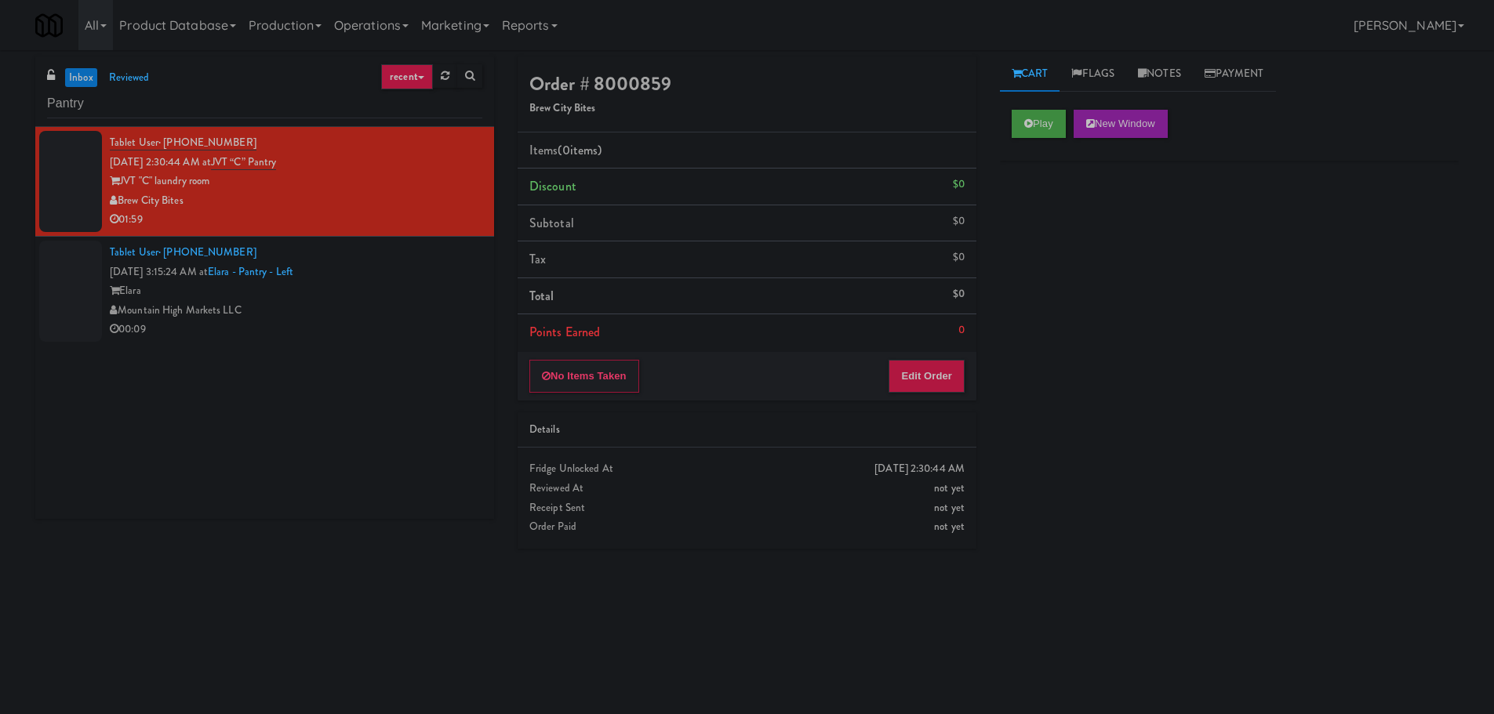
click at [400, 287] on div "Elara" at bounding box center [296, 292] width 373 height 20
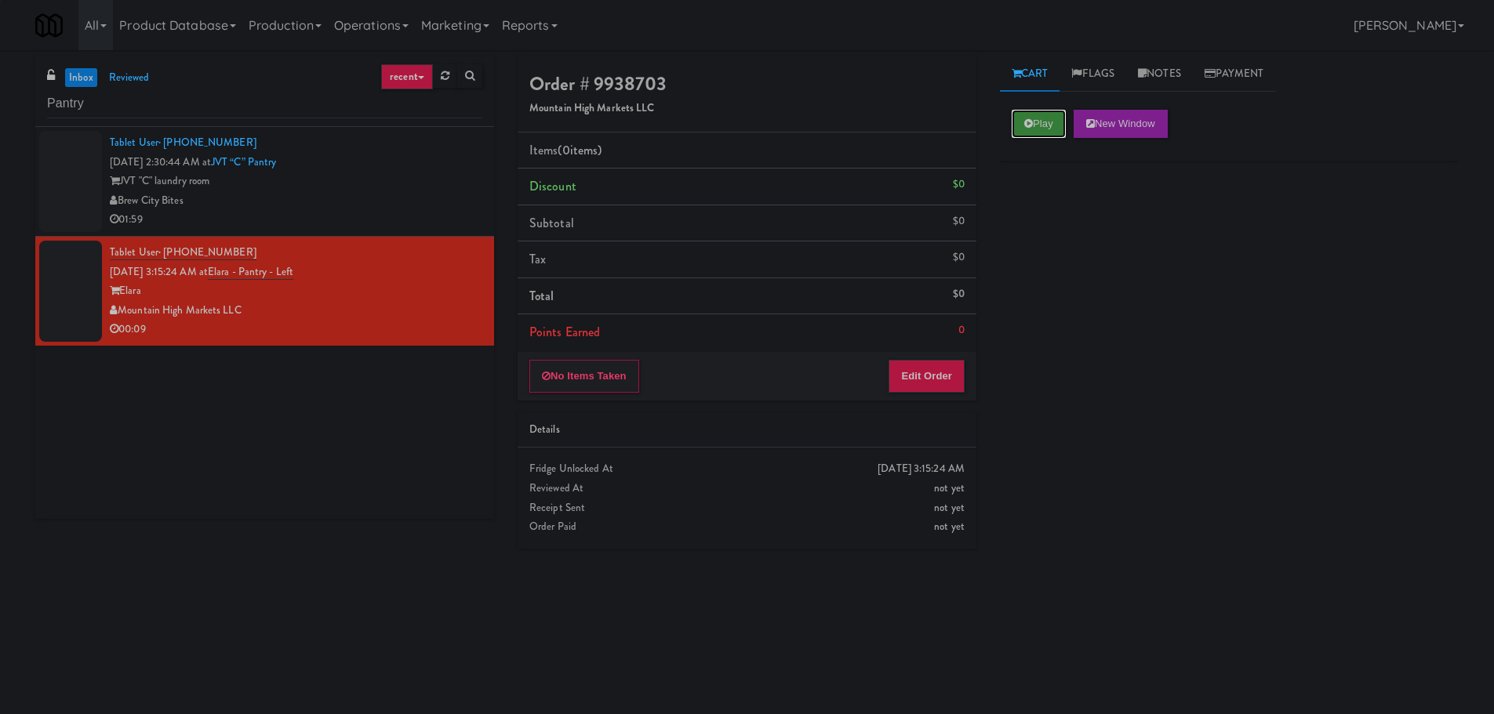
click at [1034, 128] on button "Play" at bounding box center [1039, 124] width 54 height 28
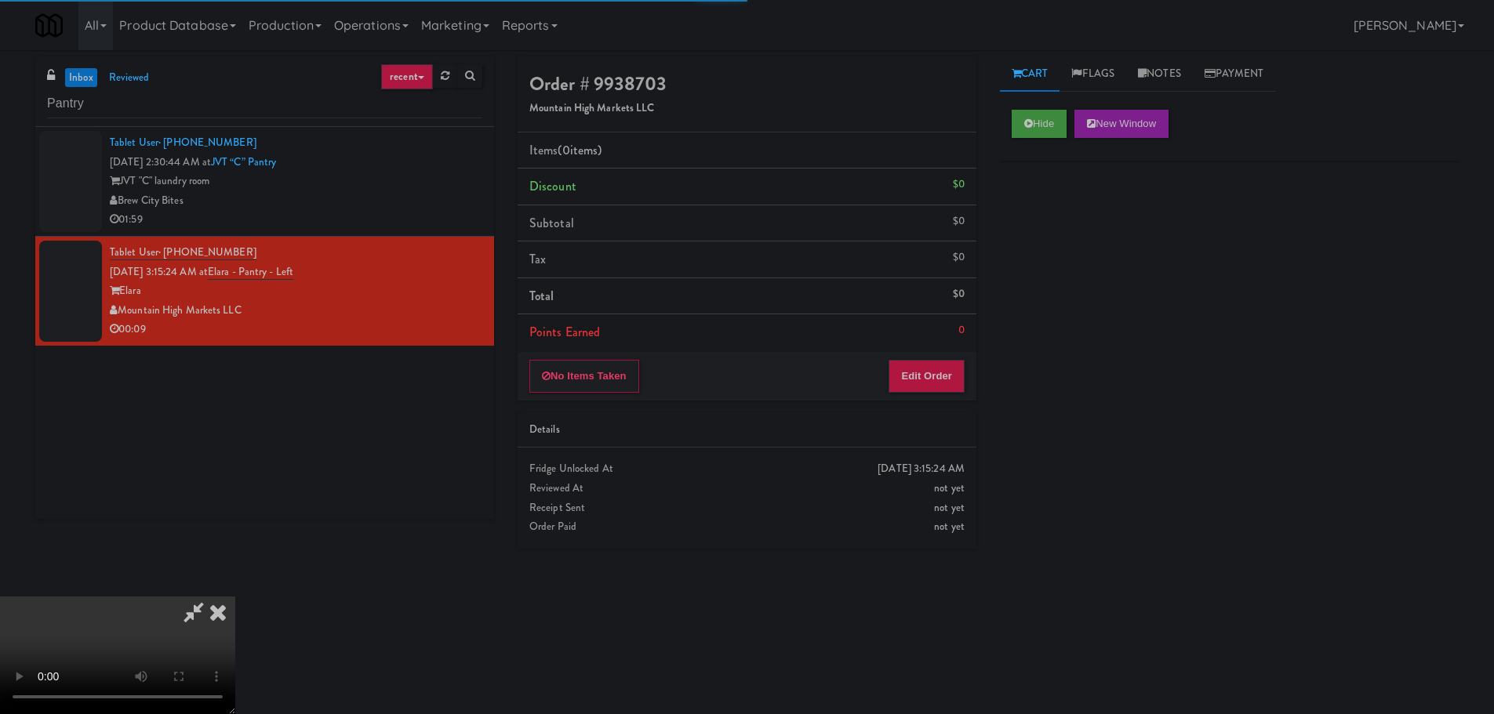
click at [885, 416] on div "Details" at bounding box center [747, 431] width 459 height 36
click at [900, 390] on button "Edit Order" at bounding box center [927, 376] width 76 height 33
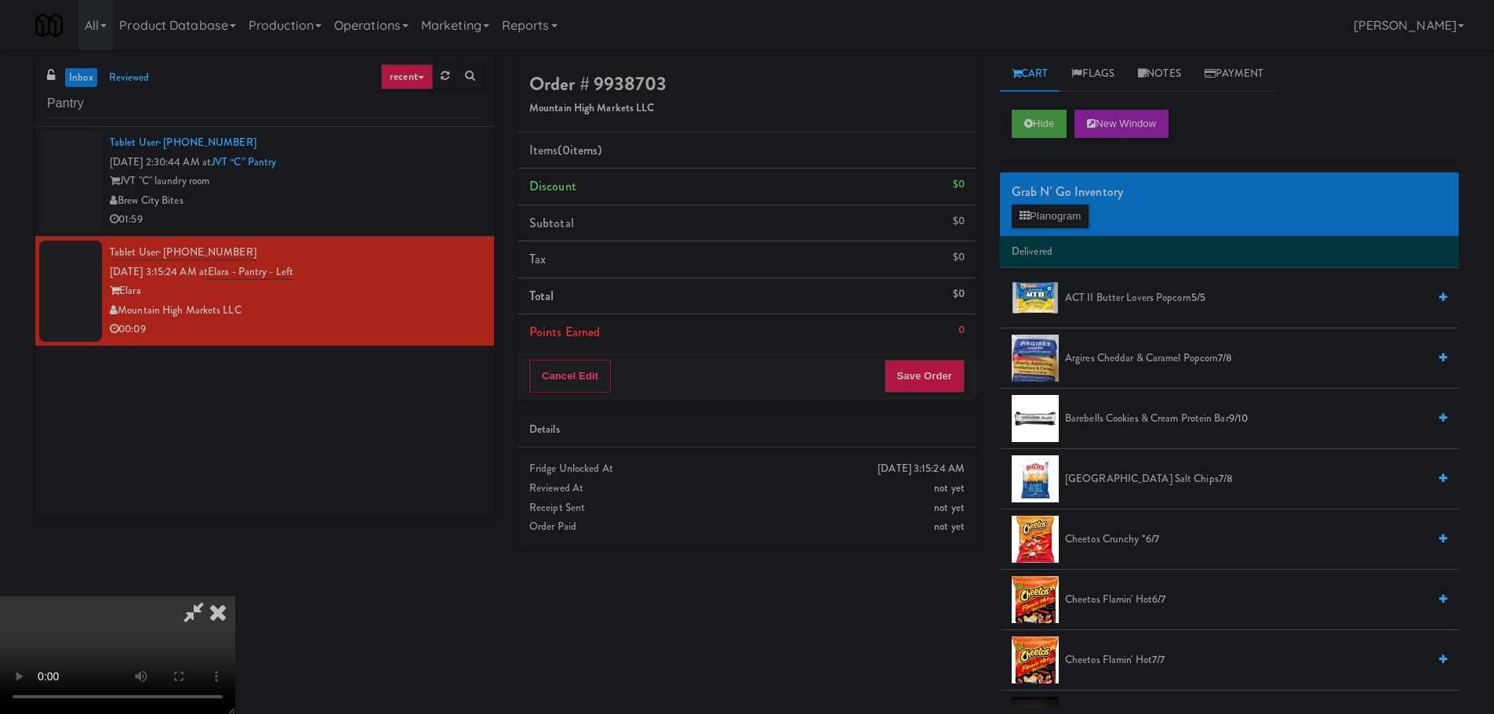
click at [235, 597] on video at bounding box center [117, 656] width 235 height 118
click at [1068, 223] on button "Planogram" at bounding box center [1050, 217] width 77 height 24
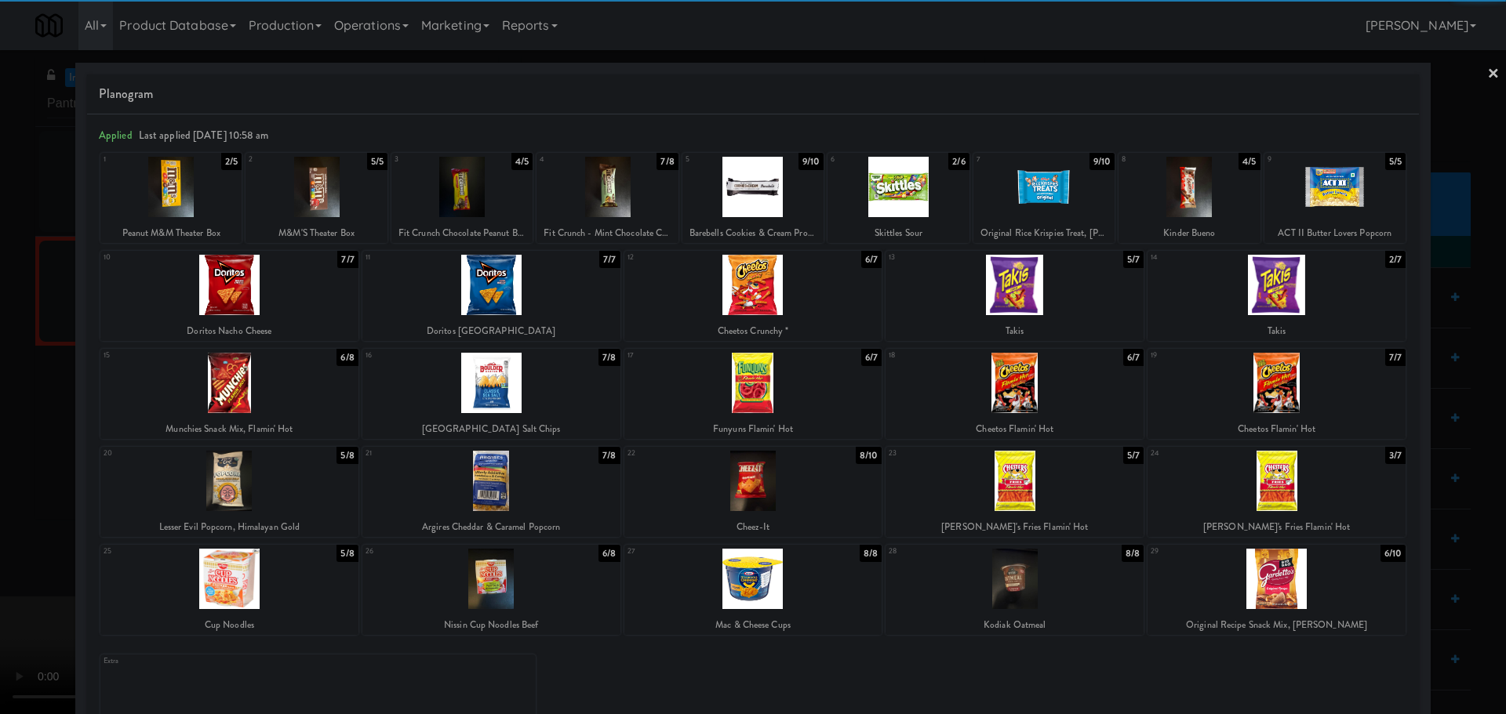
click at [1245, 300] on div at bounding box center [1276, 285] width 258 height 60
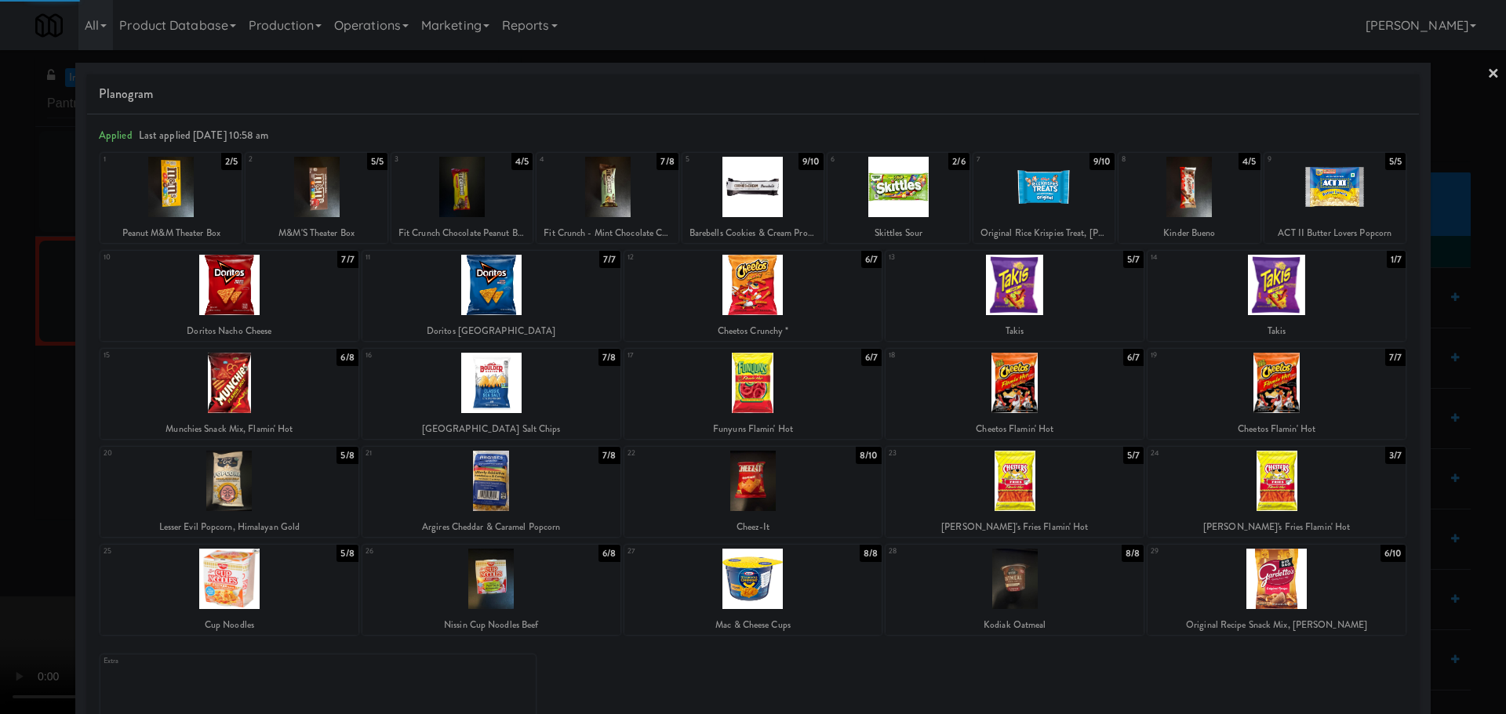
drag, startPoint x: 0, startPoint y: 603, endPoint x: 284, endPoint y: 493, distance: 304.7
click at [13, 605] on div at bounding box center [753, 357] width 1506 height 714
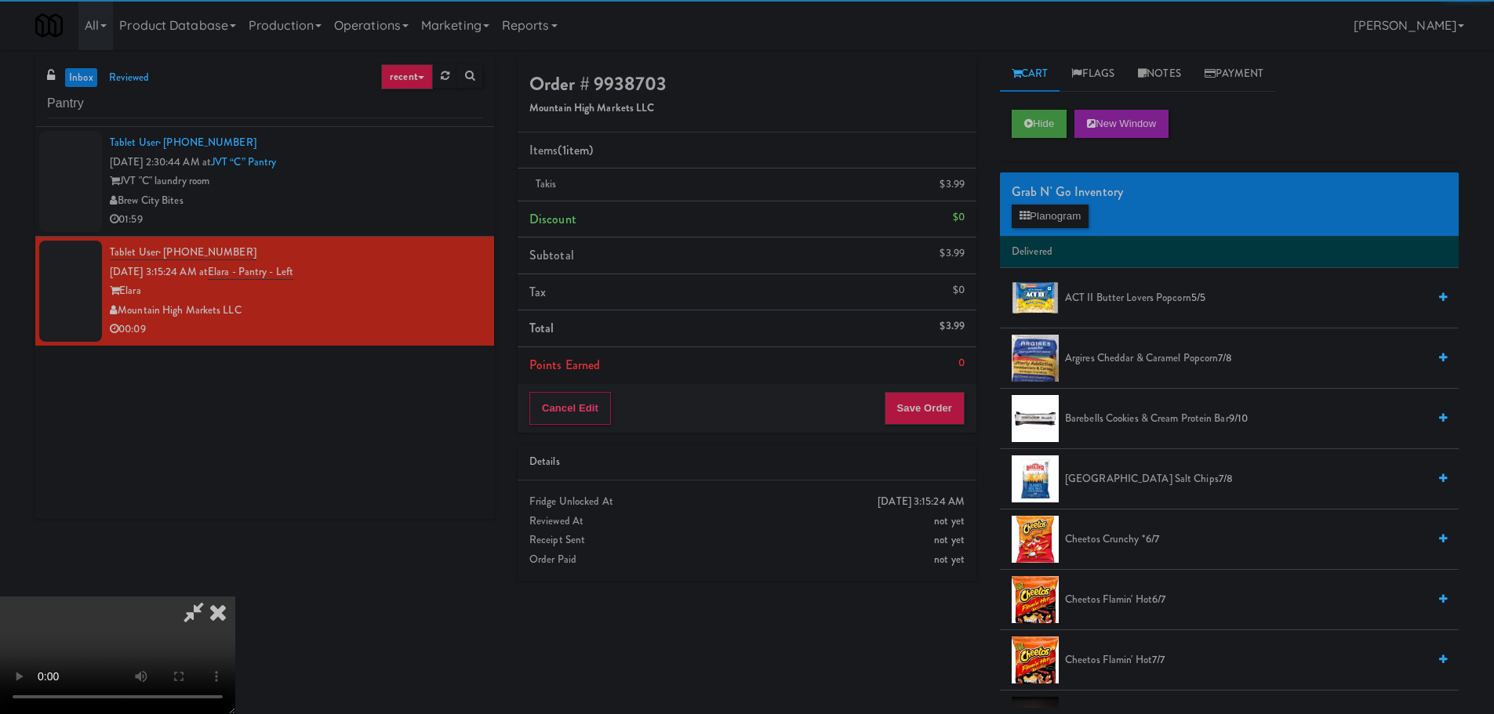
drag, startPoint x: 495, startPoint y: 428, endPoint x: 514, endPoint y: 426, distance: 19.7
click at [235, 597] on video at bounding box center [117, 656] width 235 height 118
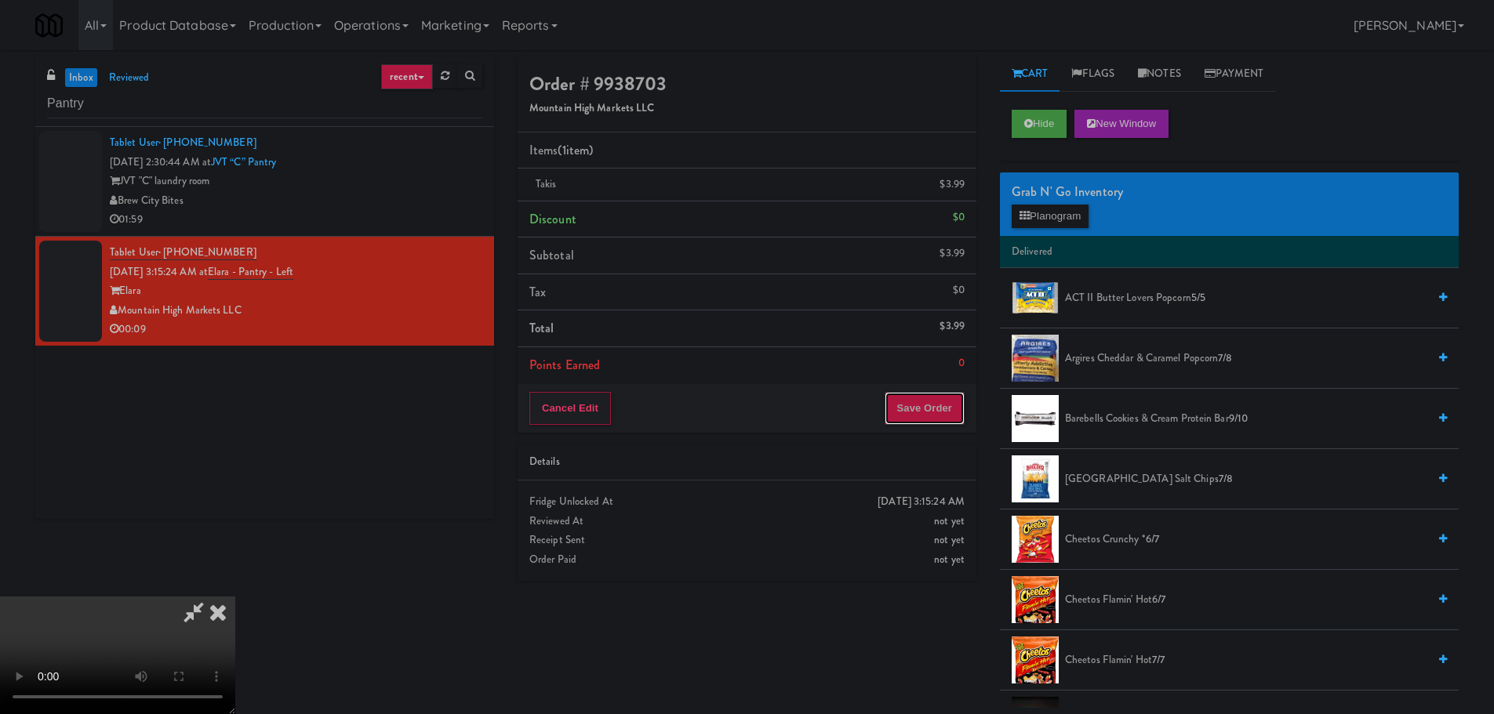
click at [907, 414] on button "Save Order" at bounding box center [925, 408] width 80 height 33
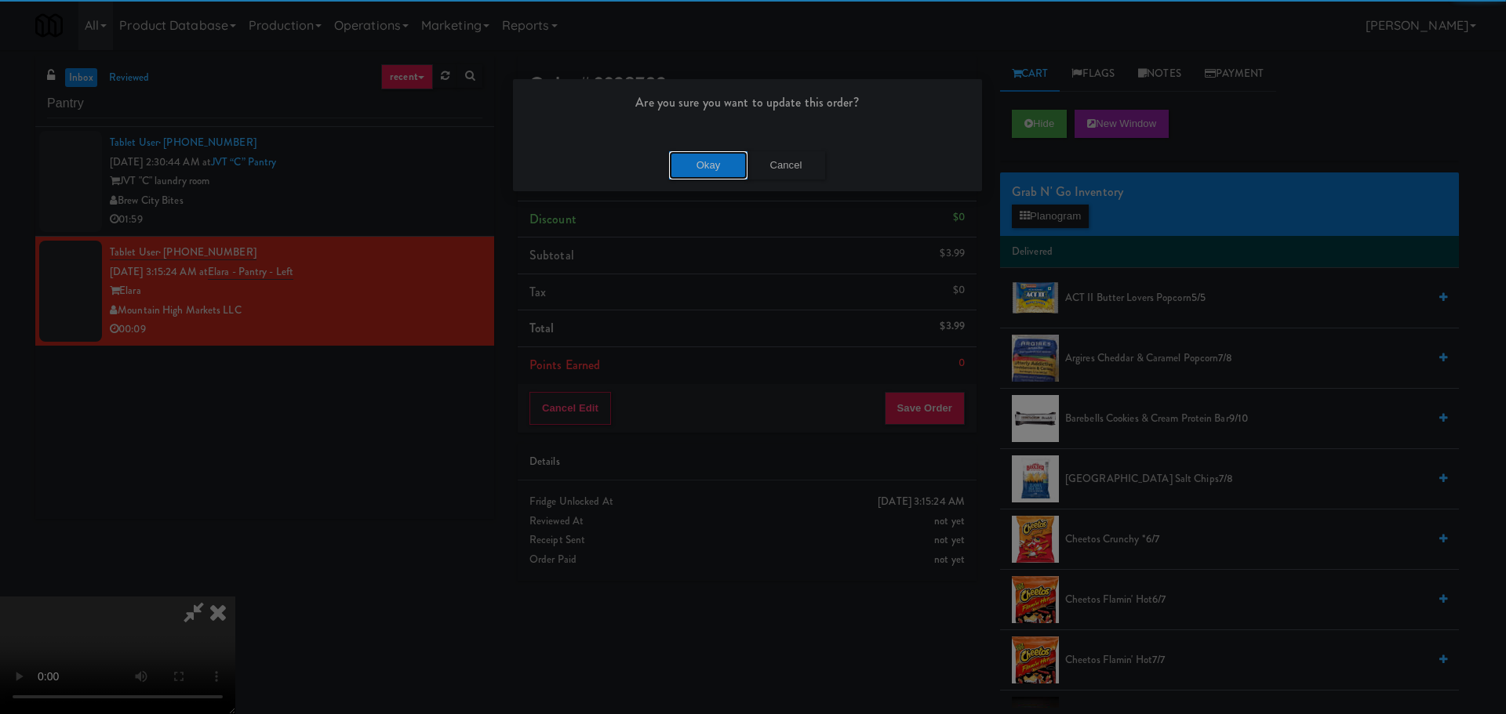
click at [706, 173] on button "Okay" at bounding box center [708, 165] width 78 height 28
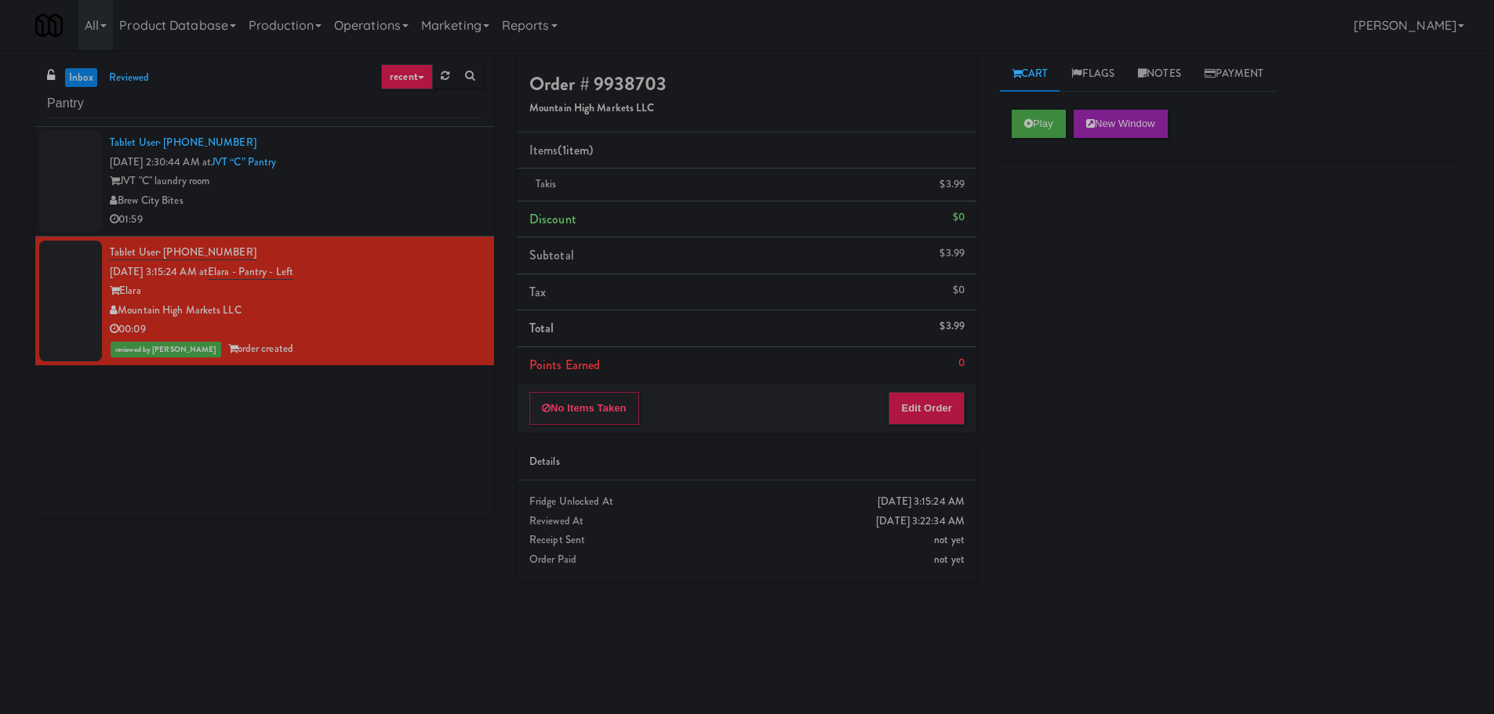
click at [251, 85] on div "inbox reviewed recent all unclear take inventory issue suspicious failed recent…" at bounding box center [264, 91] width 459 height 71
click at [245, 96] on input "Pantry" at bounding box center [264, 103] width 435 height 29
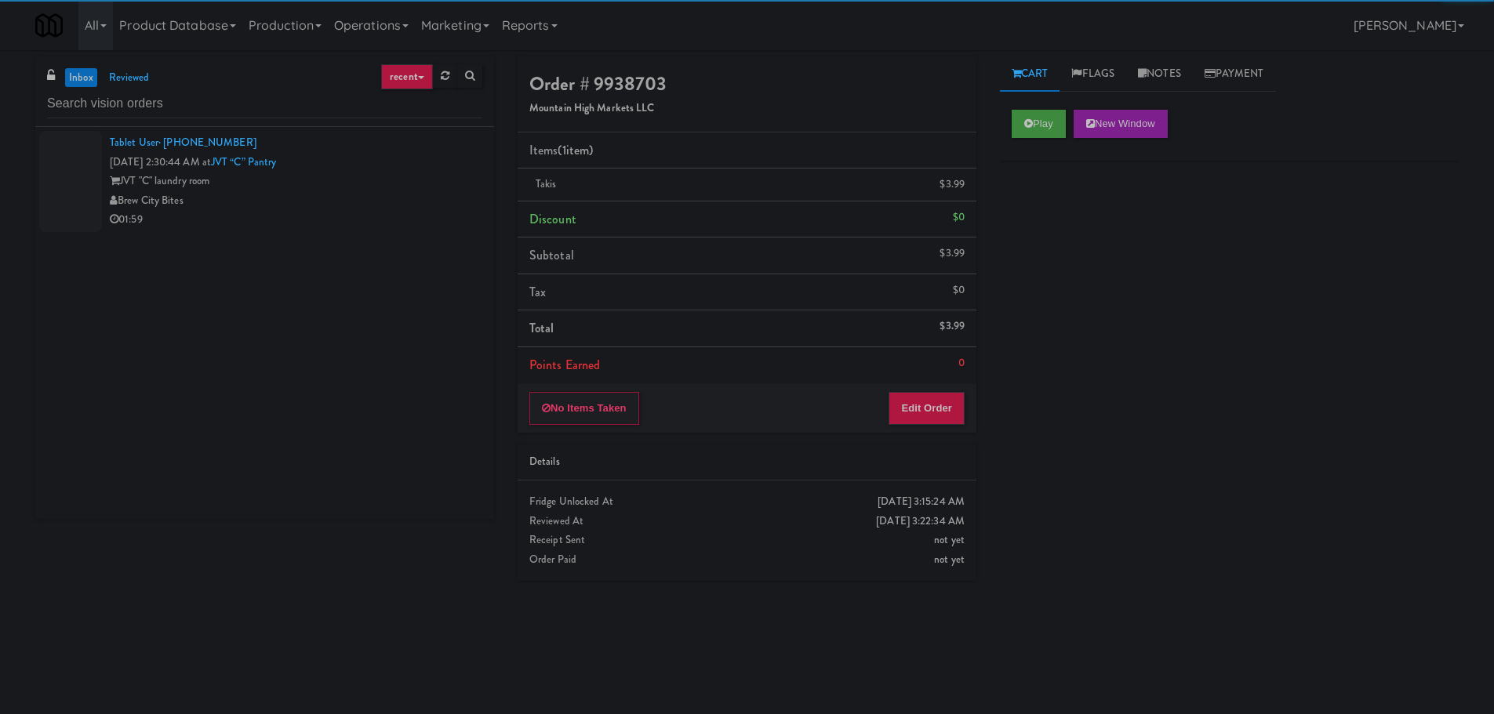
click at [82, 86] on link "inbox" at bounding box center [81, 78] width 32 height 20
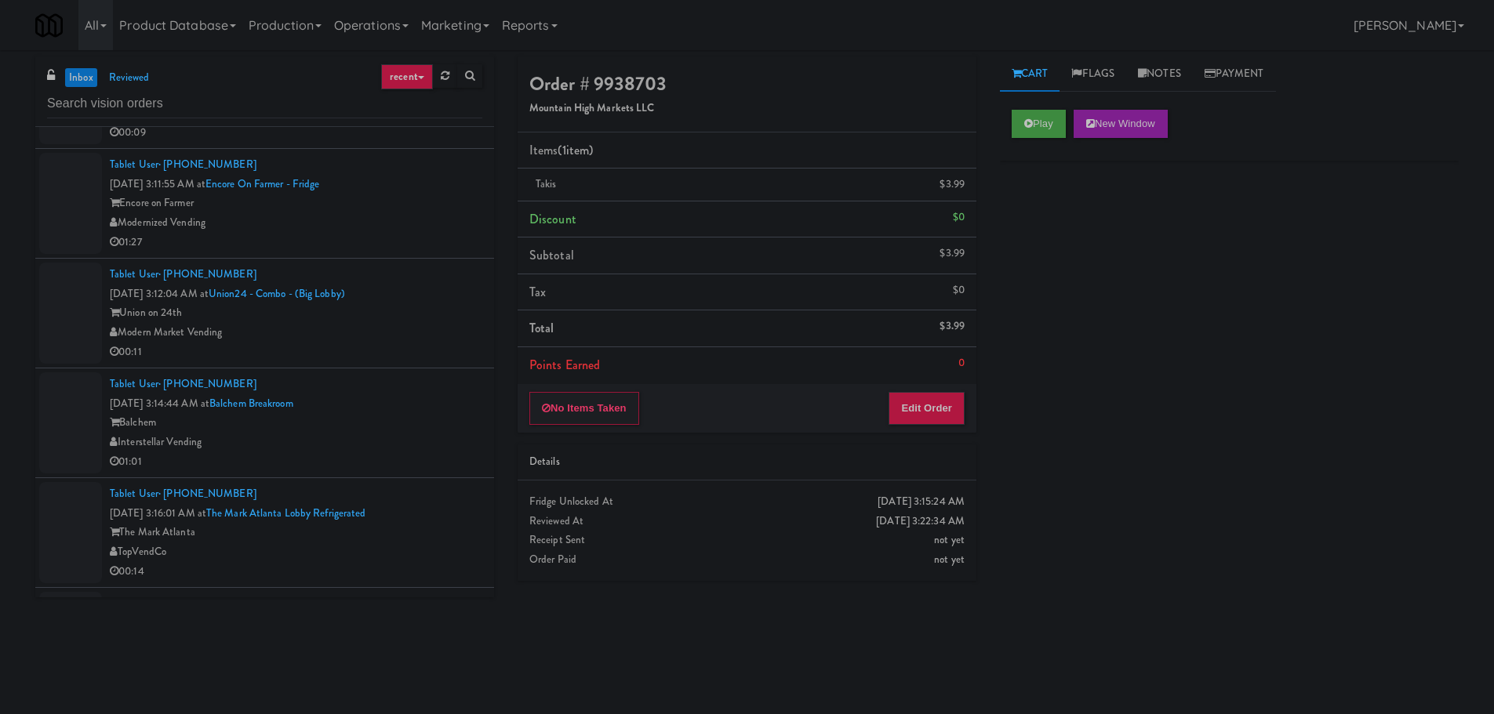
scroll to position [2248, 0]
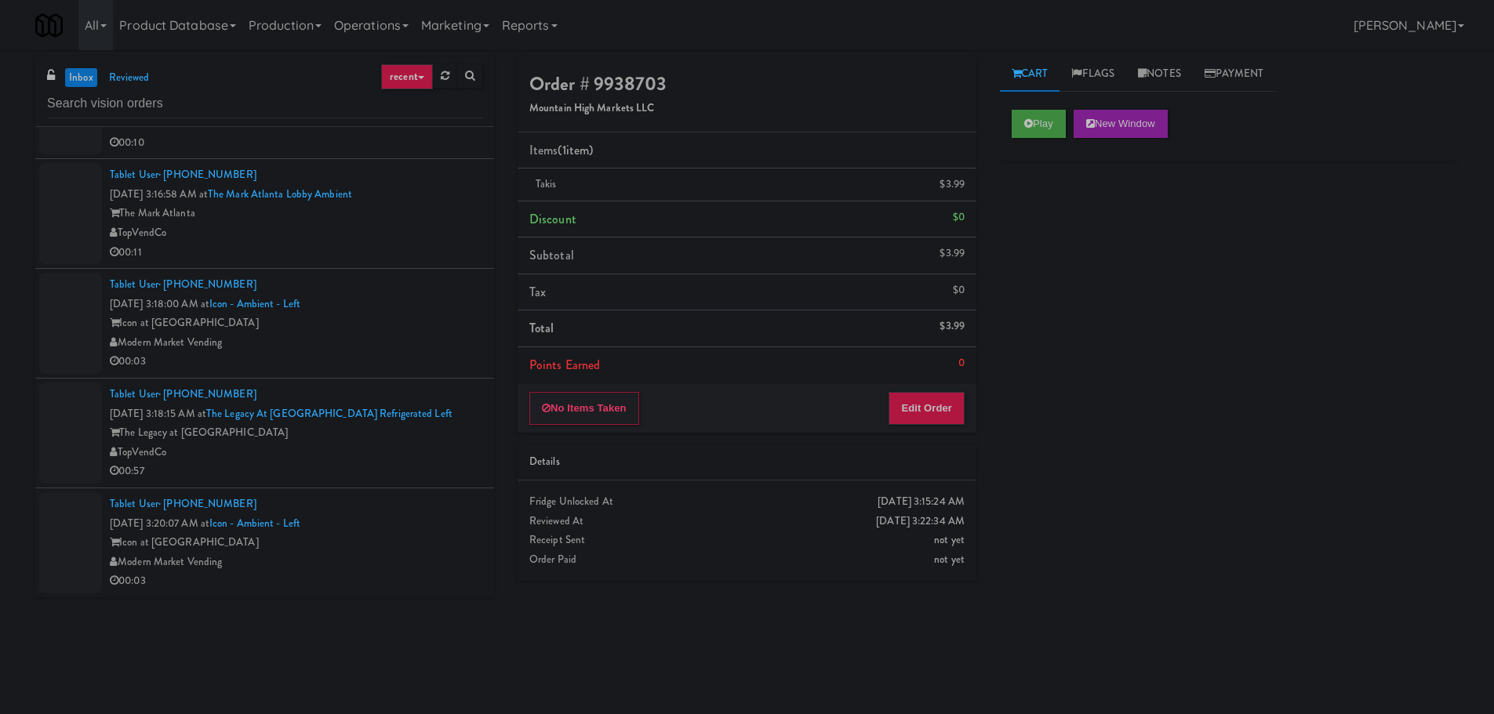
click at [436, 536] on div "Icon at Austin" at bounding box center [296, 543] width 373 height 20
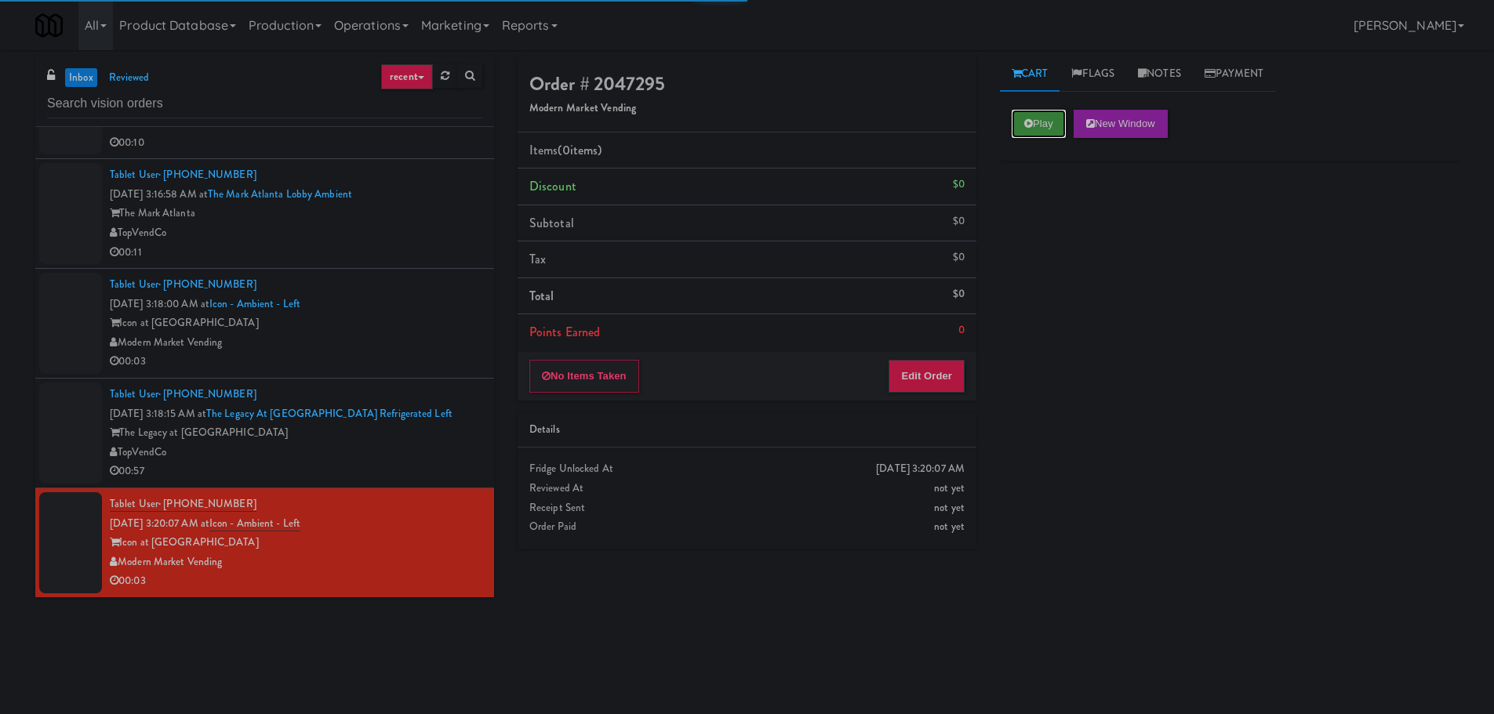
click at [1027, 127] on icon at bounding box center [1028, 123] width 9 height 10
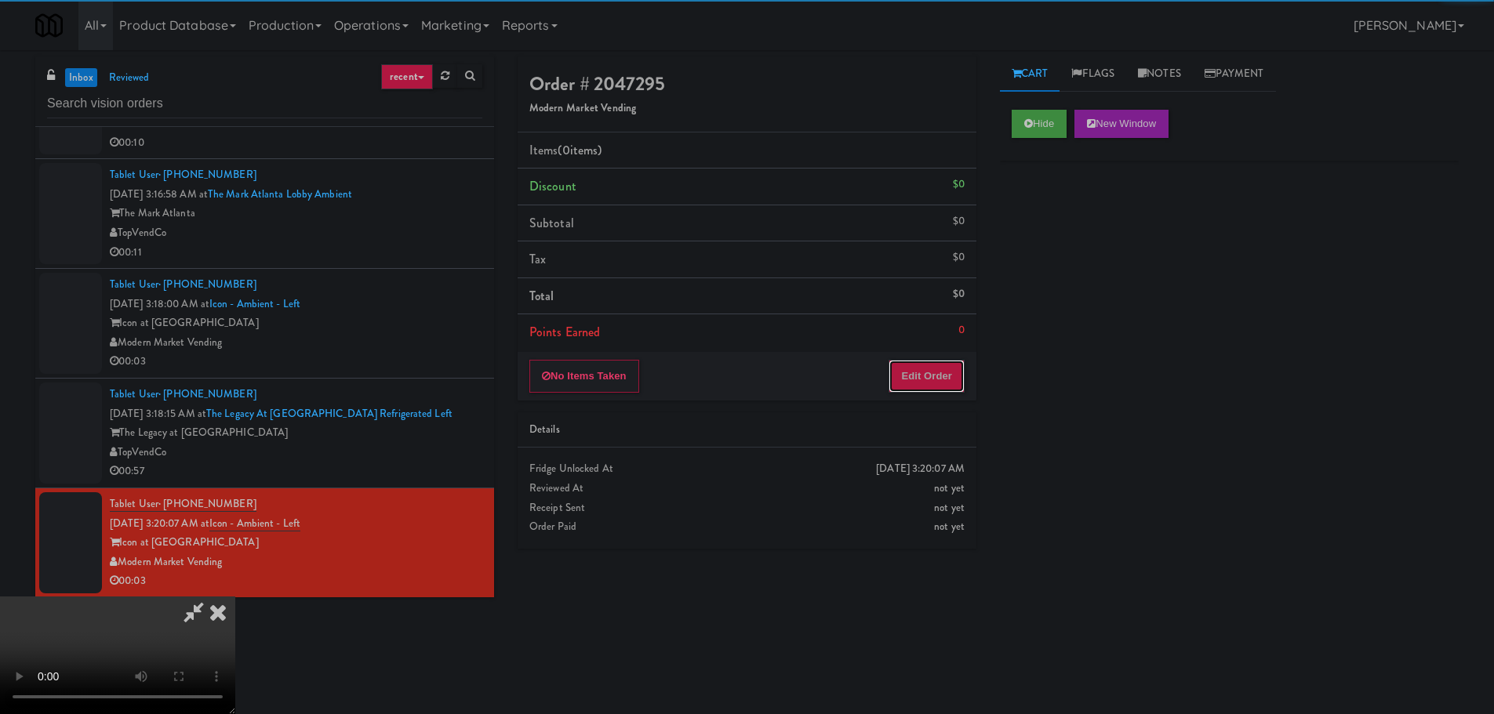
click at [898, 371] on button "Edit Order" at bounding box center [927, 376] width 76 height 33
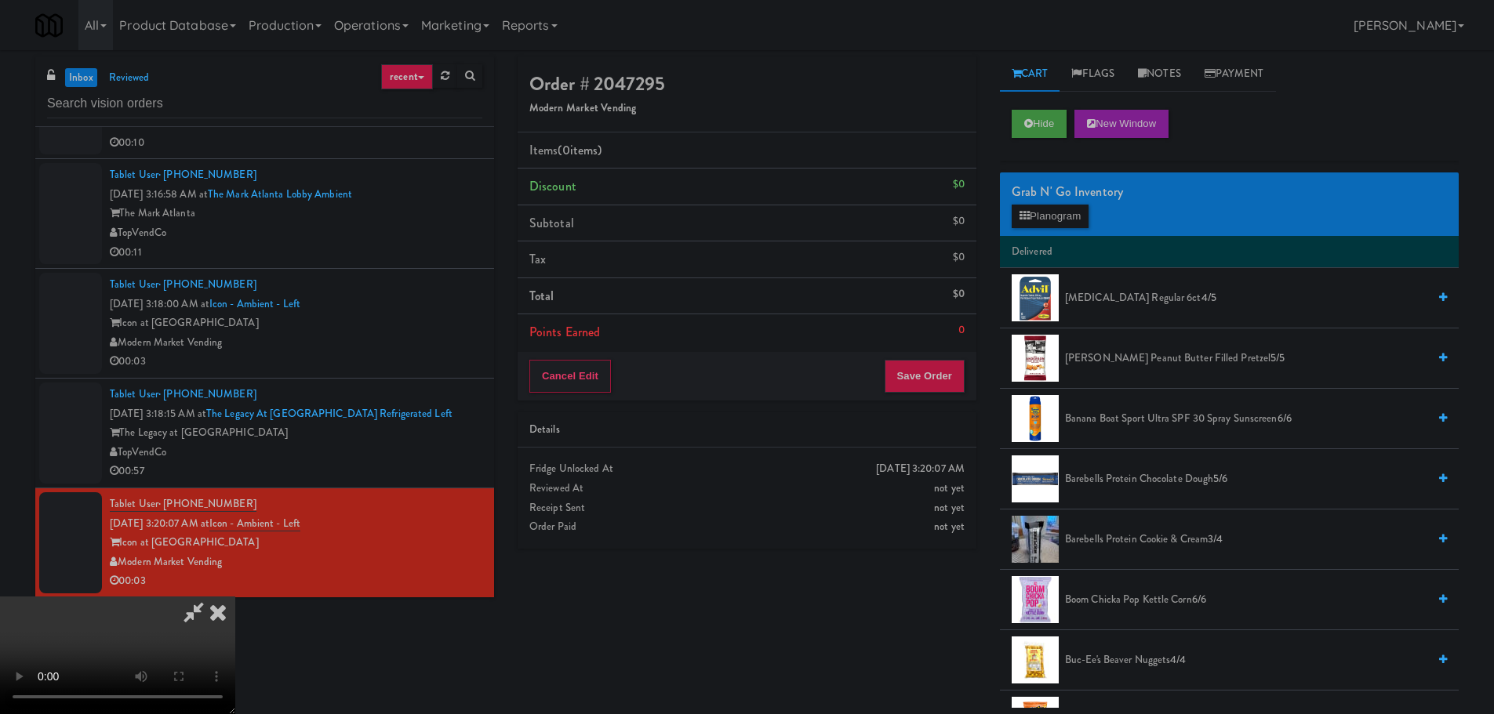
click at [235, 597] on video at bounding box center [117, 656] width 235 height 118
click at [1057, 237] on li "Delivered" at bounding box center [1229, 252] width 459 height 33
click at [1058, 217] on button "Planogram" at bounding box center [1050, 217] width 77 height 24
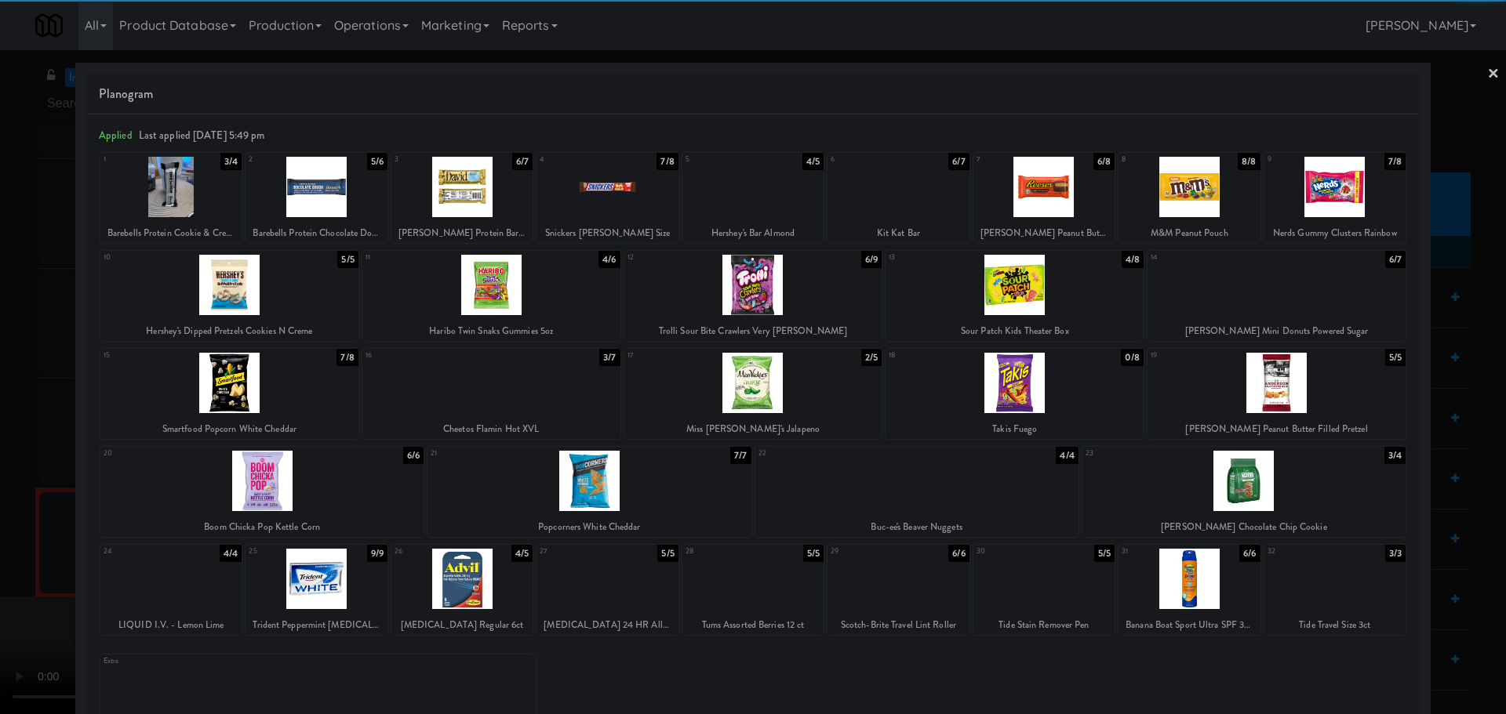
click at [598, 482] on div at bounding box center [588, 481] width 323 height 60
click at [45, 410] on div at bounding box center [753, 357] width 1506 height 714
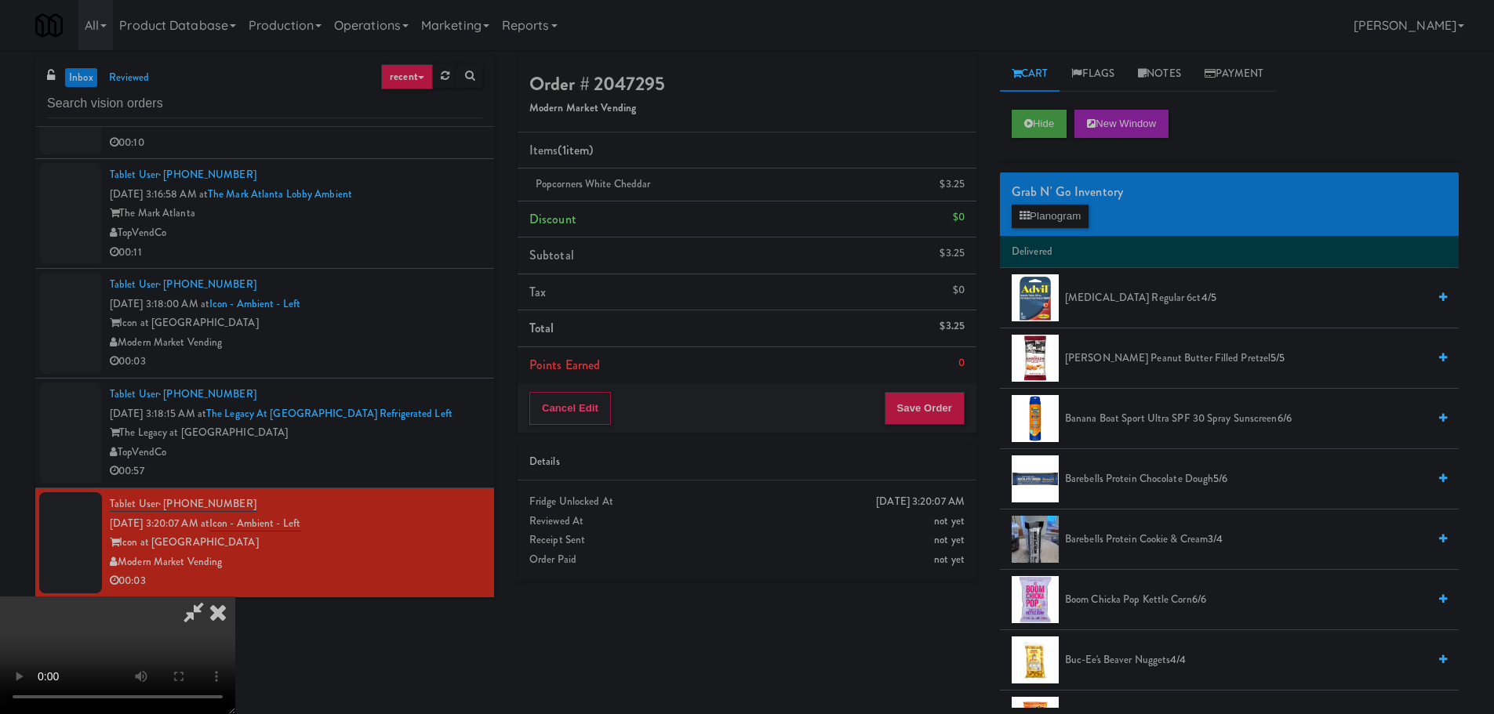
drag, startPoint x: 496, startPoint y: 416, endPoint x: 575, endPoint y: 427, distance: 80.0
click at [235, 597] on video at bounding box center [117, 656] width 235 height 118
click at [922, 406] on button "Save Order" at bounding box center [925, 408] width 80 height 33
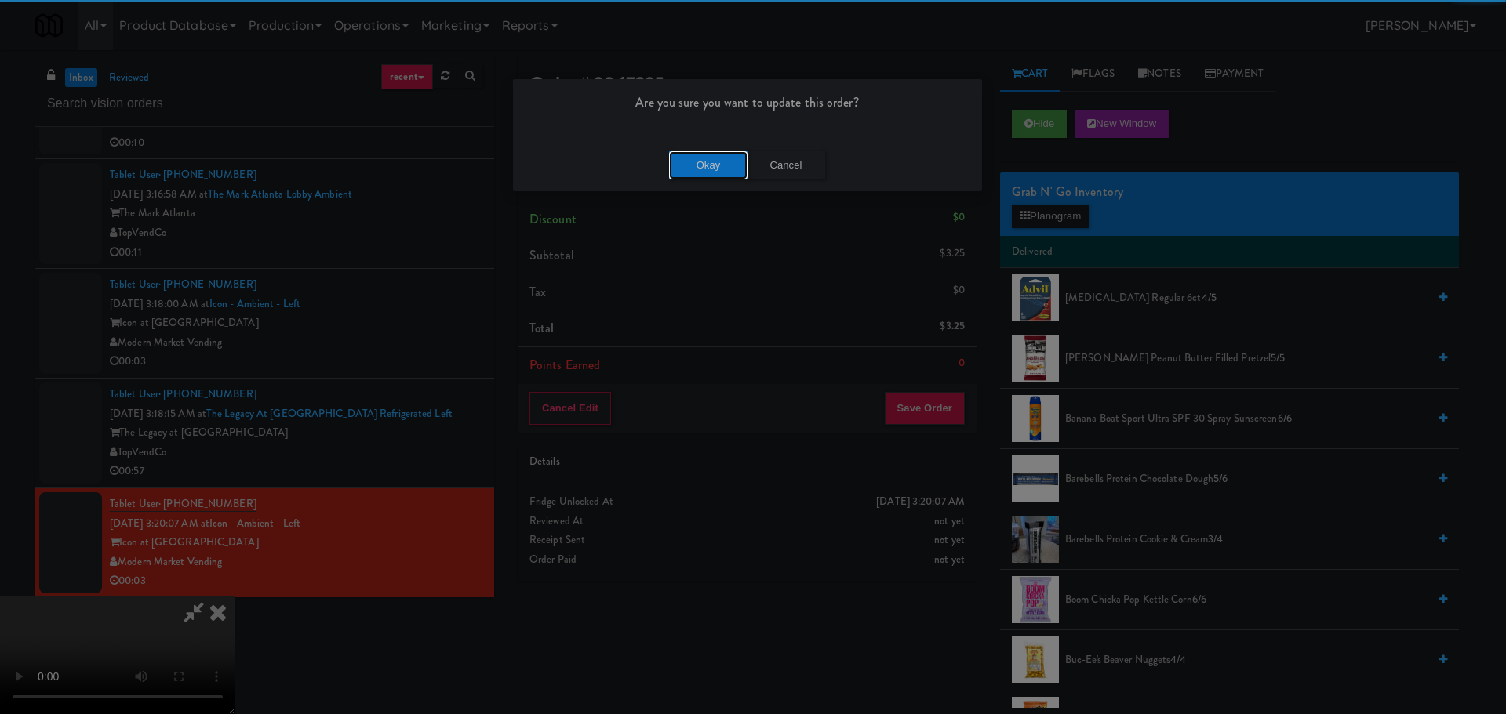
click at [699, 166] on button "Okay" at bounding box center [708, 165] width 78 height 28
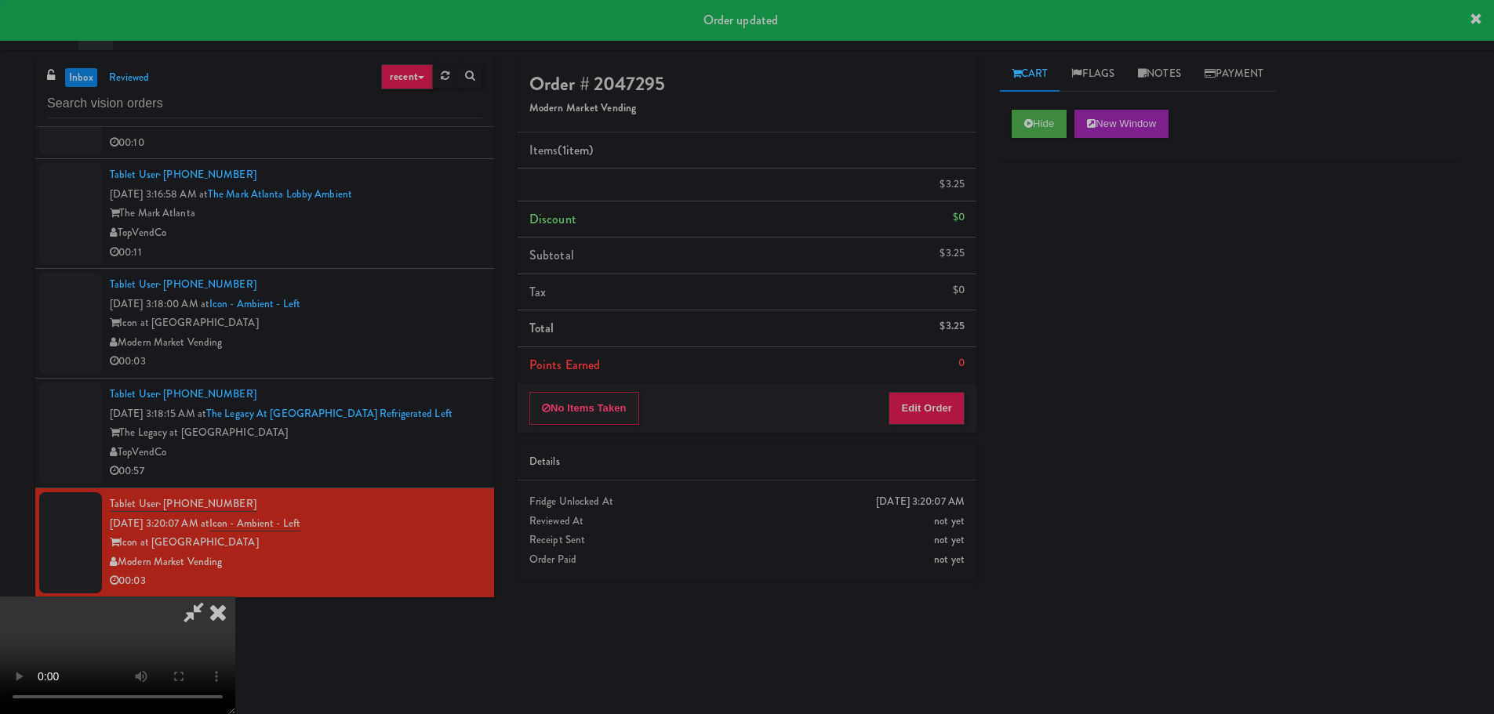
scroll to position [0, 0]
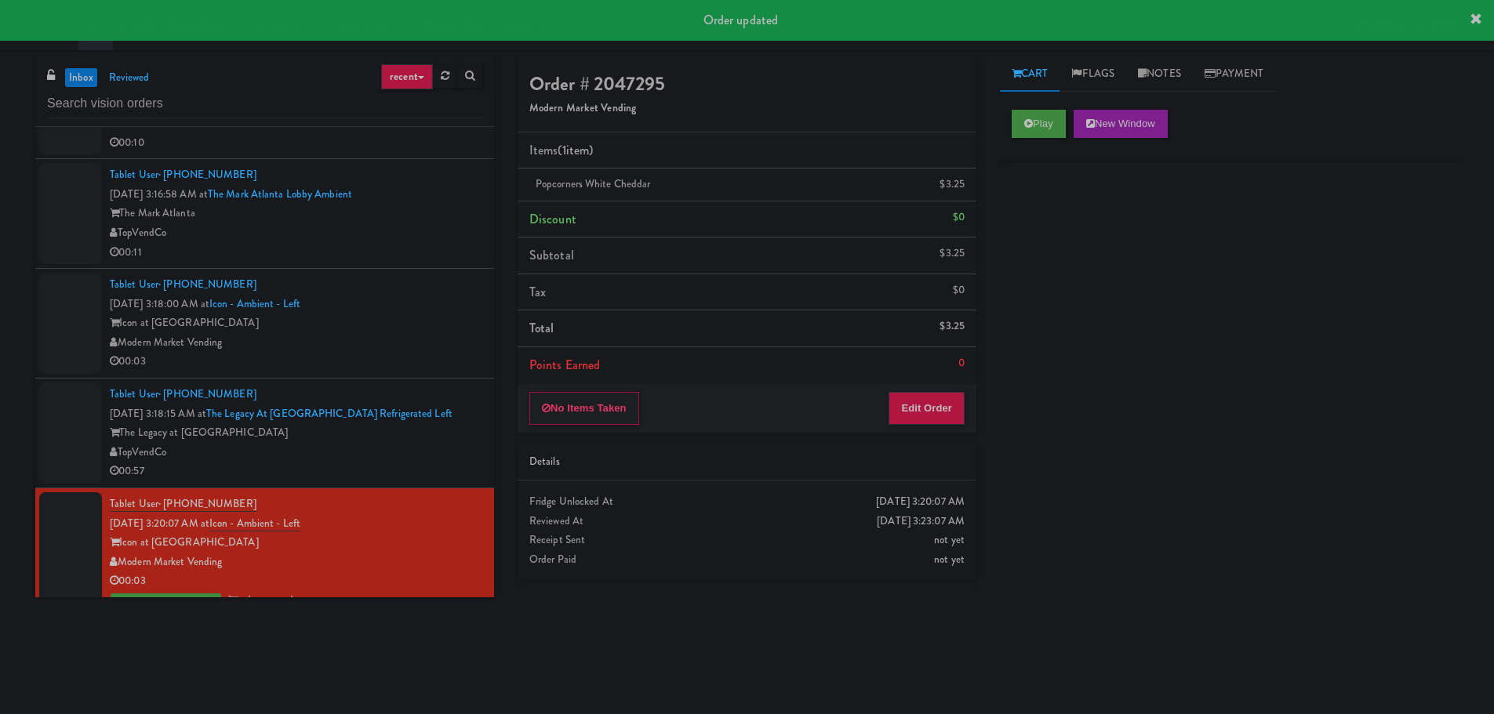
click at [460, 276] on div "Tablet User · (949) 690-7395 Sep 25, 2025 3:18:00 AM at Icon - Ambient - Left I…" at bounding box center [296, 323] width 373 height 96
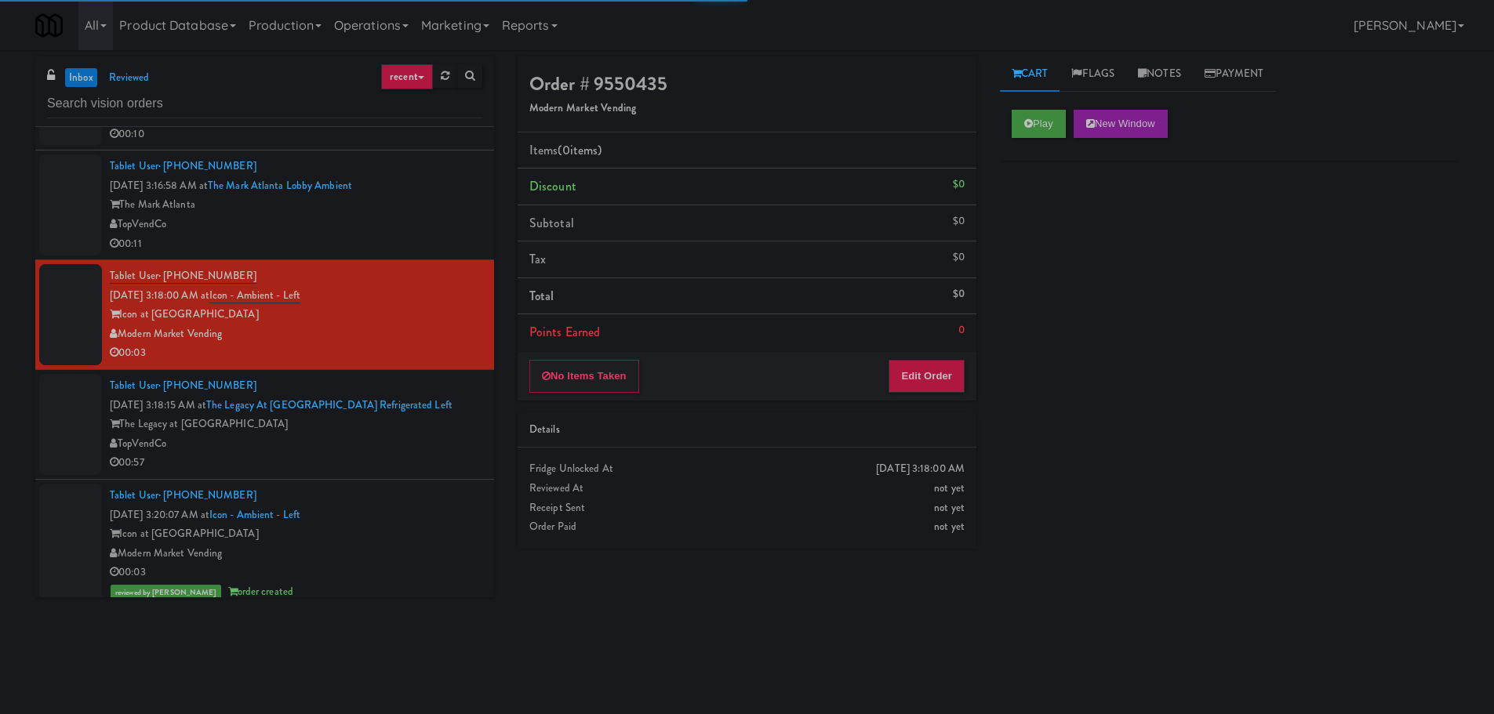
scroll to position [2267, 0]
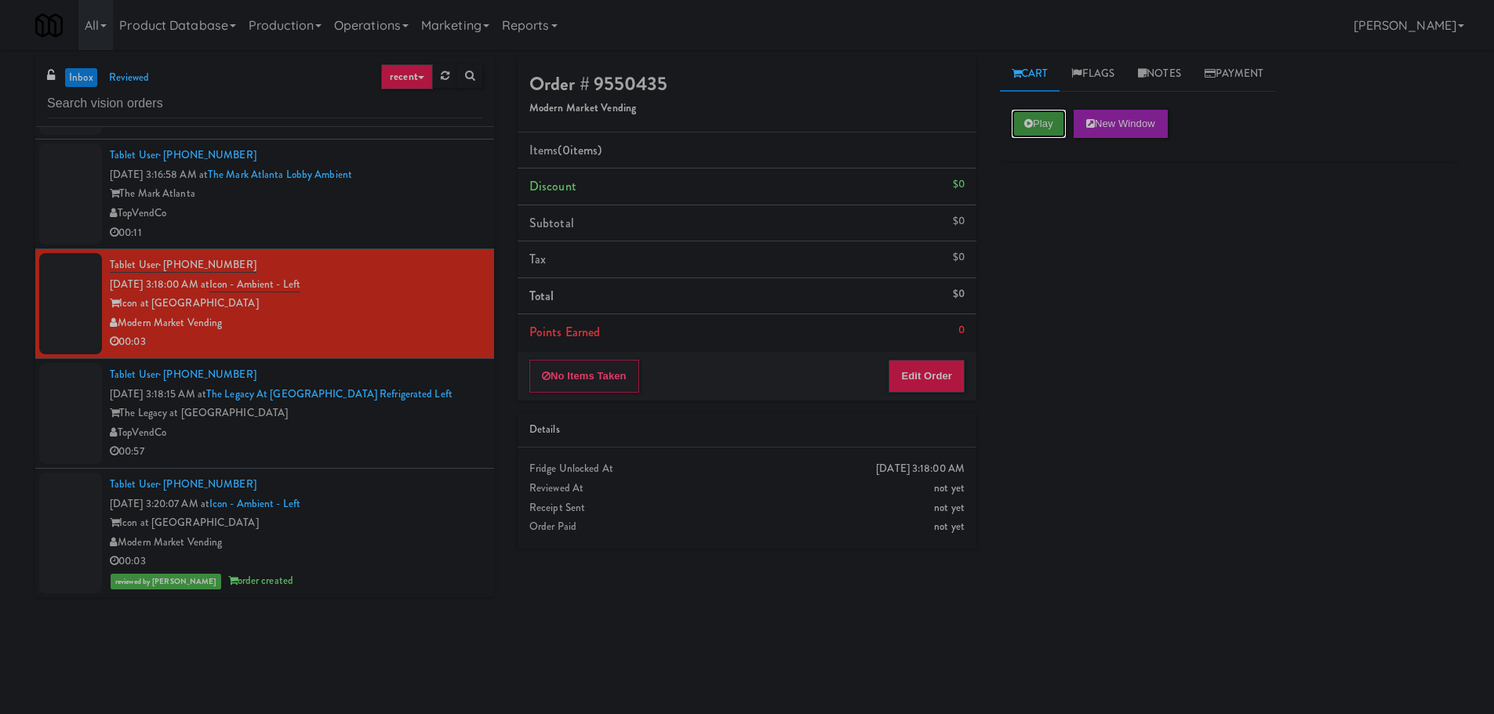
click at [1051, 125] on button "Play" at bounding box center [1039, 124] width 54 height 28
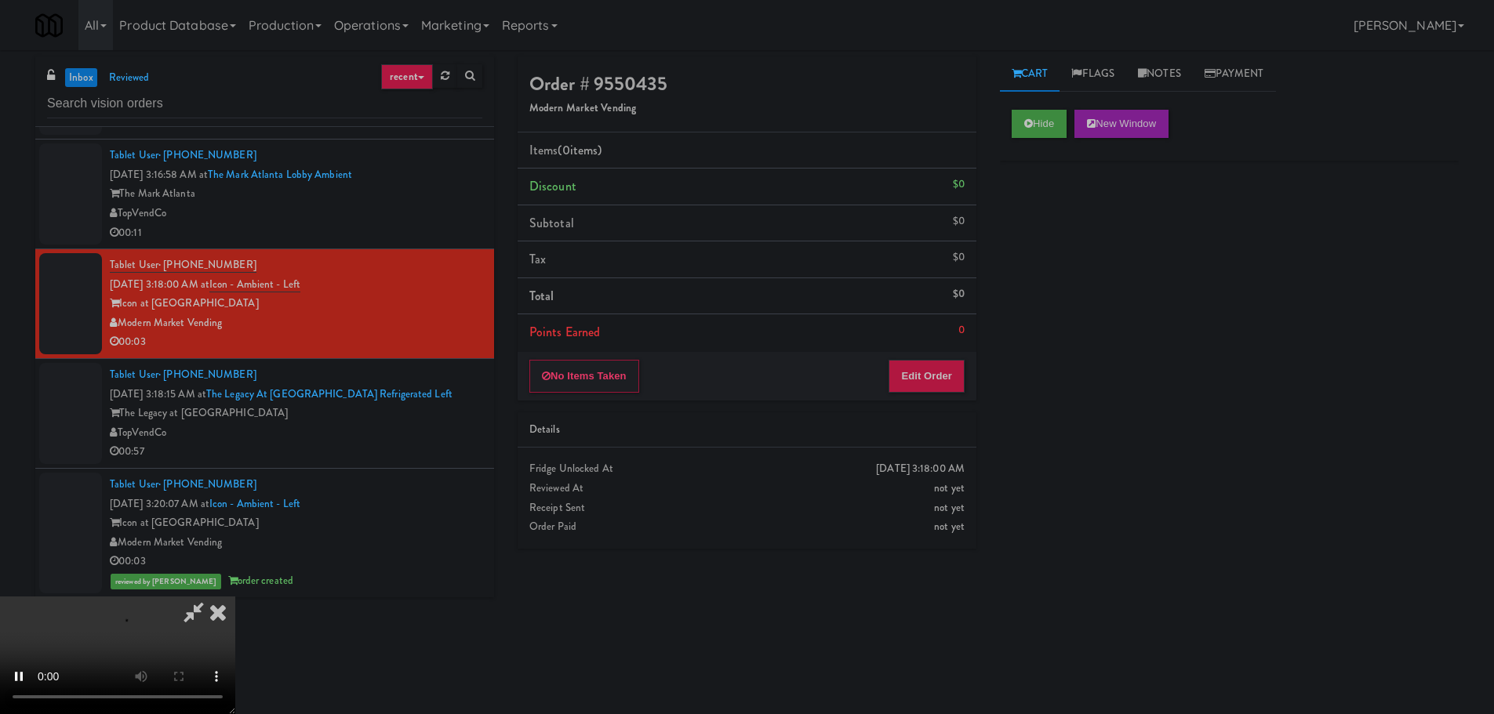
click at [962, 335] on div "0" at bounding box center [961, 331] width 6 height 20
click at [950, 361] on button "Edit Order" at bounding box center [927, 376] width 76 height 33
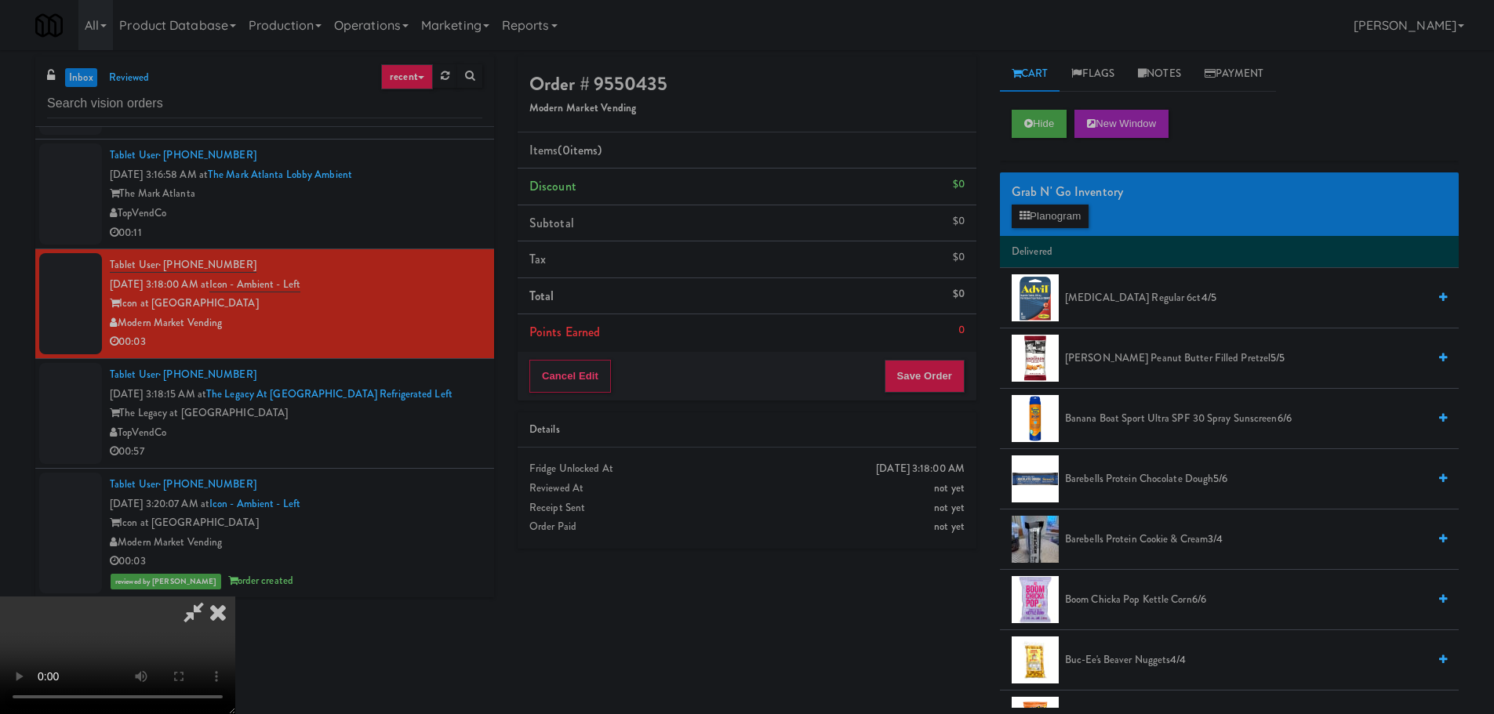
scroll to position [270, 0]
click at [235, 653] on video at bounding box center [117, 656] width 235 height 118
drag, startPoint x: 694, startPoint y: 469, endPoint x: 686, endPoint y: 458, distance: 13.5
click at [235, 597] on video at bounding box center [117, 656] width 235 height 118
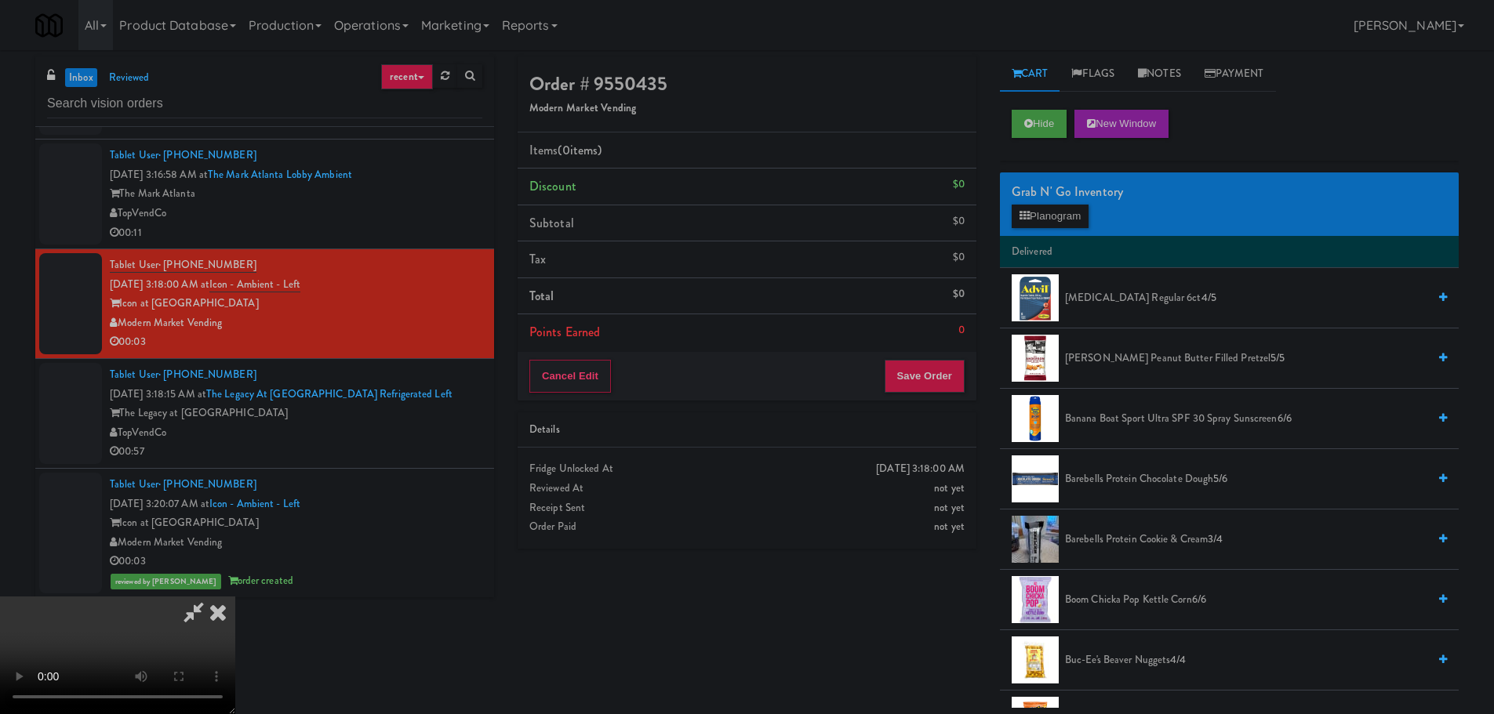
click at [235, 597] on video at bounding box center [117, 656] width 235 height 118
drag, startPoint x: 537, startPoint y: 460, endPoint x: 551, endPoint y: 465, distance: 14.4
click at [235, 597] on video at bounding box center [117, 656] width 235 height 118
click at [1063, 228] on div "Grab N' Go Inventory Planogram" at bounding box center [1229, 205] width 459 height 64
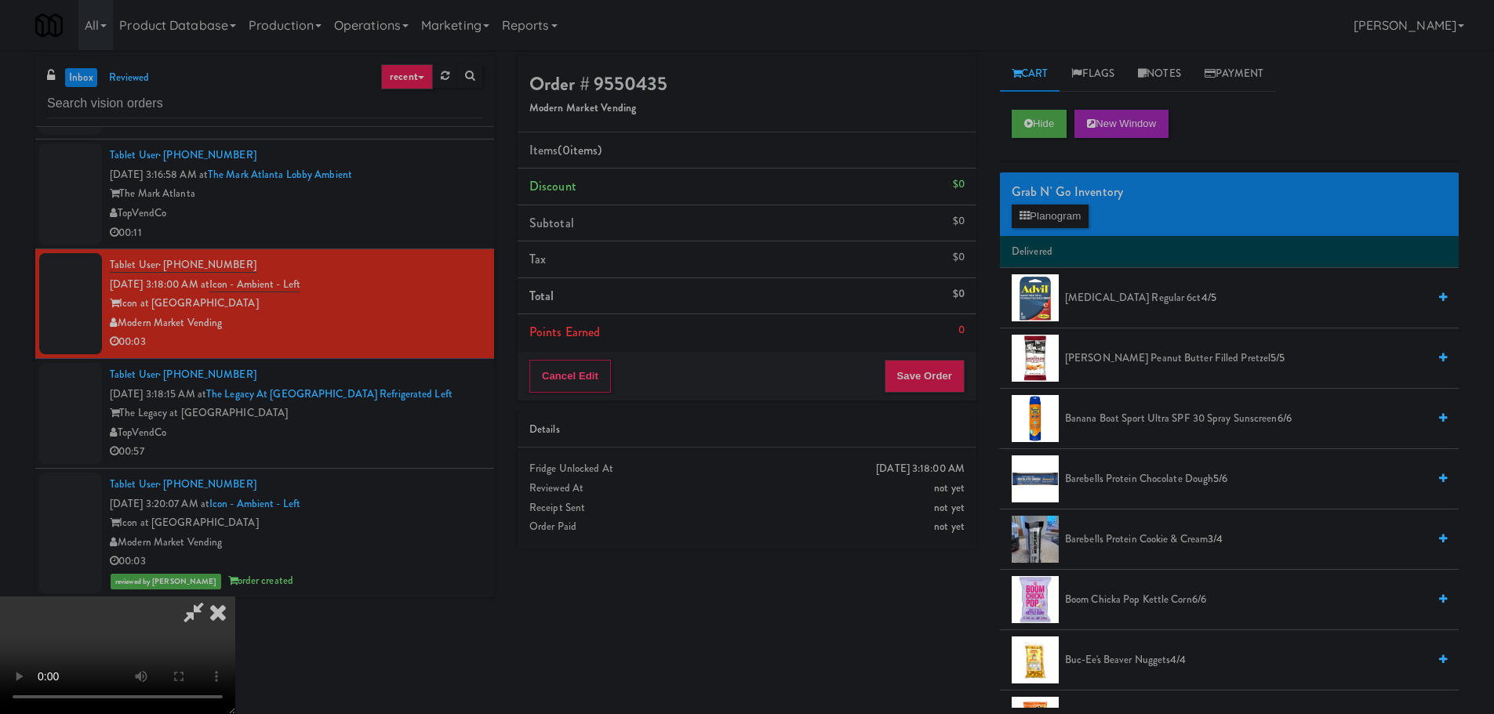
scroll to position [270, 0]
drag, startPoint x: 663, startPoint y: 602, endPoint x: 760, endPoint y: 653, distance: 108.7
click at [235, 603] on video at bounding box center [117, 656] width 235 height 118
click at [235, 597] on video at bounding box center [117, 656] width 235 height 118
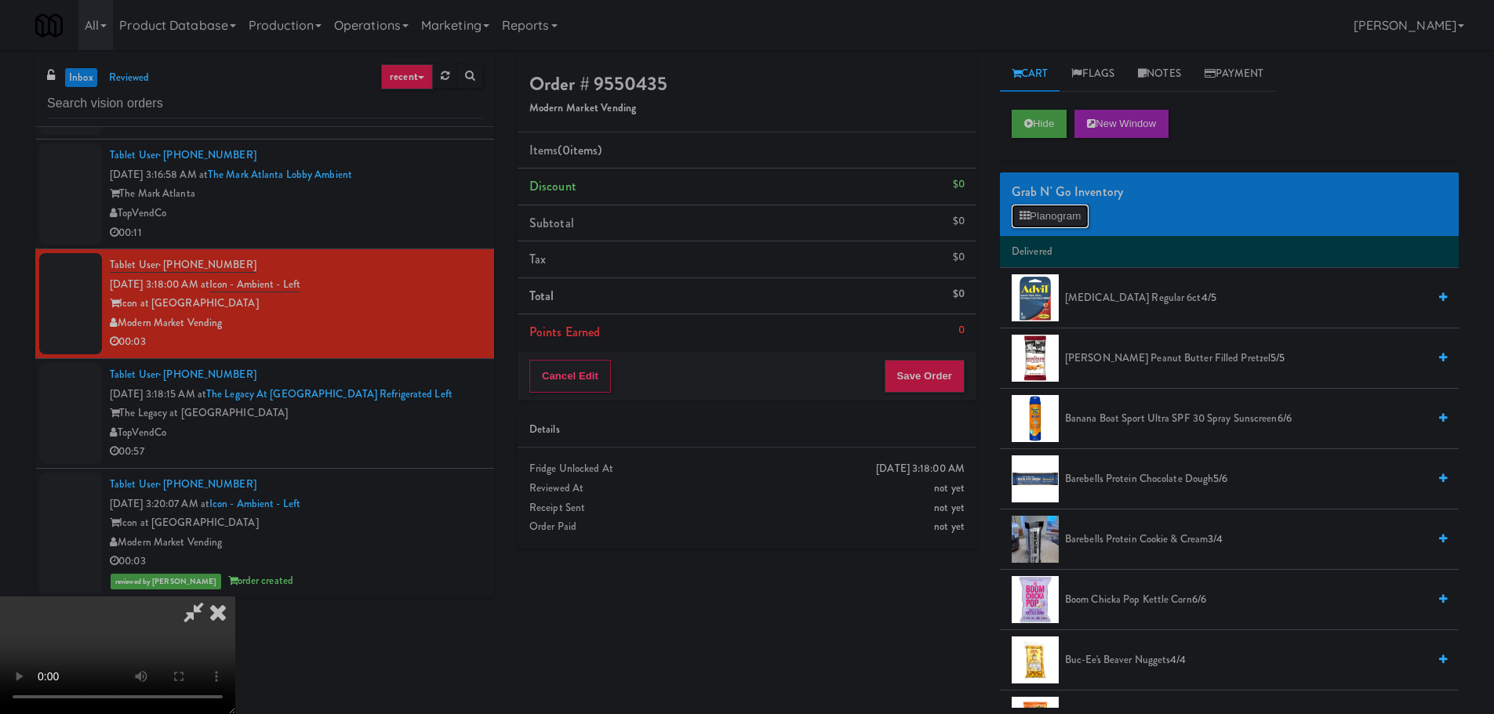
click at [1074, 209] on button "Planogram" at bounding box center [1050, 217] width 77 height 24
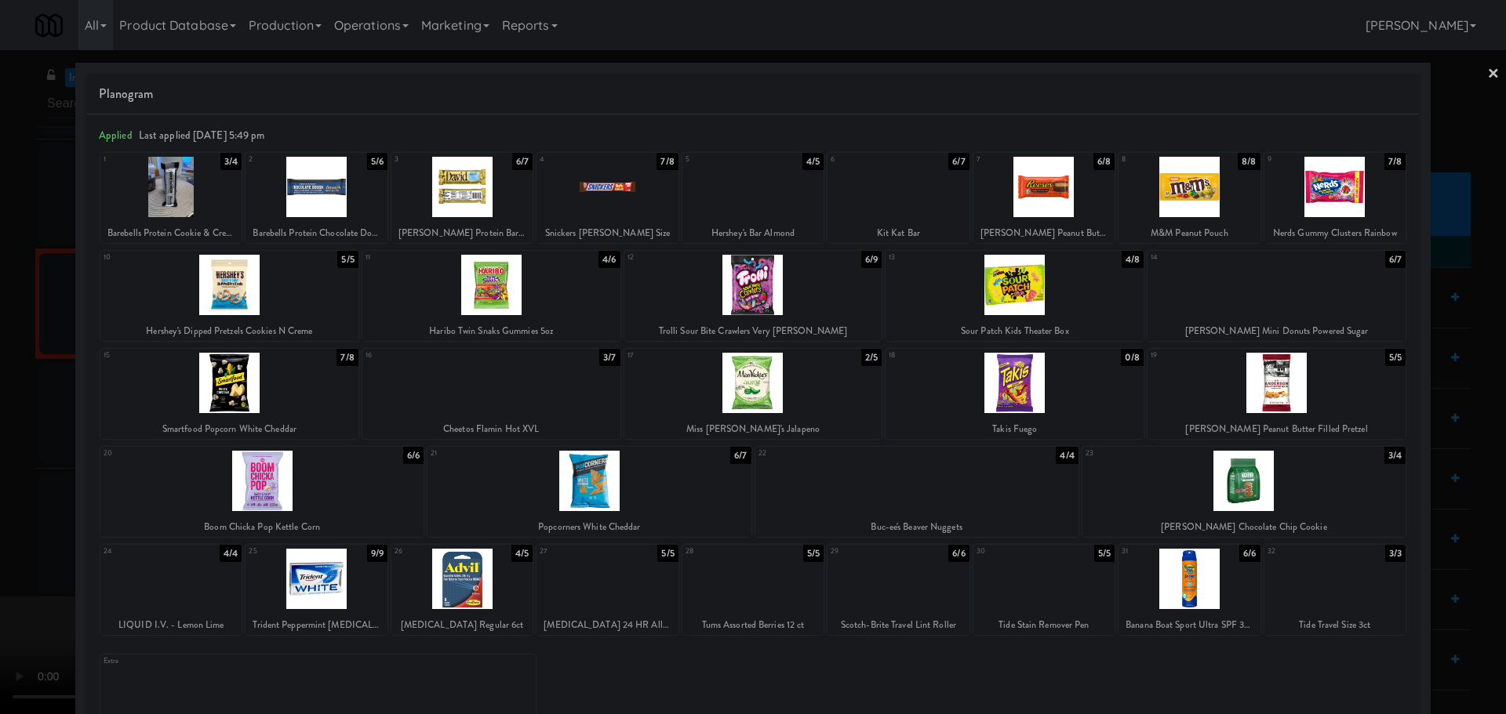
click at [213, 391] on div at bounding box center [229, 383] width 258 height 60
drag, startPoint x: 0, startPoint y: 526, endPoint x: 184, endPoint y: 530, distance: 183.6
click at [3, 526] on div at bounding box center [753, 357] width 1506 height 714
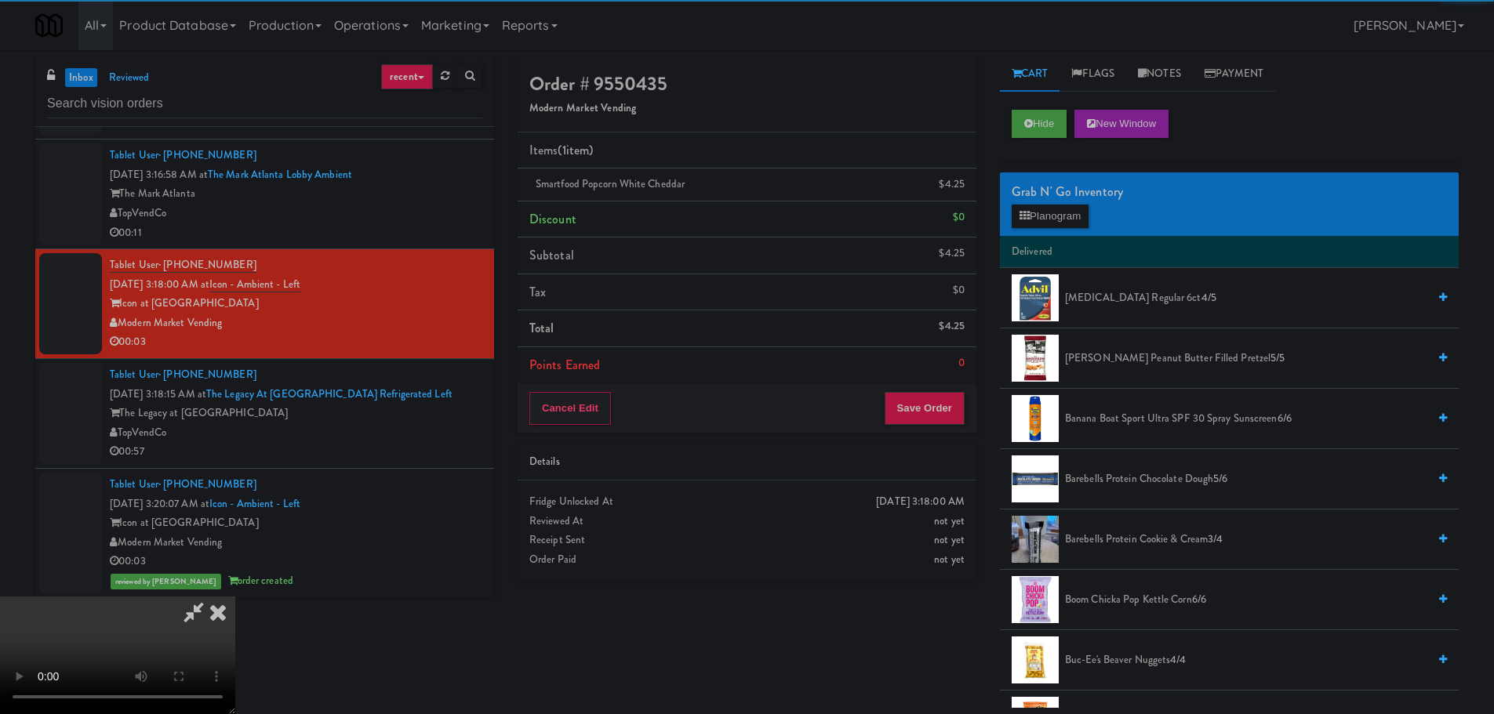
scroll to position [270, 0]
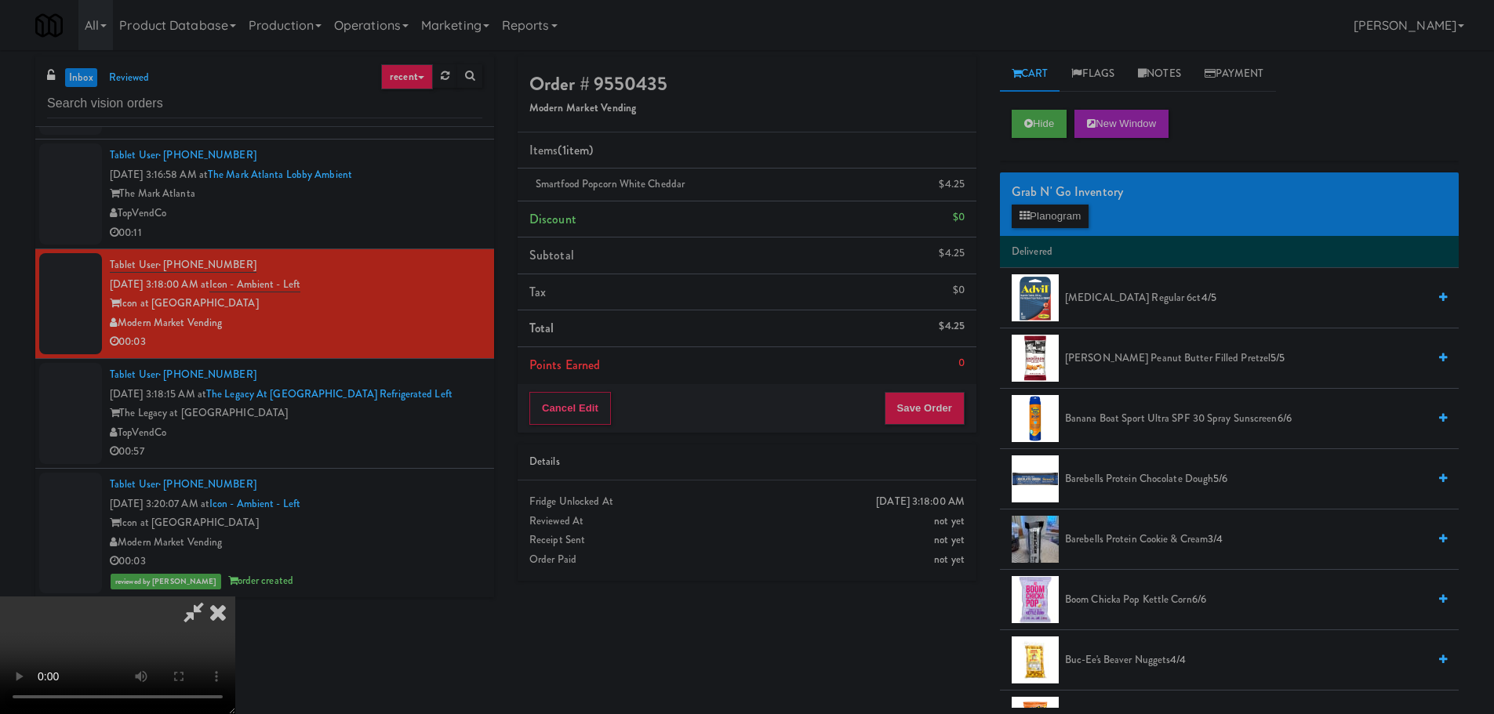
click at [235, 597] on video at bounding box center [117, 656] width 235 height 118
click at [918, 415] on button "Save Order" at bounding box center [925, 408] width 80 height 33
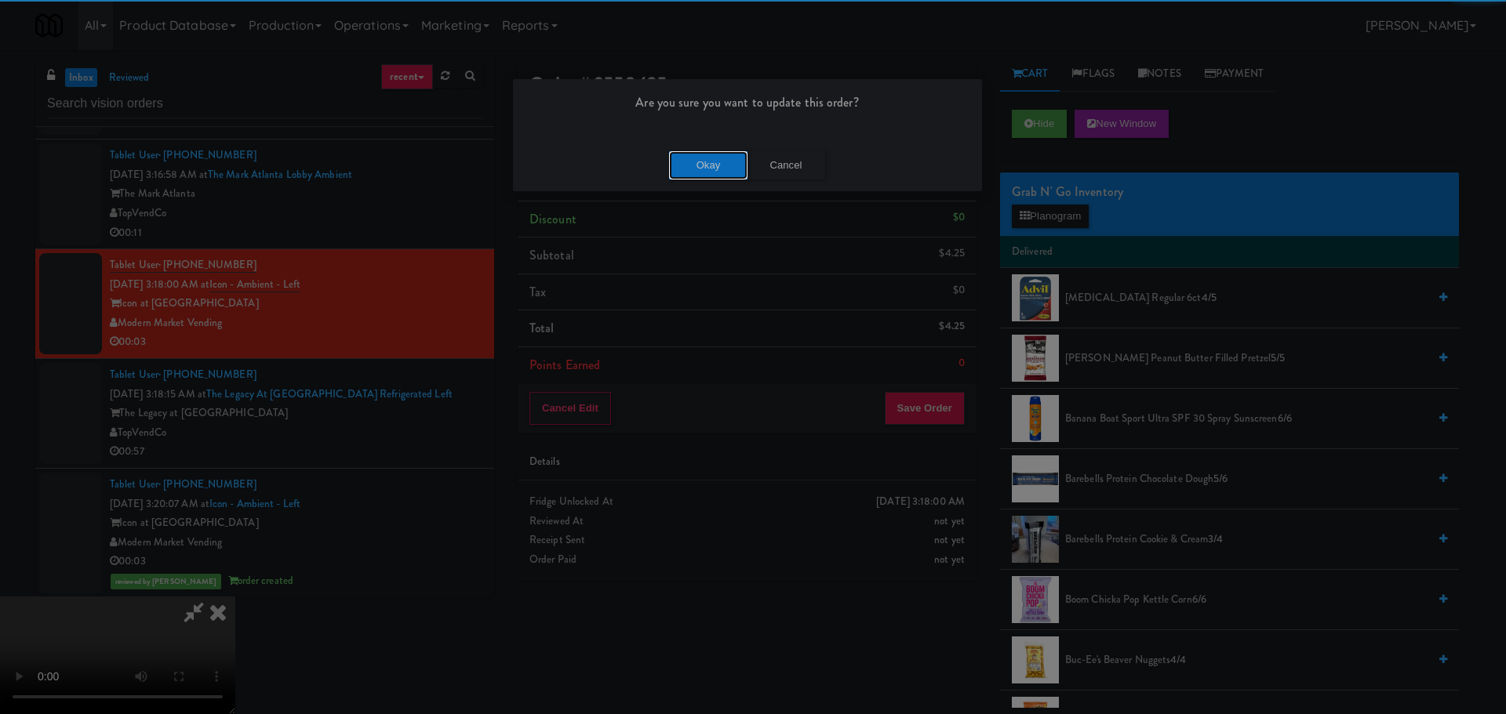
click at [736, 171] on button "Okay" at bounding box center [708, 165] width 78 height 28
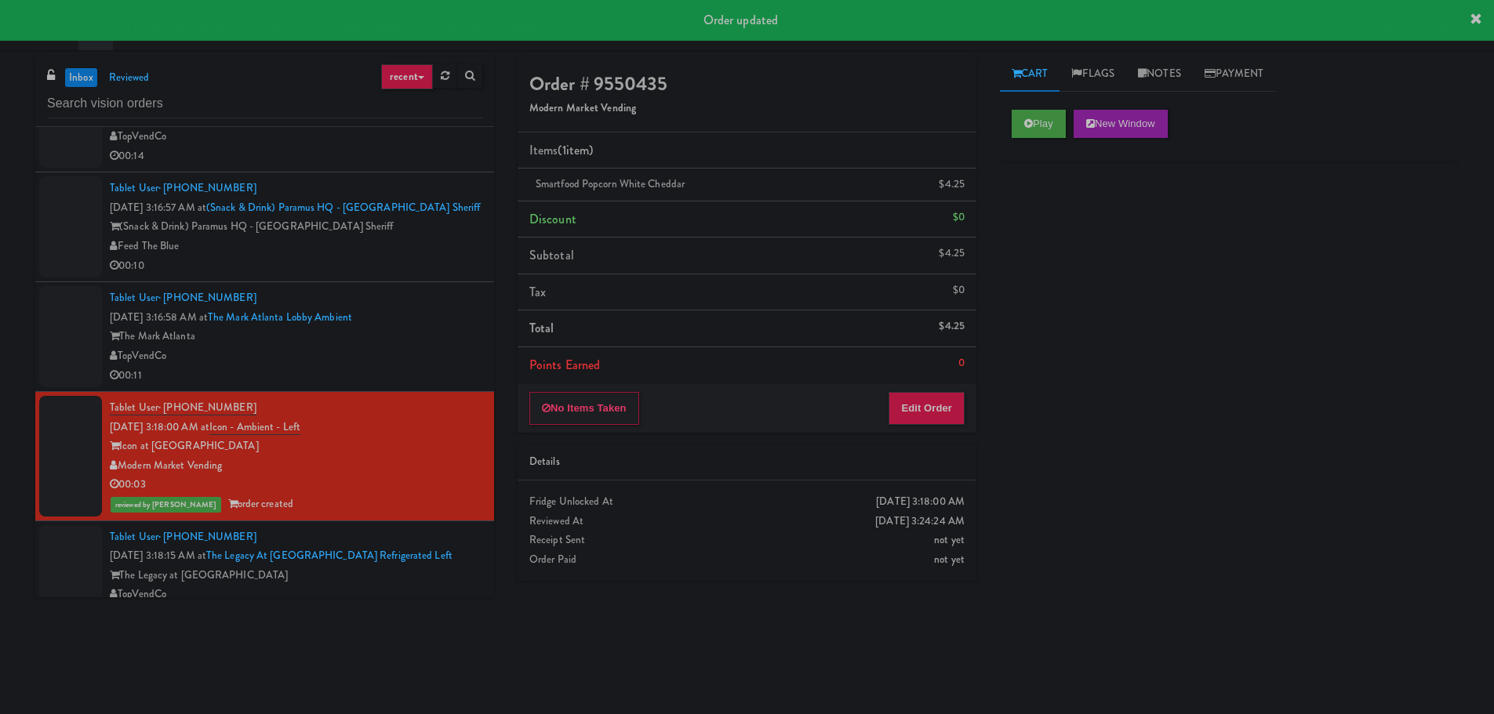
scroll to position [2110, 0]
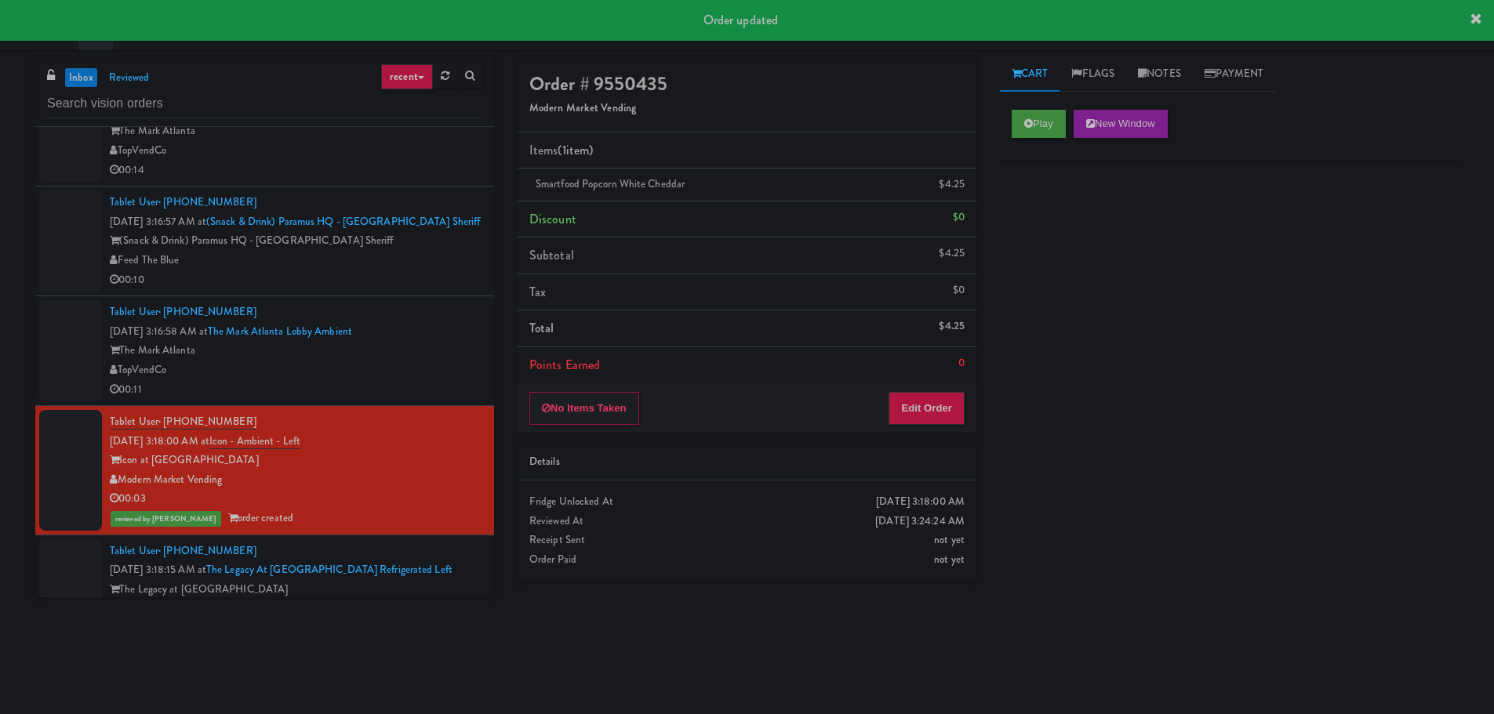
click at [447, 376] on div "TopVendCo" at bounding box center [296, 371] width 373 height 20
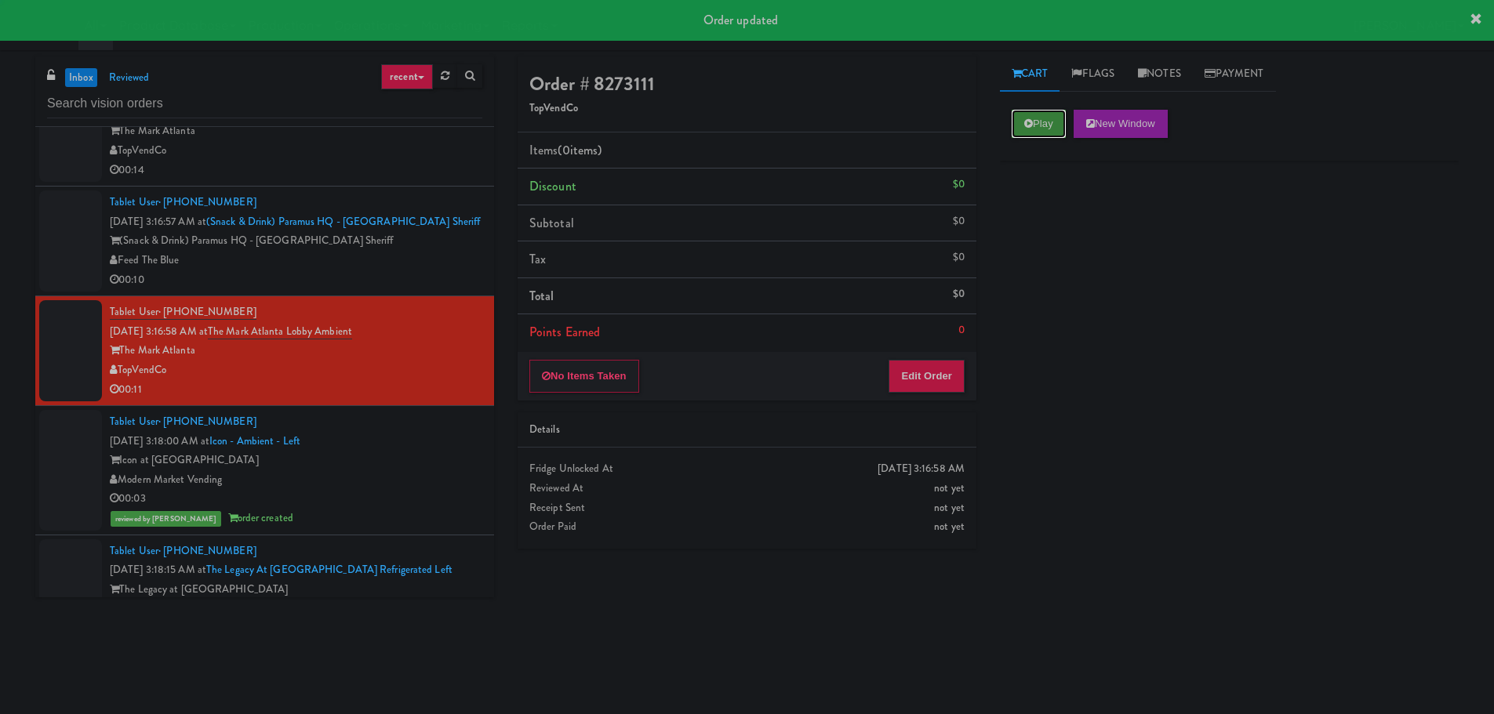
click at [1015, 119] on button "Play" at bounding box center [1039, 124] width 54 height 28
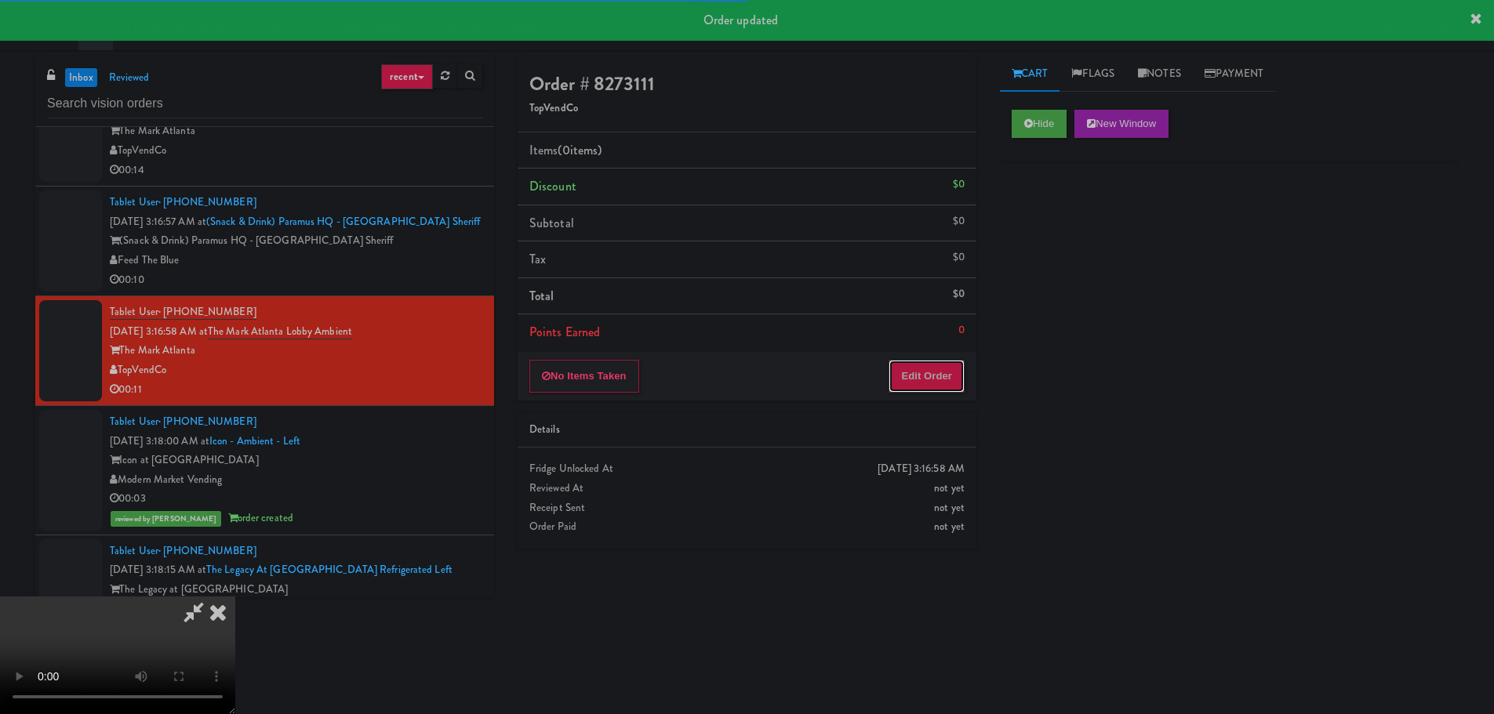
click at [925, 373] on button "Edit Order" at bounding box center [927, 376] width 76 height 33
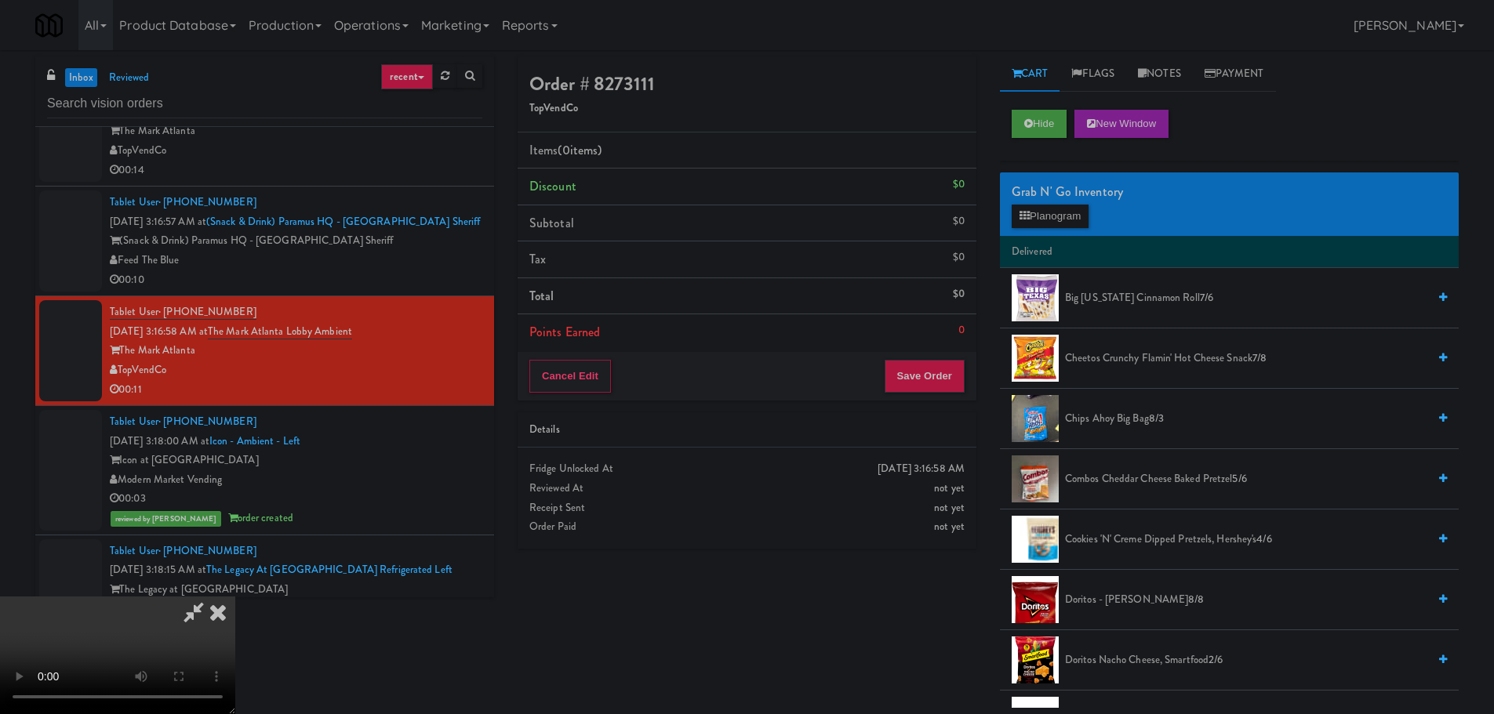
drag, startPoint x: 558, startPoint y: 438, endPoint x: 594, endPoint y: 435, distance: 36.2
click at [235, 597] on video at bounding box center [117, 656] width 235 height 118
click at [1023, 216] on icon at bounding box center [1025, 216] width 10 height 10
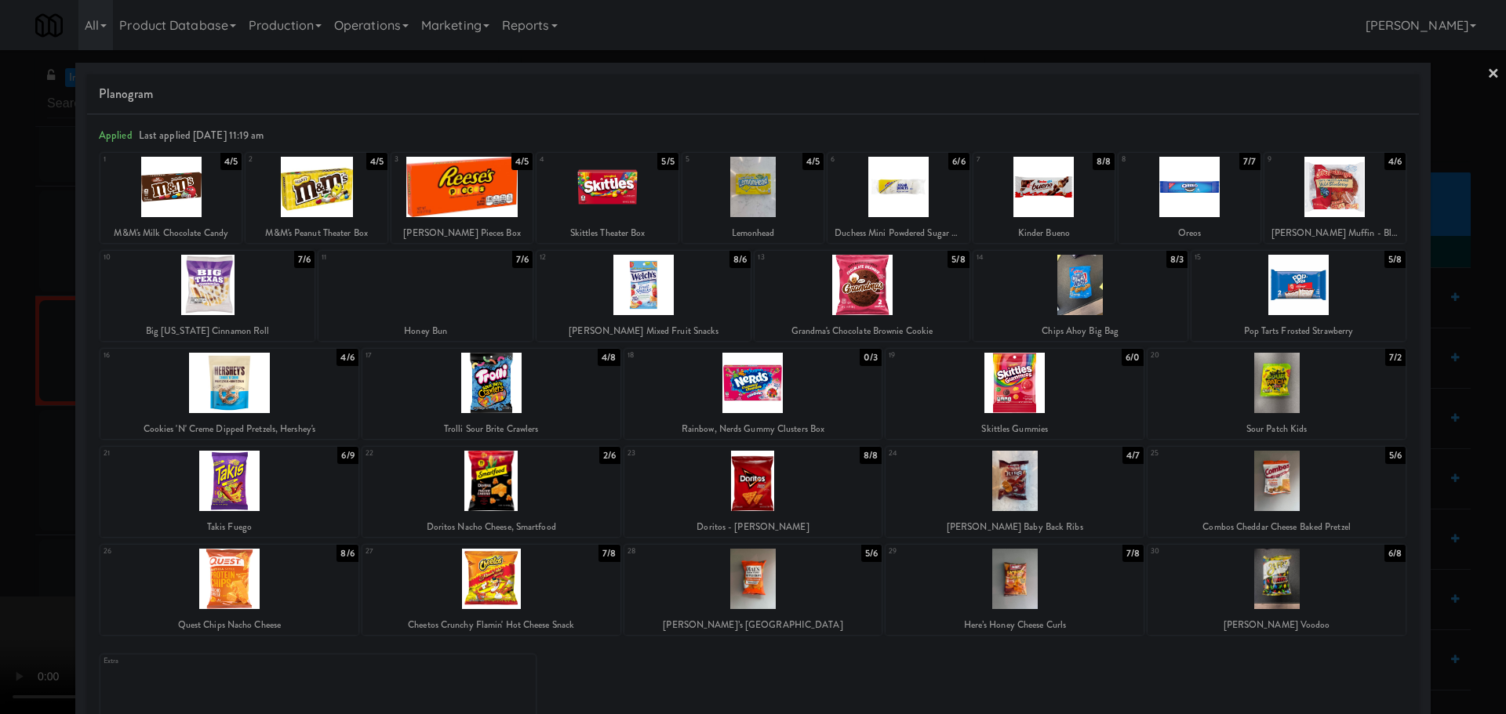
click at [0, 500] on div at bounding box center [753, 357] width 1506 height 714
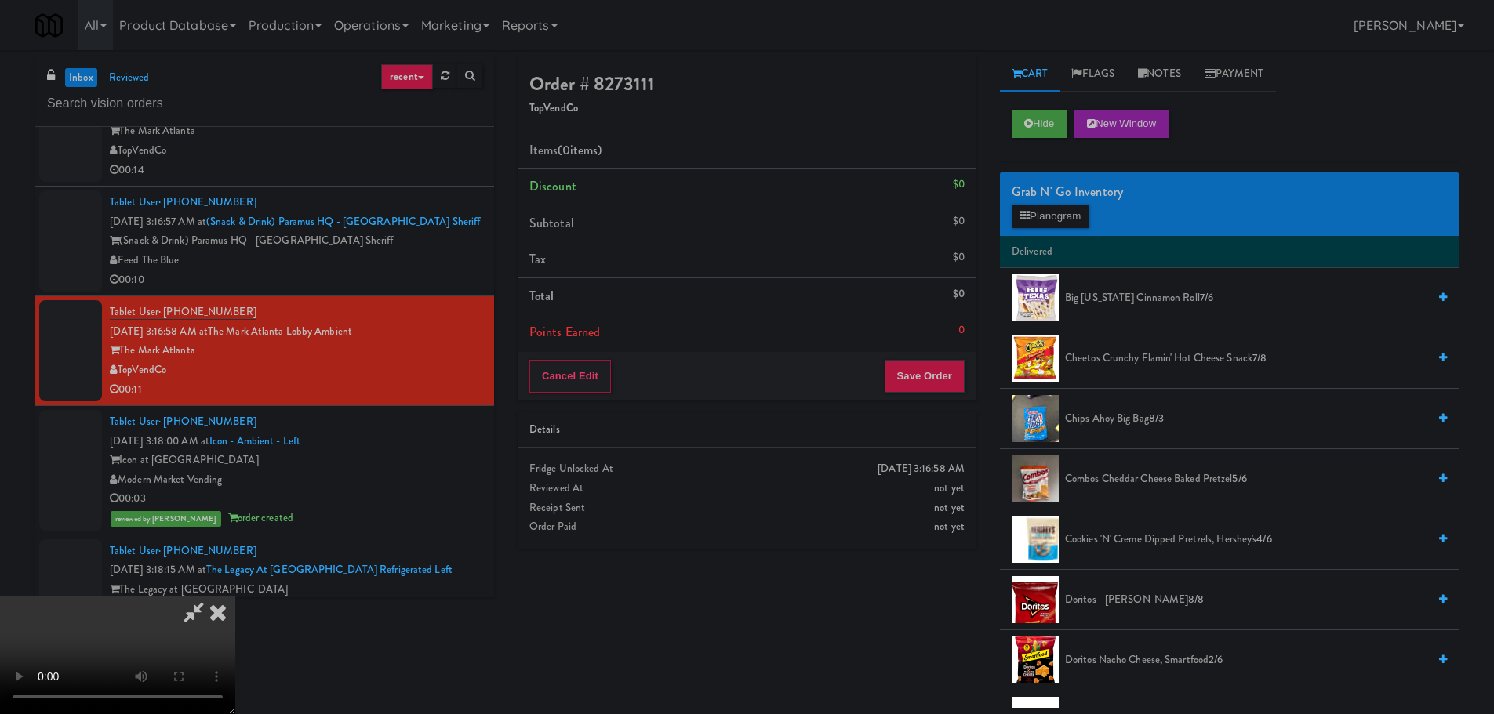
scroll to position [270, 0]
click at [235, 597] on video at bounding box center [117, 656] width 235 height 118
drag, startPoint x: 781, startPoint y: 317, endPoint x: 787, endPoint y: 363, distance: 46.7
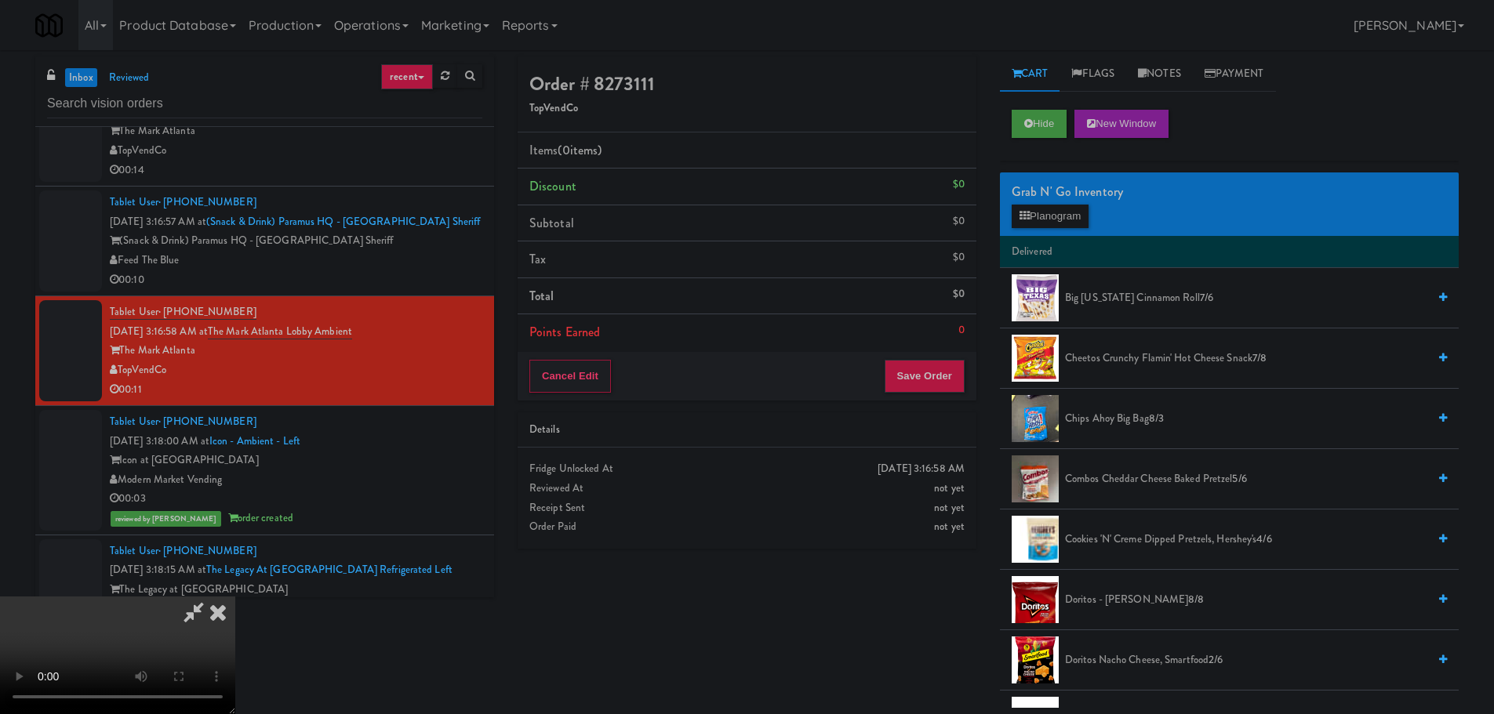
click at [235, 597] on video at bounding box center [117, 656] width 235 height 118
click at [1067, 213] on button "Planogram" at bounding box center [1050, 217] width 77 height 24
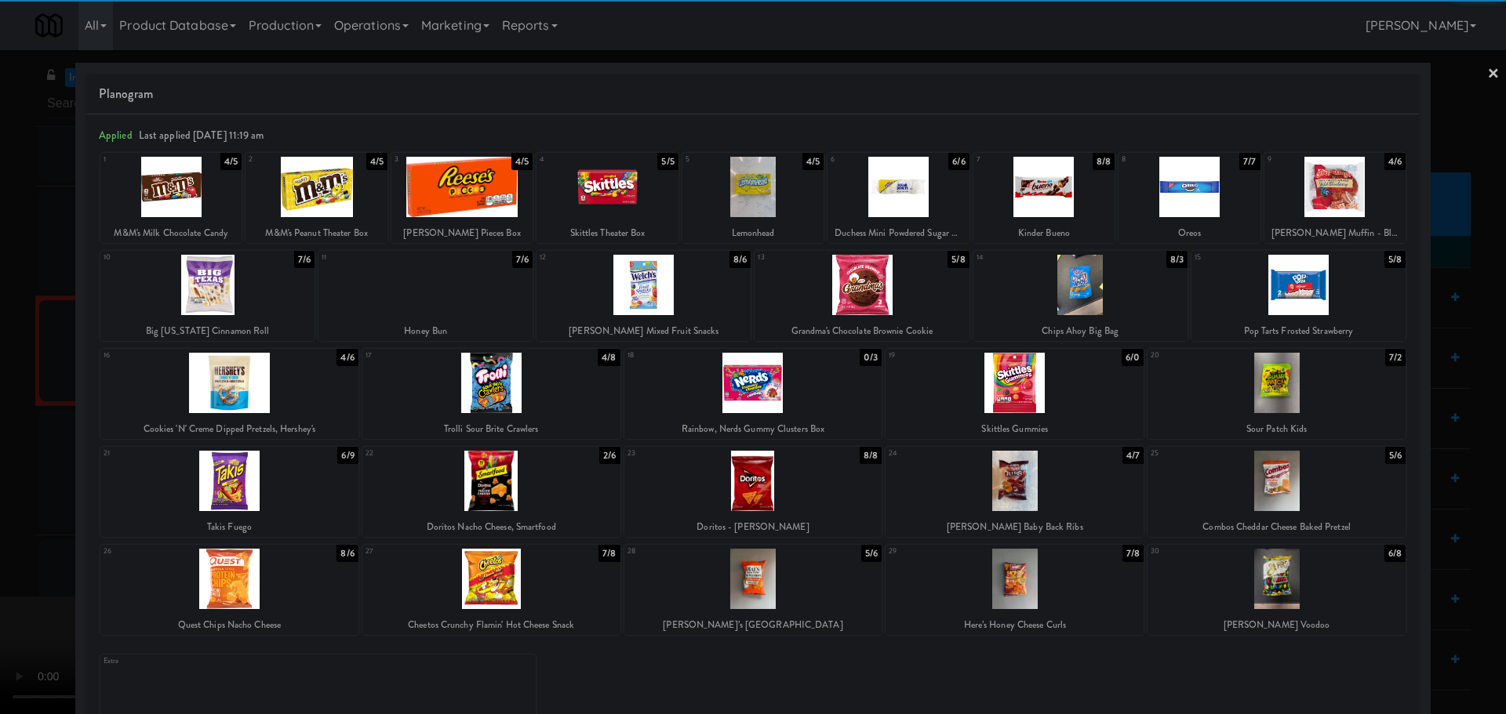
click at [462, 289] on div at bounding box center [425, 285] width 214 height 60
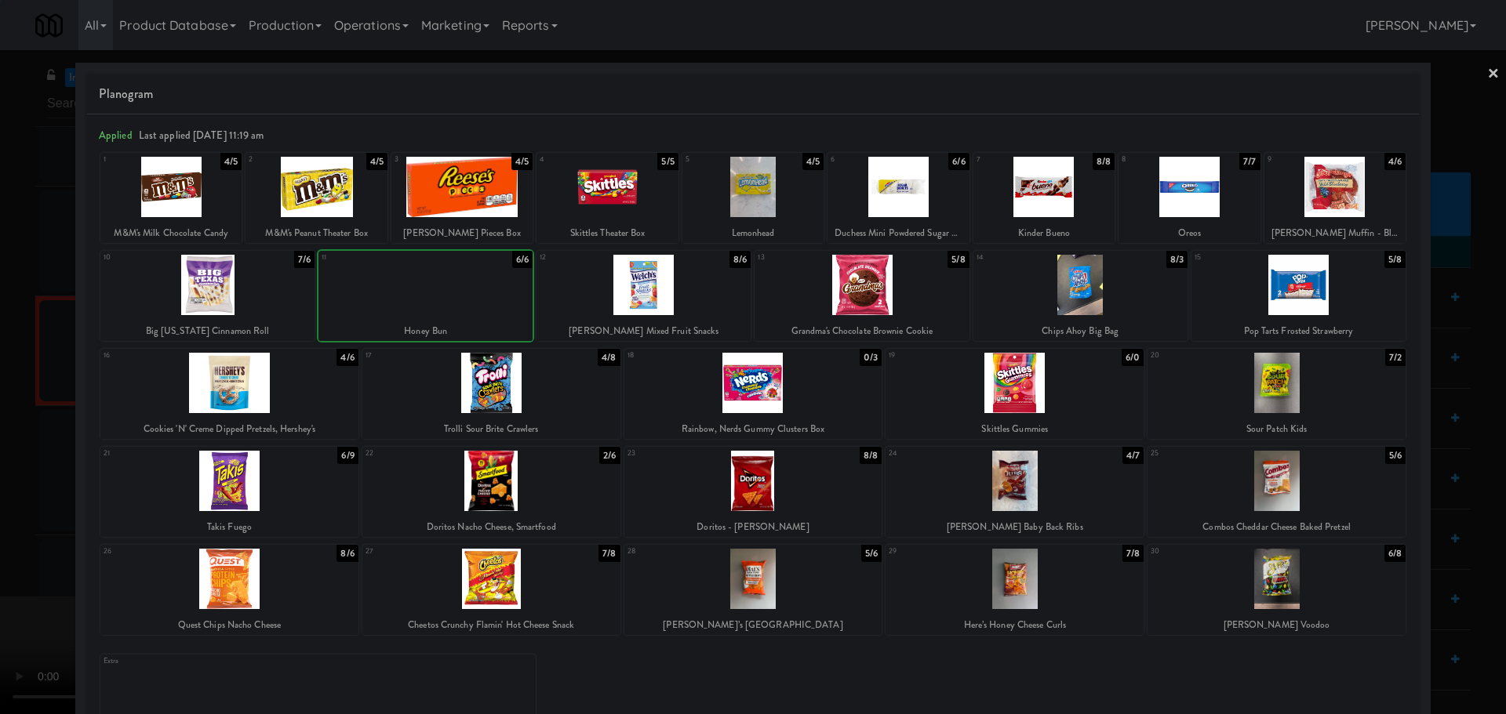
click at [13, 442] on div at bounding box center [753, 357] width 1506 height 714
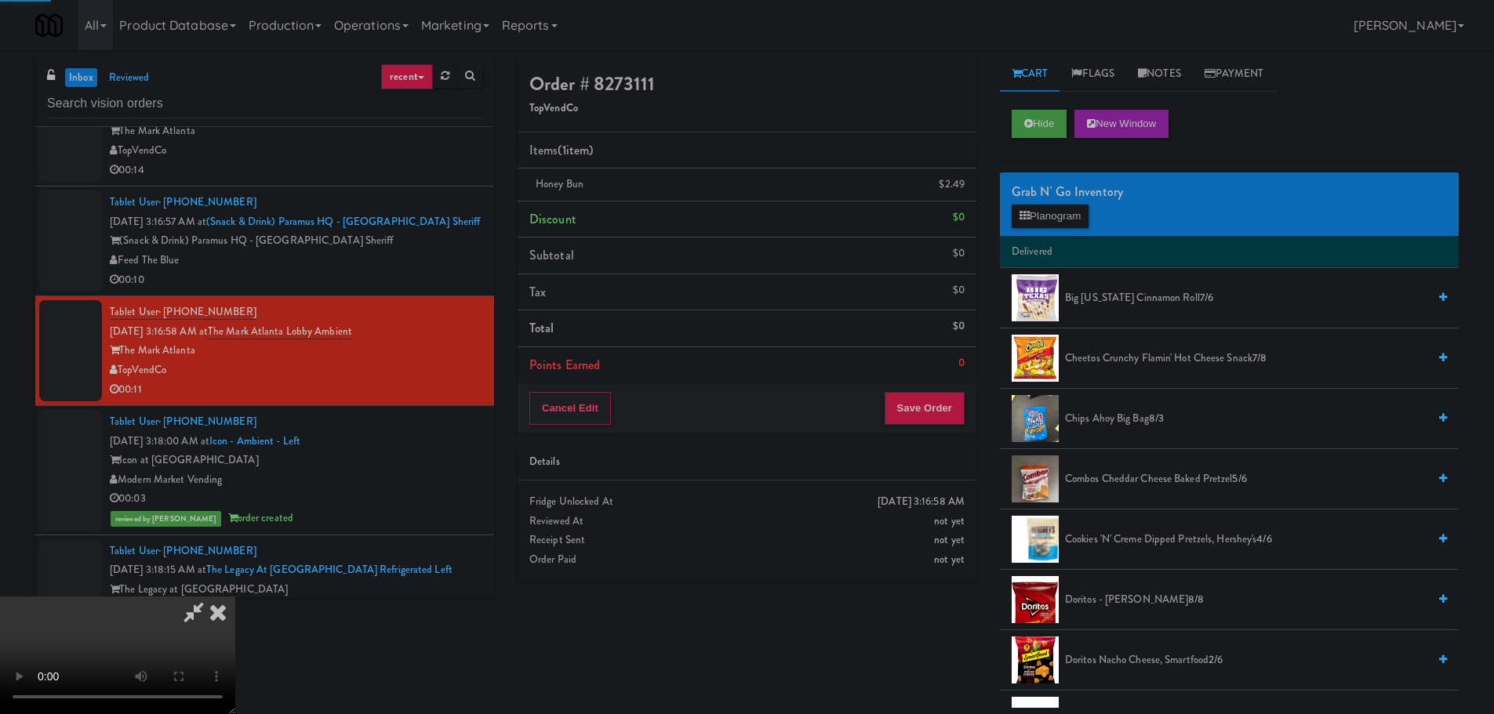
click at [235, 597] on video at bounding box center [117, 656] width 235 height 118
click at [918, 415] on button "Save Order" at bounding box center [925, 408] width 80 height 33
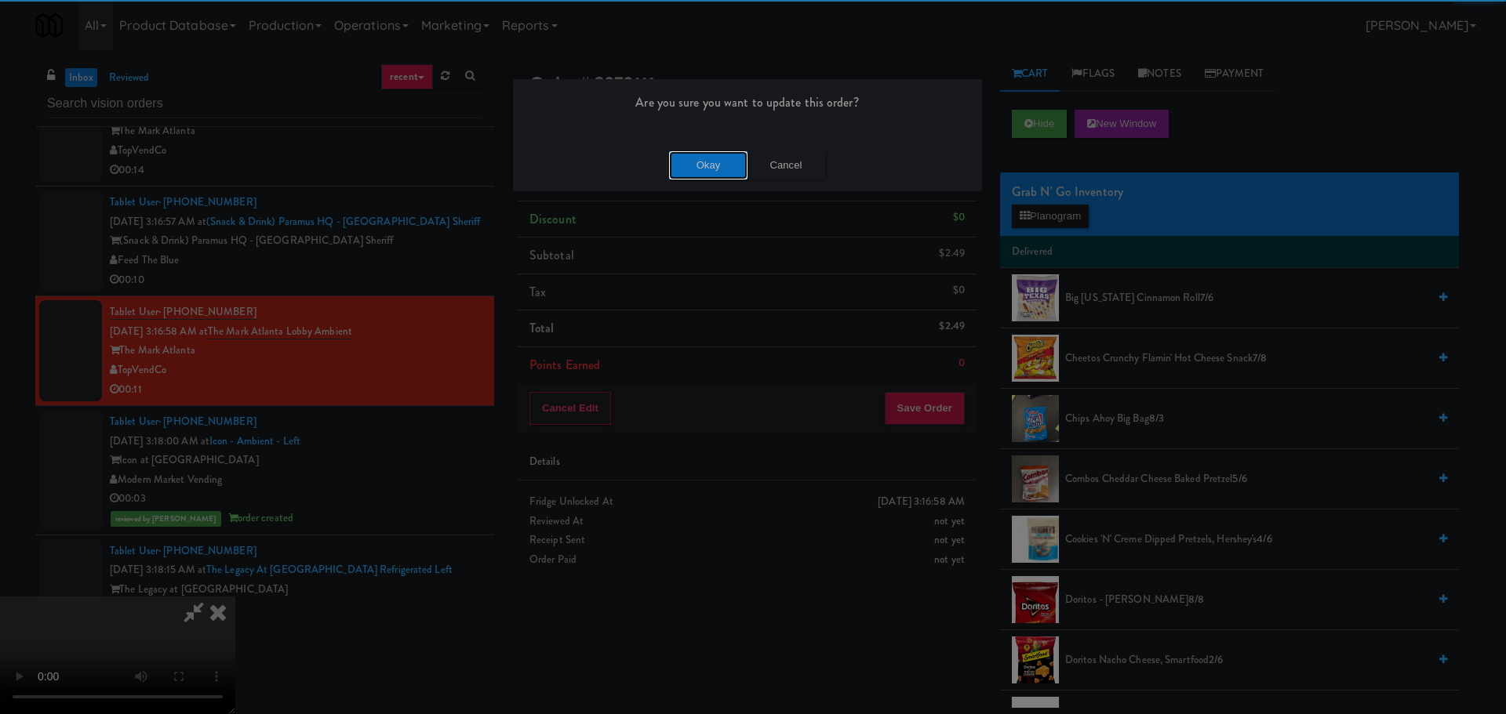
click at [707, 160] on button "Okay" at bounding box center [708, 165] width 78 height 28
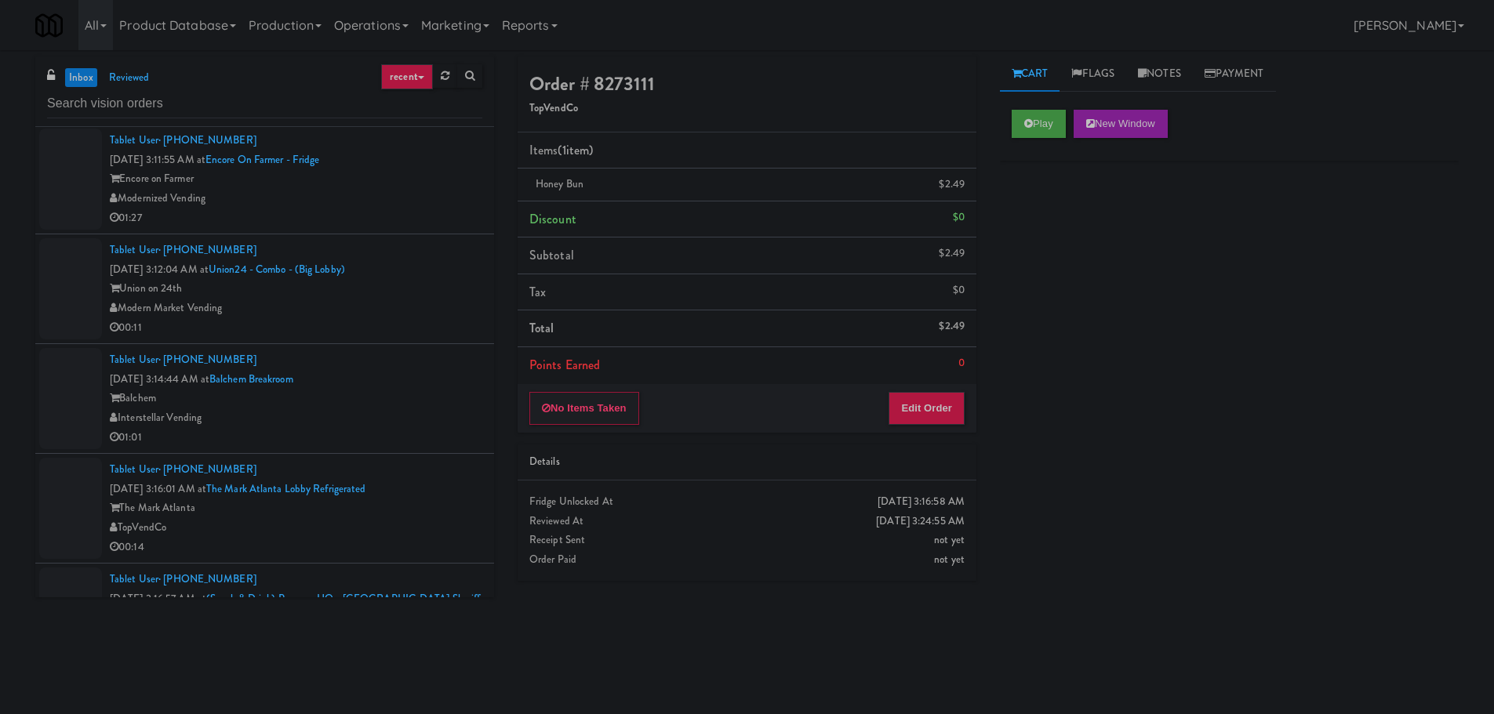
scroll to position [1678, 0]
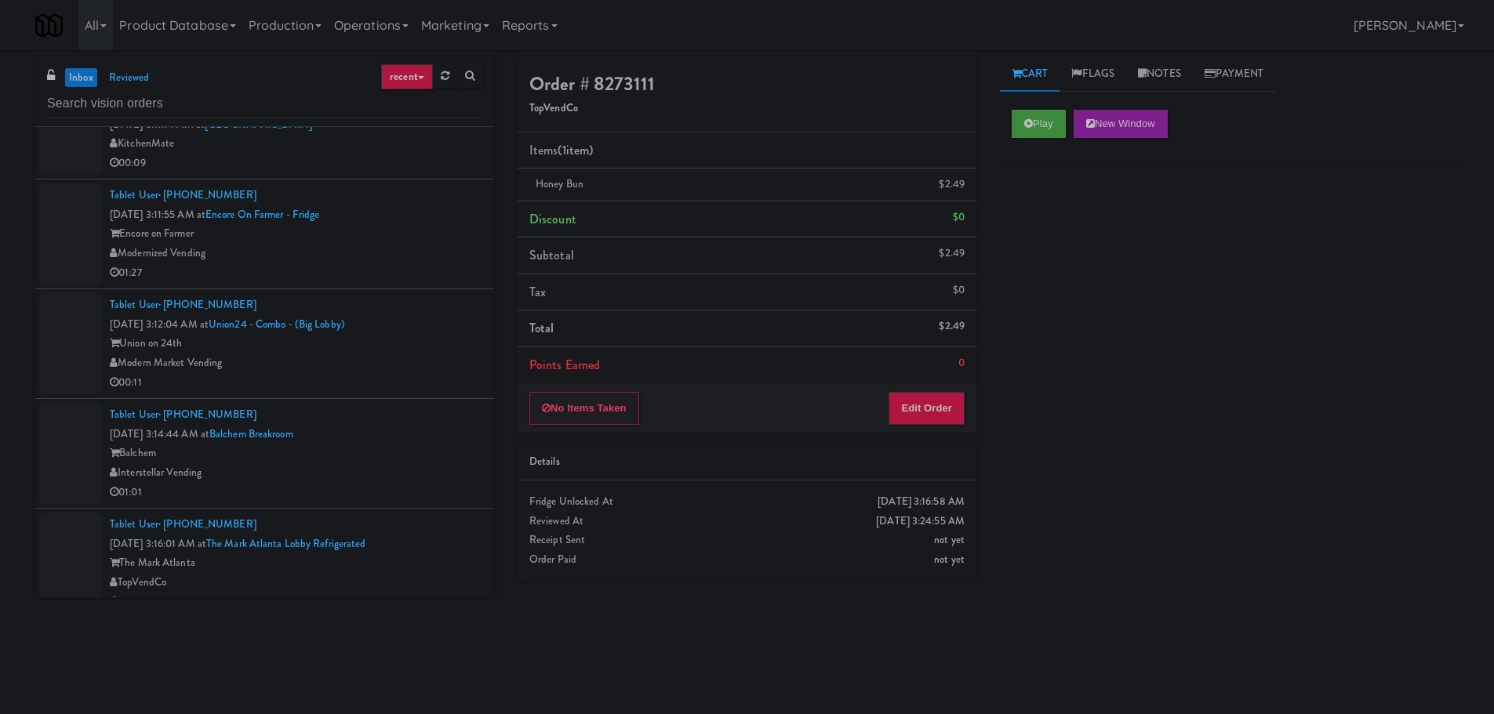
click at [428, 334] on div "Union on 24th" at bounding box center [296, 344] width 373 height 20
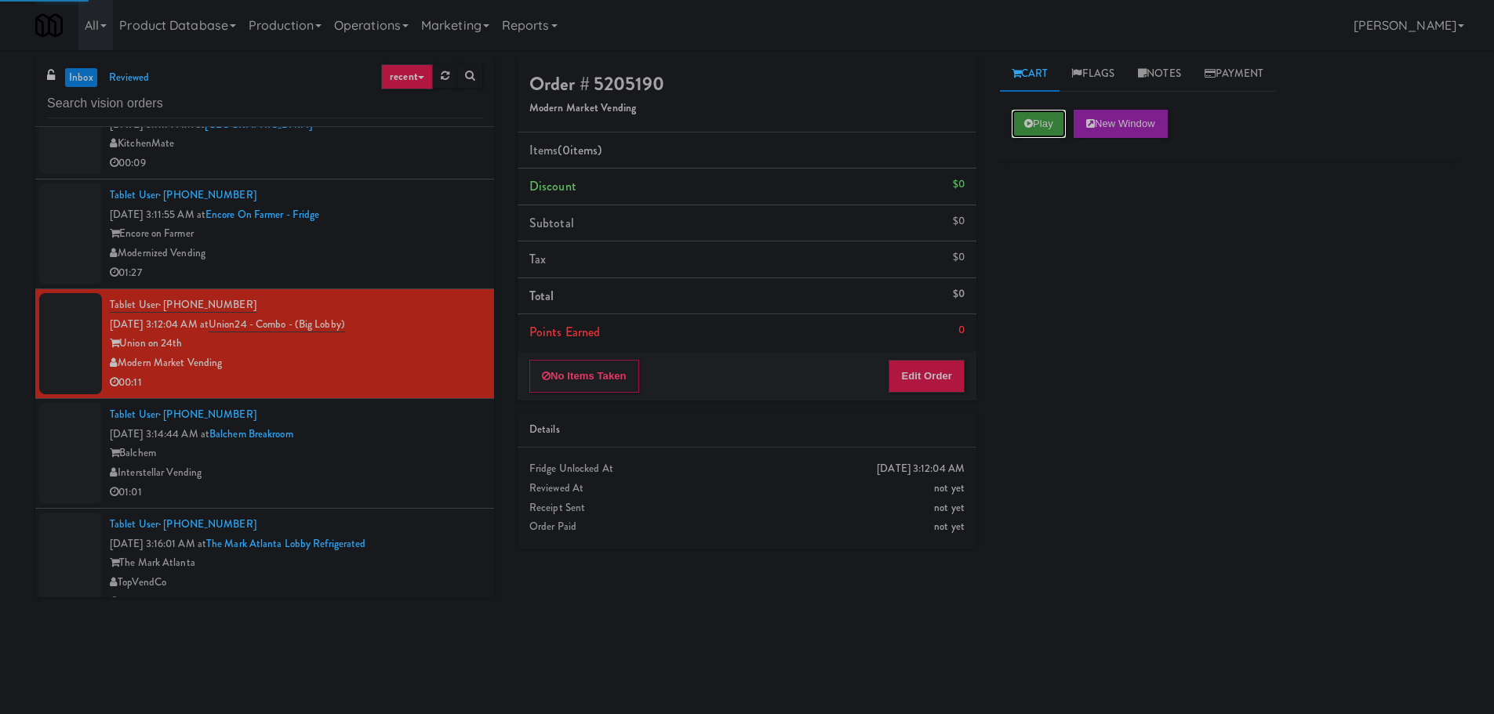
click at [1030, 123] on icon at bounding box center [1028, 123] width 9 height 10
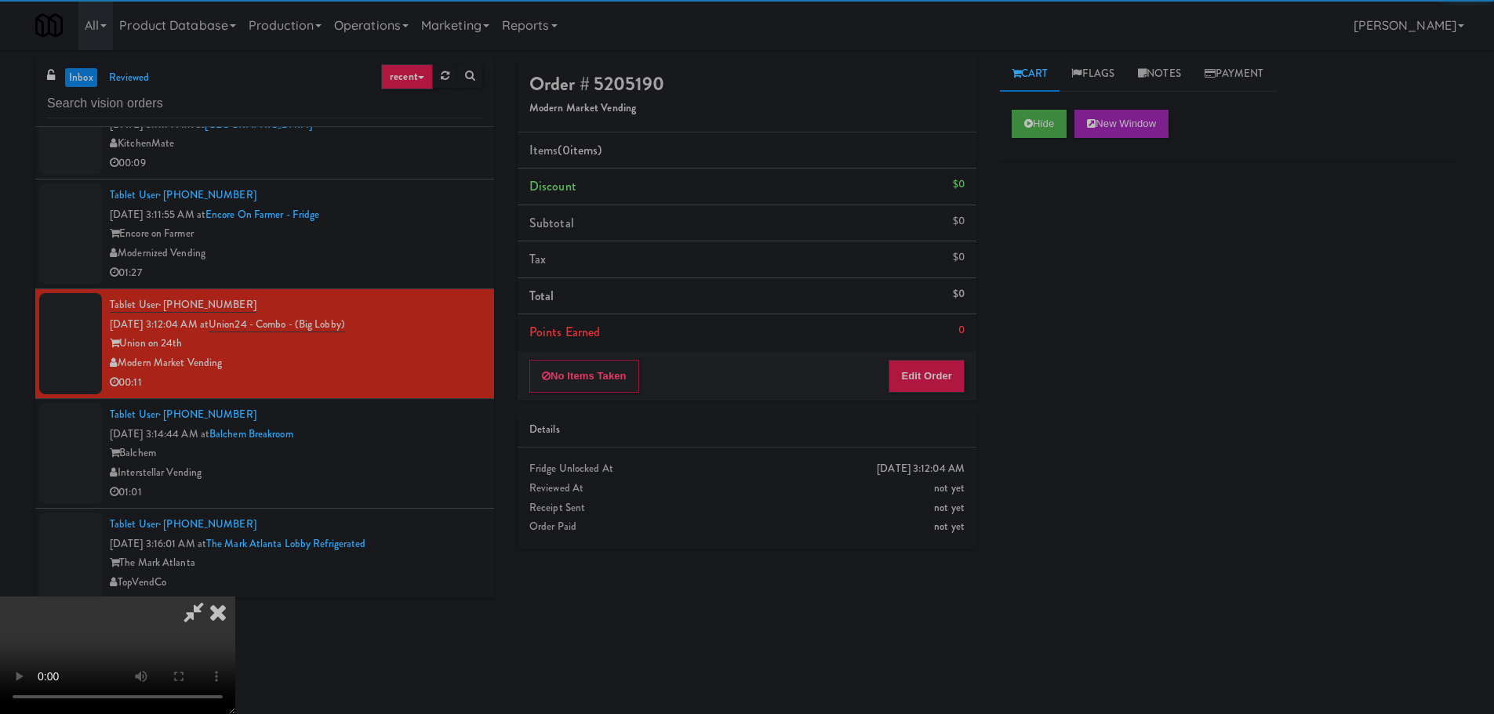
click at [914, 400] on div "No Items Taken Edit Order" at bounding box center [747, 376] width 459 height 49
click at [921, 391] on button "Edit Order" at bounding box center [927, 376] width 76 height 33
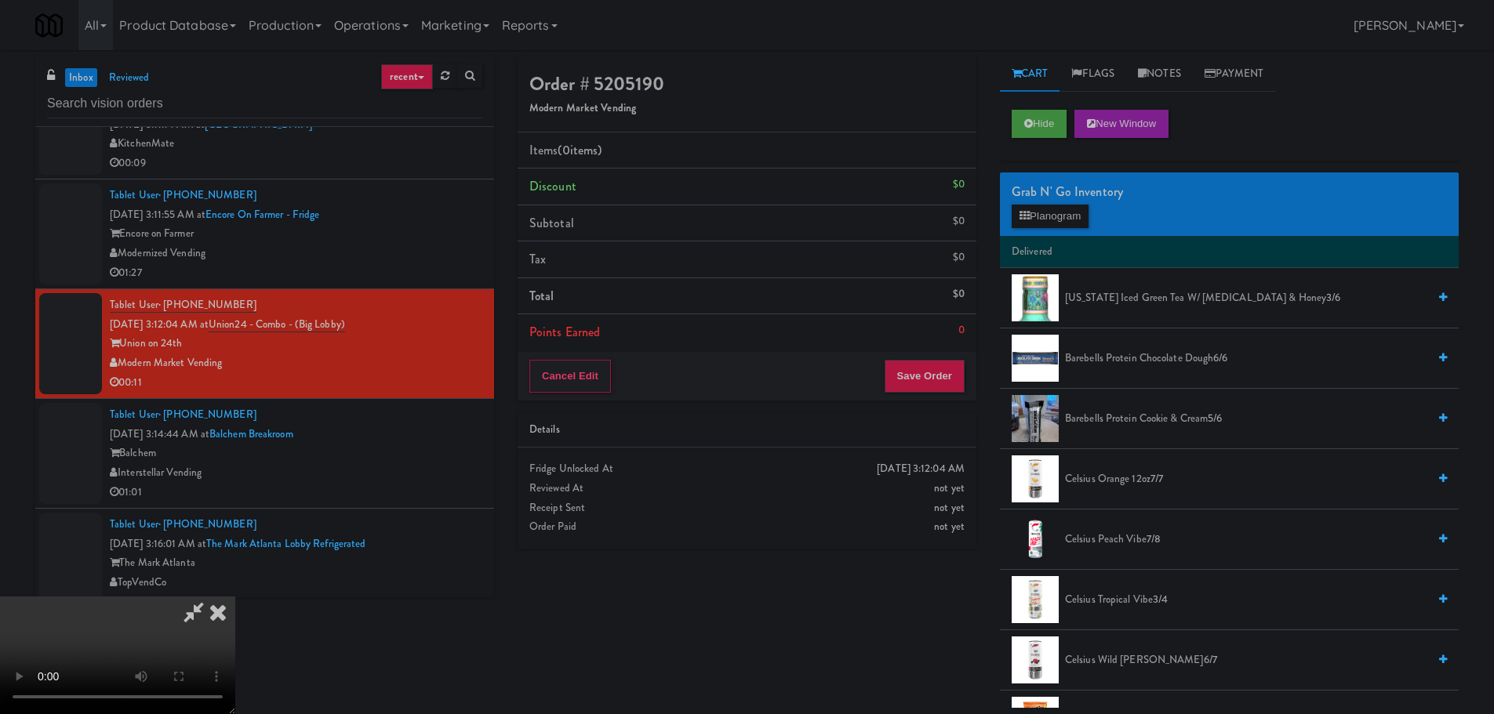
click at [235, 597] on video at bounding box center [117, 656] width 235 height 118
drag, startPoint x: 666, startPoint y: 484, endPoint x: 820, endPoint y: 444, distance: 158.8
click at [235, 597] on video at bounding box center [117, 656] width 235 height 118
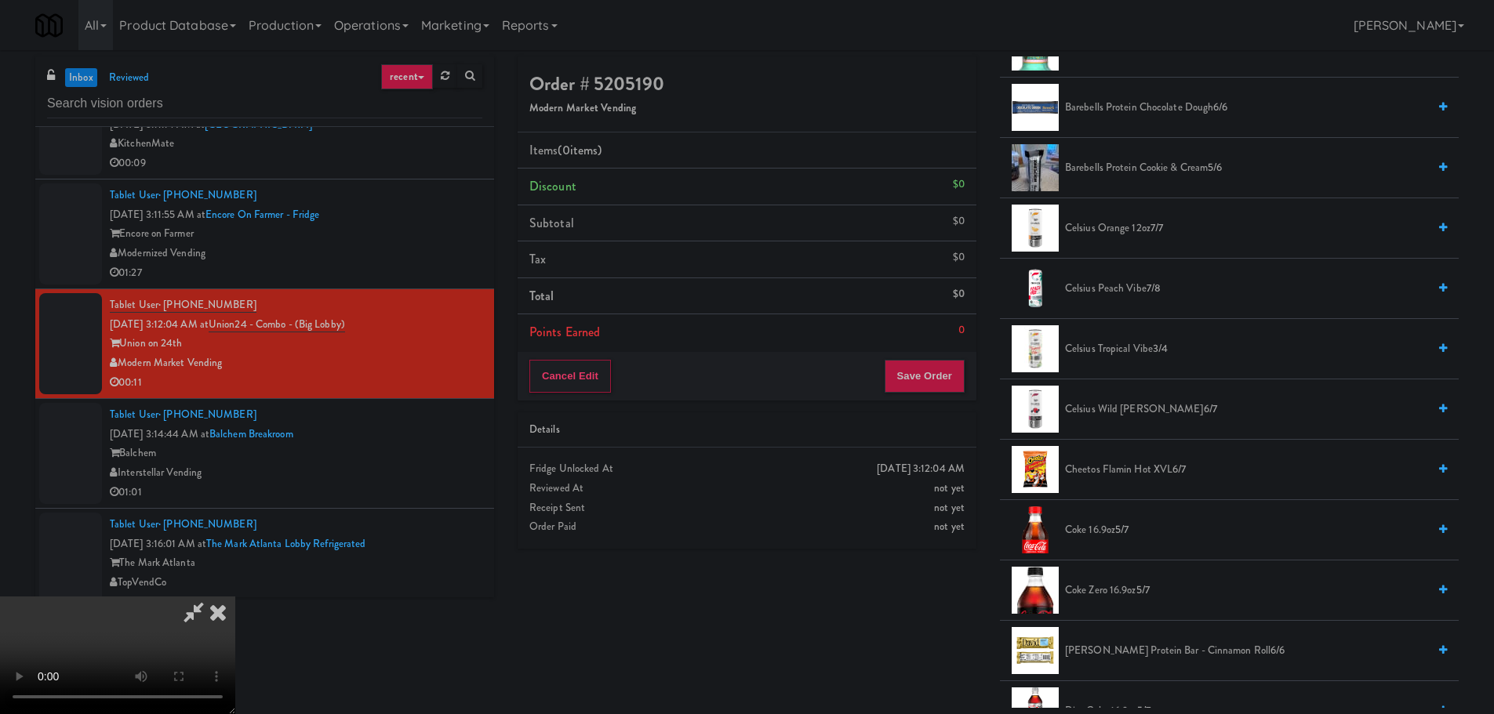
scroll to position [235, 0]
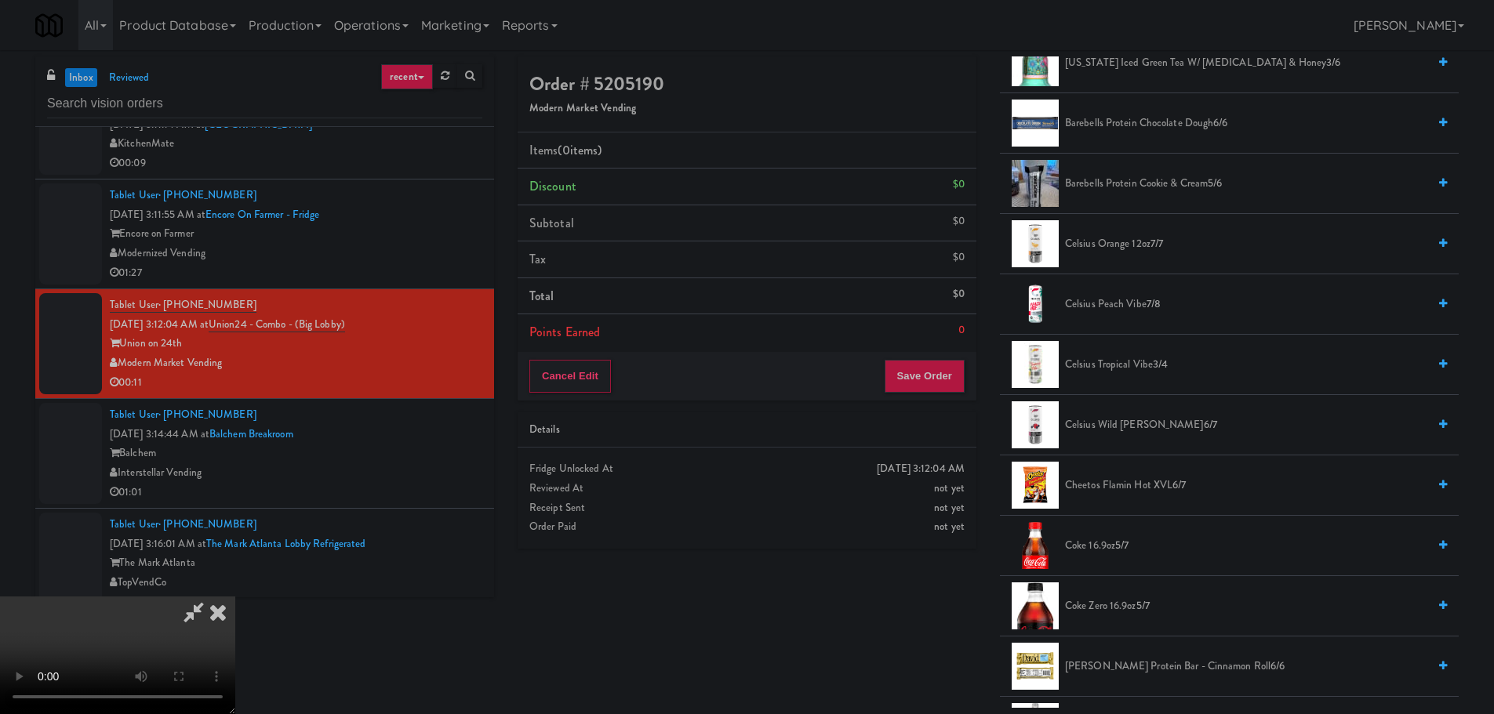
click at [1129, 488] on span "Cheetos Flamin Hot XVL 6/7" at bounding box center [1246, 486] width 362 height 20
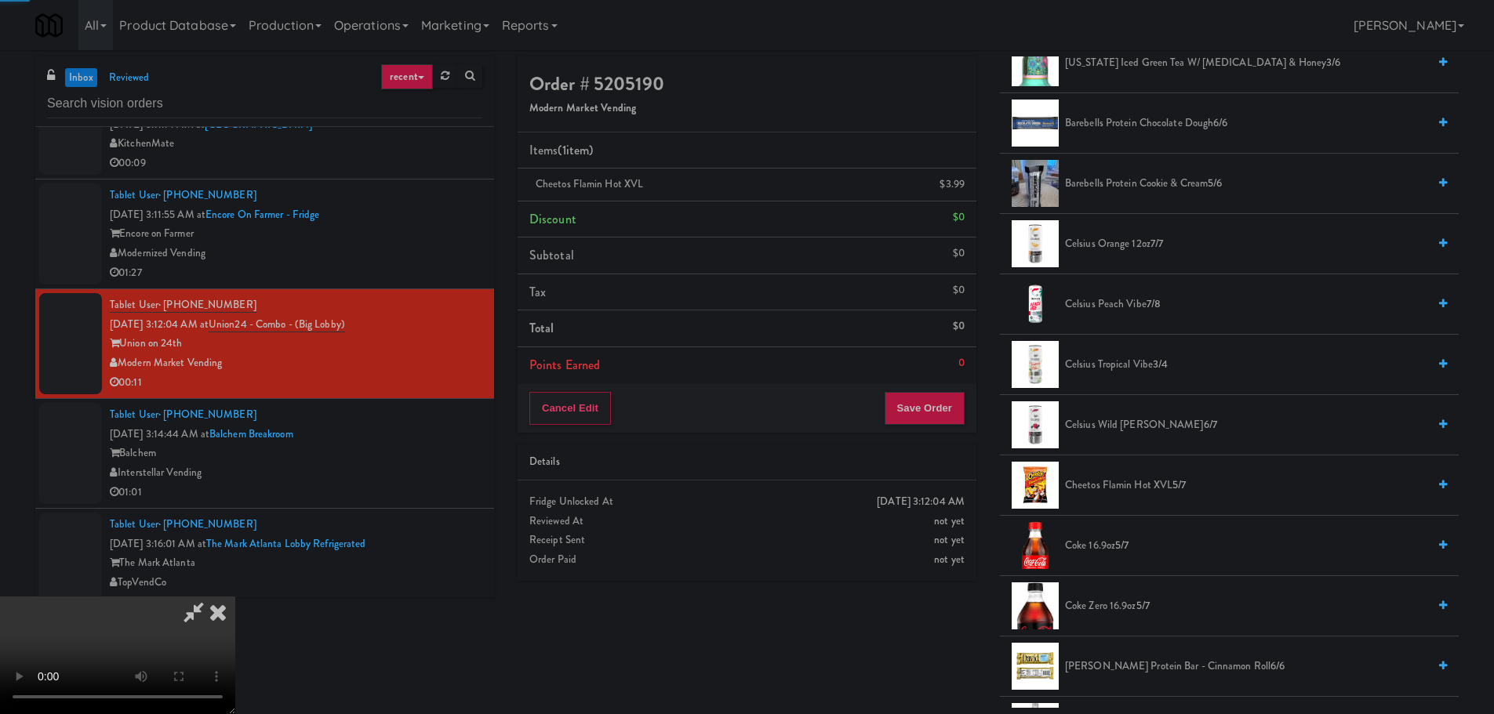
click at [235, 597] on video at bounding box center [117, 656] width 235 height 118
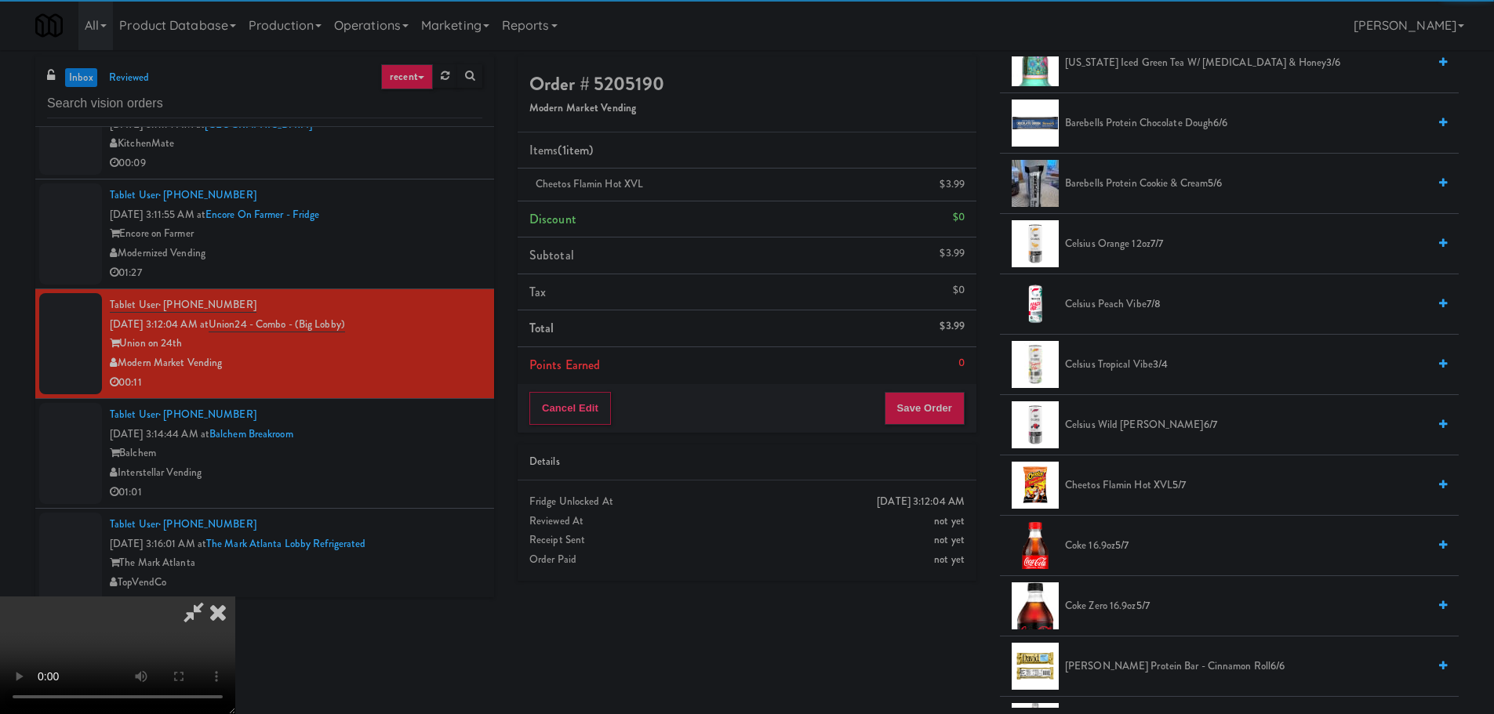
click at [235, 597] on video at bounding box center [117, 656] width 235 height 118
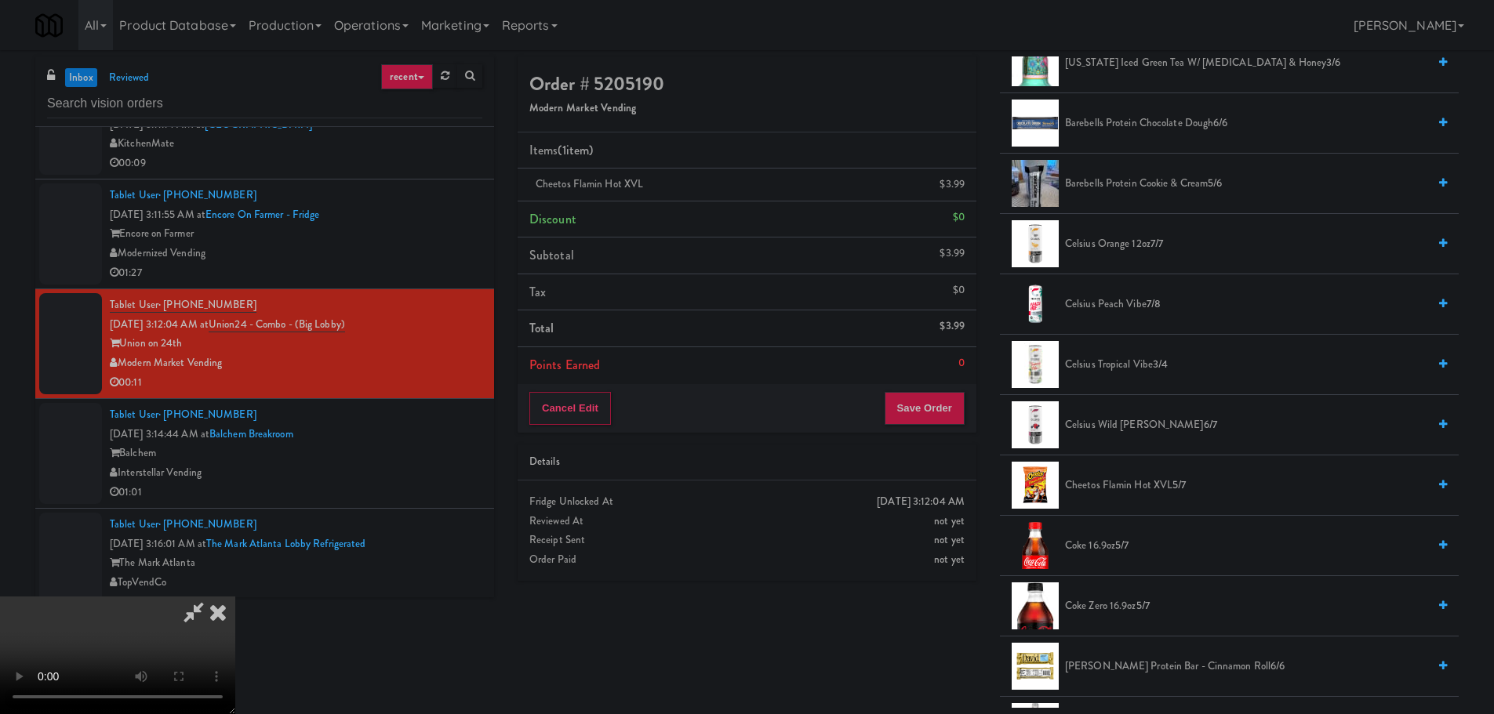
scroll to position [270, 0]
drag, startPoint x: 373, startPoint y: 390, endPoint x: 558, endPoint y: 417, distance: 186.3
click at [235, 597] on video at bounding box center [117, 656] width 235 height 118
click at [917, 415] on button "Save Order" at bounding box center [925, 408] width 80 height 33
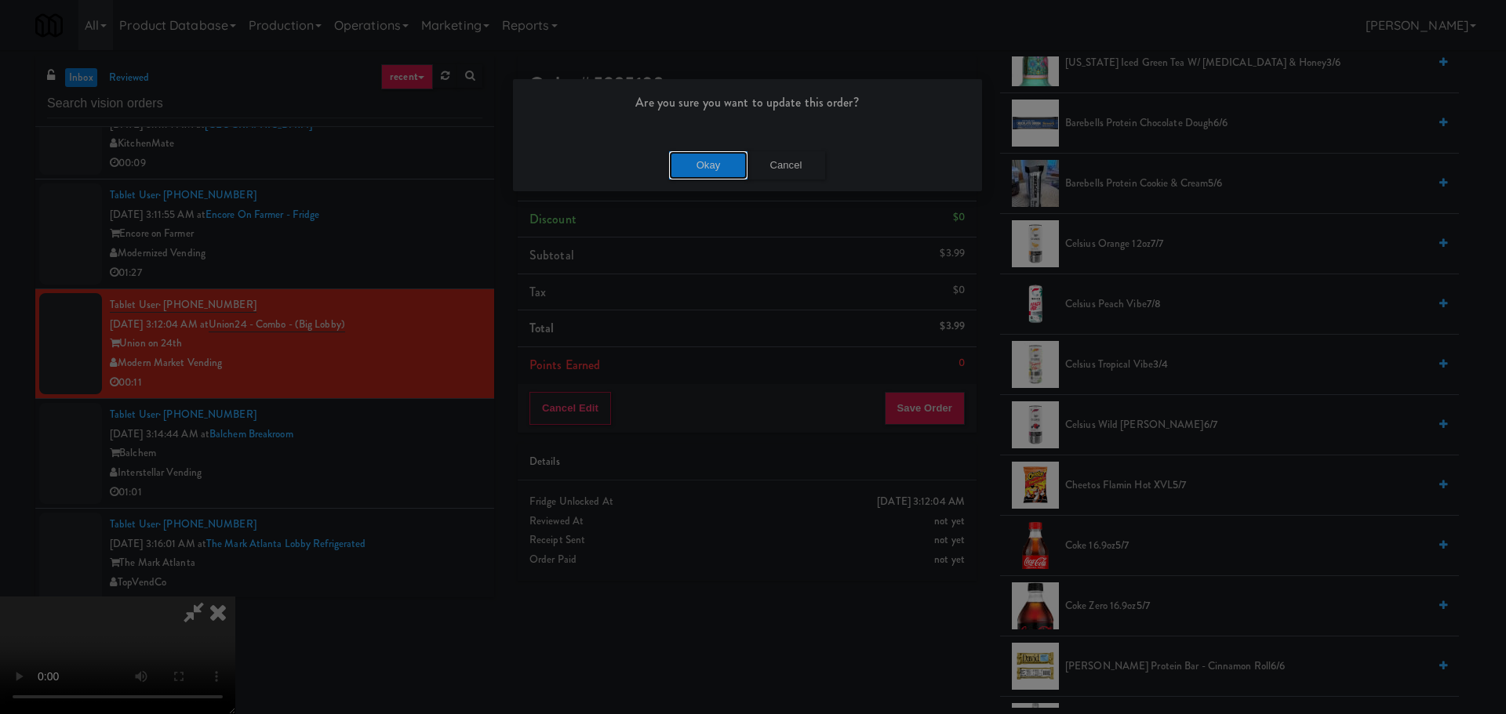
click at [703, 167] on button "Okay" at bounding box center [708, 165] width 78 height 28
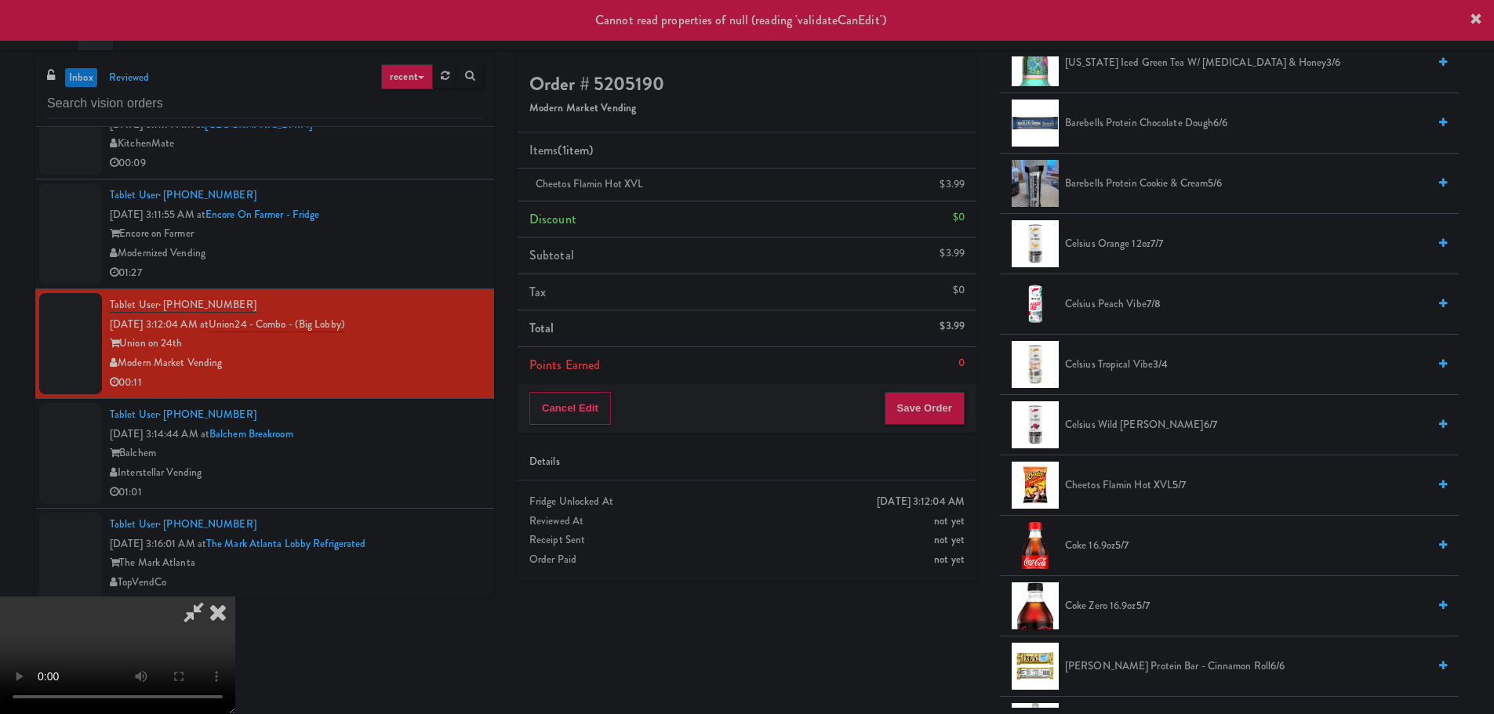
scroll to position [0, 0]
click at [212, 597] on icon at bounding box center [194, 612] width 36 height 31
click at [235, 597] on div at bounding box center [117, 656] width 235 height 118
click at [235, 597] on icon at bounding box center [218, 612] width 35 height 31
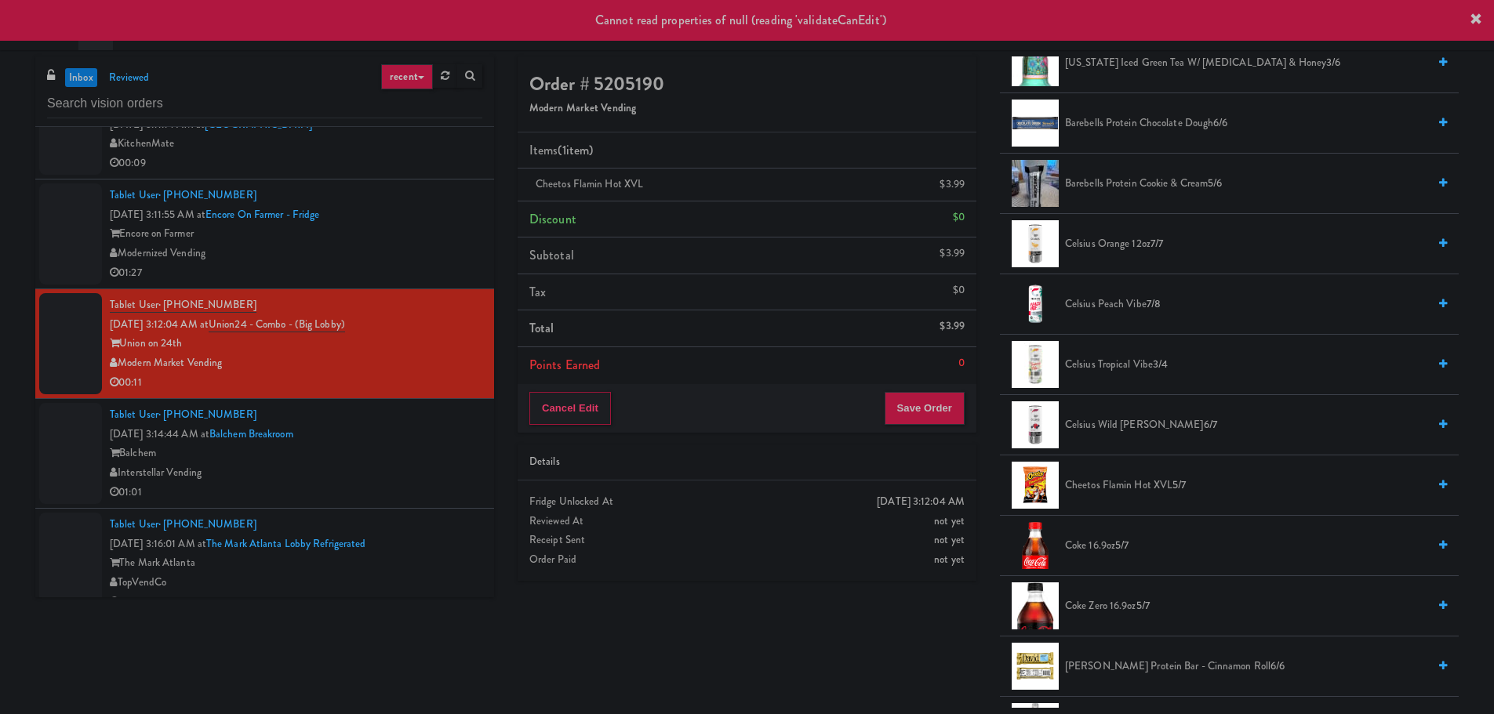
click at [431, 225] on div "Encore on Farmer" at bounding box center [296, 234] width 373 height 20
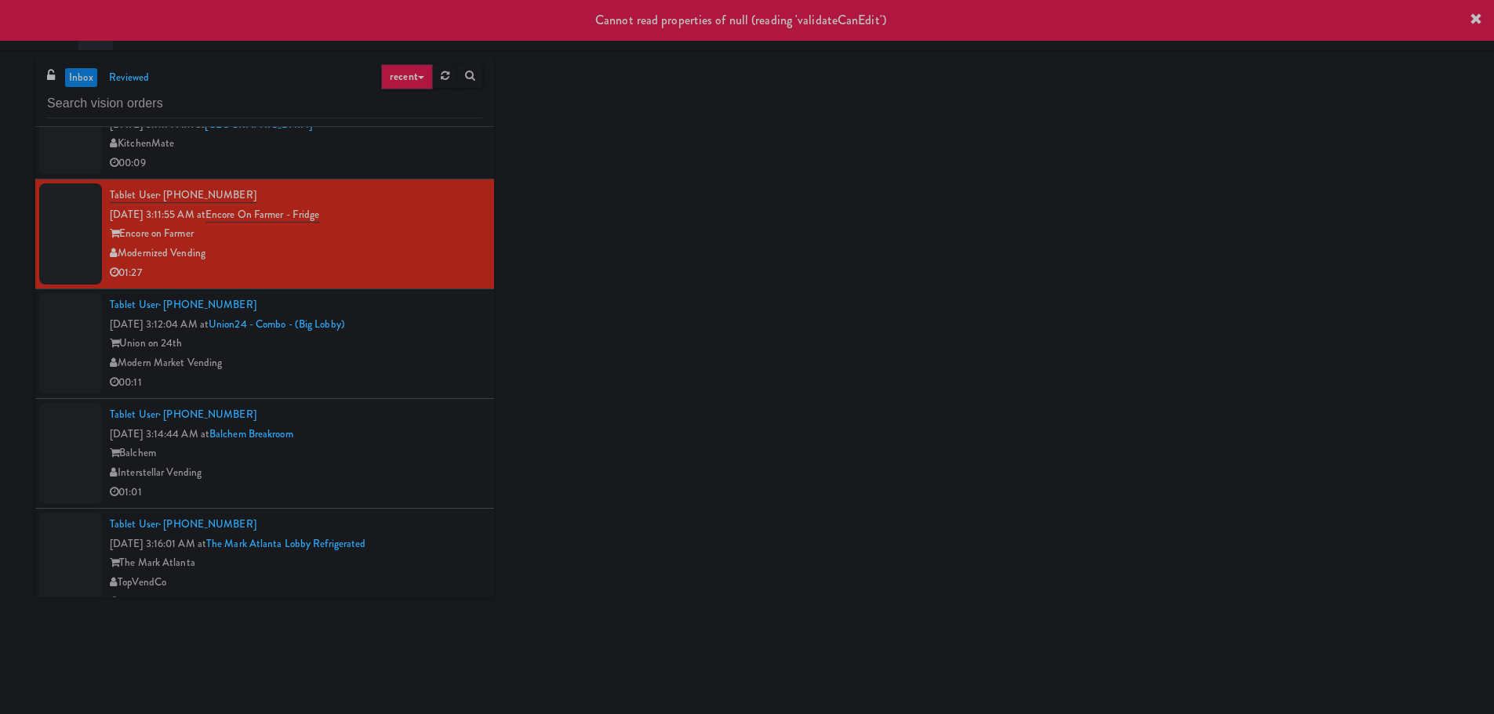
drag, startPoint x: 424, startPoint y: 351, endPoint x: 431, endPoint y: 372, distance: 21.6
click at [425, 354] on div "Tablet User · (512) 762-9956 Sep 25, 2025 3:12:04 AM at Union24 - Combo - (Big …" at bounding box center [296, 344] width 373 height 96
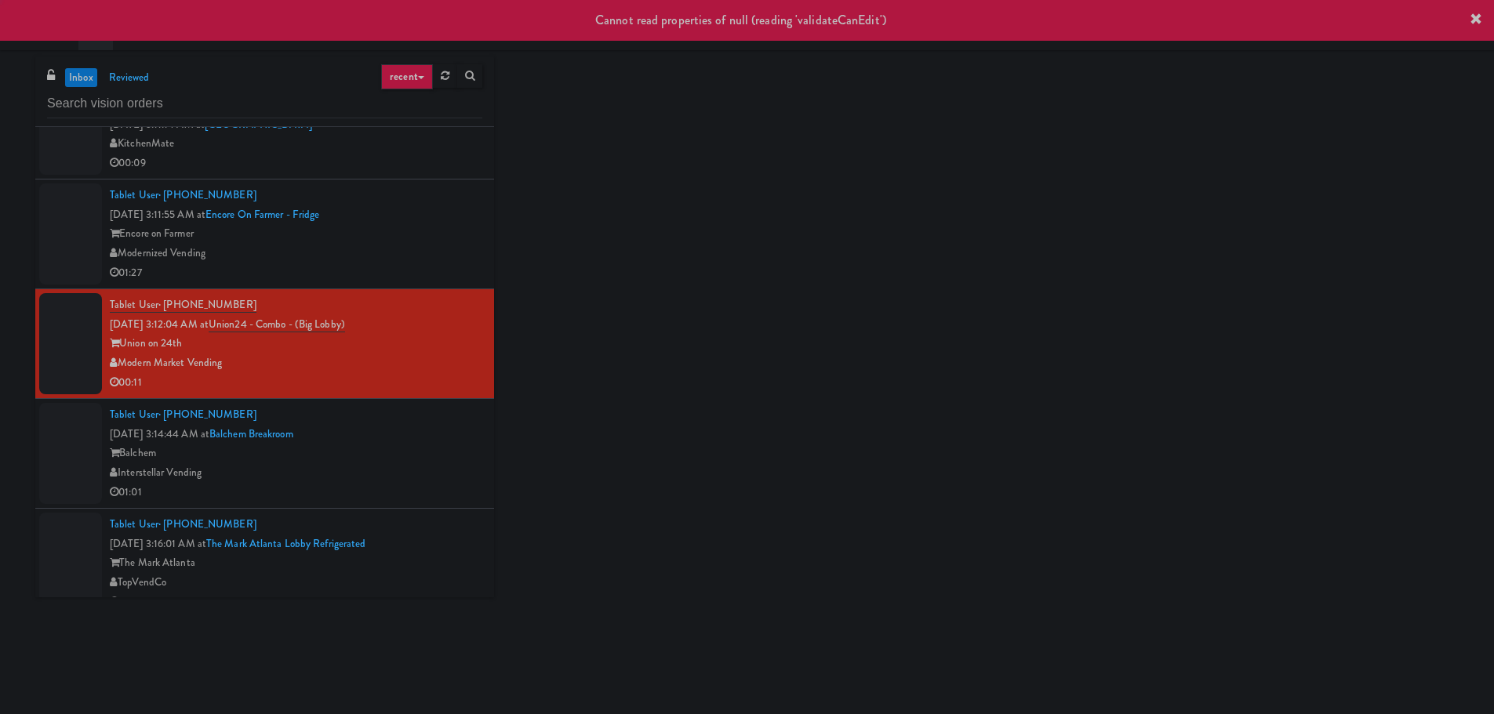
click at [441, 442] on div "Tablet User · (435) 256-1587 Sep 25, 2025 3:14:44 AM at Balchem Breakroom Balch…" at bounding box center [296, 453] width 373 height 96
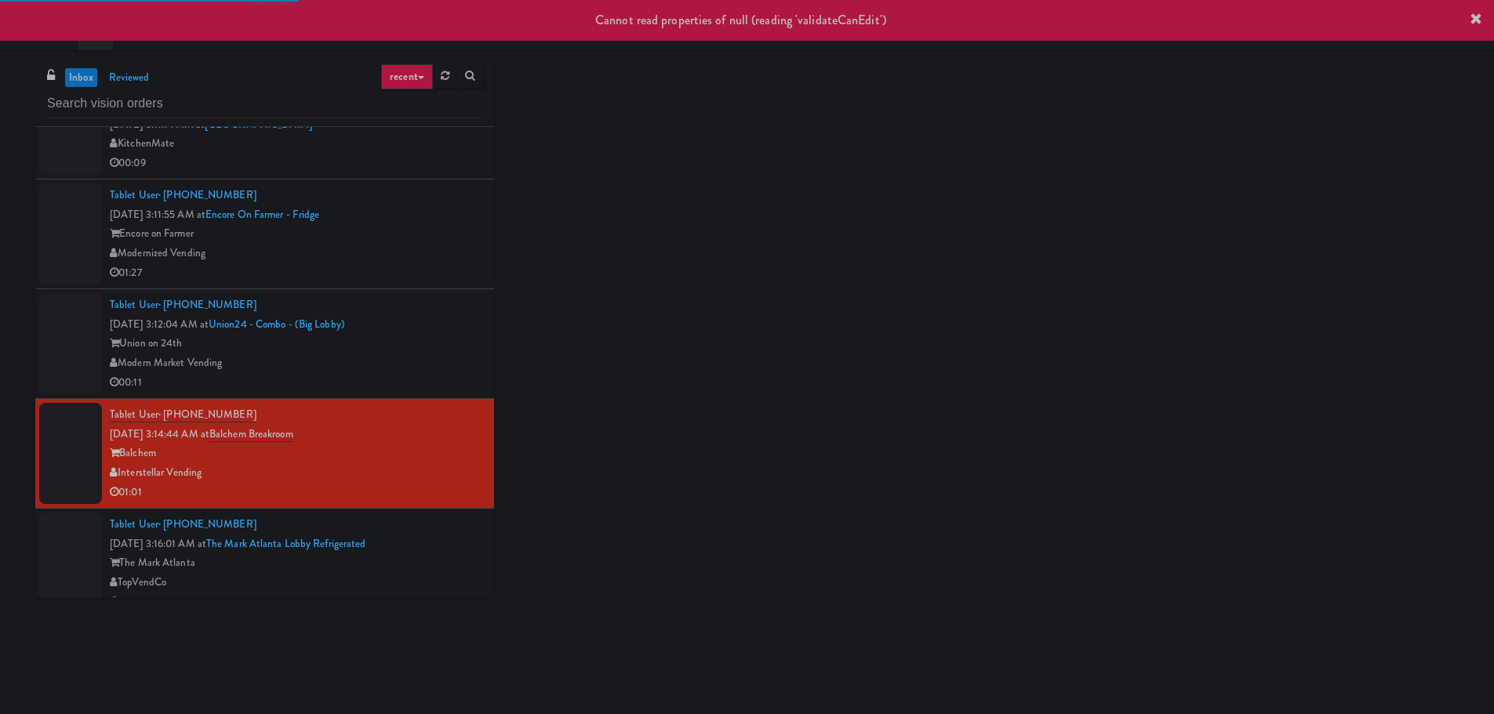
drag, startPoint x: 424, startPoint y: 492, endPoint x: 449, endPoint y: 440, distance: 57.5
click at [426, 492] on div "Tablet User · (435) 256-1587 Sep 25, 2025 3:14:44 AM at Balchem Breakroom Balch…" at bounding box center [296, 453] width 373 height 96
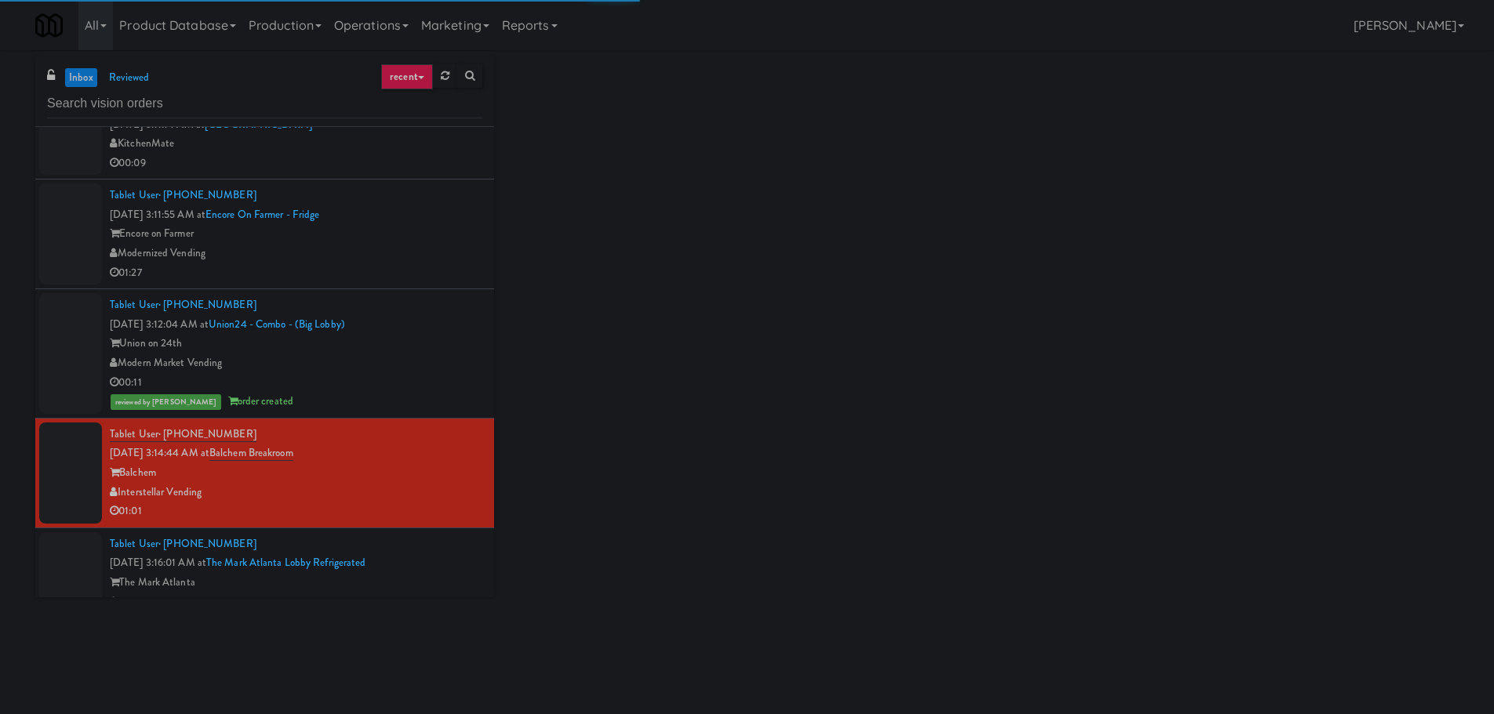
click at [428, 335] on div "Union on 24th" at bounding box center [296, 344] width 373 height 20
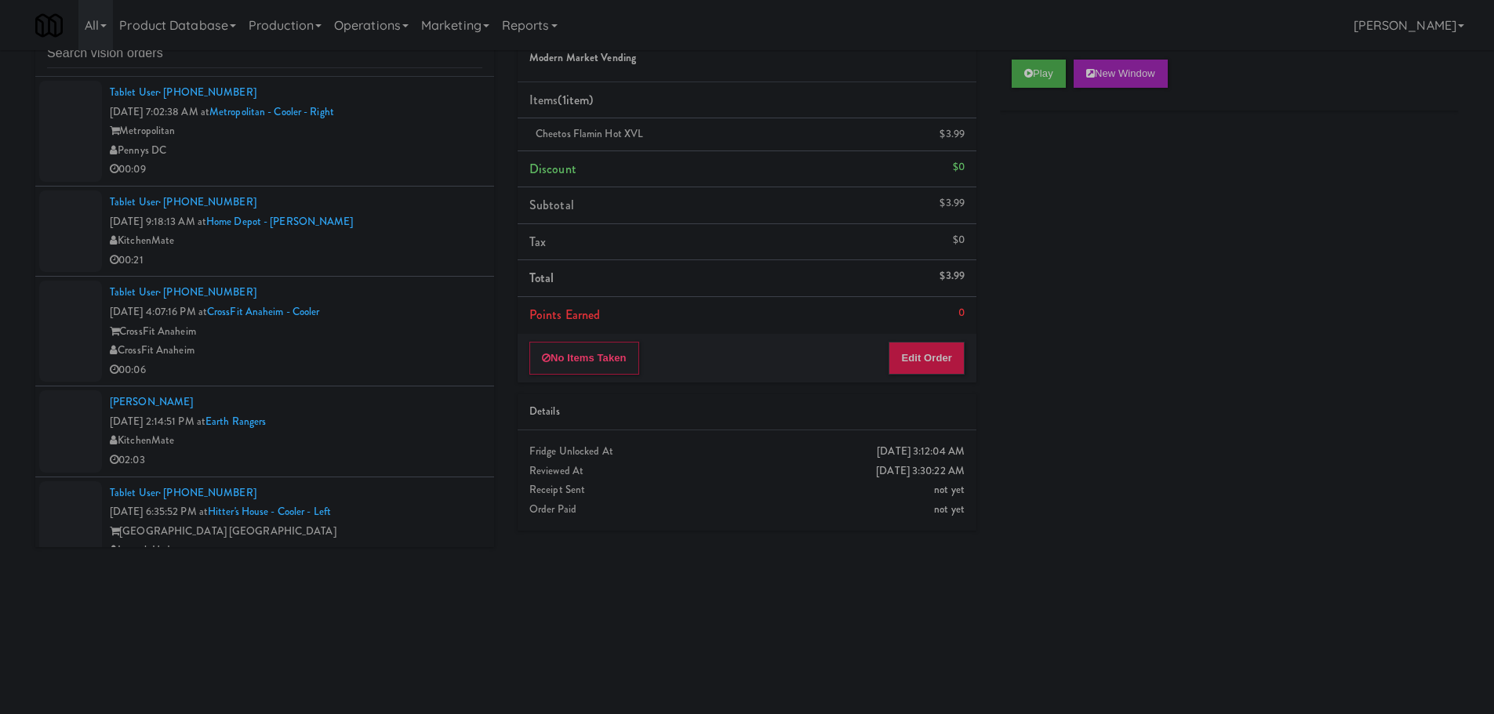
click at [282, 613] on div "inbox reviewed recent all unclear take inventory issue suspicious failed recent…" at bounding box center [747, 321] width 1447 height 630
